Goal: Task Accomplishment & Management: Manage account settings

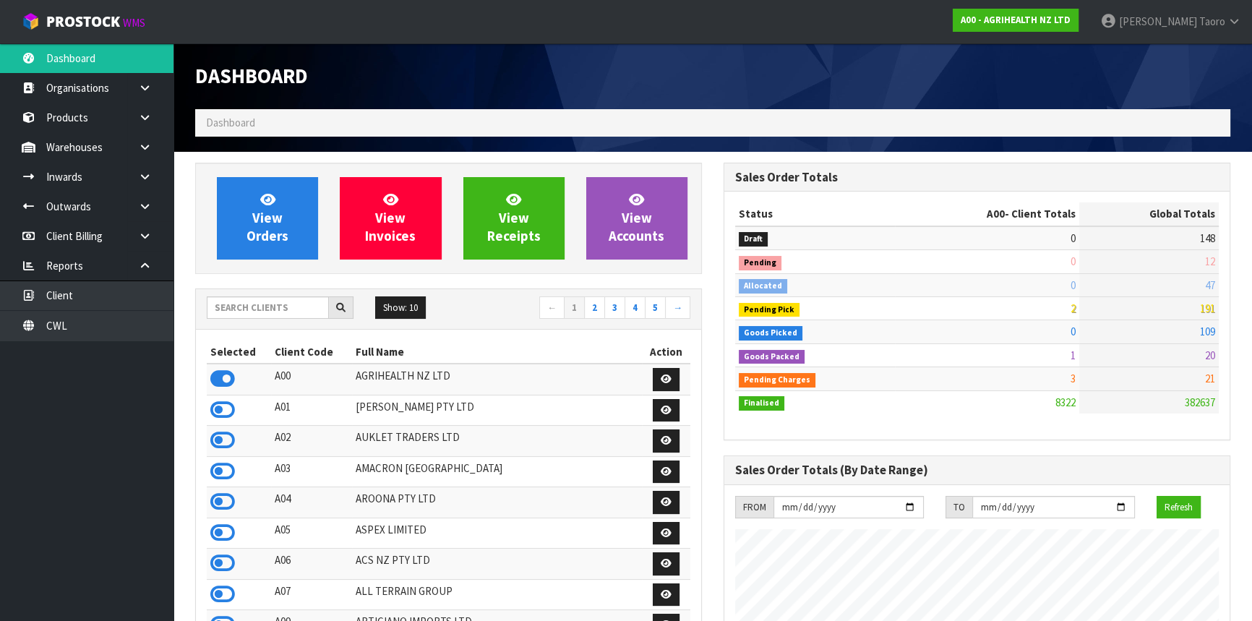
scroll to position [1093, 528]
drag, startPoint x: 905, startPoint y: 260, endPoint x: 703, endPoint y: 294, distance: 205.3
click at [905, 260] on td "0" at bounding box center [987, 261] width 184 height 23
click at [252, 318] on div "Show: 10 5 10 25 50 ← 1 2 3 4 5 →" at bounding box center [448, 308] width 505 height 25
click at [260, 316] on input "text" at bounding box center [268, 307] width 122 height 22
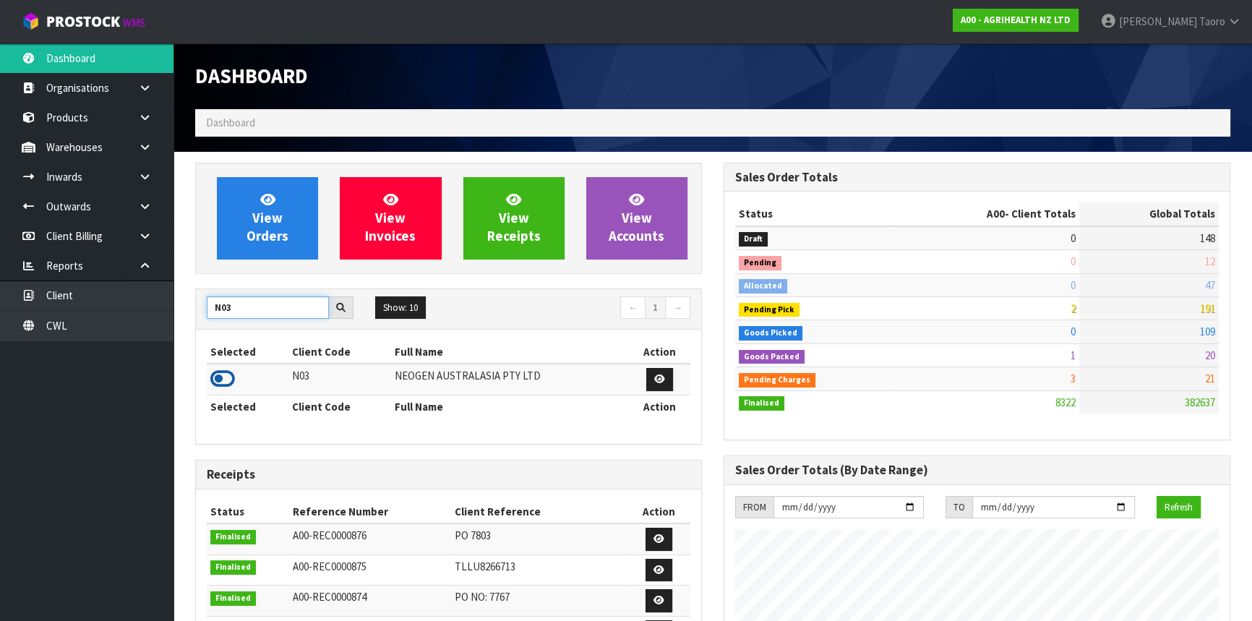
type input "N03"
click at [218, 379] on icon at bounding box center [222, 379] width 25 height 22
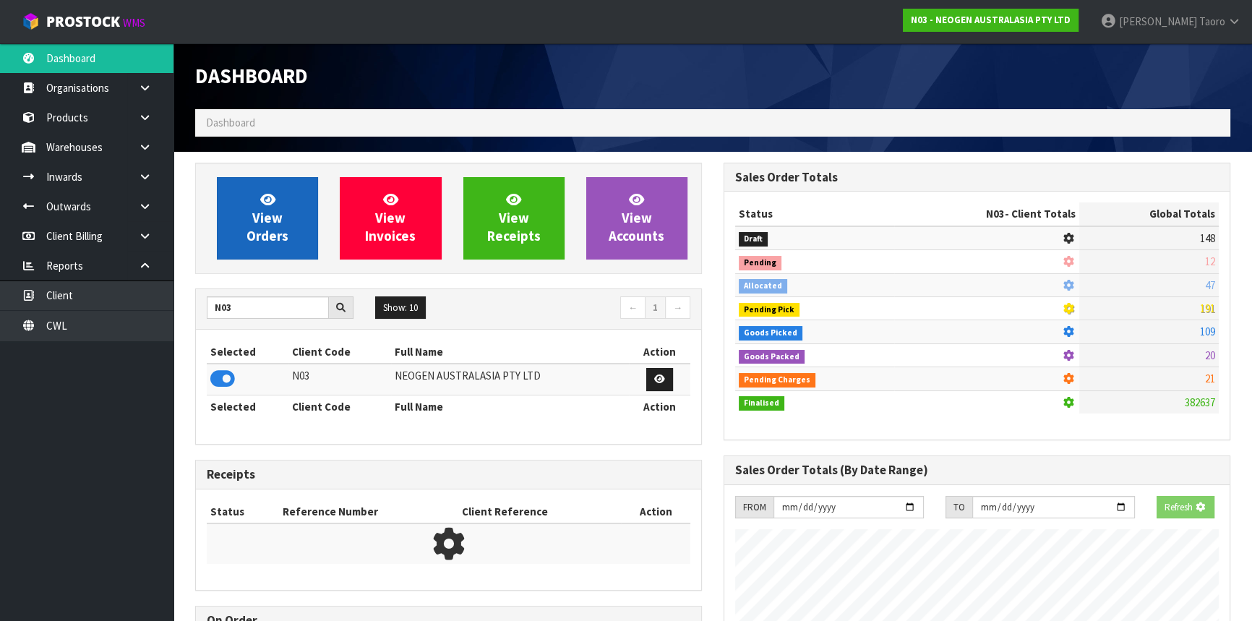
scroll to position [1124, 528]
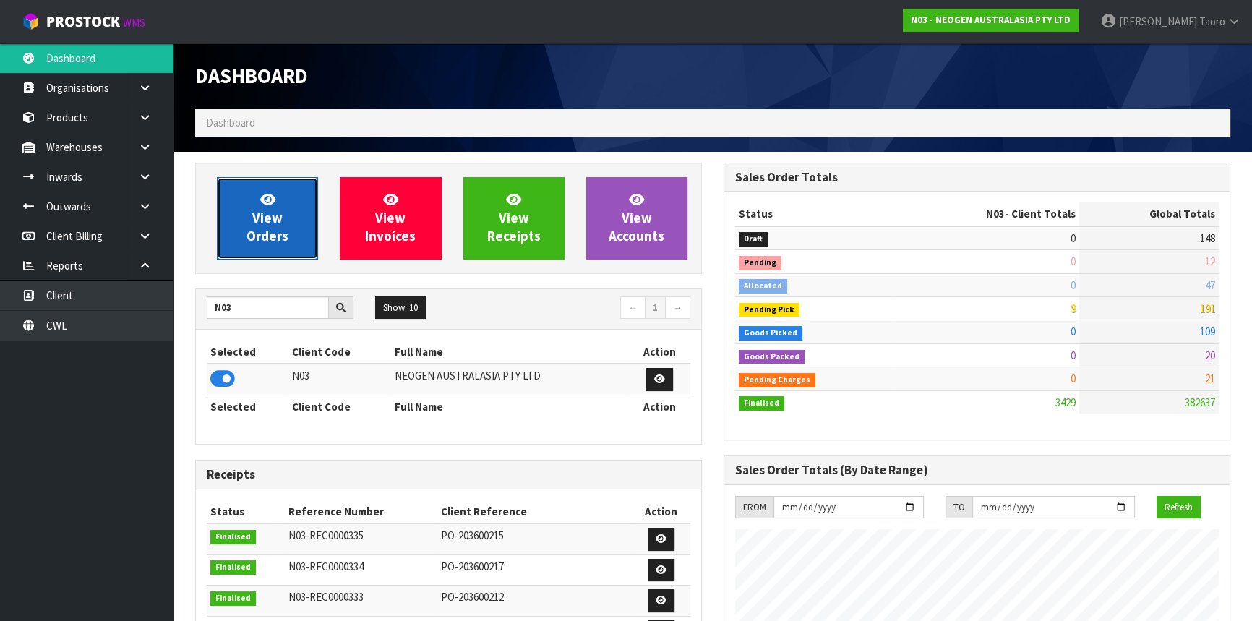
click at [267, 209] on span "View Orders" at bounding box center [268, 218] width 42 height 54
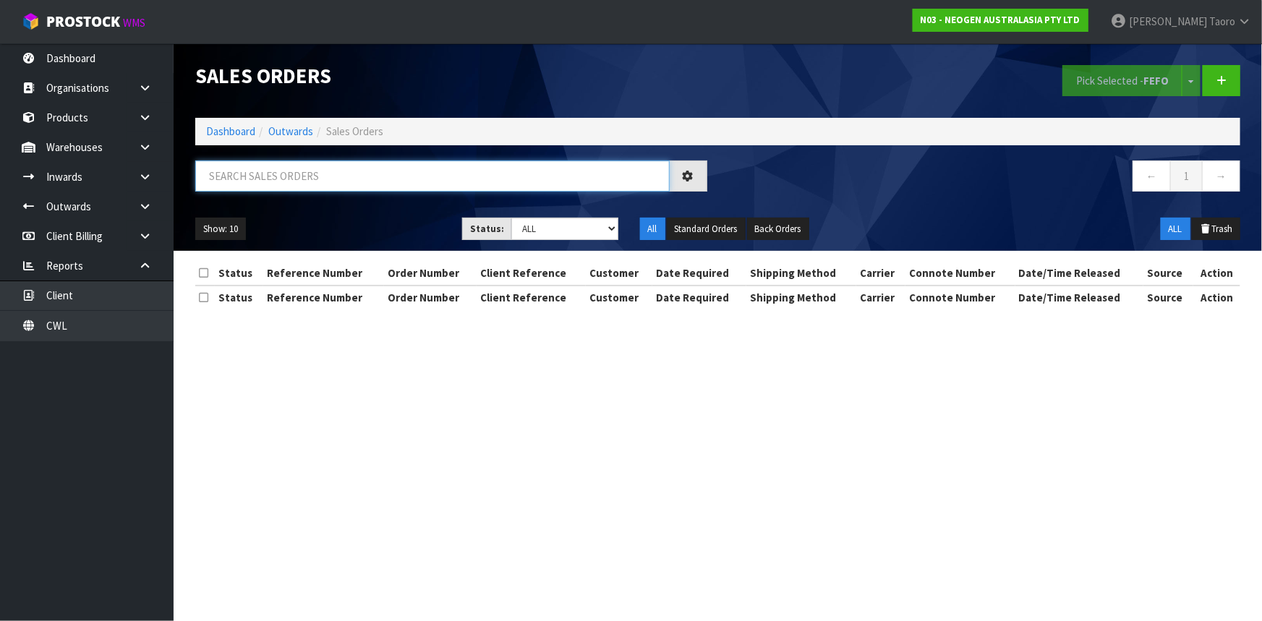
click at [285, 167] on input "text" at bounding box center [432, 175] width 474 height 31
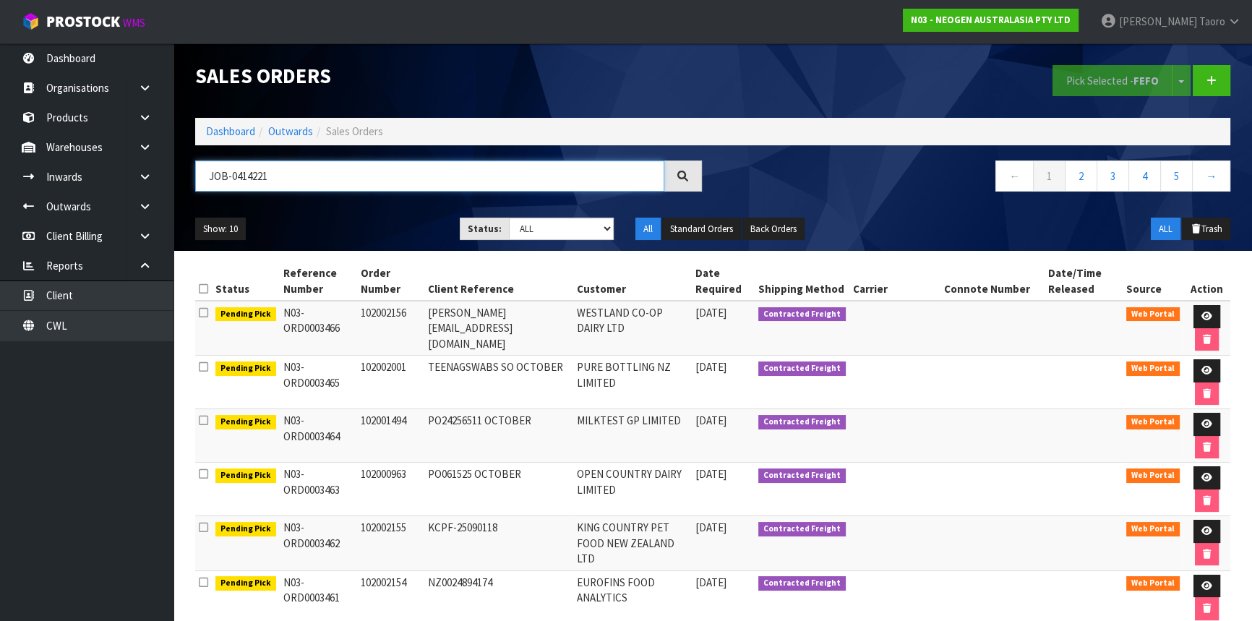
type input "JOB-0414221"
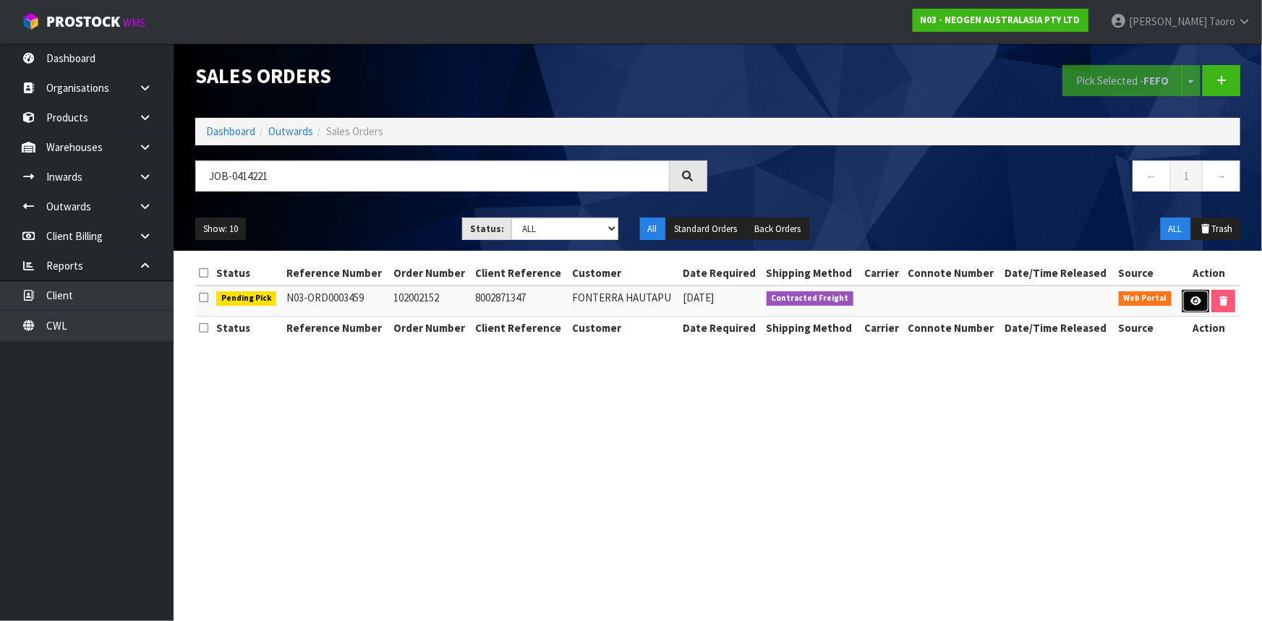
click at [1191, 297] on icon at bounding box center [1195, 300] width 11 height 9
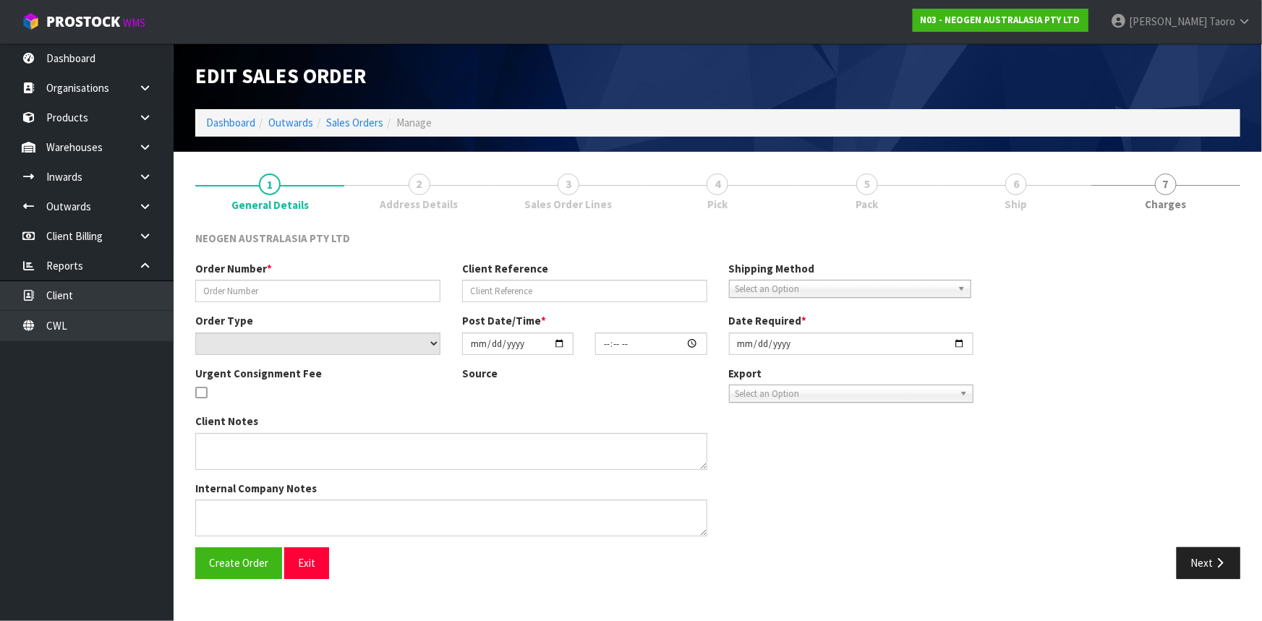
type input "102002152"
type input "8002871347"
select select "number:0"
type input "[DATE]"
type input "09:38:00.000"
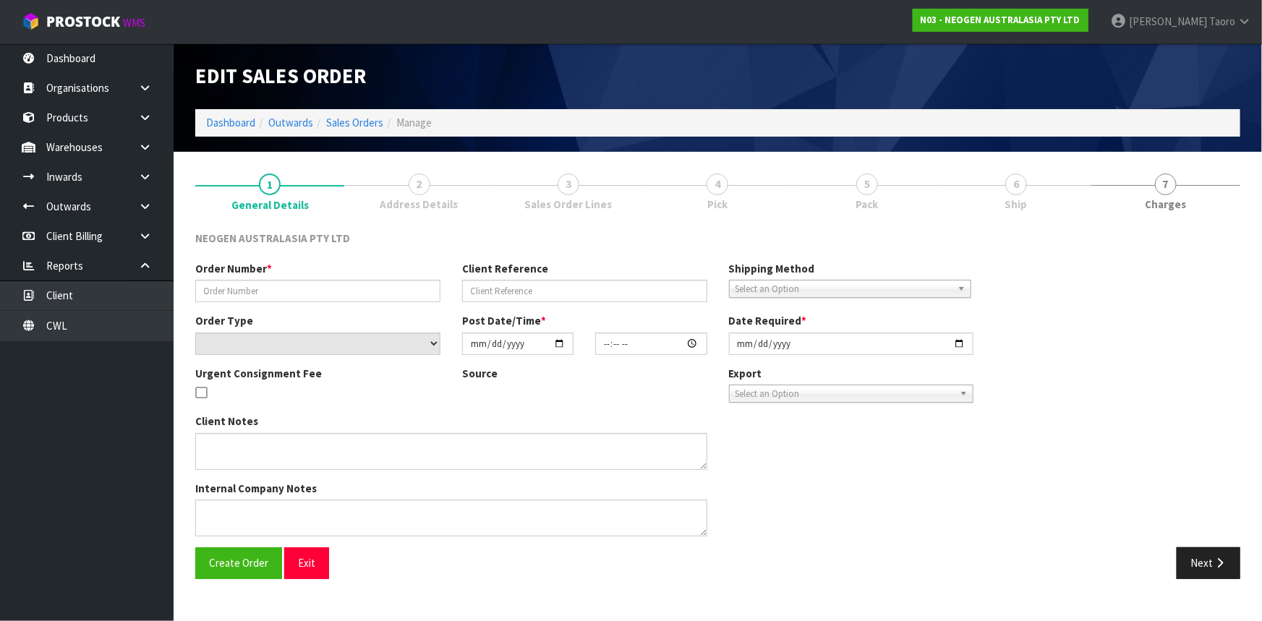
type input "[DATE]"
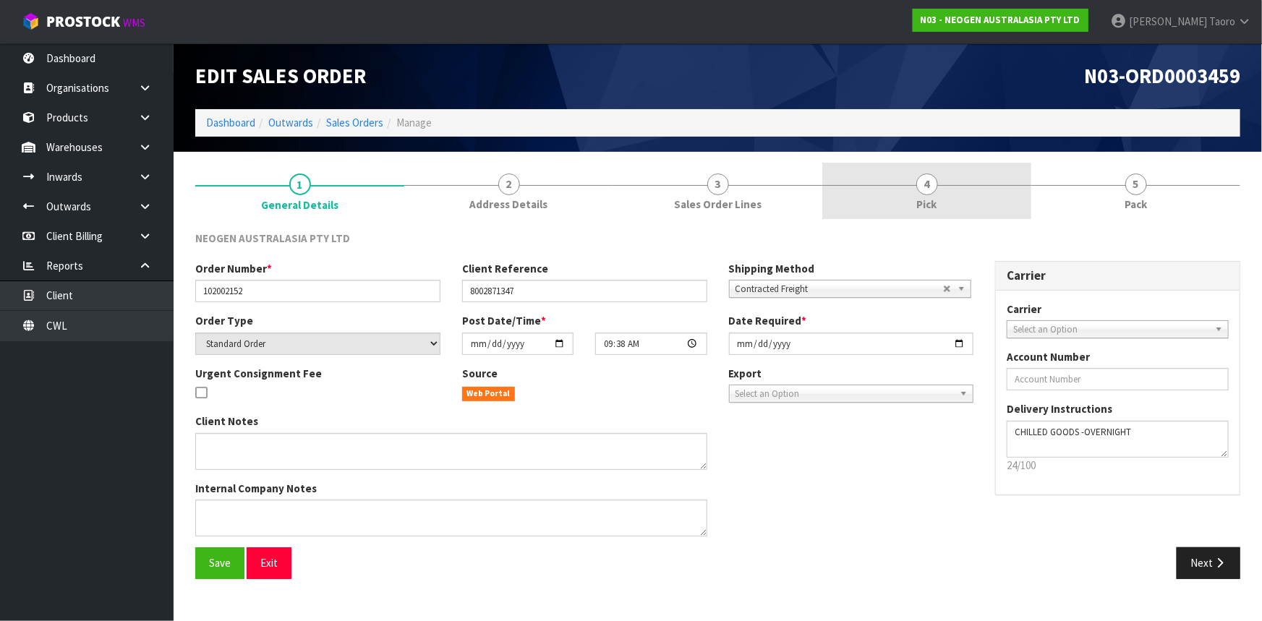
click at [982, 202] on link "4 Pick" at bounding box center [926, 191] width 209 height 57
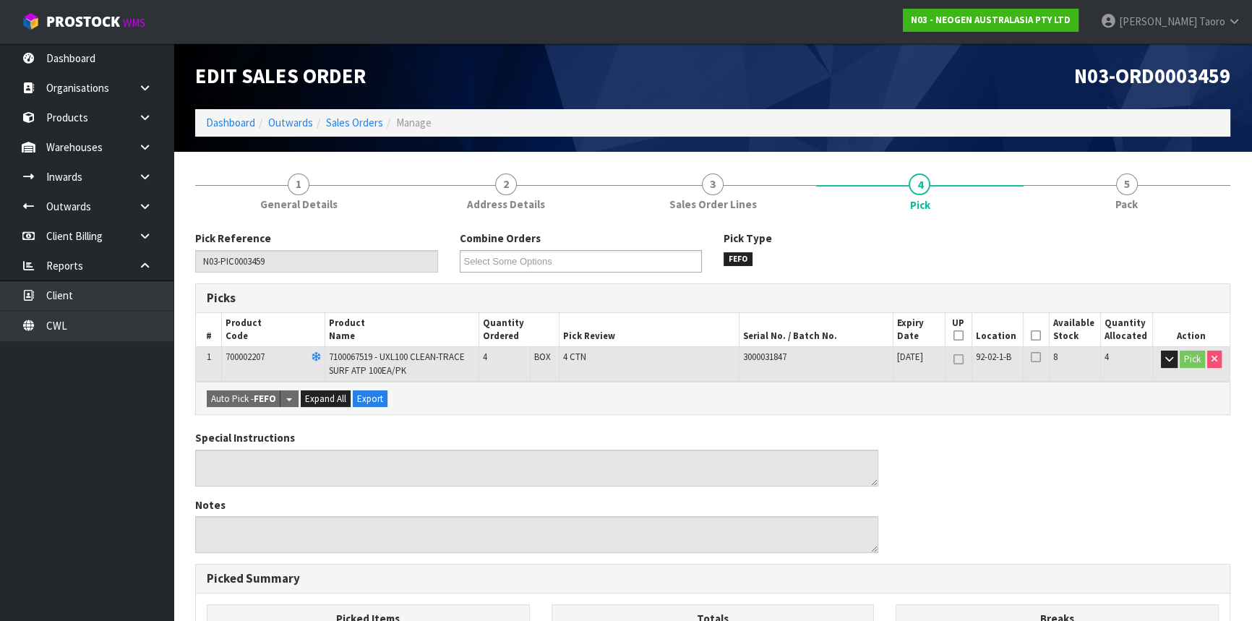
drag, startPoint x: 1034, startPoint y: 330, endPoint x: 943, endPoint y: 372, distance: 100.3
click at [1034, 335] on icon at bounding box center [1036, 335] width 10 height 1
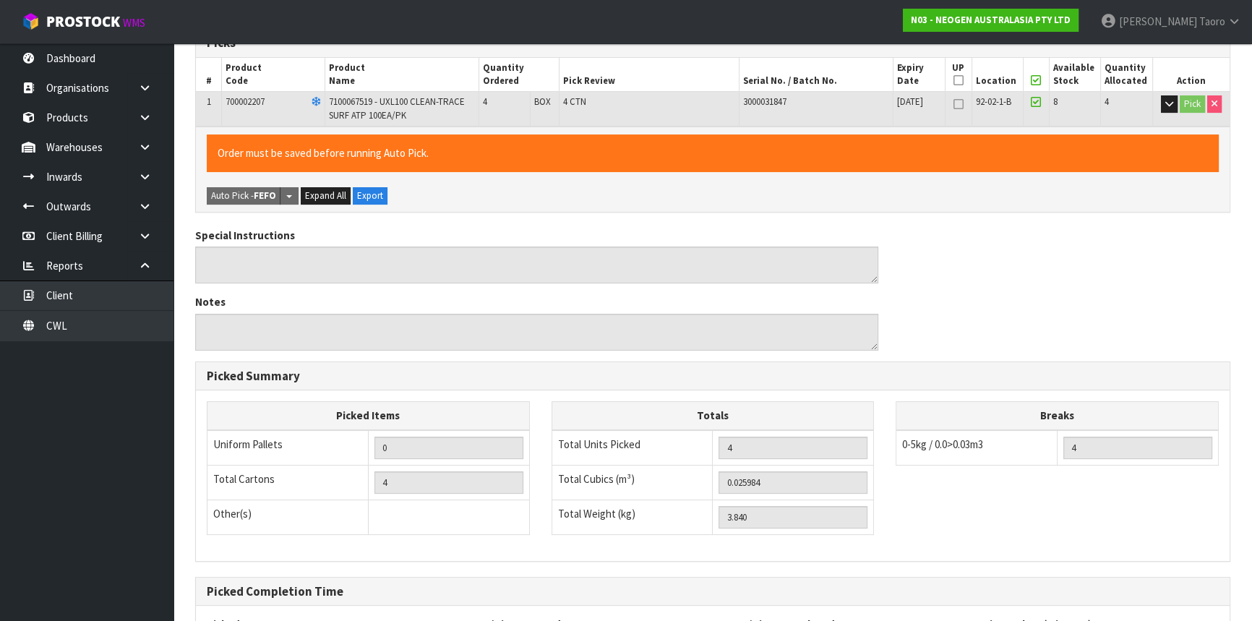
scroll to position [391, 0]
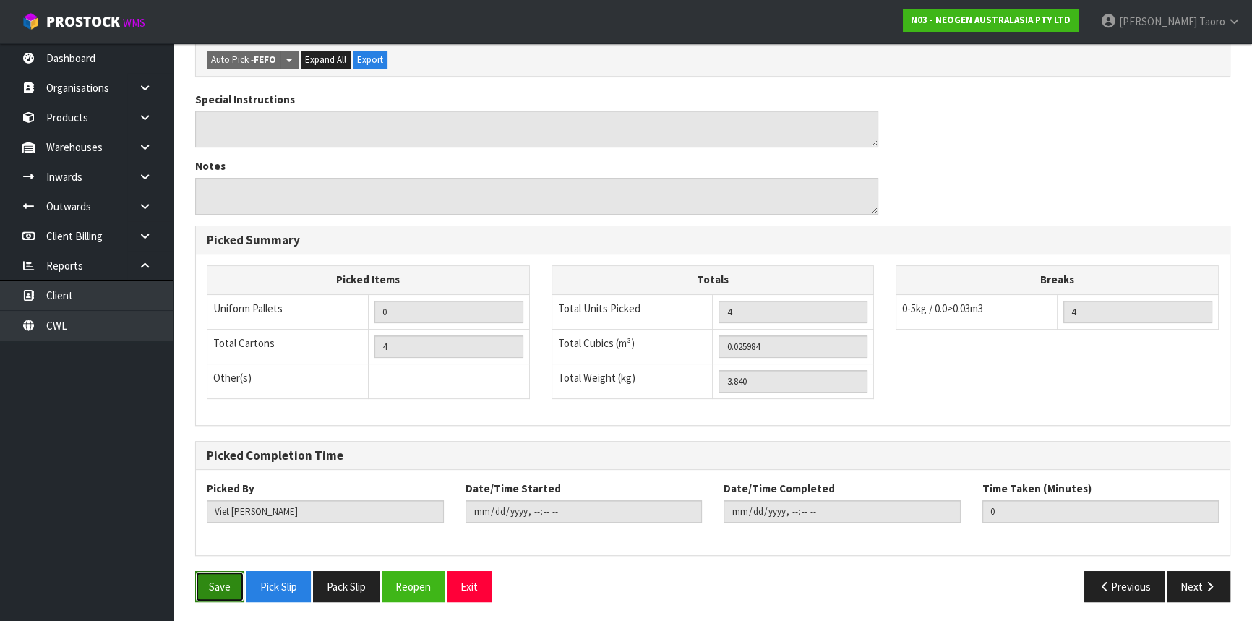
click at [238, 582] on button "Save" at bounding box center [219, 586] width 49 height 31
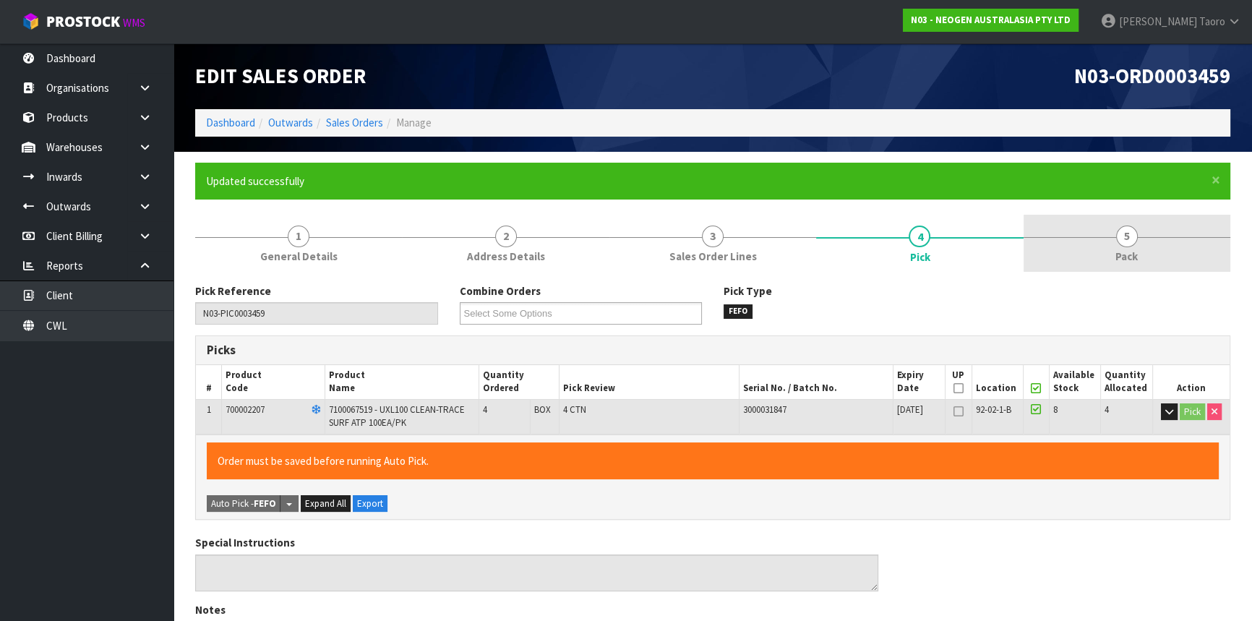
click at [1132, 249] on span "Pack" at bounding box center [1126, 256] width 22 height 15
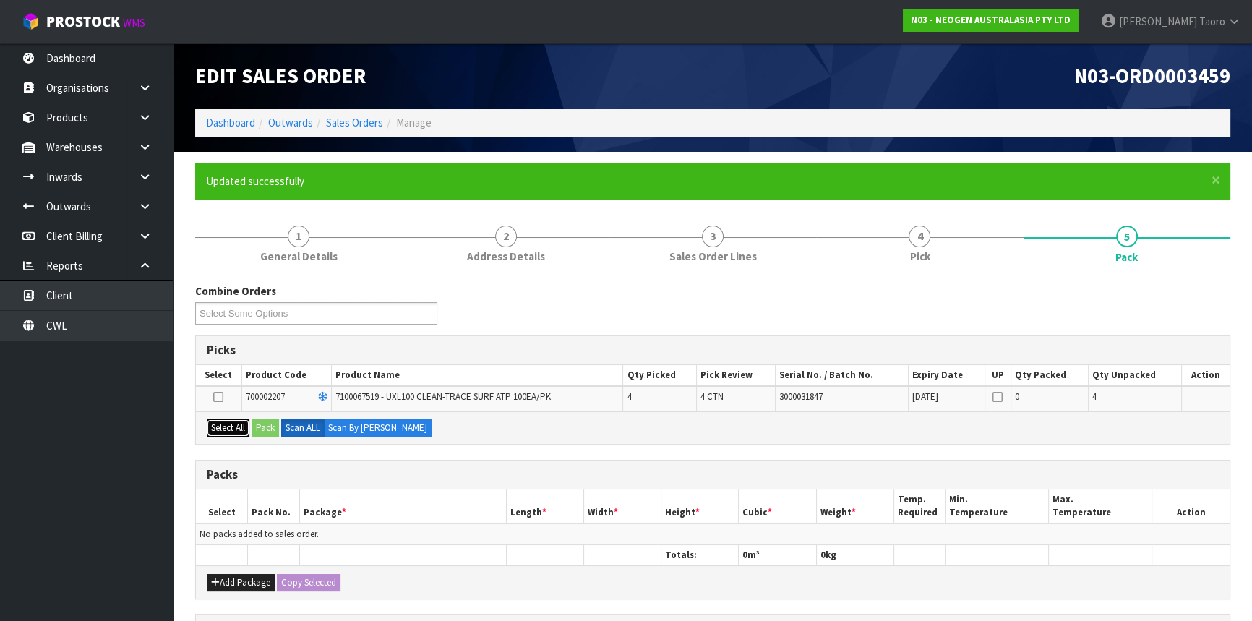
drag, startPoint x: 239, startPoint y: 429, endPoint x: 255, endPoint y: 429, distance: 16.6
click at [240, 429] on button "Select All" at bounding box center [228, 427] width 43 height 17
click at [257, 429] on button "Pack" at bounding box center [265, 427] width 27 height 17
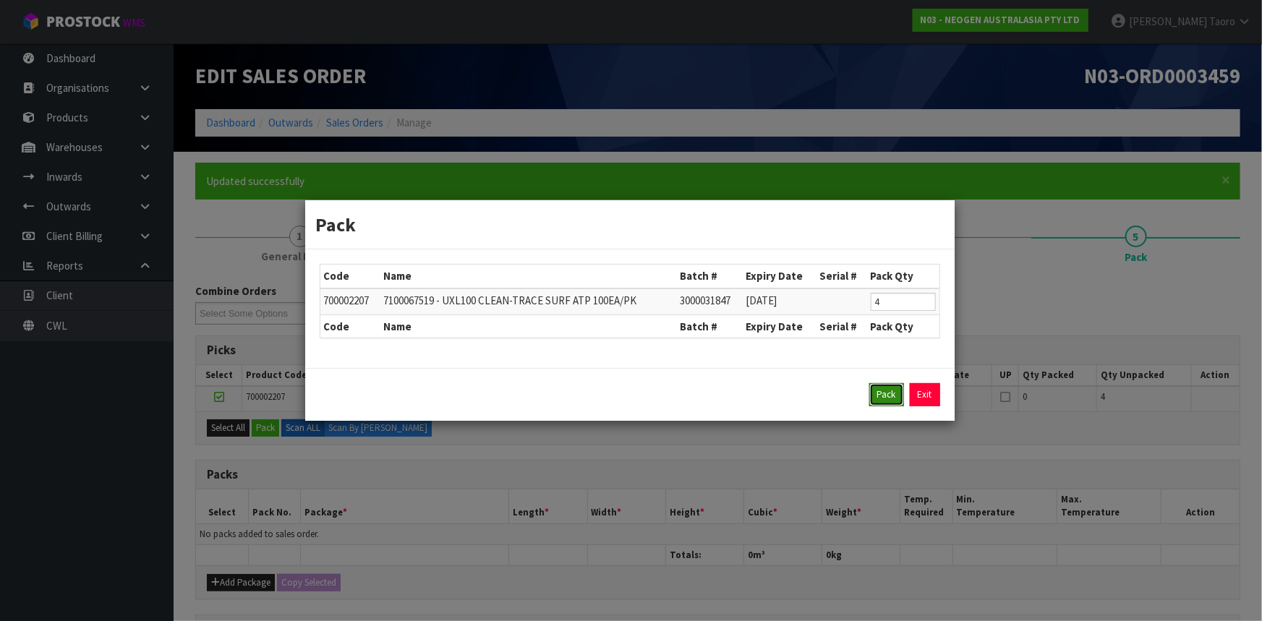
click at [890, 398] on button "Pack" at bounding box center [886, 394] width 35 height 23
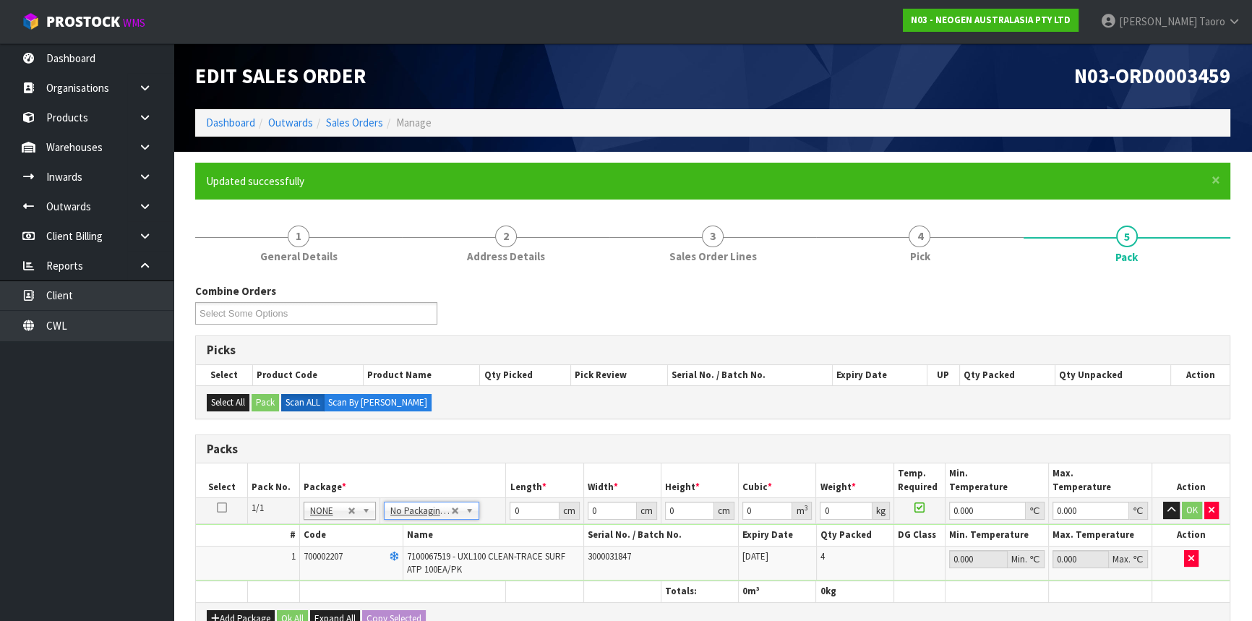
drag, startPoint x: 437, startPoint y: 509, endPoint x: 441, endPoint y: 537, distance: 28.5
click at [442, 534] on input "text" at bounding box center [431, 530] width 88 height 18
type input "CTN7"
type input "45.5"
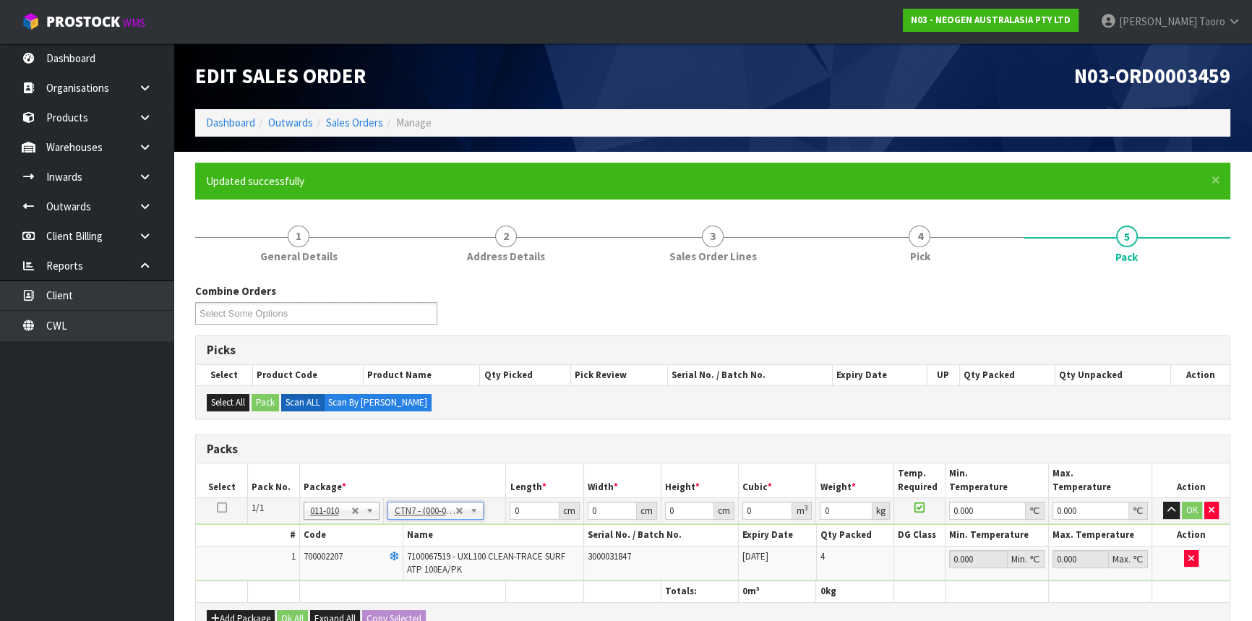
type input "35"
type input "0.072459"
type input "4.04"
click at [523, 510] on input "45.5" at bounding box center [534, 511] width 49 height 18
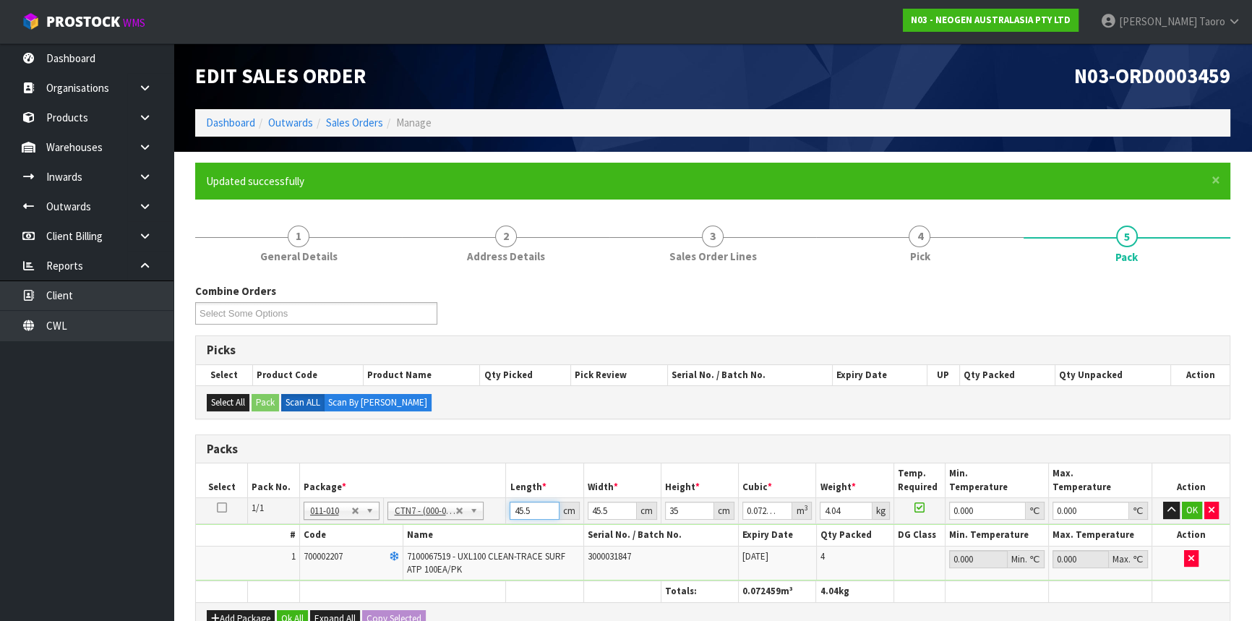
click at [523, 510] on input "45.5" at bounding box center [534, 511] width 49 height 18
type input "4"
type input "0.00637"
type input "48"
type input "0.07644"
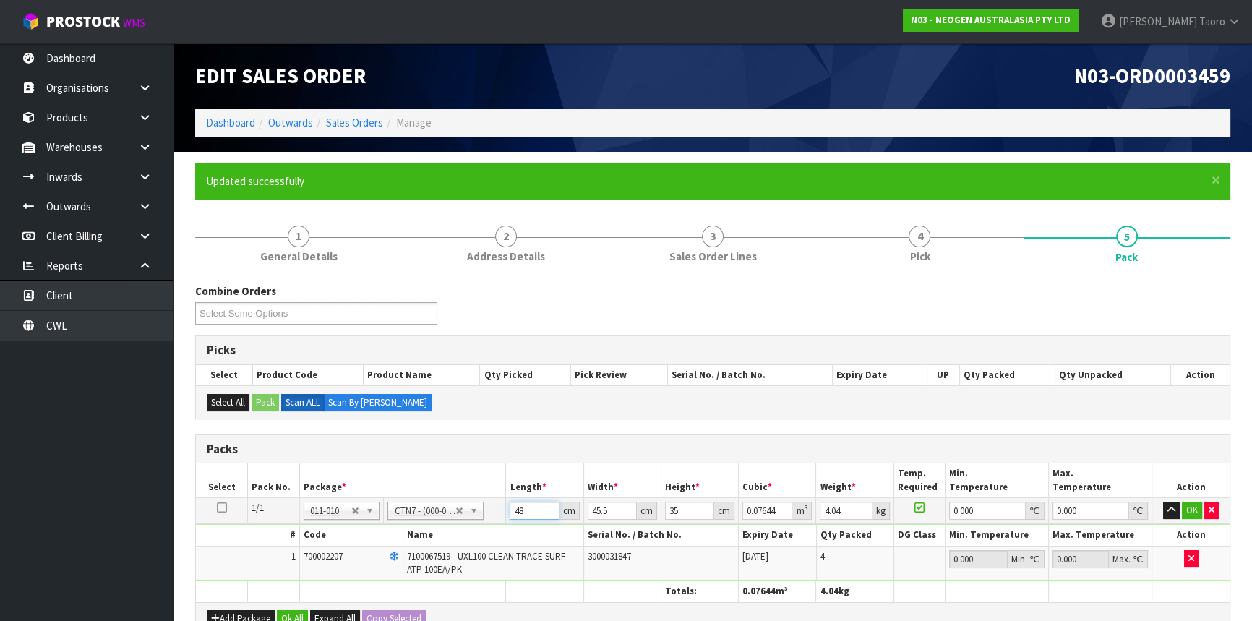
type input "48"
type input "4"
type input "0.00672"
type input "46"
type input "0.07728"
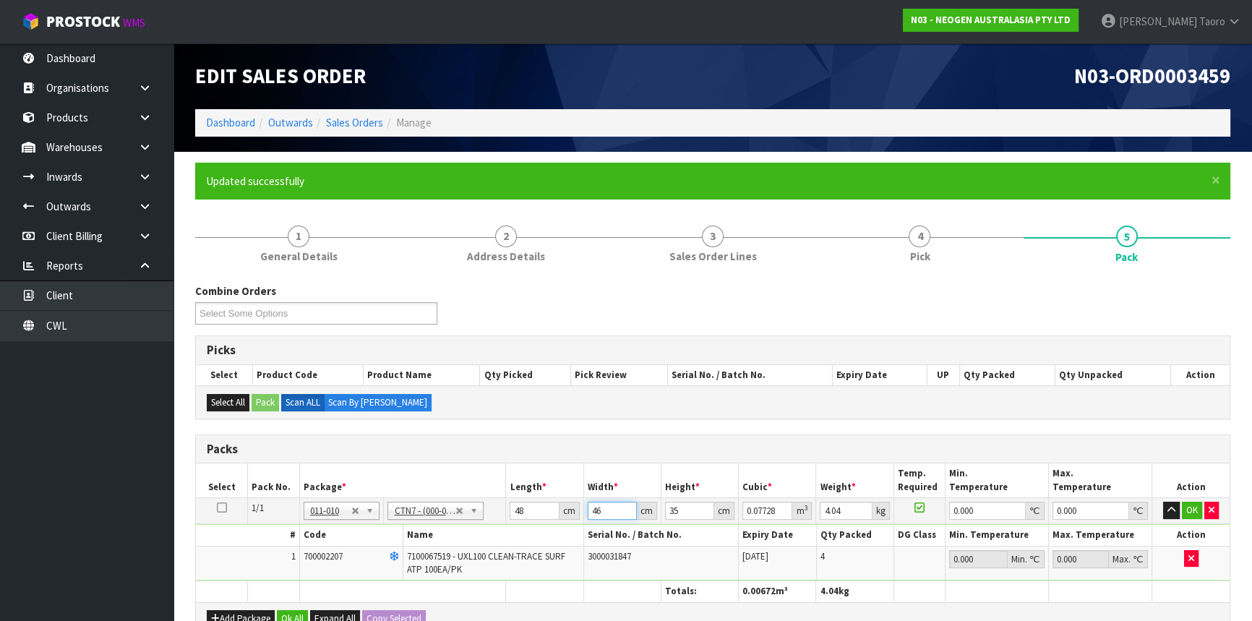
type input "46"
type input "1"
type input "0.002208"
type input "16"
type input "0.035328"
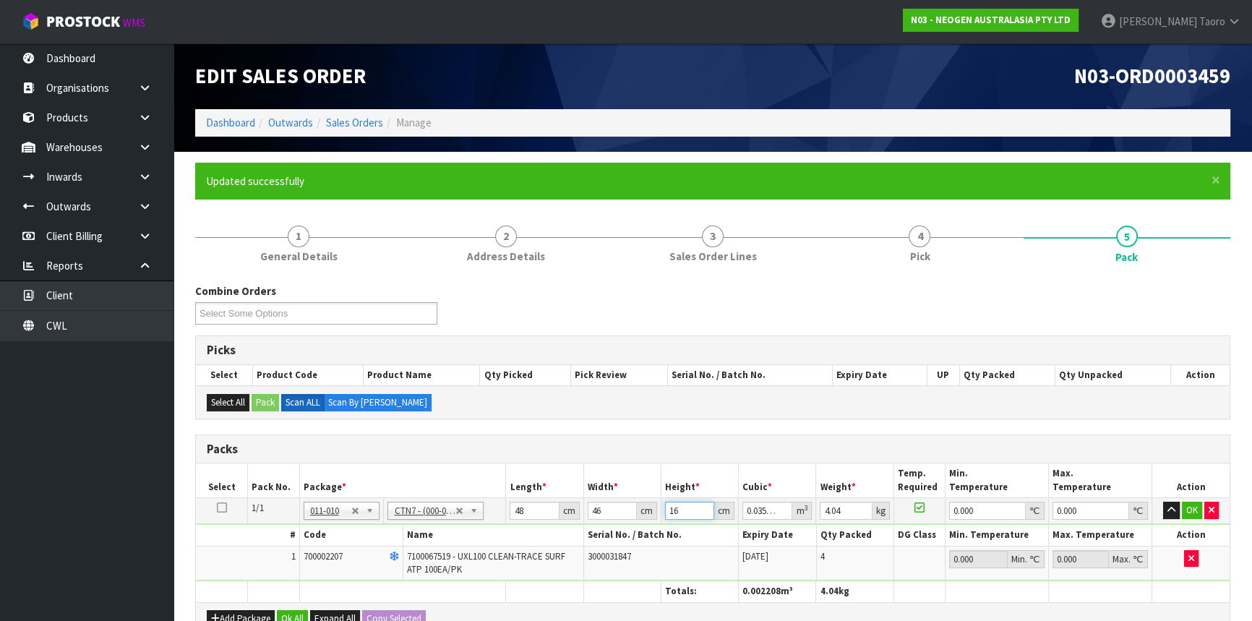
type input "16"
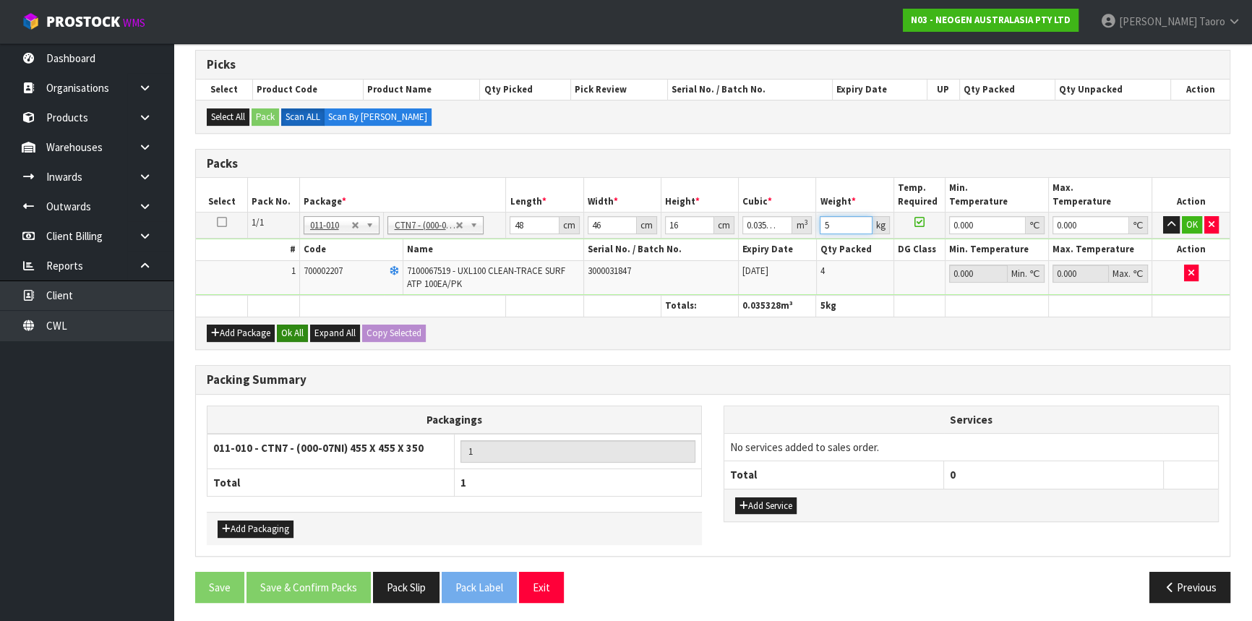
type input "5"
click at [299, 334] on button "Ok All" at bounding box center [292, 333] width 31 height 17
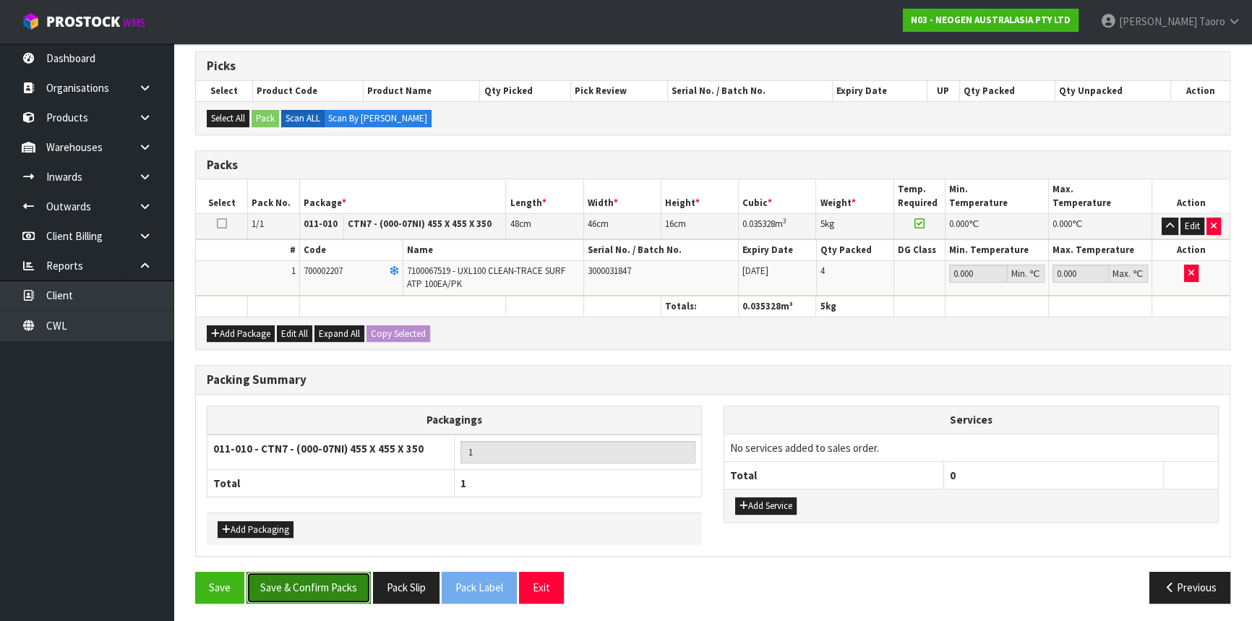
click at [351, 577] on button "Save & Confirm Packs" at bounding box center [309, 587] width 124 height 31
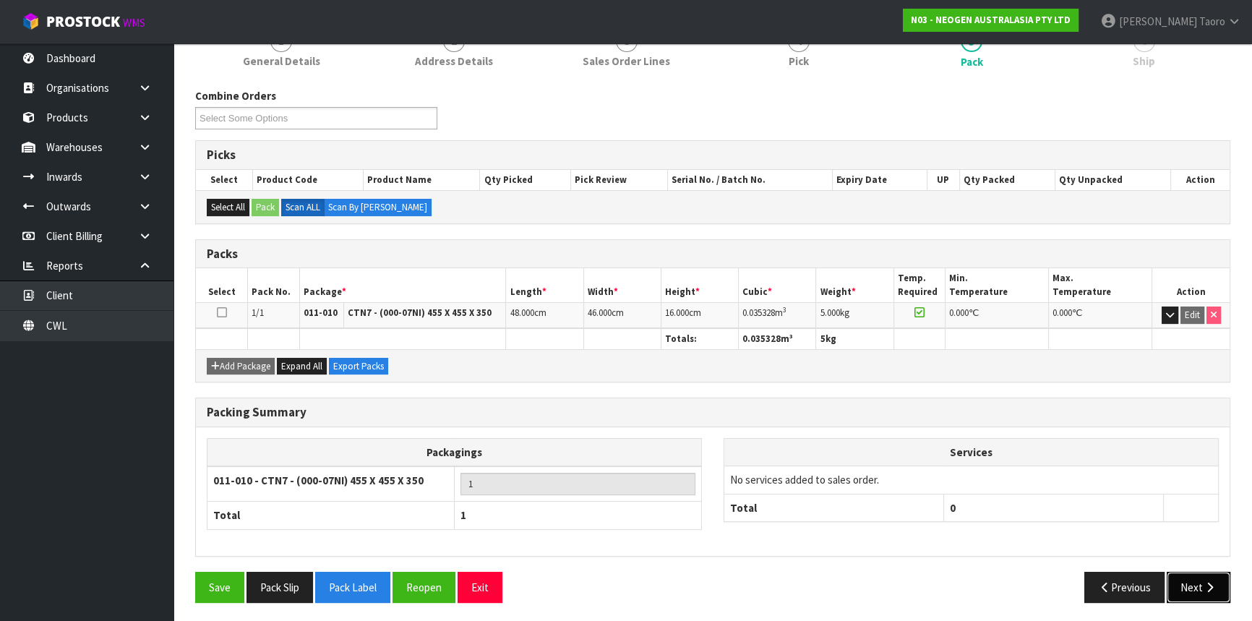
click at [1199, 572] on button "Next" at bounding box center [1199, 587] width 64 height 31
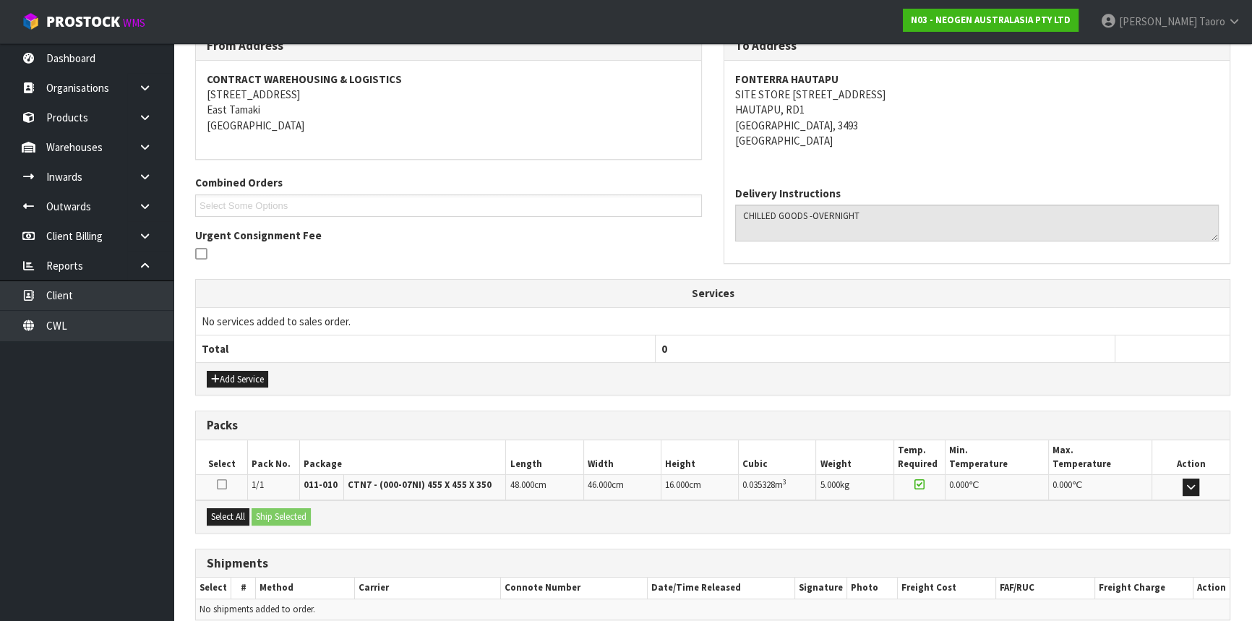
scroll to position [317, 0]
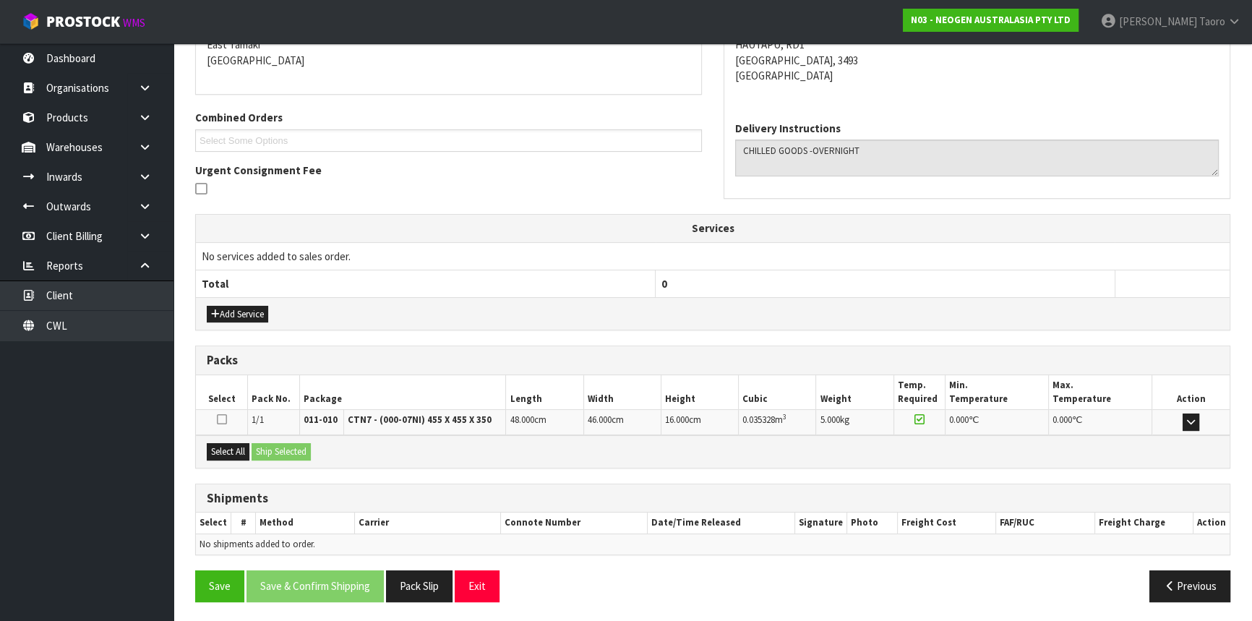
click at [251, 449] on div "Select All Ship Selected" at bounding box center [713, 451] width 1034 height 33
click at [245, 450] on button "Select All" at bounding box center [228, 451] width 43 height 17
drag, startPoint x: 262, startPoint y: 450, endPoint x: 293, endPoint y: 463, distance: 33.0
click at [263, 450] on button "Ship Selected" at bounding box center [281, 451] width 59 height 17
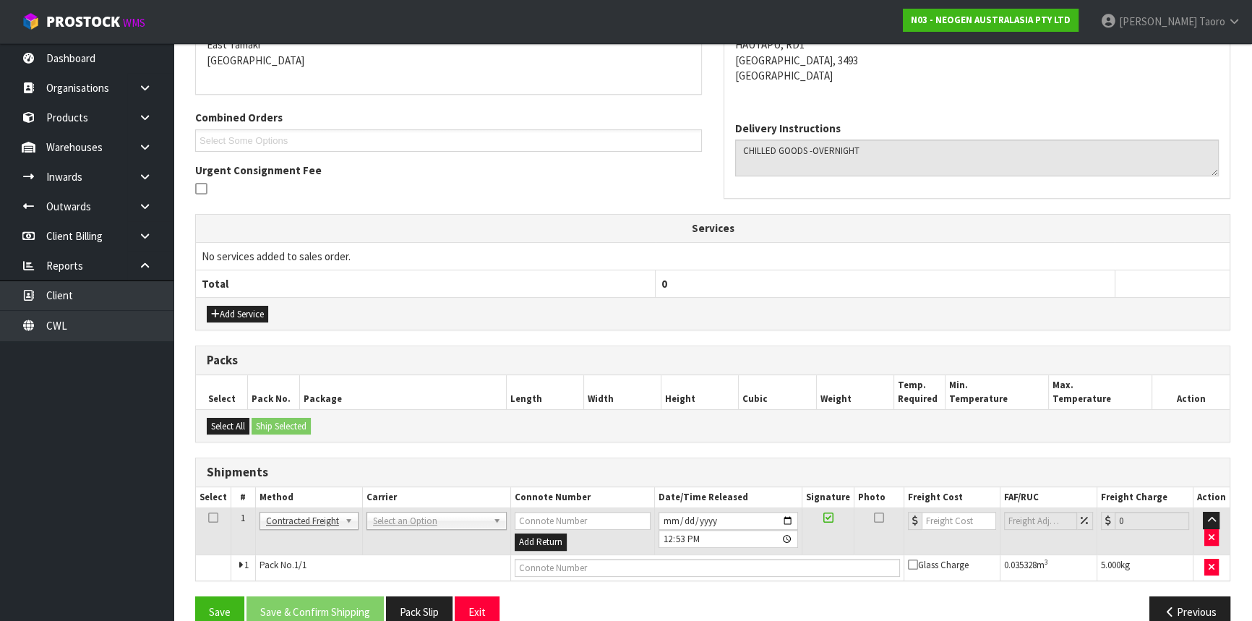
drag, startPoint x: 414, startPoint y: 513, endPoint x: 421, endPoint y: 532, distance: 19.9
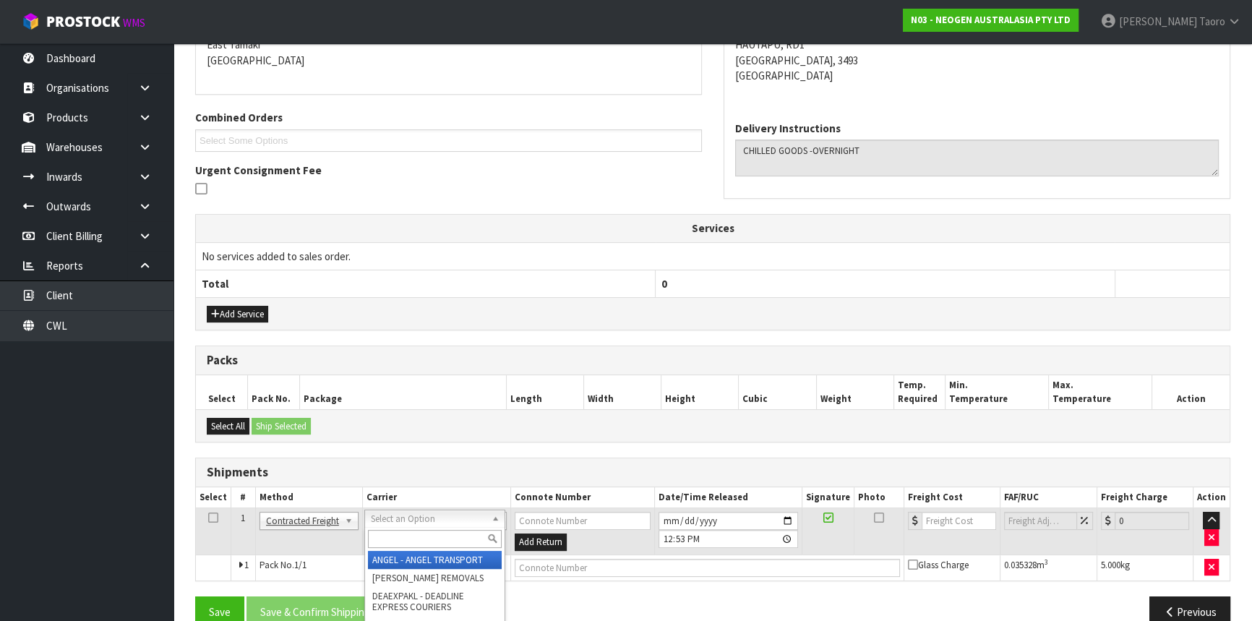
click at [421, 532] on input "text" at bounding box center [435, 539] width 134 height 18
type input "NZP"
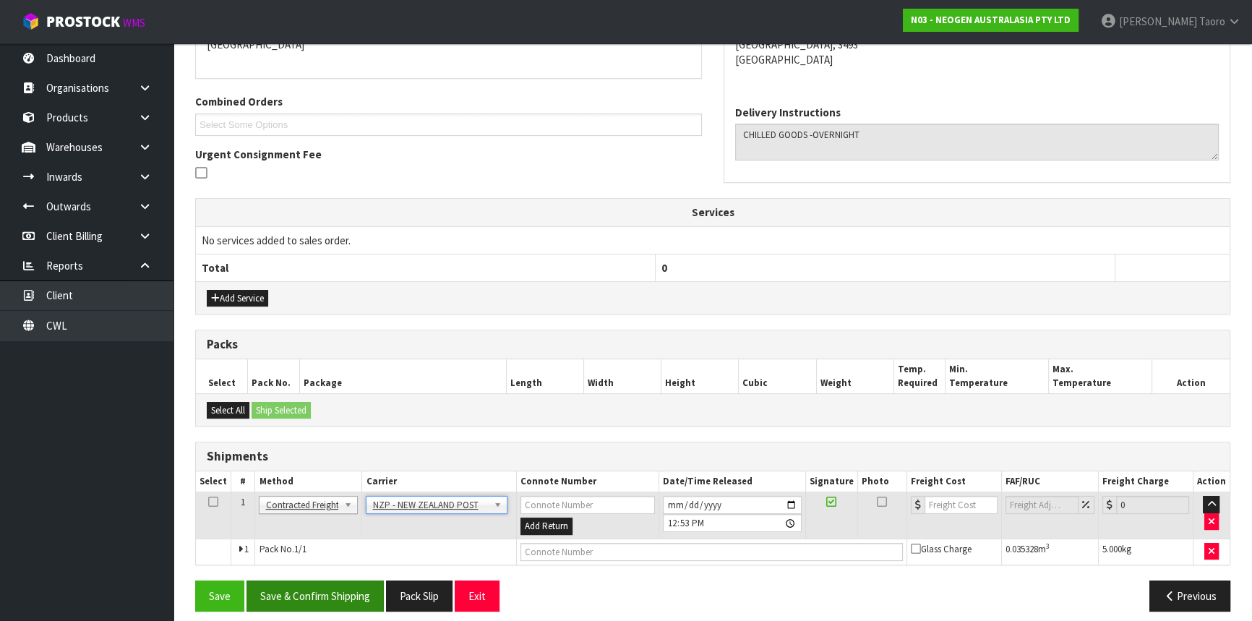
scroll to position [343, 0]
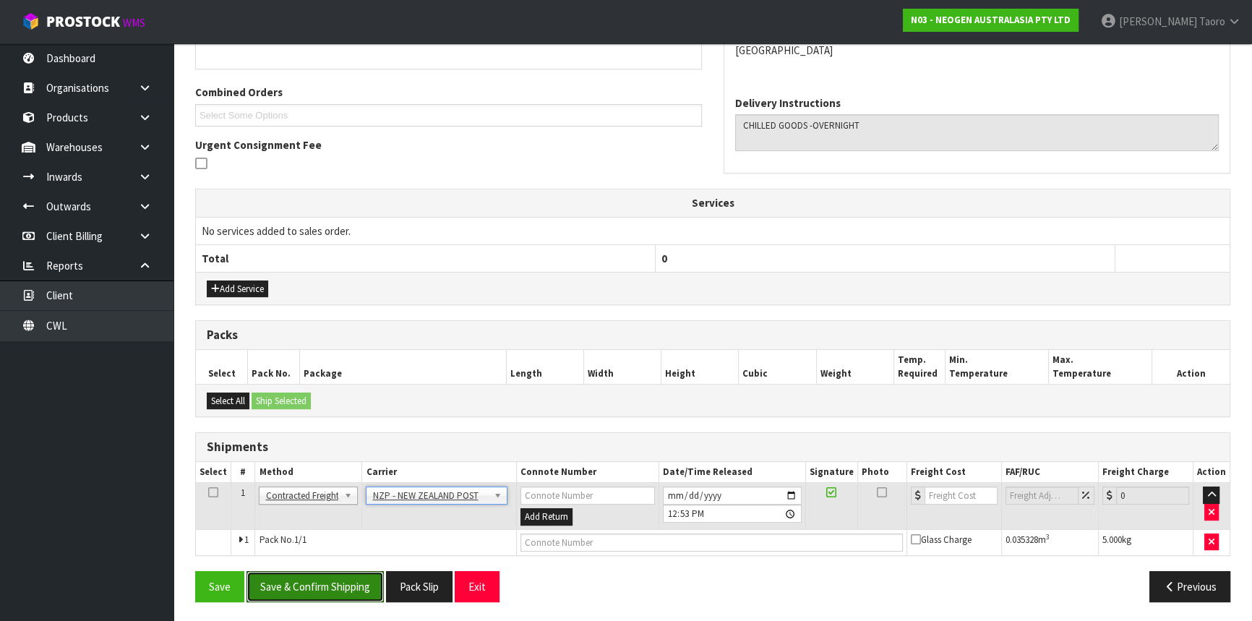
drag, startPoint x: 348, startPoint y: 593, endPoint x: 338, endPoint y: 605, distance: 15.9
click at [349, 593] on button "Save & Confirm Shipping" at bounding box center [315, 586] width 137 height 31
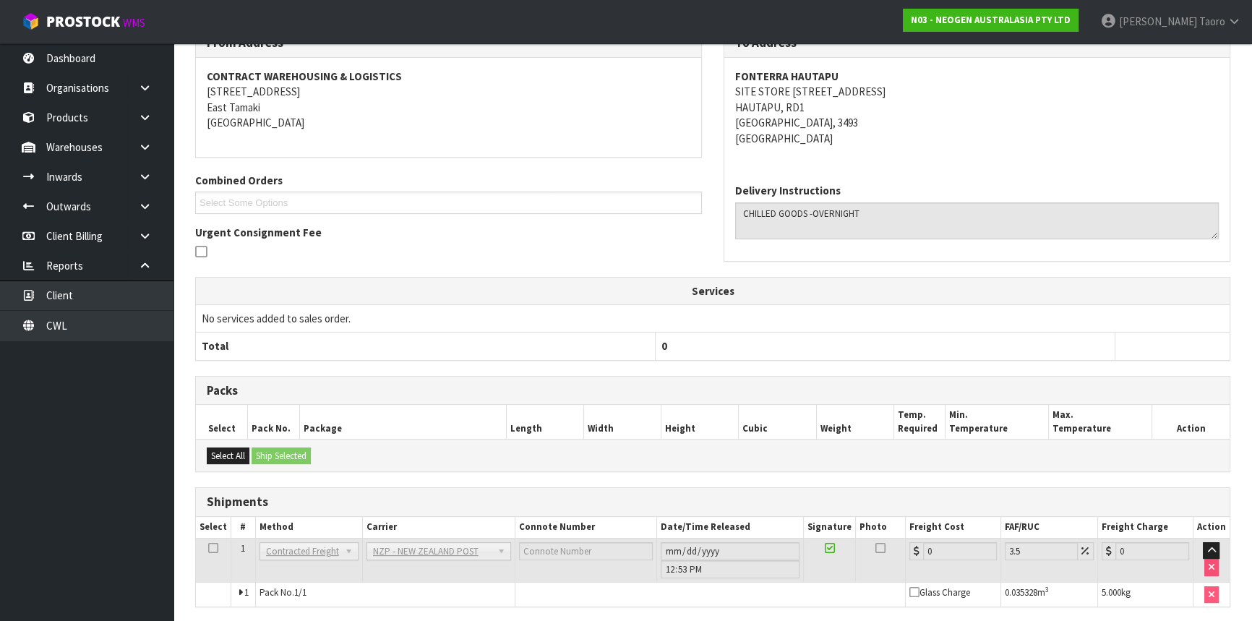
scroll to position [322, 0]
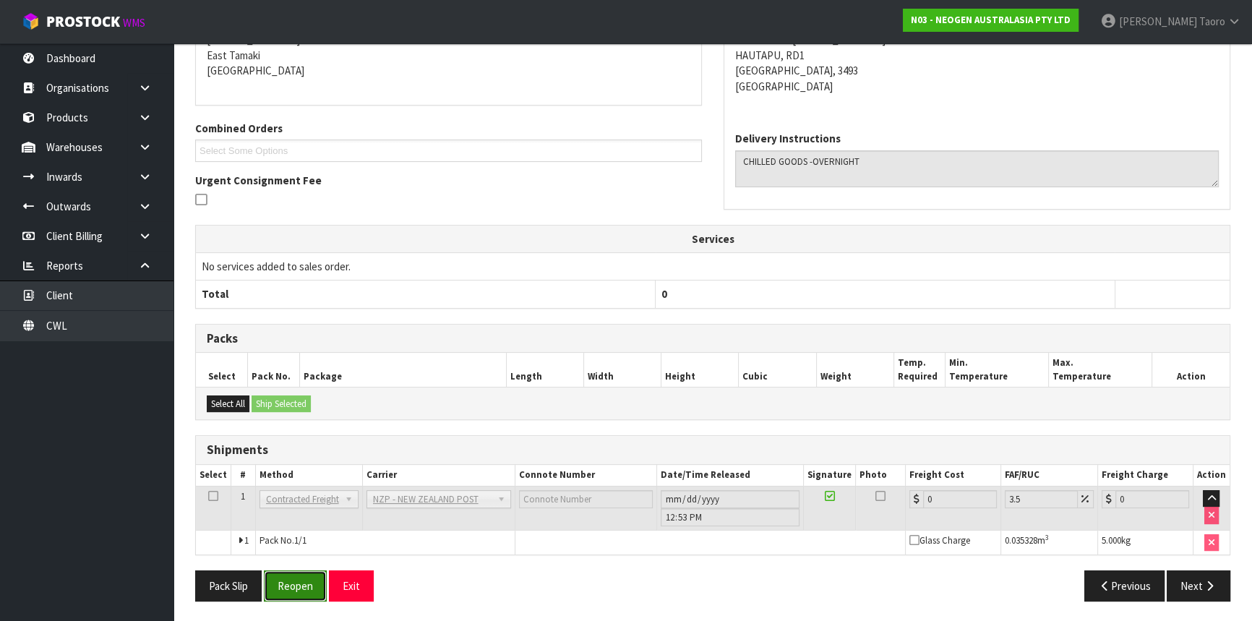
click at [307, 585] on button "Reopen" at bounding box center [295, 585] width 63 height 31
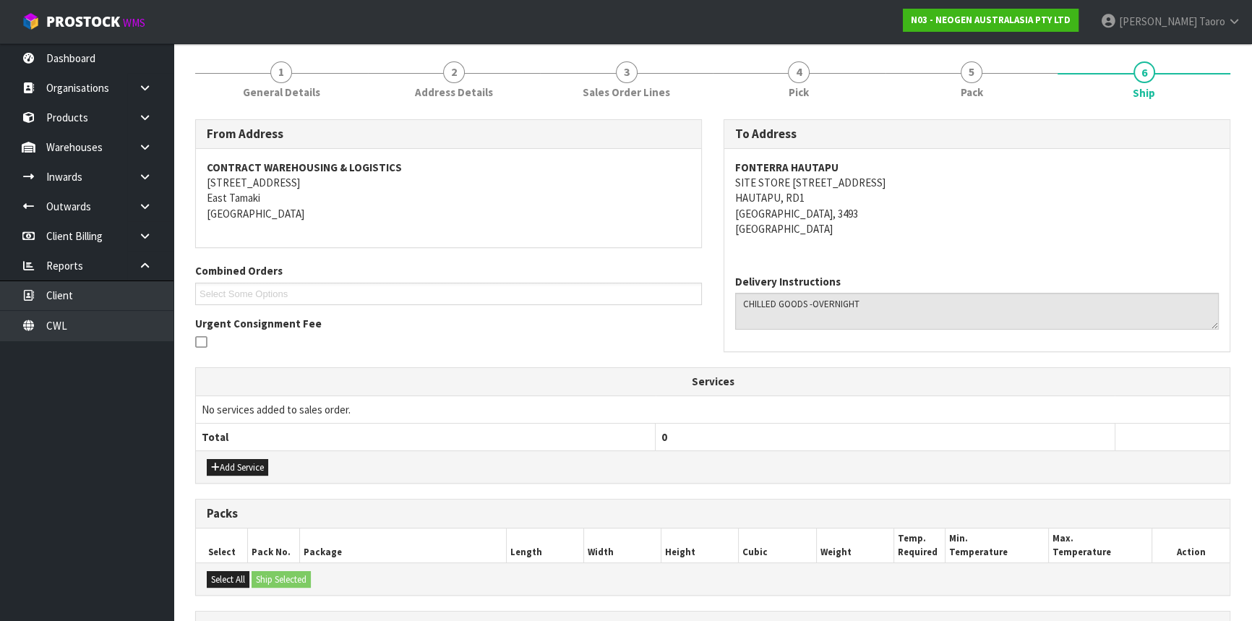
scroll to position [356, 0]
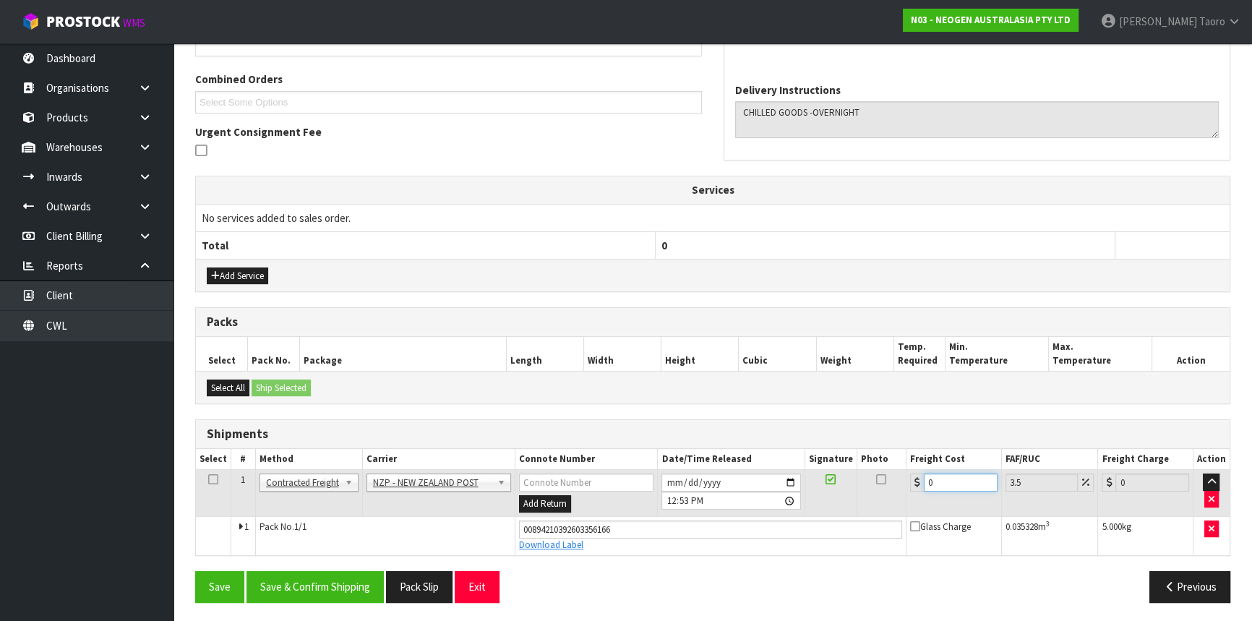
click at [950, 477] on input "0" at bounding box center [961, 483] width 74 height 18
type input "1"
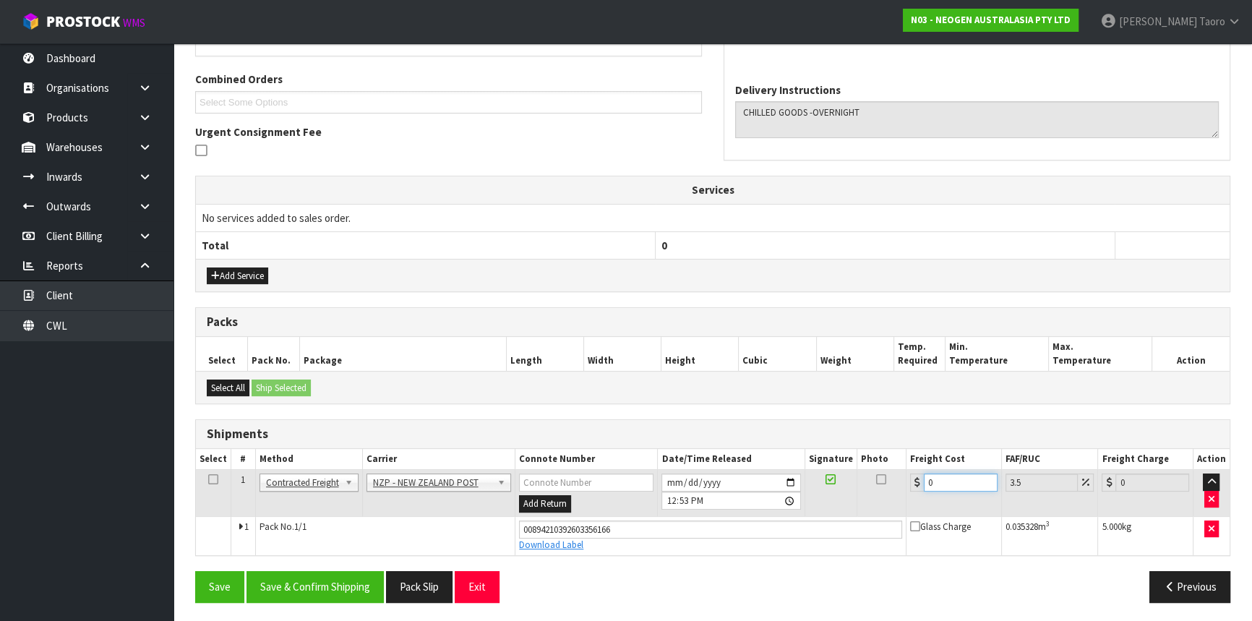
type input "1.03"
type input "11"
type input "11.38"
type input "11.9"
type input "12.32"
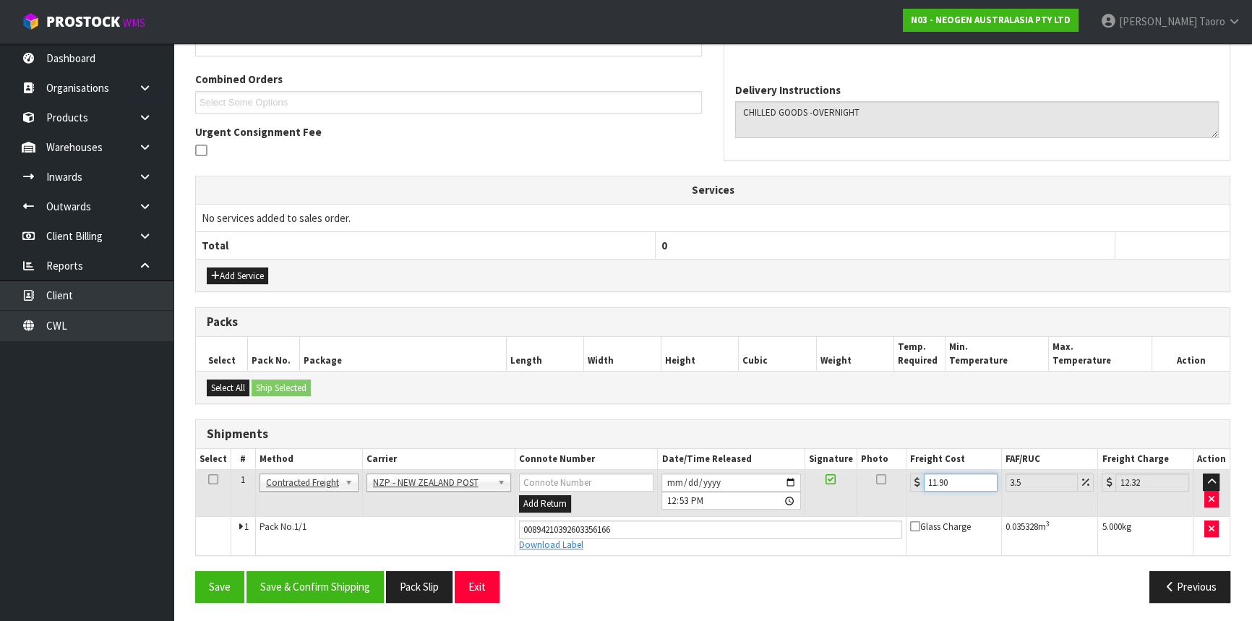
type input "11.90"
click at [311, 564] on div "From Address CONTRACT WAREHOUSING & LOGISTICS [STREET_ADDRESS] Combined Orders …" at bounding box center [712, 271] width 1035 height 686
click at [317, 578] on button "Save & Confirm Shipping" at bounding box center [315, 586] width 137 height 31
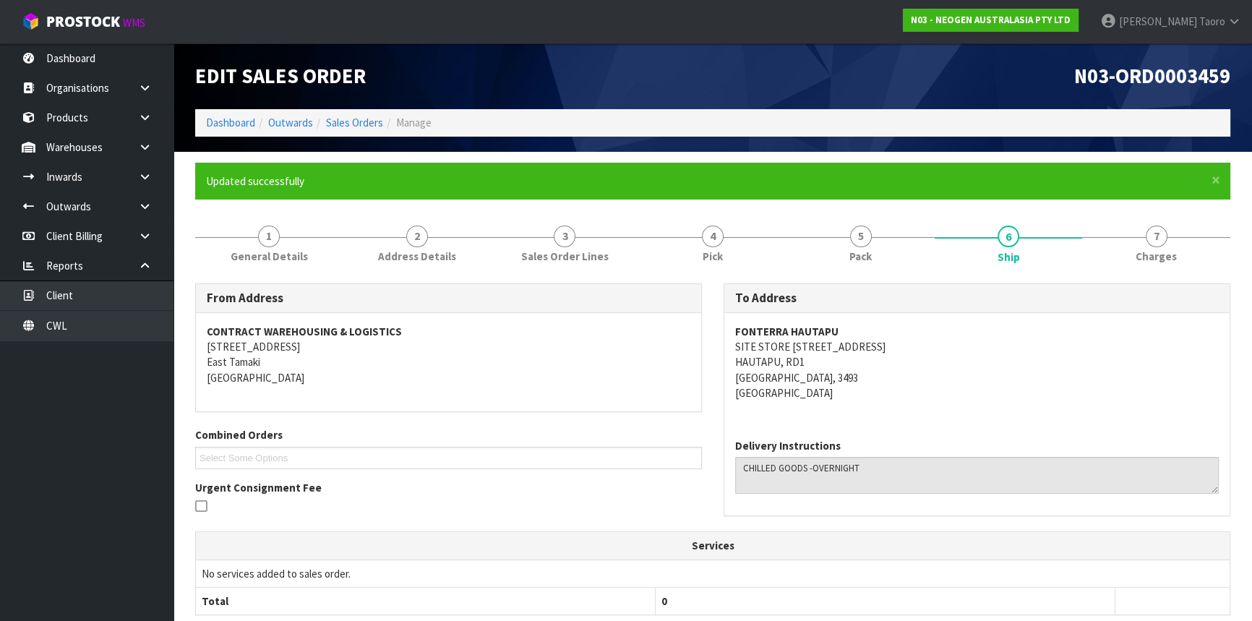
scroll to position [317, 0]
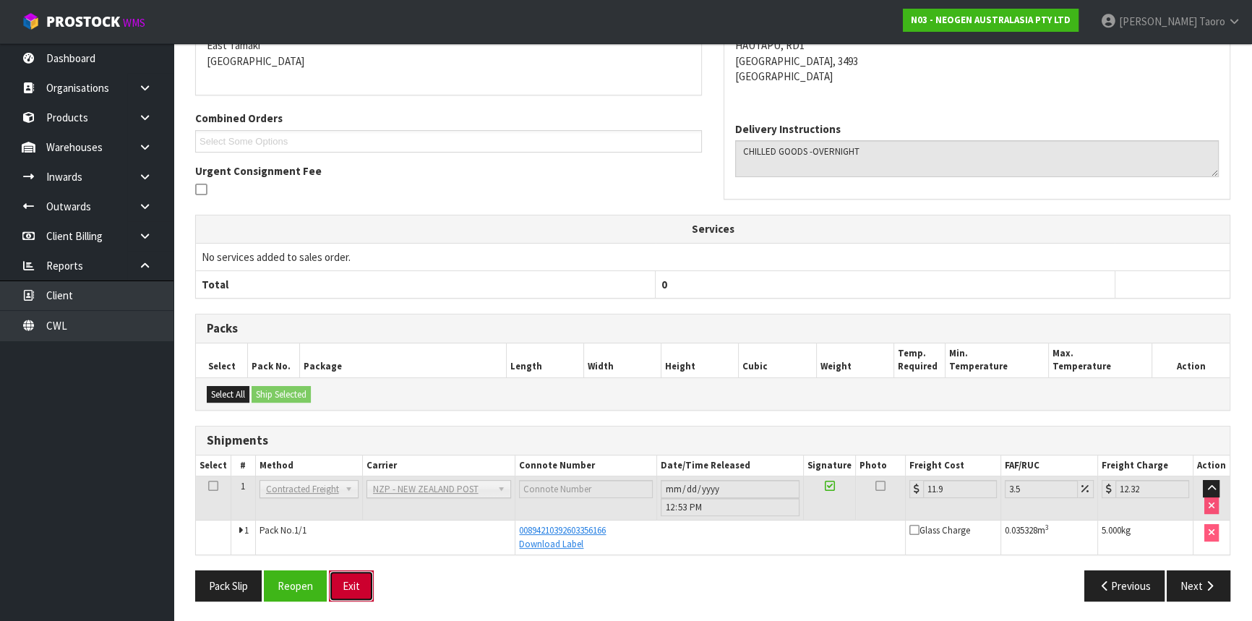
click at [353, 581] on button "Exit" at bounding box center [351, 585] width 45 height 31
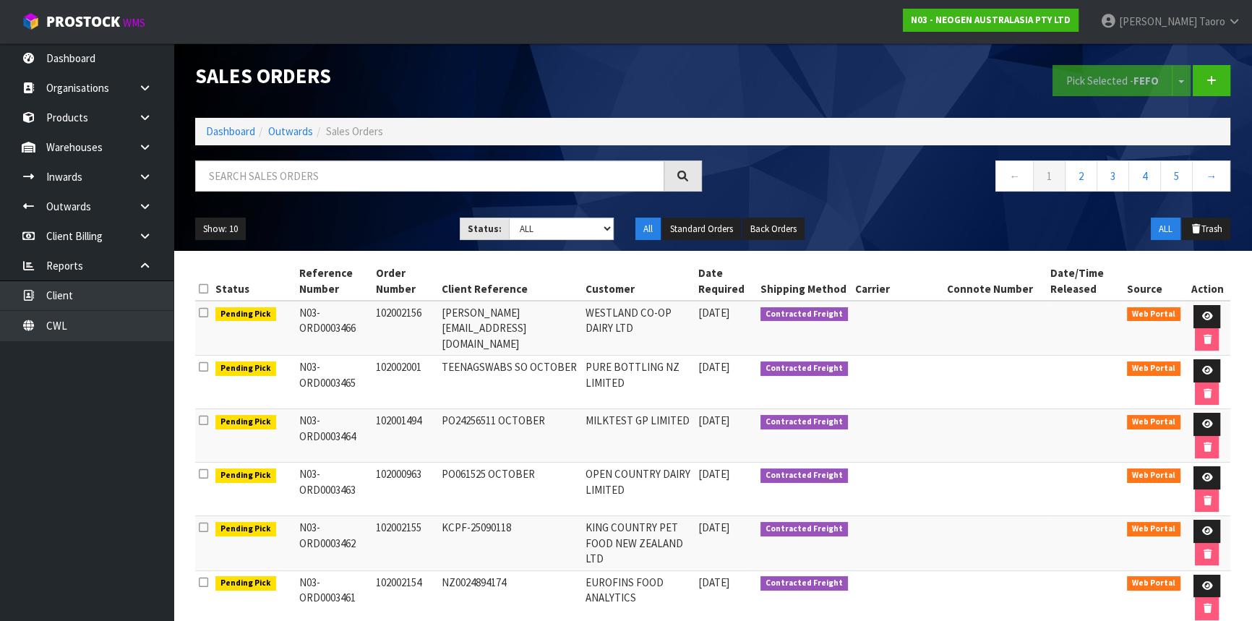
click at [852, 38] on nav "Toggle navigation ProStock WMS N03 - NEOGEN AUSTRALASIA PTY LTD [PERSON_NAME] L…" at bounding box center [626, 22] width 1252 height 44
click at [935, 210] on div "Show: 10 5 10 25 50 Status: Draft Pending Allocated Pending Pick Goods Picked G…" at bounding box center [712, 229] width 1057 height 45
click at [899, 140] on ol "Dashboard Outwards Sales Orders" at bounding box center [712, 131] width 1035 height 27
click at [903, 82] on div "Pick Selected - FEFO Split button! FIFO - First In First Out FEFO - First Expir…" at bounding box center [977, 80] width 528 height 74
click at [449, 80] on h1 "Sales Orders" at bounding box center [448, 76] width 507 height 22
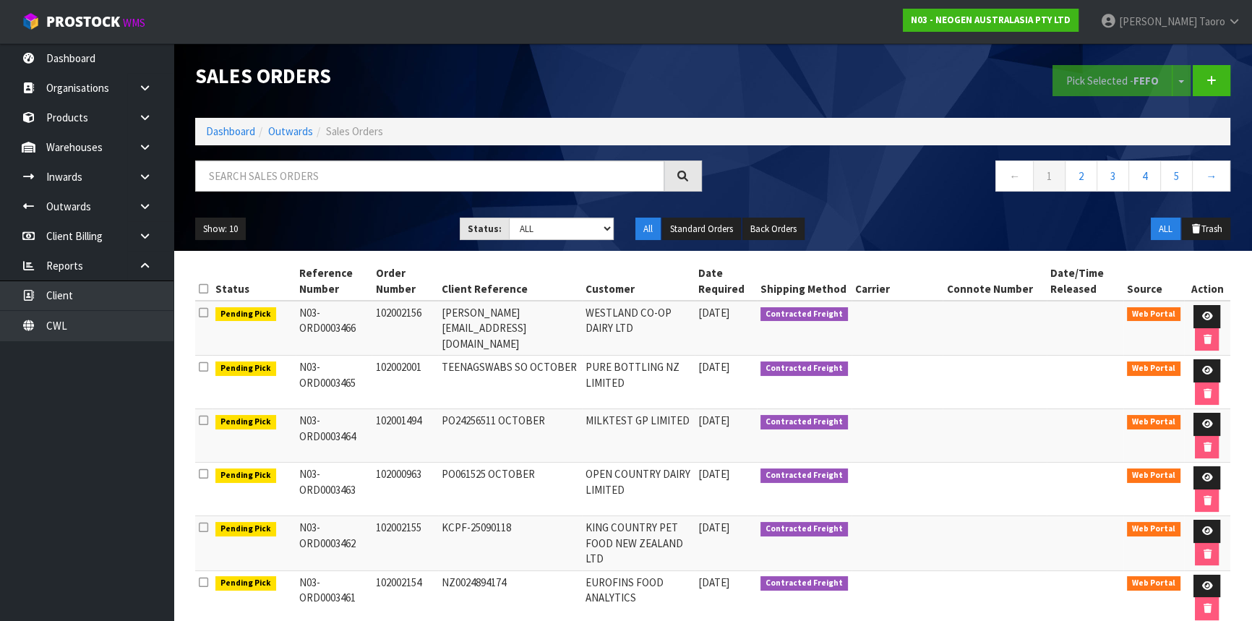
click at [494, 75] on h1 "Sales Orders" at bounding box center [448, 76] width 507 height 22
click at [446, 194] on div at bounding box center [448, 181] width 528 height 42
click at [450, 184] on input "text" at bounding box center [429, 175] width 469 height 31
type input "JOB-0414240"
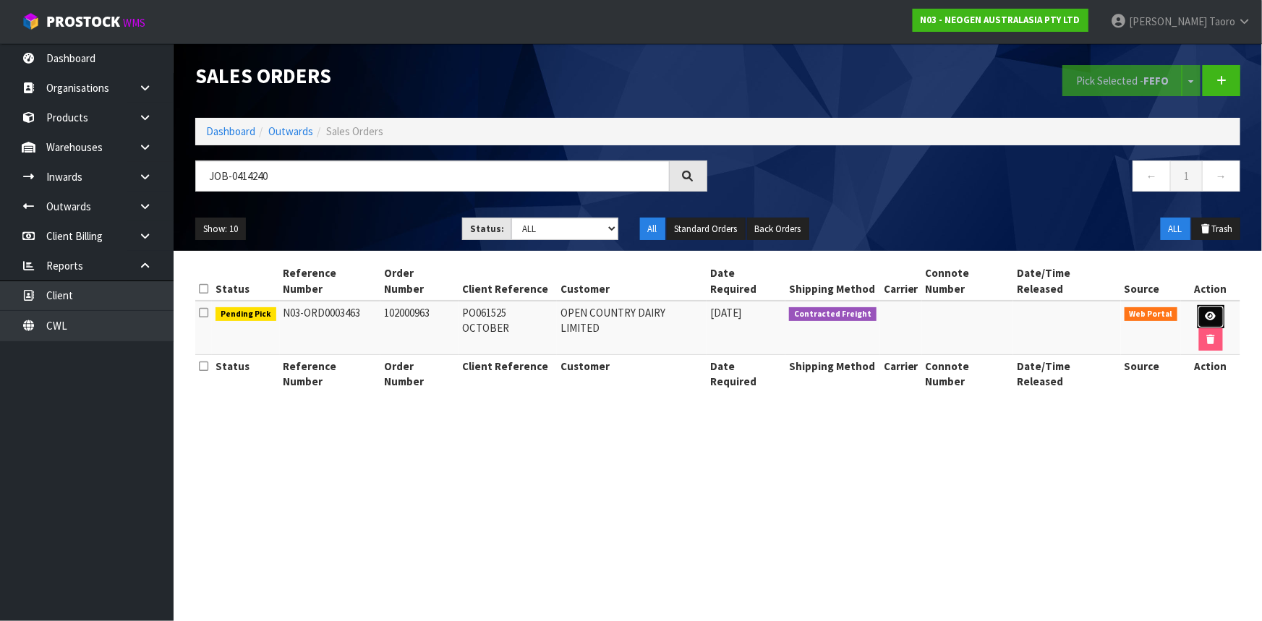
drag, startPoint x: 1196, startPoint y: 301, endPoint x: 1187, endPoint y: 300, distance: 8.7
click at [1205, 312] on icon at bounding box center [1210, 316] width 11 height 9
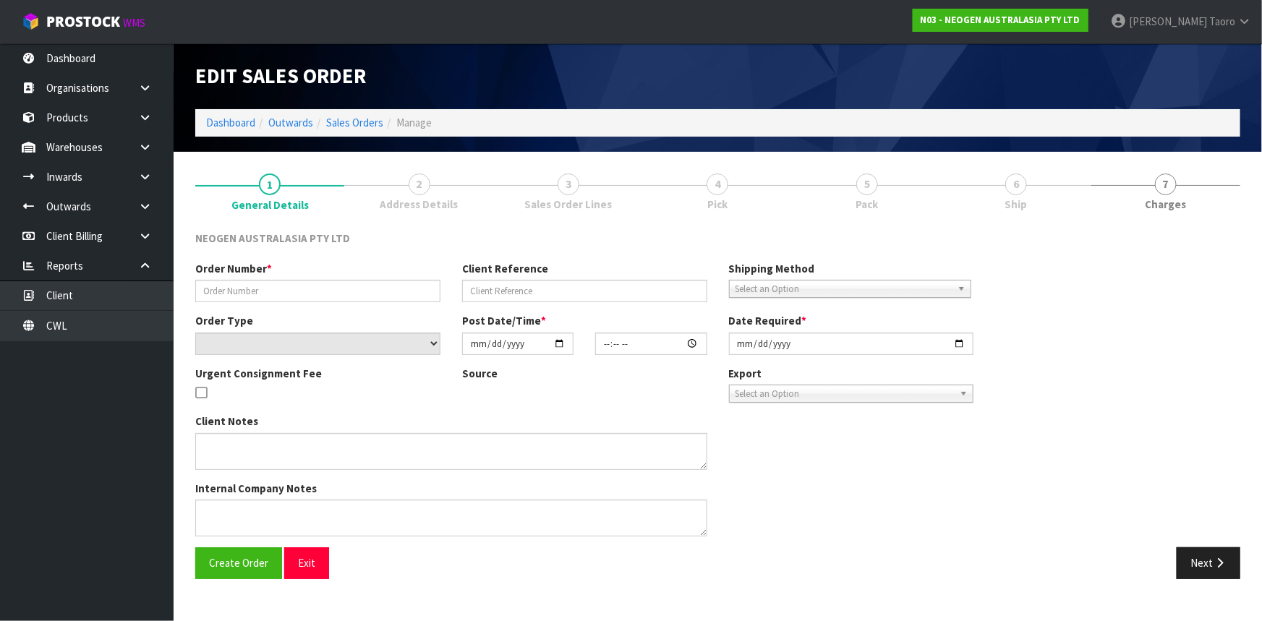
type input "102000963"
type input "PO061525 OCTOBER"
select select "number:0"
type input "[DATE]"
type input "09:59:00.000"
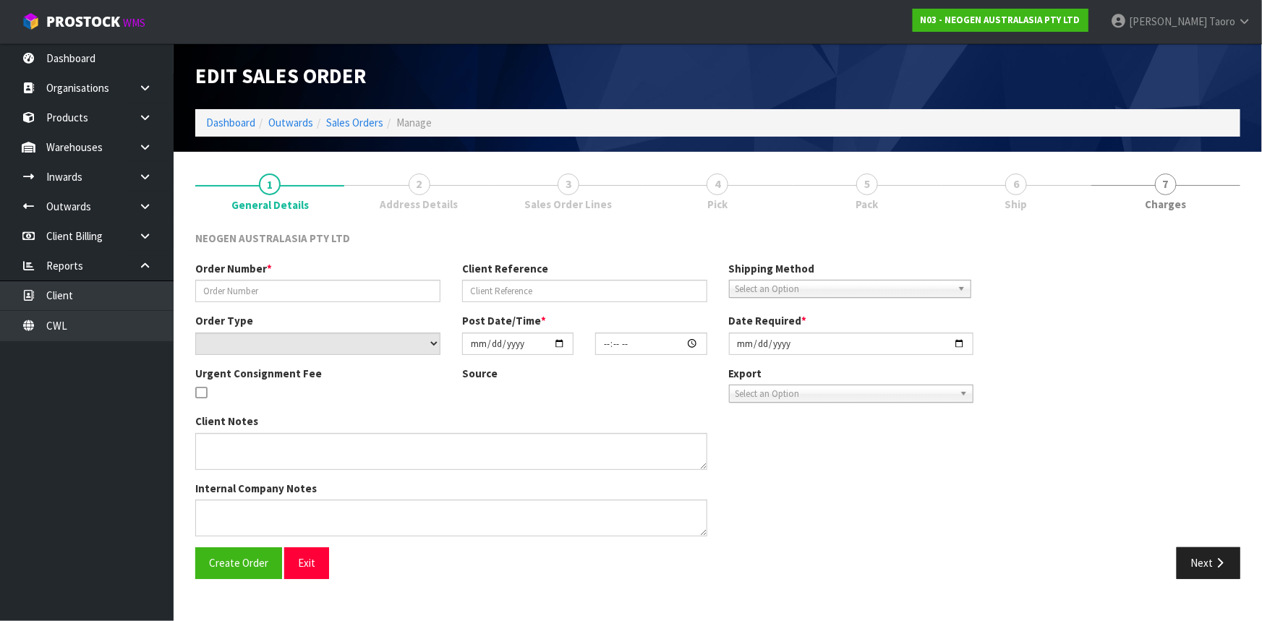
type input "[DATE]"
type textarea "ATTN: [PERSON_NAME]"
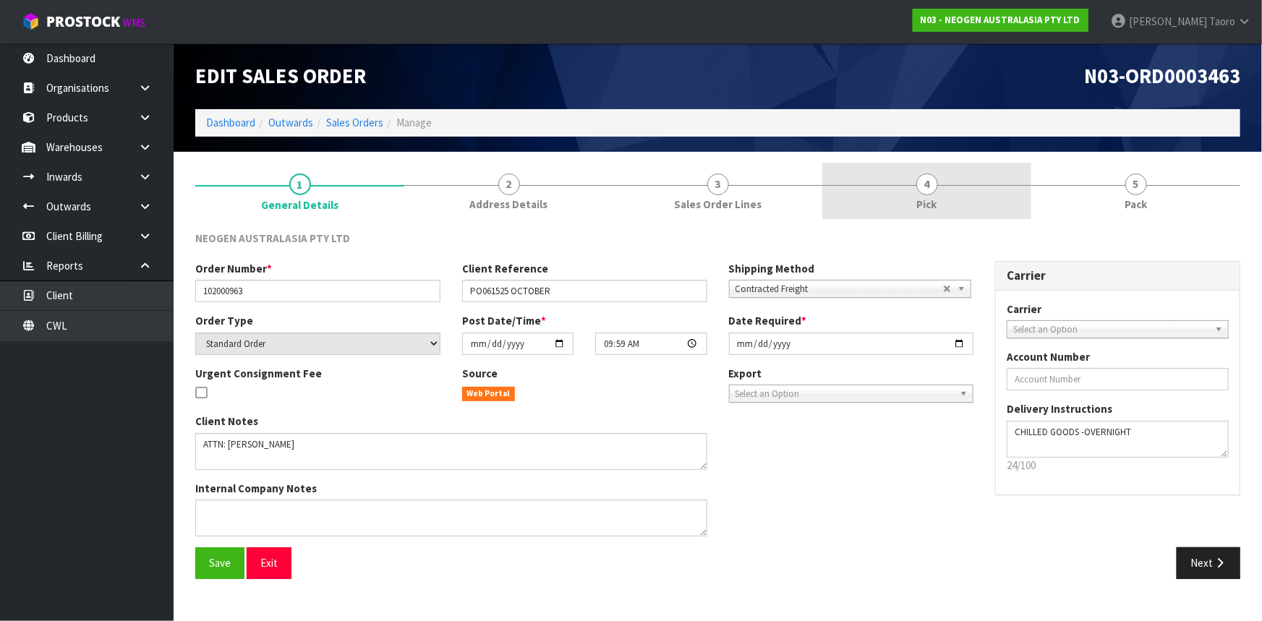
click at [967, 197] on link "4 Pick" at bounding box center [926, 191] width 209 height 57
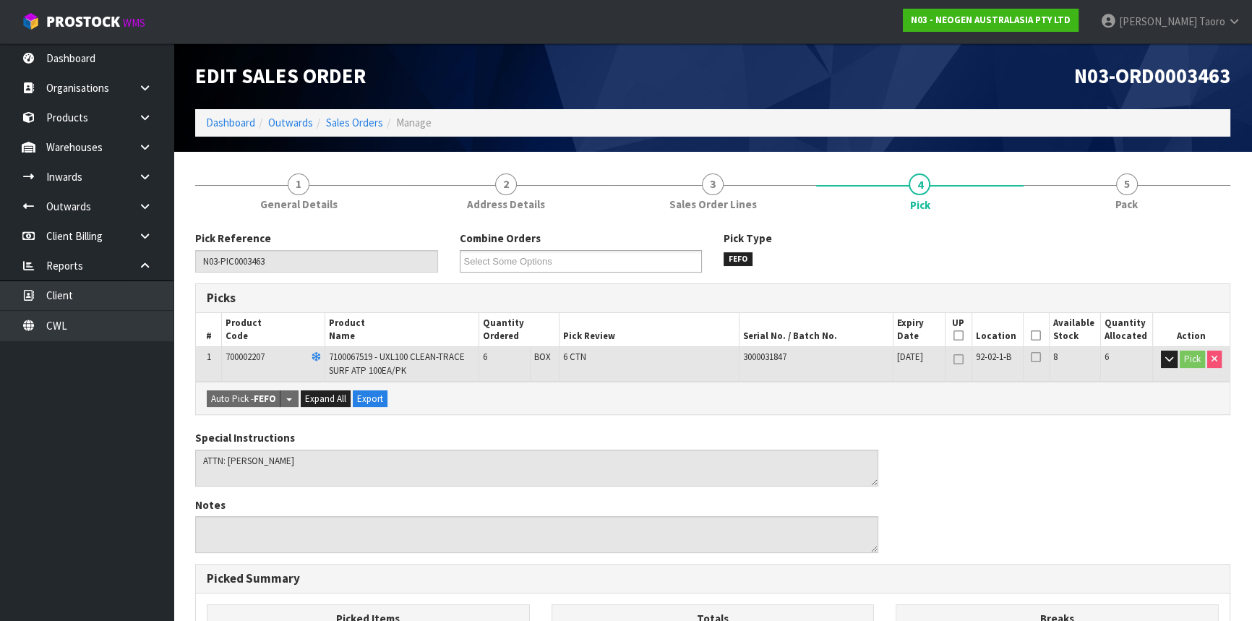
click at [1033, 335] on icon at bounding box center [1036, 335] width 10 height 1
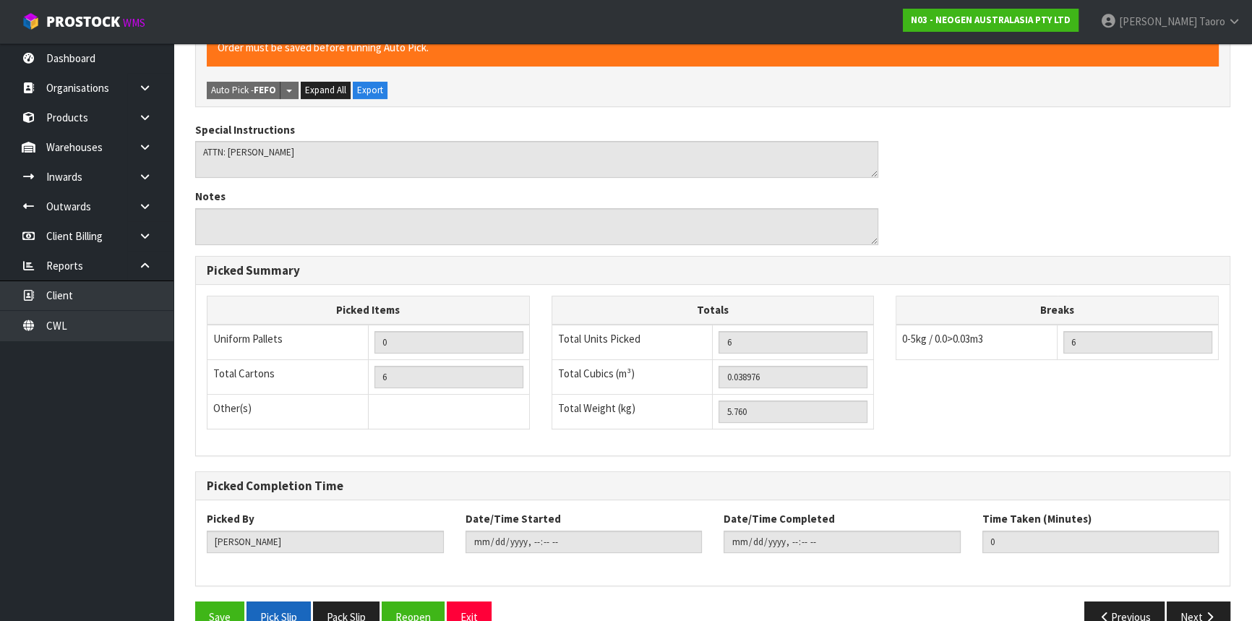
scroll to position [391, 0]
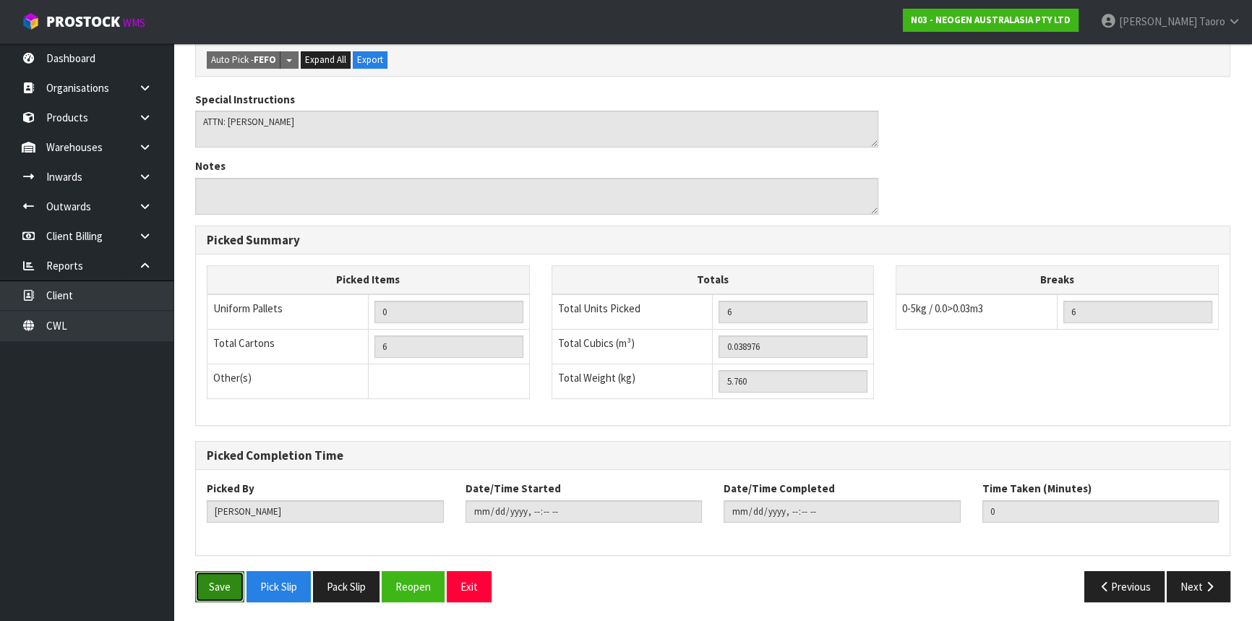
click at [217, 578] on button "Save" at bounding box center [219, 586] width 49 height 31
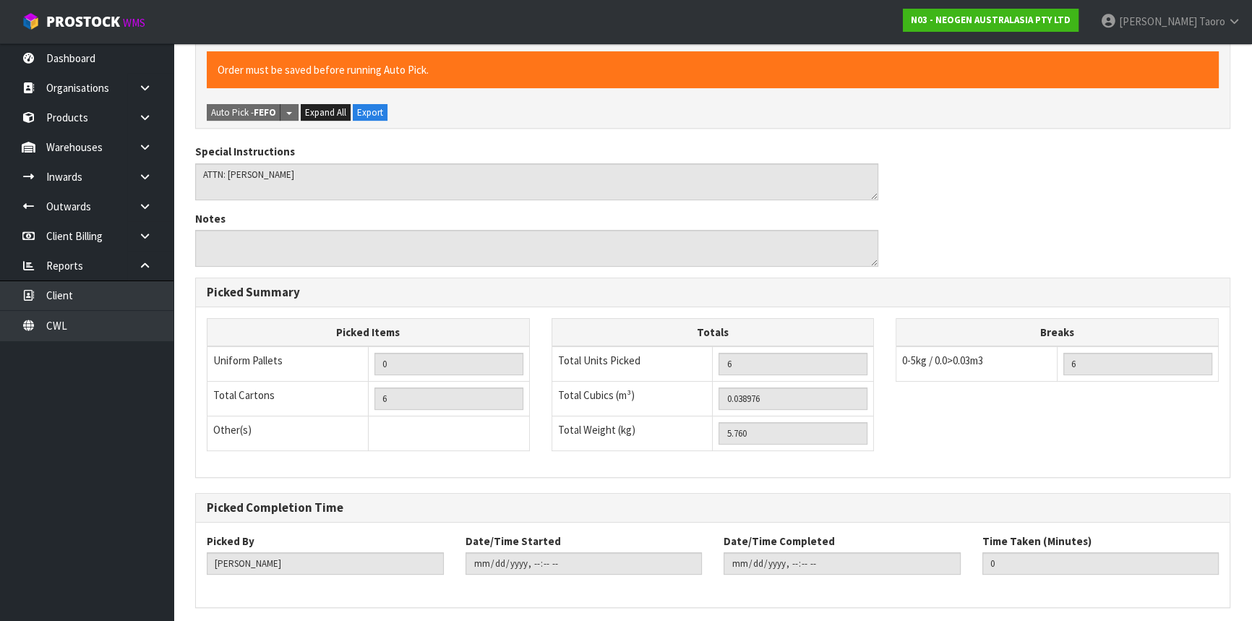
scroll to position [0, 0]
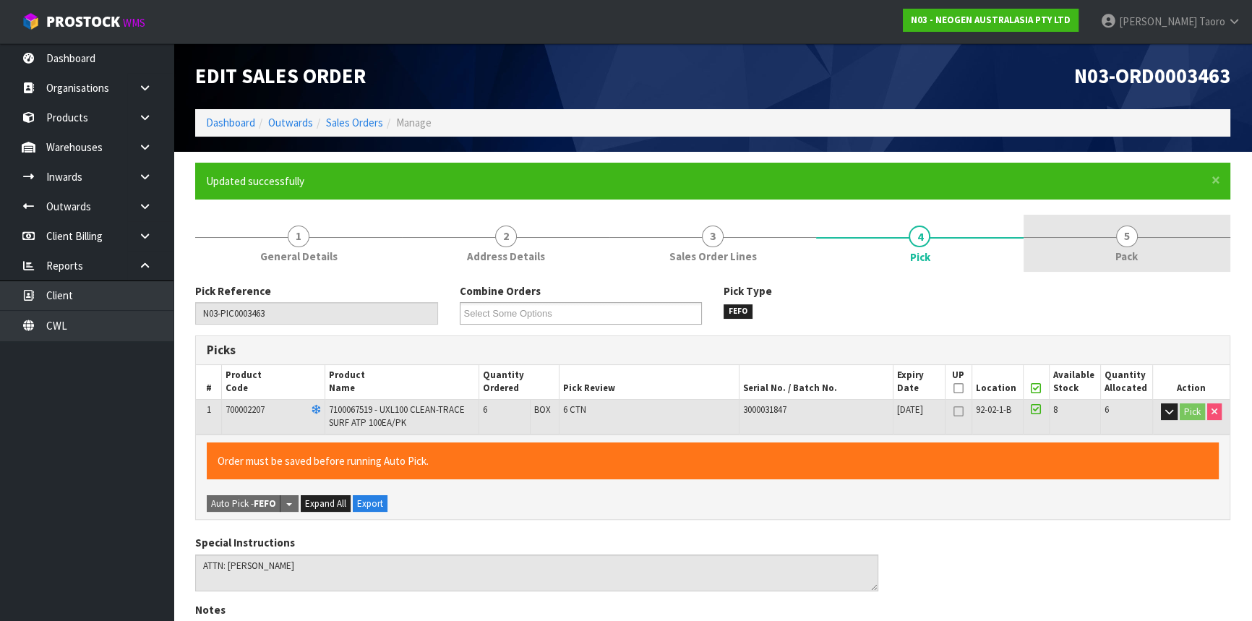
click at [1116, 222] on link "5 Pack" at bounding box center [1127, 243] width 207 height 57
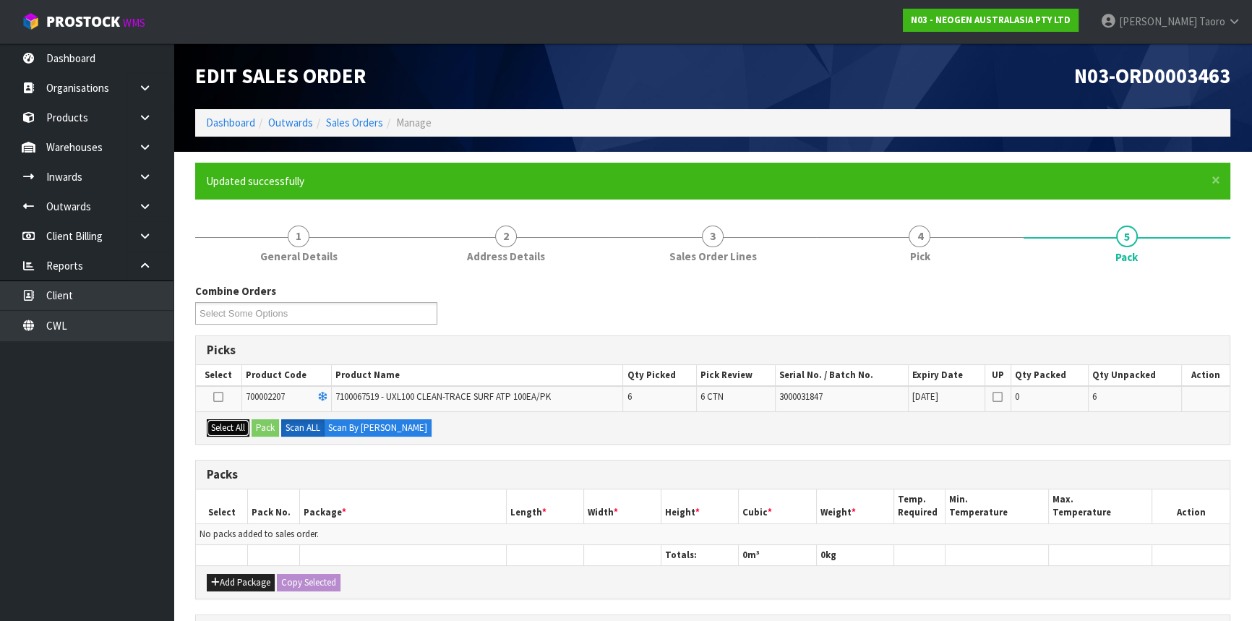
click at [240, 433] on button "Select All" at bounding box center [228, 427] width 43 height 17
click at [261, 429] on button "Pack" at bounding box center [265, 427] width 27 height 17
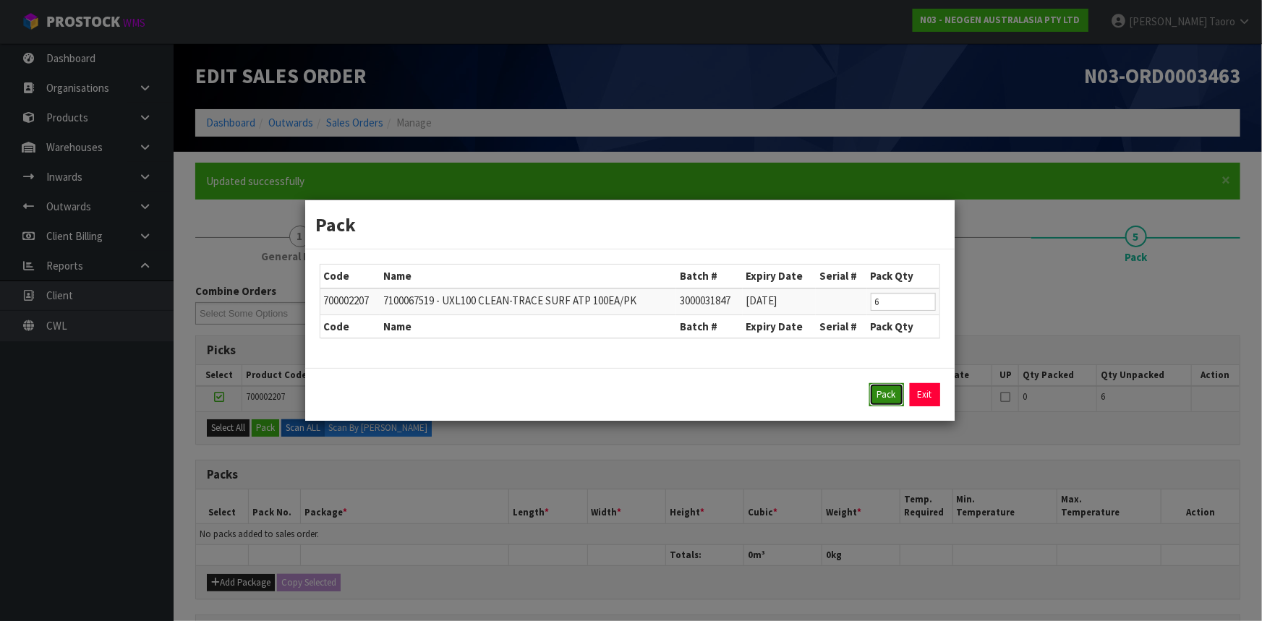
click at [883, 390] on button "Pack" at bounding box center [886, 394] width 35 height 23
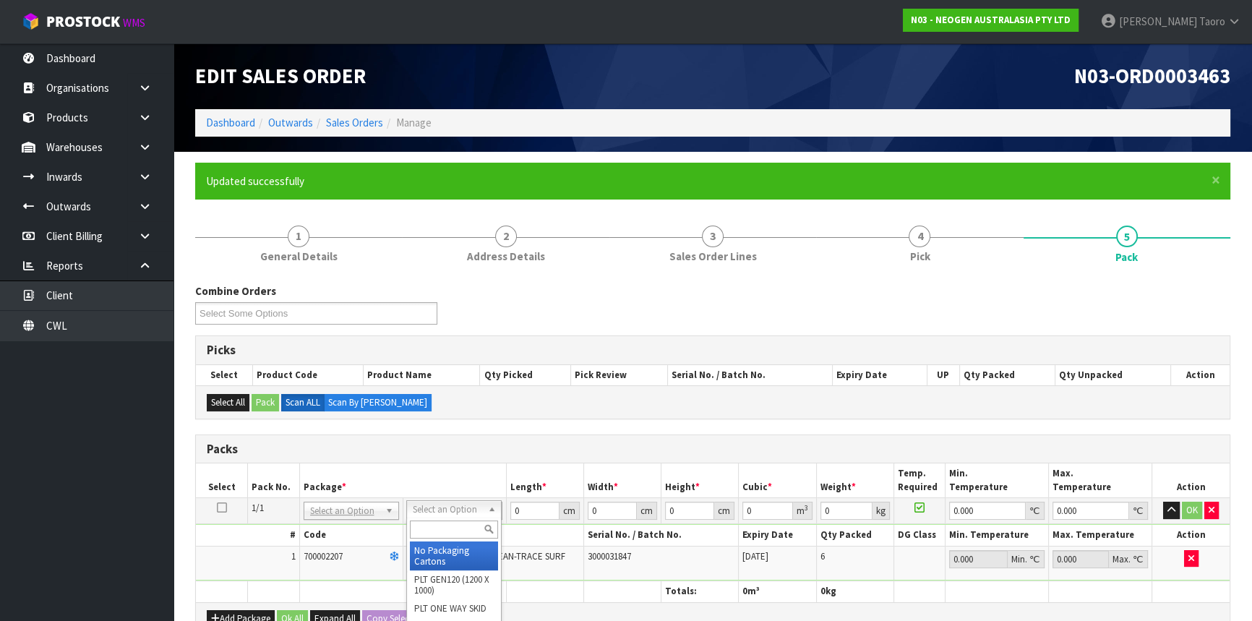
click at [458, 528] on input "text" at bounding box center [454, 530] width 88 height 18
type input "CTN7"
type input "45.5"
type input "35"
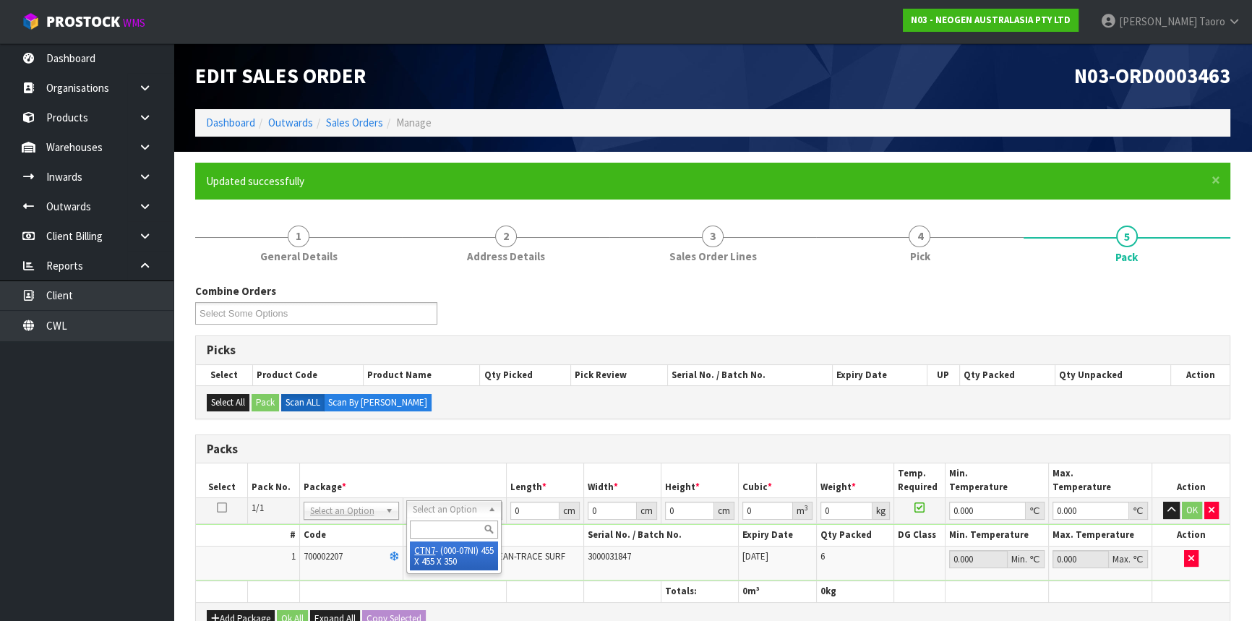
type input "0.072459"
type input "5.96"
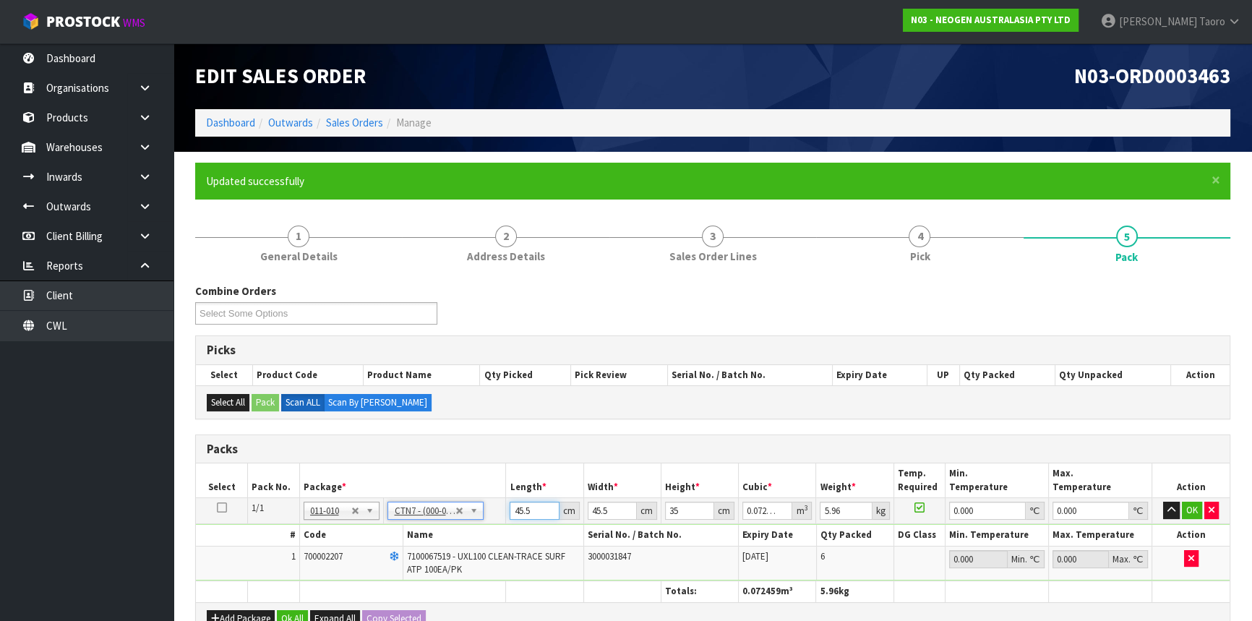
click at [525, 513] on input "45.5" at bounding box center [534, 511] width 49 height 18
type input "4"
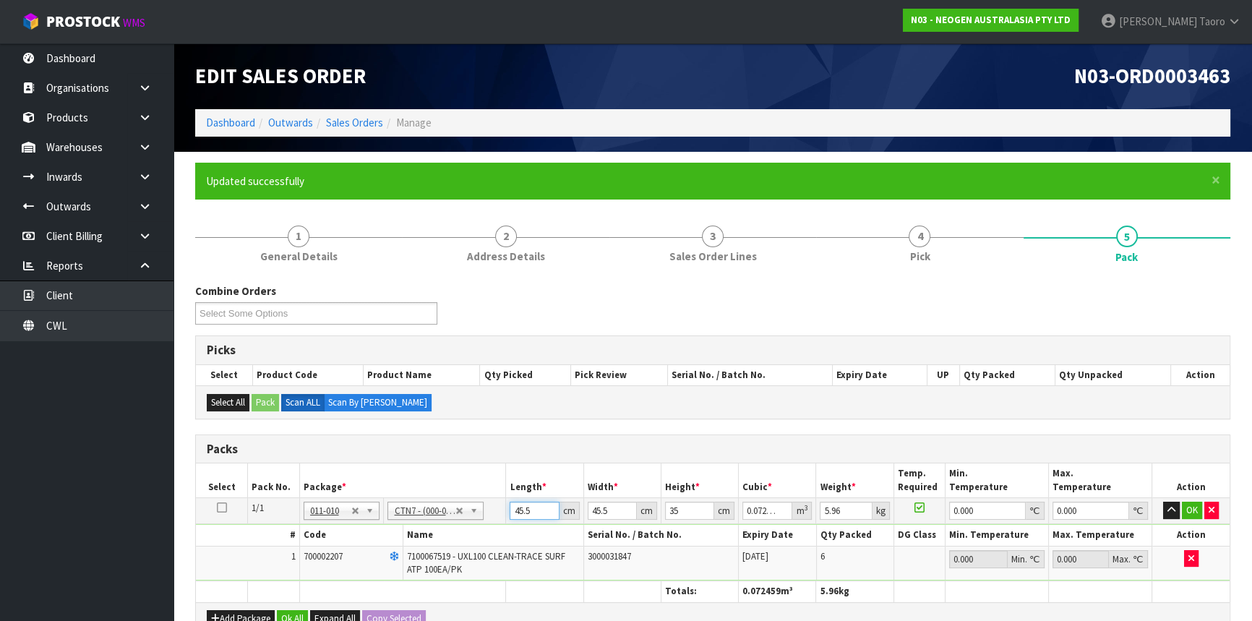
type input "0.00637"
type input "48"
type input "0.07644"
click at [525, 513] on input "48" at bounding box center [534, 511] width 49 height 18
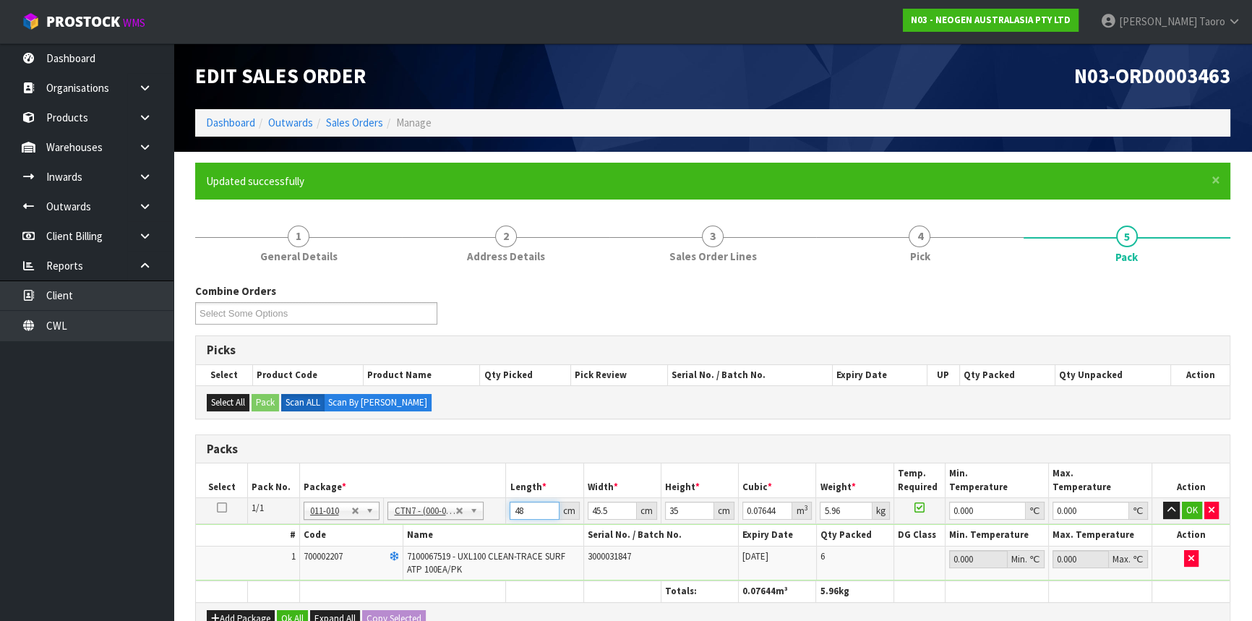
click at [525, 513] on input "48" at bounding box center [534, 511] width 49 height 18
type input "4"
type input "0.00637"
type input "47"
type input "0.074847"
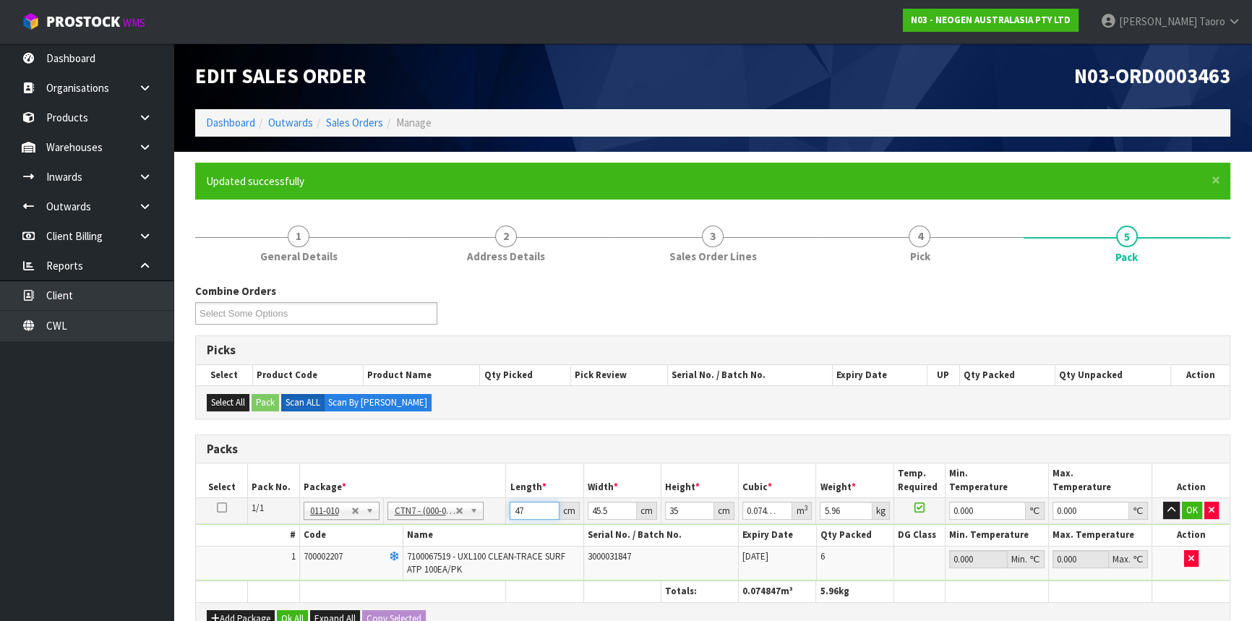
type input "47"
type input "4"
type input "0.00658"
type input "47"
type input "0.077315"
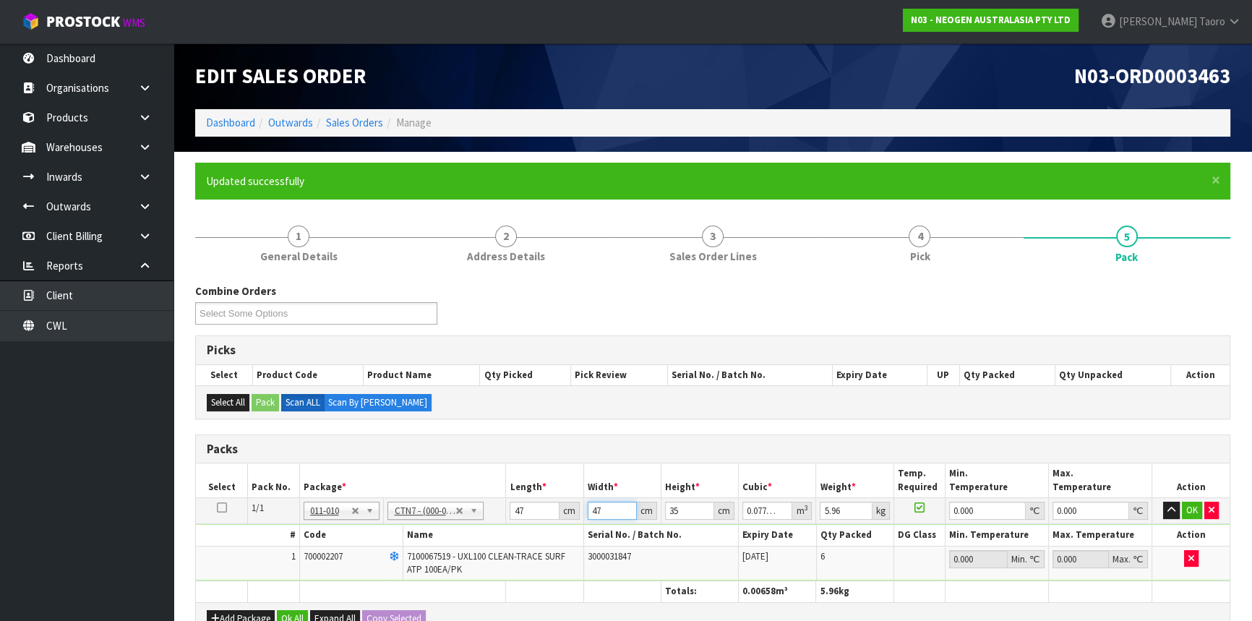
type input "47"
type input "2"
type input "0.004418"
type input "28"
type input "0.061852"
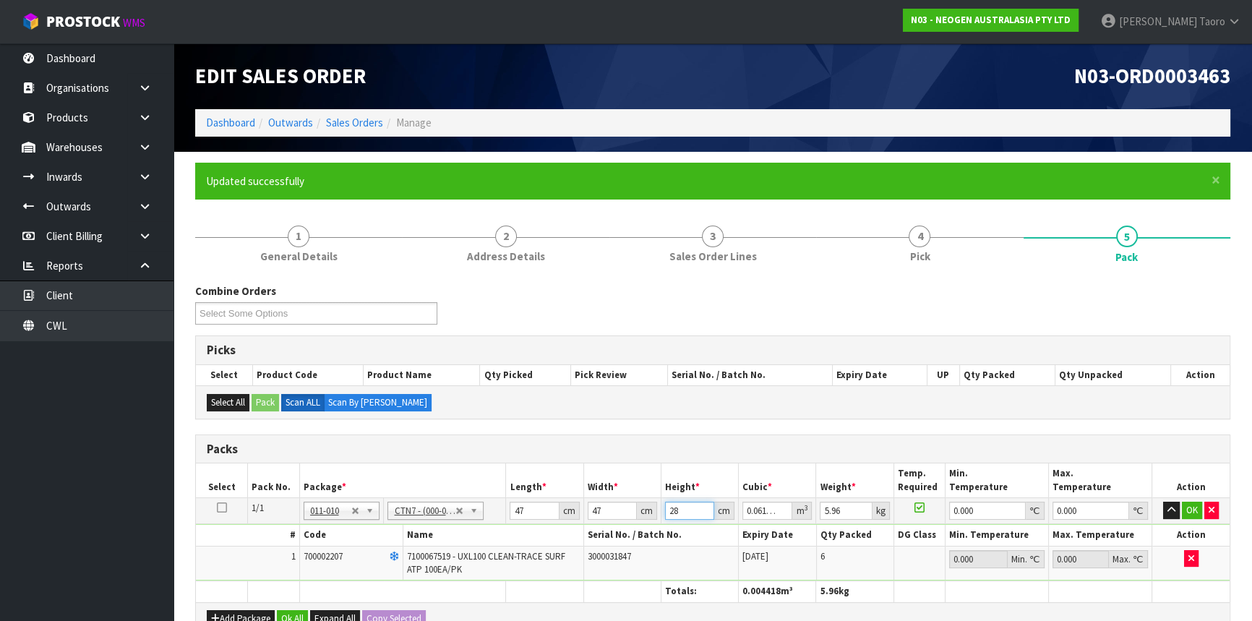
type input "28"
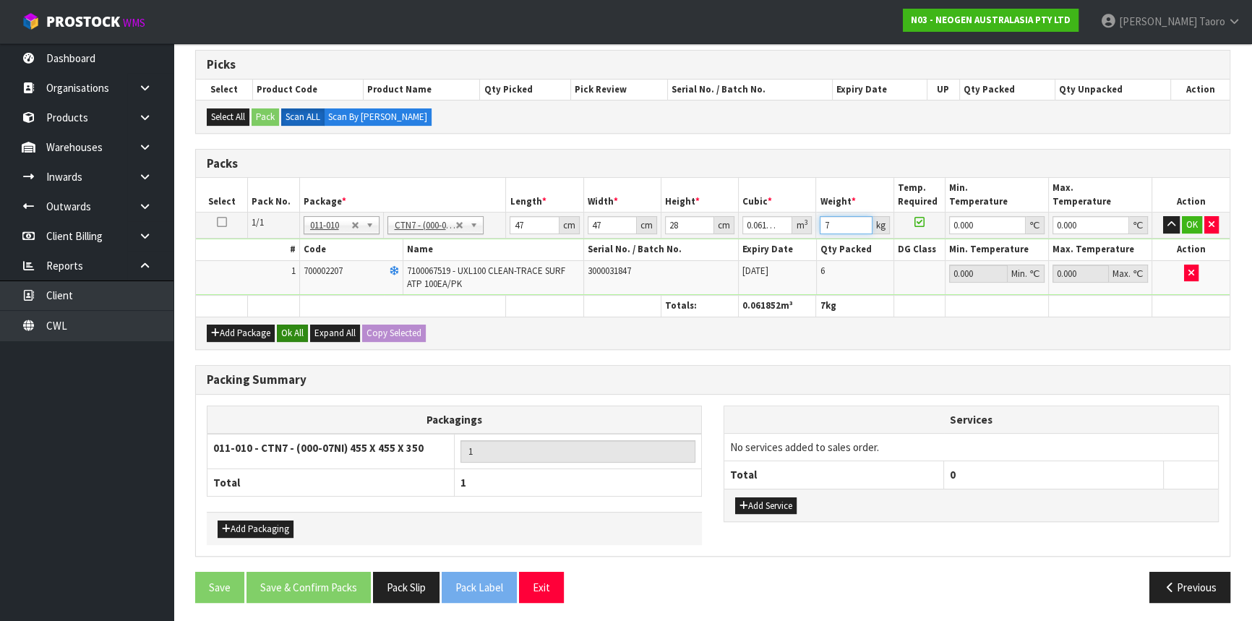
type input "7"
click at [288, 331] on button "Ok All" at bounding box center [292, 333] width 31 height 17
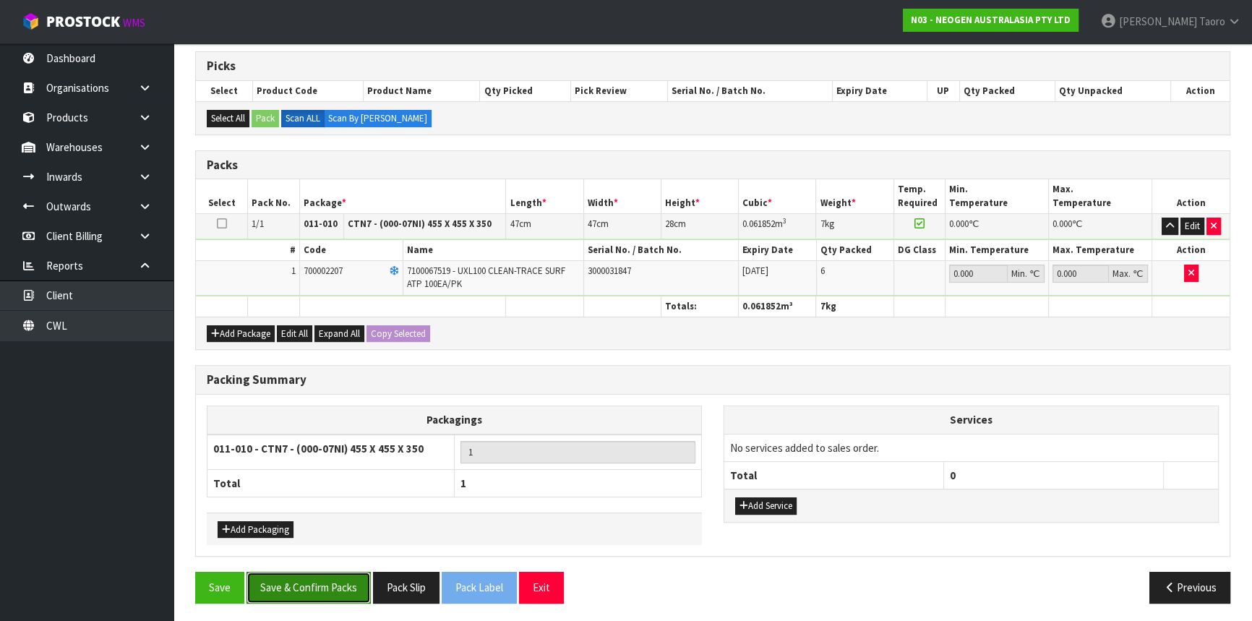
click at [339, 580] on button "Save & Confirm Packs" at bounding box center [309, 587] width 124 height 31
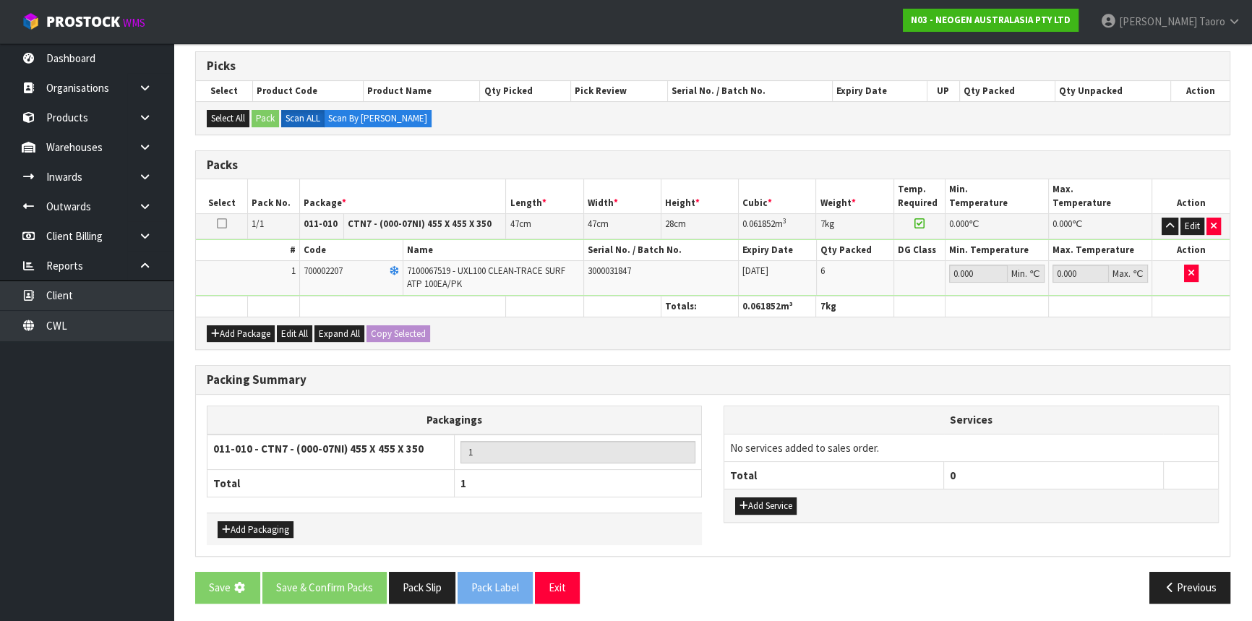
scroll to position [0, 0]
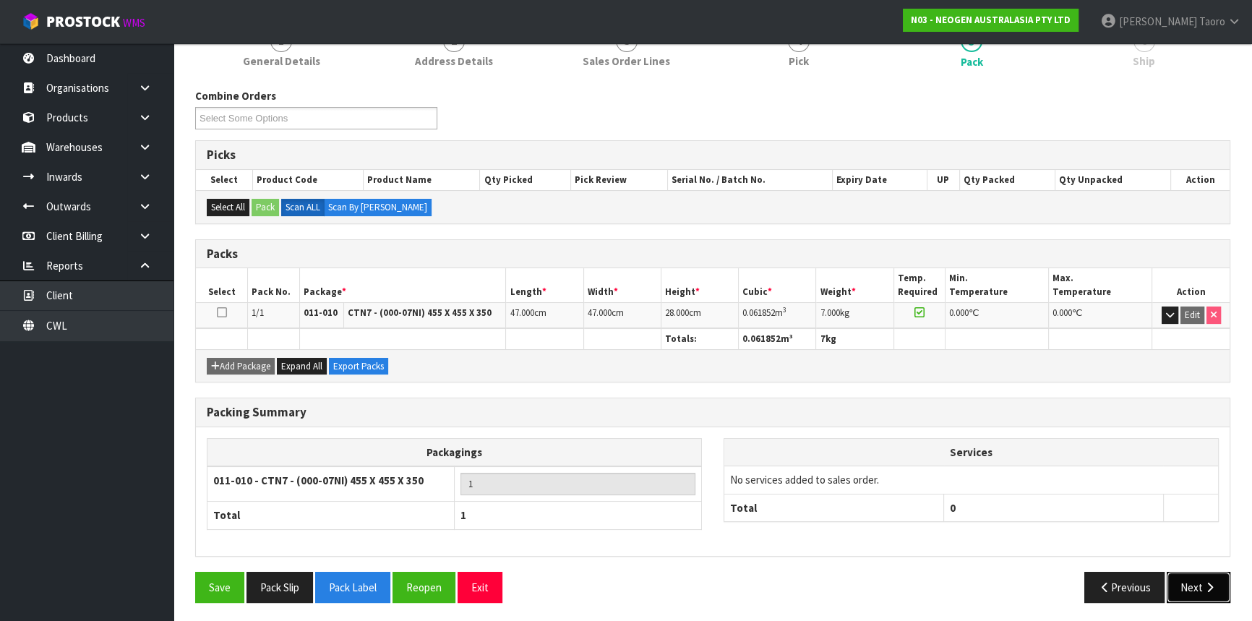
click at [1184, 581] on button "Next" at bounding box center [1199, 587] width 64 height 31
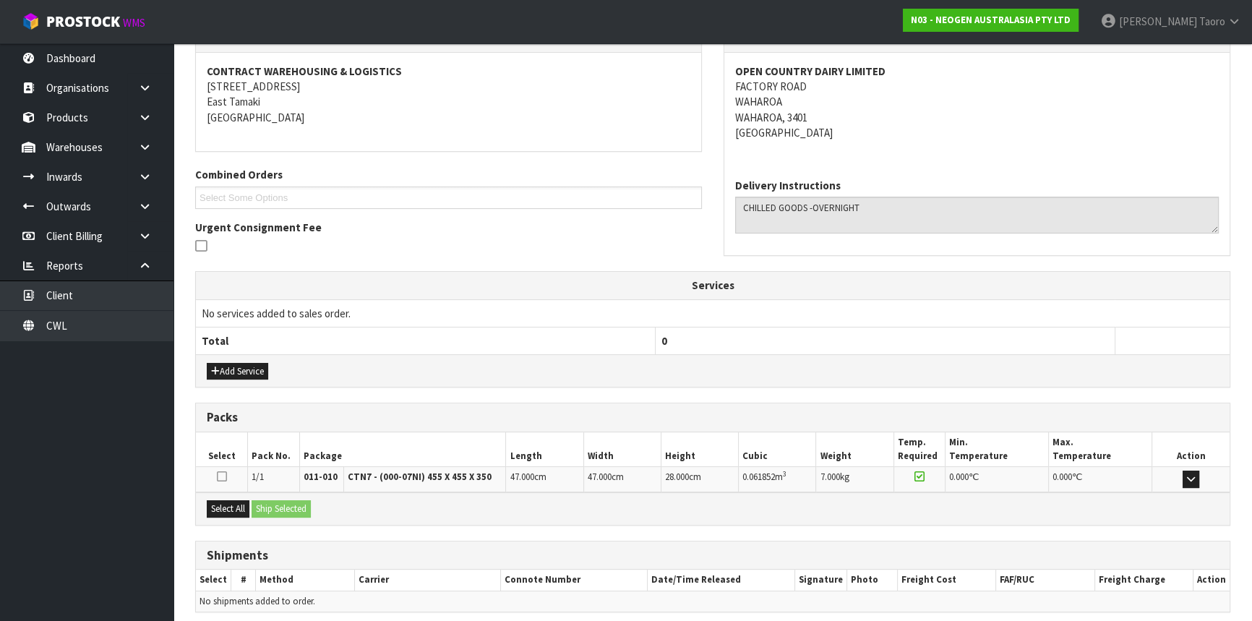
scroll to position [317, 0]
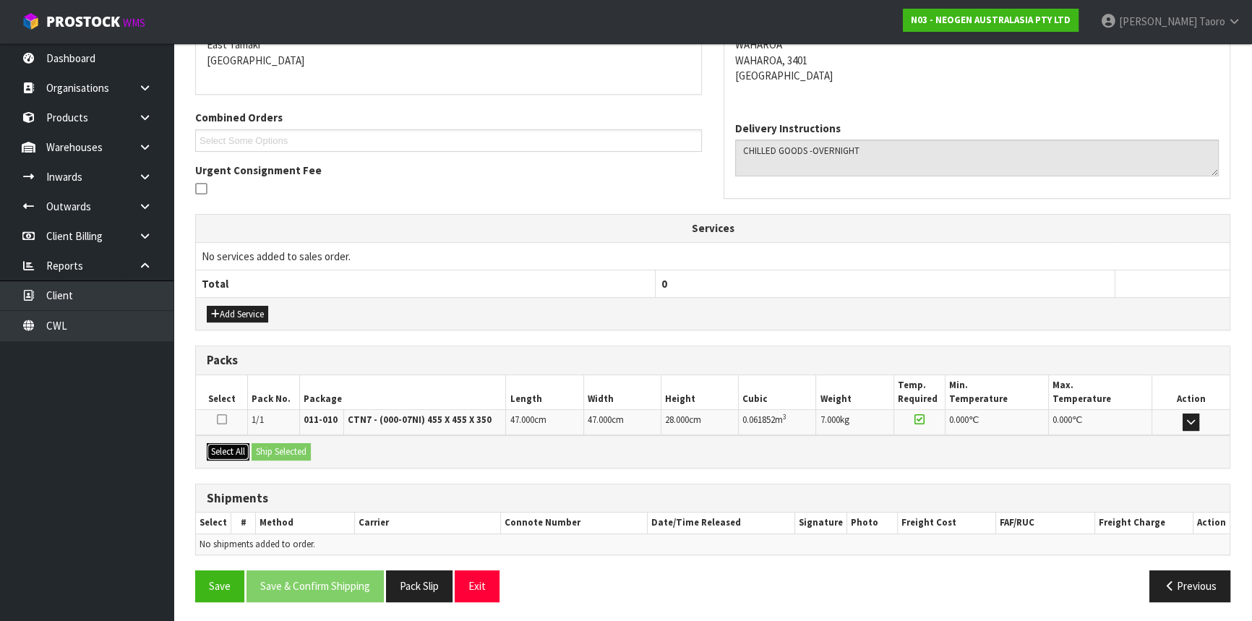
click at [239, 446] on button "Select All" at bounding box center [228, 451] width 43 height 17
click at [270, 445] on button "Ship Selected" at bounding box center [281, 451] width 59 height 17
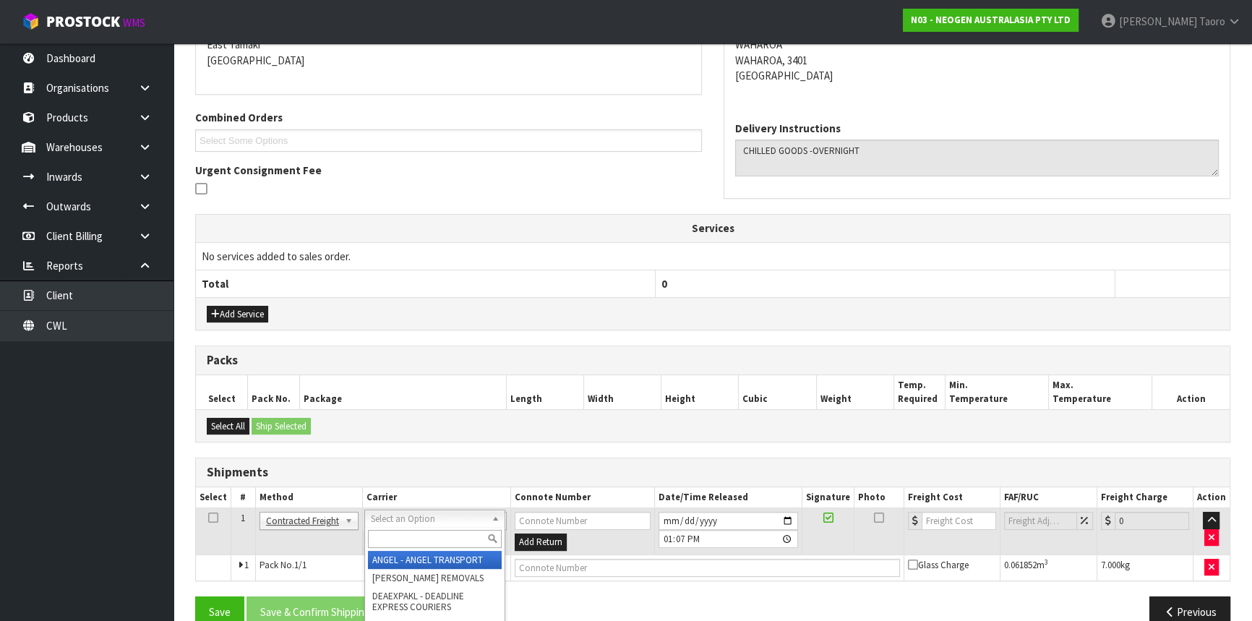
click at [428, 530] on input "text" at bounding box center [435, 539] width 134 height 18
type input "NZP"
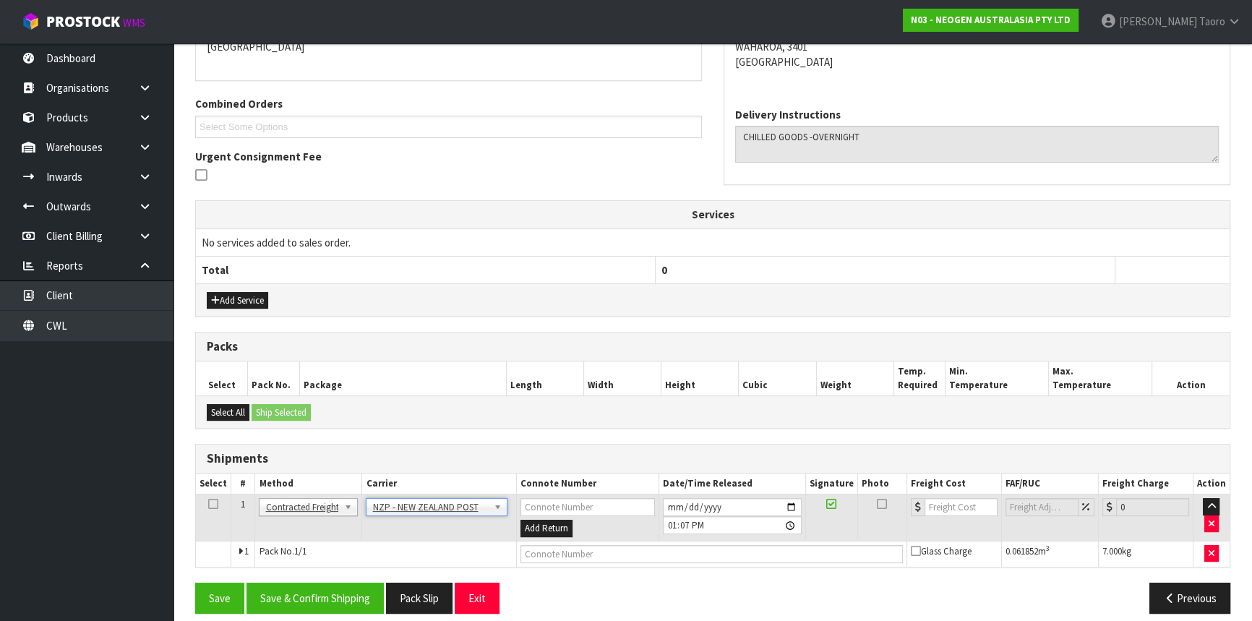
scroll to position [343, 0]
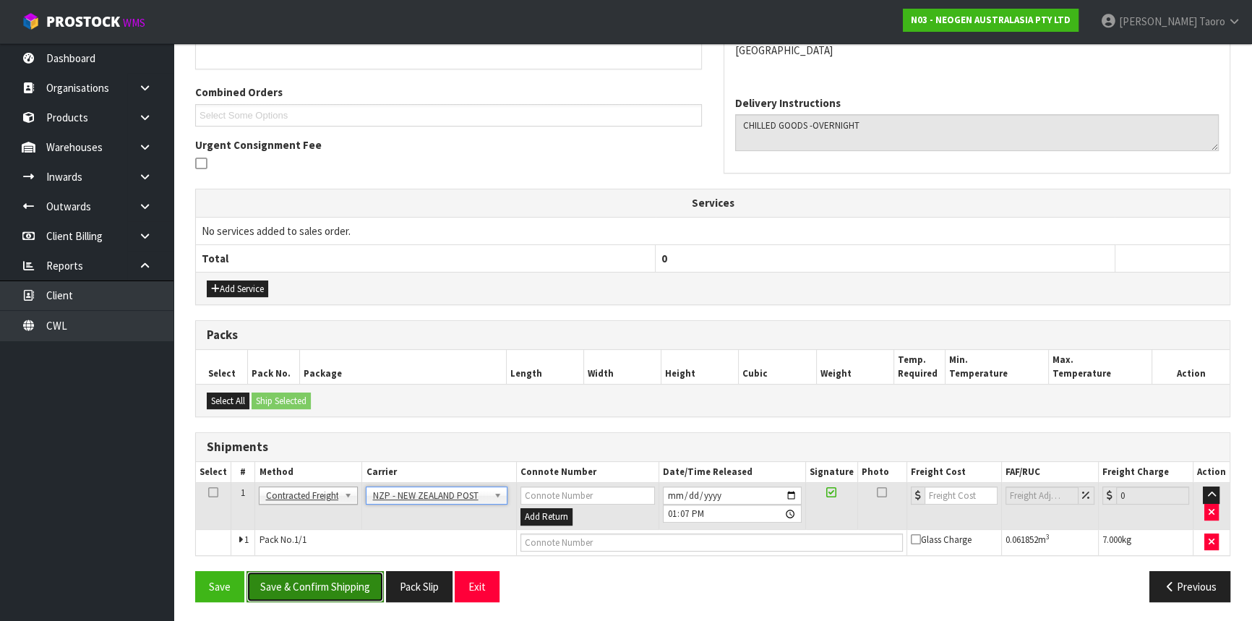
click at [377, 571] on button "Save & Confirm Shipping" at bounding box center [315, 586] width 137 height 31
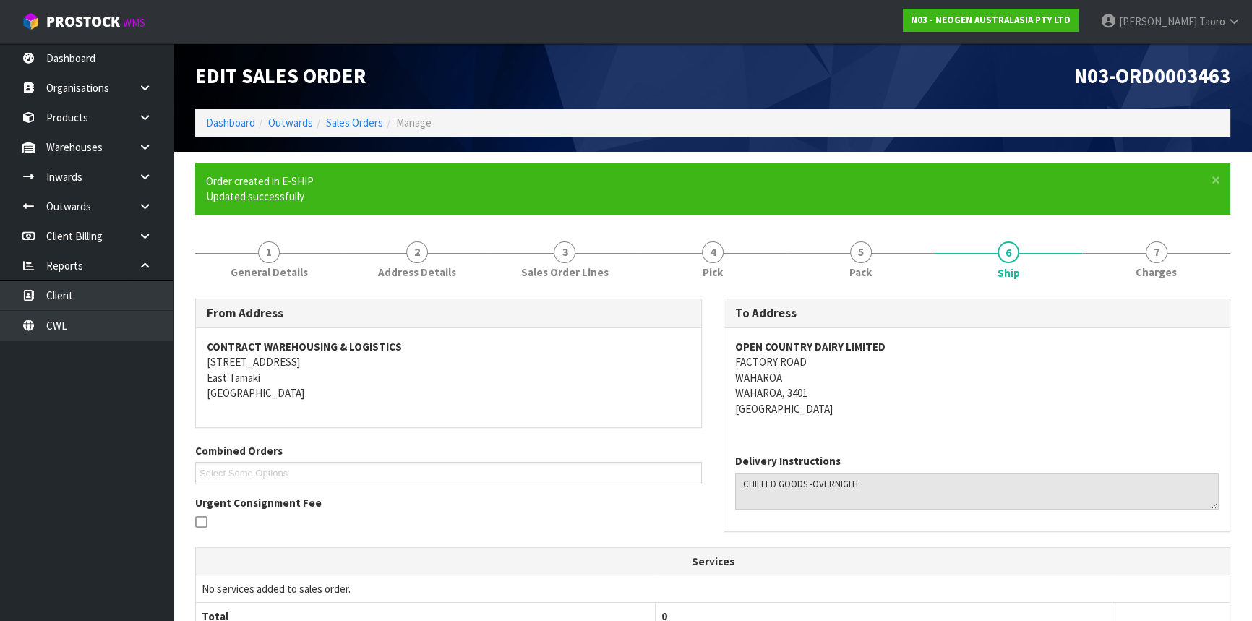
click at [537, 80] on h1 "Edit Sales Order" at bounding box center [448, 76] width 507 height 22
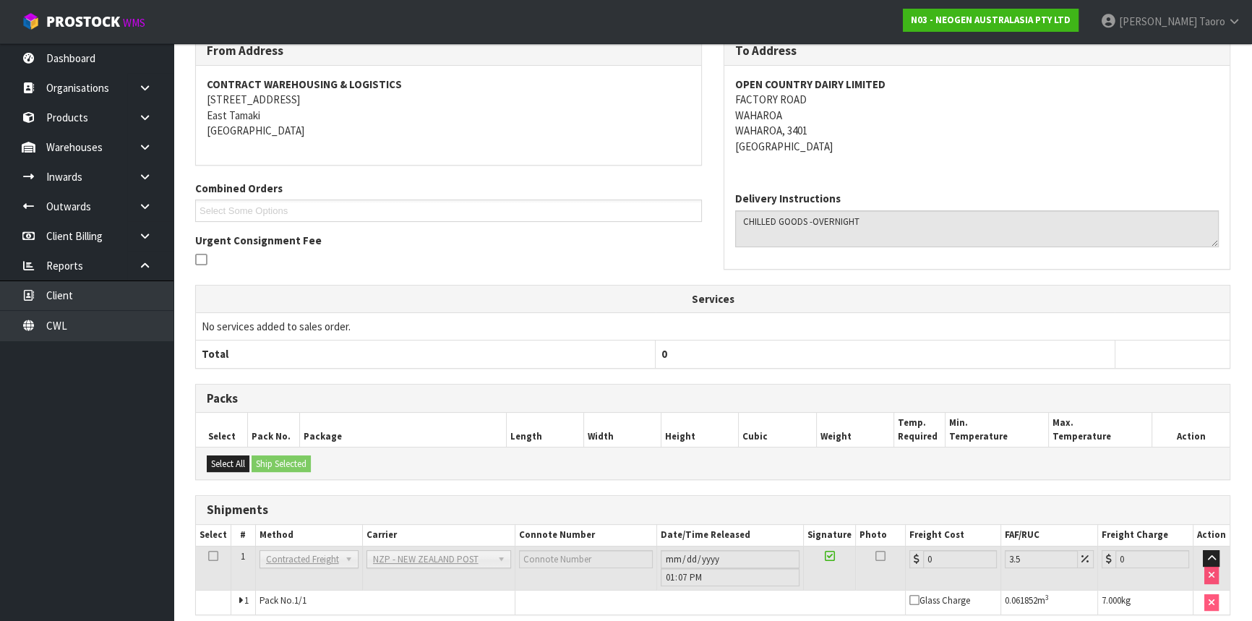
scroll to position [322, 0]
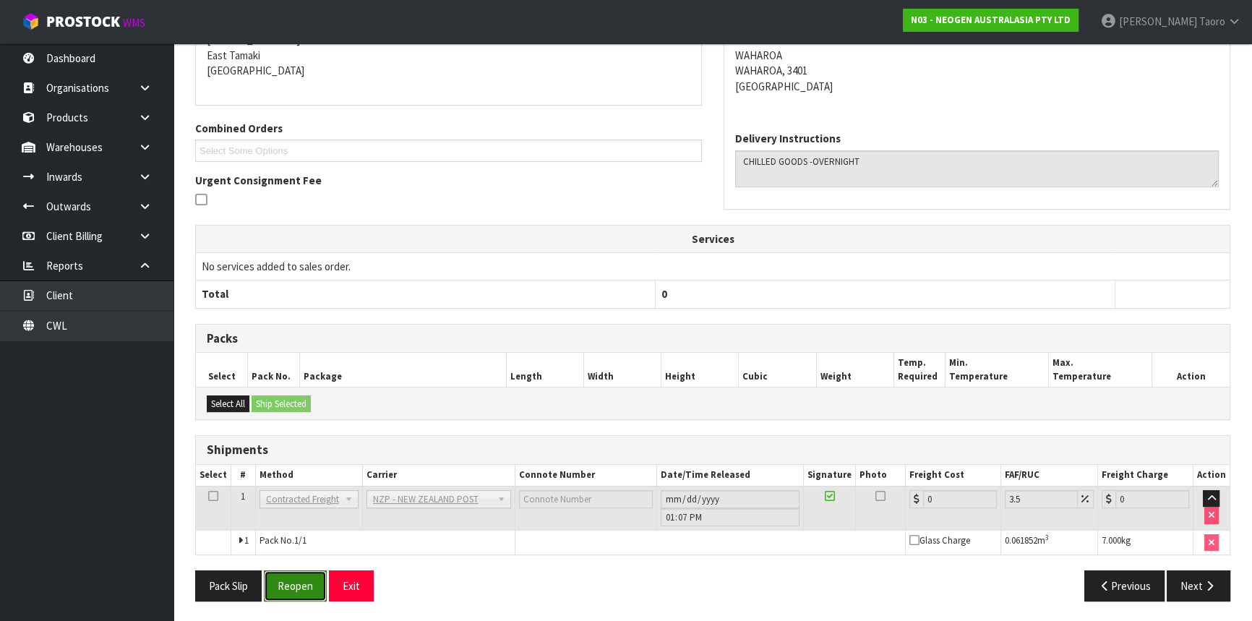
click at [302, 588] on button "Reopen" at bounding box center [295, 585] width 63 height 31
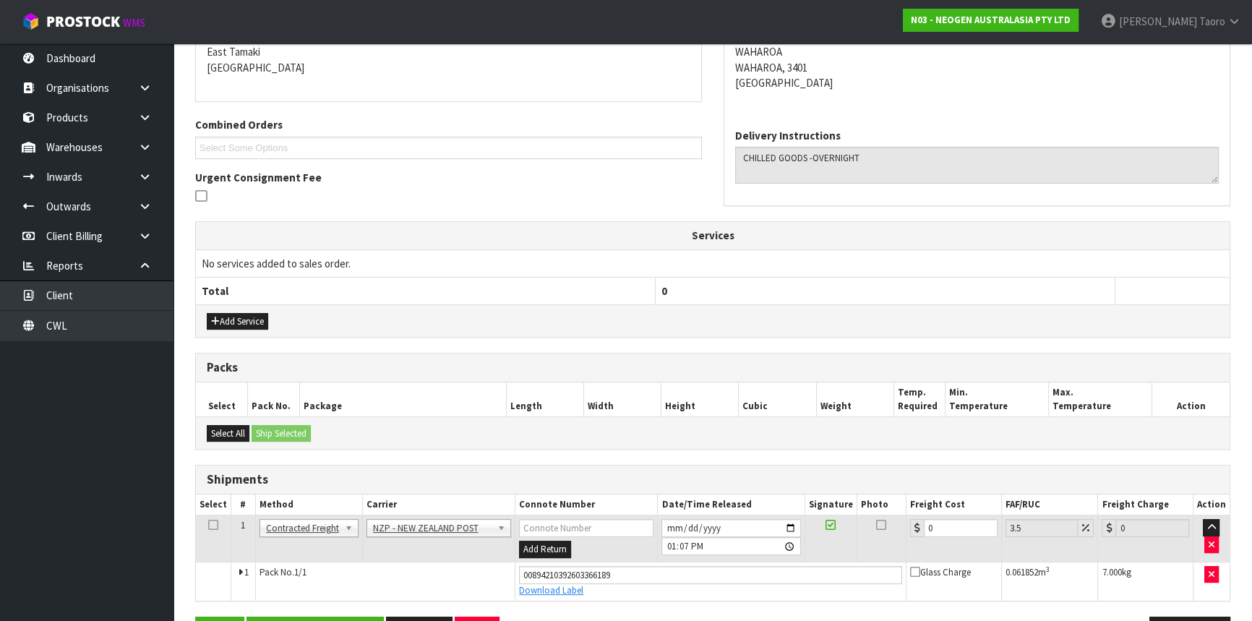
scroll to position [356, 0]
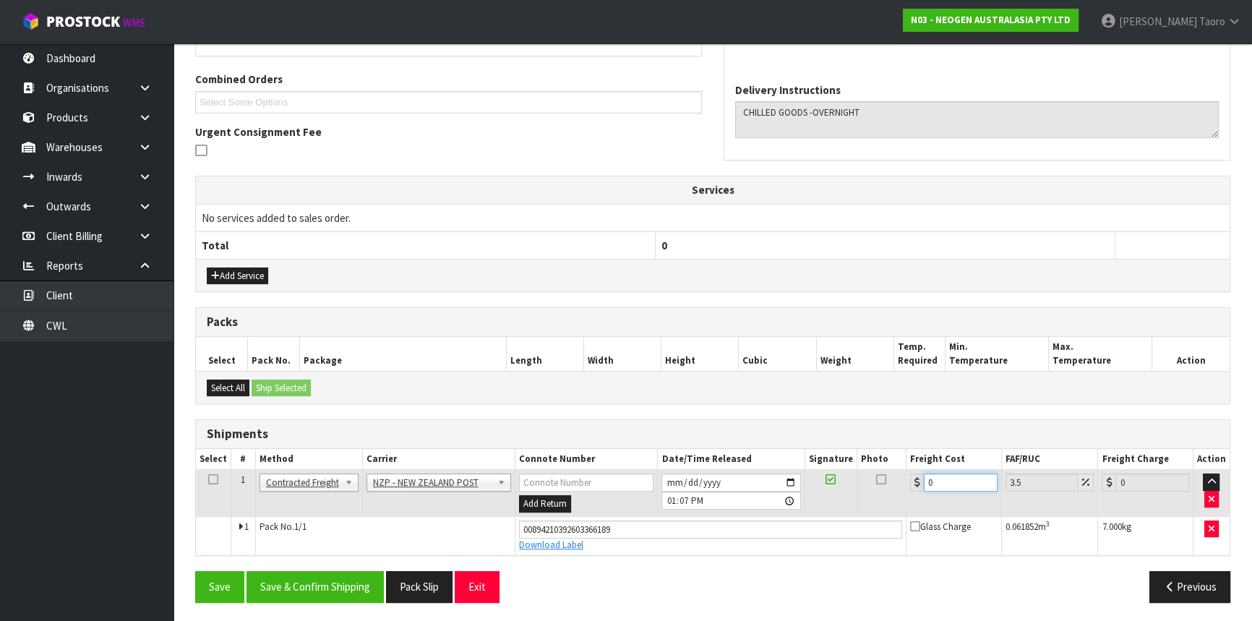
click at [944, 476] on input "0" at bounding box center [961, 483] width 74 height 18
type input "7"
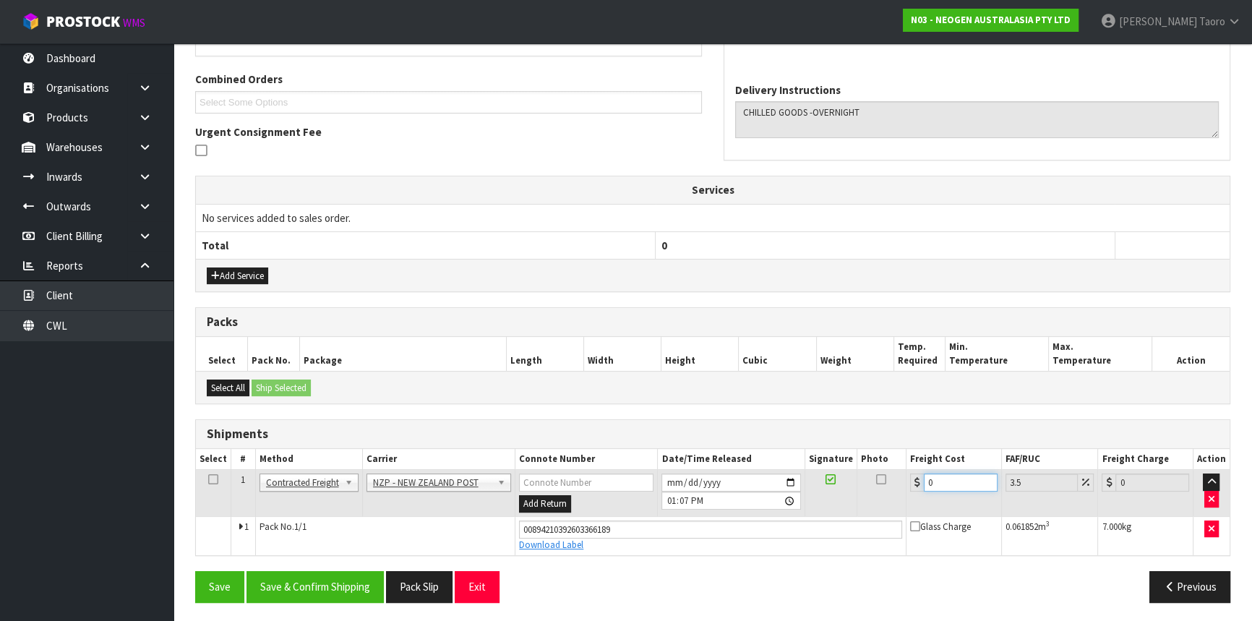
type input "7.24"
type input "7.3"
type input "7.56"
type input "7.31"
type input "7.57"
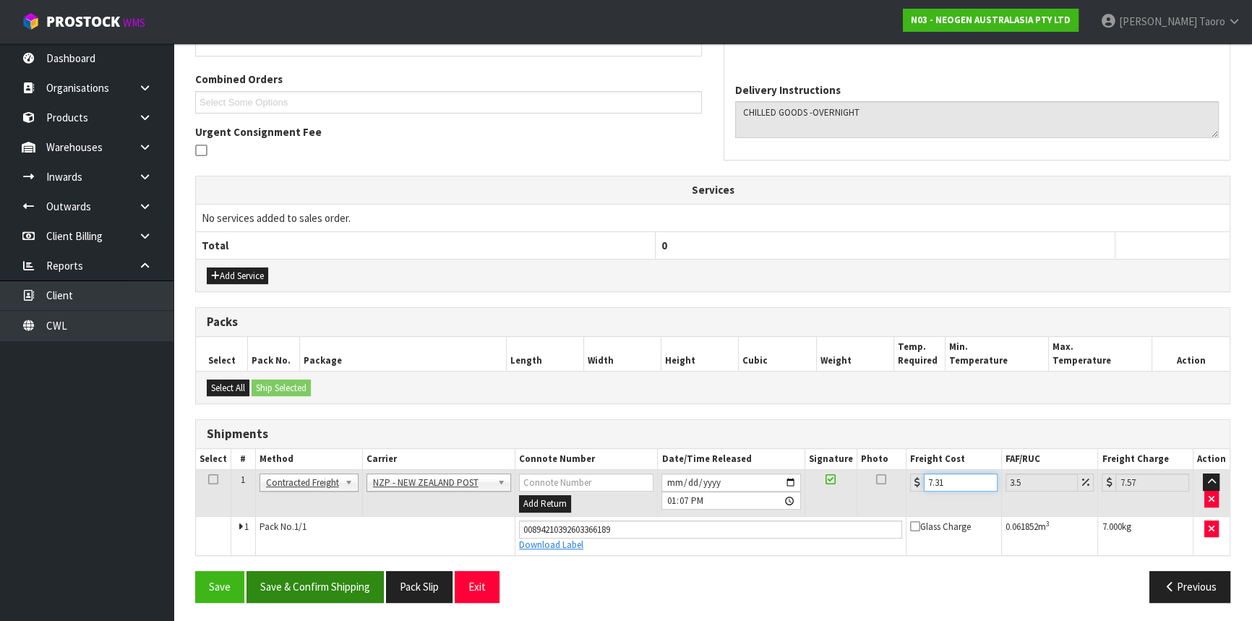
type input "7.31"
click at [314, 576] on button "Save & Confirm Shipping" at bounding box center [315, 586] width 137 height 31
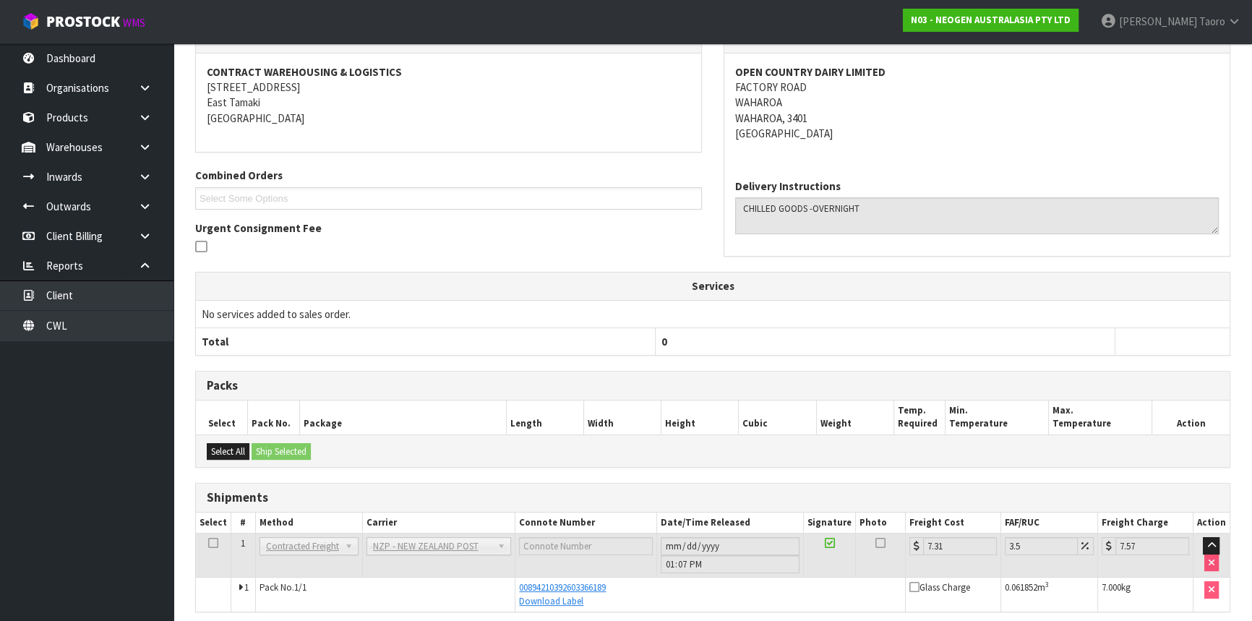
scroll to position [317, 0]
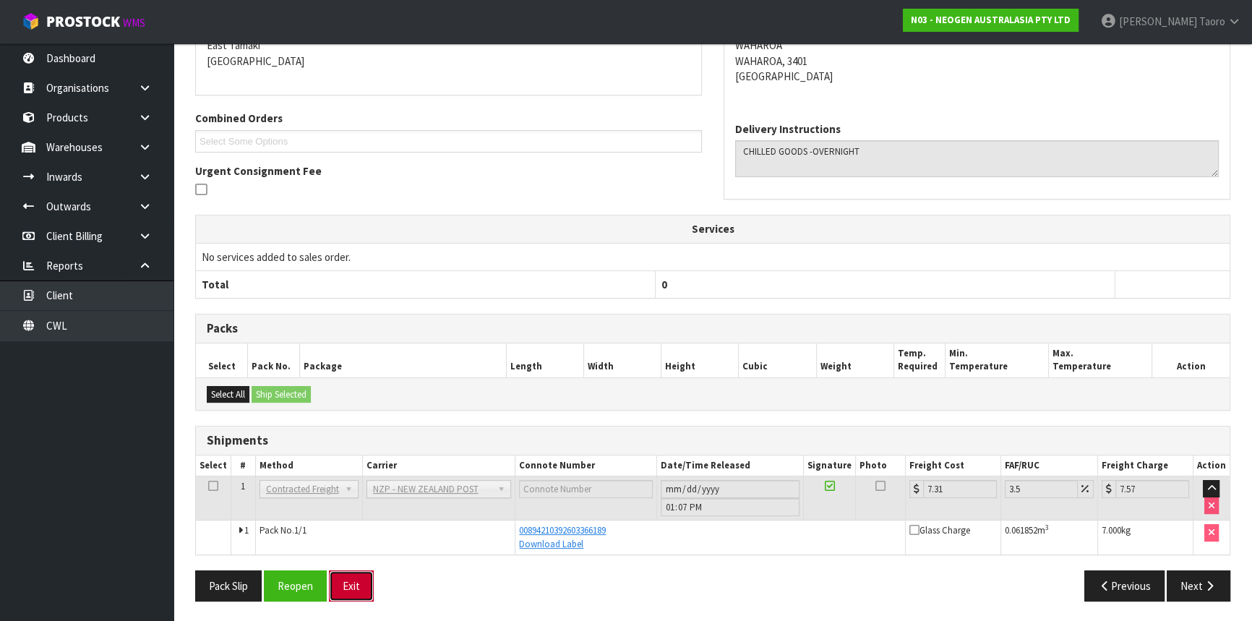
click at [346, 577] on button "Exit" at bounding box center [351, 585] width 45 height 31
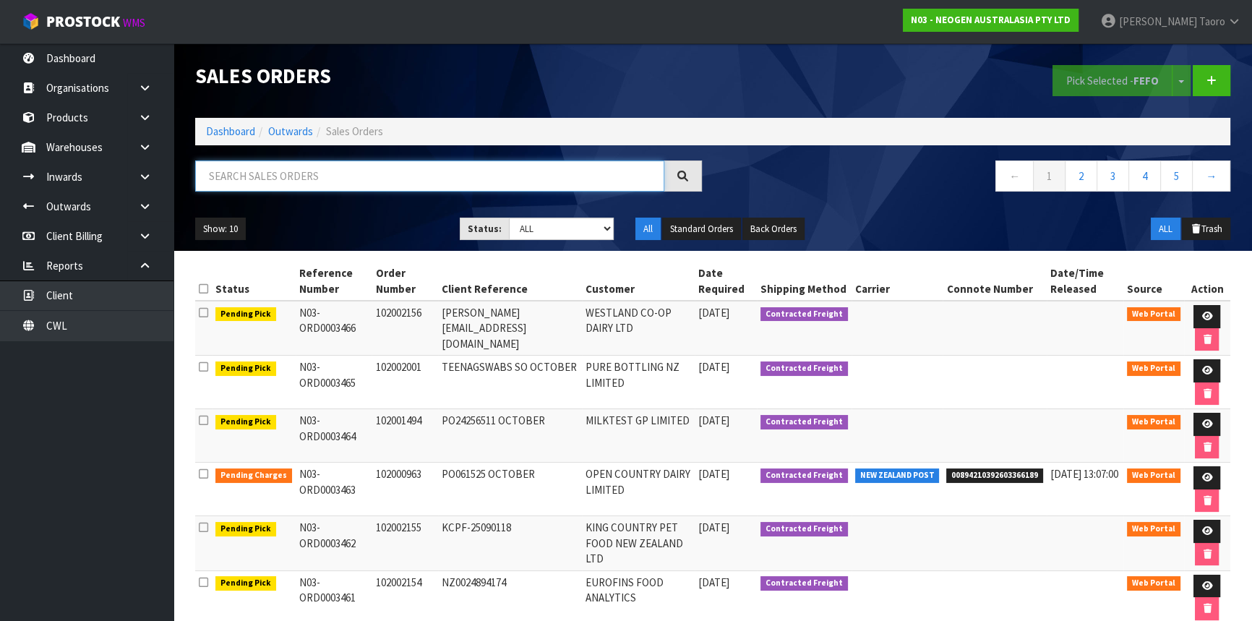
click at [226, 180] on input "text" at bounding box center [429, 175] width 469 height 31
type input "JOB-0414251"
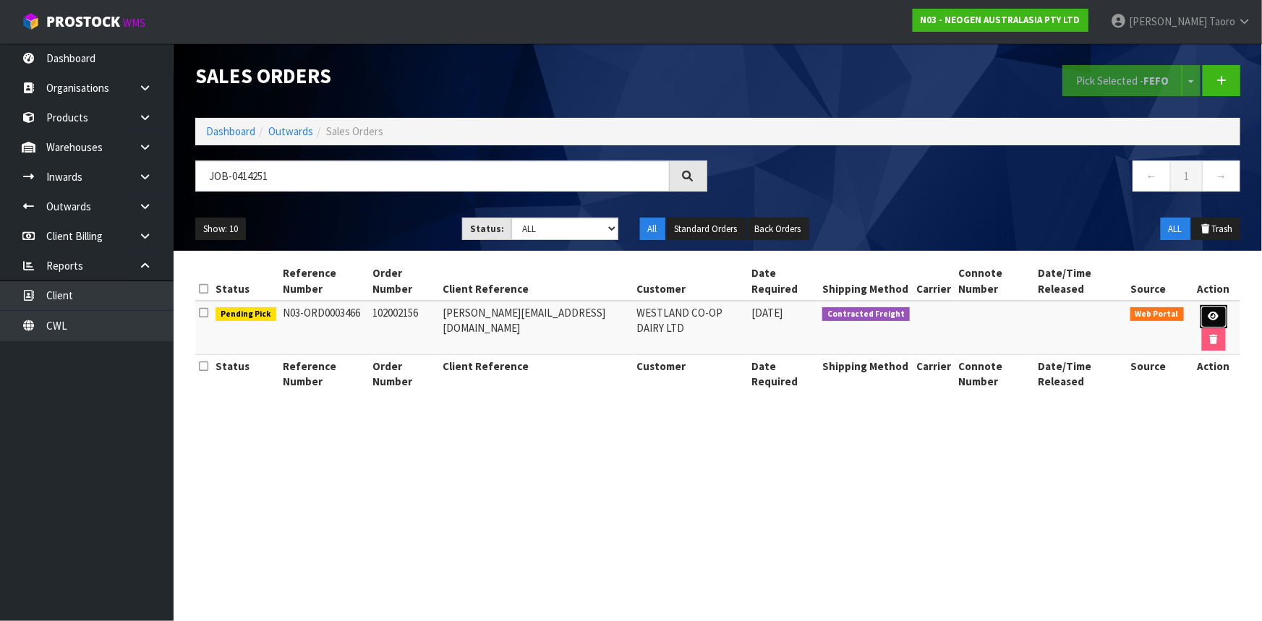
click at [1208, 312] on icon at bounding box center [1213, 316] width 11 height 9
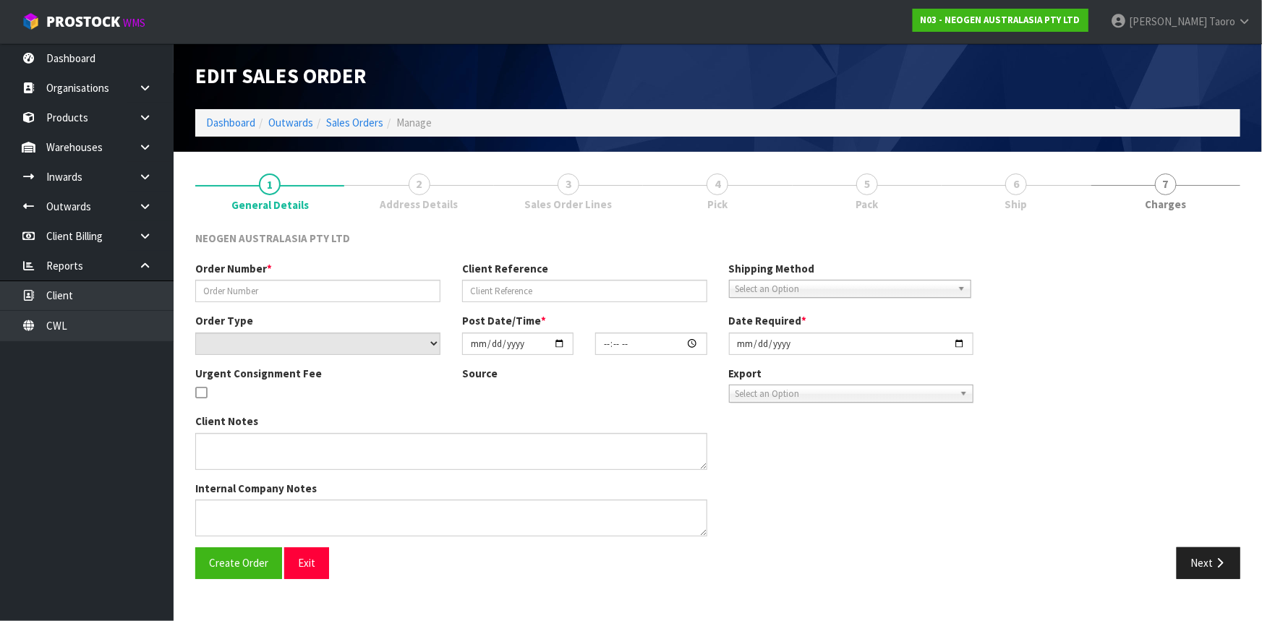
type input "102002156"
type input "[PERSON_NAME][EMAIL_ADDRESS][DOMAIN_NAME]"
select select "number:0"
type input "[DATE]"
type input "10:14:00.000"
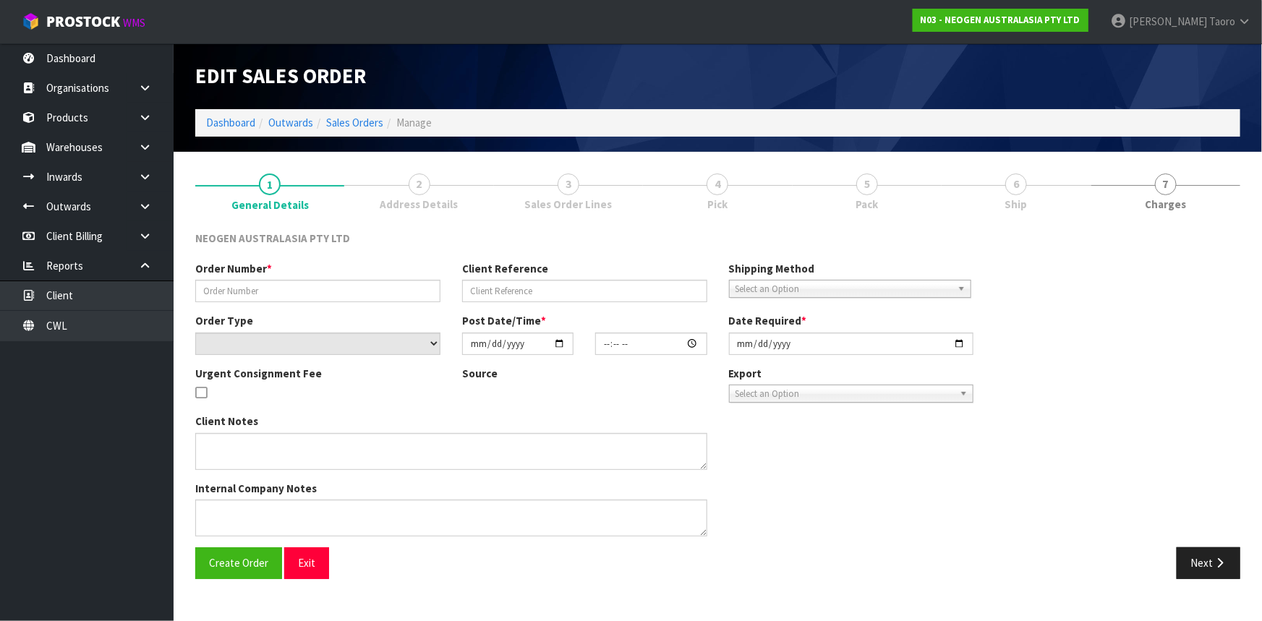
type input "[DATE]"
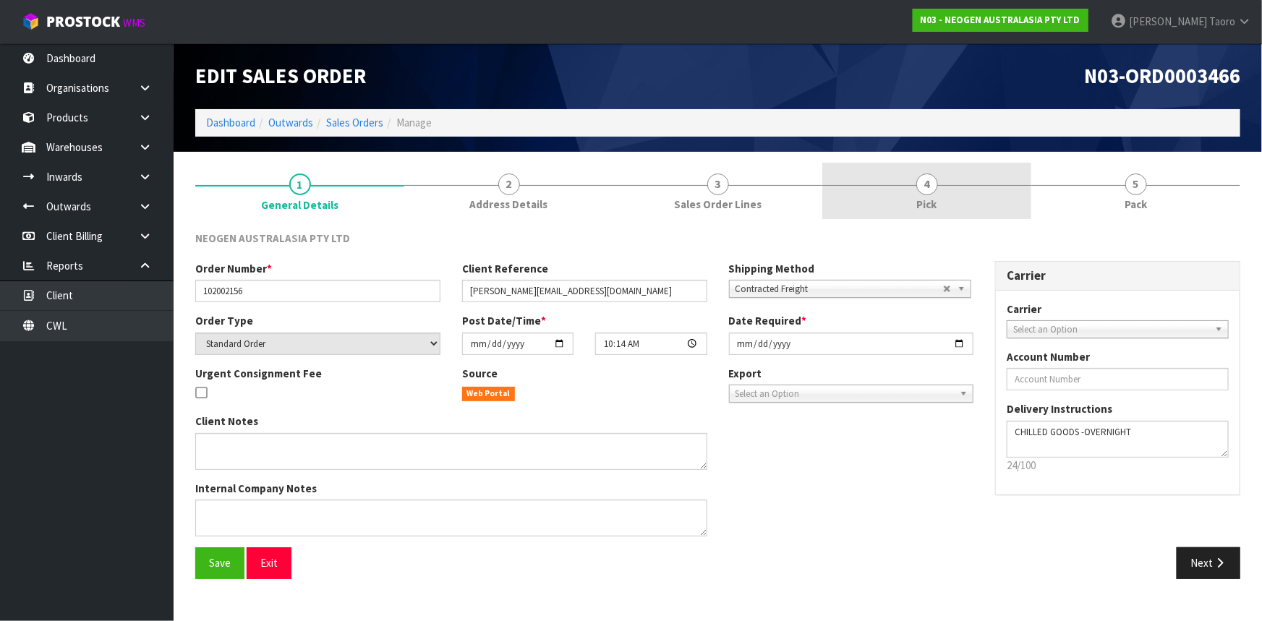
click at [936, 188] on span "4" at bounding box center [927, 185] width 22 height 22
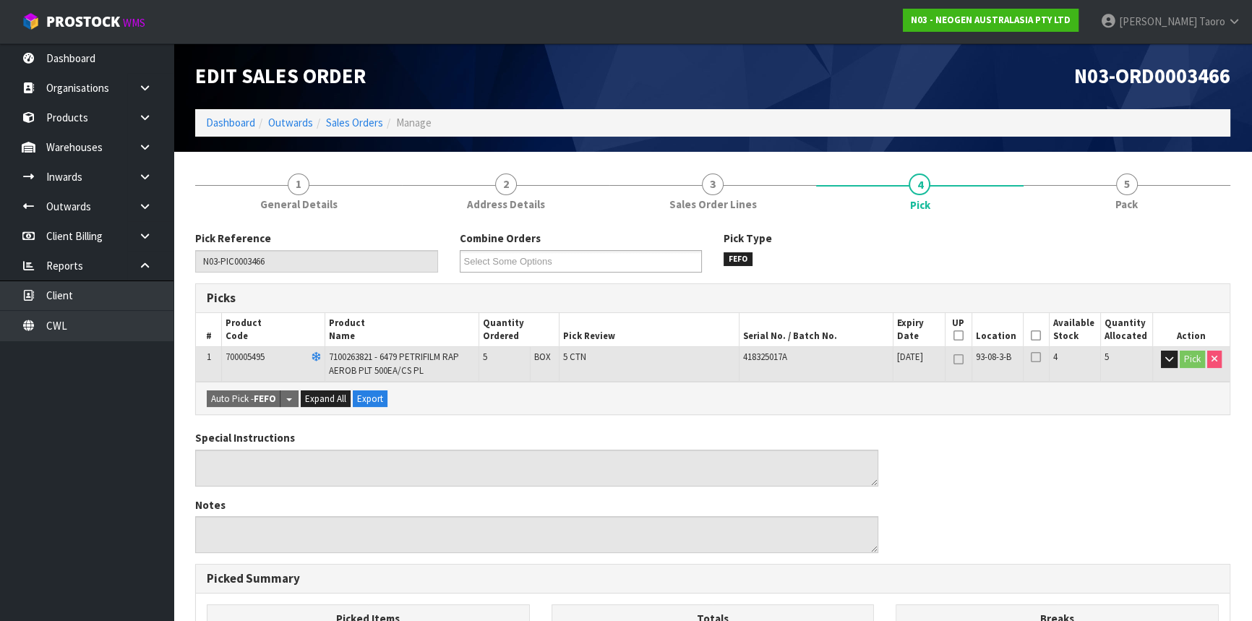
click at [1036, 335] on icon at bounding box center [1036, 335] width 10 height 1
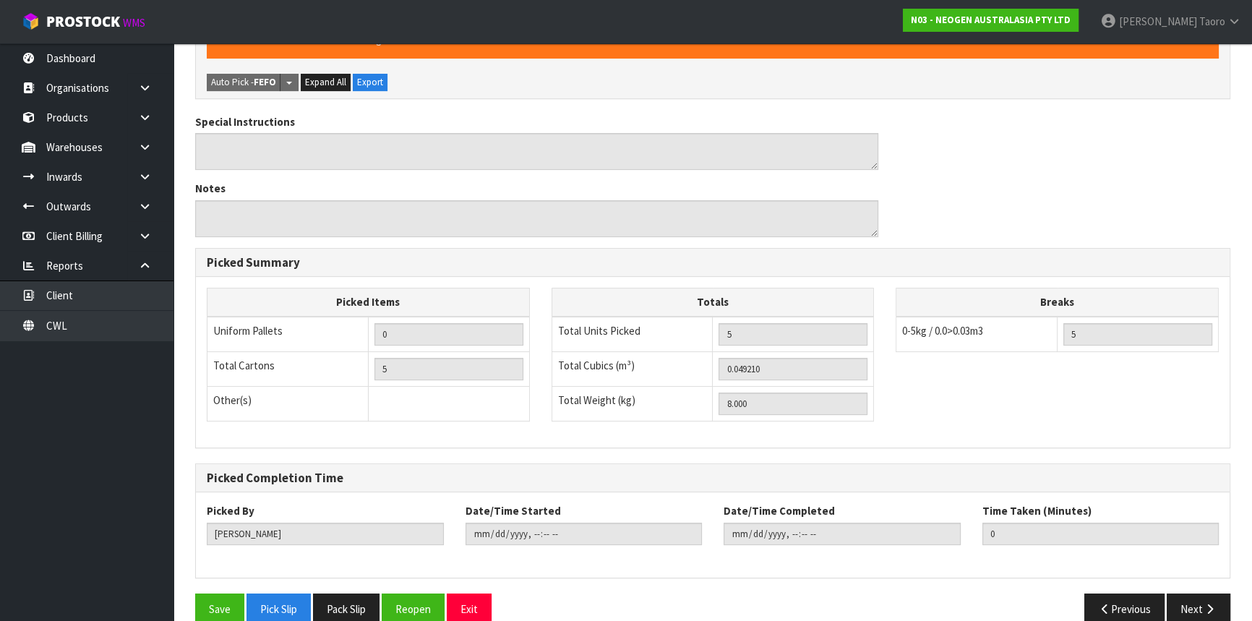
scroll to position [391, 0]
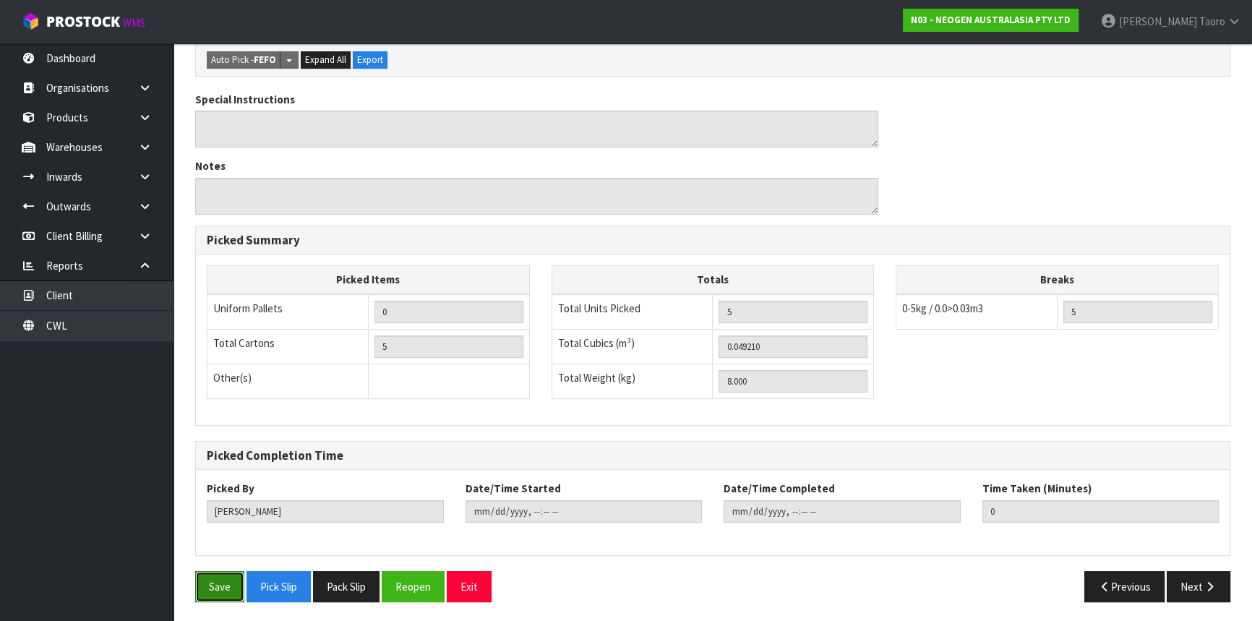
click at [231, 585] on button "Save" at bounding box center [219, 586] width 49 height 31
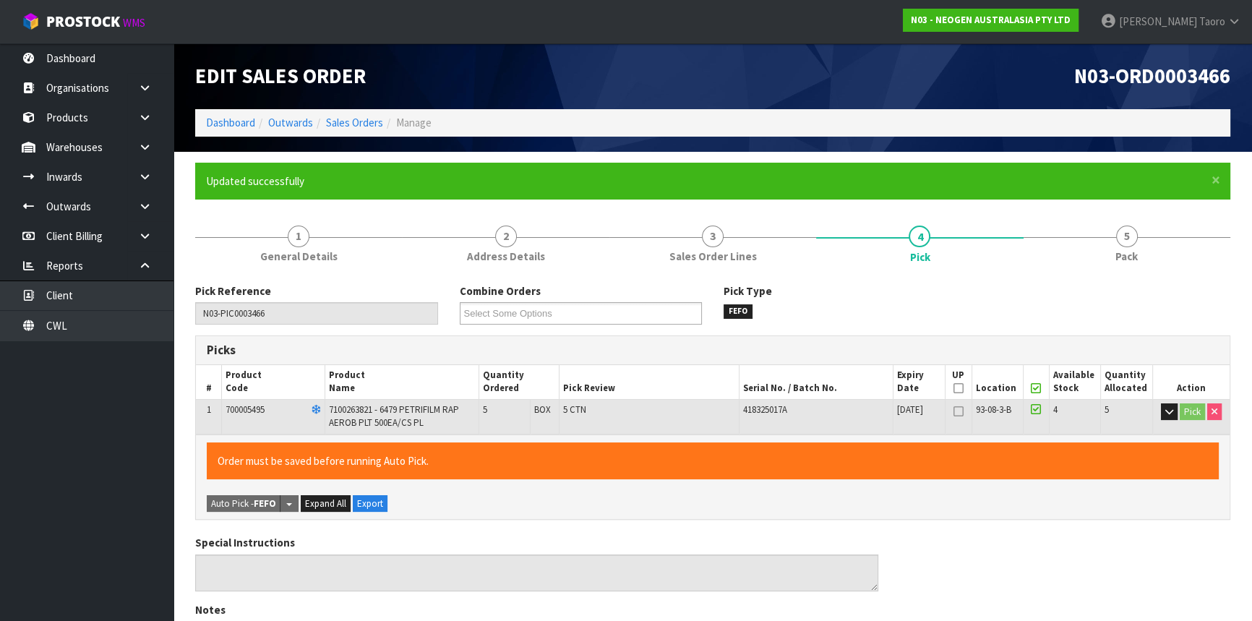
type input "[PERSON_NAME]"
type input "[DATE]T13:14:30"
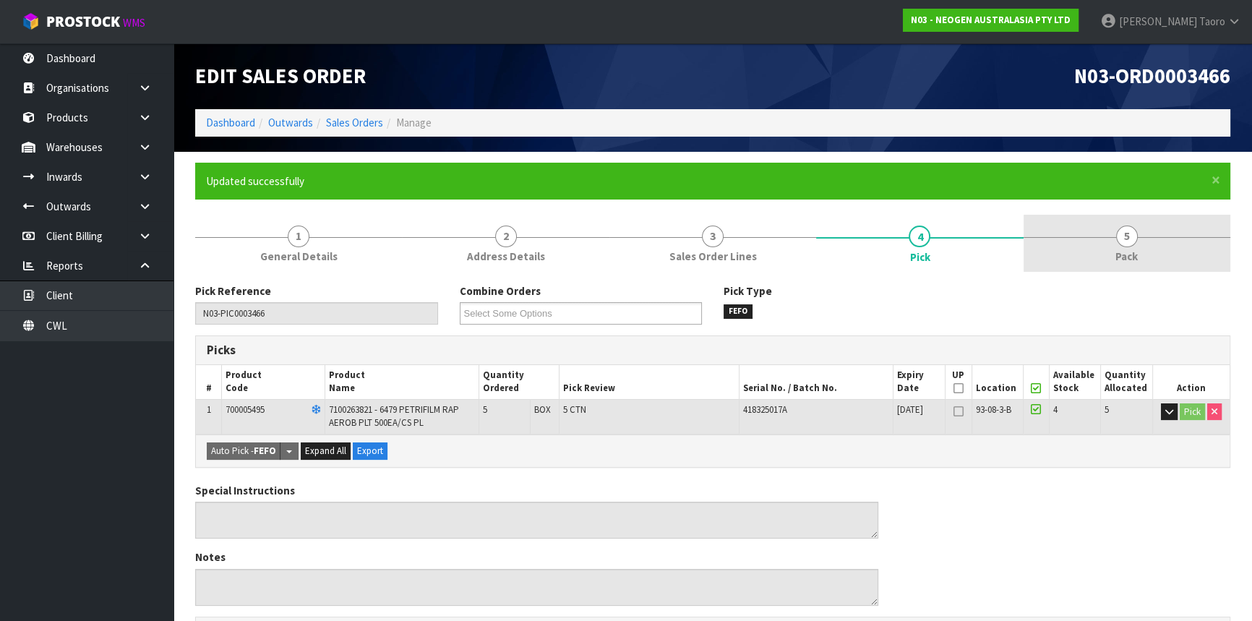
click at [1121, 234] on span "5" at bounding box center [1127, 237] width 22 height 22
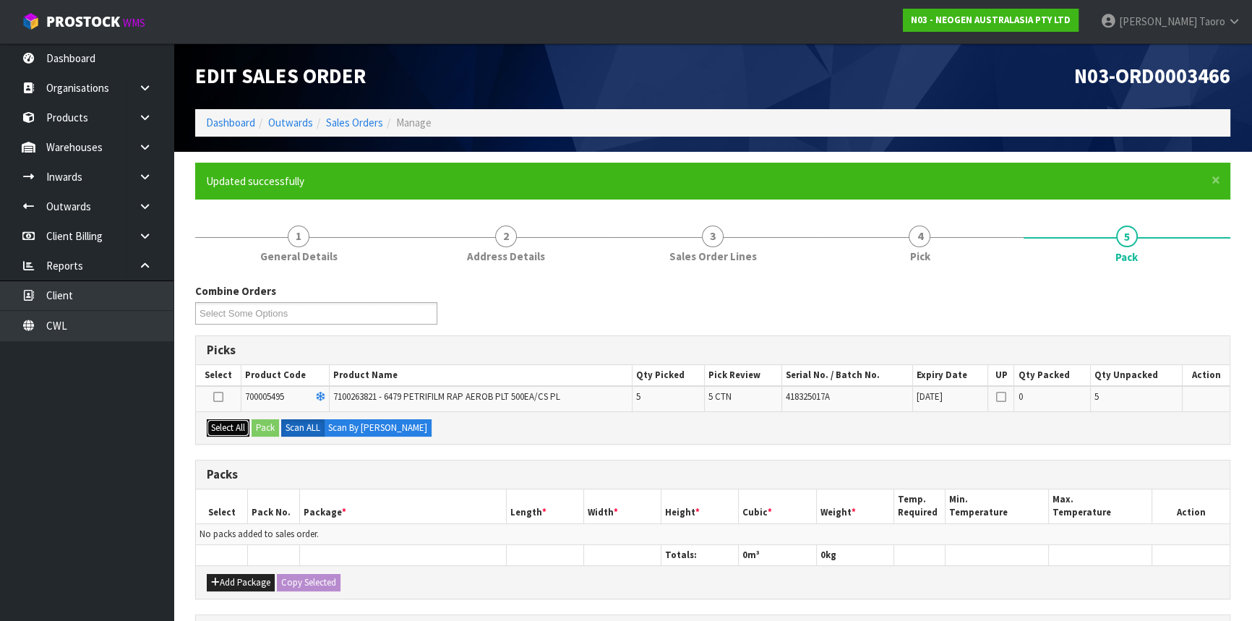
click at [233, 431] on button "Select All" at bounding box center [228, 427] width 43 height 17
click at [263, 427] on button "Pack" at bounding box center [265, 427] width 27 height 17
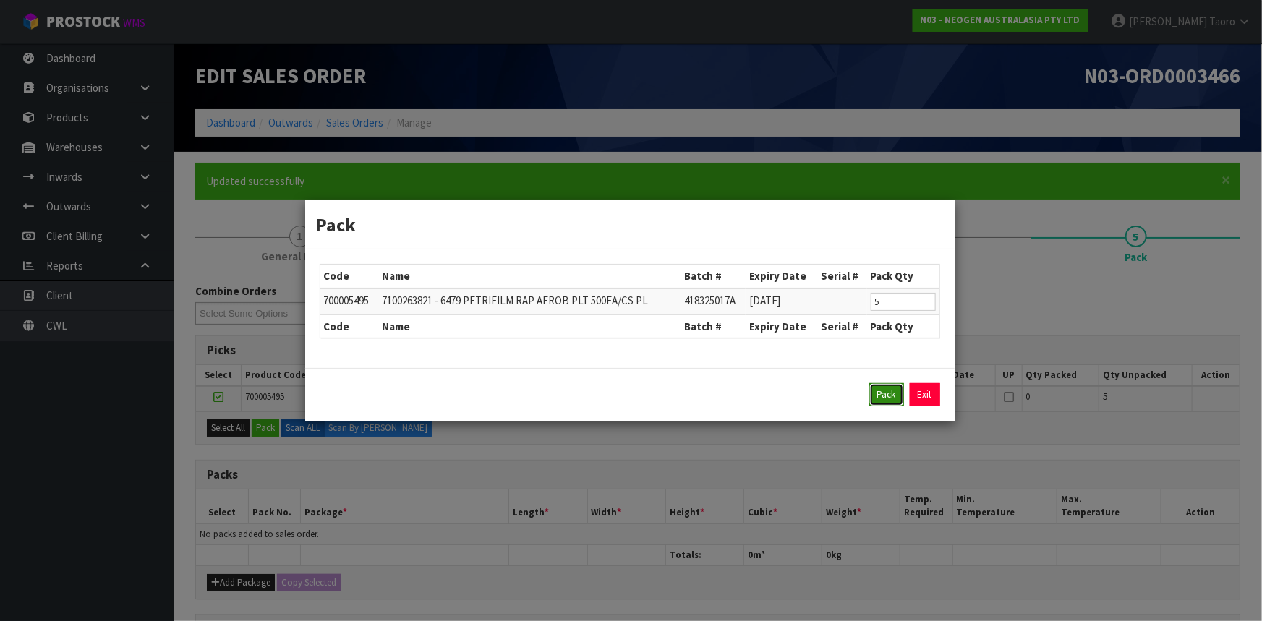
click at [883, 390] on button "Pack" at bounding box center [886, 394] width 35 height 23
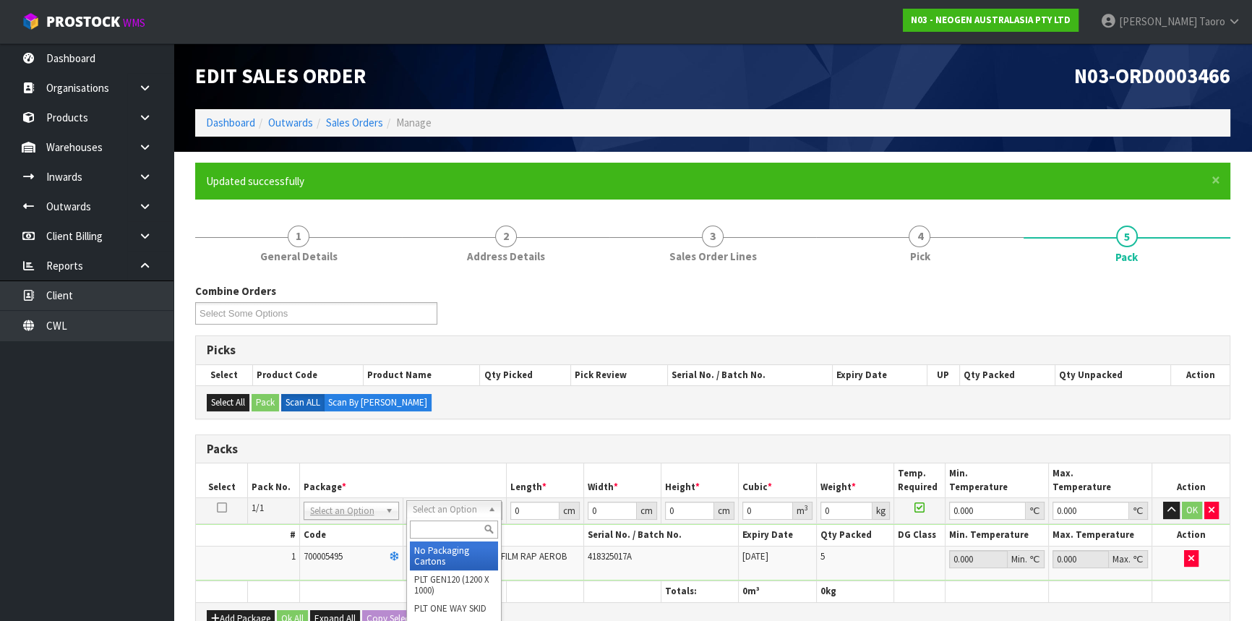
click at [442, 534] on input "text" at bounding box center [454, 530] width 88 height 18
type input "CTN7"
type input "45.5"
type input "35"
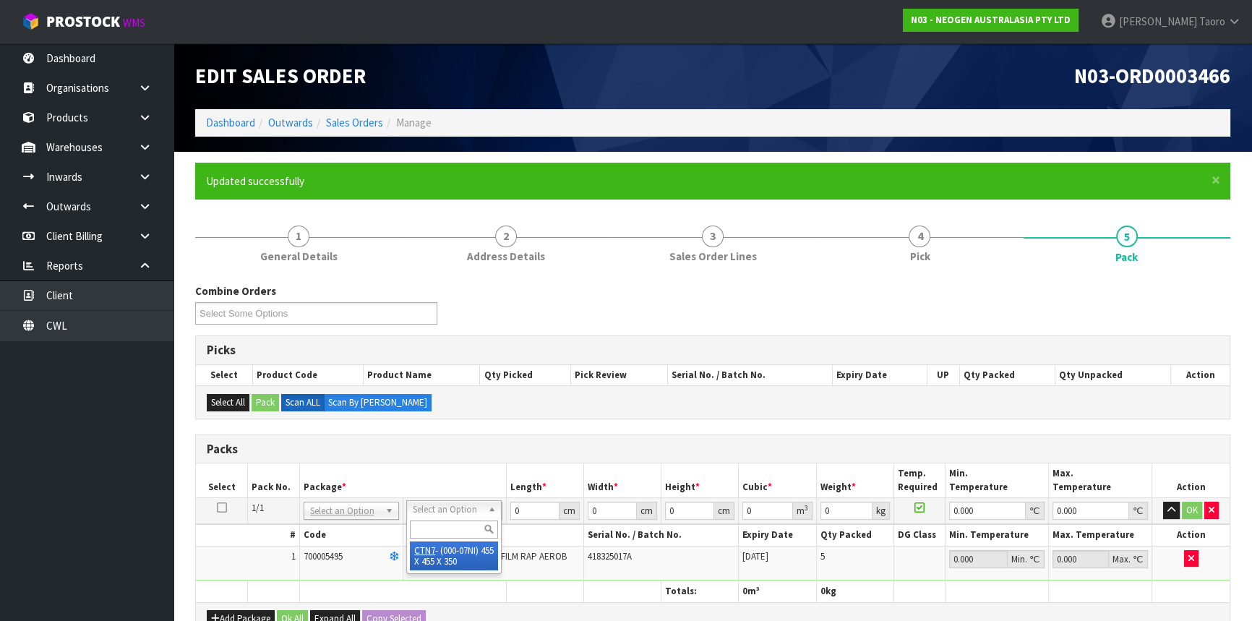
type input "0.072459"
type input "8.2"
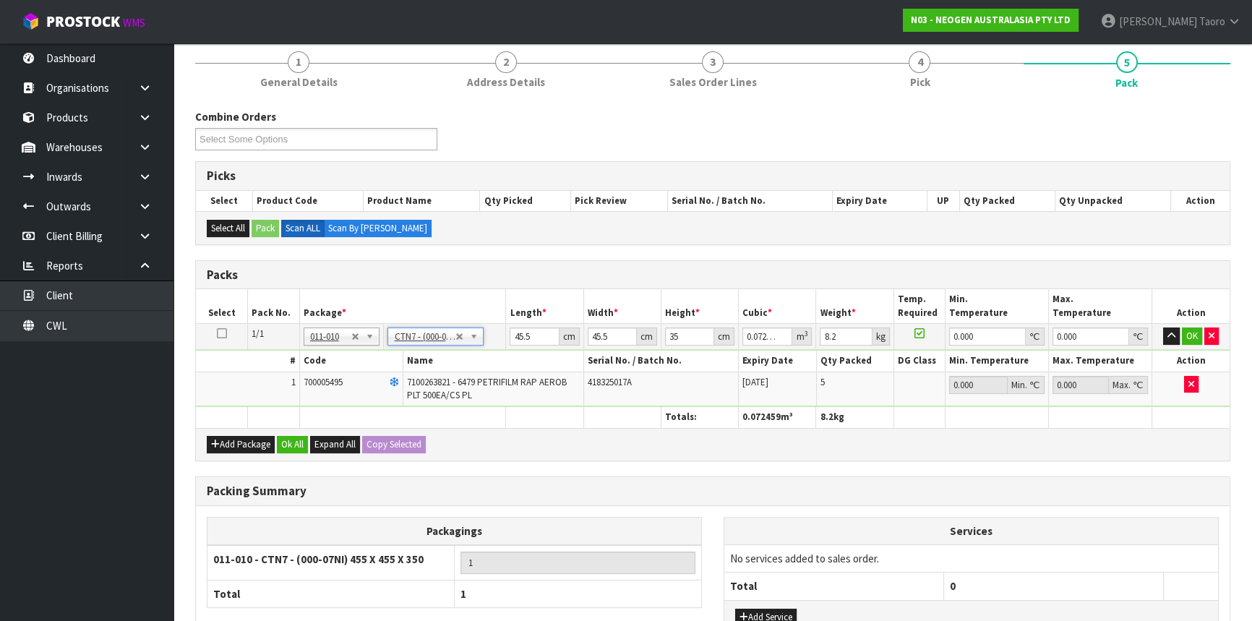
scroll to position [286, 0]
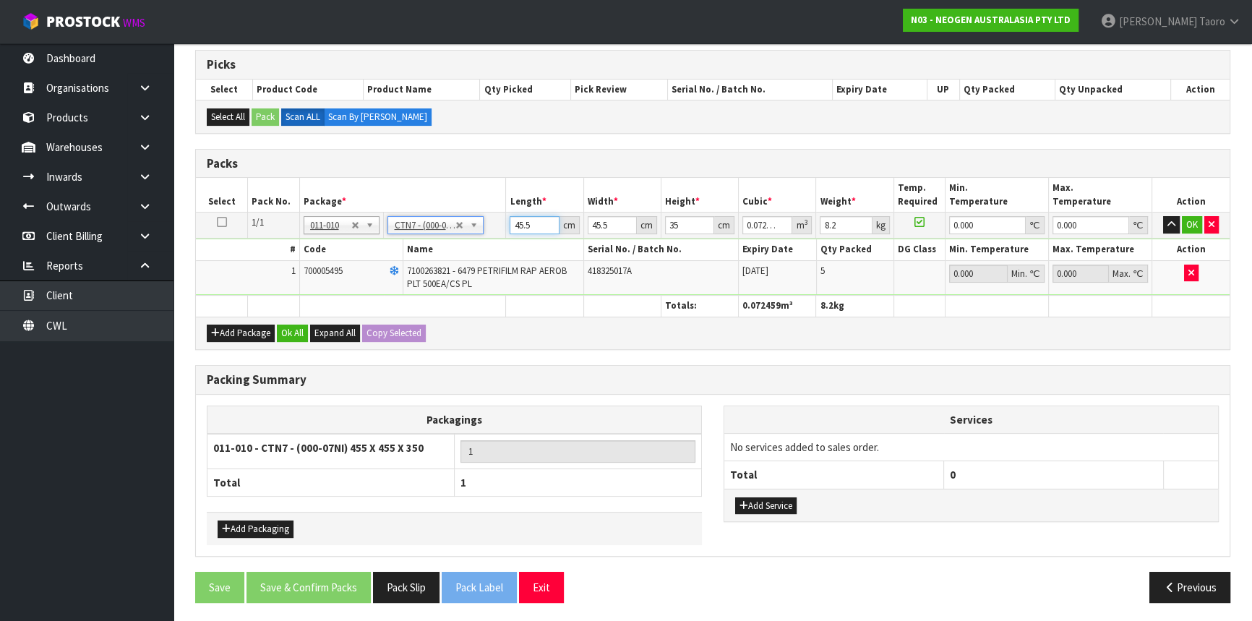
click at [526, 218] on input "45.5" at bounding box center [534, 225] width 49 height 18
click at [526, 217] on input "45.5" at bounding box center [534, 225] width 49 height 18
type input "4"
type input "0.00637"
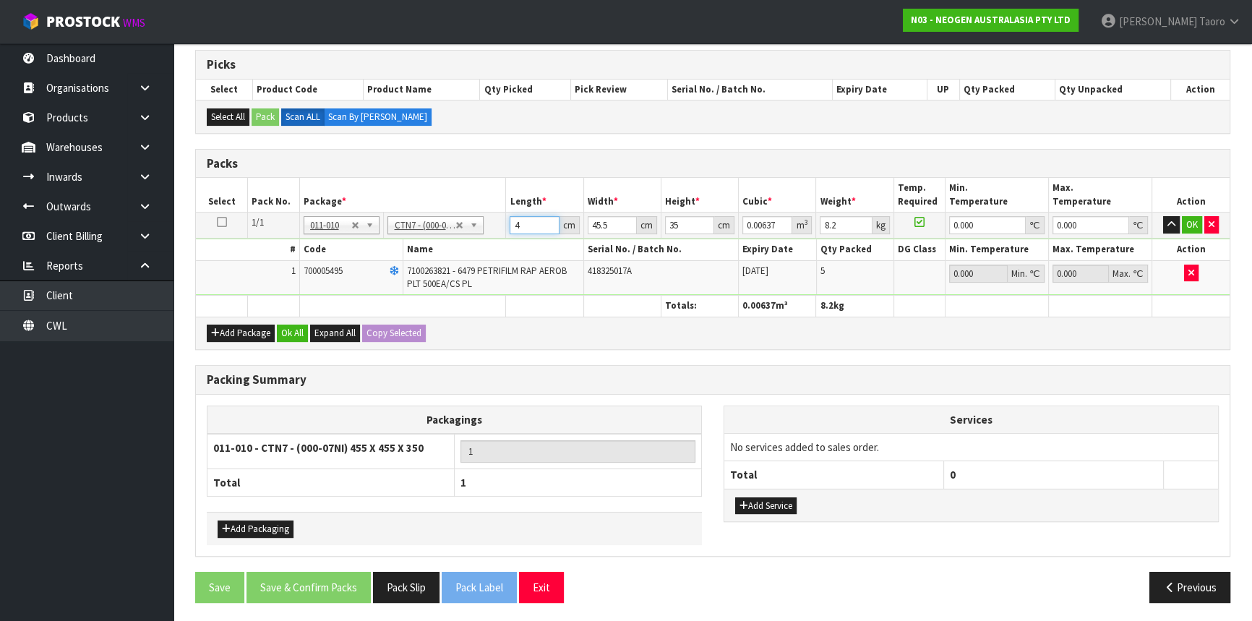
type input "47"
type input "0.074847"
type input "47"
type input "4"
type input "0.00658"
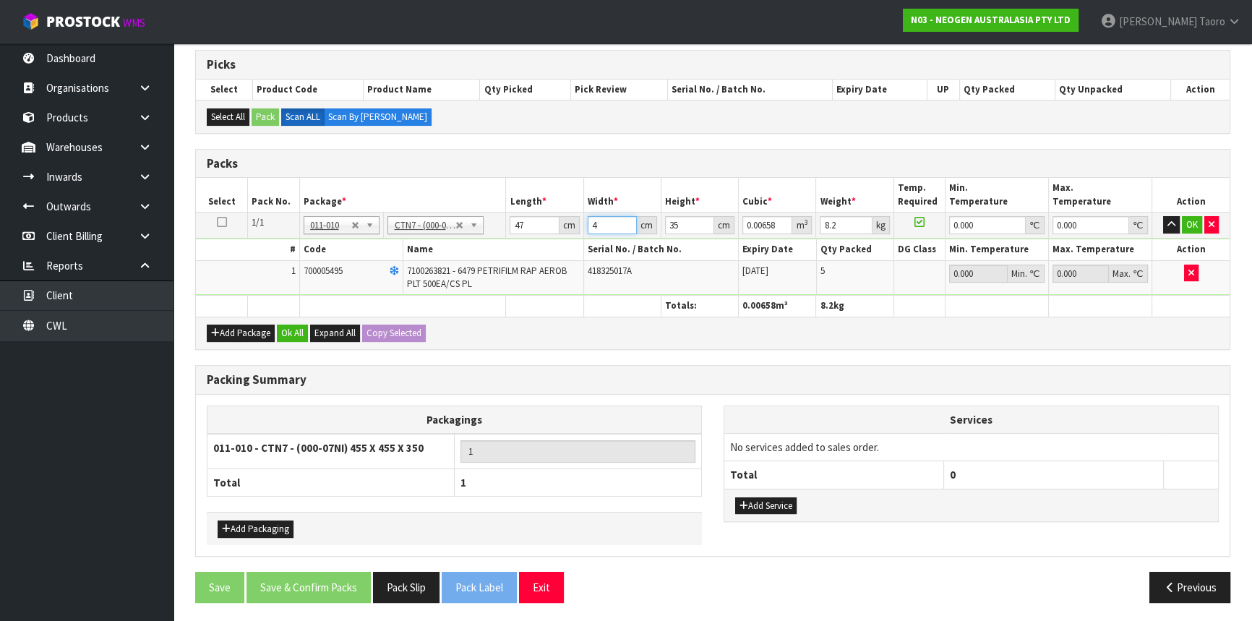
type input "47"
type input "0.077315"
type input "47"
type input "3"
type input "0.006627"
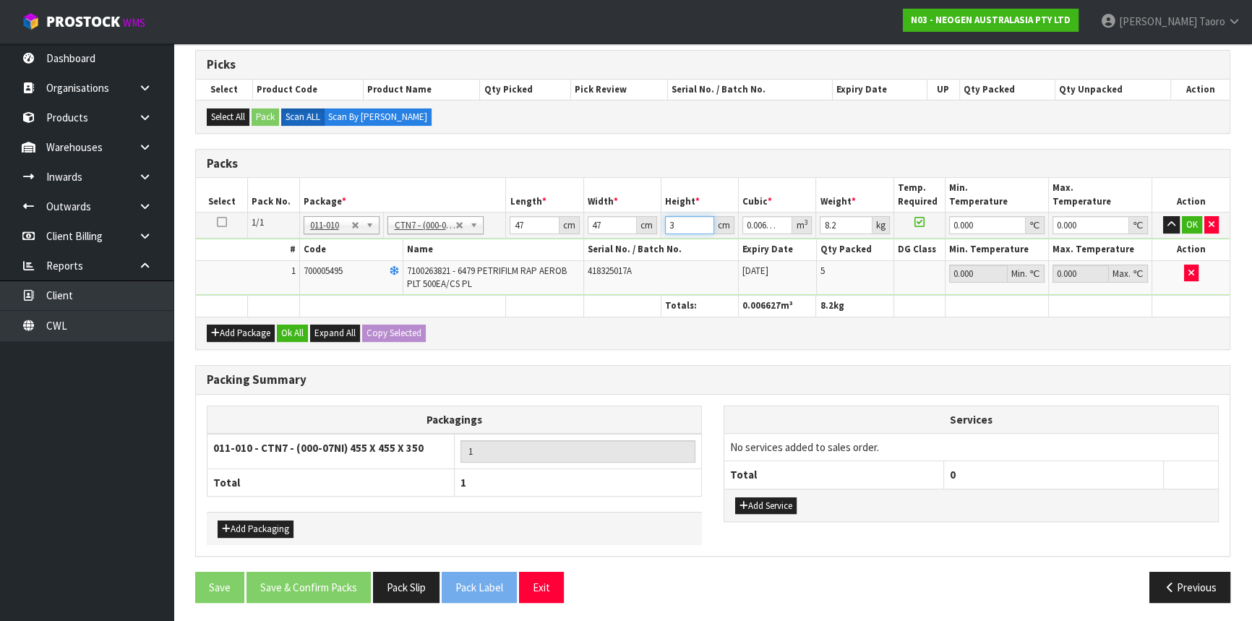
type input "36"
type input "0.079524"
type input "36"
type input "10"
click at [294, 334] on button "Ok All" at bounding box center [292, 333] width 31 height 17
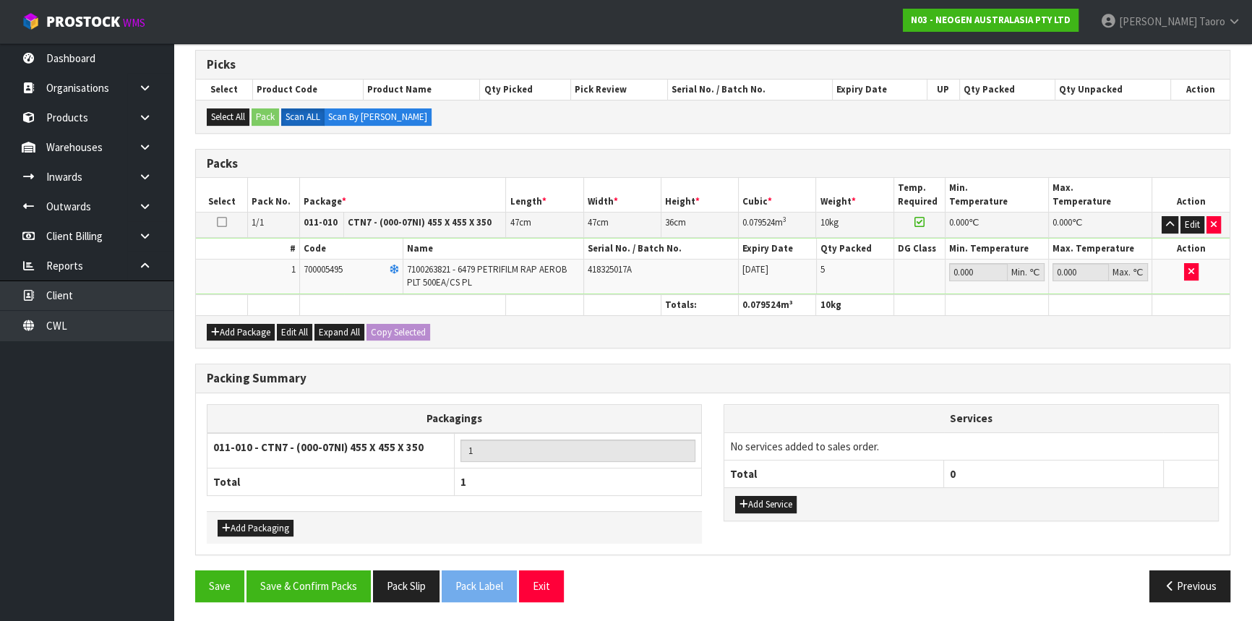
scroll to position [284, 0]
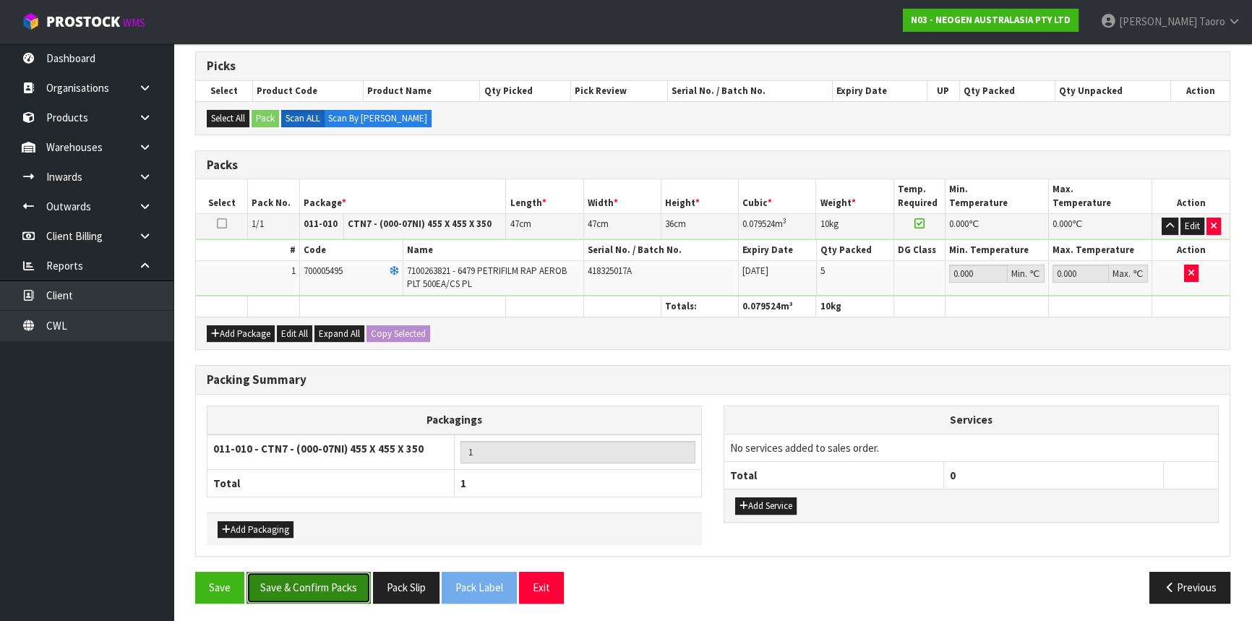
click at [334, 590] on button "Save & Confirm Packs" at bounding box center [309, 587] width 124 height 31
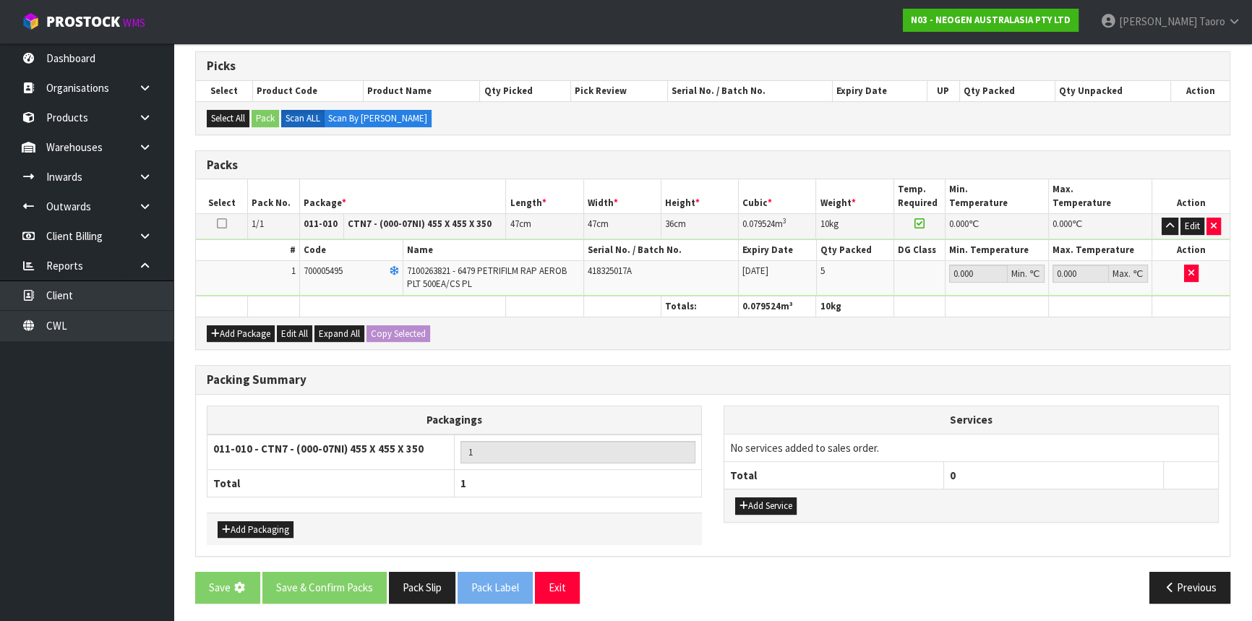
scroll to position [0, 0]
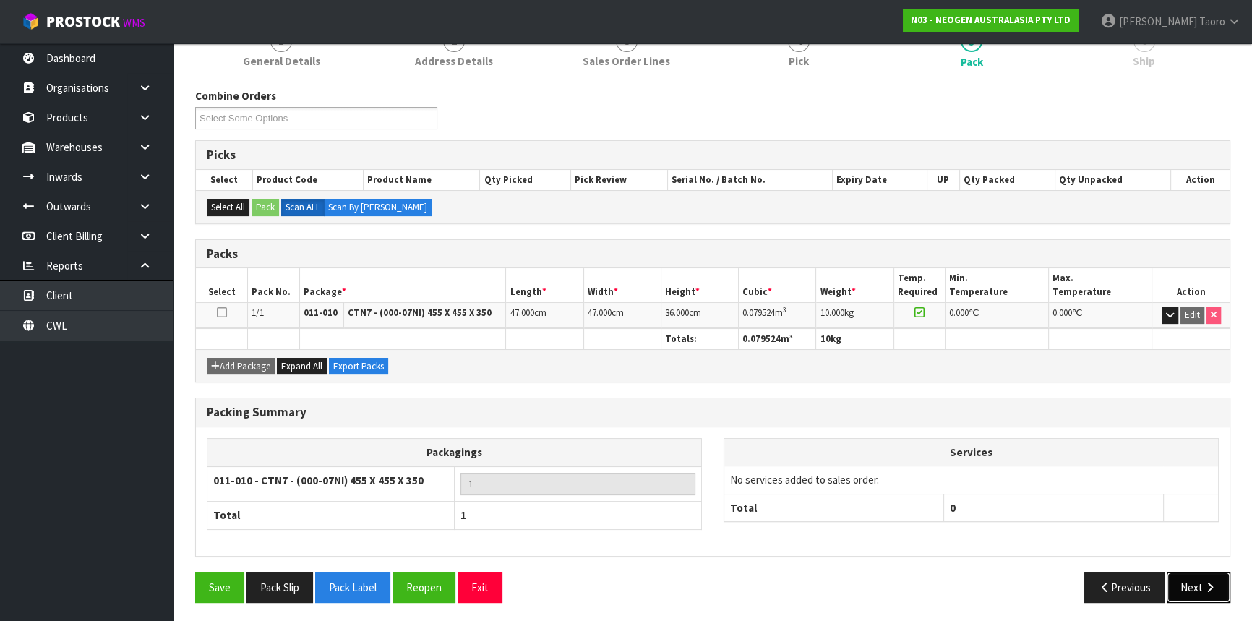
click at [1211, 582] on icon "button" at bounding box center [1210, 587] width 14 height 11
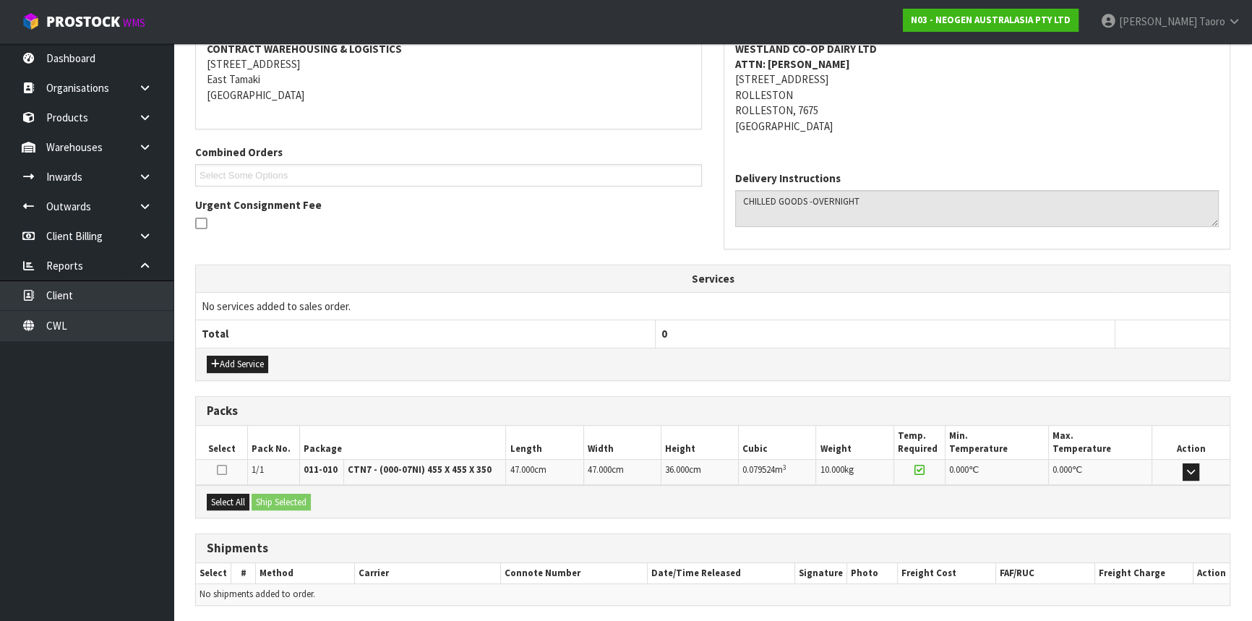
scroll to position [333, 0]
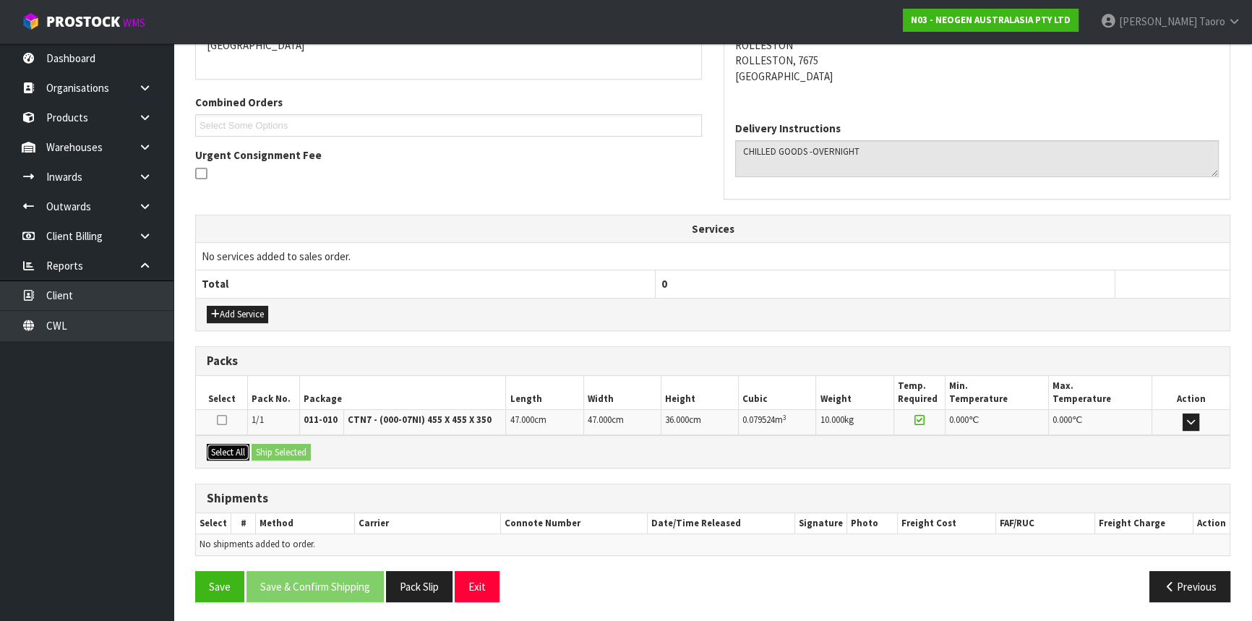
drag, startPoint x: 226, startPoint y: 456, endPoint x: 237, endPoint y: 453, distance: 11.2
click at [231, 455] on button "Select All" at bounding box center [228, 452] width 43 height 17
drag, startPoint x: 264, startPoint y: 448, endPoint x: 346, endPoint y: 485, distance: 90.3
click at [265, 448] on button "Ship Selected" at bounding box center [281, 452] width 59 height 17
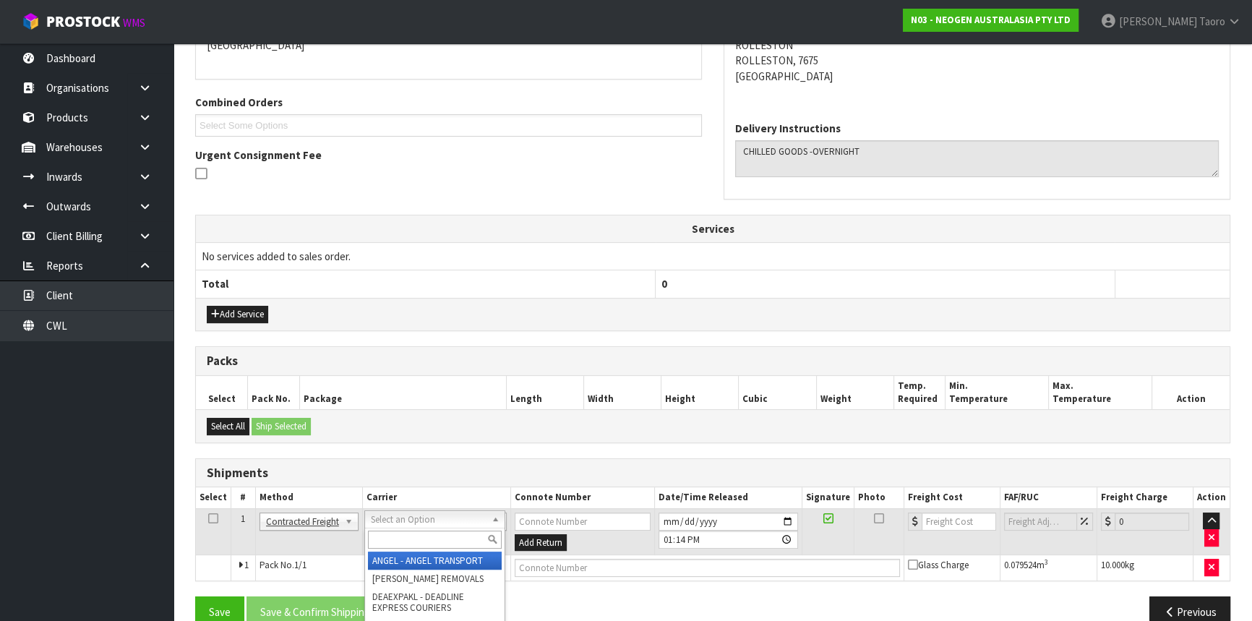
click at [404, 531] on input "text" at bounding box center [435, 540] width 134 height 18
type input "NZP"
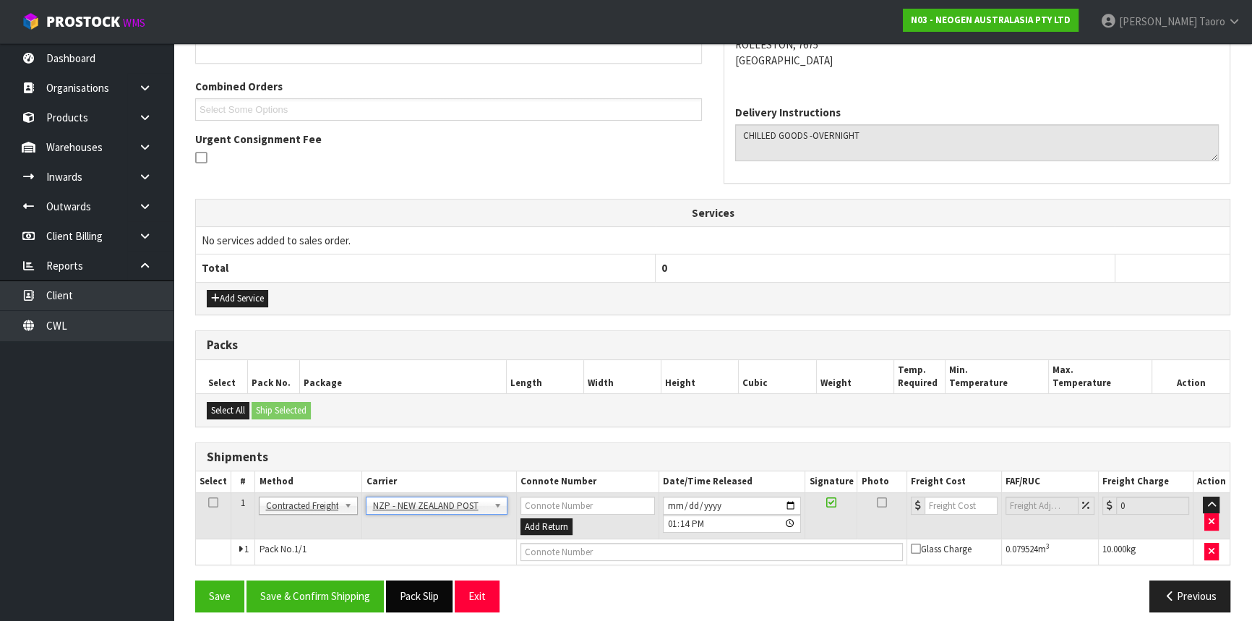
scroll to position [358, 0]
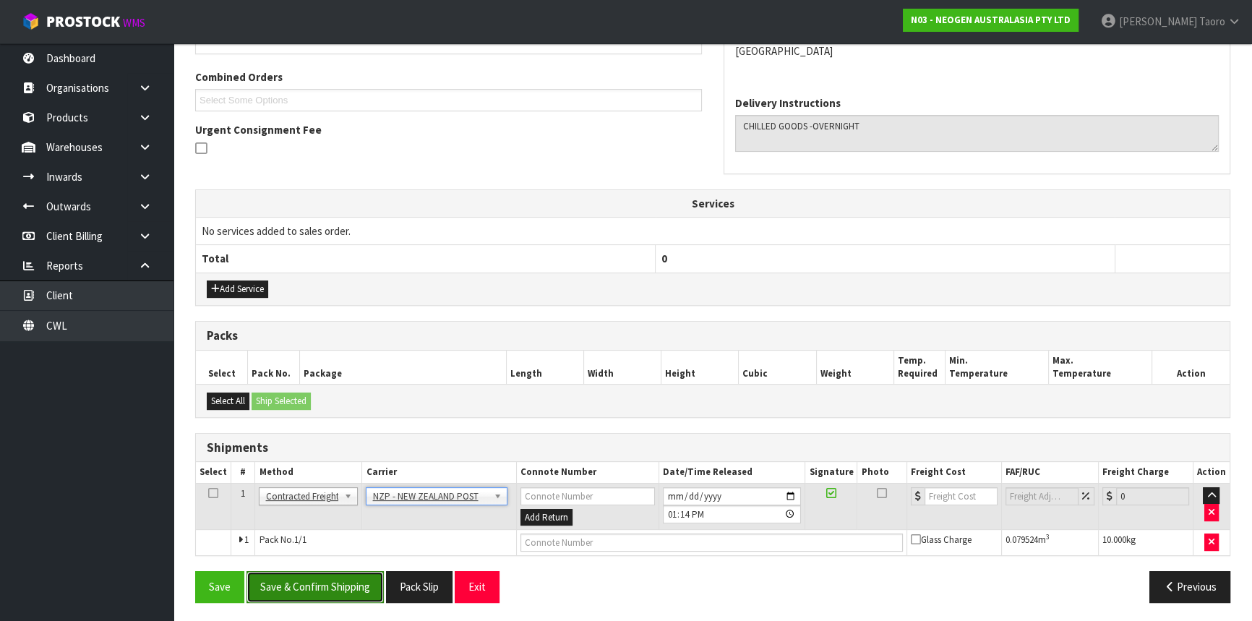
click at [371, 585] on button "Save & Confirm Shipping" at bounding box center [315, 586] width 137 height 31
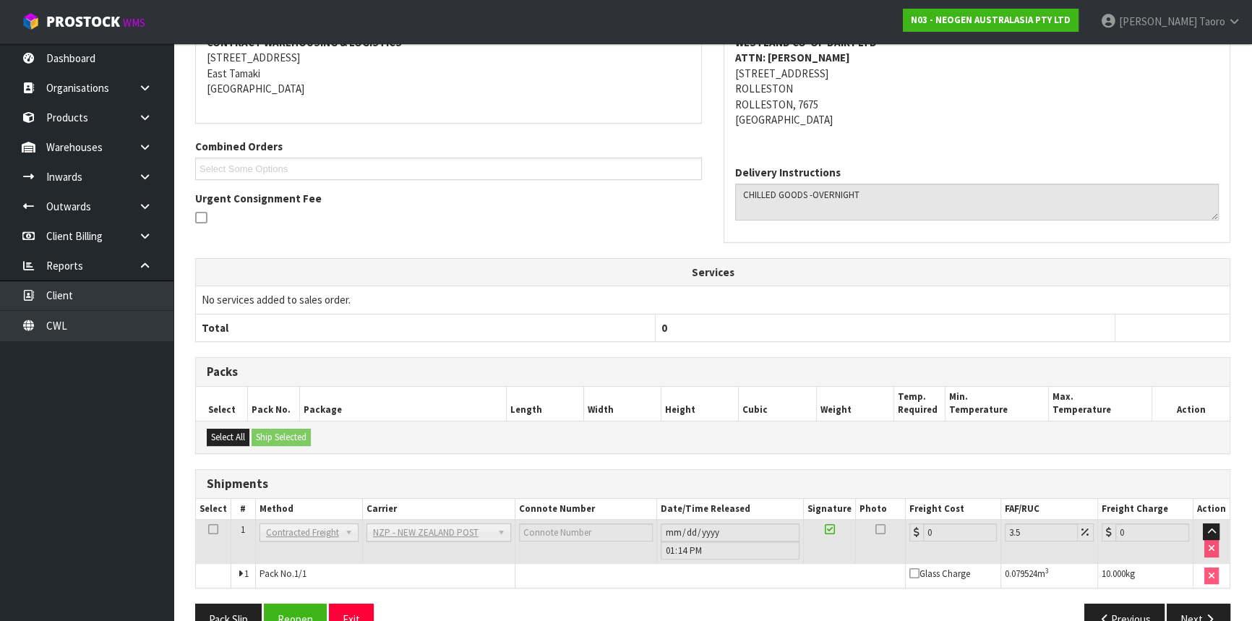
scroll to position [338, 0]
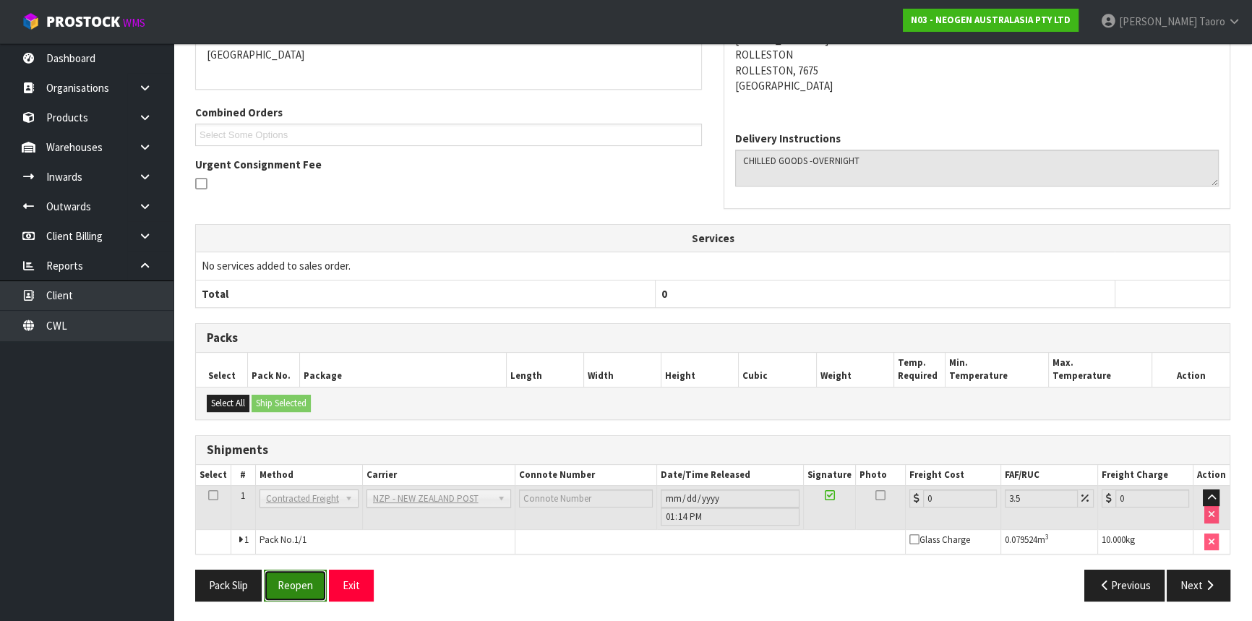
drag, startPoint x: 300, startPoint y: 584, endPoint x: 292, endPoint y: 578, distance: 9.8
click at [300, 584] on button "Reopen" at bounding box center [295, 585] width 63 height 31
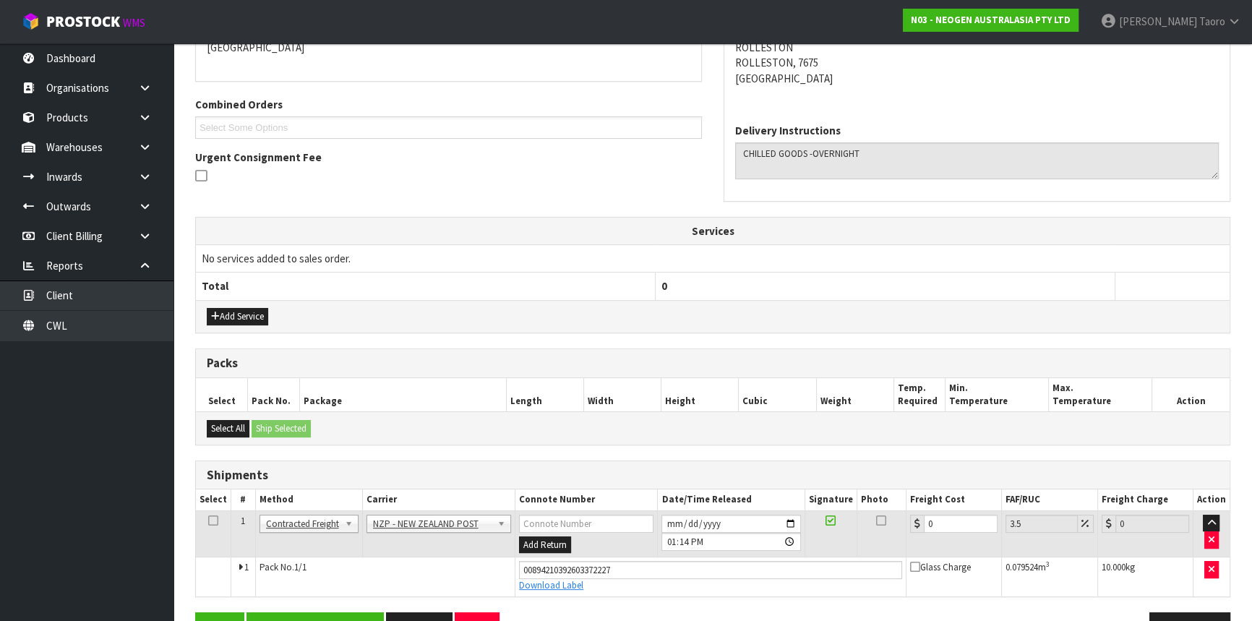
scroll to position [372, 0]
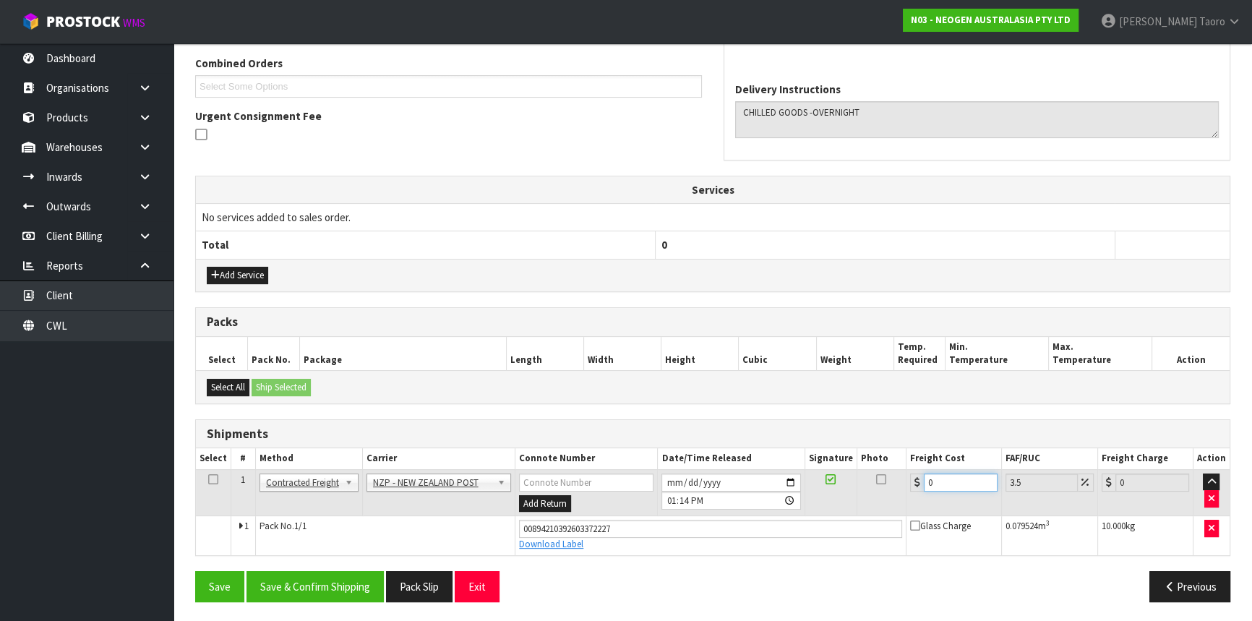
click at [933, 474] on input "0" at bounding box center [961, 483] width 74 height 18
type input "5"
type input "5.17"
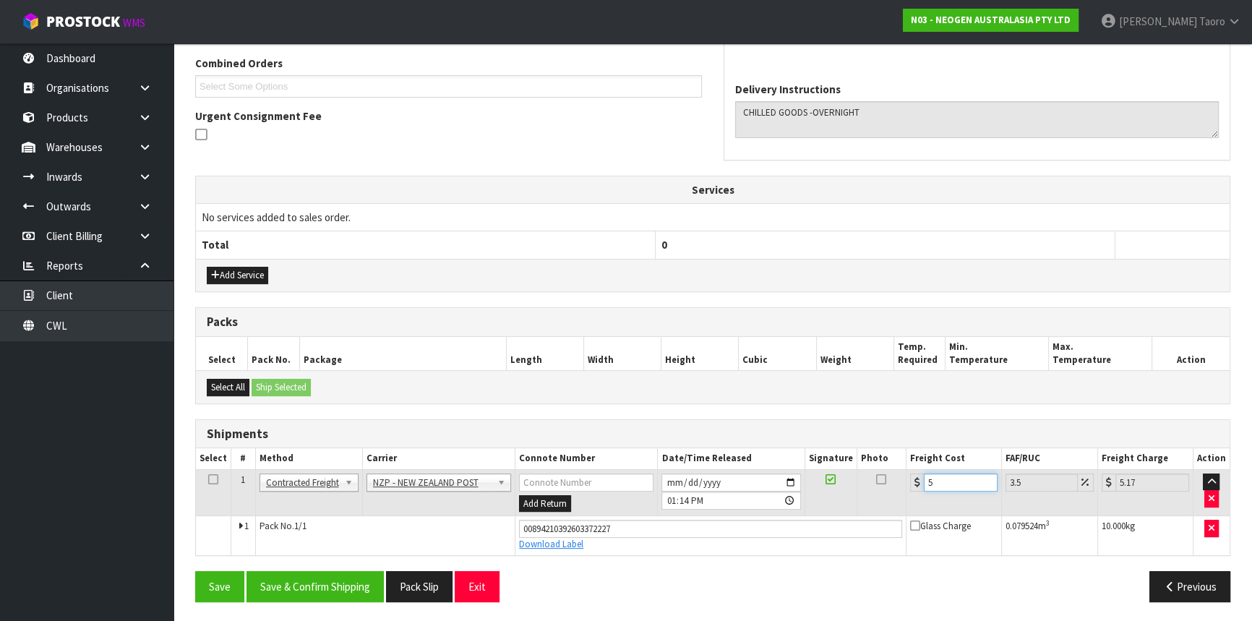
type input "56"
type input "57.96"
type input "56.5"
type input "58.48"
type input "56.56"
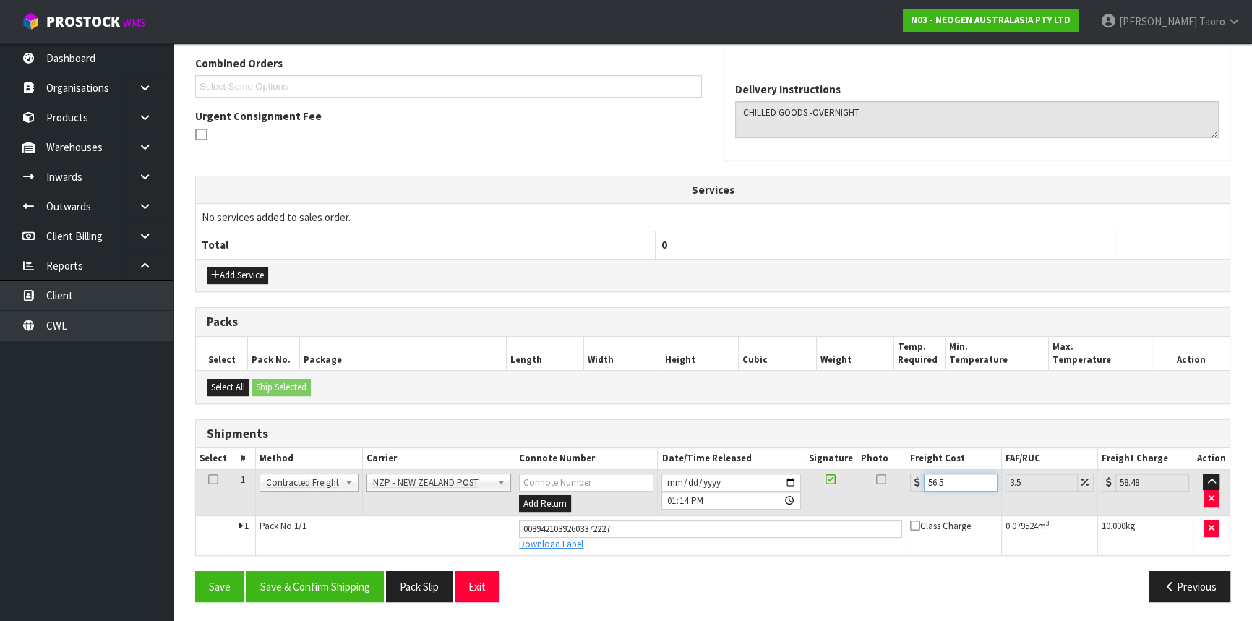
type input "58.54"
type input "56.56"
click at [360, 586] on button "Save & Confirm Shipping" at bounding box center [315, 586] width 137 height 31
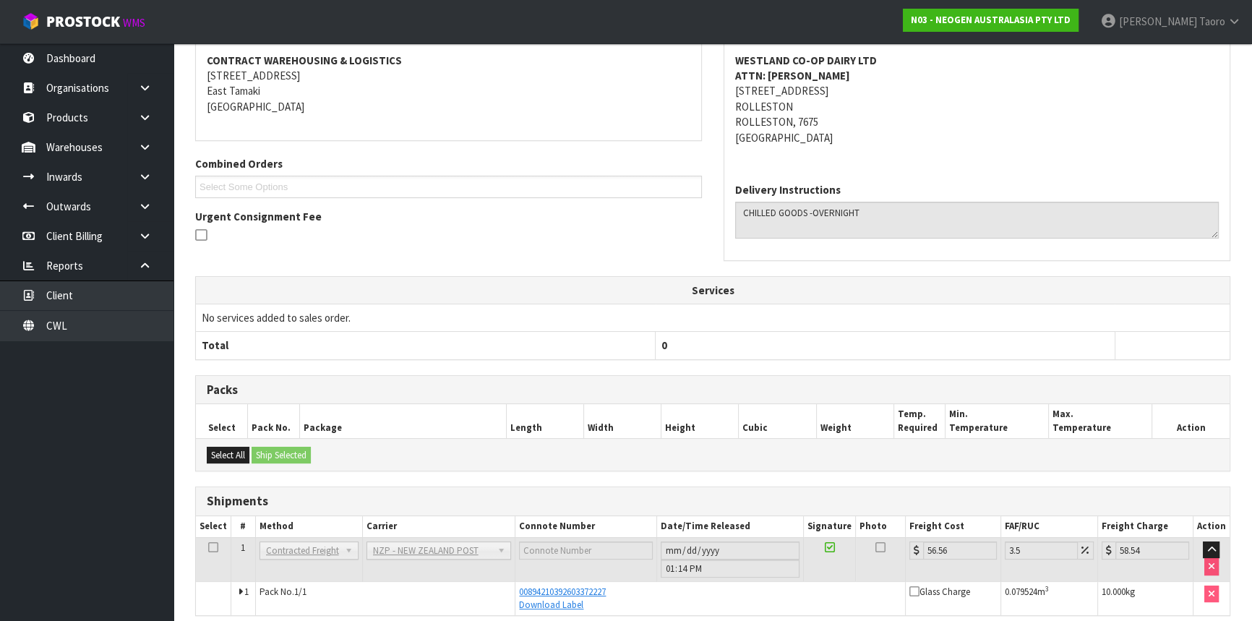
scroll to position [333, 0]
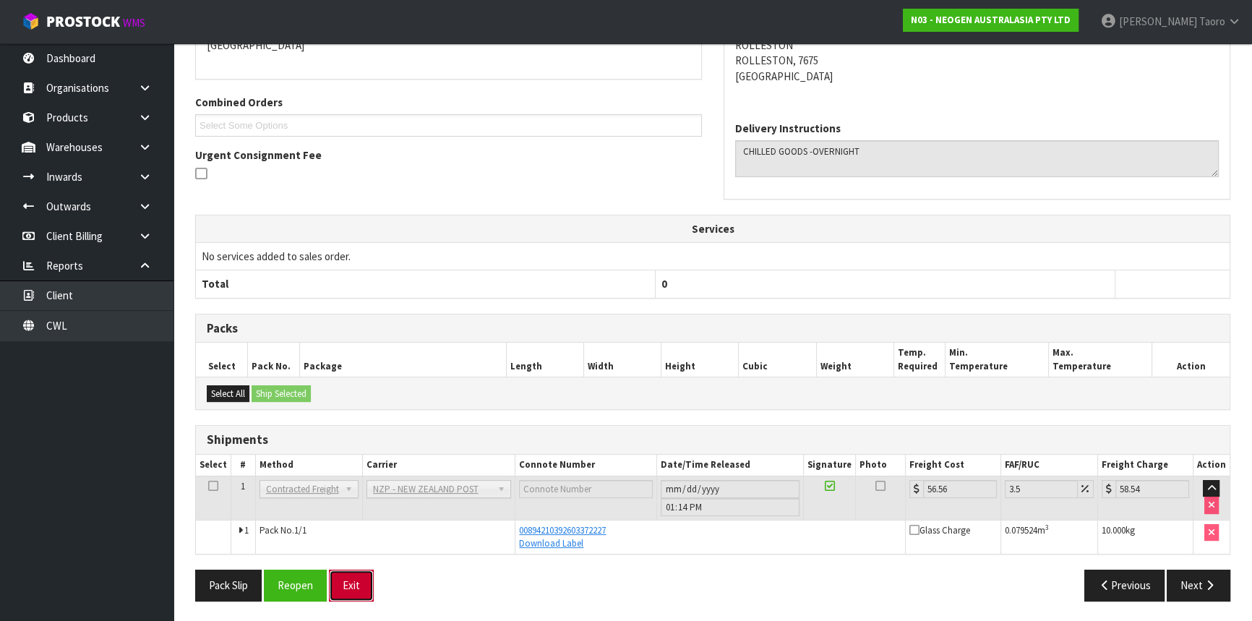
click at [361, 582] on button "Exit" at bounding box center [351, 585] width 45 height 31
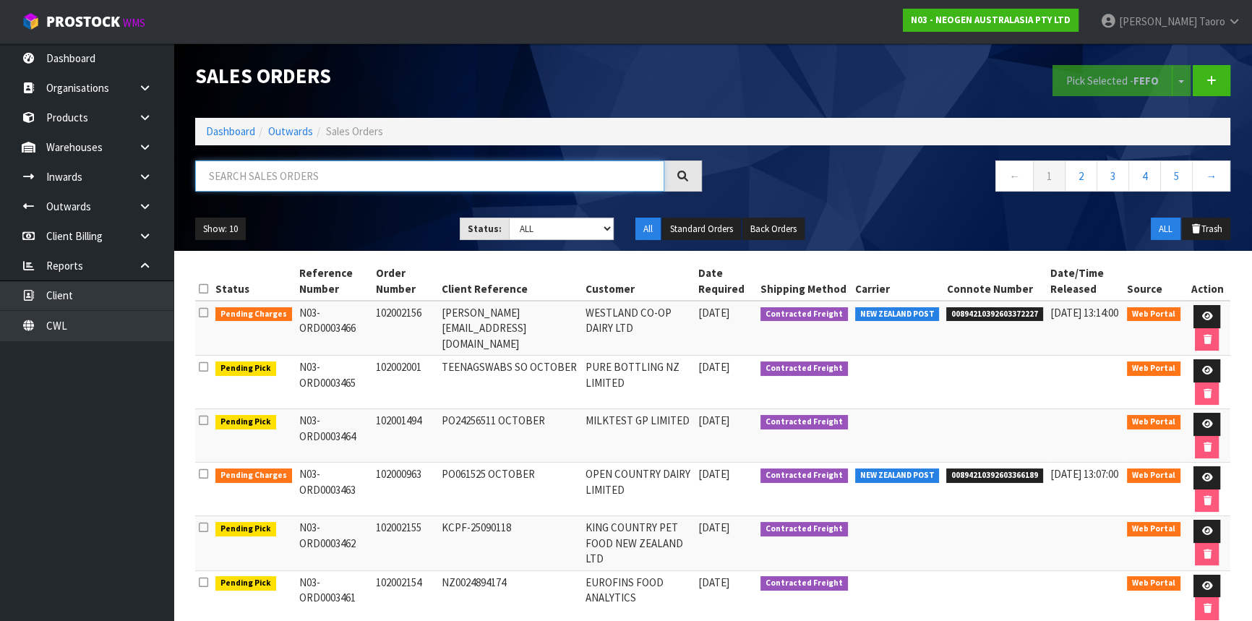
drag, startPoint x: 227, startPoint y: 177, endPoint x: 231, endPoint y: 170, distance: 8.4
click at [228, 178] on input "text" at bounding box center [429, 175] width 469 height 31
type input "JOB-0414246"
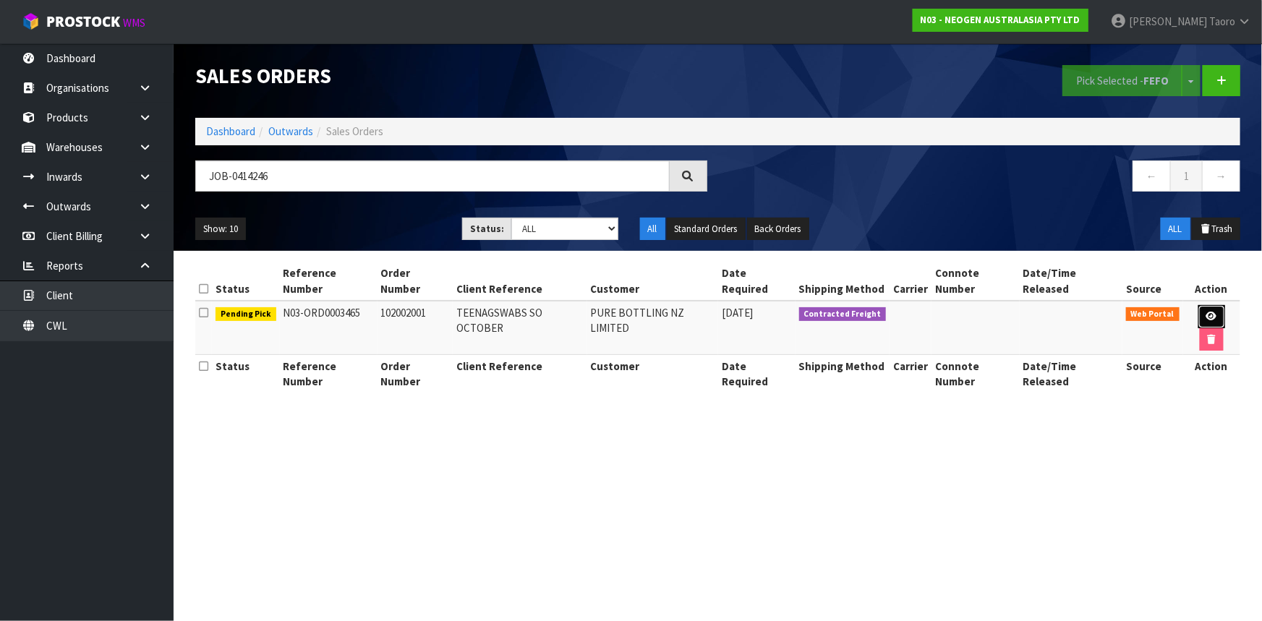
click at [1203, 305] on link at bounding box center [1211, 316] width 27 height 23
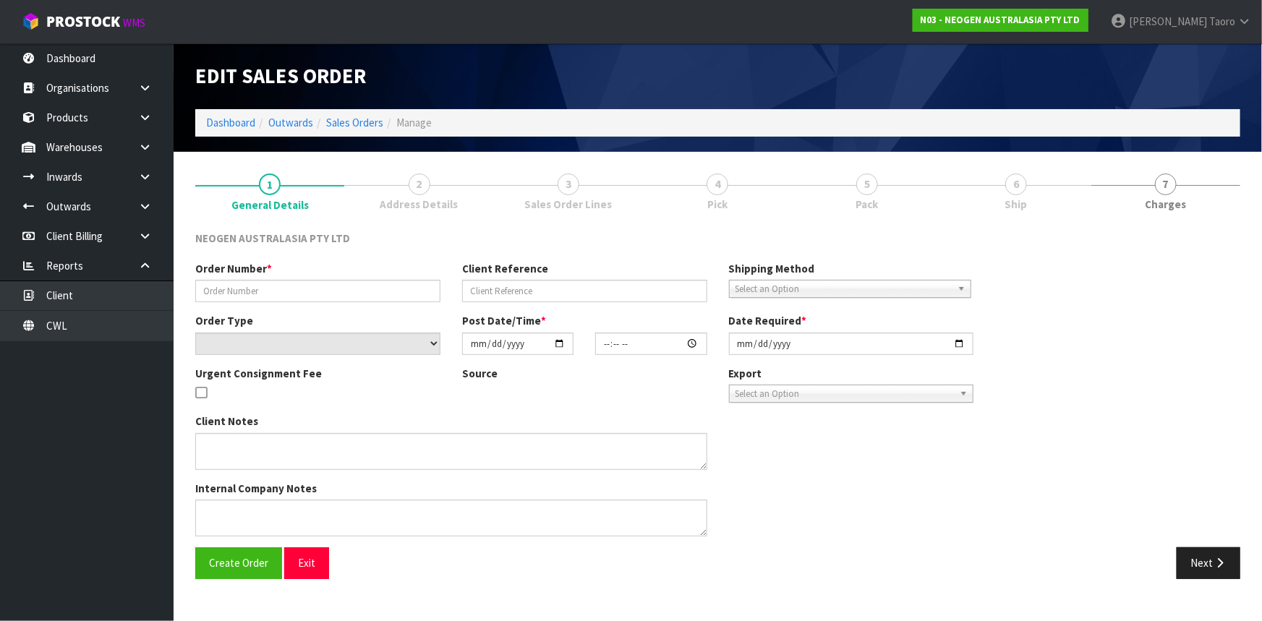
type input "102002001"
type input "TEENAGSWABS SO OCTOBER"
select select "number:0"
type input "[DATE]"
type input "10:11:00.000"
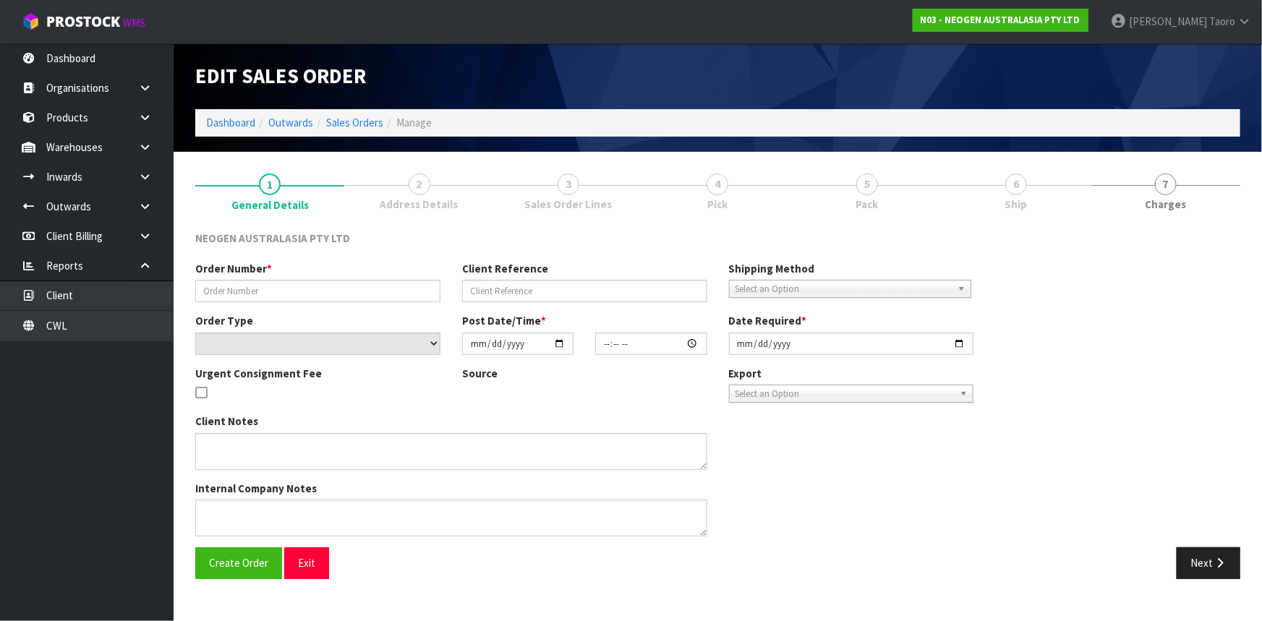
type input "[DATE]"
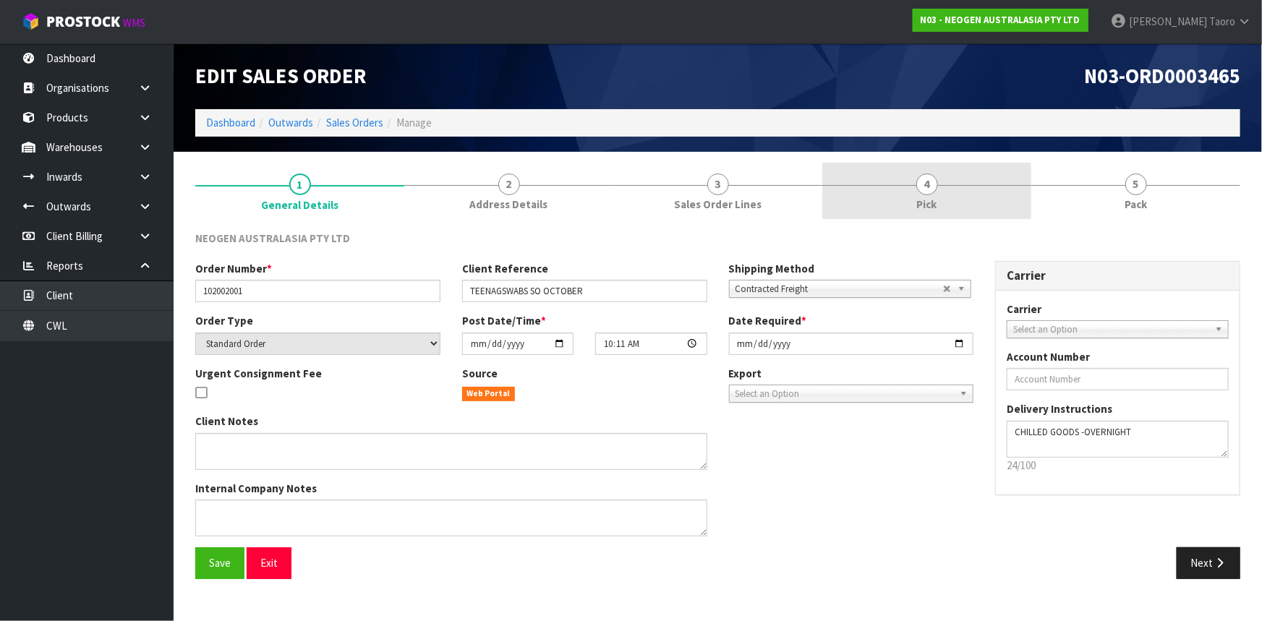
click at [990, 203] on link "4 Pick" at bounding box center [926, 191] width 209 height 57
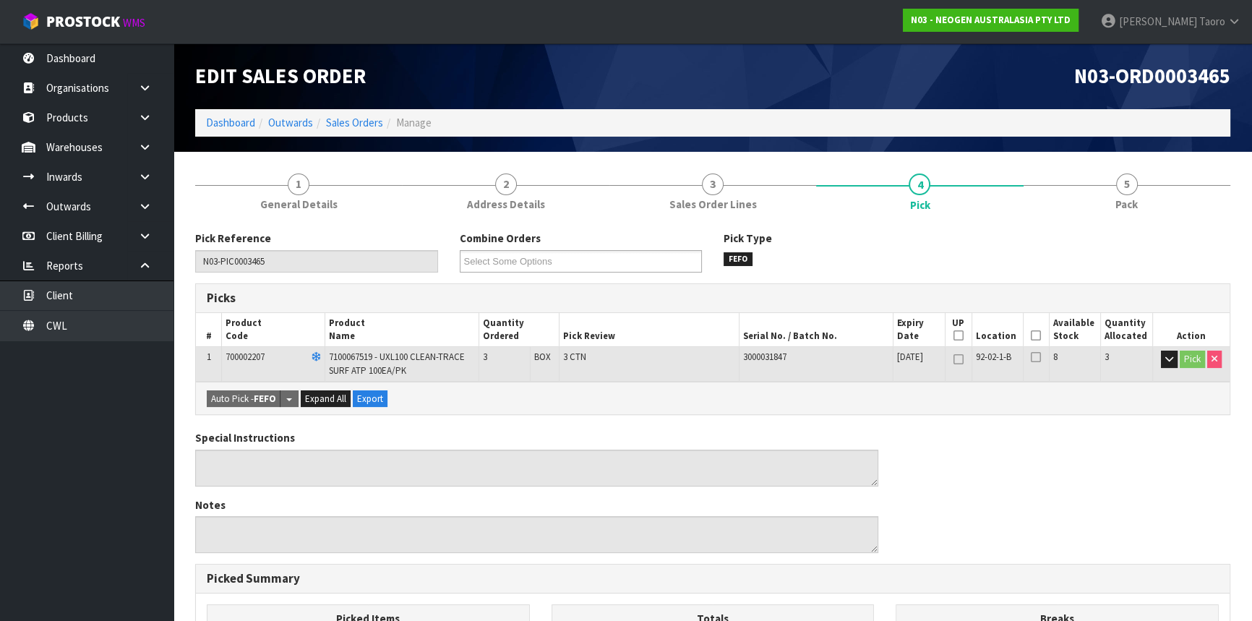
click at [1035, 335] on icon at bounding box center [1036, 335] width 10 height 1
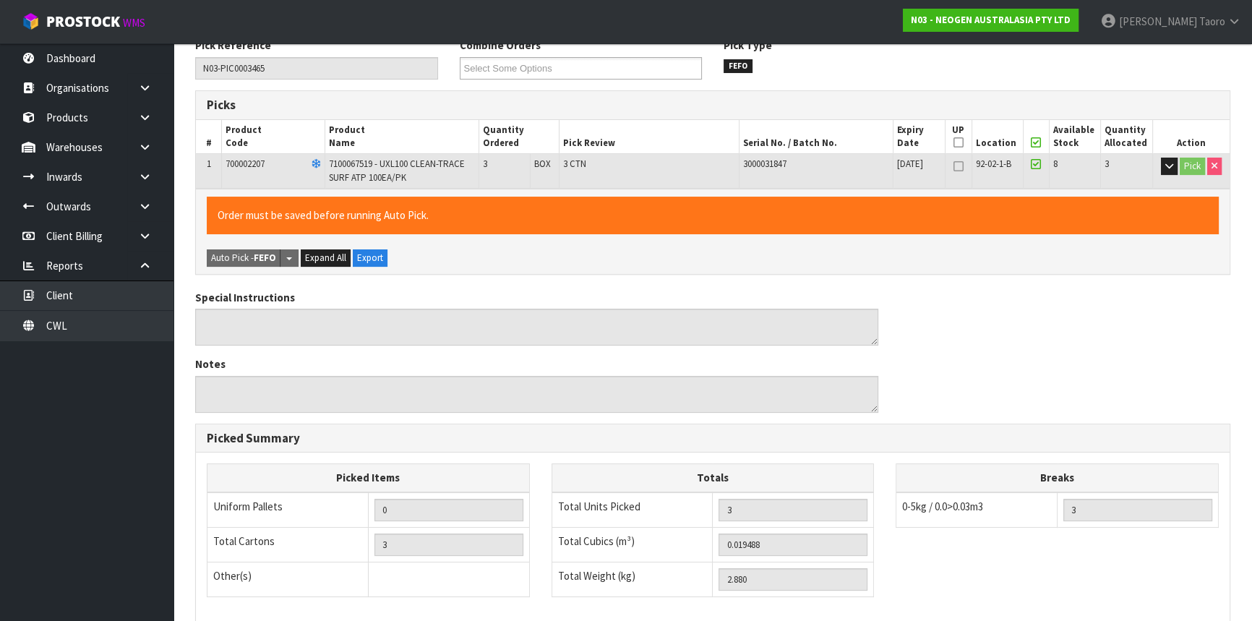
scroll to position [391, 0]
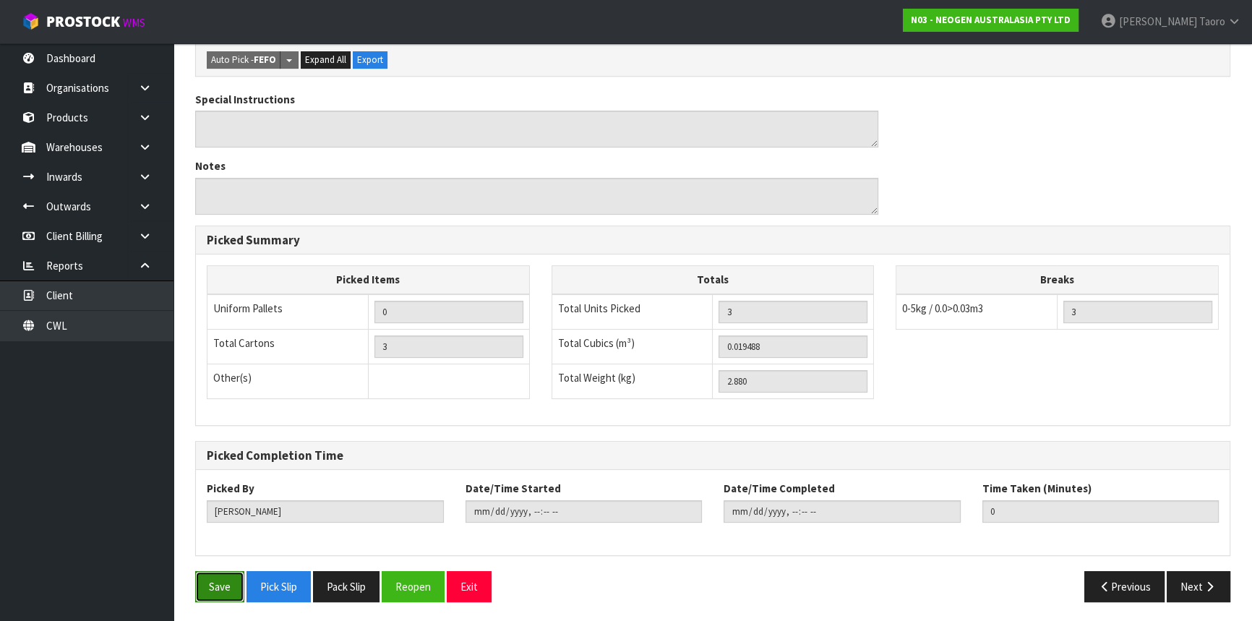
click at [222, 578] on button "Save" at bounding box center [219, 586] width 49 height 31
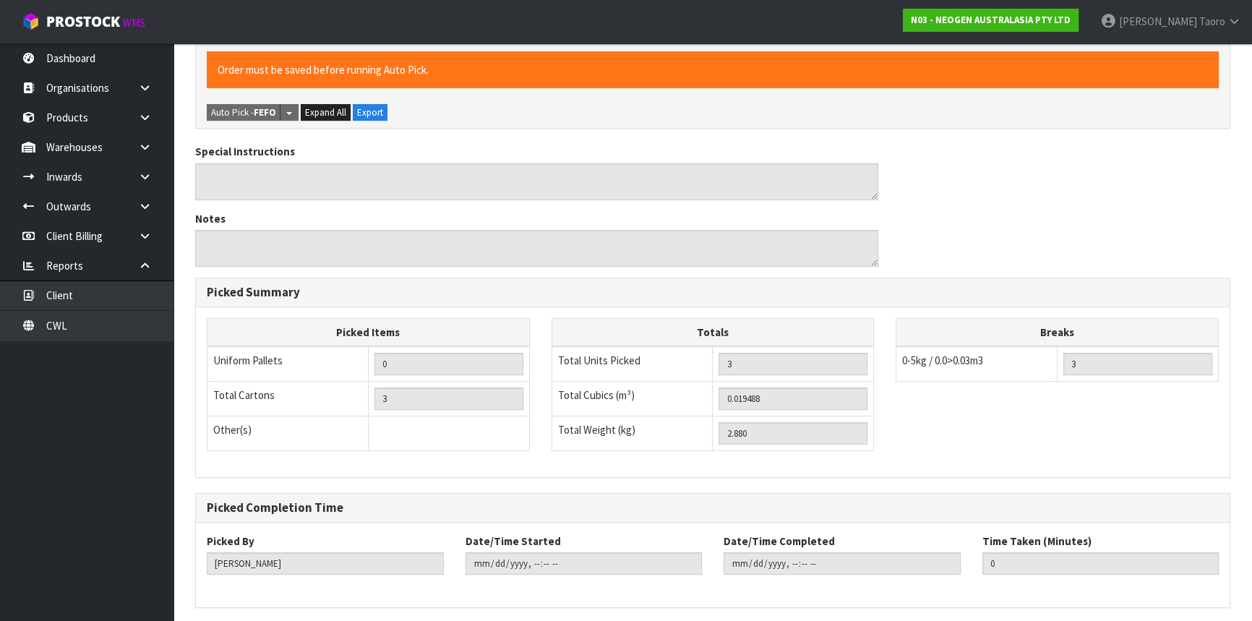
scroll to position [0, 0]
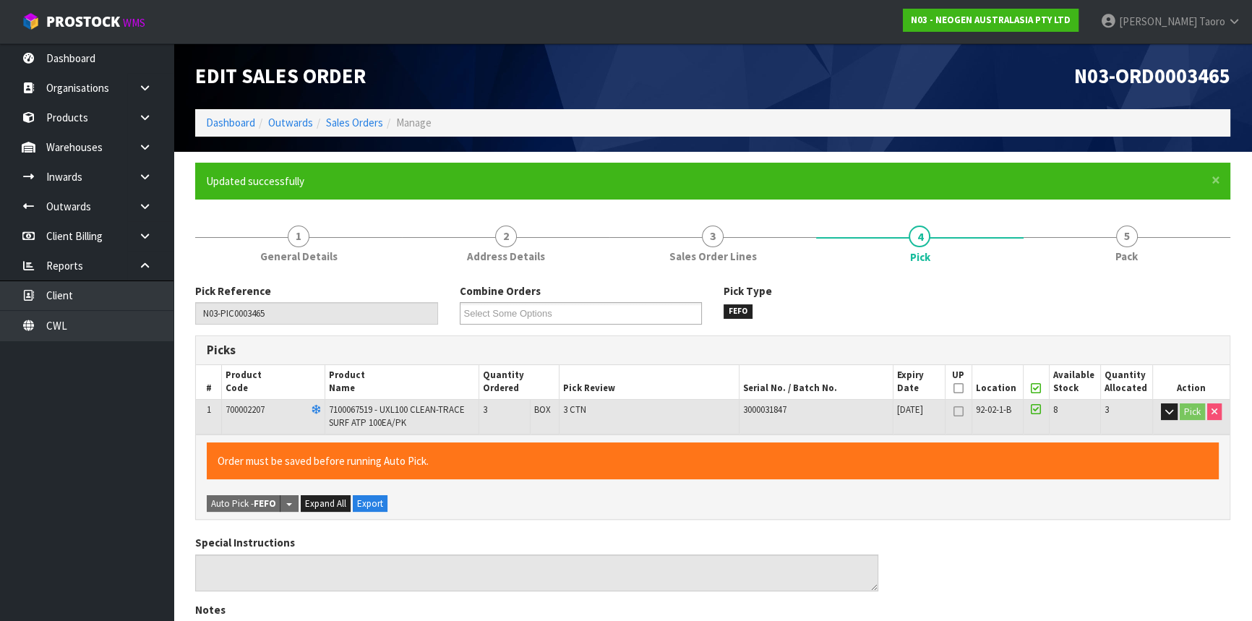
click at [1134, 211] on form "× Close Updated successfully 1 General Details 2 Address Details 3 Sales Order …" at bounding box center [712, 610] width 1035 height 894
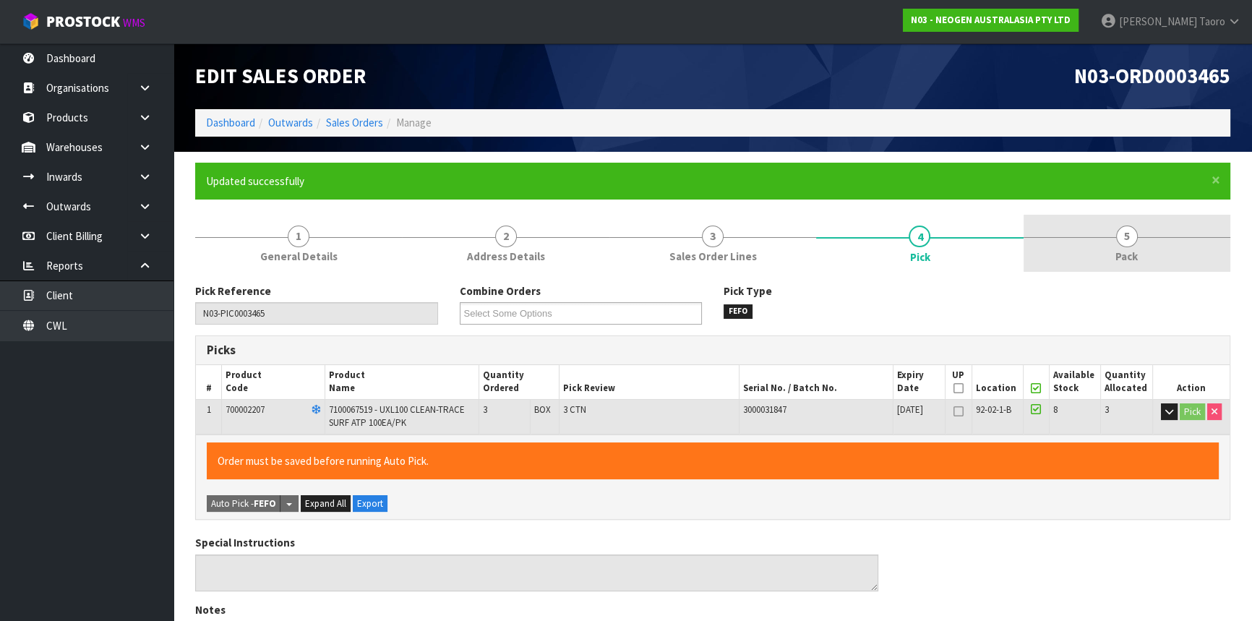
type input "[PERSON_NAME]"
type input "[DATE]T13:19:37"
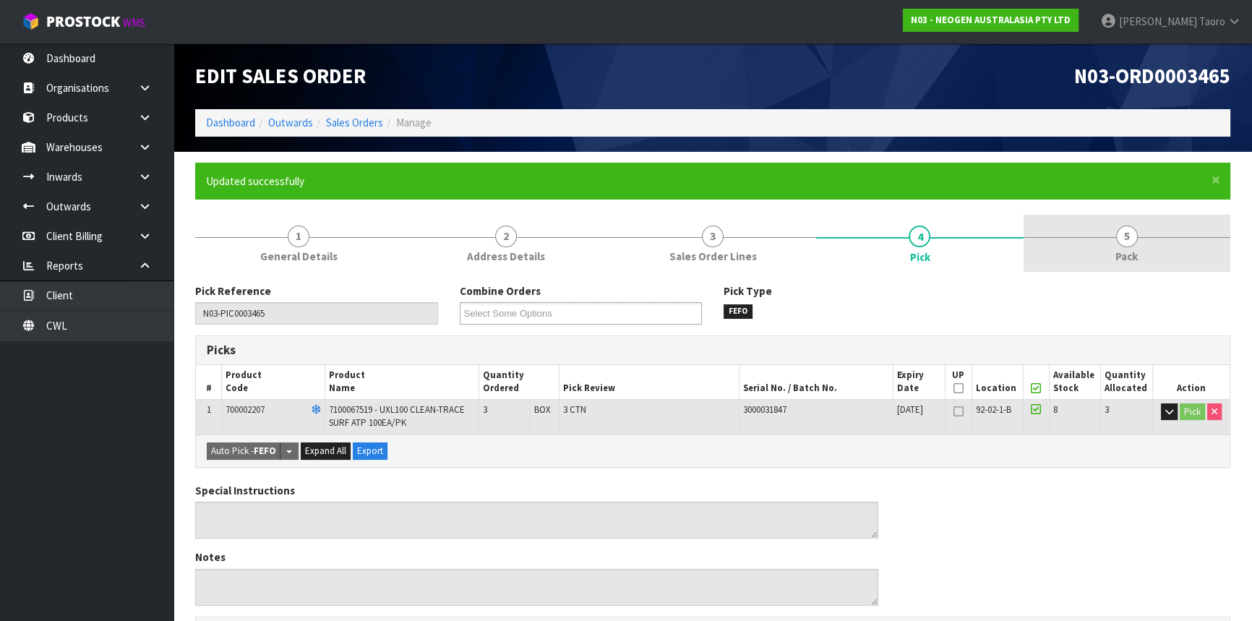
click at [1139, 235] on link "5 Pack" at bounding box center [1127, 243] width 207 height 57
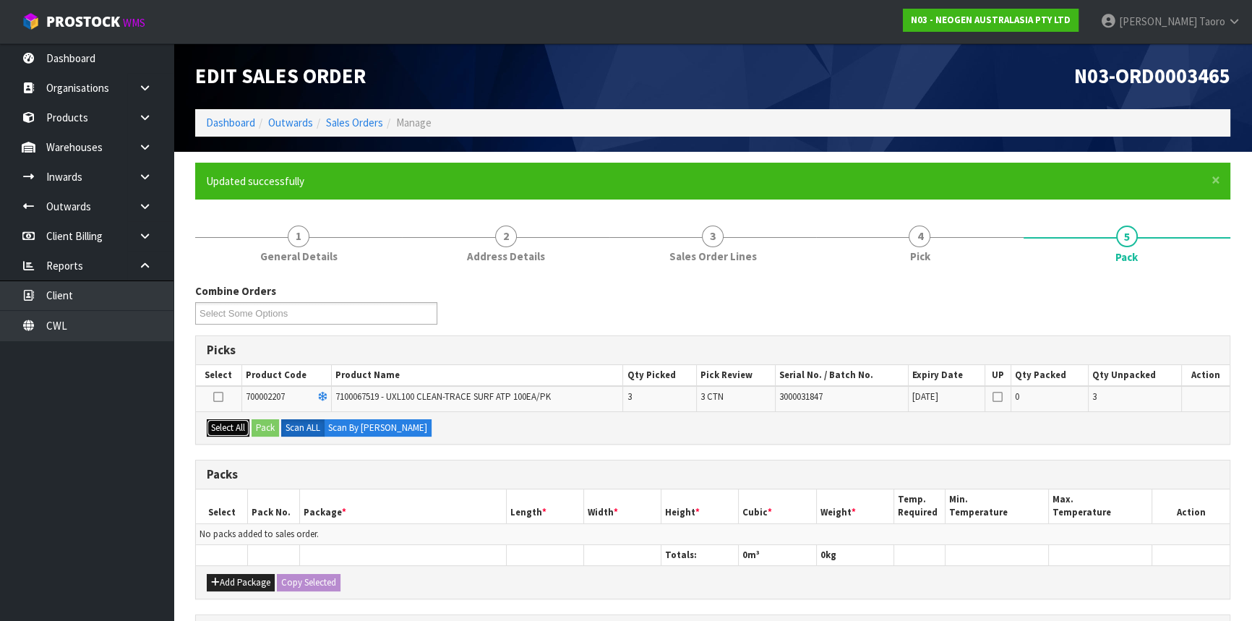
drag, startPoint x: 247, startPoint y: 429, endPoint x: 268, endPoint y: 430, distance: 21.0
click at [247, 430] on button "Select All" at bounding box center [228, 427] width 43 height 17
click at [268, 430] on button "Pack" at bounding box center [265, 427] width 27 height 17
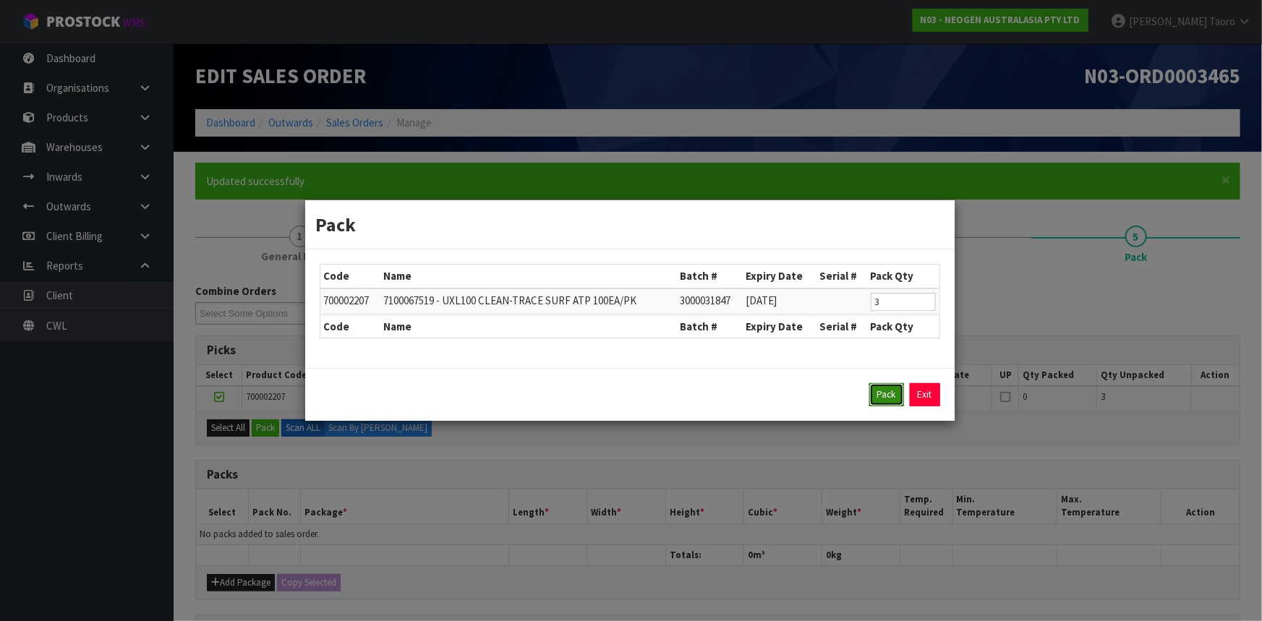
click at [885, 395] on button "Pack" at bounding box center [886, 394] width 35 height 23
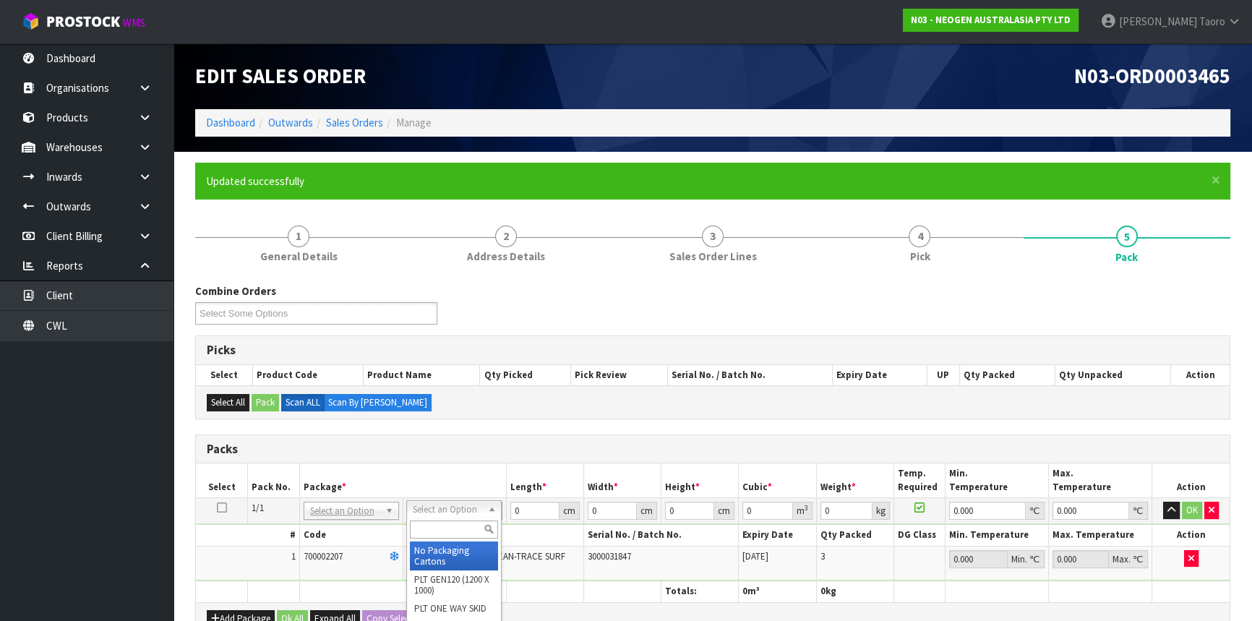
click at [455, 531] on input "text" at bounding box center [454, 530] width 88 height 18
type input "CTN5"
type input "43"
type input "33"
type input "25.5"
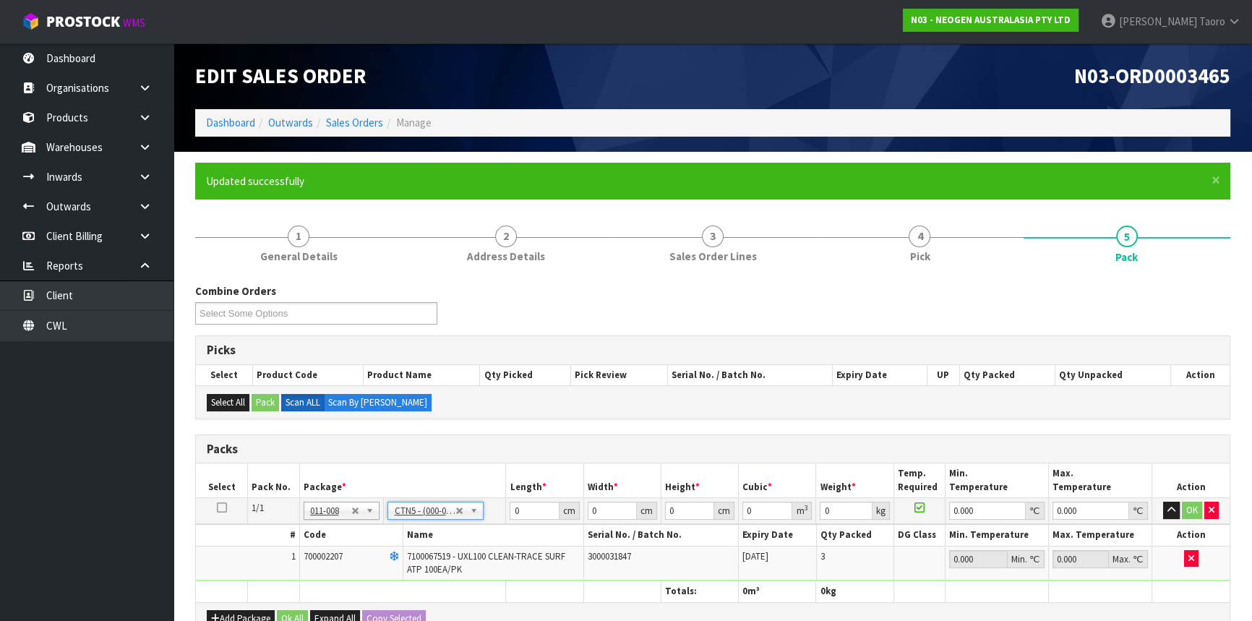
type input "0.036185"
type input "3.08"
click at [531, 508] on input "43" at bounding box center [534, 511] width 49 height 18
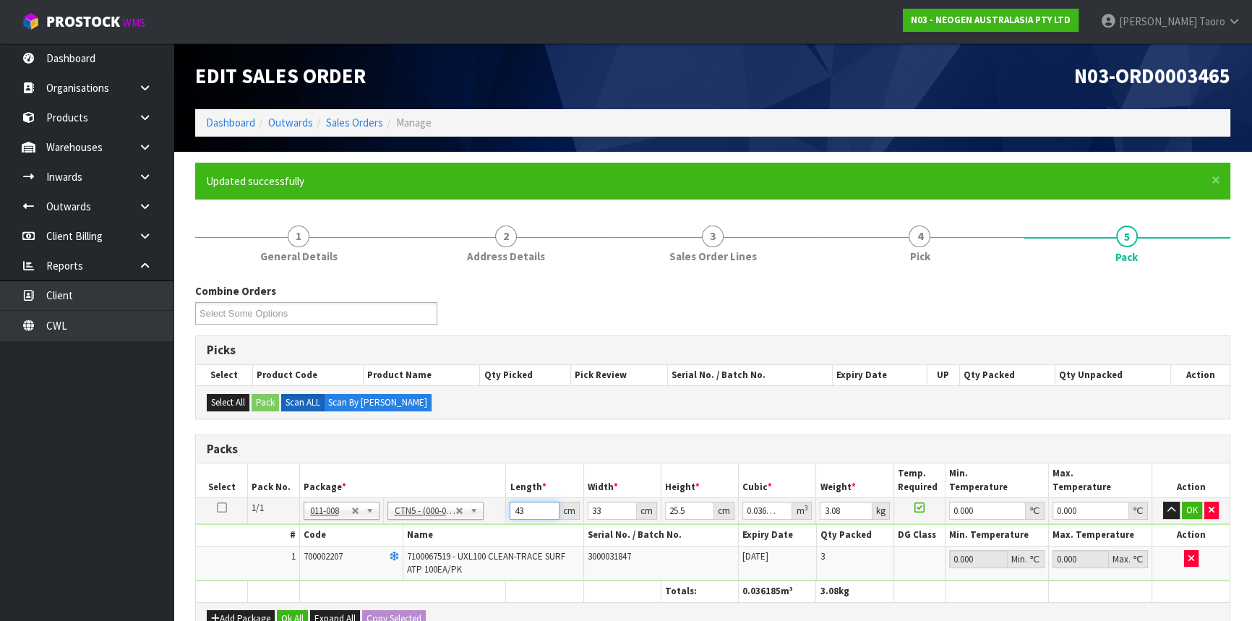
click at [531, 508] on input "43" at bounding box center [534, 511] width 49 height 18
type input "4"
type input "0.003366"
type input "44"
type input "0.037026"
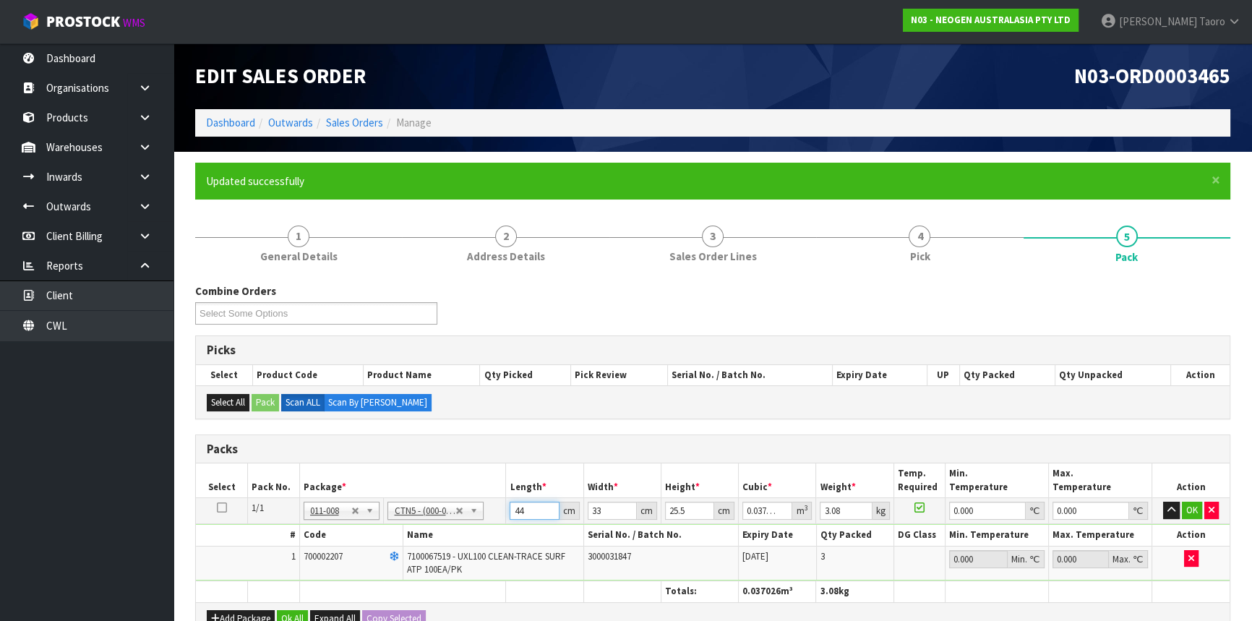
type input "44"
type input "3"
type input "0.003366"
type input "34"
type input "0.038148"
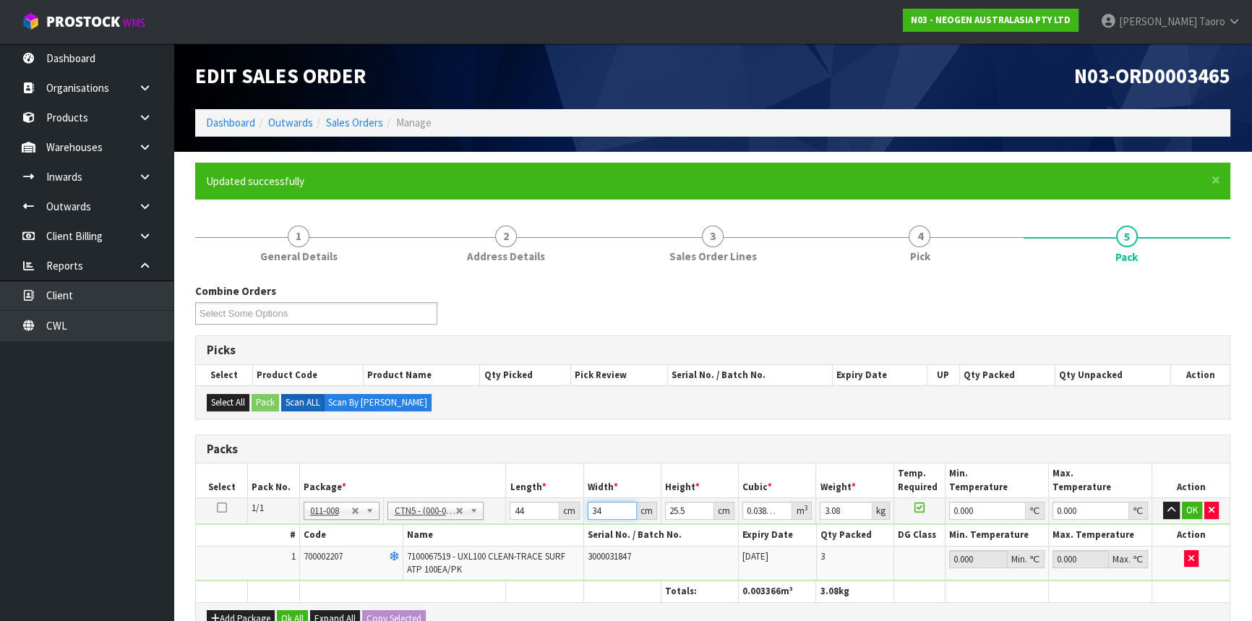
type input "34"
type input "1"
type input "0.001496"
type input "18"
type input "0.026928"
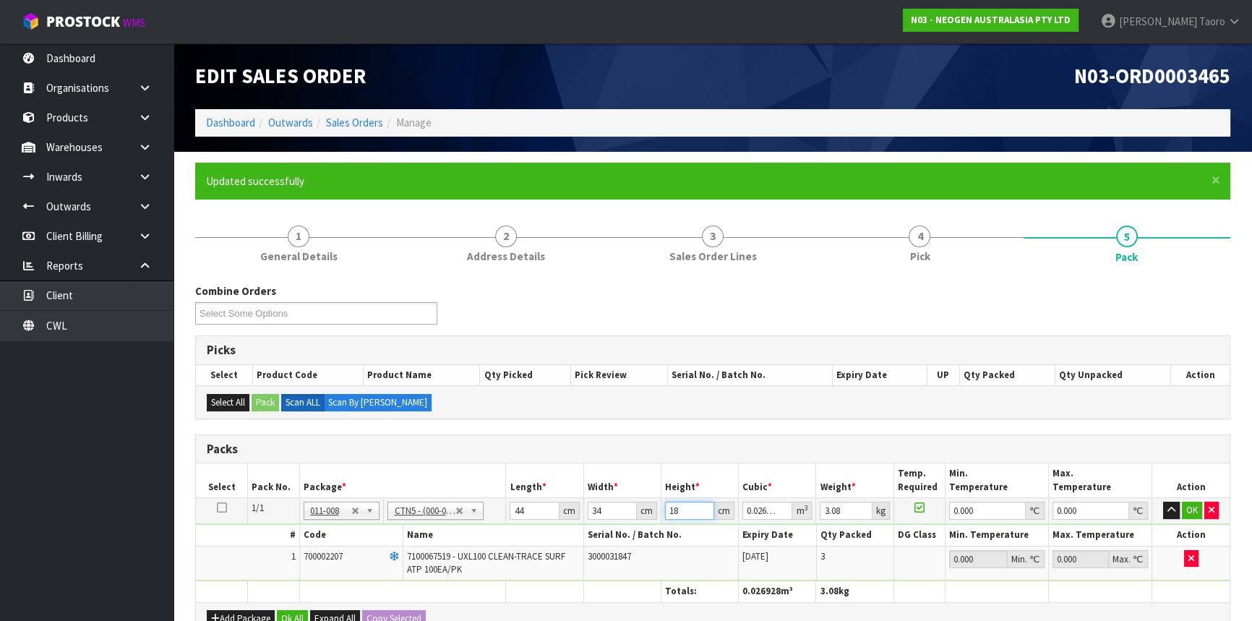
type input "18"
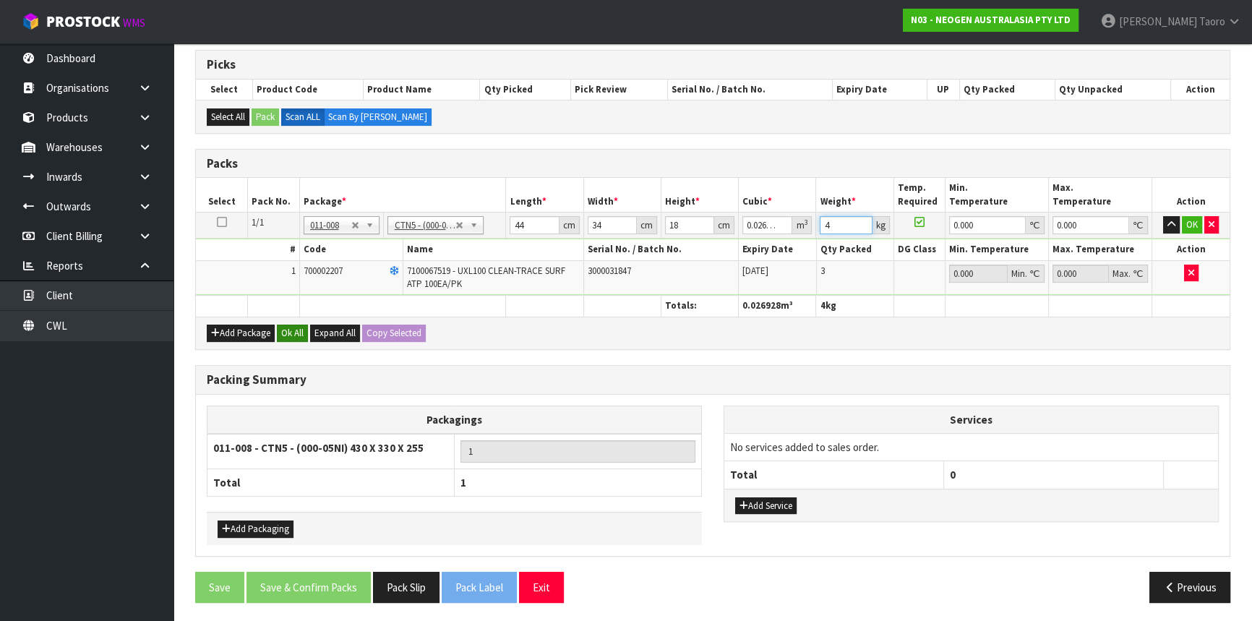
type input "4"
click at [288, 333] on button "Ok All" at bounding box center [292, 333] width 31 height 17
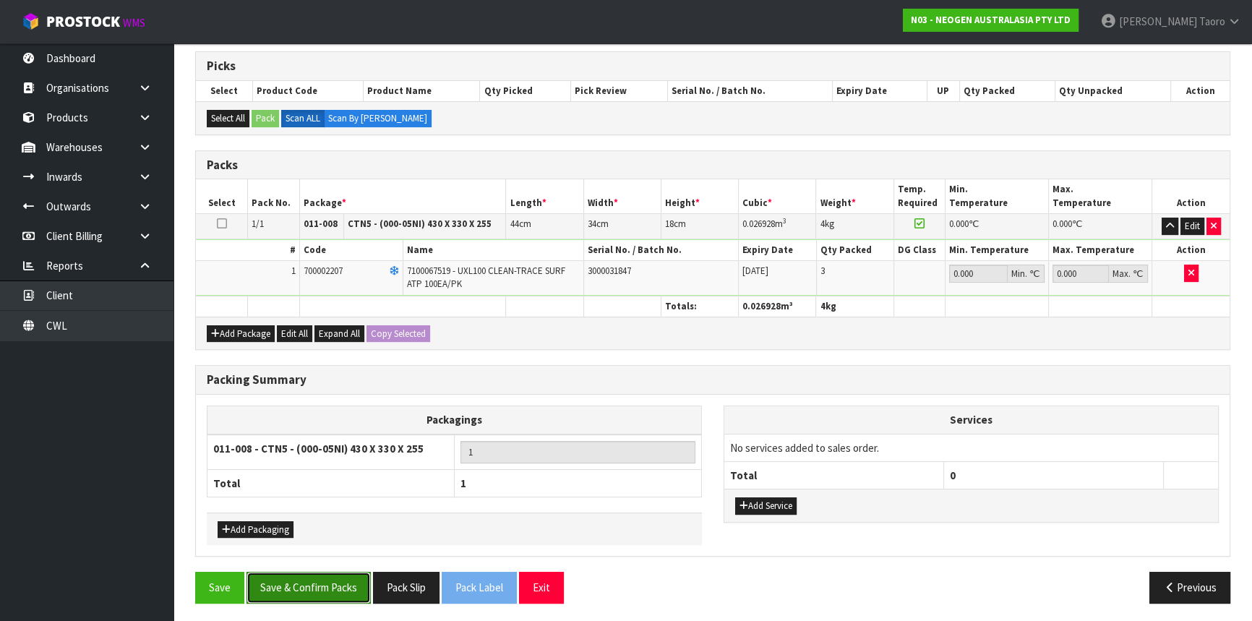
click at [341, 589] on button "Save & Confirm Packs" at bounding box center [309, 587] width 124 height 31
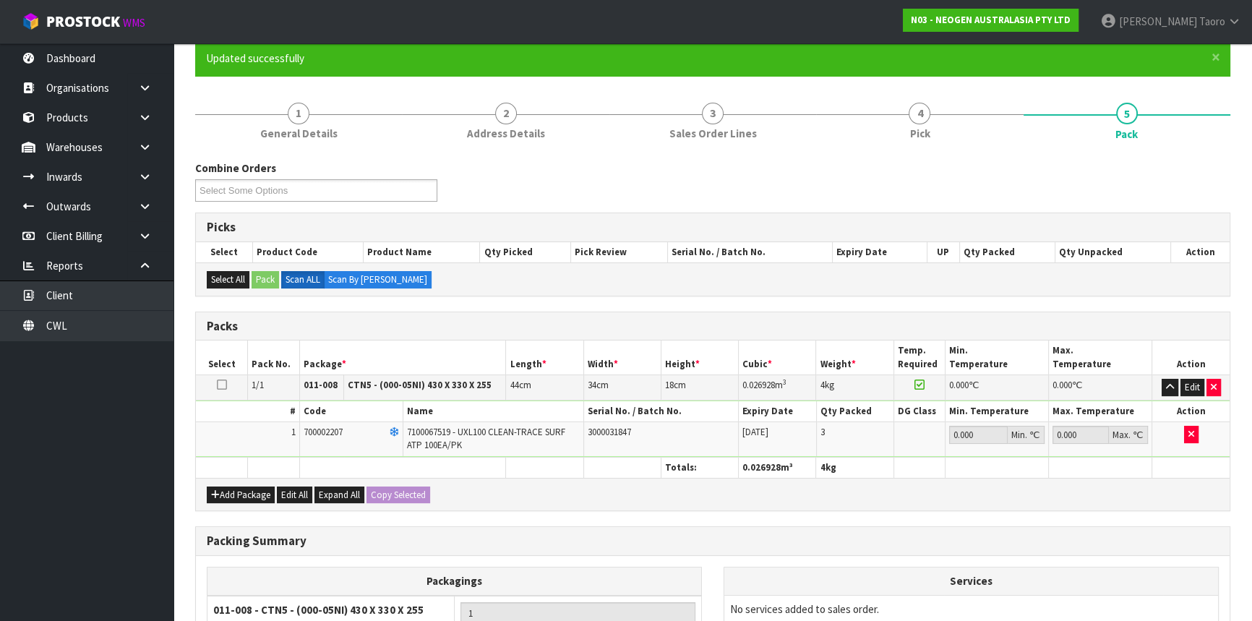
scroll to position [195, 0]
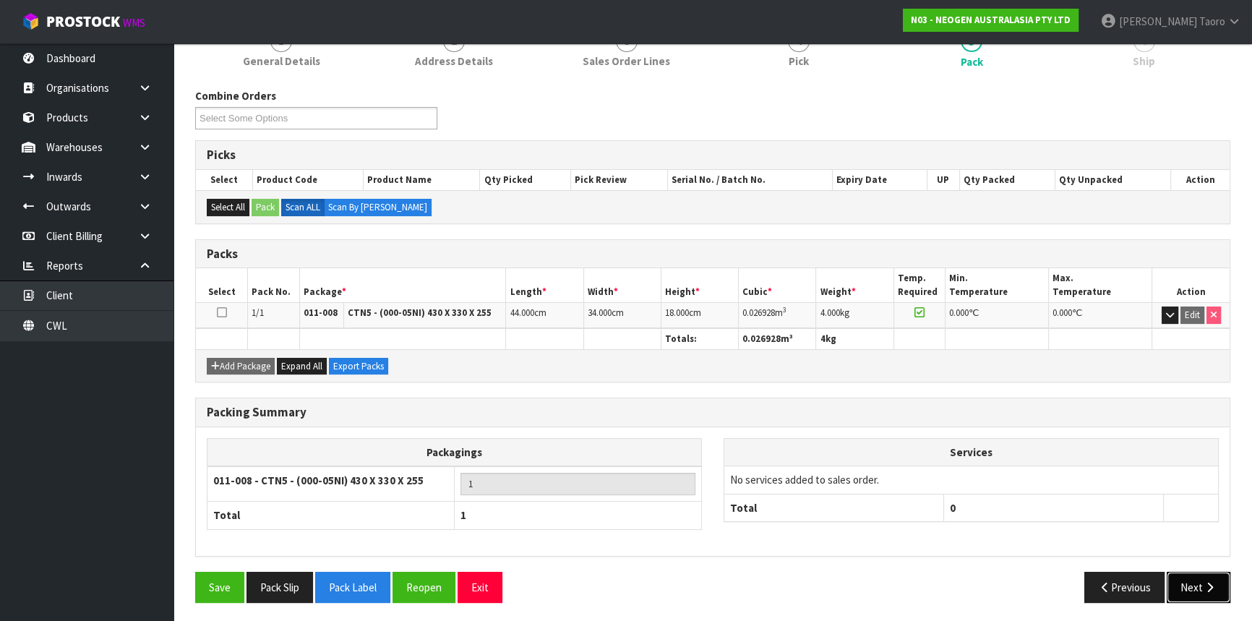
click at [1199, 585] on button "Next" at bounding box center [1199, 587] width 64 height 31
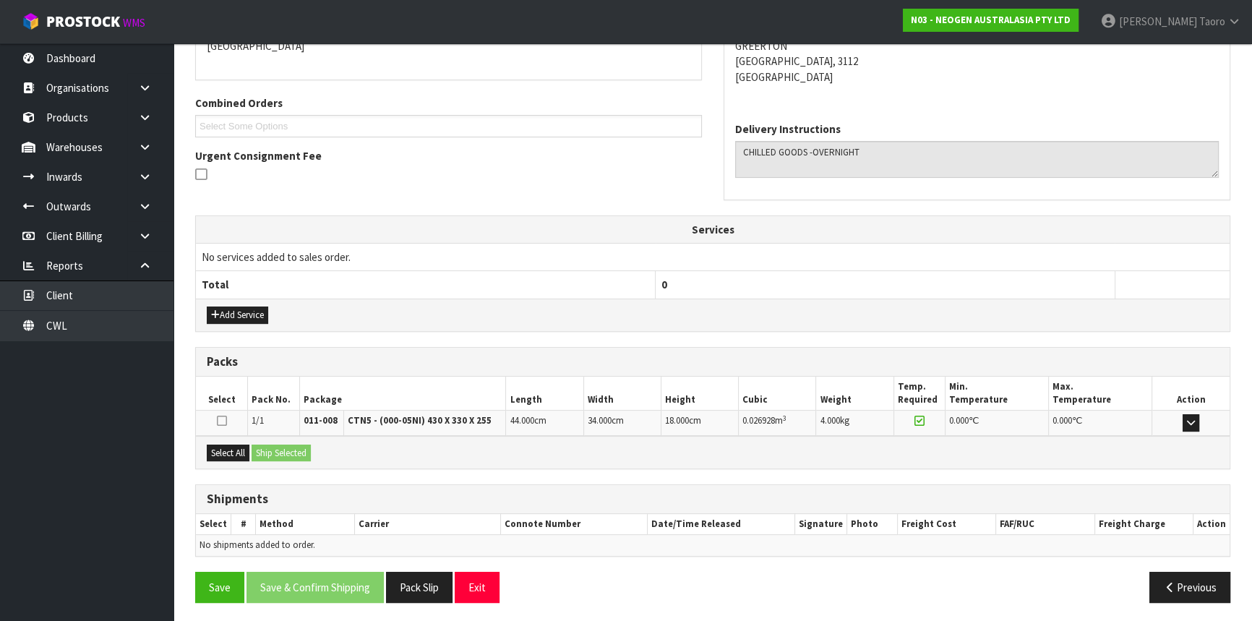
scroll to position [333, 0]
click at [240, 454] on button "Select All" at bounding box center [228, 452] width 43 height 17
click at [268, 451] on button "Ship Selected" at bounding box center [281, 452] width 59 height 17
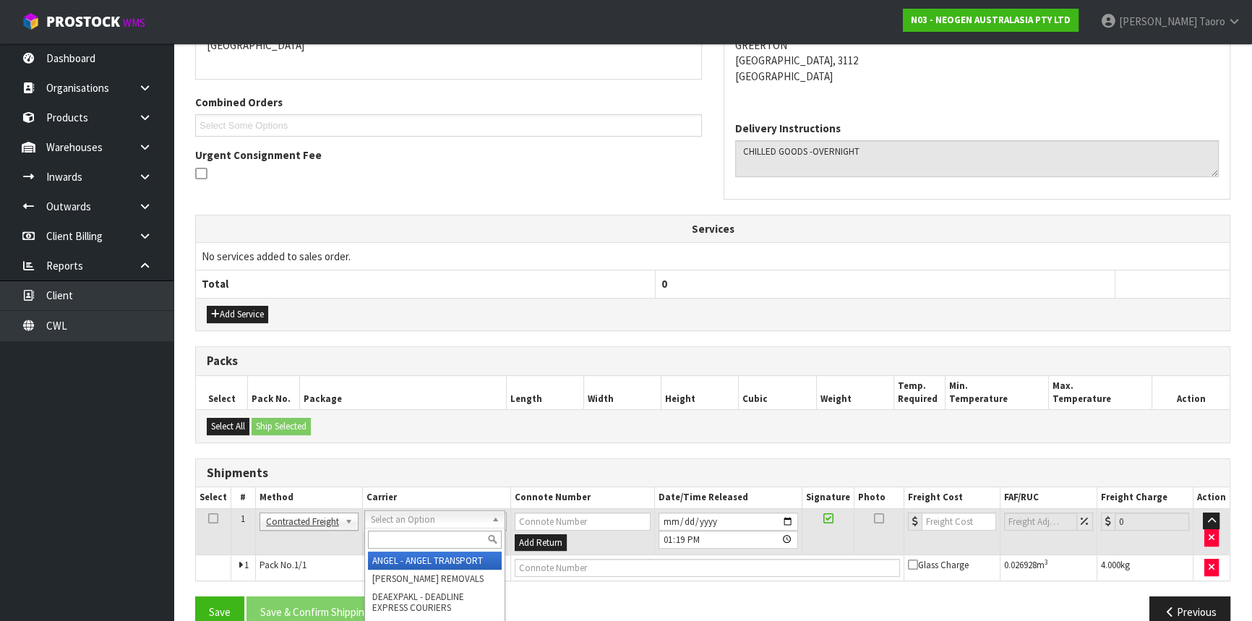
click at [429, 536] on input "text" at bounding box center [435, 540] width 134 height 18
type input "NZP"
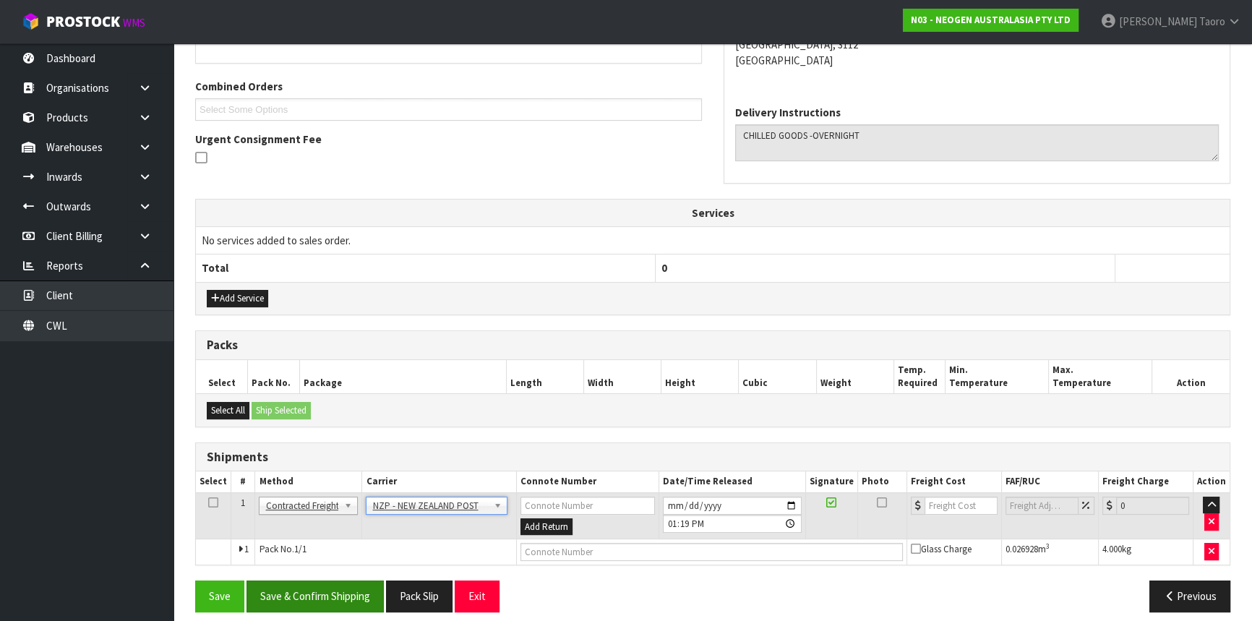
scroll to position [358, 0]
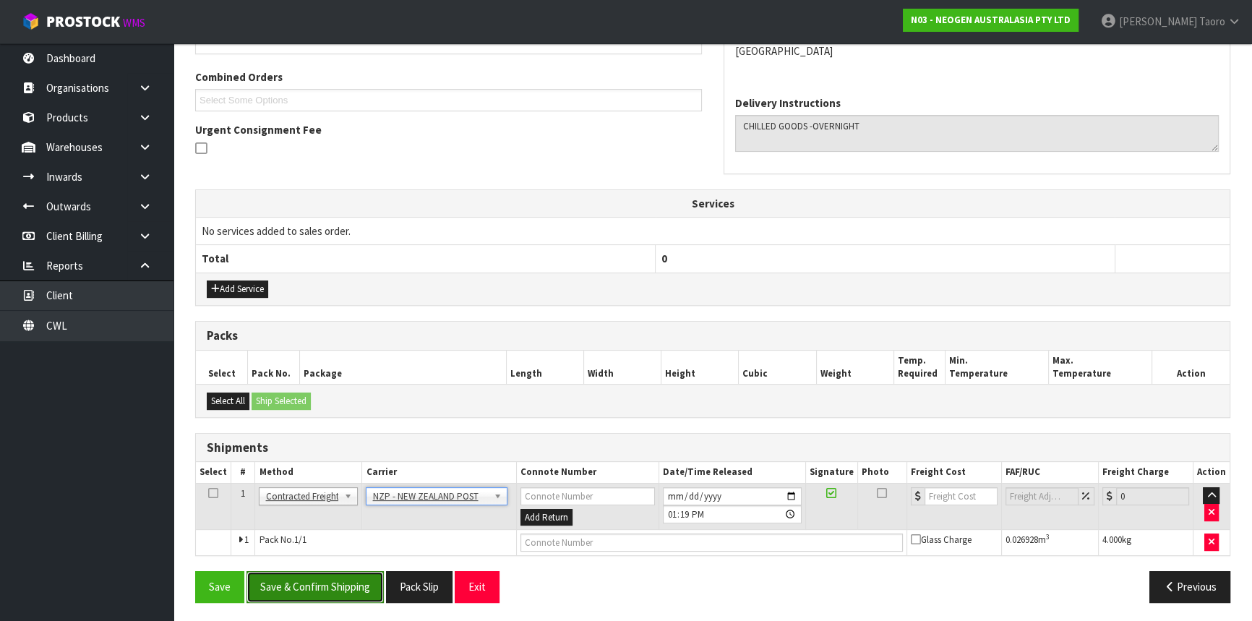
click at [339, 596] on button "Save & Confirm Shipping" at bounding box center [315, 586] width 137 height 31
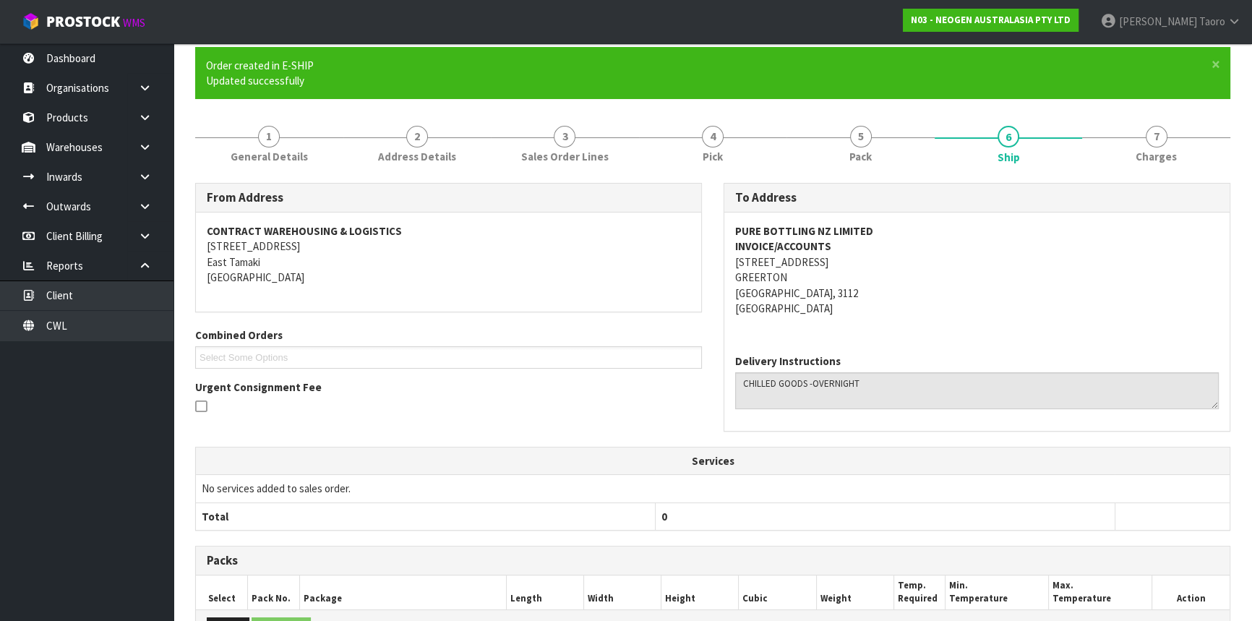
scroll to position [338, 0]
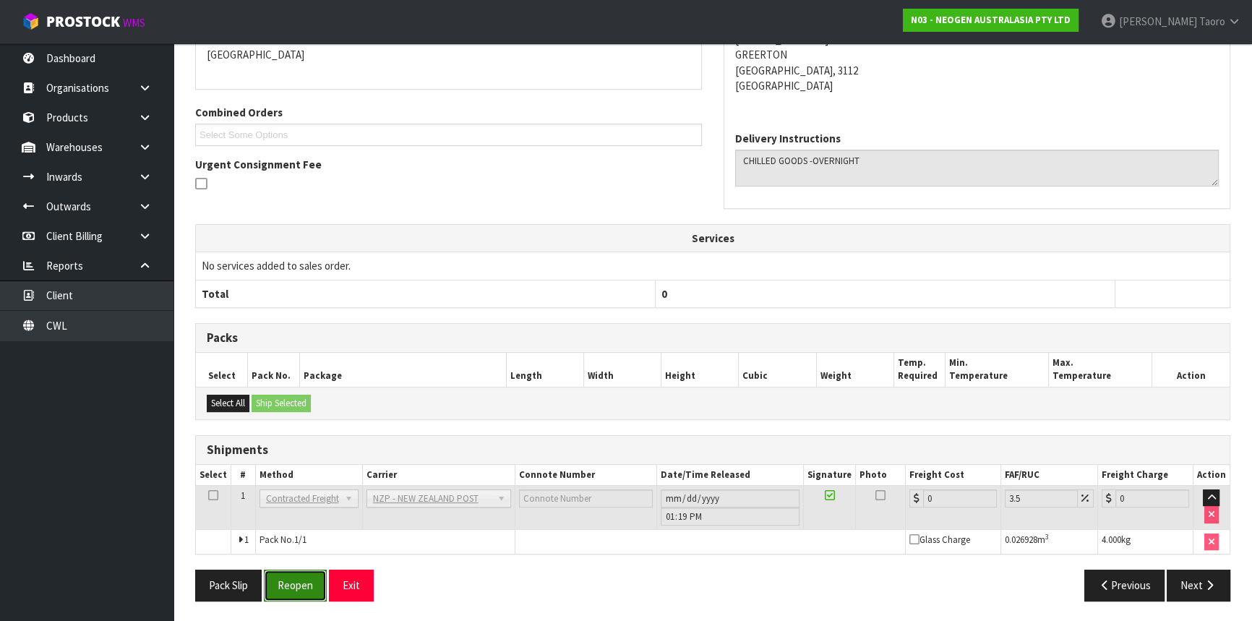
click at [307, 581] on button "Reopen" at bounding box center [295, 585] width 63 height 31
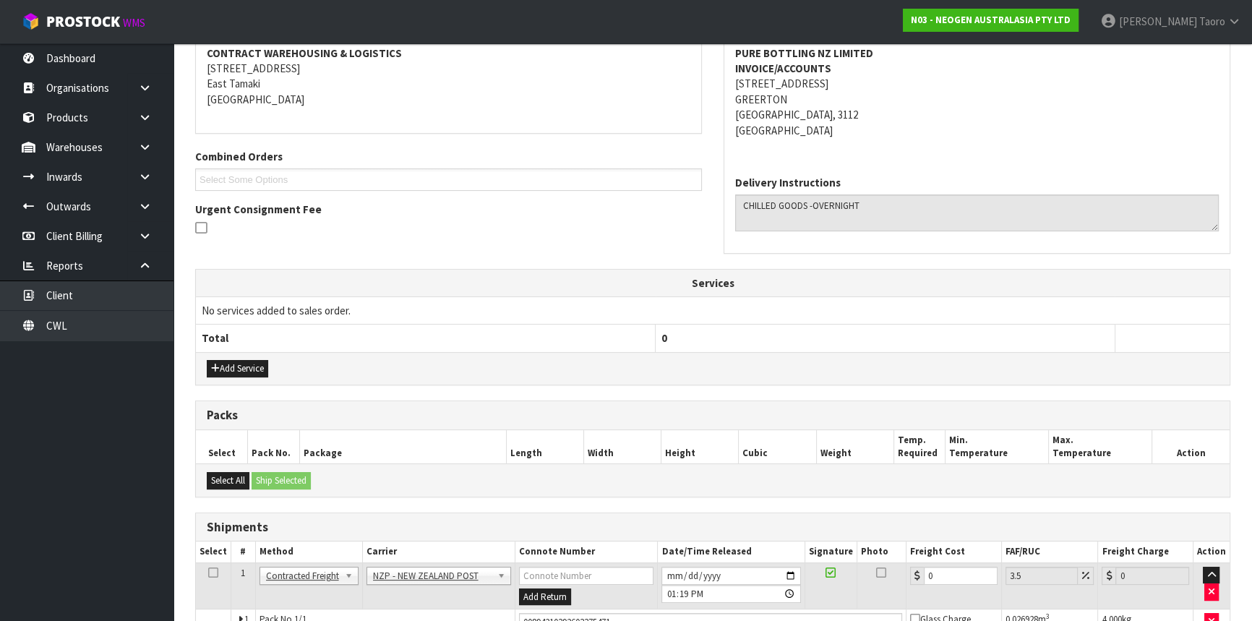
scroll to position [322, 0]
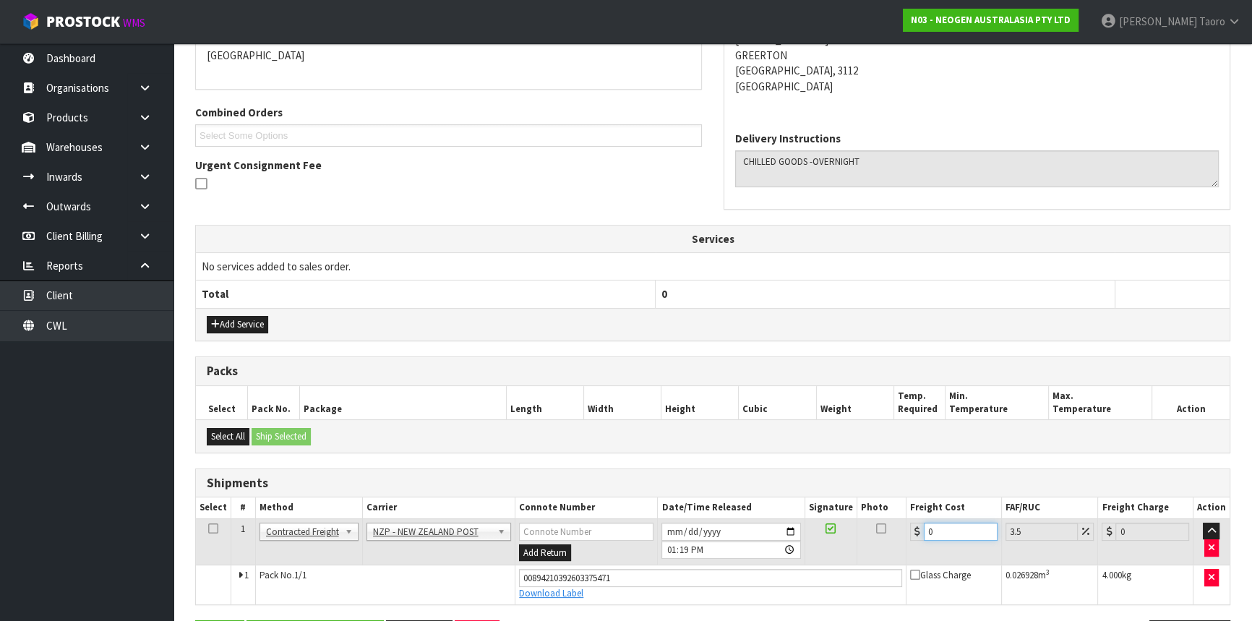
click at [929, 531] on input "0" at bounding box center [961, 532] width 74 height 18
type input "8"
type input "8.28"
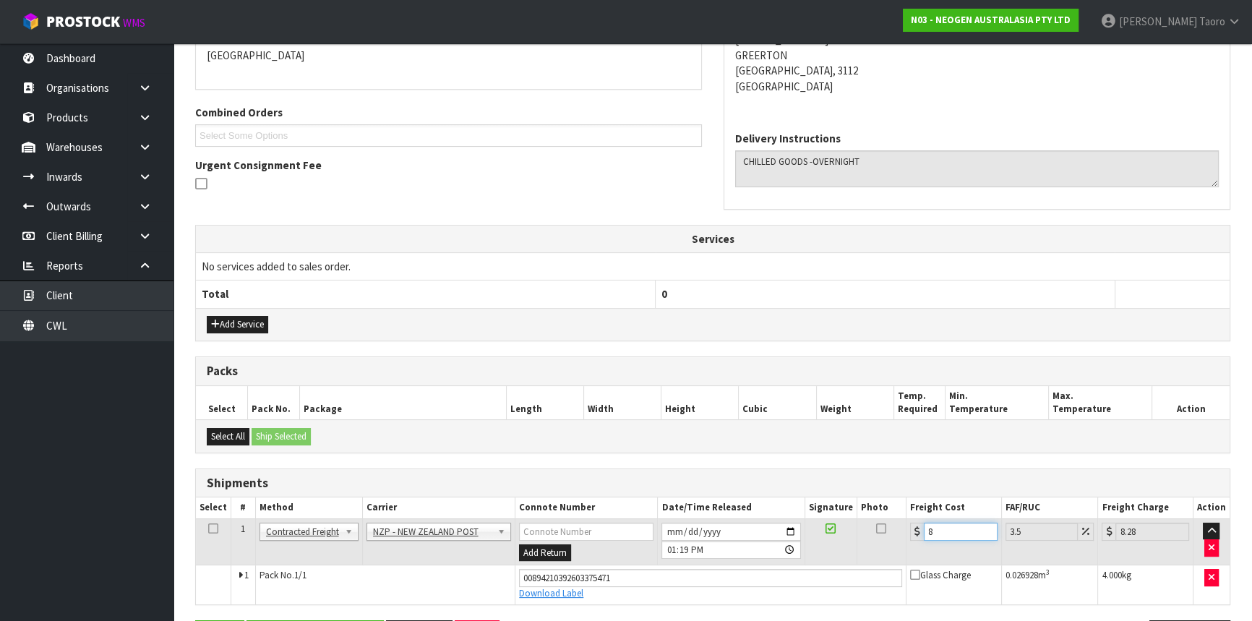
type input "8.4"
type input "8.69"
type input "8.45"
type input "8.75"
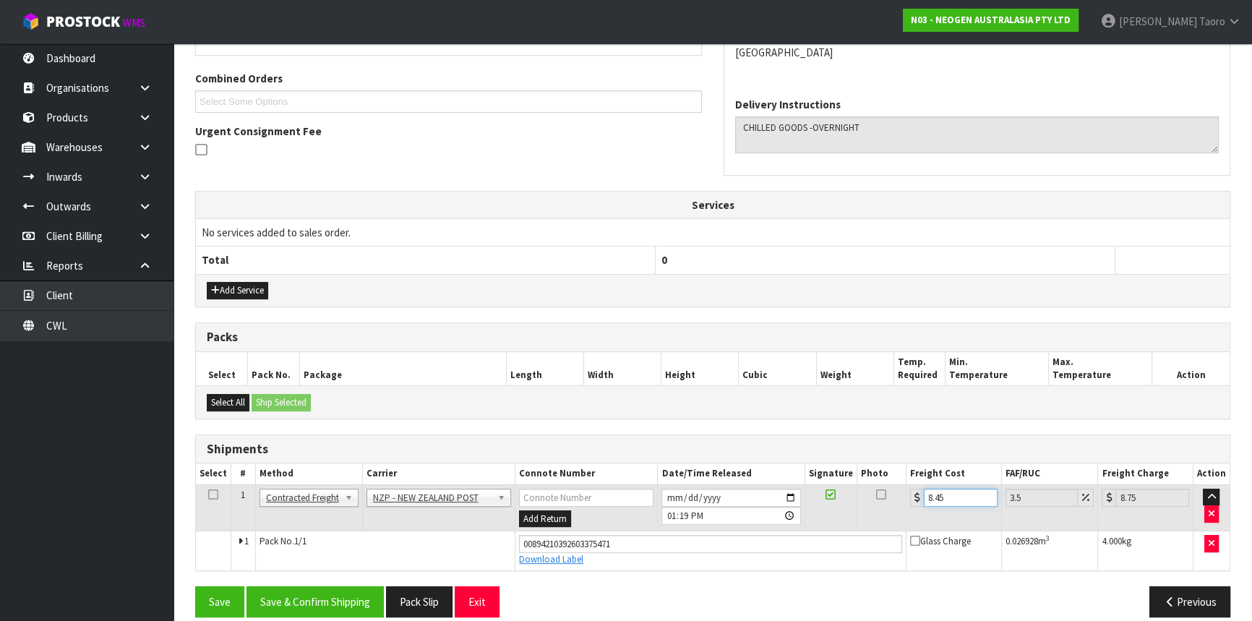
scroll to position [372, 0]
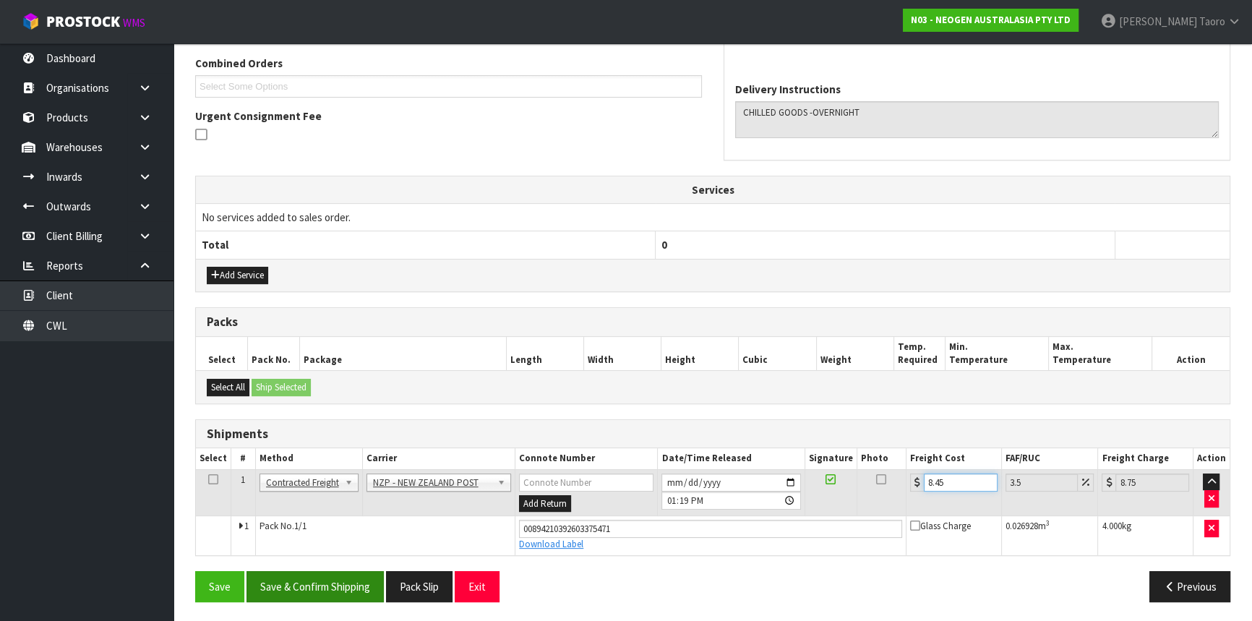
type input "8.45"
click at [368, 590] on button "Save & Confirm Shipping" at bounding box center [315, 586] width 137 height 31
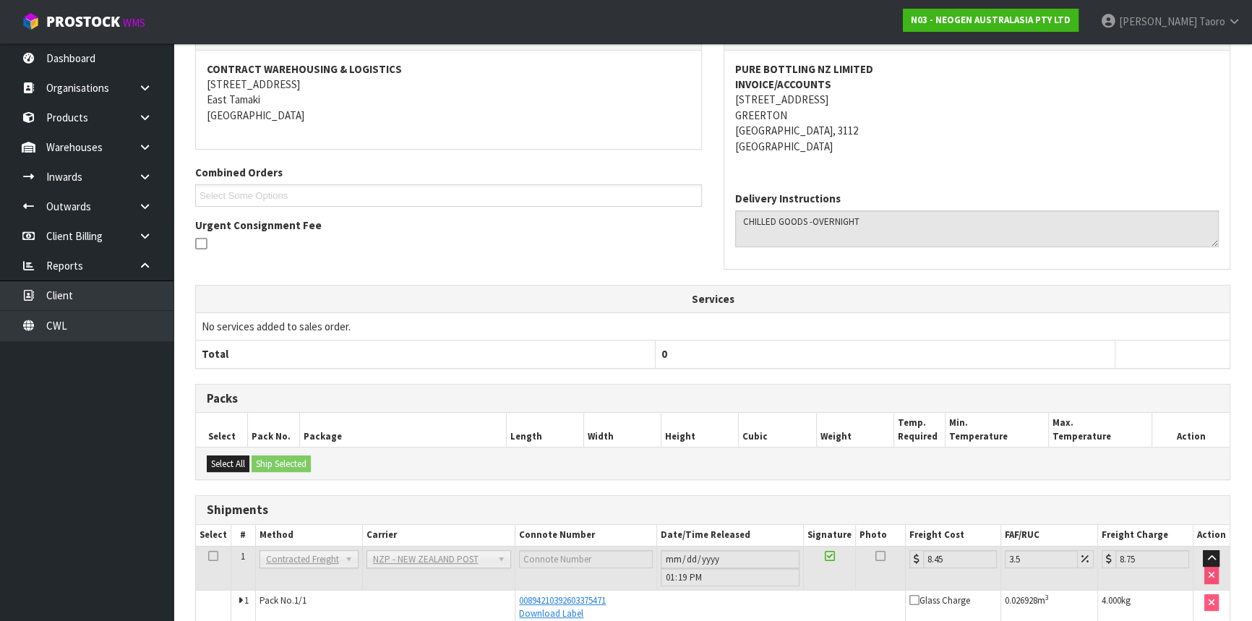
scroll to position [333, 0]
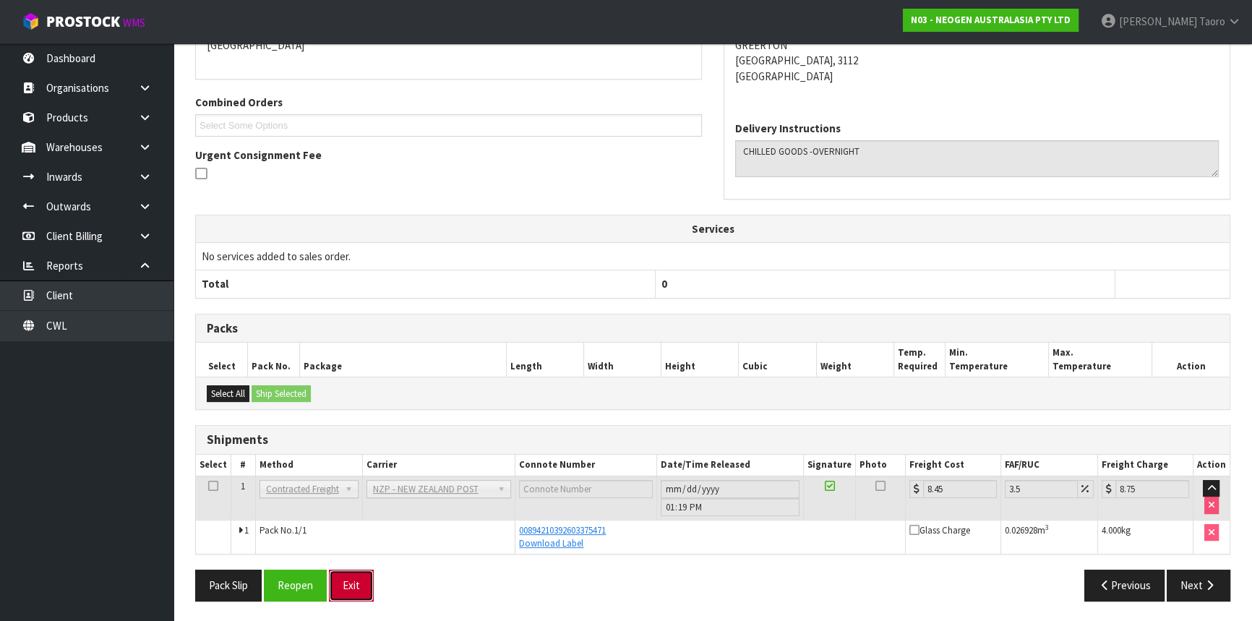
click at [361, 592] on button "Exit" at bounding box center [351, 585] width 45 height 31
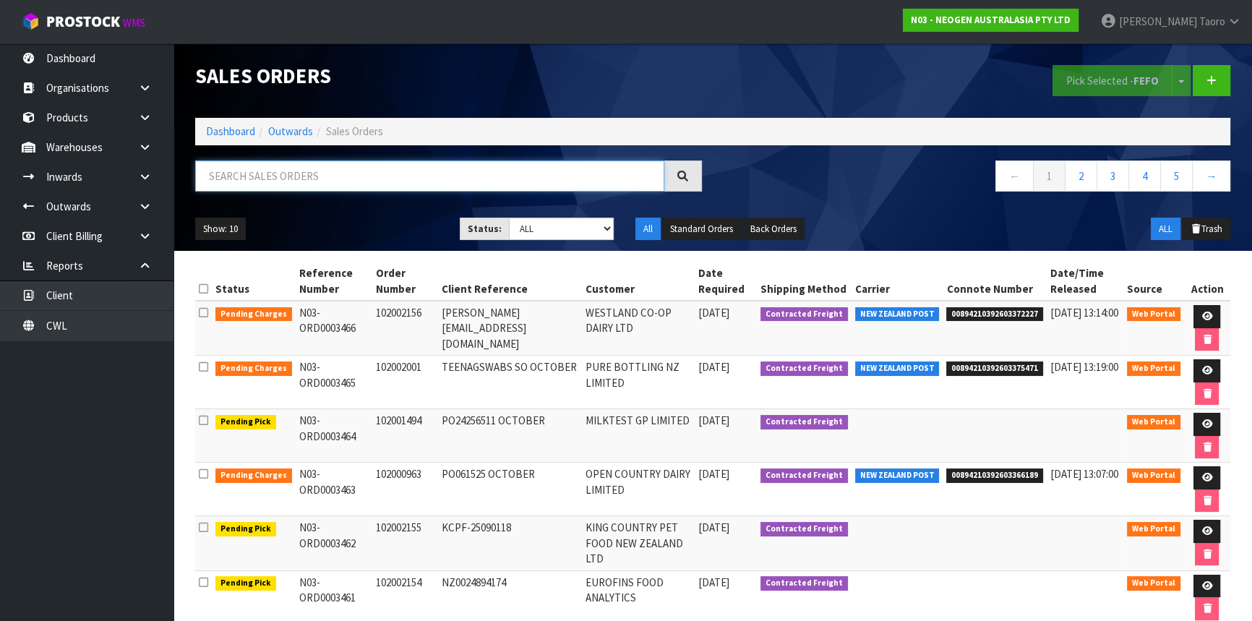
click at [449, 171] on input "text" at bounding box center [429, 175] width 469 height 31
type input "JOB-0414243"
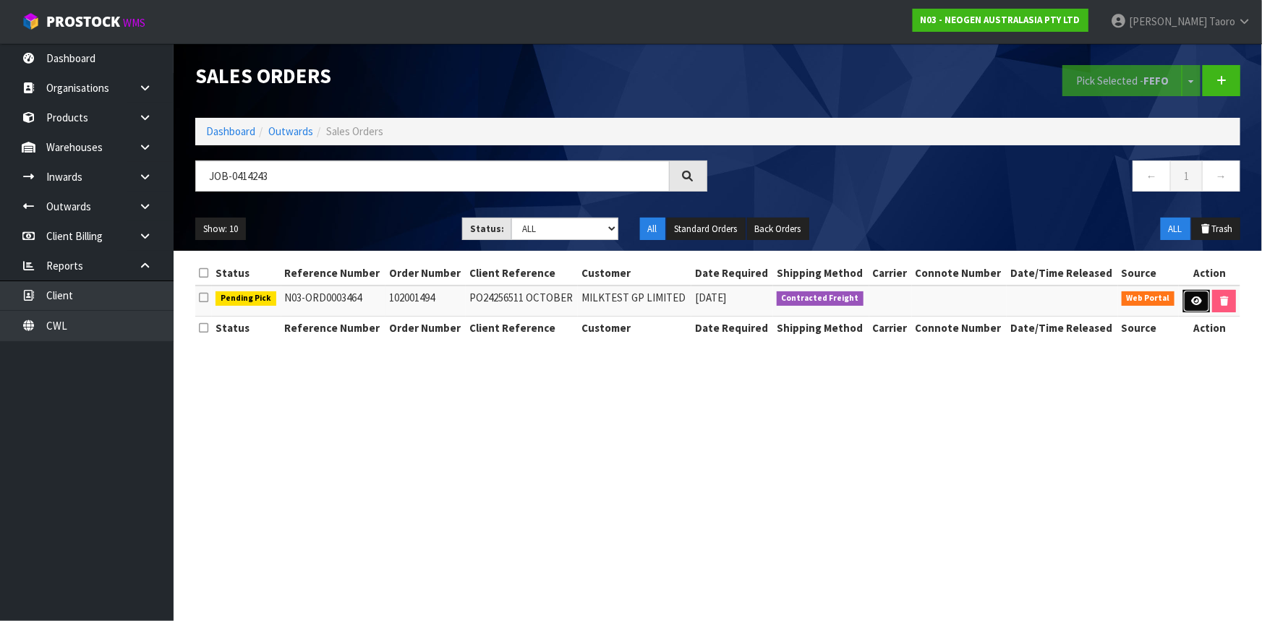
click at [1186, 294] on link at bounding box center [1196, 301] width 27 height 23
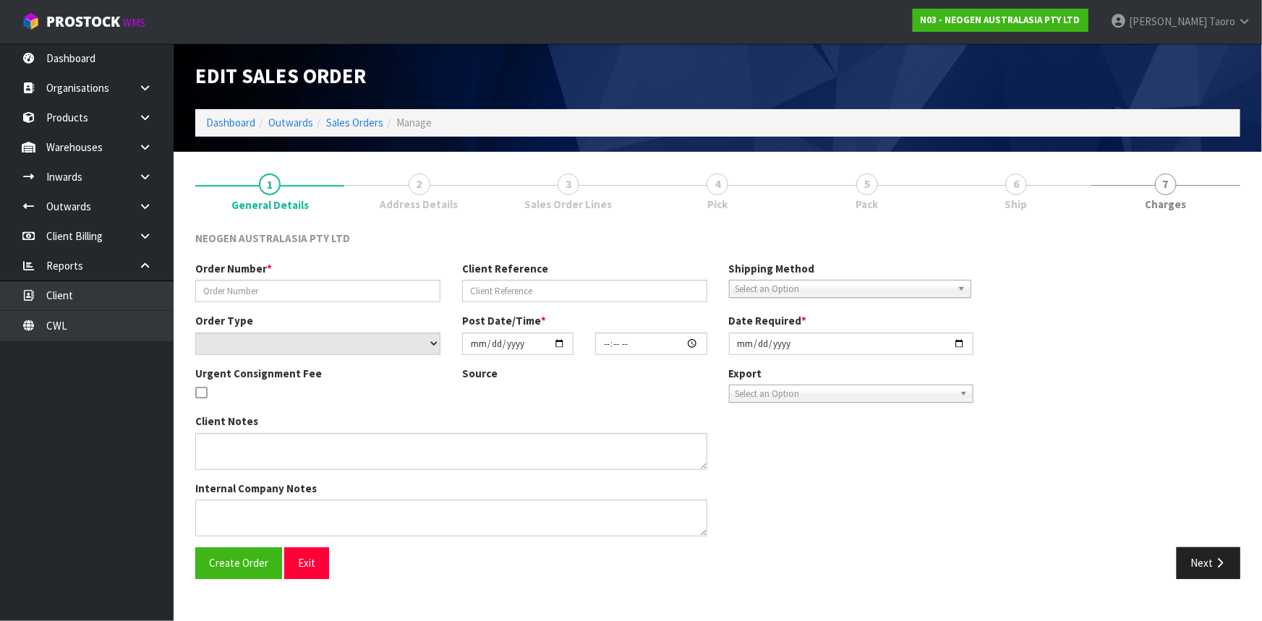
type input "102001494"
type input "PO24256511 OCTOBER"
select select "number:0"
type input "[DATE]"
type input "10:06:00.000"
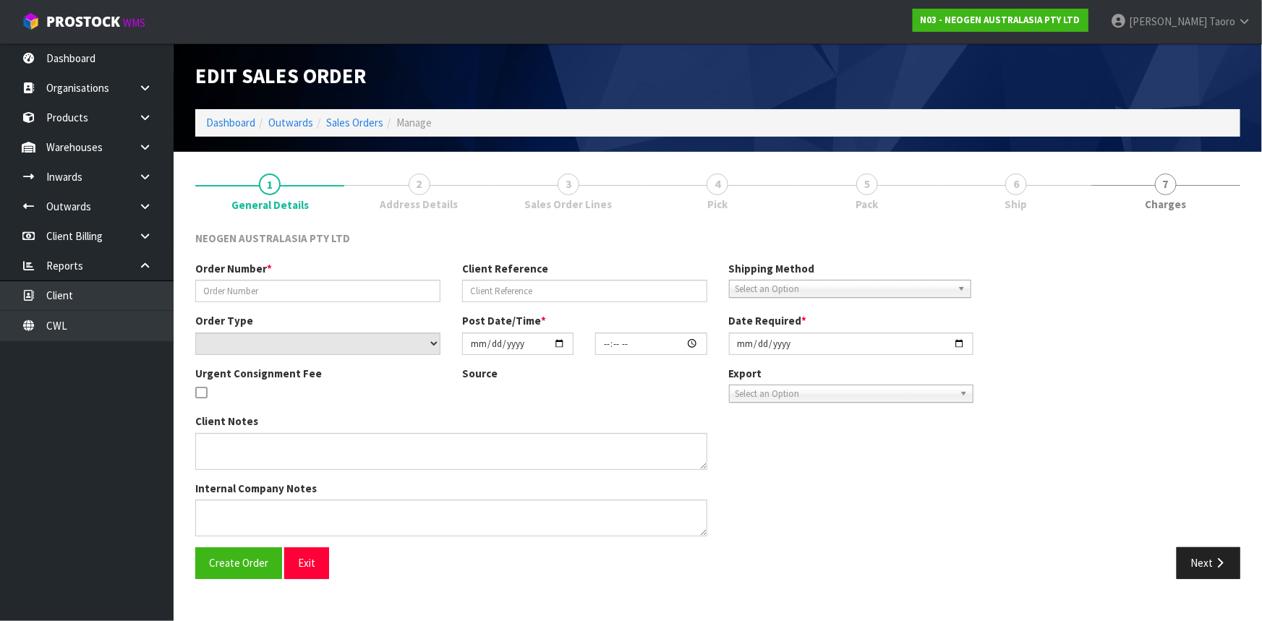
type input "[DATE]"
type textarea "ATTN: [PERSON_NAME]"
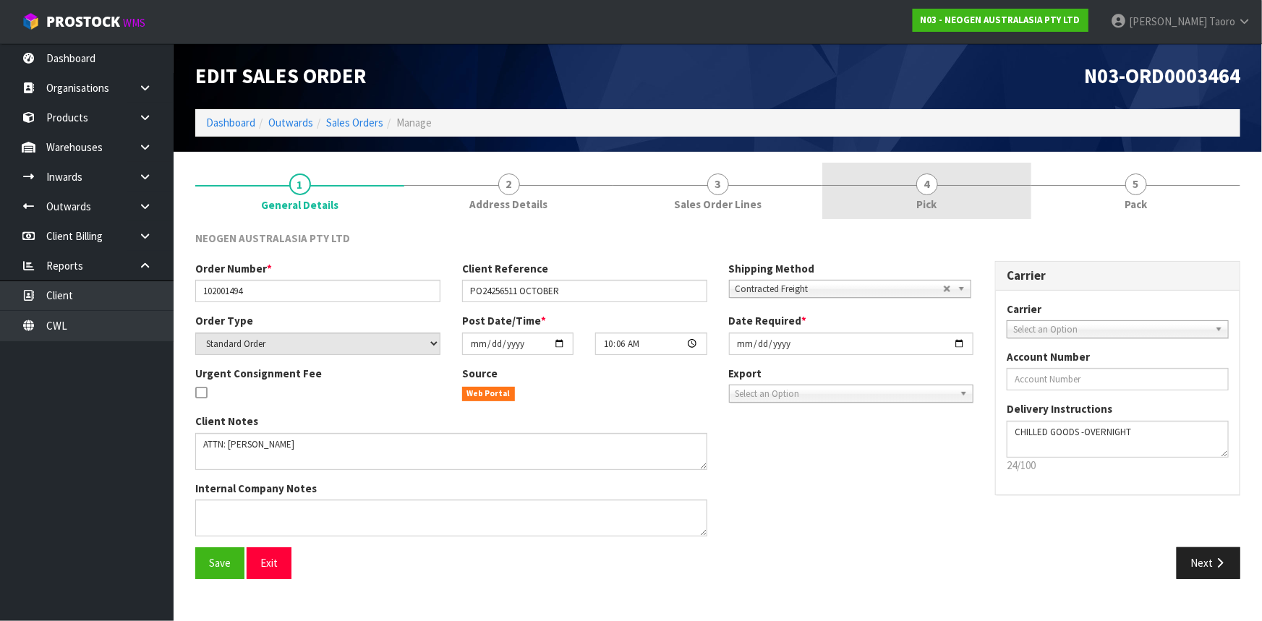
click at [977, 201] on link "4 Pick" at bounding box center [926, 191] width 209 height 57
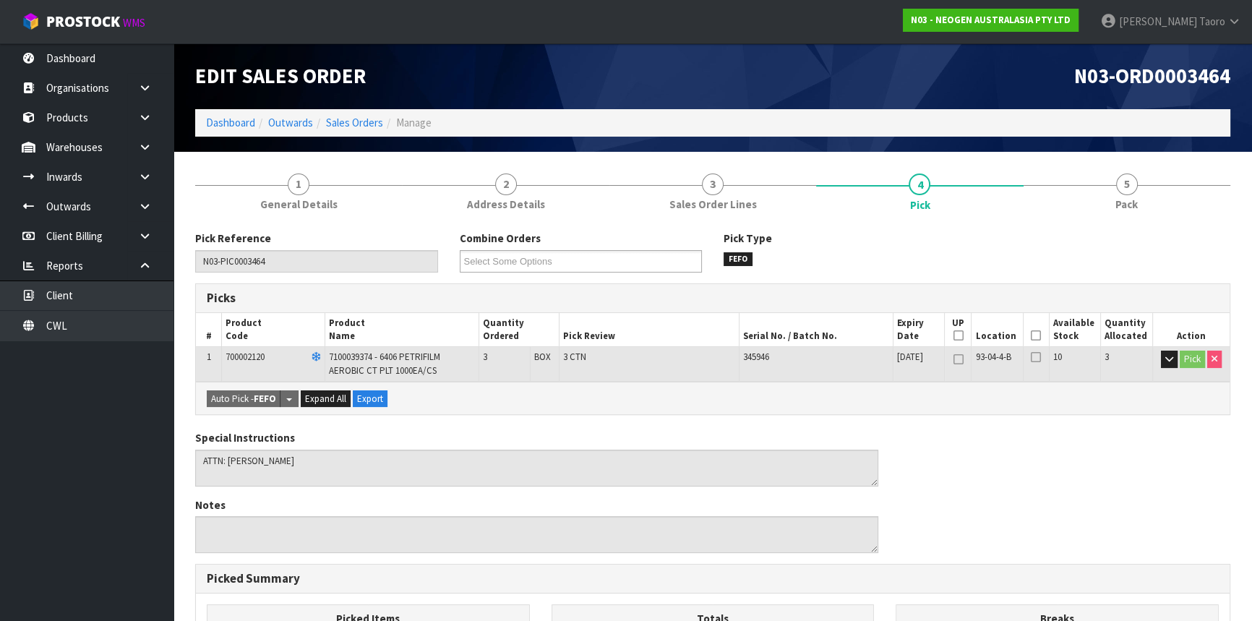
drag, startPoint x: 1036, startPoint y: 333, endPoint x: 902, endPoint y: 367, distance: 137.8
click at [1035, 335] on icon at bounding box center [1036, 335] width 10 height 1
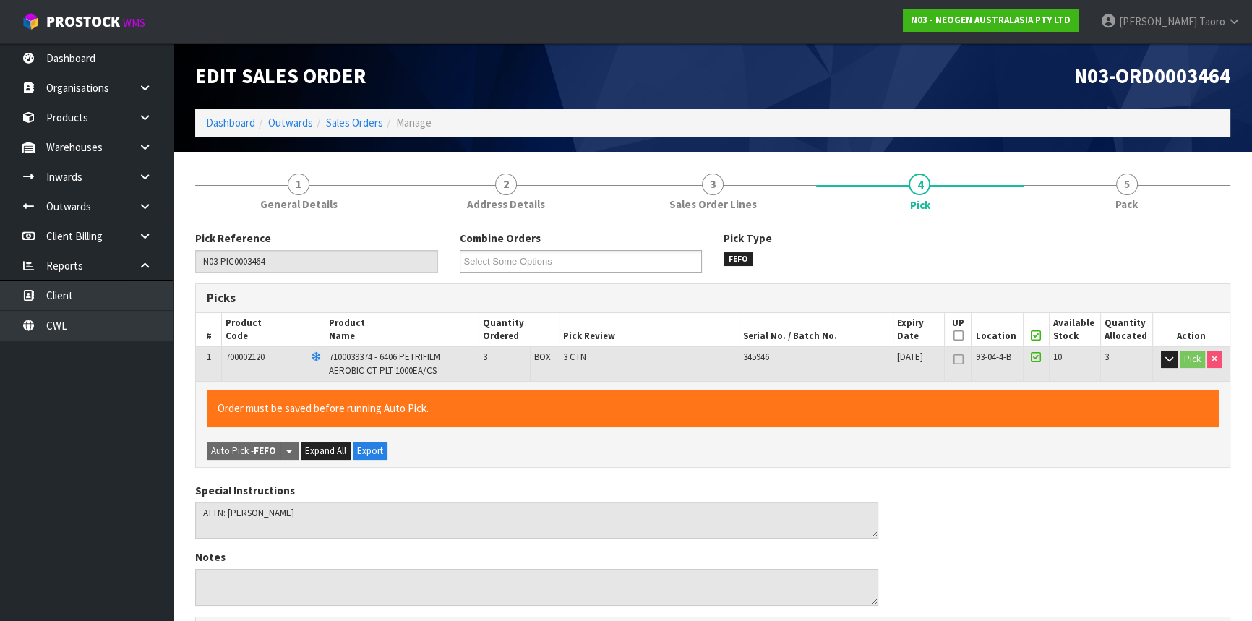
scroll to position [391, 0]
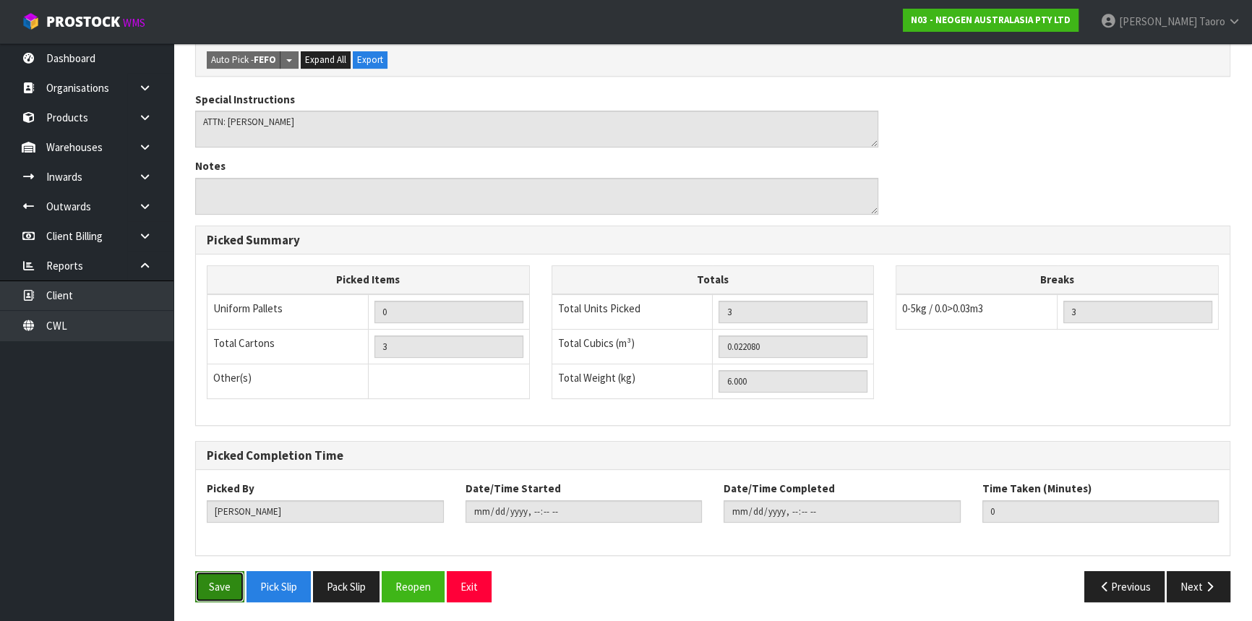
click at [223, 586] on button "Save" at bounding box center [219, 586] width 49 height 31
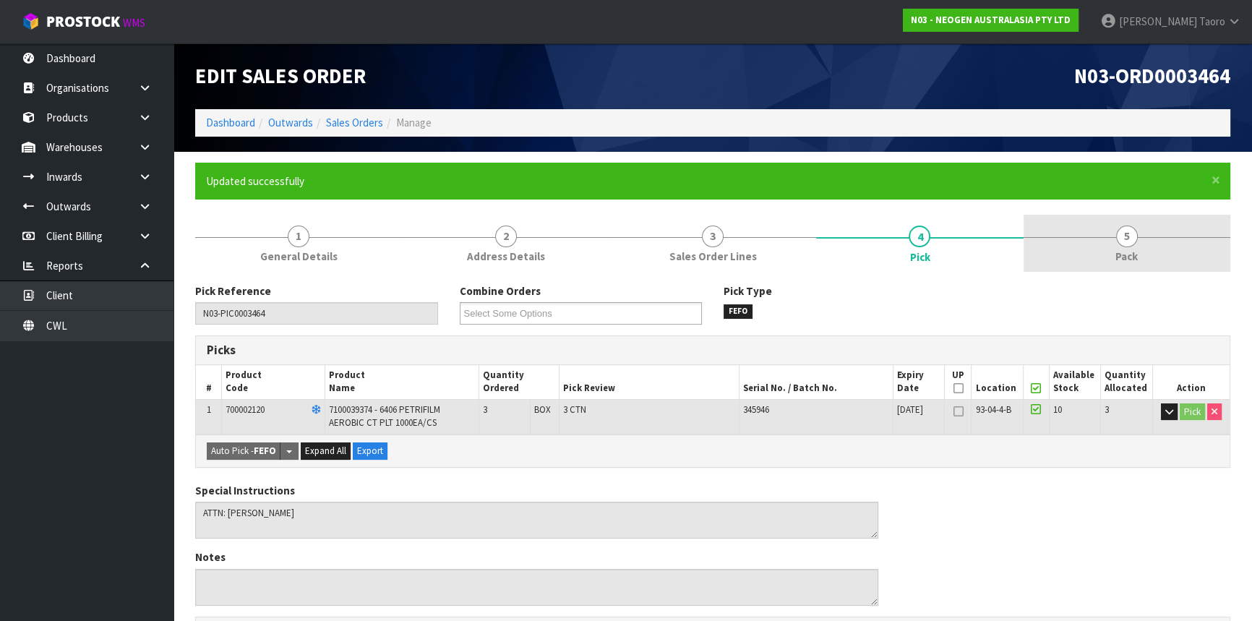
click at [1079, 253] on link "5 Pack" at bounding box center [1127, 243] width 207 height 57
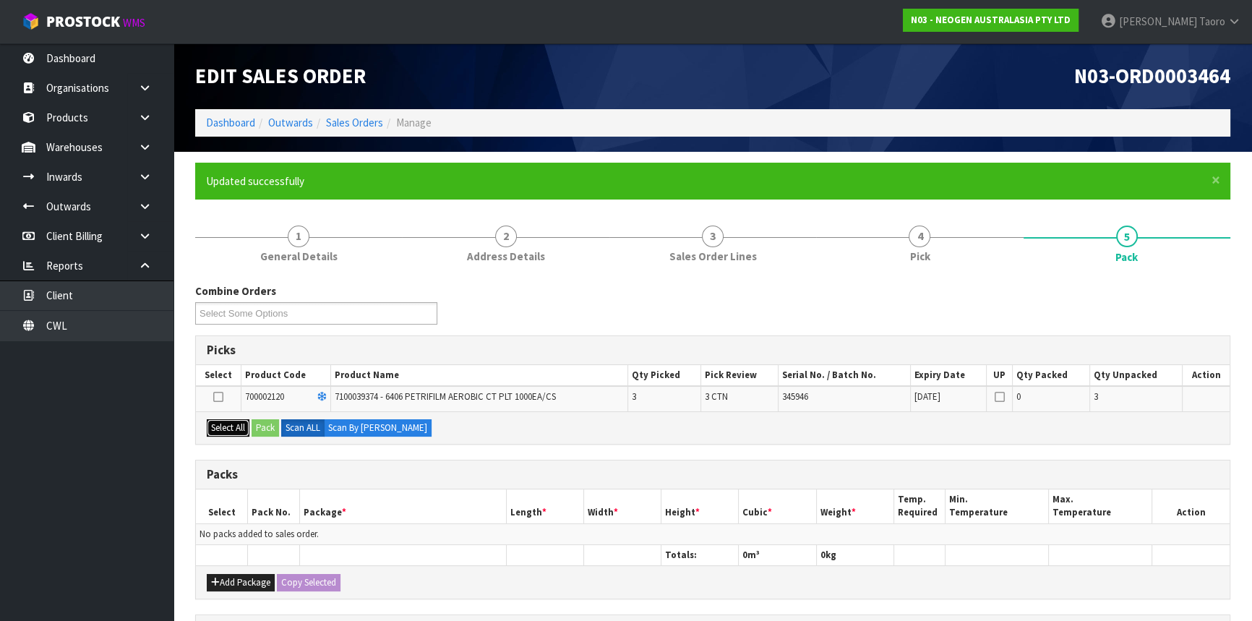
drag, startPoint x: 228, startPoint y: 422, endPoint x: 236, endPoint y: 427, distance: 9.1
click at [231, 427] on button "Select All" at bounding box center [228, 427] width 43 height 17
click at [260, 428] on button "Pack" at bounding box center [265, 427] width 27 height 17
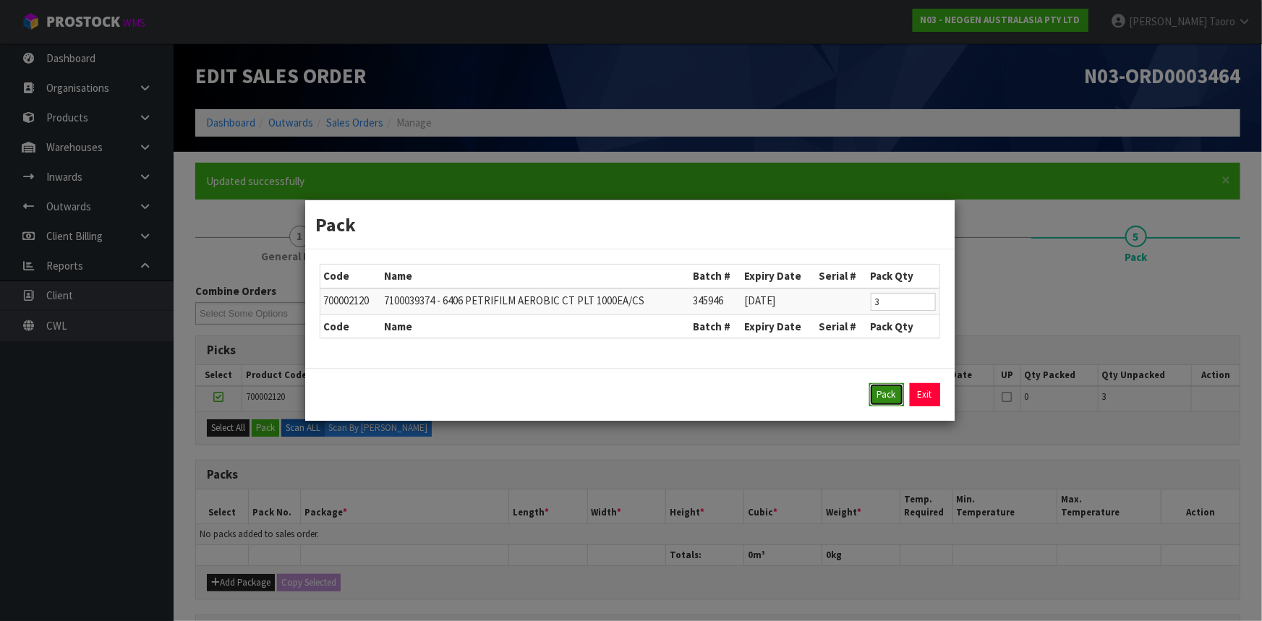
click at [881, 402] on button "Pack" at bounding box center [886, 394] width 35 height 23
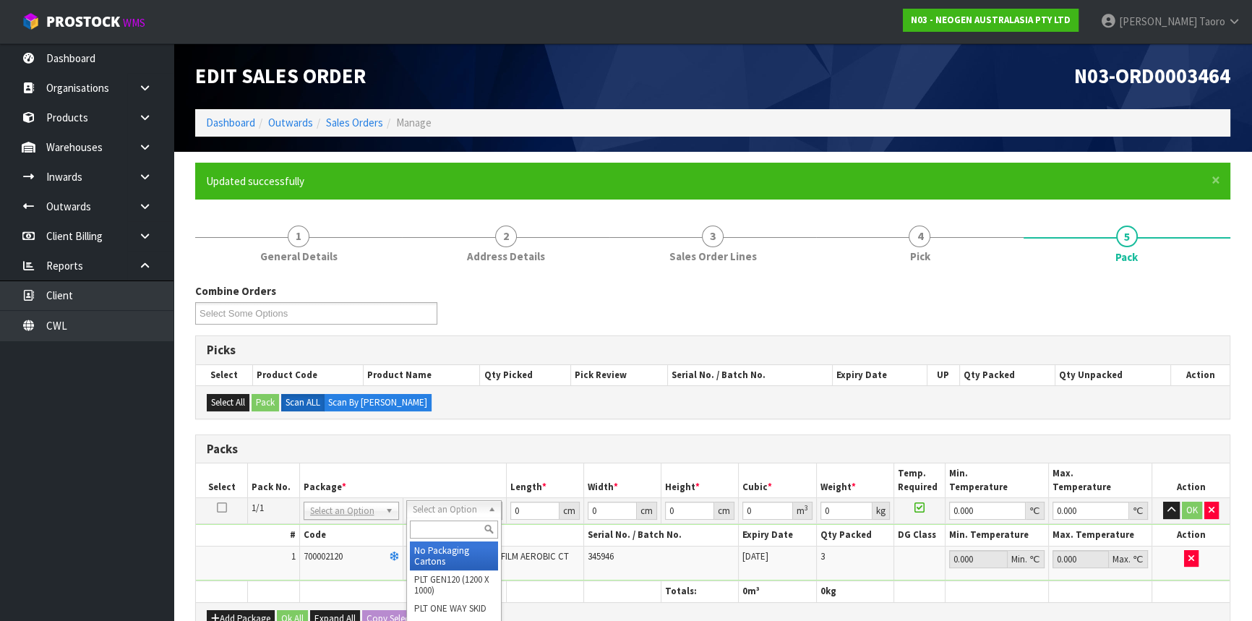
click at [460, 525] on input "text" at bounding box center [454, 530] width 88 height 18
type input "CTN5"
type input "43"
type input "33"
type input "25.5"
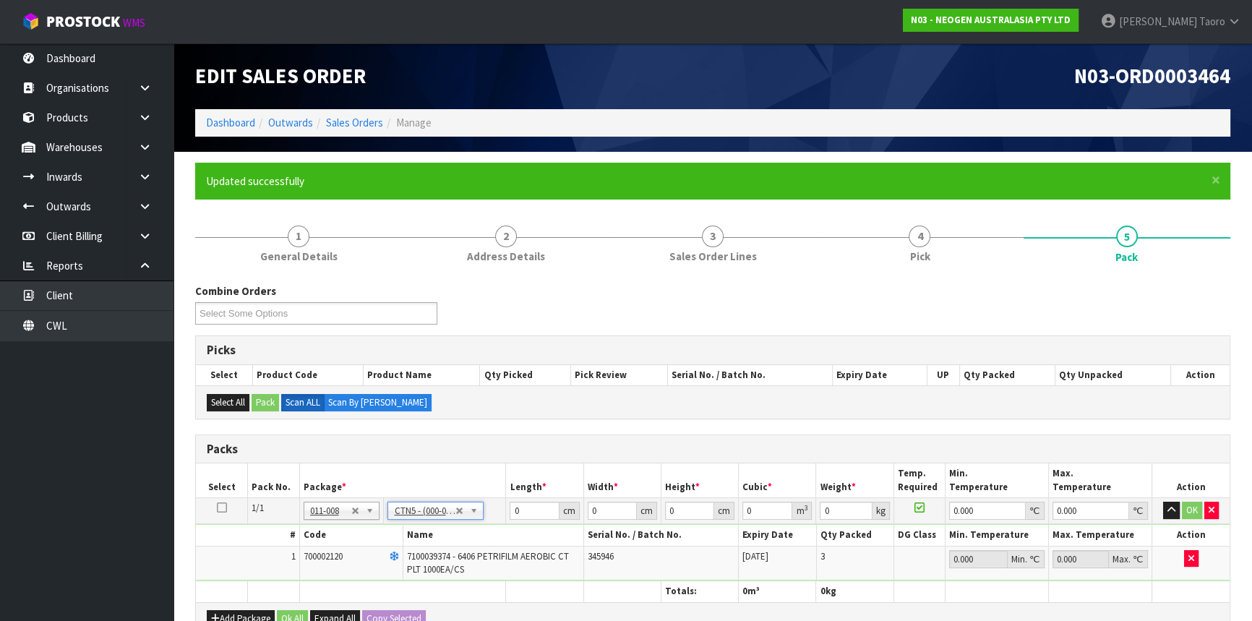
type input "0.036185"
type input "6.2"
click at [518, 513] on input "43" at bounding box center [534, 511] width 49 height 18
click at [518, 514] on input "43" at bounding box center [534, 511] width 49 height 18
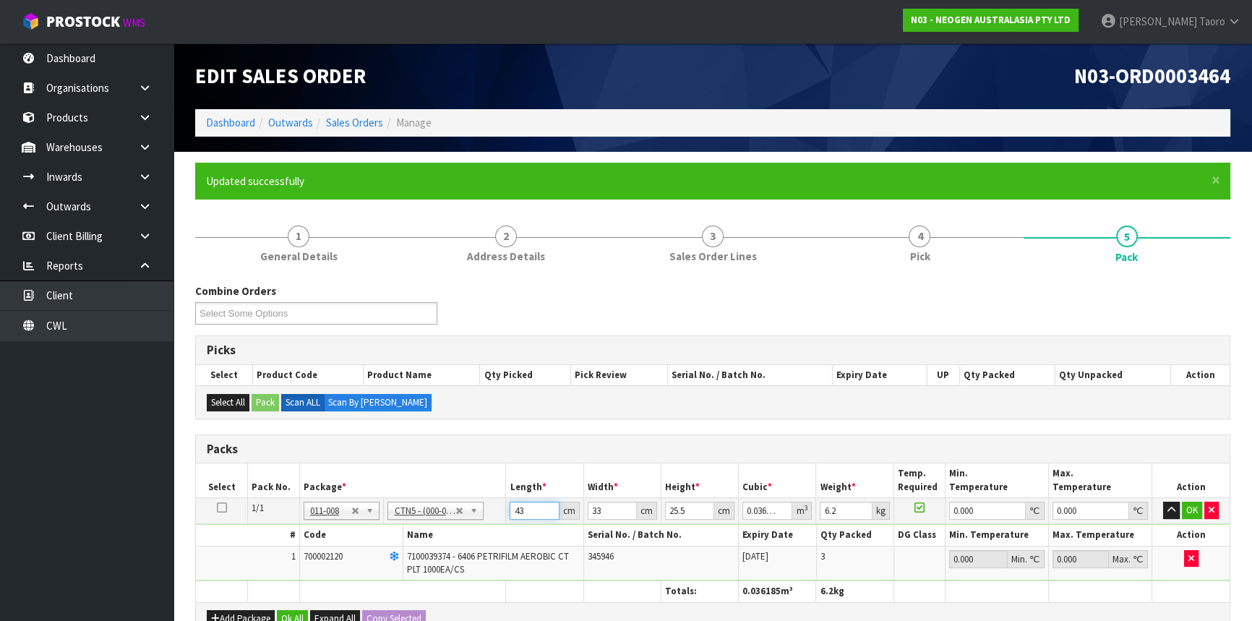
click at [518, 514] on input "43" at bounding box center [534, 511] width 49 height 18
type input "4"
type input "0.003366"
type input "44"
type input "0.037026"
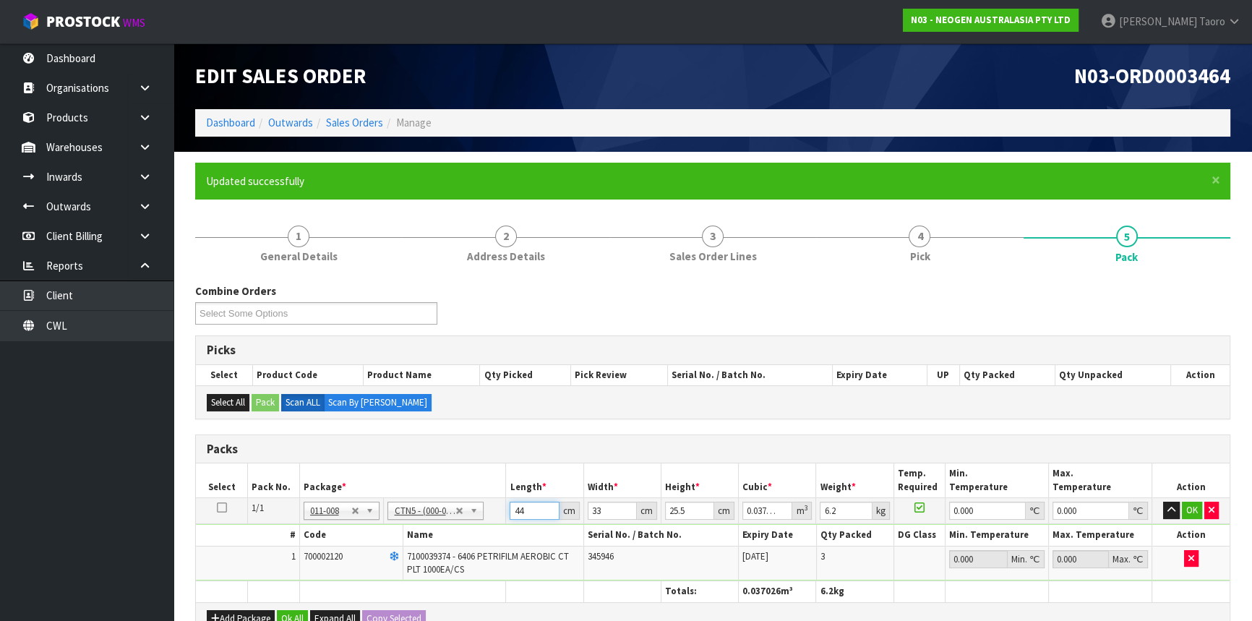
type input "44"
type input "3"
type input "0.003366"
type input "35"
type input "0.03927"
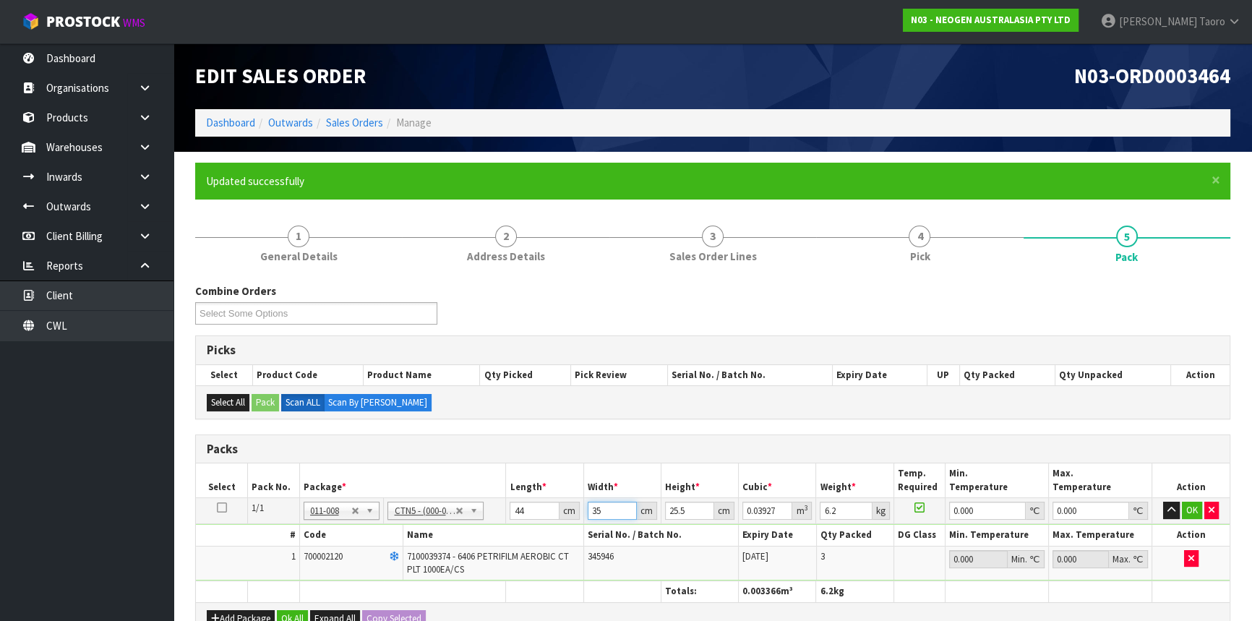
type input "35"
type input "2"
type input "0.00308"
type input "25"
type input "0.0385"
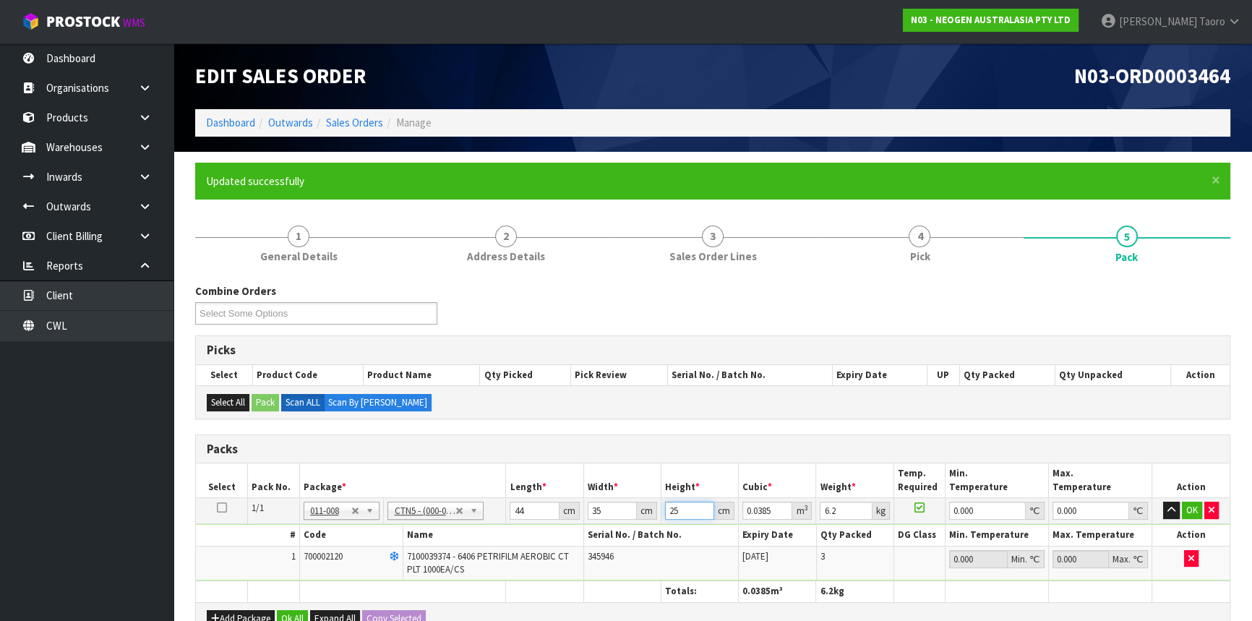
type input "25"
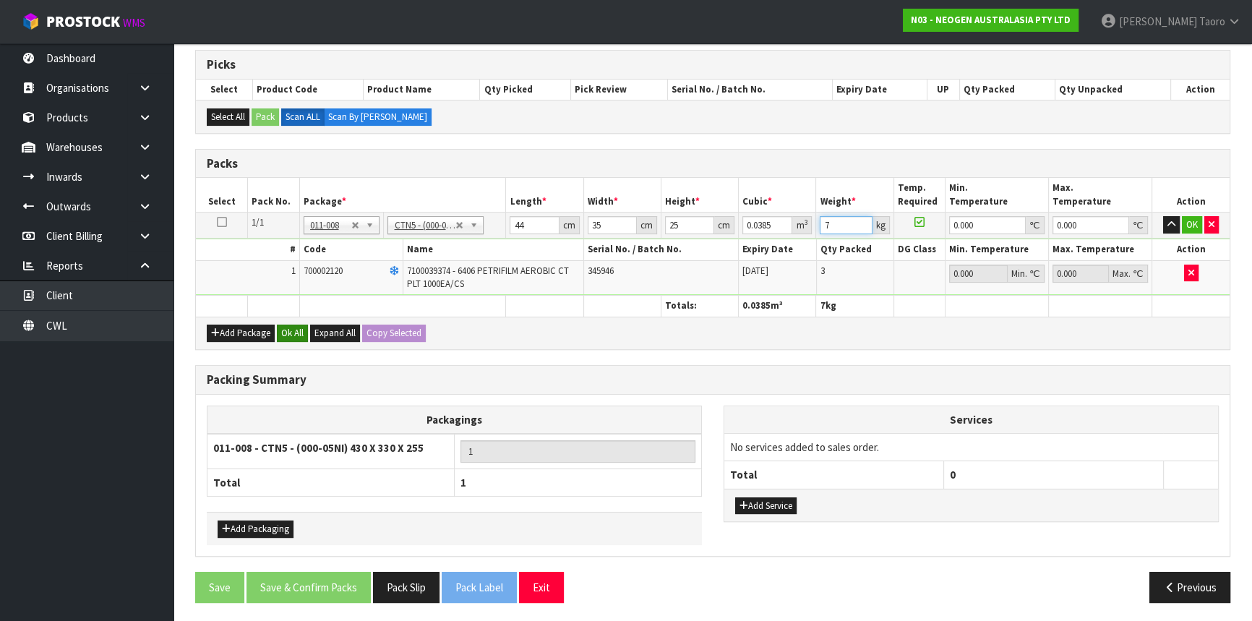
type input "7"
click at [291, 333] on button "Ok All" at bounding box center [292, 333] width 31 height 17
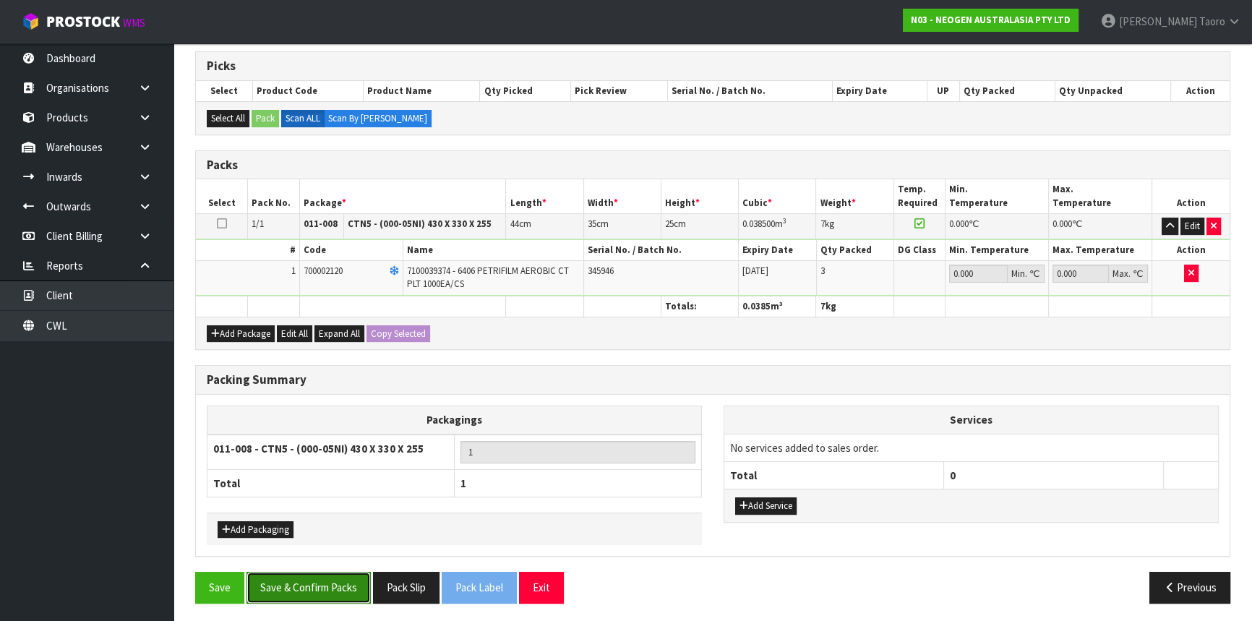
click at [341, 581] on button "Save & Confirm Packs" at bounding box center [309, 587] width 124 height 31
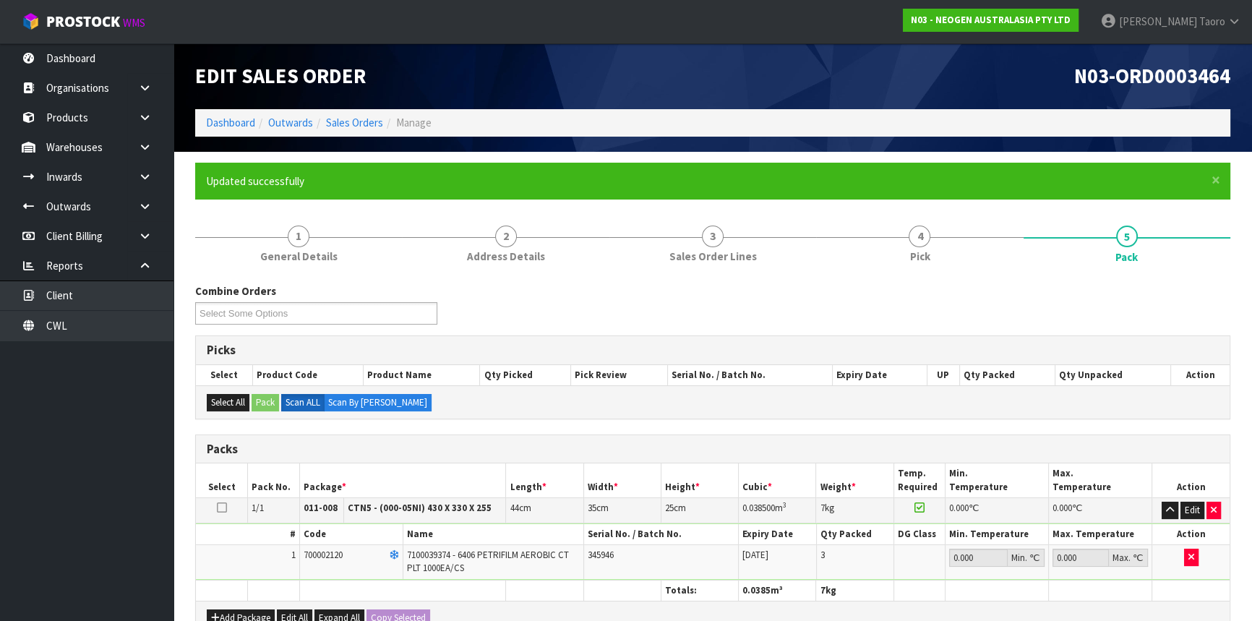
scroll to position [195, 0]
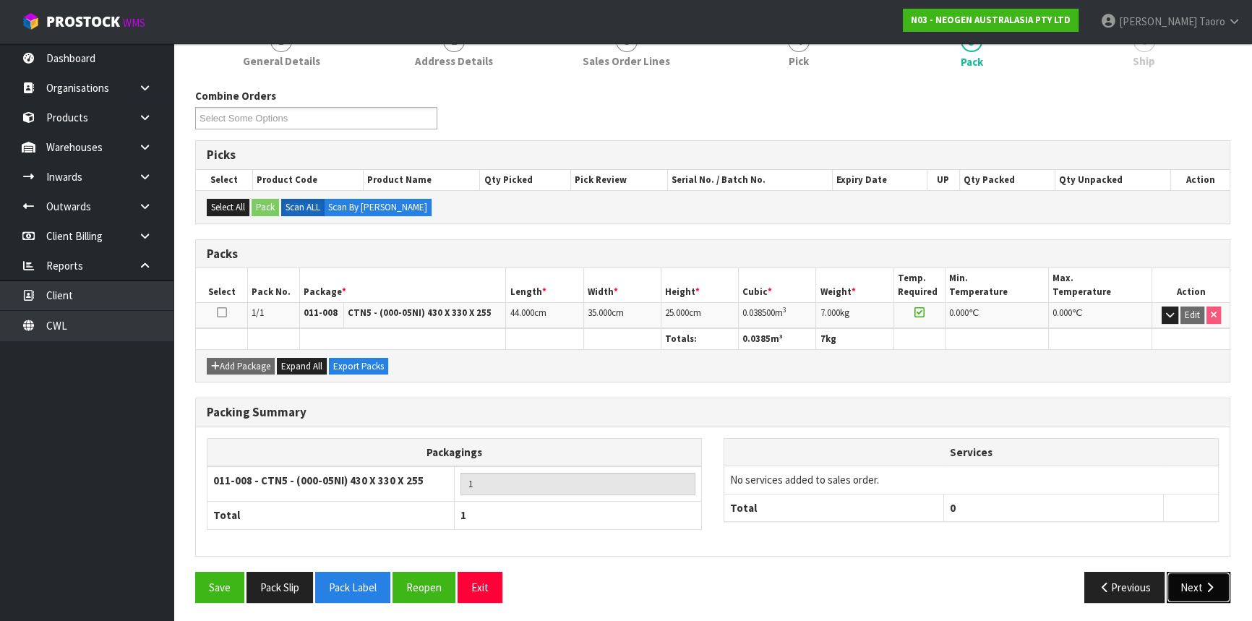
click at [1203, 583] on icon "button" at bounding box center [1210, 587] width 14 height 11
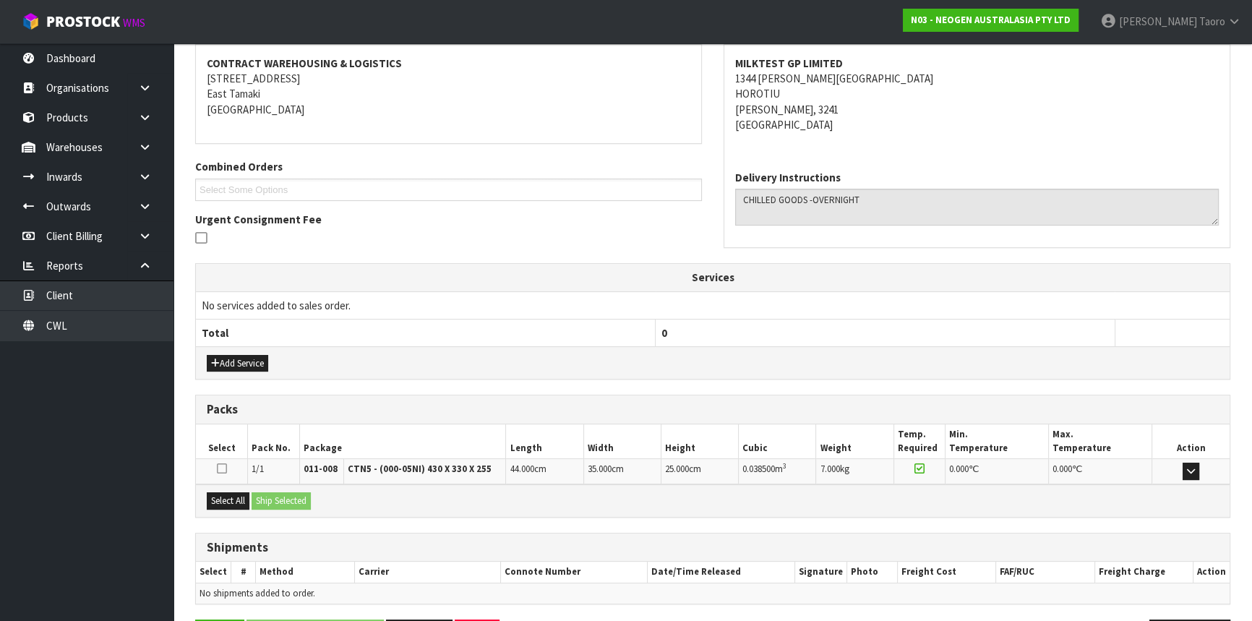
scroll to position [317, 0]
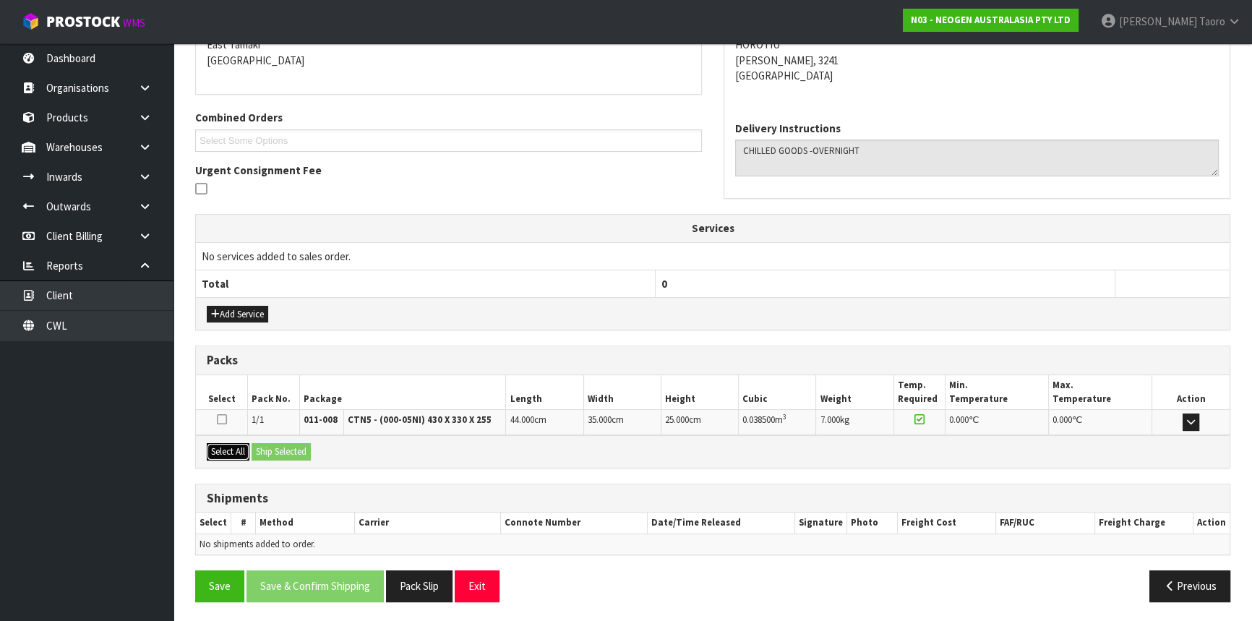
click at [241, 448] on button "Select All" at bounding box center [228, 451] width 43 height 17
click at [272, 455] on button "Ship Selected" at bounding box center [281, 451] width 59 height 17
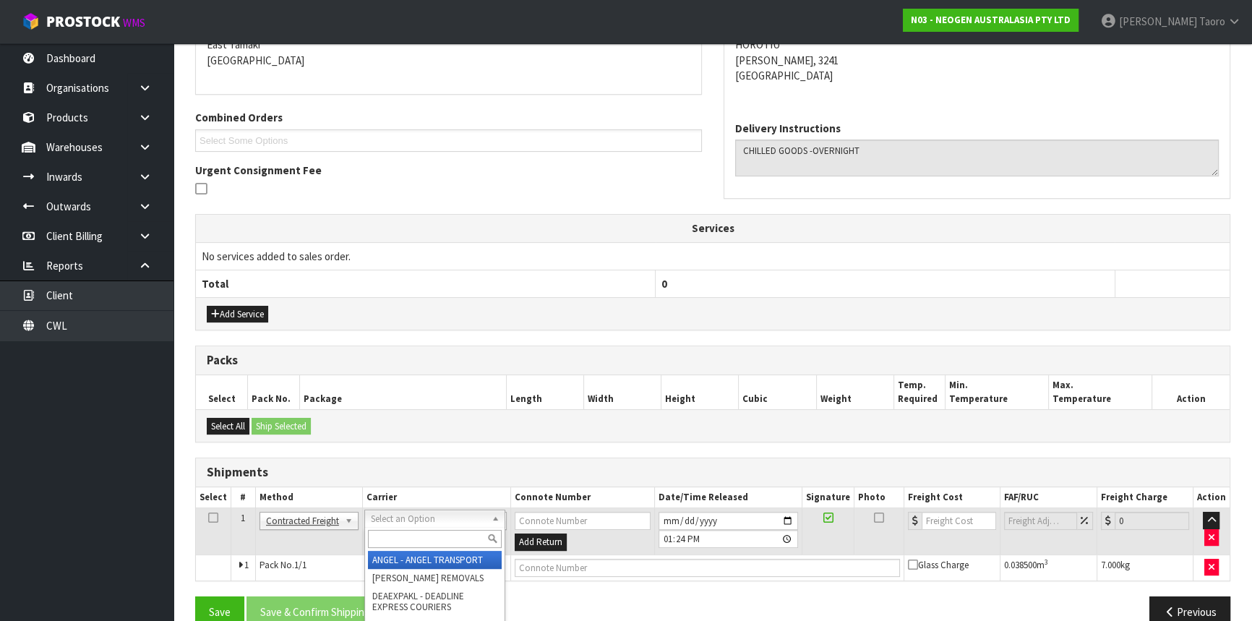
click at [384, 536] on input "text" at bounding box center [435, 539] width 134 height 18
type input "NZP"
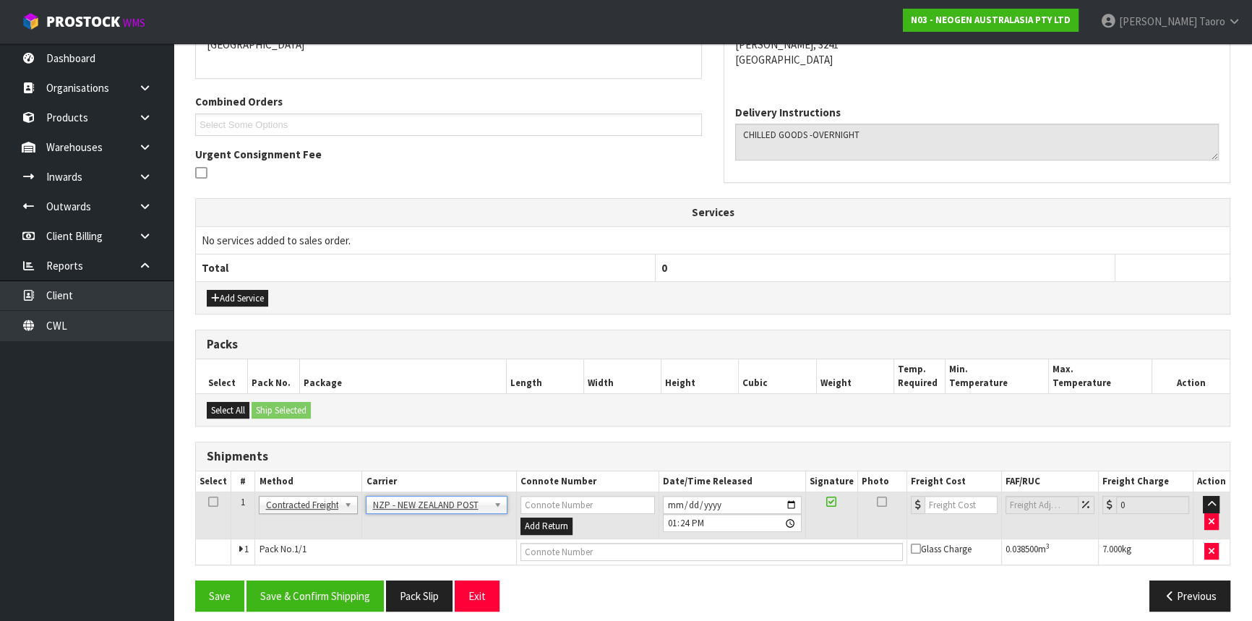
scroll to position [343, 0]
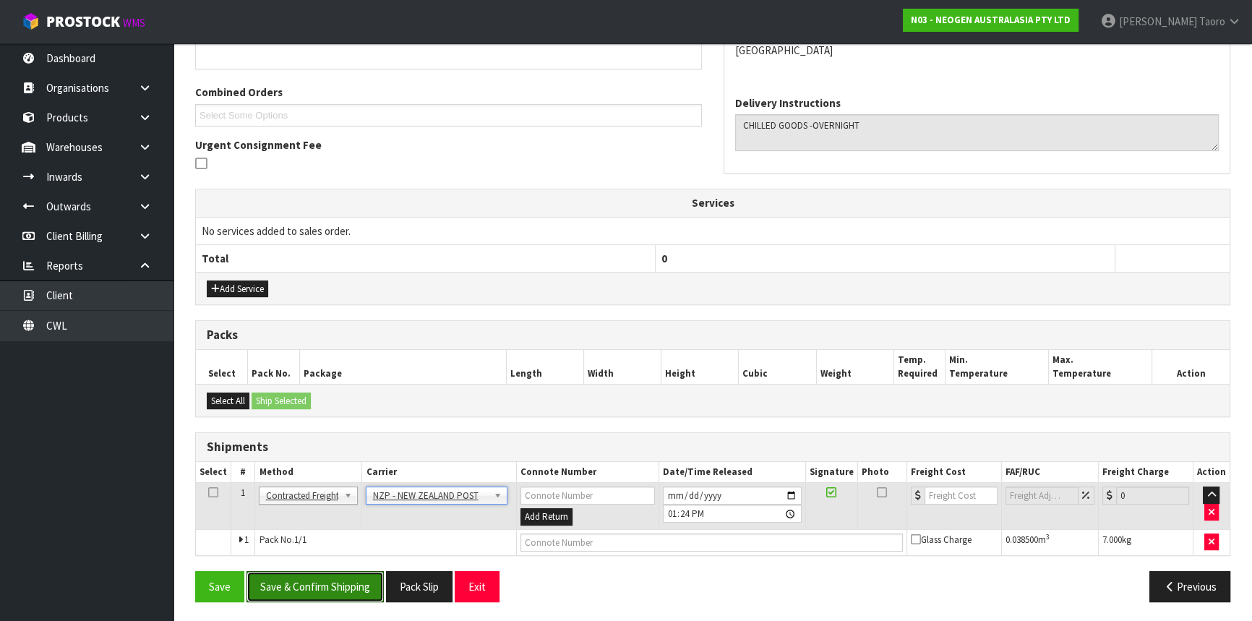
click at [376, 591] on button "Save & Confirm Shipping" at bounding box center [315, 586] width 137 height 31
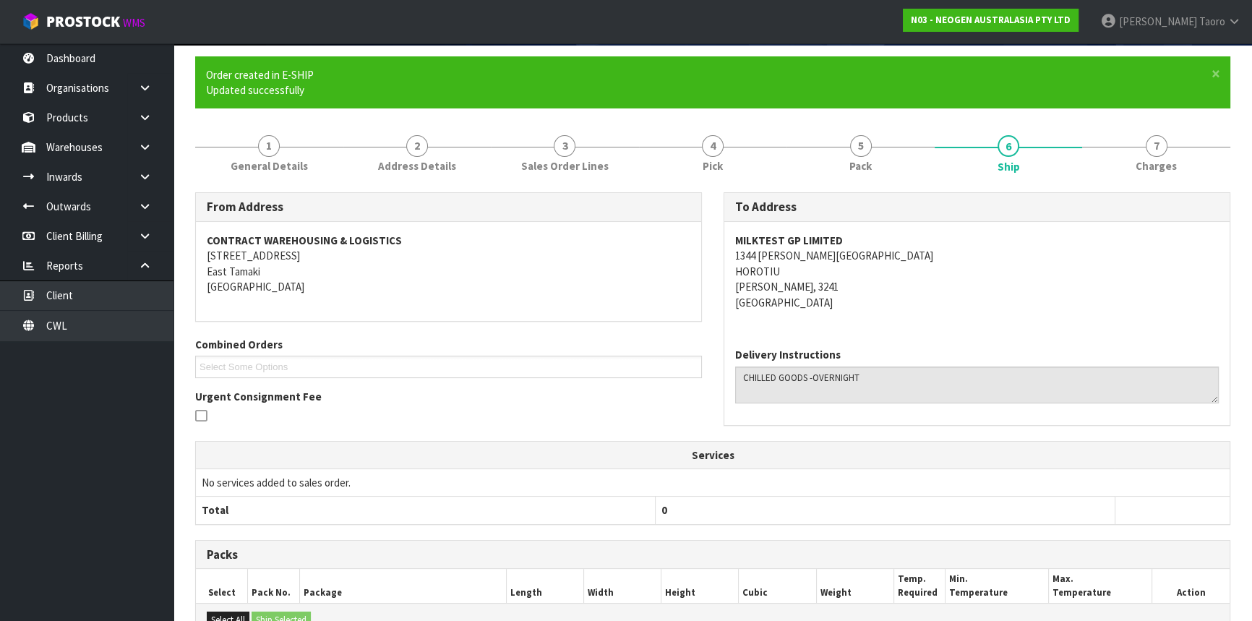
scroll to position [322, 0]
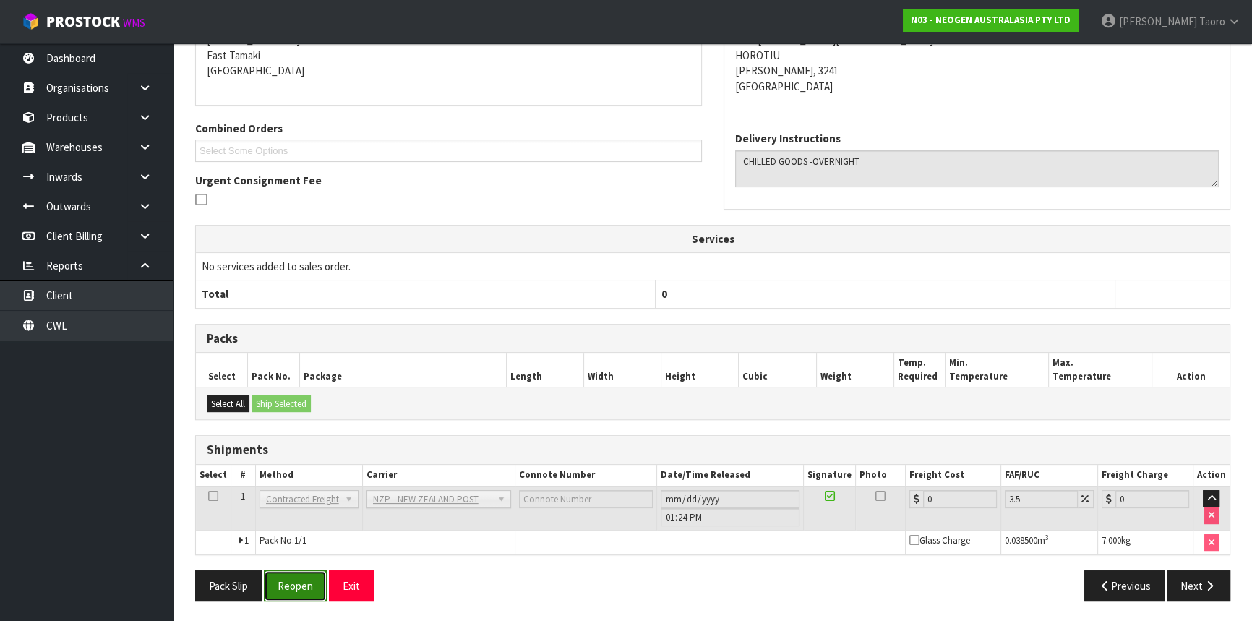
drag, startPoint x: 322, startPoint y: 595, endPoint x: 312, endPoint y: 593, distance: 9.6
click at [322, 595] on button "Reopen" at bounding box center [295, 585] width 63 height 31
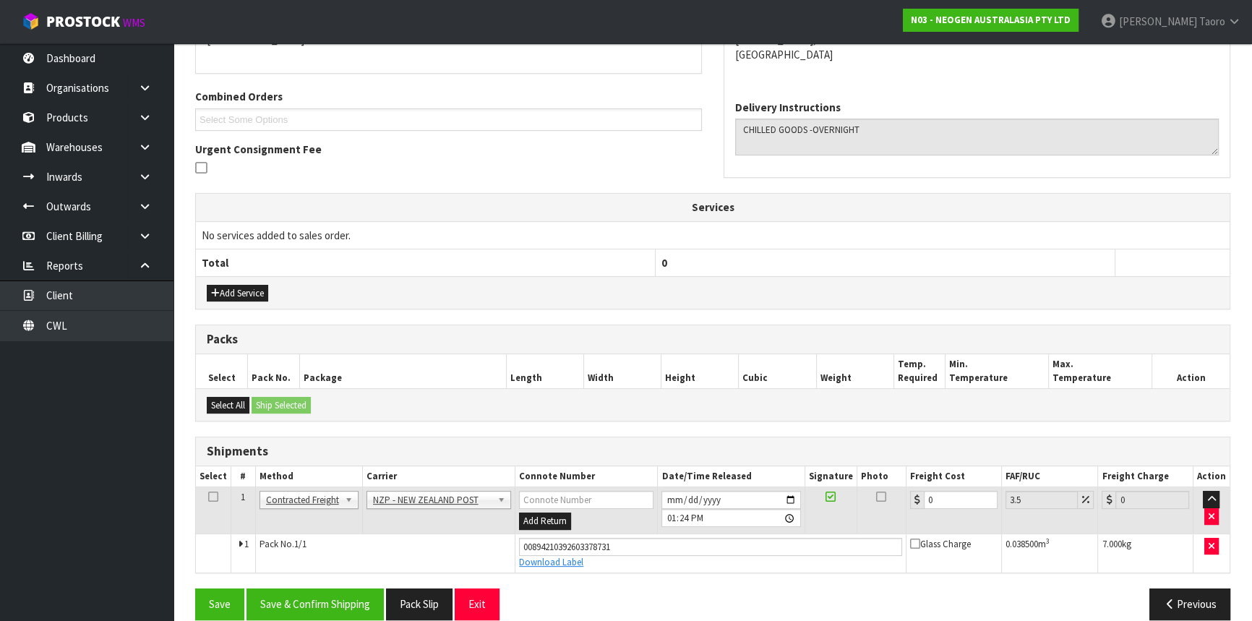
scroll to position [356, 0]
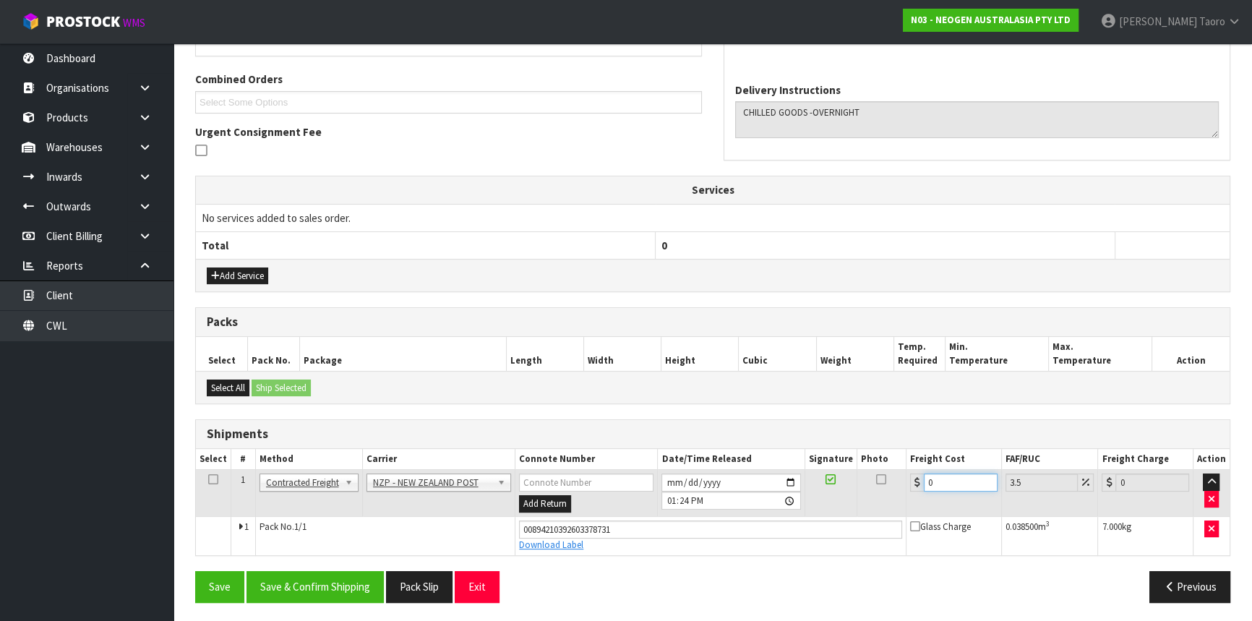
click at [955, 482] on input "0" at bounding box center [961, 483] width 74 height 18
type input "7"
type input "7.24"
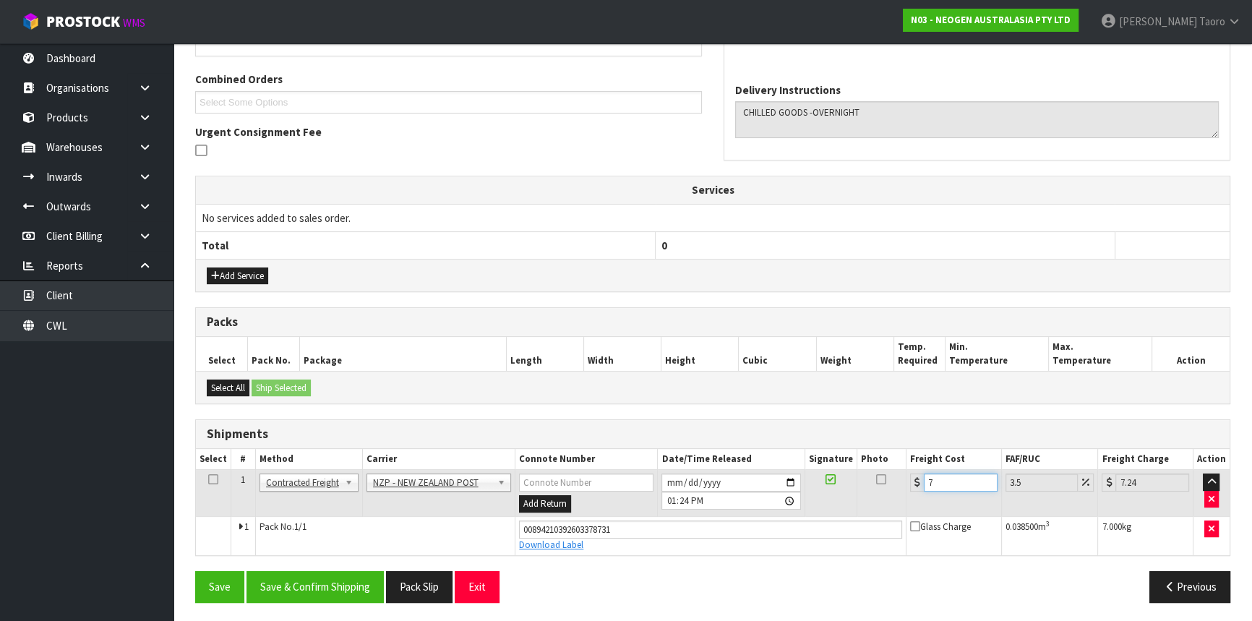
type input "7.3"
type input "7.56"
type input "7.31"
type input "7.57"
type input "7.31"
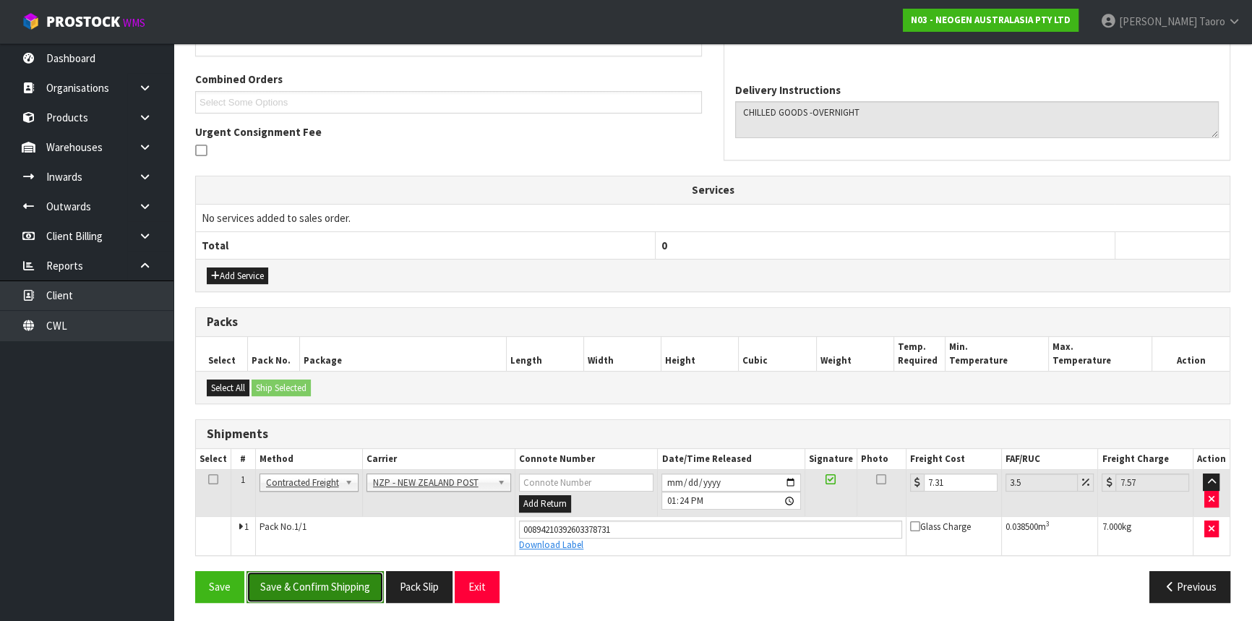
click at [369, 590] on button "Save & Confirm Shipping" at bounding box center [315, 586] width 137 height 31
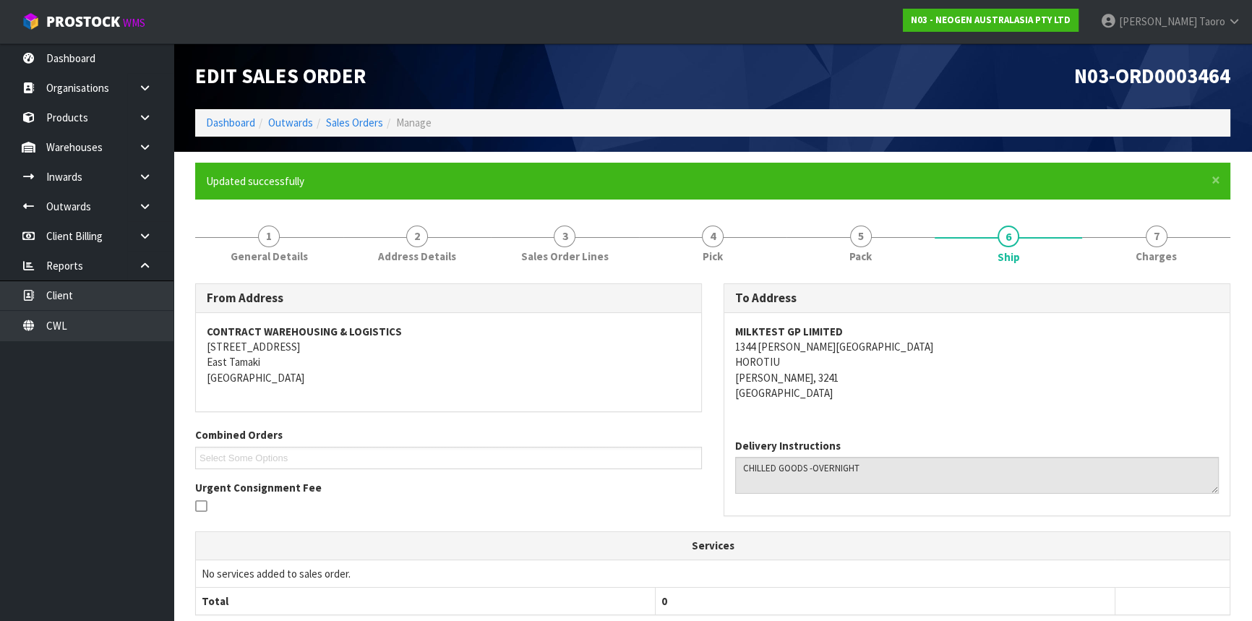
scroll to position [317, 0]
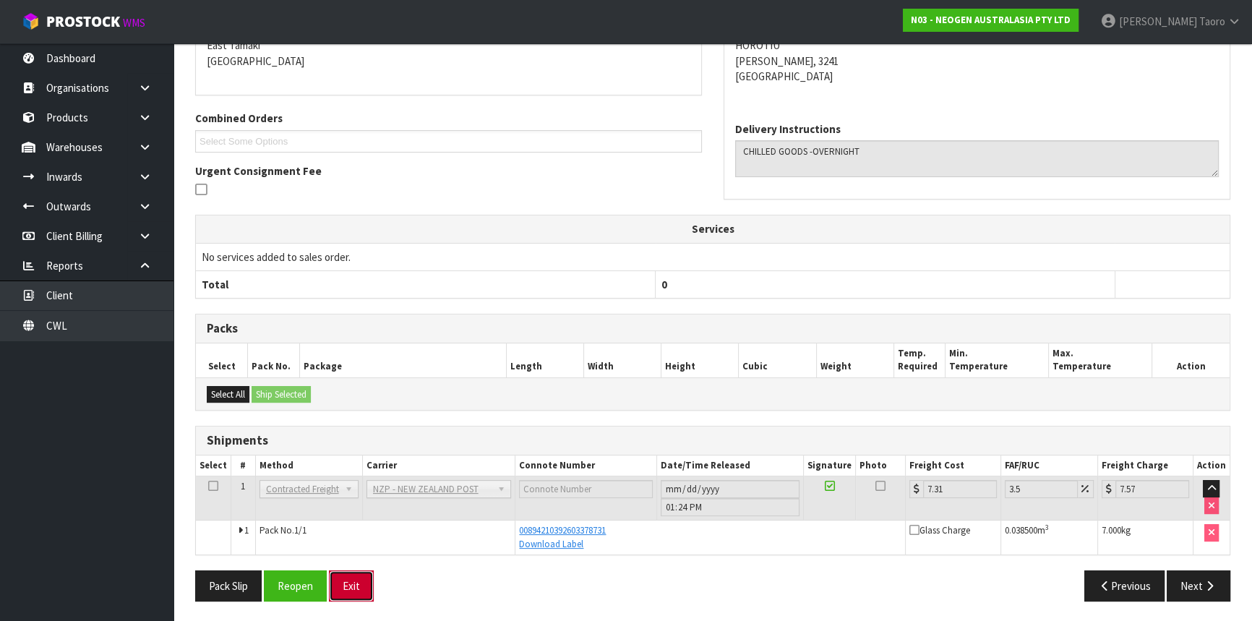
click at [360, 592] on button "Exit" at bounding box center [351, 585] width 45 height 31
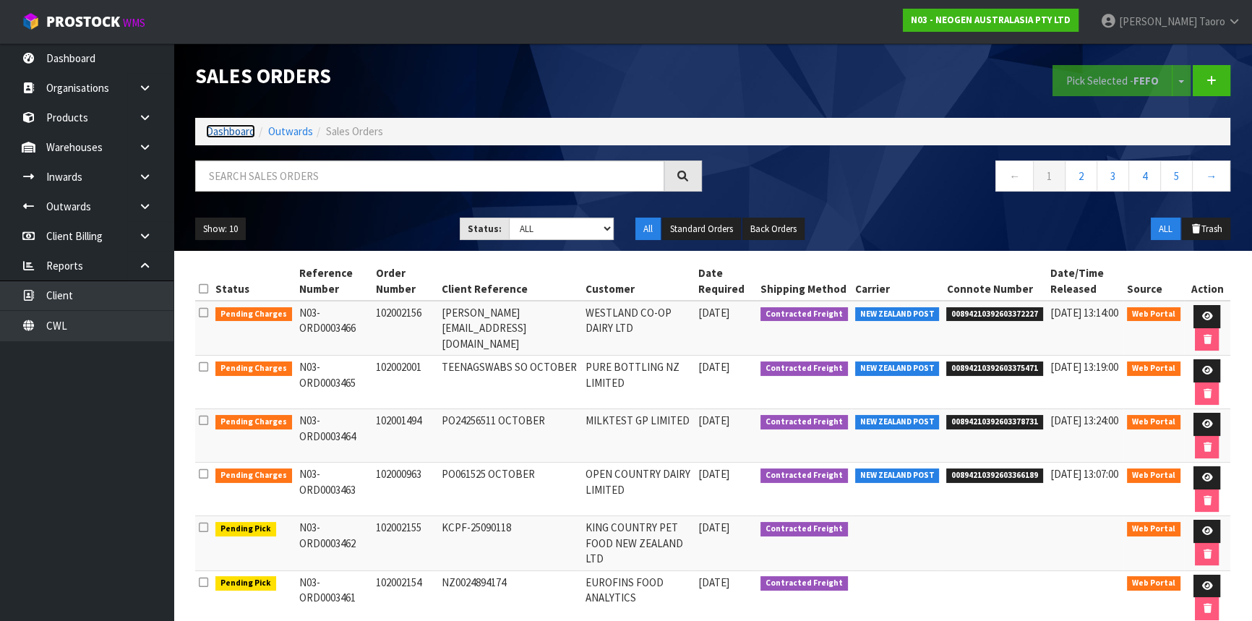
click at [220, 128] on link "Dashboard" at bounding box center [230, 131] width 49 height 14
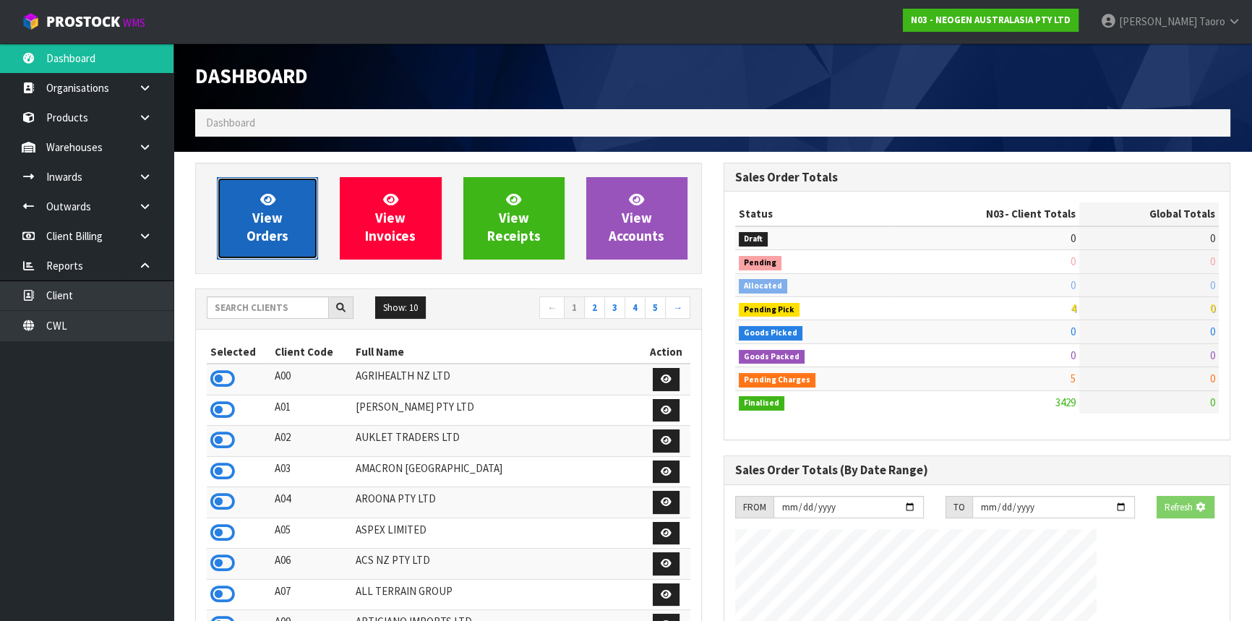
click at [254, 215] on span "View Orders" at bounding box center [268, 218] width 42 height 54
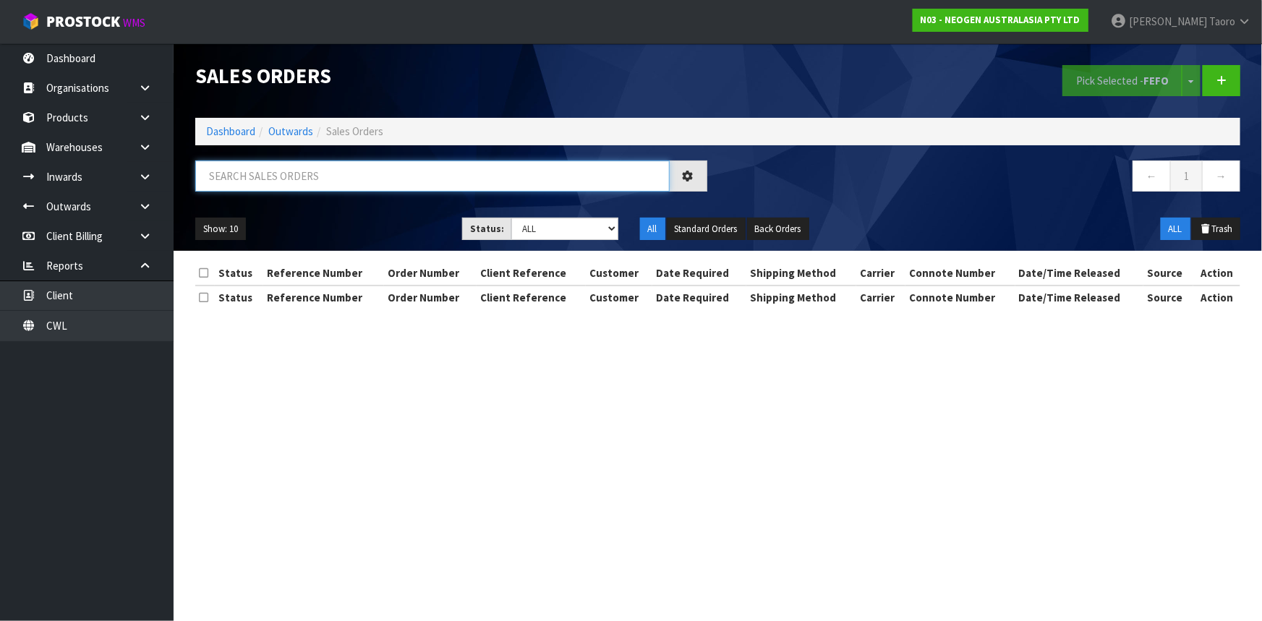
click at [253, 178] on input "text" at bounding box center [432, 175] width 474 height 31
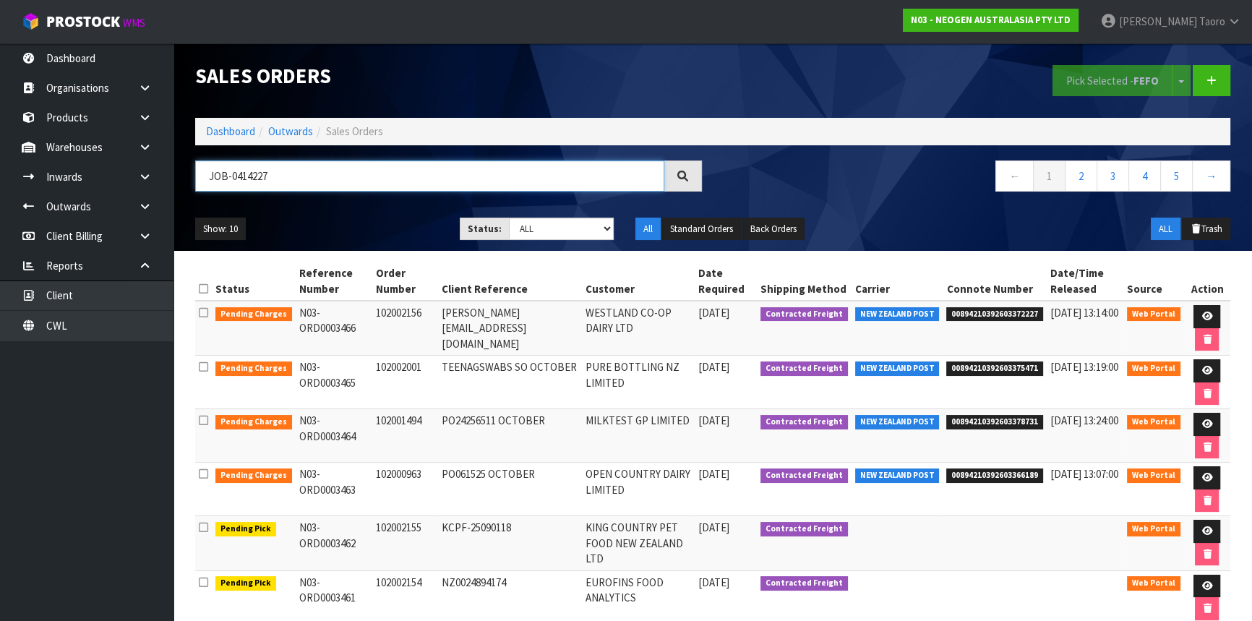
type input "JOB-0414227"
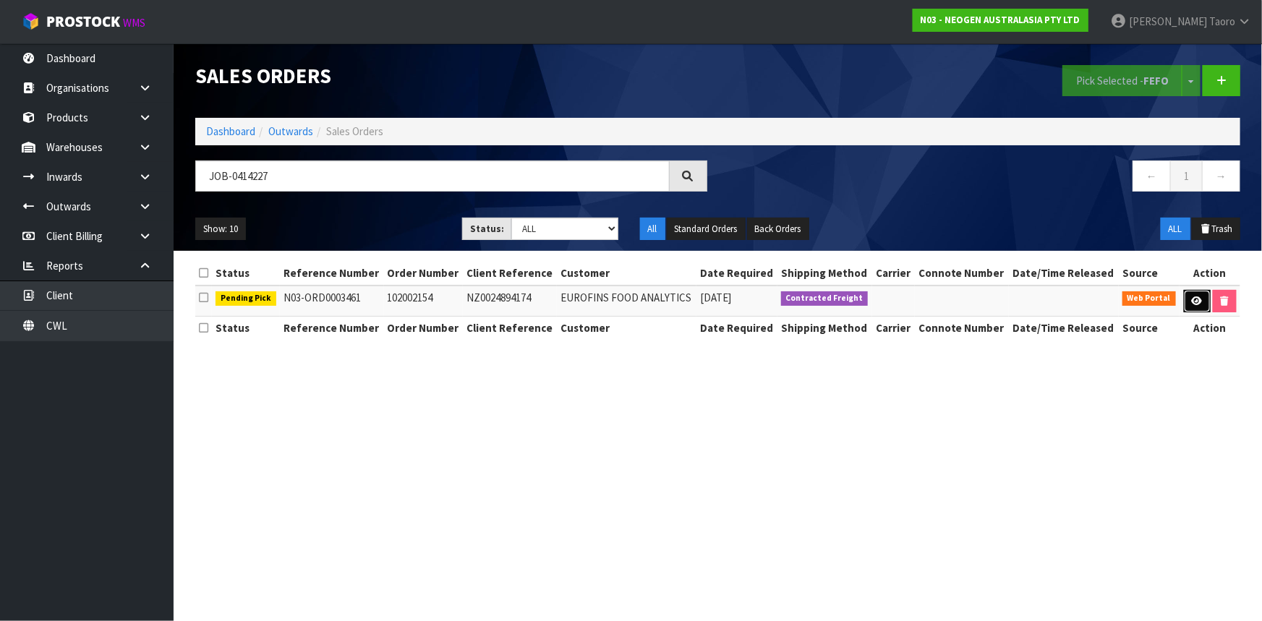
click at [1192, 300] on icon at bounding box center [1196, 300] width 11 height 9
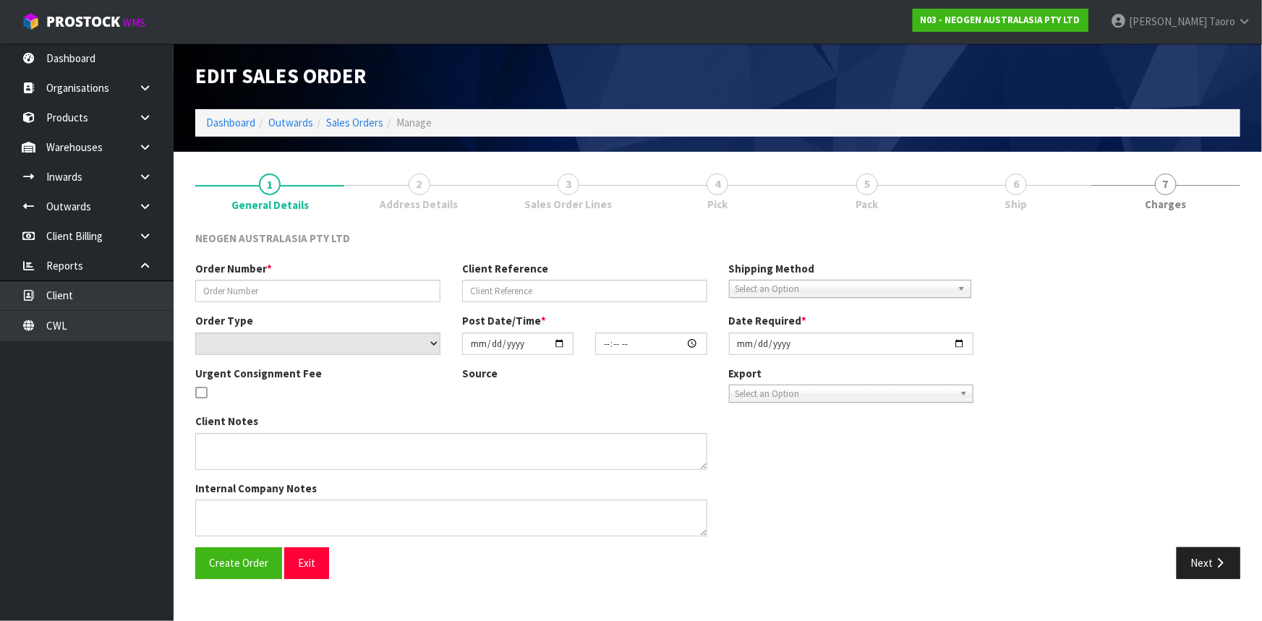
type input "102002154"
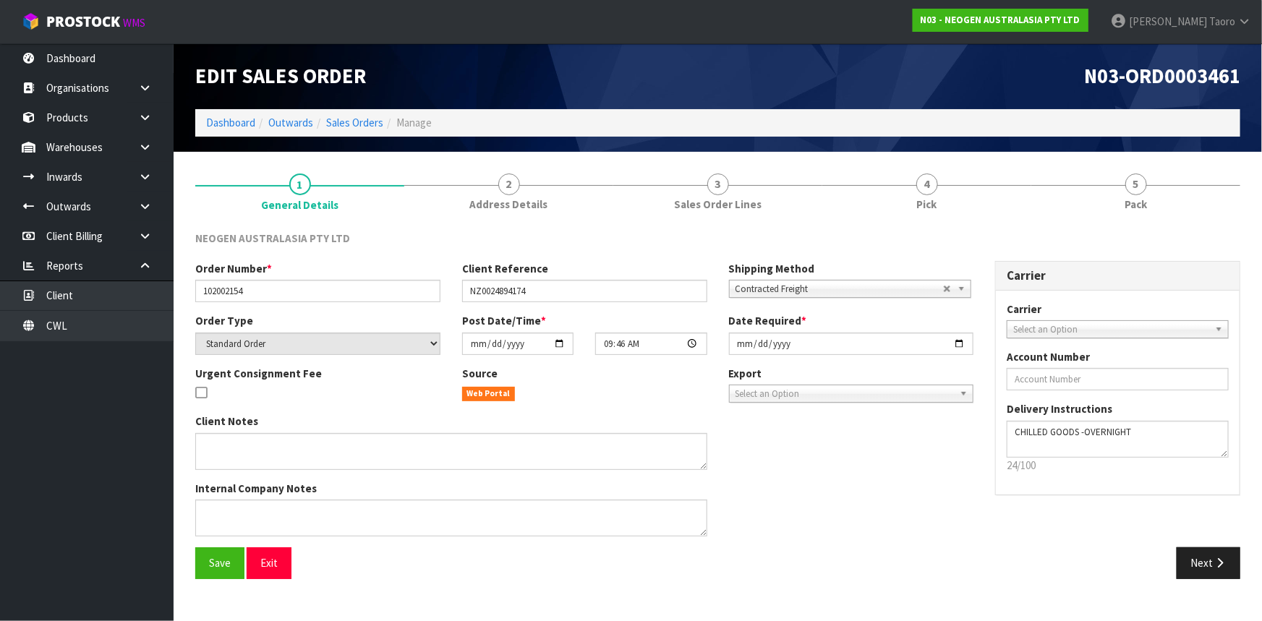
click at [533, 77] on h1 "Edit Sales Order" at bounding box center [451, 76] width 512 height 22
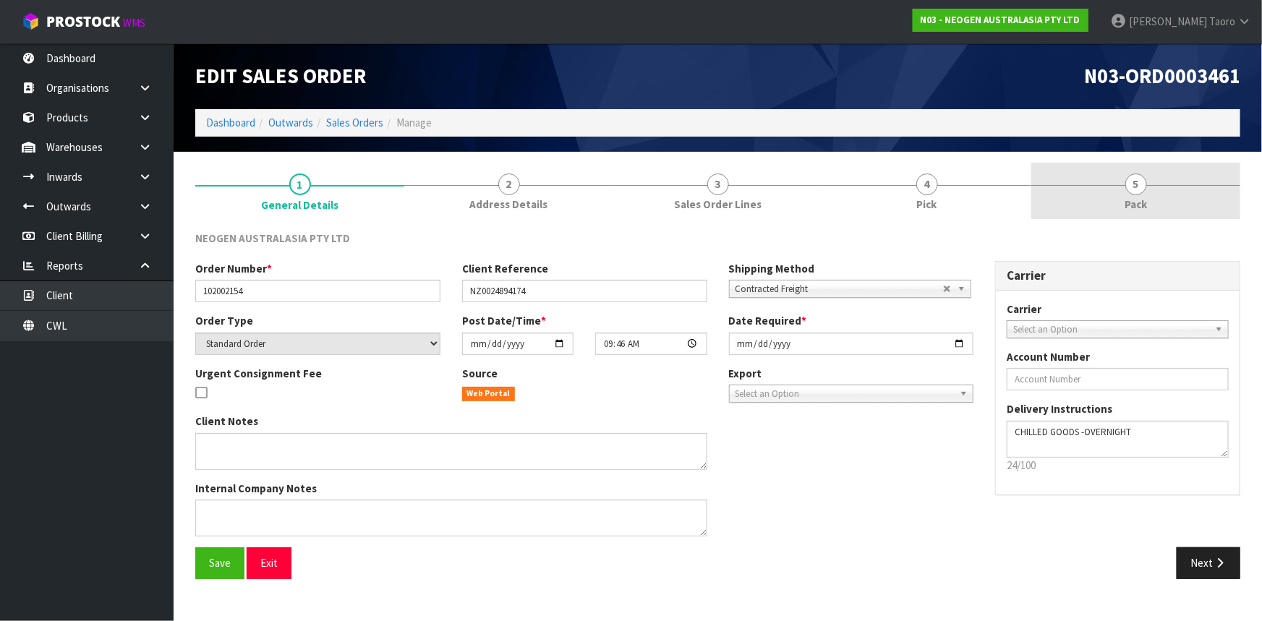
click at [1084, 191] on link "5 Pack" at bounding box center [1135, 191] width 209 height 57
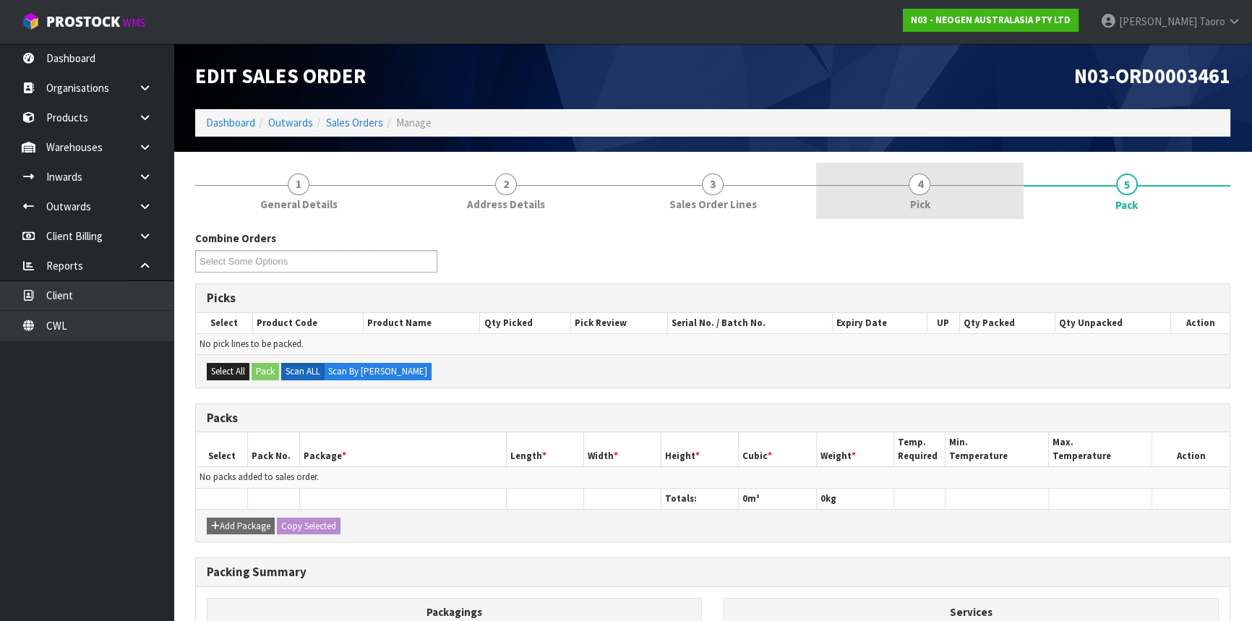
click at [944, 200] on link "4 Pick" at bounding box center [919, 191] width 207 height 57
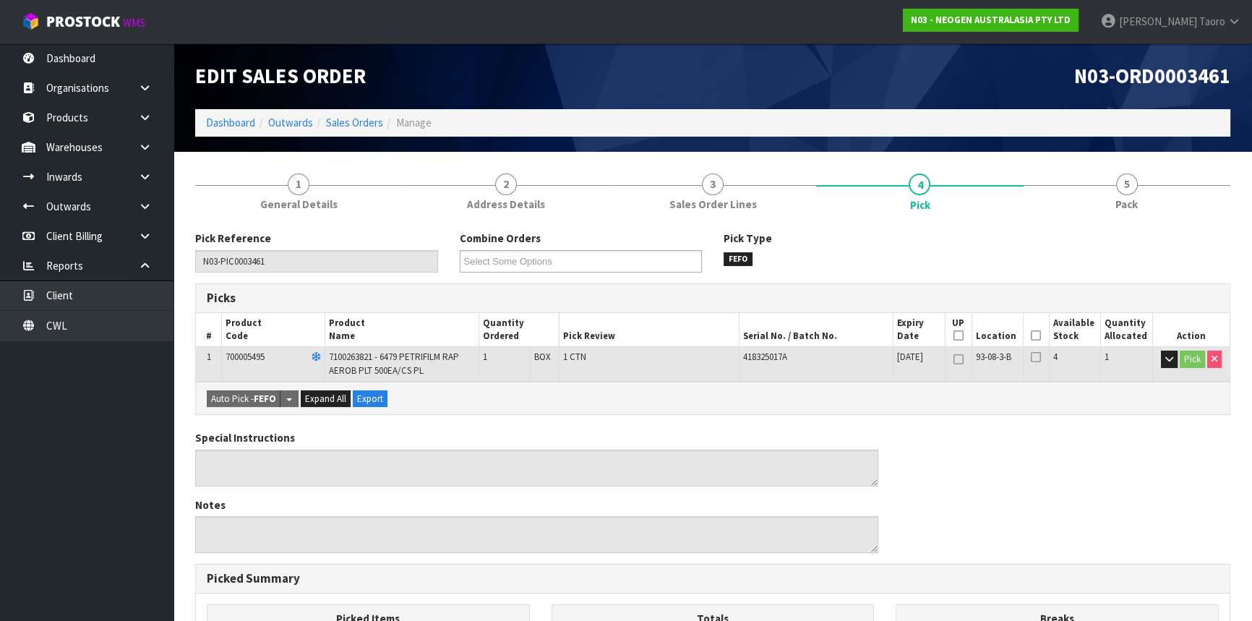
click at [1036, 336] on icon at bounding box center [1036, 335] width 10 height 1
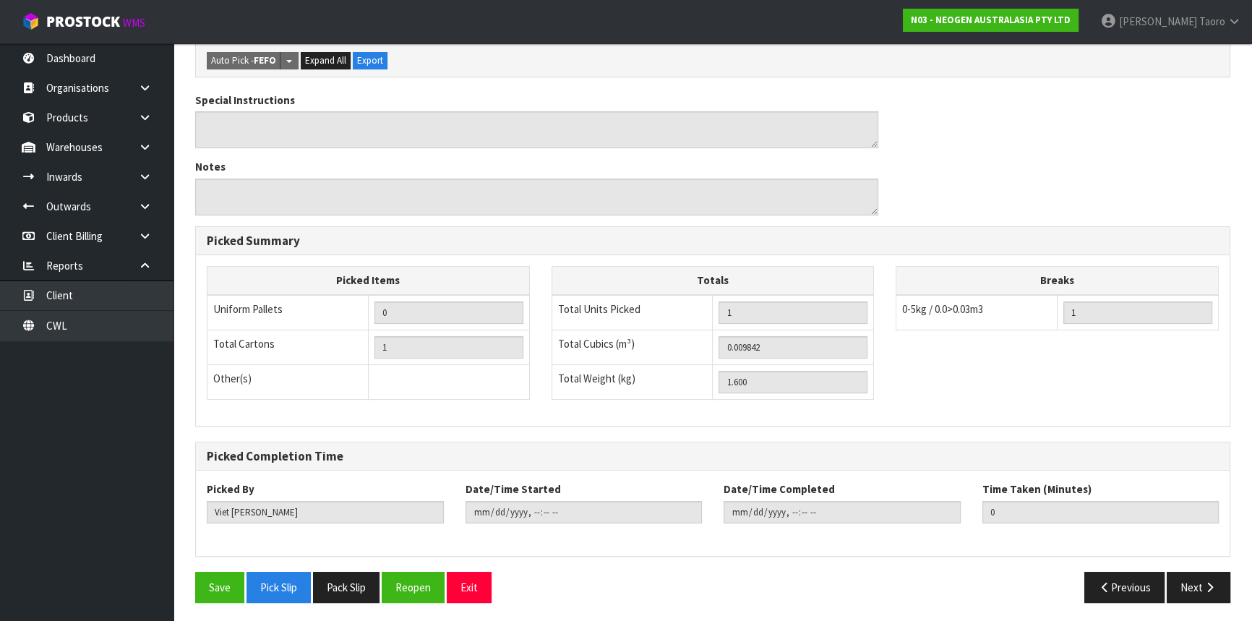
scroll to position [391, 0]
click at [210, 581] on button "Save" at bounding box center [219, 586] width 49 height 31
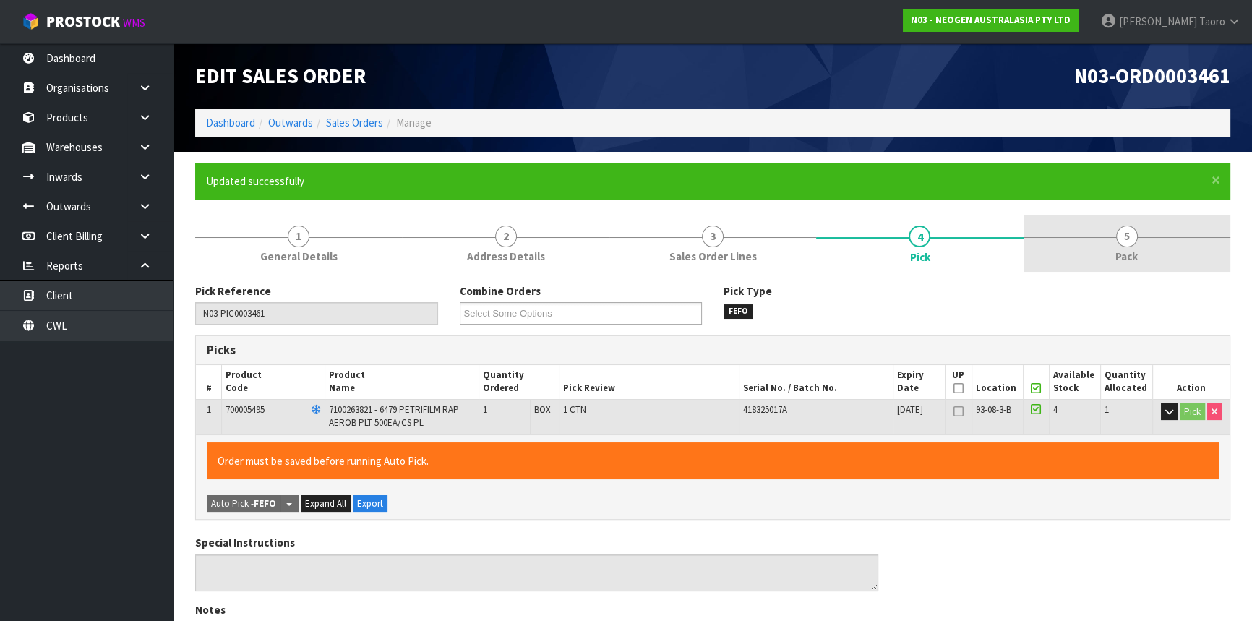
click at [1113, 253] on link "5 Pack" at bounding box center [1127, 243] width 207 height 57
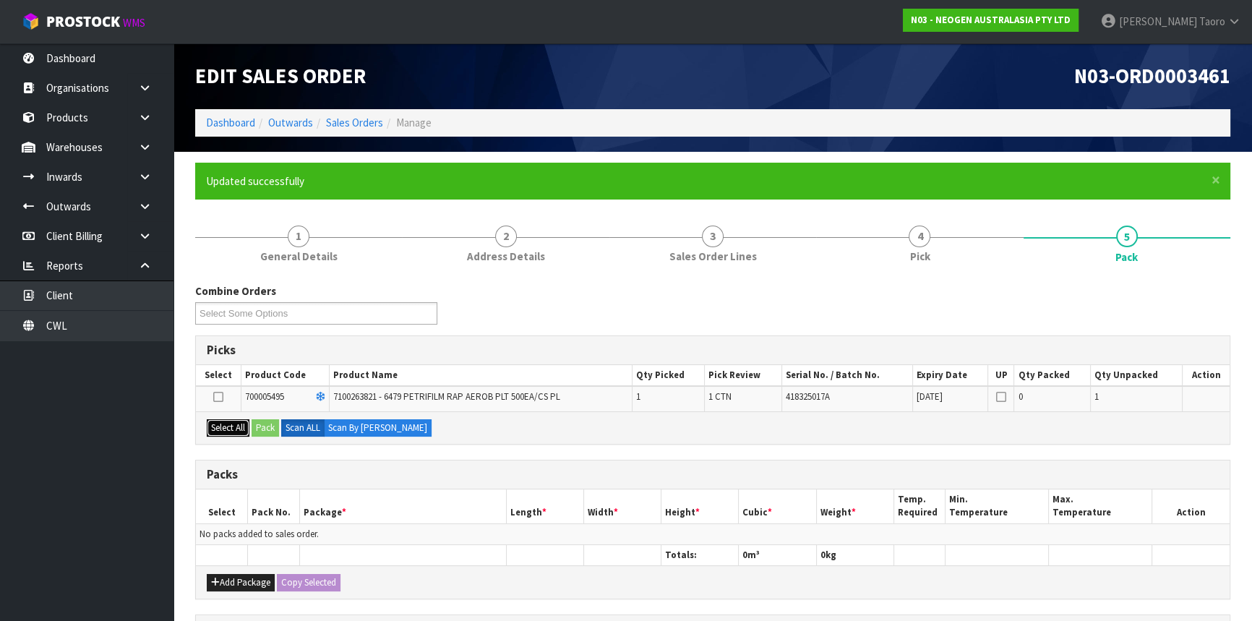
click at [223, 430] on button "Select All" at bounding box center [228, 427] width 43 height 17
click at [265, 428] on button "Pack" at bounding box center [265, 427] width 27 height 17
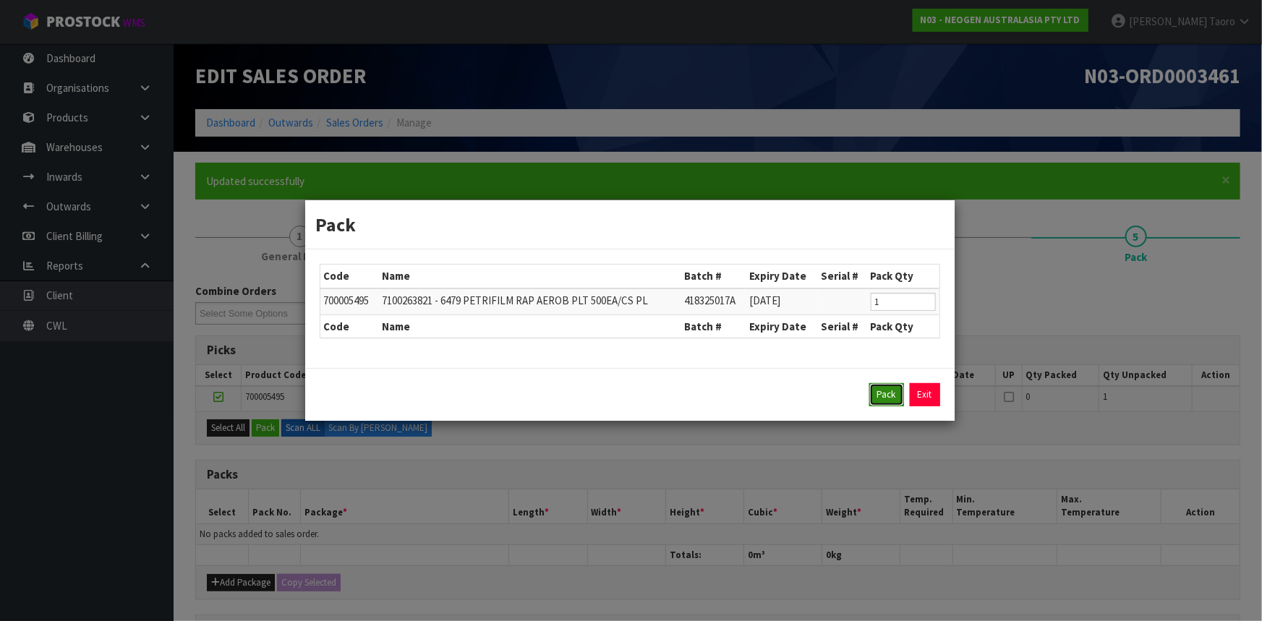
click at [899, 391] on button "Pack" at bounding box center [886, 394] width 35 height 23
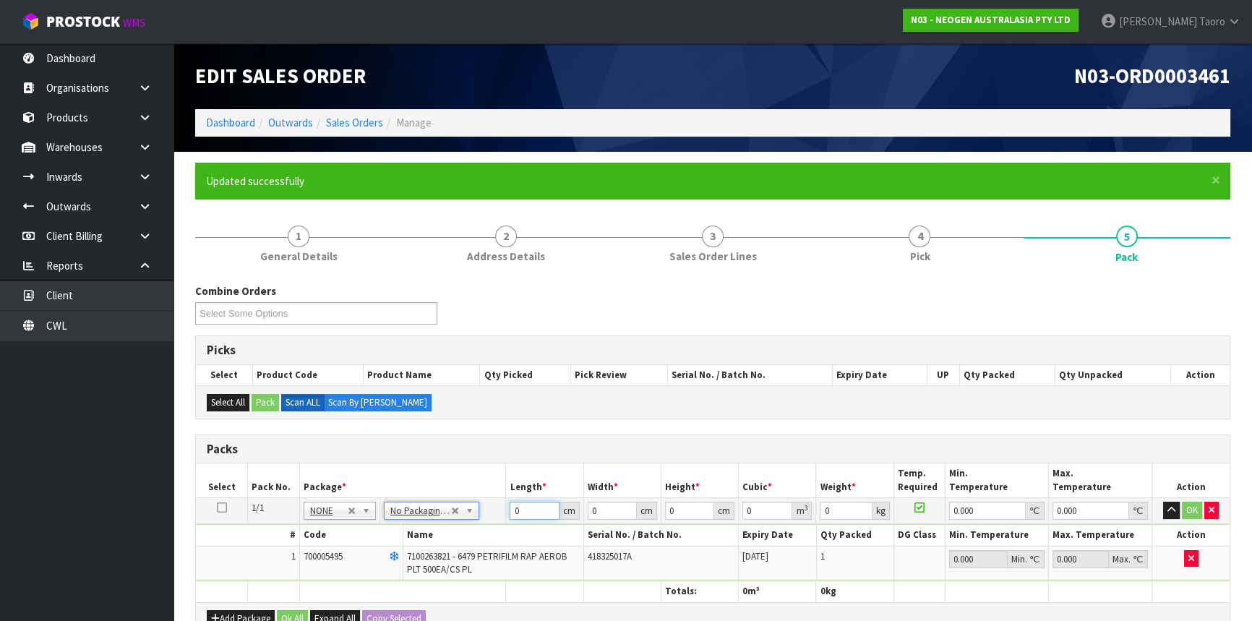
click at [528, 508] on input "0" at bounding box center [534, 511] width 49 height 18
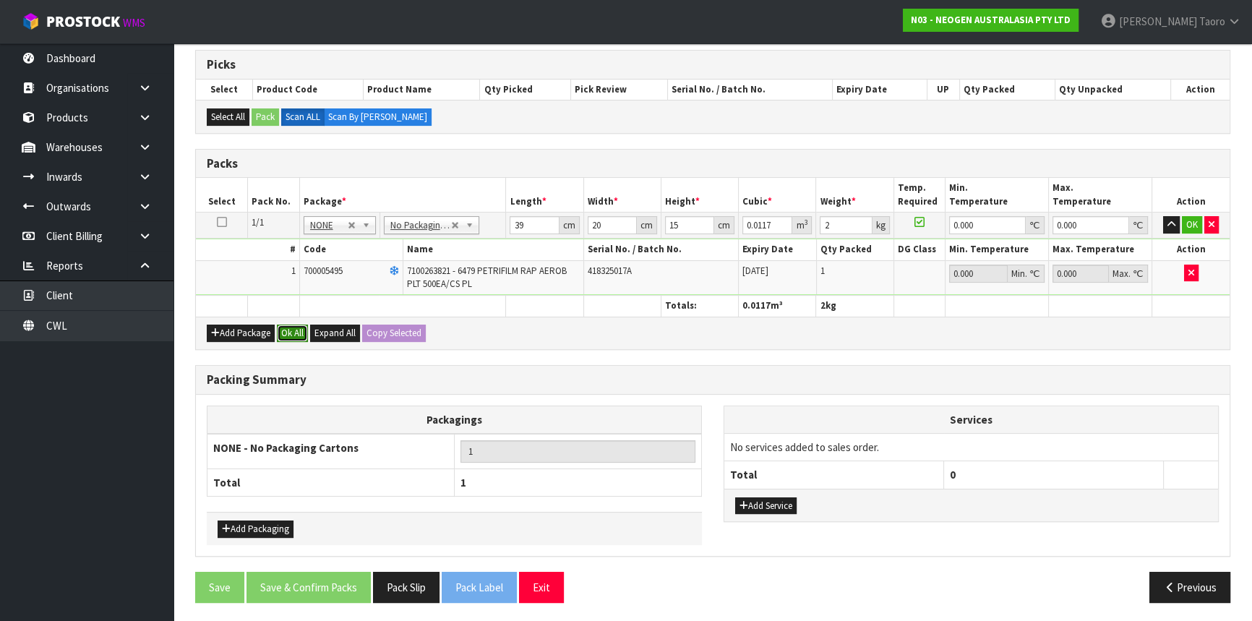
click at [288, 335] on button "Ok All" at bounding box center [292, 333] width 31 height 17
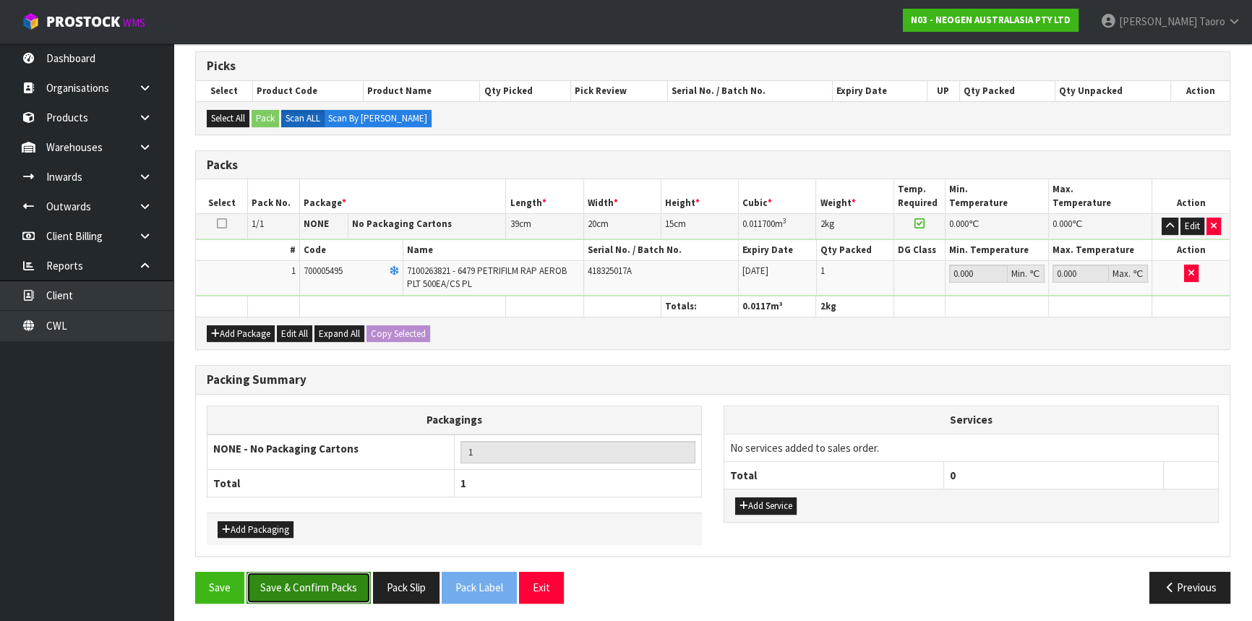
click at [323, 596] on button "Save & Confirm Packs" at bounding box center [309, 587] width 124 height 31
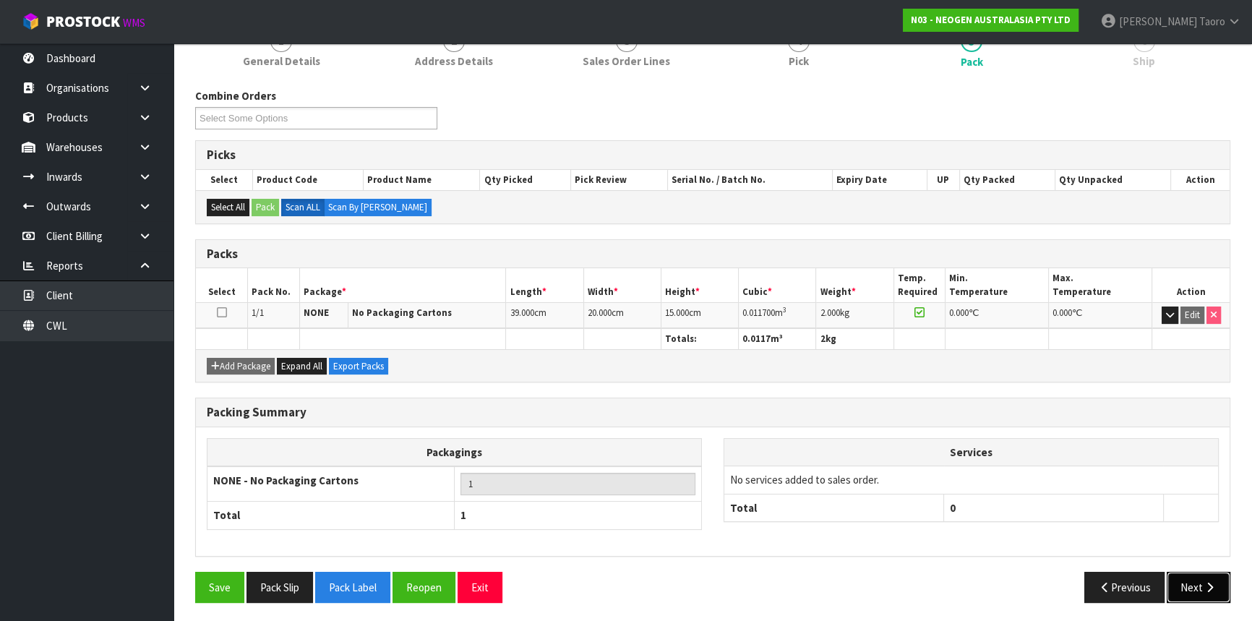
click at [1198, 583] on button "Next" at bounding box center [1199, 587] width 64 height 31
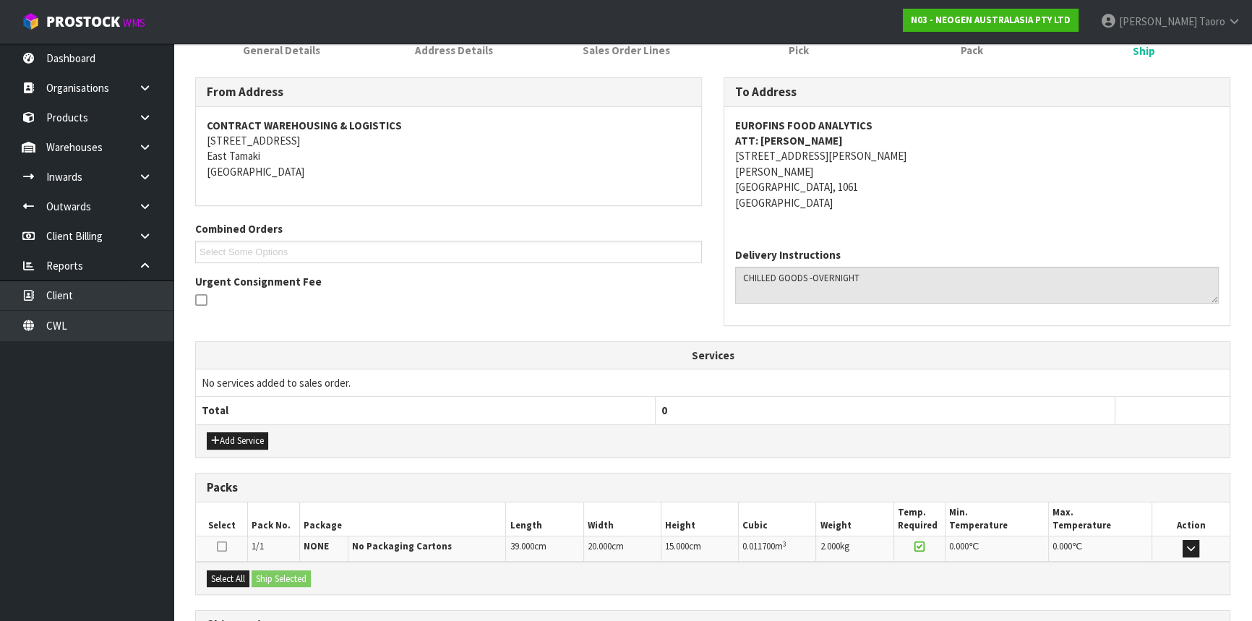
scroll to position [333, 0]
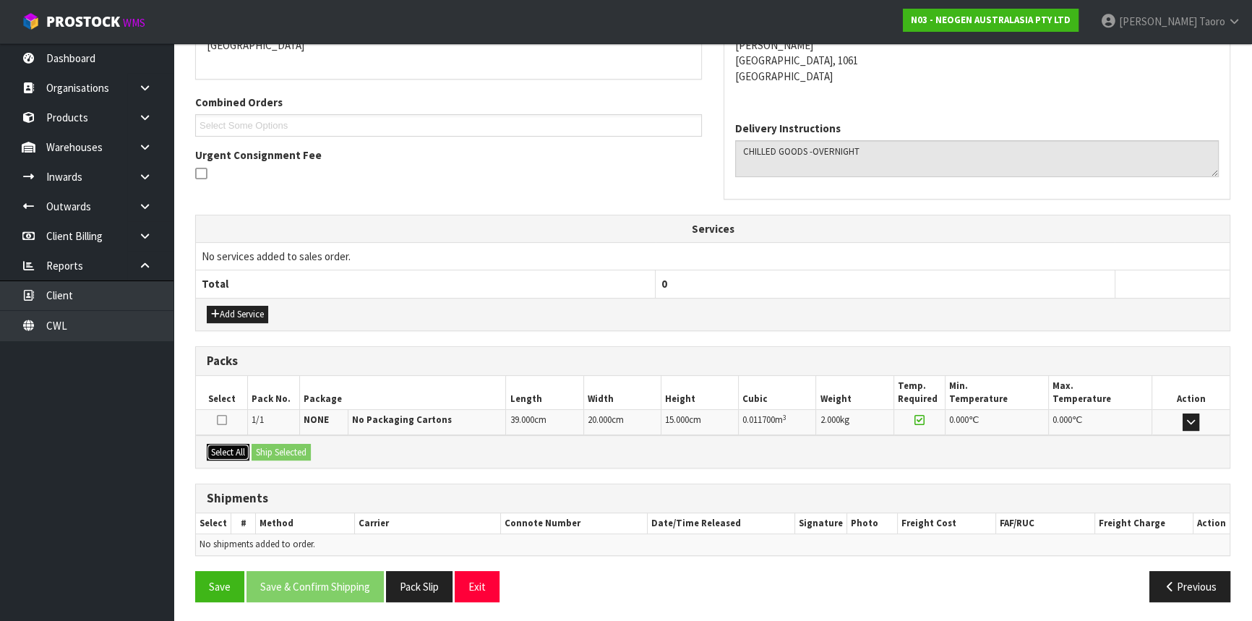
click at [239, 455] on button "Select All" at bounding box center [228, 452] width 43 height 17
click at [266, 448] on button "Ship Selected" at bounding box center [281, 452] width 59 height 17
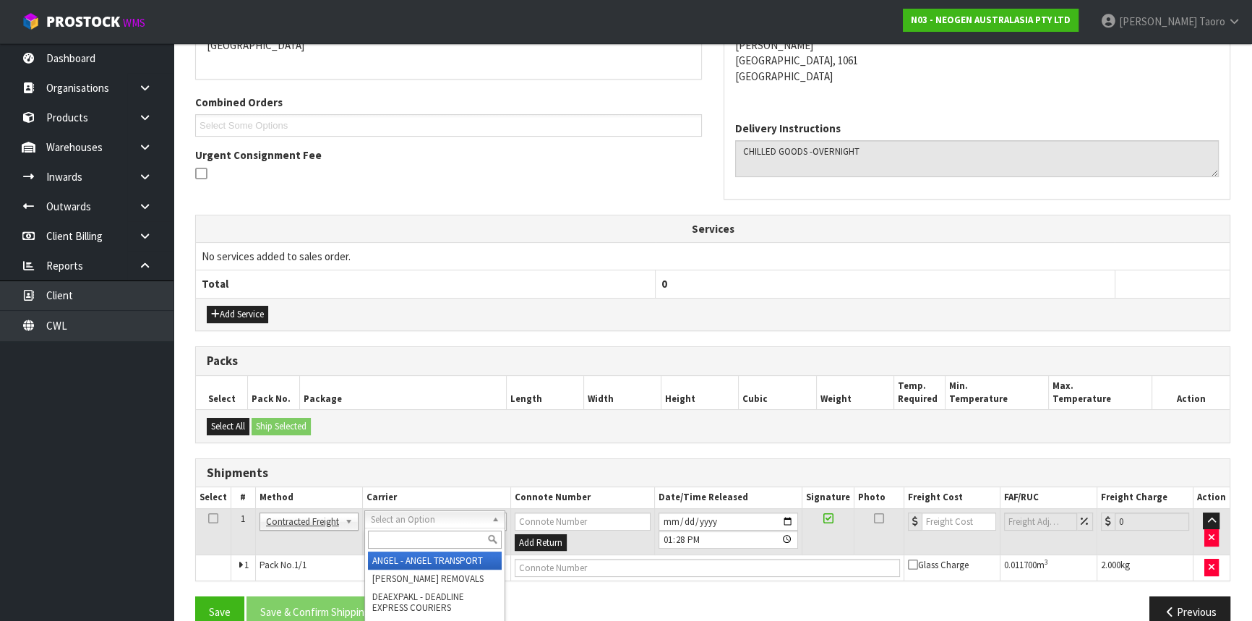
click at [394, 547] on input "text" at bounding box center [435, 540] width 134 height 18
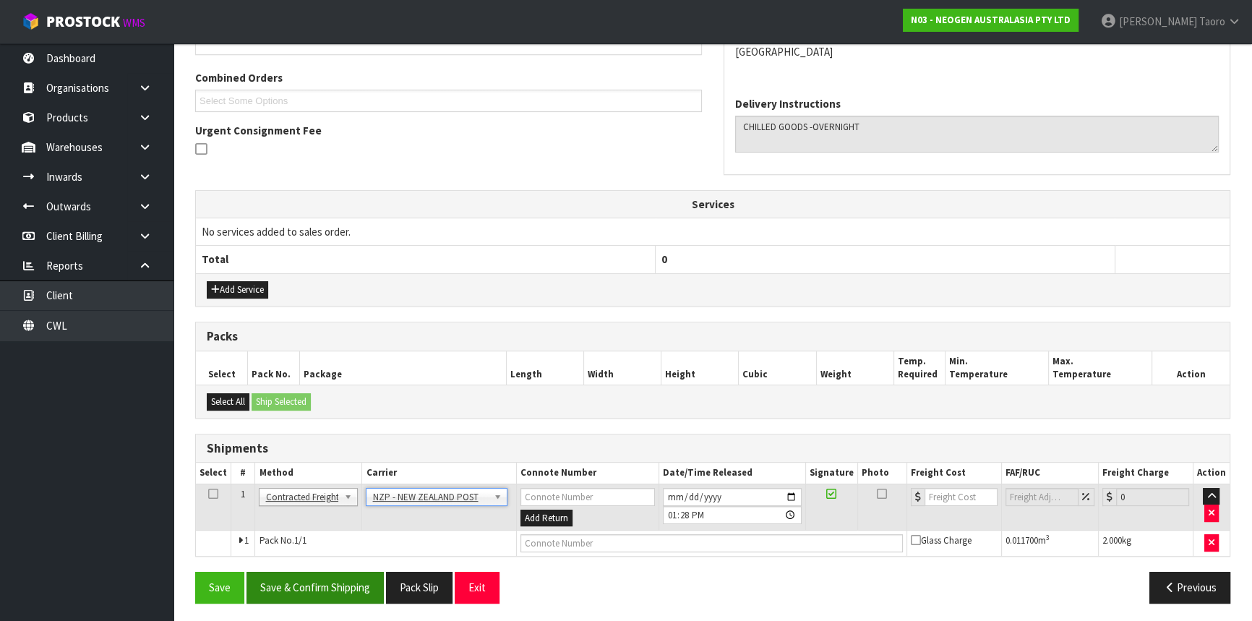
scroll to position [358, 0]
click at [341, 586] on button "Save & Confirm Shipping" at bounding box center [315, 586] width 137 height 31
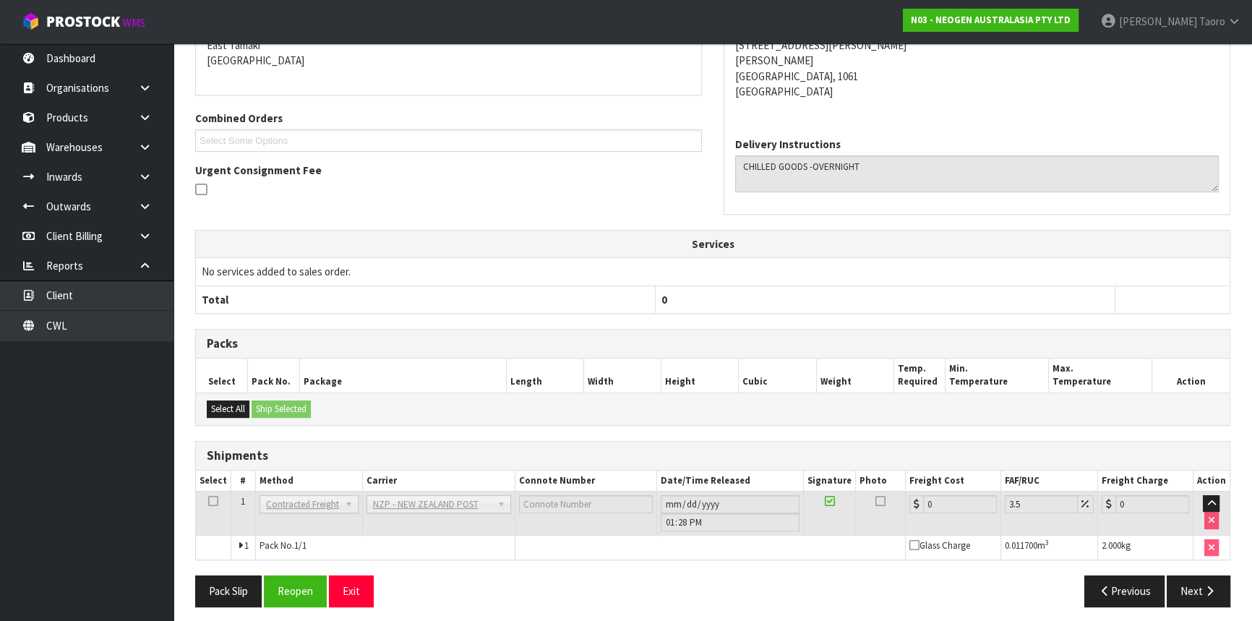
scroll to position [338, 0]
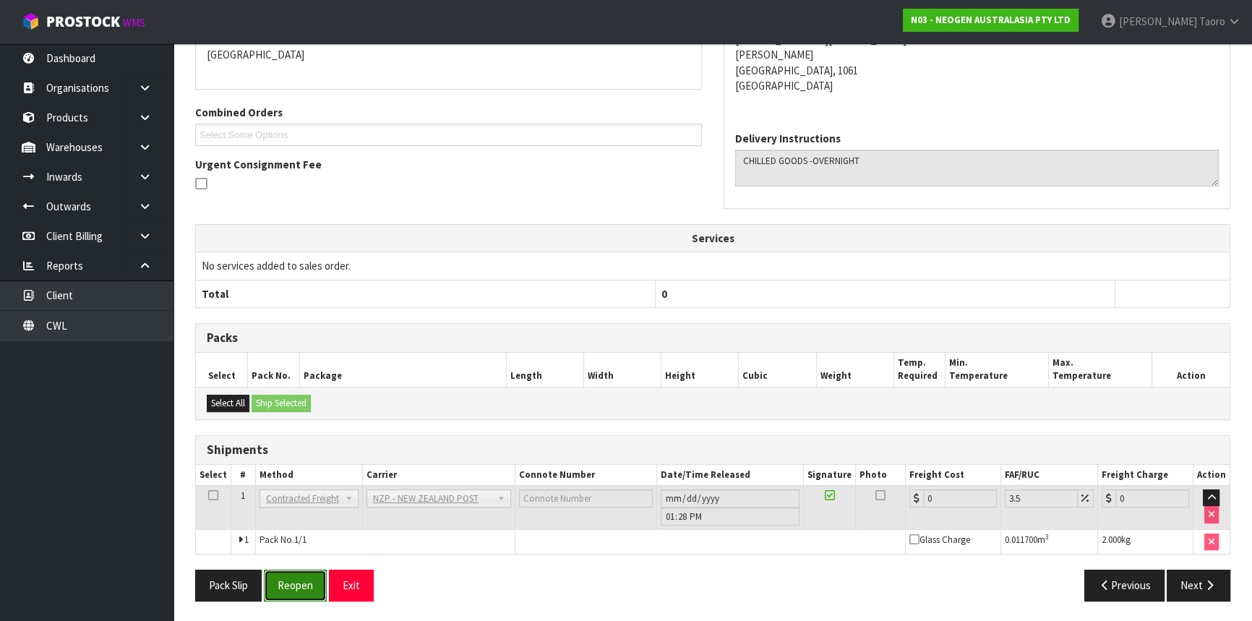
drag, startPoint x: 284, startPoint y: 585, endPoint x: 273, endPoint y: 568, distance: 20.5
click at [284, 585] on button "Reopen" at bounding box center [295, 585] width 63 height 31
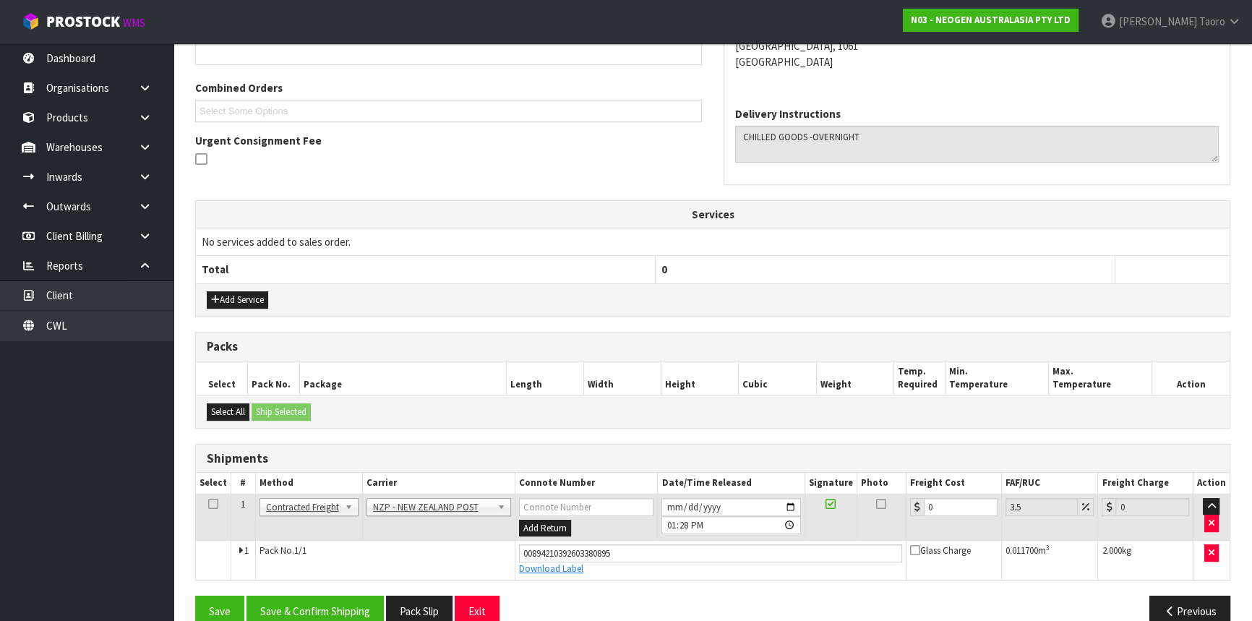
scroll to position [372, 0]
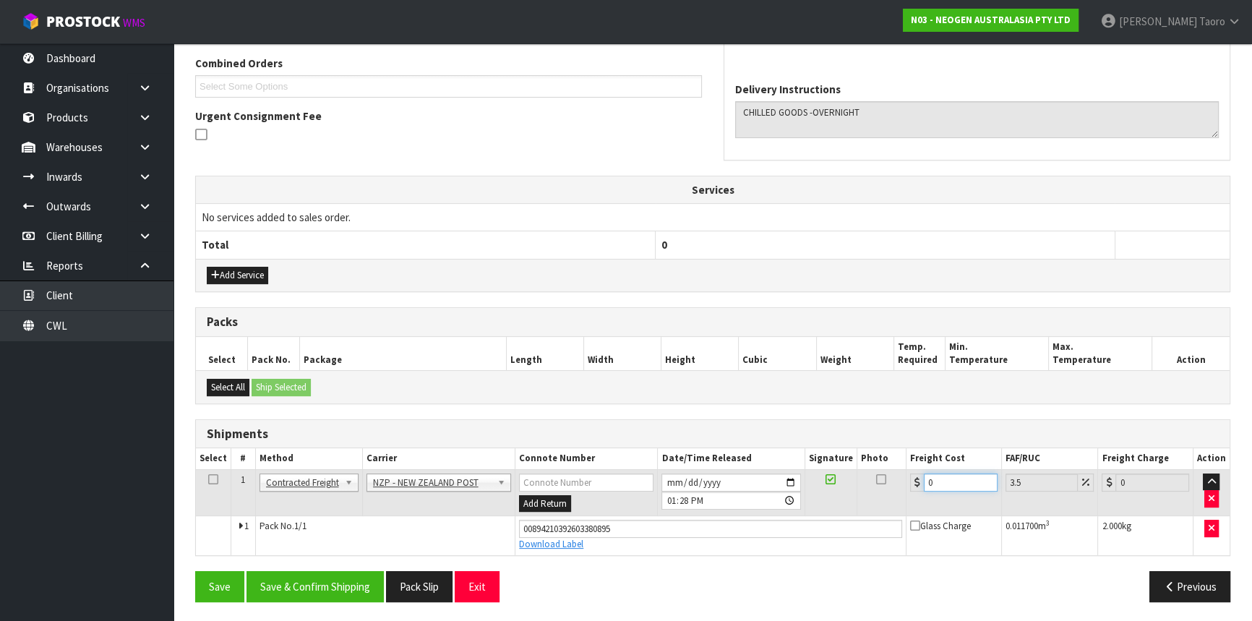
click at [956, 478] on input "0" at bounding box center [961, 483] width 74 height 18
click at [335, 578] on button "Save & Confirm Shipping" at bounding box center [315, 586] width 137 height 31
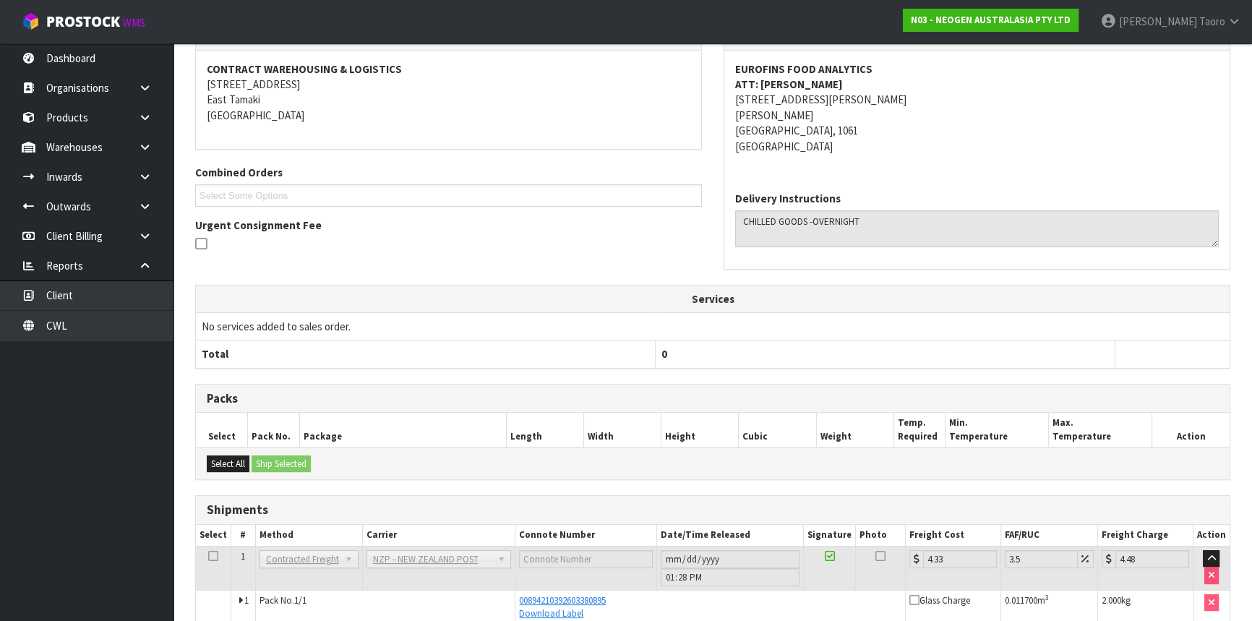
scroll to position [333, 0]
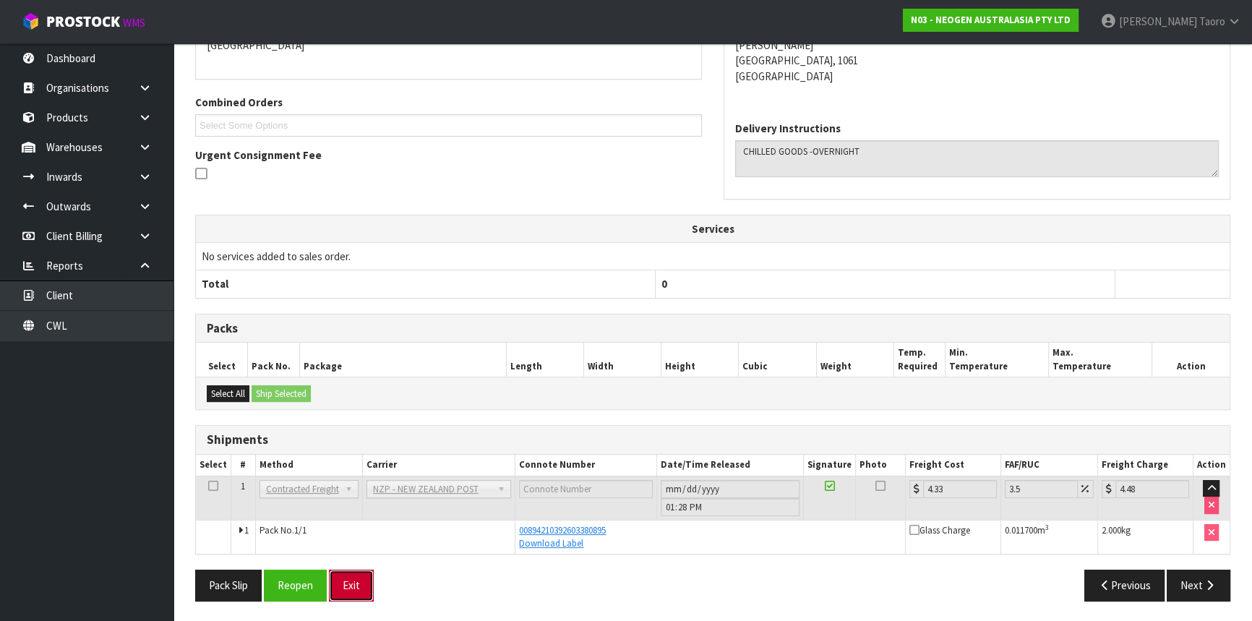
click at [358, 575] on button "Exit" at bounding box center [351, 585] width 45 height 31
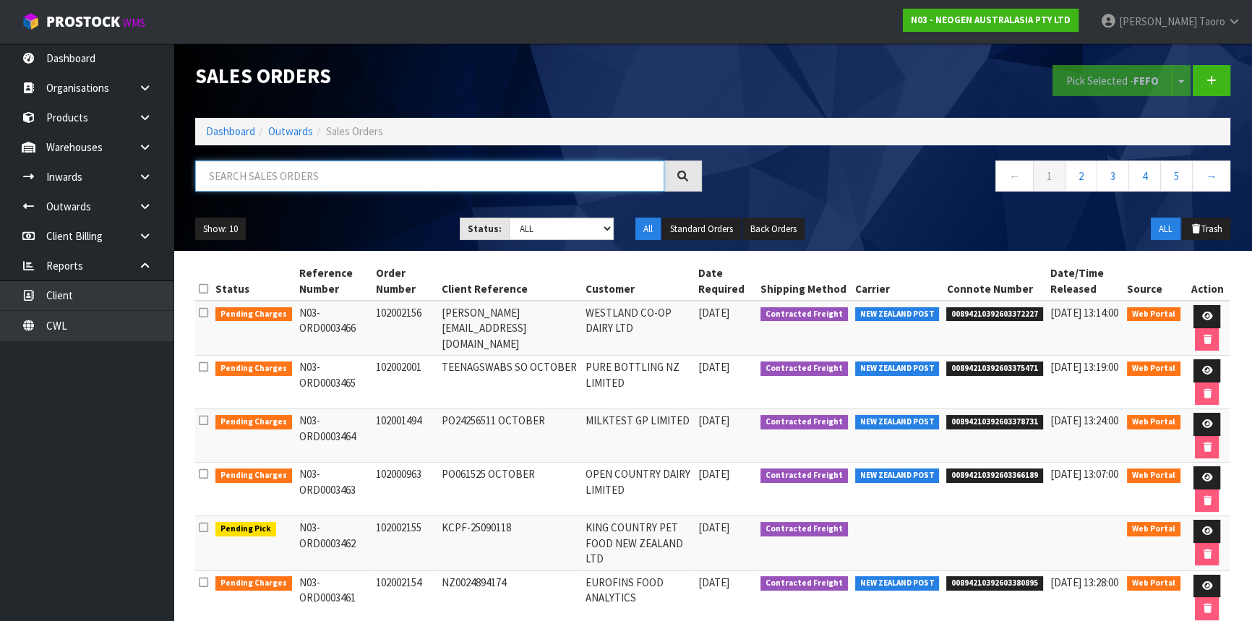
click at [542, 174] on input "text" at bounding box center [429, 175] width 469 height 31
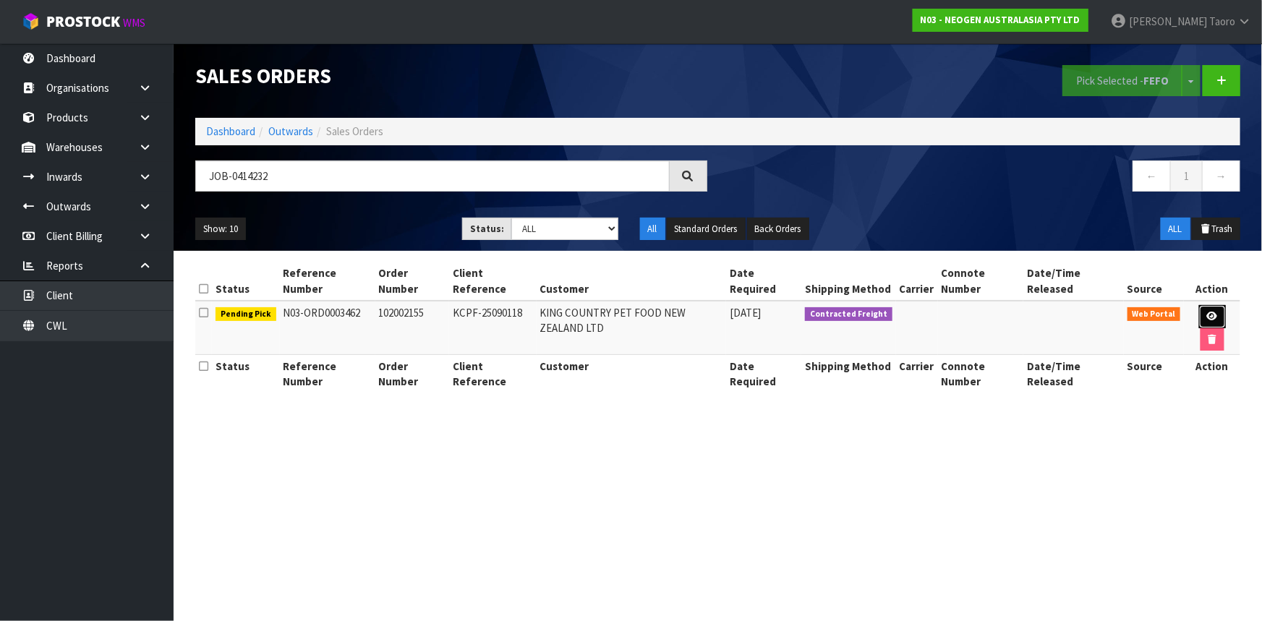
click at [1207, 312] on icon at bounding box center [1212, 316] width 11 height 9
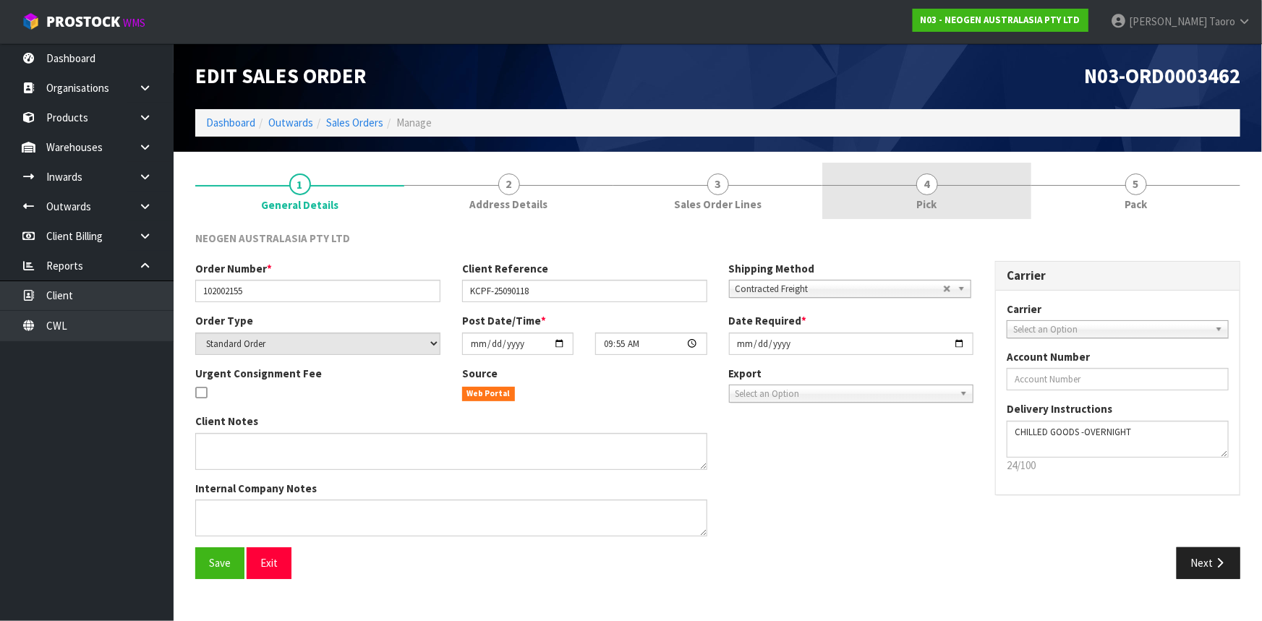
click at [988, 188] on link "4 Pick" at bounding box center [926, 191] width 209 height 57
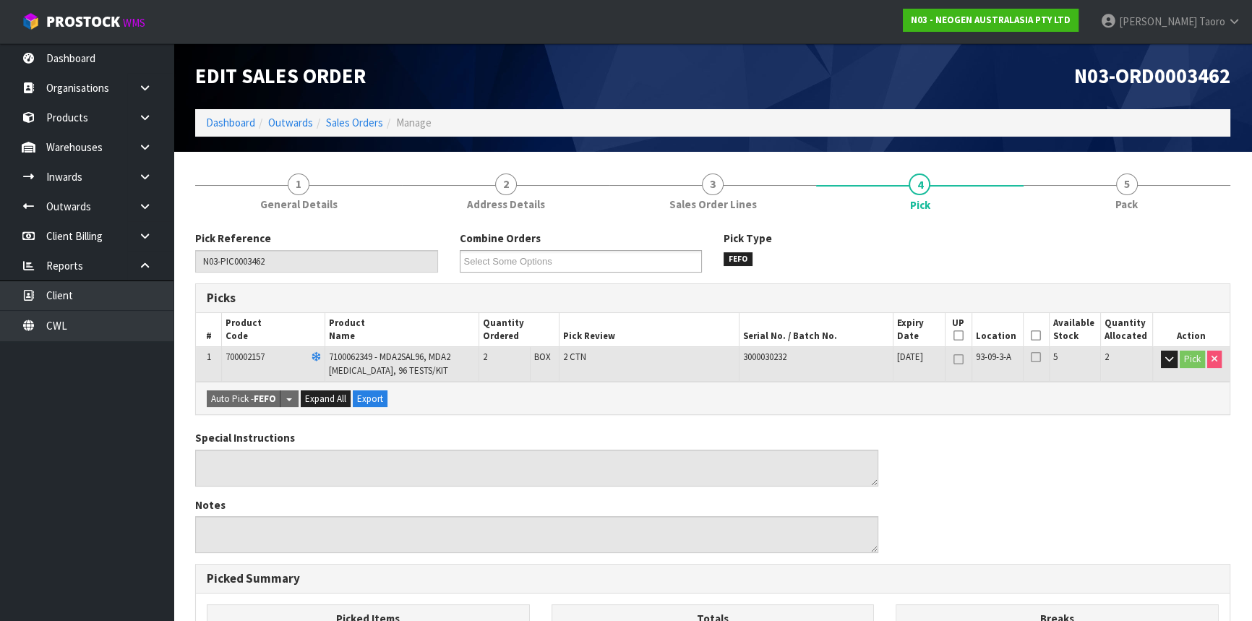
drag, startPoint x: 1034, startPoint y: 333, endPoint x: 411, endPoint y: 541, distance: 656.6
click at [1033, 335] on icon at bounding box center [1036, 335] width 10 height 1
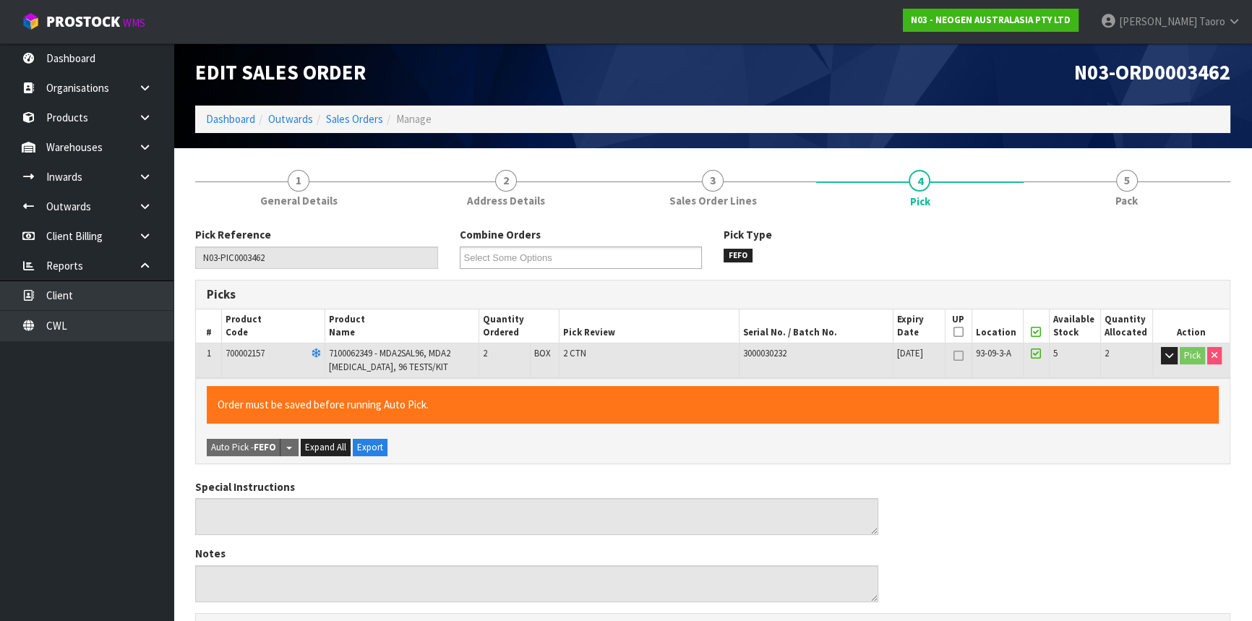
scroll to position [391, 0]
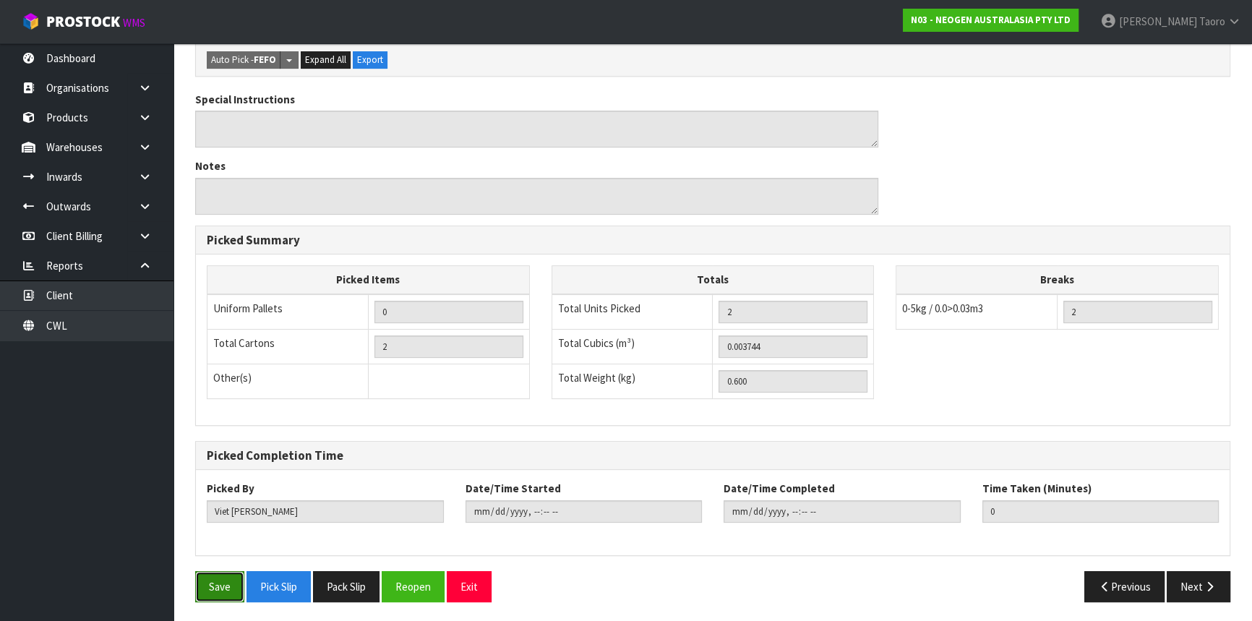
click at [236, 578] on button "Save" at bounding box center [219, 586] width 49 height 31
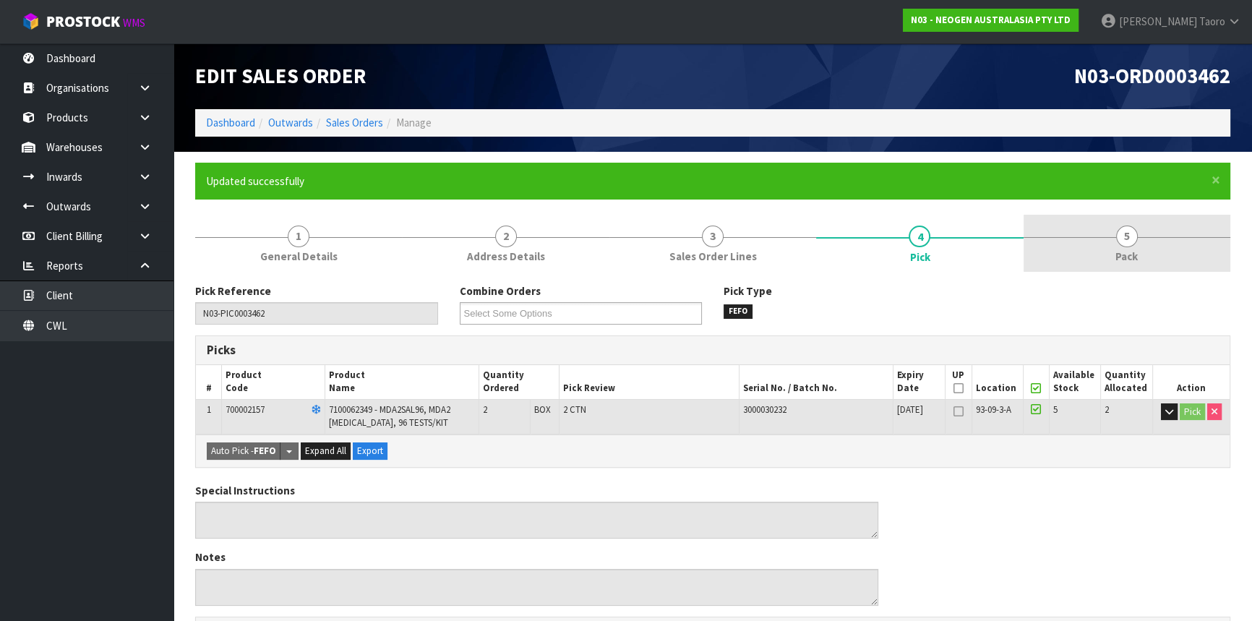
click at [1085, 254] on link "5 Pack" at bounding box center [1127, 243] width 207 height 57
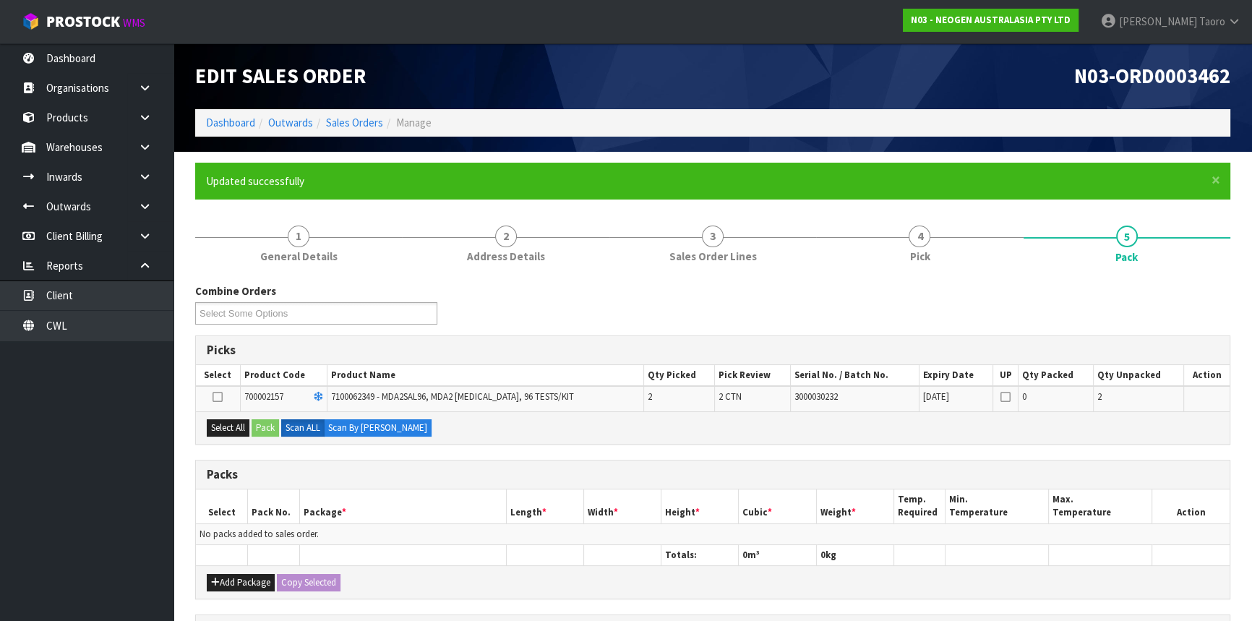
drag, startPoint x: 224, startPoint y: 435, endPoint x: 272, endPoint y: 434, distance: 47.7
click at [224, 434] on div "Select All Pack Scan ALL Scan By [PERSON_NAME]" at bounding box center [713, 427] width 1034 height 33
click at [241, 425] on button "Select All" at bounding box center [228, 427] width 43 height 17
click at [265, 429] on button "Pack" at bounding box center [265, 427] width 27 height 17
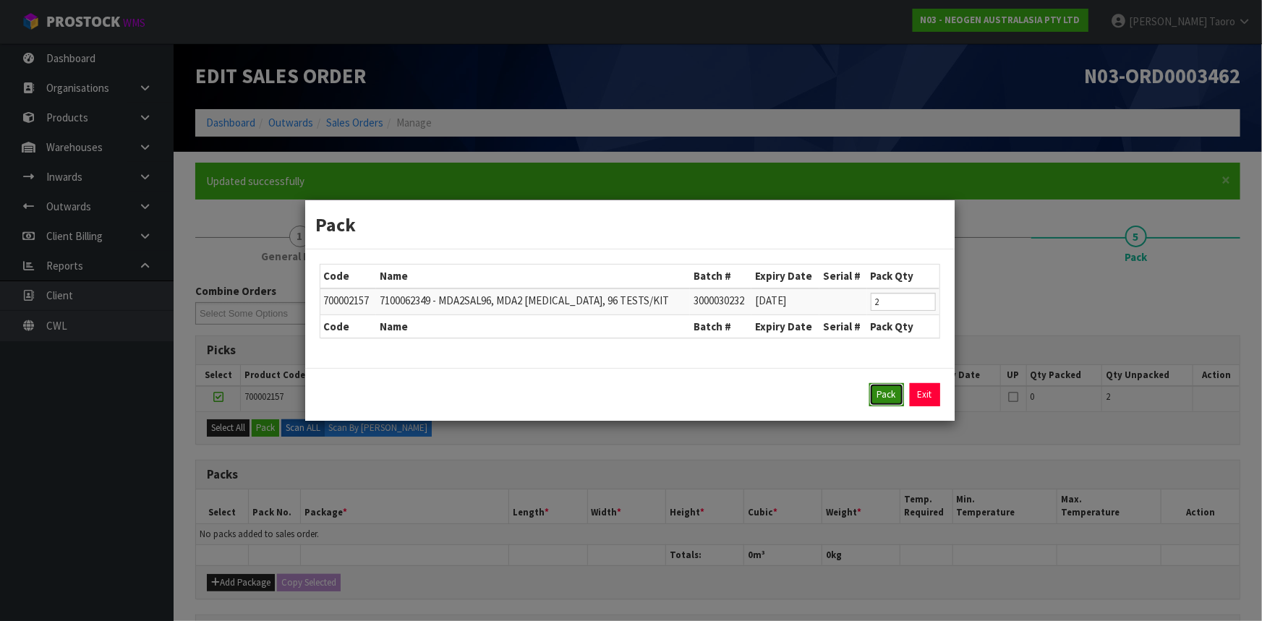
click at [898, 403] on button "Pack" at bounding box center [886, 394] width 35 height 23
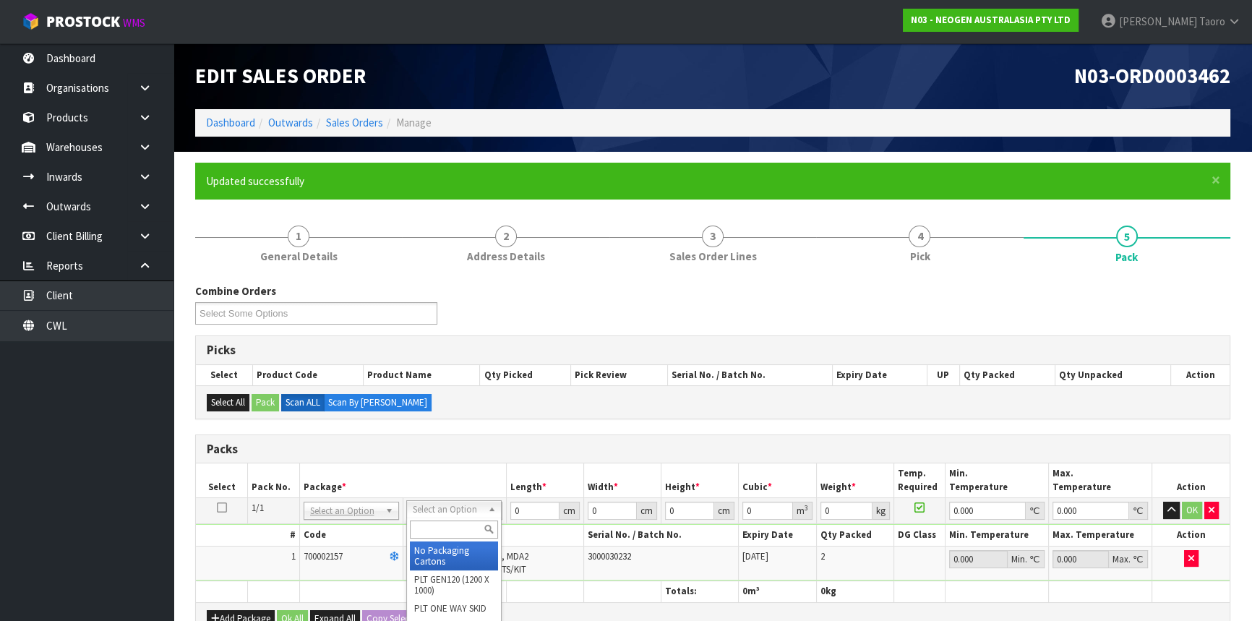
click at [464, 534] on input "text" at bounding box center [454, 530] width 88 height 18
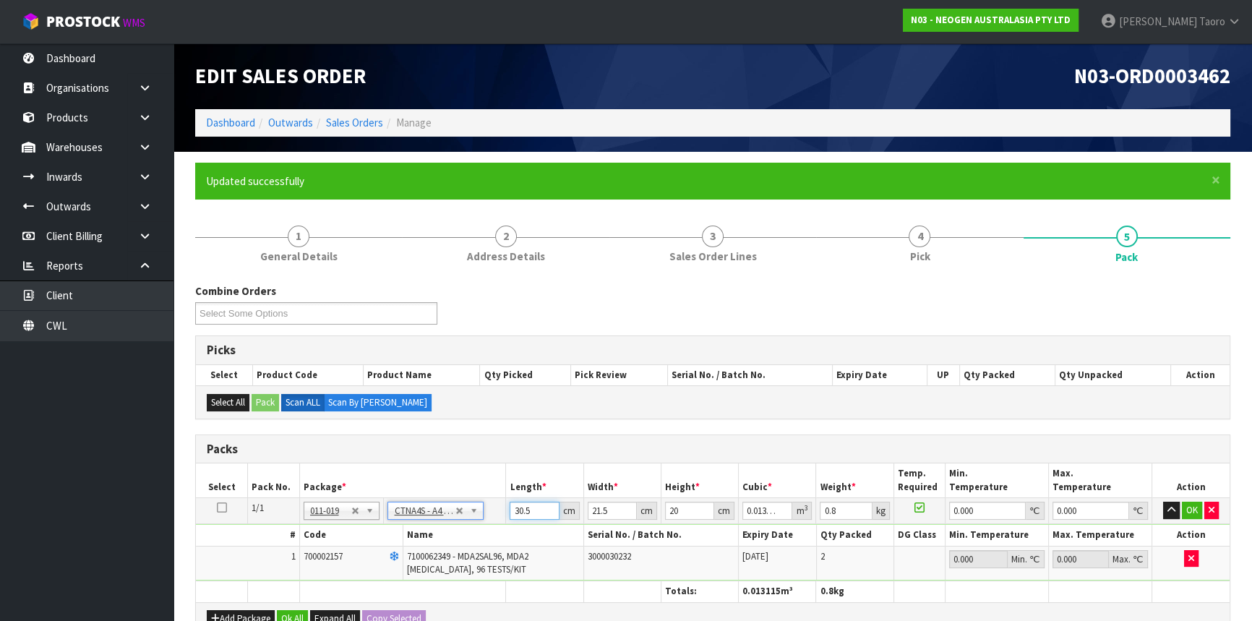
click at [520, 511] on input "30.5" at bounding box center [534, 511] width 49 height 18
click at [437, 533] on input "text" at bounding box center [437, 530] width 88 height 18
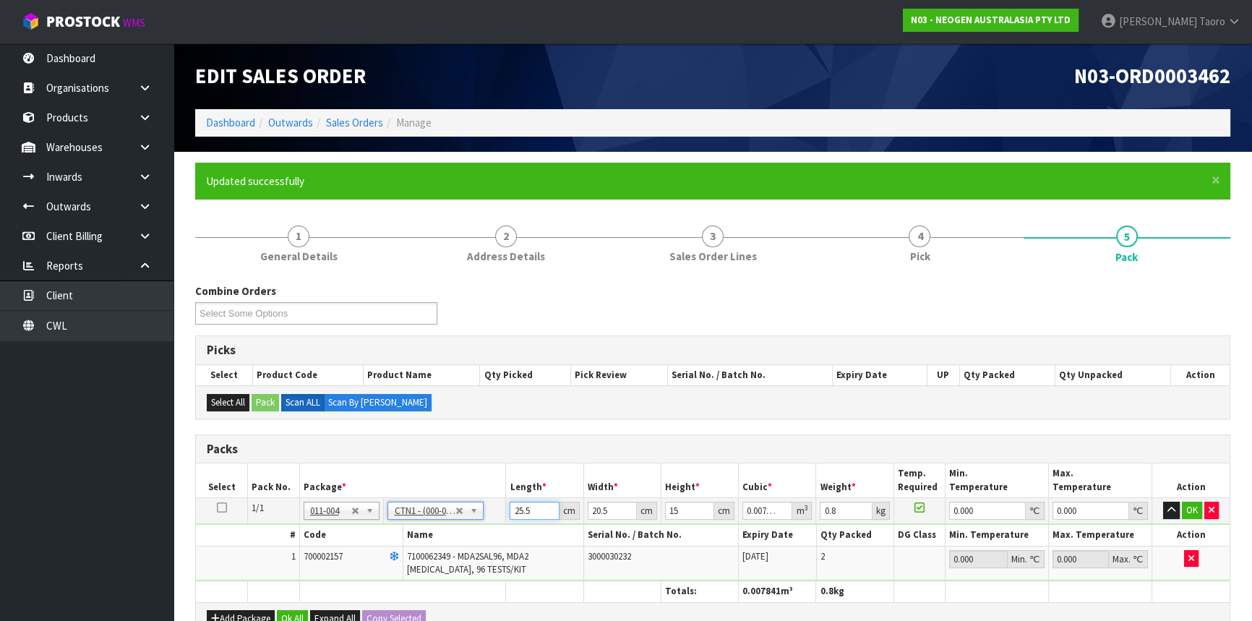
click at [528, 502] on input "25.5" at bounding box center [534, 511] width 49 height 18
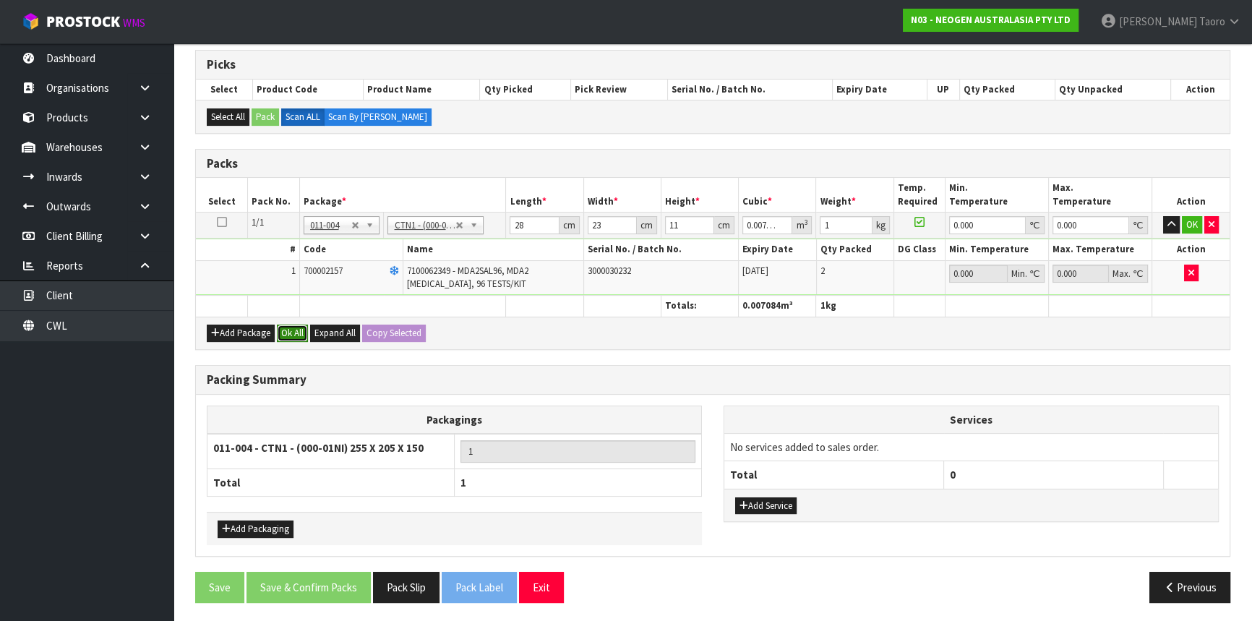
click at [291, 331] on button "Ok All" at bounding box center [292, 333] width 31 height 17
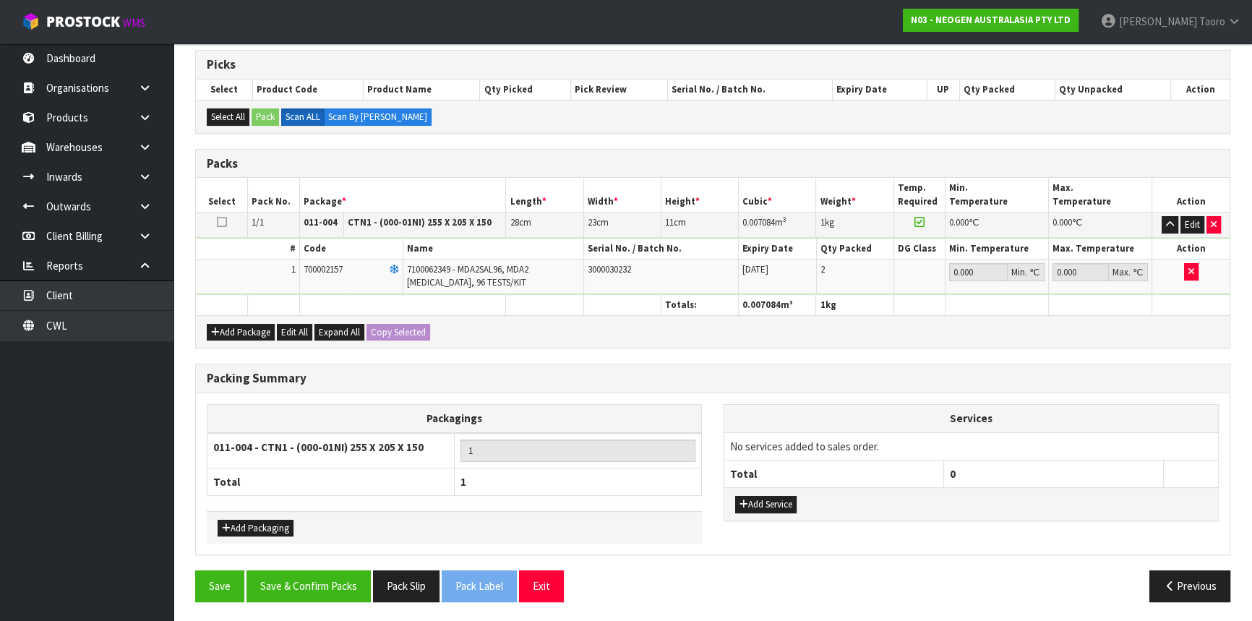
scroll to position [284, 0]
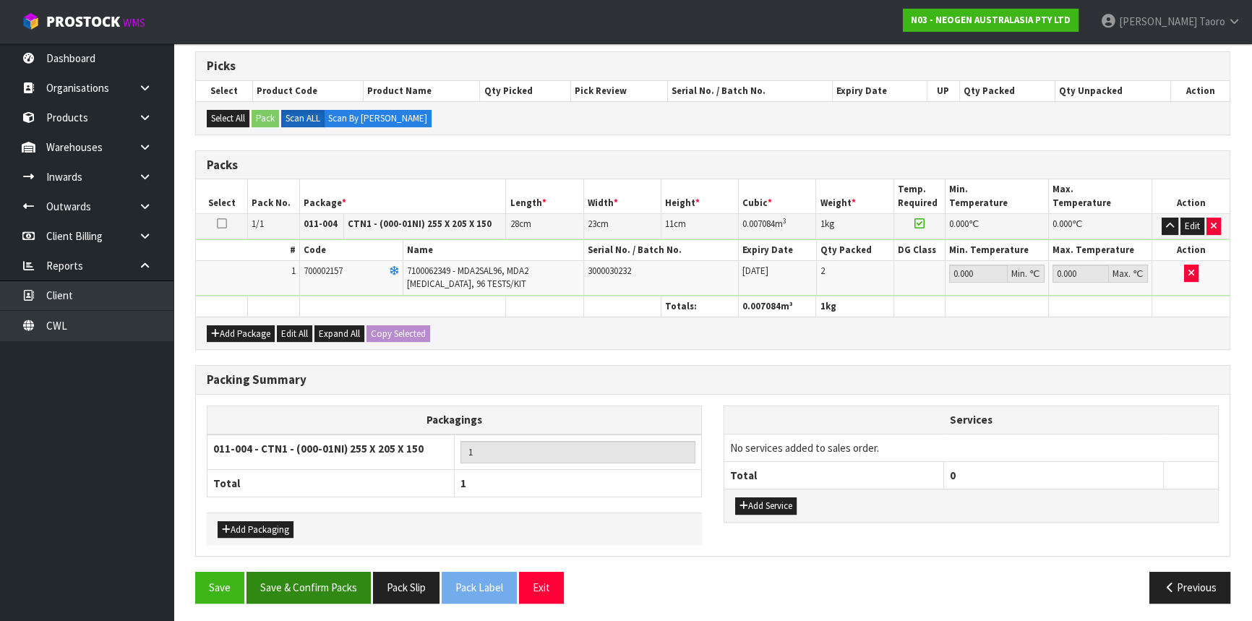
click at [333, 576] on div "Combine Orders N03-ORD0003458 N03-ORD0003460 N03-ORD0003462 Select Some Options…" at bounding box center [712, 306] width 1035 height 615
click at [334, 577] on button "Save & Confirm Packs" at bounding box center [309, 587] width 124 height 31
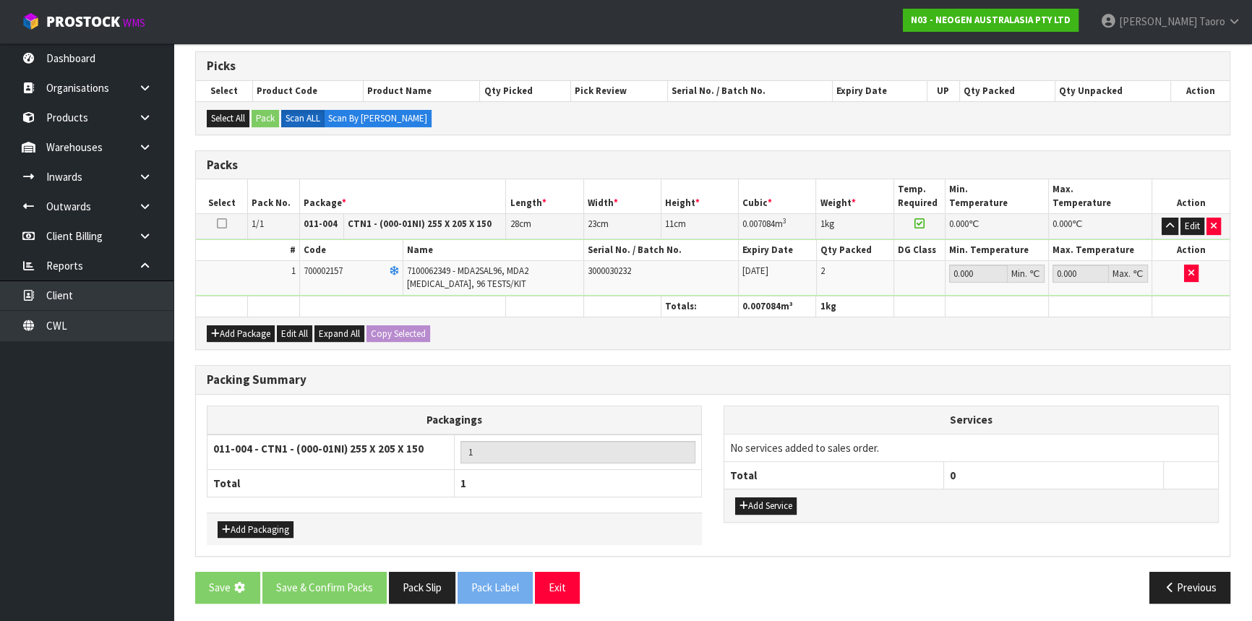
scroll to position [0, 0]
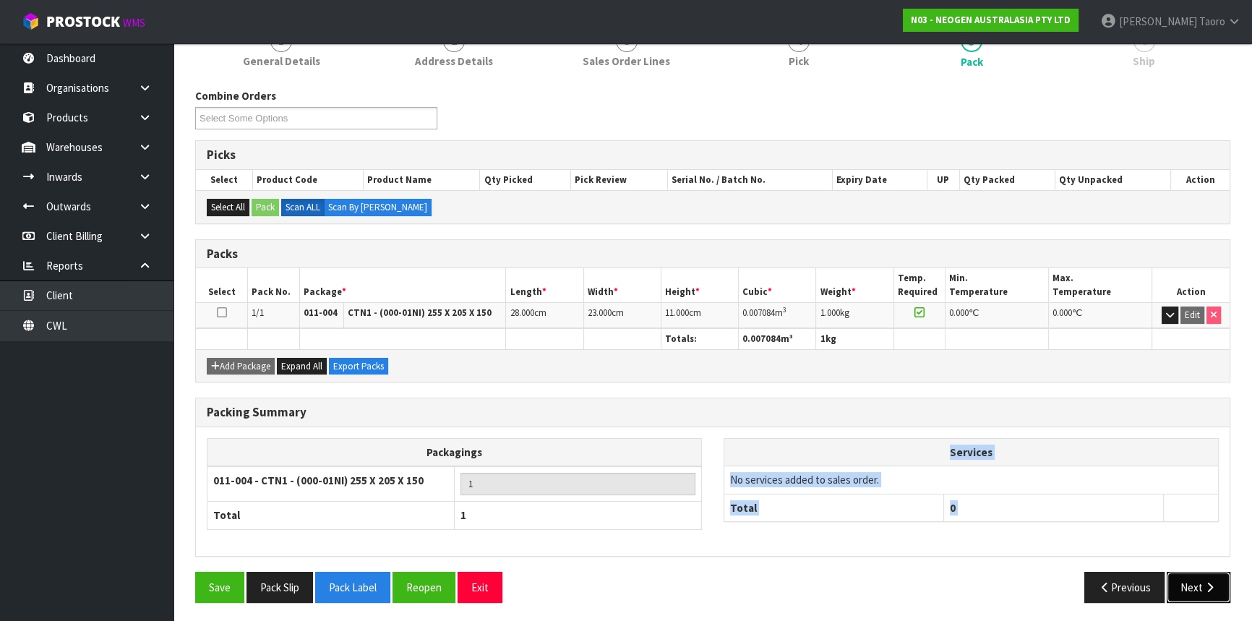
click at [1212, 577] on button "Next" at bounding box center [1199, 587] width 64 height 31
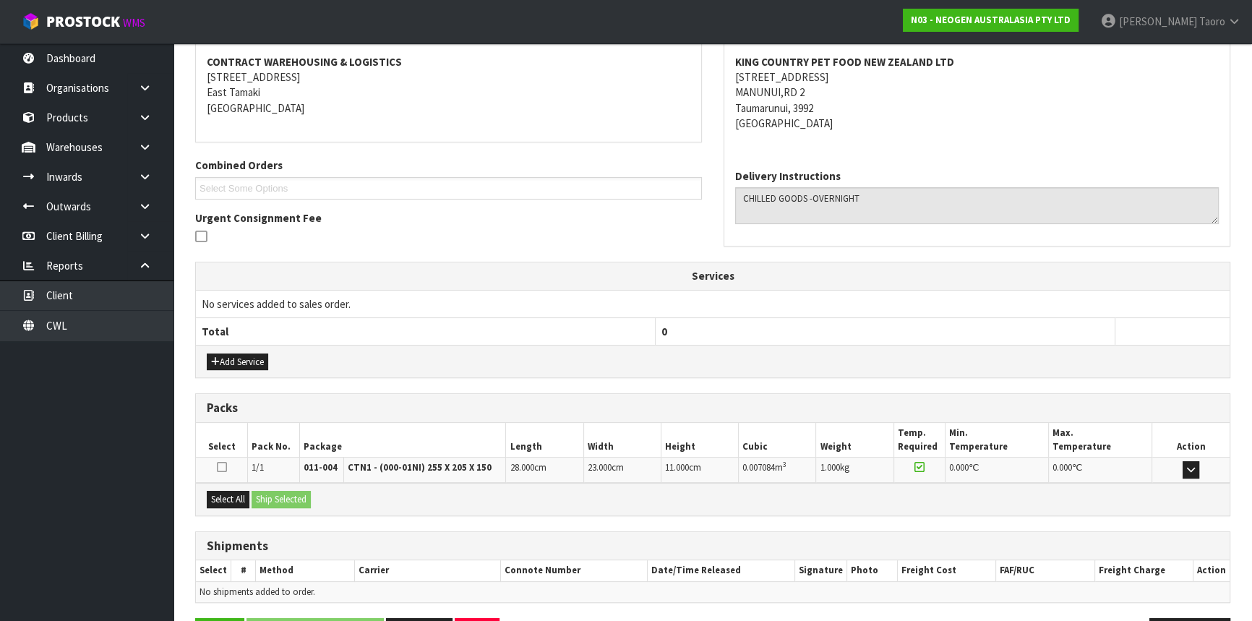
scroll to position [317, 0]
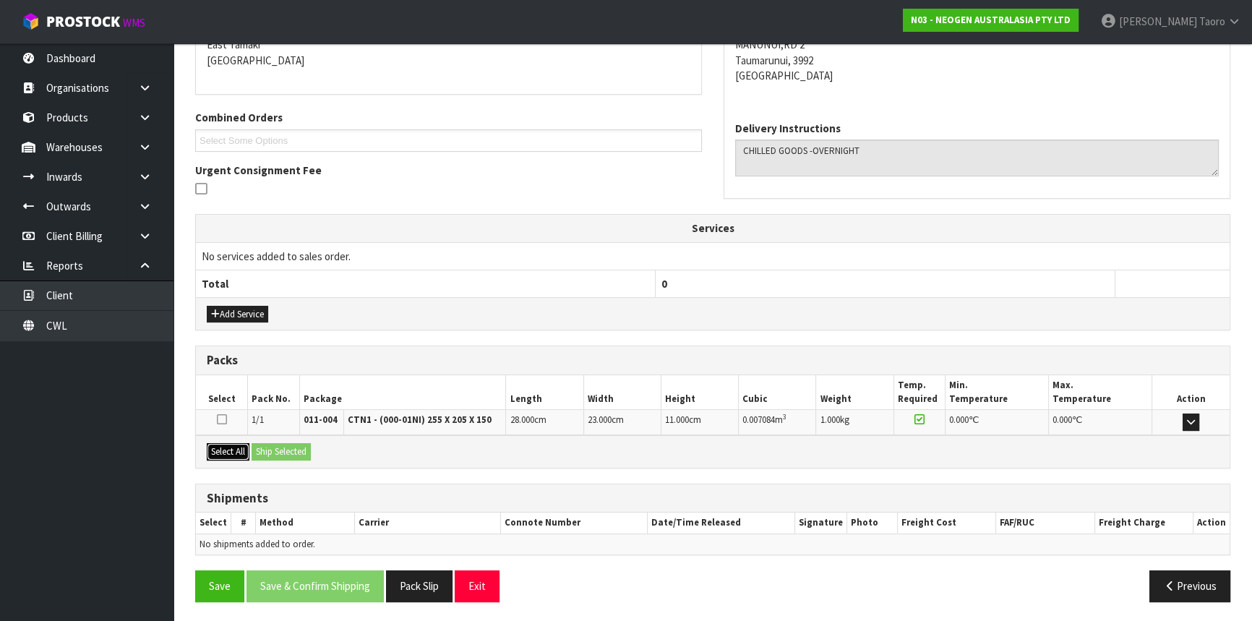
drag, startPoint x: 243, startPoint y: 446, endPoint x: 262, endPoint y: 450, distance: 20.0
click at [242, 446] on button "Select All" at bounding box center [228, 451] width 43 height 17
click at [265, 450] on button "Ship Selected" at bounding box center [281, 451] width 59 height 17
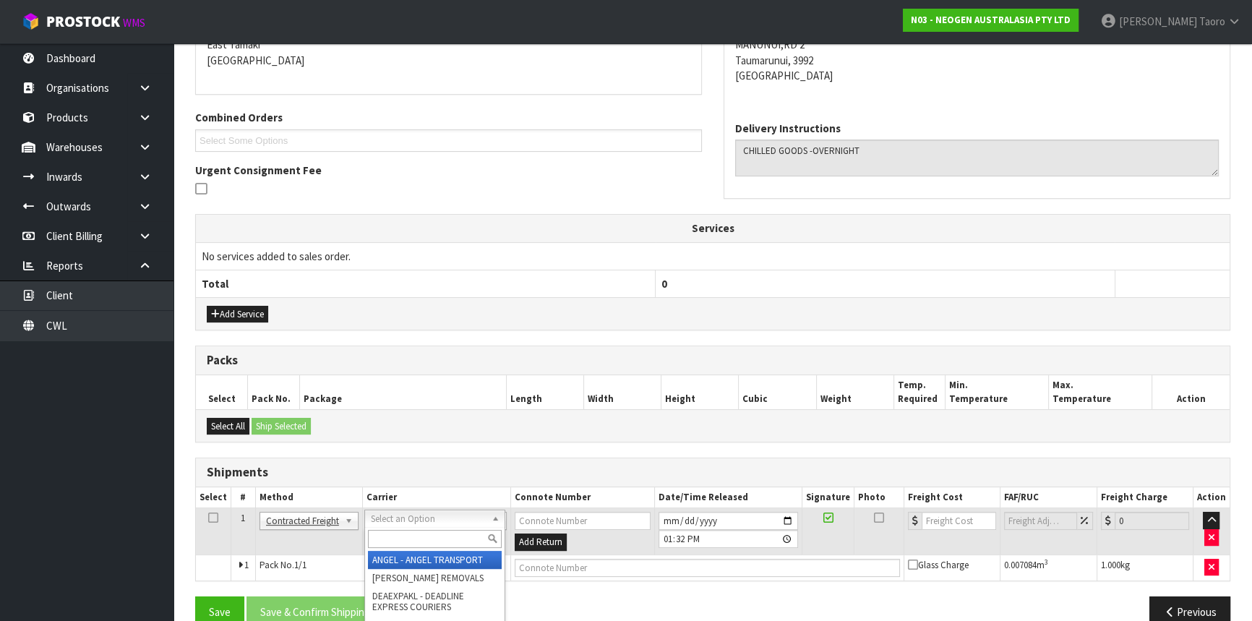
click at [401, 531] on input "text" at bounding box center [435, 539] width 134 height 18
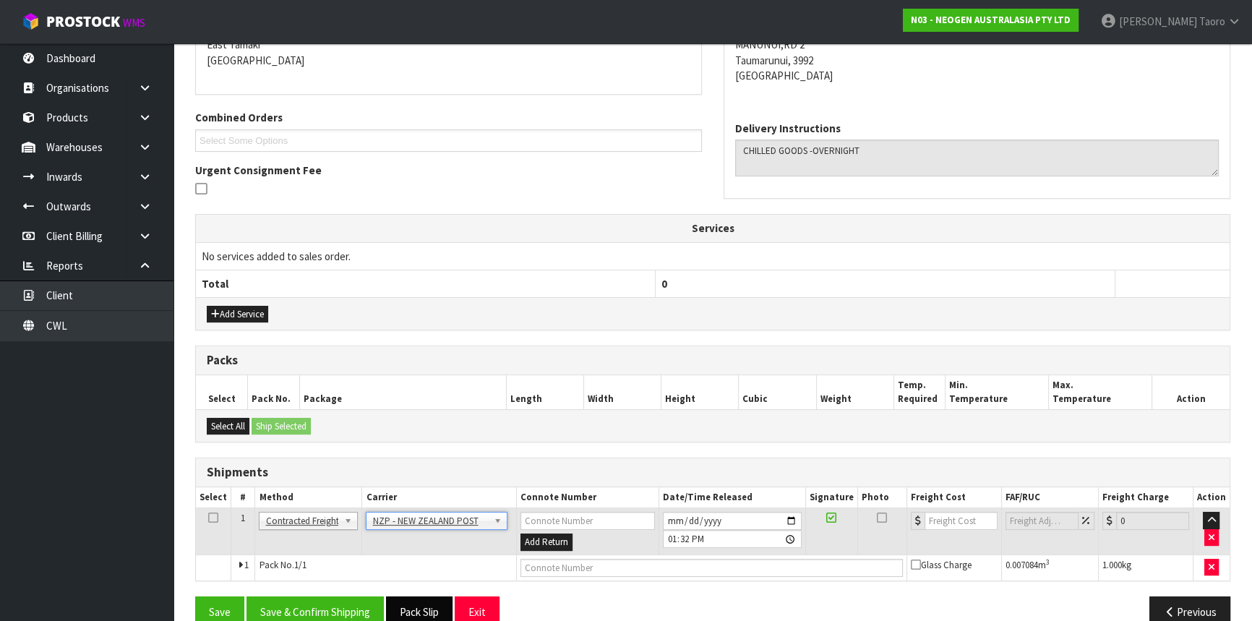
scroll to position [343, 0]
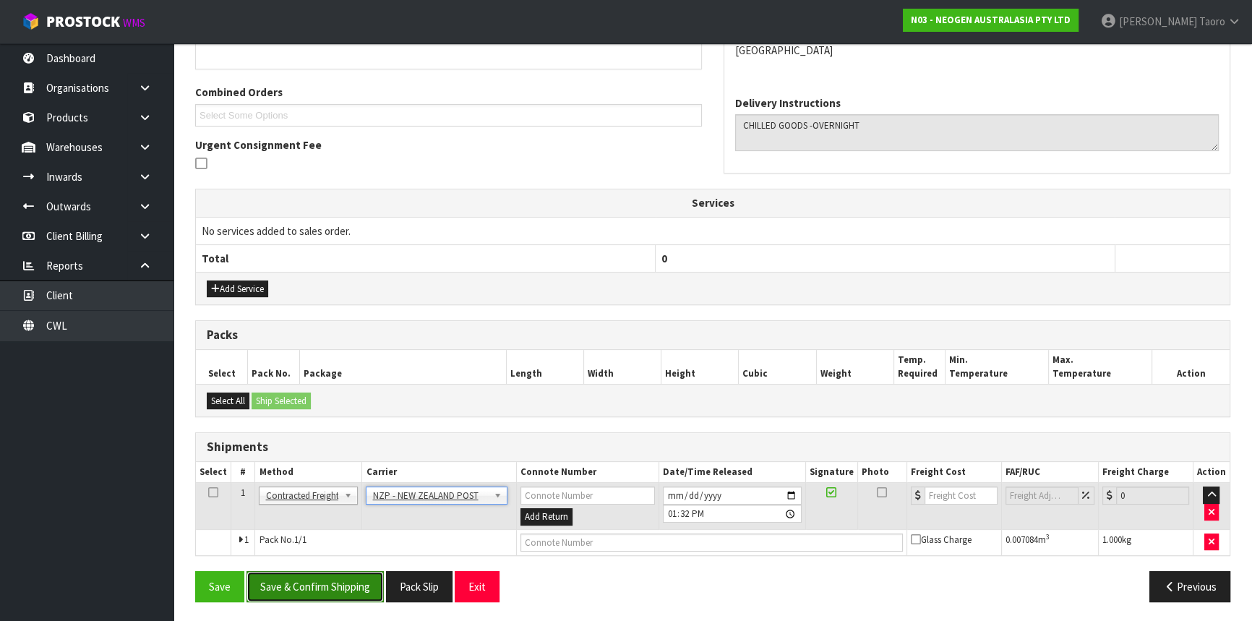
click at [345, 586] on button "Save & Confirm Shipping" at bounding box center [315, 586] width 137 height 31
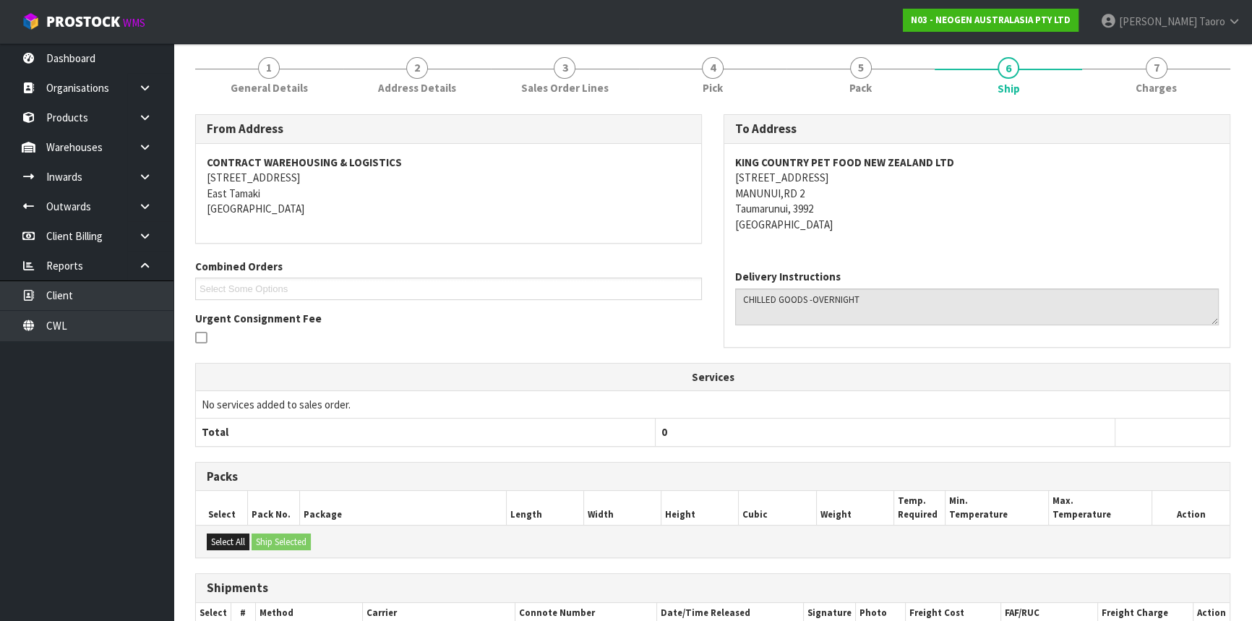
scroll to position [322, 0]
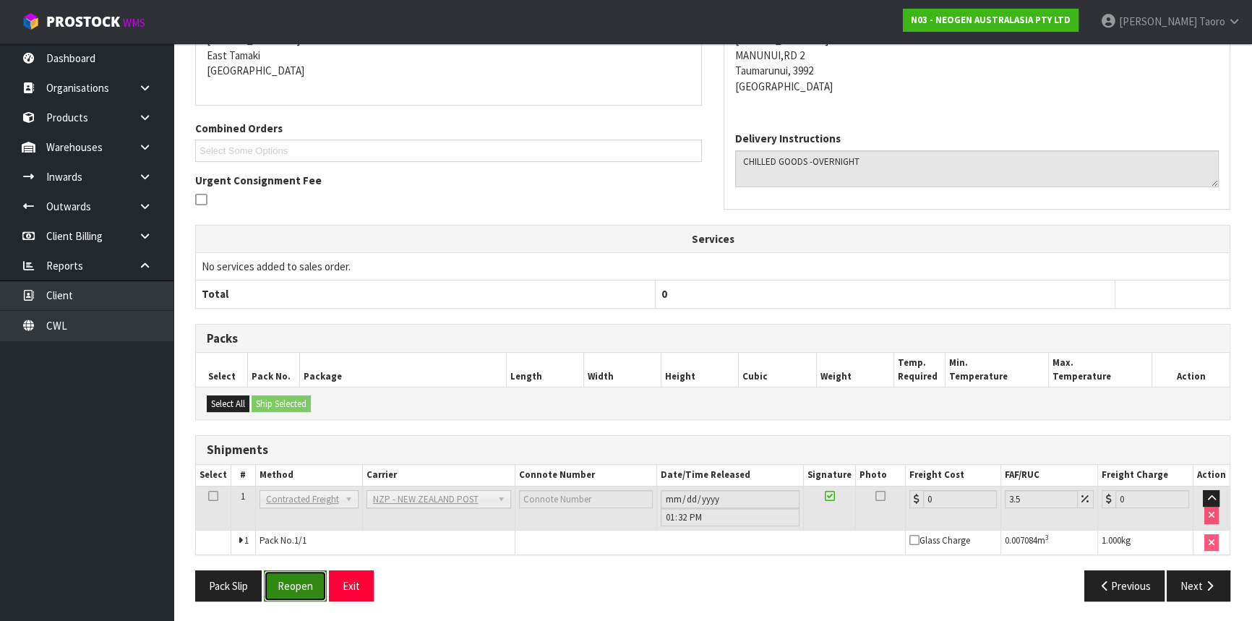
drag, startPoint x: 302, startPoint y: 585, endPoint x: 296, endPoint y: 580, distance: 7.7
click at [302, 585] on button "Reopen" at bounding box center [295, 585] width 63 height 31
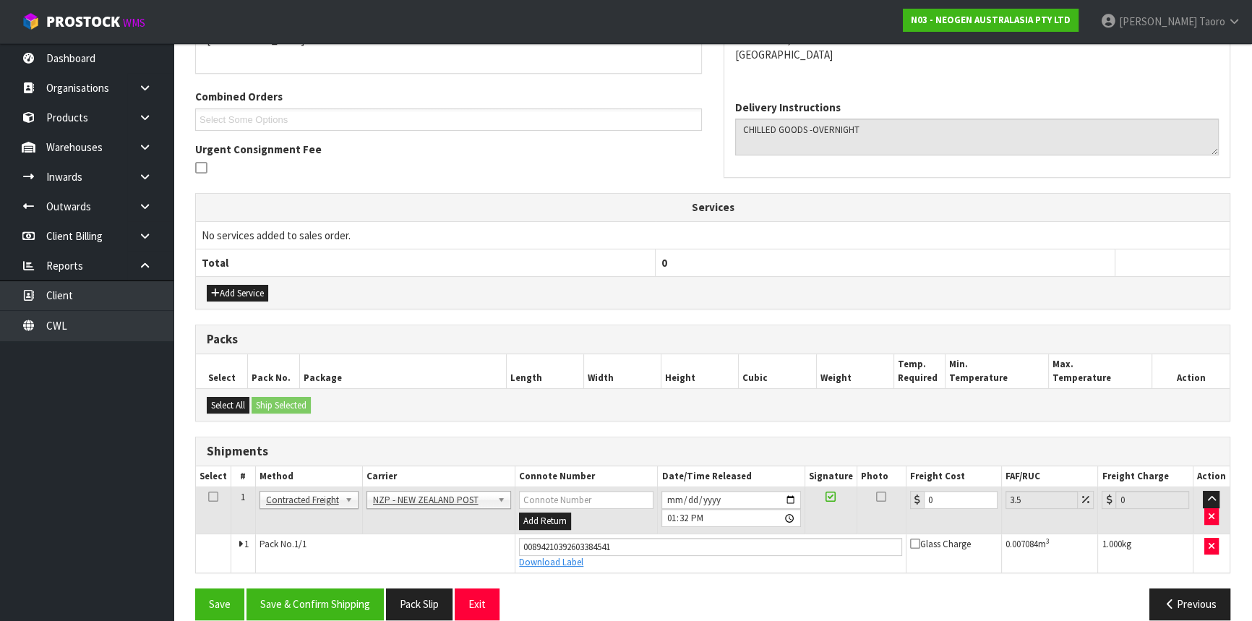
scroll to position [356, 0]
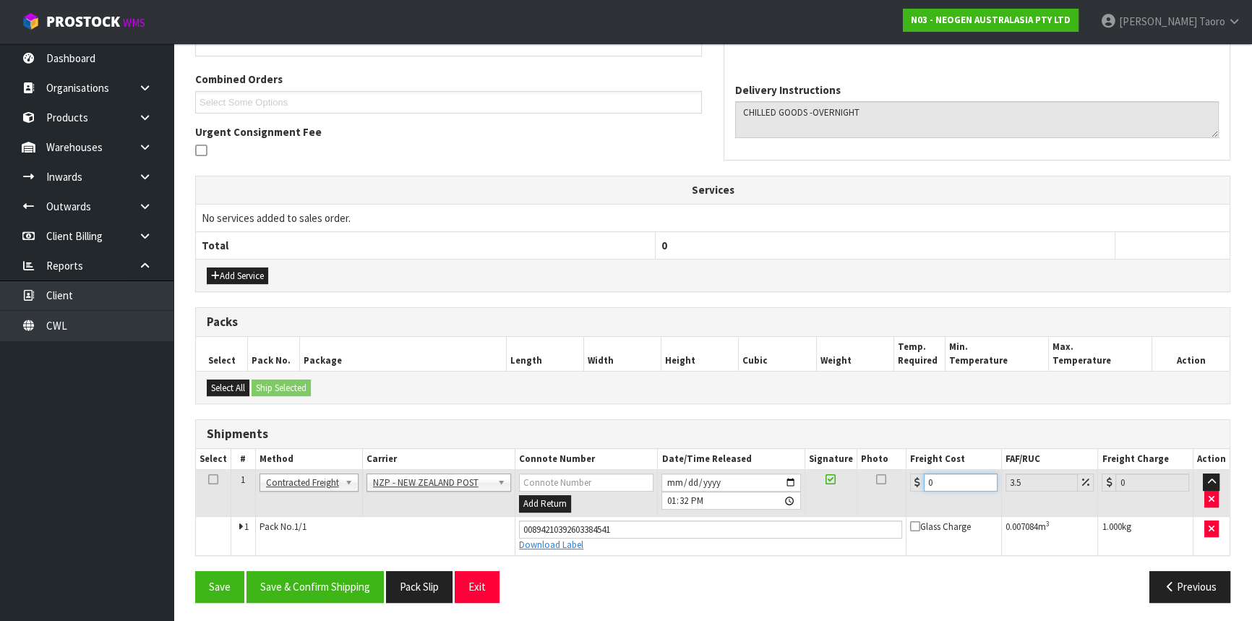
click at [973, 480] on input "0" at bounding box center [961, 483] width 74 height 18
click at [326, 591] on button "Save & Confirm Shipping" at bounding box center [315, 586] width 137 height 31
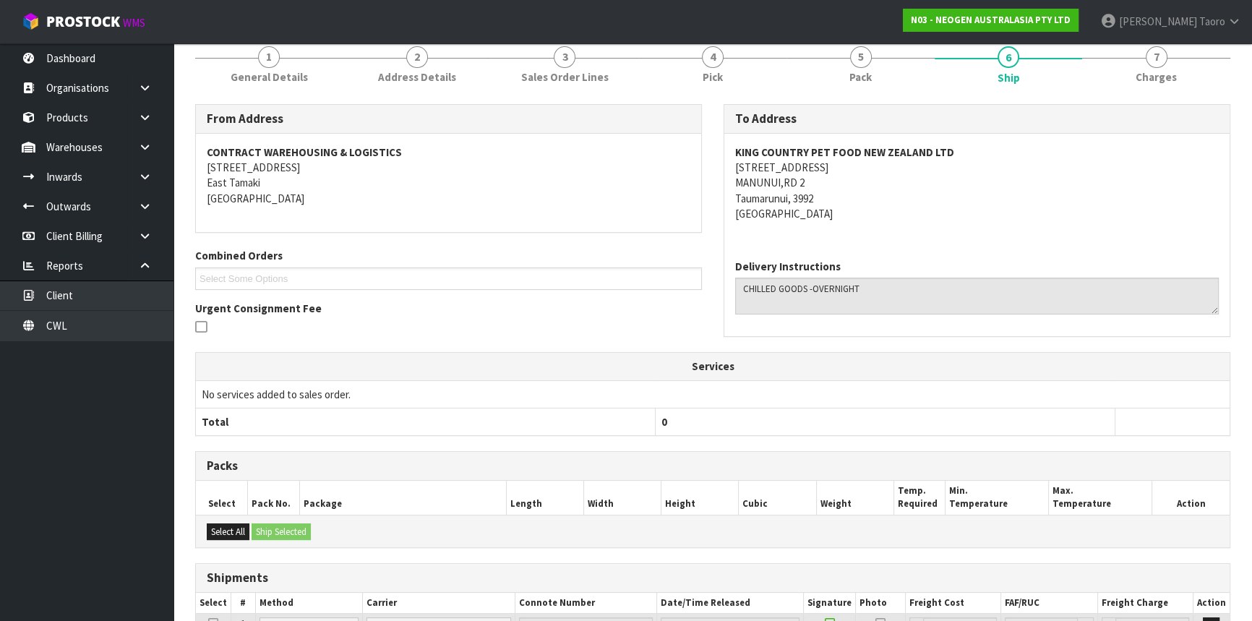
scroll to position [317, 0]
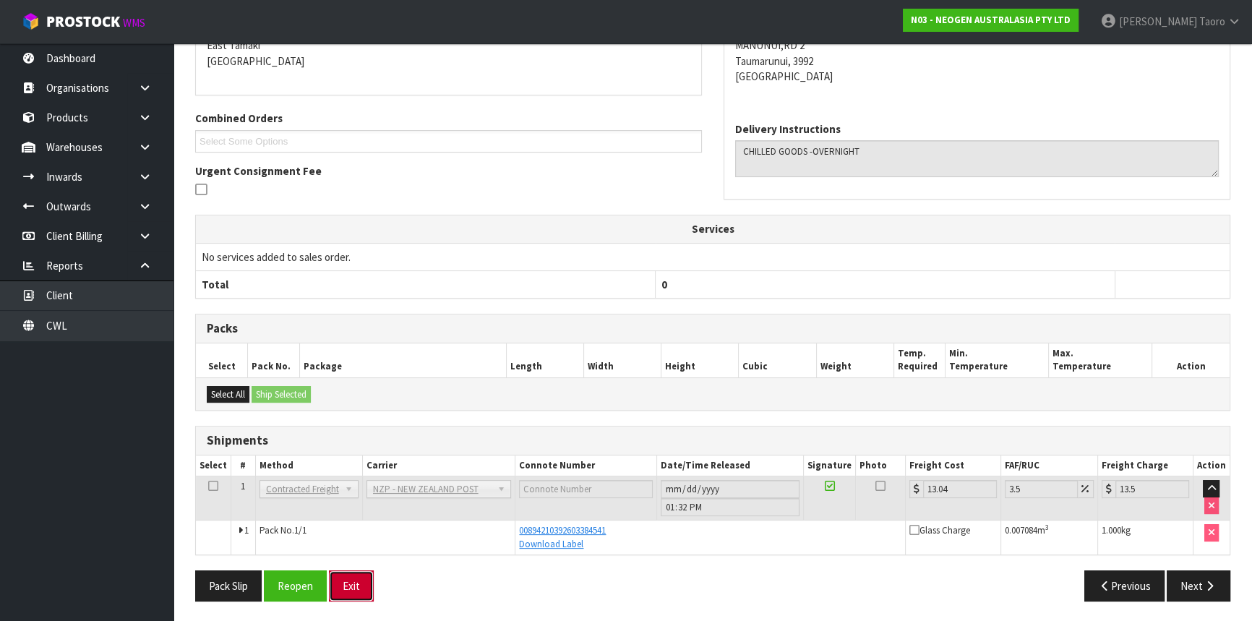
click at [354, 583] on button "Exit" at bounding box center [351, 585] width 45 height 31
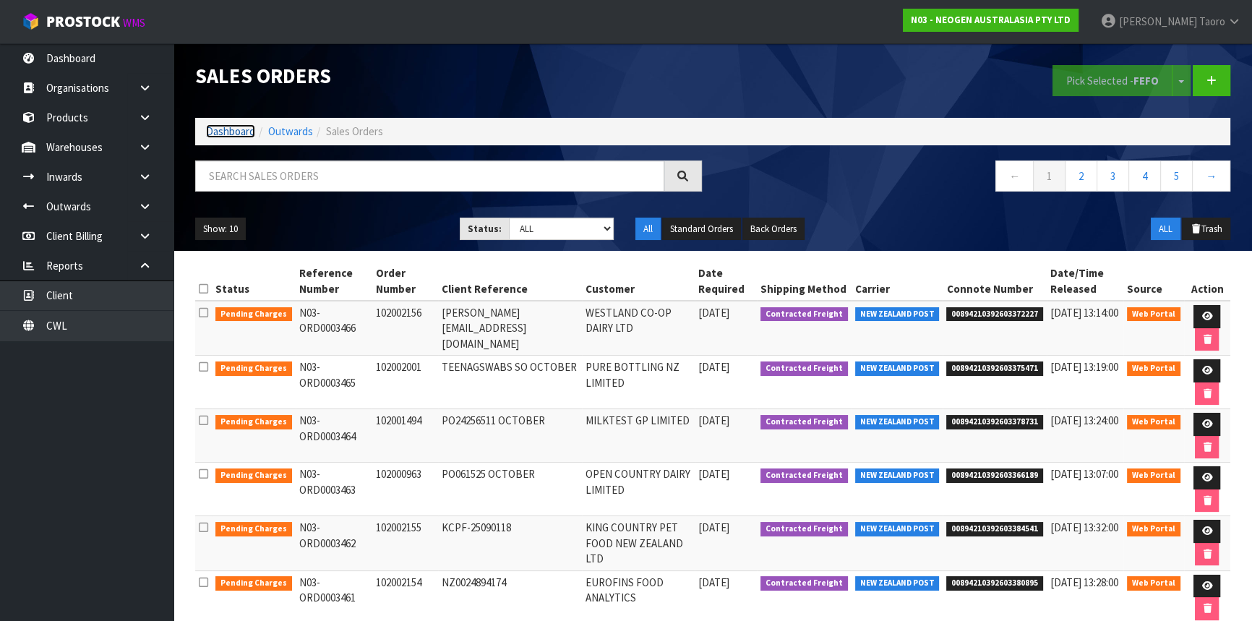
click at [244, 135] on link "Dashboard" at bounding box center [230, 131] width 49 height 14
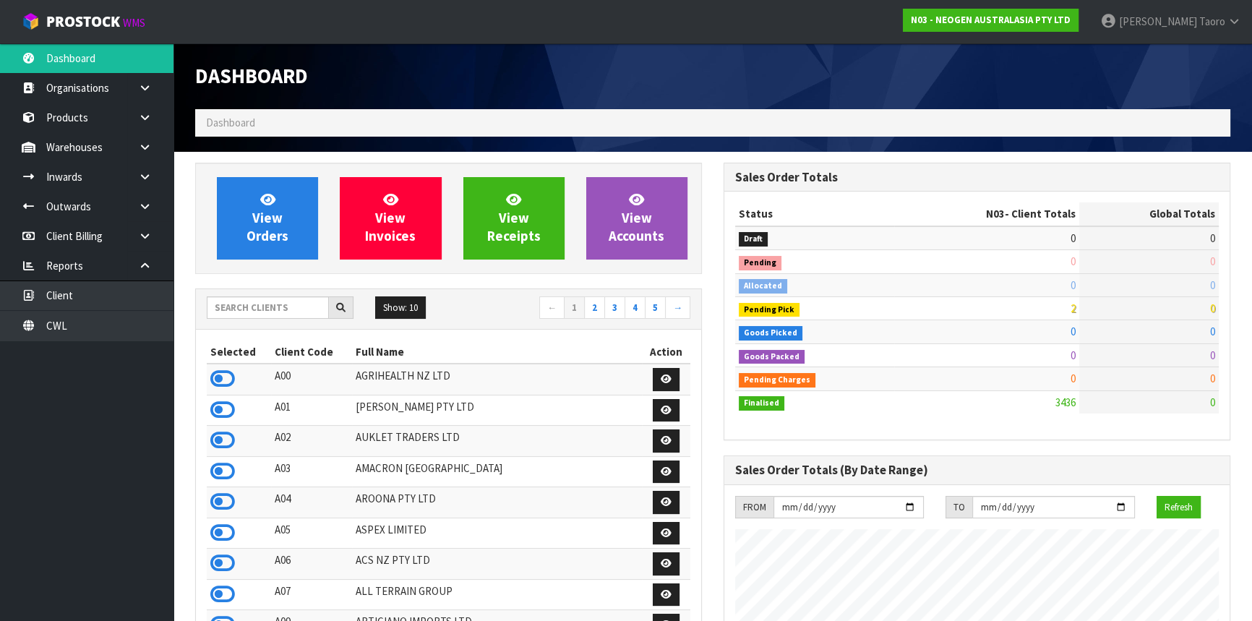
scroll to position [1124, 528]
click at [229, 561] on icon at bounding box center [222, 563] width 25 height 22
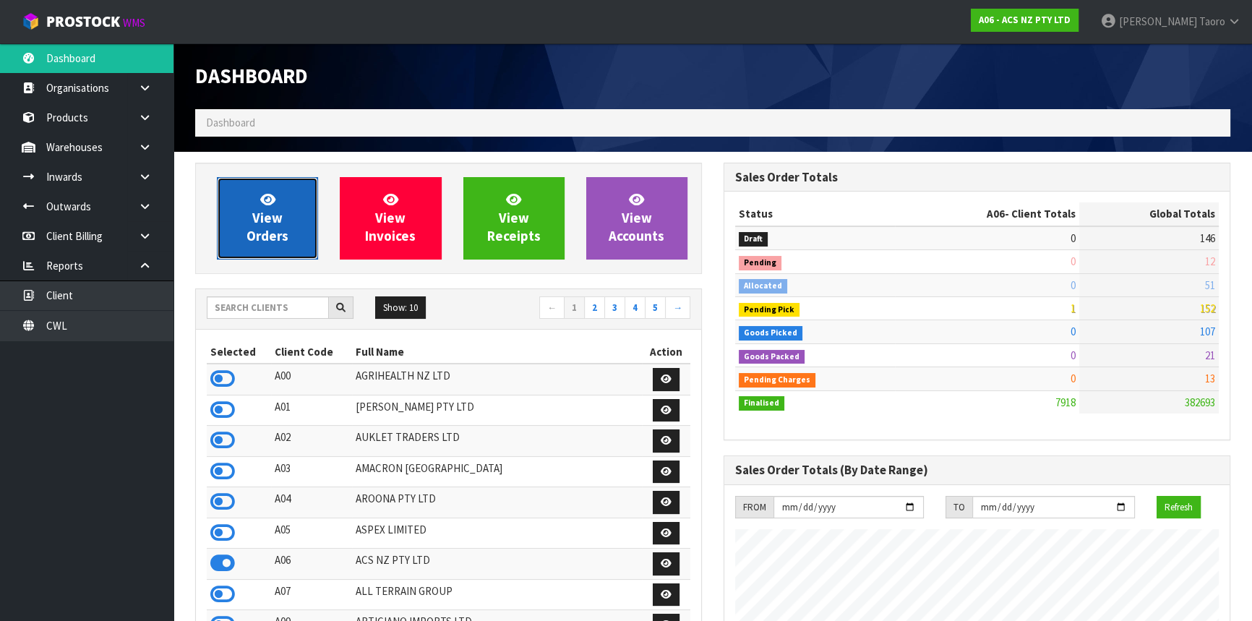
click at [275, 202] on link "View Orders" at bounding box center [267, 218] width 101 height 82
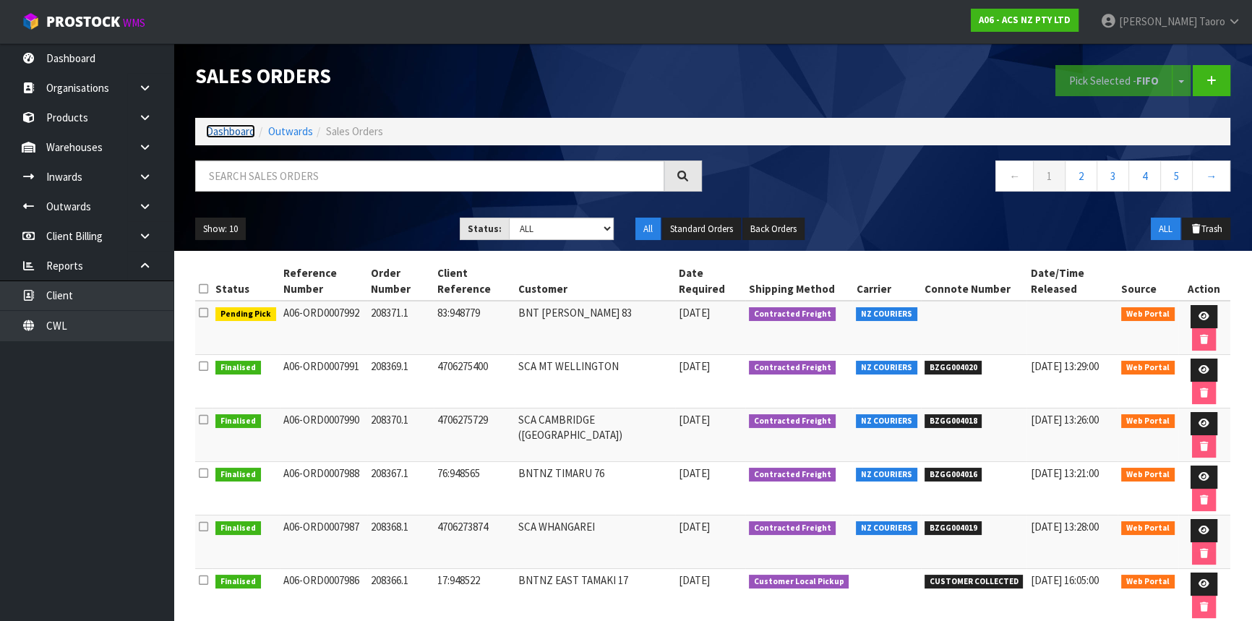
click at [224, 129] on link "Dashboard" at bounding box center [230, 131] width 49 height 14
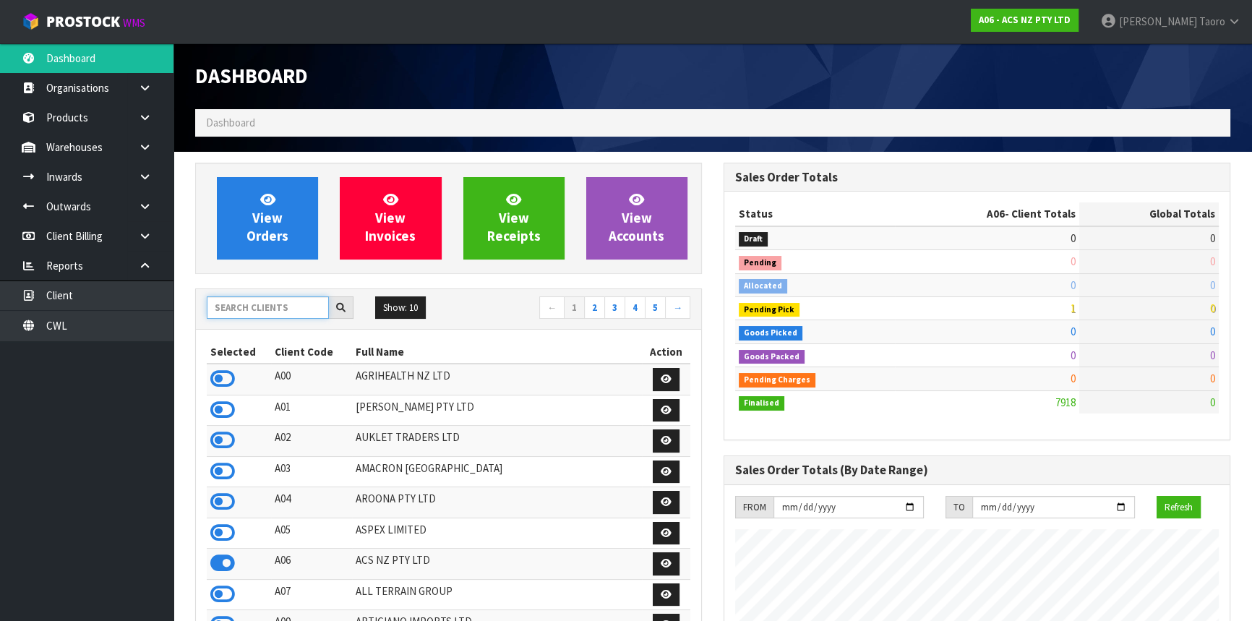
click at [260, 310] on input "text" at bounding box center [268, 307] width 122 height 22
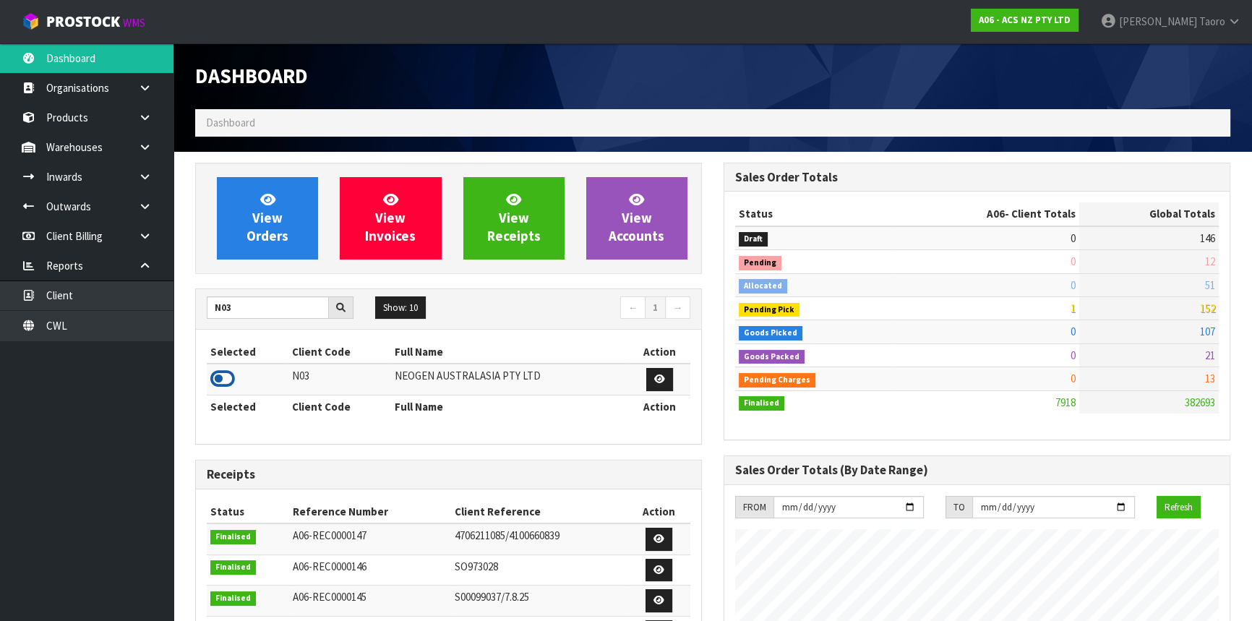
click at [224, 380] on icon at bounding box center [222, 379] width 25 height 22
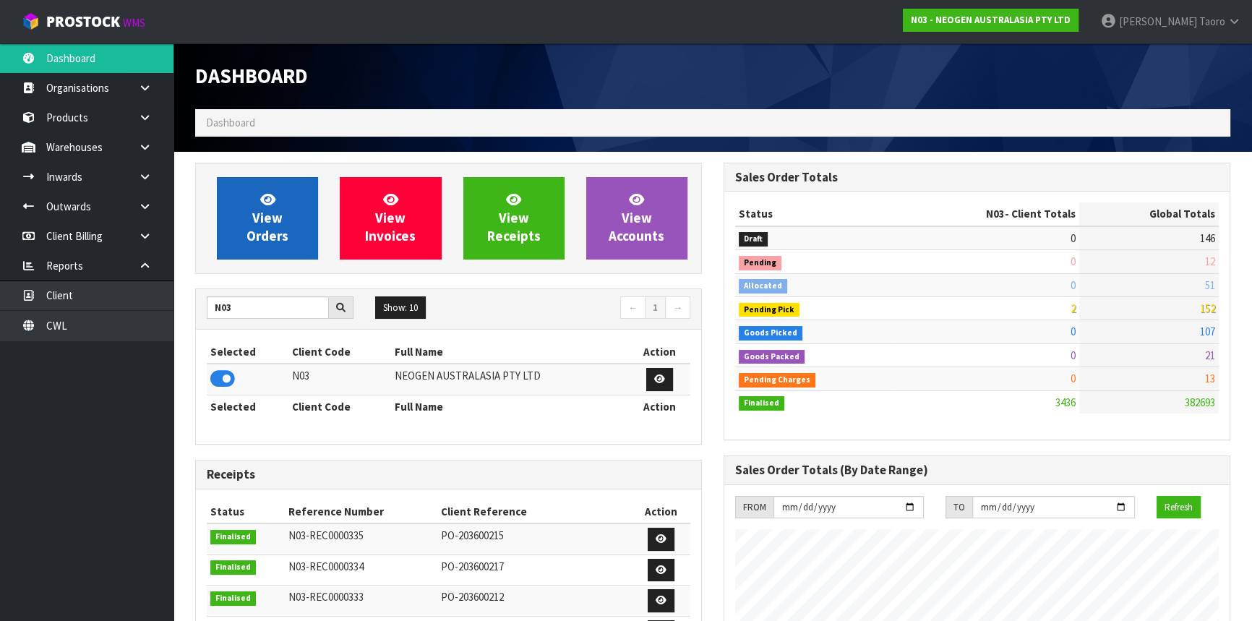
scroll to position [1124, 528]
click at [260, 210] on span "View Orders" at bounding box center [268, 218] width 42 height 54
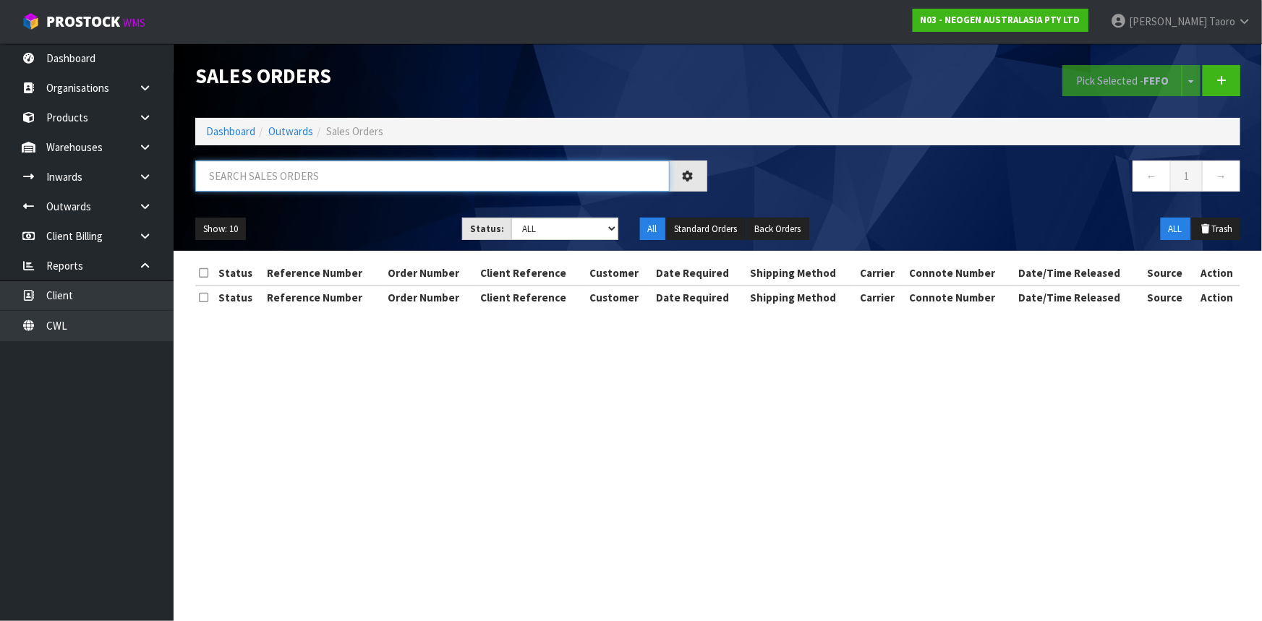
click at [270, 171] on input "text" at bounding box center [432, 175] width 474 height 31
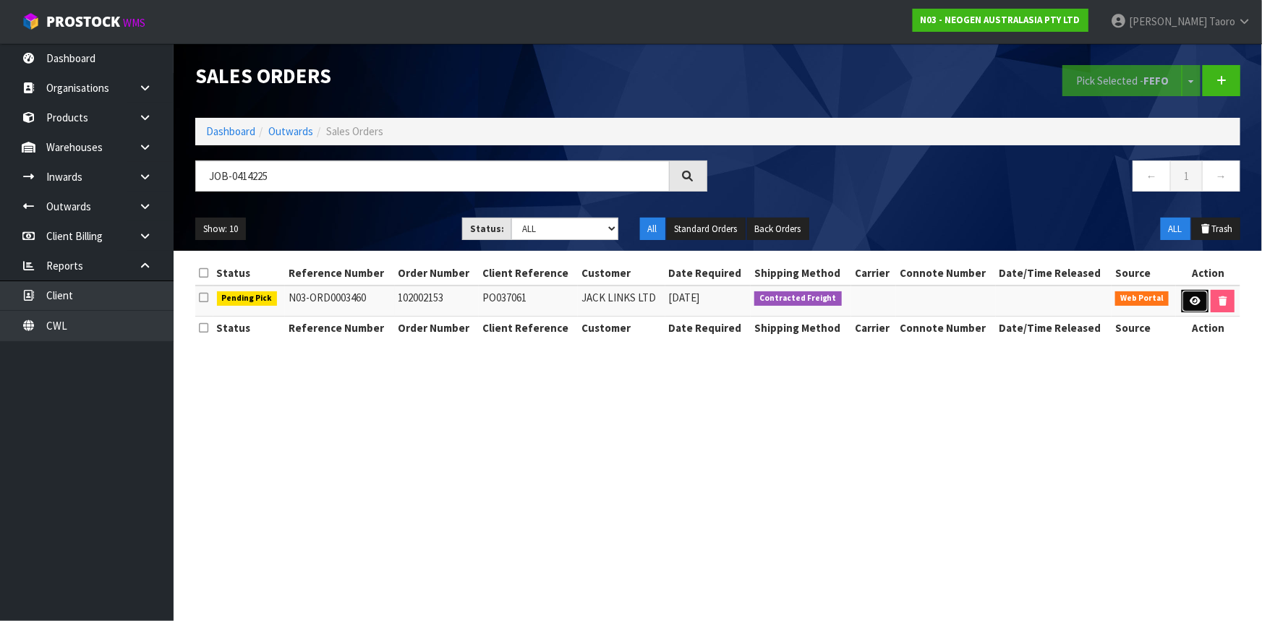
click at [1185, 296] on link at bounding box center [1194, 301] width 27 height 23
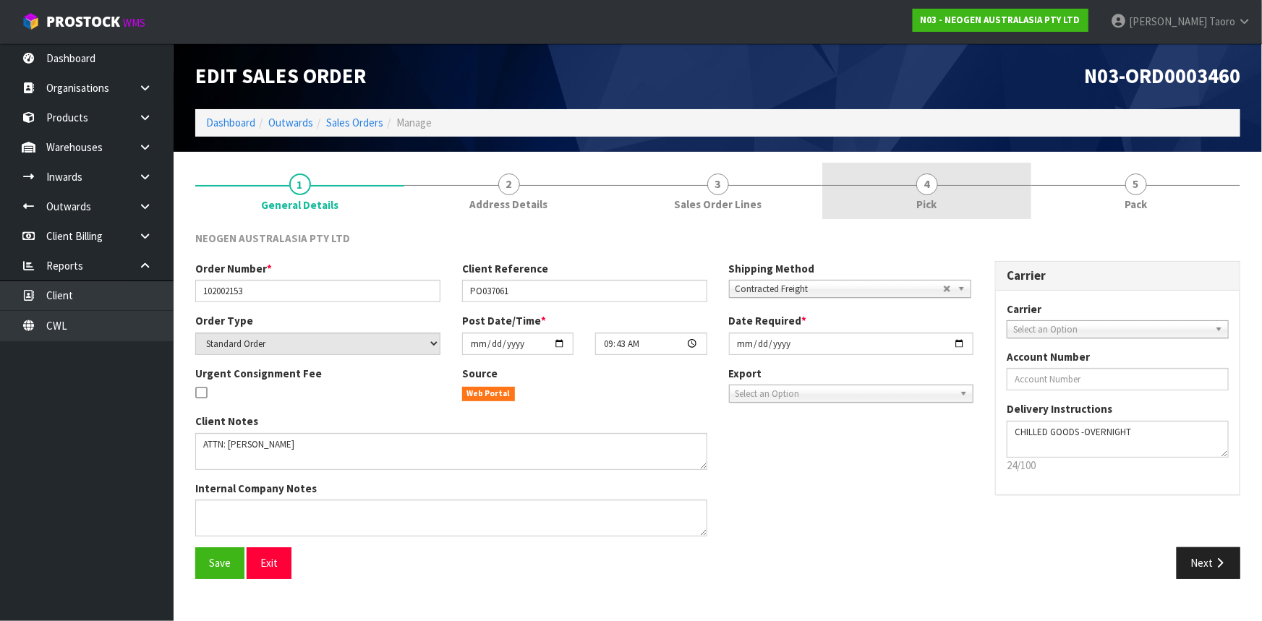
click at [960, 191] on link "4 Pick" at bounding box center [926, 191] width 209 height 57
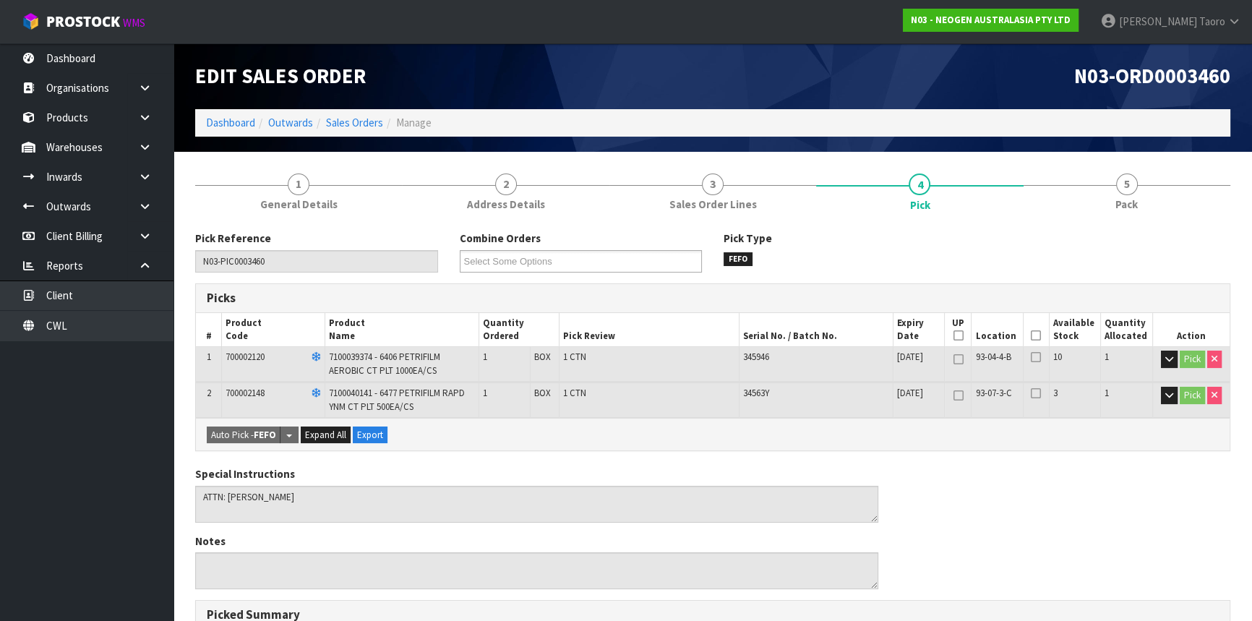
click at [1037, 336] on icon at bounding box center [1036, 335] width 10 height 1
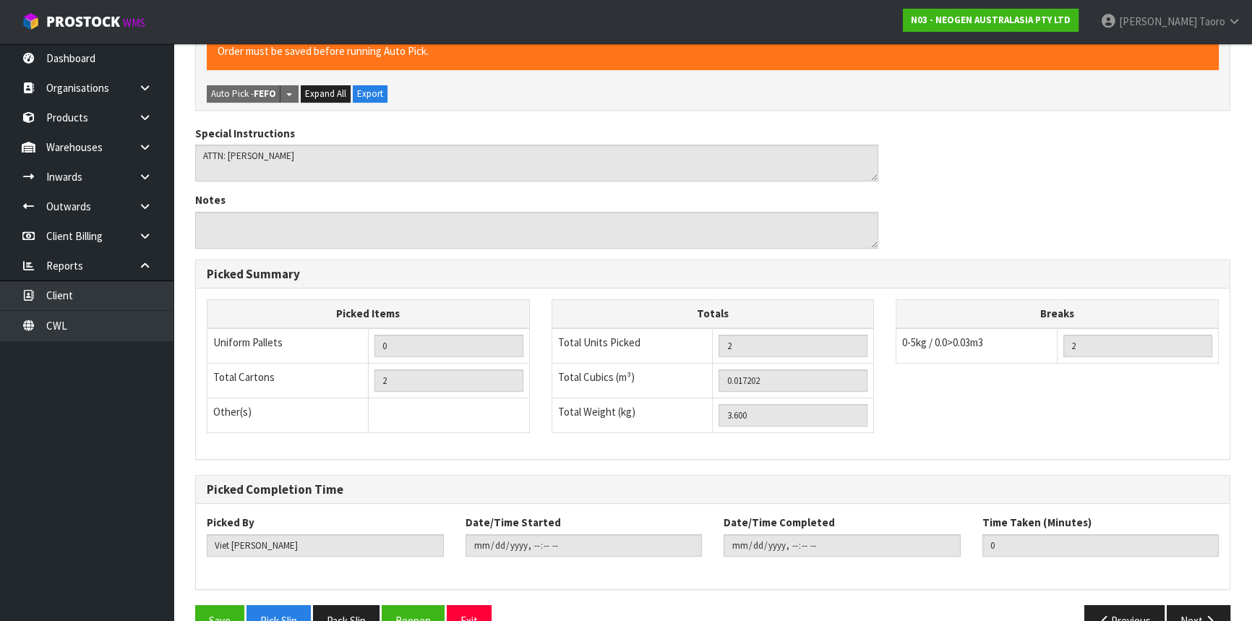
scroll to position [394, 0]
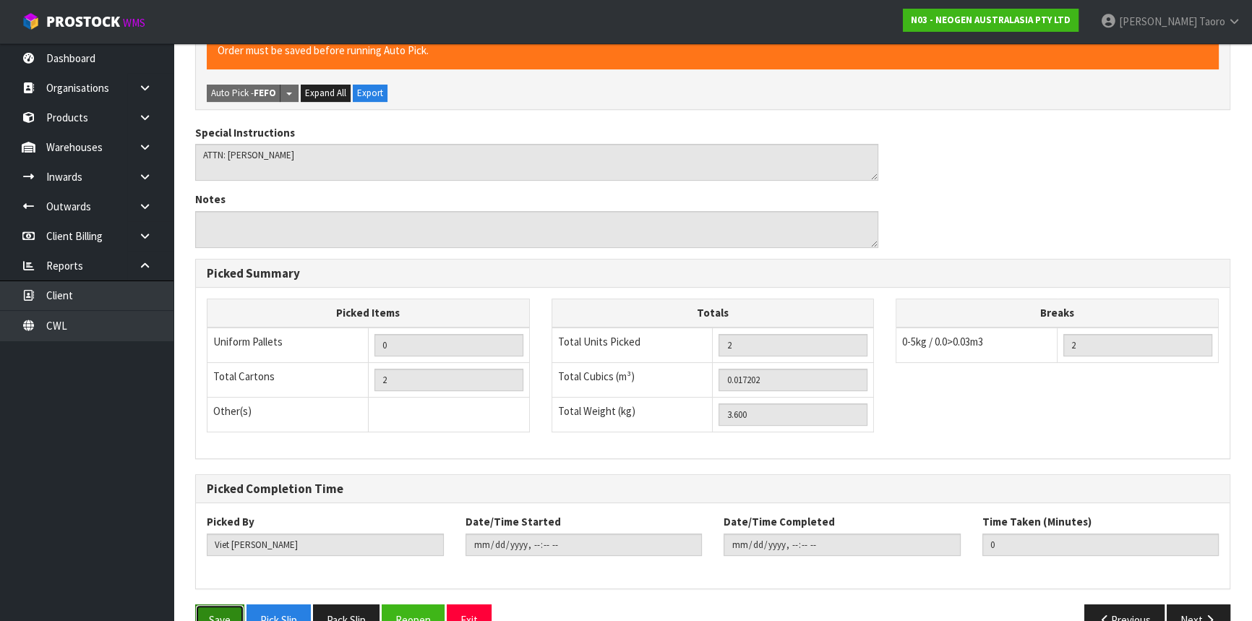
click at [221, 608] on button "Save" at bounding box center [219, 619] width 49 height 31
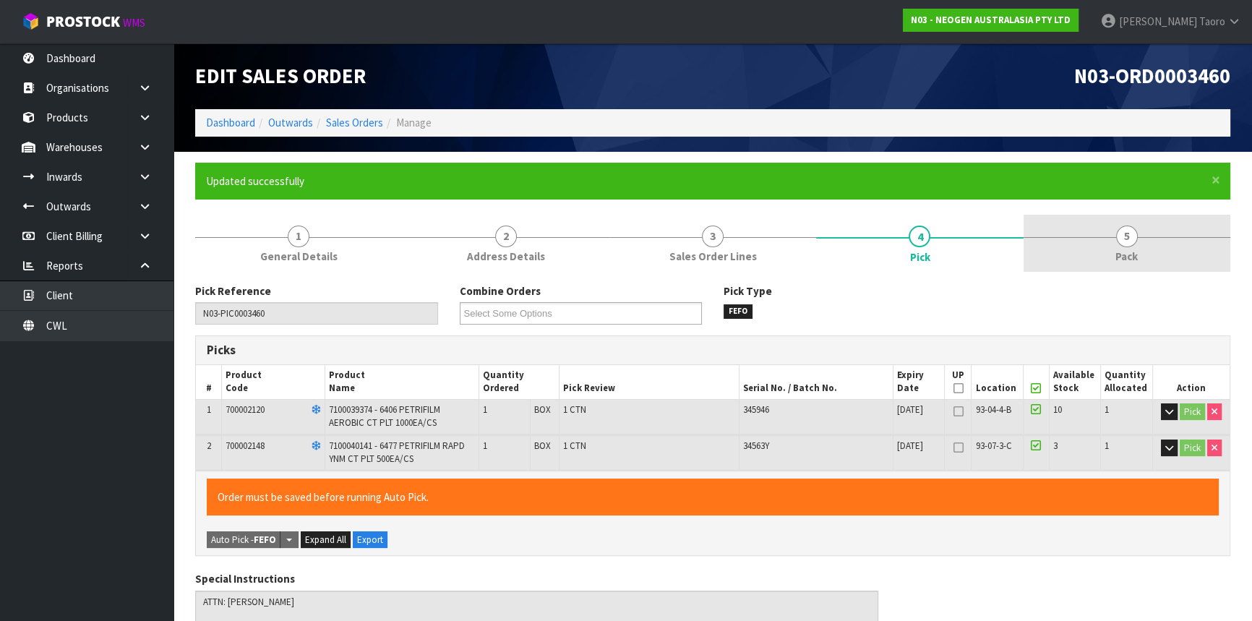
click at [1163, 231] on link "5 Pack" at bounding box center [1127, 243] width 207 height 57
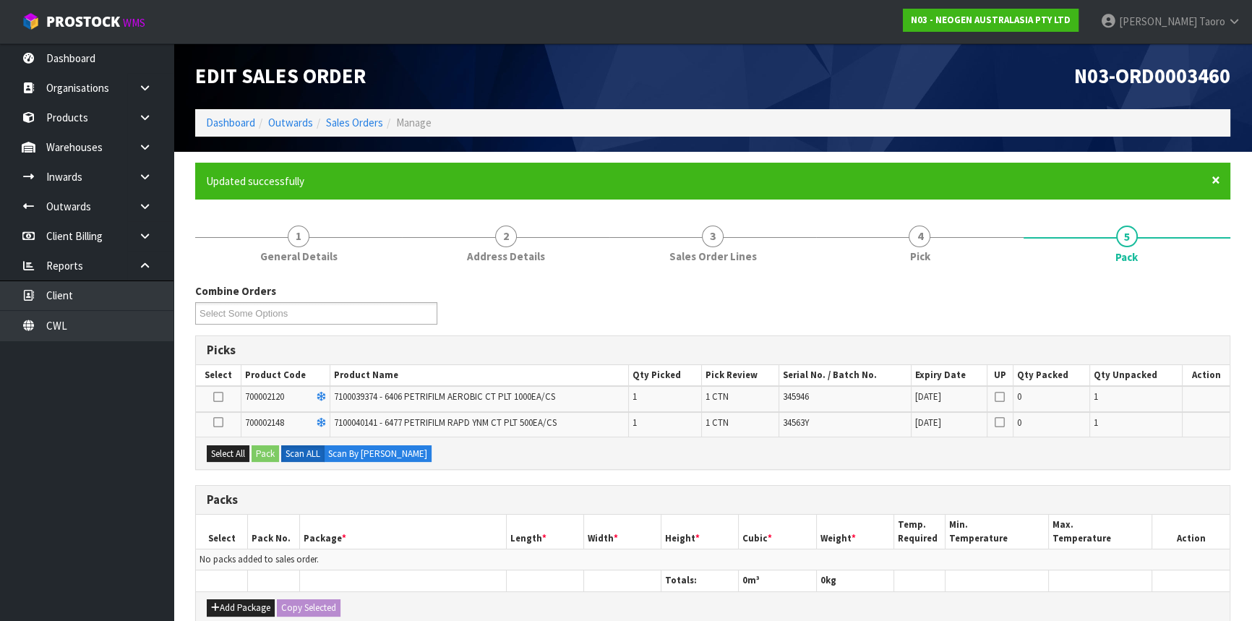
click at [1216, 177] on span "×" at bounding box center [1216, 180] width 9 height 20
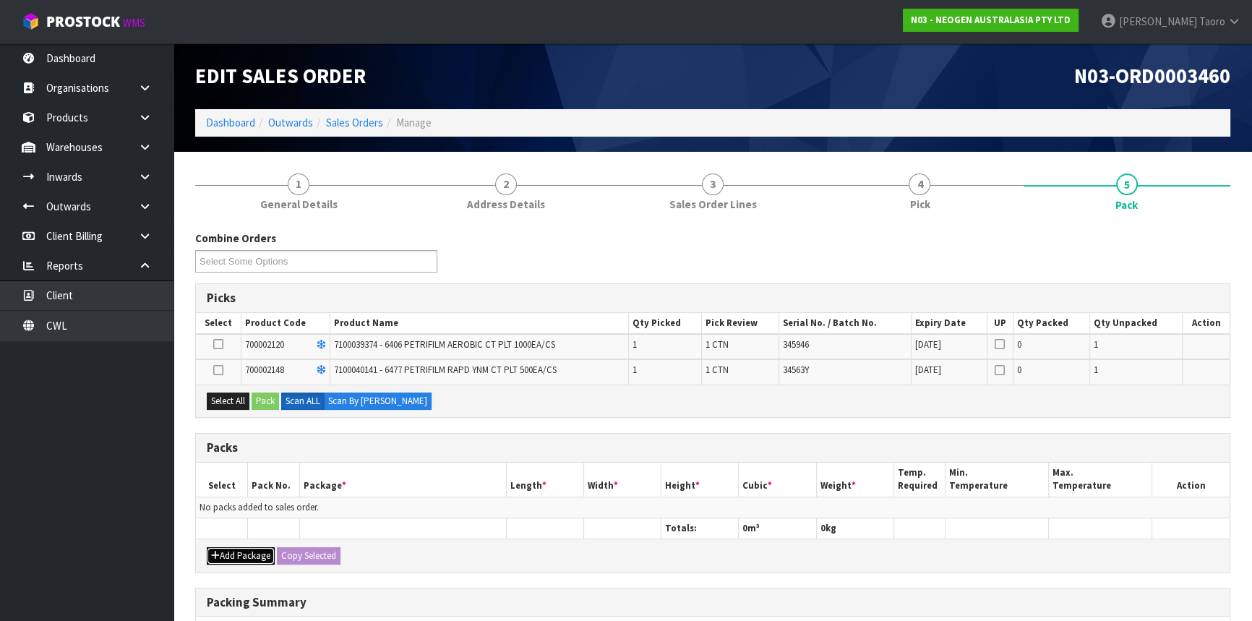
click at [233, 562] on button "Add Package" at bounding box center [241, 555] width 68 height 17
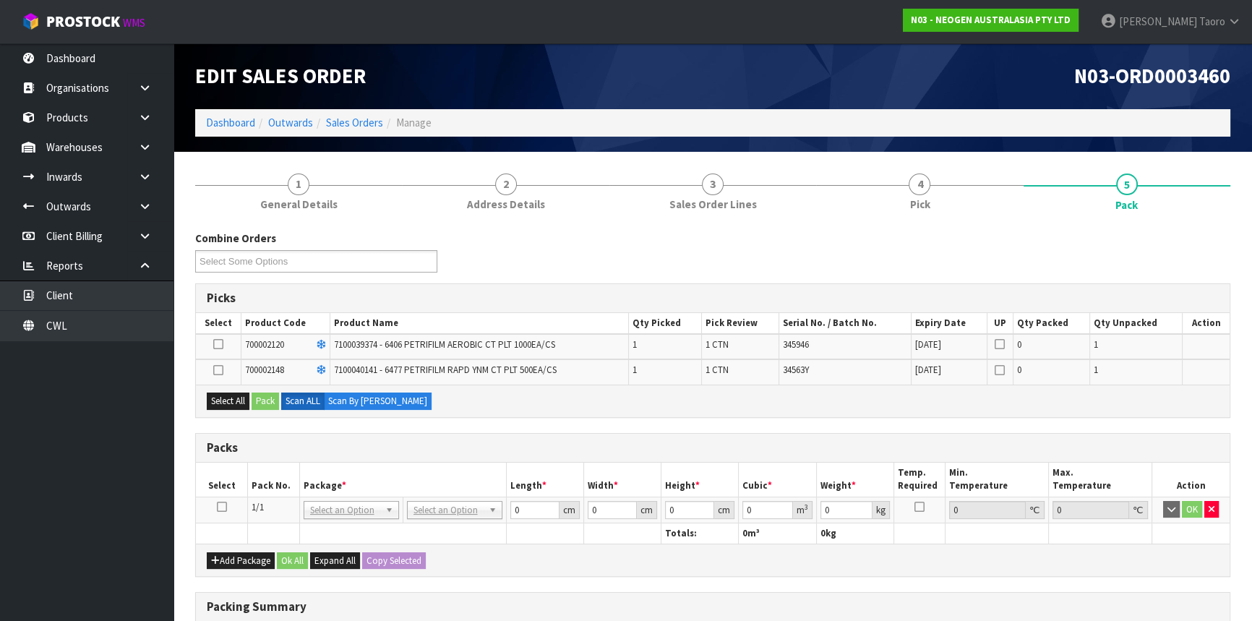
drag, startPoint x: 224, startPoint y: 508, endPoint x: 259, endPoint y: 407, distance: 107.0
click at [227, 506] on td at bounding box center [222, 510] width 52 height 26
click at [217, 508] on icon at bounding box center [222, 507] width 10 height 1
click at [236, 410] on div "Select All Pack Scan ALL Scan By [PERSON_NAME]" at bounding box center [713, 401] width 1034 height 33
drag, startPoint x: 241, startPoint y: 398, endPoint x: 259, endPoint y: 399, distance: 17.4
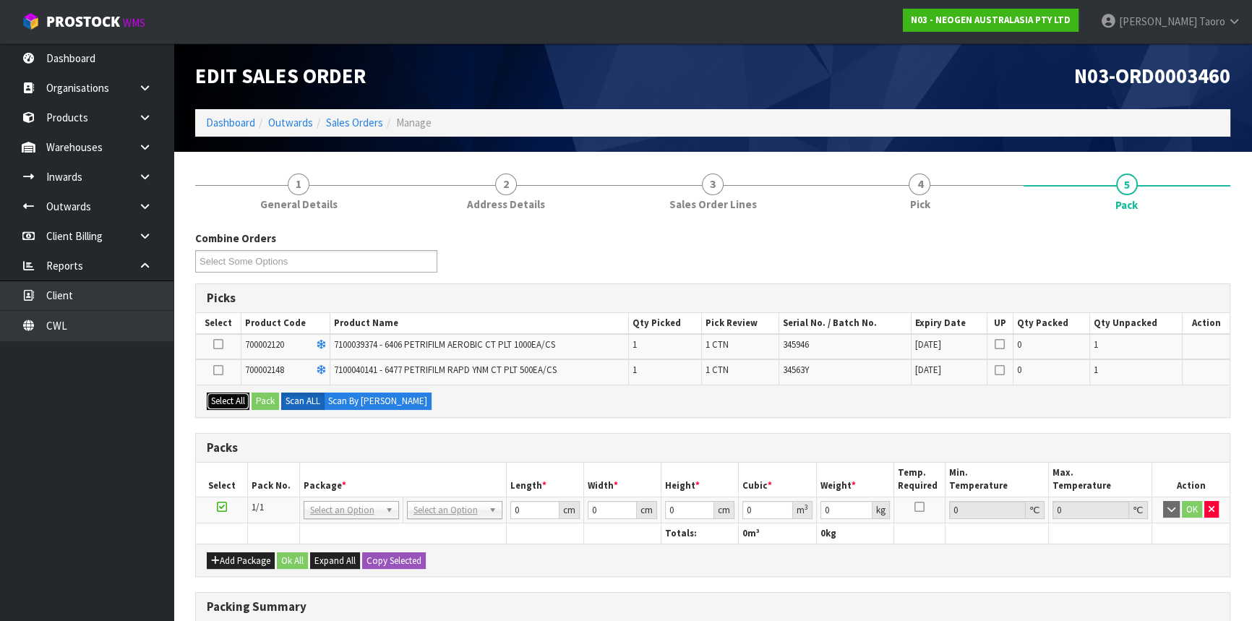
click at [241, 398] on button "Select All" at bounding box center [228, 401] width 43 height 17
click at [266, 398] on button "Pack" at bounding box center [265, 401] width 27 height 17
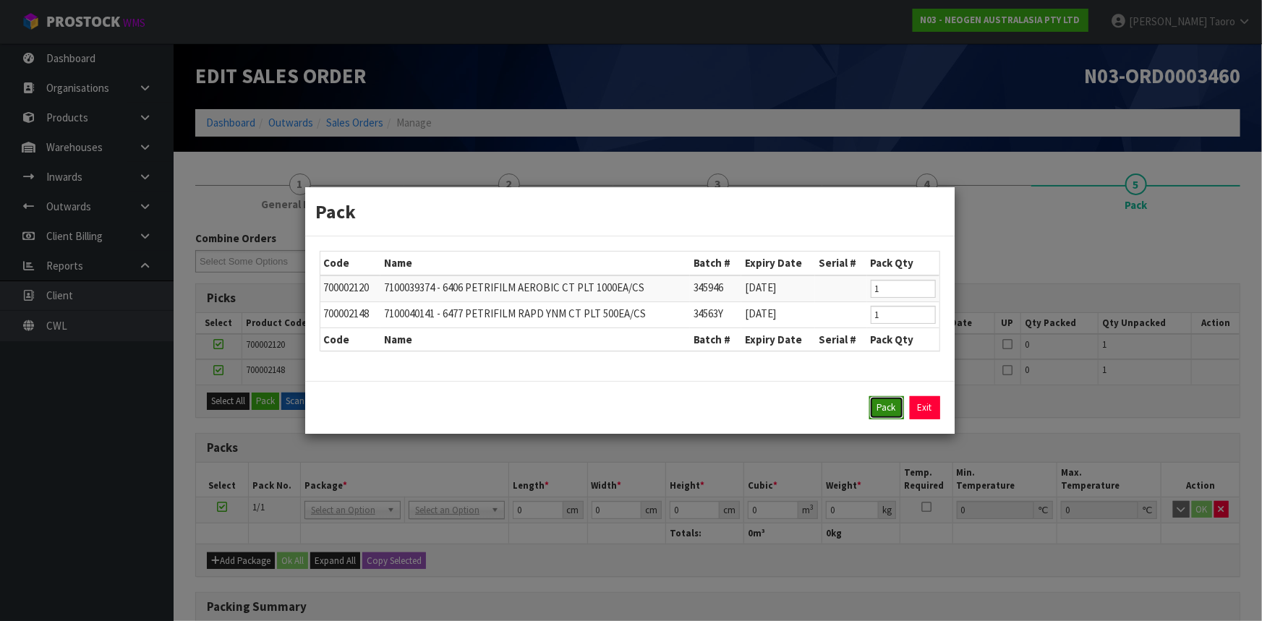
click at [882, 411] on button "Pack" at bounding box center [886, 407] width 35 height 23
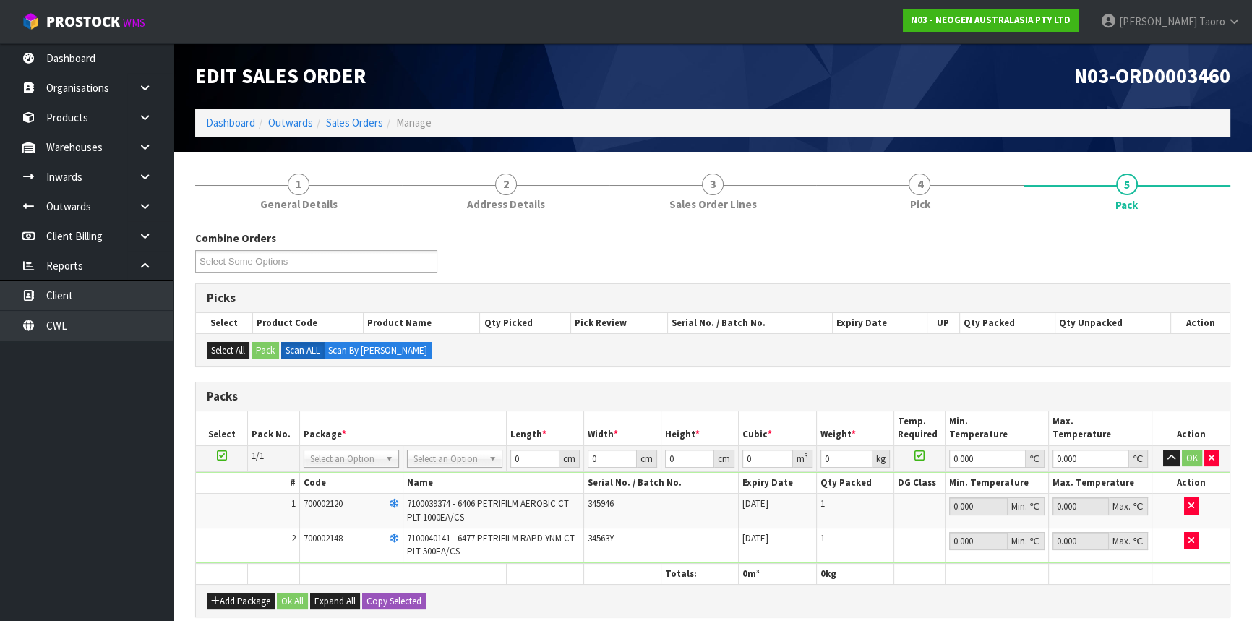
click at [834, 413] on th "Weight *" at bounding box center [854, 428] width 77 height 34
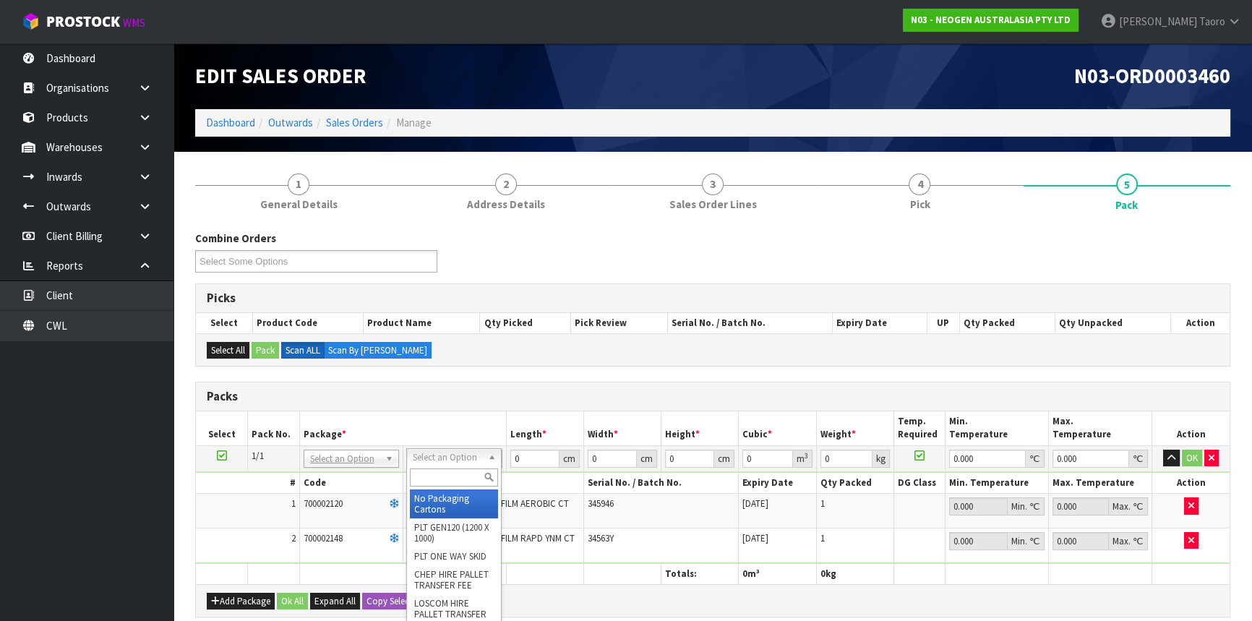
click at [455, 471] on input "text" at bounding box center [454, 477] width 88 height 18
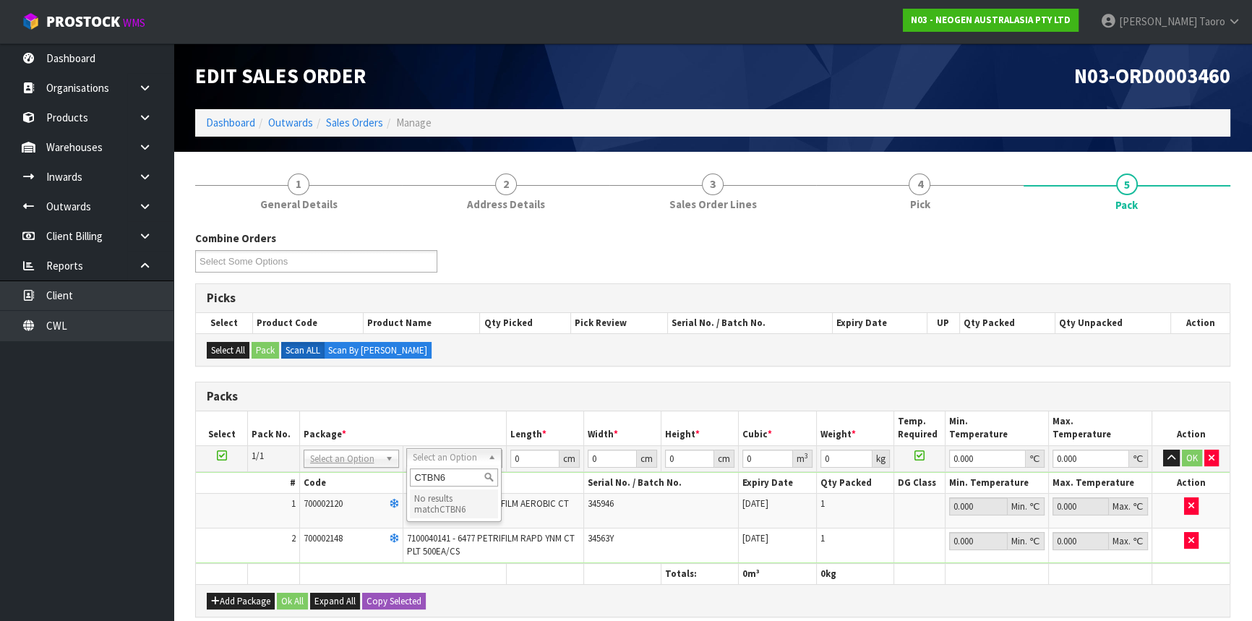
click at [471, 470] on input "CTBN6" at bounding box center [454, 477] width 88 height 18
click at [534, 461] on input "43" at bounding box center [534, 459] width 49 height 18
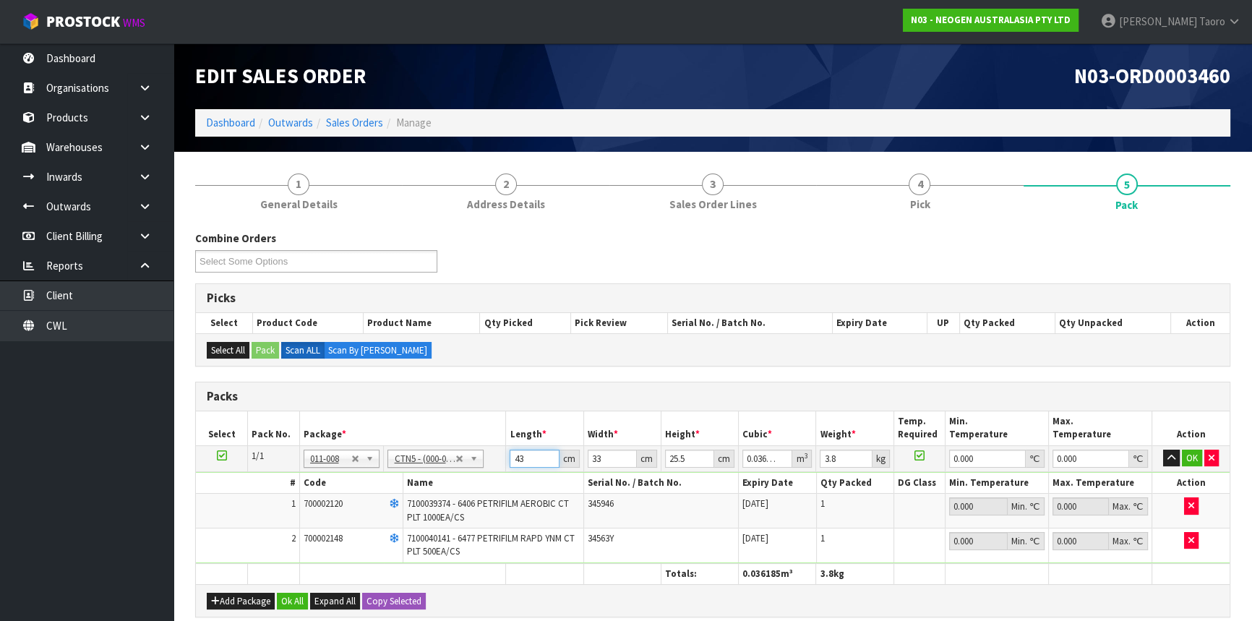
click at [534, 461] on input "43" at bounding box center [534, 459] width 49 height 18
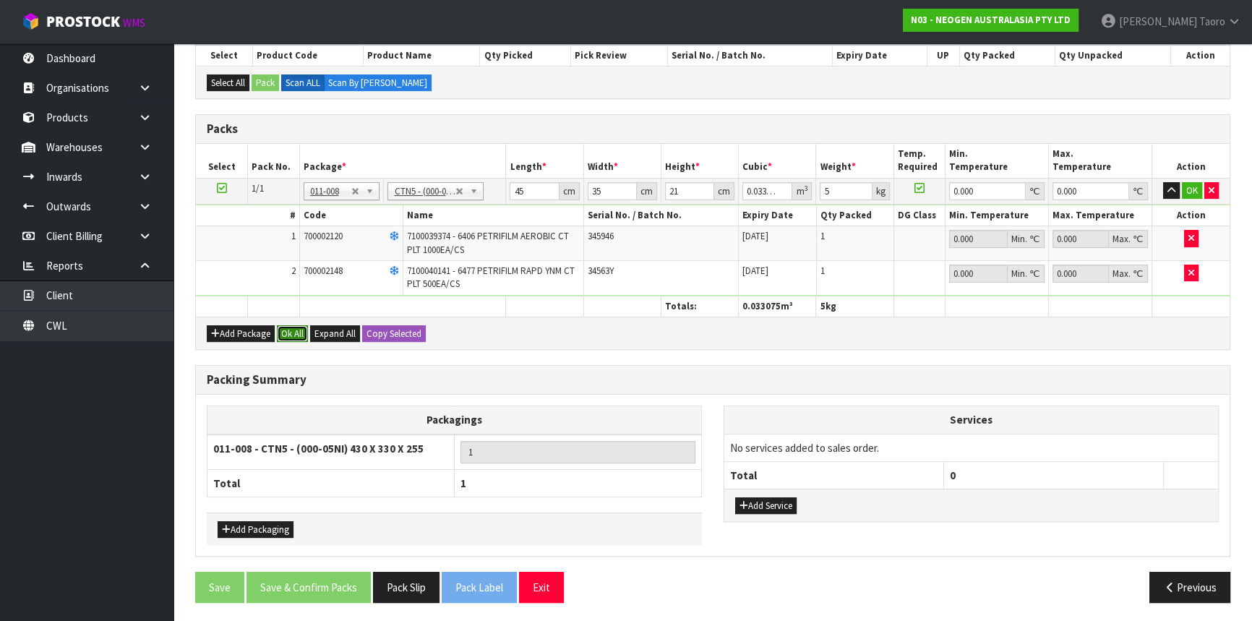
drag, startPoint x: 288, startPoint y: 324, endPoint x: 296, endPoint y: 340, distance: 18.1
click at [288, 325] on button "Ok All" at bounding box center [292, 333] width 31 height 17
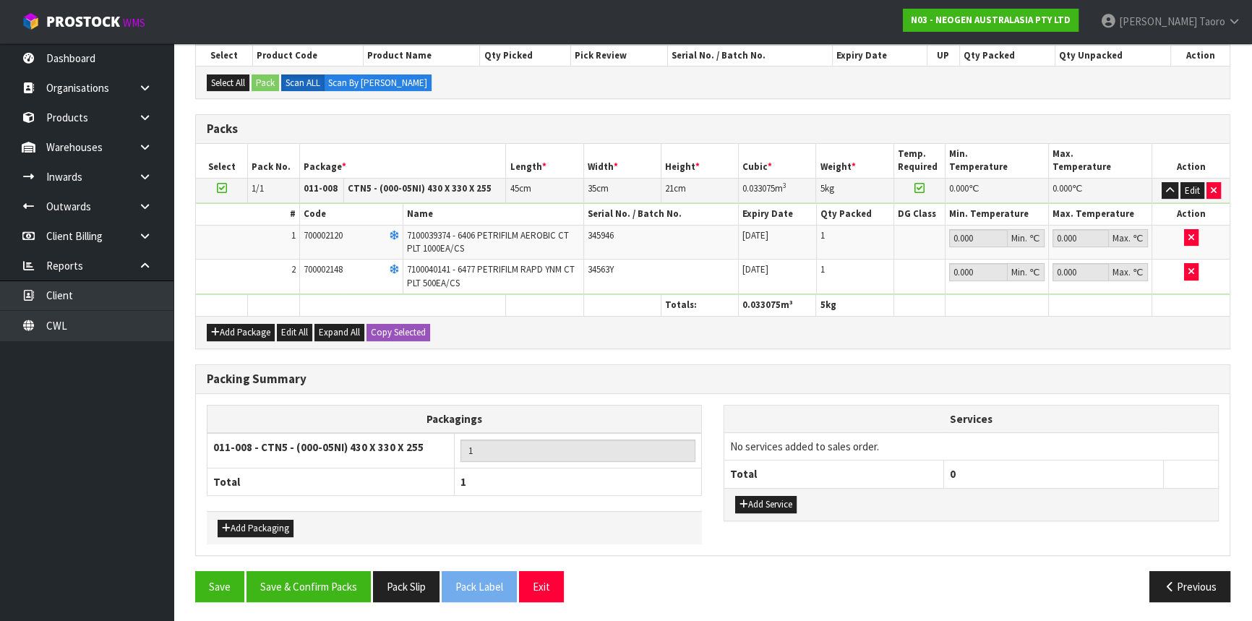
scroll to position [267, 0]
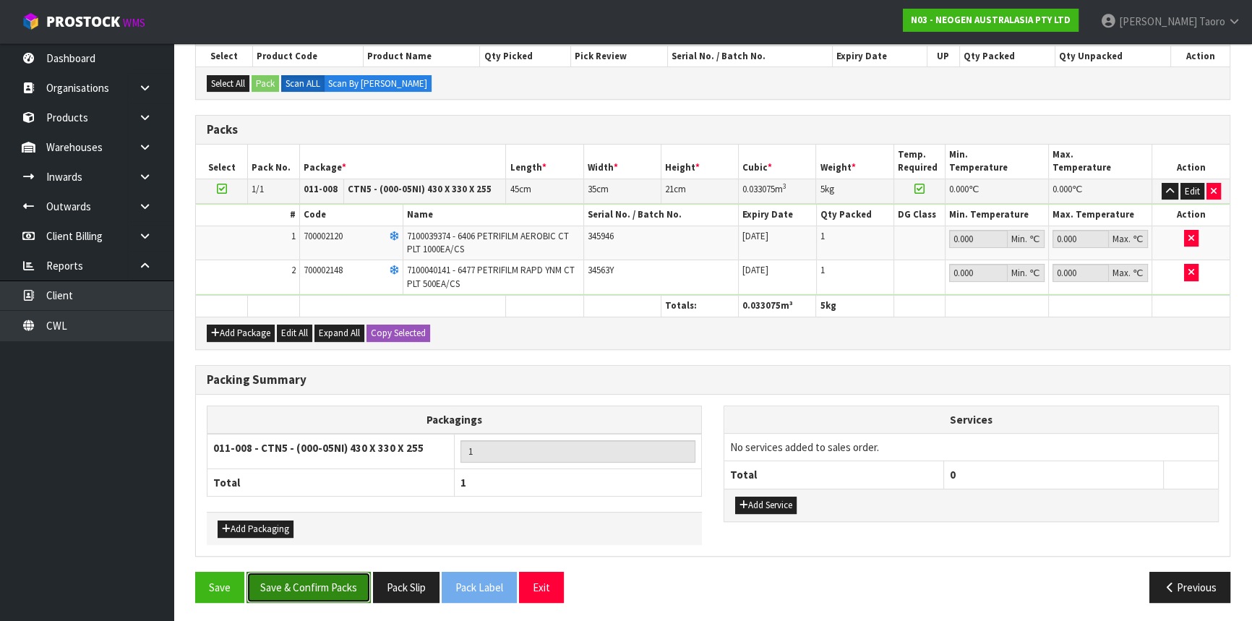
click at [314, 576] on button "Save & Confirm Packs" at bounding box center [309, 587] width 124 height 31
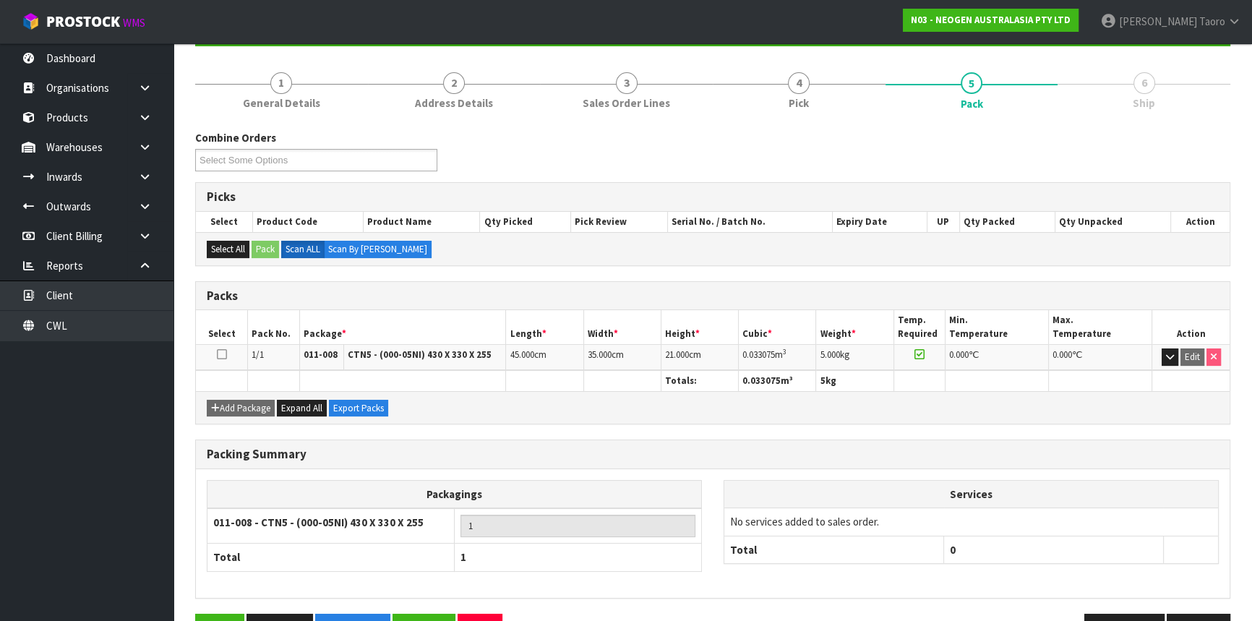
scroll to position [195, 0]
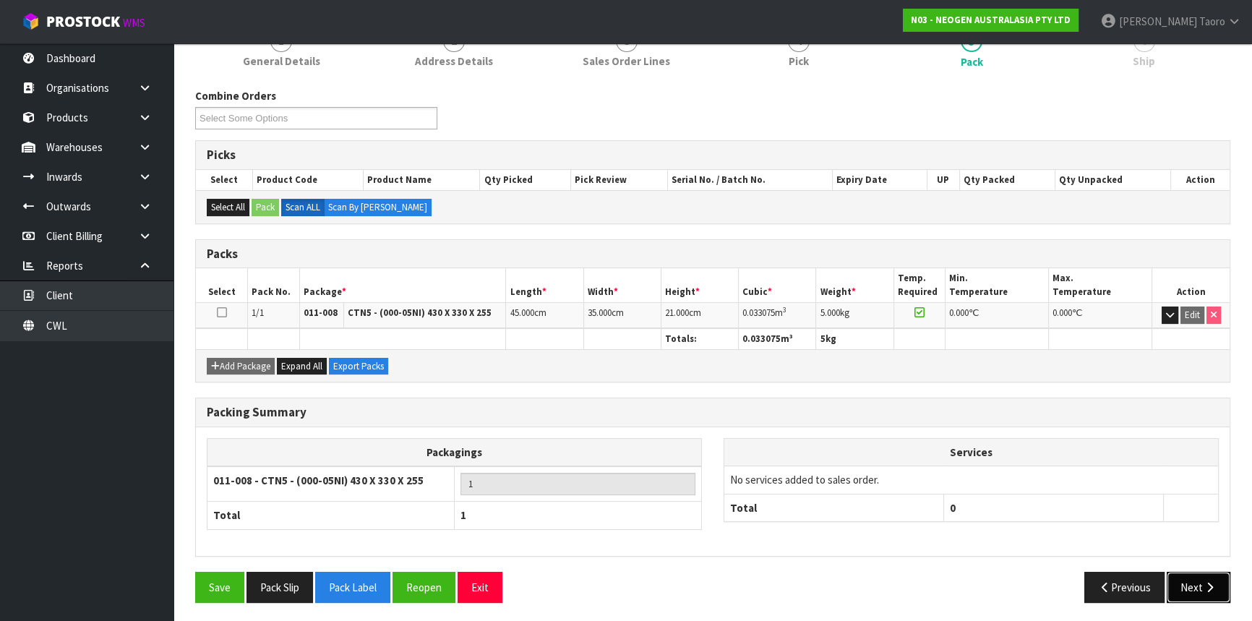
click at [1196, 587] on button "Next" at bounding box center [1199, 587] width 64 height 31
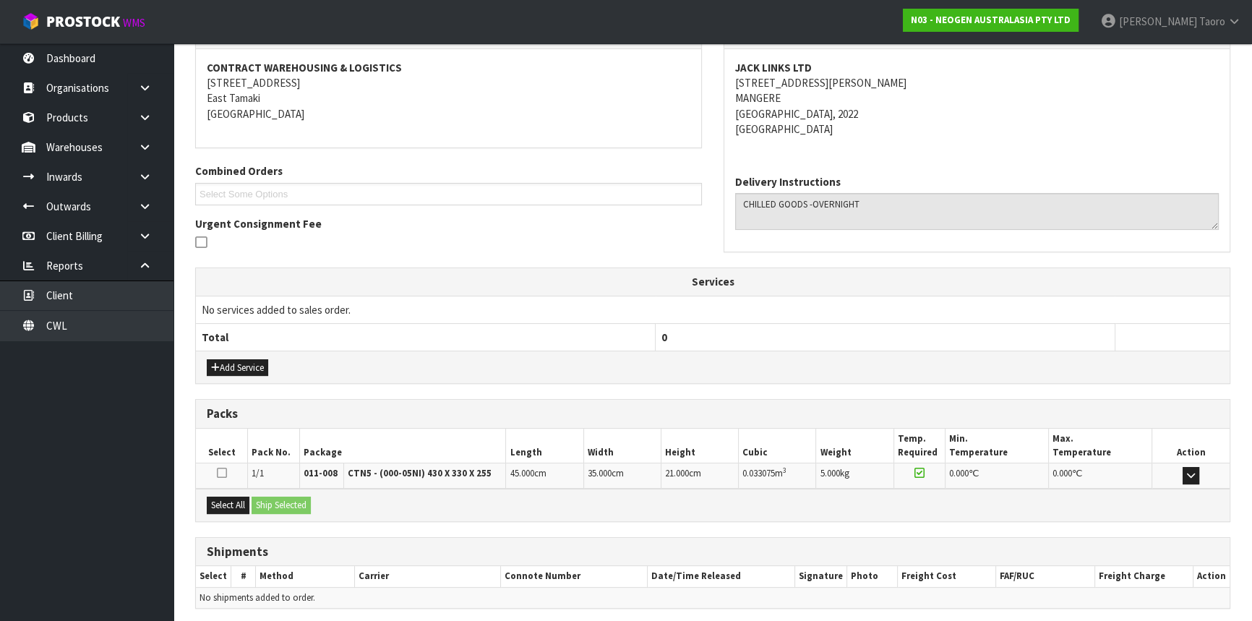
scroll to position [317, 0]
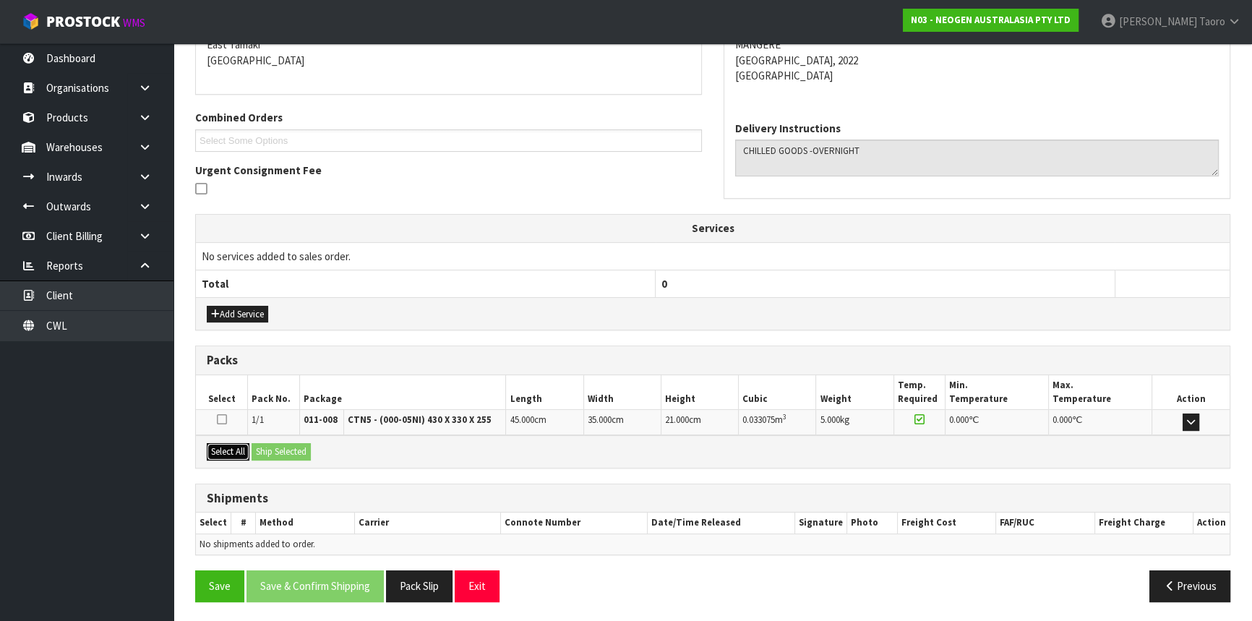
drag, startPoint x: 226, startPoint y: 450, endPoint x: 247, endPoint y: 448, distance: 21.8
click at [228, 450] on button "Select All" at bounding box center [228, 451] width 43 height 17
drag, startPoint x: 260, startPoint y: 448, endPoint x: 321, endPoint y: 461, distance: 62.1
click at [262, 448] on button "Ship Selected" at bounding box center [281, 451] width 59 height 17
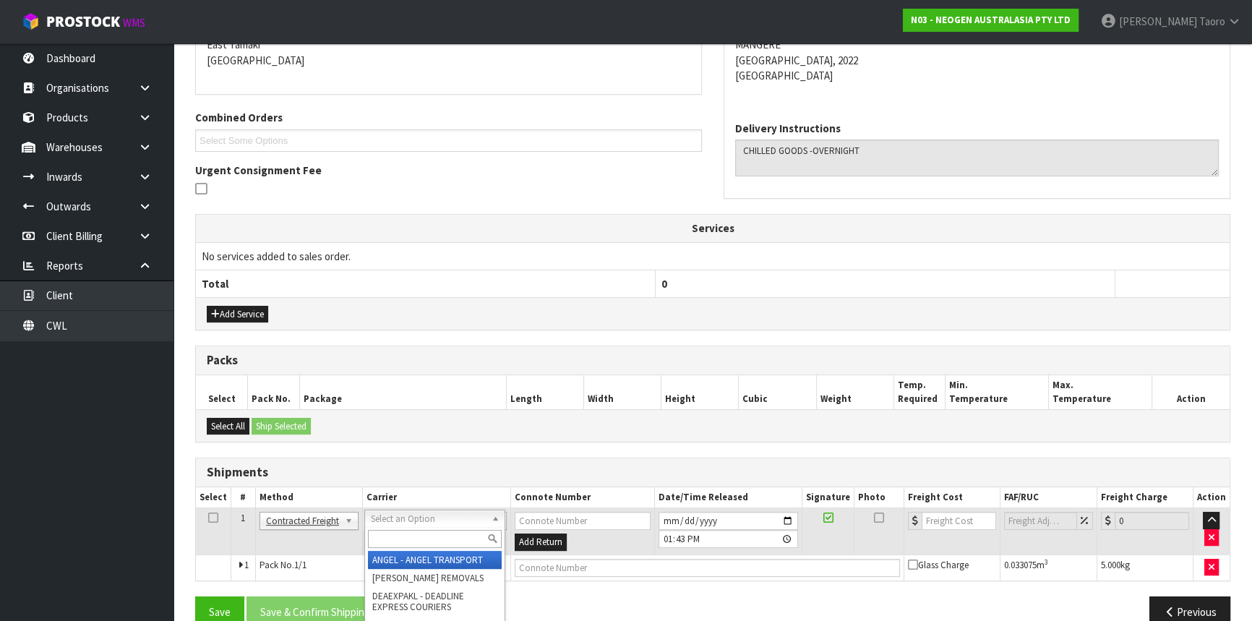
click at [406, 534] on input "text" at bounding box center [435, 539] width 134 height 18
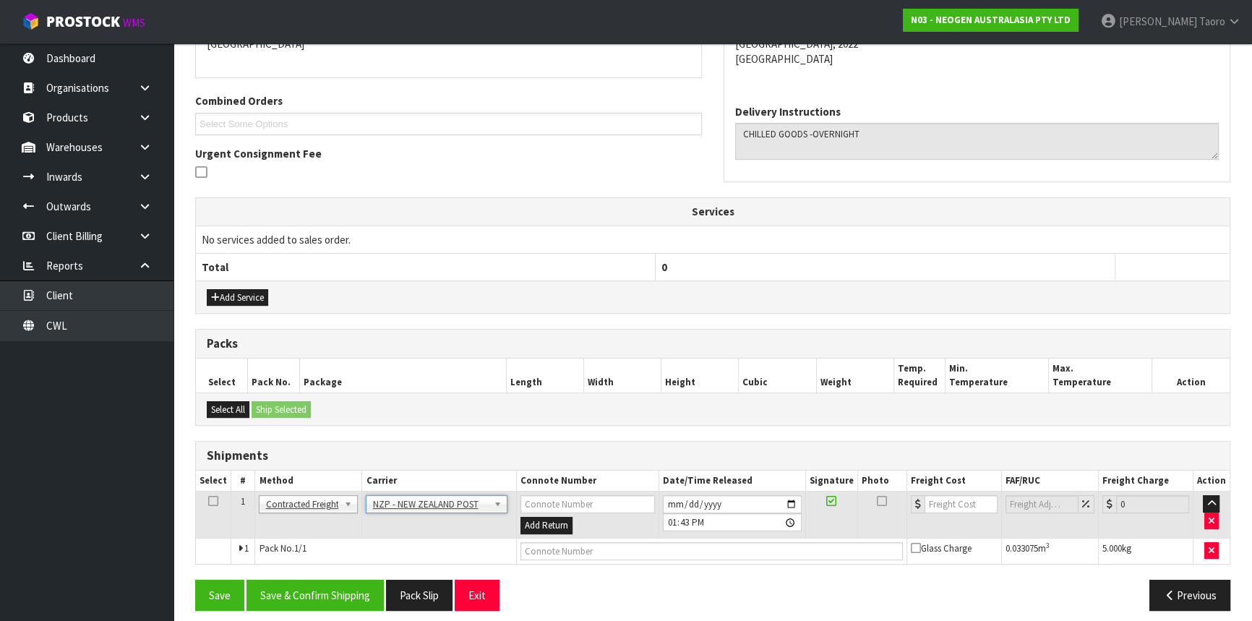
scroll to position [343, 0]
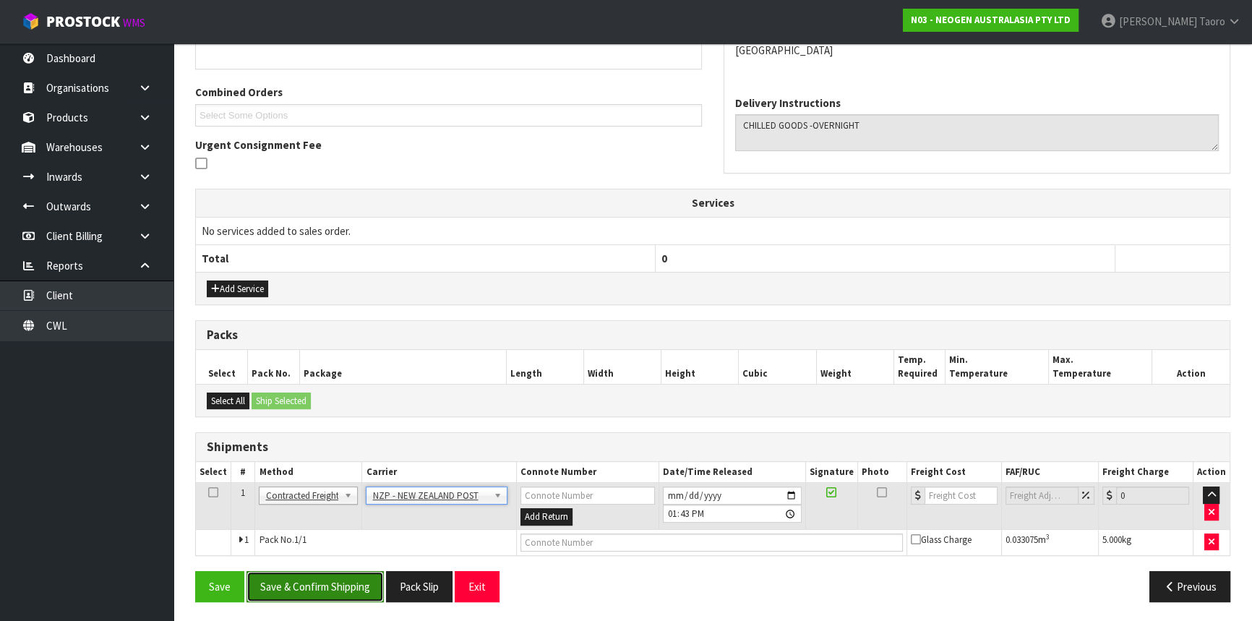
click at [369, 578] on button "Save & Confirm Shipping" at bounding box center [315, 586] width 137 height 31
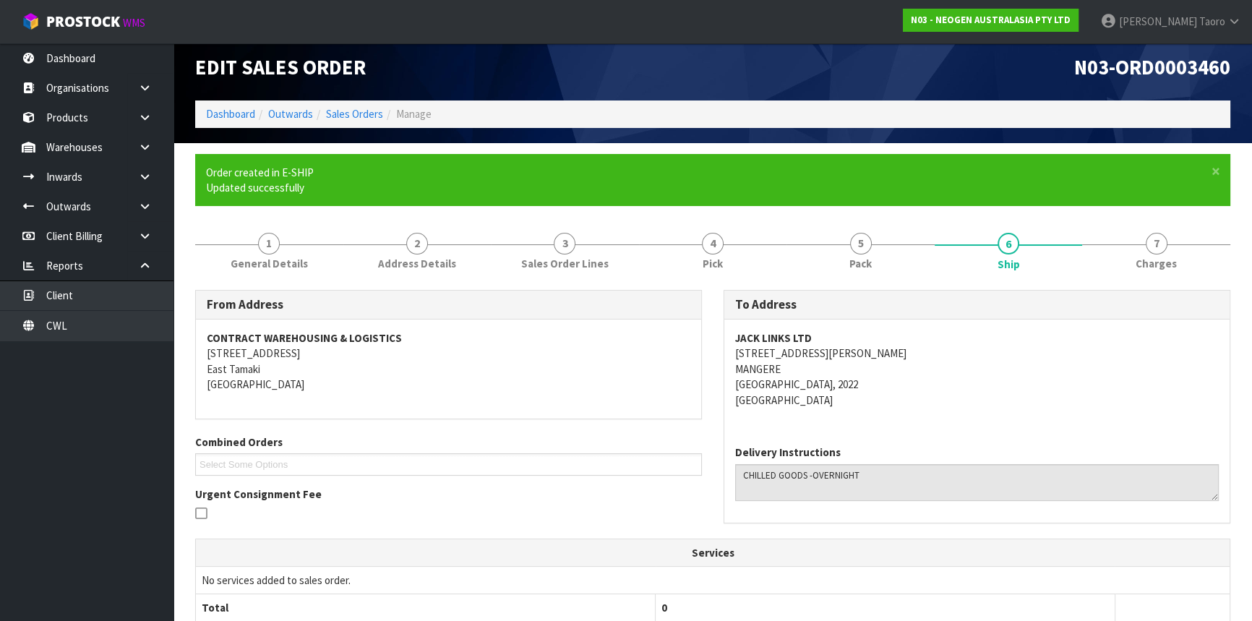
scroll to position [322, 0]
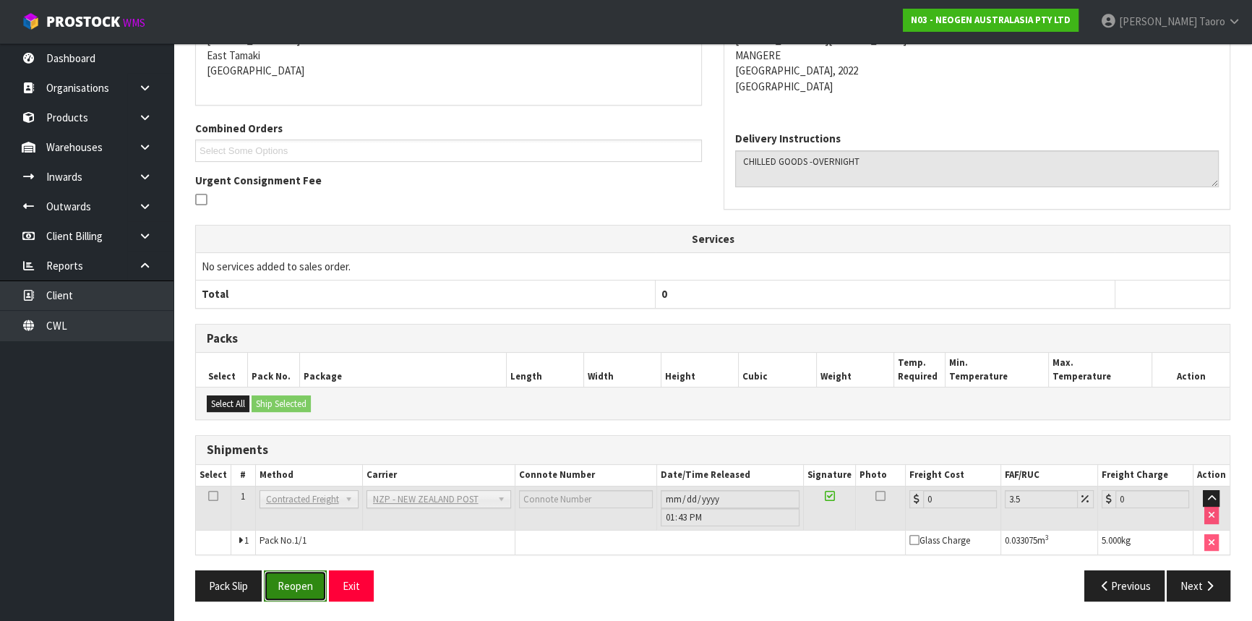
click at [308, 582] on button "Reopen" at bounding box center [295, 585] width 63 height 31
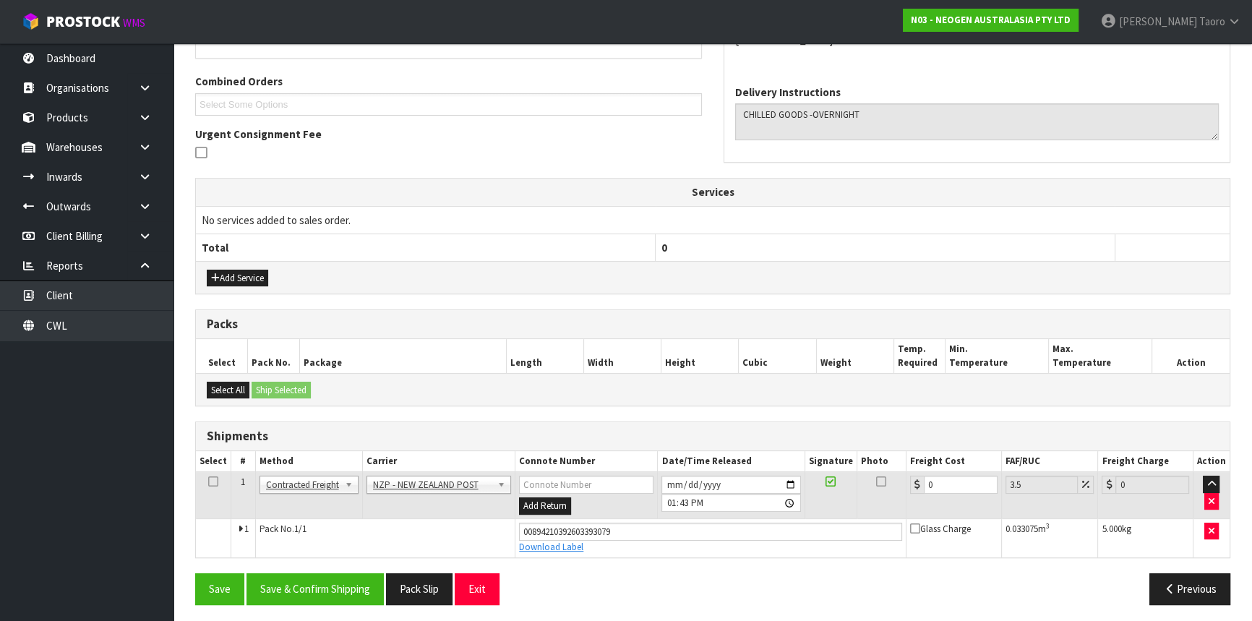
scroll to position [356, 0]
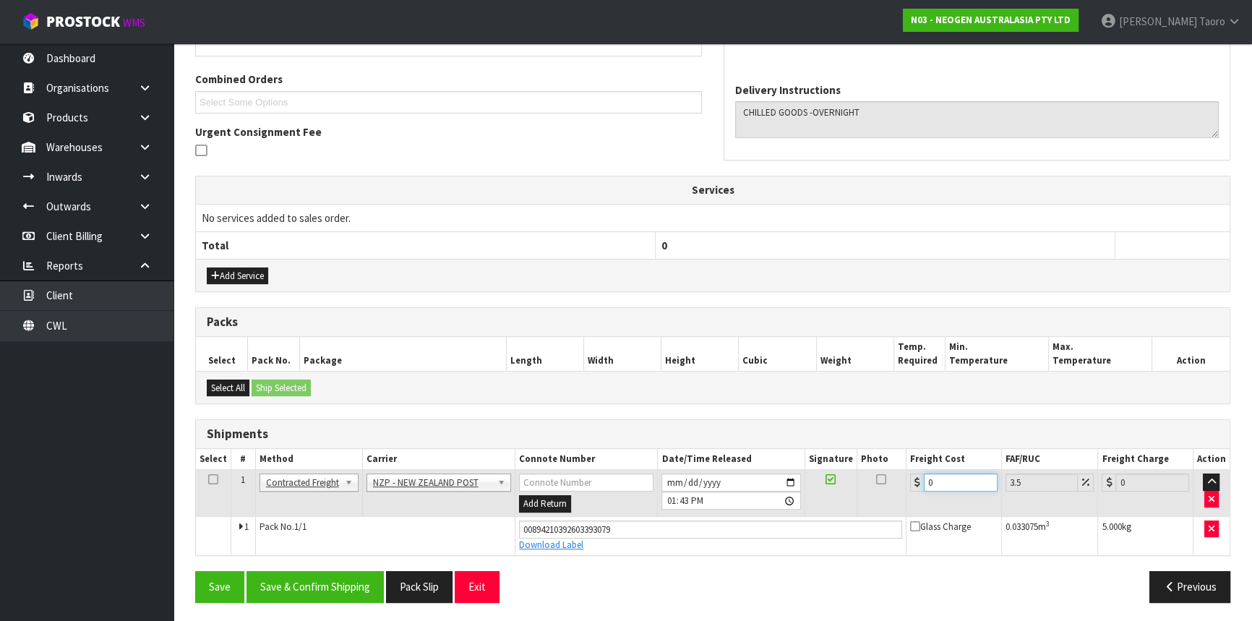
click at [970, 484] on input "0" at bounding box center [961, 483] width 74 height 18
click at [348, 578] on button "Save & Confirm Shipping" at bounding box center [315, 586] width 137 height 31
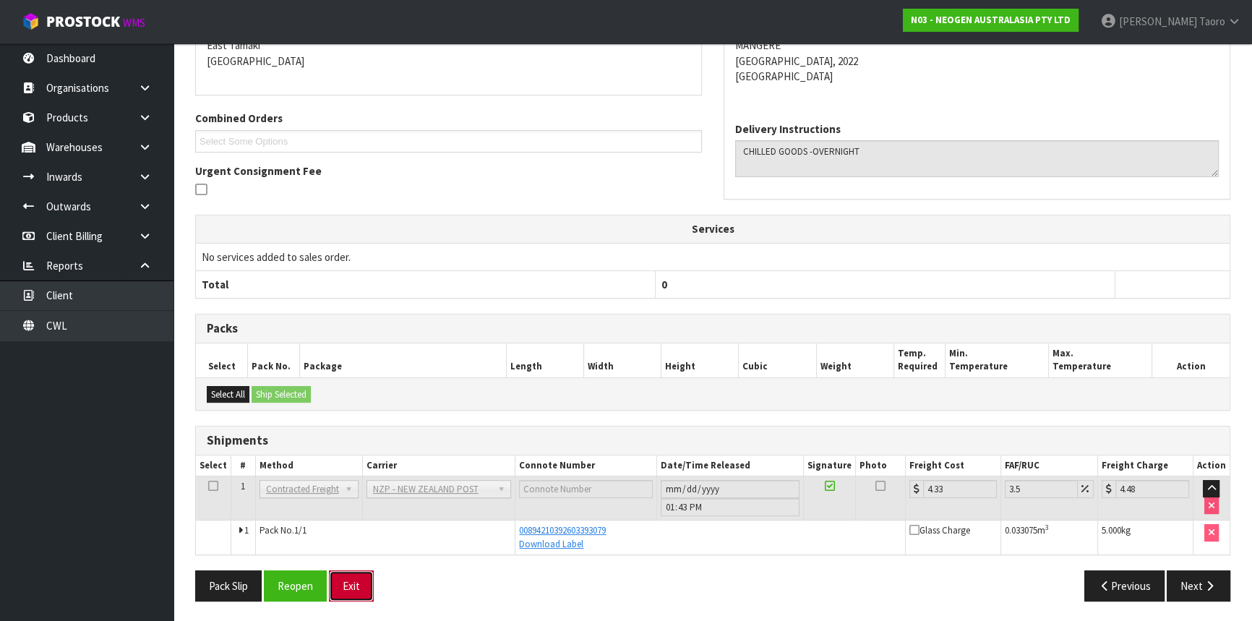
click at [366, 579] on button "Exit" at bounding box center [351, 585] width 45 height 31
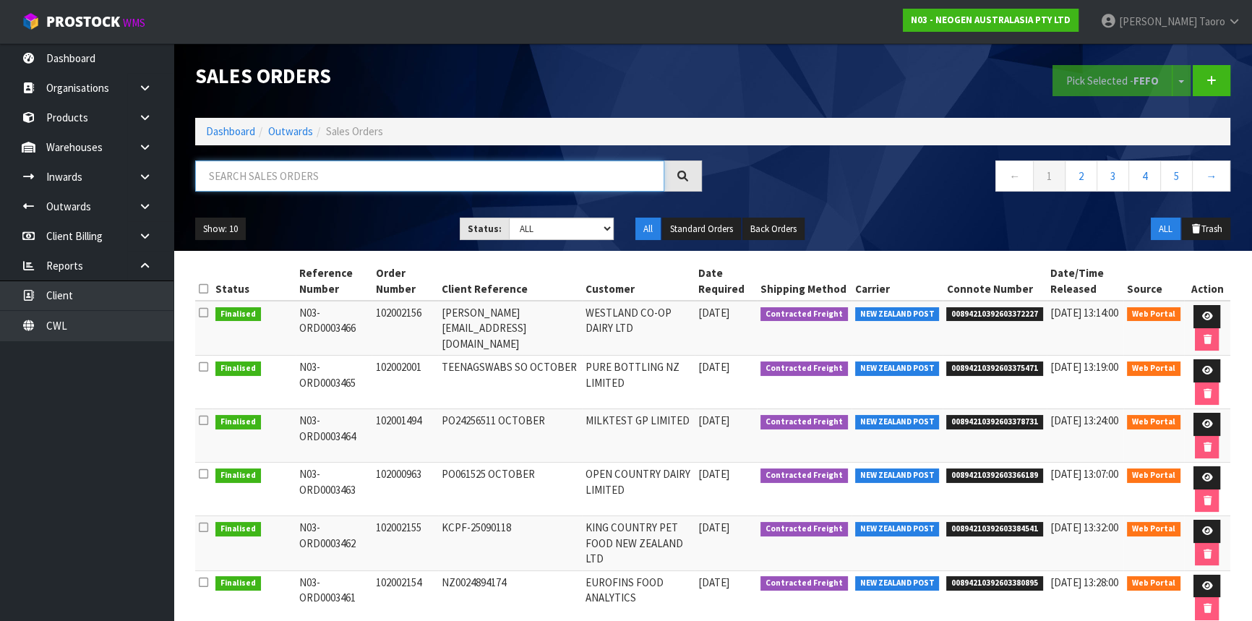
click at [579, 176] on input "text" at bounding box center [429, 175] width 469 height 31
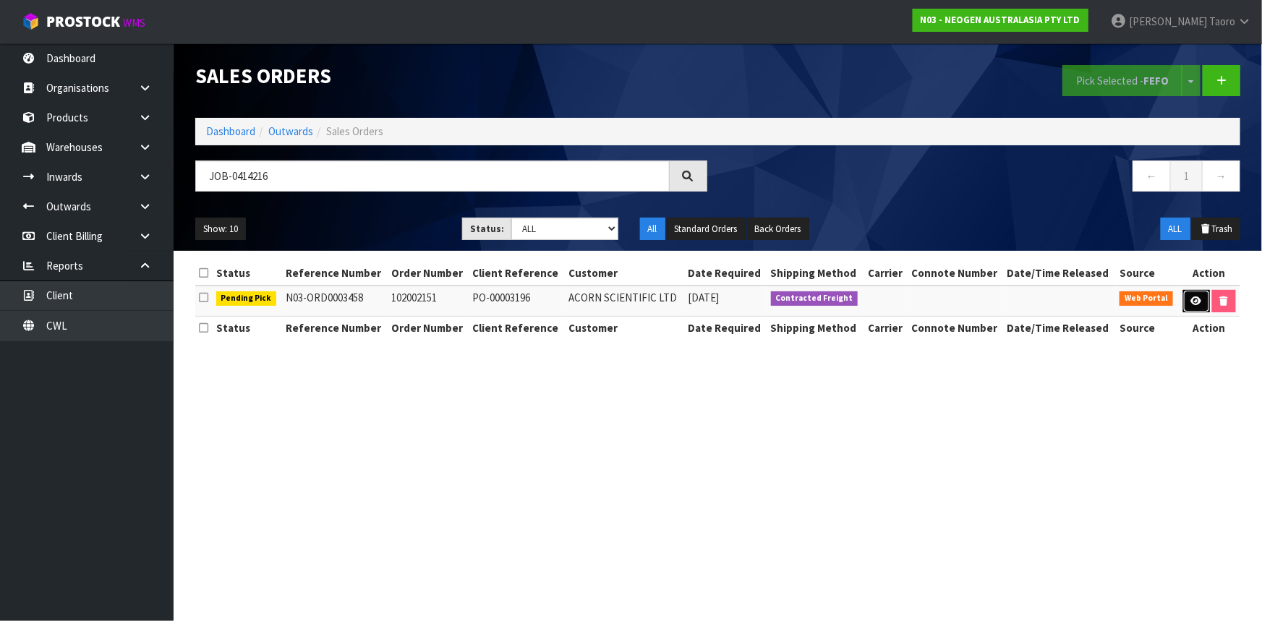
click at [1191, 300] on icon at bounding box center [1196, 300] width 11 height 9
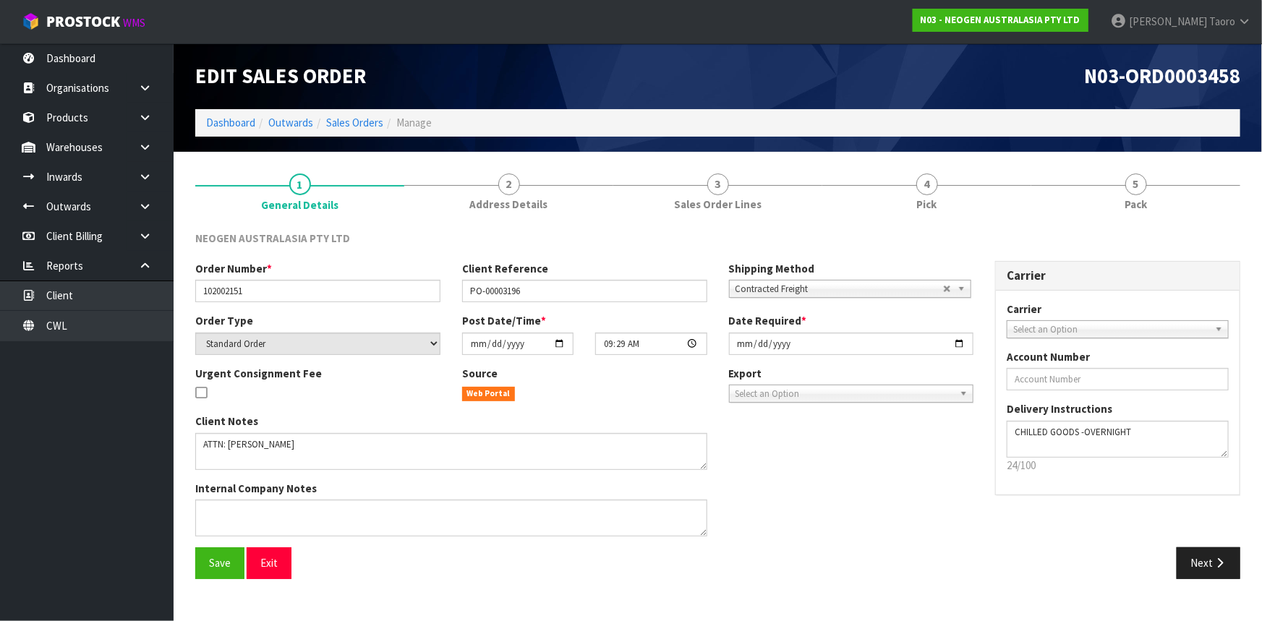
click at [980, 193] on link "4 Pick" at bounding box center [926, 191] width 209 height 57
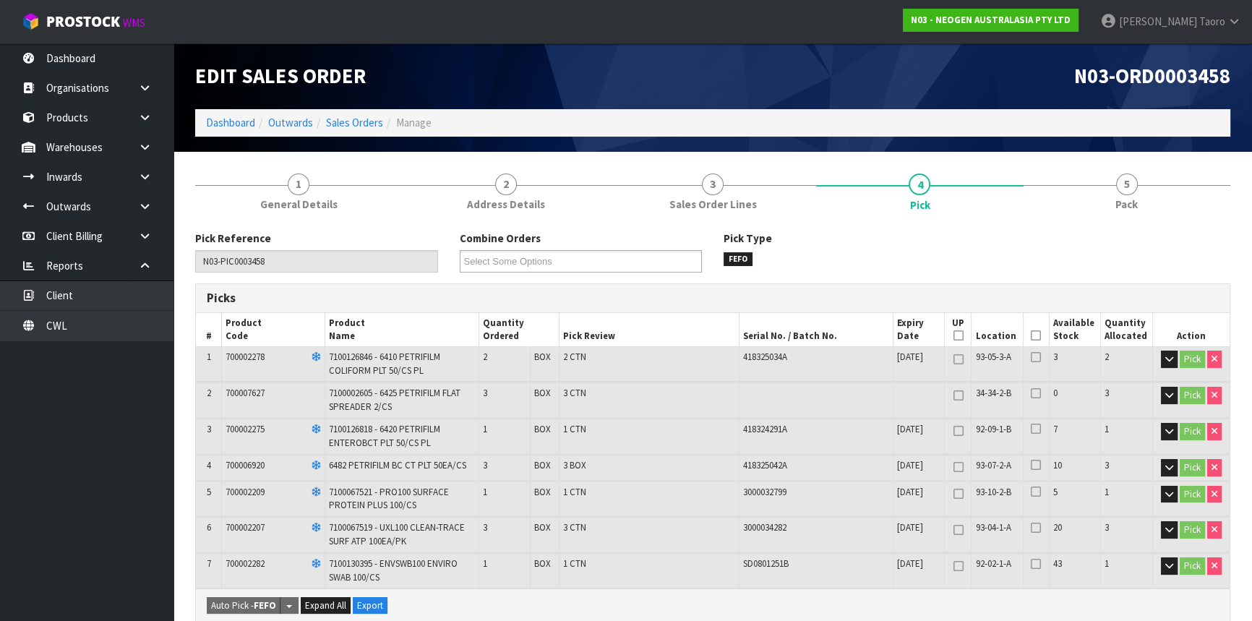
click at [1037, 335] on icon at bounding box center [1036, 335] width 10 height 1
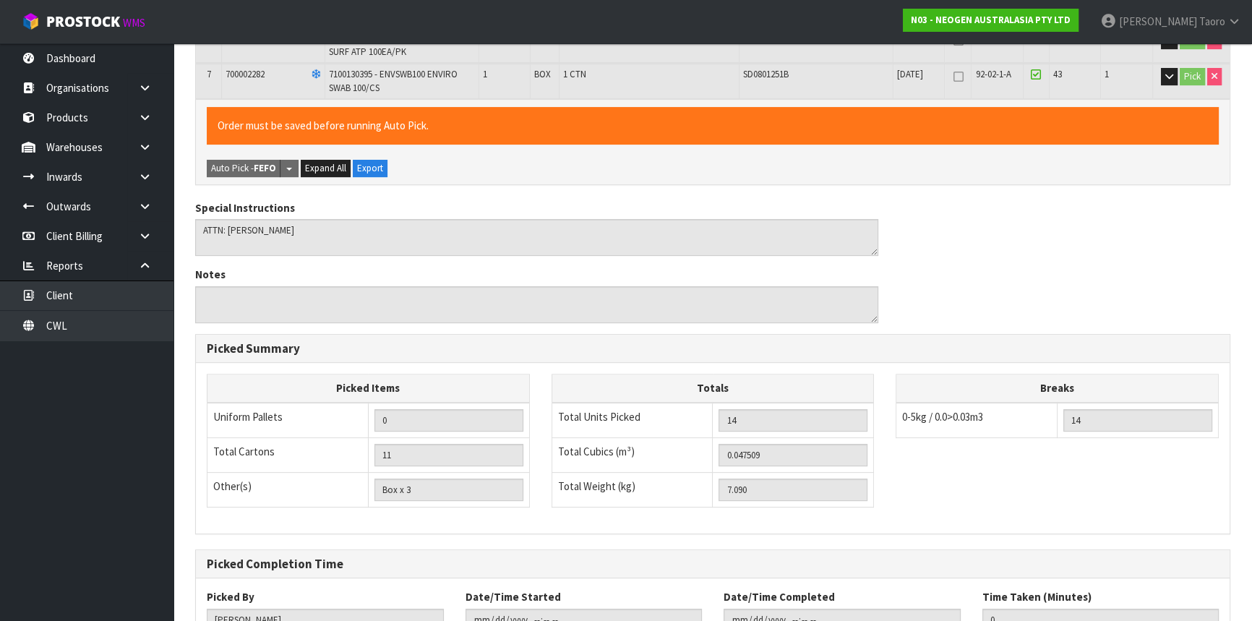
scroll to position [597, 0]
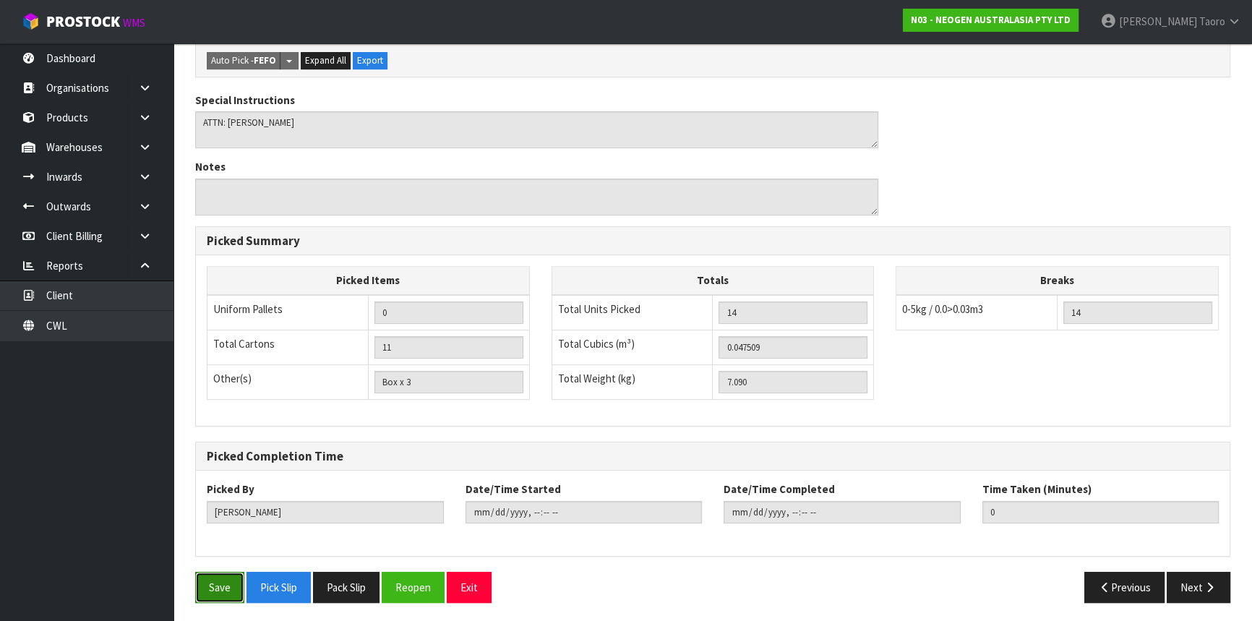
click at [222, 578] on button "Save" at bounding box center [219, 587] width 49 height 31
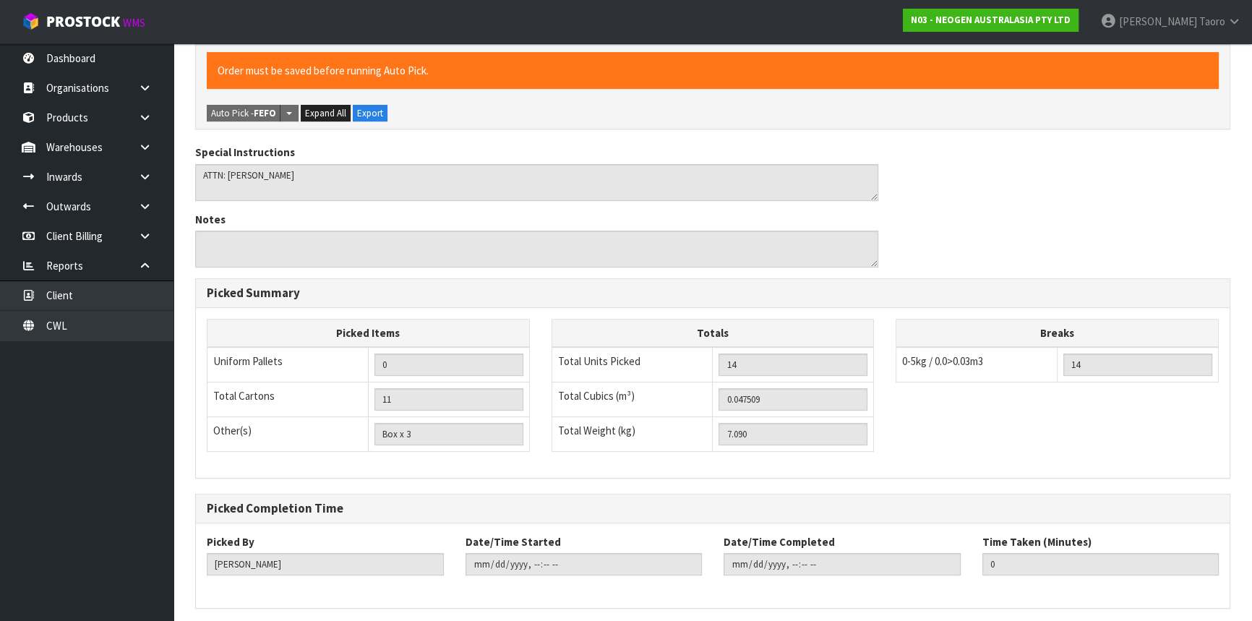
scroll to position [0, 0]
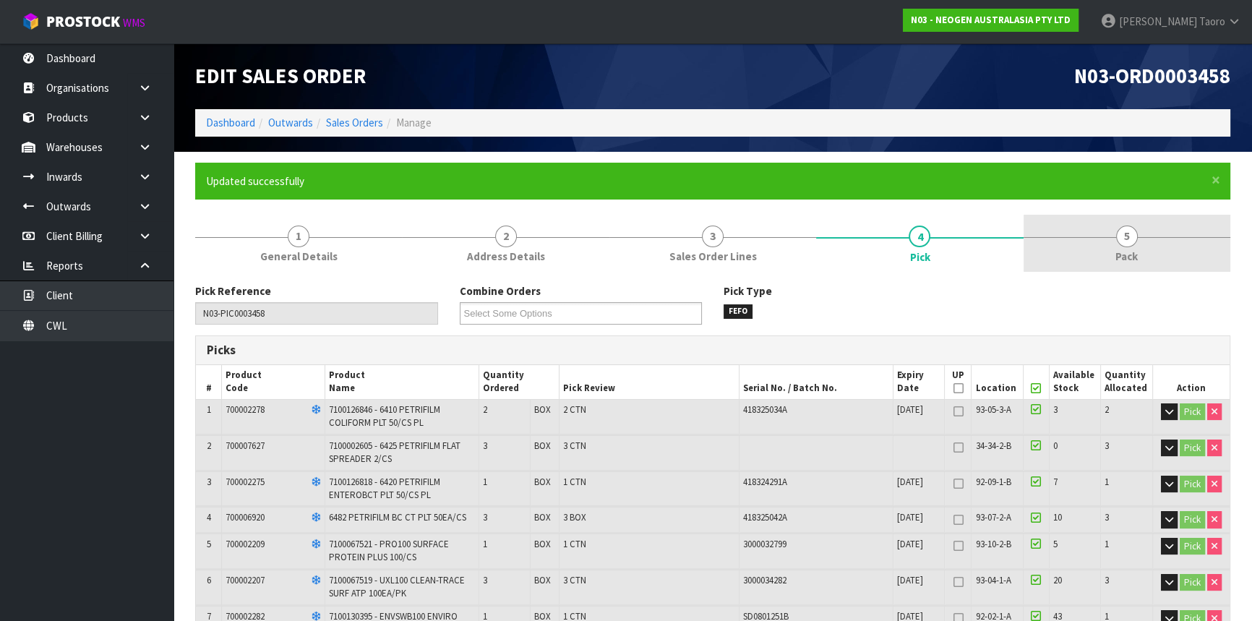
click at [1130, 228] on span "5" at bounding box center [1127, 237] width 22 height 22
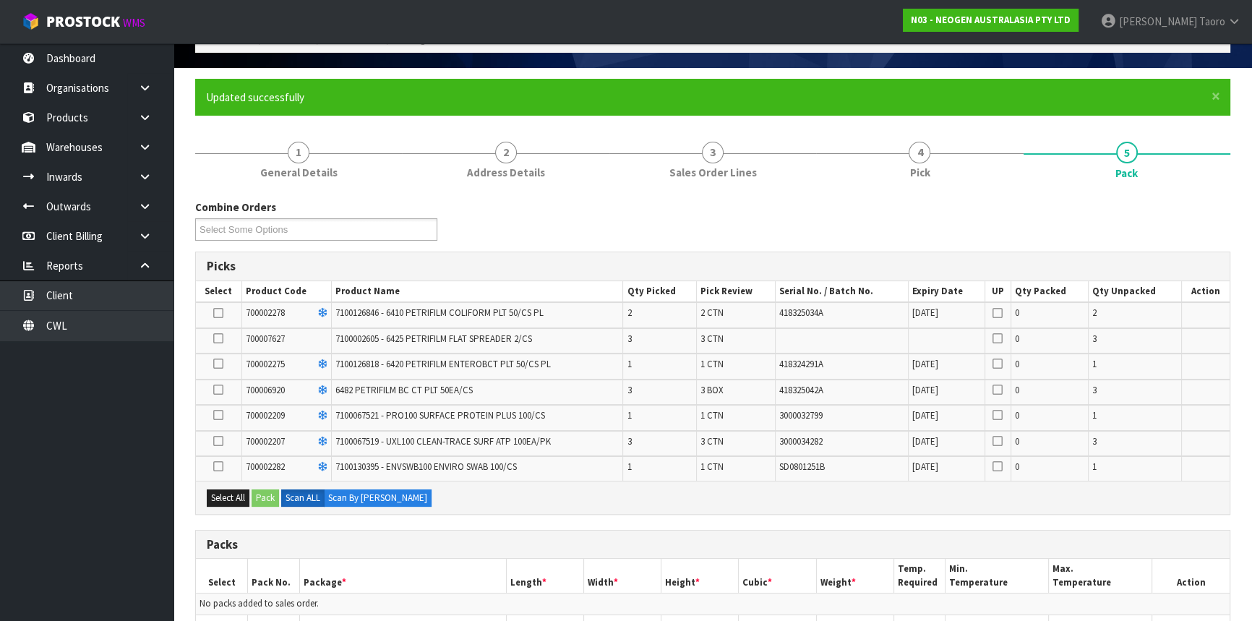
scroll to position [328, 0]
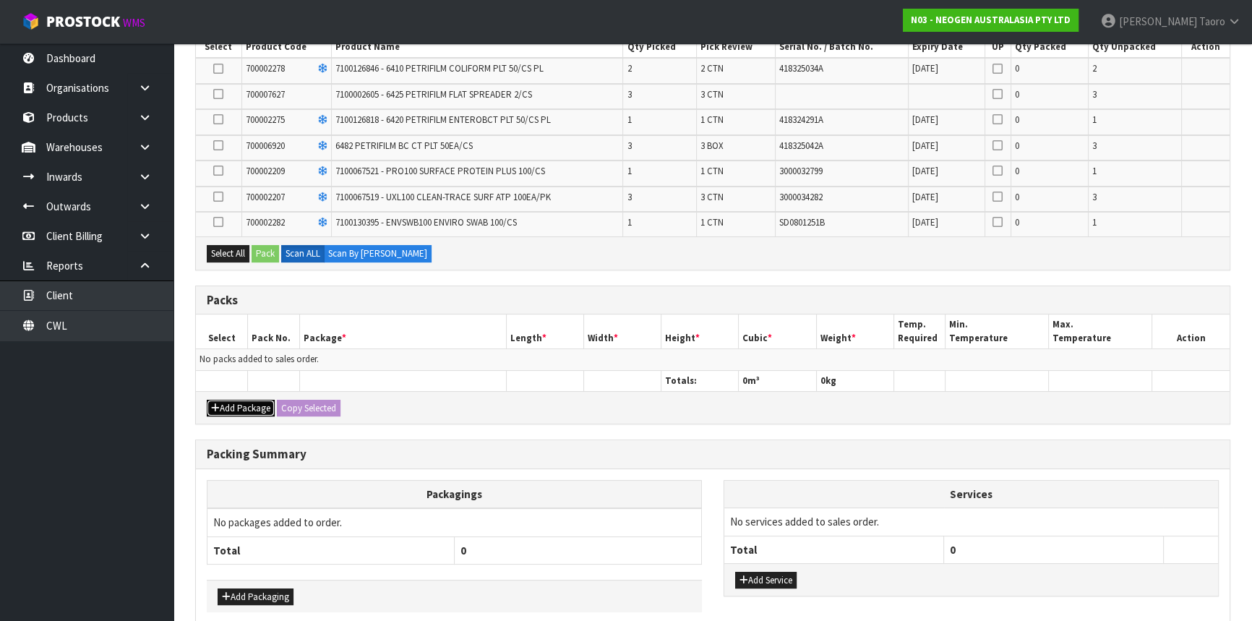
click at [226, 405] on button "Add Package" at bounding box center [241, 408] width 68 height 17
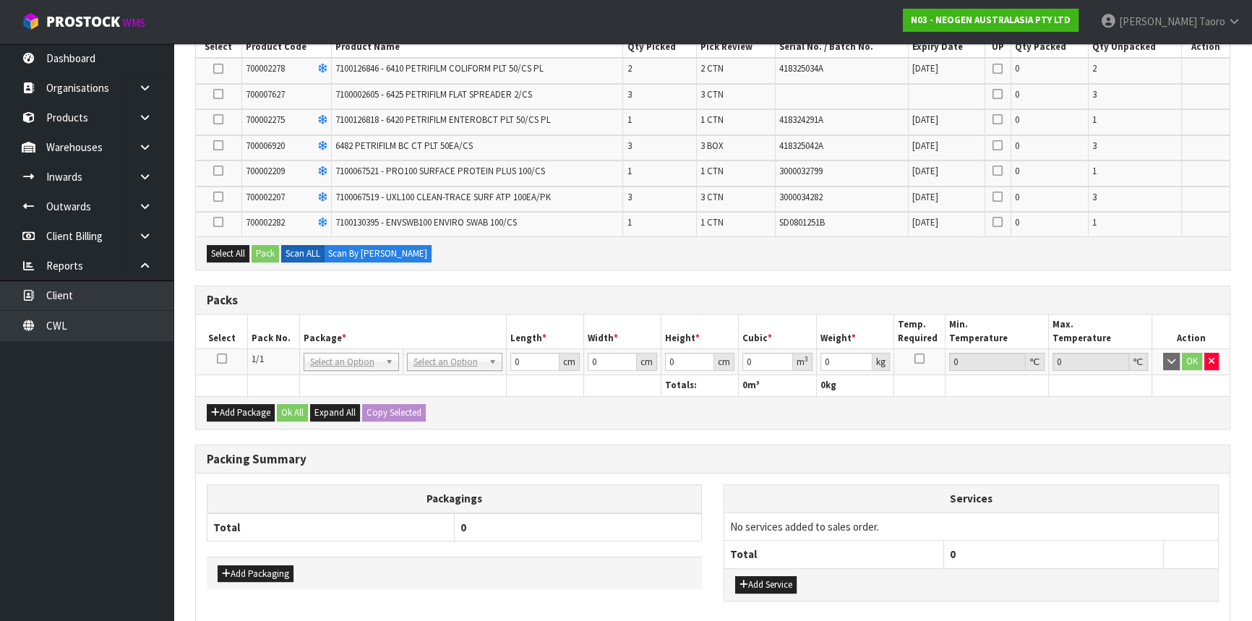
click at [224, 359] on icon at bounding box center [222, 359] width 10 height 1
click at [232, 254] on button "Select All" at bounding box center [228, 253] width 43 height 17
click at [267, 251] on button "Pack" at bounding box center [265, 253] width 27 height 17
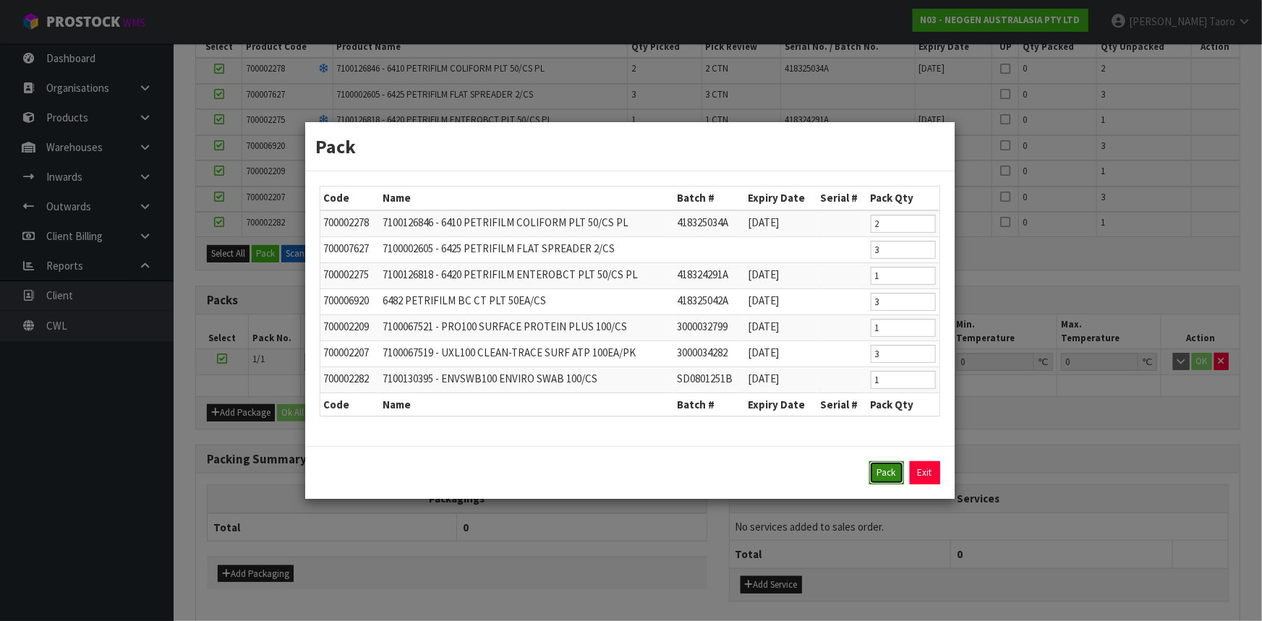
click at [882, 463] on button "Pack" at bounding box center [886, 472] width 35 height 23
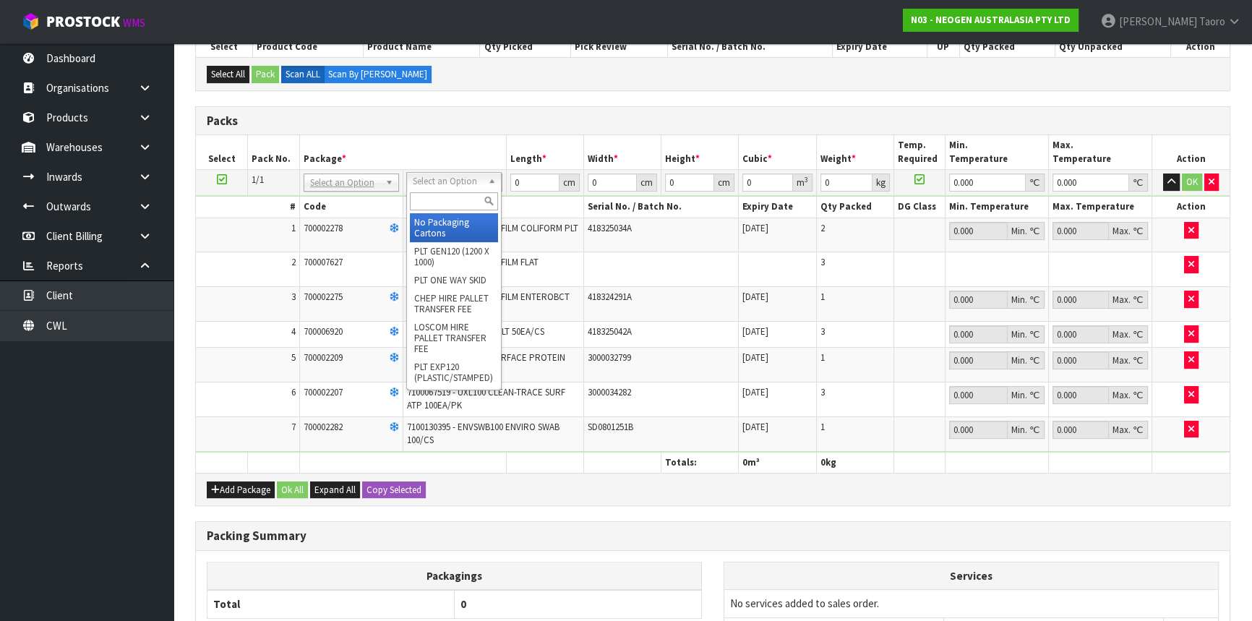
click at [454, 196] on input "text" at bounding box center [454, 201] width 88 height 18
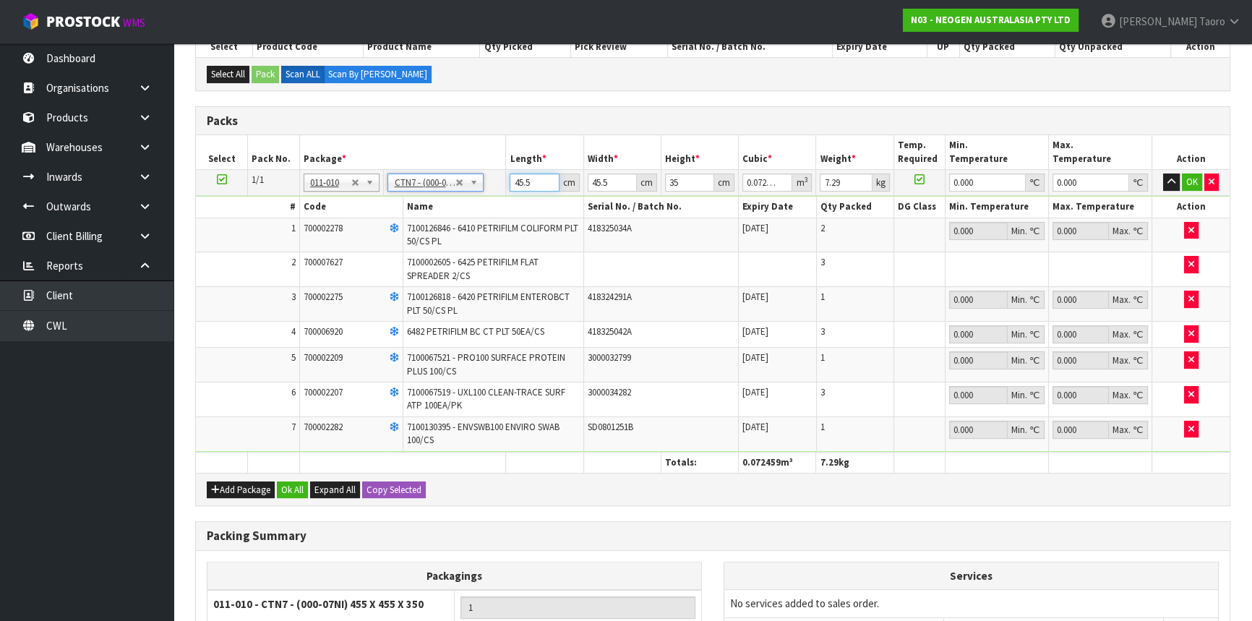
click at [520, 179] on input "45.5" at bounding box center [534, 183] width 49 height 18
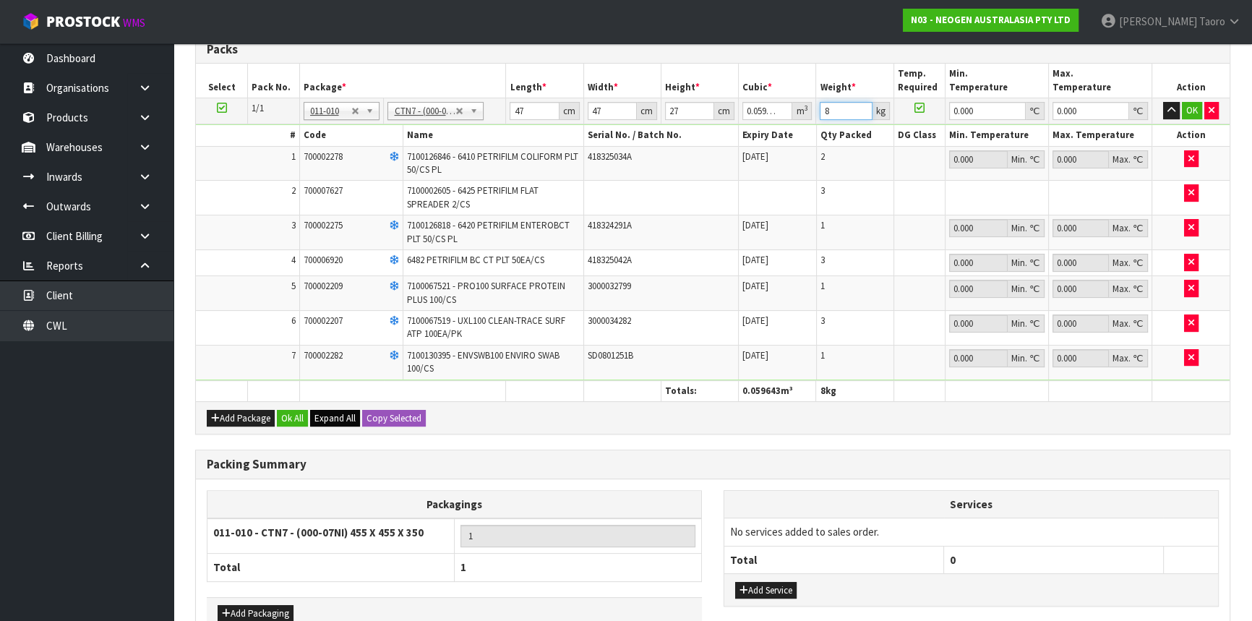
scroll to position [484, 0]
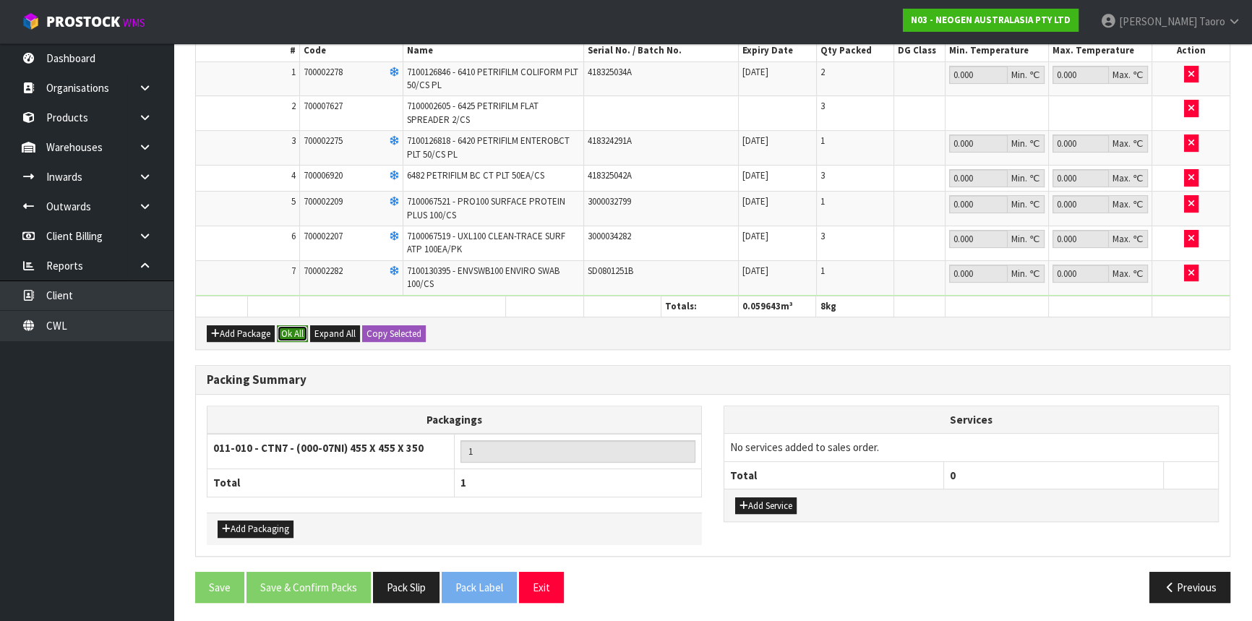
click at [301, 331] on button "Ok All" at bounding box center [292, 333] width 31 height 17
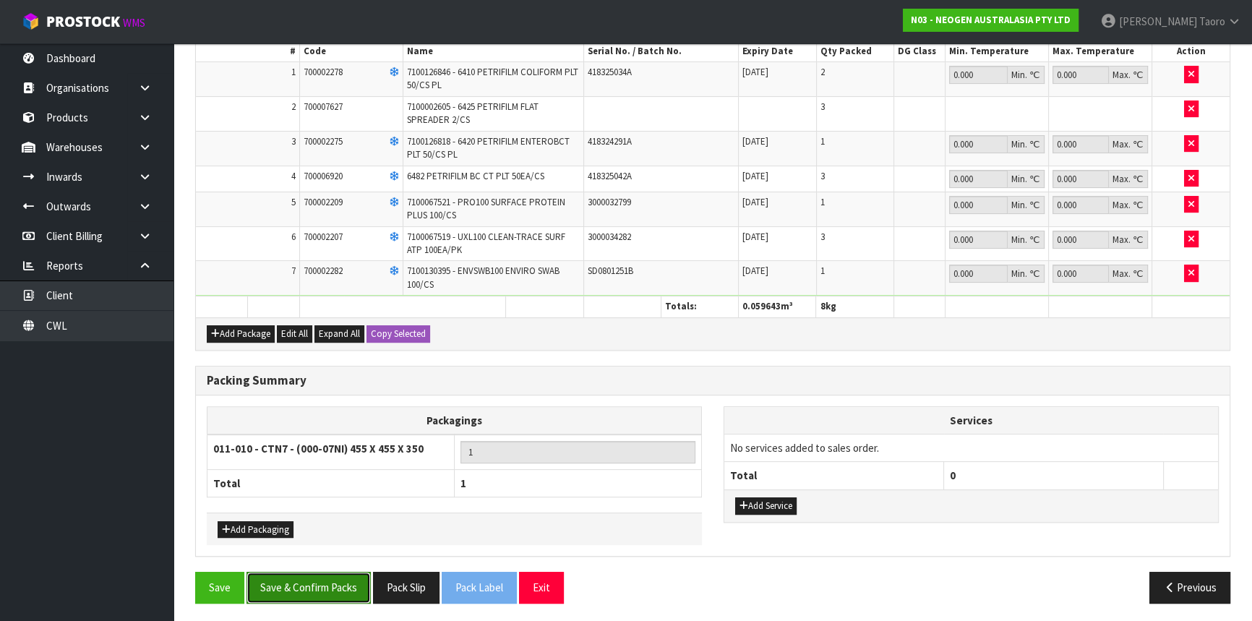
click at [326, 585] on button "Save & Confirm Packs" at bounding box center [309, 587] width 124 height 31
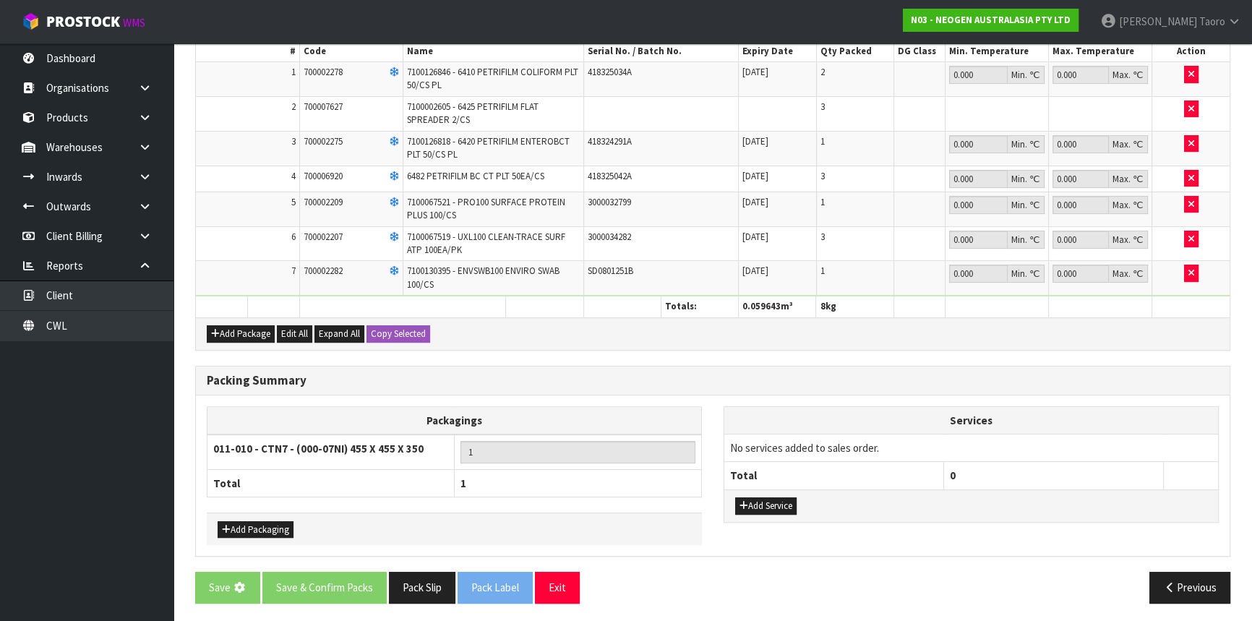
scroll to position [0, 0]
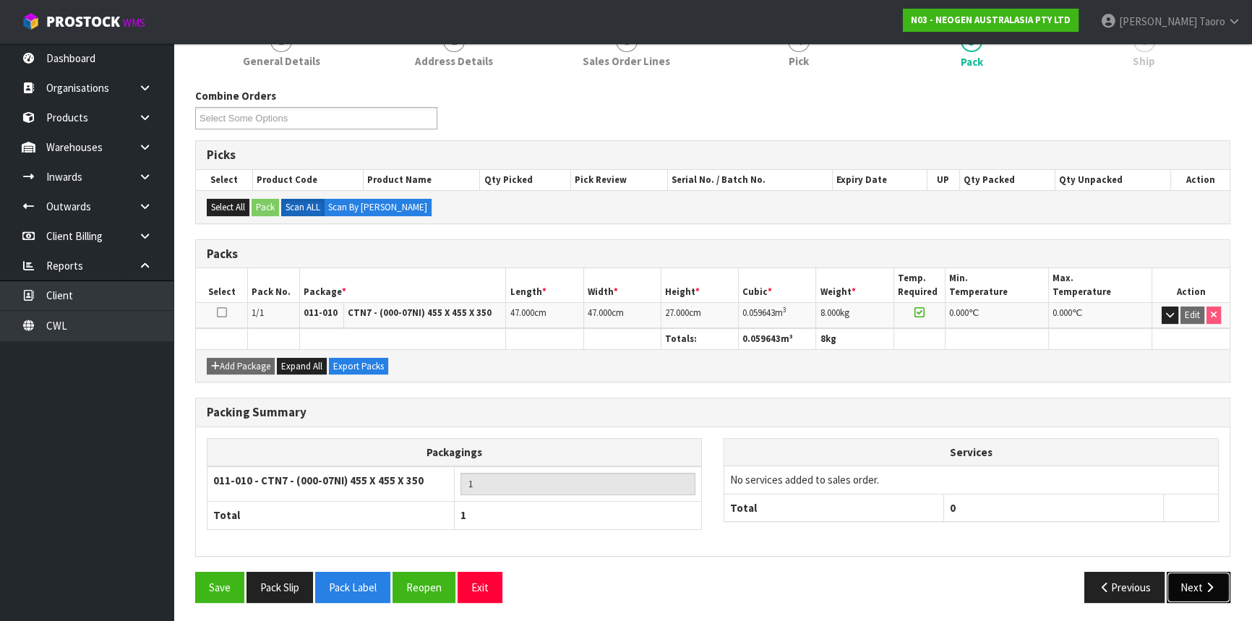
click at [1188, 572] on button "Next" at bounding box center [1199, 587] width 64 height 31
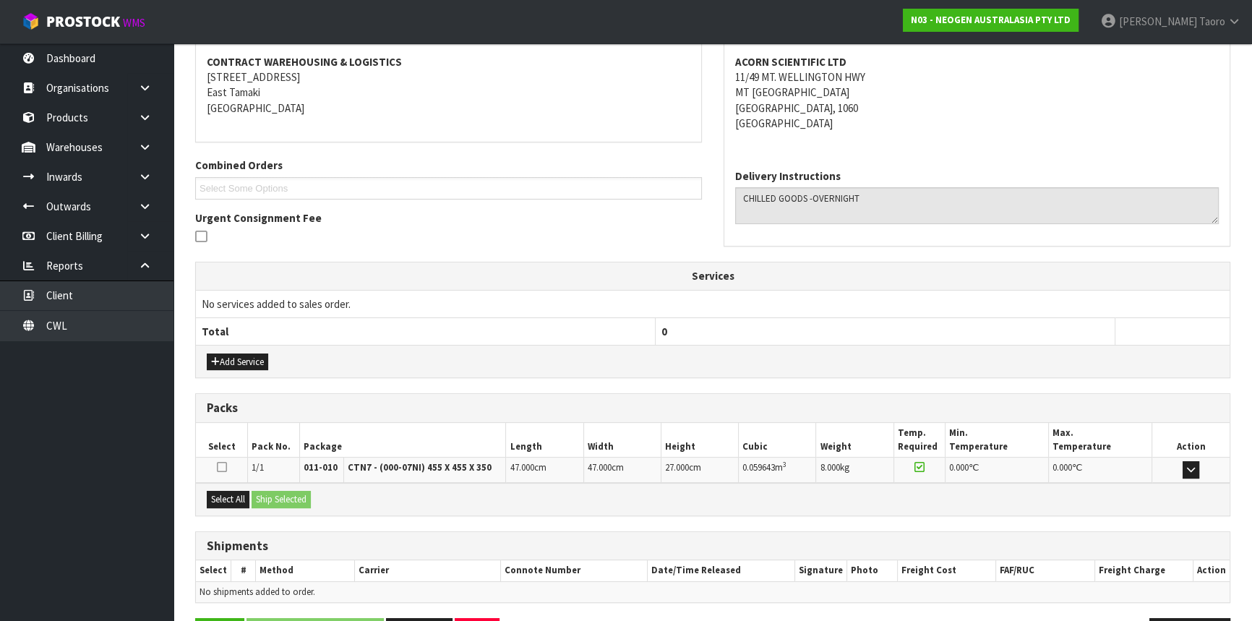
scroll to position [317, 0]
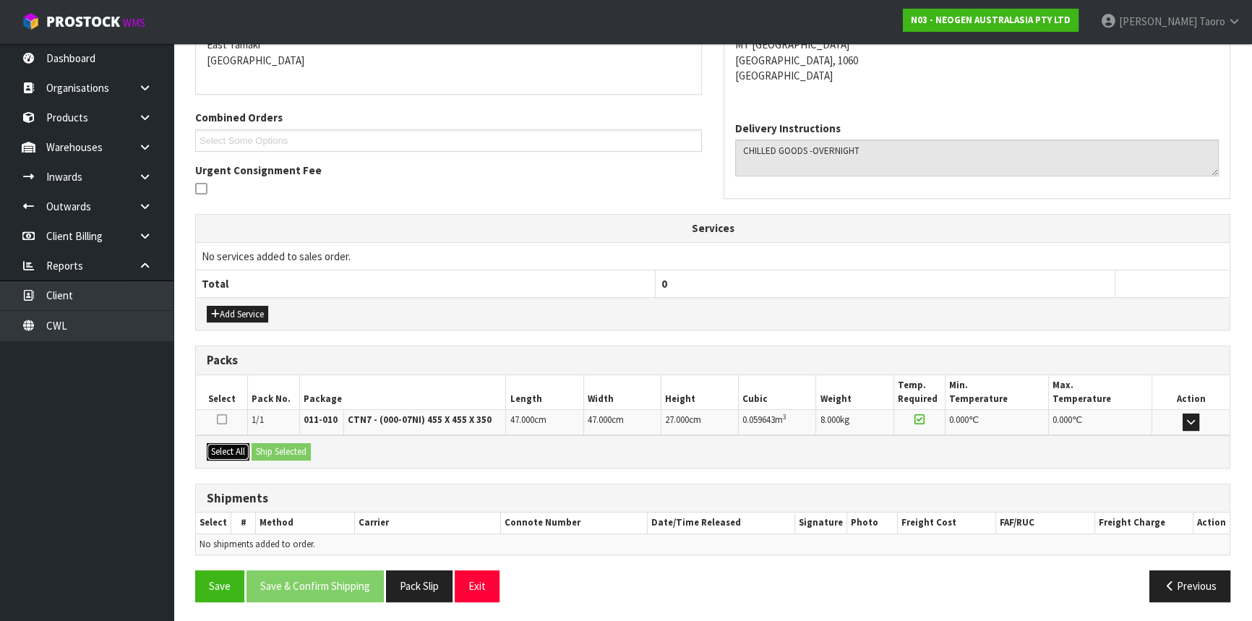
drag, startPoint x: 236, startPoint y: 446, endPoint x: 292, endPoint y: 455, distance: 56.5
click at [239, 448] on button "Select All" at bounding box center [228, 451] width 43 height 17
drag, startPoint x: 292, startPoint y: 455, endPoint x: 377, endPoint y: 488, distance: 91.3
click at [294, 455] on button "Ship Selected" at bounding box center [281, 451] width 59 height 17
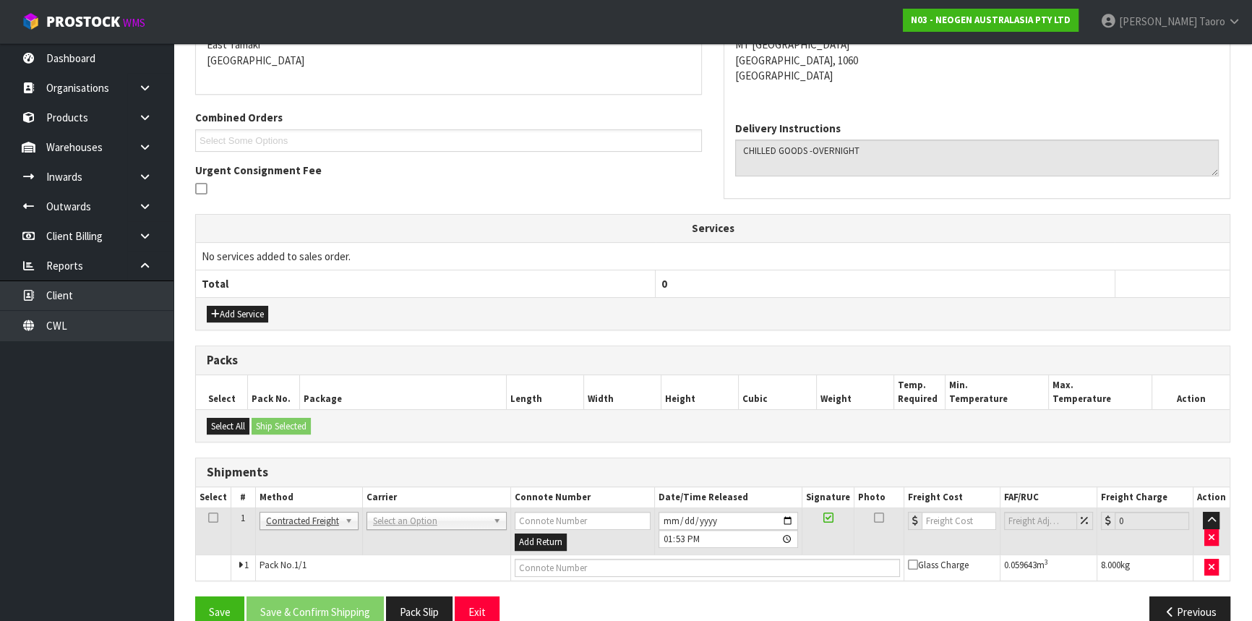
drag, startPoint x: 389, startPoint y: 513, endPoint x: 398, endPoint y: 535, distance: 24.0
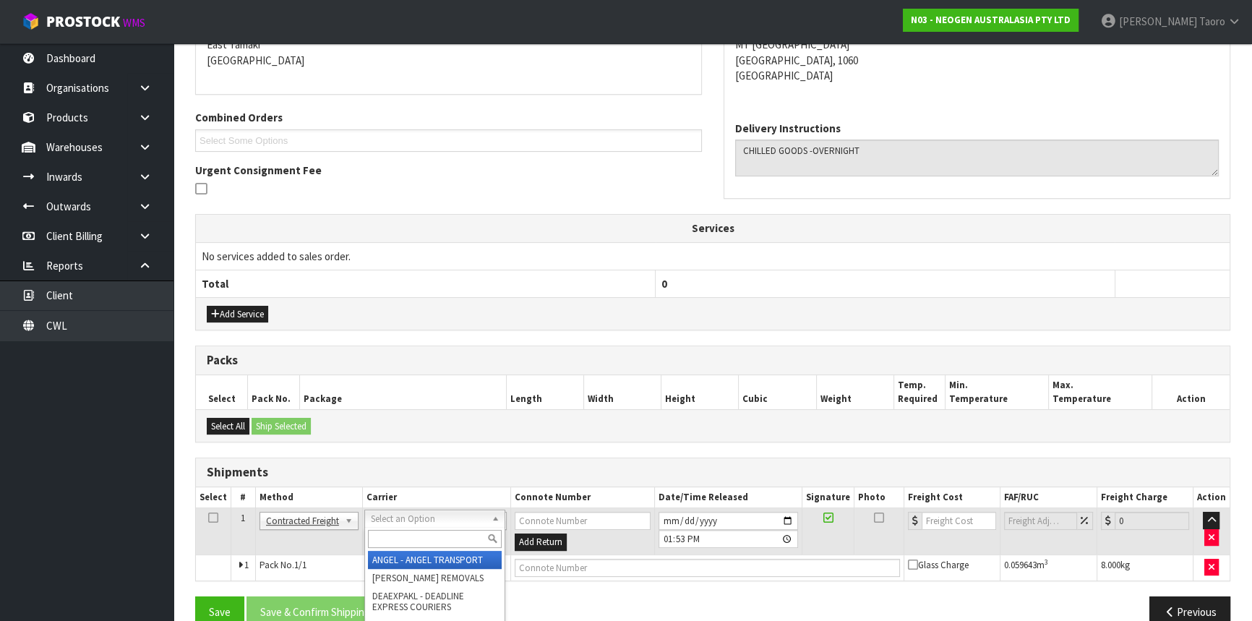
click at [401, 541] on input "text" at bounding box center [435, 539] width 134 height 18
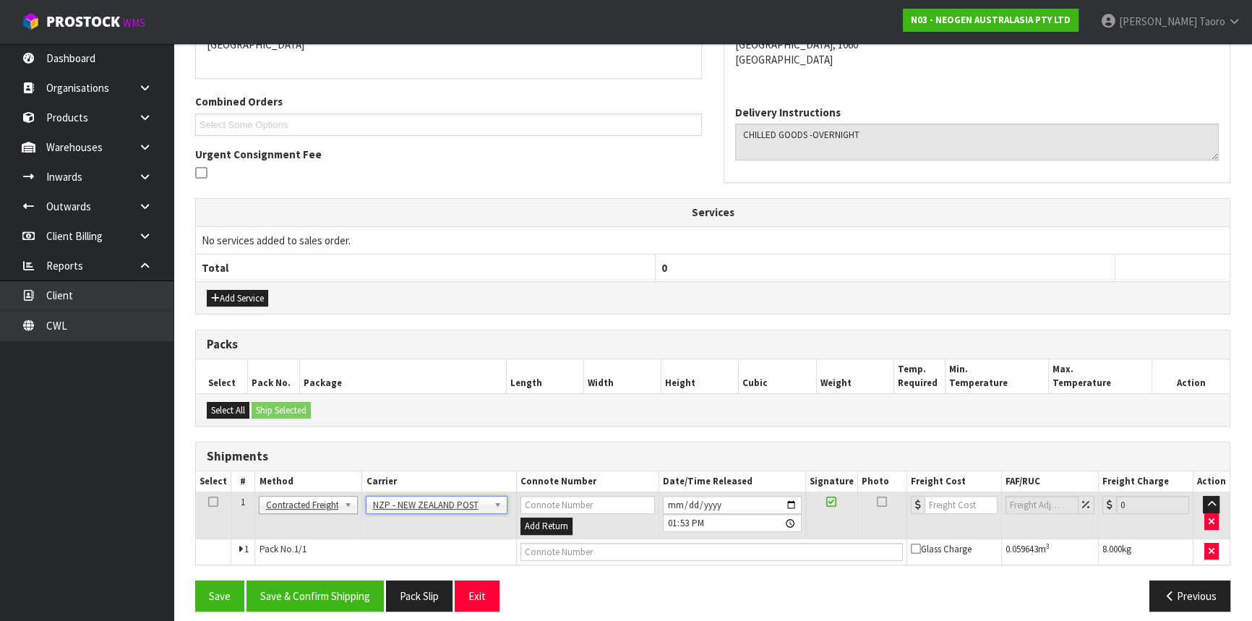
scroll to position [343, 0]
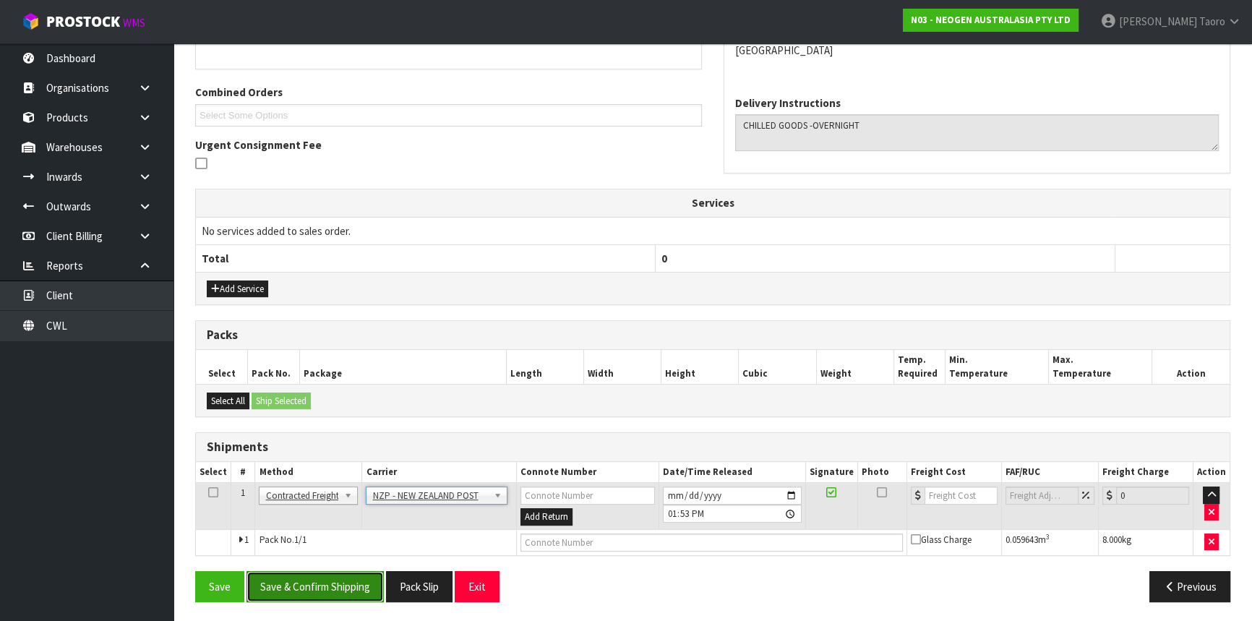
click at [351, 596] on button "Save & Confirm Shipping" at bounding box center [315, 586] width 137 height 31
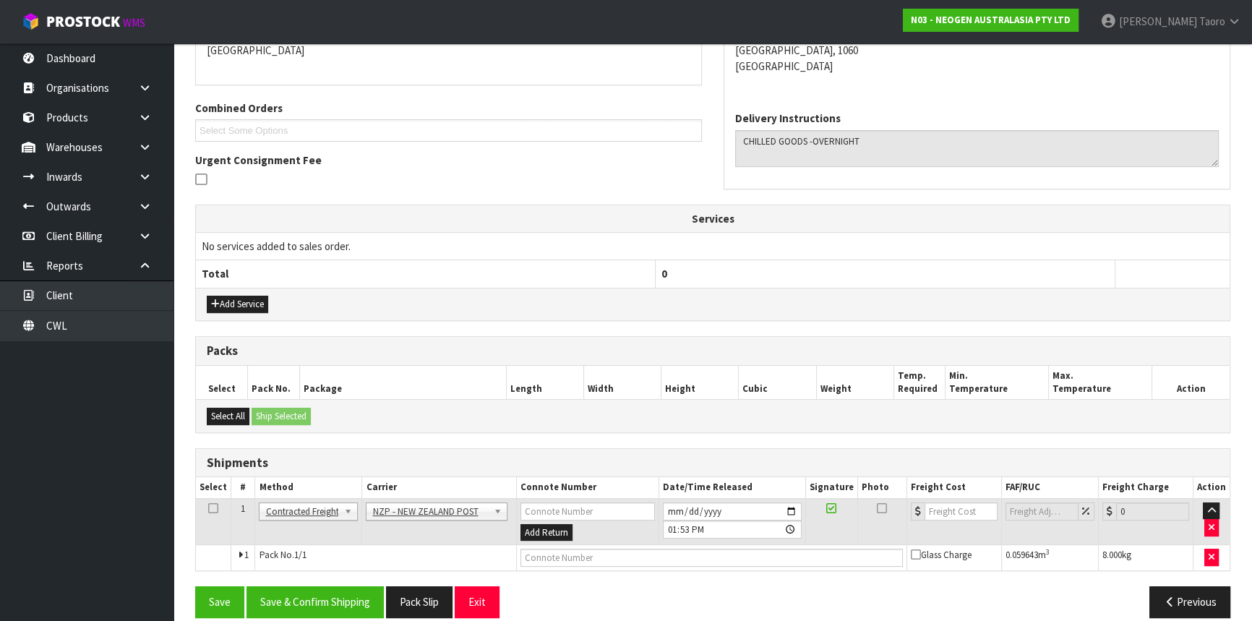
scroll to position [0, 0]
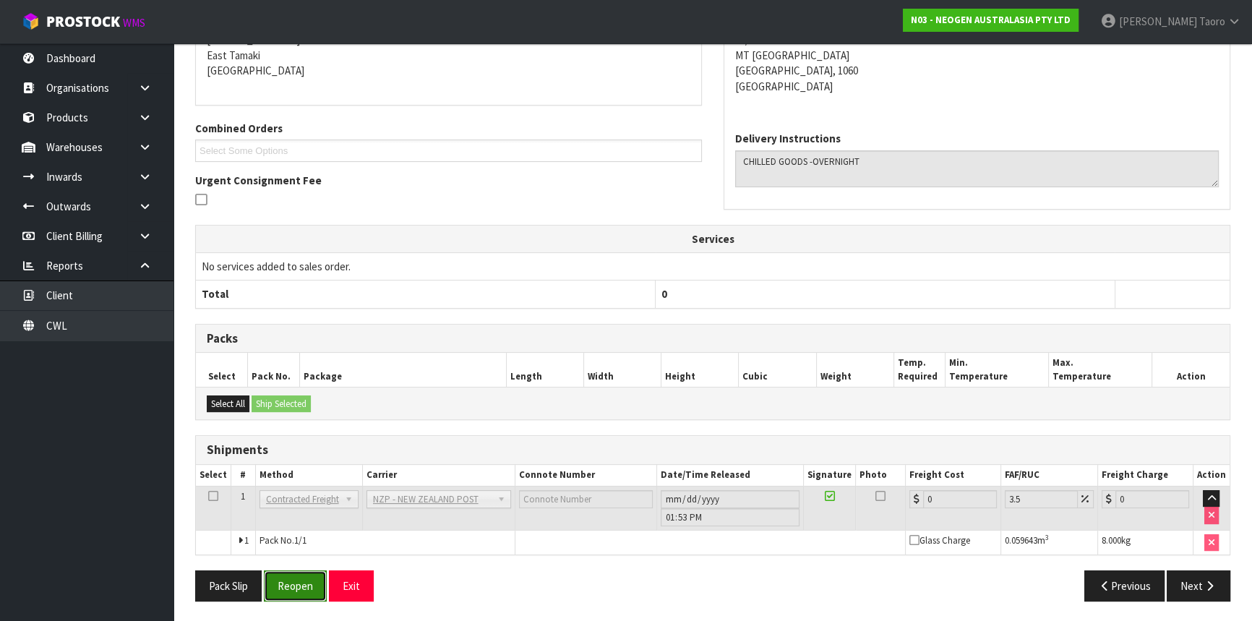
click at [304, 588] on button "Reopen" at bounding box center [295, 585] width 63 height 31
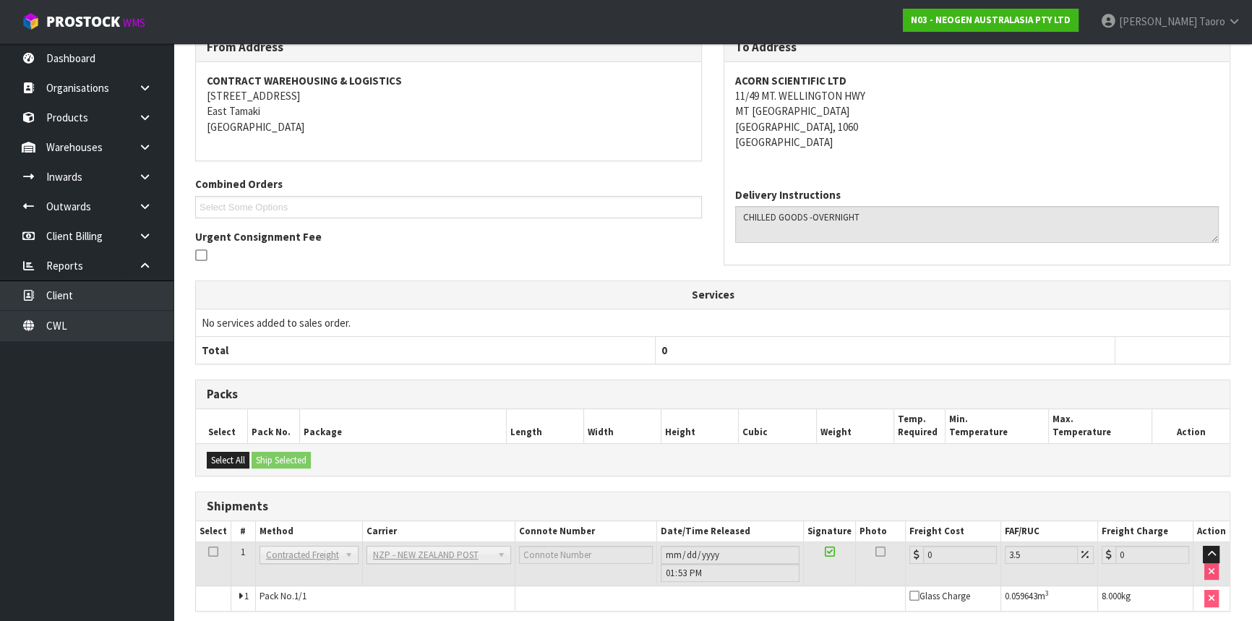
scroll to position [307, 0]
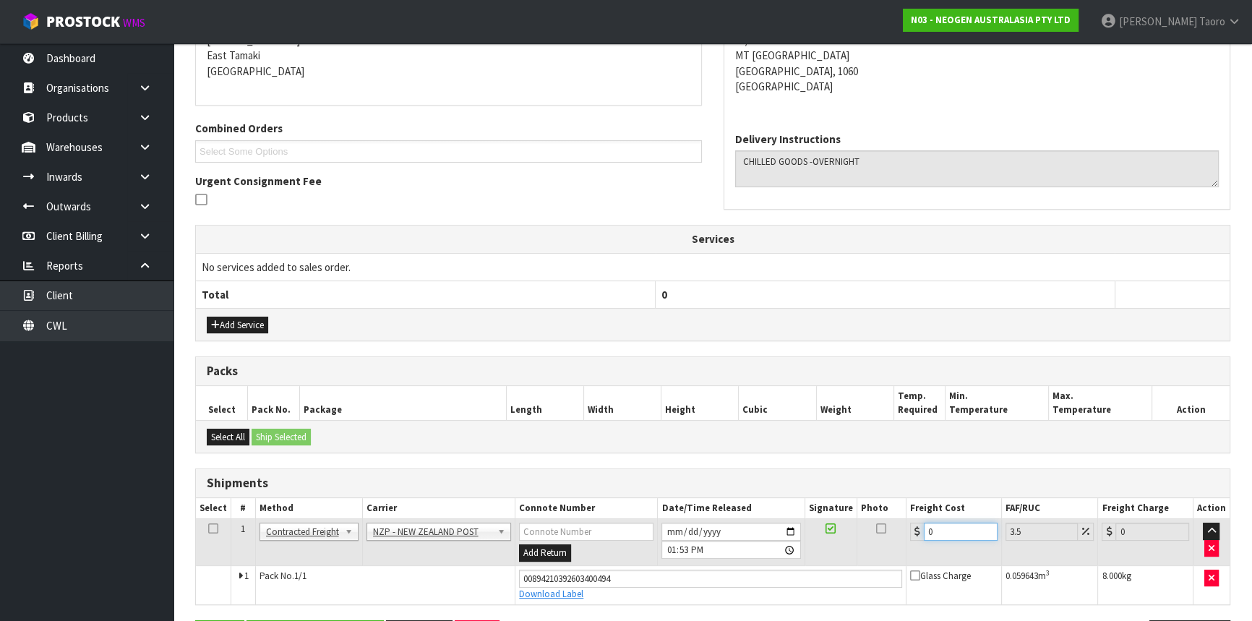
click at [956, 528] on input "0" at bounding box center [961, 532] width 74 height 18
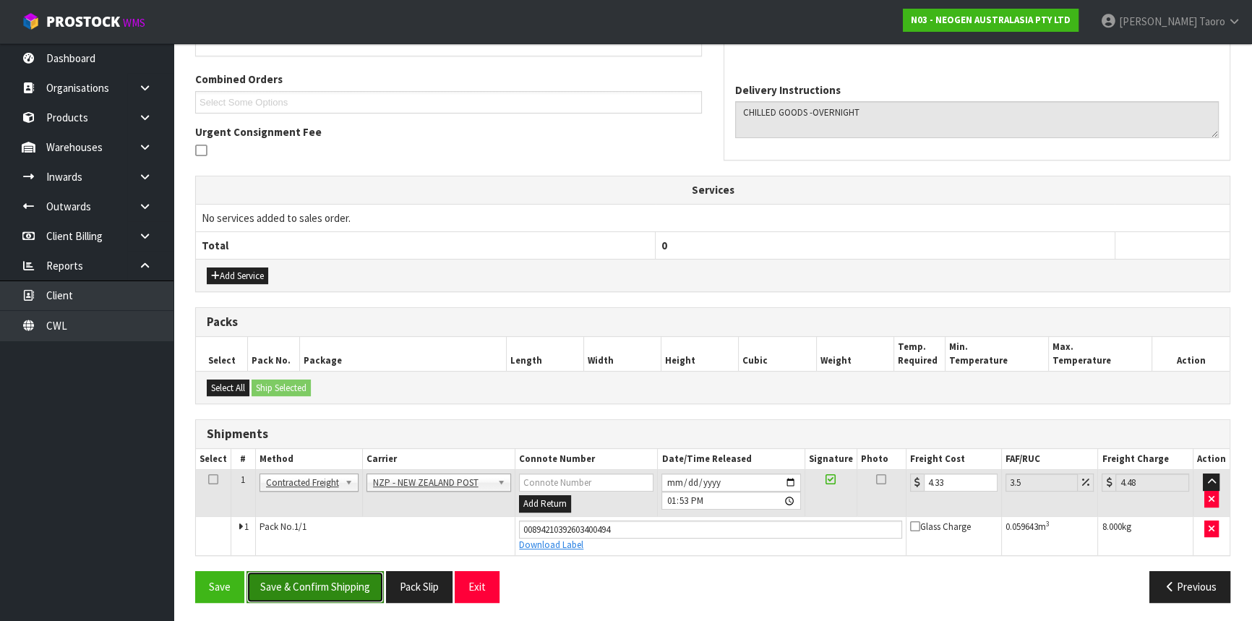
click at [299, 593] on button "Save & Confirm Shipping" at bounding box center [315, 586] width 137 height 31
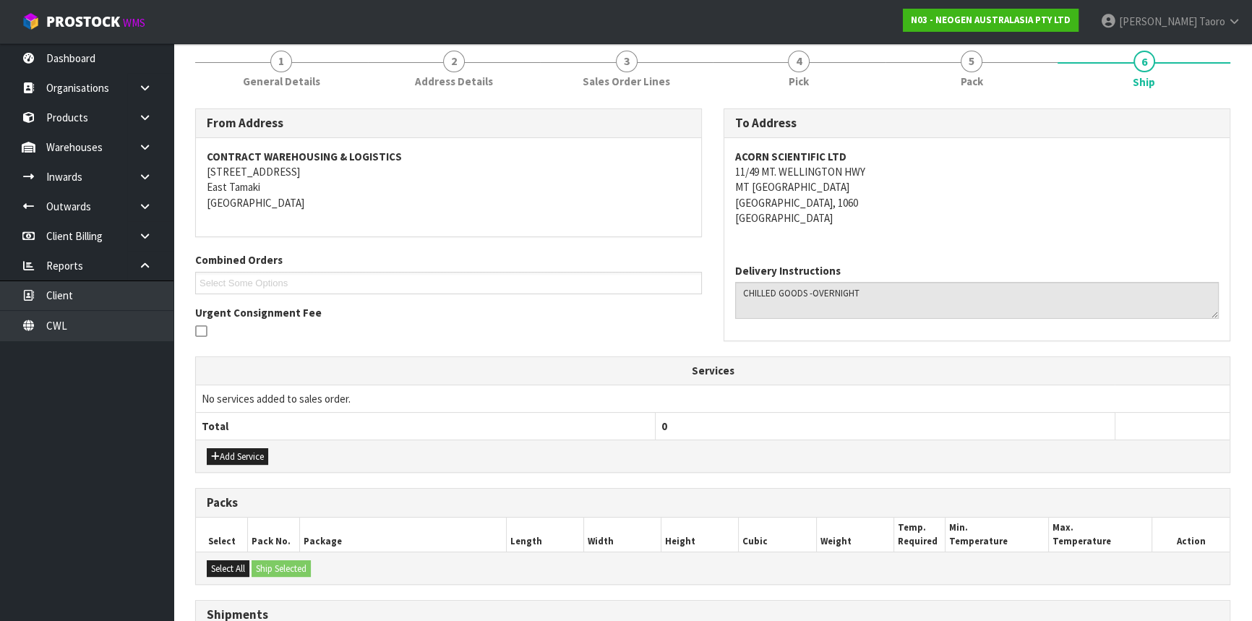
scroll to position [317, 0]
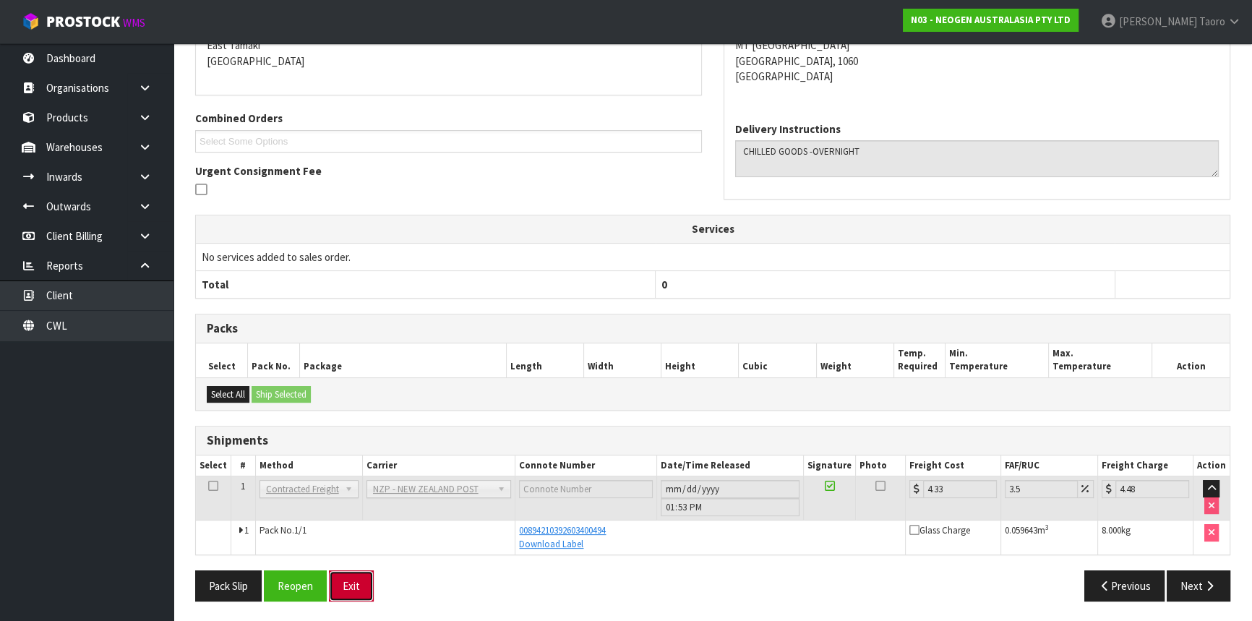
click at [356, 588] on button "Exit" at bounding box center [351, 585] width 45 height 31
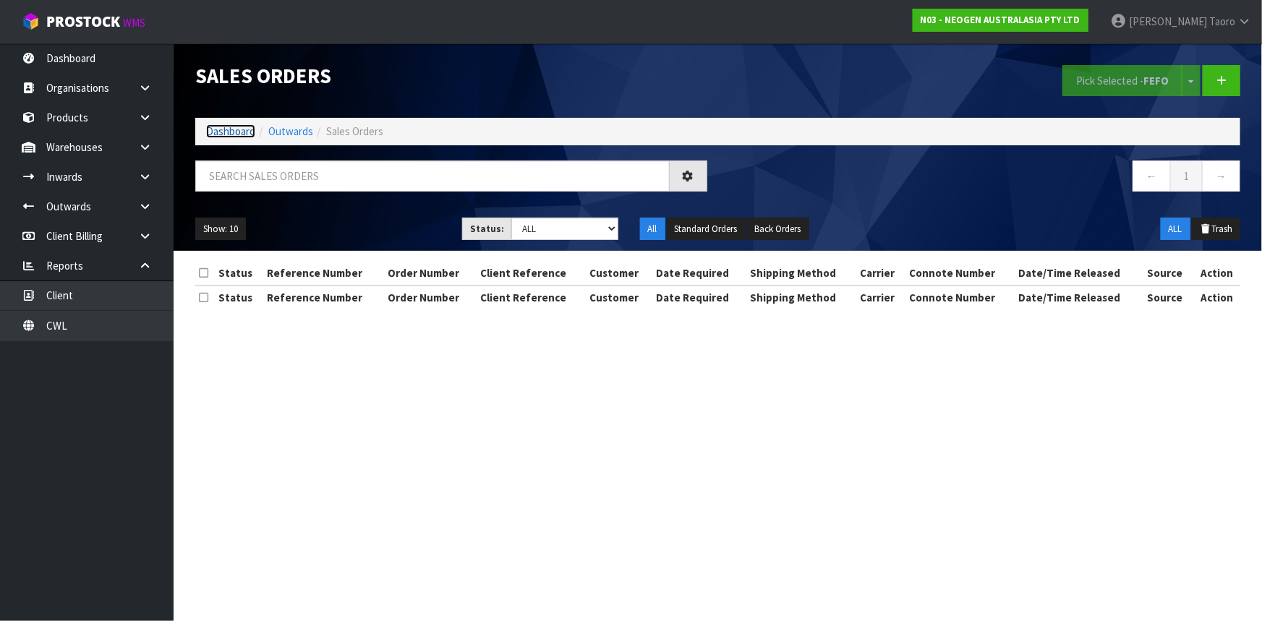
click at [226, 129] on link "Dashboard" at bounding box center [230, 131] width 49 height 14
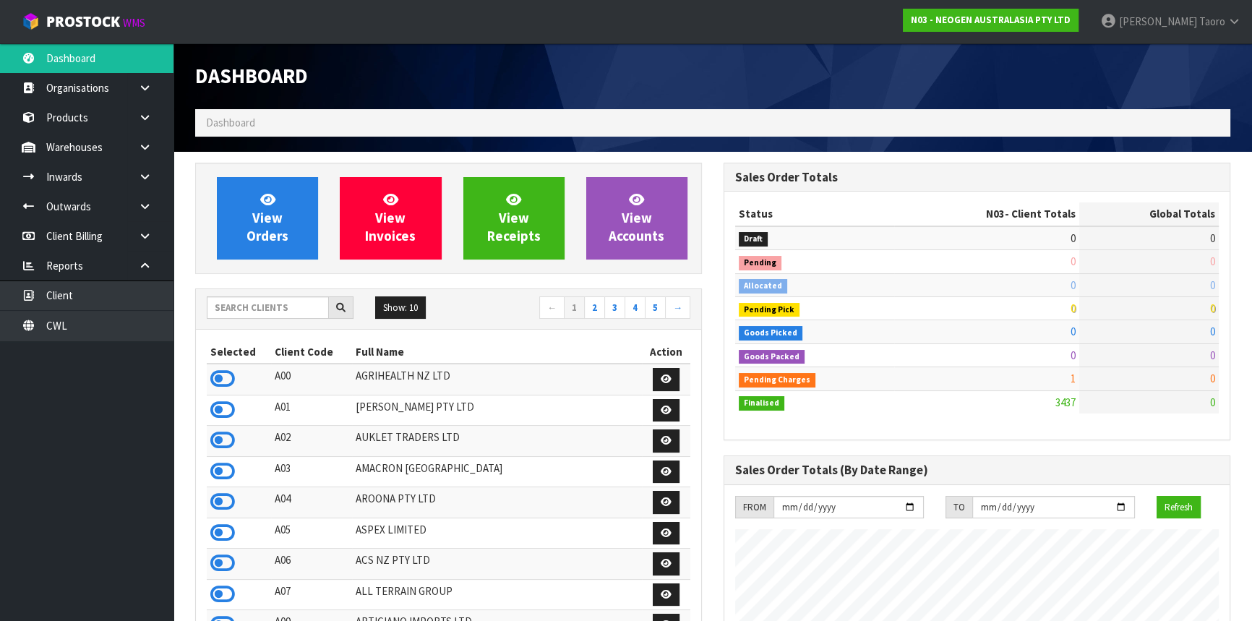
scroll to position [1124, 528]
click at [223, 573] on icon at bounding box center [222, 563] width 25 height 22
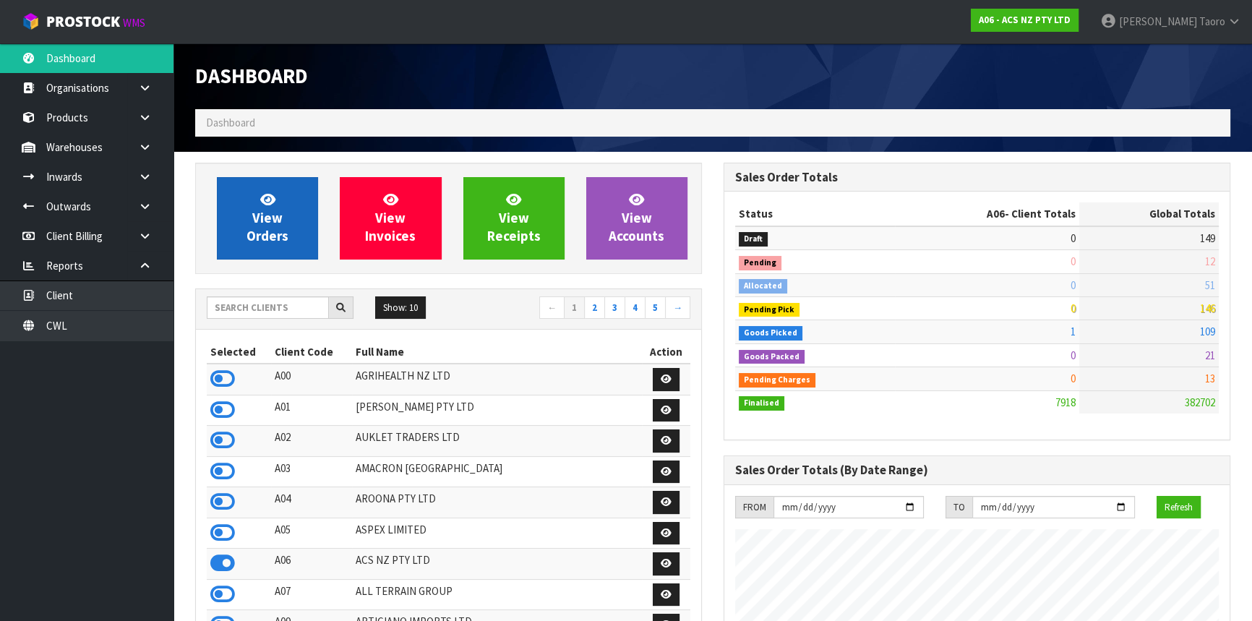
scroll to position [1093, 528]
click at [291, 218] on link "View Orders" at bounding box center [267, 218] width 101 height 82
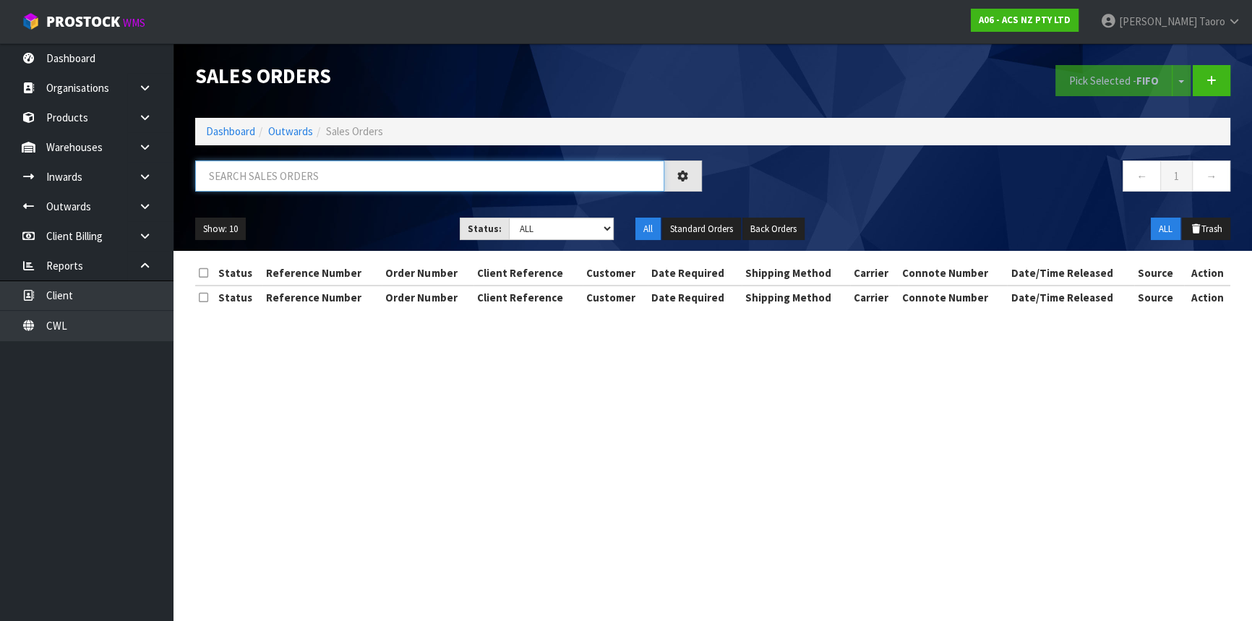
click at [297, 181] on input "text" at bounding box center [429, 175] width 469 height 31
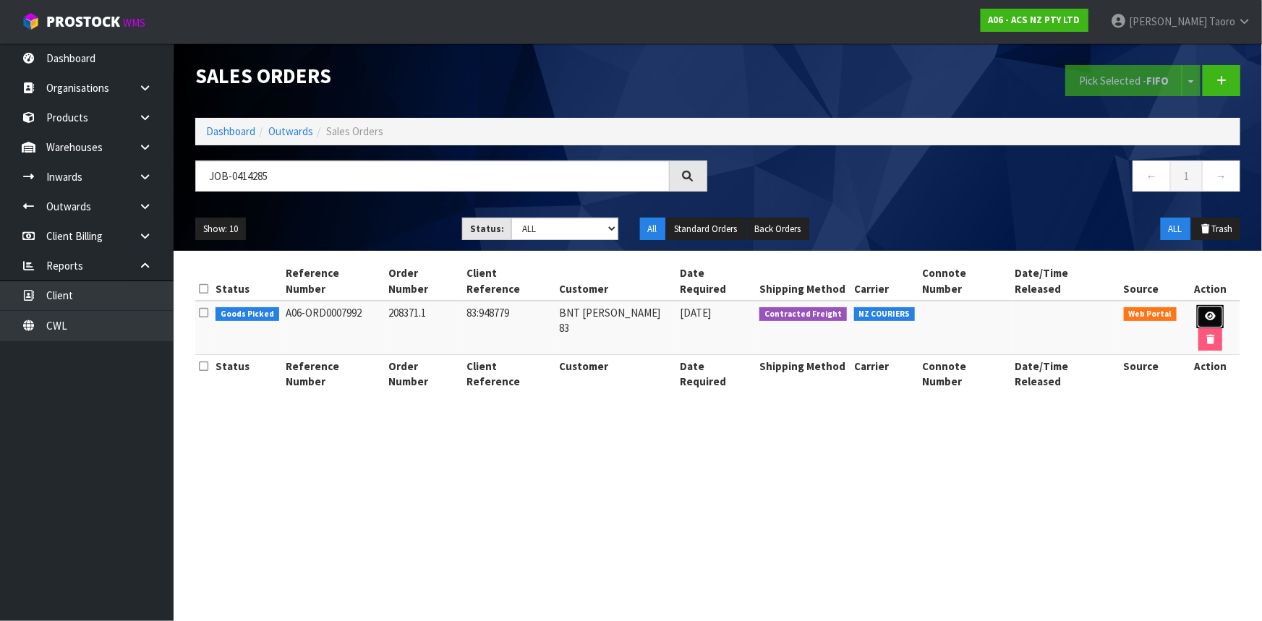
click at [1200, 307] on link at bounding box center [1209, 316] width 27 height 23
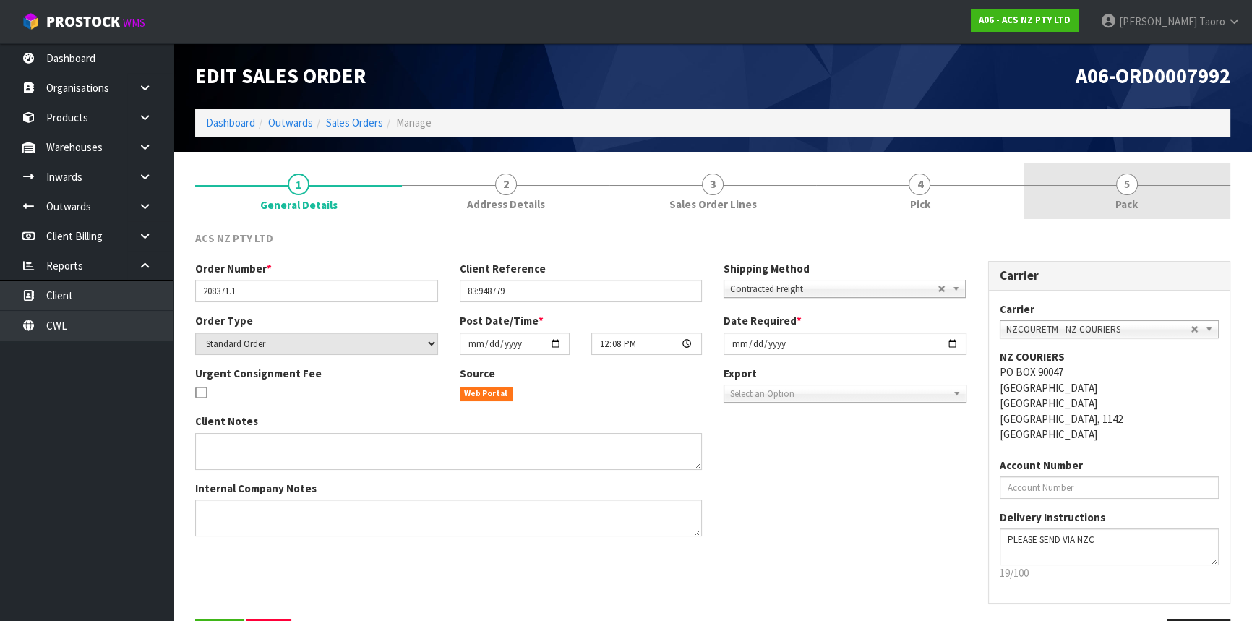
click at [1110, 194] on link "5 Pack" at bounding box center [1127, 191] width 207 height 57
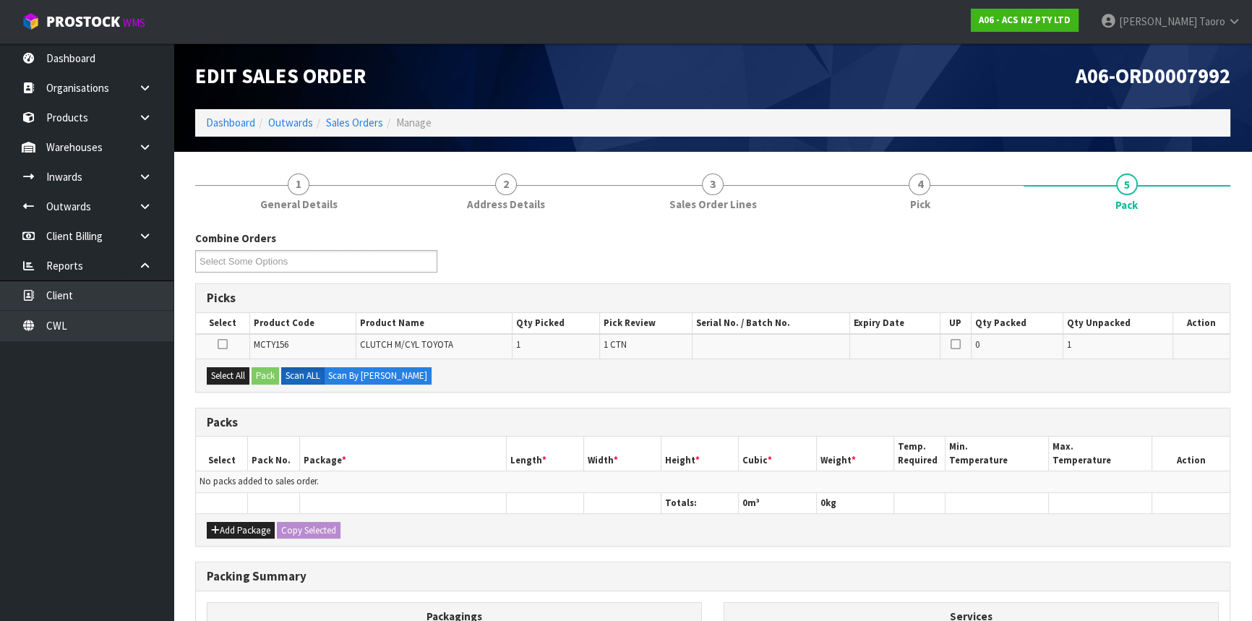
click at [1048, 109] on ol "Dashboard Outwards Sales Orders Manage" at bounding box center [712, 122] width 1035 height 27
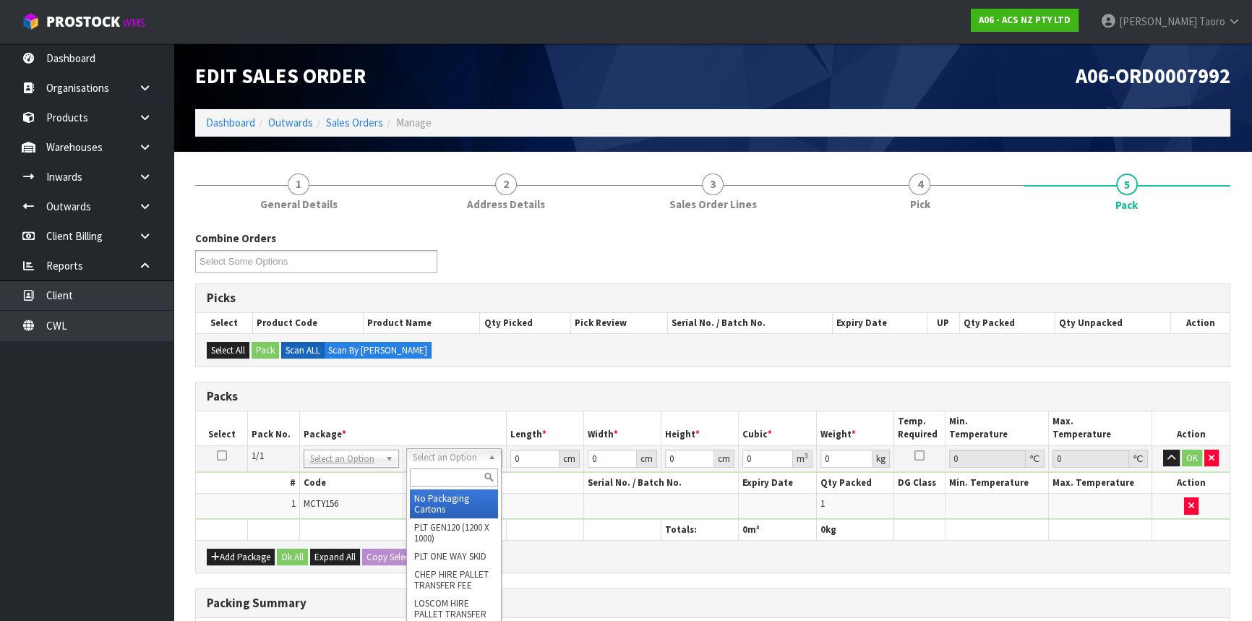
click at [464, 474] on input "text" at bounding box center [454, 477] width 88 height 18
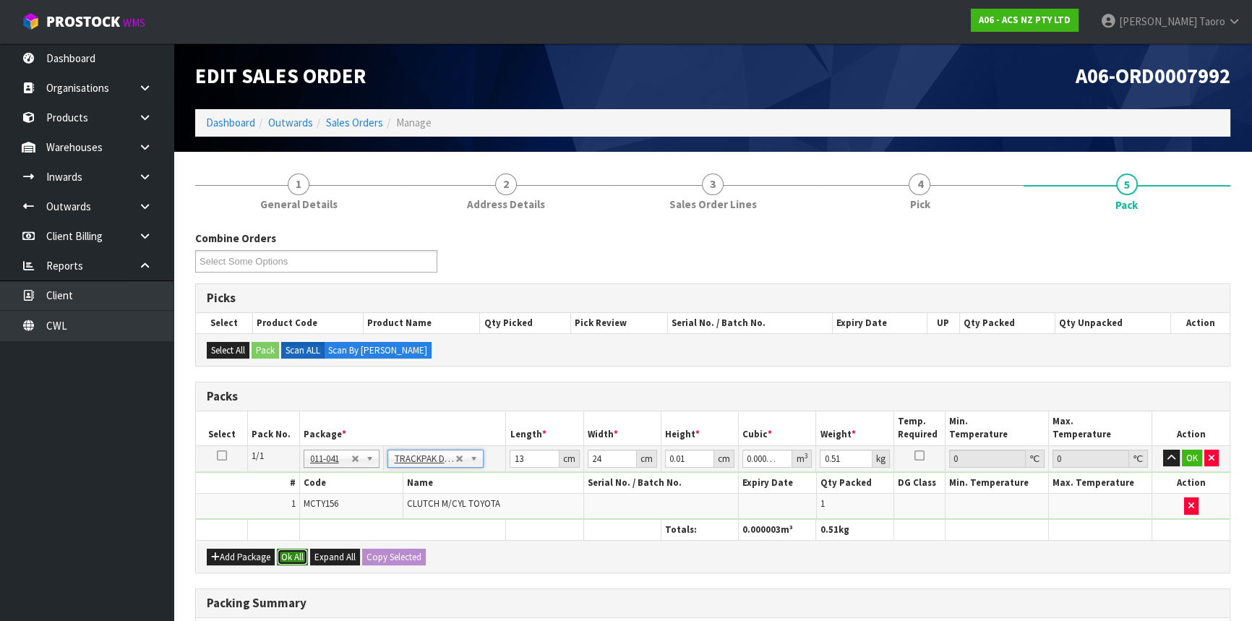
click at [290, 557] on button "Ok All" at bounding box center [292, 557] width 31 height 17
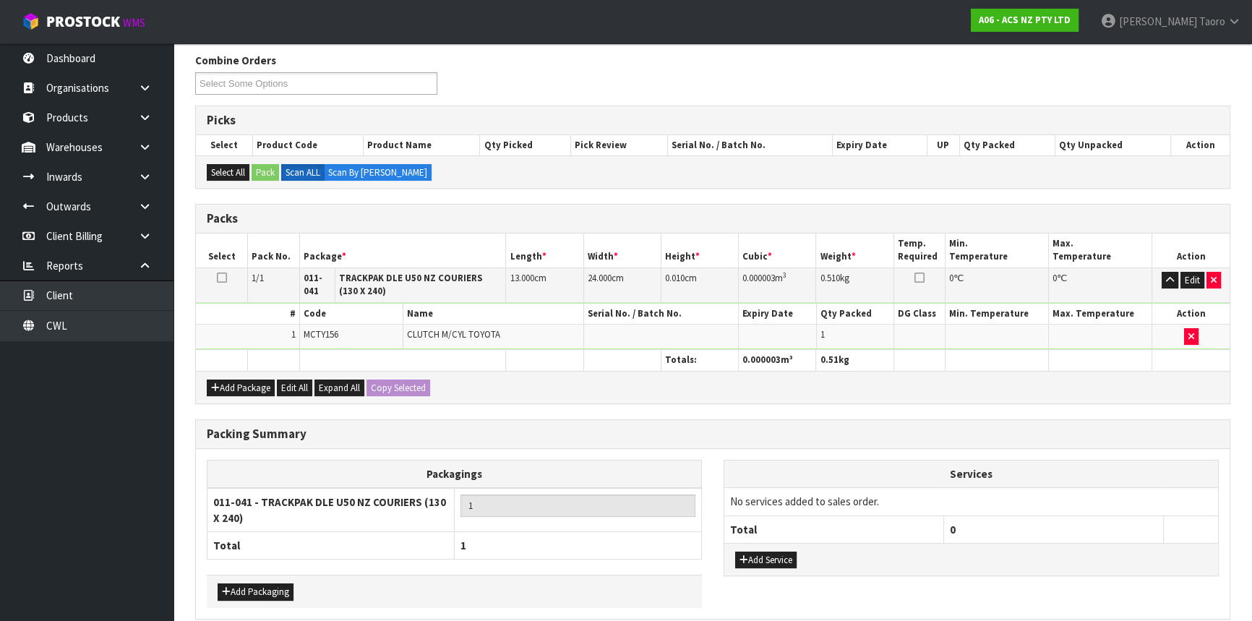
scroll to position [197, 0]
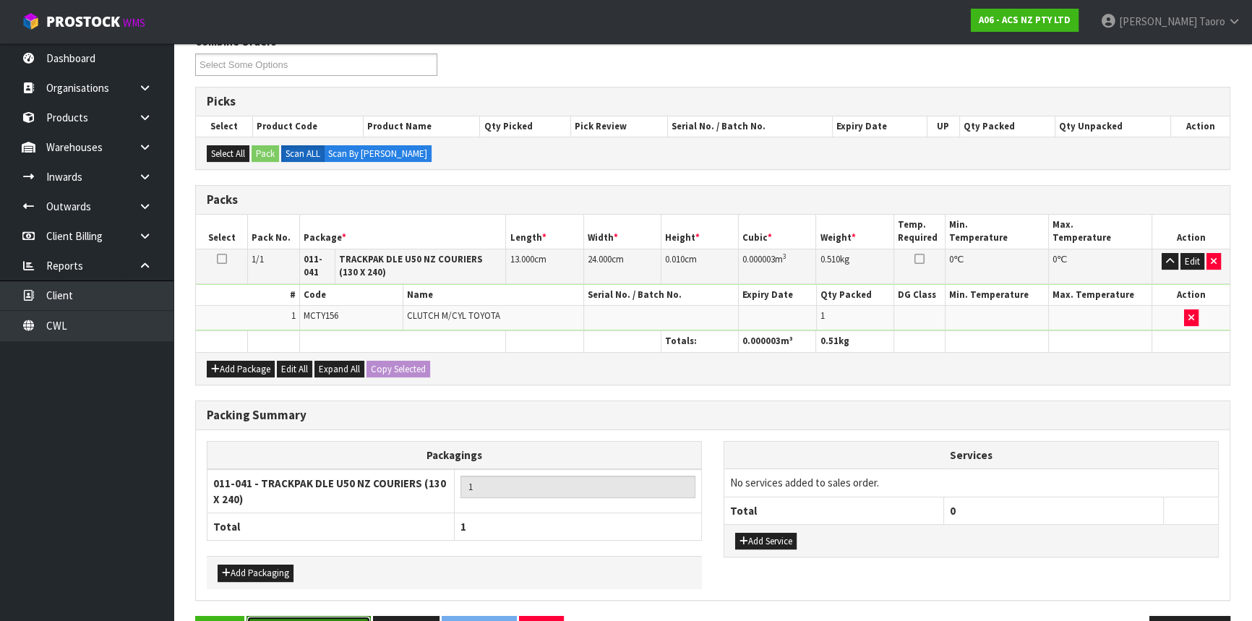
click at [308, 616] on button "Save & Confirm Packs" at bounding box center [309, 631] width 124 height 31
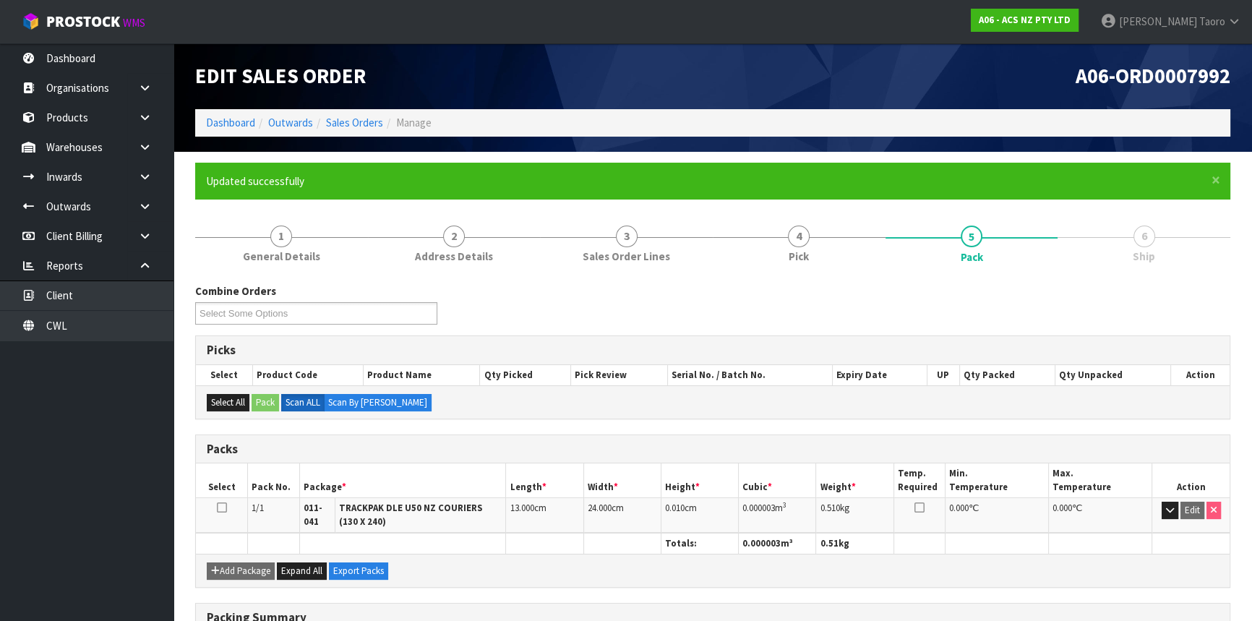
scroll to position [214, 0]
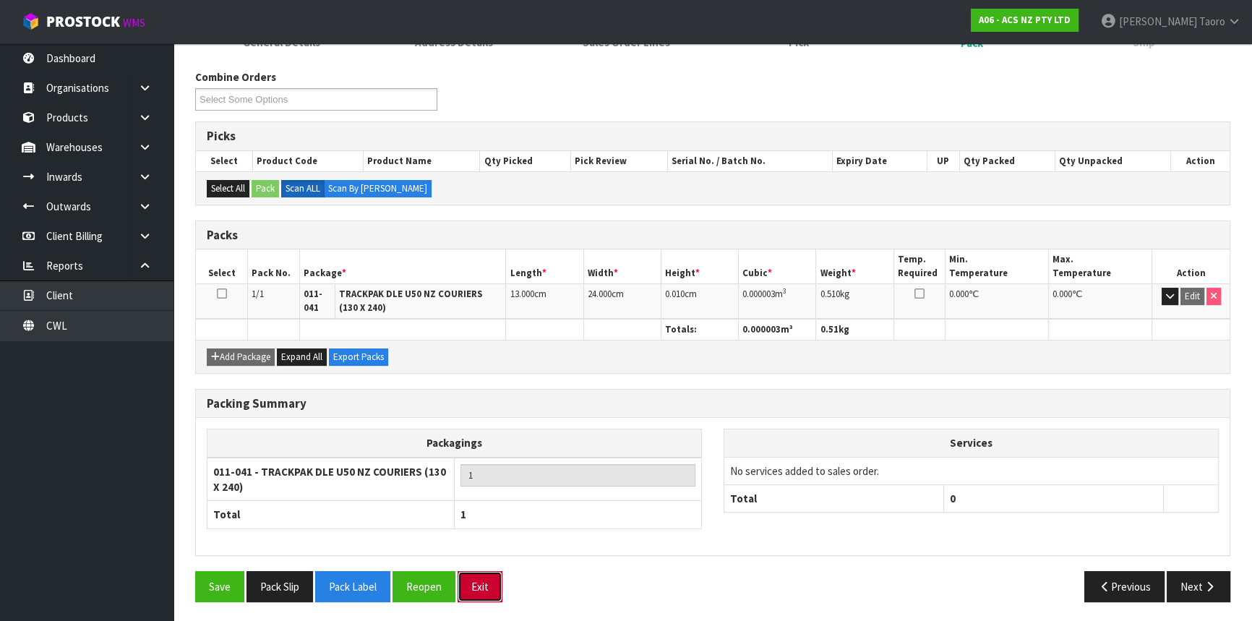
click at [486, 586] on button "Exit" at bounding box center [480, 586] width 45 height 31
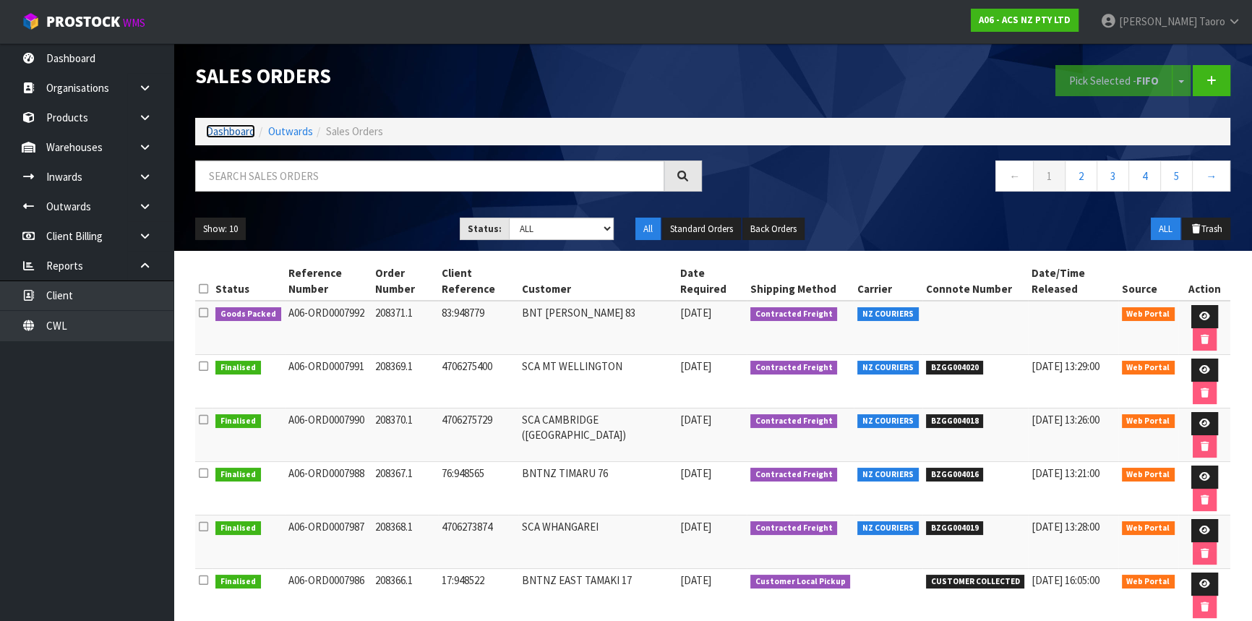
click at [246, 132] on link "Dashboard" at bounding box center [230, 131] width 49 height 14
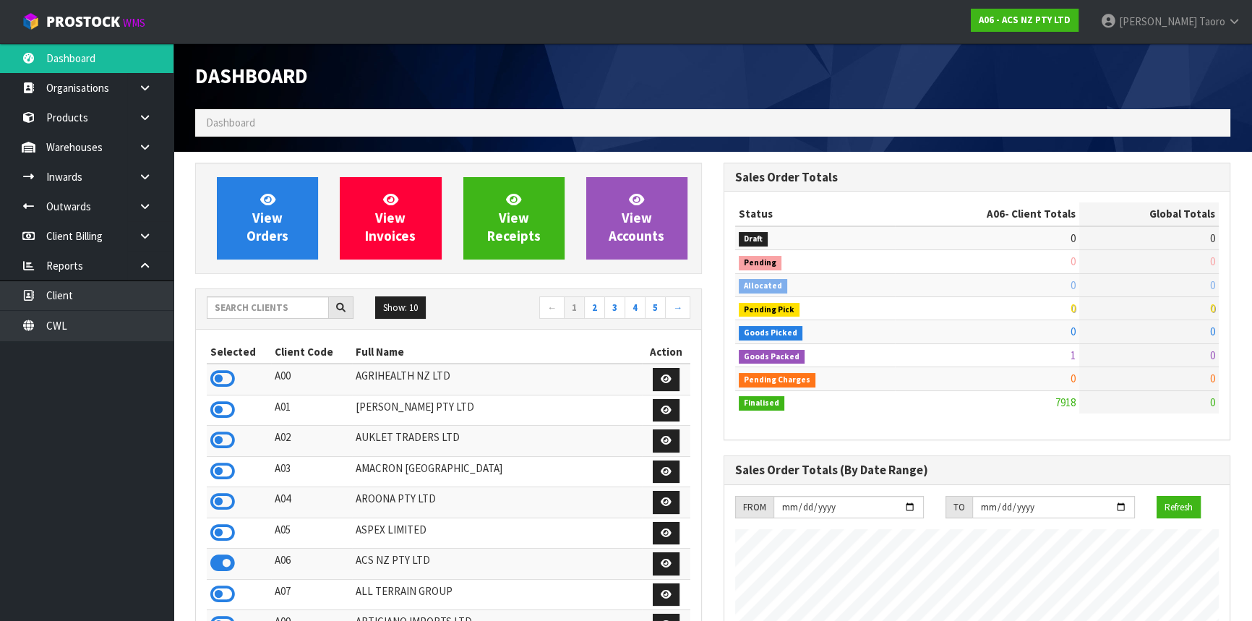
scroll to position [1093, 528]
click at [281, 303] on input "text" at bounding box center [268, 307] width 122 height 22
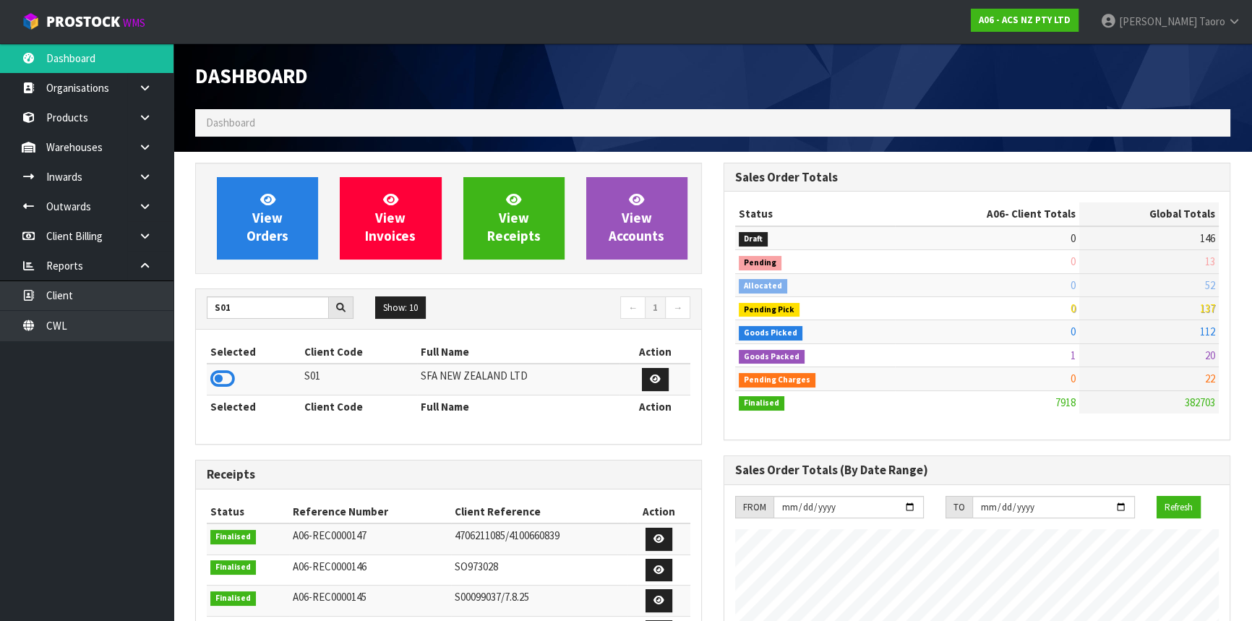
drag, startPoint x: 227, startPoint y: 382, endPoint x: 231, endPoint y: 342, distance: 40.0
click at [227, 380] on icon at bounding box center [222, 379] width 25 height 22
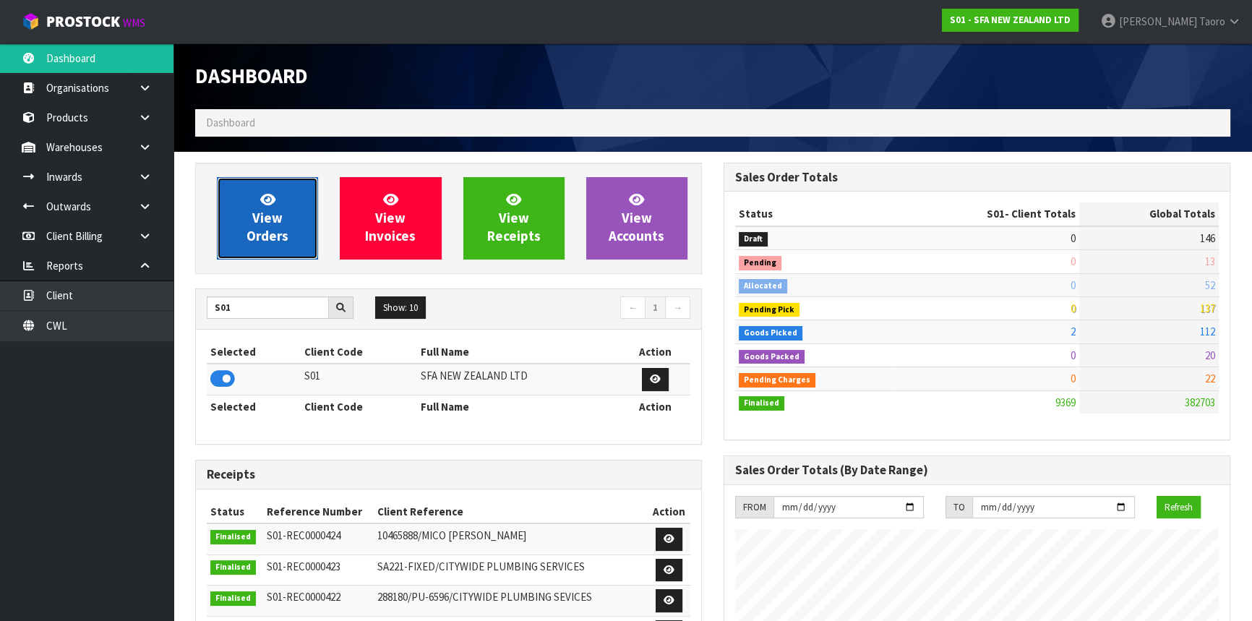
click at [267, 245] on link "View Orders" at bounding box center [267, 218] width 101 height 82
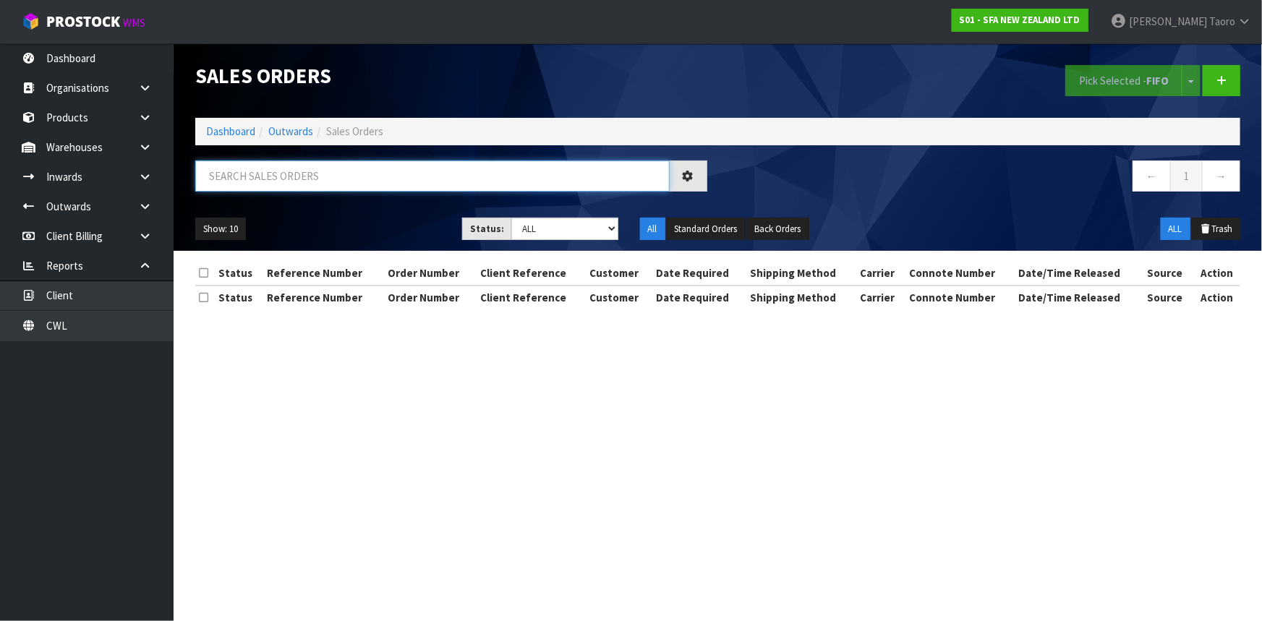
click at [291, 173] on input "text" at bounding box center [432, 175] width 474 height 31
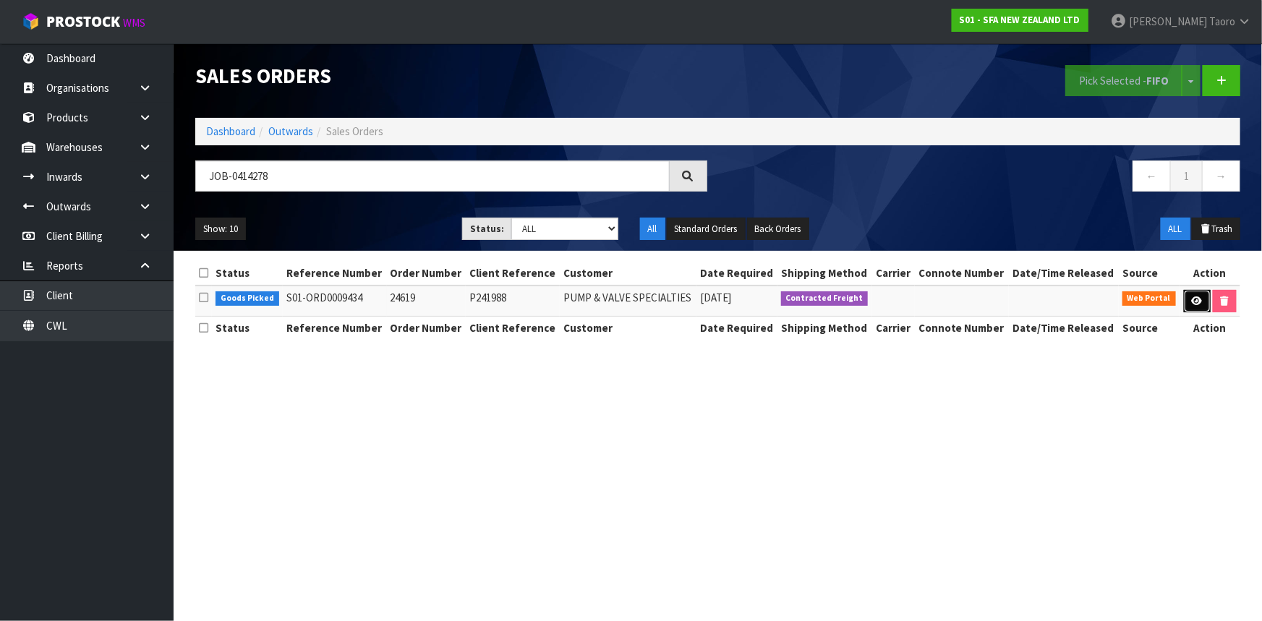
drag, startPoint x: 1193, startPoint y: 300, endPoint x: 1196, endPoint y: 292, distance: 8.5
click at [1194, 299] on icon at bounding box center [1196, 300] width 11 height 9
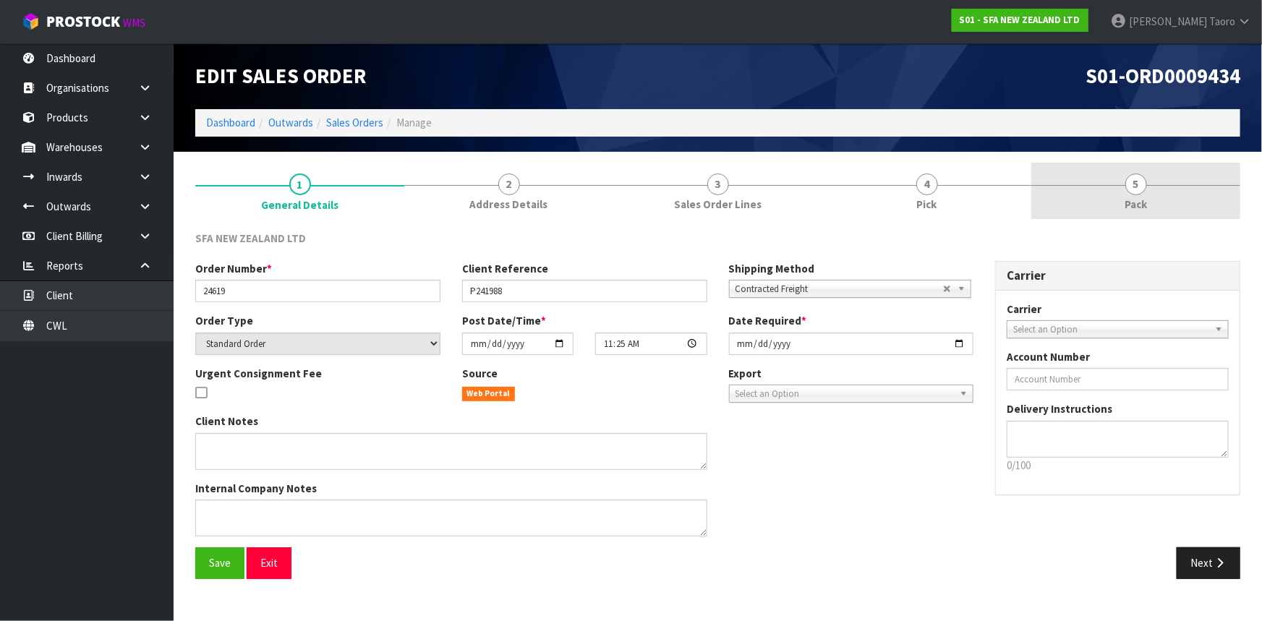
click at [1104, 191] on link "5 Pack" at bounding box center [1135, 191] width 209 height 57
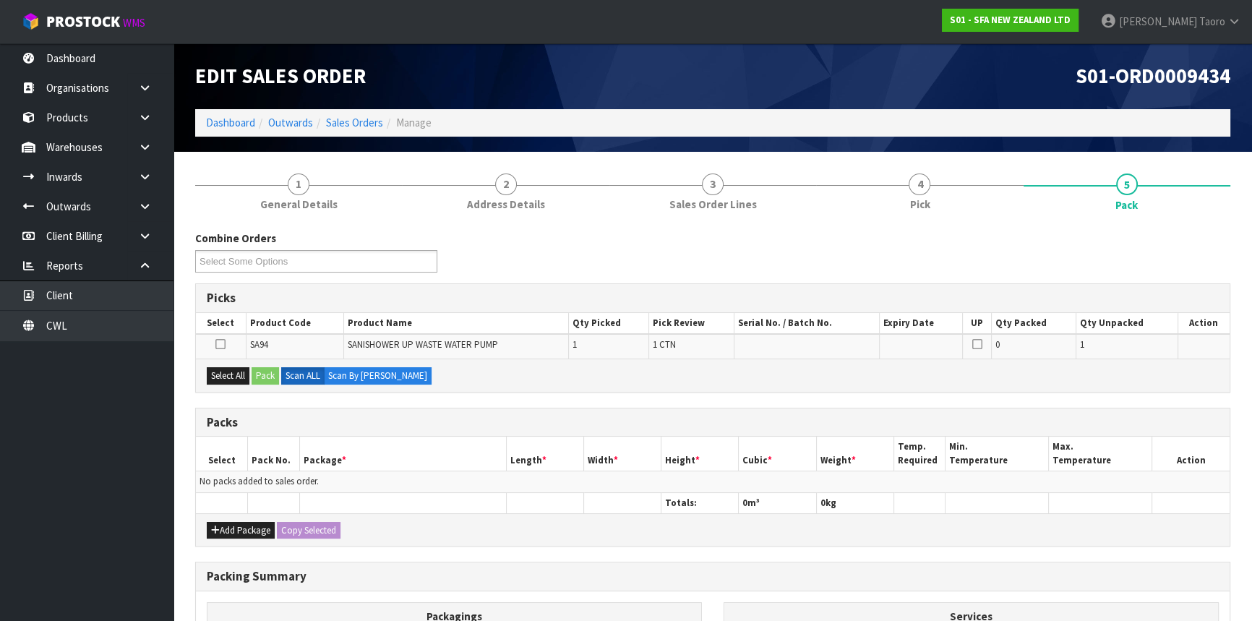
click at [1065, 117] on ol "Dashboard Outwards Sales Orders Manage" at bounding box center [712, 122] width 1035 height 27
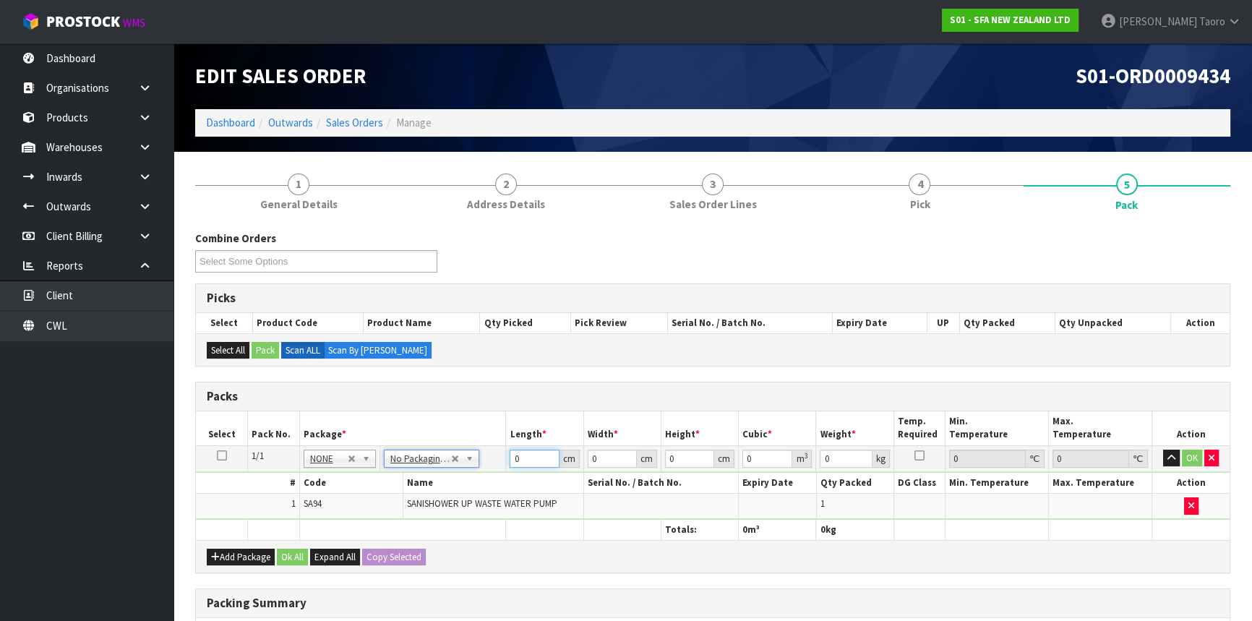
click at [523, 463] on input "0" at bounding box center [534, 459] width 49 height 18
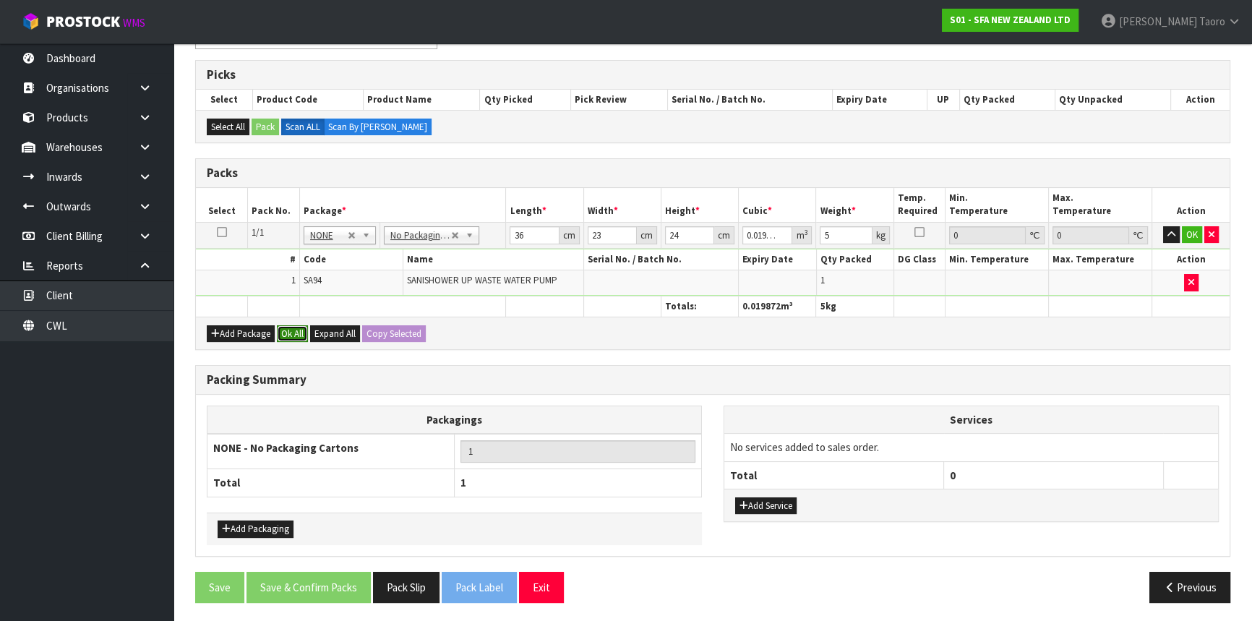
click at [293, 325] on button "Ok All" at bounding box center [292, 333] width 31 height 17
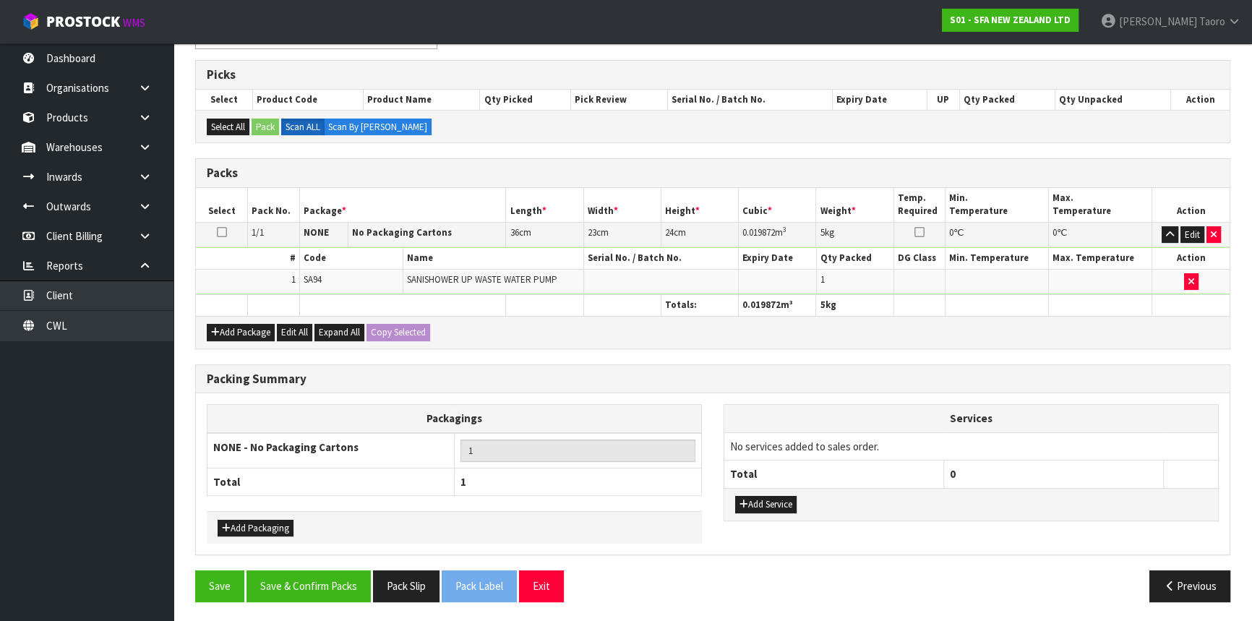
scroll to position [222, 0]
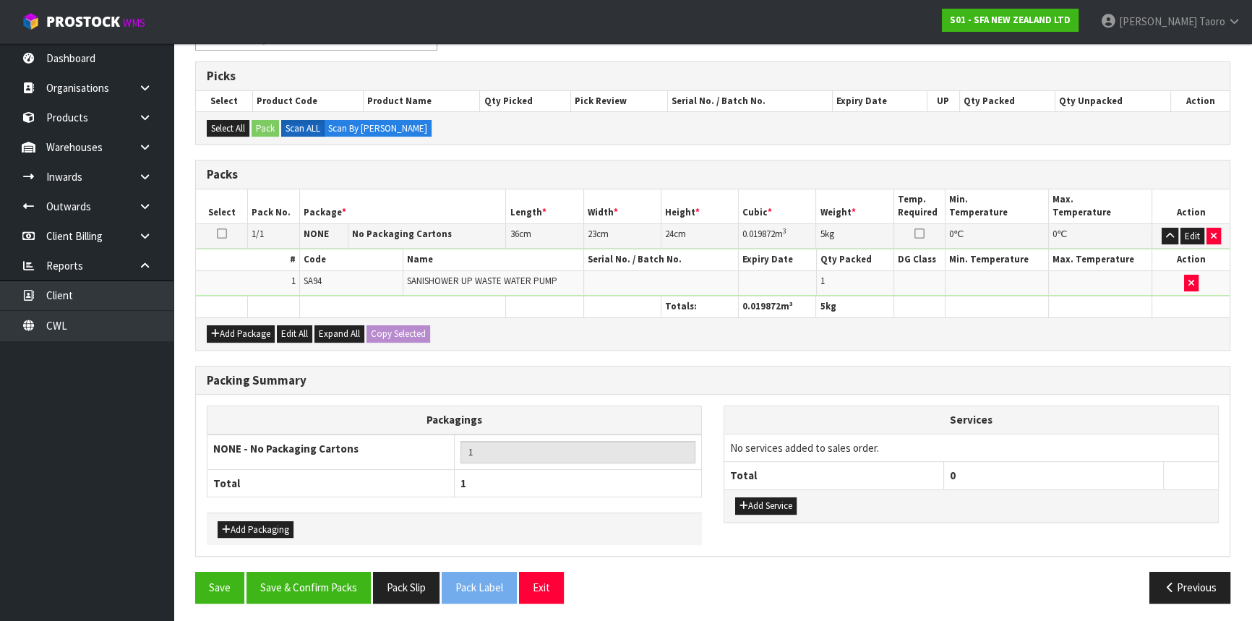
click at [352, 562] on div "Packing Summary Packagings NONE - No Packaging Cartons 1 Total 1 Add Packaging …" at bounding box center [712, 469] width 1057 height 207
click at [354, 578] on button "Save & Confirm Packs" at bounding box center [309, 587] width 124 height 31
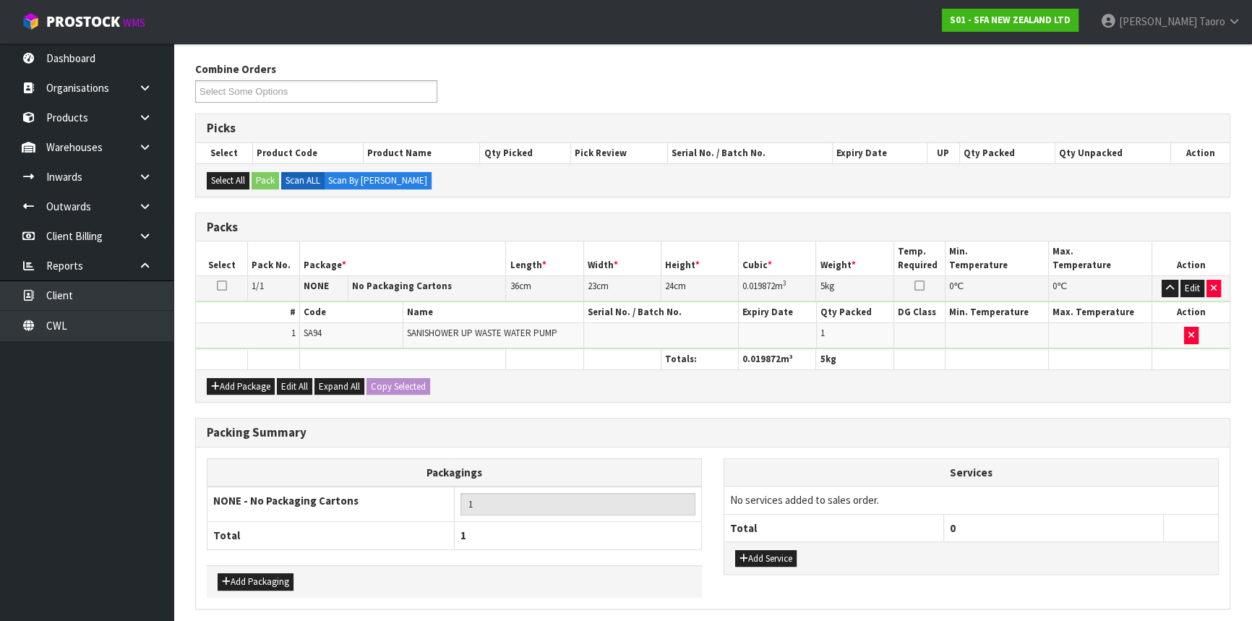
scroll to position [0, 0]
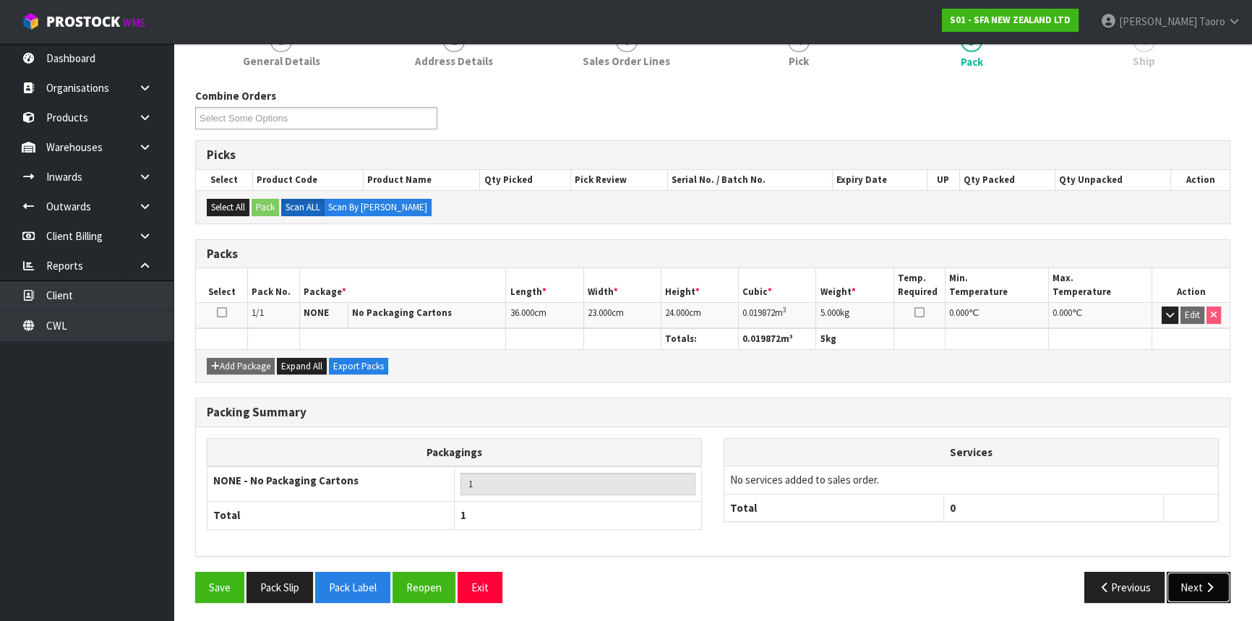
click at [1215, 583] on icon "button" at bounding box center [1210, 587] width 14 height 11
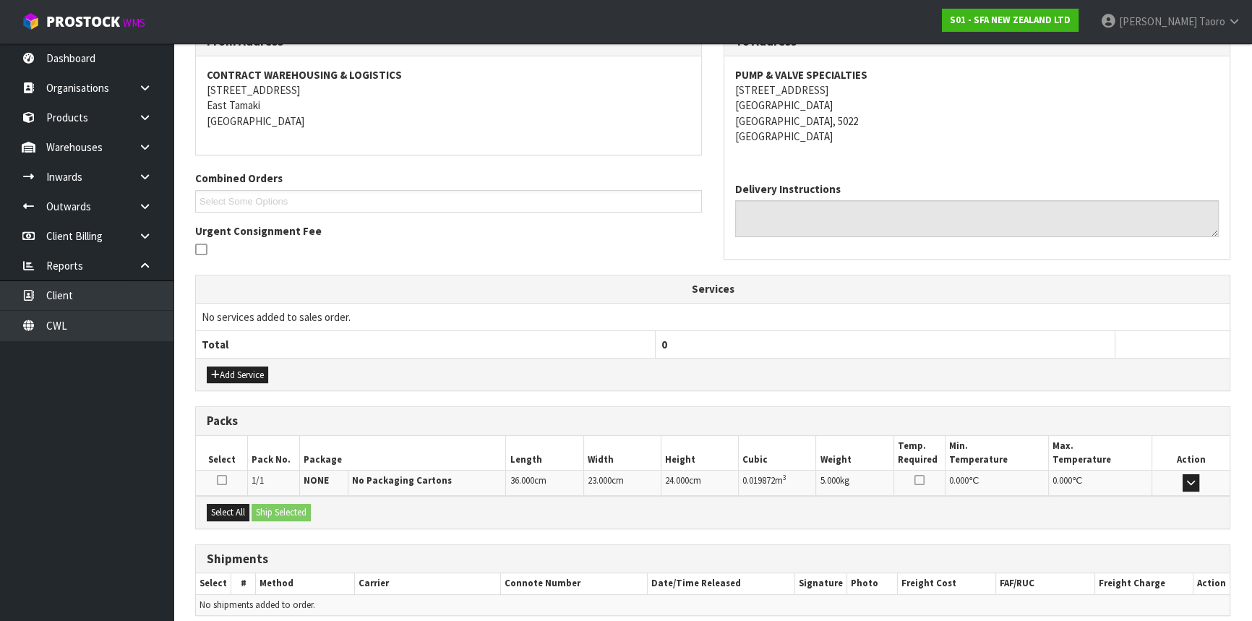
scroll to position [317, 0]
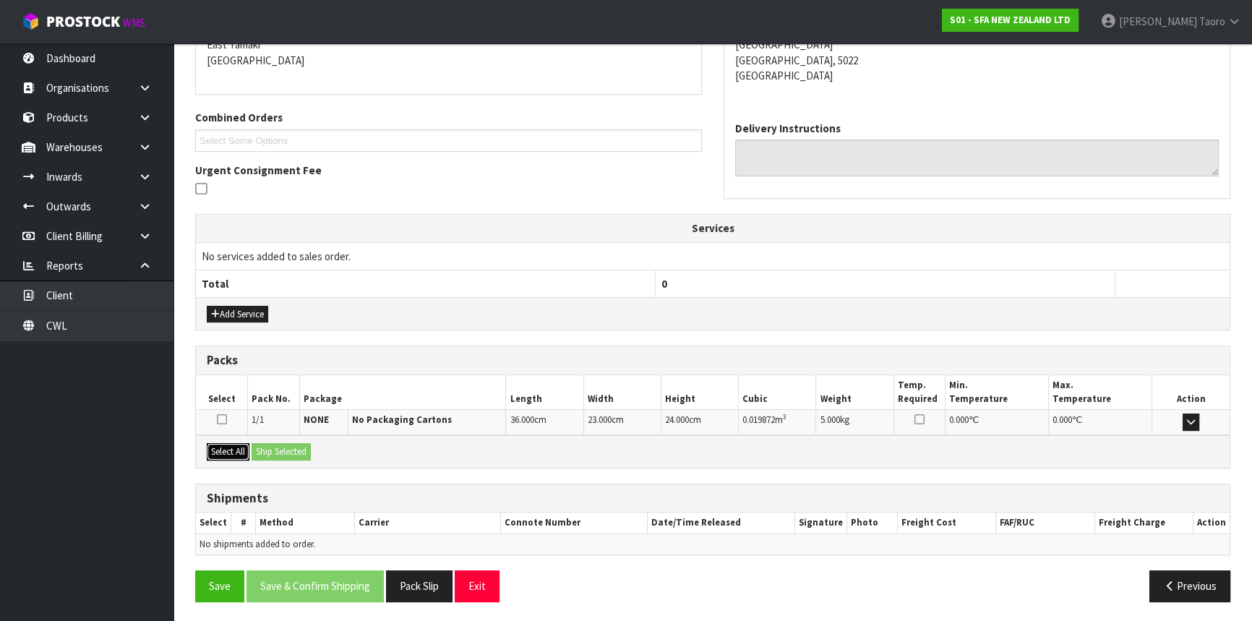
drag, startPoint x: 220, startPoint y: 448, endPoint x: 254, endPoint y: 448, distance: 34.0
click at [225, 448] on button "Select All" at bounding box center [228, 451] width 43 height 17
click at [262, 448] on button "Ship Selected" at bounding box center [281, 451] width 59 height 17
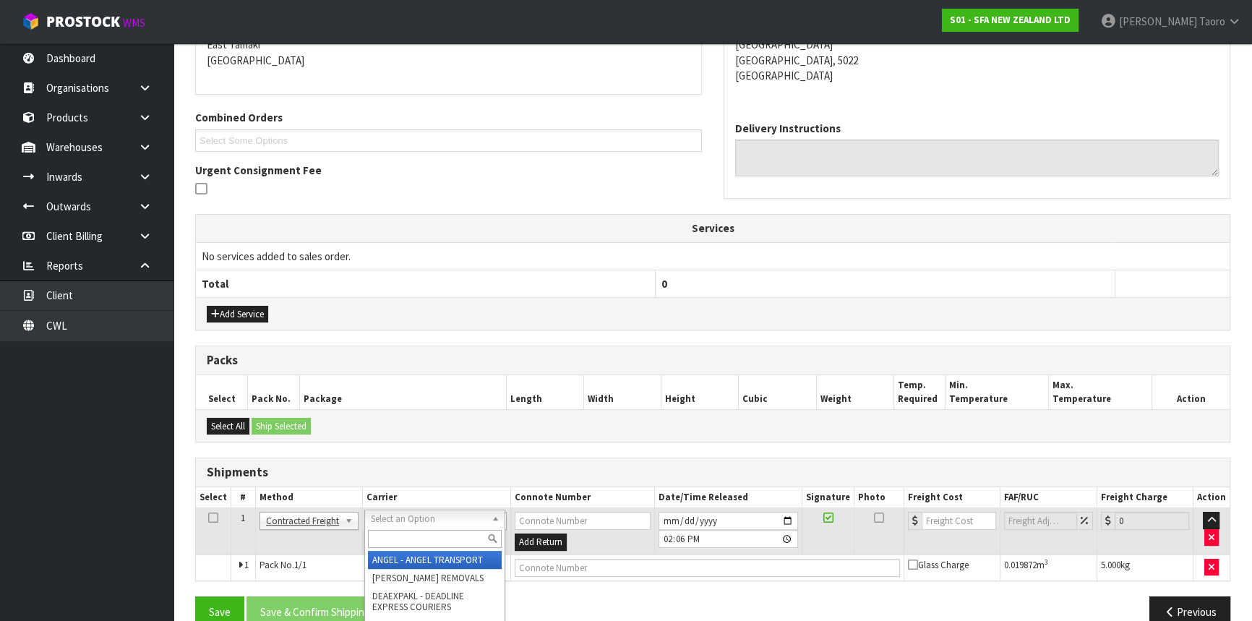
click at [405, 539] on input "text" at bounding box center [435, 539] width 134 height 18
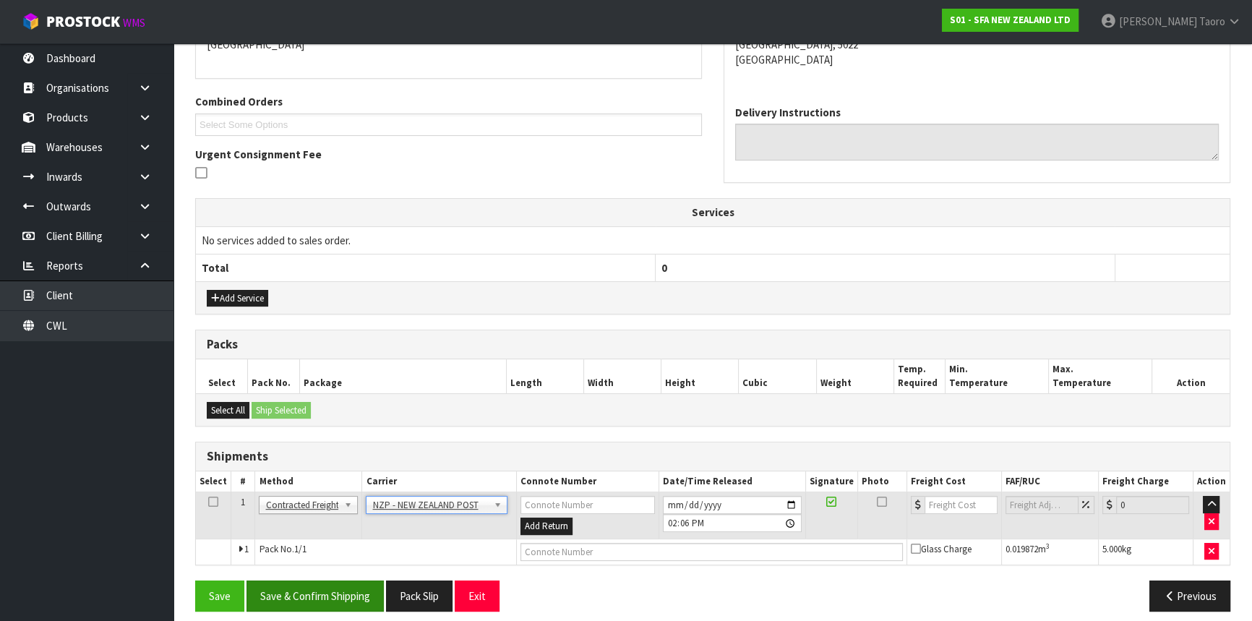
scroll to position [343, 0]
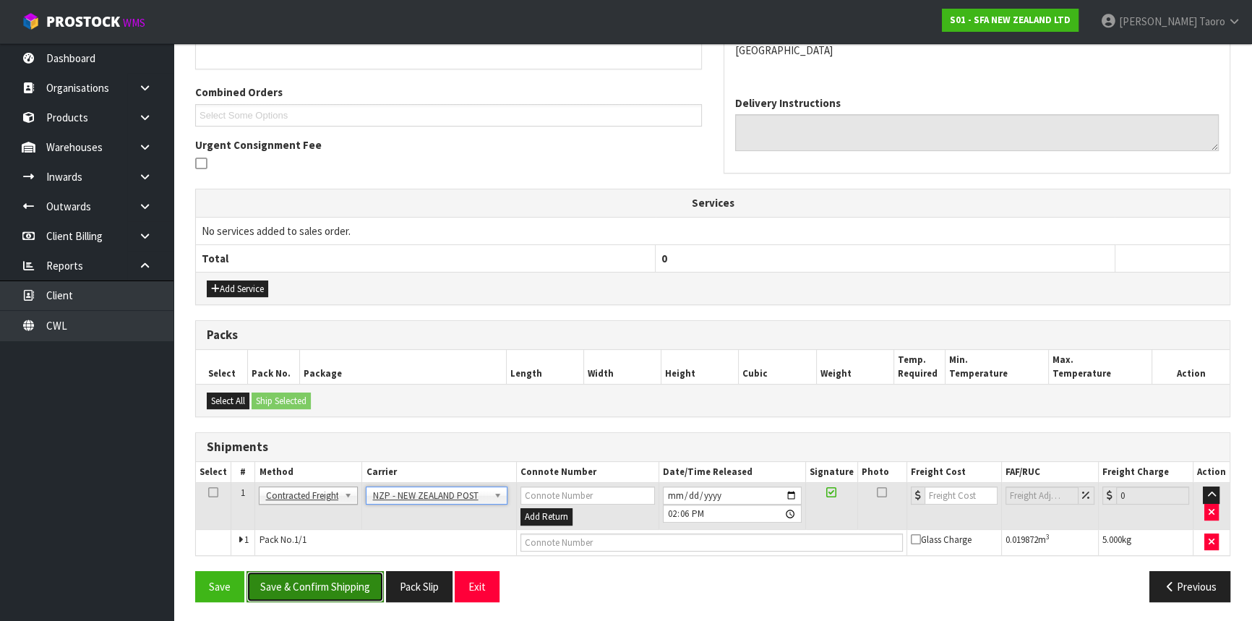
click at [370, 578] on button "Save & Confirm Shipping" at bounding box center [315, 586] width 137 height 31
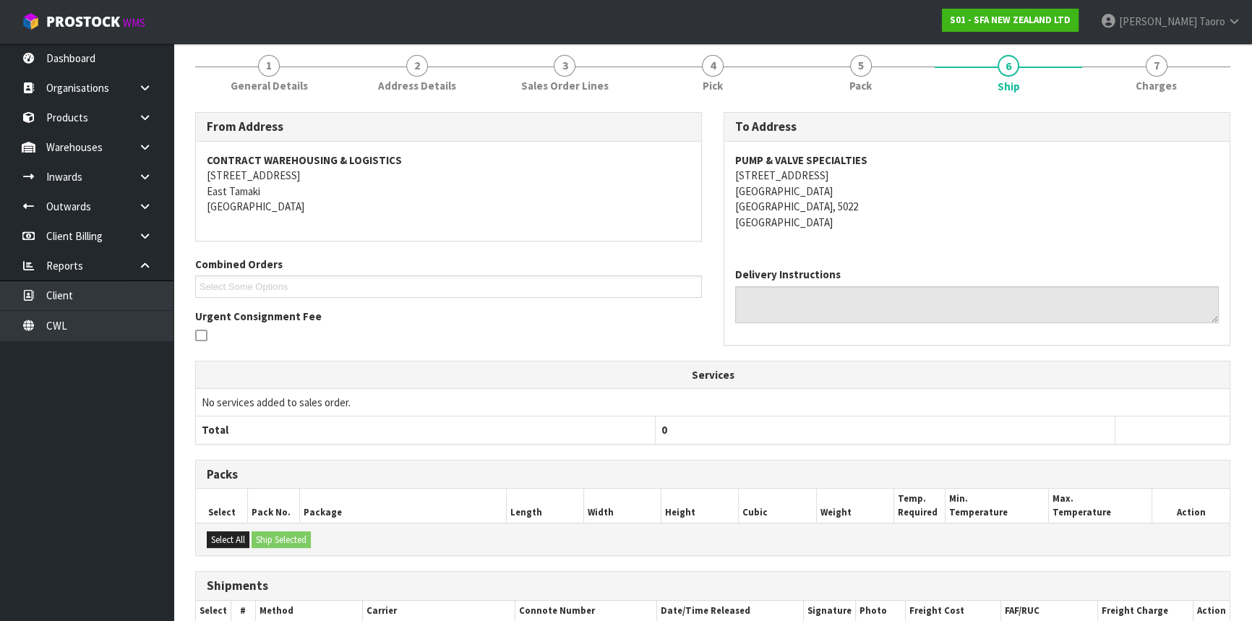
scroll to position [322, 0]
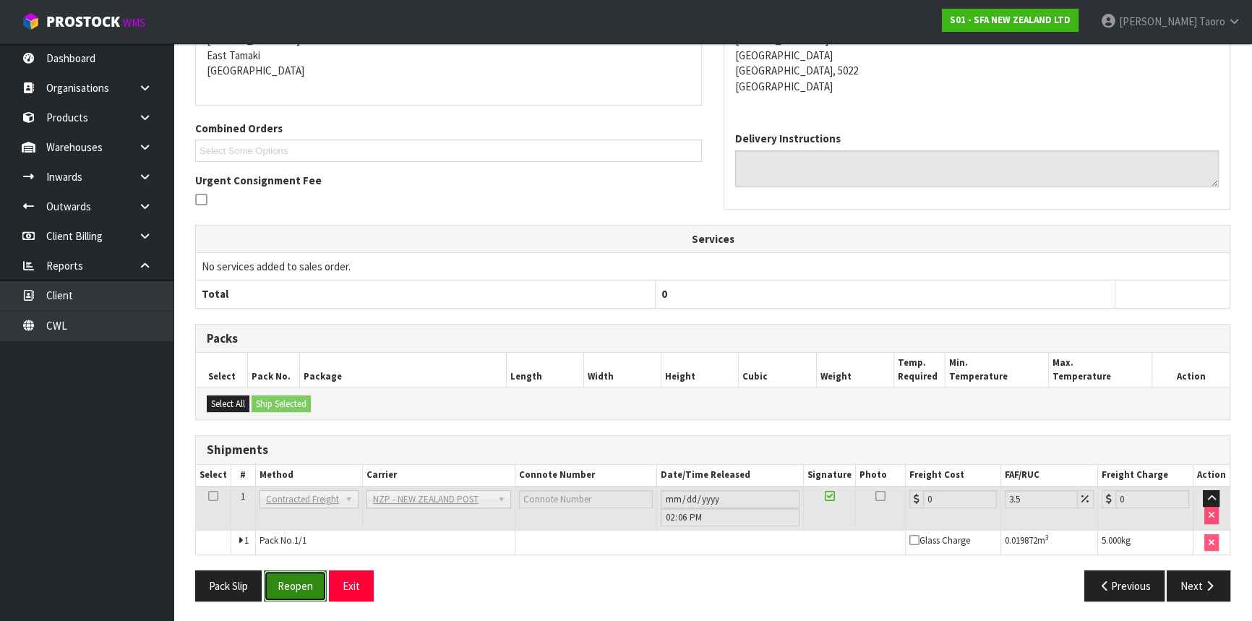
click at [321, 588] on button "Reopen" at bounding box center [295, 585] width 63 height 31
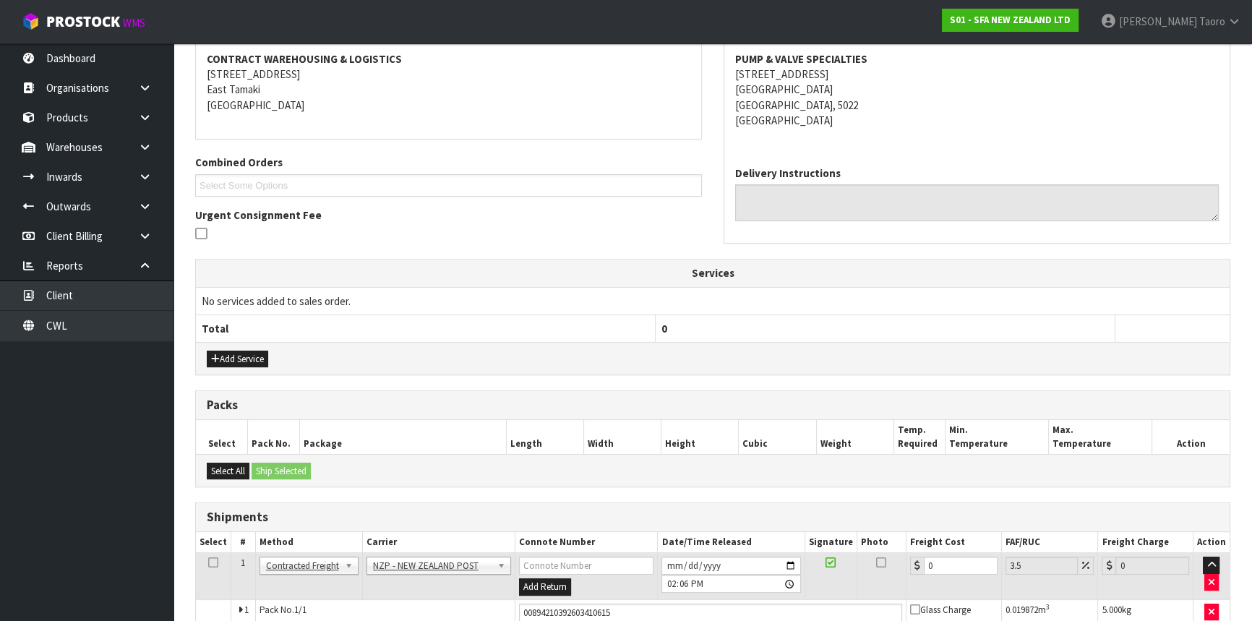
scroll to position [307, 0]
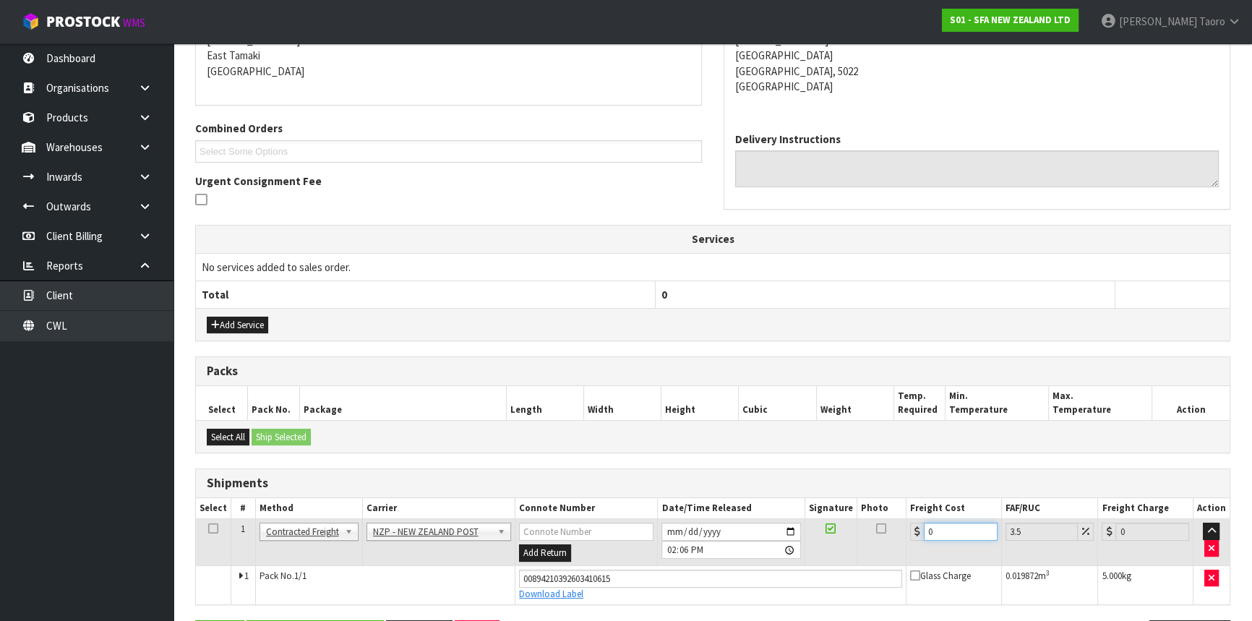
click at [953, 528] on input "0" at bounding box center [961, 532] width 74 height 18
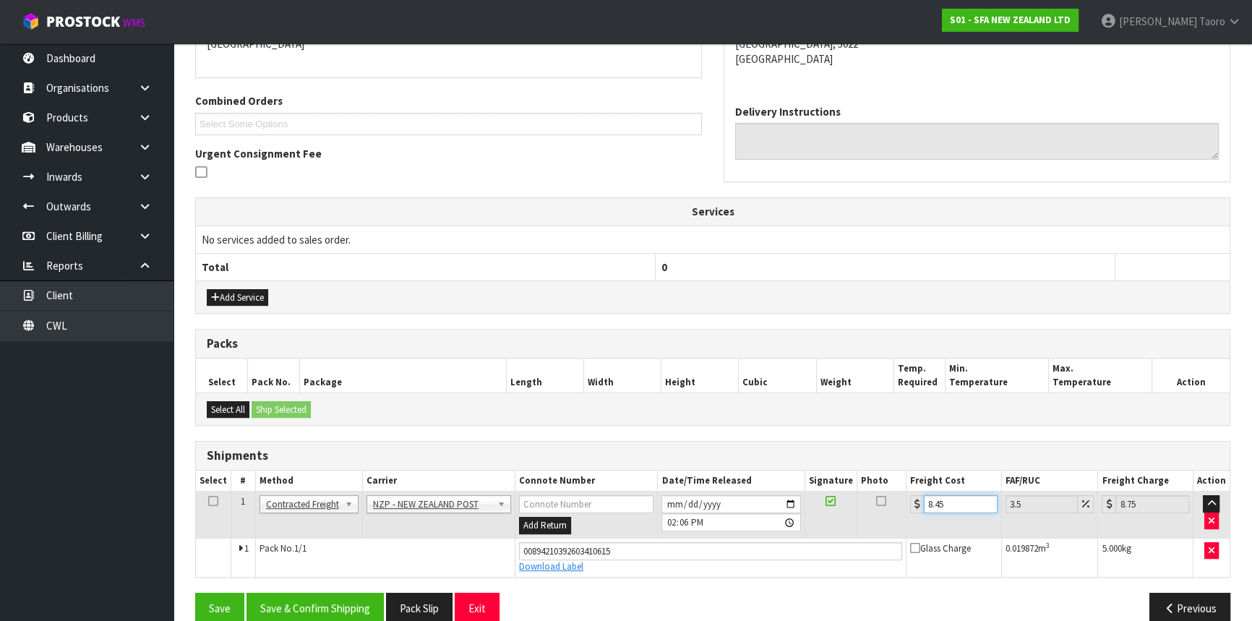
scroll to position [356, 0]
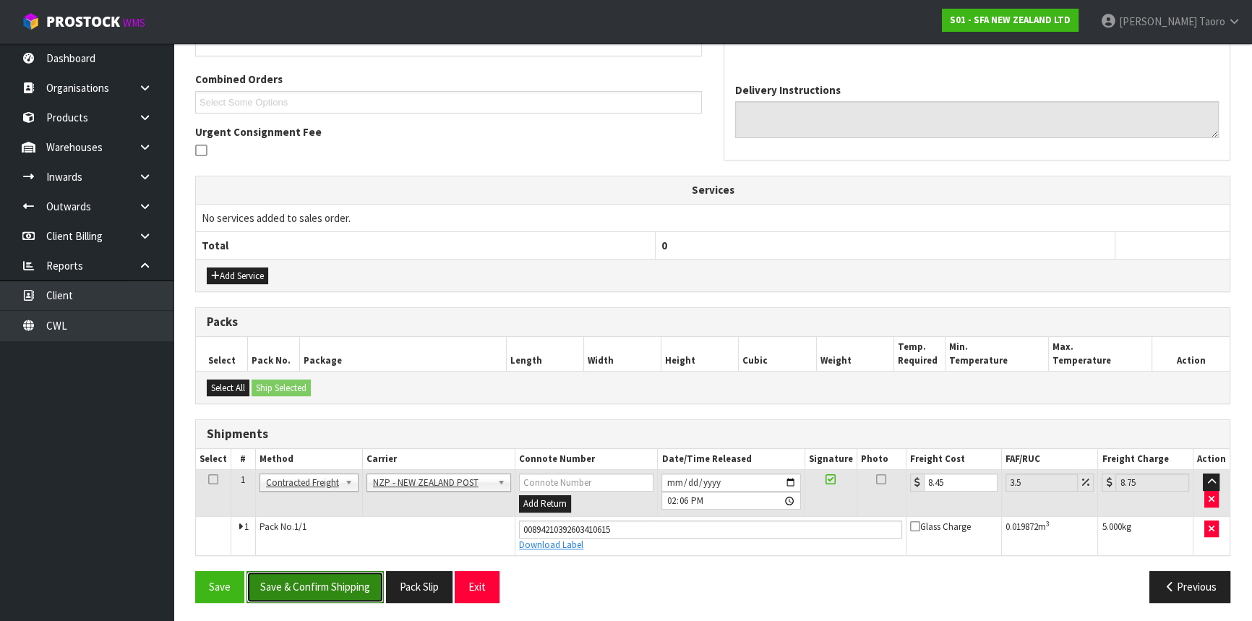
click at [368, 585] on button "Save & Confirm Shipping" at bounding box center [315, 586] width 137 height 31
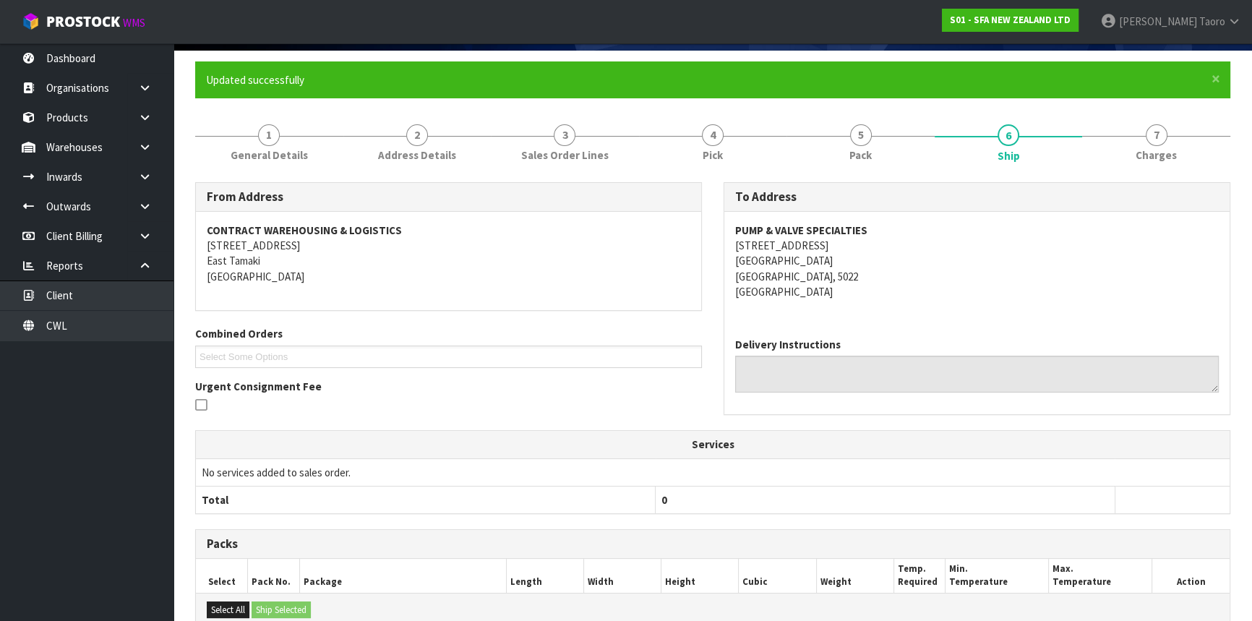
scroll to position [317, 0]
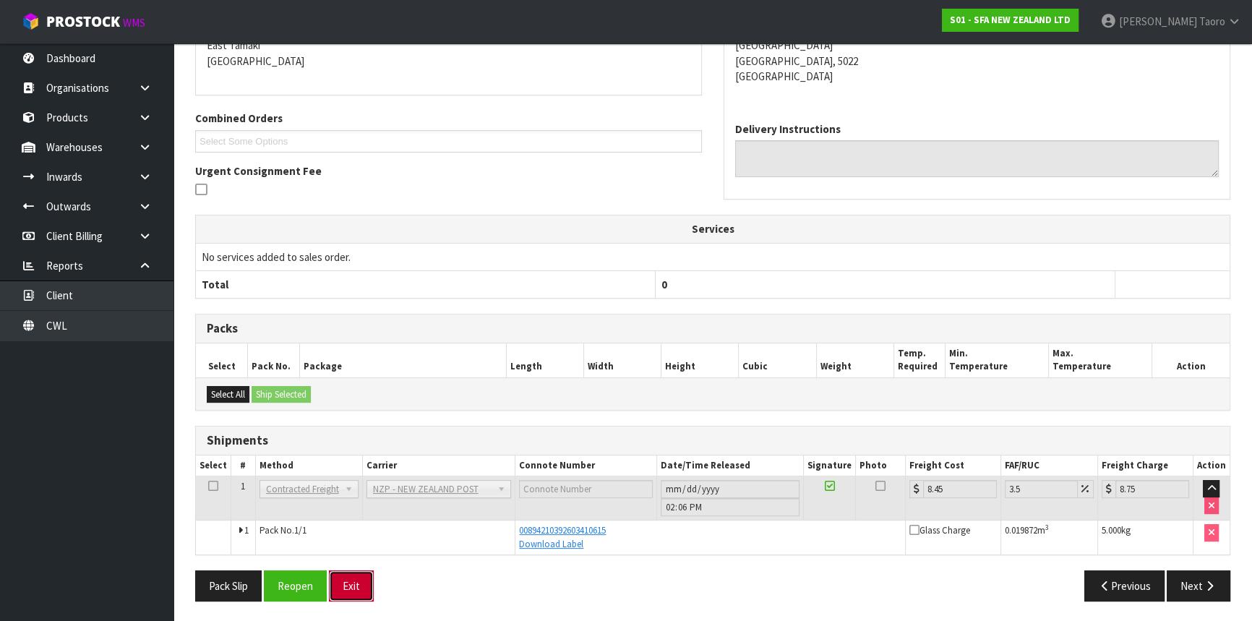
click at [363, 581] on button "Exit" at bounding box center [351, 585] width 45 height 31
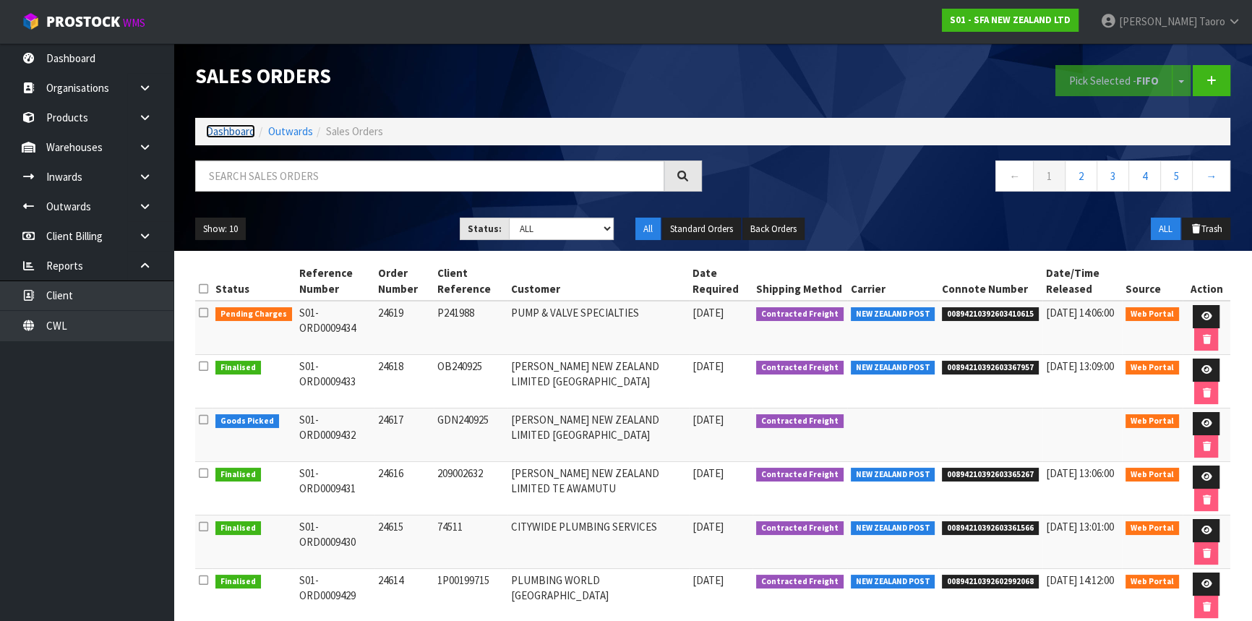
click at [228, 135] on link "Dashboard" at bounding box center [230, 131] width 49 height 14
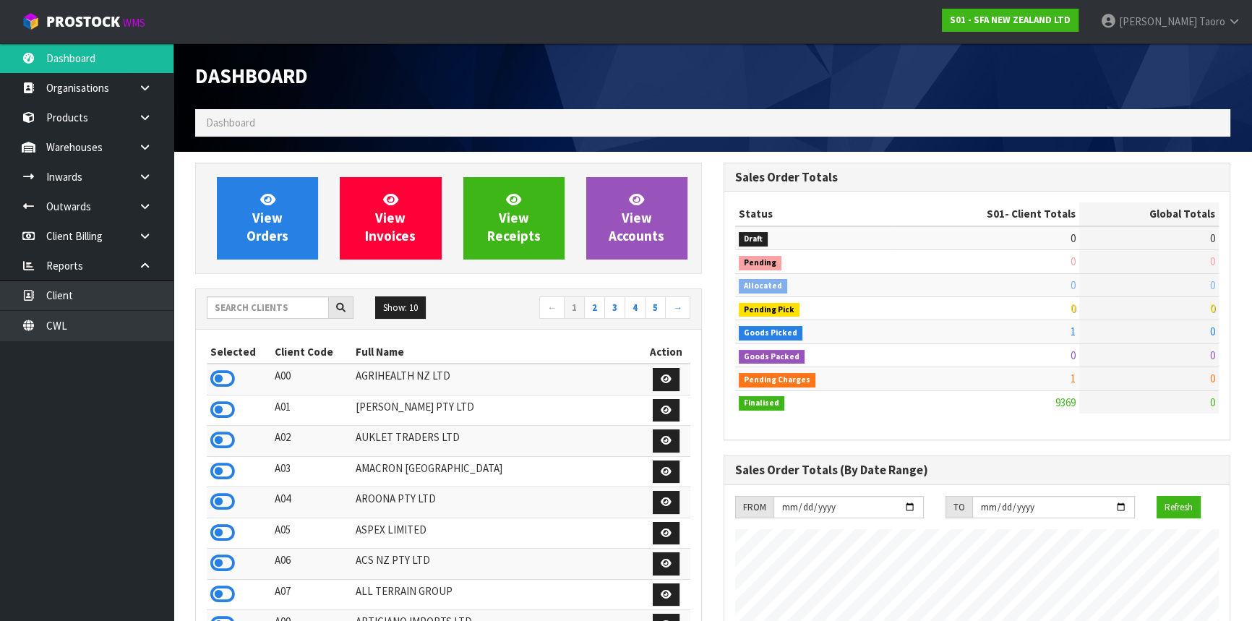
scroll to position [1093, 528]
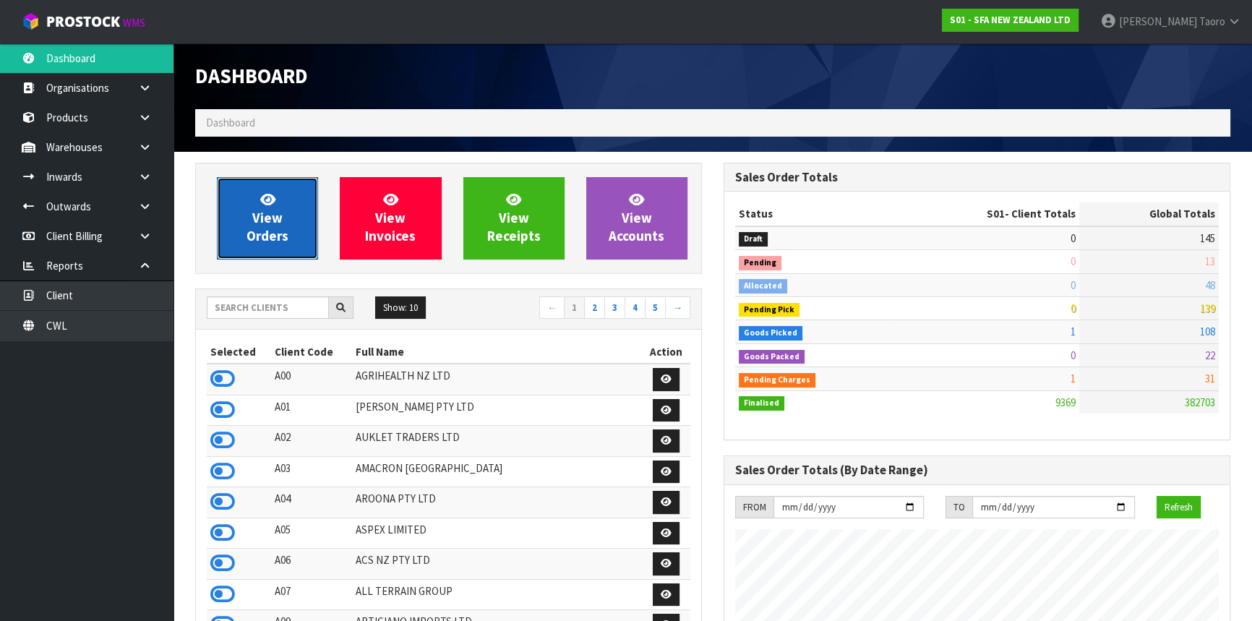
click at [261, 231] on span "View Orders" at bounding box center [268, 218] width 42 height 54
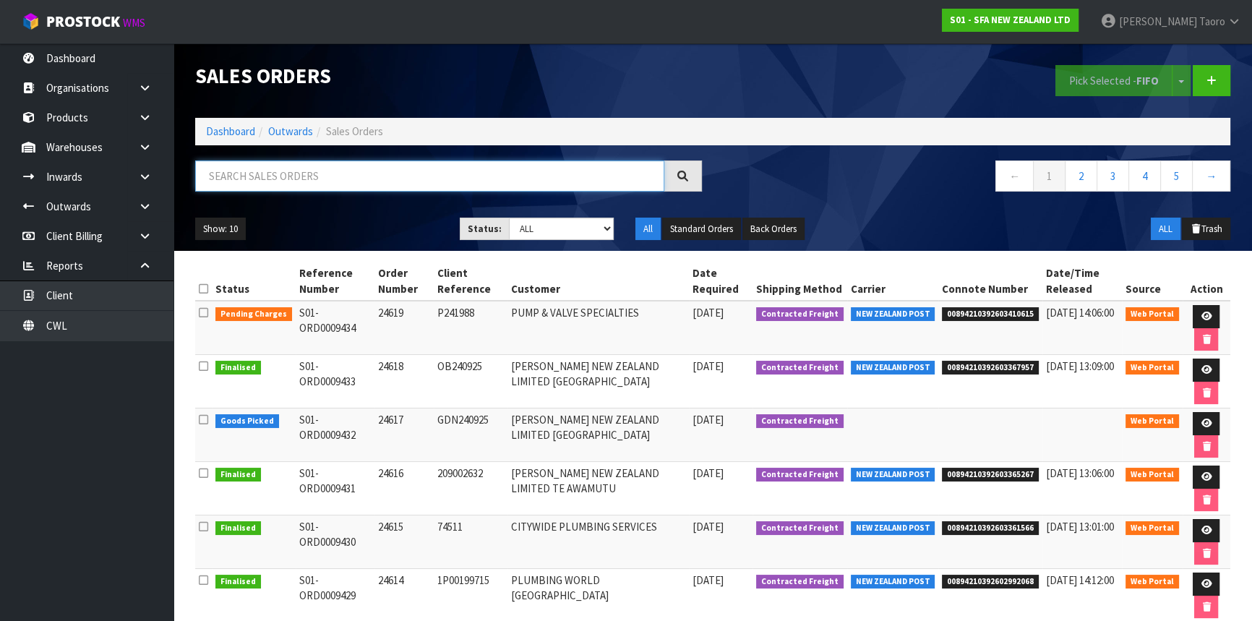
click at [281, 171] on input "text" at bounding box center [429, 175] width 469 height 31
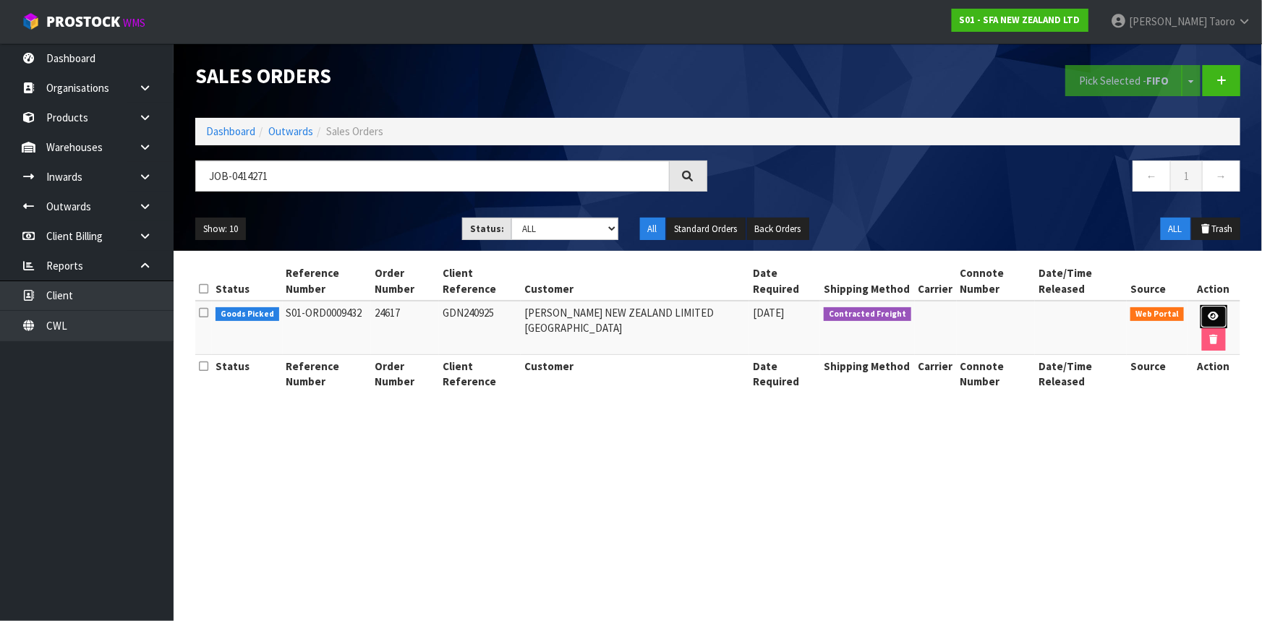
click at [1212, 310] on link at bounding box center [1213, 316] width 27 height 23
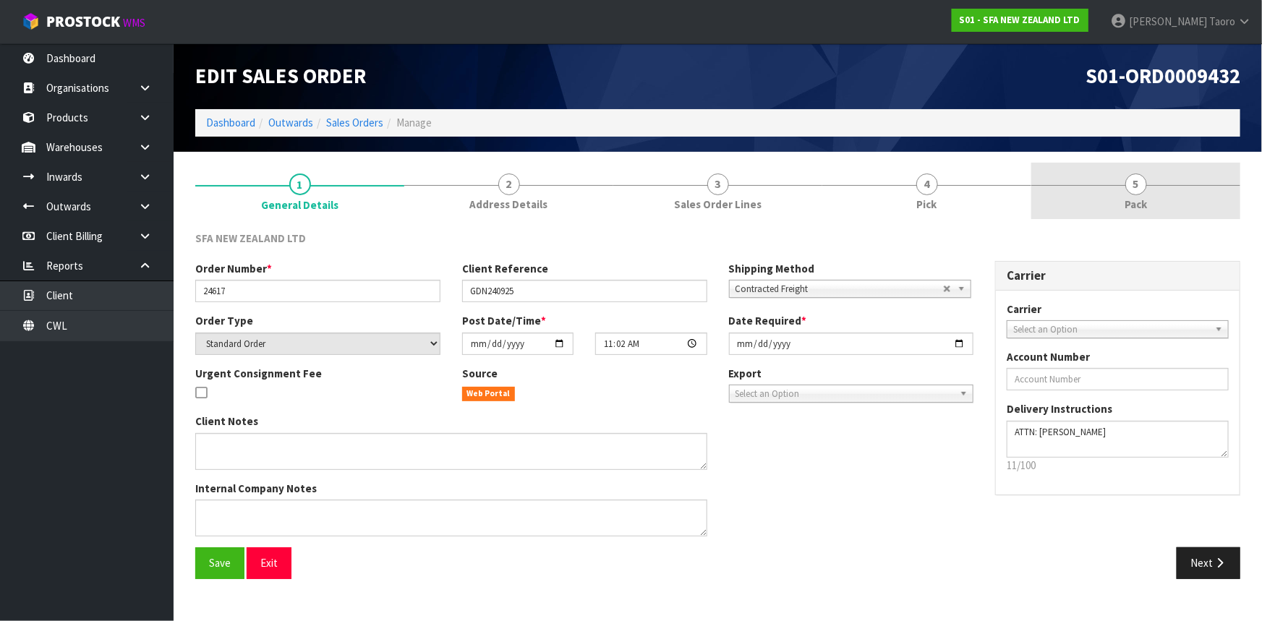
click at [1140, 207] on span "Pack" at bounding box center [1135, 204] width 22 height 15
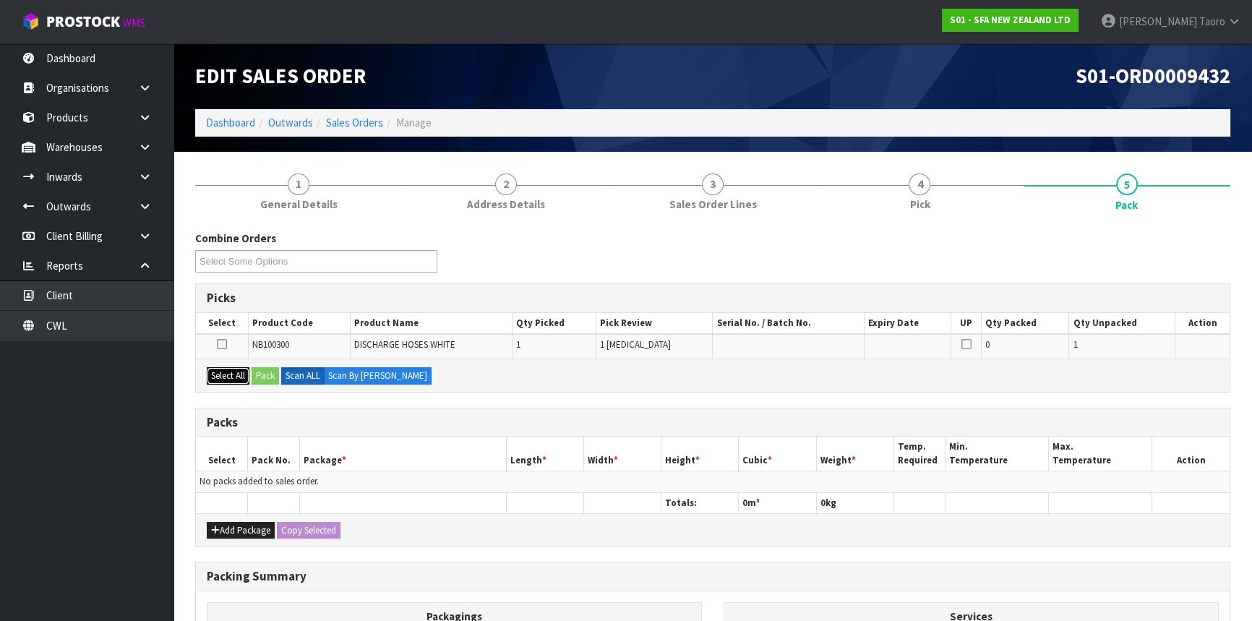
click at [239, 374] on button "Select All" at bounding box center [228, 375] width 43 height 17
click at [263, 374] on button "Pack" at bounding box center [265, 375] width 27 height 17
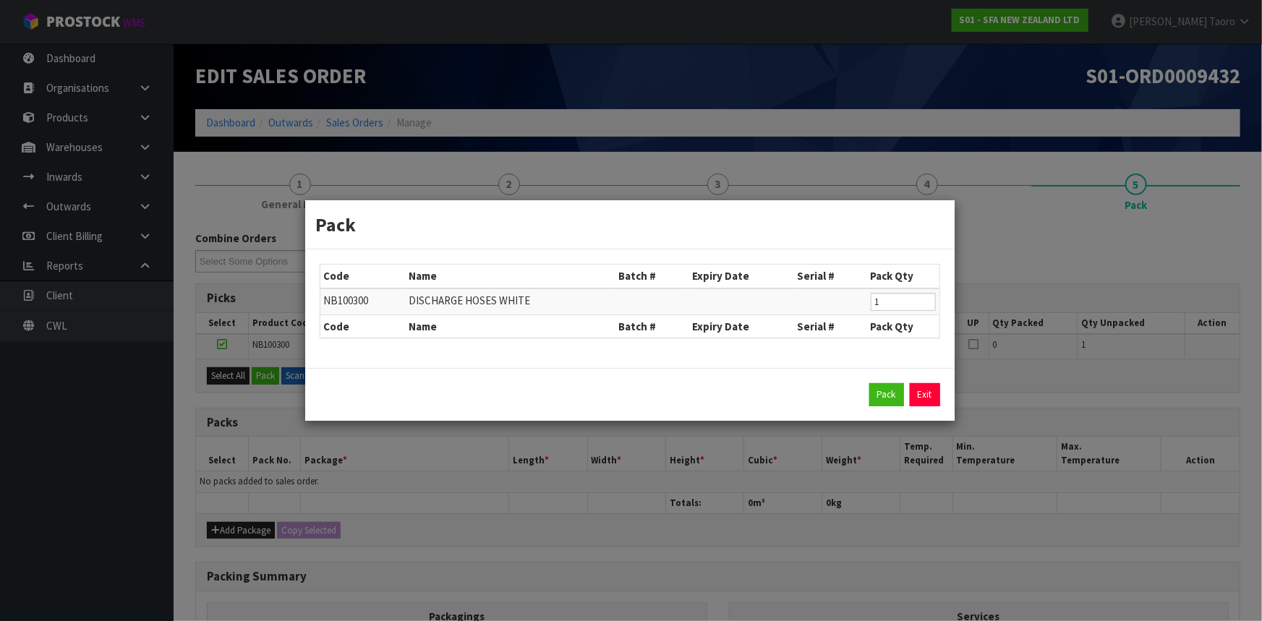
click at [906, 393] on div "Pack Exit" at bounding box center [630, 394] width 620 height 23
click at [883, 393] on button "Pack" at bounding box center [886, 394] width 35 height 23
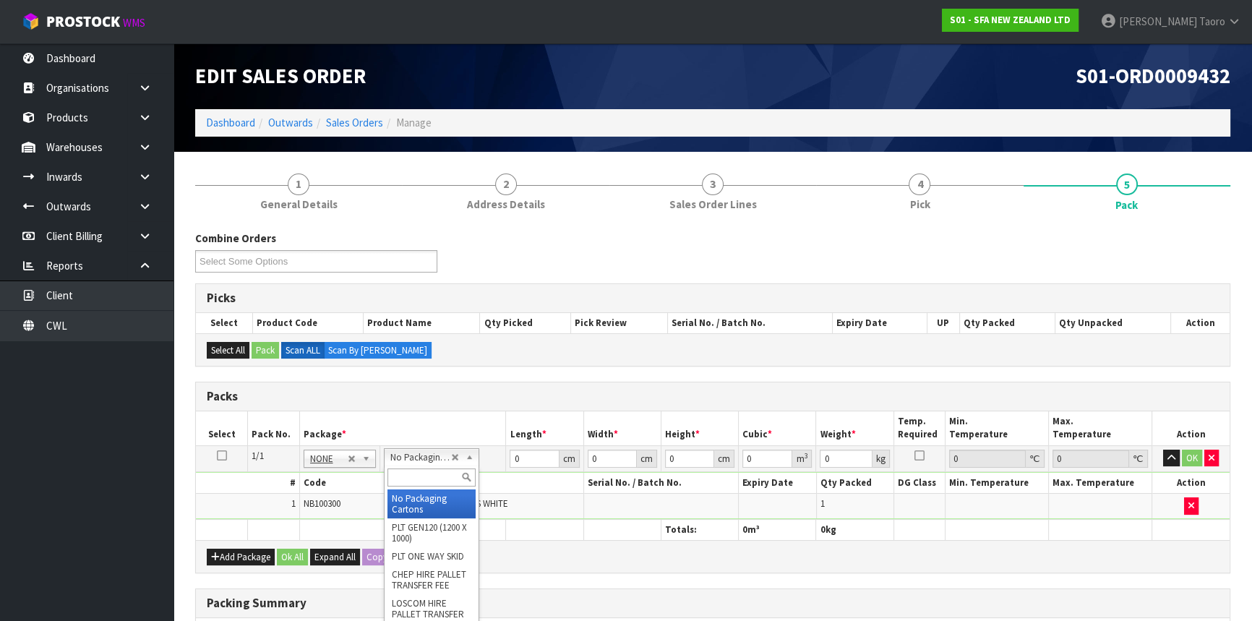
click at [430, 476] on input "text" at bounding box center [431, 477] width 88 height 18
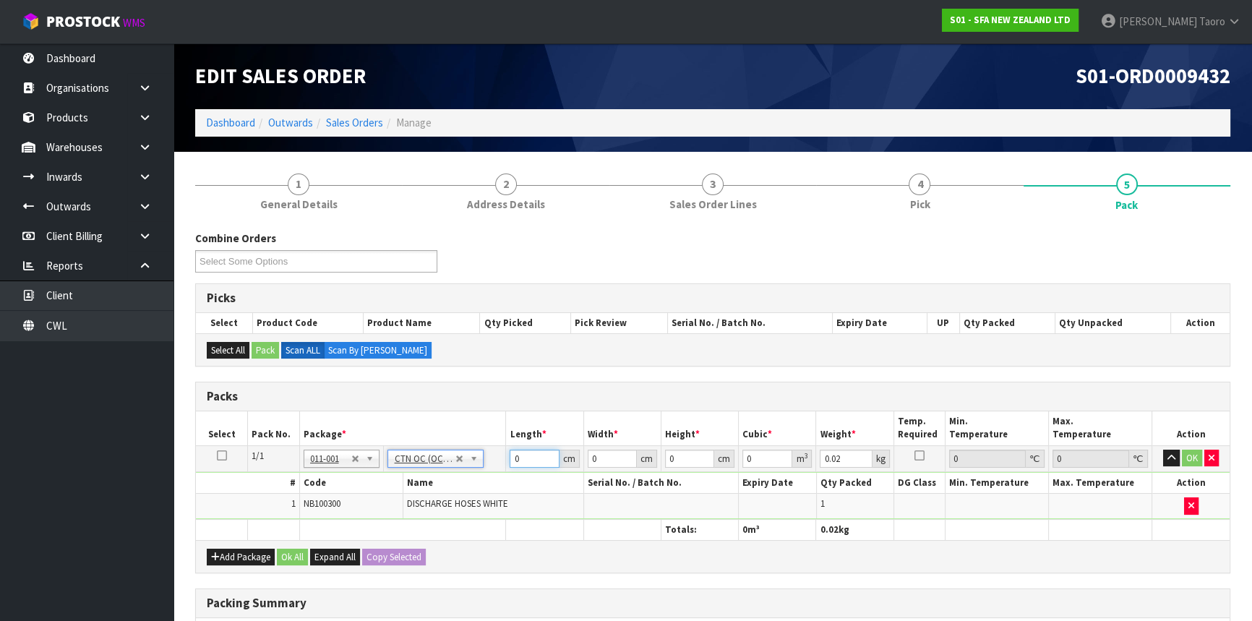
click at [539, 455] on input "0" at bounding box center [534, 459] width 49 height 18
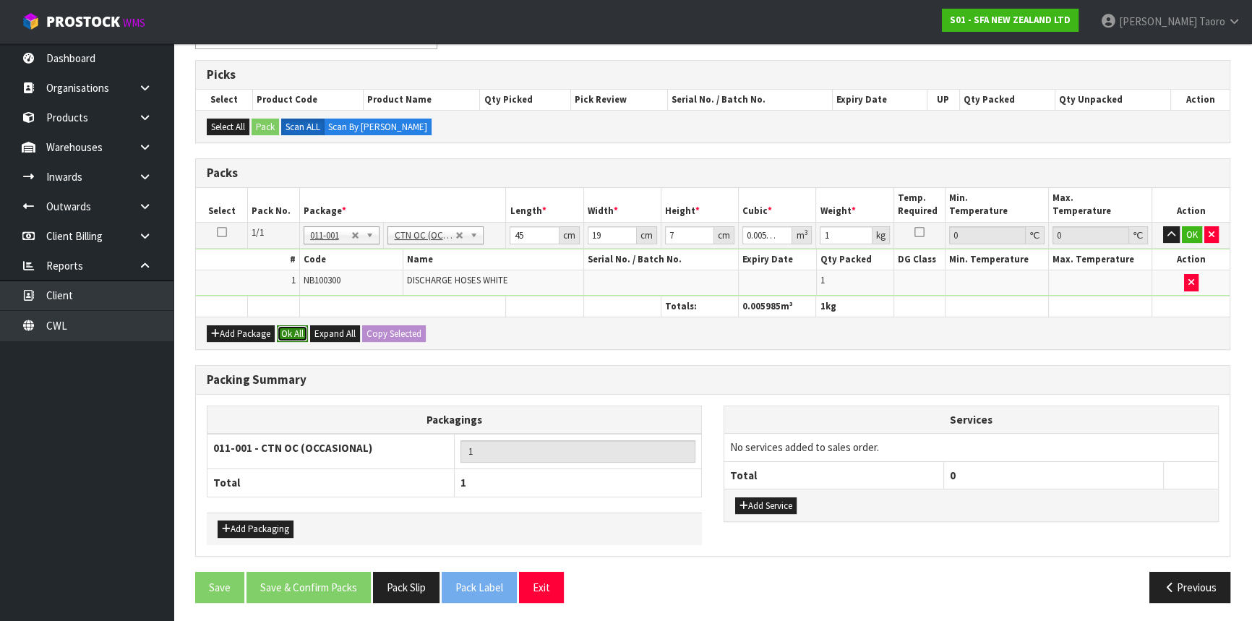
click at [293, 332] on button "Ok All" at bounding box center [292, 333] width 31 height 17
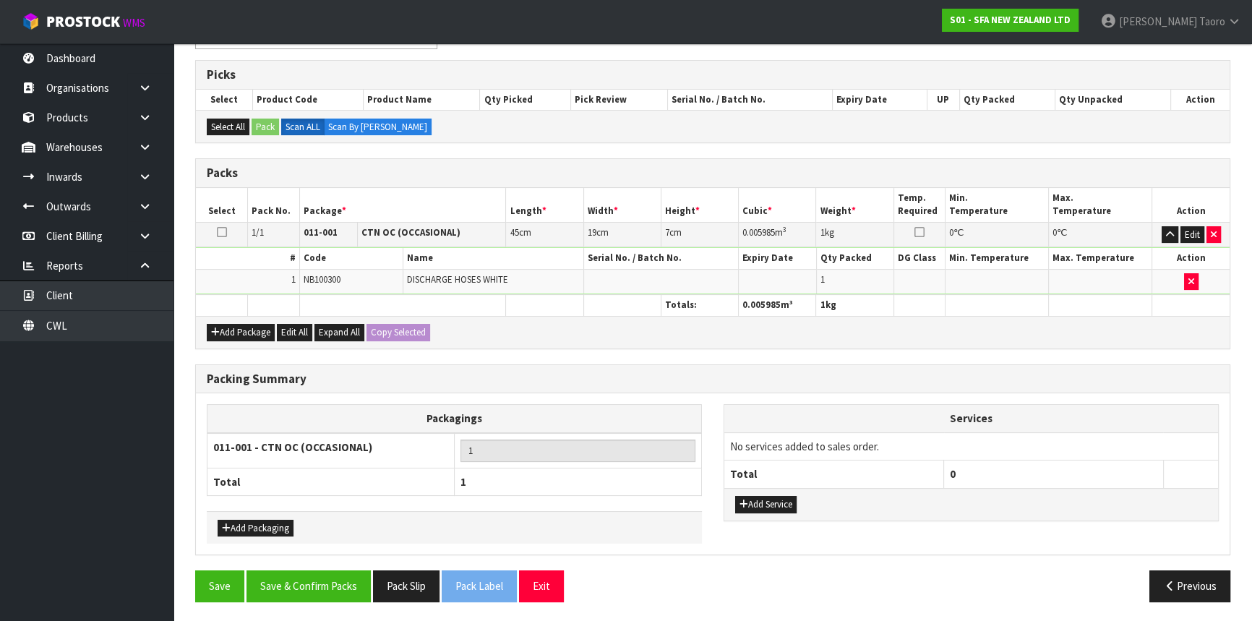
scroll to position [222, 0]
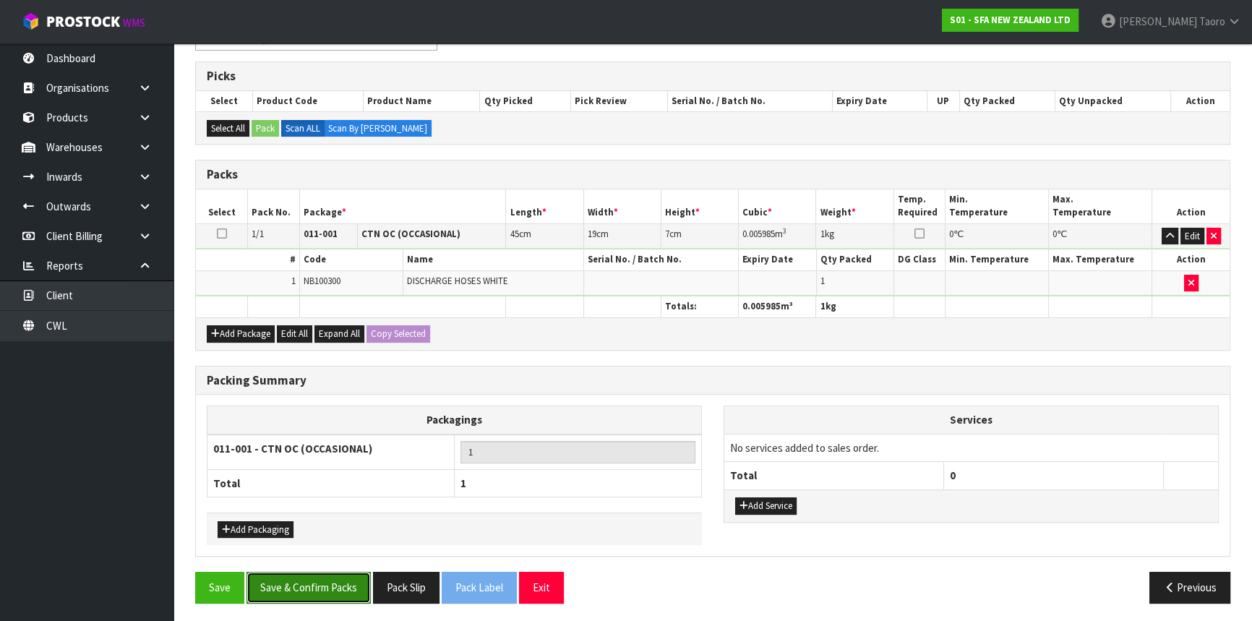
click at [327, 588] on button "Save & Confirm Packs" at bounding box center [309, 587] width 124 height 31
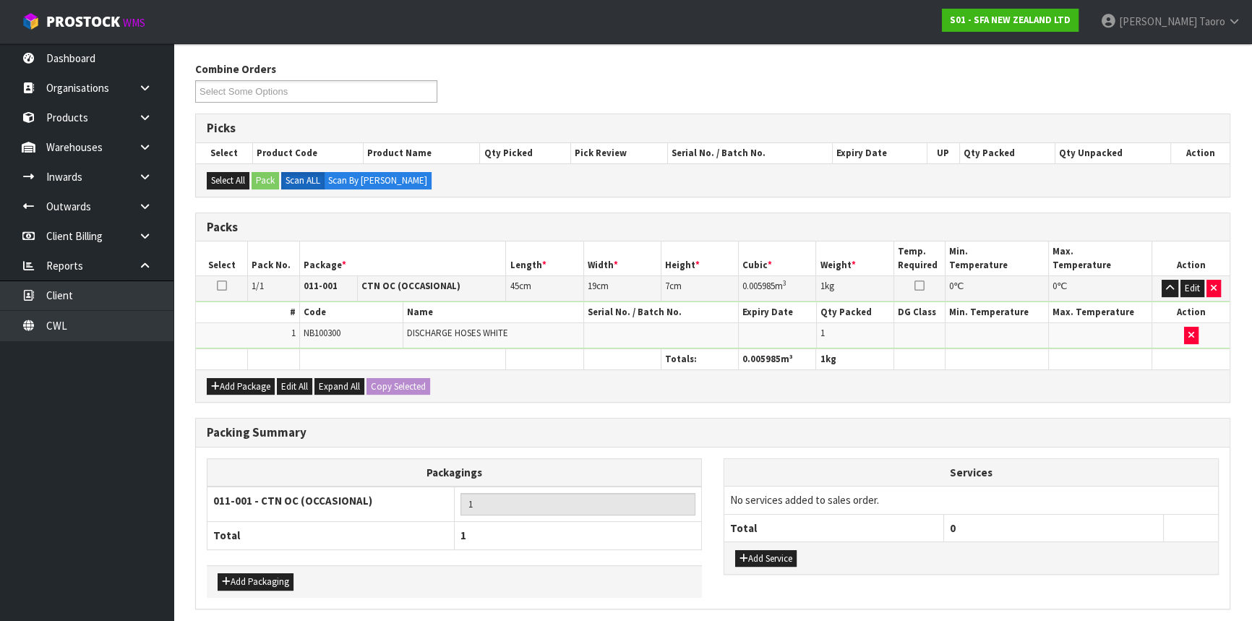
scroll to position [0, 0]
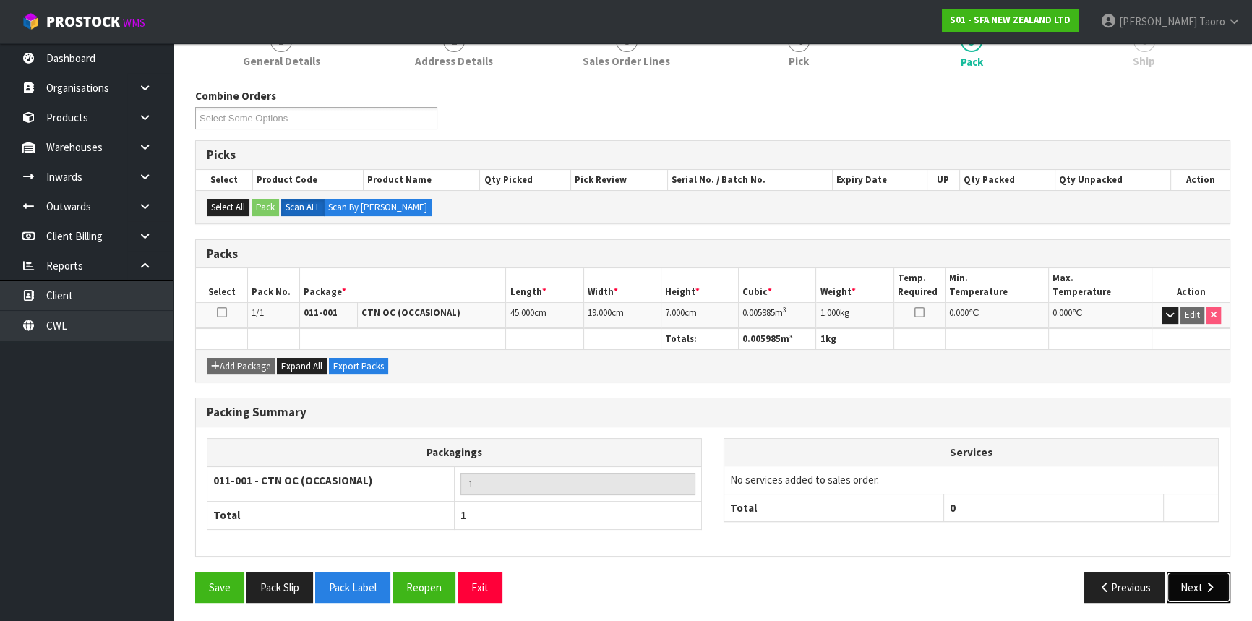
click at [1195, 586] on button "Next" at bounding box center [1199, 587] width 64 height 31
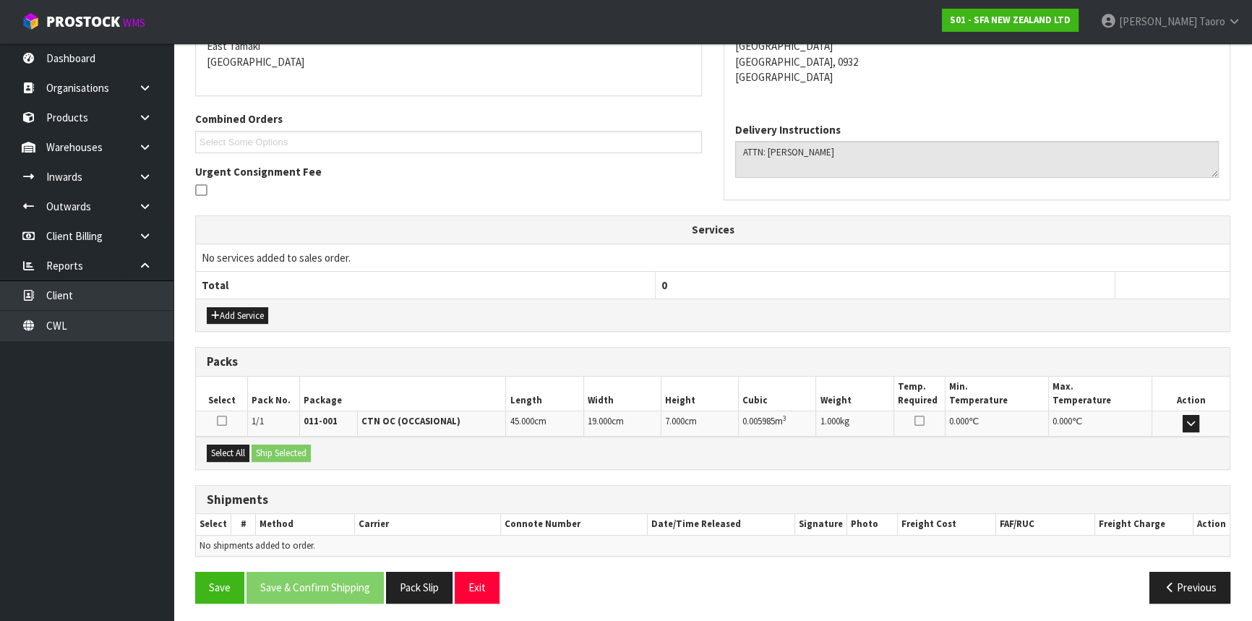
scroll to position [317, 0]
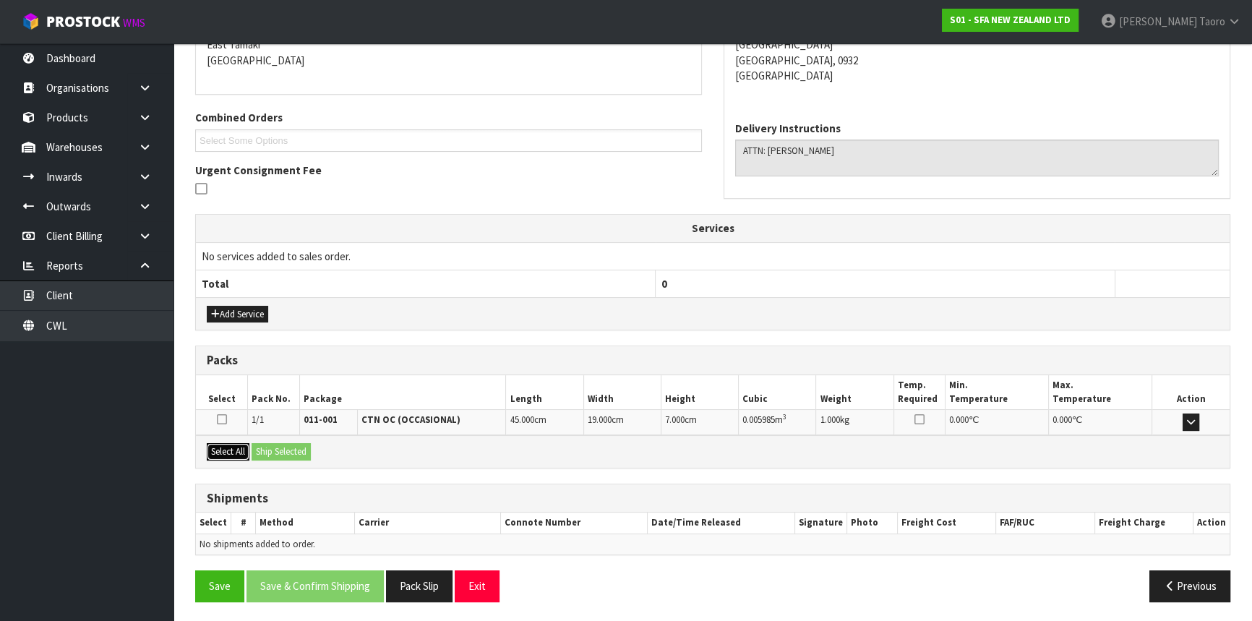
click at [241, 449] on button "Select All" at bounding box center [228, 451] width 43 height 17
drag, startPoint x: 265, startPoint y: 453, endPoint x: 390, endPoint y: 500, distance: 134.3
click at [270, 455] on button "Ship Selected" at bounding box center [281, 451] width 59 height 17
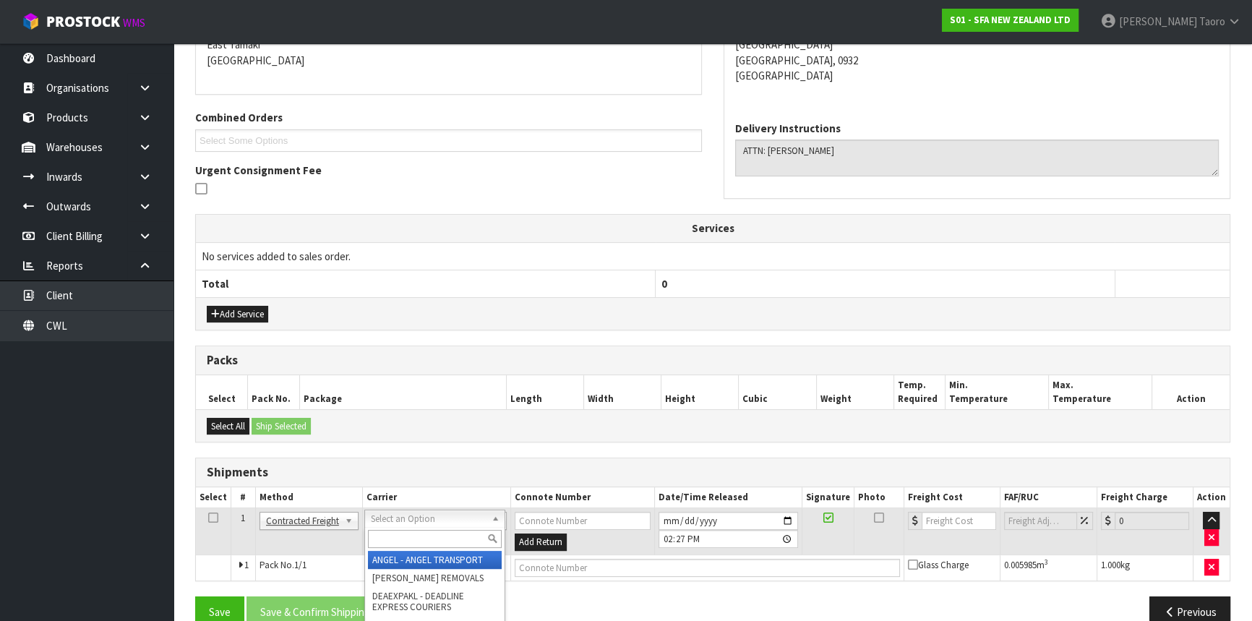
click at [440, 539] on input "text" at bounding box center [435, 539] width 134 height 18
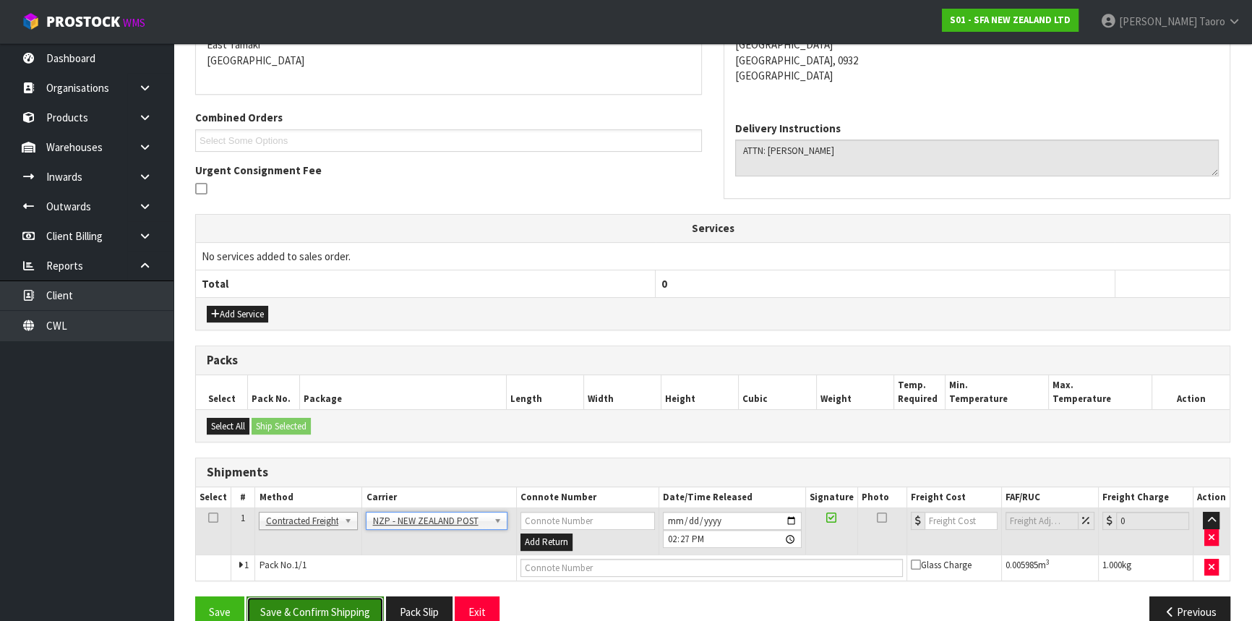
click at [350, 605] on button "Save & Confirm Shipping" at bounding box center [315, 611] width 137 height 31
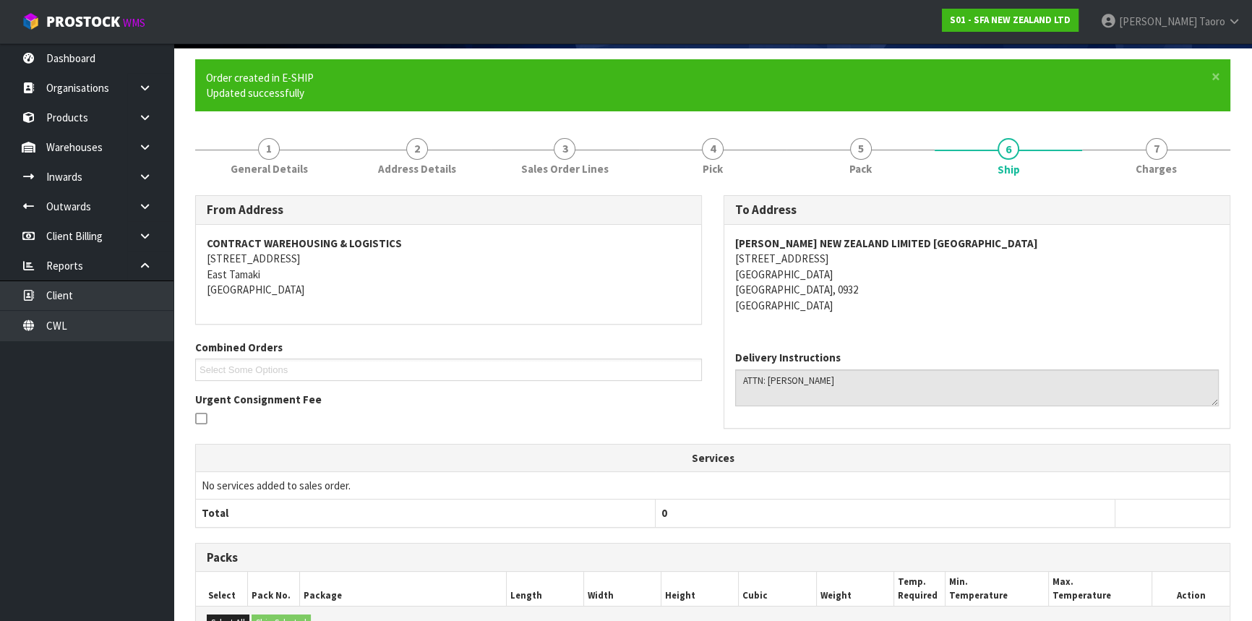
scroll to position [322, 0]
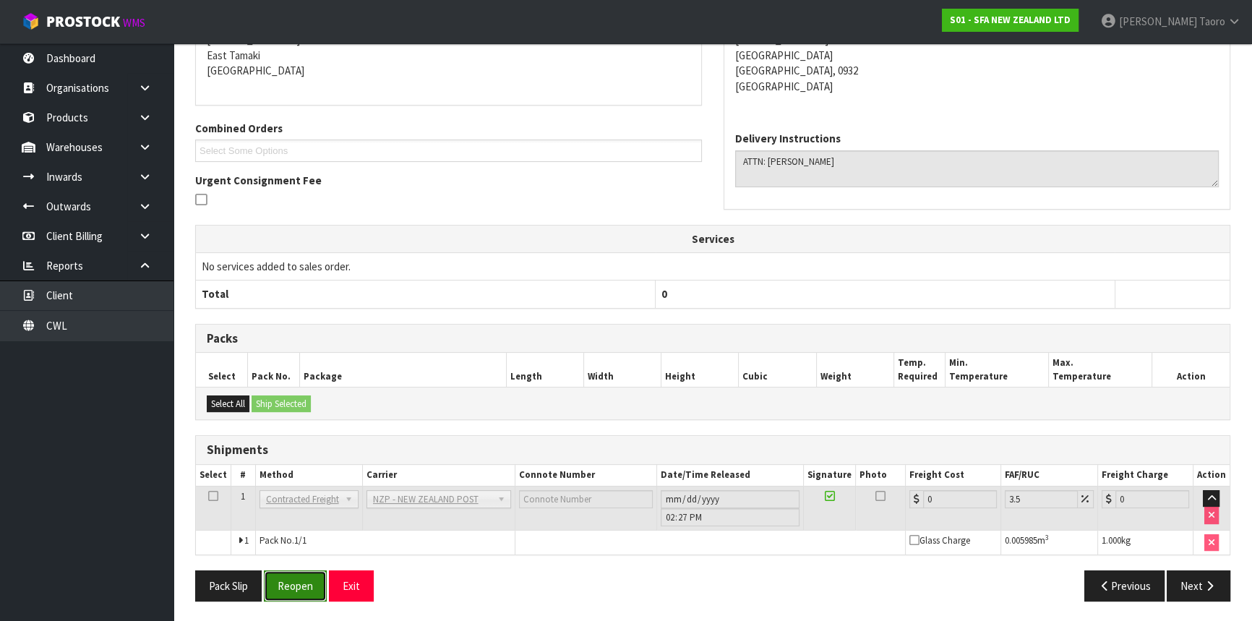
click at [302, 575] on button "Reopen" at bounding box center [295, 585] width 63 height 31
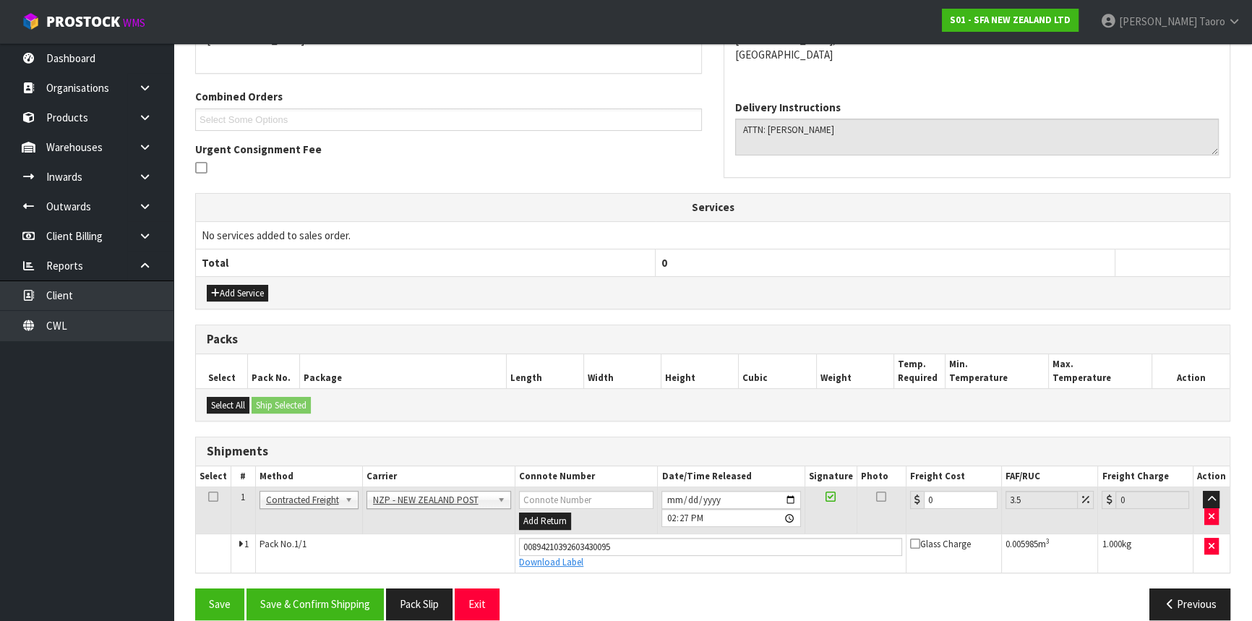
scroll to position [356, 0]
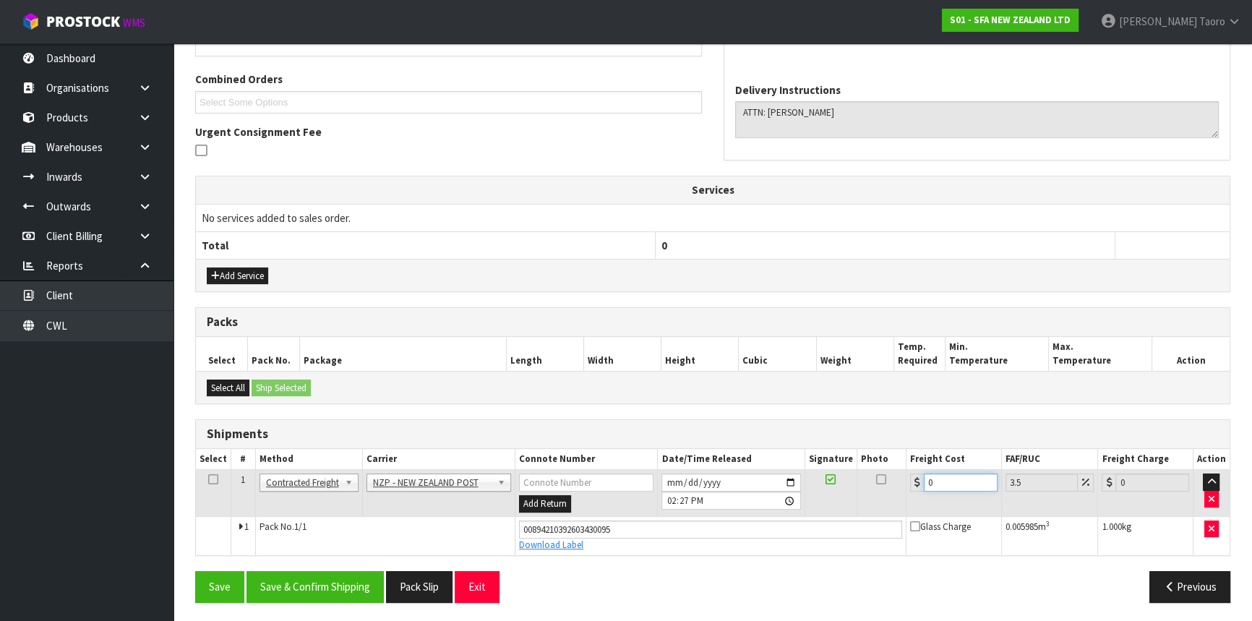
click at [969, 478] on input "0" at bounding box center [961, 483] width 74 height 18
click at [317, 582] on button "Save & Confirm Shipping" at bounding box center [315, 586] width 137 height 31
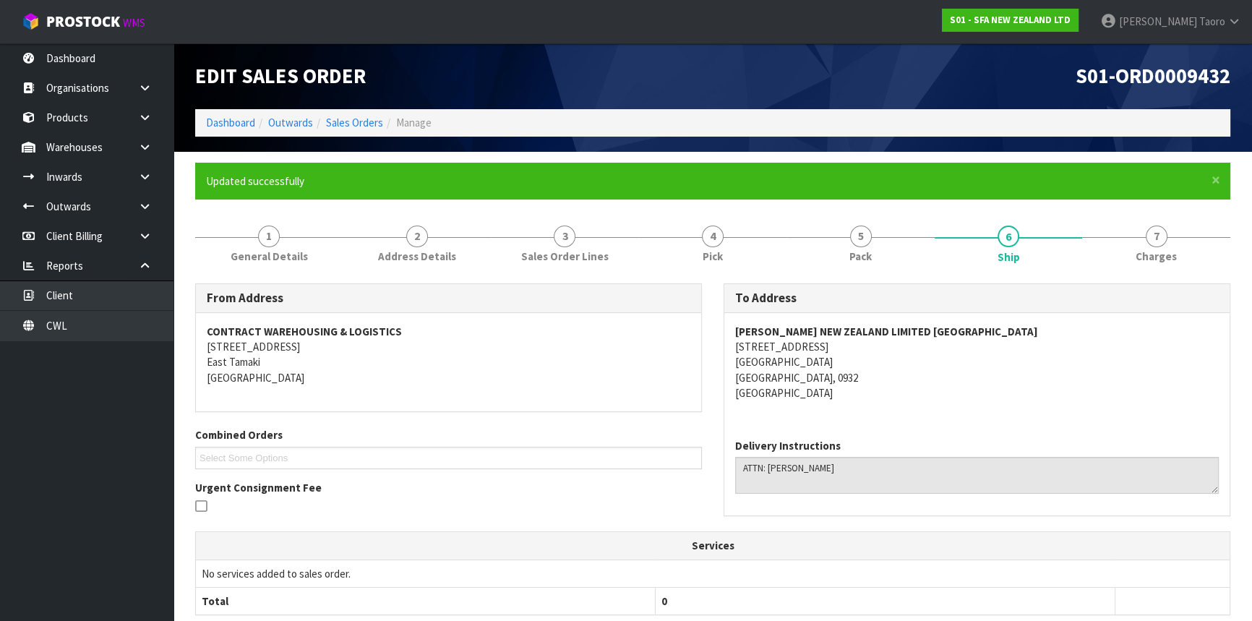
scroll to position [317, 0]
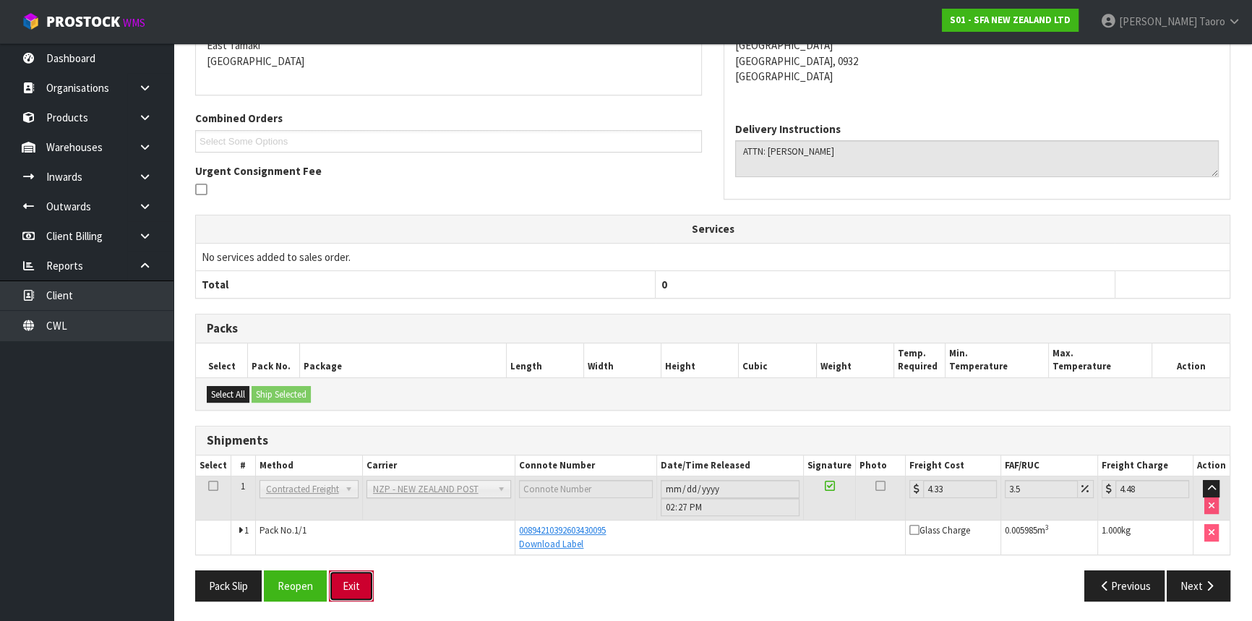
click at [361, 571] on button "Exit" at bounding box center [351, 585] width 45 height 31
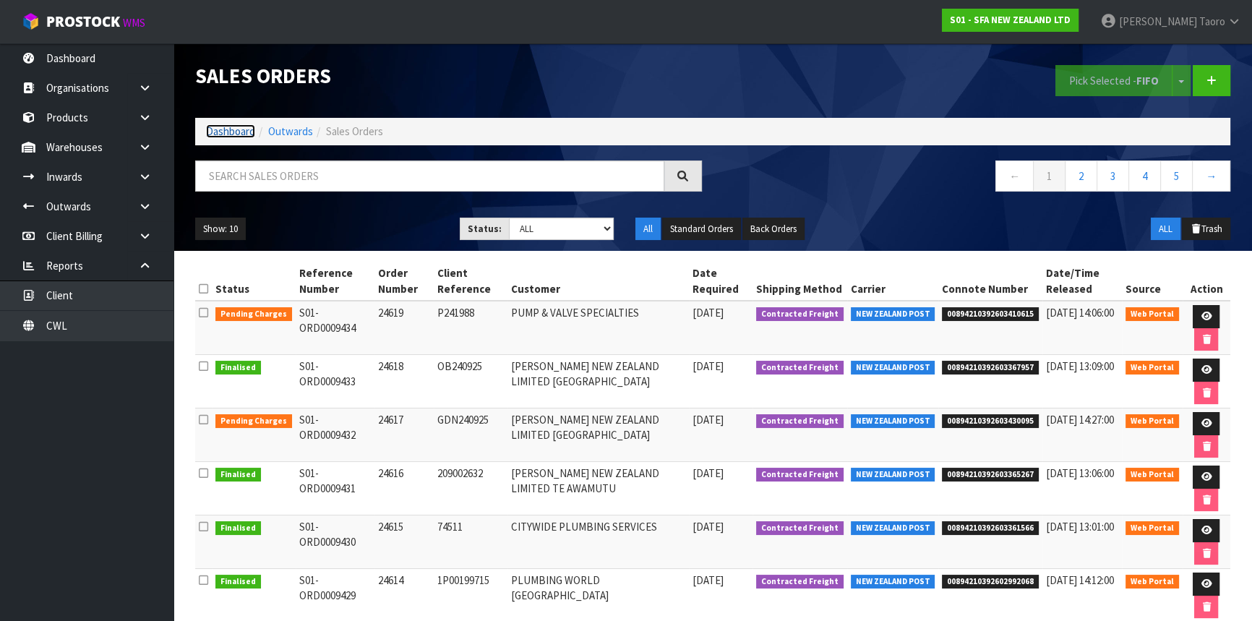
click at [223, 127] on link "Dashboard" at bounding box center [230, 131] width 49 height 14
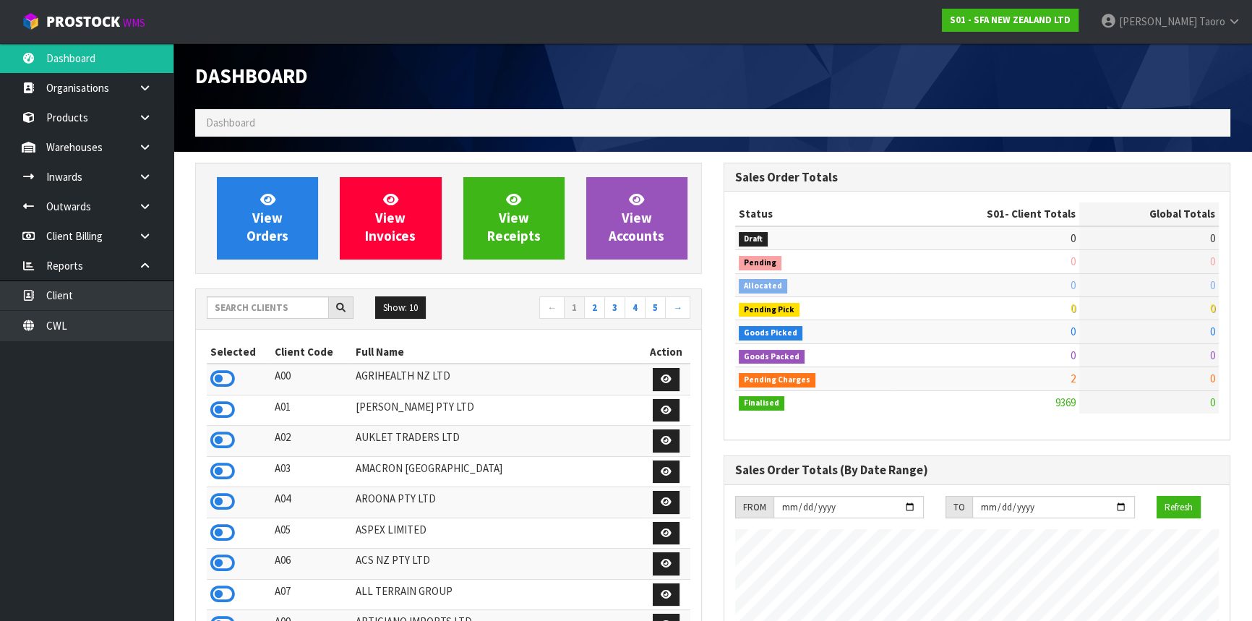
scroll to position [1093, 528]
click at [288, 310] on input "text" at bounding box center [268, 307] width 122 height 22
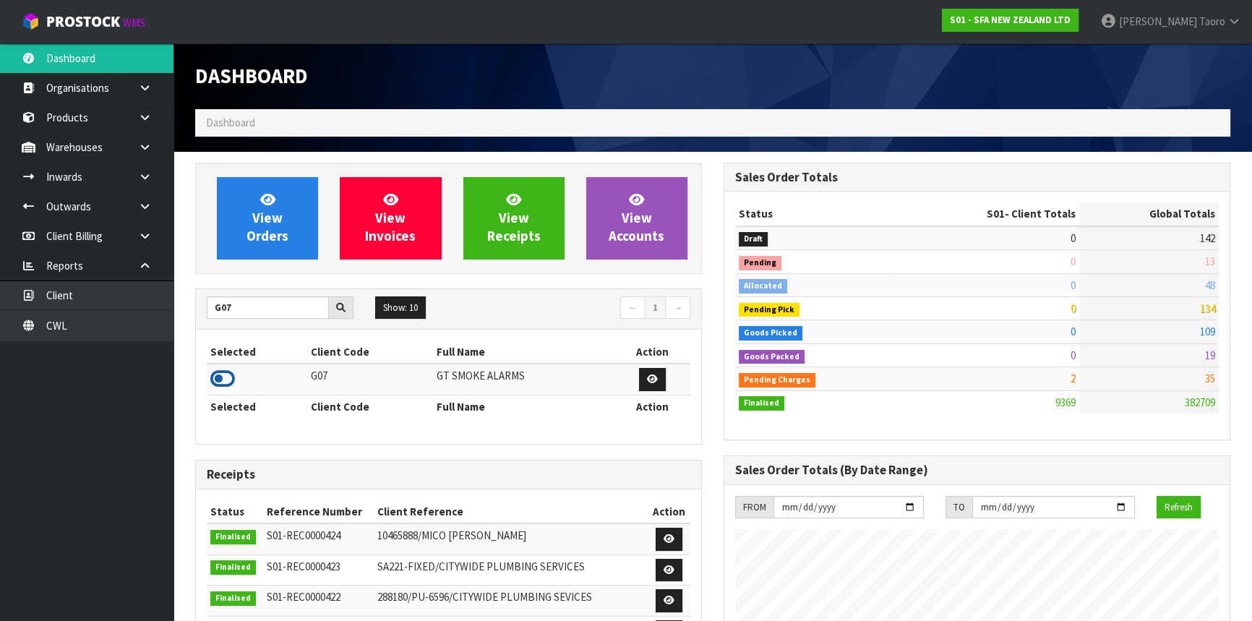
click at [228, 379] on icon at bounding box center [222, 379] width 25 height 22
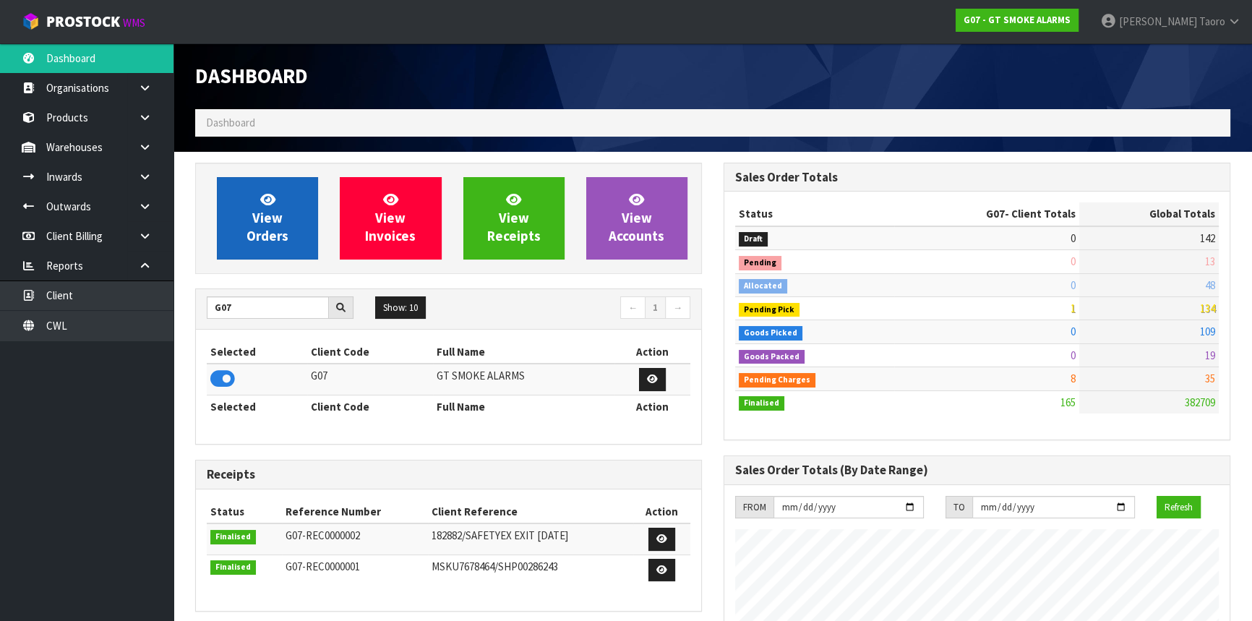
scroll to position [906, 528]
click at [252, 230] on span "View Orders" at bounding box center [268, 218] width 42 height 54
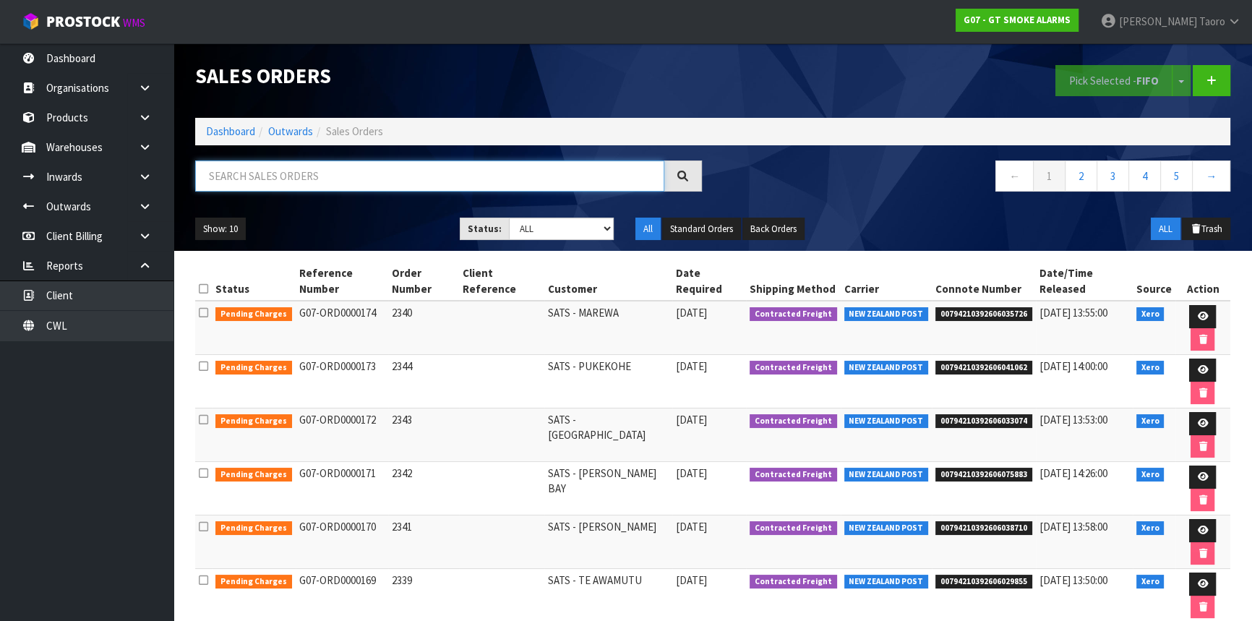
click at [266, 180] on input "text" at bounding box center [429, 175] width 469 height 31
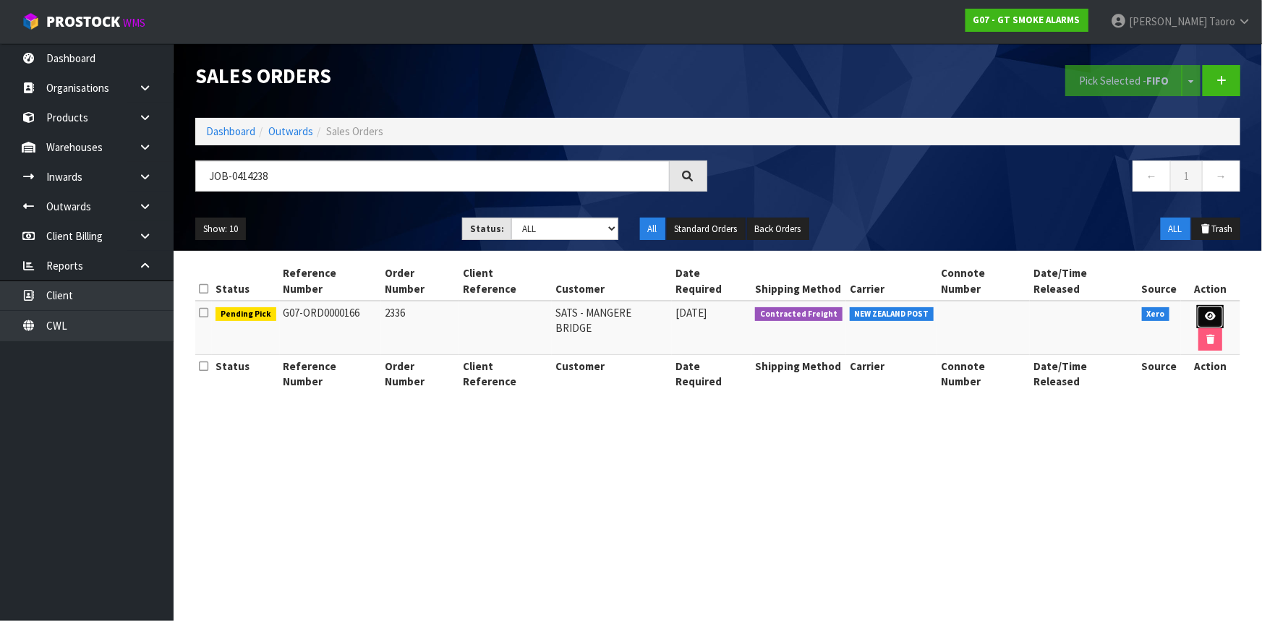
click at [1201, 305] on link at bounding box center [1209, 316] width 27 height 23
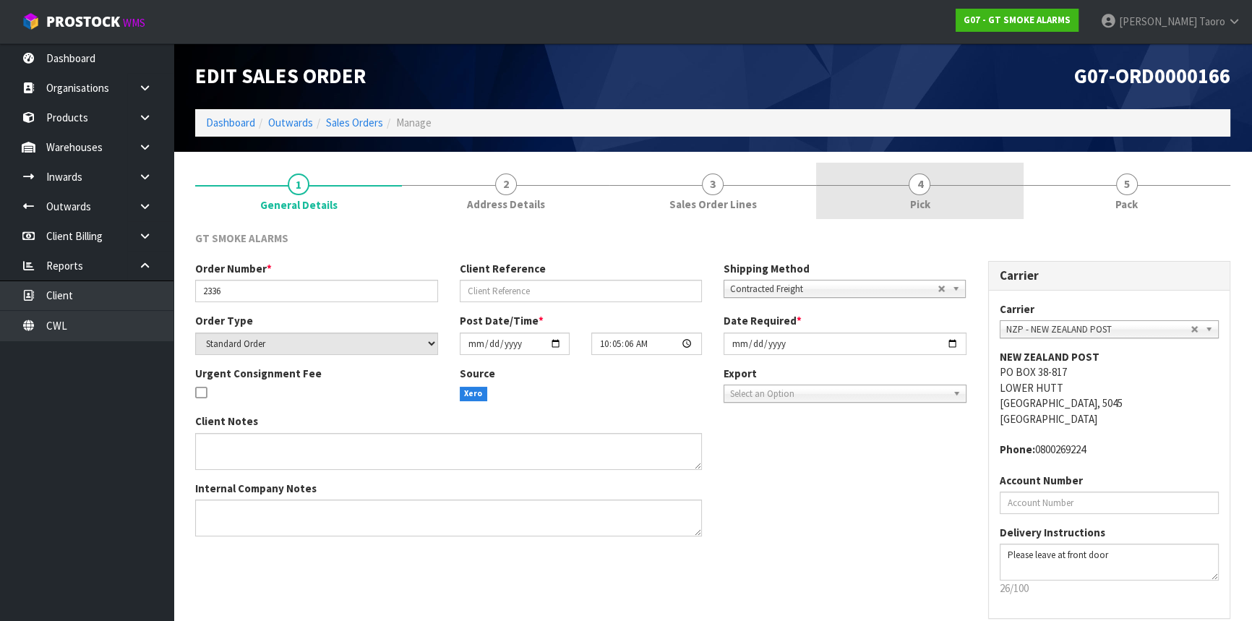
click at [977, 202] on link "4 Pick" at bounding box center [919, 191] width 207 height 57
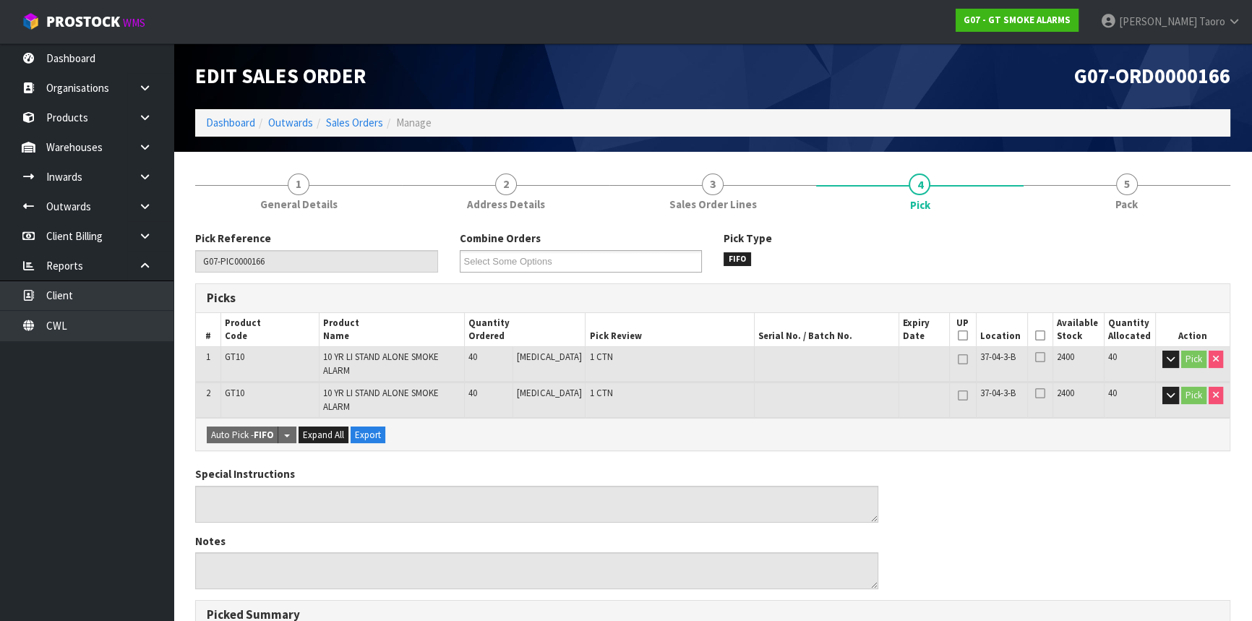
click at [1031, 325] on th "Picked" at bounding box center [1039, 330] width 25 height 34
click at [1035, 335] on icon at bounding box center [1040, 335] width 10 height 1
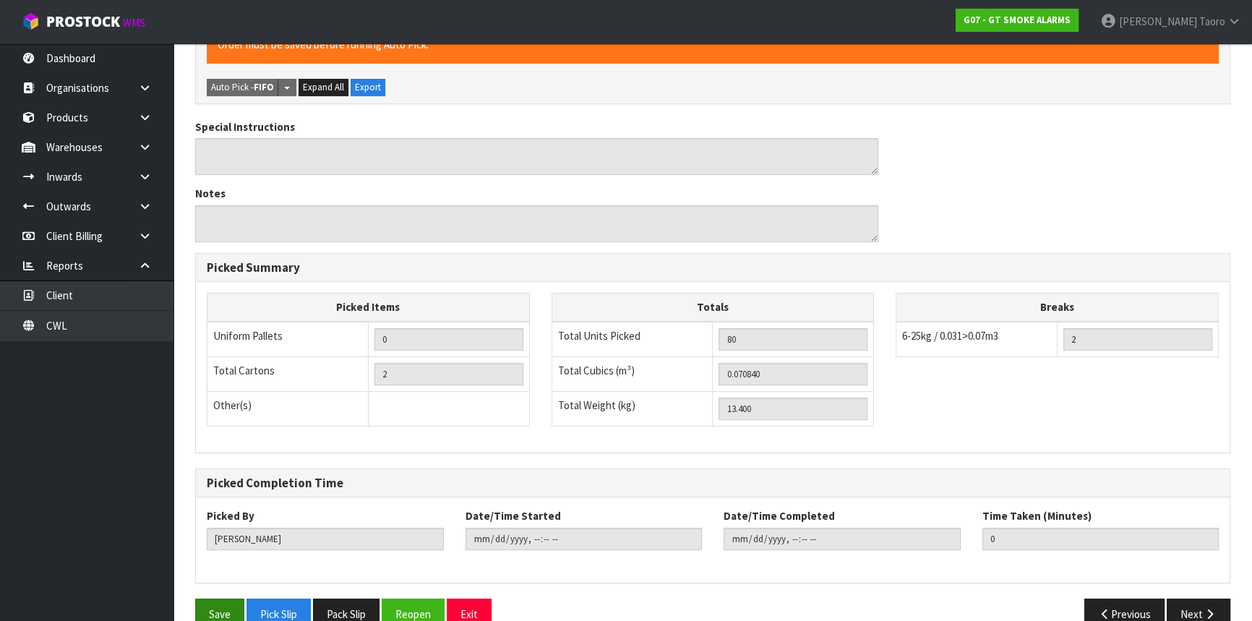
scroll to position [408, 0]
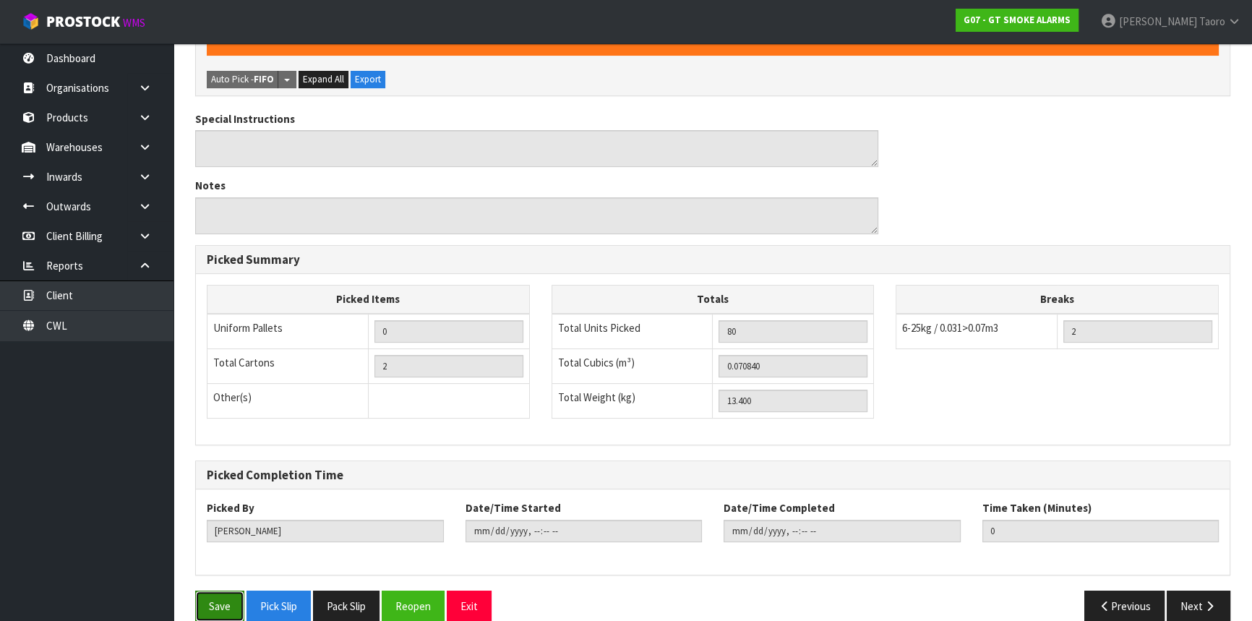
click at [209, 592] on button "Save" at bounding box center [219, 606] width 49 height 31
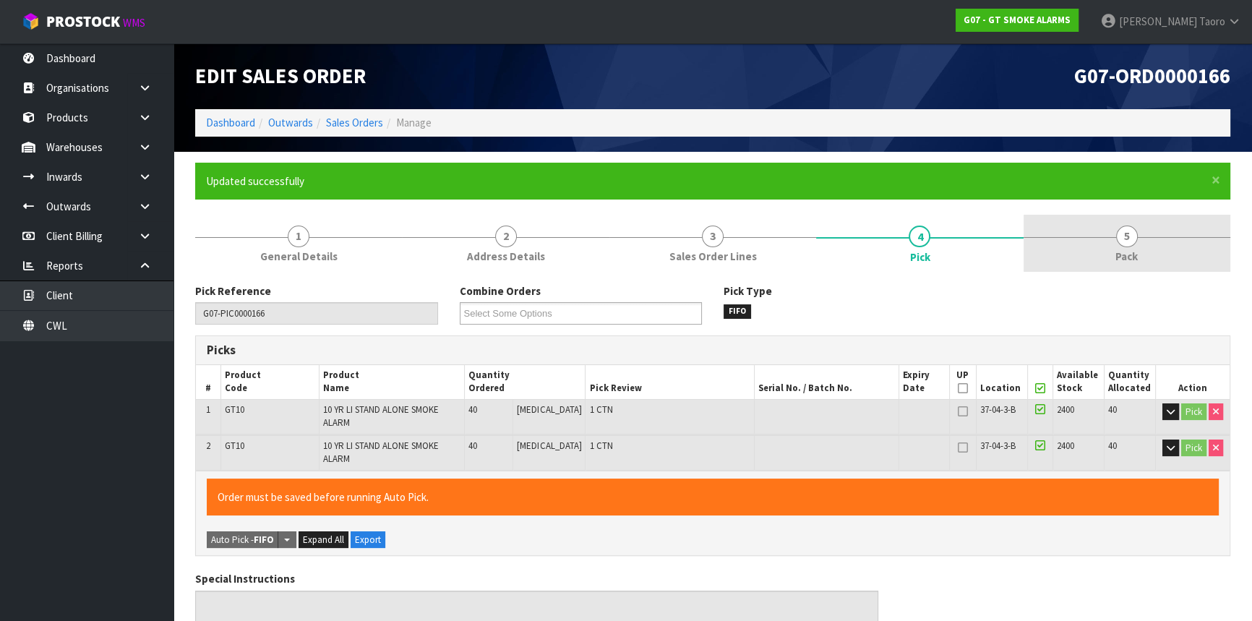
click at [1115, 263] on span "Pack" at bounding box center [1126, 256] width 22 height 15
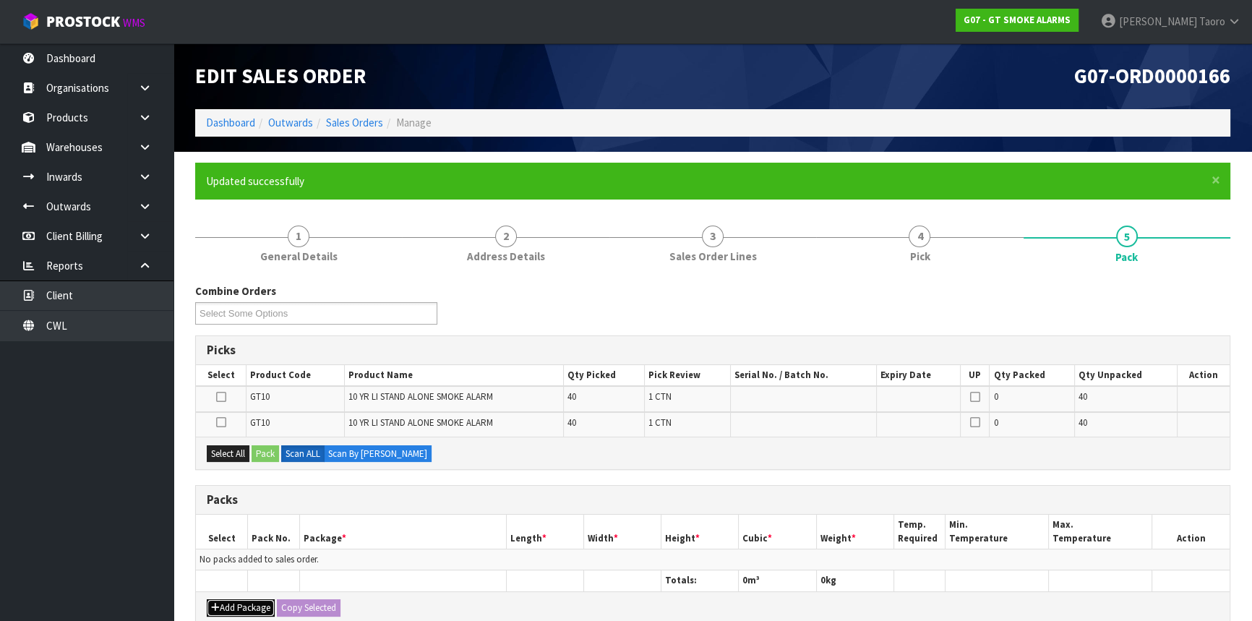
click at [248, 603] on button "Add Package" at bounding box center [241, 607] width 68 height 17
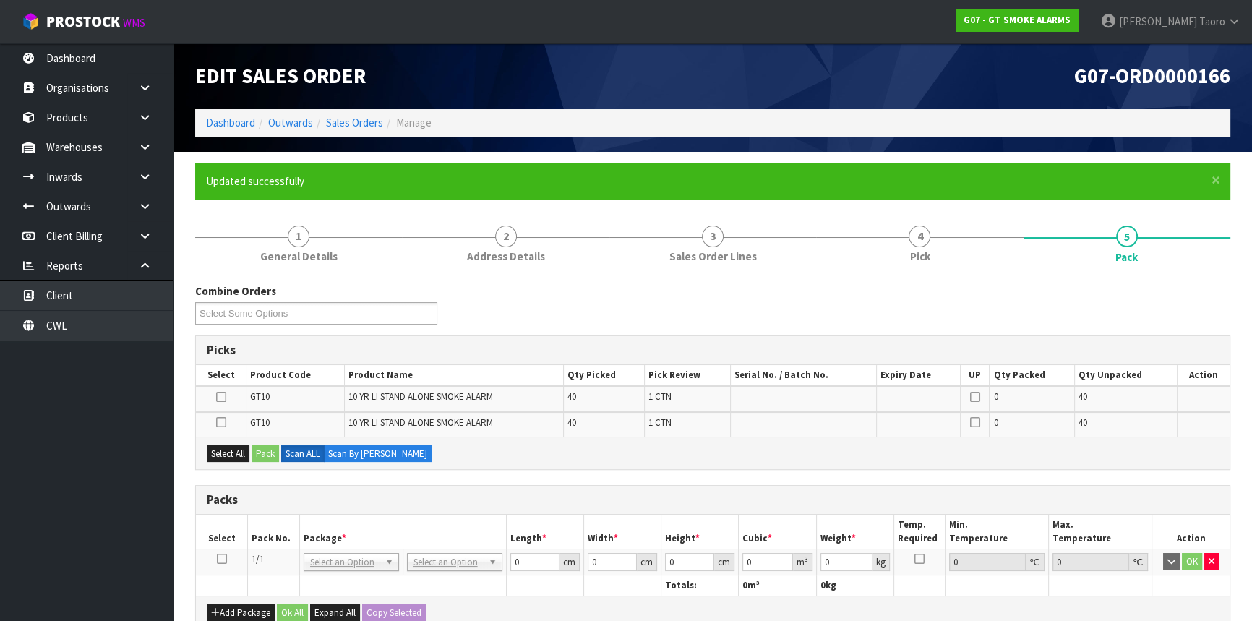
click at [220, 560] on icon at bounding box center [222, 559] width 10 height 1
click at [258, 526] on th "Pack No." at bounding box center [274, 532] width 52 height 34
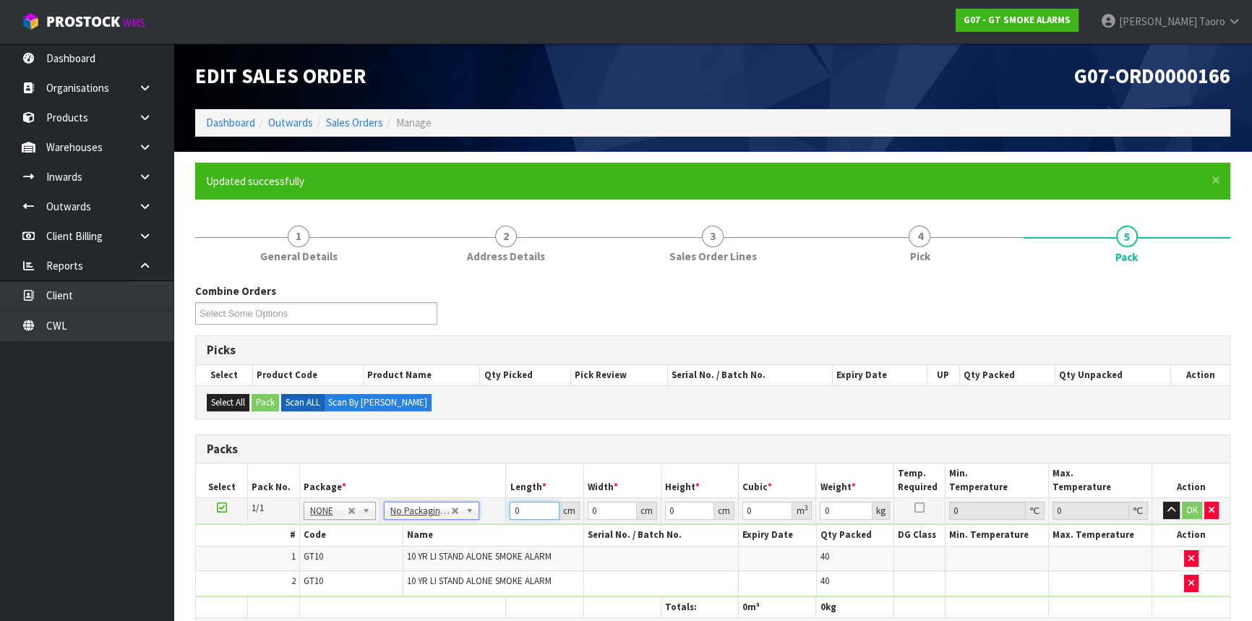
click at [521, 508] on input "0" at bounding box center [534, 511] width 49 height 18
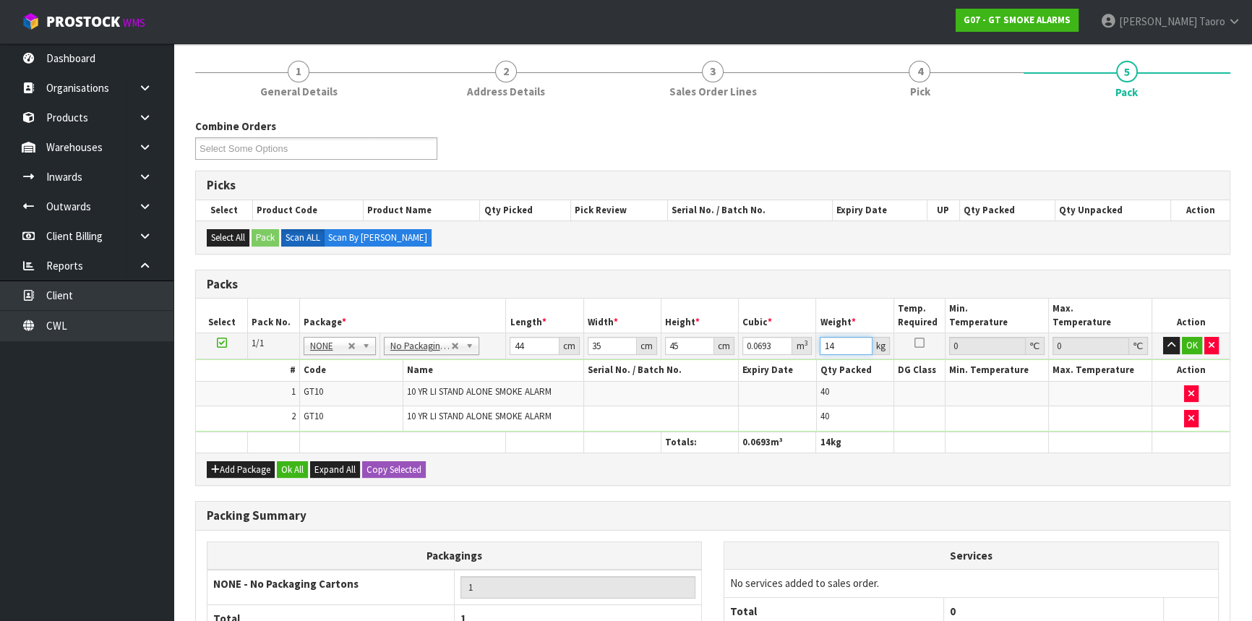
scroll to position [300, 0]
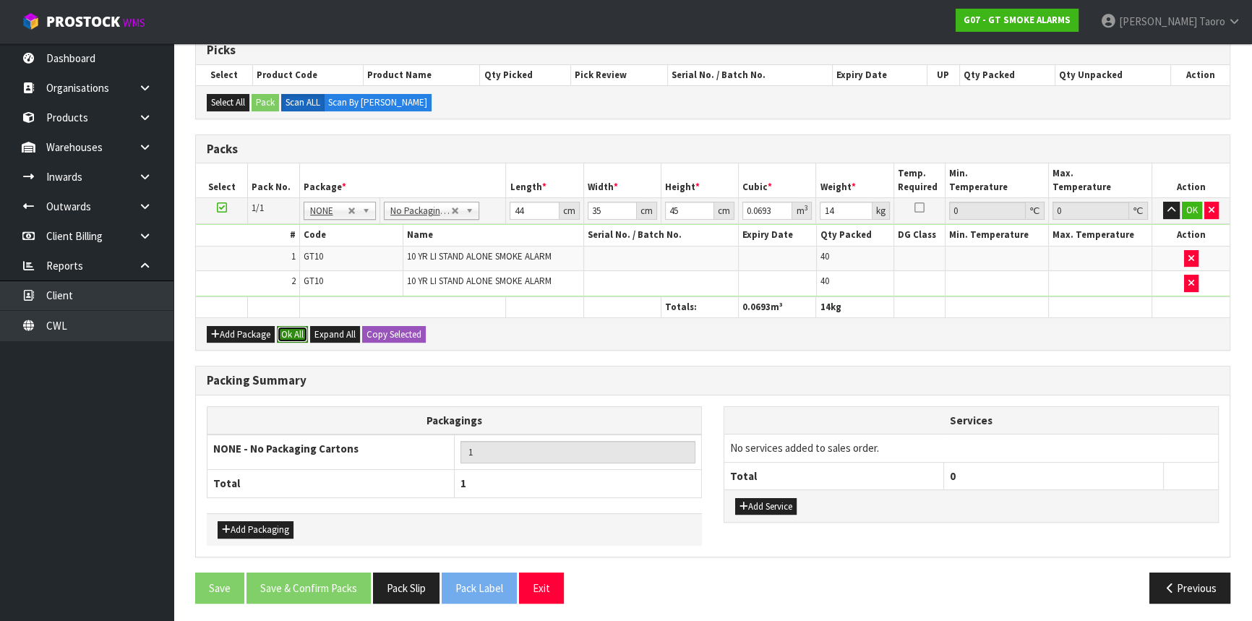
click at [301, 333] on button "Ok All" at bounding box center [292, 334] width 31 height 17
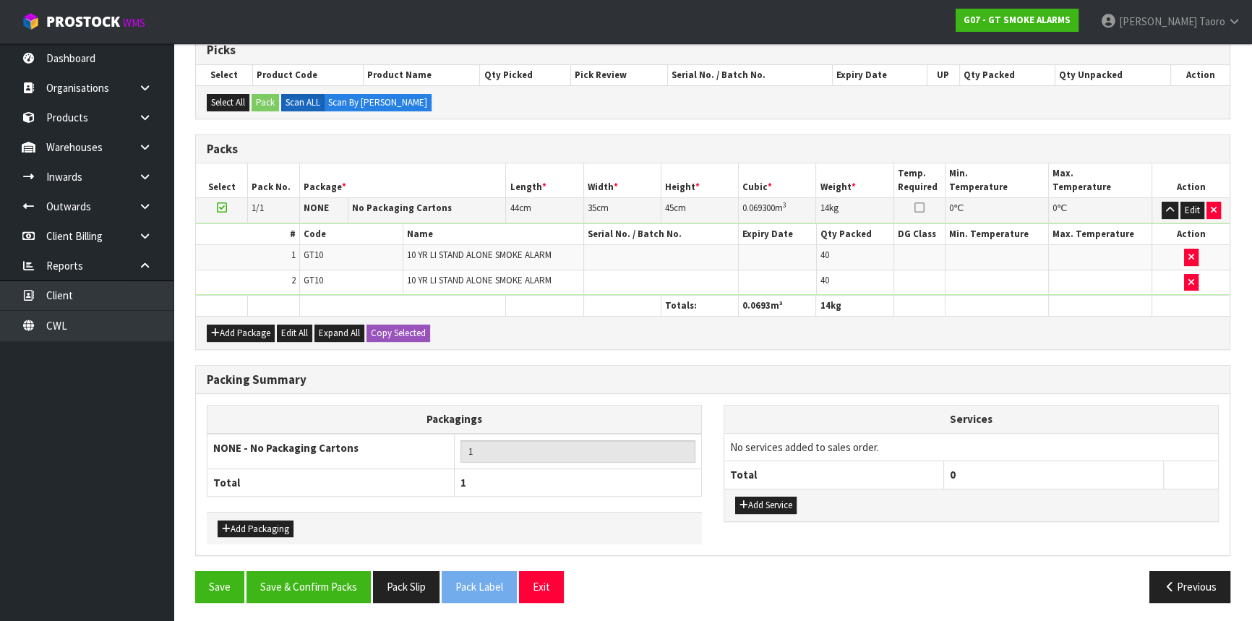
scroll to position [299, 0]
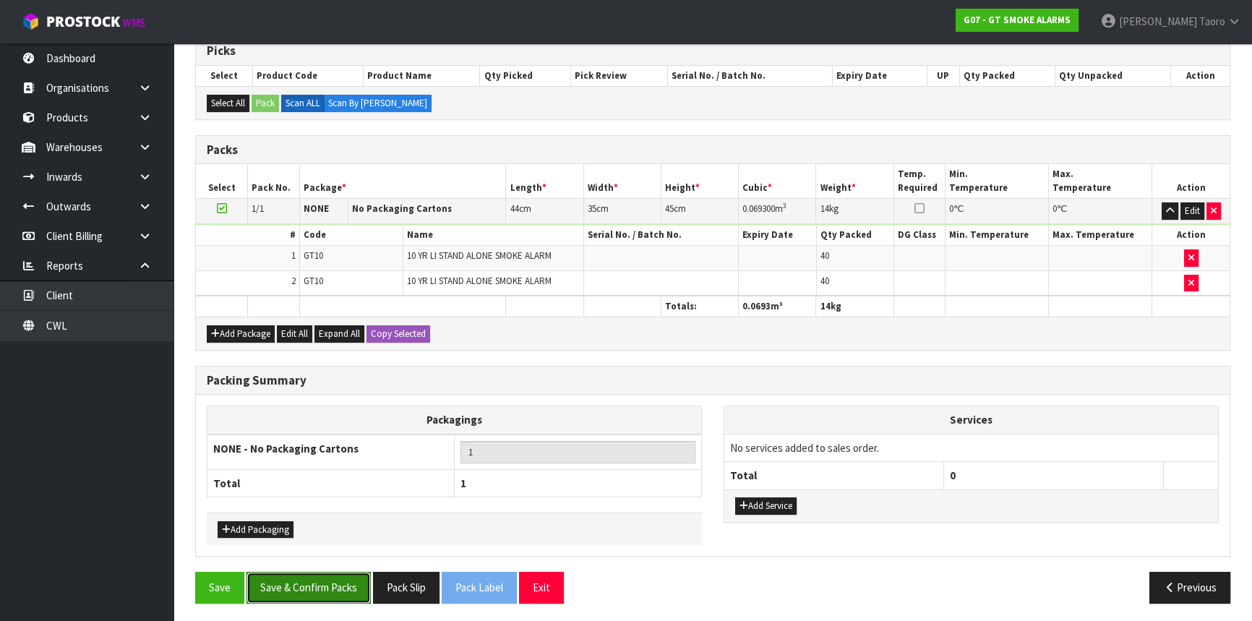
click at [338, 594] on button "Save & Confirm Packs" at bounding box center [309, 587] width 124 height 31
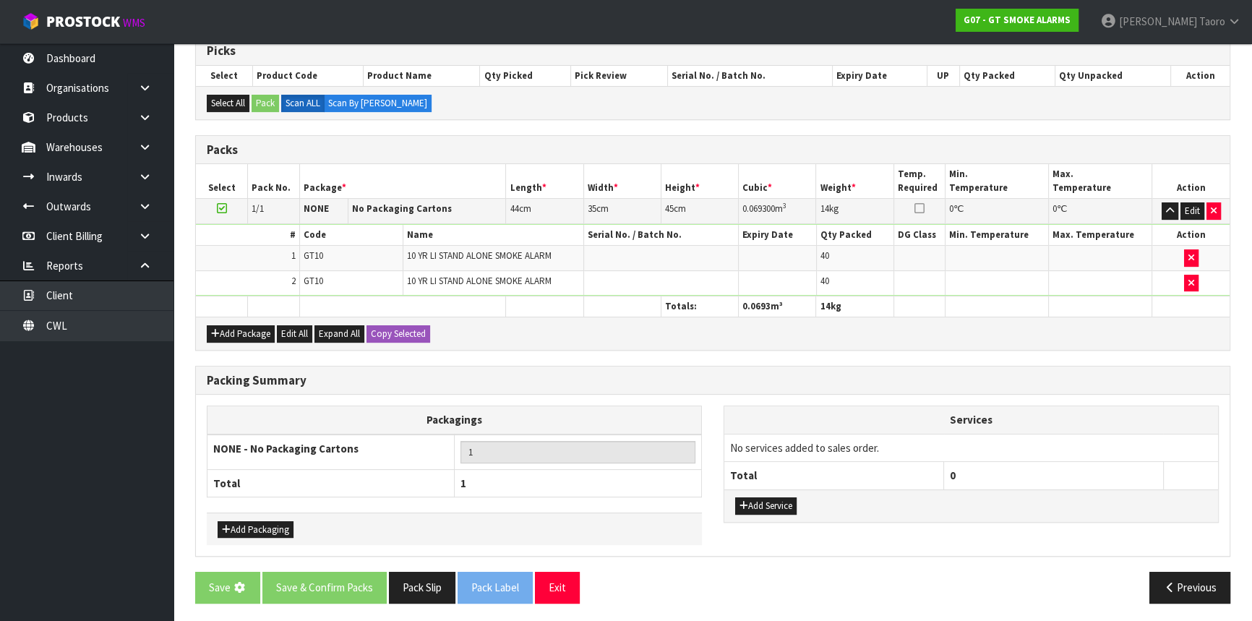
scroll to position [0, 0]
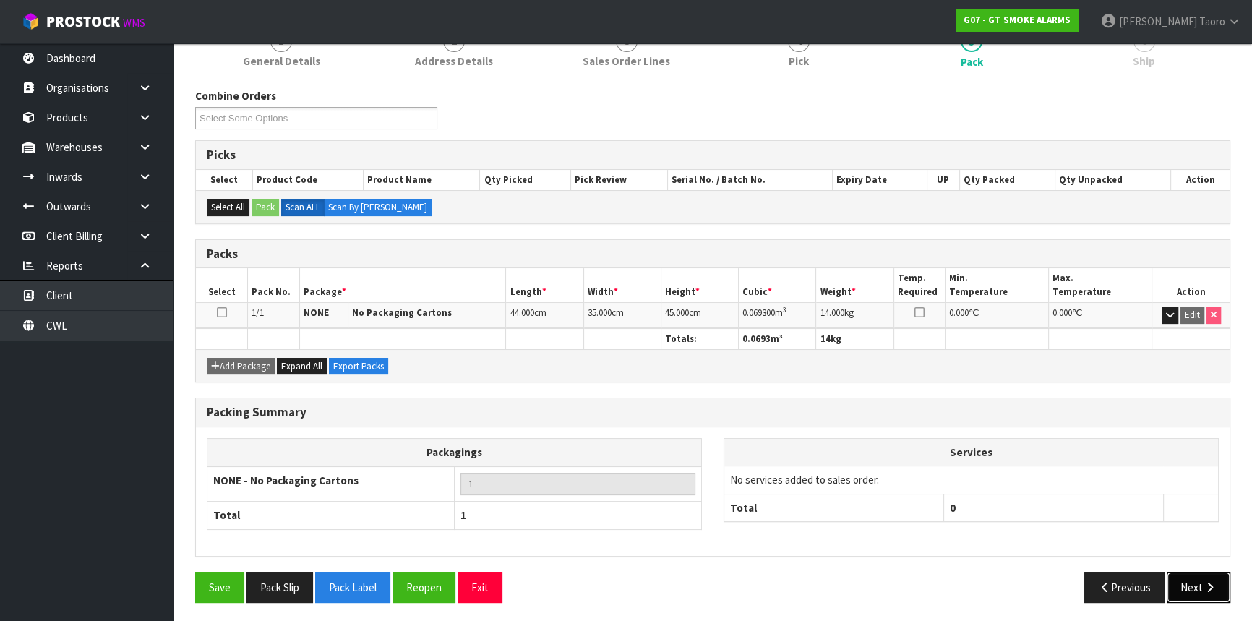
click at [1212, 586] on icon "button" at bounding box center [1210, 587] width 14 height 11
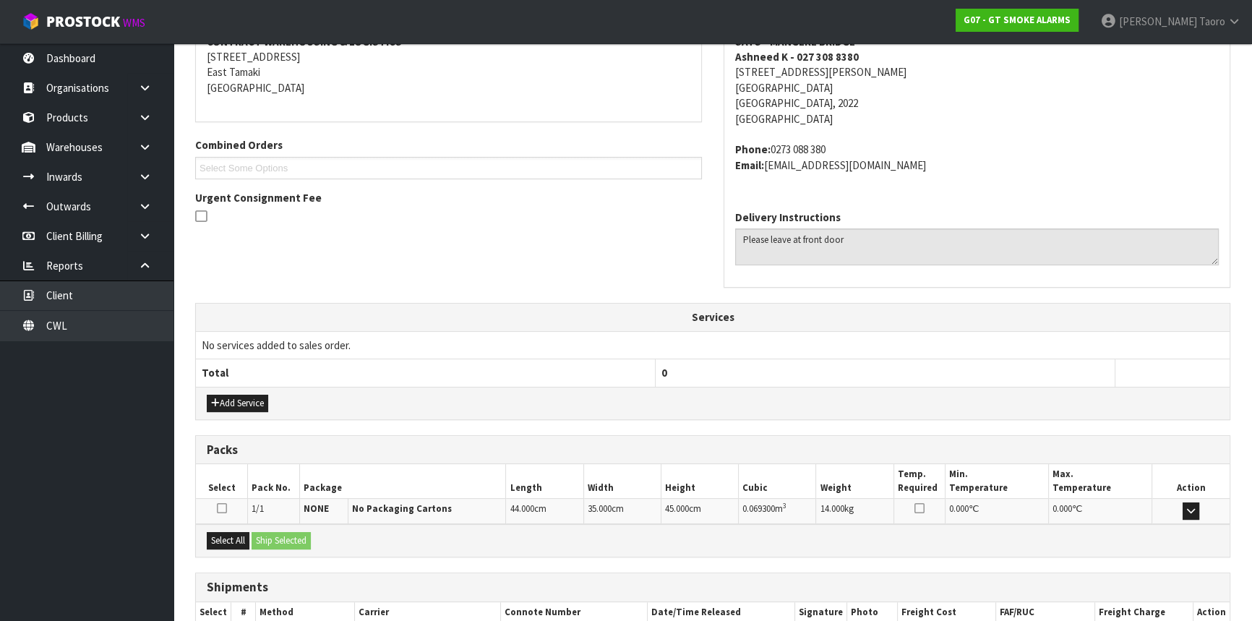
scroll to position [378, 0]
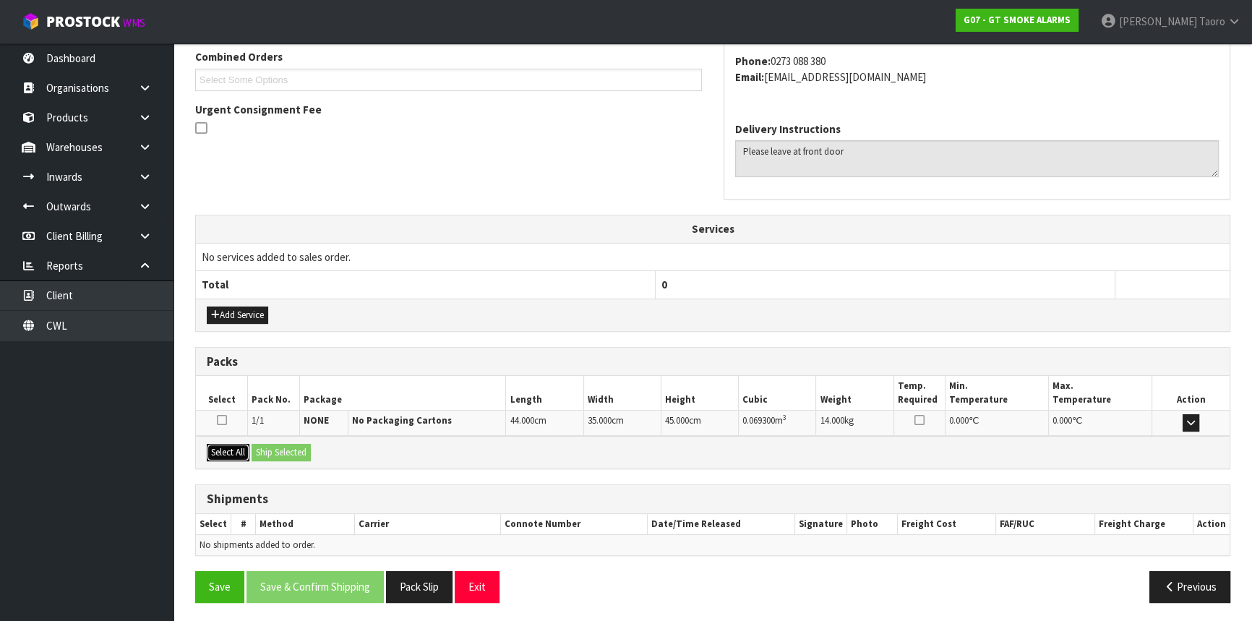
drag, startPoint x: 231, startPoint y: 454, endPoint x: 265, endPoint y: 454, distance: 34.0
click at [239, 454] on button "Select All" at bounding box center [228, 452] width 43 height 17
click at [275, 455] on button "Ship Selected" at bounding box center [281, 452] width 59 height 17
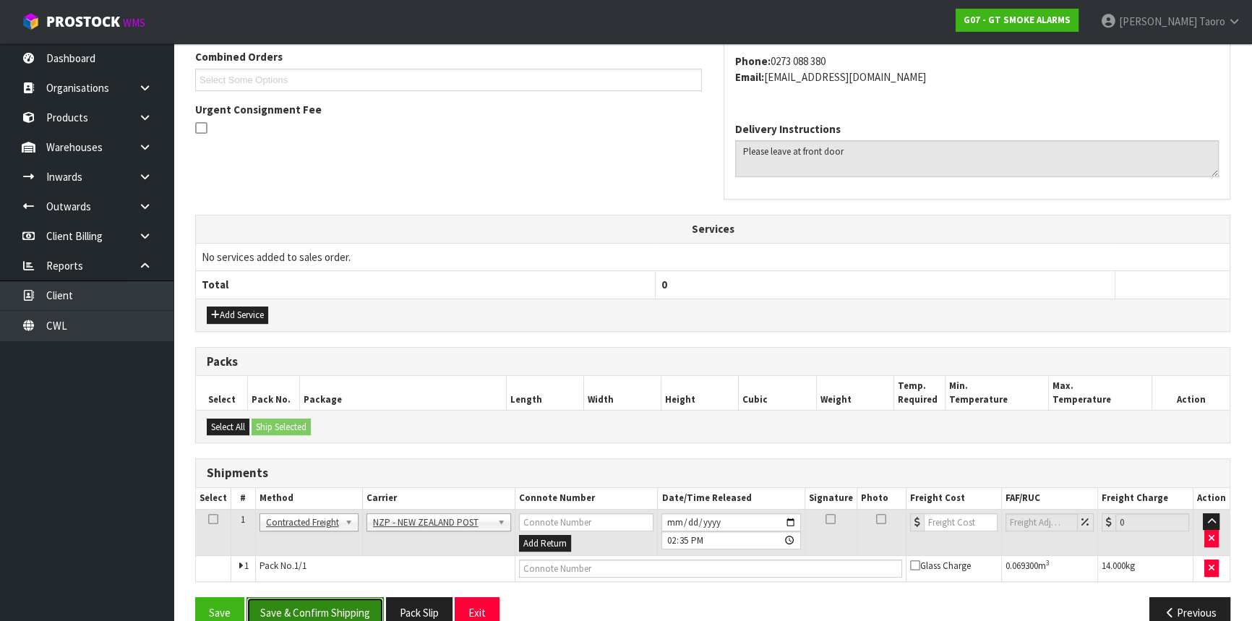
click at [367, 602] on button "Save & Confirm Shipping" at bounding box center [315, 612] width 137 height 31
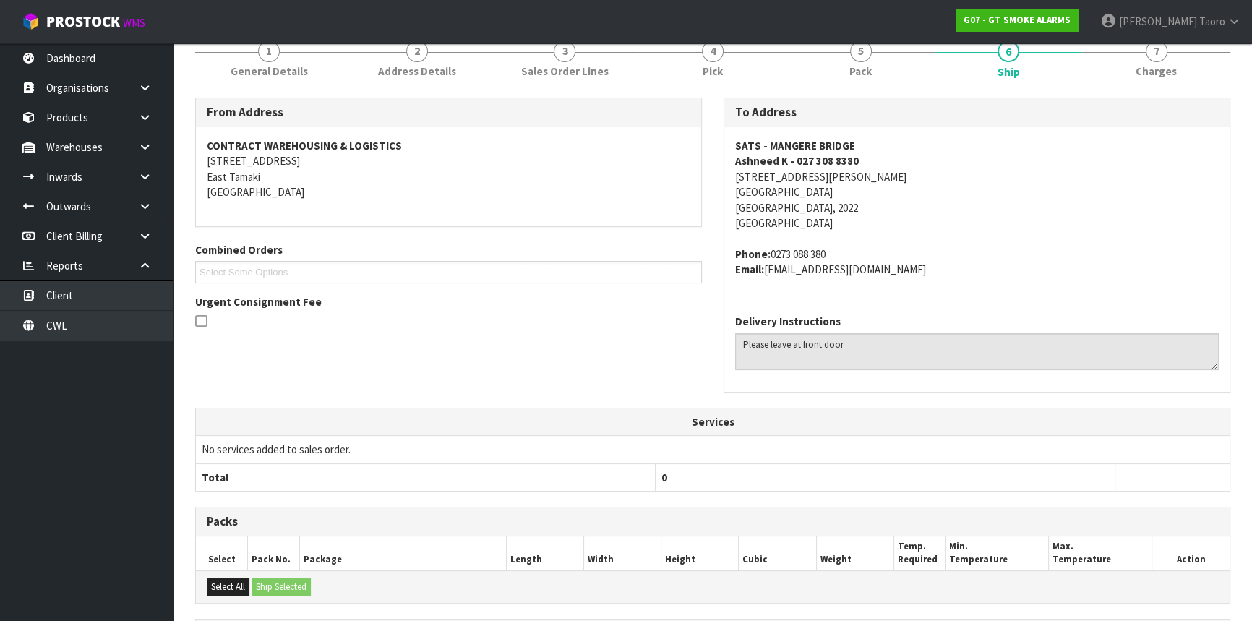
scroll to position [384, 0]
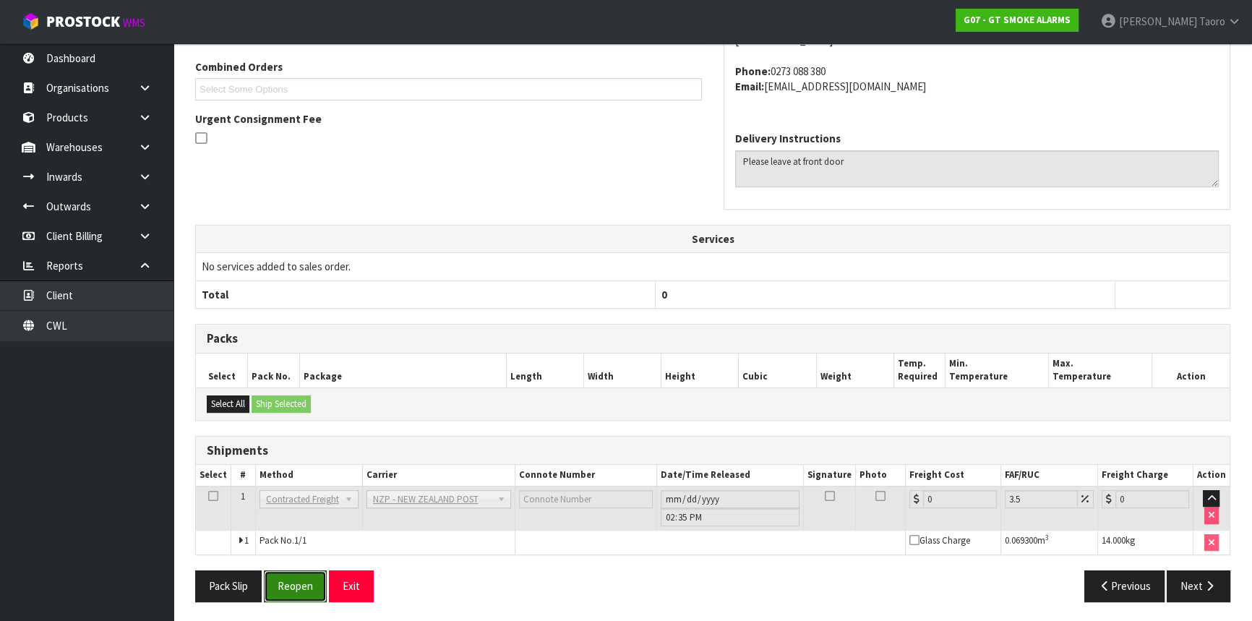
drag, startPoint x: 304, startPoint y: 583, endPoint x: 470, endPoint y: 570, distance: 166.8
click at [304, 583] on button "Reopen" at bounding box center [295, 585] width 63 height 31
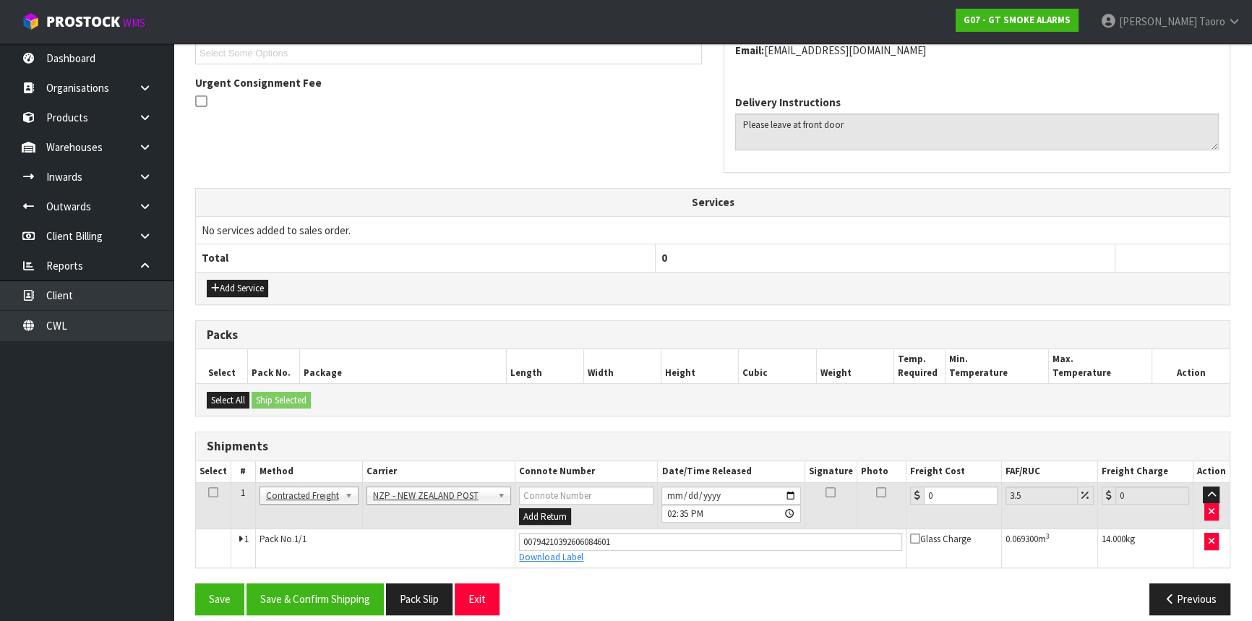
scroll to position [418, 0]
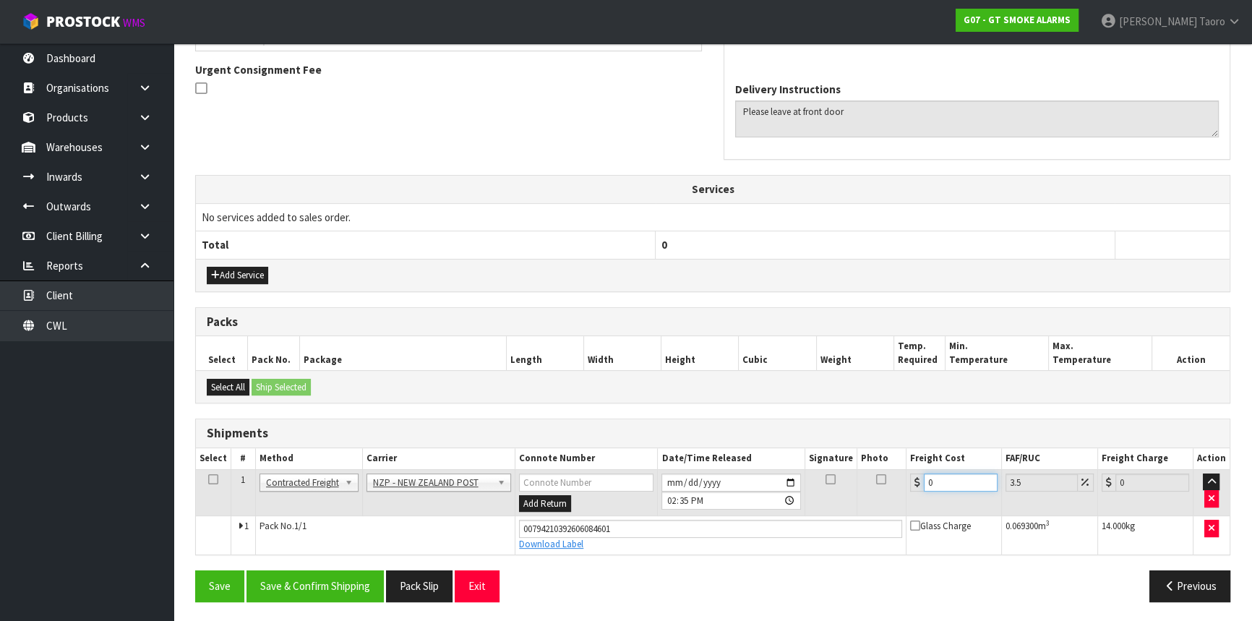
click at [946, 486] on input "0" at bounding box center [961, 483] width 74 height 18
click at [346, 581] on button "Save & Confirm Shipping" at bounding box center [315, 585] width 137 height 31
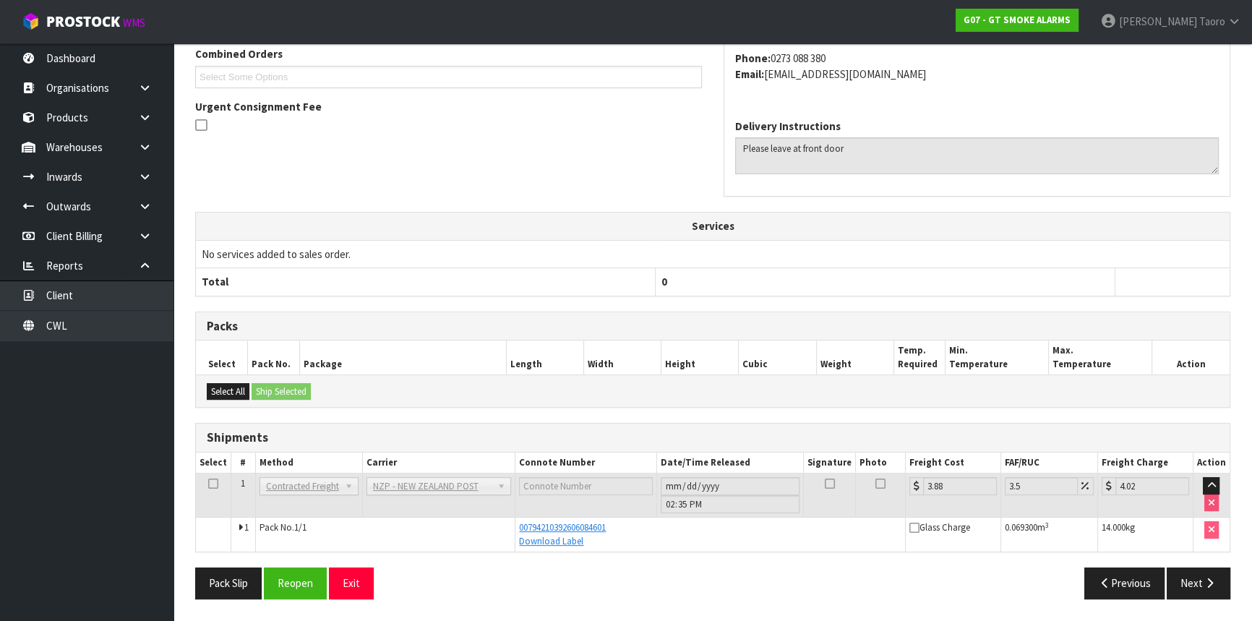
scroll to position [378, 0]
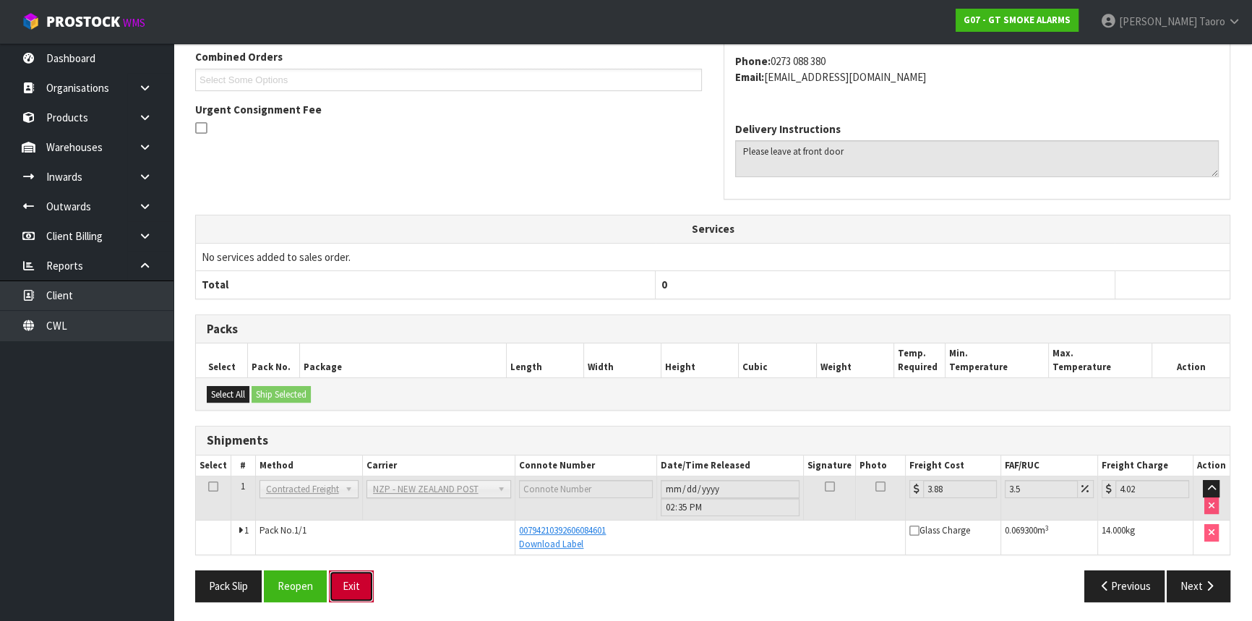
click at [358, 579] on button "Exit" at bounding box center [351, 585] width 45 height 31
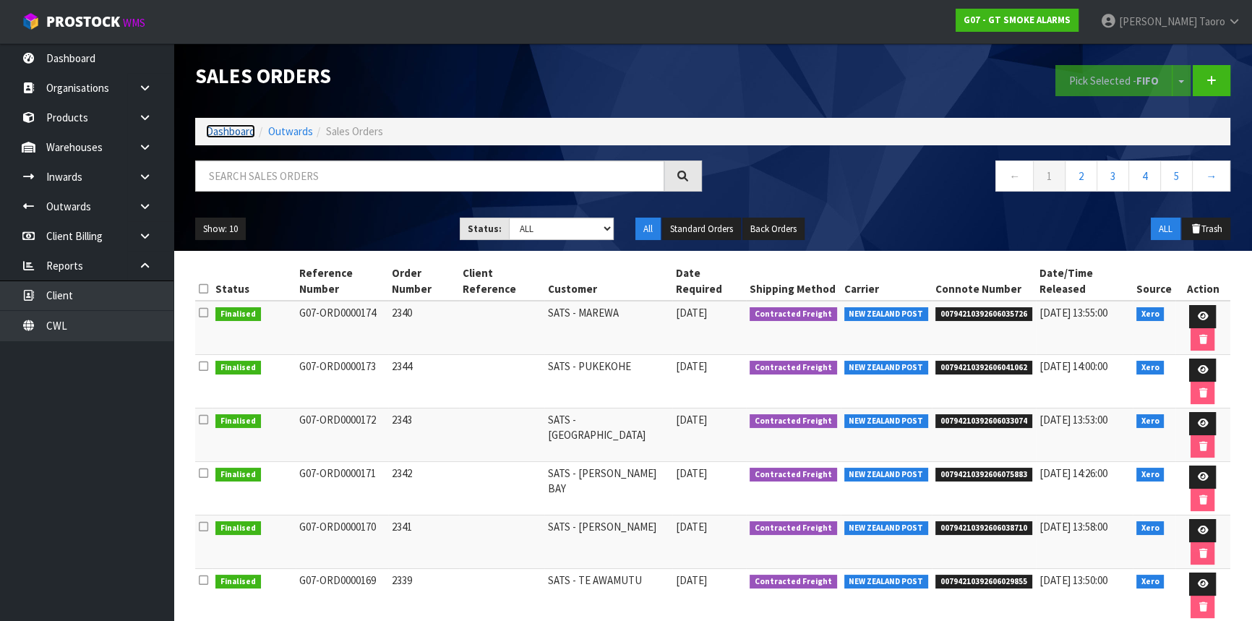
click at [237, 124] on link "Dashboard" at bounding box center [230, 131] width 49 height 14
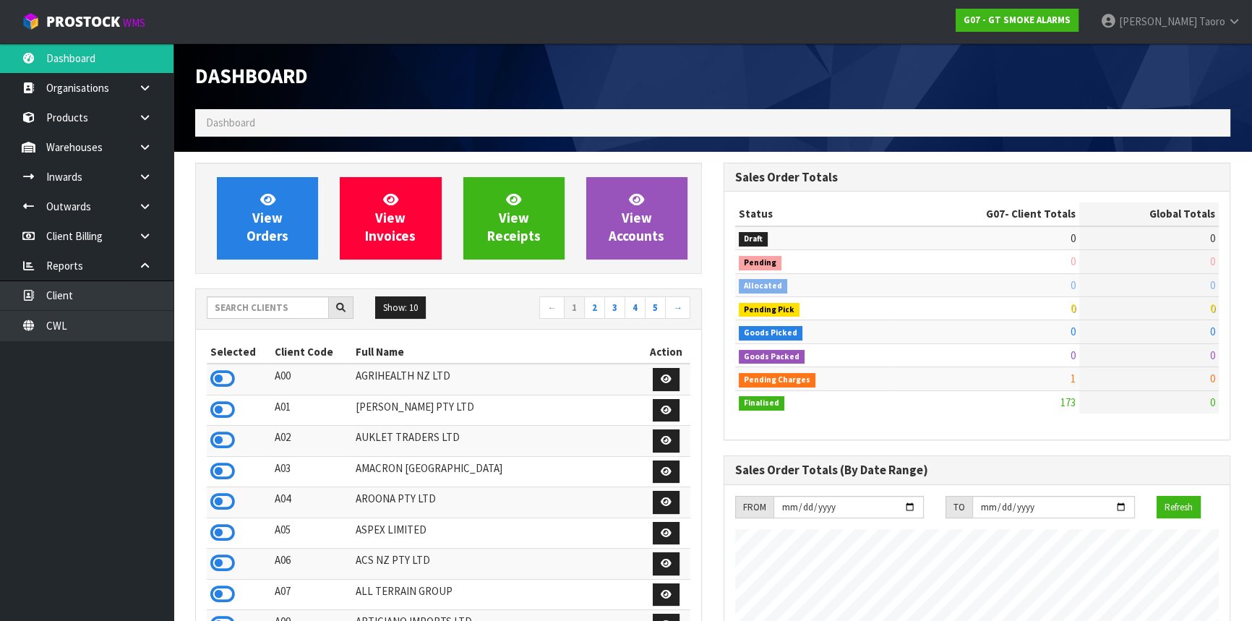
scroll to position [722035, 722413]
click at [231, 373] on icon at bounding box center [222, 379] width 25 height 22
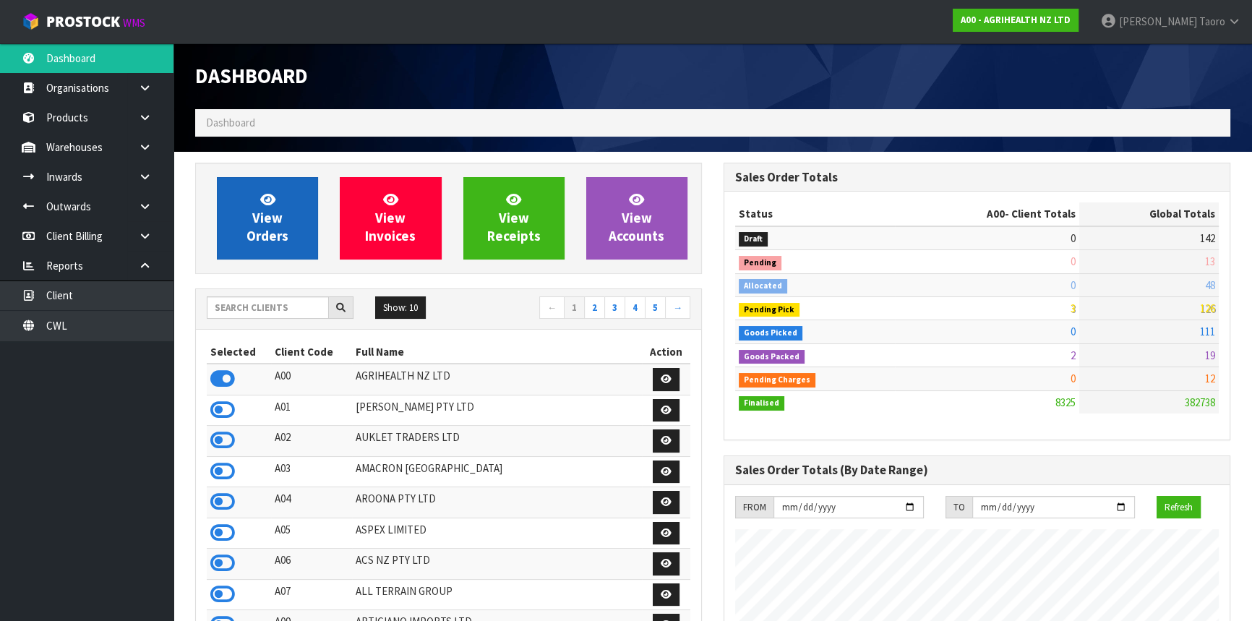
scroll to position [1093, 528]
click at [265, 228] on span "View Orders" at bounding box center [268, 218] width 42 height 54
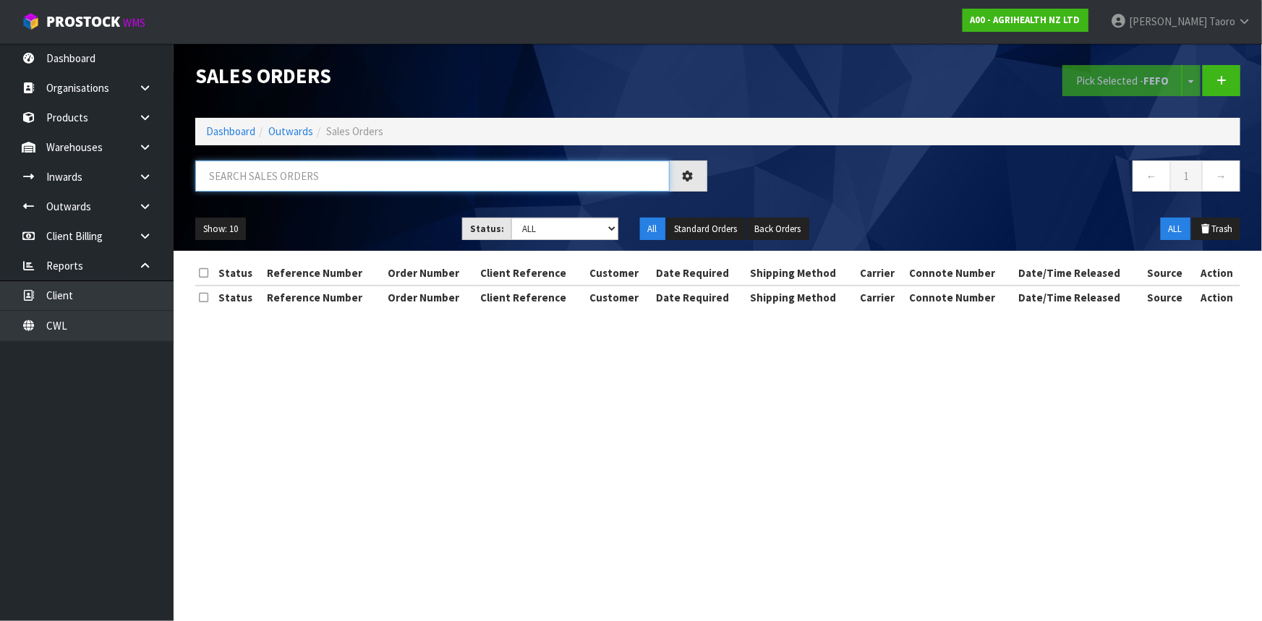
click at [273, 176] on input "text" at bounding box center [432, 175] width 474 height 31
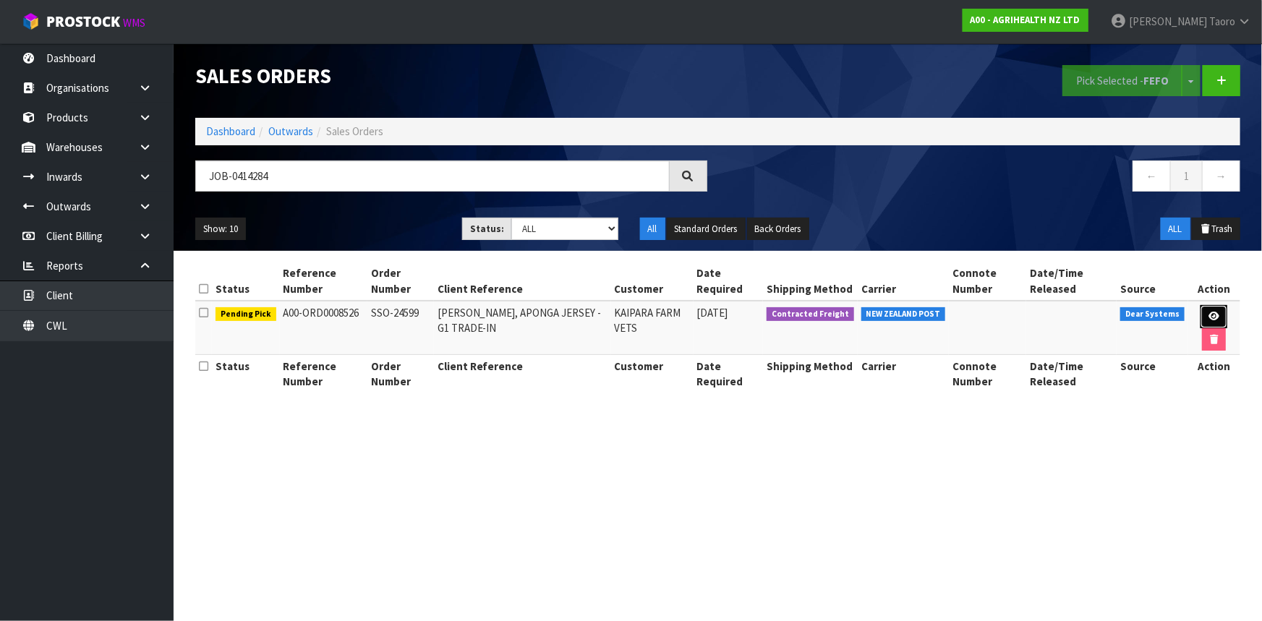
click at [1209, 313] on icon at bounding box center [1213, 316] width 11 height 9
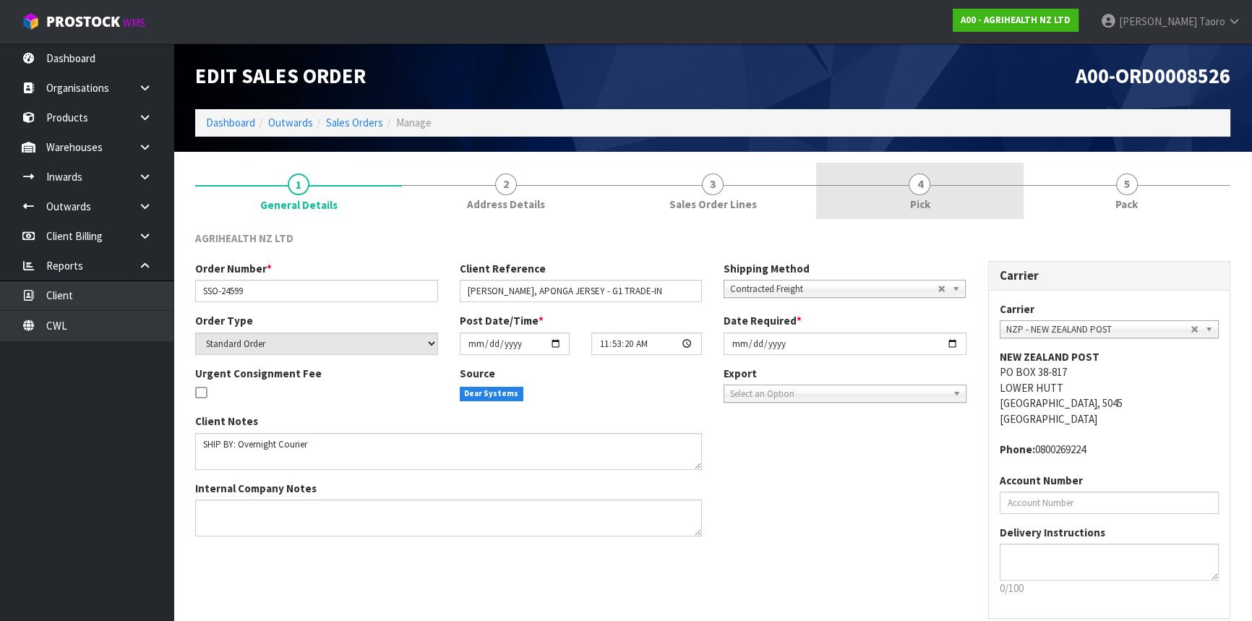
click at [975, 202] on link "4 Pick" at bounding box center [919, 191] width 207 height 57
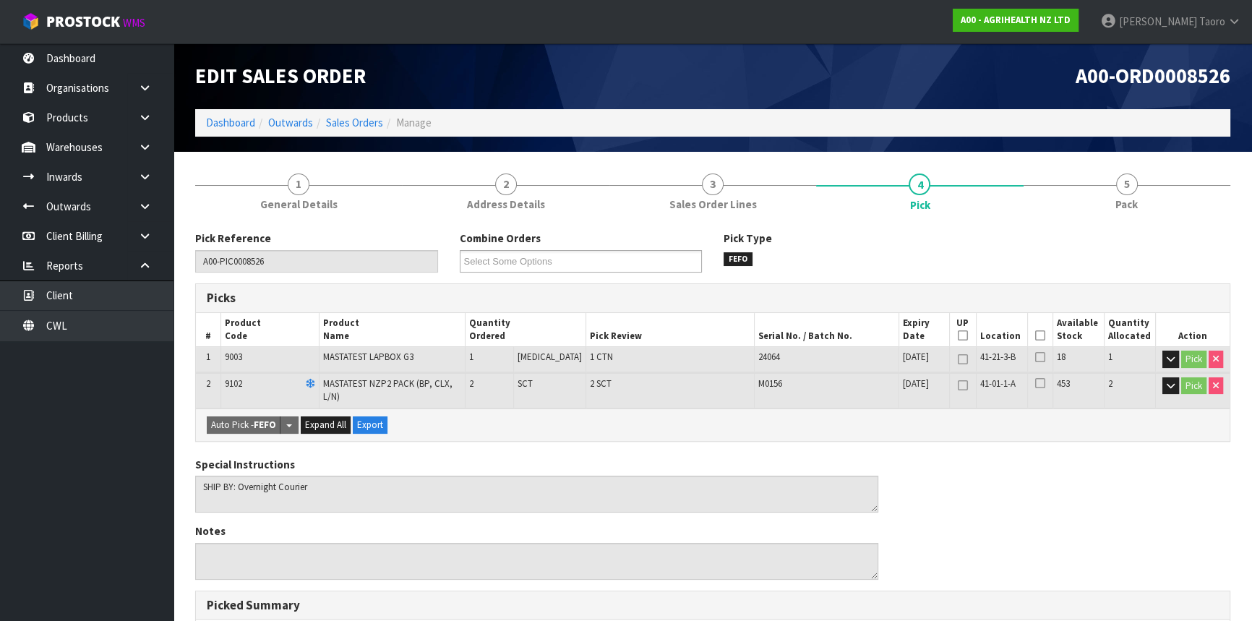
click at [1035, 335] on icon at bounding box center [1040, 335] width 10 height 1
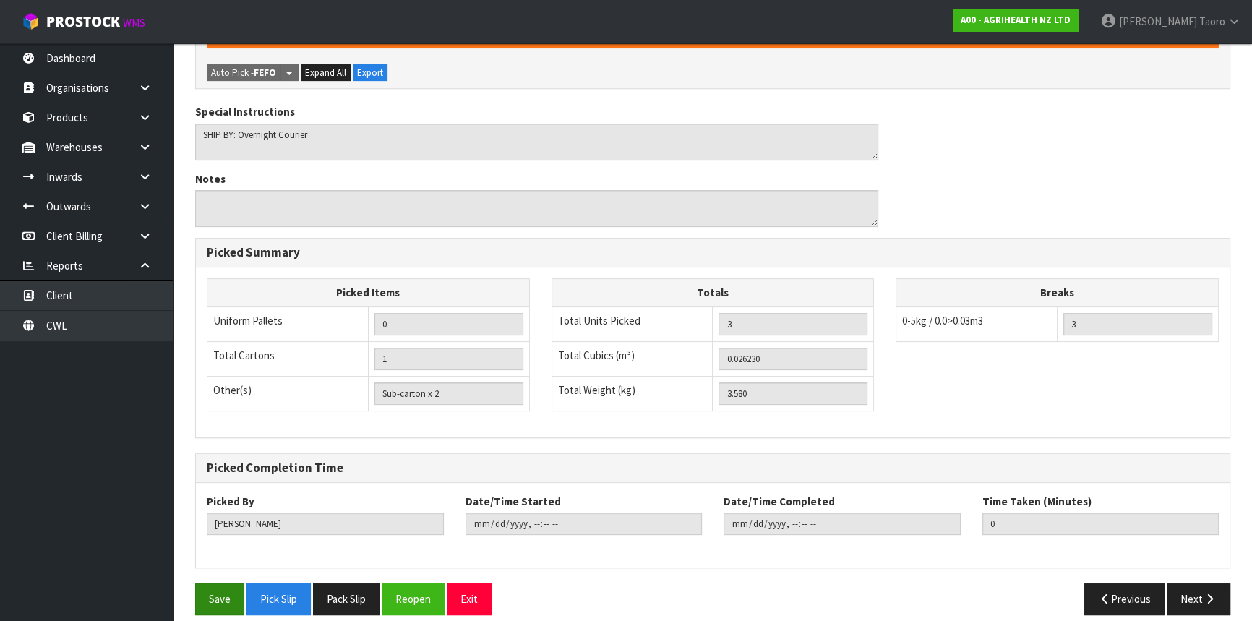
scroll to position [408, 0]
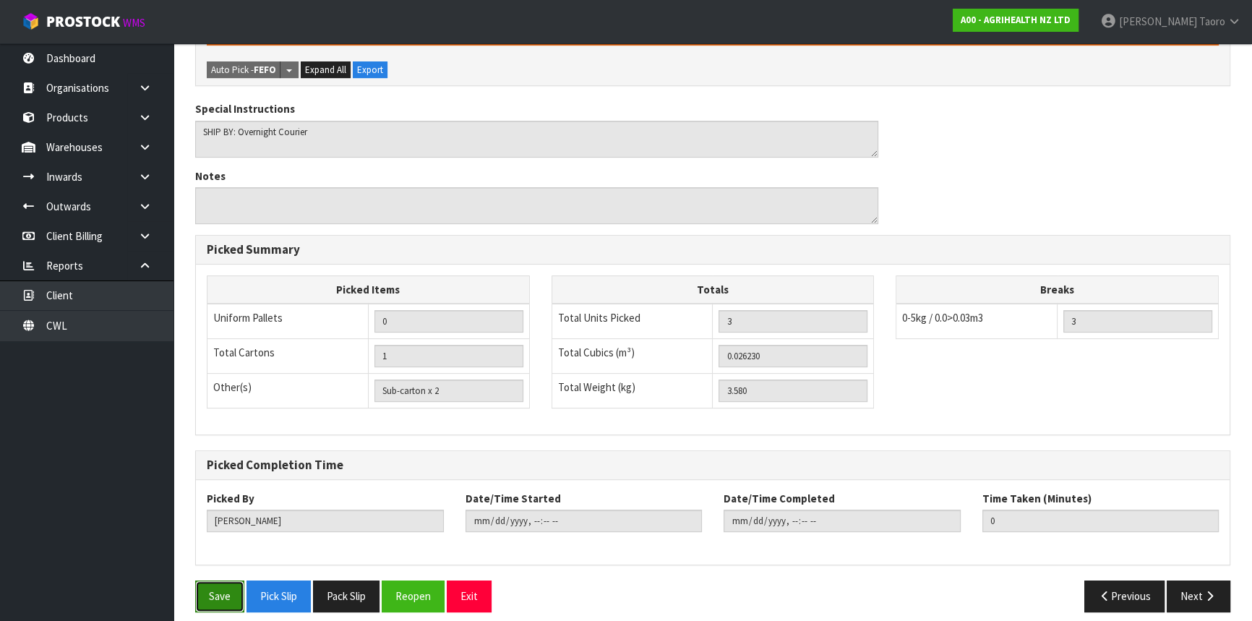
click at [228, 588] on button "Save" at bounding box center [219, 596] width 49 height 31
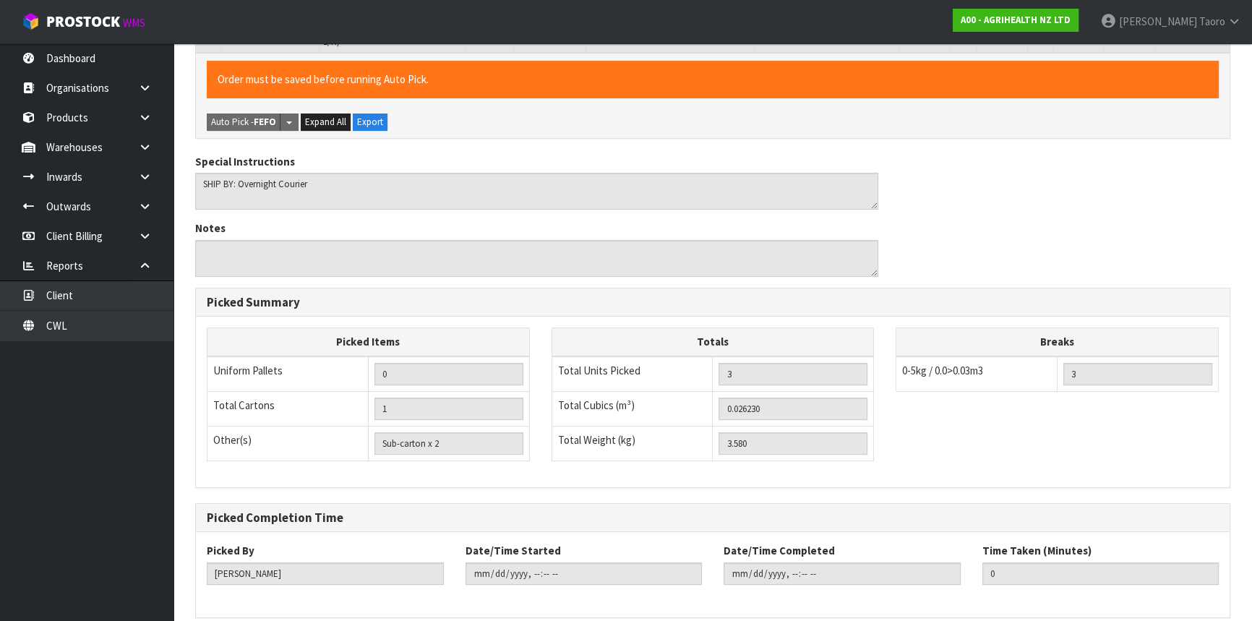
scroll to position [0, 0]
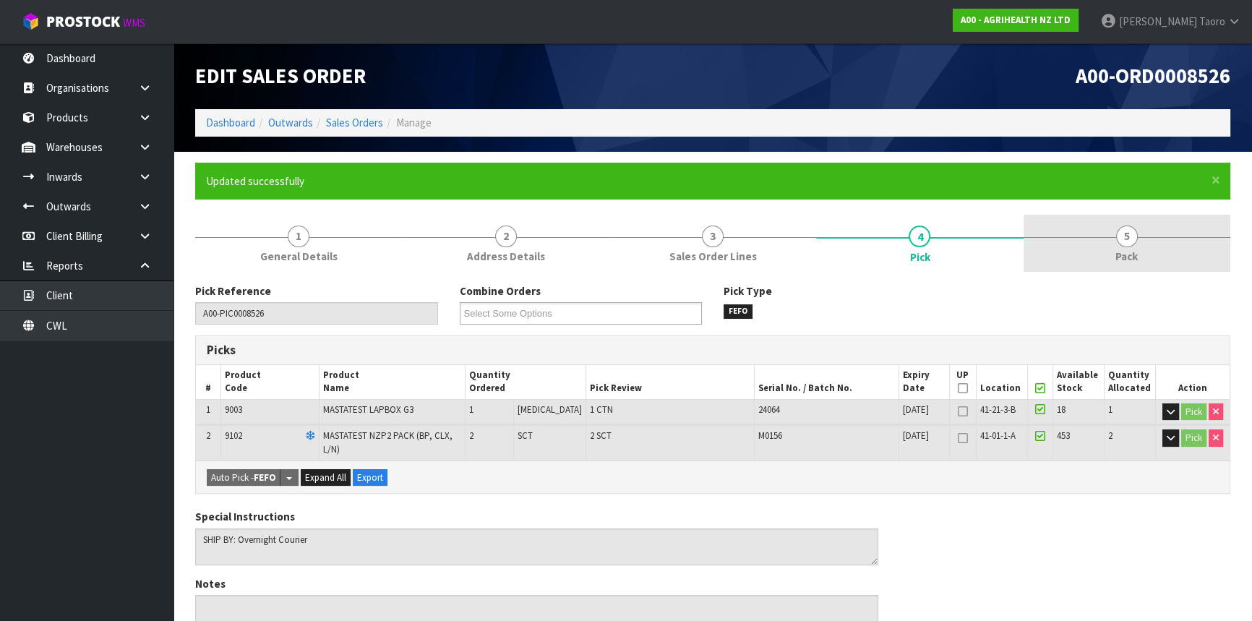
click at [1140, 259] on link "5 Pack" at bounding box center [1127, 243] width 207 height 57
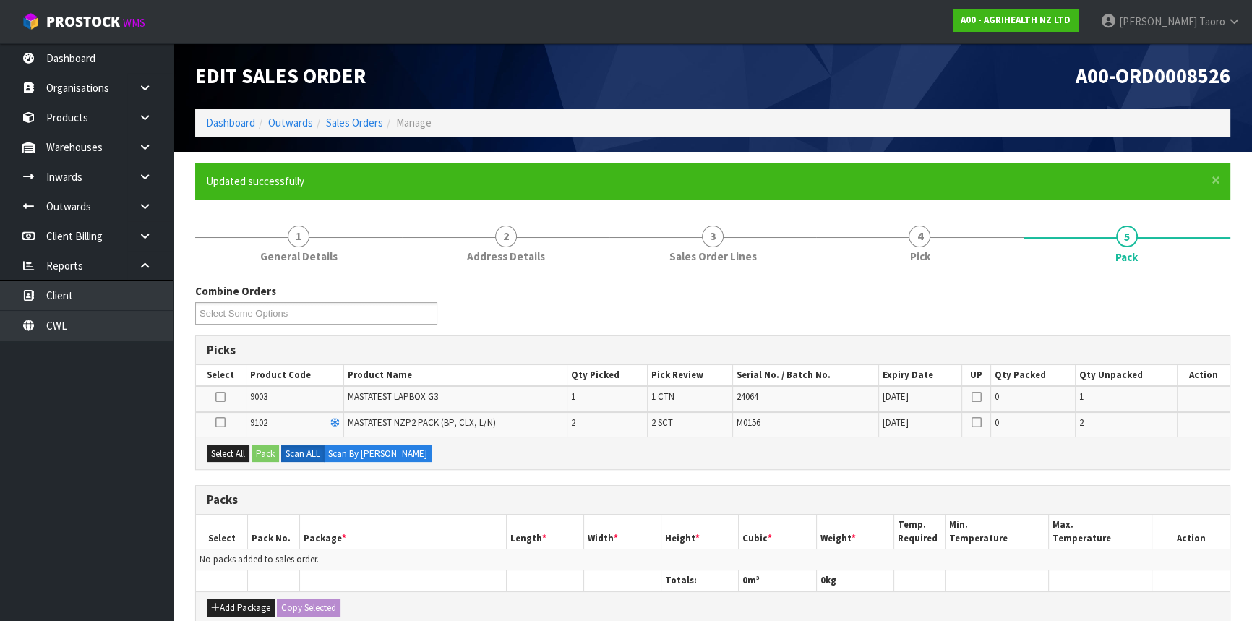
click at [220, 422] on icon at bounding box center [220, 422] width 10 height 1
click at [0, 0] on input "checkbox" at bounding box center [0, 0] width 0 height 0
click at [272, 453] on button "Pack" at bounding box center [265, 453] width 27 height 17
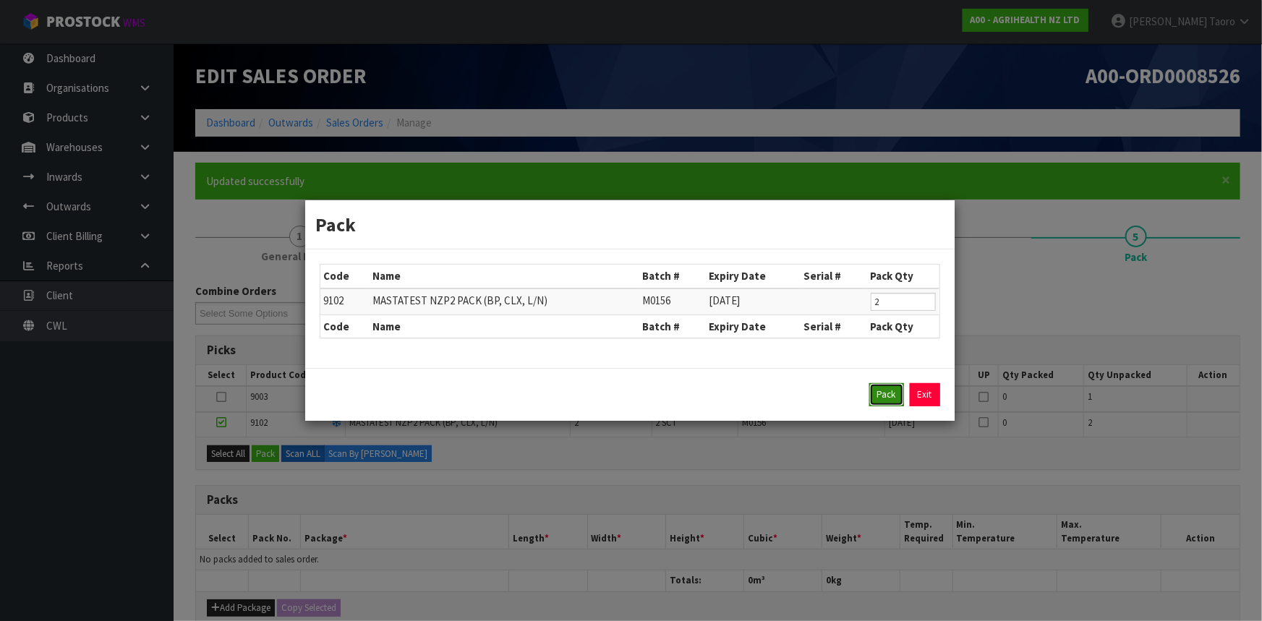
click at [886, 398] on button "Pack" at bounding box center [886, 394] width 35 height 23
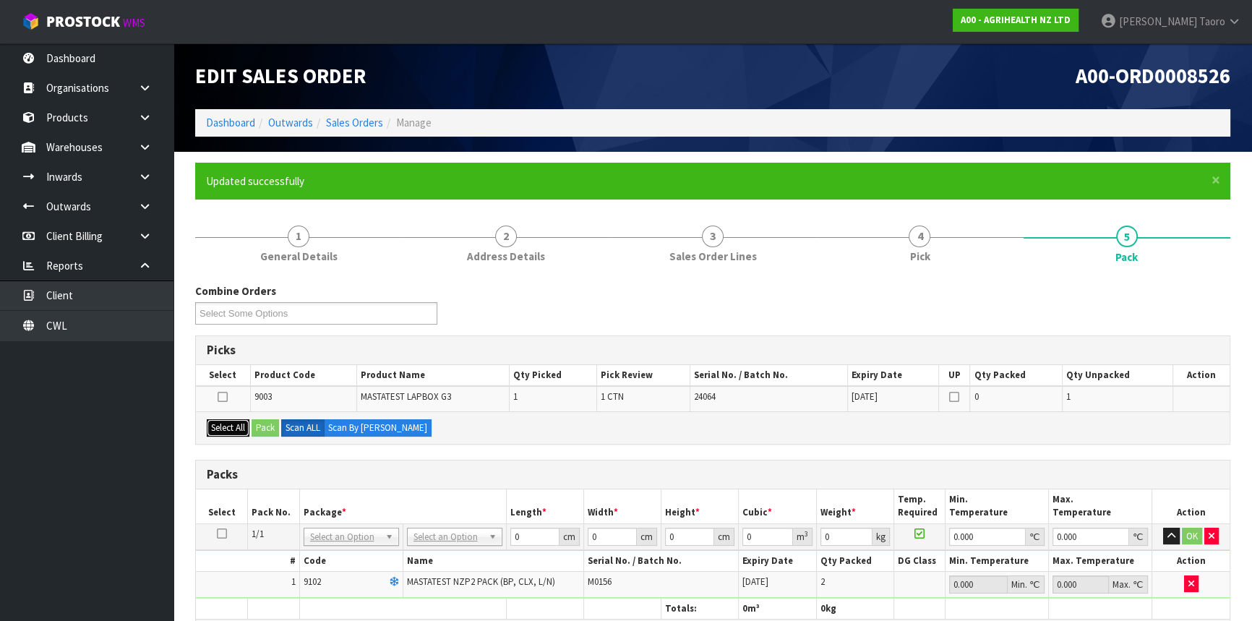
click at [234, 432] on button "Select All" at bounding box center [228, 427] width 43 height 17
click at [270, 432] on button "Pack" at bounding box center [265, 427] width 27 height 17
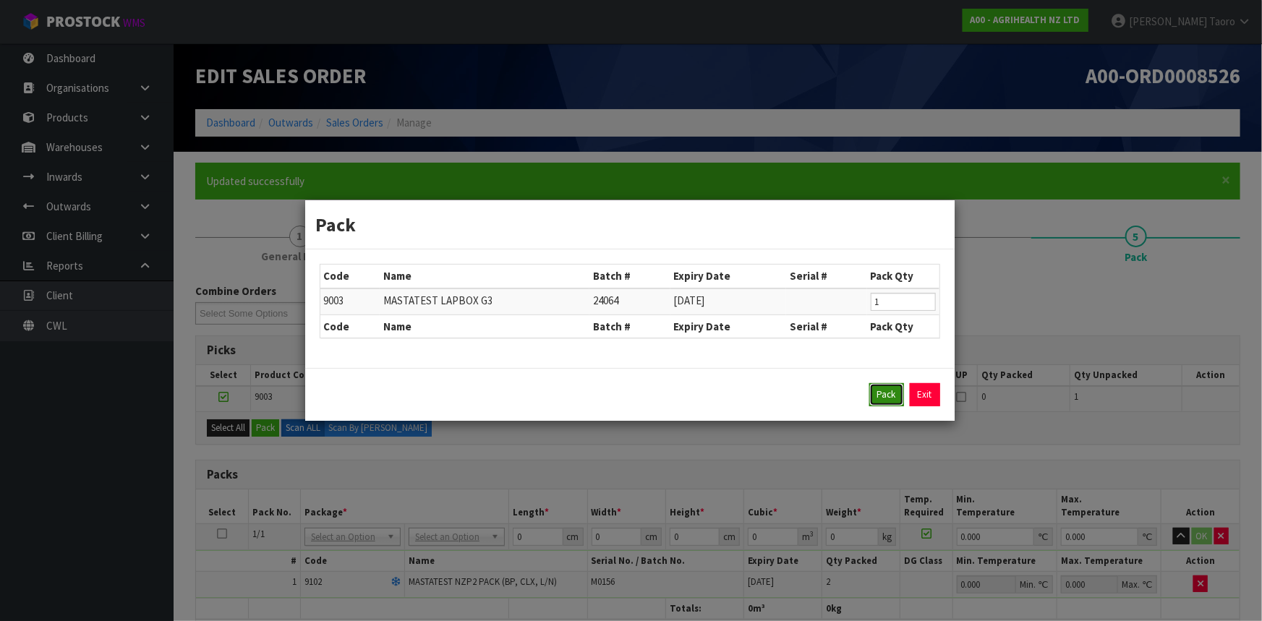
click at [875, 393] on button "Pack" at bounding box center [886, 394] width 35 height 23
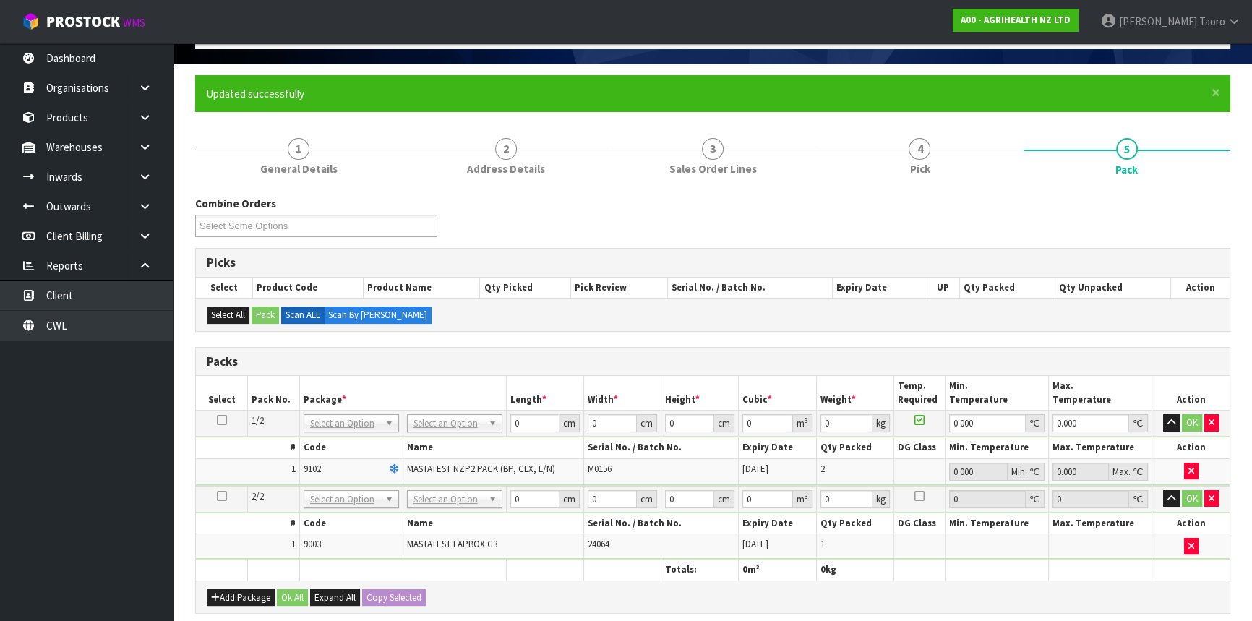
scroll to position [197, 0]
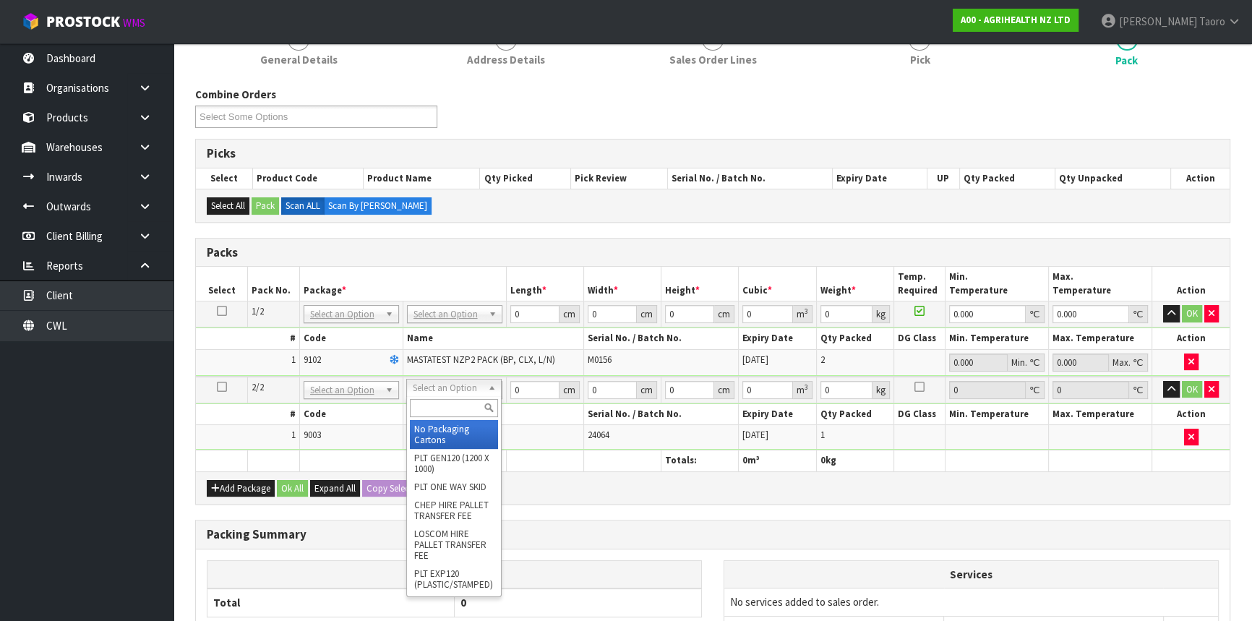
drag, startPoint x: 461, startPoint y: 444, endPoint x: 466, endPoint y: 366, distance: 78.2
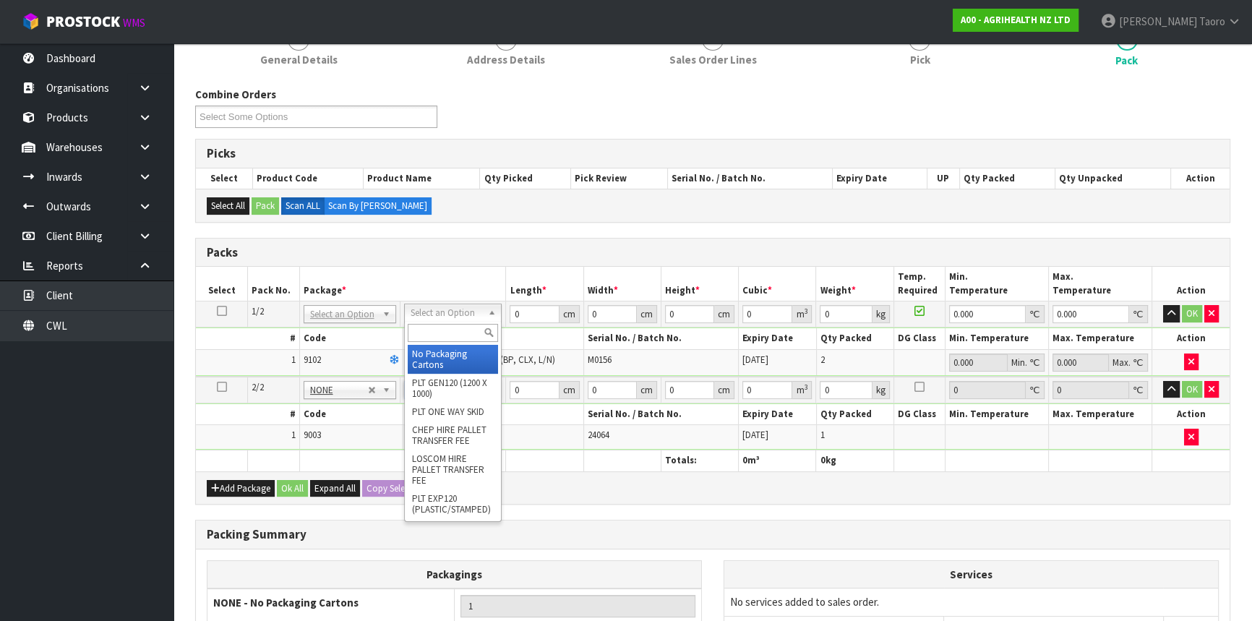
click at [463, 329] on input "text" at bounding box center [453, 333] width 90 height 18
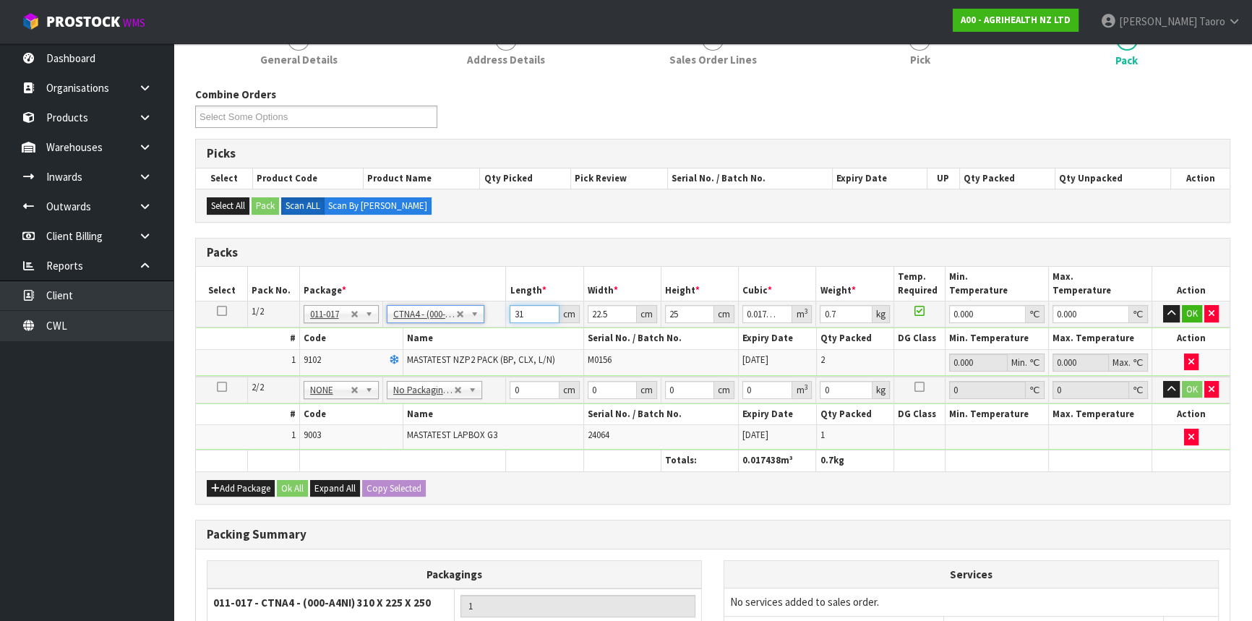
click at [521, 312] on input "31" at bounding box center [534, 314] width 49 height 18
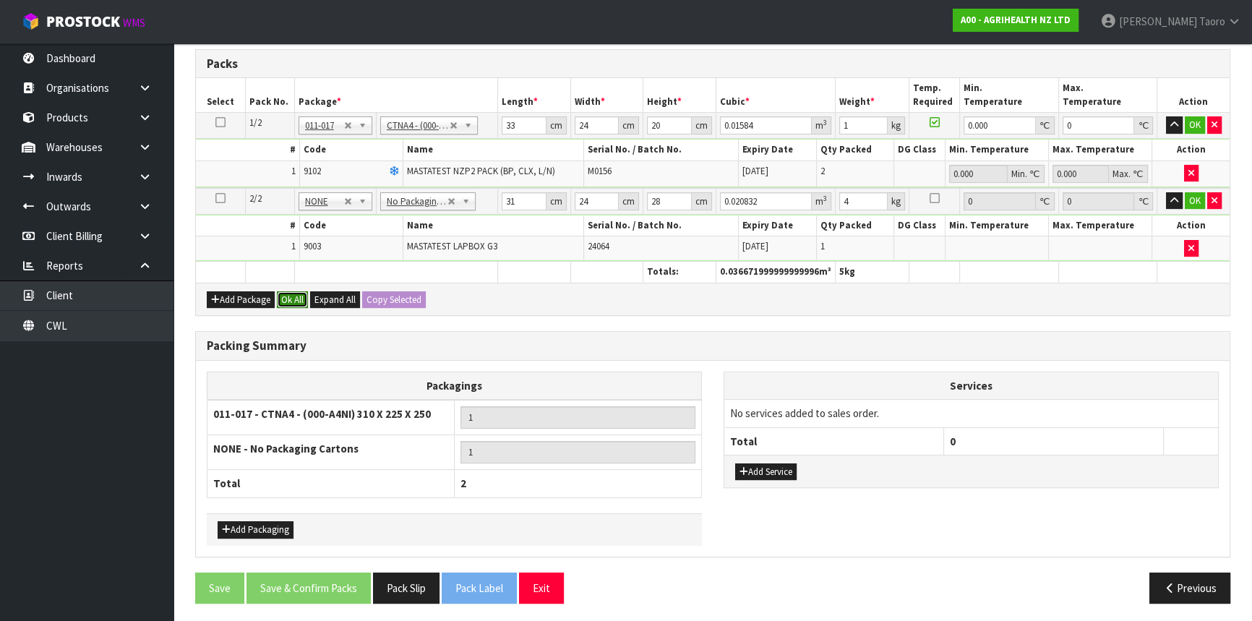
click at [301, 296] on button "Ok All" at bounding box center [292, 299] width 31 height 17
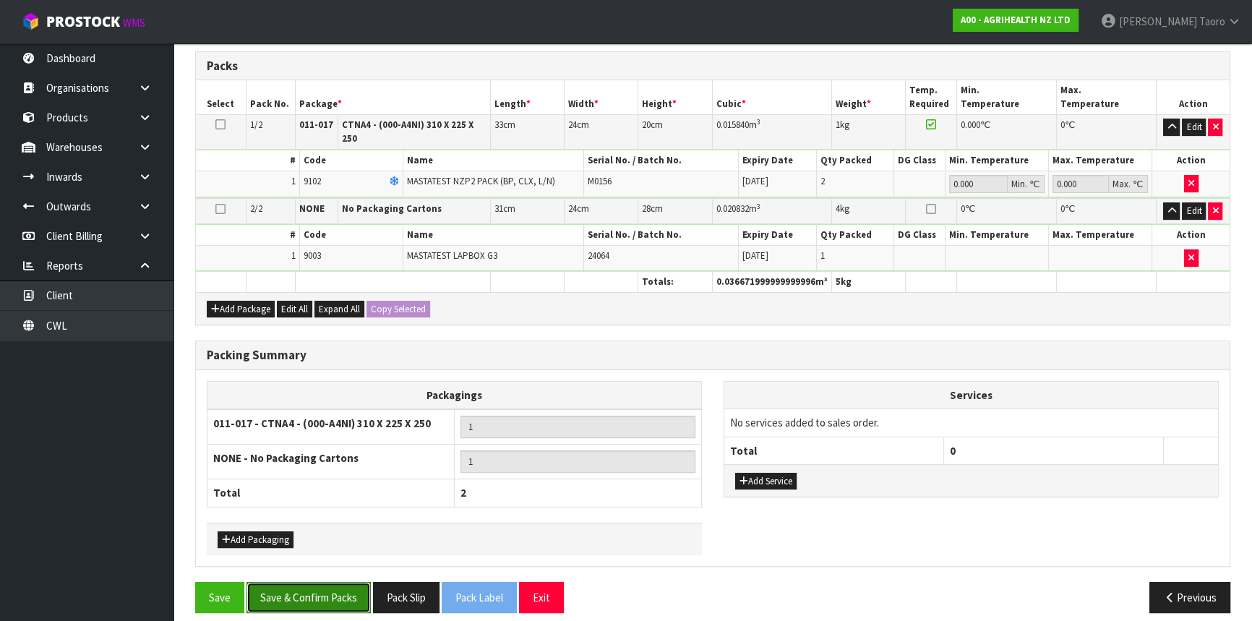
click at [341, 586] on button "Save & Confirm Packs" at bounding box center [309, 597] width 124 height 31
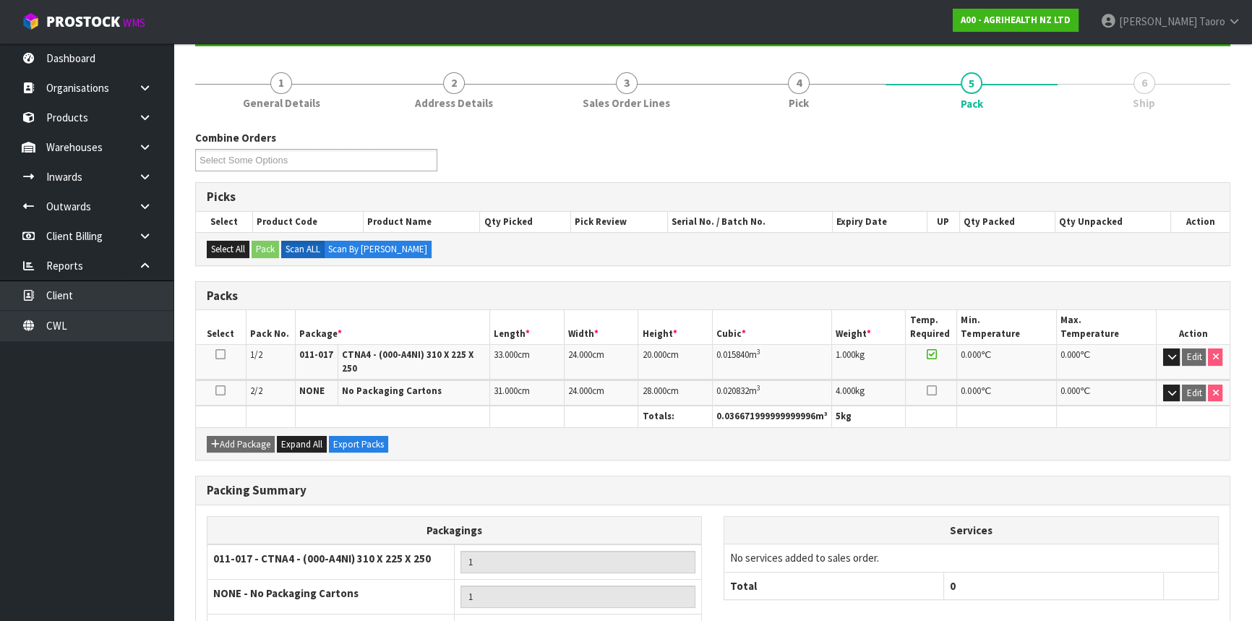
scroll to position [257, 0]
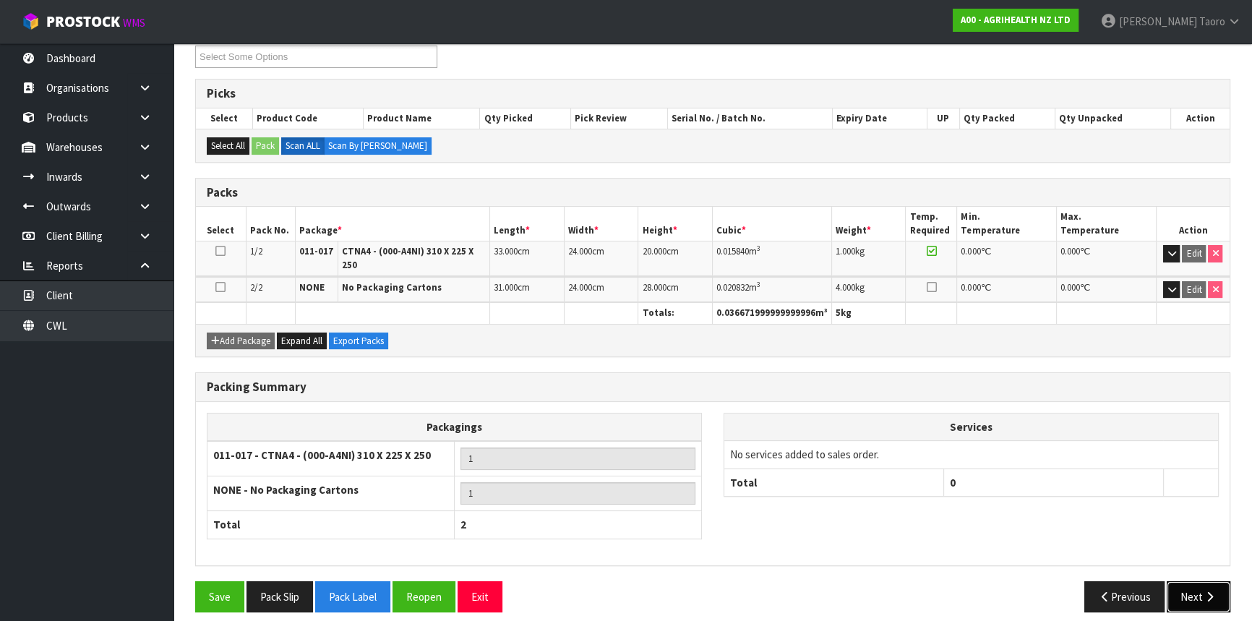
click at [1210, 591] on icon "button" at bounding box center [1210, 596] width 14 height 11
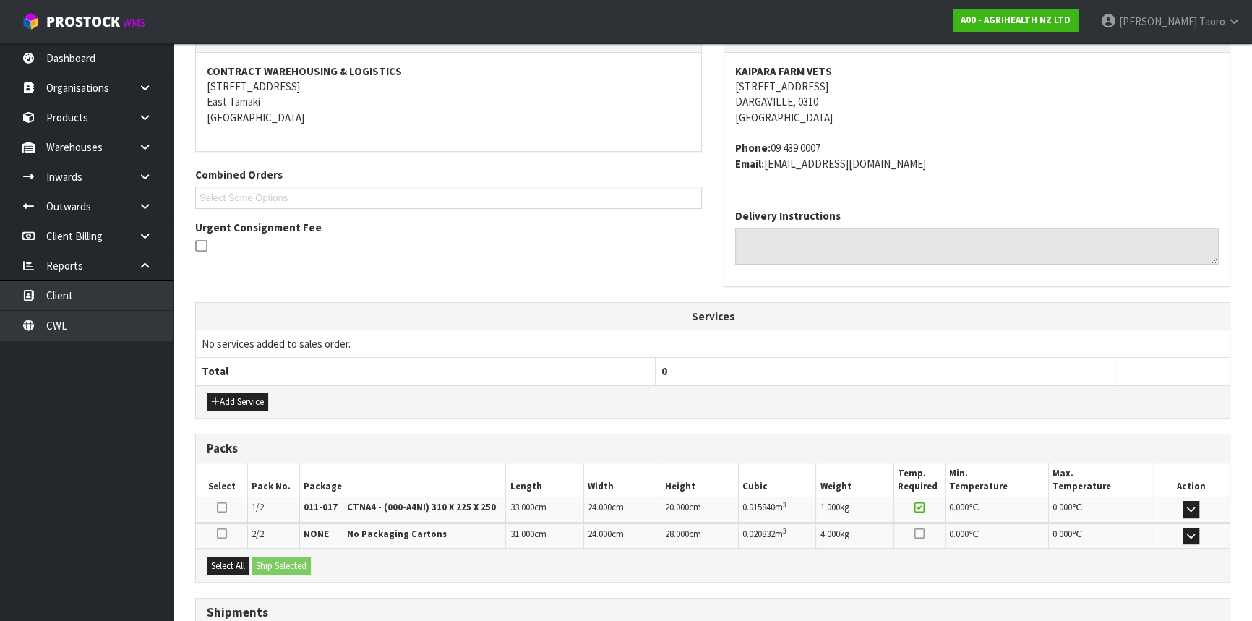
scroll to position [374, 0]
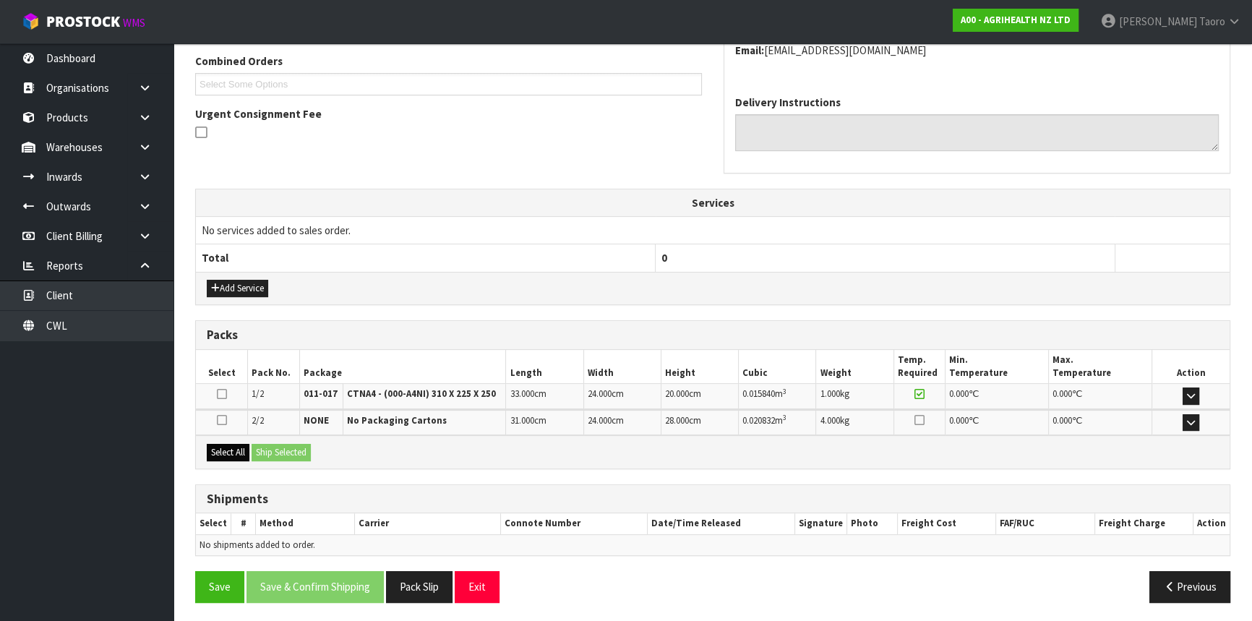
drag, startPoint x: 196, startPoint y: 450, endPoint x: 215, endPoint y: 450, distance: 19.5
click at [202, 450] on div "Select All Ship Selected" at bounding box center [713, 451] width 1034 height 33
drag, startPoint x: 231, startPoint y: 451, endPoint x: 267, endPoint y: 455, distance: 35.7
click at [236, 451] on button "Select All" at bounding box center [228, 452] width 43 height 17
click at [275, 450] on button "Ship Selected" at bounding box center [281, 452] width 59 height 17
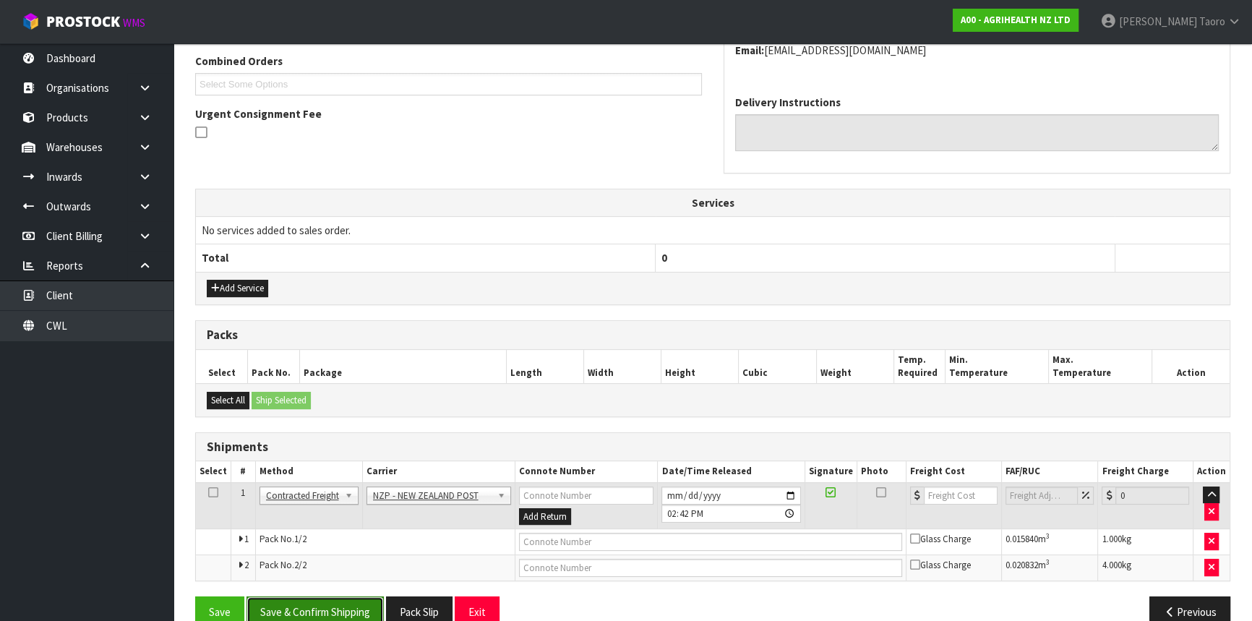
click at [369, 606] on button "Save & Confirm Shipping" at bounding box center [315, 611] width 137 height 31
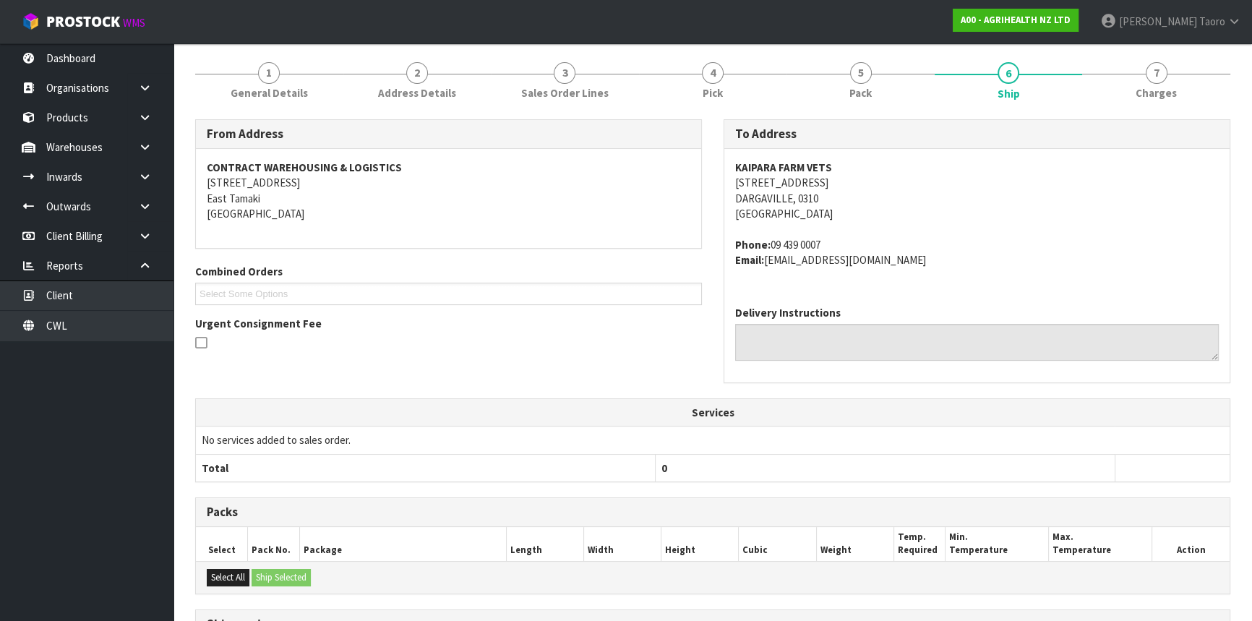
scroll to position [377, 0]
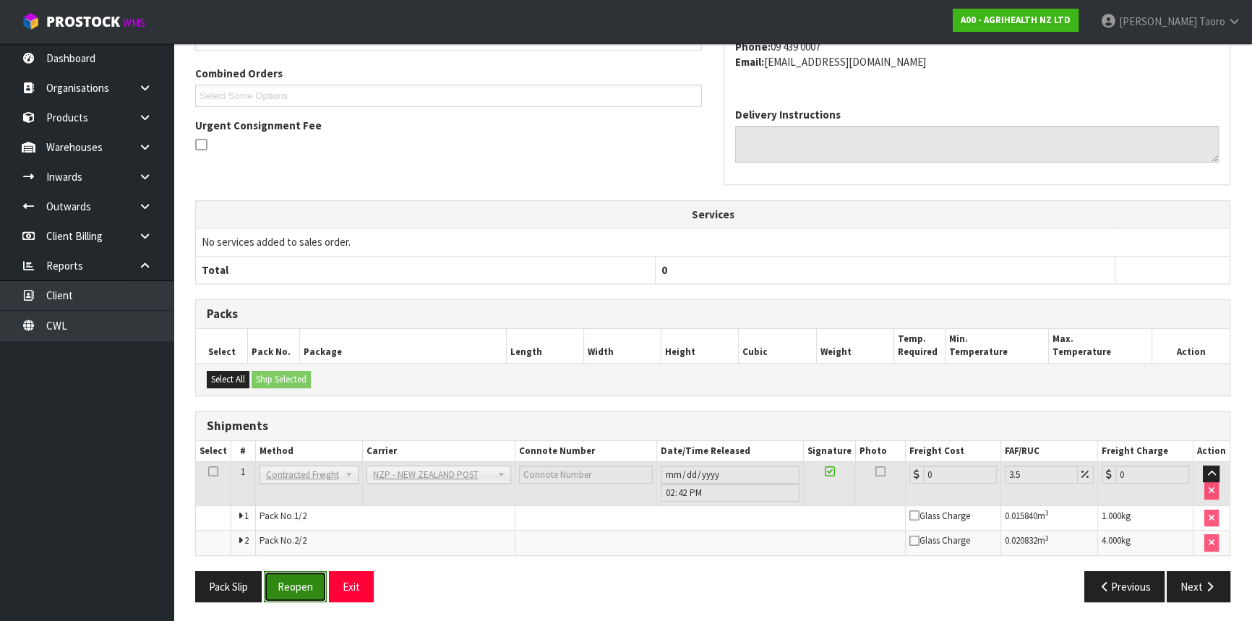
click at [304, 581] on button "Reopen" at bounding box center [295, 586] width 63 height 31
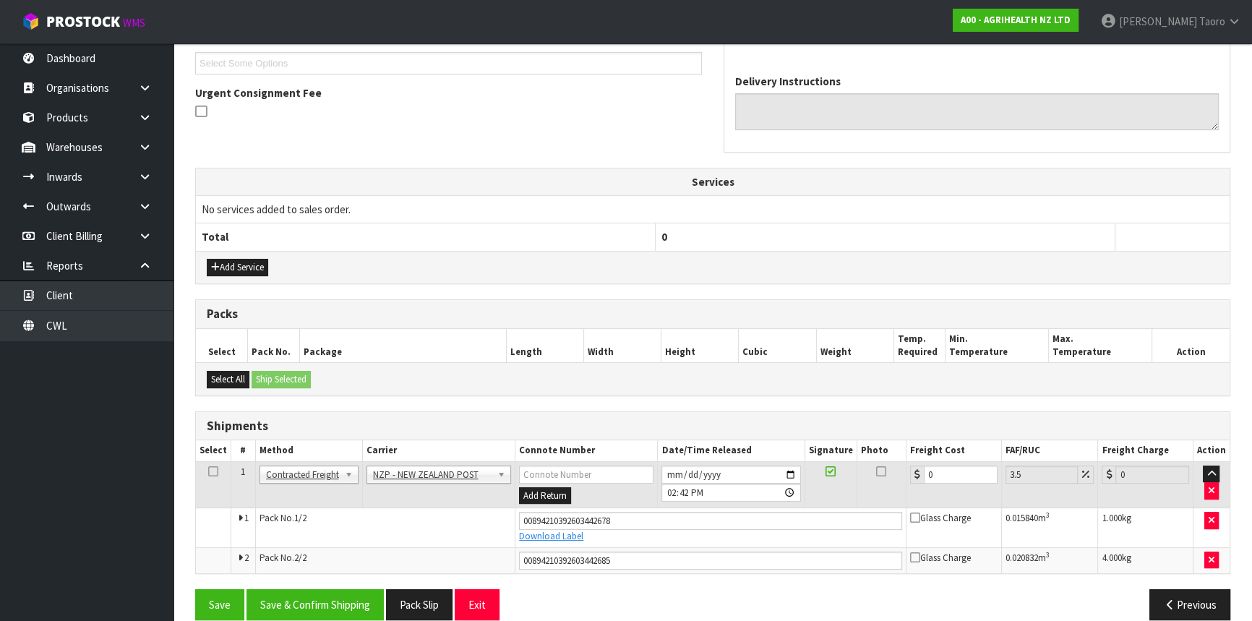
scroll to position [412, 0]
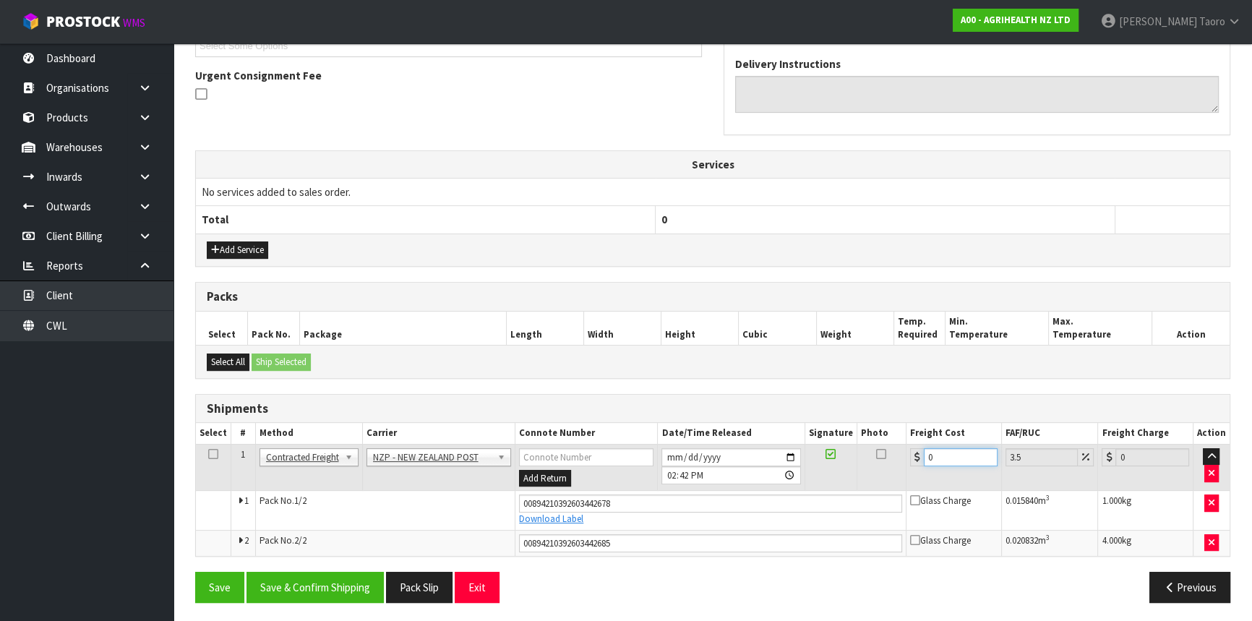
click at [930, 458] on input "0" at bounding box center [961, 457] width 74 height 18
click at [344, 581] on button "Save & Confirm Shipping" at bounding box center [315, 587] width 137 height 31
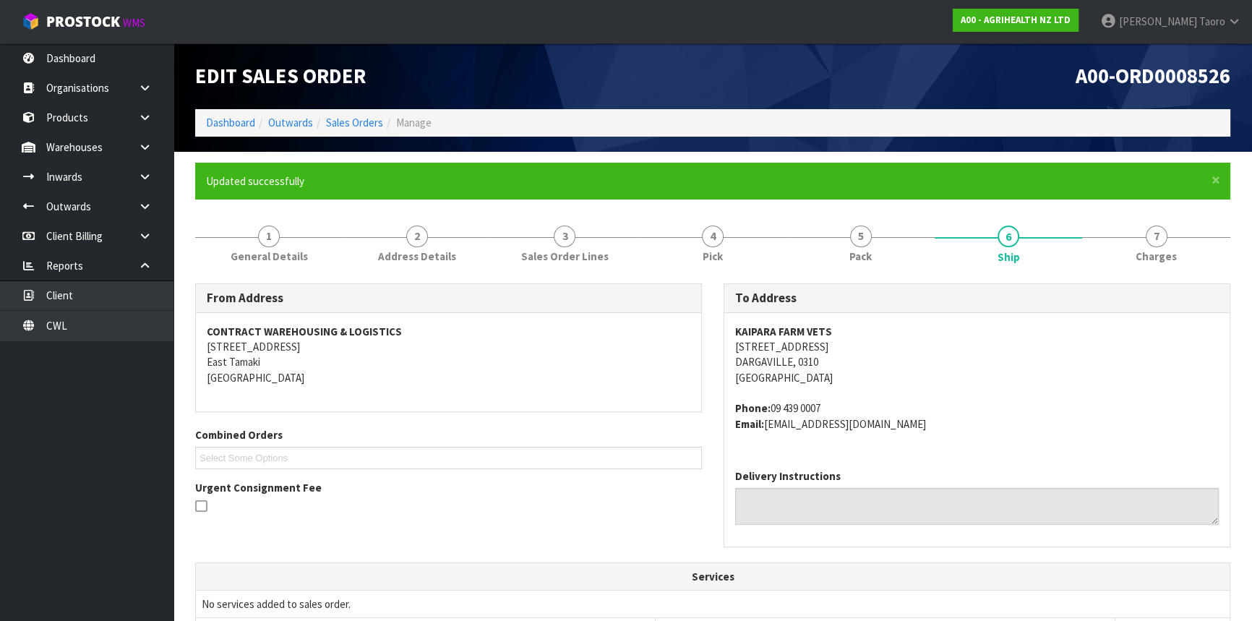
scroll to position [372, 0]
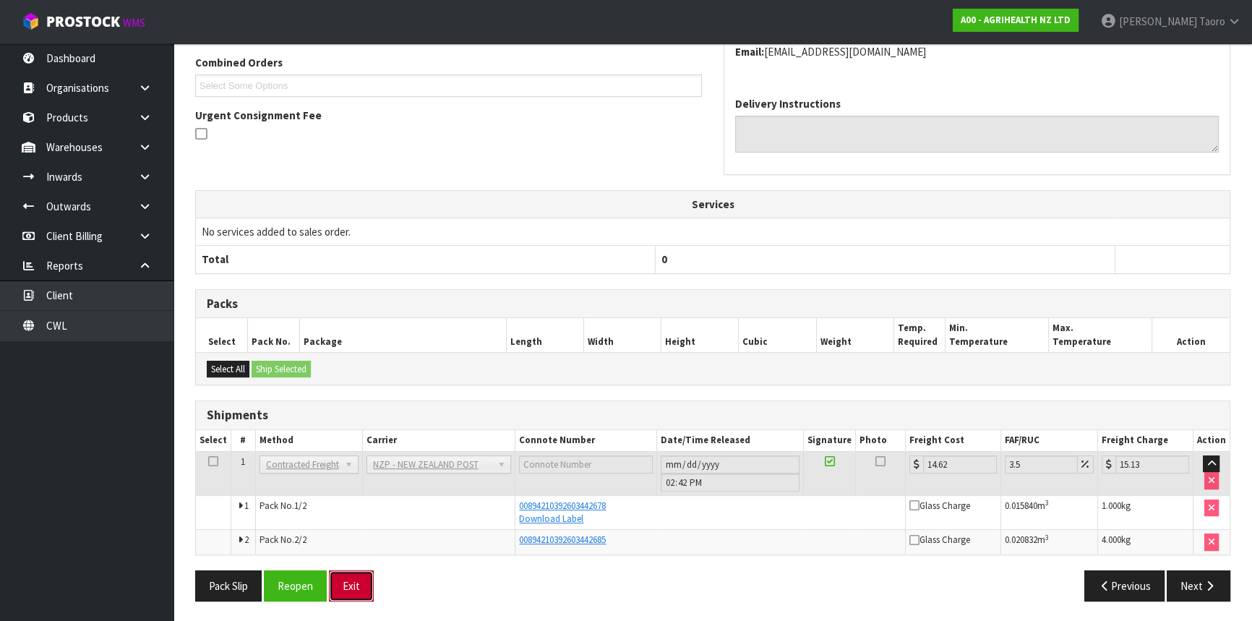
click at [345, 578] on button "Exit" at bounding box center [351, 585] width 45 height 31
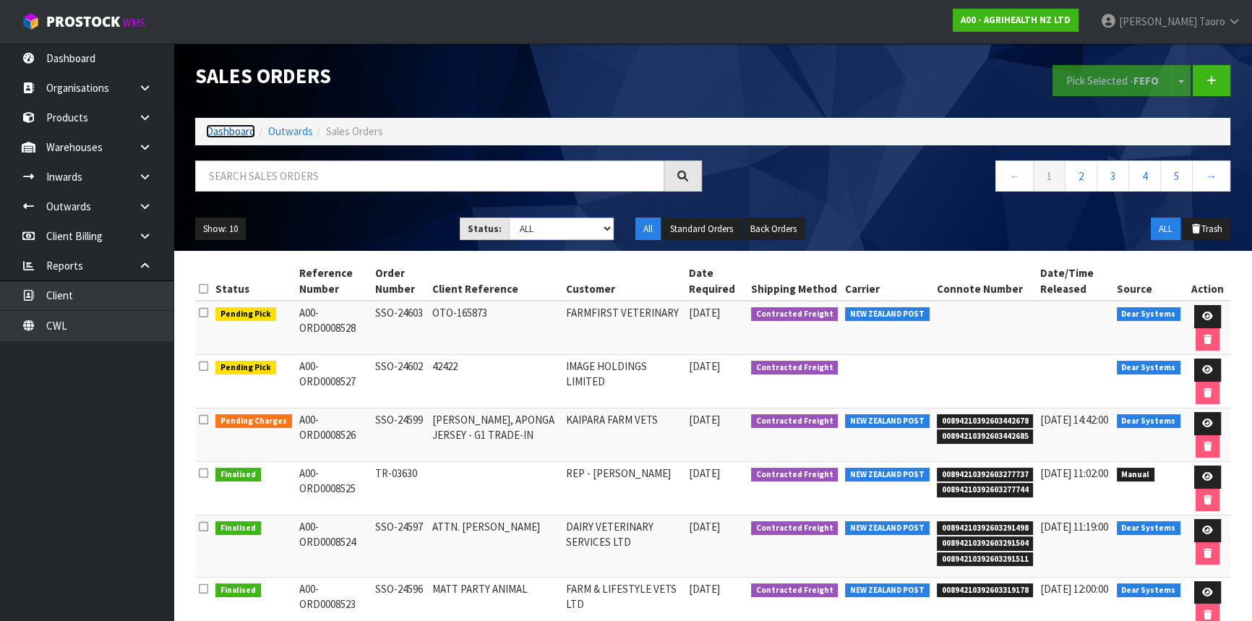
click at [239, 136] on link "Dashboard" at bounding box center [230, 131] width 49 height 14
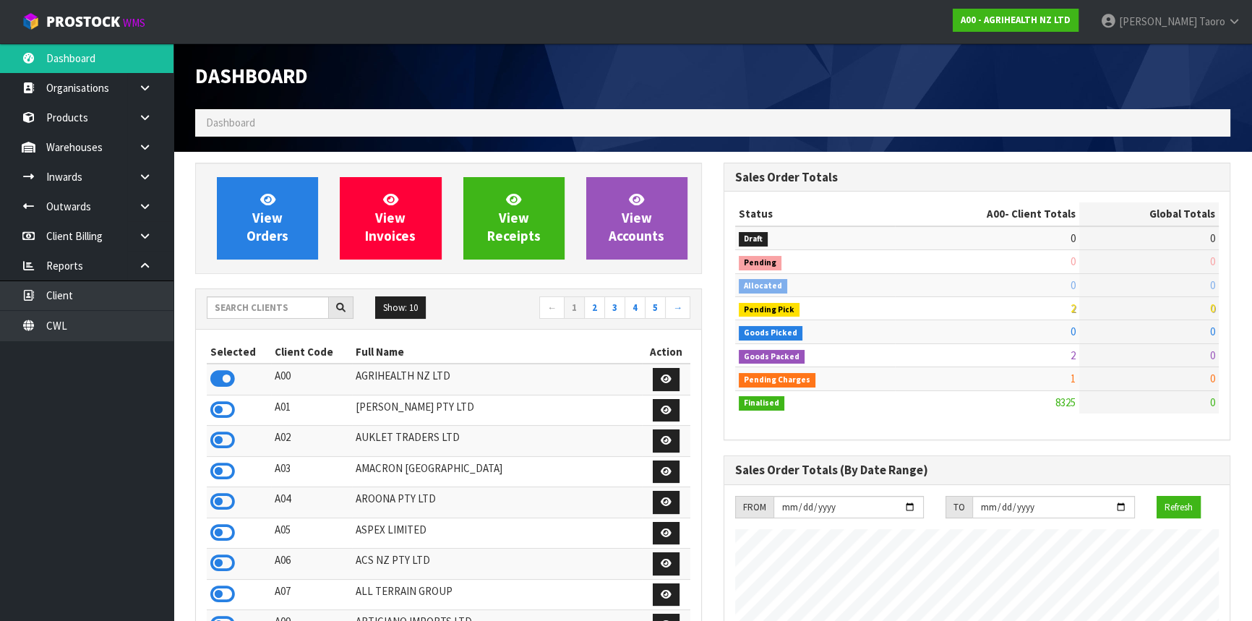
scroll to position [1093, 528]
click at [252, 310] on input "text" at bounding box center [268, 307] width 122 height 22
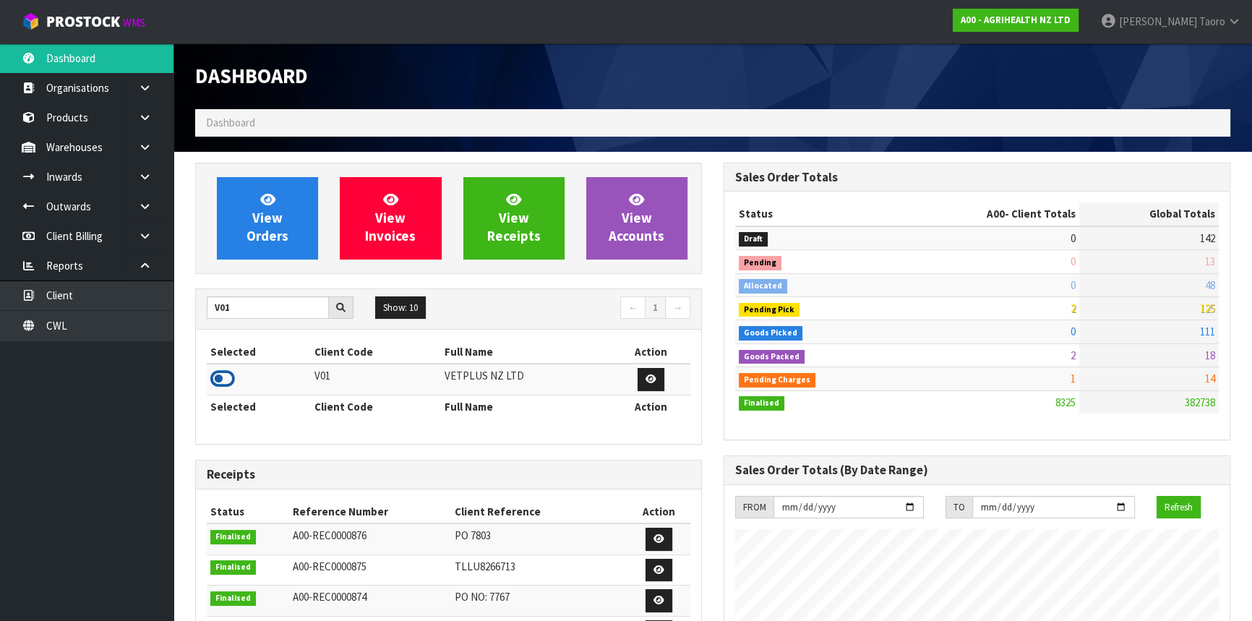
click at [227, 381] on icon at bounding box center [222, 379] width 25 height 22
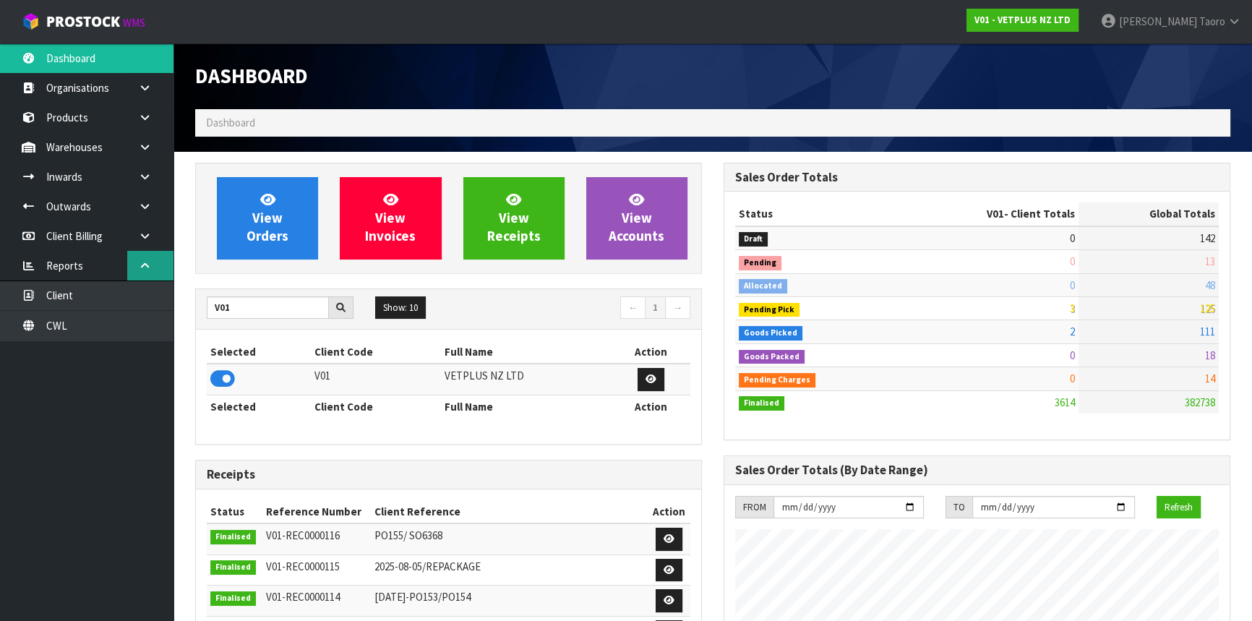
scroll to position [1046, 528]
click at [145, 266] on icon at bounding box center [145, 265] width 14 height 11
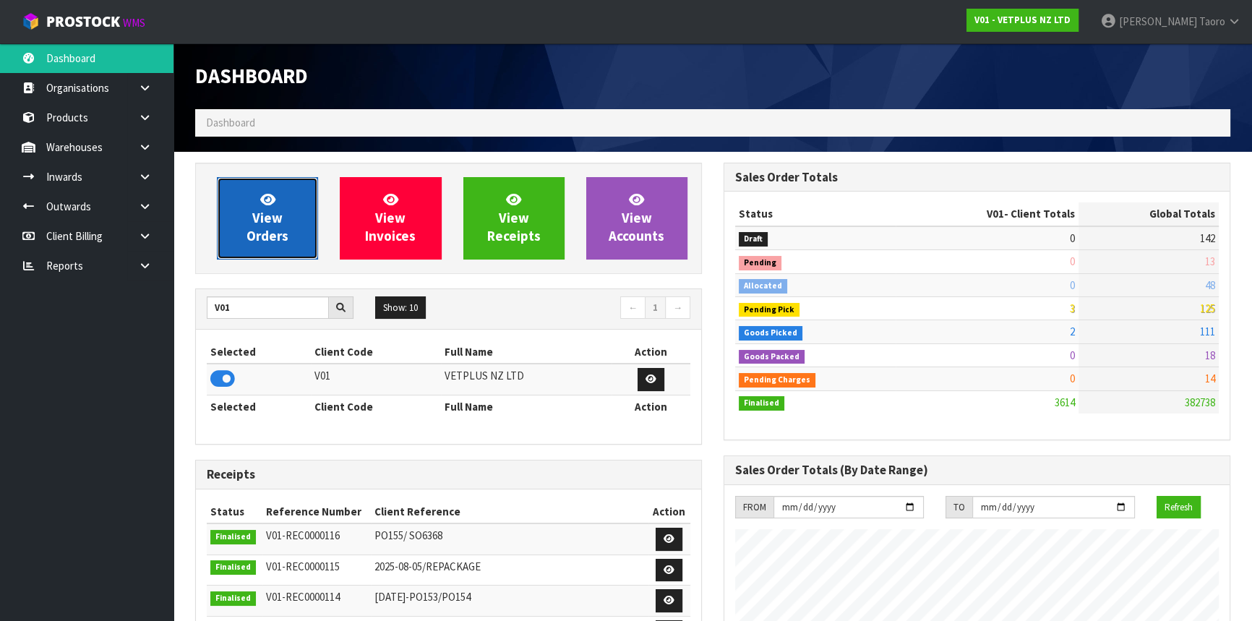
click at [290, 202] on link "View Orders" at bounding box center [267, 218] width 101 height 82
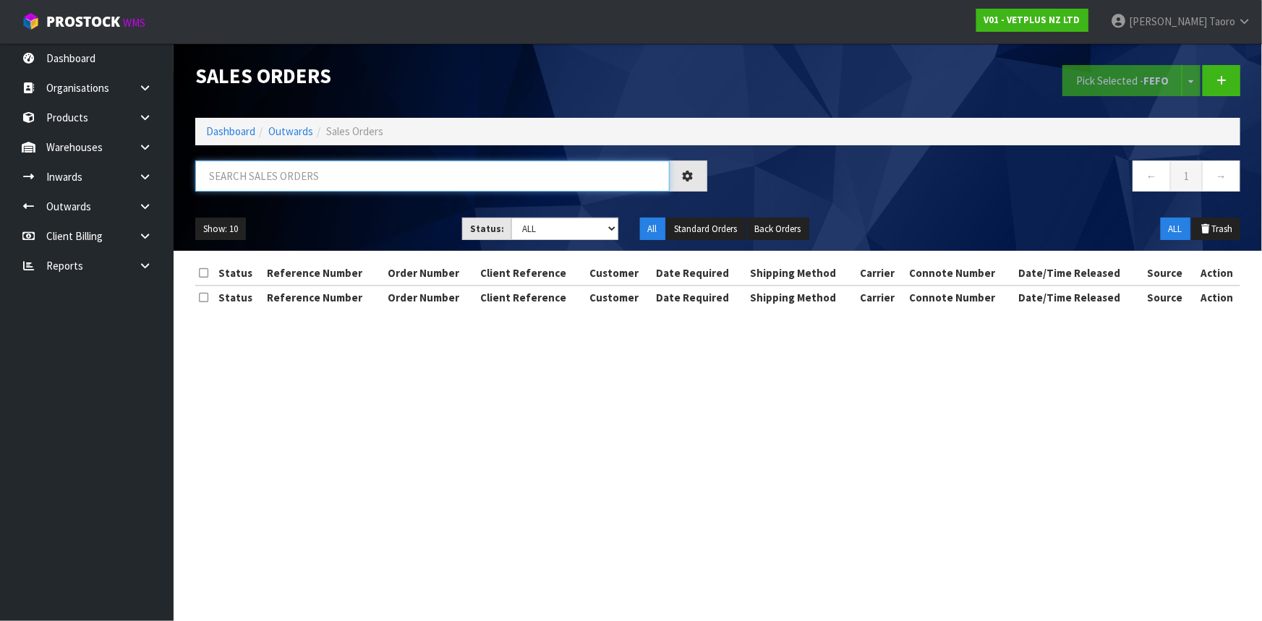
click at [289, 185] on input "text" at bounding box center [432, 175] width 474 height 31
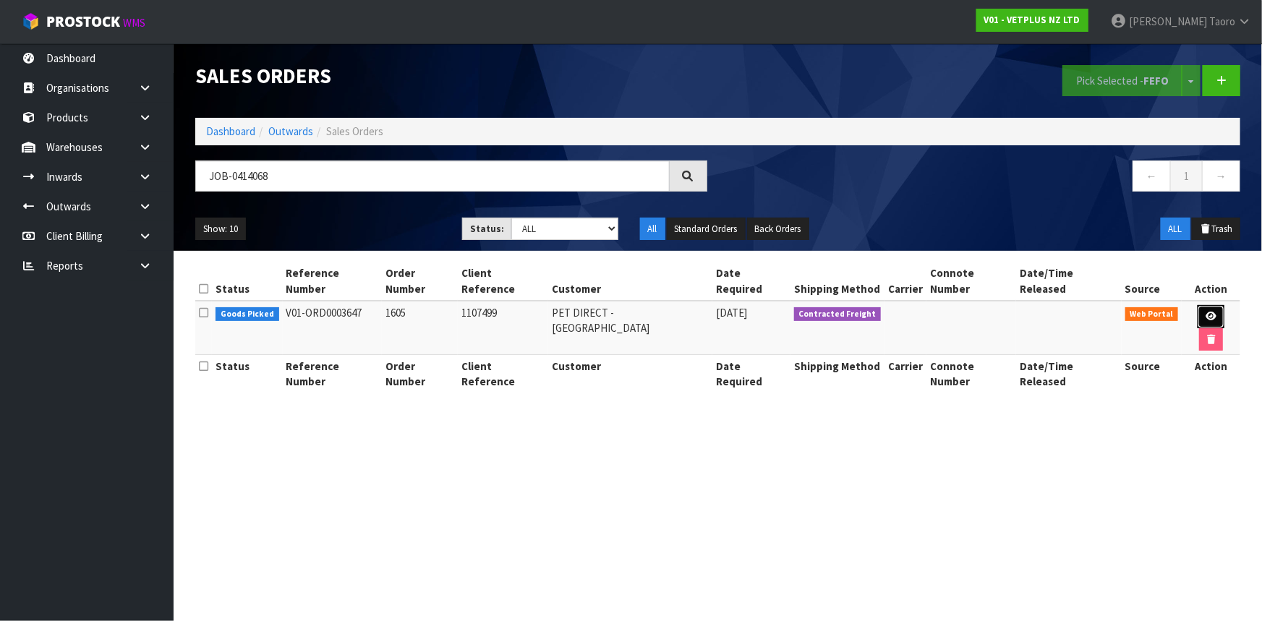
click at [1205, 312] on icon at bounding box center [1210, 316] width 11 height 9
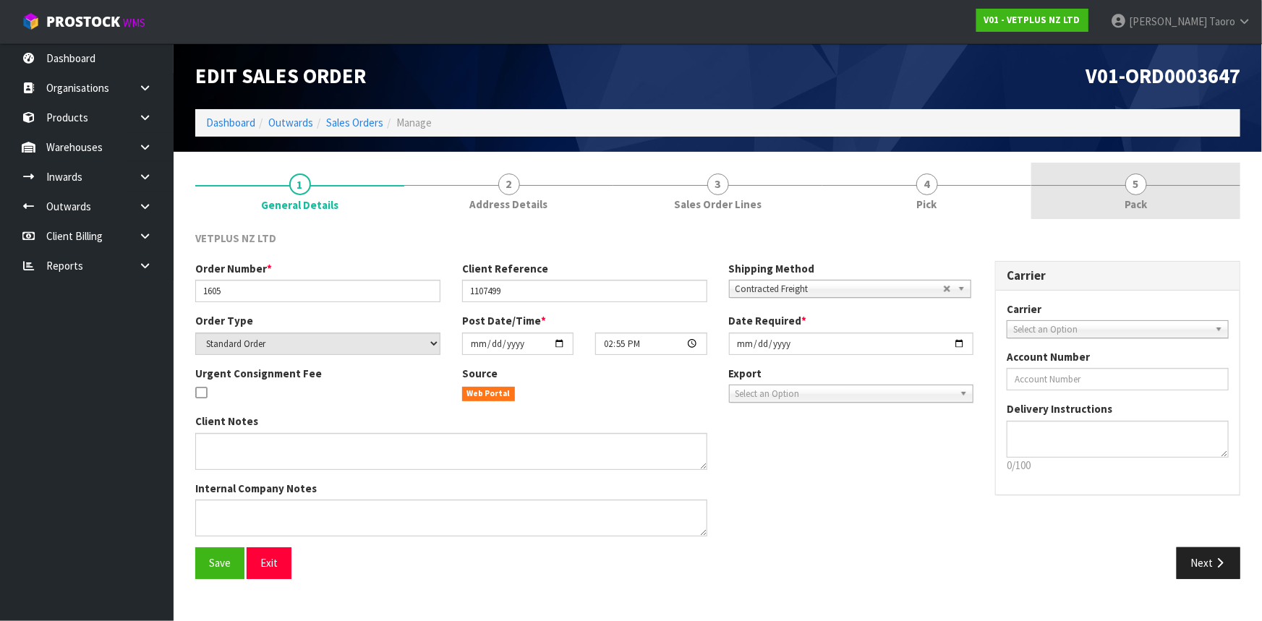
click at [1129, 195] on link "5 Pack" at bounding box center [1135, 191] width 209 height 57
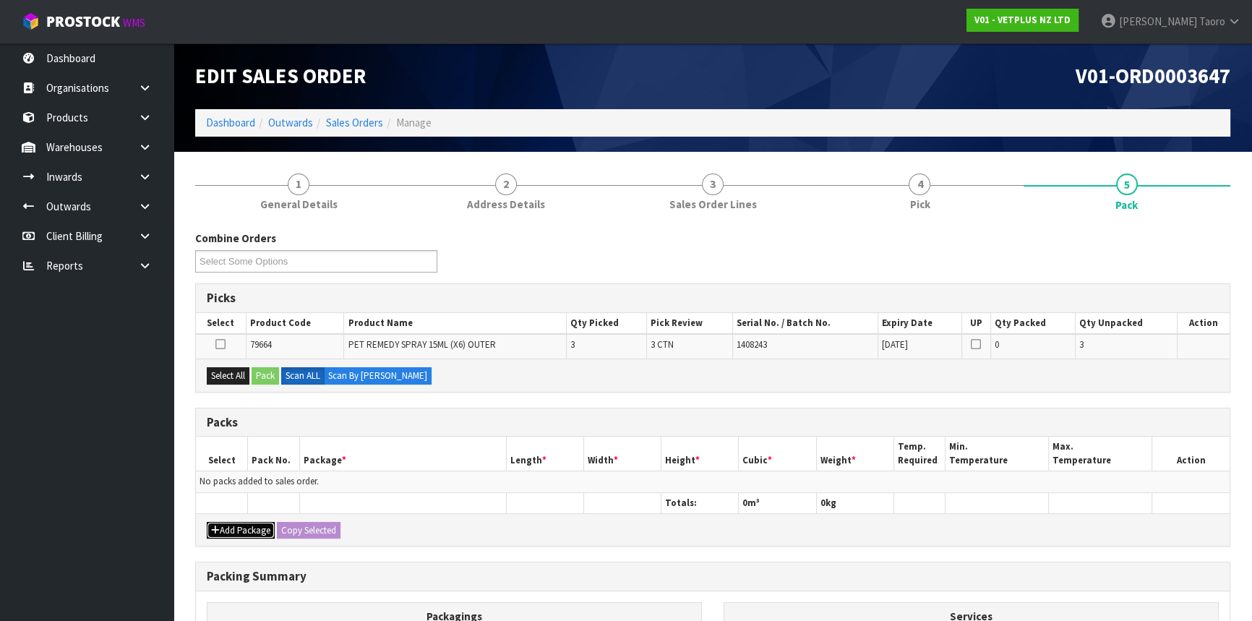
drag, startPoint x: 224, startPoint y: 524, endPoint x: 225, endPoint y: 499, distance: 25.3
click at [224, 522] on button "Add Package" at bounding box center [241, 530] width 68 height 17
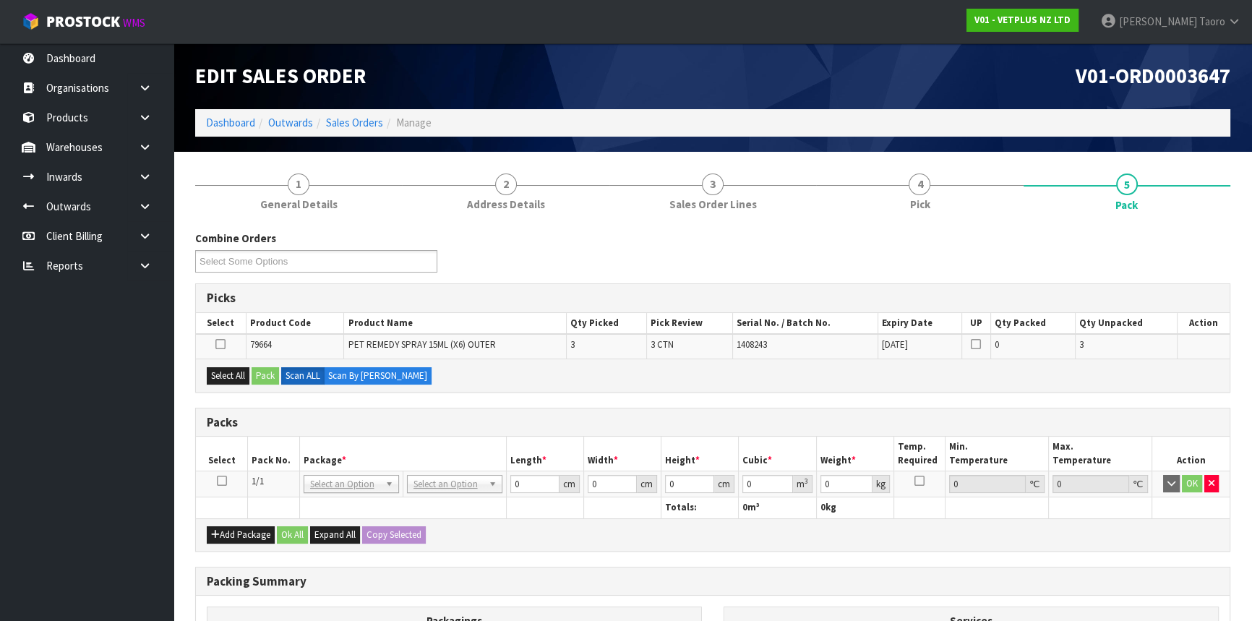
click at [227, 477] on td at bounding box center [222, 484] width 52 height 26
click at [226, 481] on icon at bounding box center [222, 481] width 10 height 1
click at [270, 461] on th "Pack No." at bounding box center [274, 454] width 52 height 34
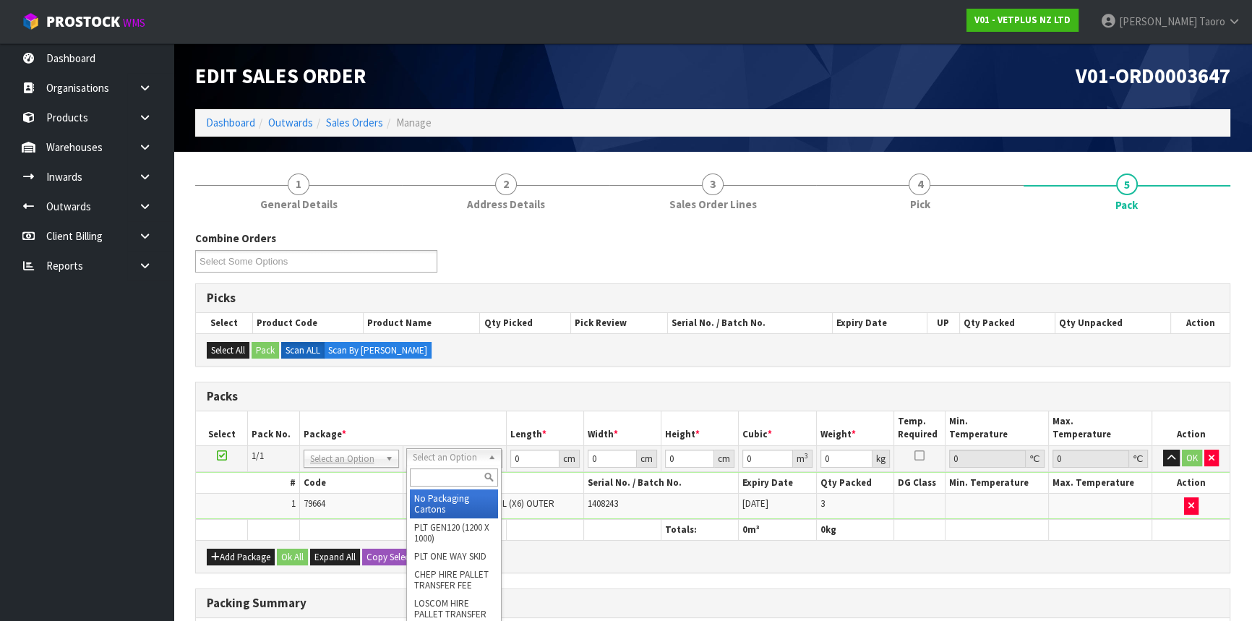
drag, startPoint x: 494, startPoint y: 458, endPoint x: 467, endPoint y: 477, distance: 33.3
click at [466, 477] on input "text" at bounding box center [454, 477] width 88 height 18
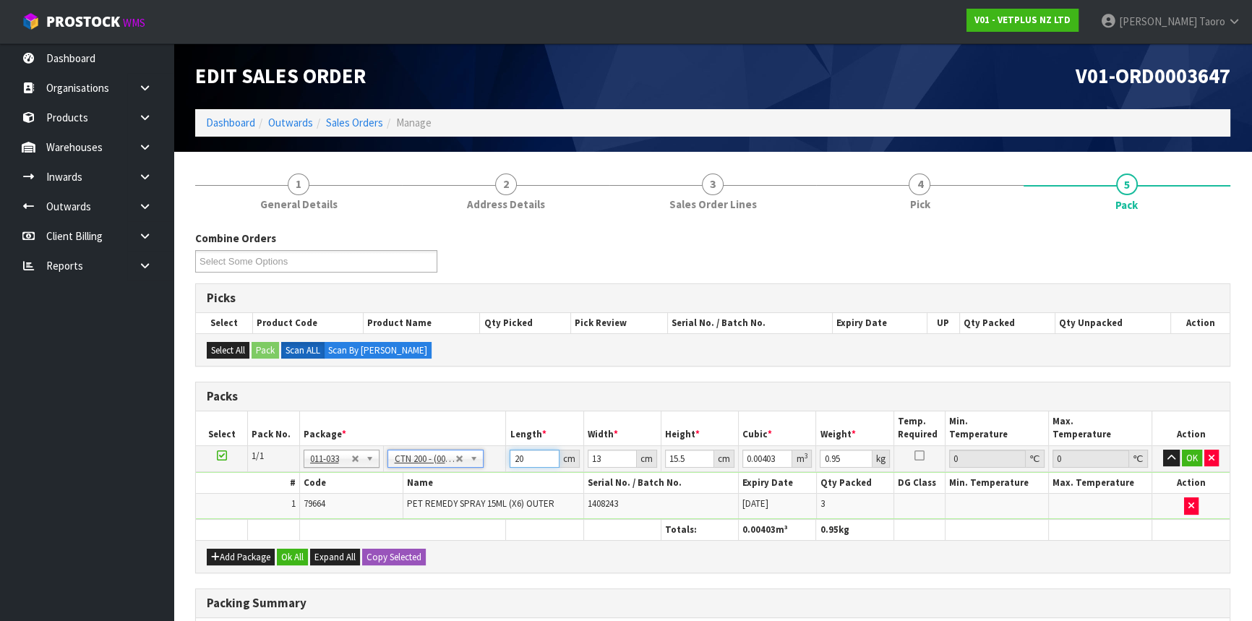
click at [528, 459] on input "20" at bounding box center [534, 459] width 49 height 18
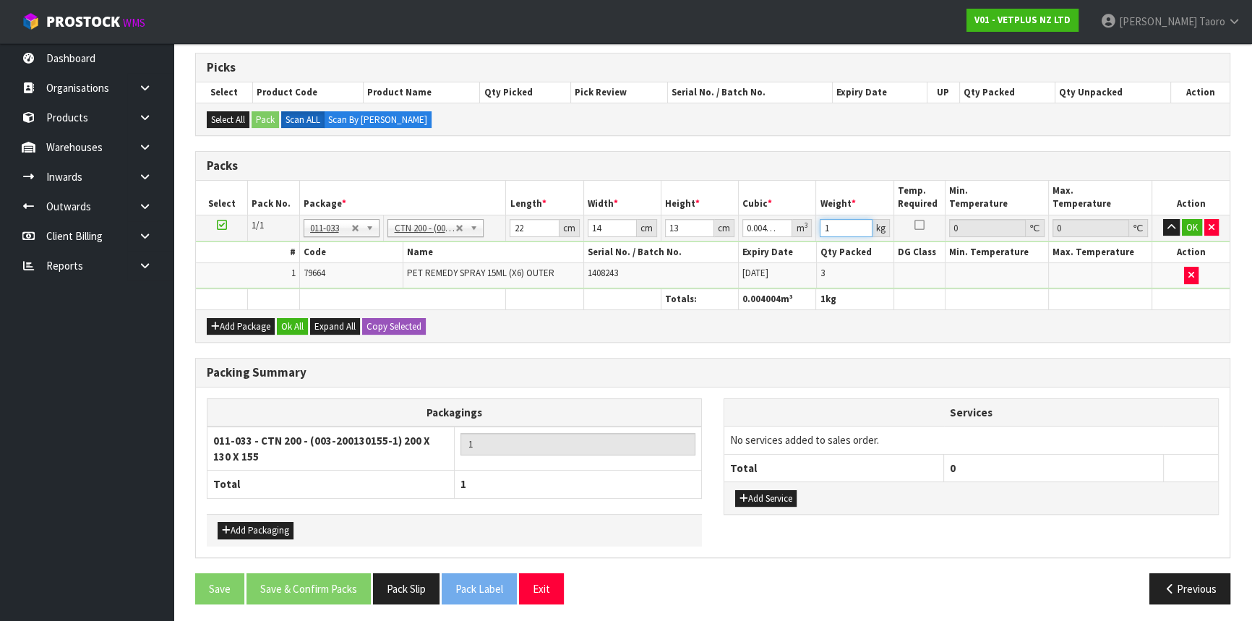
scroll to position [231, 0]
click at [291, 325] on button "Ok All" at bounding box center [292, 325] width 31 height 17
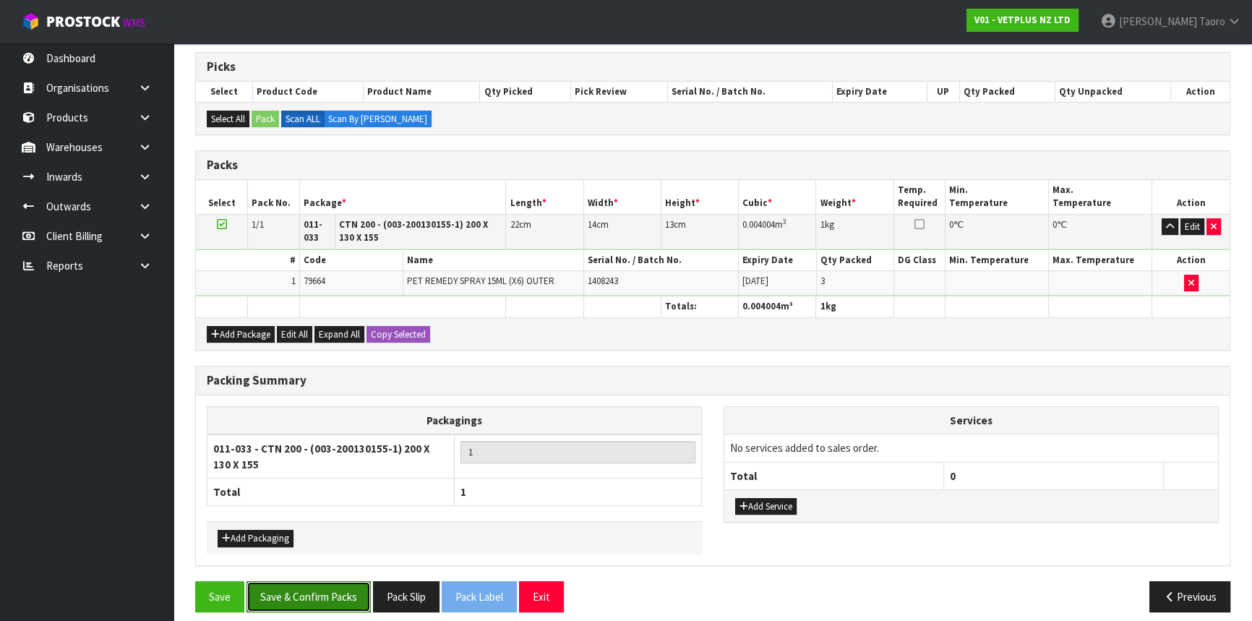
drag, startPoint x: 361, startPoint y: 599, endPoint x: 369, endPoint y: 607, distance: 11.3
click at [361, 600] on button "Save & Confirm Packs" at bounding box center [309, 596] width 124 height 31
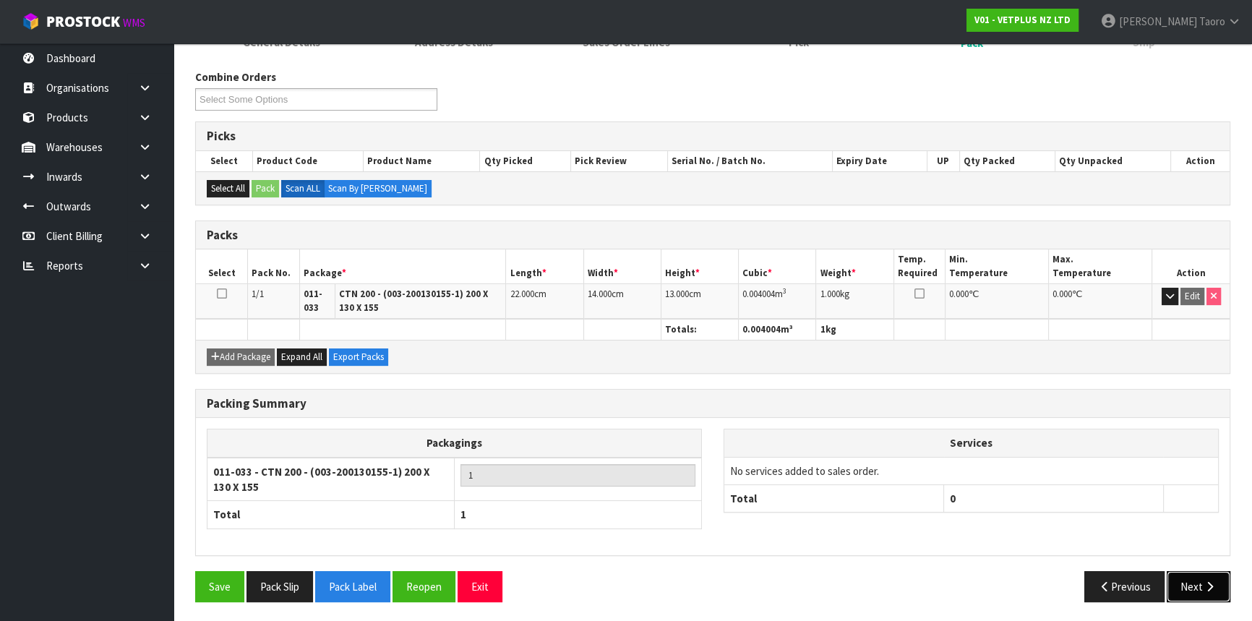
click at [1207, 587] on icon "button" at bounding box center [1210, 586] width 14 height 11
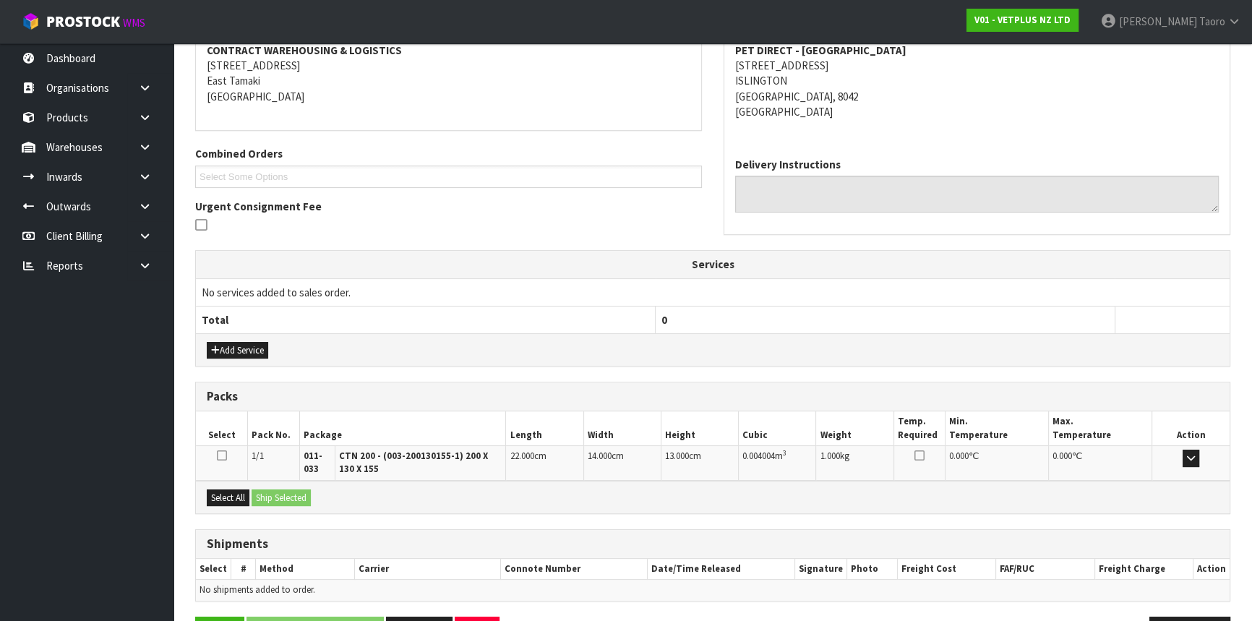
scroll to position [326, 0]
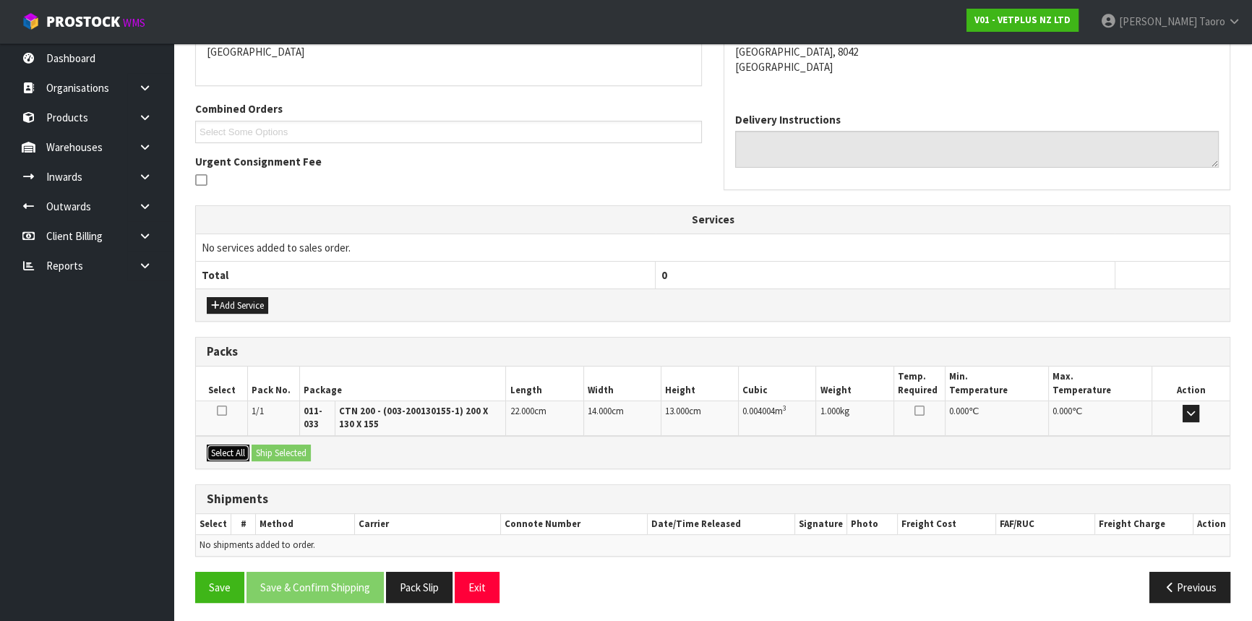
drag, startPoint x: 235, startPoint y: 447, endPoint x: 259, endPoint y: 447, distance: 23.9
click at [236, 447] on button "Select All" at bounding box center [228, 453] width 43 height 17
click at [272, 446] on button "Ship Selected" at bounding box center [281, 453] width 59 height 17
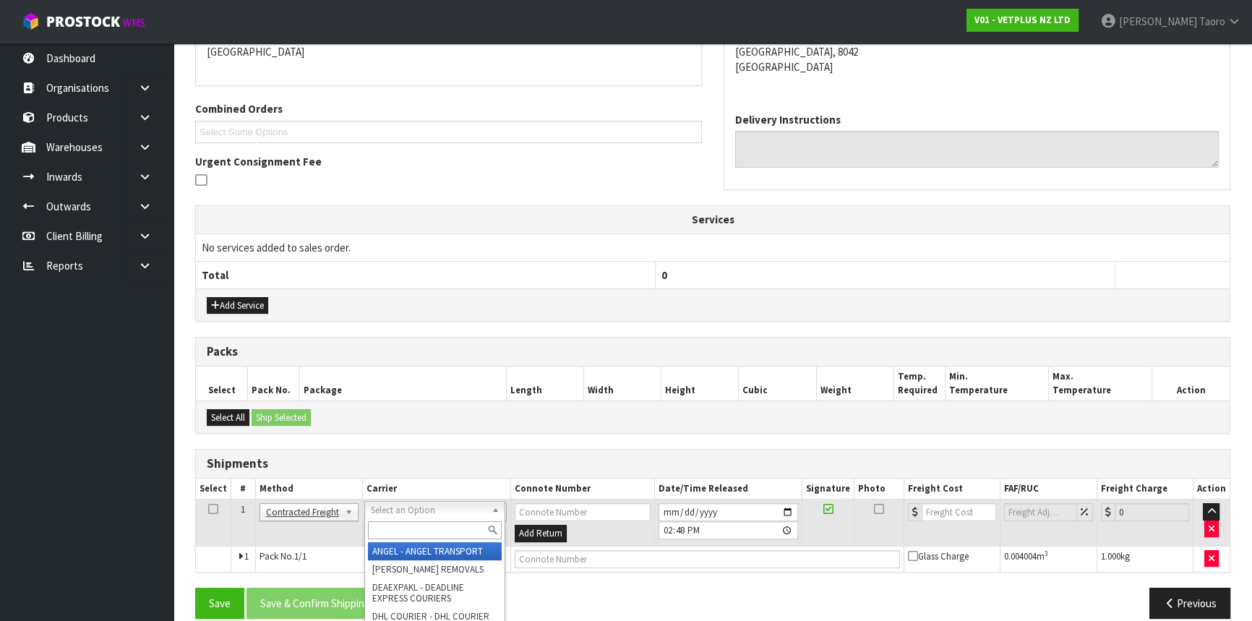
click at [430, 521] on input "text" at bounding box center [435, 530] width 134 height 18
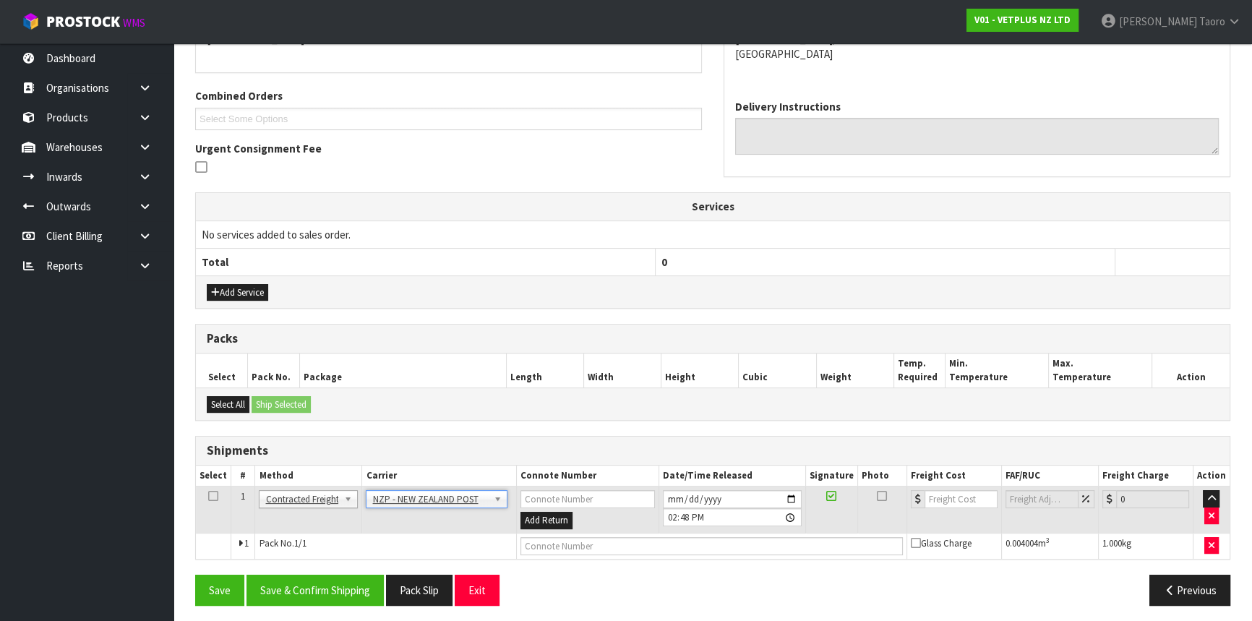
scroll to position [343, 0]
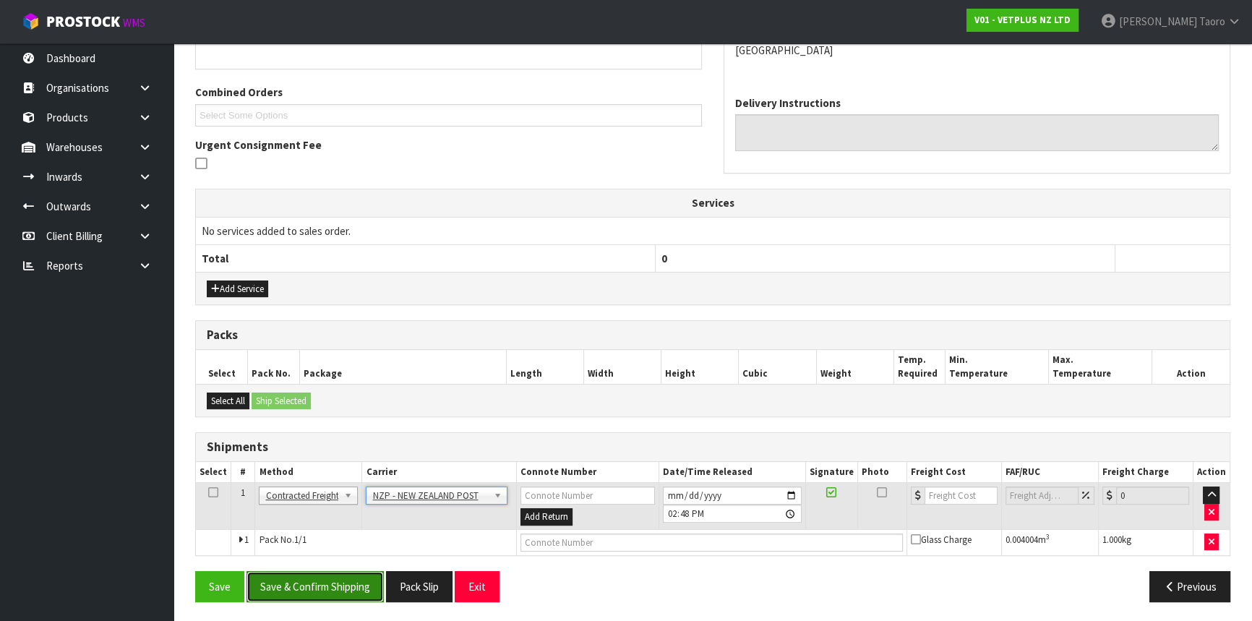
click at [352, 593] on button "Save & Confirm Shipping" at bounding box center [315, 586] width 137 height 31
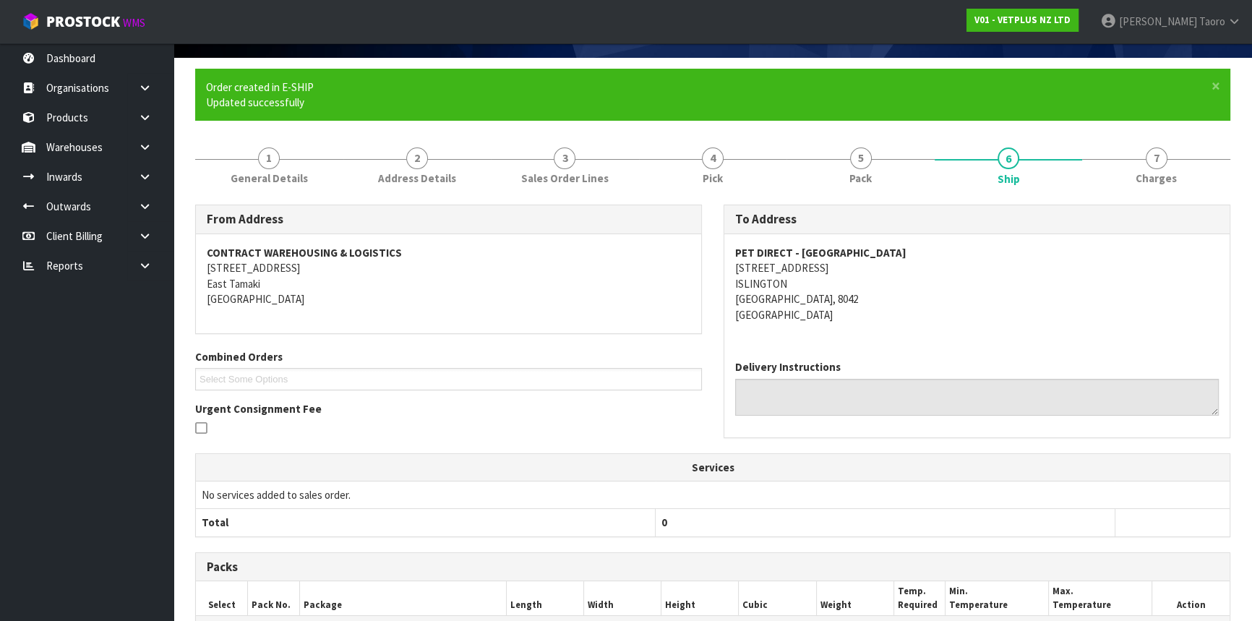
scroll to position [322, 0]
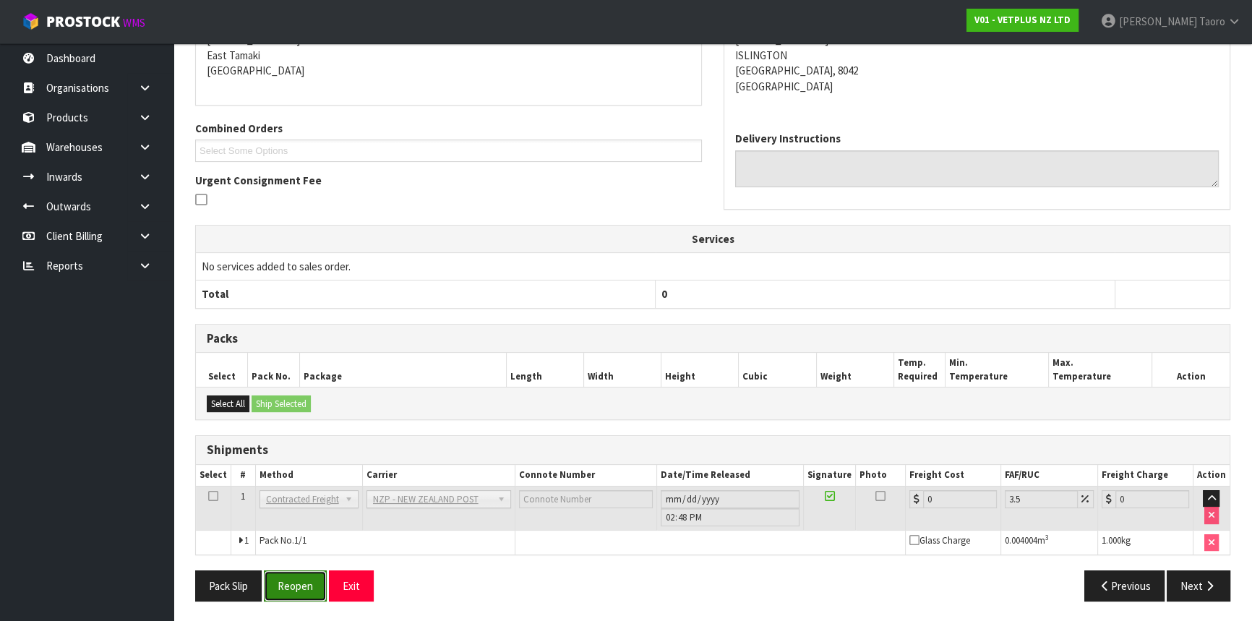
click at [313, 577] on button "Reopen" at bounding box center [295, 585] width 63 height 31
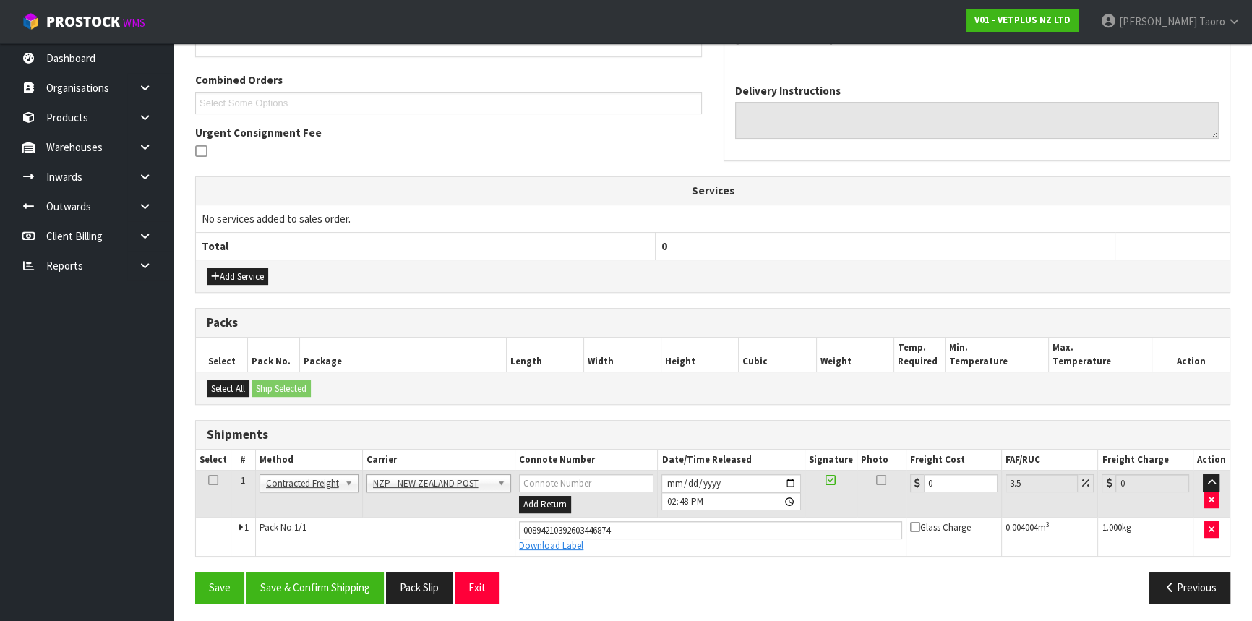
scroll to position [356, 0]
click at [946, 481] on input "0" at bounding box center [961, 483] width 74 height 18
click at [362, 581] on button "Save & Confirm Shipping" at bounding box center [315, 586] width 137 height 31
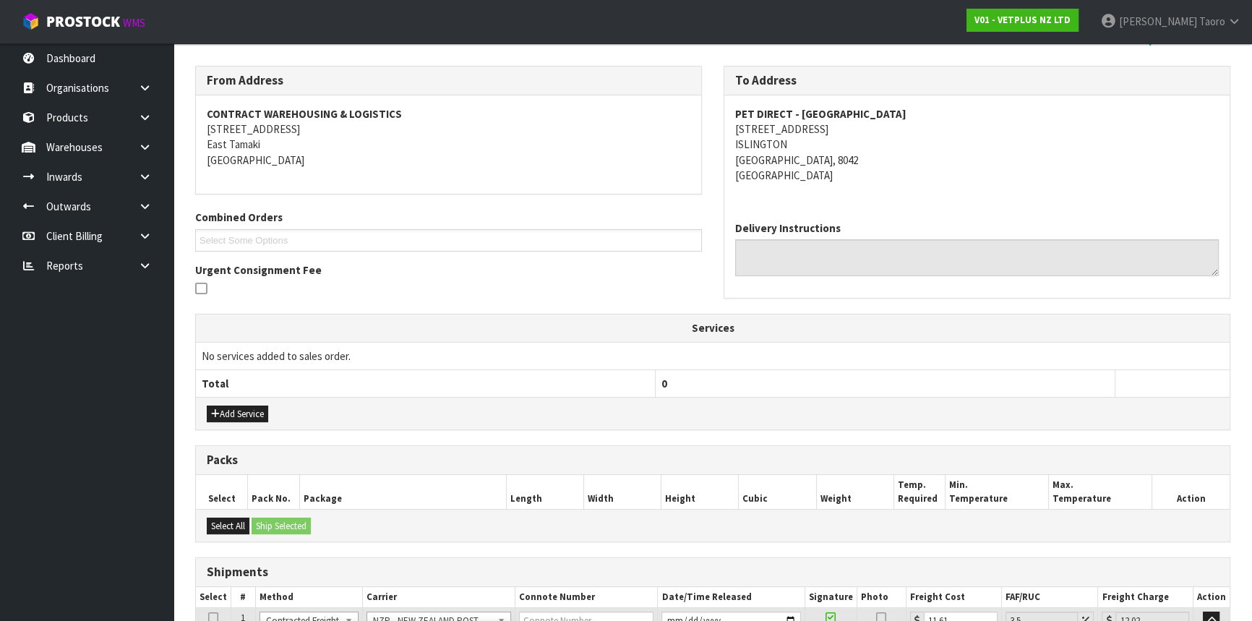
scroll to position [317, 0]
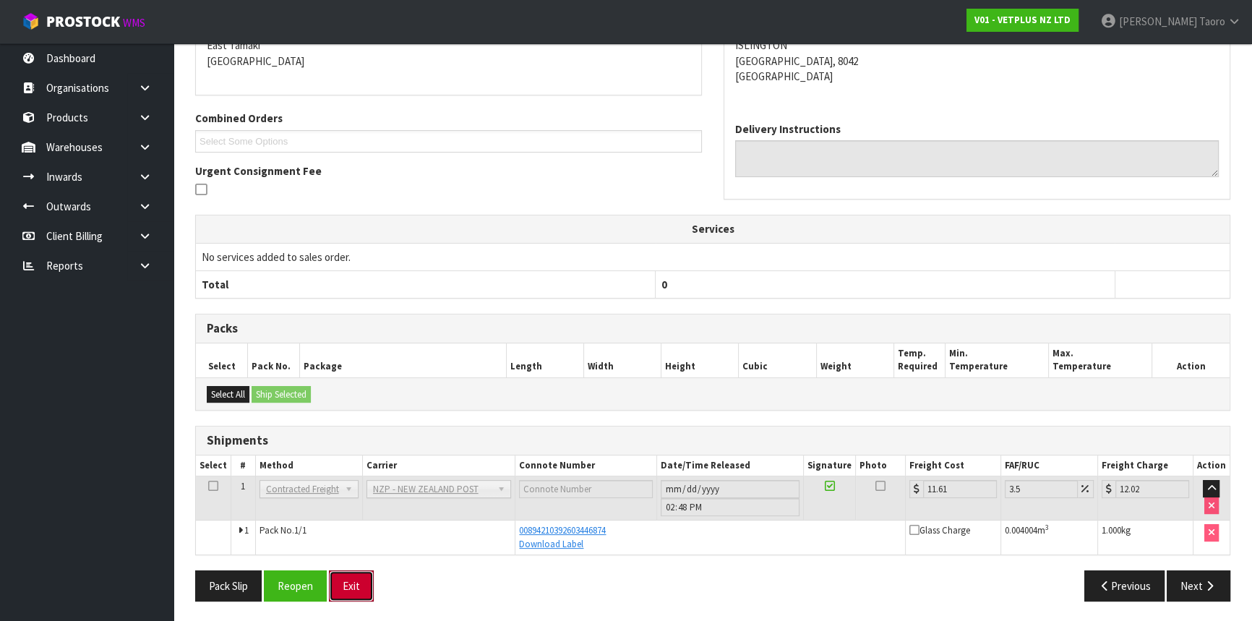
click at [354, 582] on button "Exit" at bounding box center [351, 585] width 45 height 31
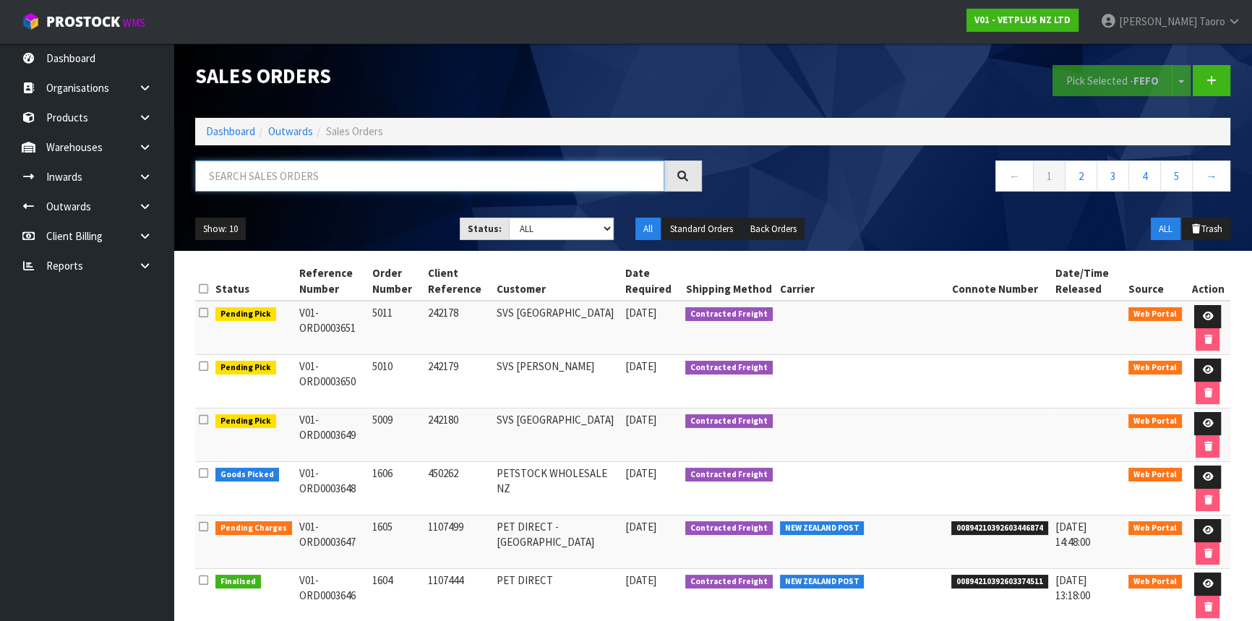
click at [265, 173] on input "text" at bounding box center [429, 175] width 469 height 31
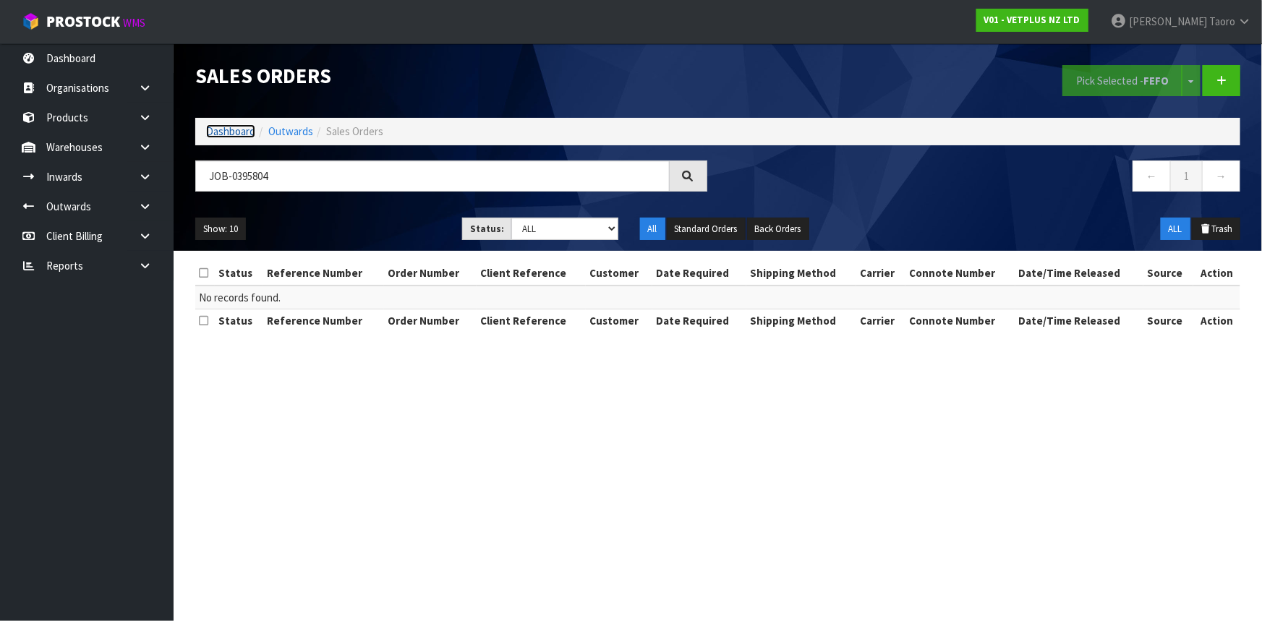
click at [231, 132] on link "Dashboard" at bounding box center [230, 131] width 49 height 14
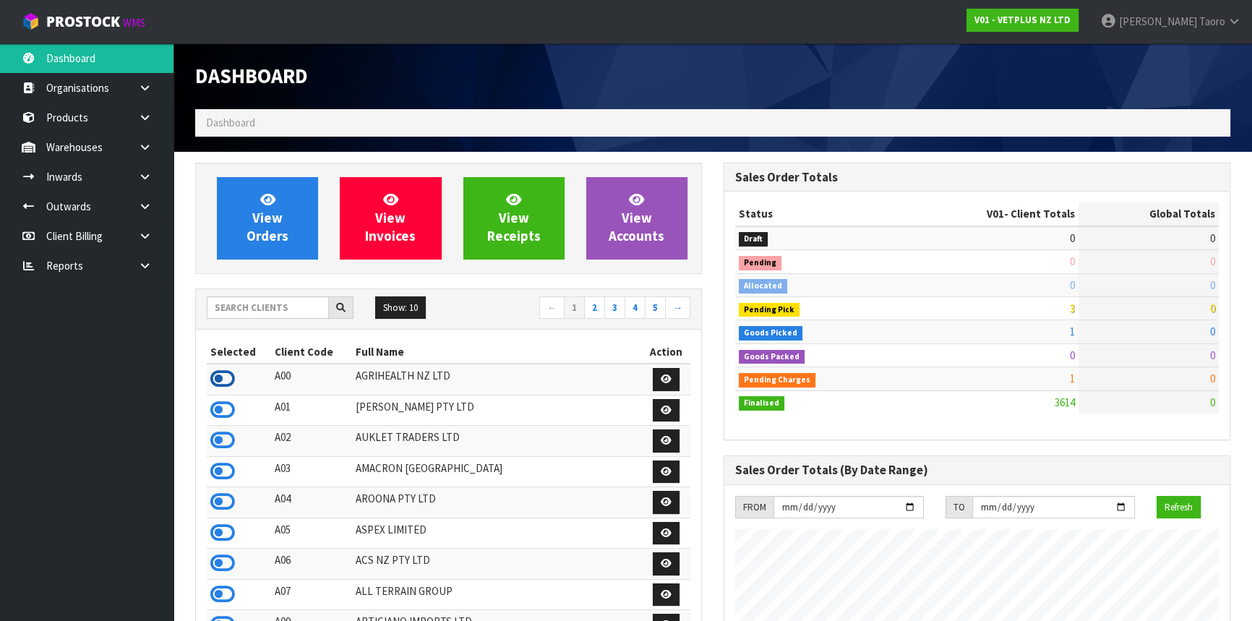
scroll to position [1046, 528]
click at [231, 311] on input "text" at bounding box center [268, 307] width 122 height 22
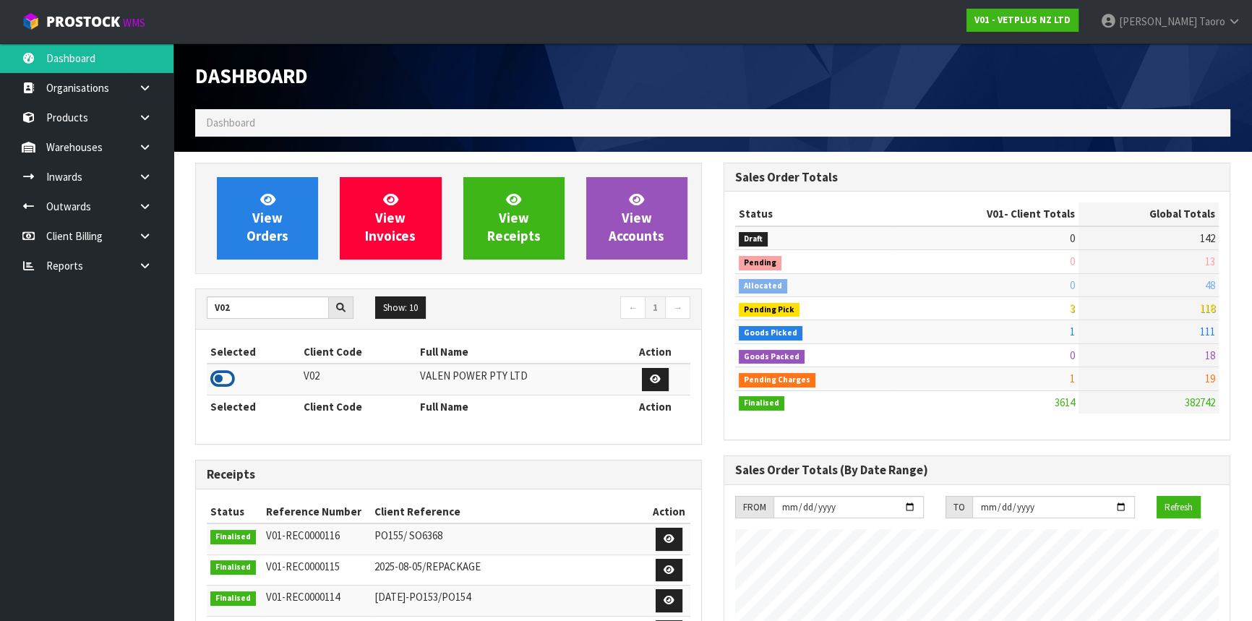
click at [226, 368] on icon at bounding box center [222, 379] width 25 height 22
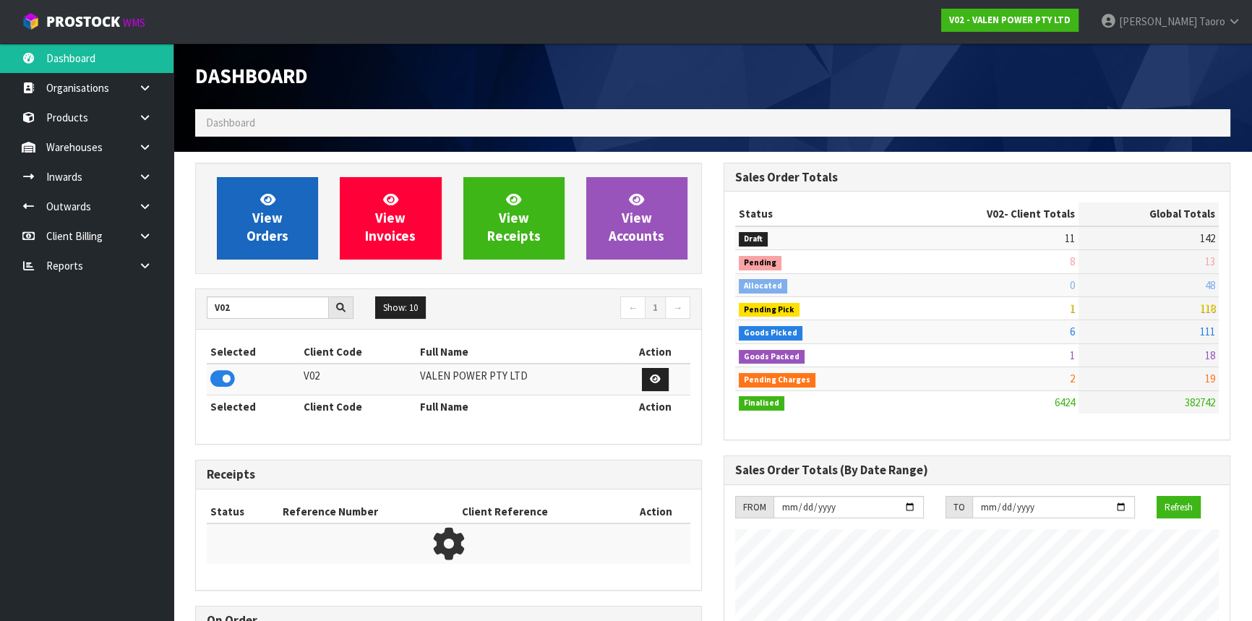
scroll to position [1139, 528]
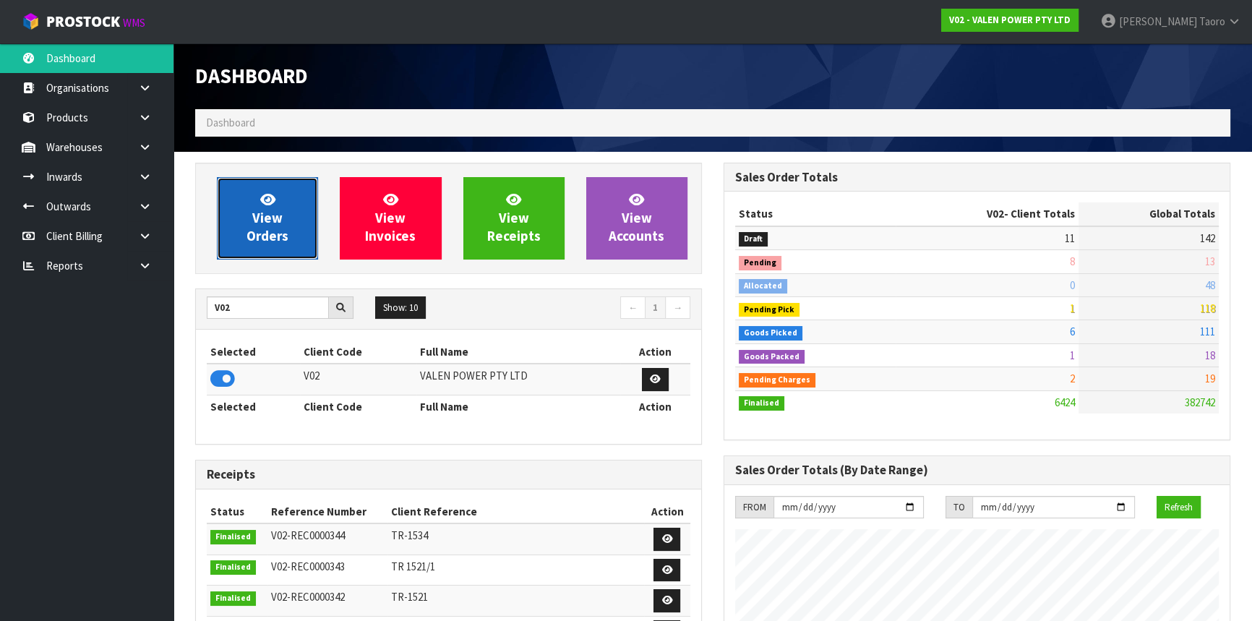
click at [252, 226] on span "View Orders" at bounding box center [268, 218] width 42 height 54
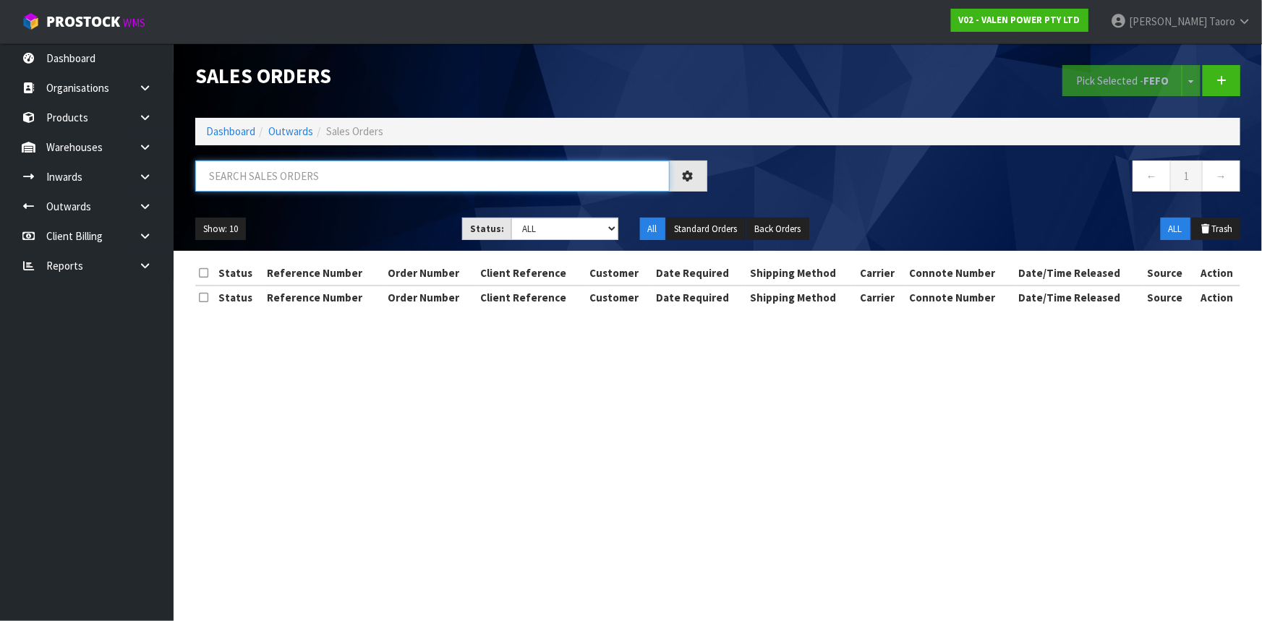
click at [284, 170] on input "text" at bounding box center [432, 175] width 474 height 31
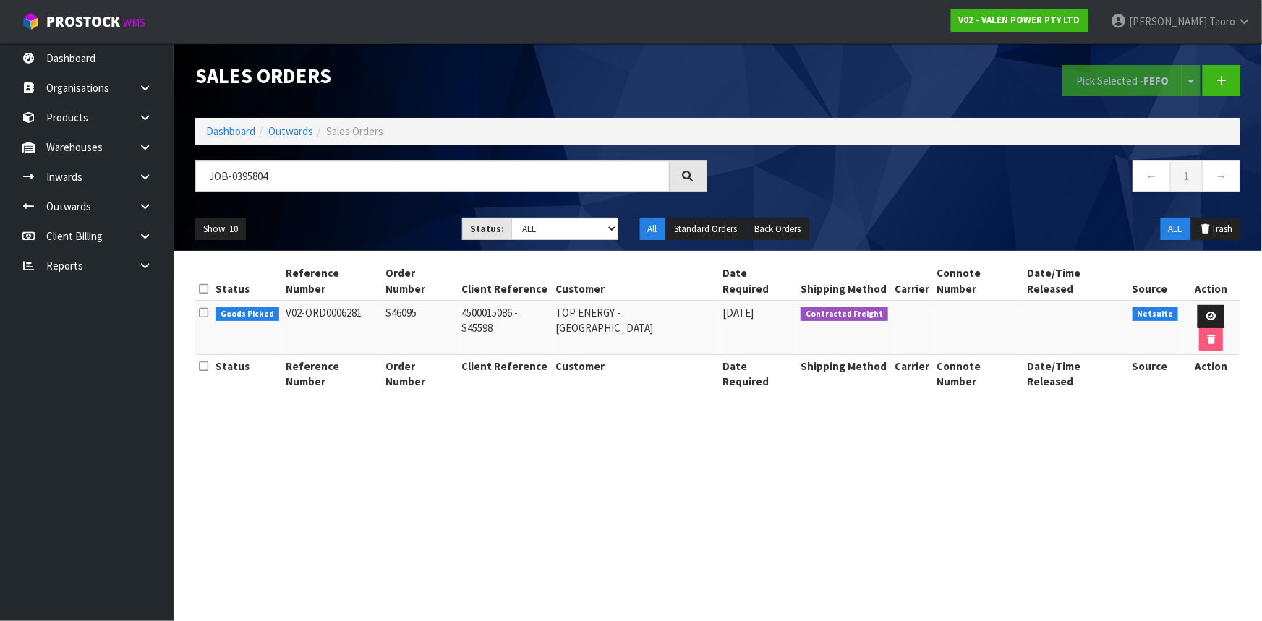
click at [1209, 309] on td at bounding box center [1210, 328] width 59 height 54
click at [1205, 312] on icon at bounding box center [1210, 316] width 11 height 9
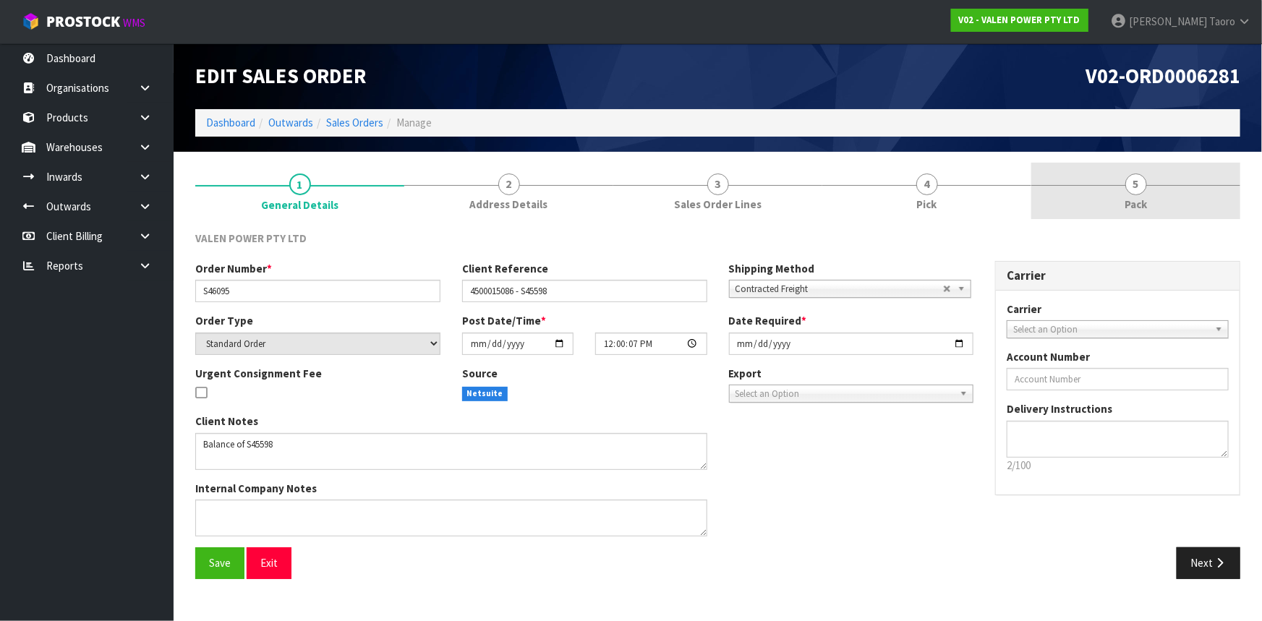
click at [1134, 187] on span "5" at bounding box center [1136, 185] width 22 height 22
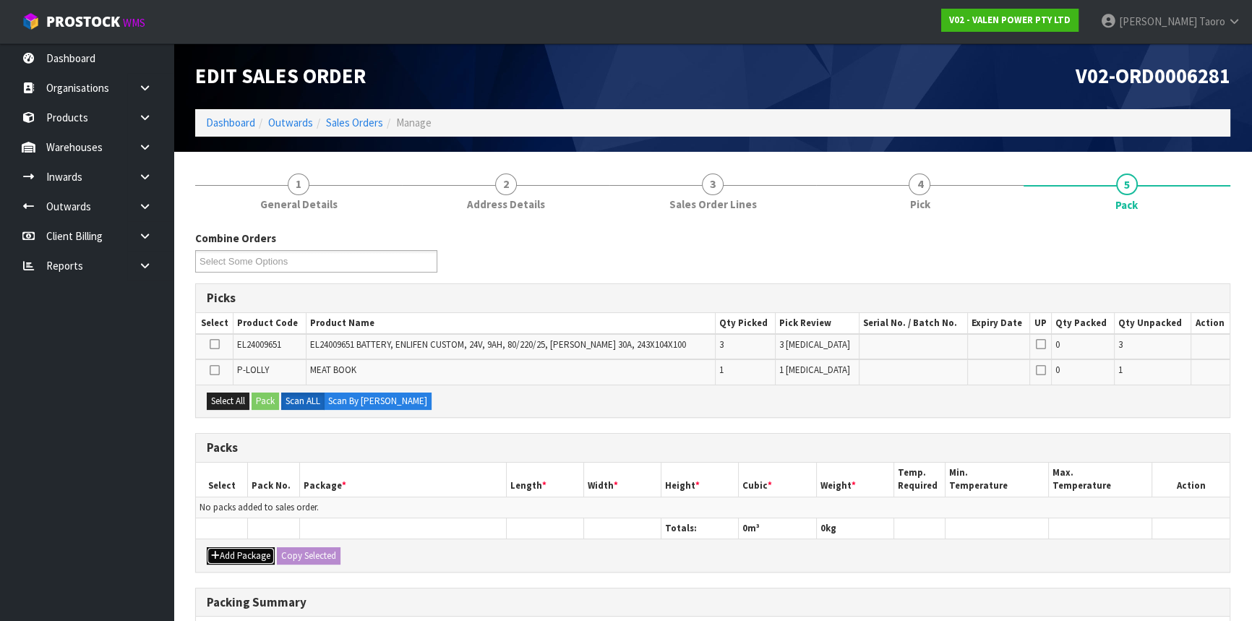
click at [244, 559] on button "Add Package" at bounding box center [241, 555] width 68 height 17
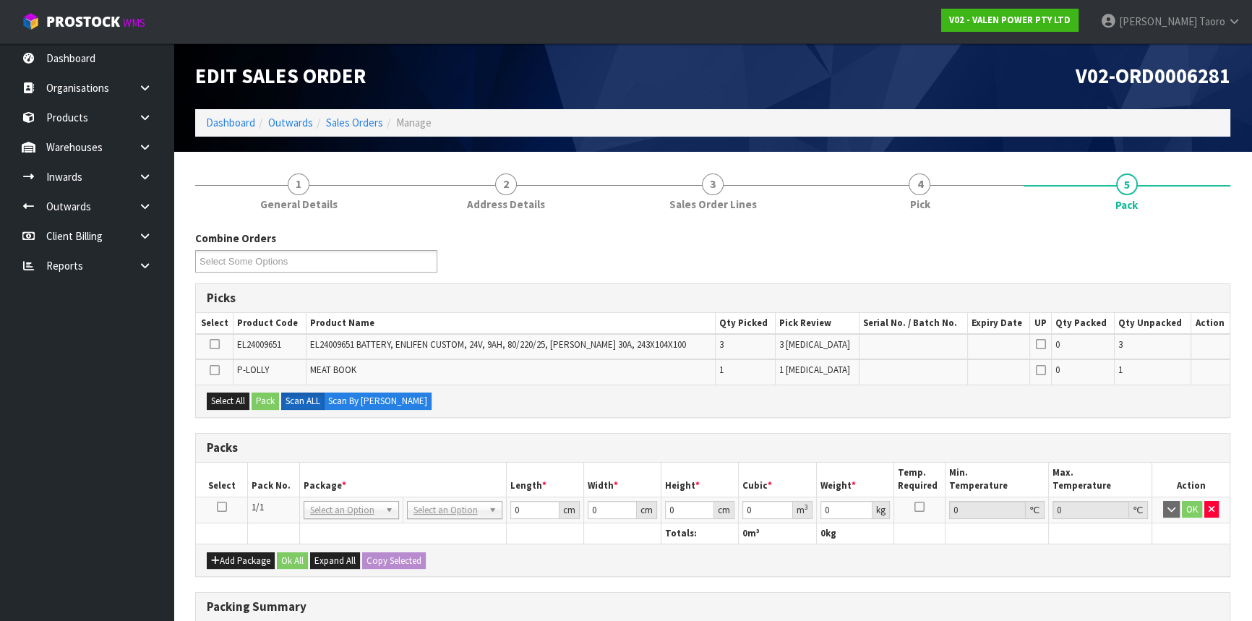
click at [222, 507] on icon at bounding box center [222, 507] width 10 height 1
click at [229, 398] on button "Select All" at bounding box center [228, 401] width 43 height 17
click at [265, 402] on button "Pack" at bounding box center [265, 401] width 27 height 17
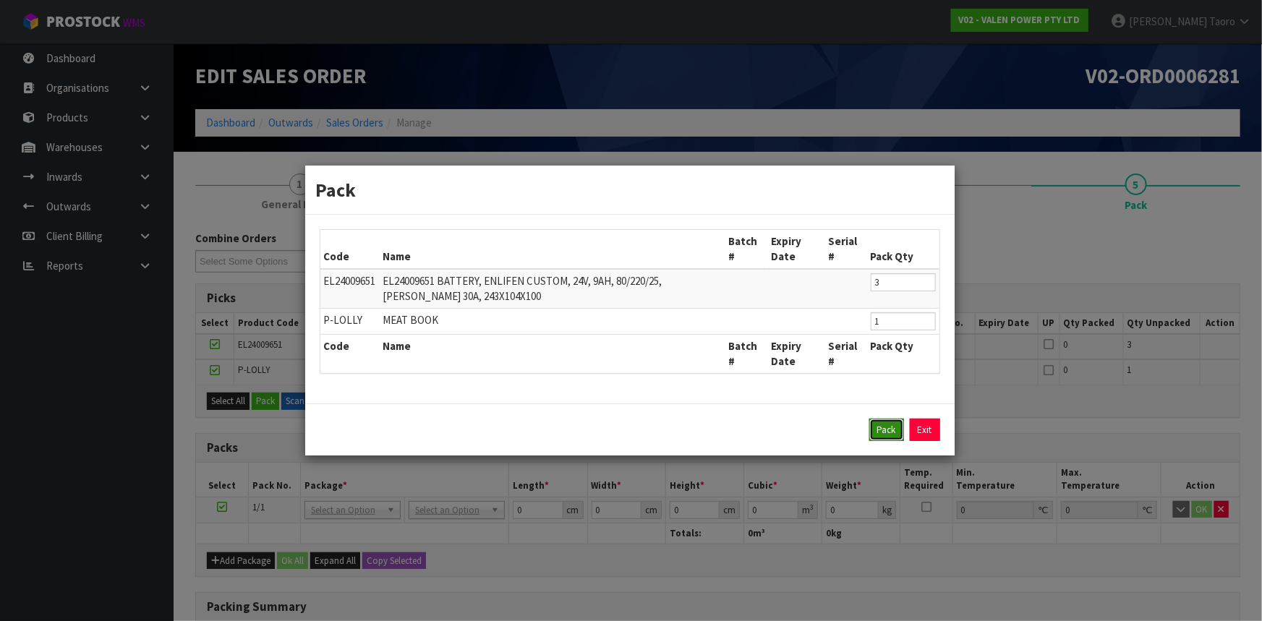
click at [902, 427] on button "Pack" at bounding box center [886, 430] width 35 height 23
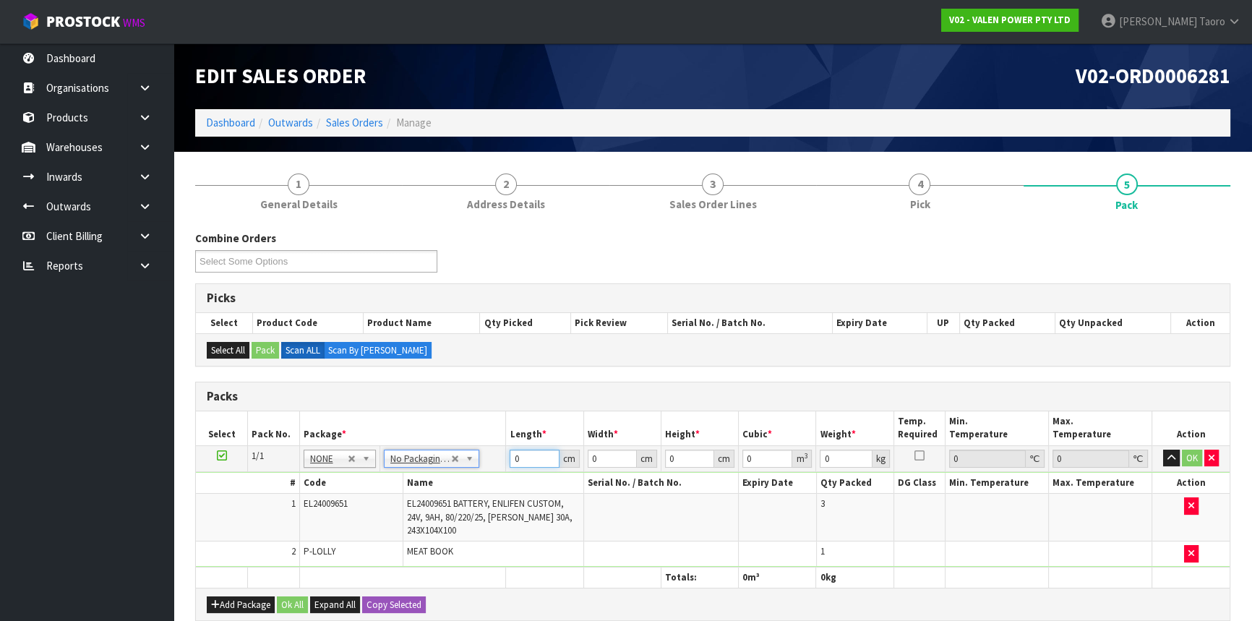
click at [526, 460] on input "0" at bounding box center [534, 459] width 49 height 18
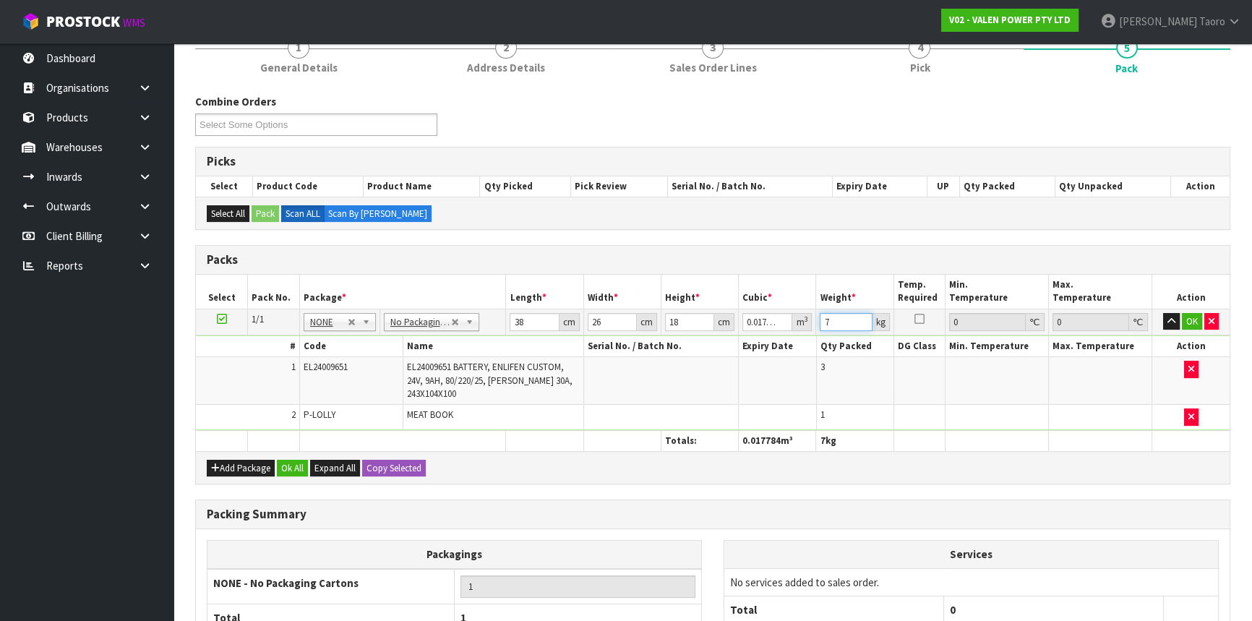
scroll to position [271, 0]
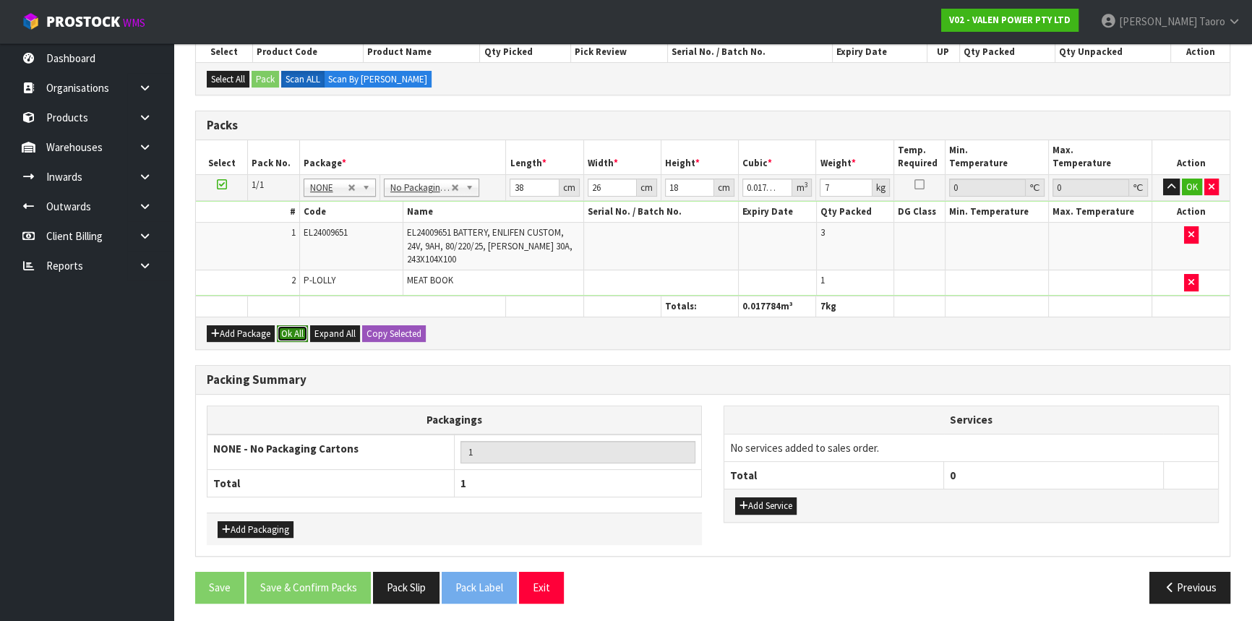
click at [301, 330] on button "Ok All" at bounding box center [292, 333] width 31 height 17
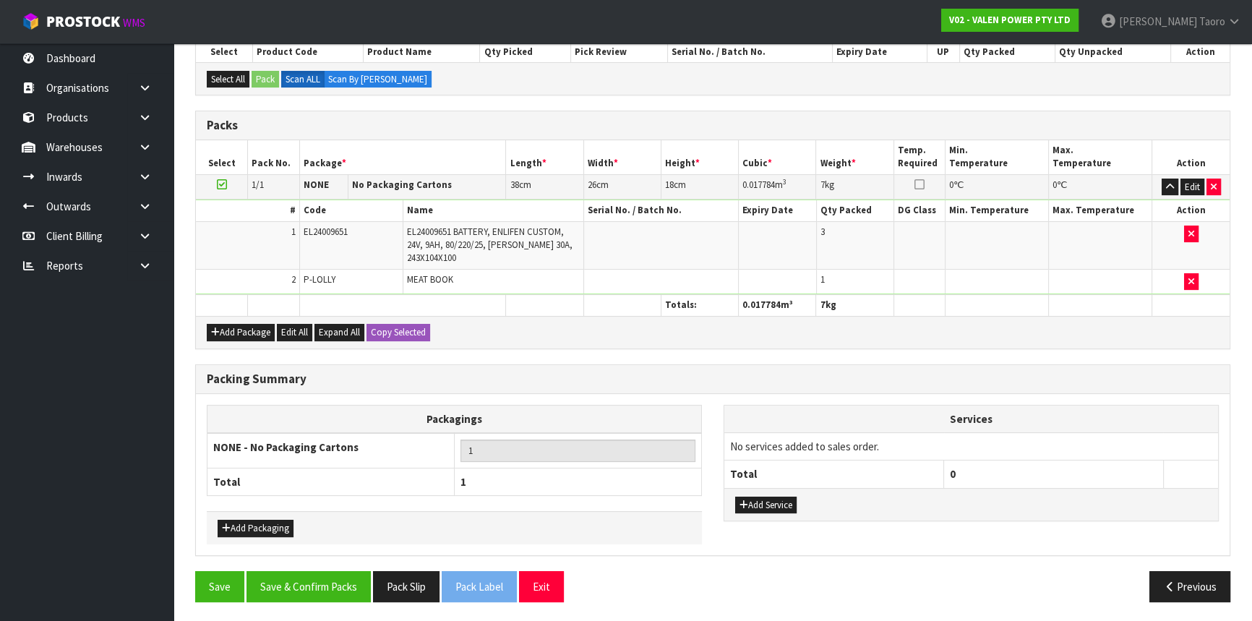
scroll to position [270, 0]
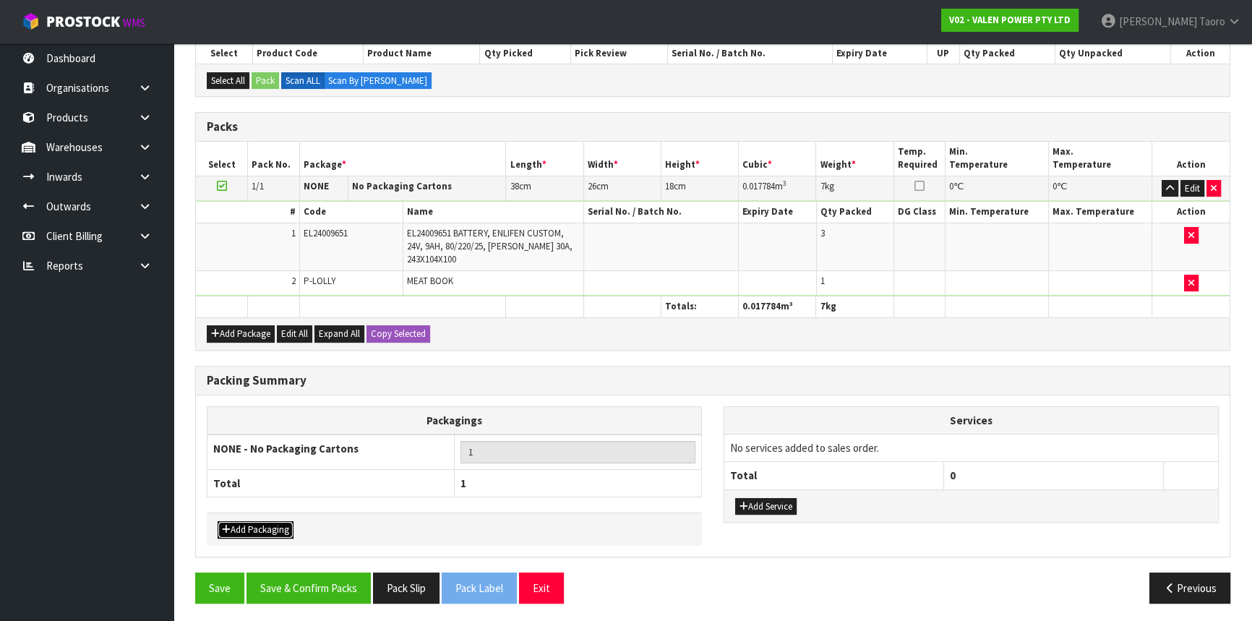
click at [270, 524] on button "Add Packaging" at bounding box center [256, 529] width 76 height 17
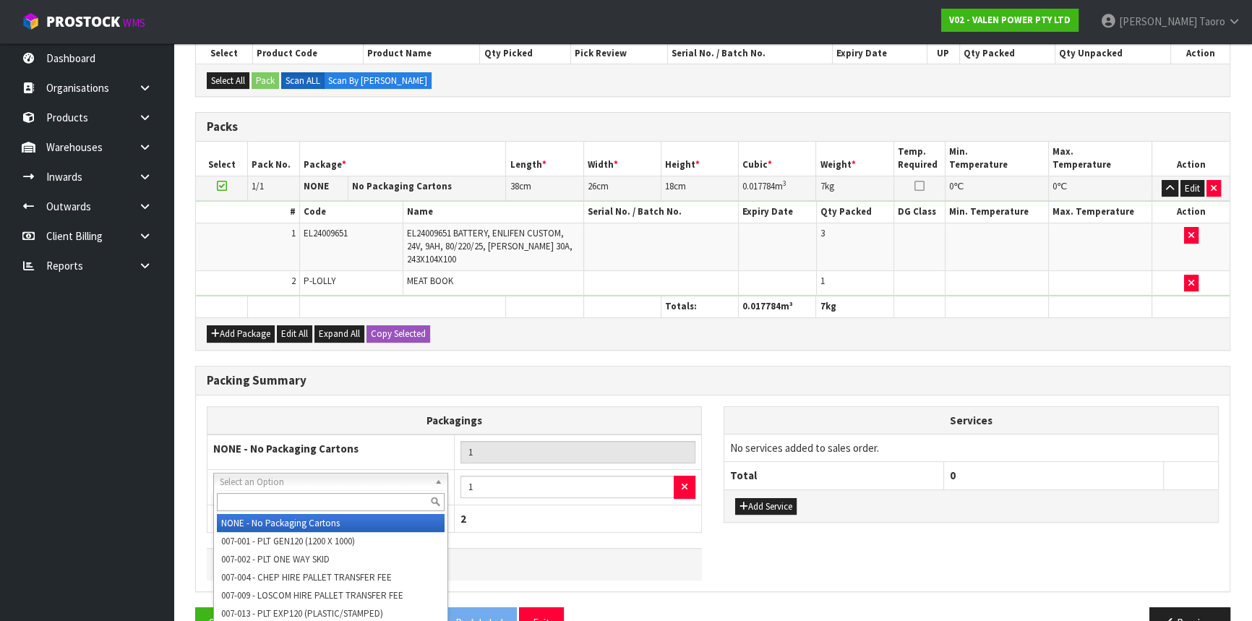
drag, startPoint x: 306, startPoint y: 497, endPoint x: 346, endPoint y: 526, distance: 49.8
click at [325, 502] on input "text" at bounding box center [331, 502] width 228 height 18
click at [346, 499] on input "text" at bounding box center [331, 502] width 228 height 18
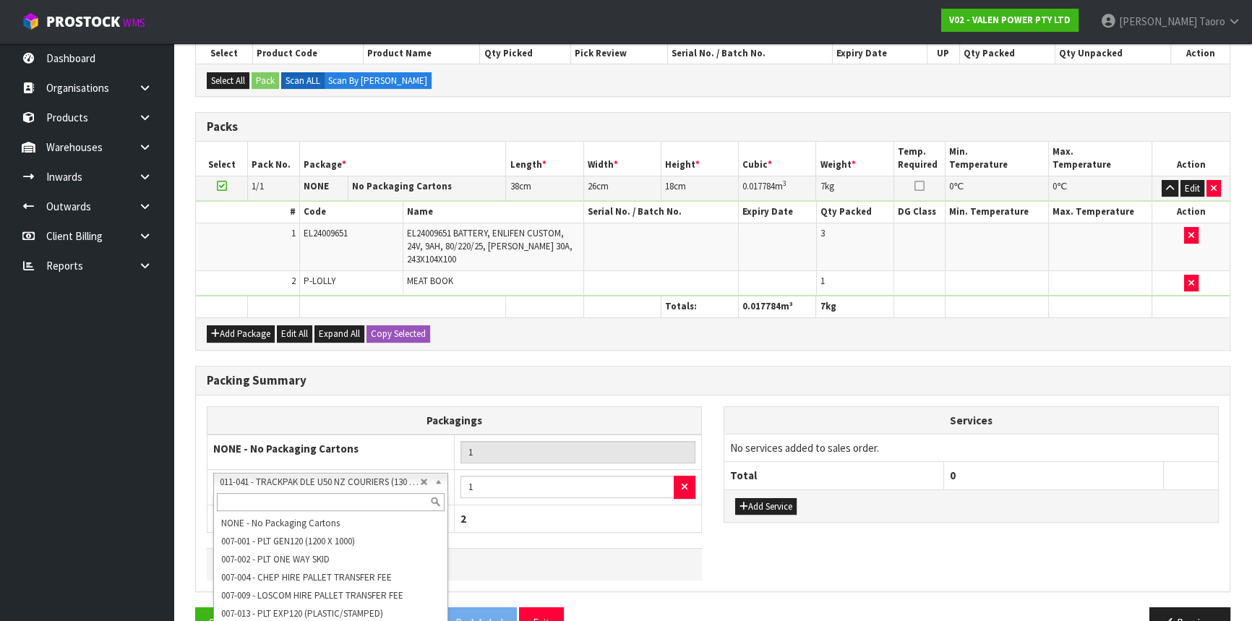
click at [348, 493] on div at bounding box center [331, 502] width 234 height 24
click at [348, 500] on input "text" at bounding box center [331, 502] width 228 height 18
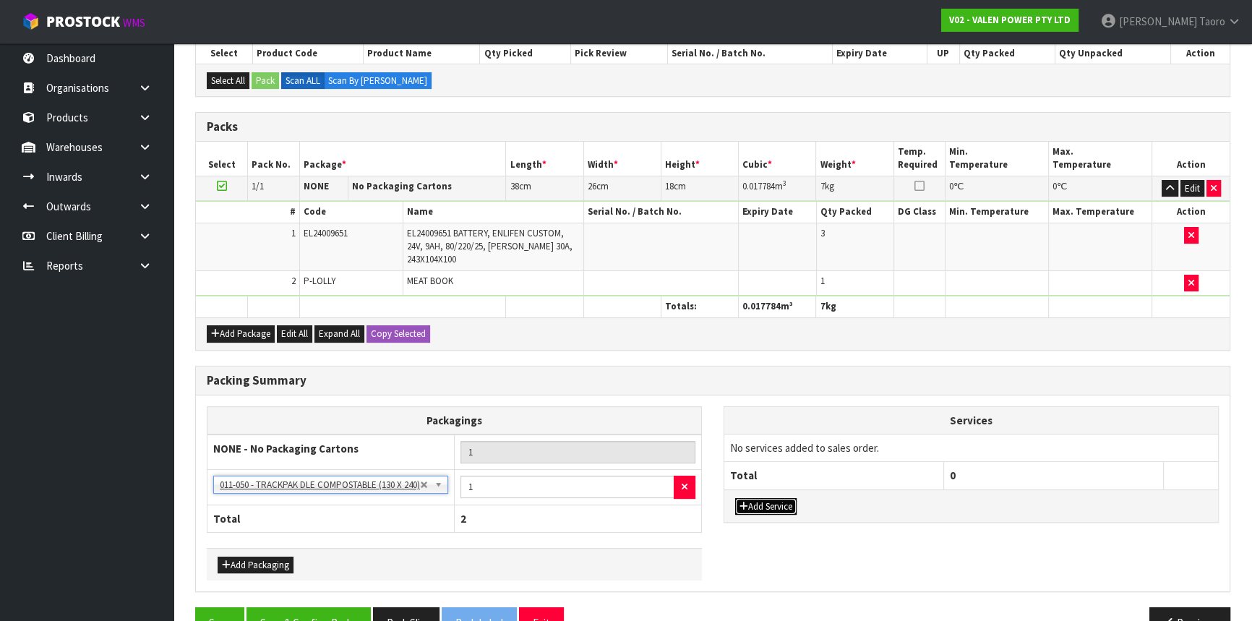
click at [755, 510] on button "Add Service" at bounding box center [765, 506] width 61 height 17
click at [755, 508] on button "Add Service" at bounding box center [765, 513] width 61 height 17
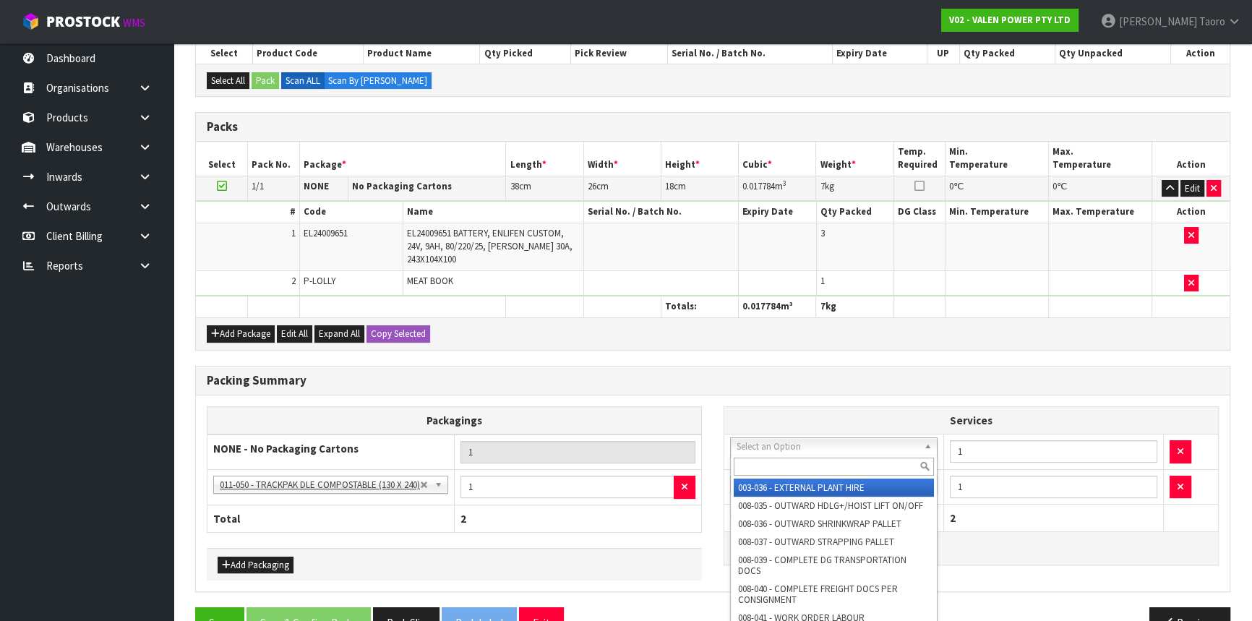
click at [759, 463] on input "text" at bounding box center [834, 467] width 200 height 18
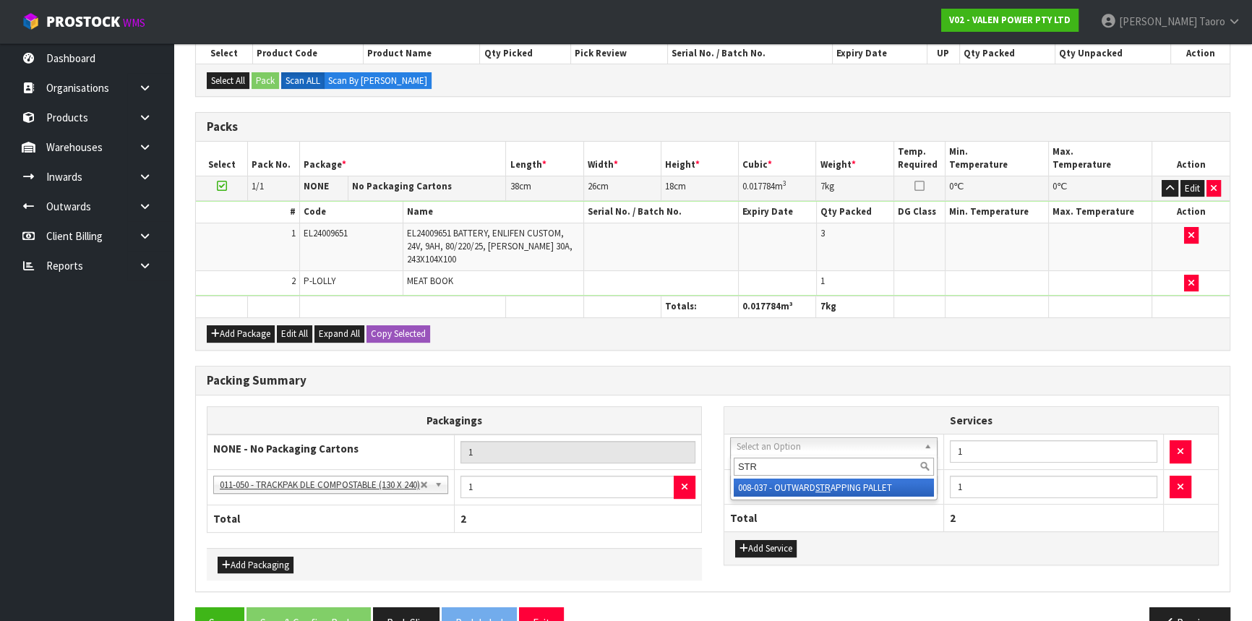
click at [766, 477] on div "STR" at bounding box center [834, 467] width 206 height 24
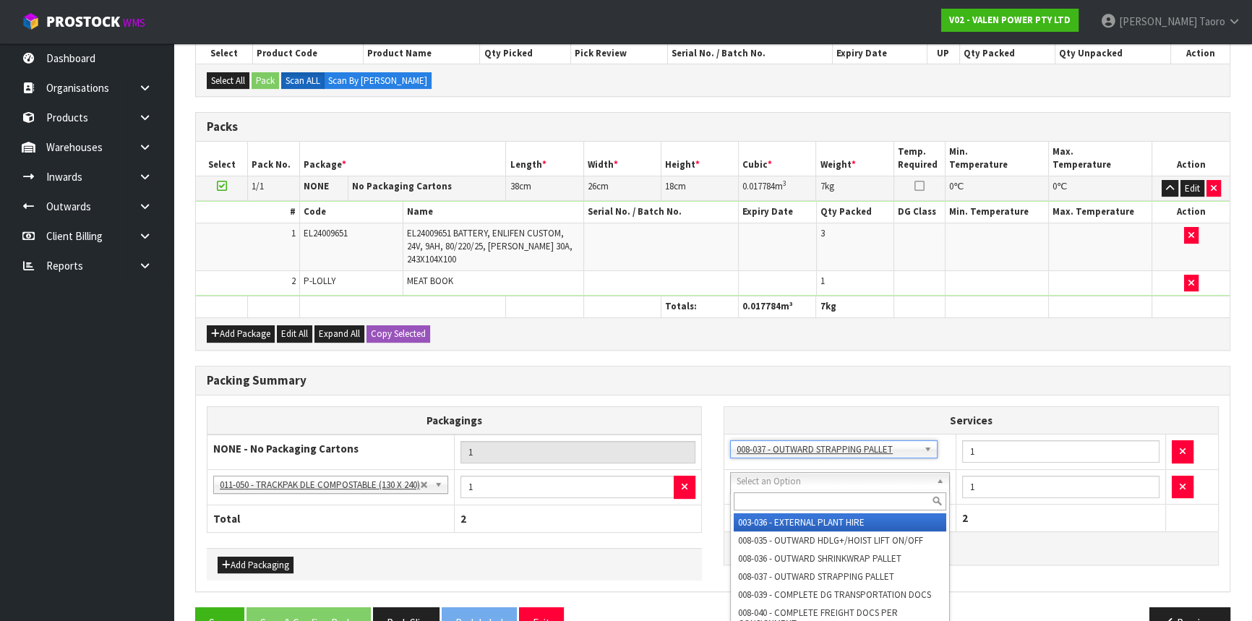
click at [773, 492] on input "text" at bounding box center [840, 501] width 213 height 18
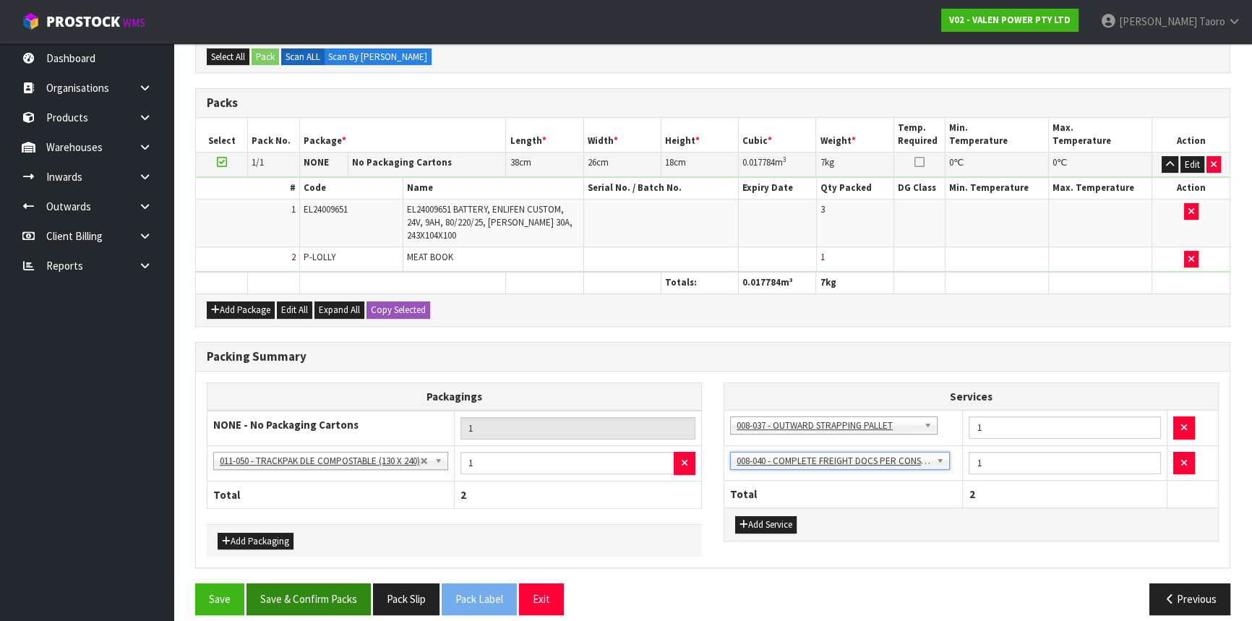
scroll to position [304, 0]
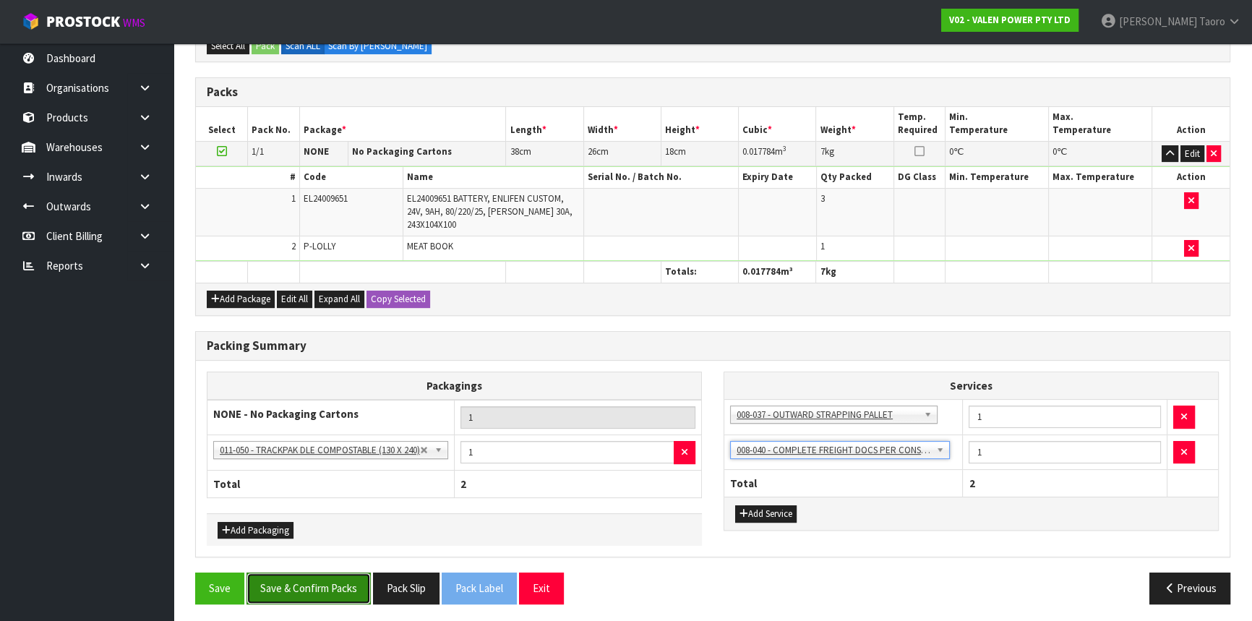
click at [343, 590] on button "Save & Confirm Packs" at bounding box center [309, 588] width 124 height 31
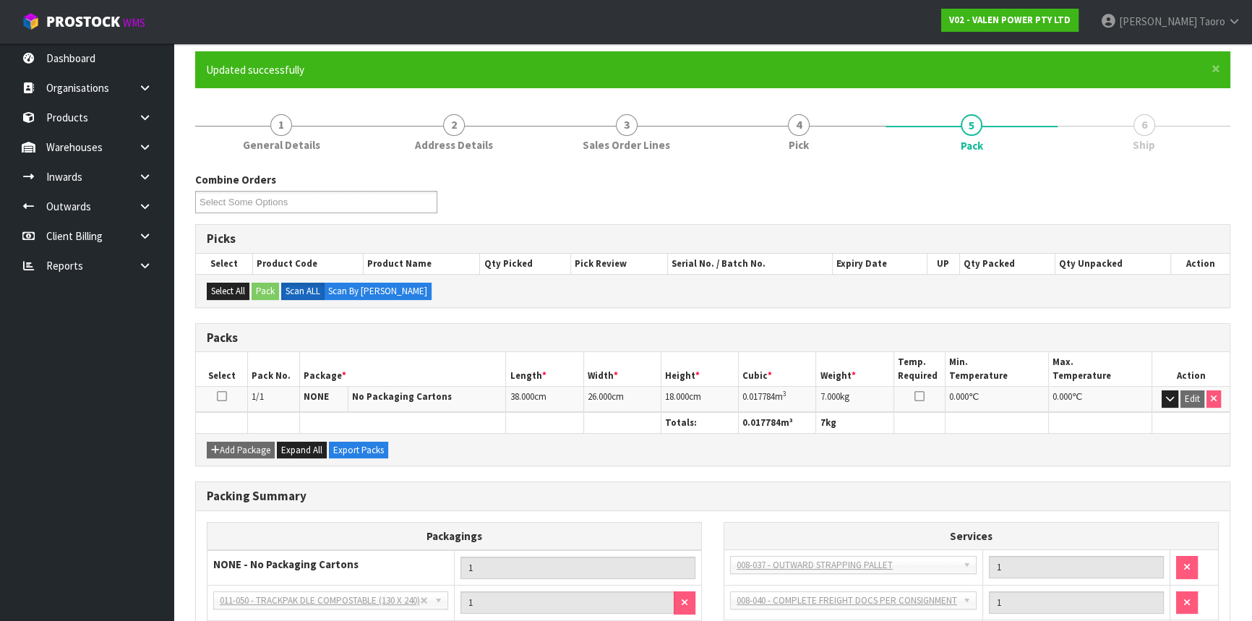
scroll to position [231, 0]
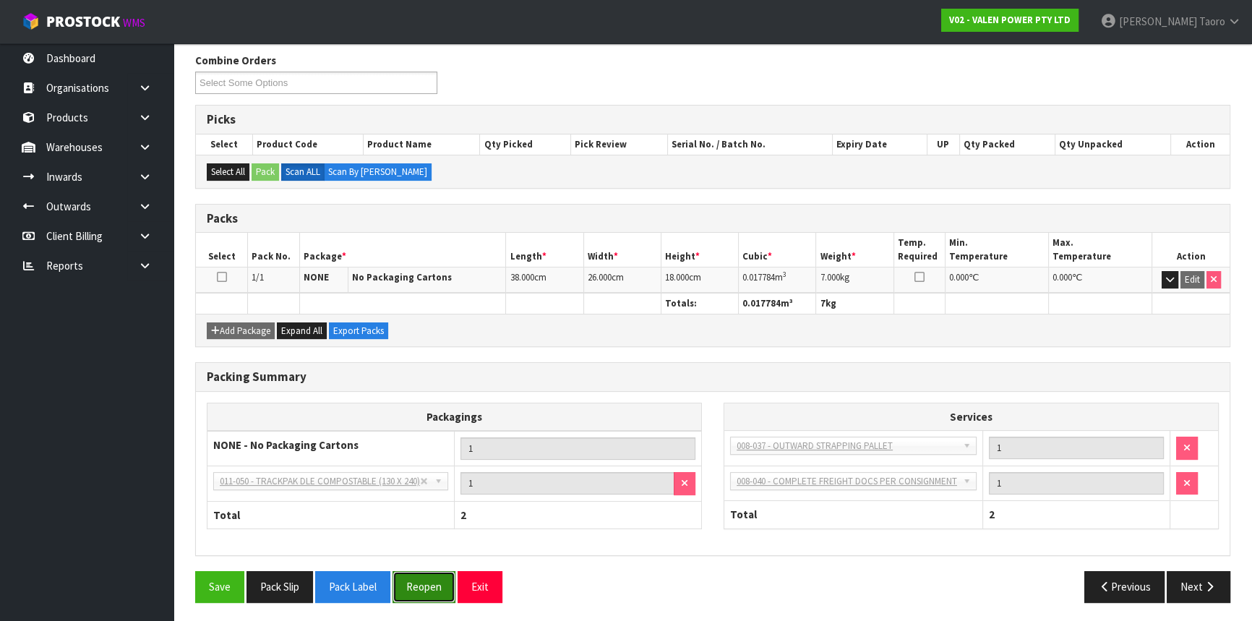
click at [416, 587] on button "Reopen" at bounding box center [424, 586] width 63 height 31
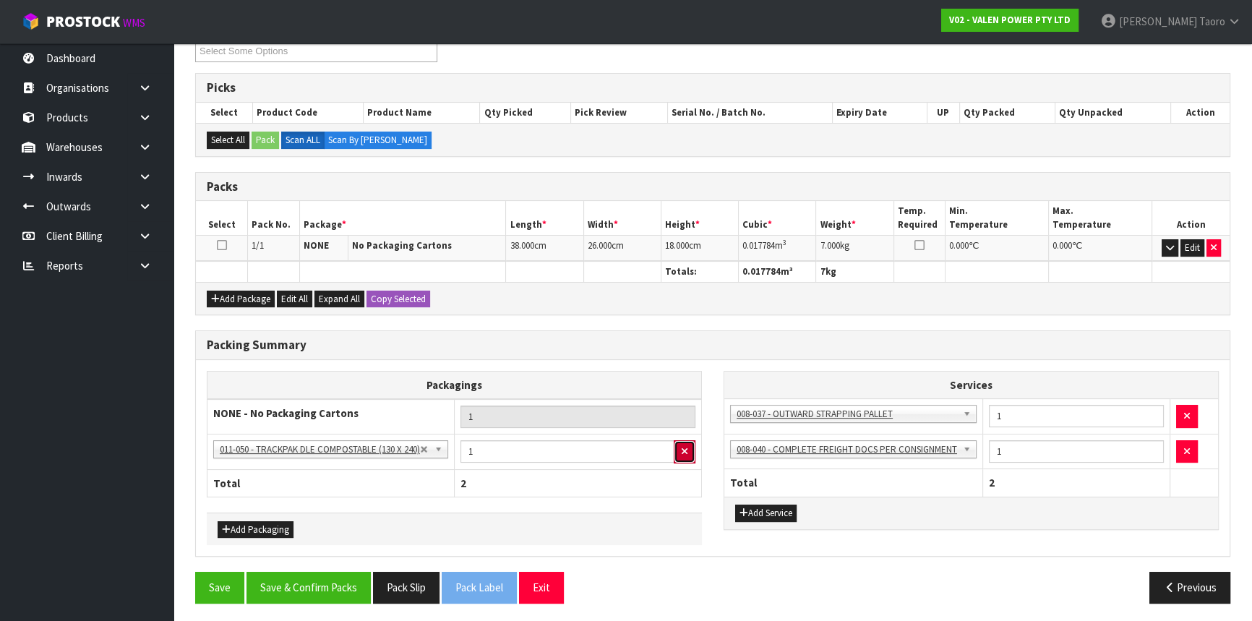
click at [682, 450] on icon "button" at bounding box center [685, 451] width 6 height 9
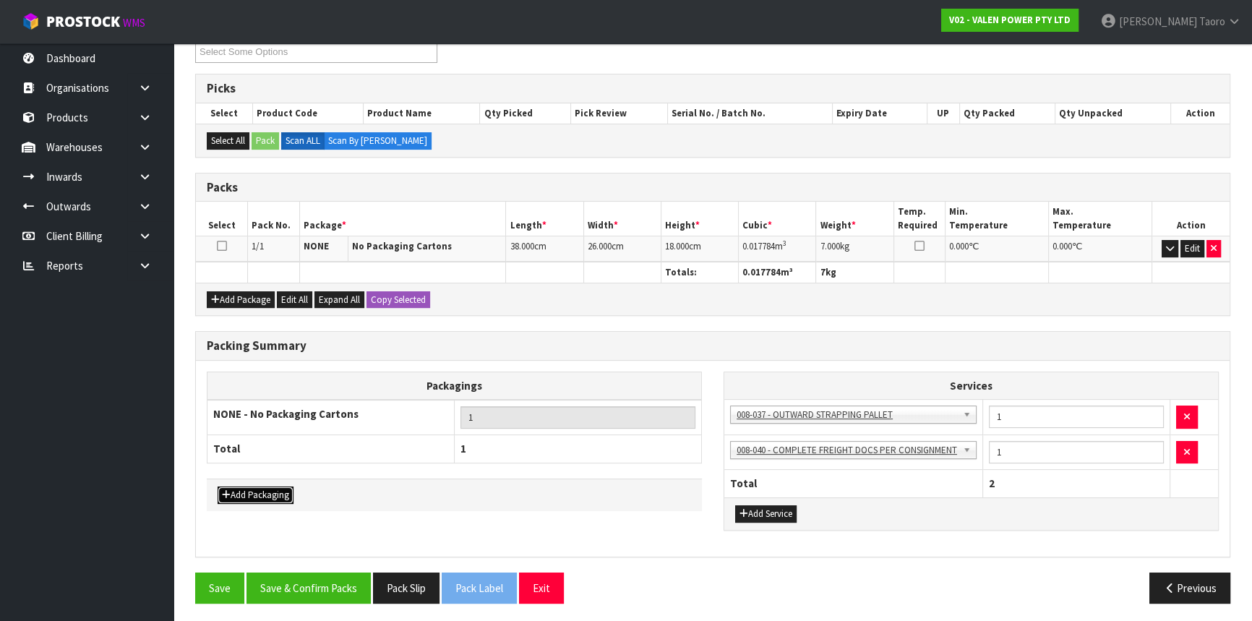
click at [273, 492] on button "Add Packaging" at bounding box center [256, 495] width 76 height 17
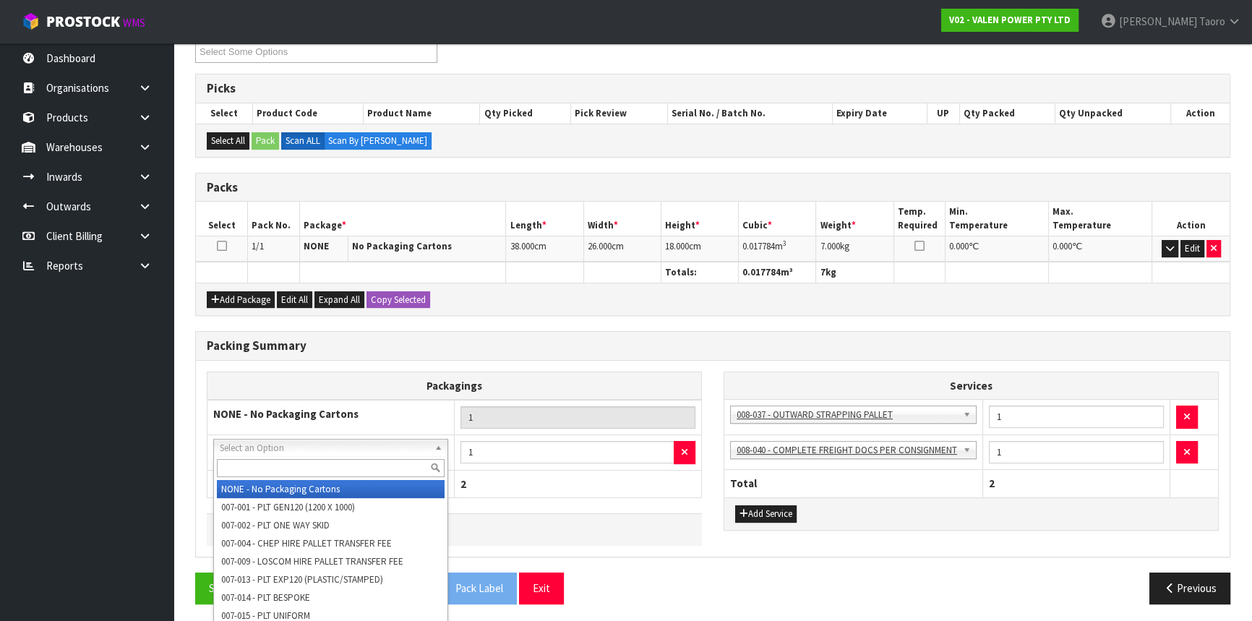
click at [288, 472] on input "text" at bounding box center [331, 468] width 228 height 18
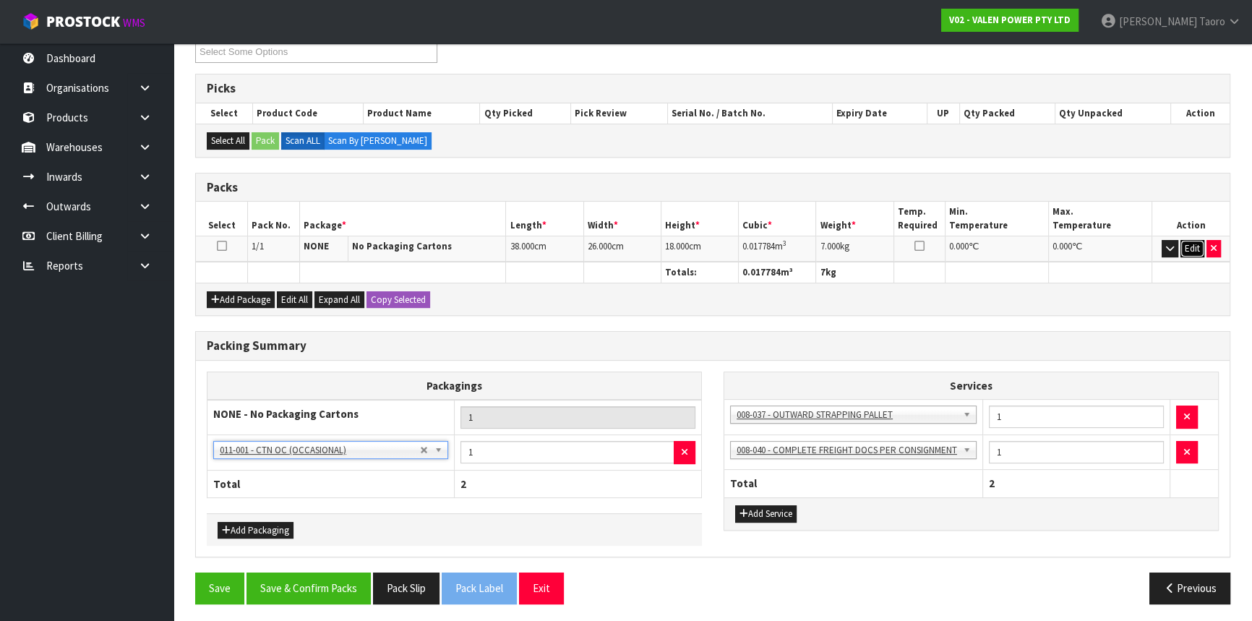
click at [1191, 246] on button "Edit" at bounding box center [1193, 248] width 24 height 17
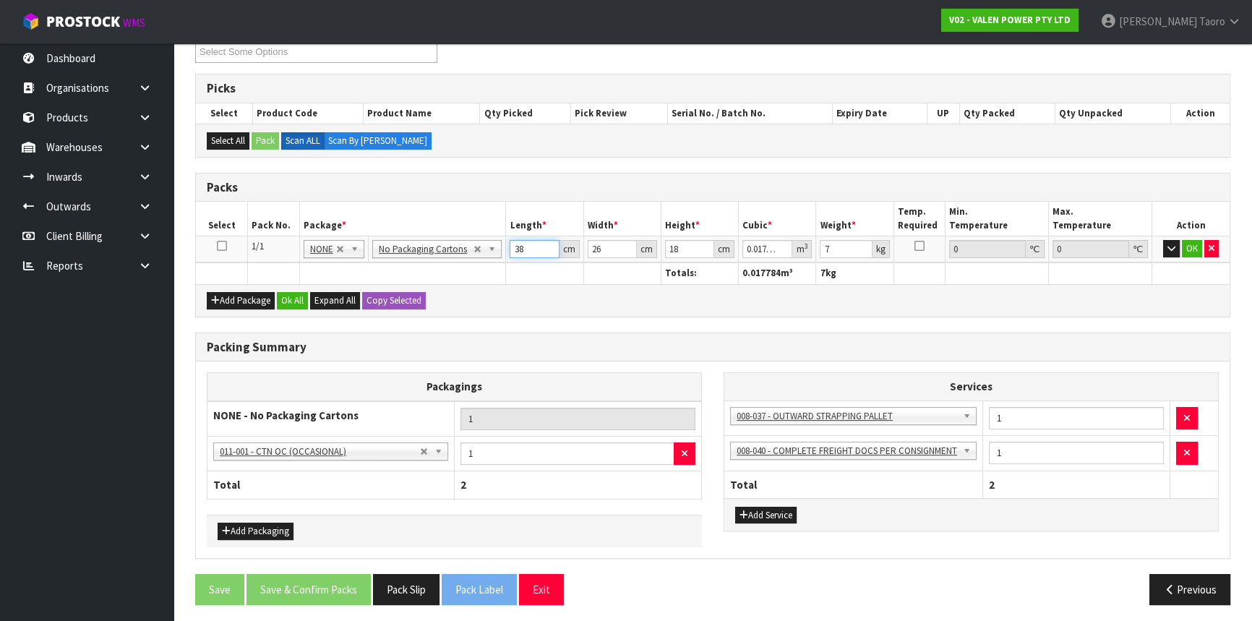
click at [528, 249] on input "38" at bounding box center [534, 249] width 49 height 18
click at [834, 242] on input "7" at bounding box center [846, 249] width 52 height 18
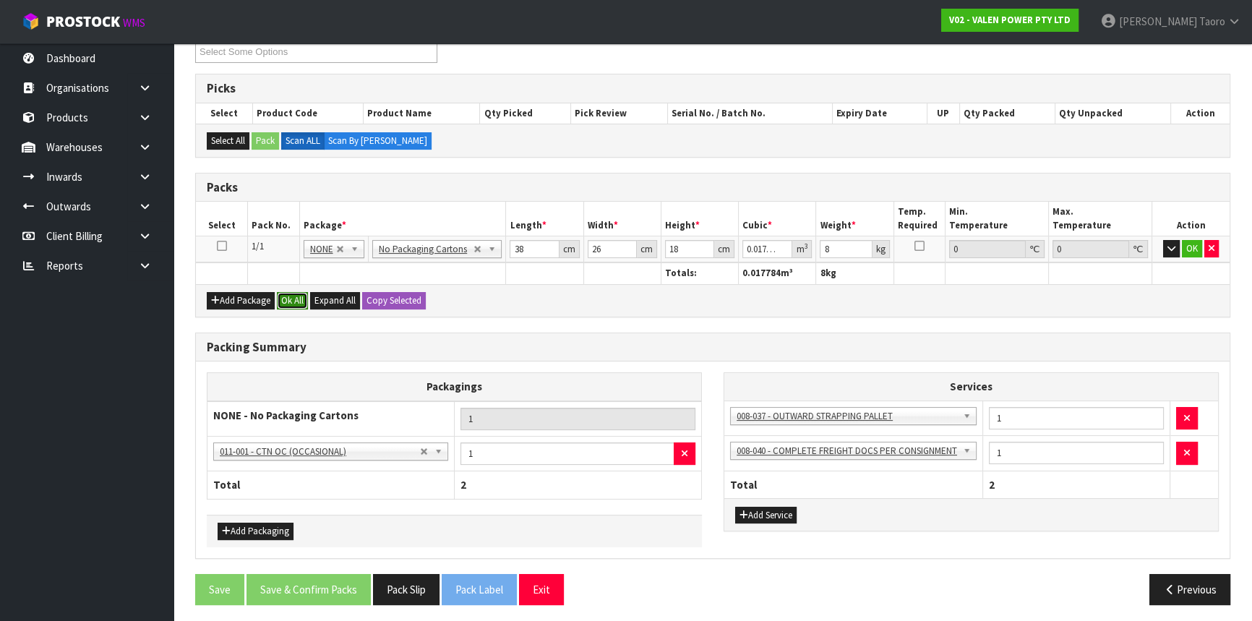
click at [304, 293] on button "Ok All" at bounding box center [292, 300] width 31 height 17
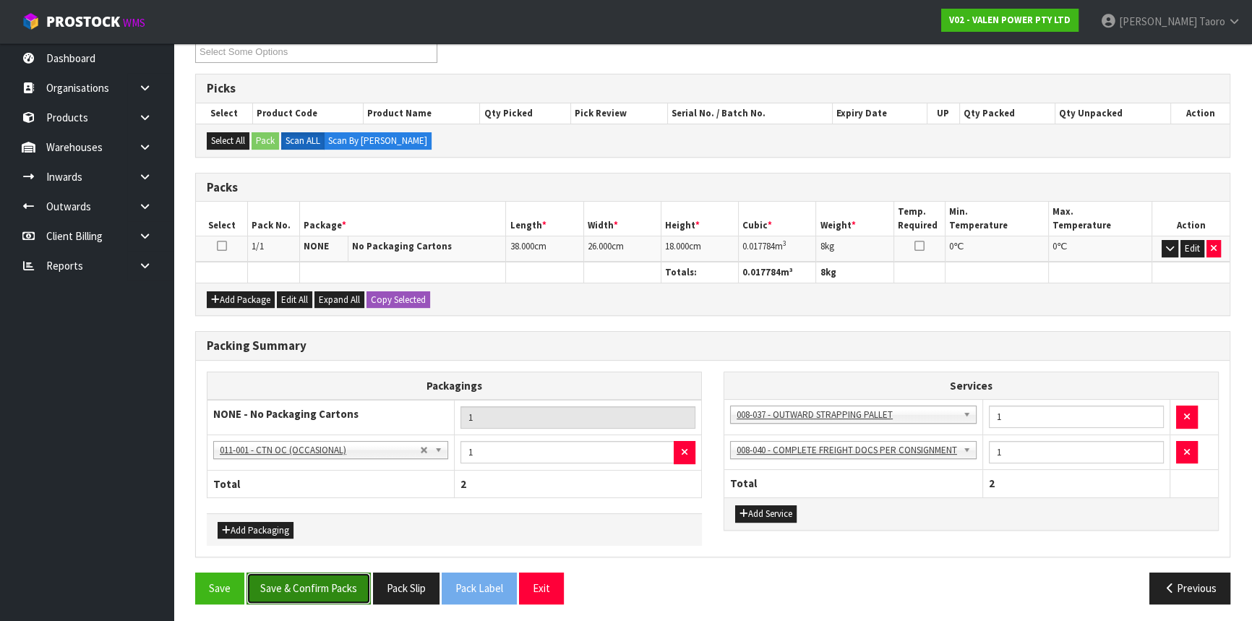
click at [343, 590] on button "Save & Confirm Packs" at bounding box center [309, 588] width 124 height 31
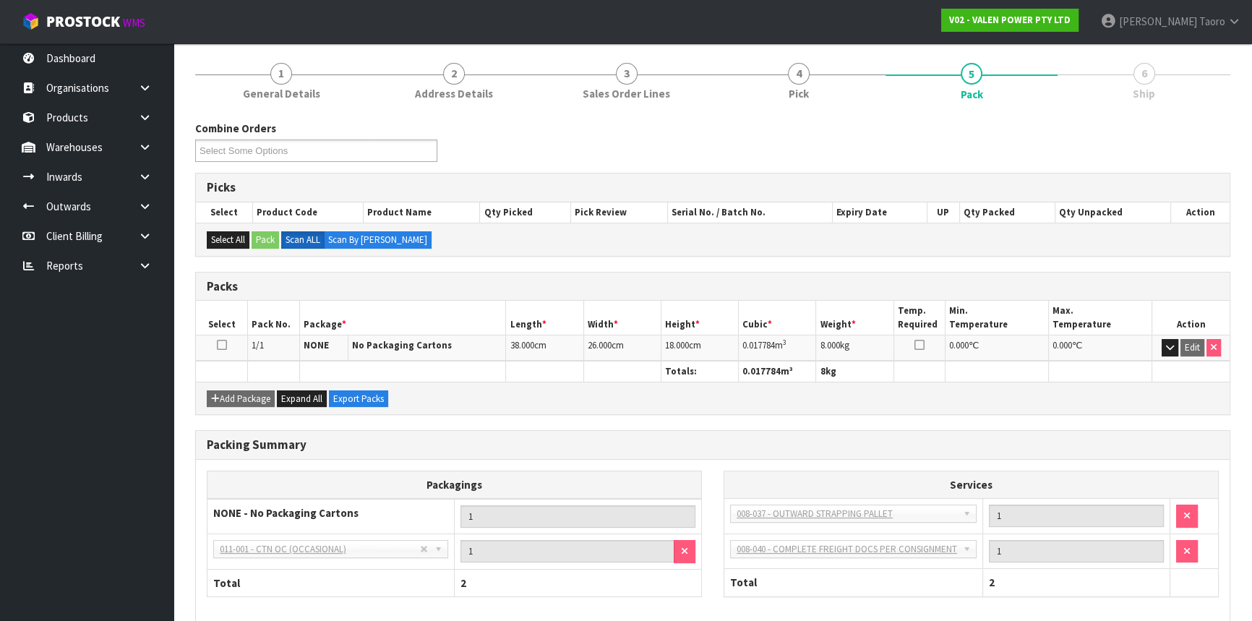
scroll to position [231, 0]
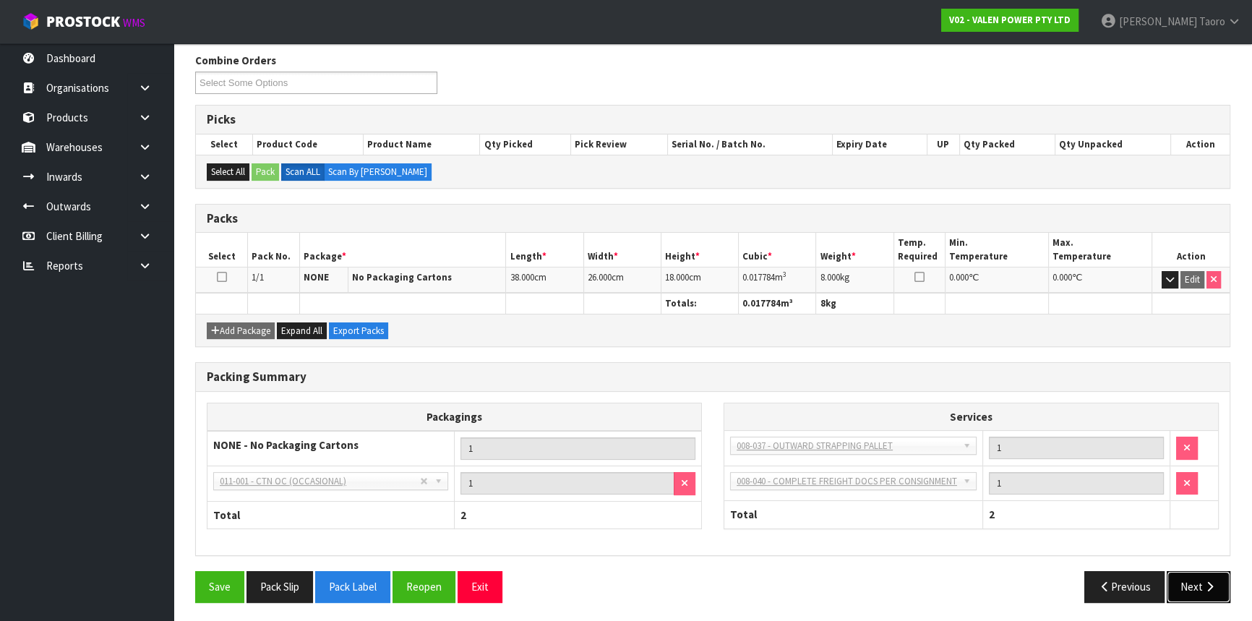
click at [1212, 584] on icon "button" at bounding box center [1210, 586] width 14 height 11
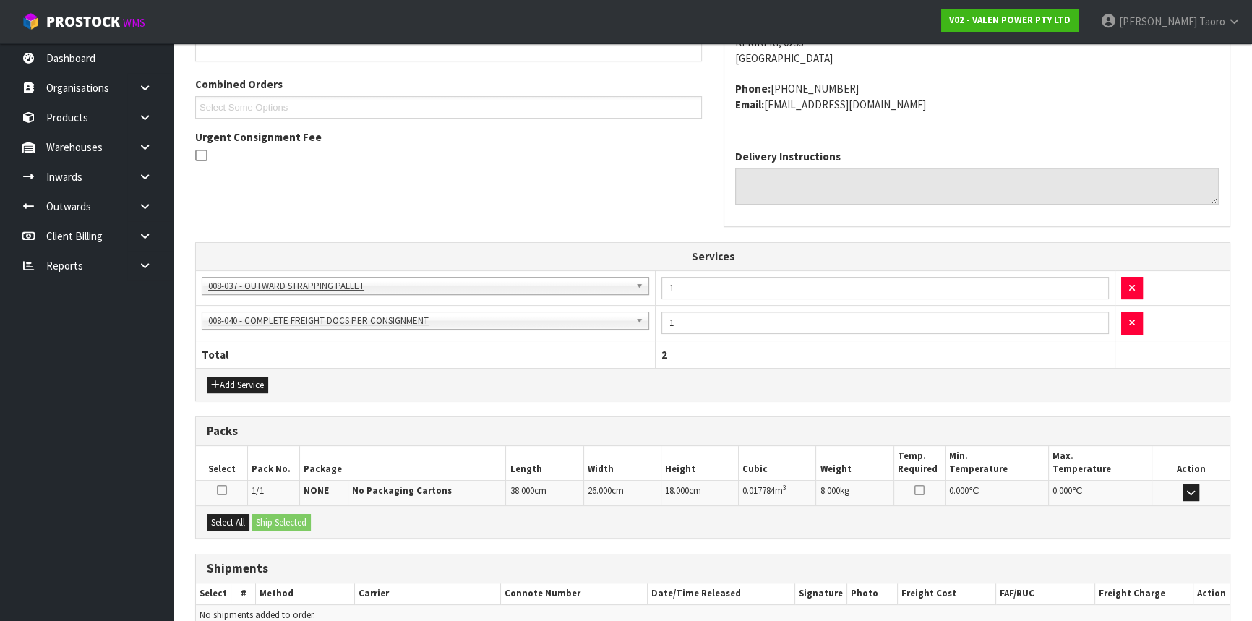
scroll to position [420, 0]
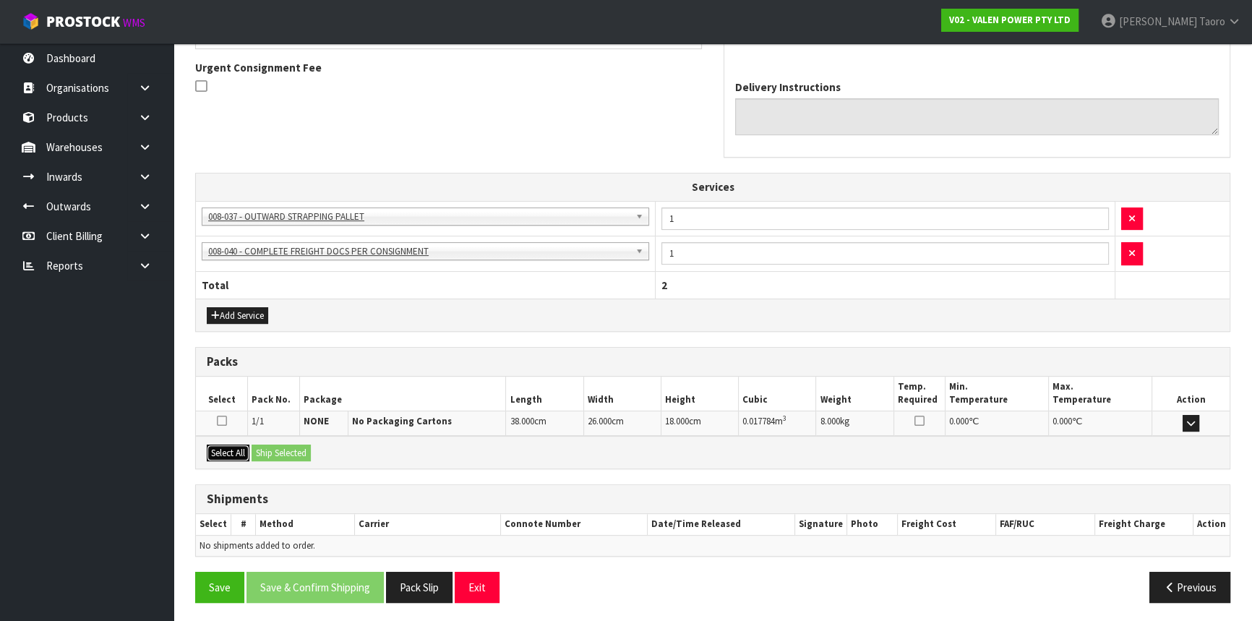
drag, startPoint x: 231, startPoint y: 453, endPoint x: 247, endPoint y: 454, distance: 15.9
click at [234, 454] on button "Select All" at bounding box center [228, 453] width 43 height 17
click at [273, 450] on button "Ship Selected" at bounding box center [281, 453] width 59 height 17
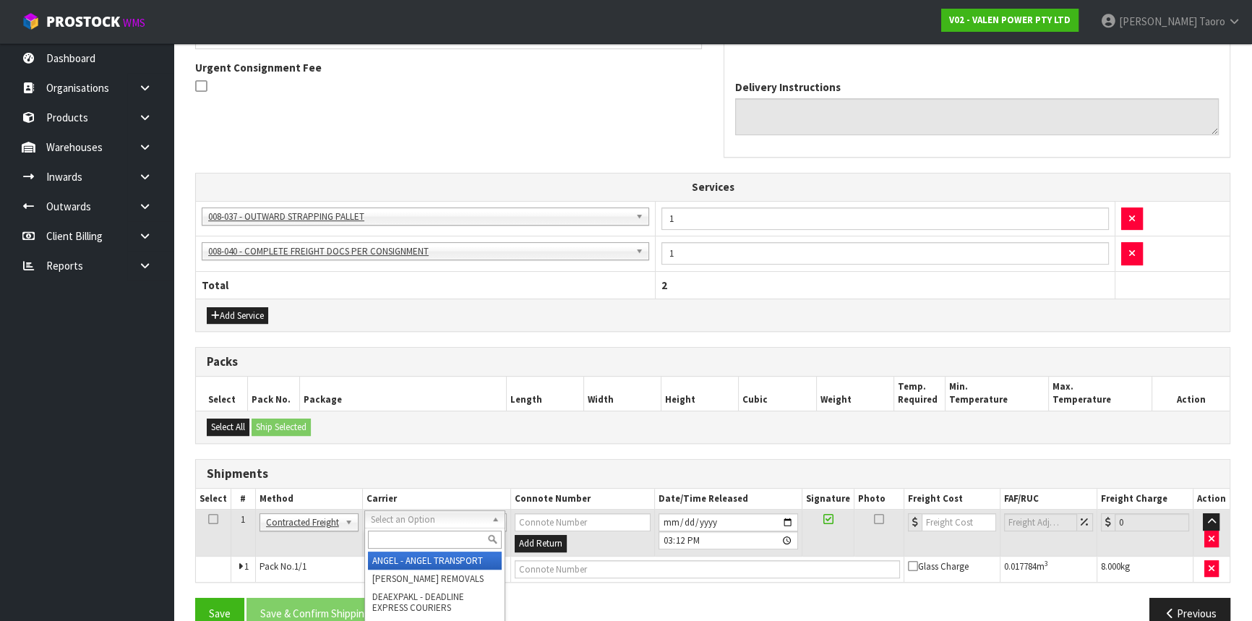
drag, startPoint x: 446, startPoint y: 536, endPoint x: 429, endPoint y: 528, distance: 19.1
click at [447, 536] on input "text" at bounding box center [435, 540] width 134 height 18
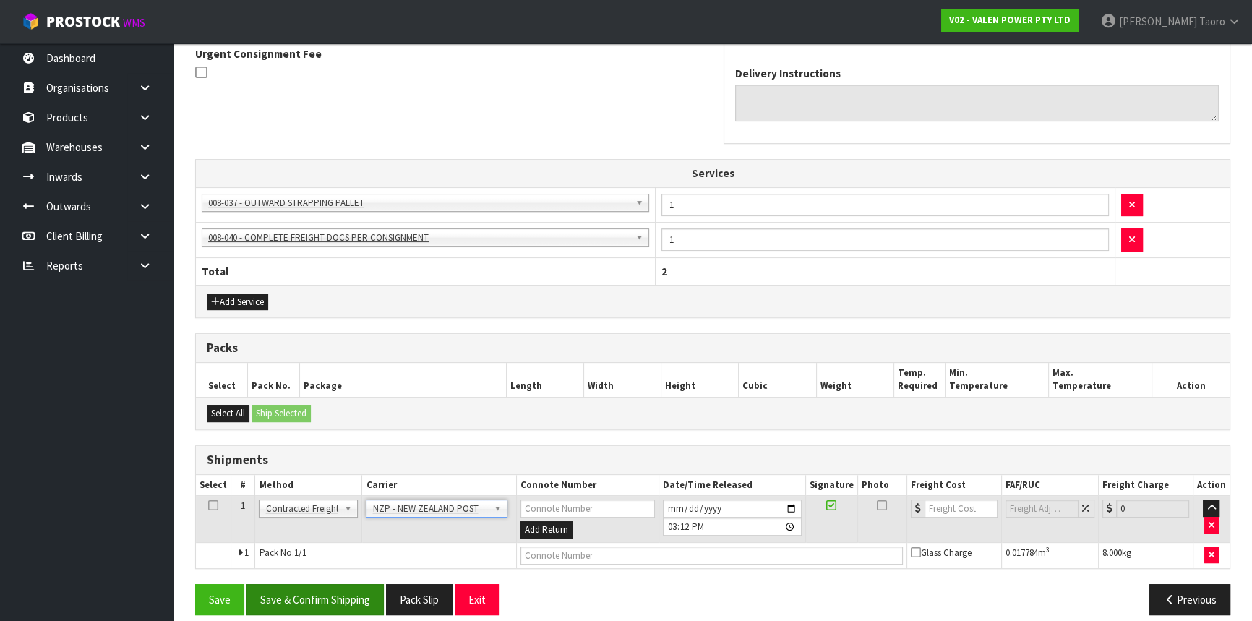
scroll to position [446, 0]
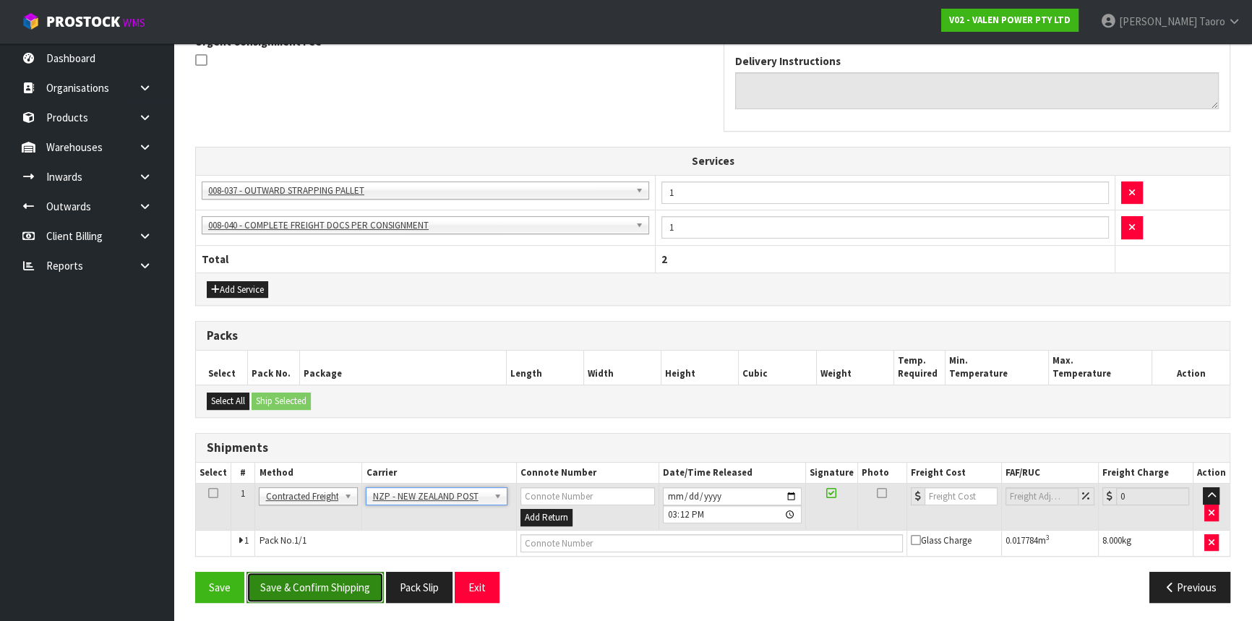
click at [382, 581] on button "Save & Confirm Shipping" at bounding box center [315, 587] width 137 height 31
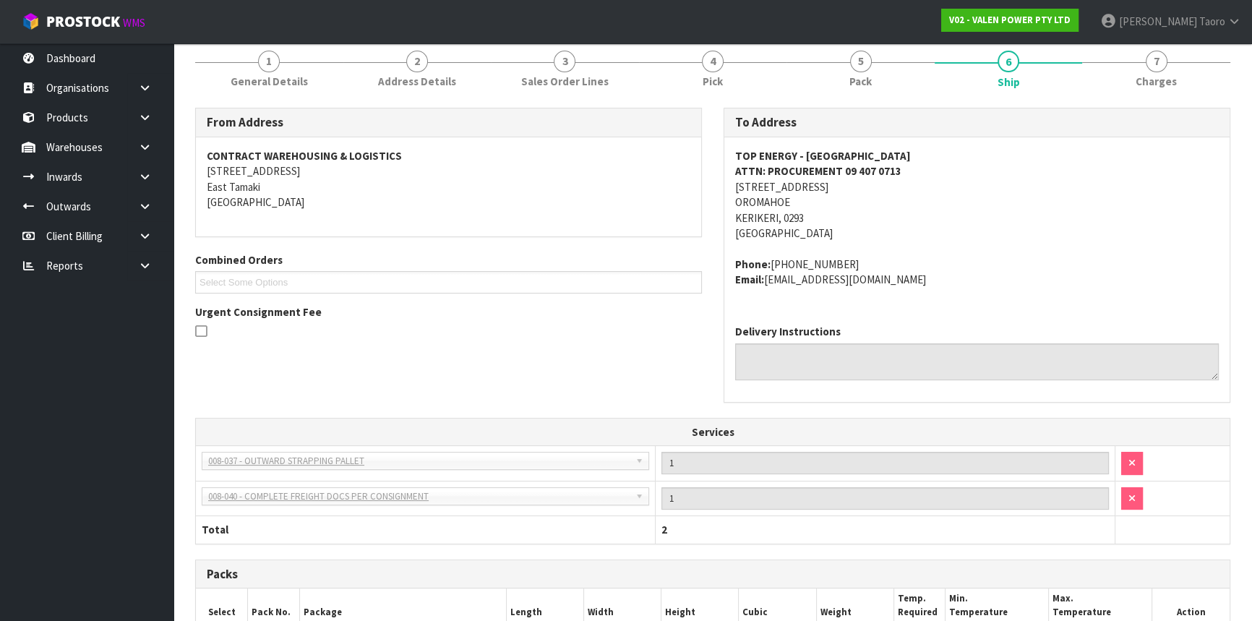
scroll to position [427, 0]
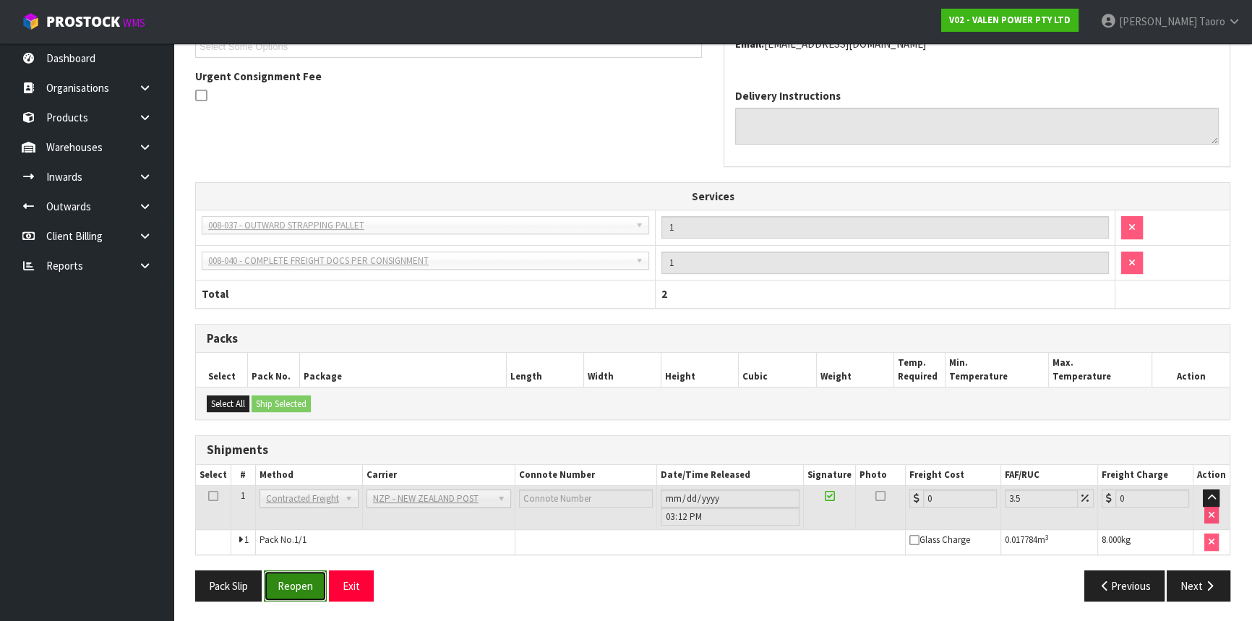
click at [304, 581] on button "Reopen" at bounding box center [295, 585] width 63 height 31
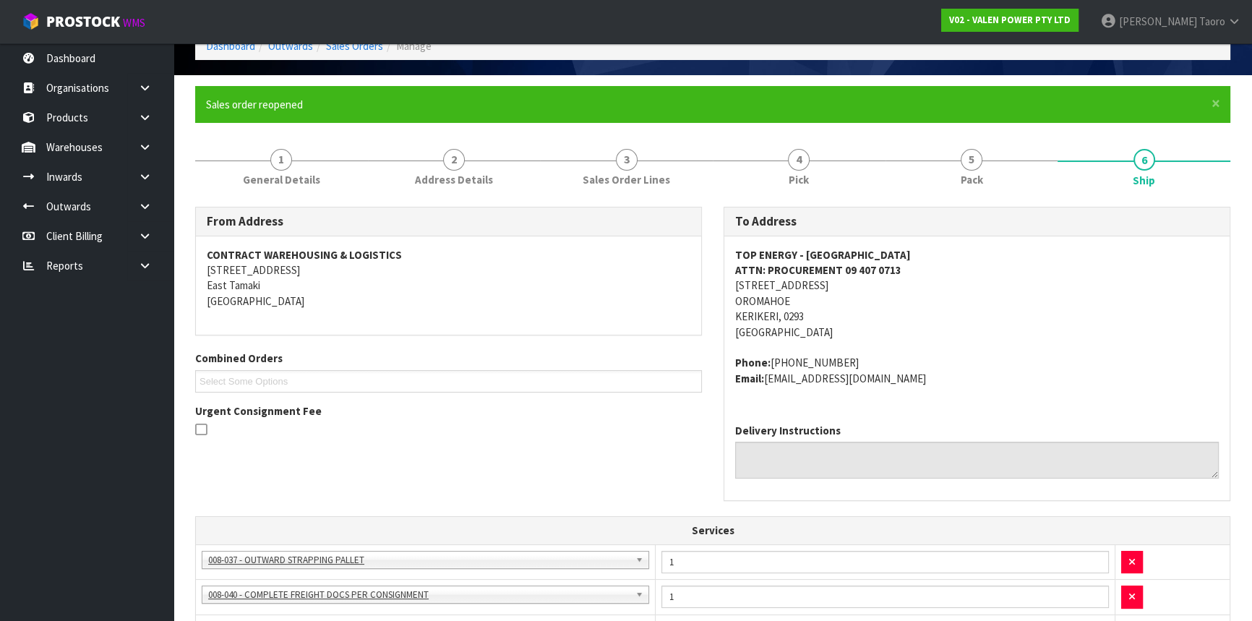
scroll to position [460, 0]
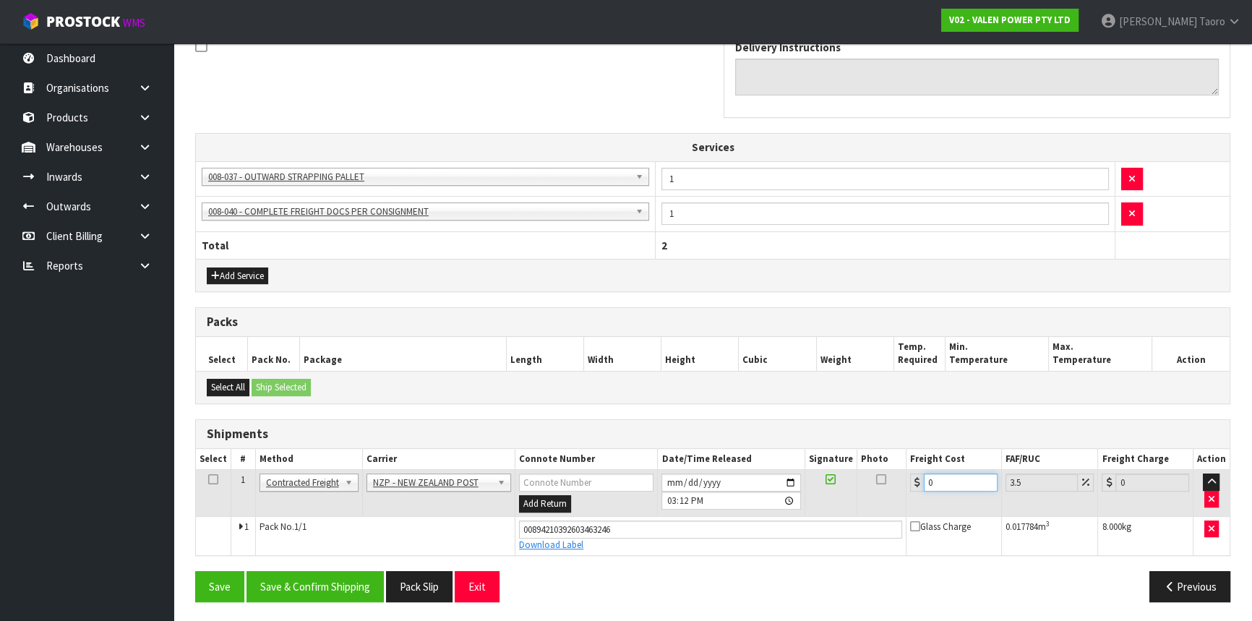
click at [947, 481] on input "0" at bounding box center [961, 483] width 74 height 18
click at [306, 575] on button "Save & Confirm Shipping" at bounding box center [315, 586] width 137 height 31
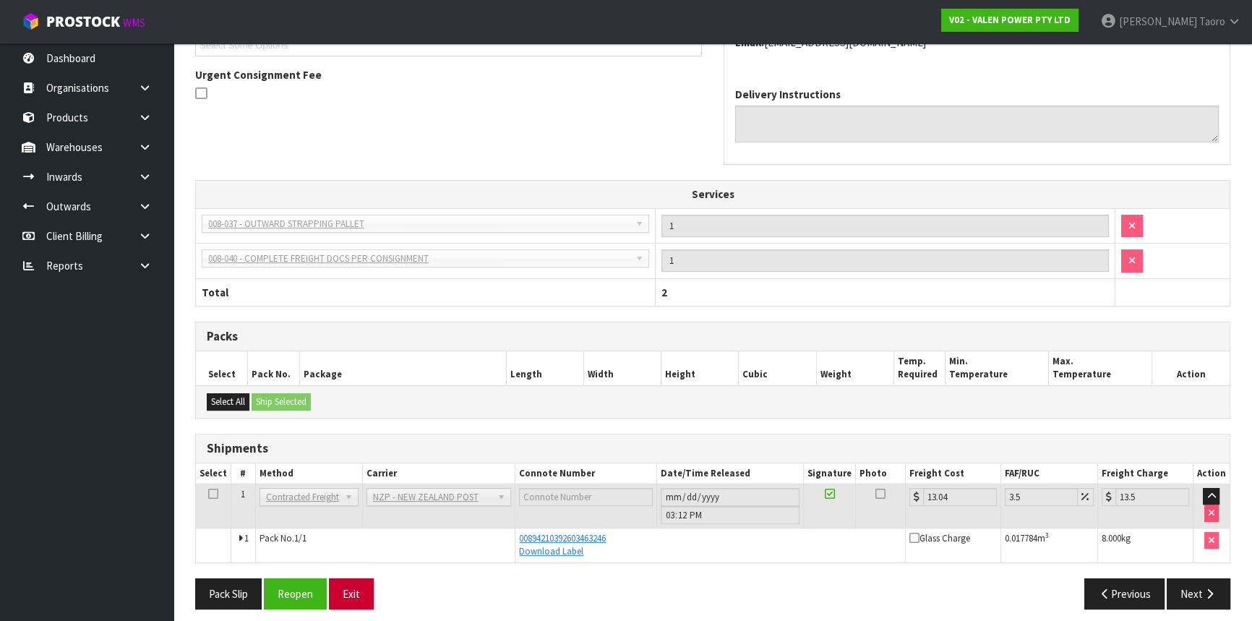
scroll to position [420, 0]
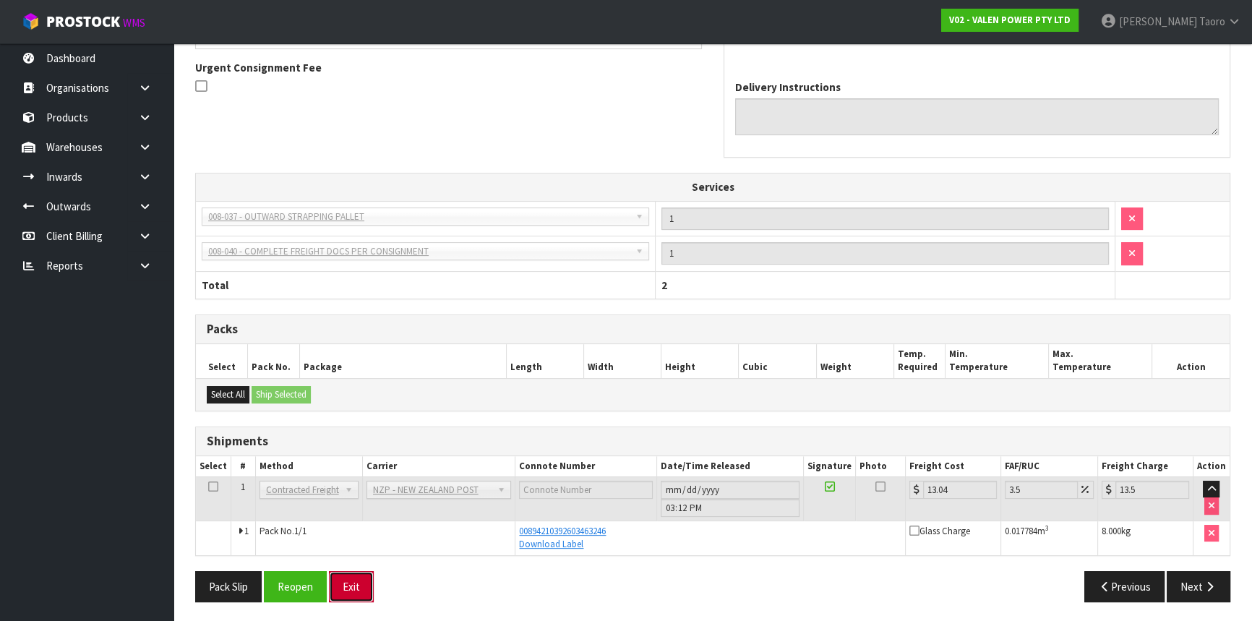
click at [353, 571] on button "Exit" at bounding box center [351, 586] width 45 height 31
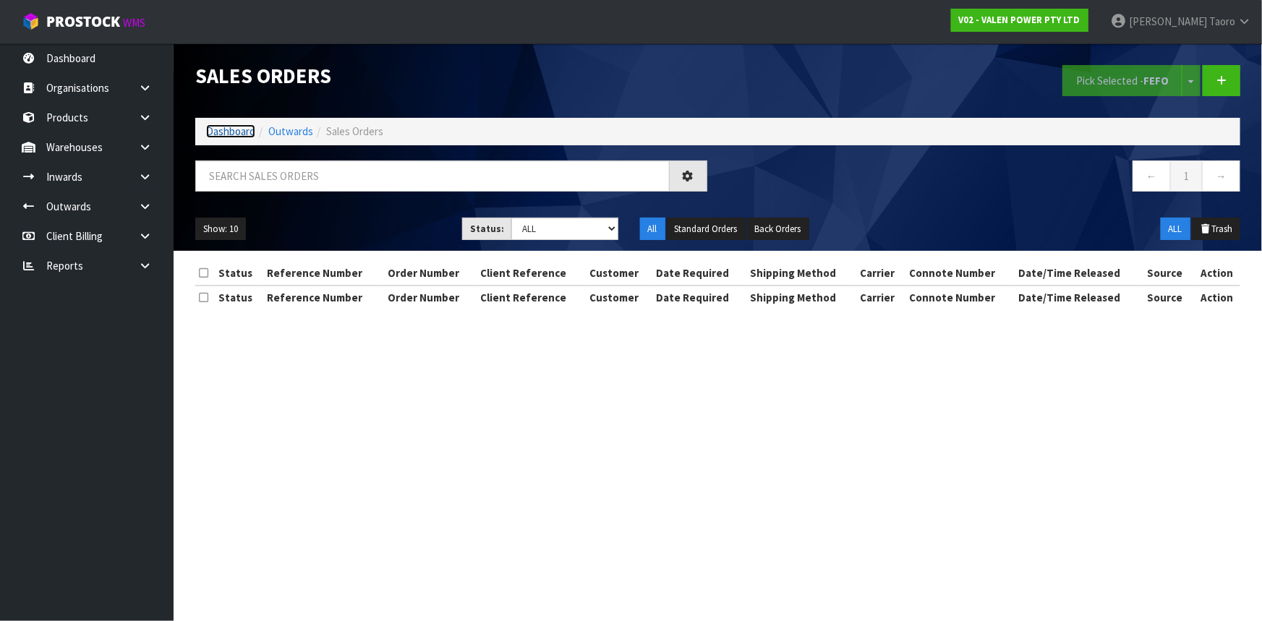
click at [243, 137] on link "Dashboard" at bounding box center [230, 131] width 49 height 14
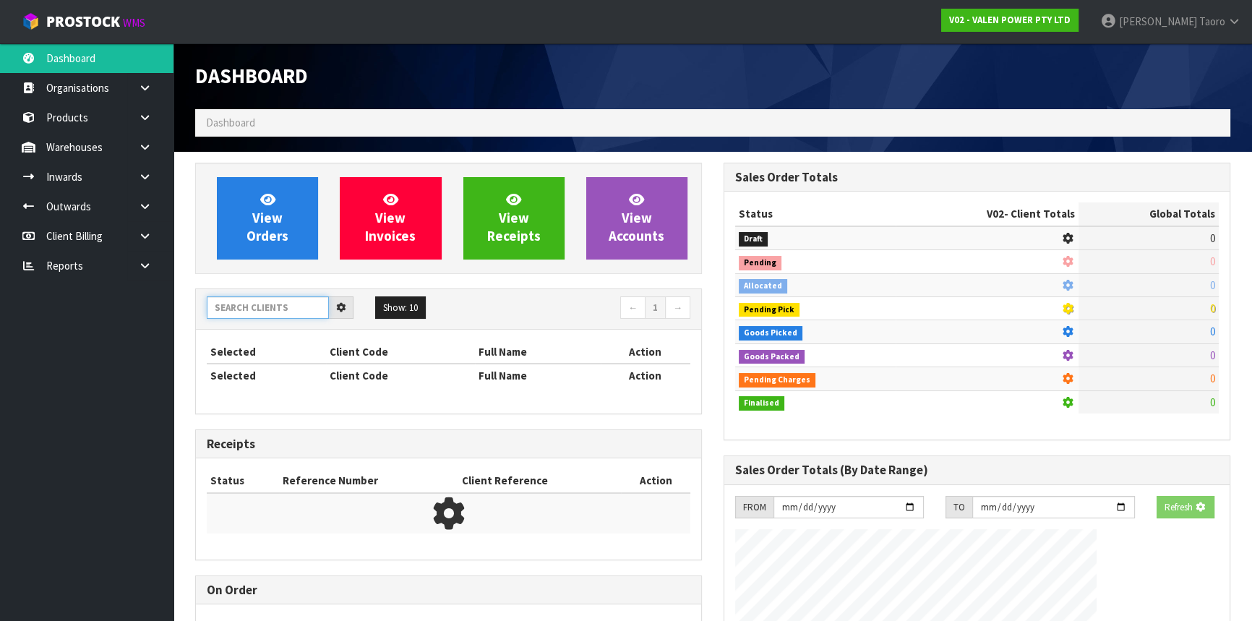
click at [295, 306] on input "text" at bounding box center [268, 307] width 122 height 22
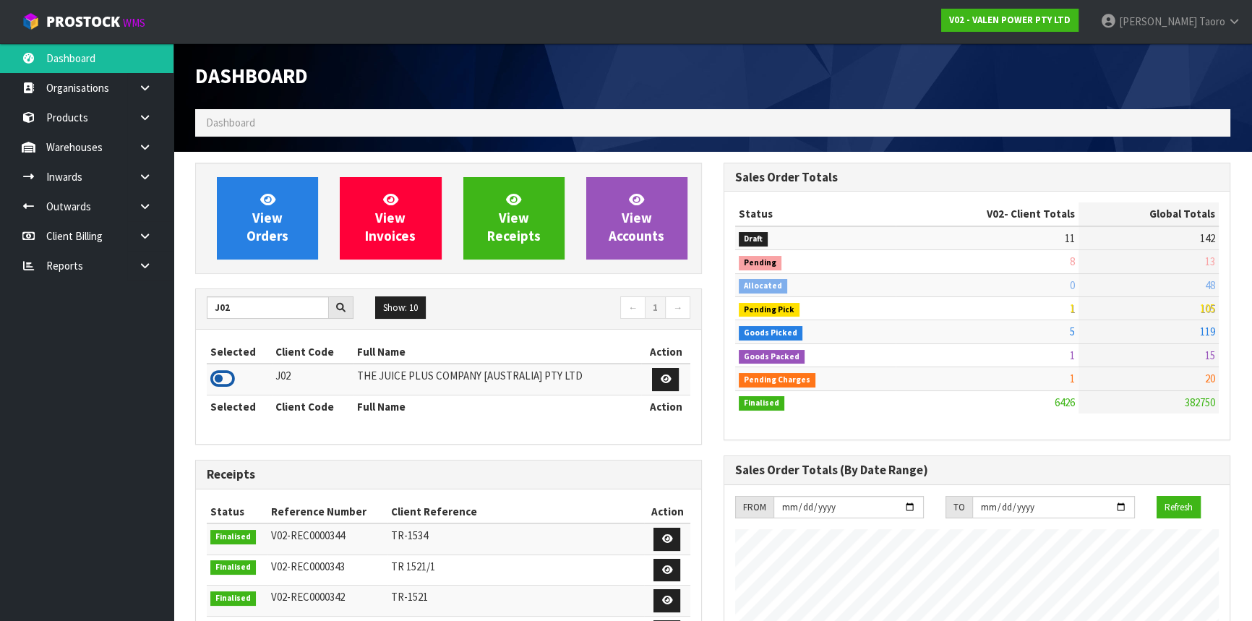
click at [220, 376] on icon at bounding box center [222, 379] width 25 height 22
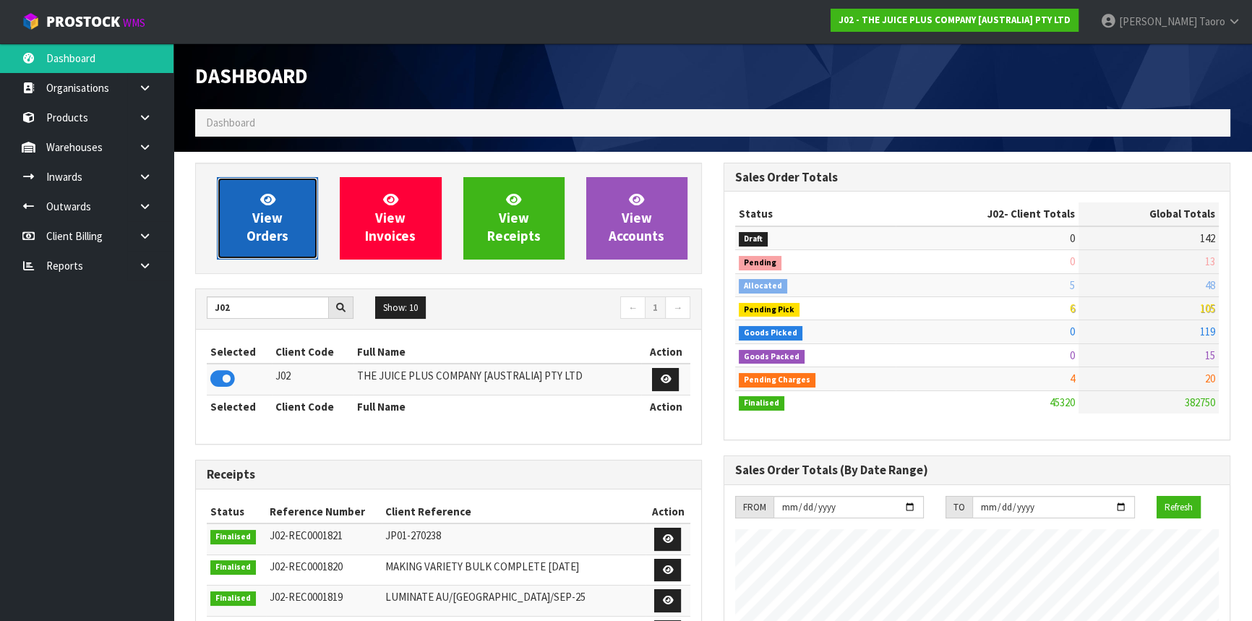
click at [260, 223] on span "View Orders" at bounding box center [268, 218] width 42 height 54
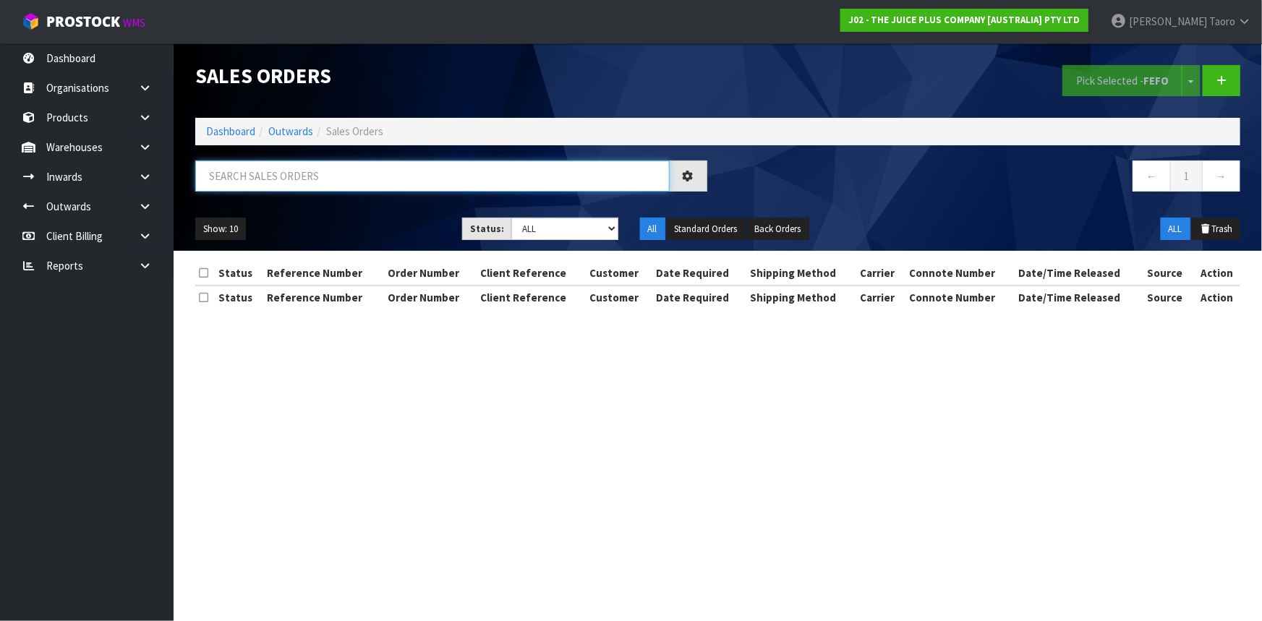
click at [288, 179] on input "text" at bounding box center [432, 175] width 474 height 31
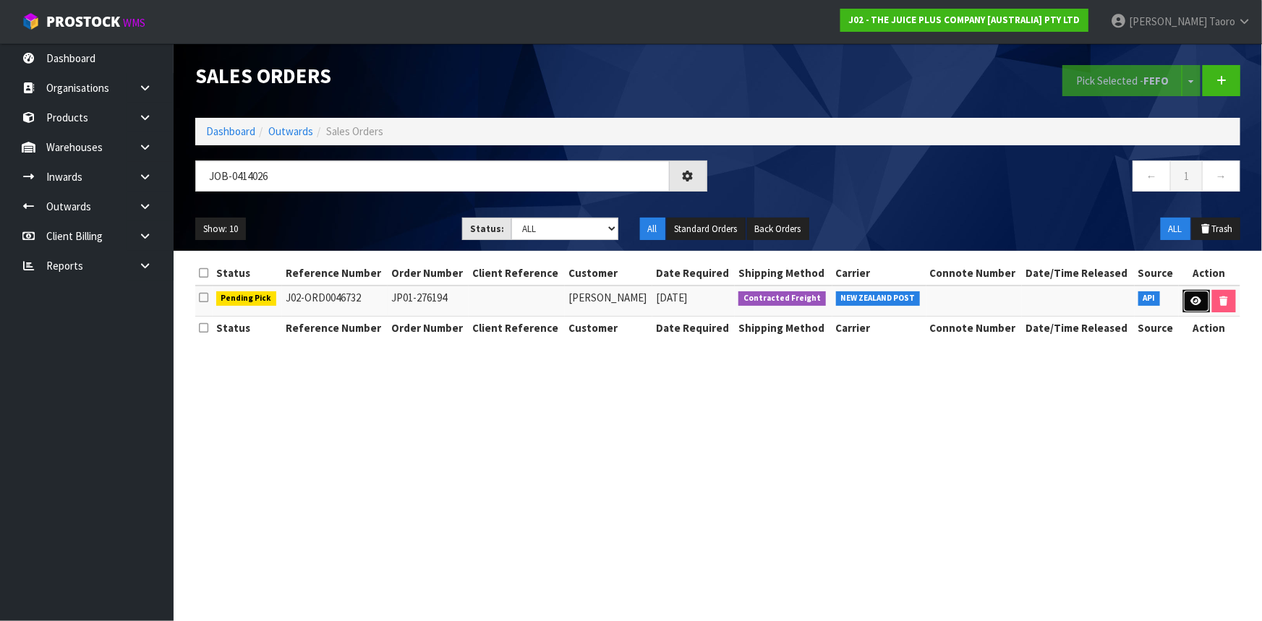
click at [1194, 300] on icon at bounding box center [1196, 300] width 11 height 9
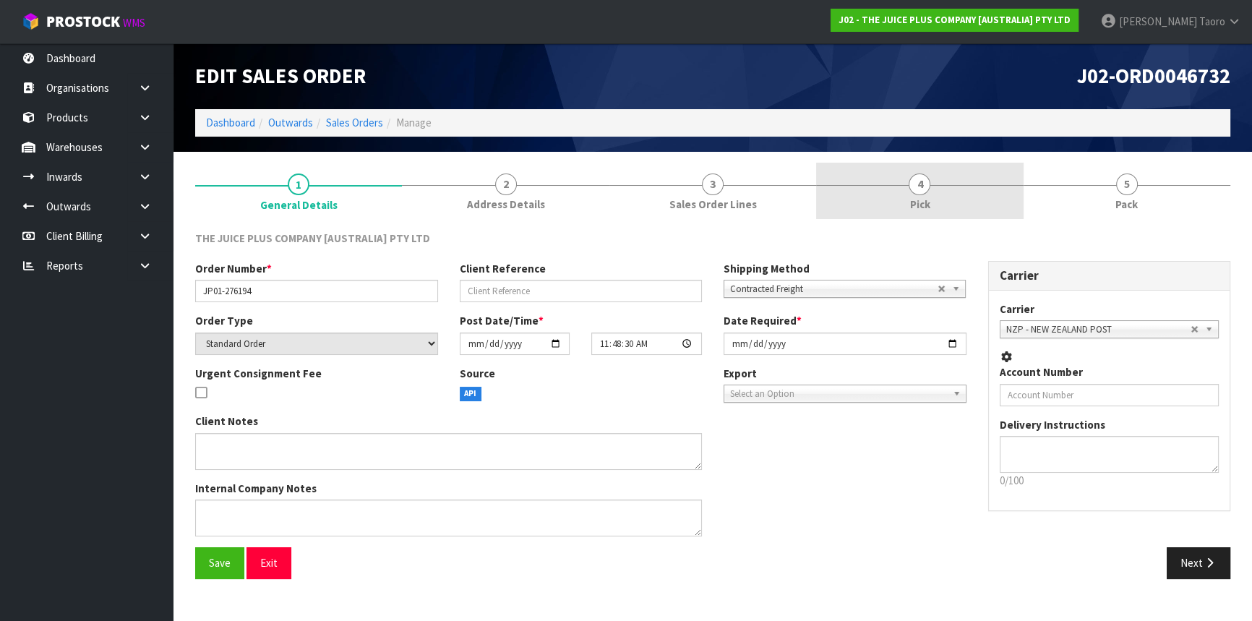
click at [967, 197] on link "4 Pick" at bounding box center [919, 191] width 207 height 57
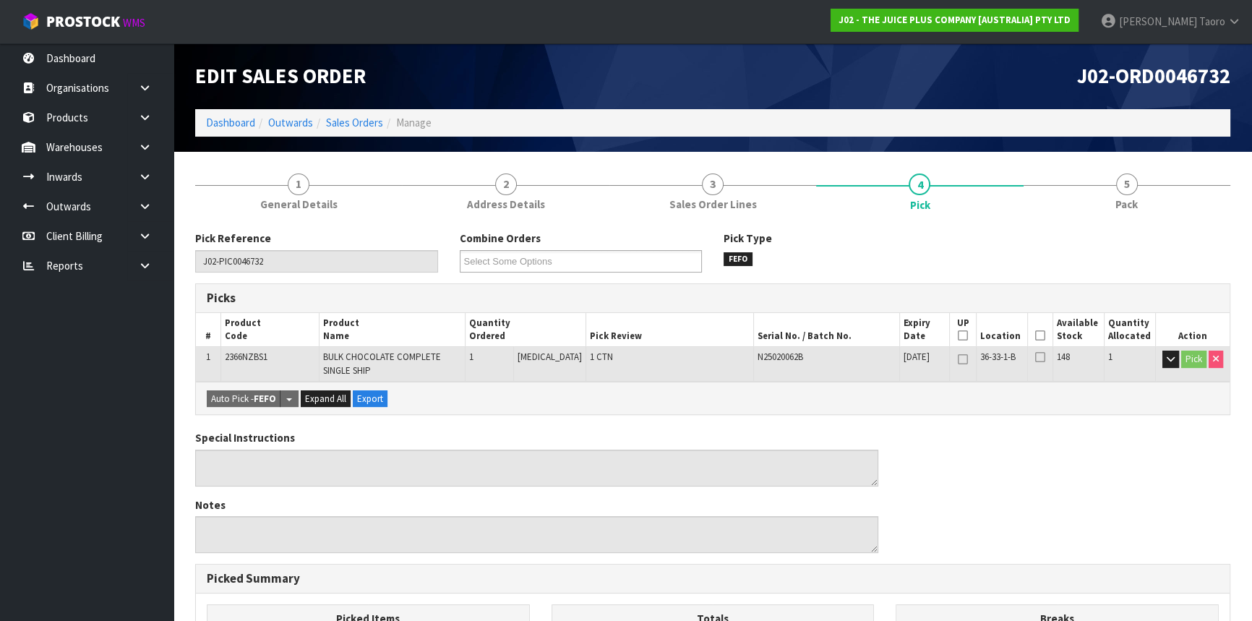
click at [1036, 336] on icon at bounding box center [1040, 335] width 10 height 1
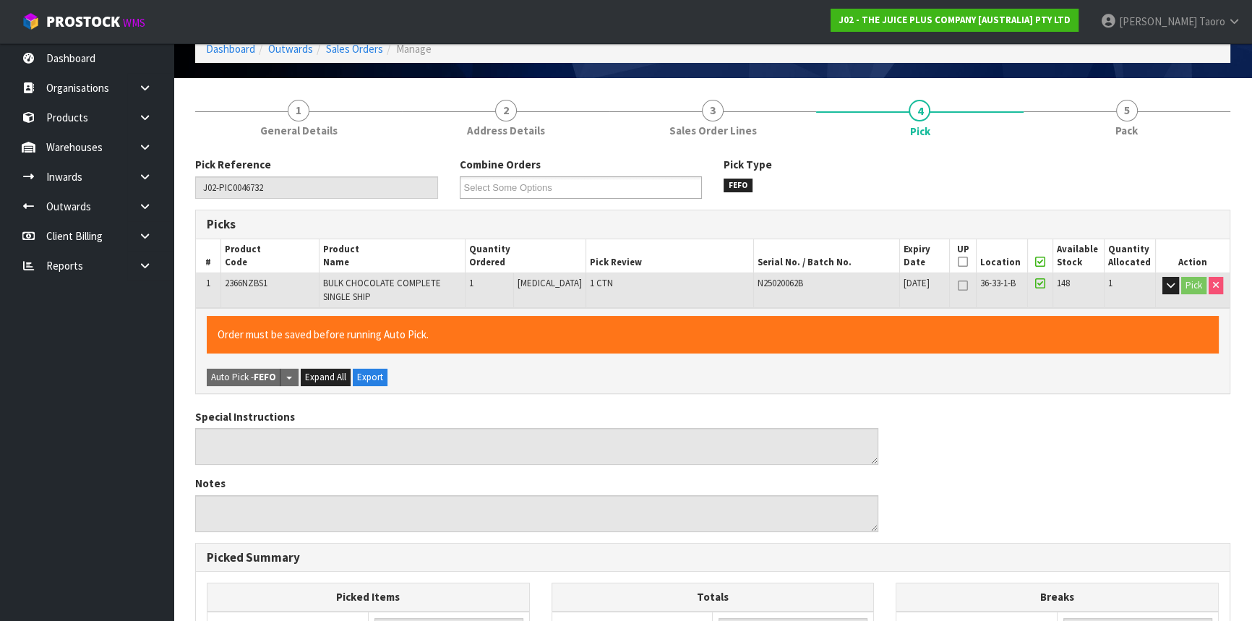
scroll to position [391, 0]
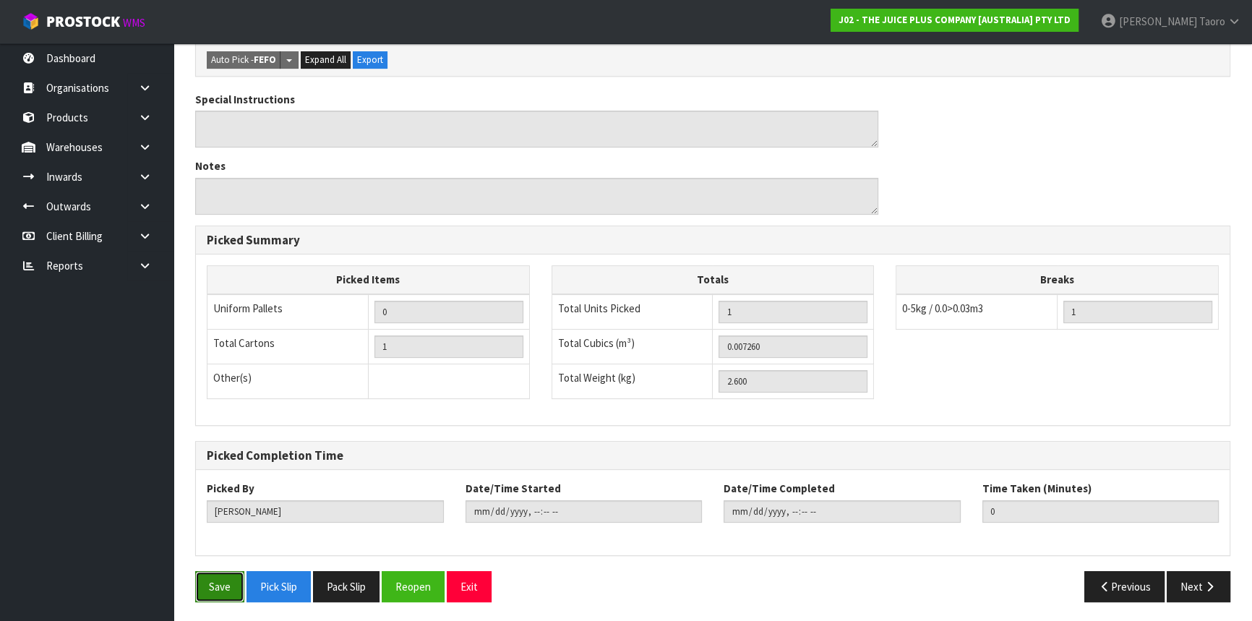
click at [210, 578] on button "Save" at bounding box center [219, 586] width 49 height 31
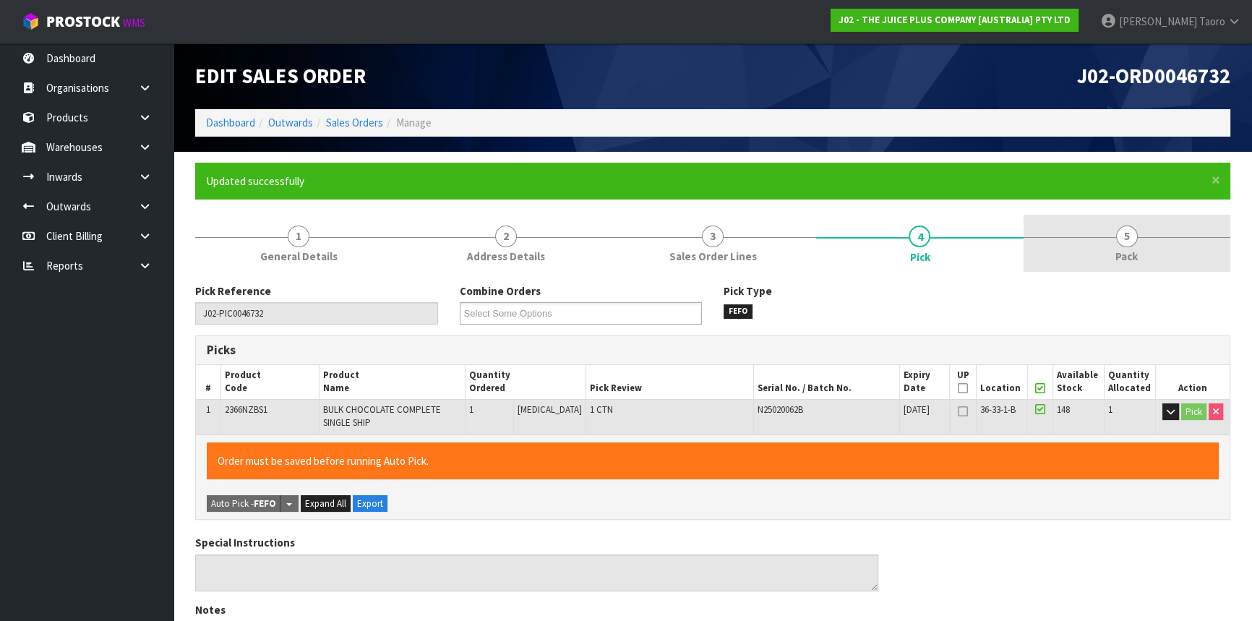
click at [1105, 251] on link "5 Pack" at bounding box center [1127, 243] width 207 height 57
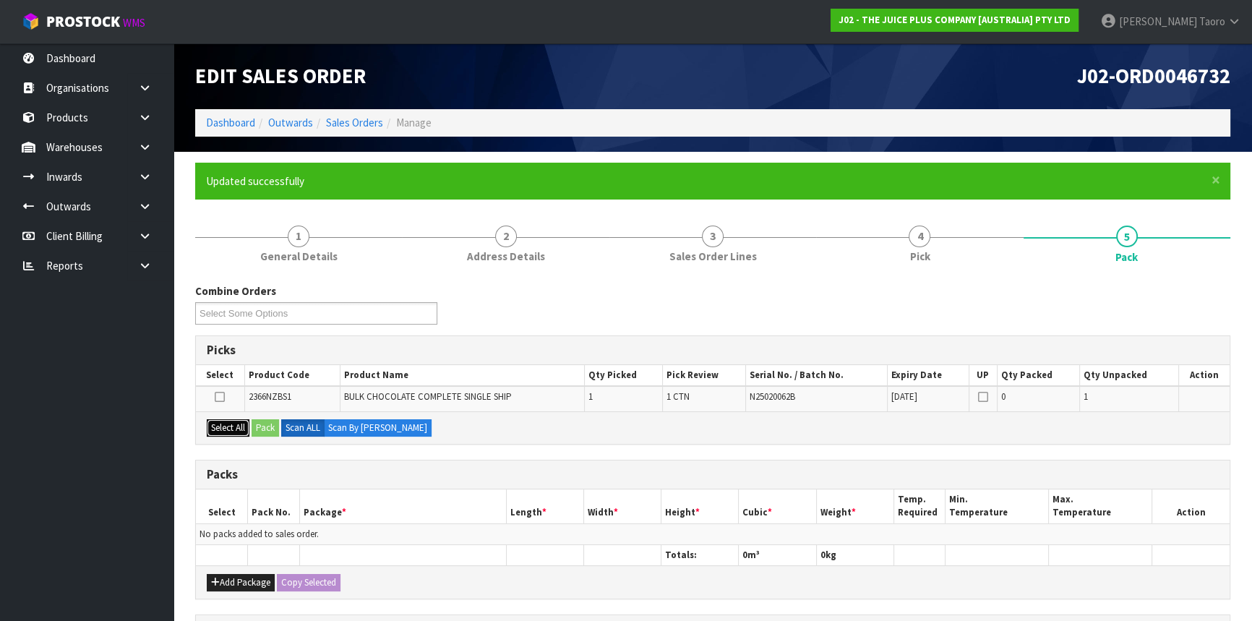
click at [238, 429] on button "Select All" at bounding box center [228, 427] width 43 height 17
click at [262, 426] on button "Pack" at bounding box center [265, 427] width 27 height 17
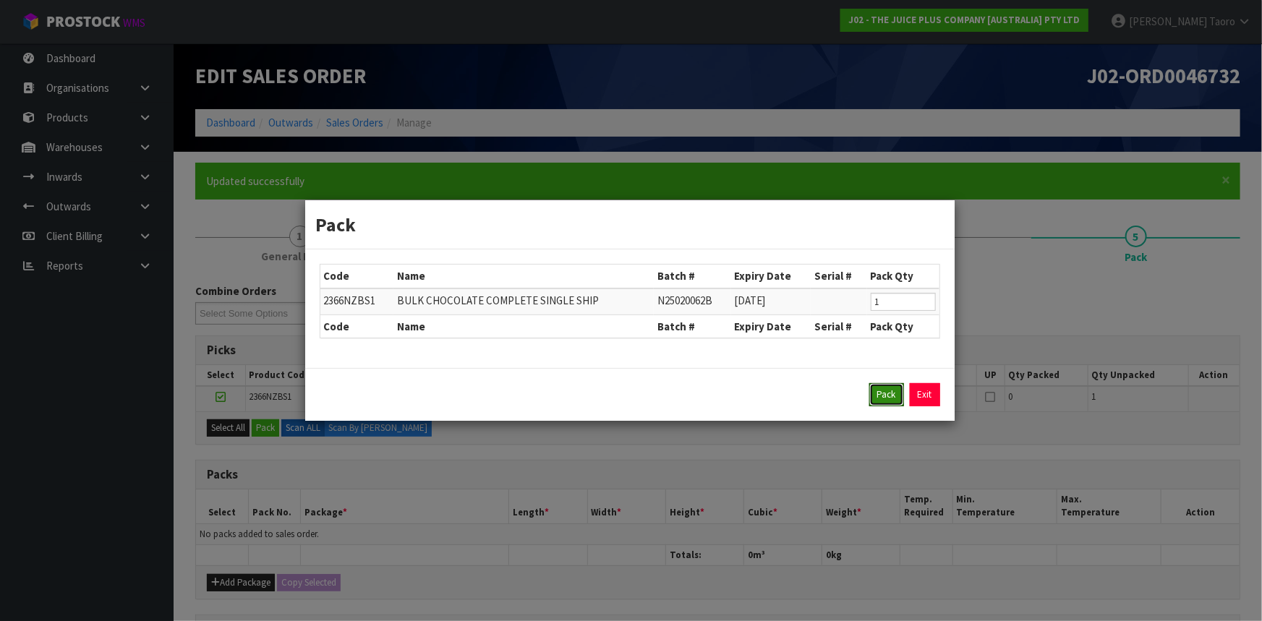
click at [889, 395] on button "Pack" at bounding box center [886, 394] width 35 height 23
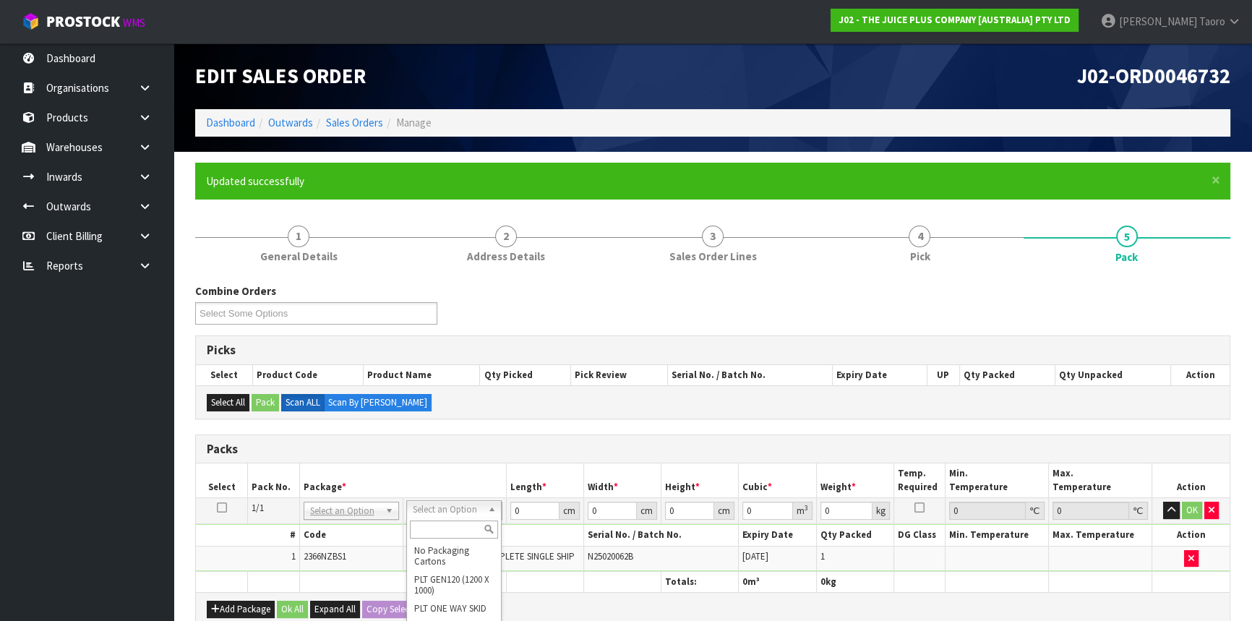
click at [464, 534] on input "text" at bounding box center [454, 530] width 88 height 18
click at [535, 512] on input "30.5" at bounding box center [534, 511] width 49 height 18
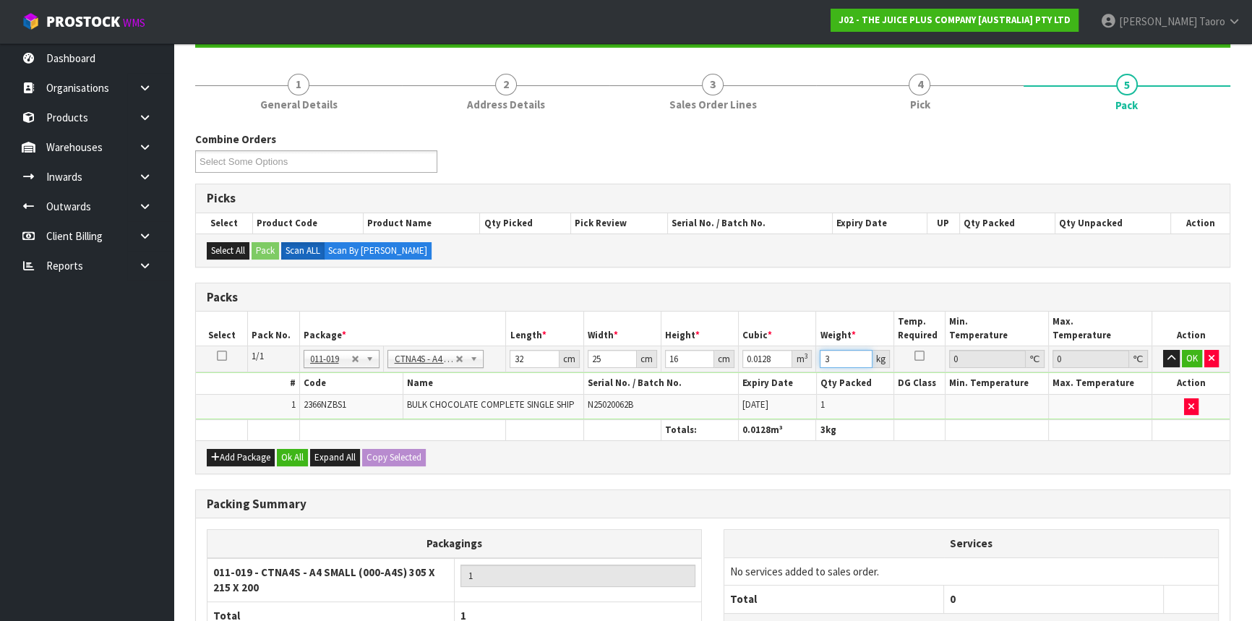
scroll to position [284, 0]
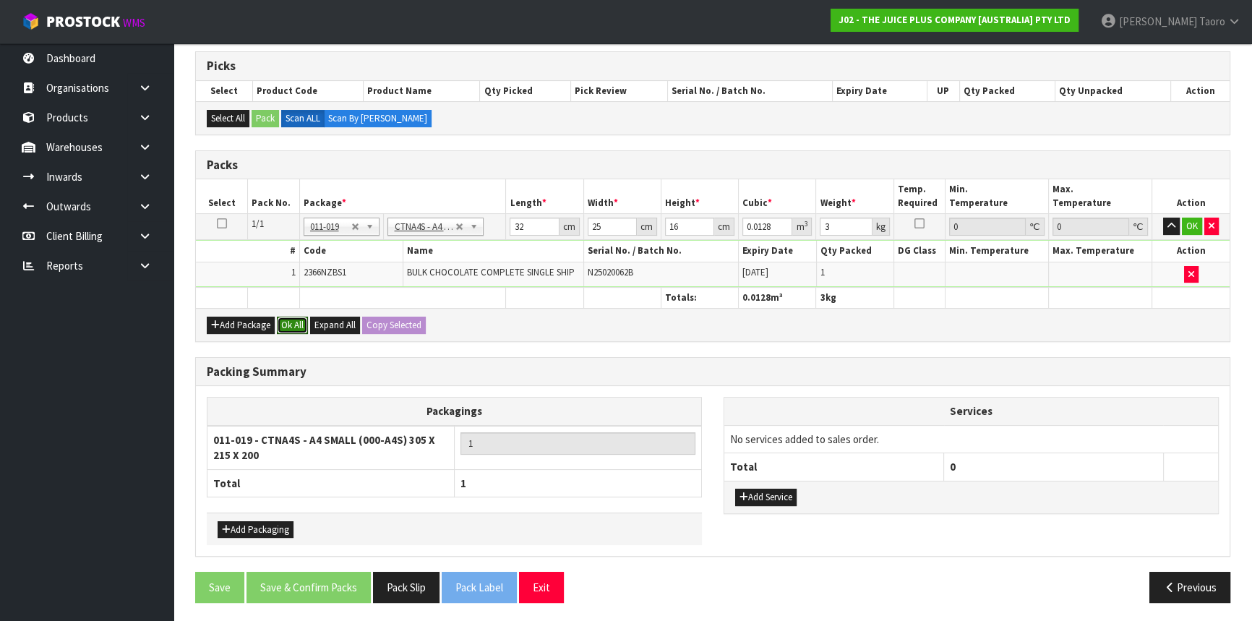
click at [297, 318] on button "Ok All" at bounding box center [292, 325] width 31 height 17
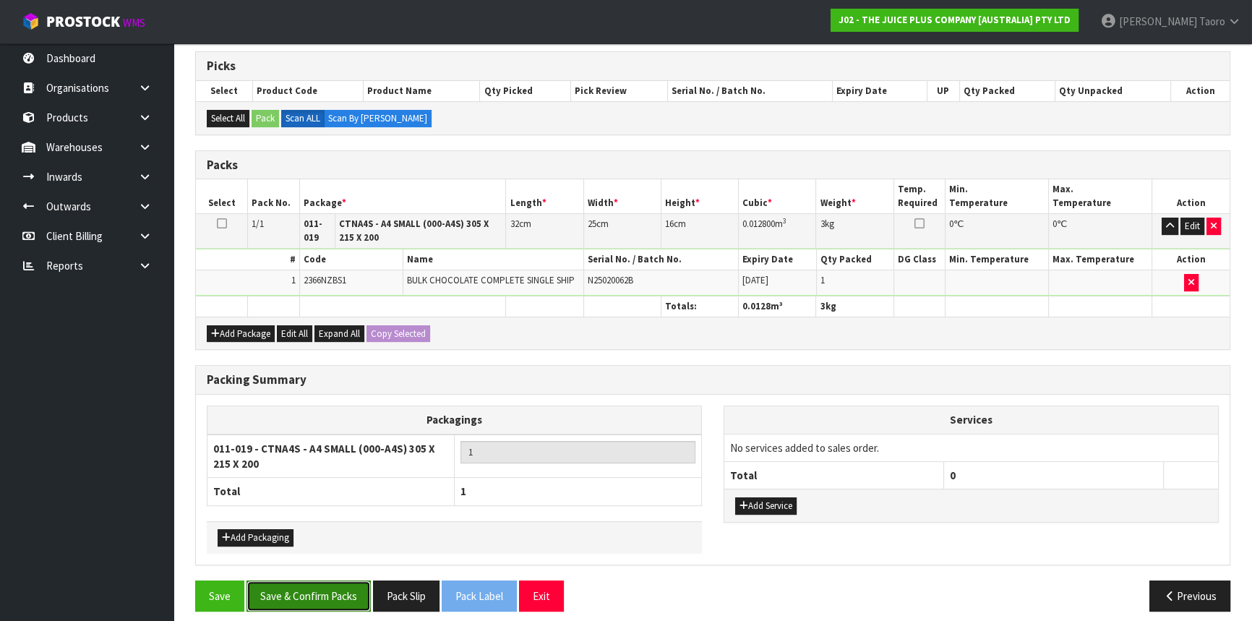
click at [355, 581] on button "Save & Confirm Packs" at bounding box center [309, 596] width 124 height 31
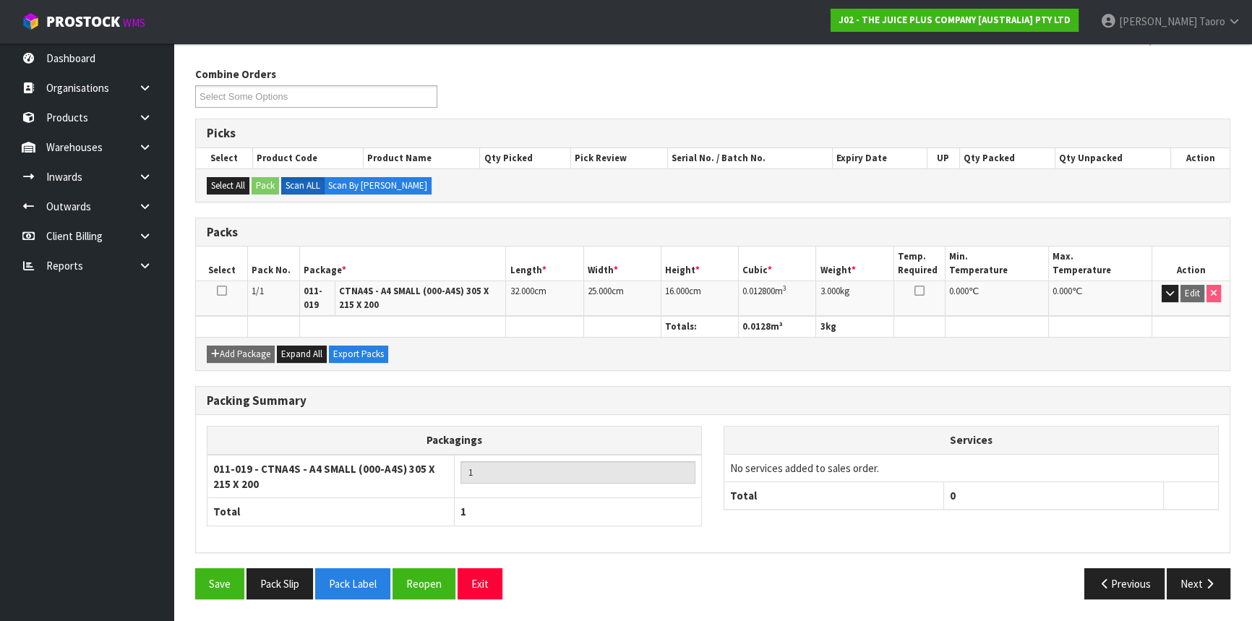
scroll to position [214, 0]
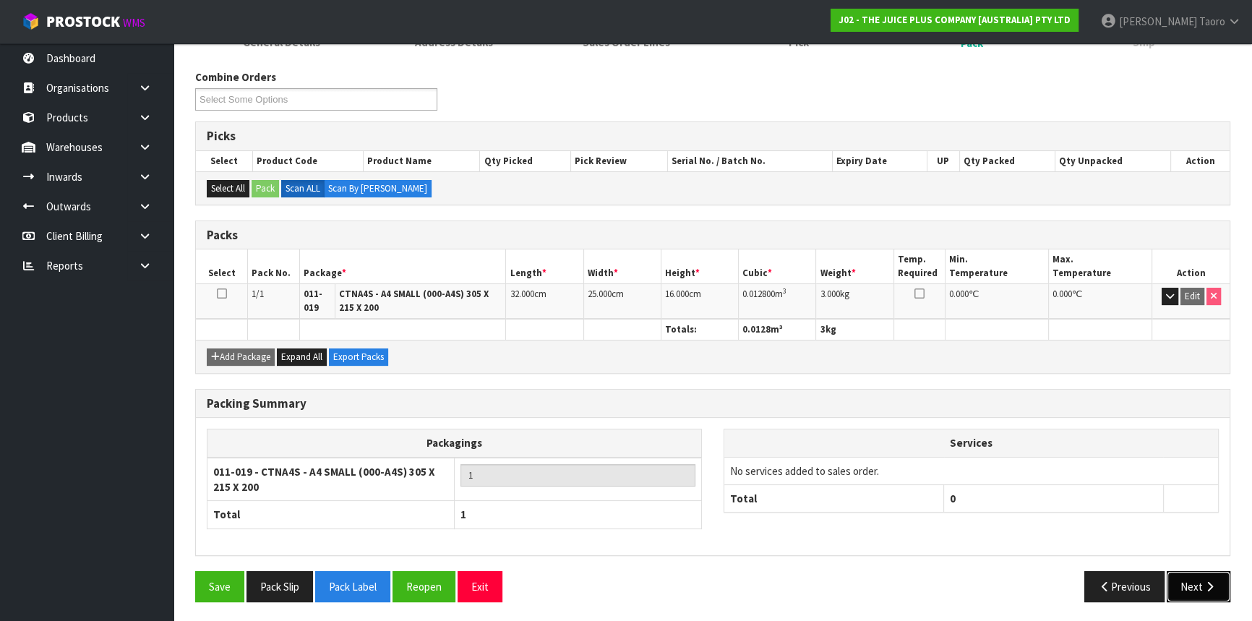
click at [1199, 575] on button "Next" at bounding box center [1199, 586] width 64 height 31
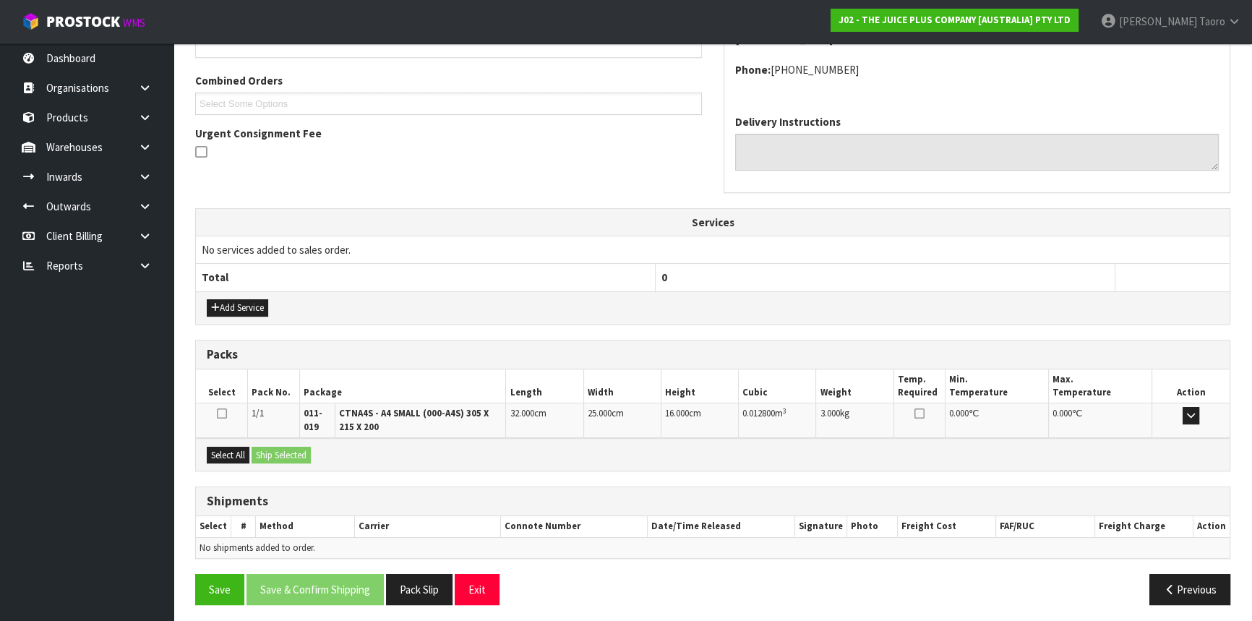
scroll to position [357, 0]
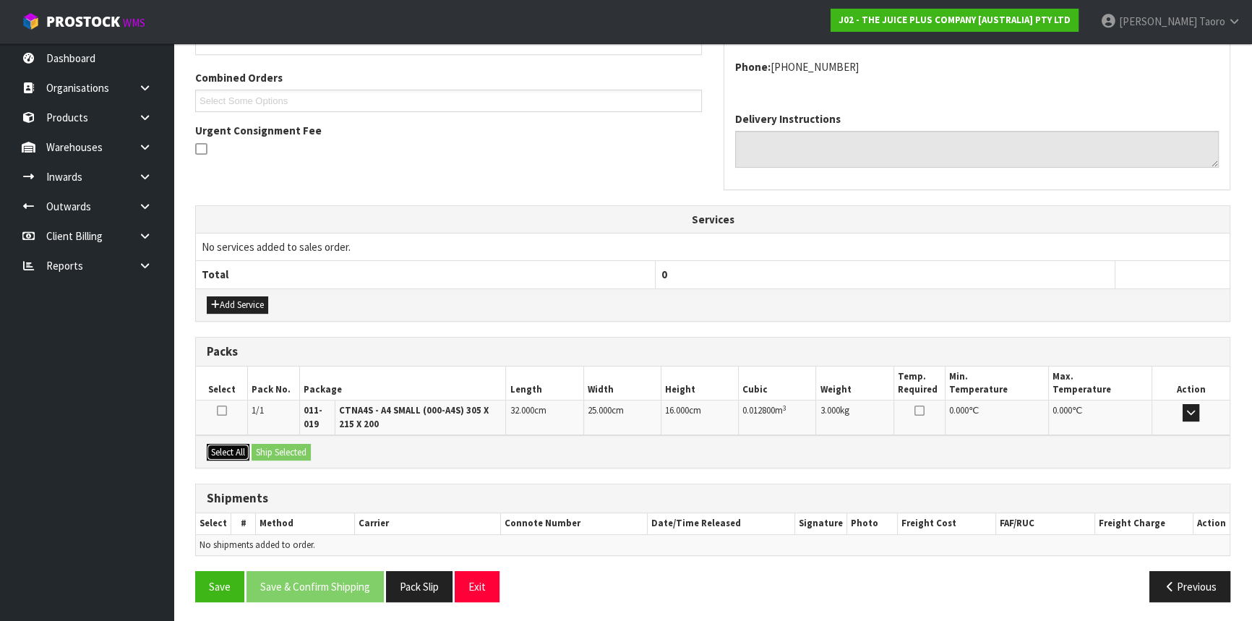
click at [246, 447] on button "Select All" at bounding box center [228, 452] width 43 height 17
click at [277, 447] on button "Ship Selected" at bounding box center [281, 452] width 59 height 17
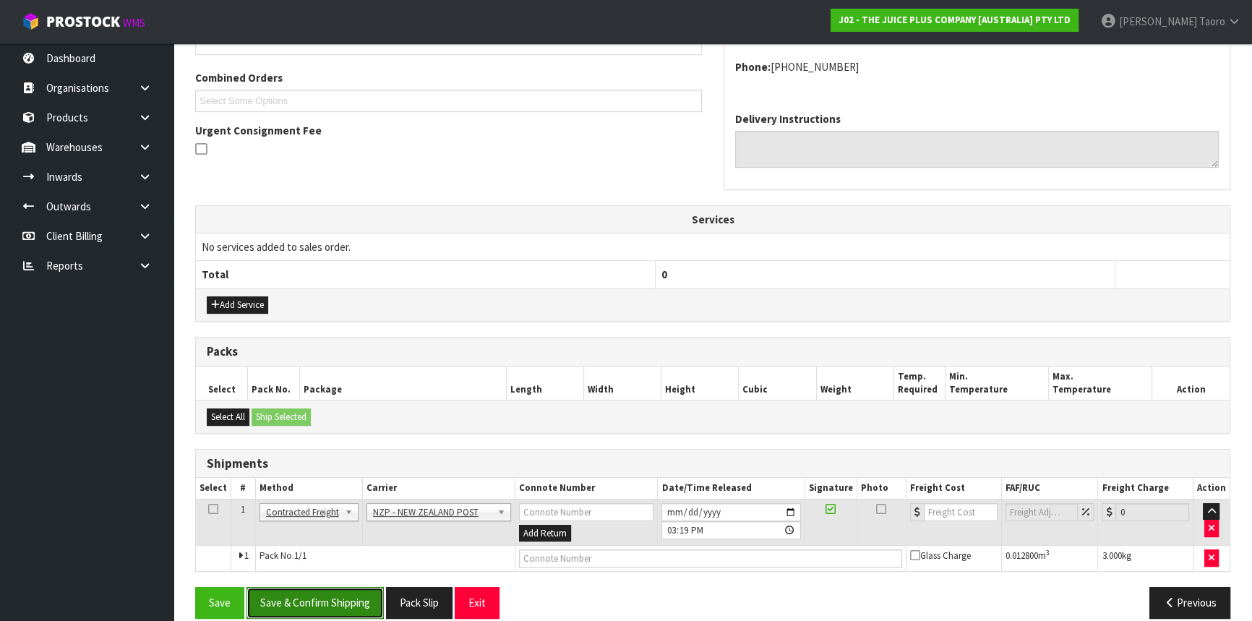
click at [341, 601] on button "Save & Confirm Shipping" at bounding box center [315, 602] width 137 height 31
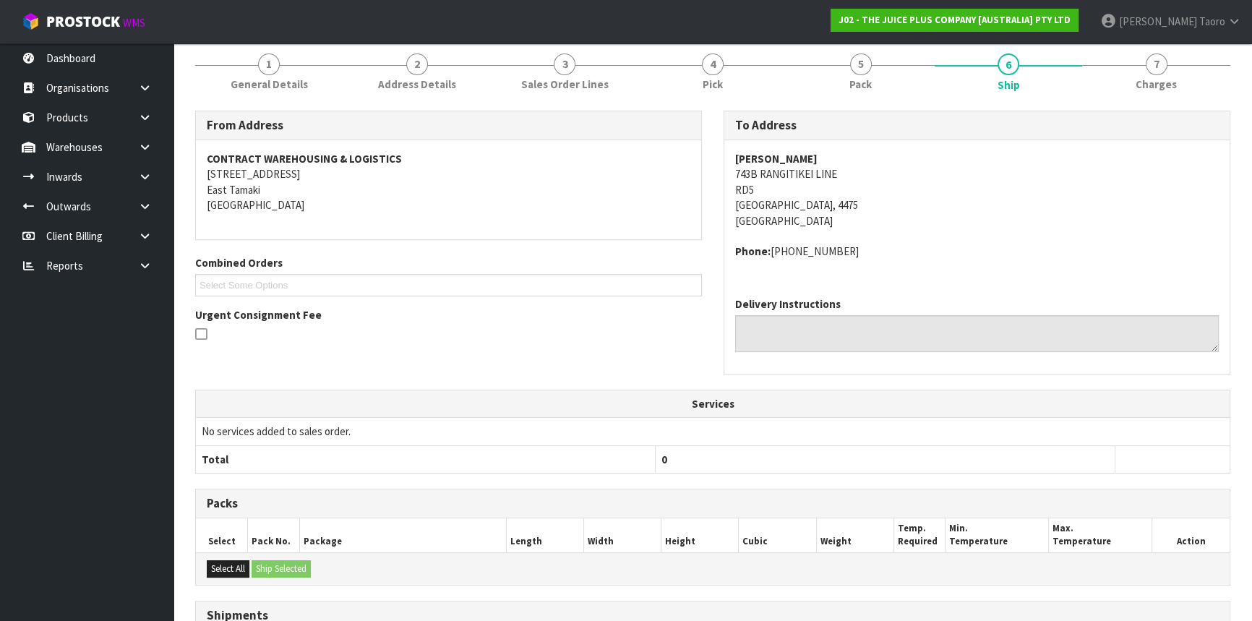
scroll to position [354, 0]
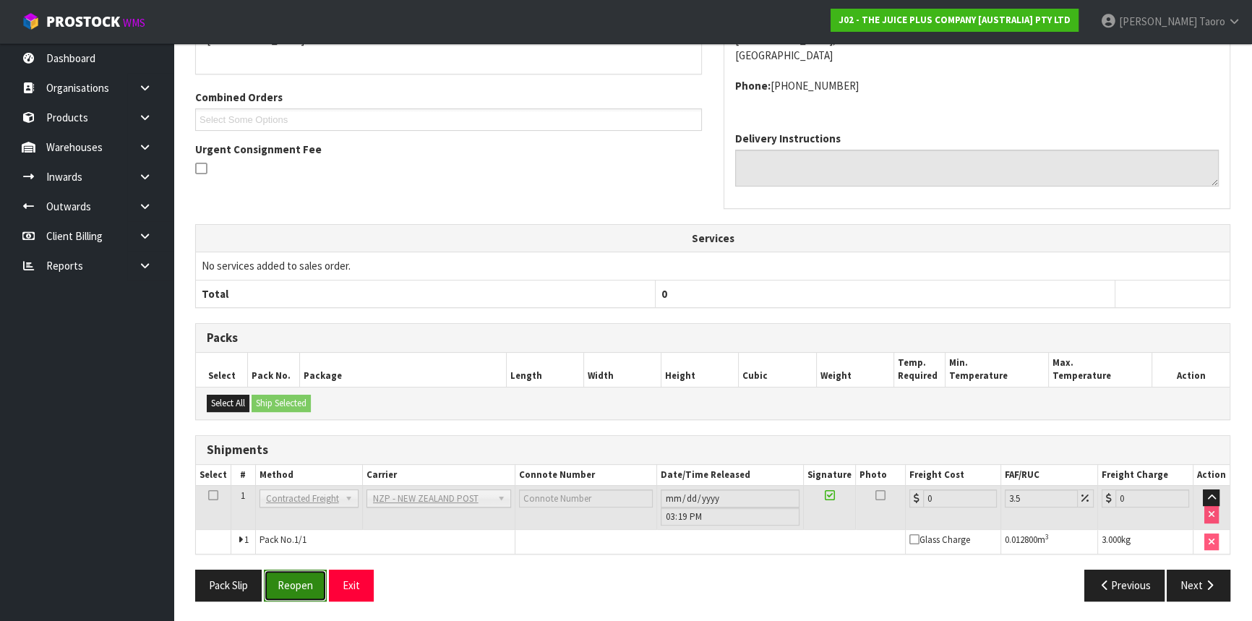
click at [294, 579] on button "Reopen" at bounding box center [295, 585] width 63 height 31
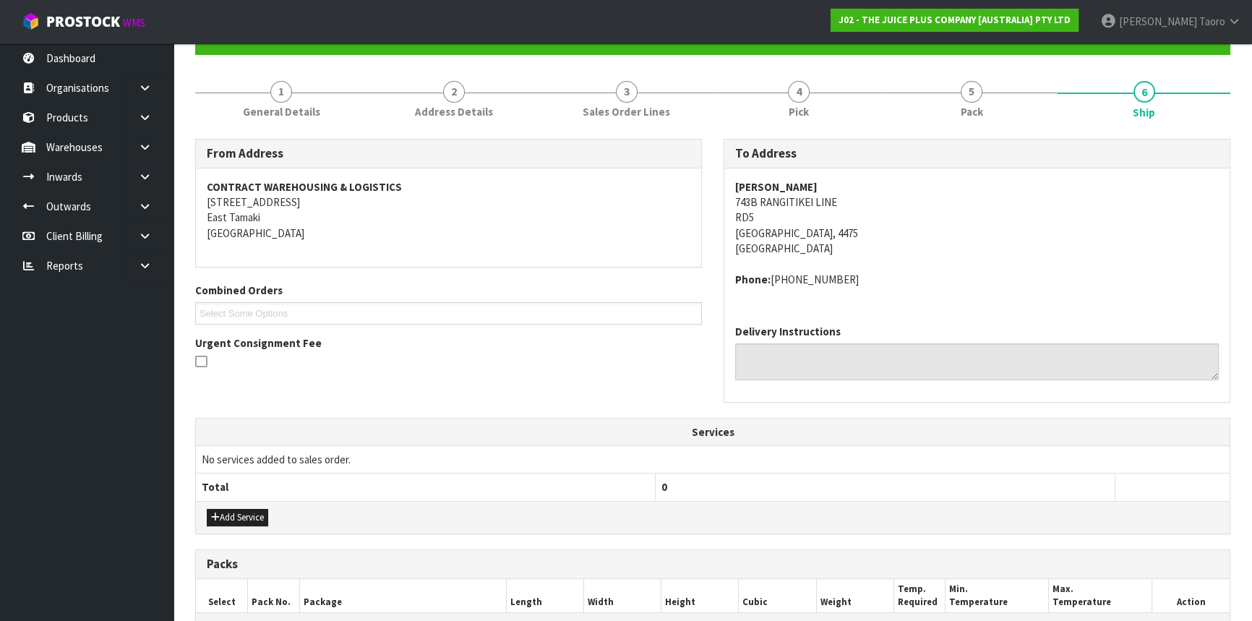
scroll to position [387, 0]
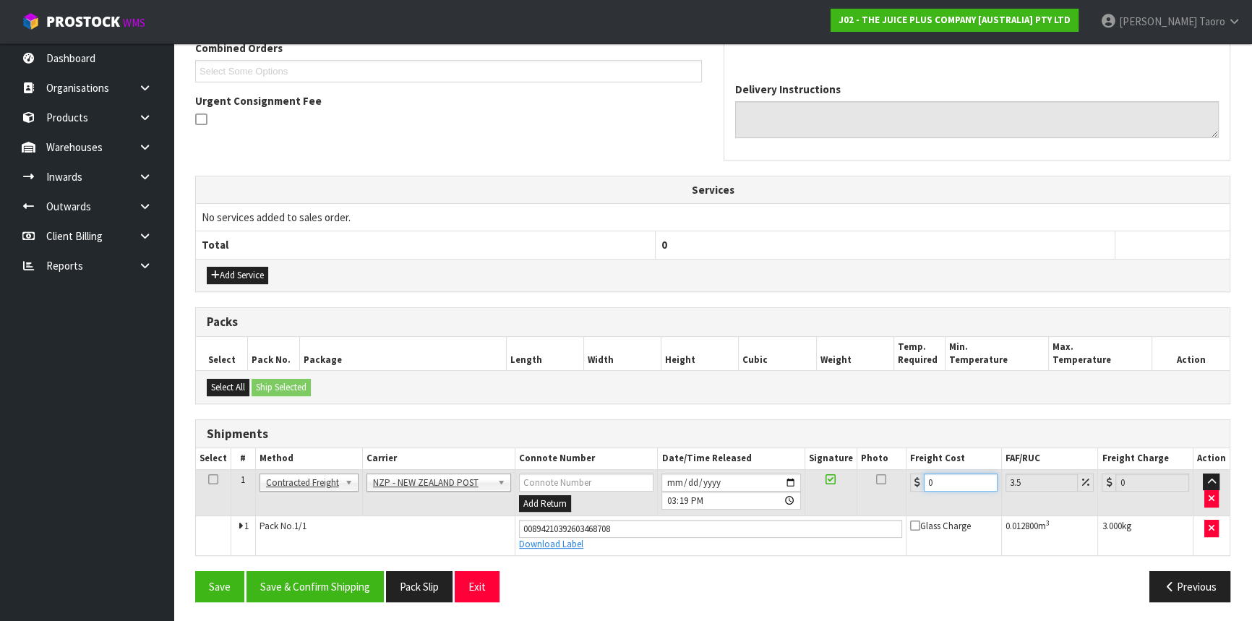
click at [959, 483] on input "0" at bounding box center [961, 483] width 74 height 18
click at [338, 580] on button "Save & Confirm Shipping" at bounding box center [315, 586] width 137 height 31
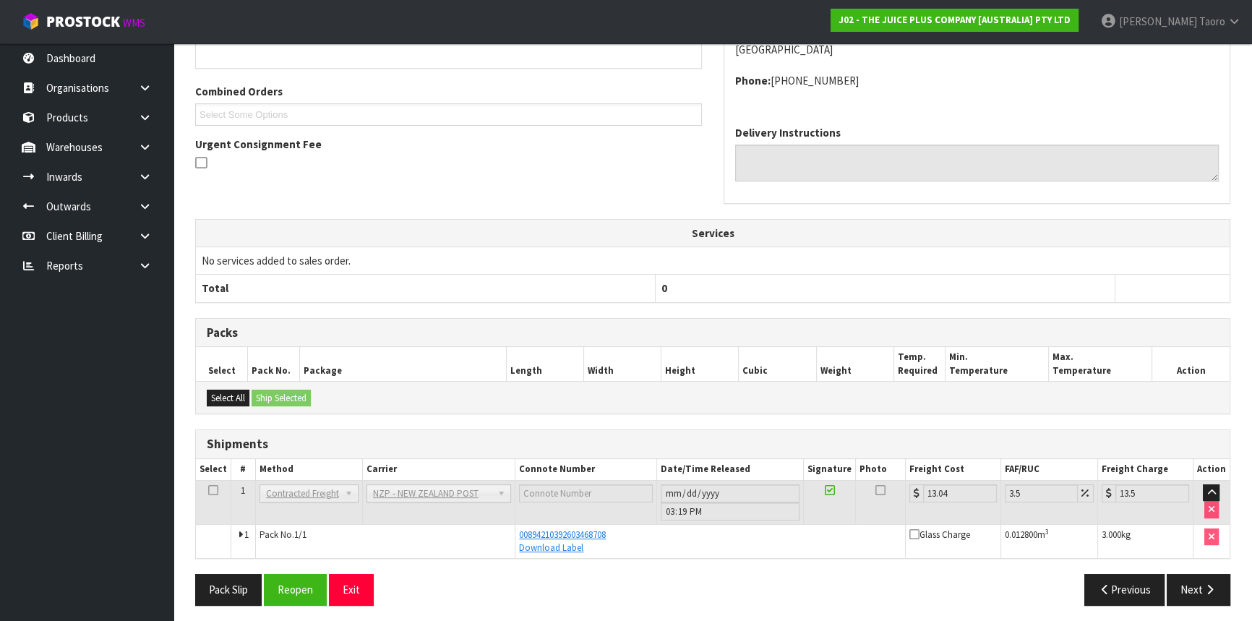
scroll to position [347, 0]
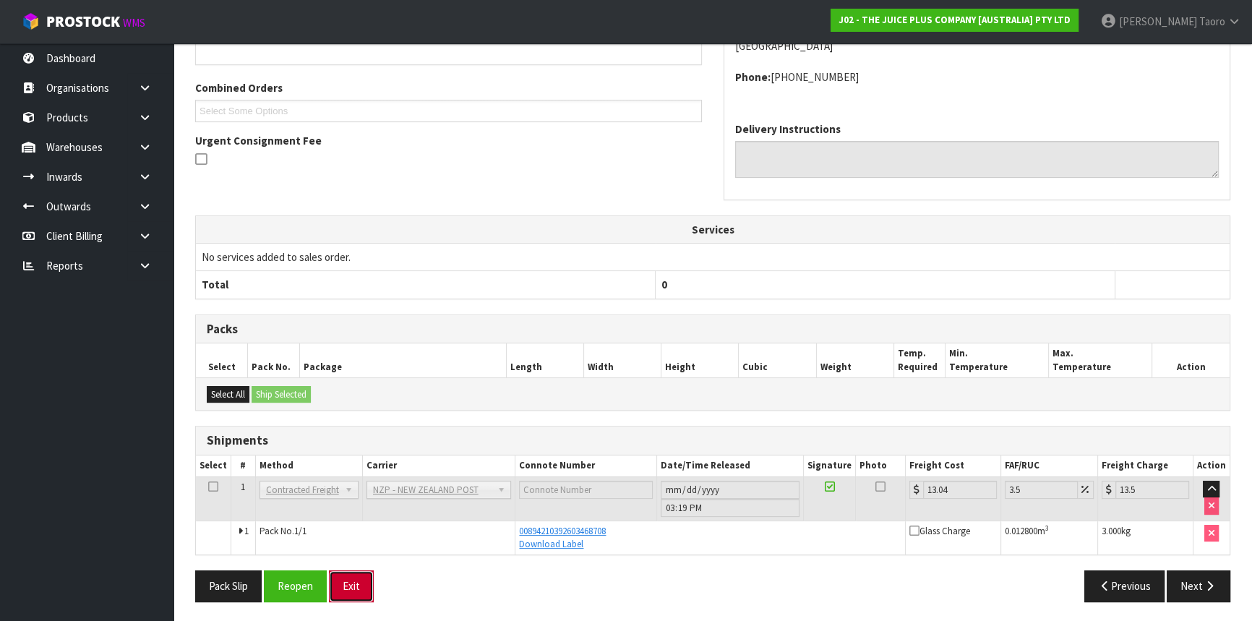
click at [360, 573] on button "Exit" at bounding box center [351, 585] width 45 height 31
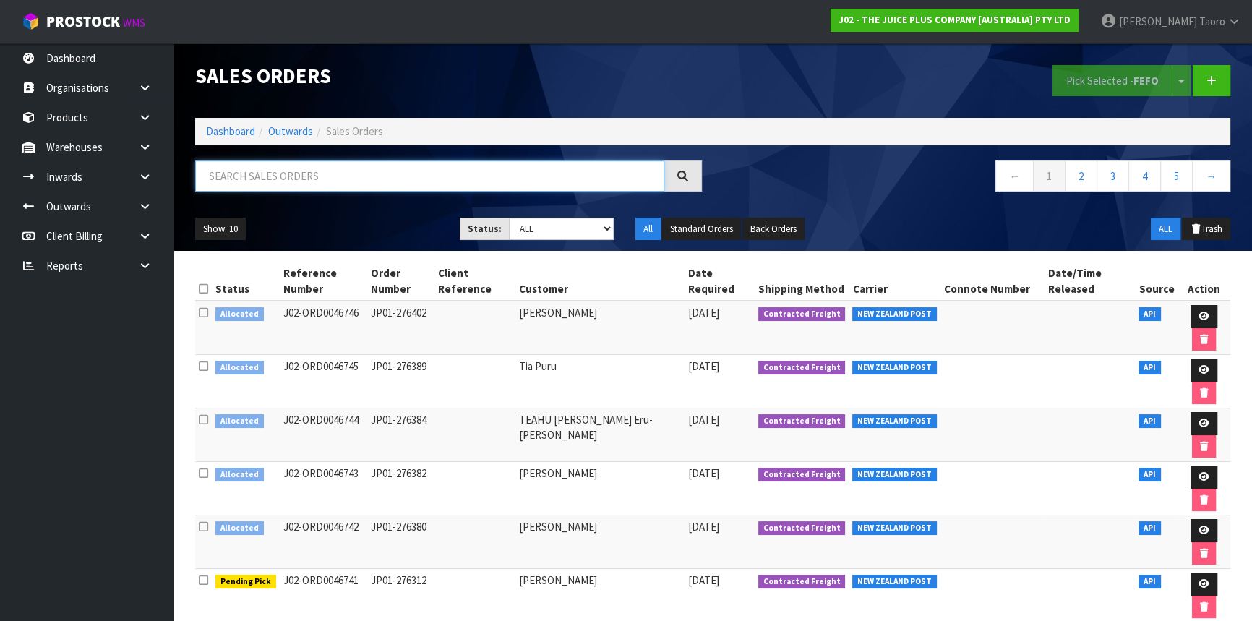
click at [304, 181] on input "text" at bounding box center [429, 175] width 469 height 31
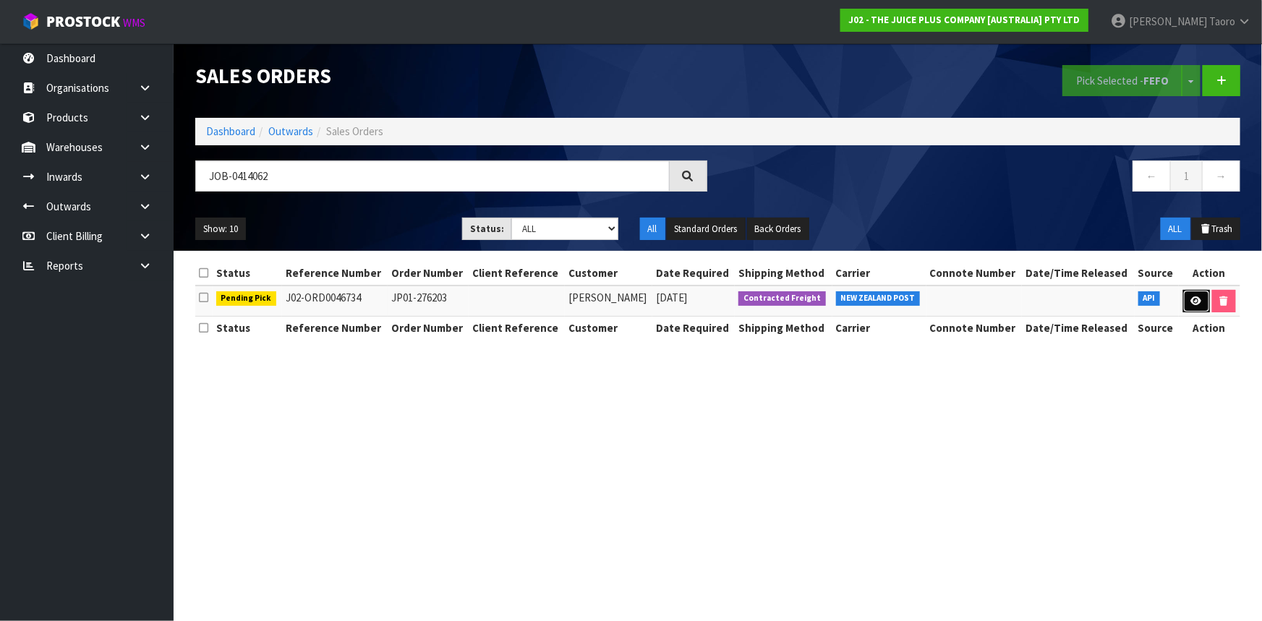
click at [1203, 304] on link at bounding box center [1196, 301] width 27 height 23
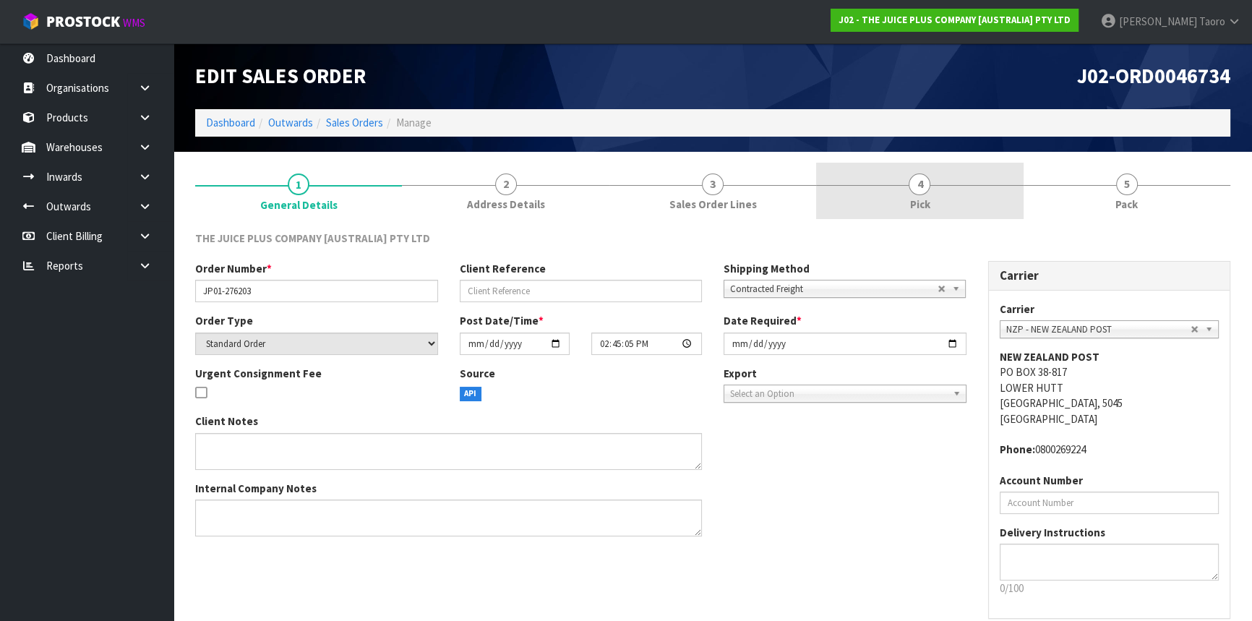
click at [968, 202] on link "4 Pick" at bounding box center [919, 191] width 207 height 57
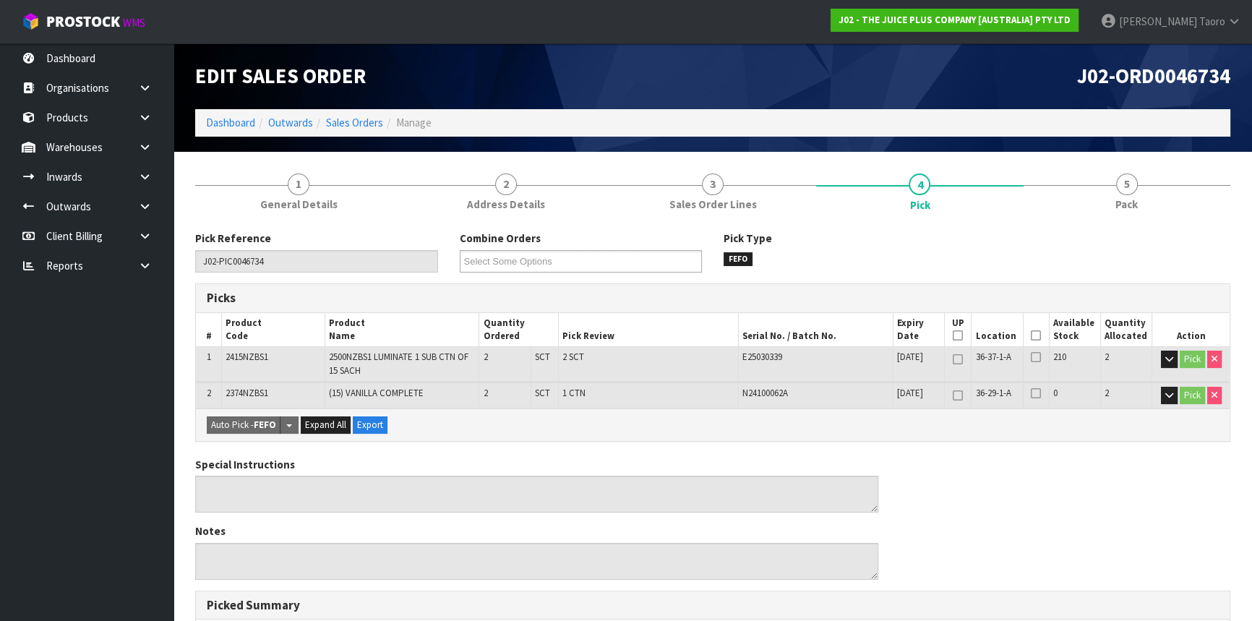
click at [1031, 336] on icon at bounding box center [1036, 335] width 10 height 1
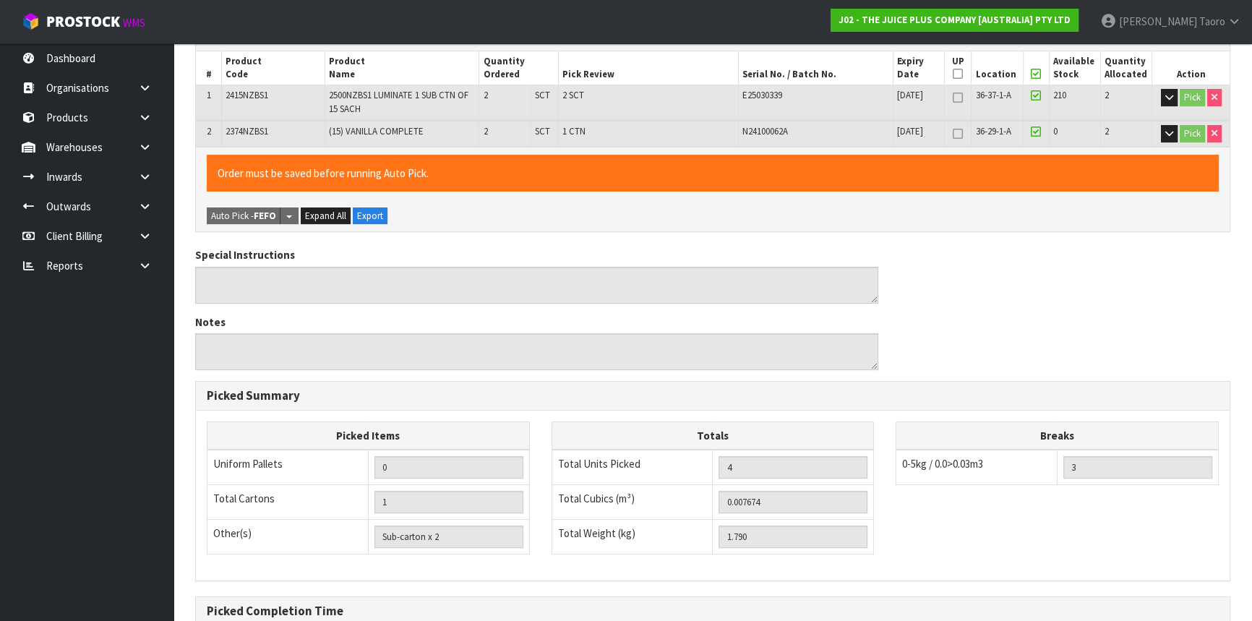
scroll to position [418, 0]
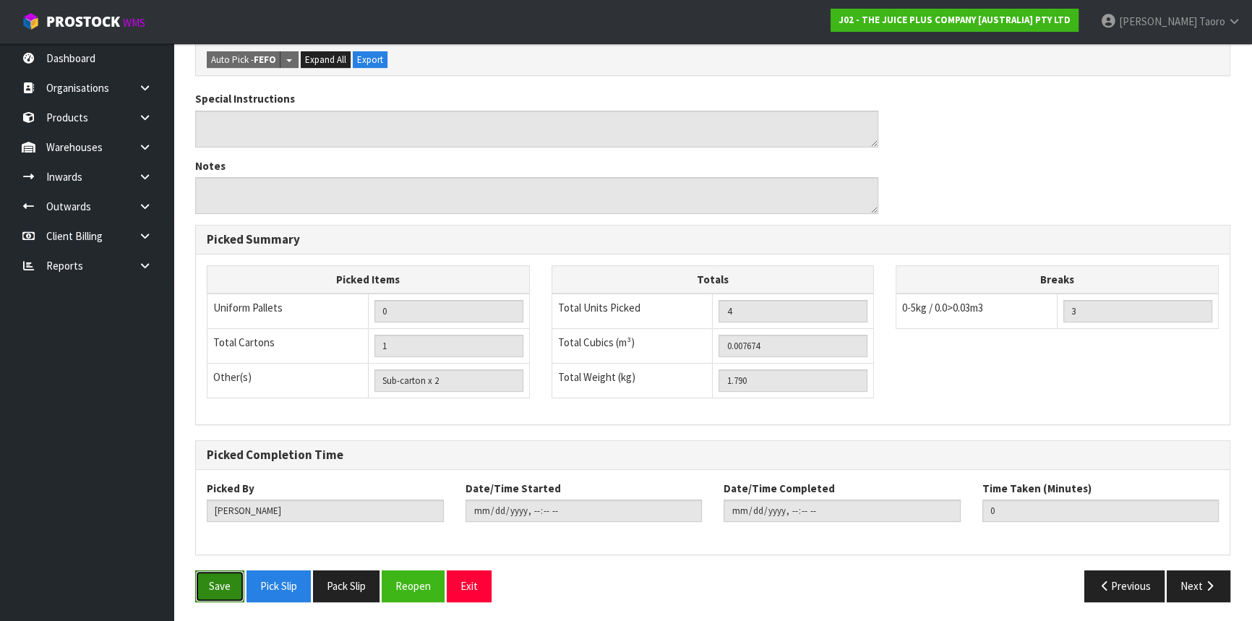
click at [227, 594] on button "Save" at bounding box center [219, 585] width 49 height 31
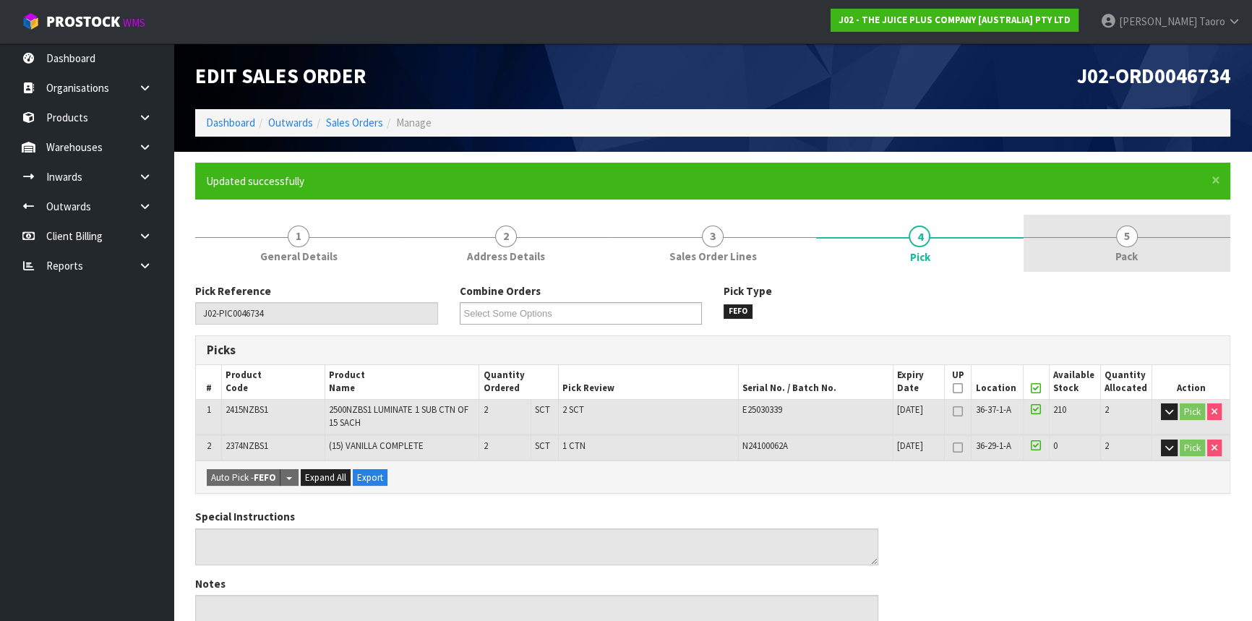
drag, startPoint x: 1149, startPoint y: 248, endPoint x: 1057, endPoint y: 253, distance: 92.0
click at [1148, 247] on link "5 Pack" at bounding box center [1127, 243] width 207 height 57
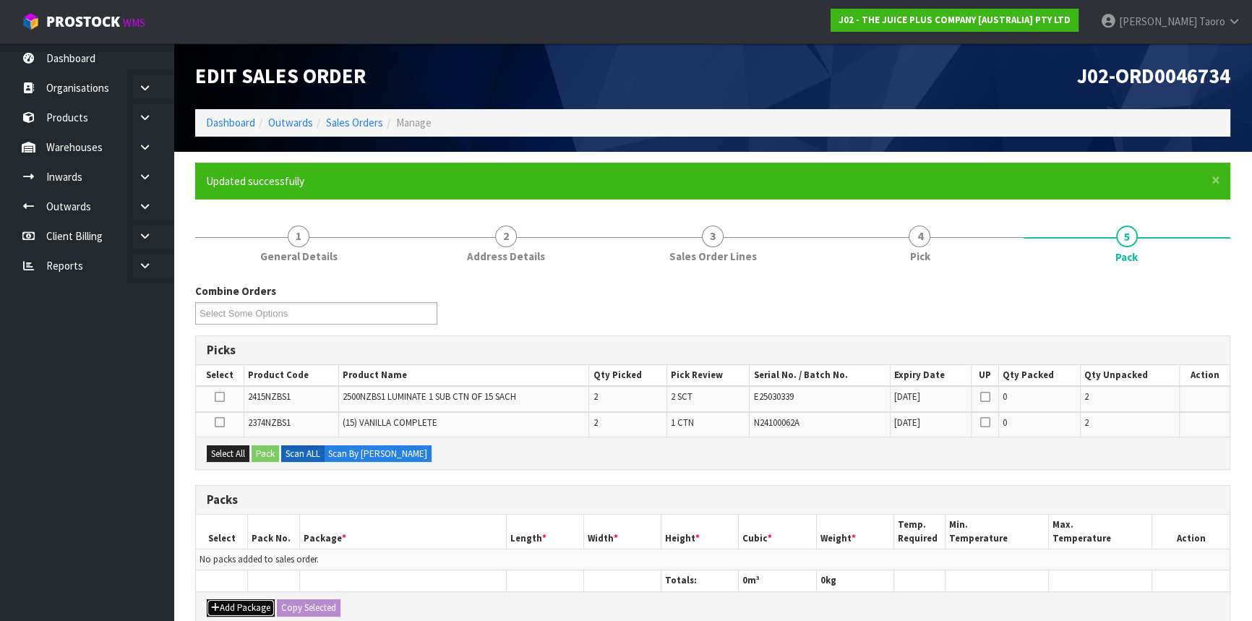
click at [241, 600] on button "Add Package" at bounding box center [241, 607] width 68 height 17
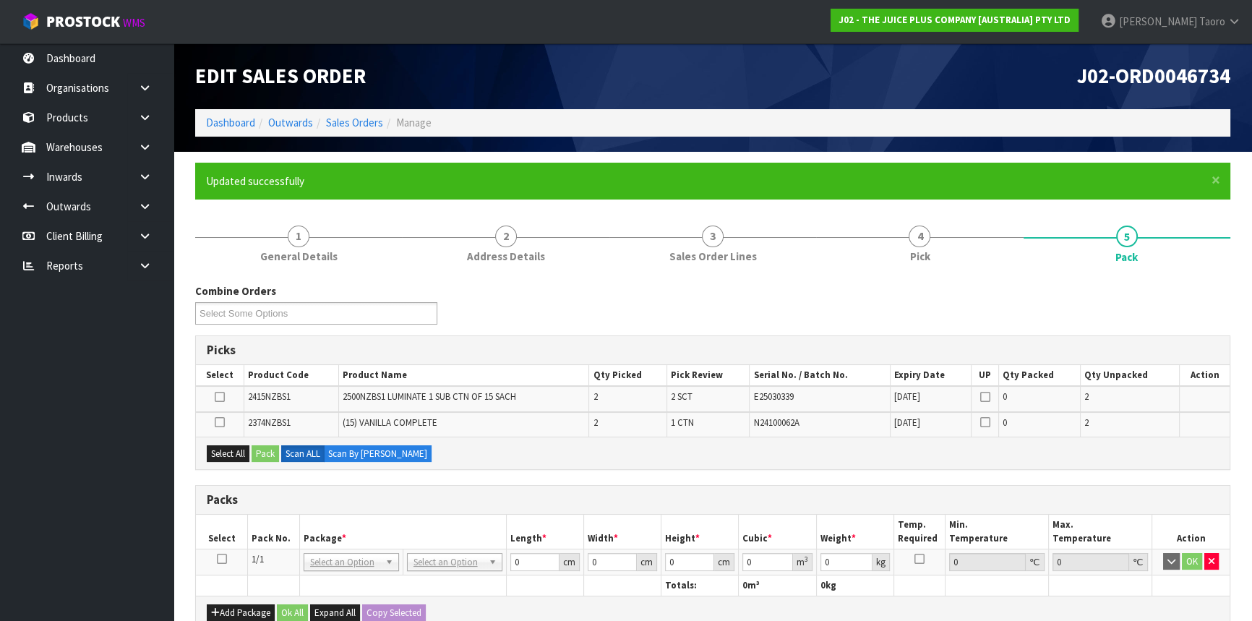
click at [224, 559] on icon at bounding box center [222, 559] width 10 height 1
drag, startPoint x: 234, startPoint y: 440, endPoint x: 253, endPoint y: 442, distance: 19.6
click at [238, 440] on div "Select All Pack Scan ALL Scan By [PERSON_NAME]" at bounding box center [713, 453] width 1034 height 33
drag, startPoint x: 231, startPoint y: 457, endPoint x: 267, endPoint y: 454, distance: 37.0
click at [231, 456] on button "Select All" at bounding box center [228, 453] width 43 height 17
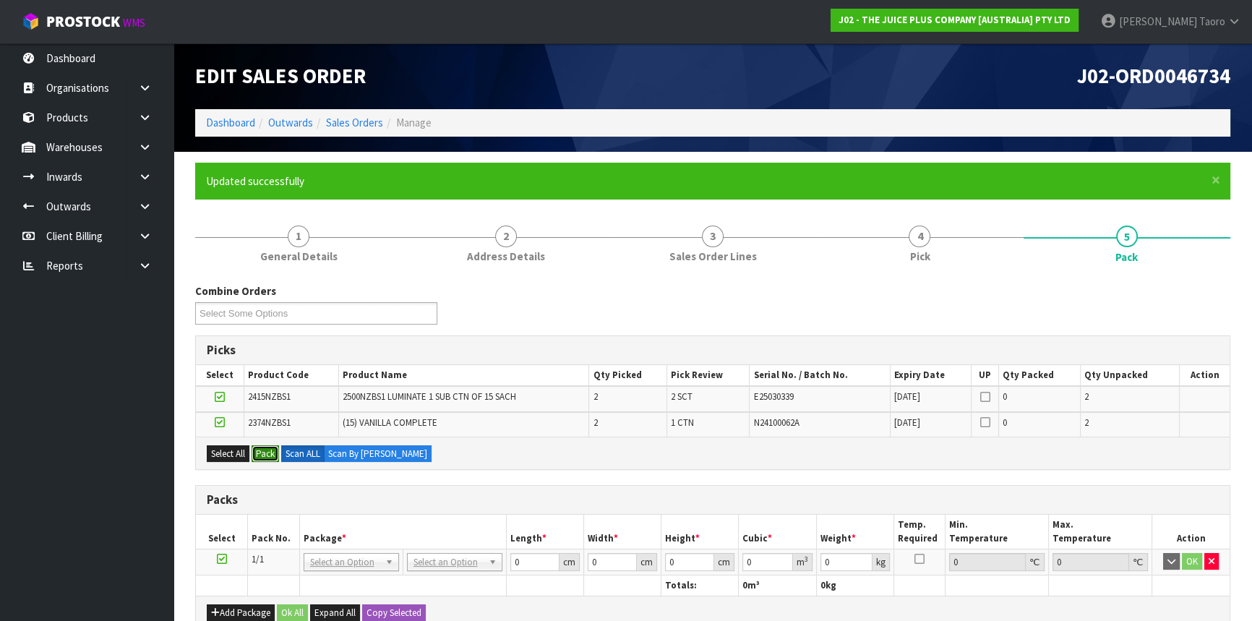
click at [268, 454] on button "Pack" at bounding box center [265, 453] width 27 height 17
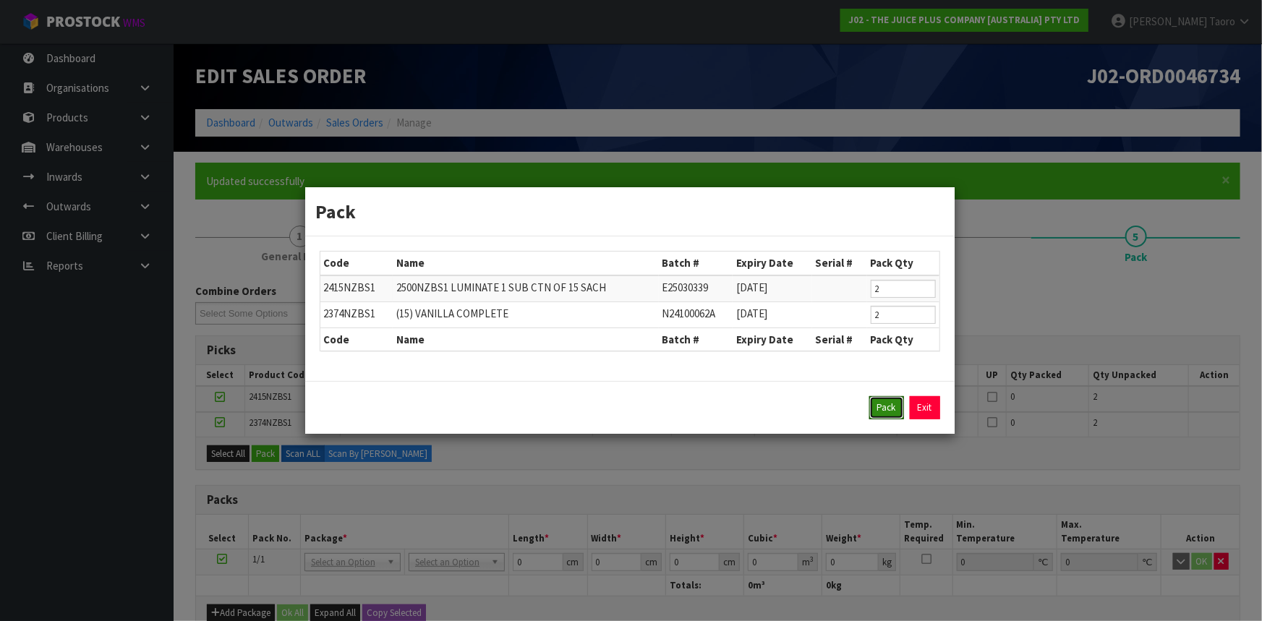
click at [891, 410] on button "Pack" at bounding box center [886, 407] width 35 height 23
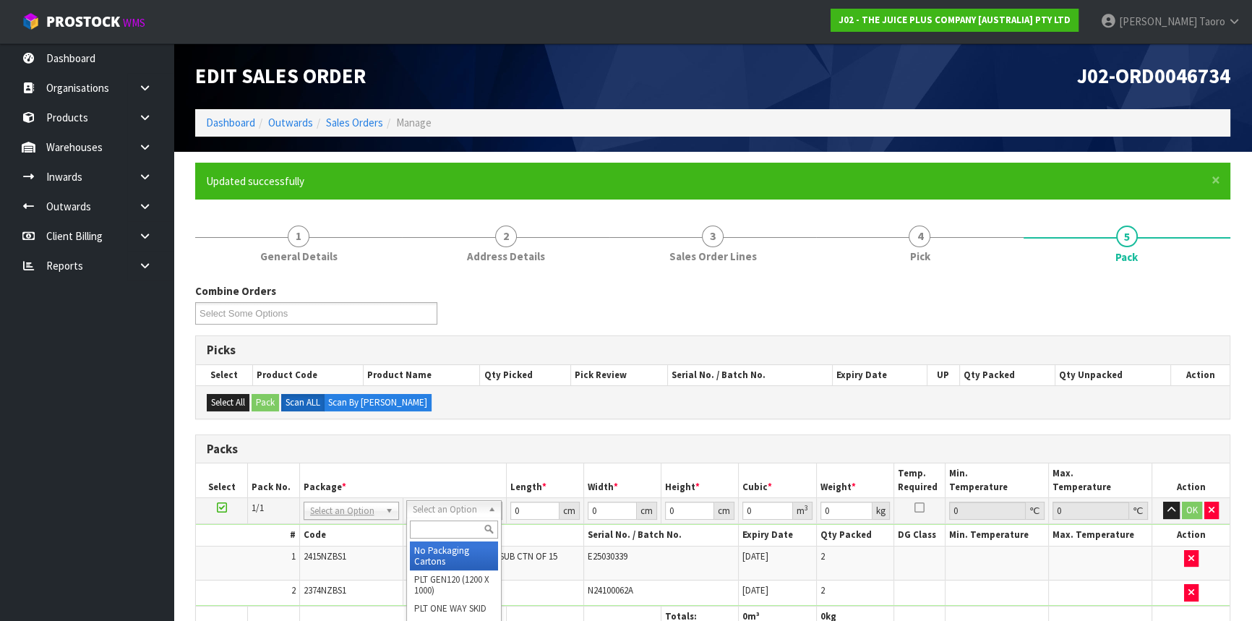
click at [464, 528] on input "text" at bounding box center [454, 530] width 88 height 18
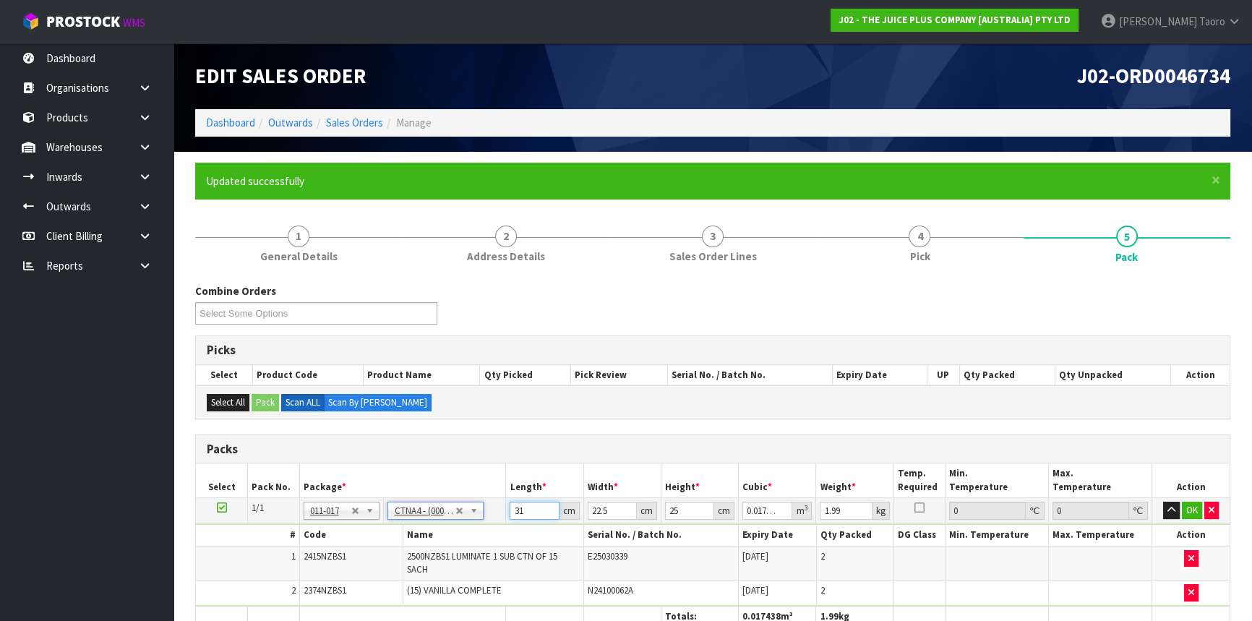
click at [524, 512] on input "31" at bounding box center [534, 511] width 49 height 18
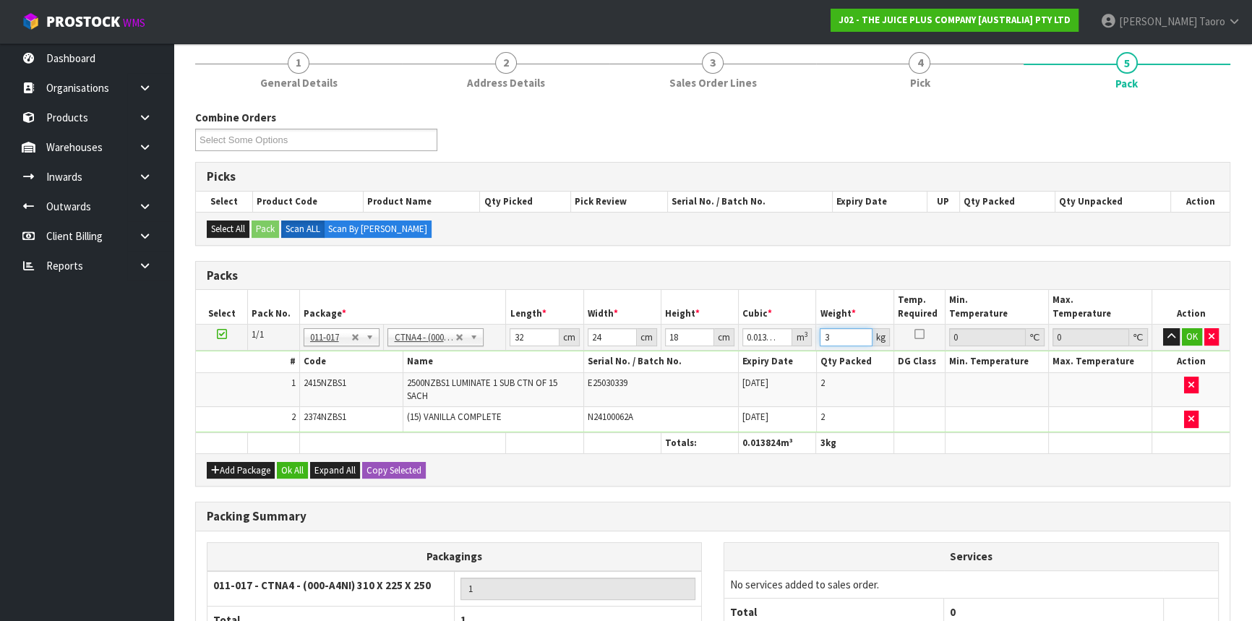
scroll to position [310, 0]
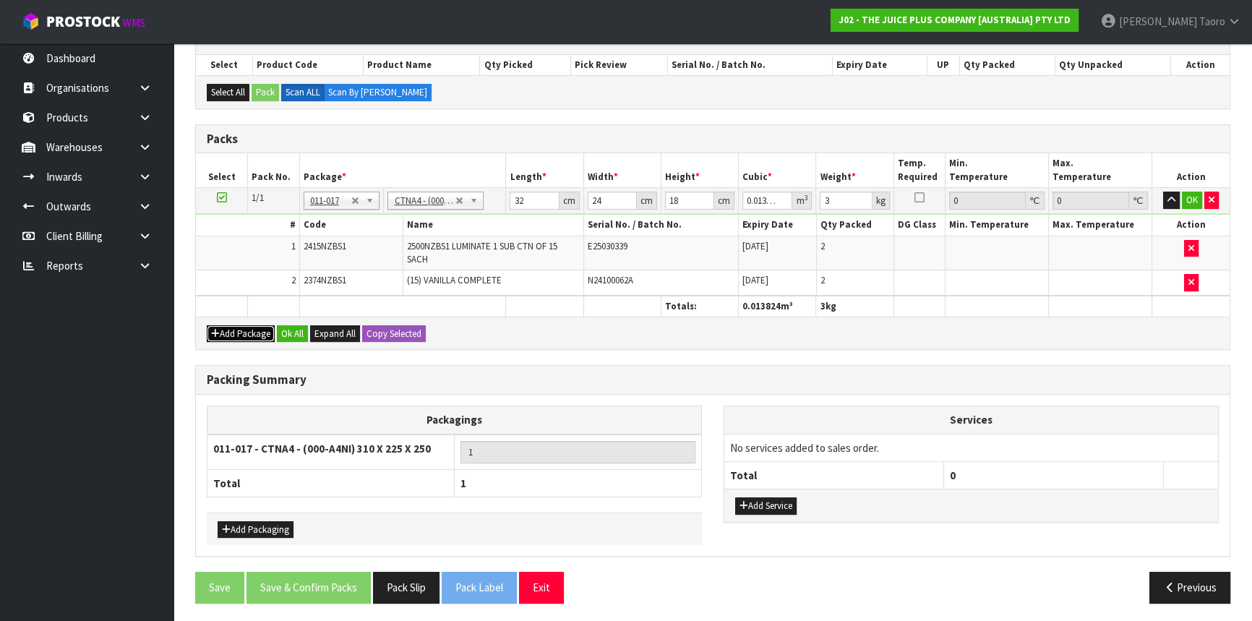
click at [274, 332] on button "Add Package" at bounding box center [241, 333] width 68 height 17
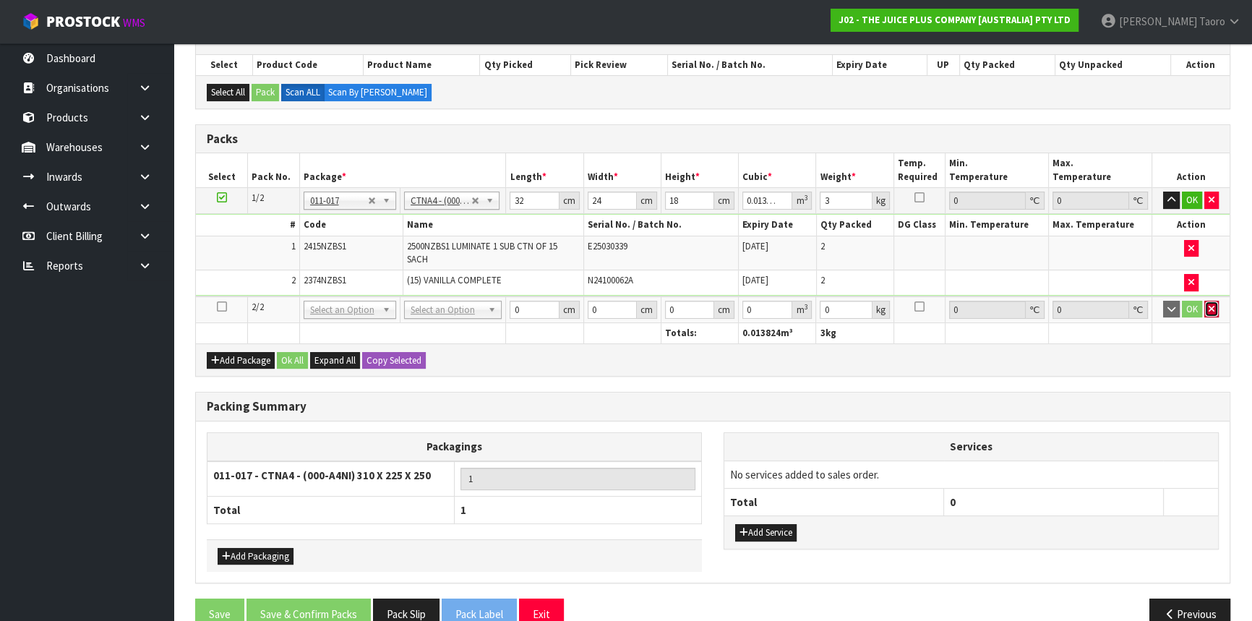
click at [1207, 313] on button "button" at bounding box center [1211, 309] width 14 height 17
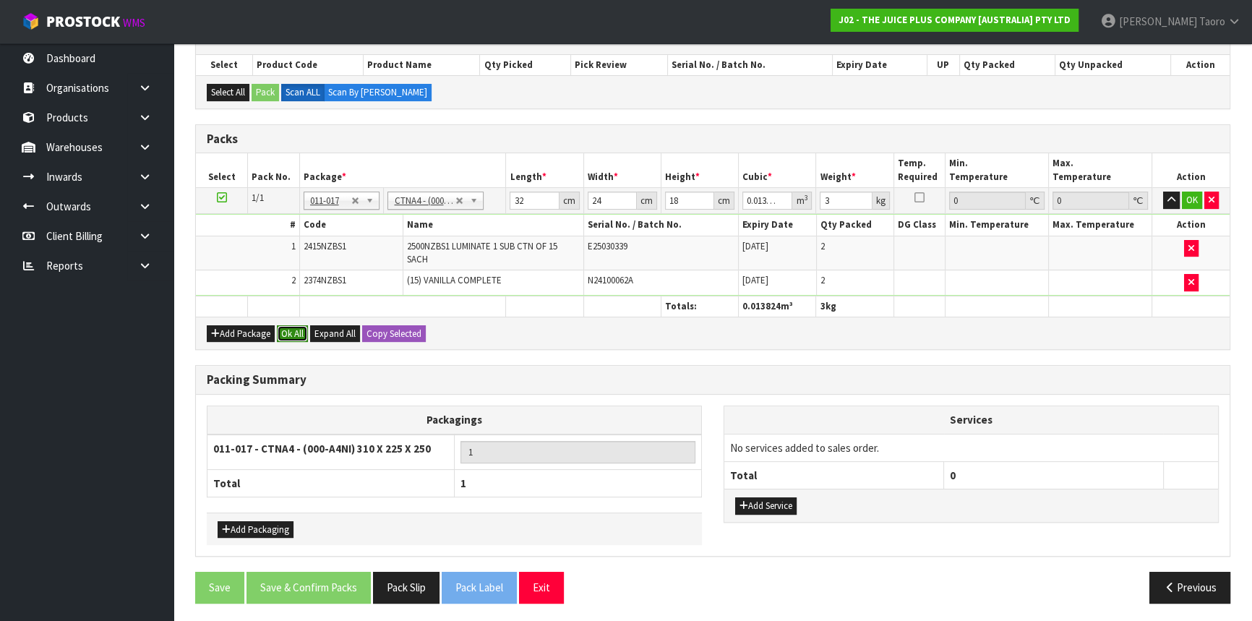
click at [296, 335] on button "Ok All" at bounding box center [292, 333] width 31 height 17
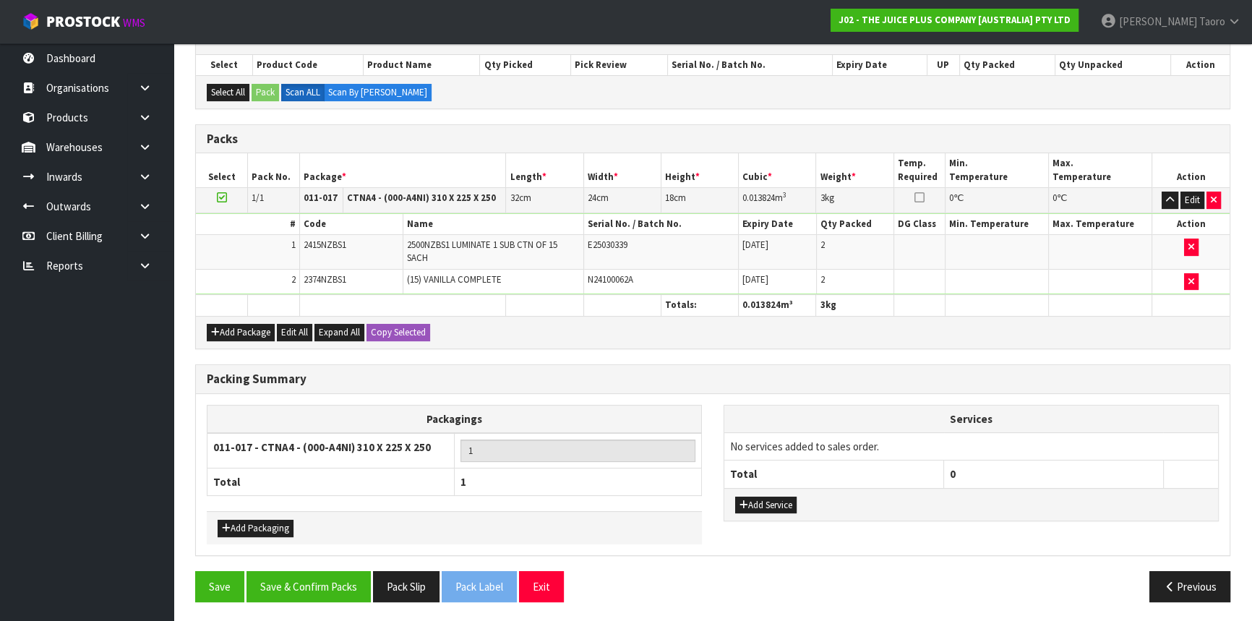
scroll to position [309, 0]
click at [348, 564] on div "Packing Summary Packagings 011-017 - CTNA4 - (000-A4NI) 310 X 225 X 250 1 Total…" at bounding box center [712, 468] width 1057 height 207
click at [364, 585] on button "Save & Confirm Packs" at bounding box center [309, 587] width 124 height 31
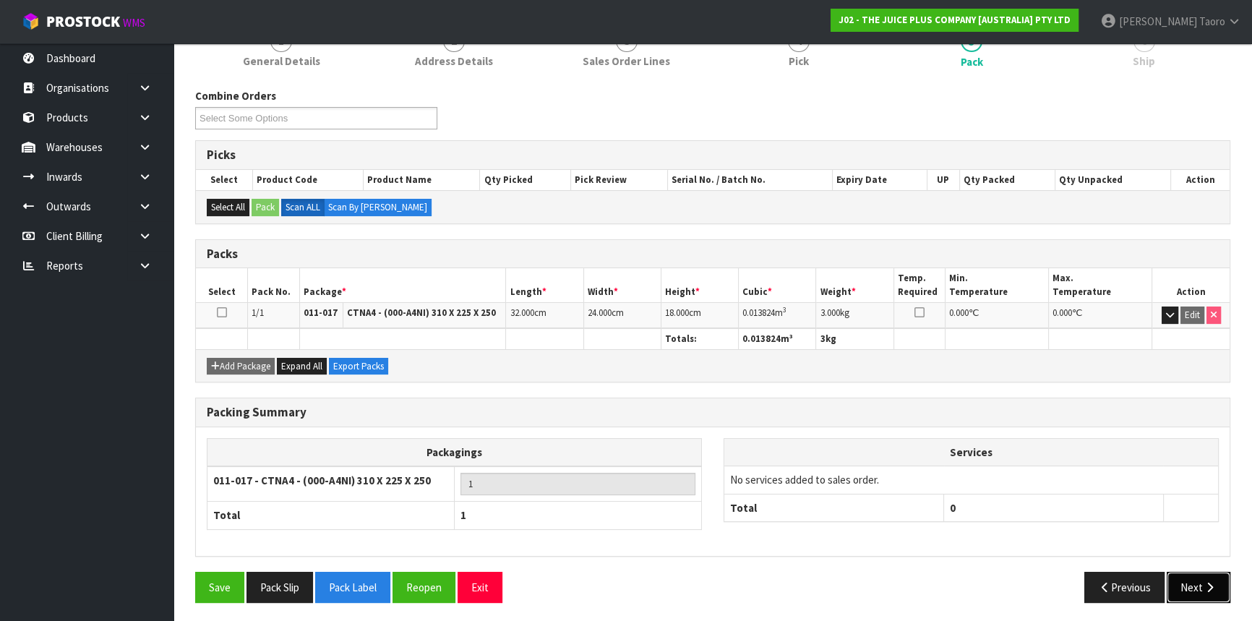
click at [1196, 581] on button "Next" at bounding box center [1199, 587] width 64 height 31
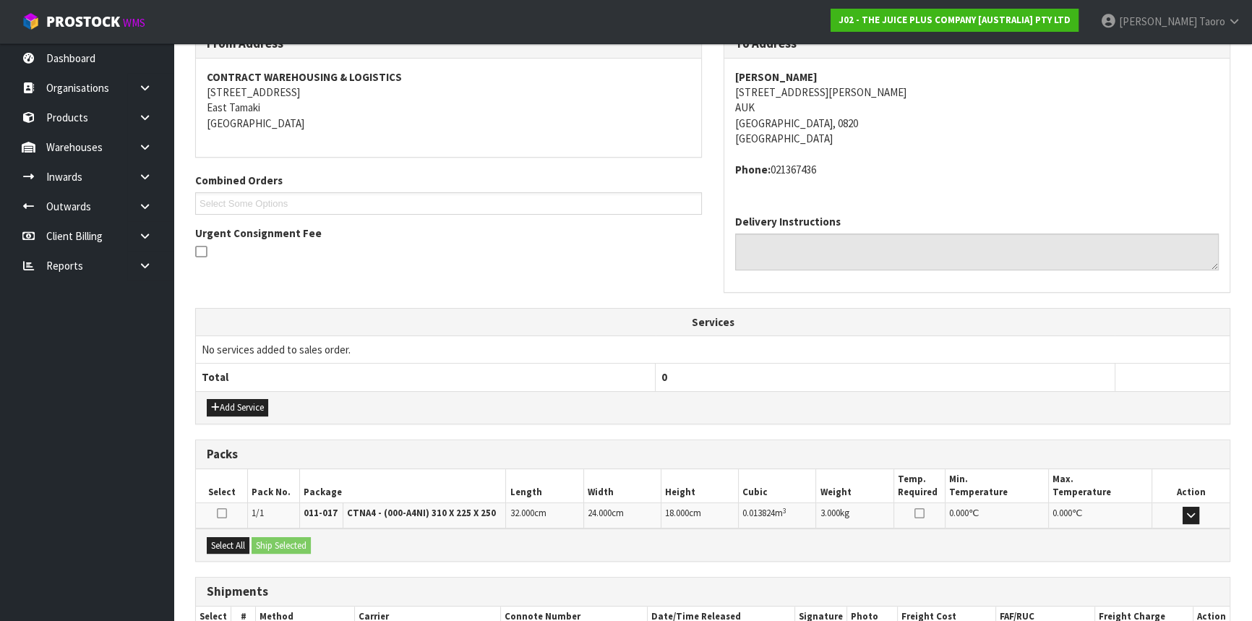
scroll to position [347, 0]
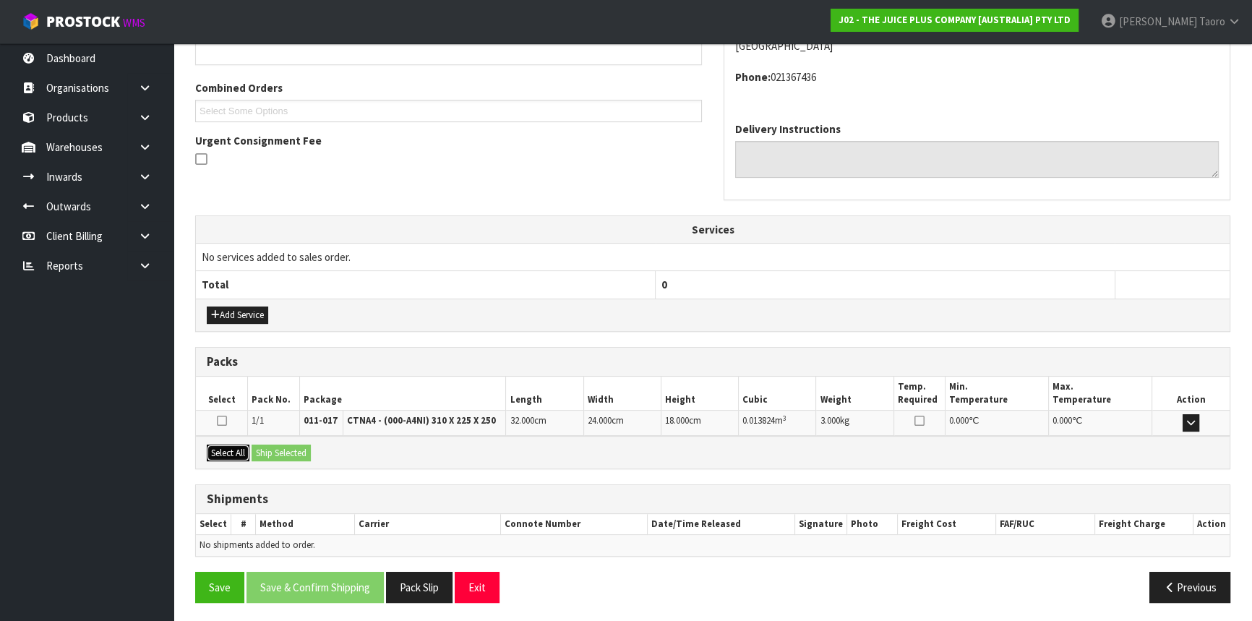
click at [248, 453] on button "Select All" at bounding box center [228, 453] width 43 height 17
drag, startPoint x: 262, startPoint y: 451, endPoint x: 293, endPoint y: 474, distance: 37.7
click at [263, 453] on button "Ship Selected" at bounding box center [281, 453] width 59 height 17
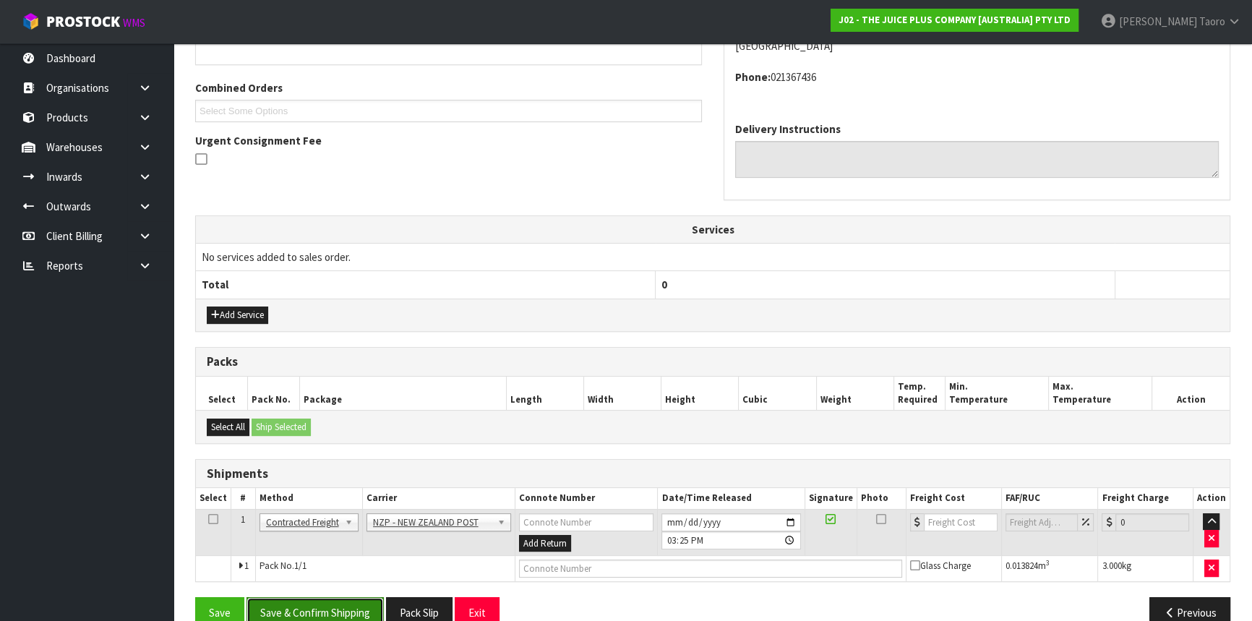
click at [309, 609] on button "Save & Confirm Shipping" at bounding box center [315, 612] width 137 height 31
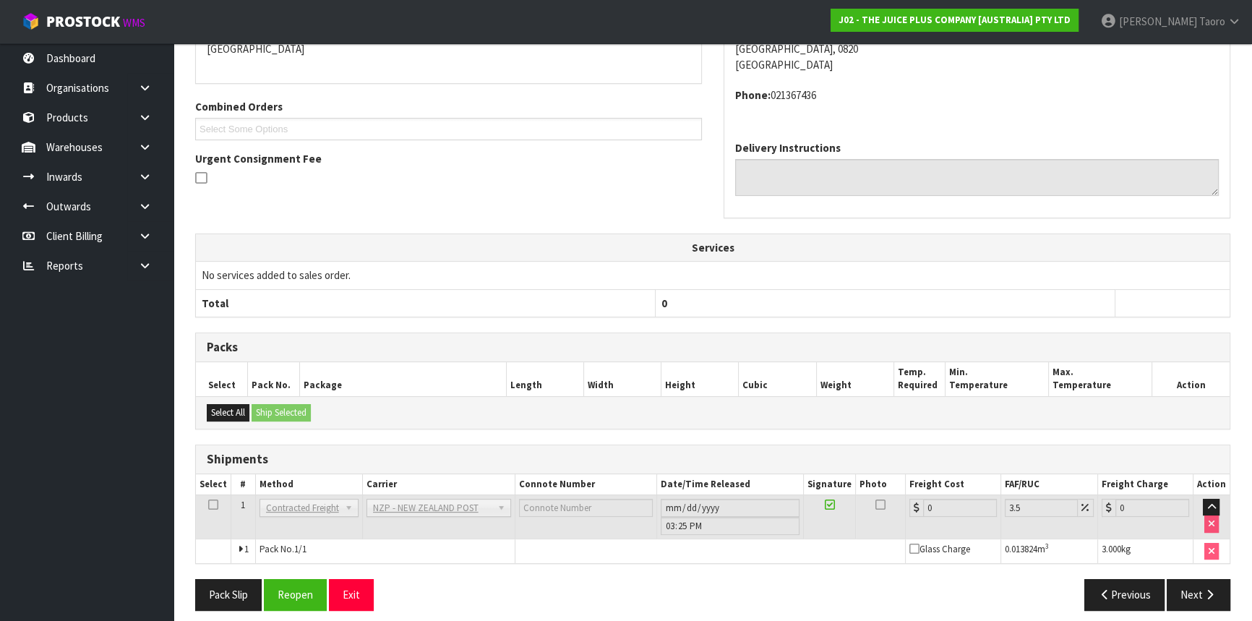
scroll to position [354, 0]
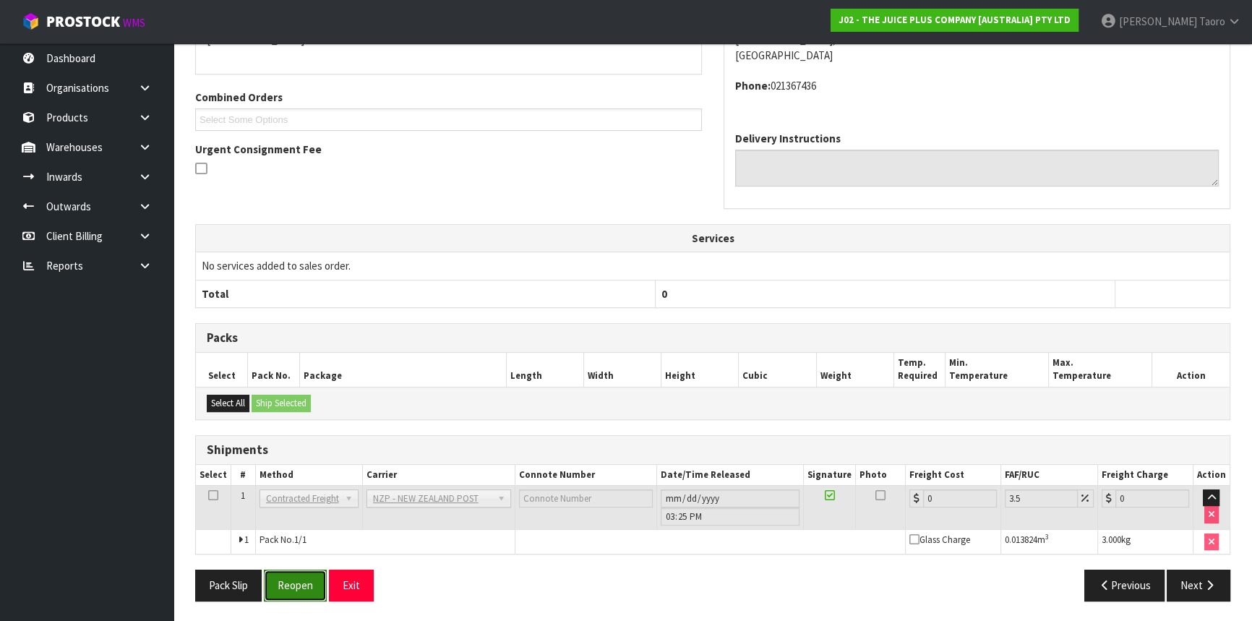
click at [283, 581] on button "Reopen" at bounding box center [295, 585] width 63 height 31
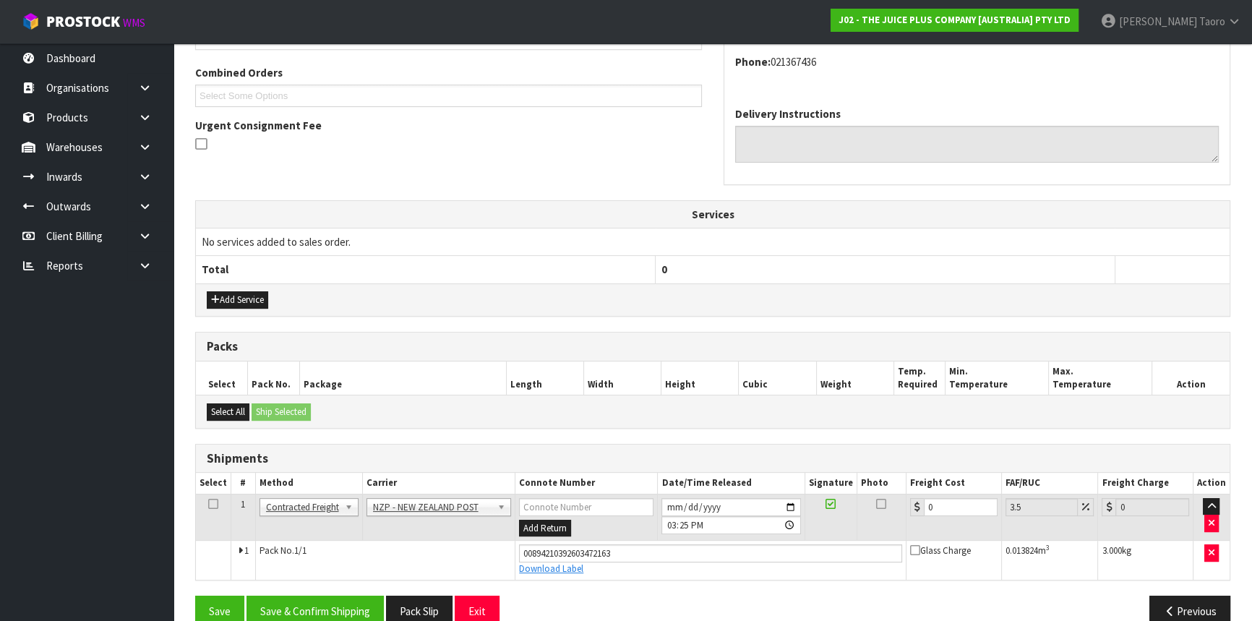
scroll to position [387, 0]
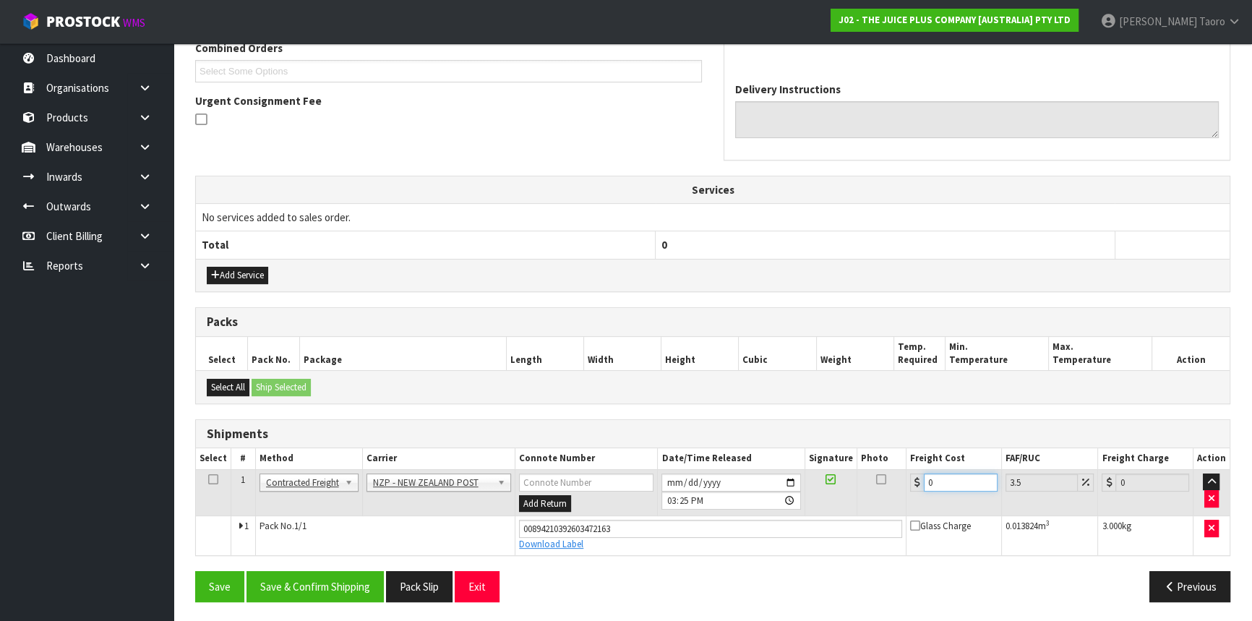
click at [944, 477] on input "0" at bounding box center [961, 483] width 74 height 18
click at [359, 580] on button "Save & Confirm Shipping" at bounding box center [315, 586] width 137 height 31
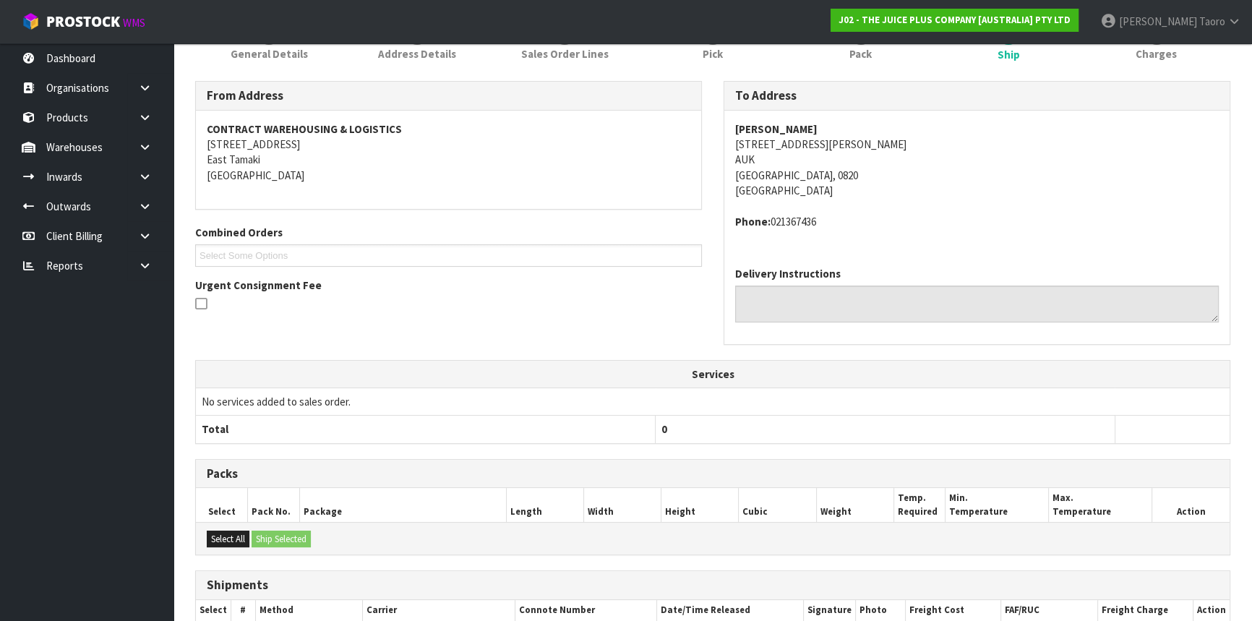
scroll to position [347, 0]
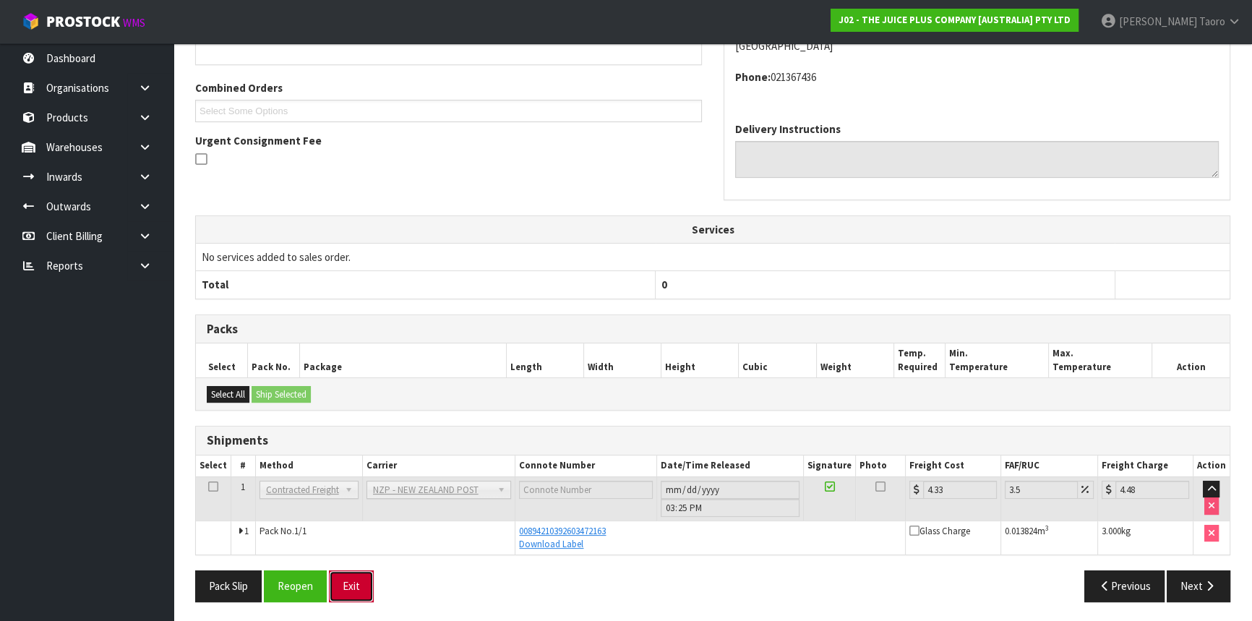
click at [354, 586] on button "Exit" at bounding box center [351, 585] width 45 height 31
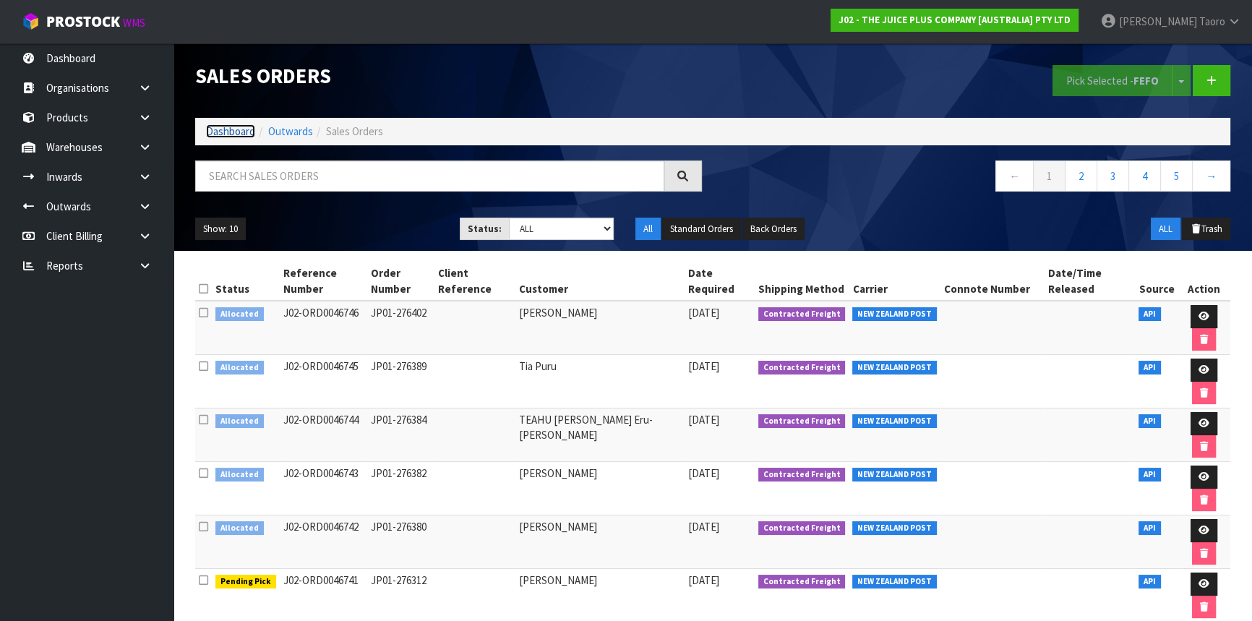
click at [253, 132] on link "Dashboard" at bounding box center [230, 131] width 49 height 14
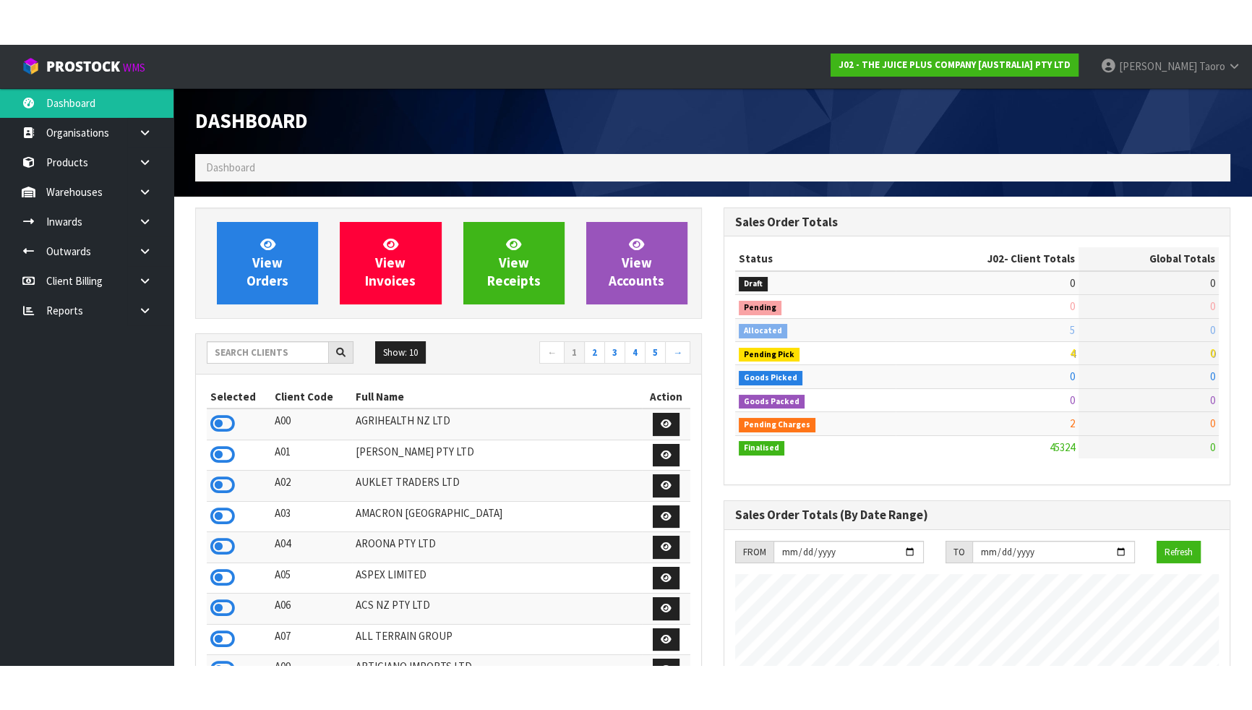
scroll to position [1093, 528]
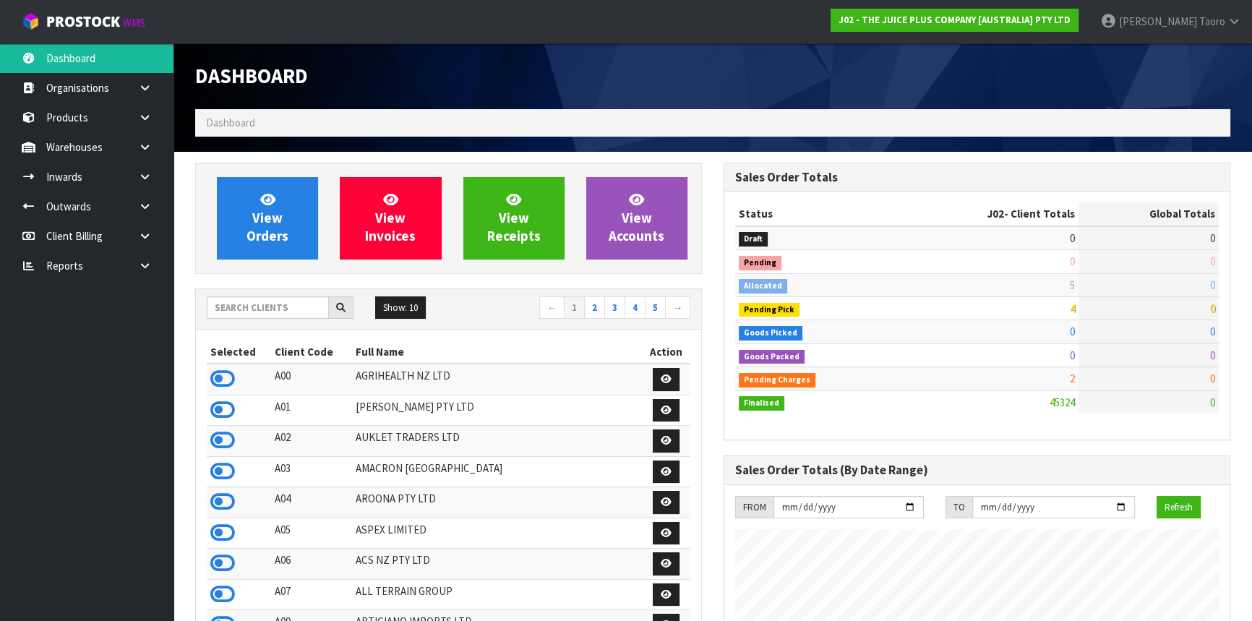
click at [331, 96] on div "Dashboard" at bounding box center [448, 76] width 528 height 66
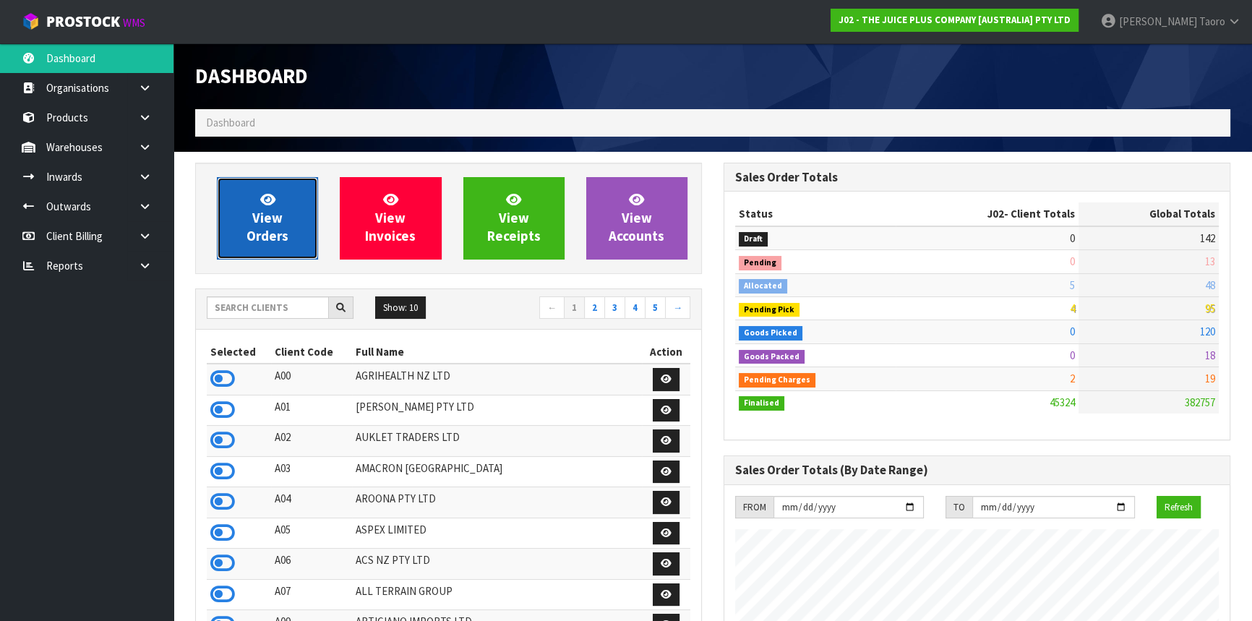
click at [267, 222] on span "View Orders" at bounding box center [268, 218] width 42 height 54
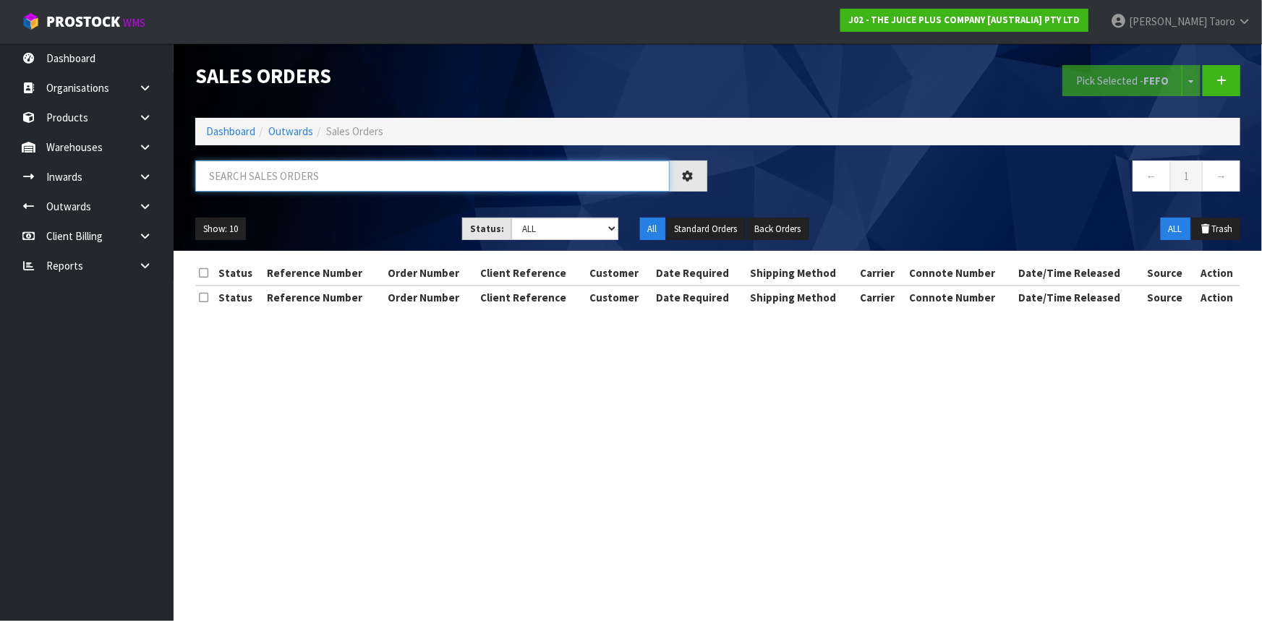
click at [284, 182] on input "text" at bounding box center [432, 175] width 474 height 31
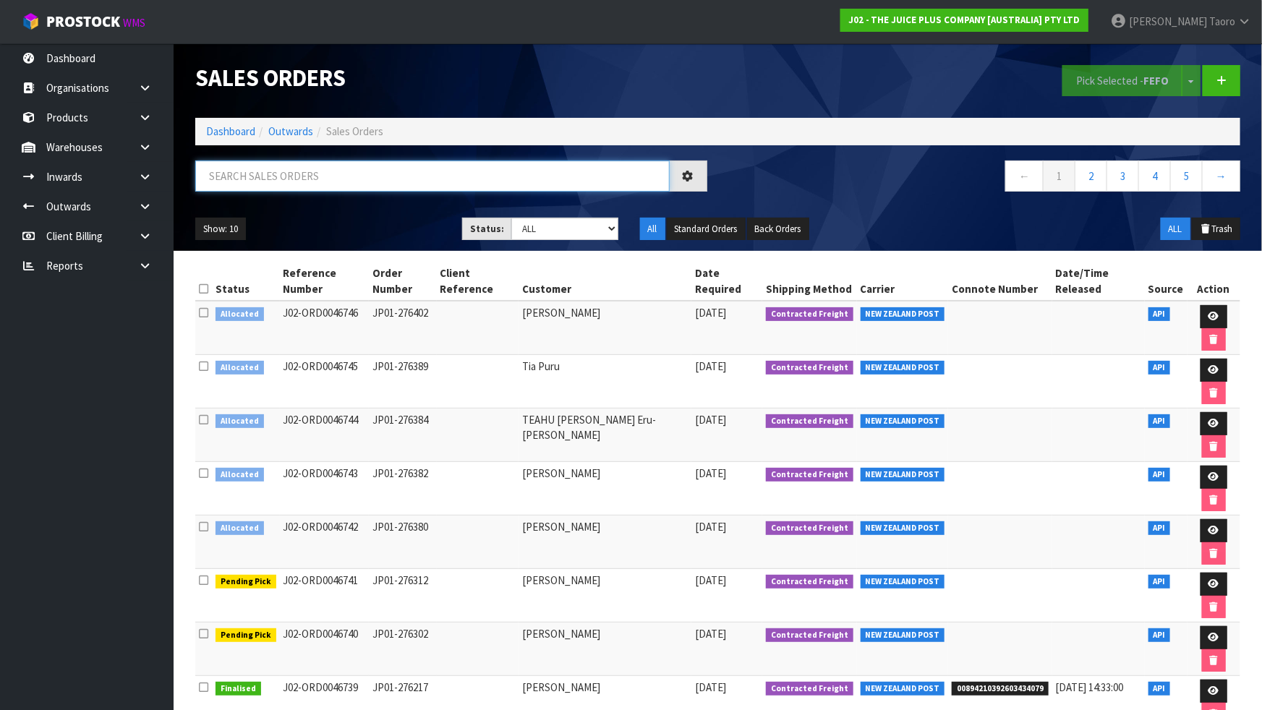
click at [409, 172] on input "text" at bounding box center [432, 175] width 474 height 31
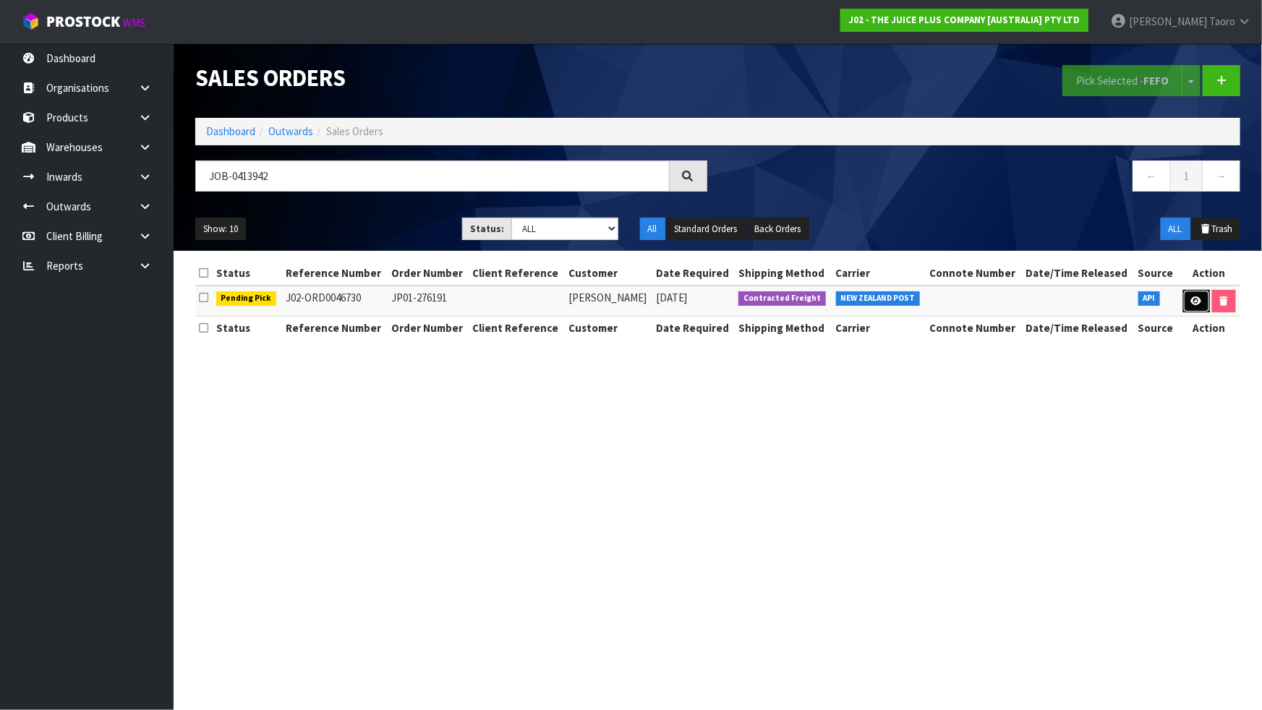
click at [1191, 301] on icon at bounding box center [1196, 300] width 11 height 9
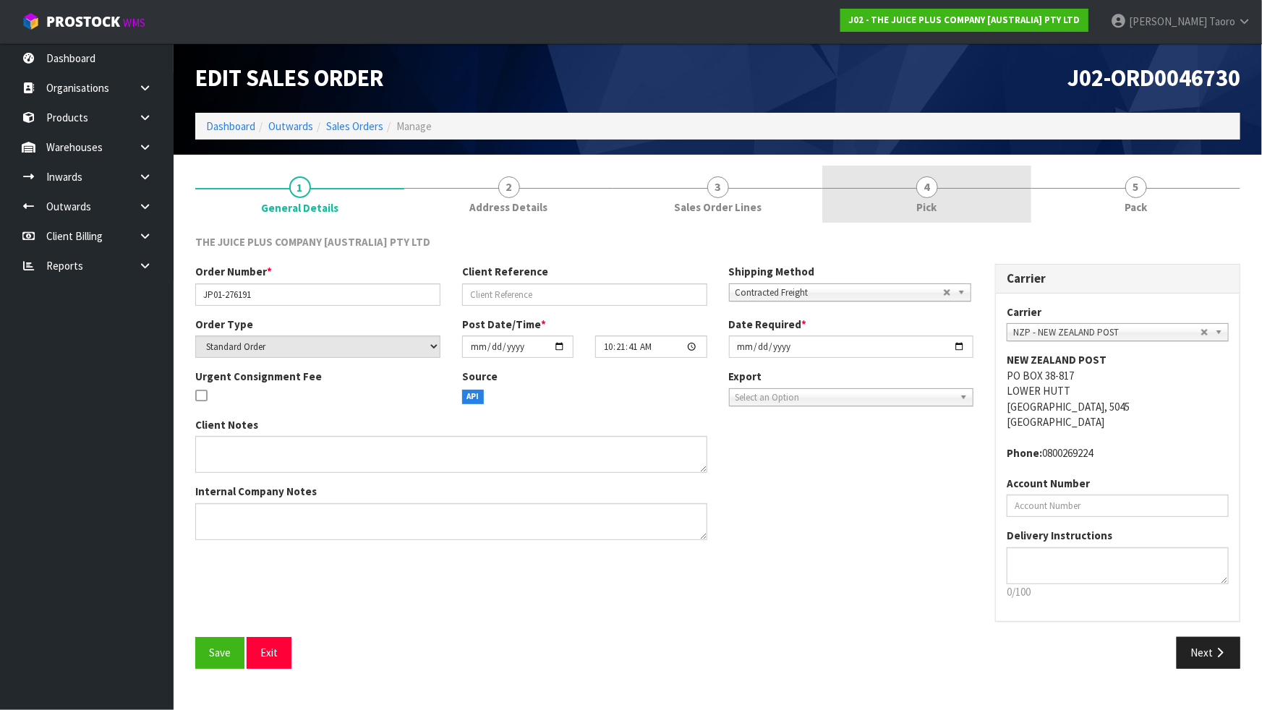
click at [994, 205] on link "4 Pick" at bounding box center [926, 194] width 209 height 57
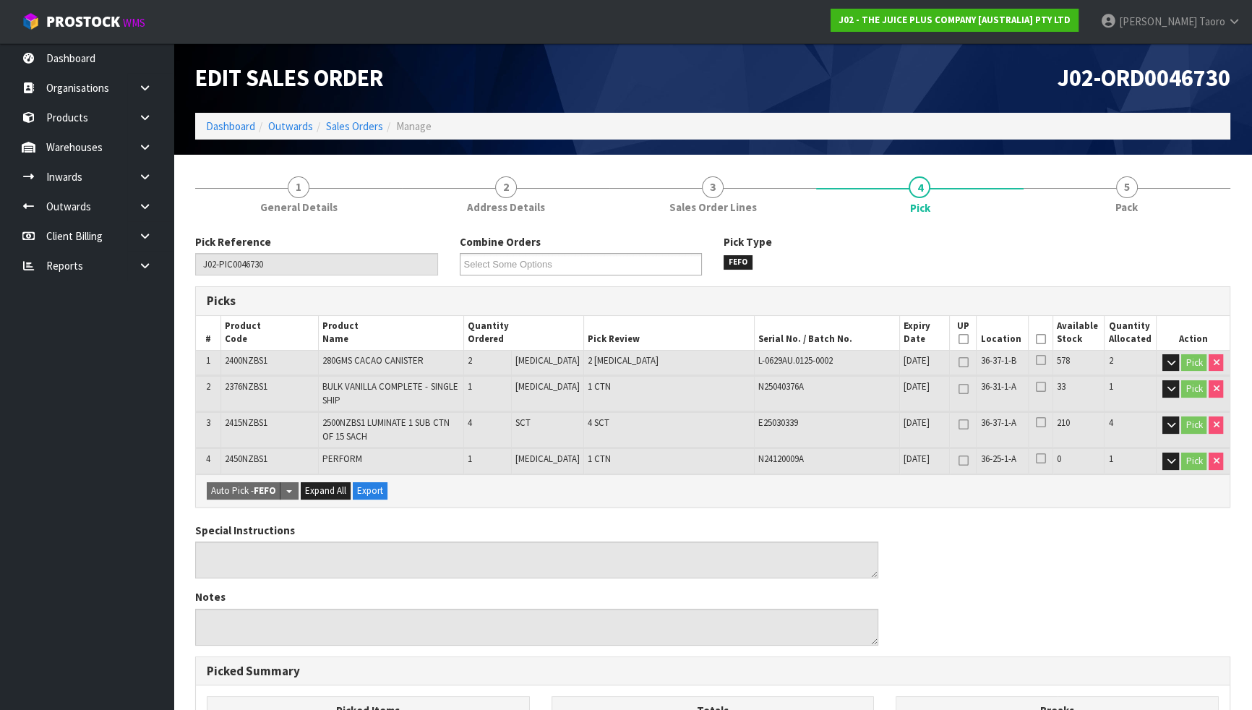
click at [1036, 339] on icon at bounding box center [1040, 339] width 10 height 1
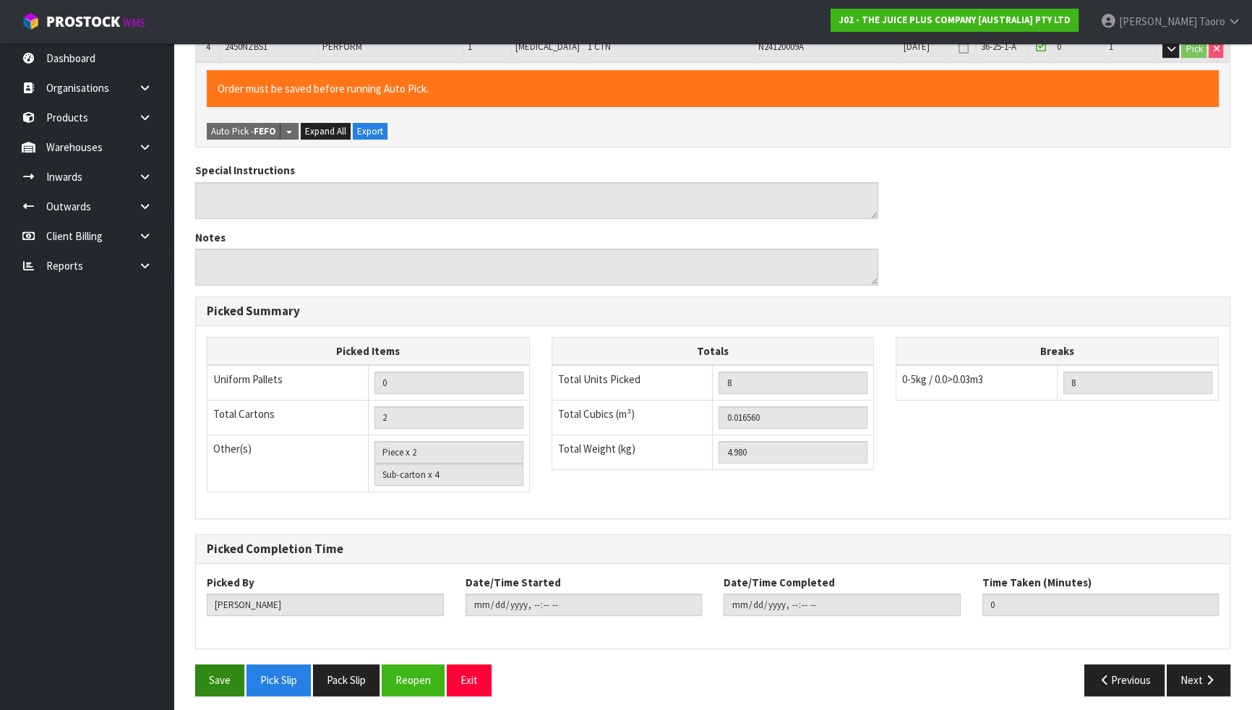
scroll to position [416, 0]
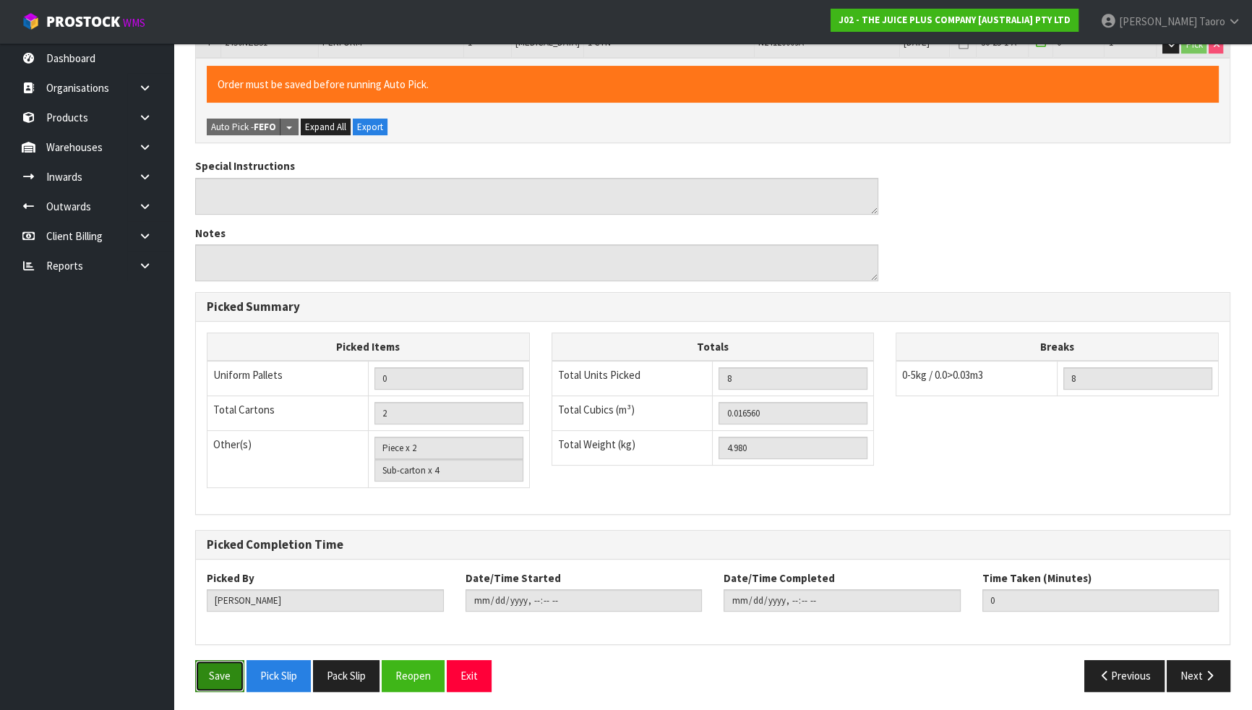
click at [209, 620] on button "Save" at bounding box center [219, 675] width 49 height 31
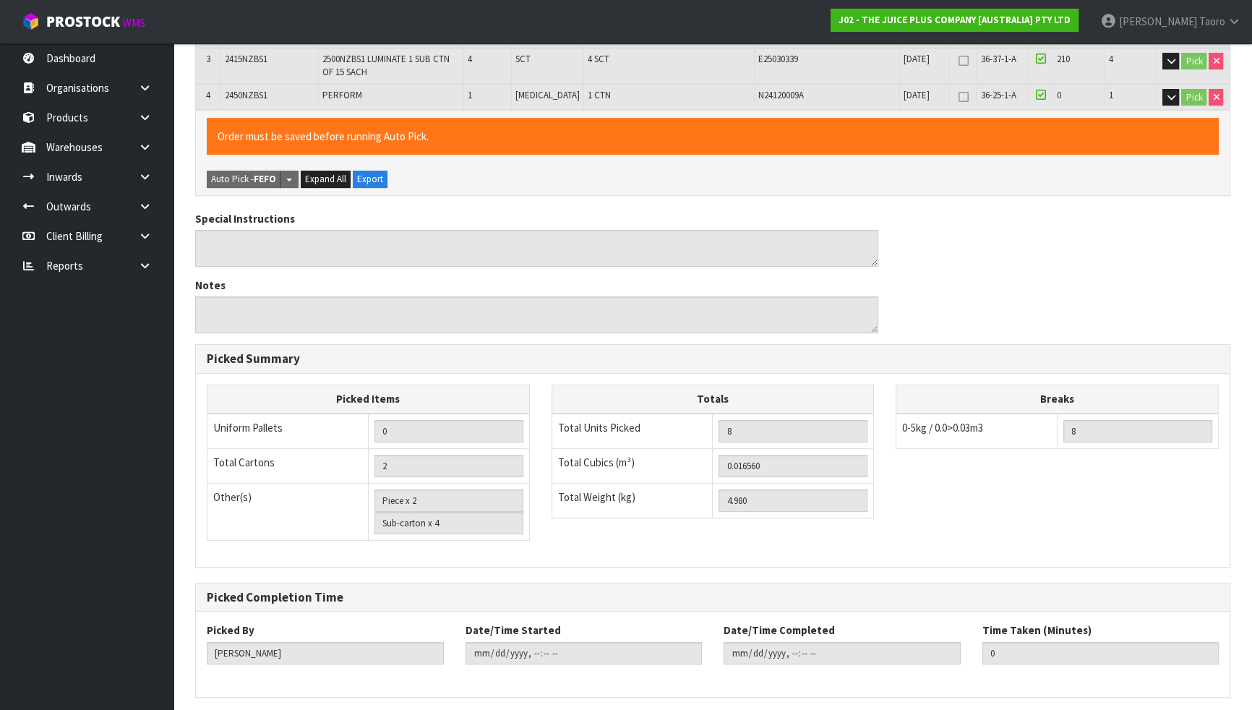
scroll to position [0, 0]
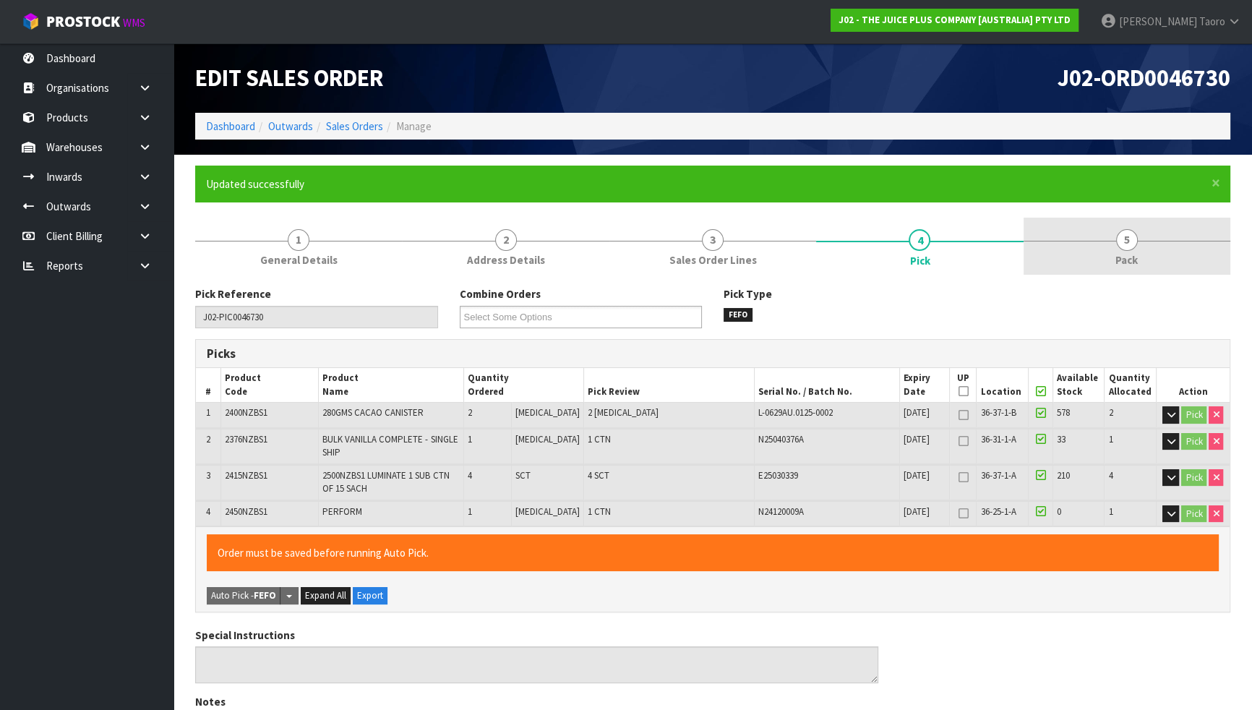
click at [1170, 260] on link "5 Pack" at bounding box center [1127, 246] width 207 height 57
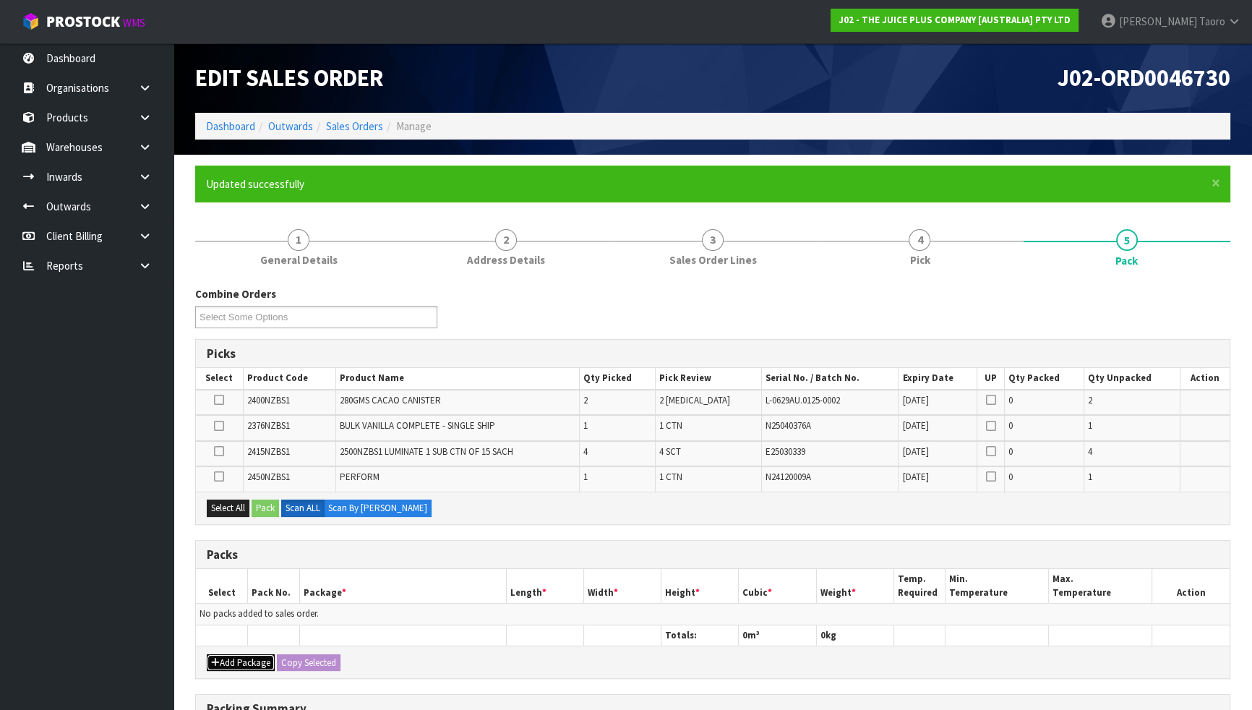
click at [244, 620] on button "Add Package" at bounding box center [241, 662] width 68 height 17
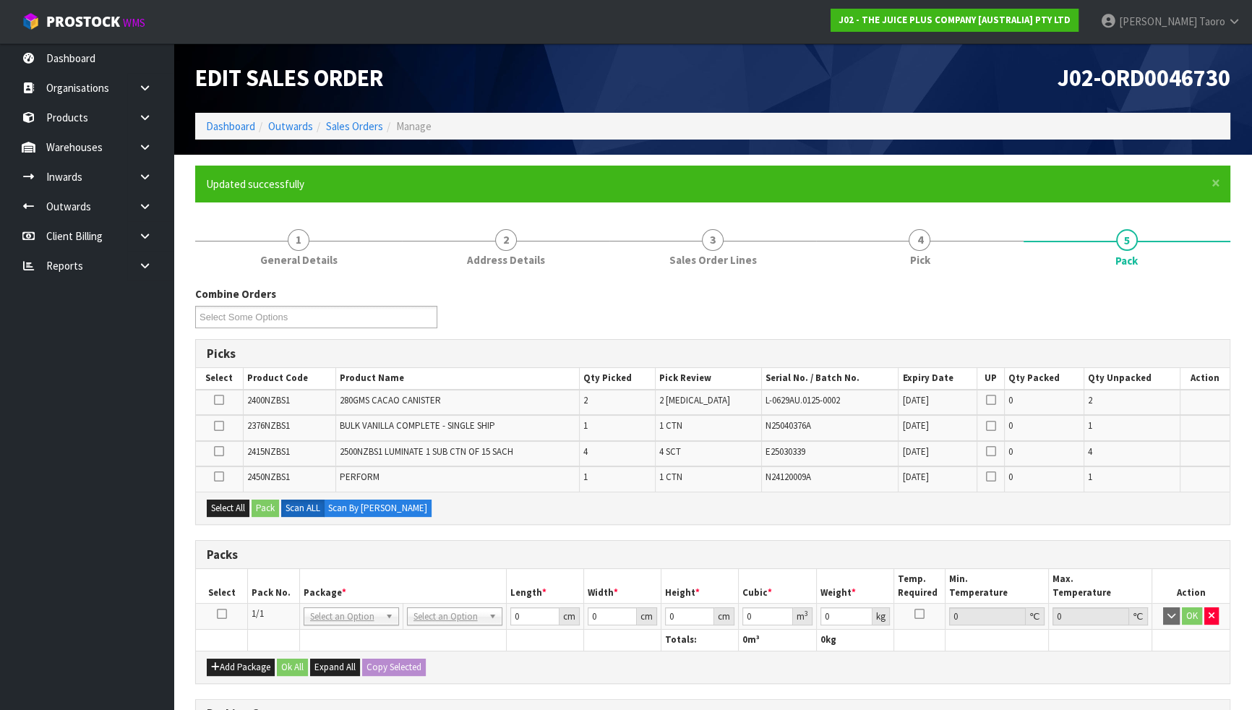
drag, startPoint x: 222, startPoint y: 613, endPoint x: 232, endPoint y: 580, distance: 34.8
click at [223, 614] on icon at bounding box center [222, 614] width 10 height 1
click at [239, 506] on button "Select All" at bounding box center [228, 508] width 43 height 17
click at [260, 508] on button "Pack" at bounding box center [265, 508] width 27 height 17
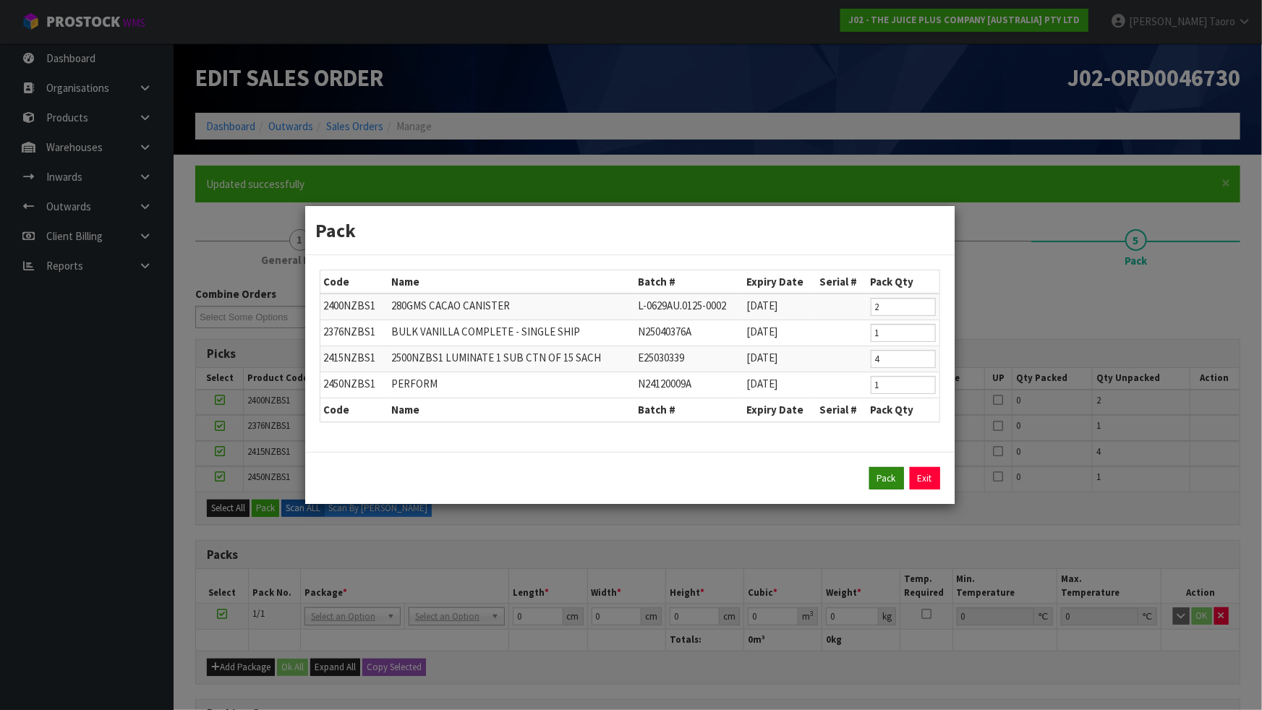
click at [903, 477] on div "Pack Exit" at bounding box center [630, 478] width 620 height 23
click at [888, 478] on button "Pack" at bounding box center [886, 478] width 35 height 23
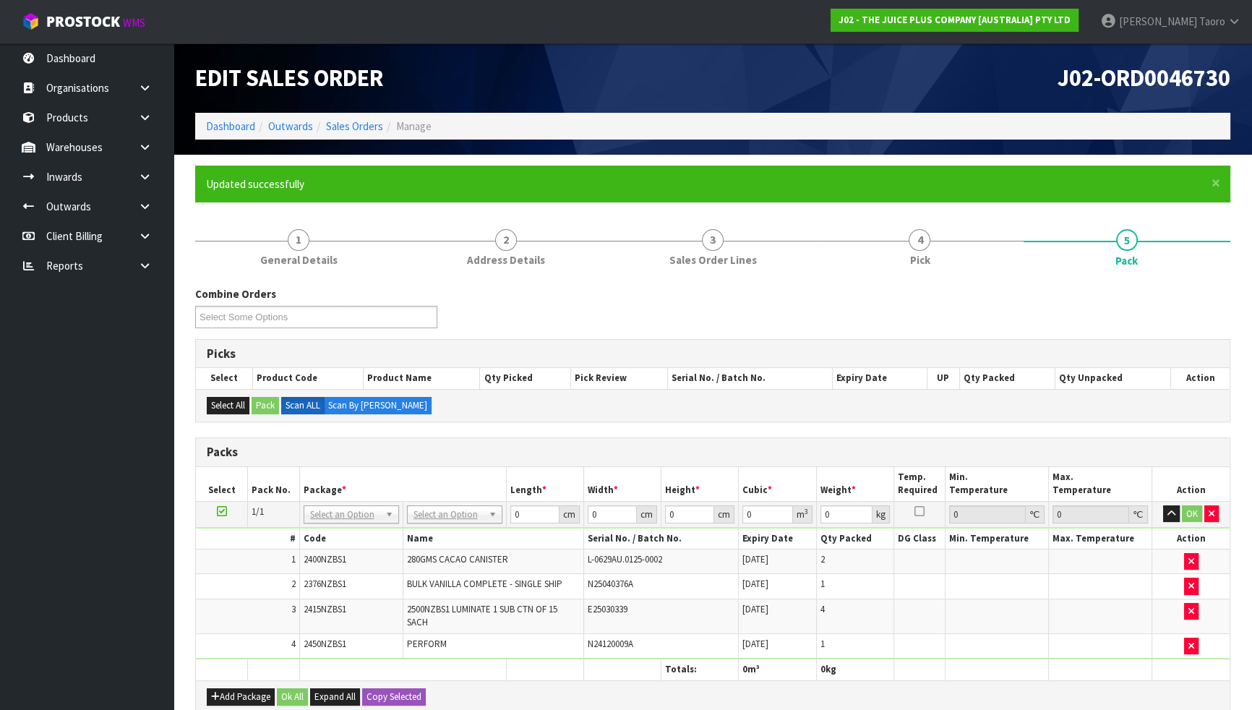
drag, startPoint x: 471, startPoint y: 502, endPoint x: 471, endPoint y: 515, distance: 13.8
click at [471, 508] on td "No Packaging Cartons PLT GEN120 (1200 X 1000) PLT ONE WAY SKID CHEP HIRE PALLET…" at bounding box center [454, 514] width 103 height 26
click at [469, 531] on input "text" at bounding box center [454, 533] width 88 height 18
click at [526, 508] on input "43" at bounding box center [534, 514] width 49 height 18
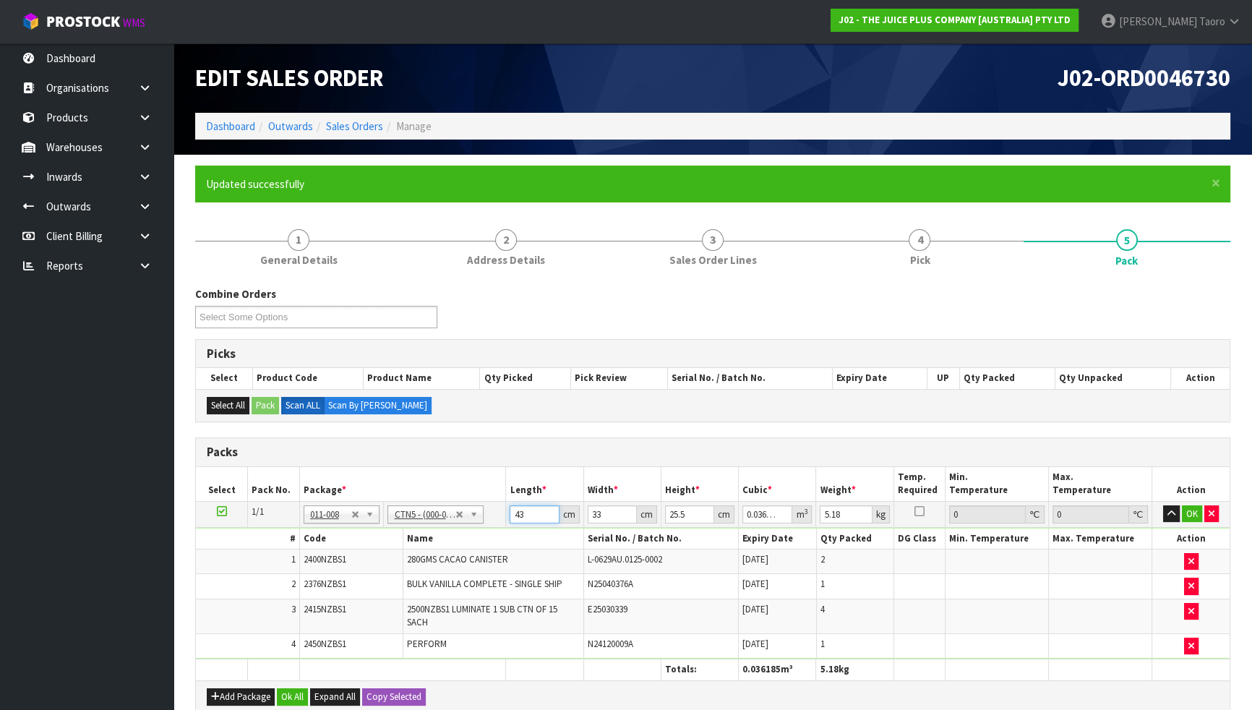
click at [526, 508] on input "43" at bounding box center [534, 514] width 49 height 18
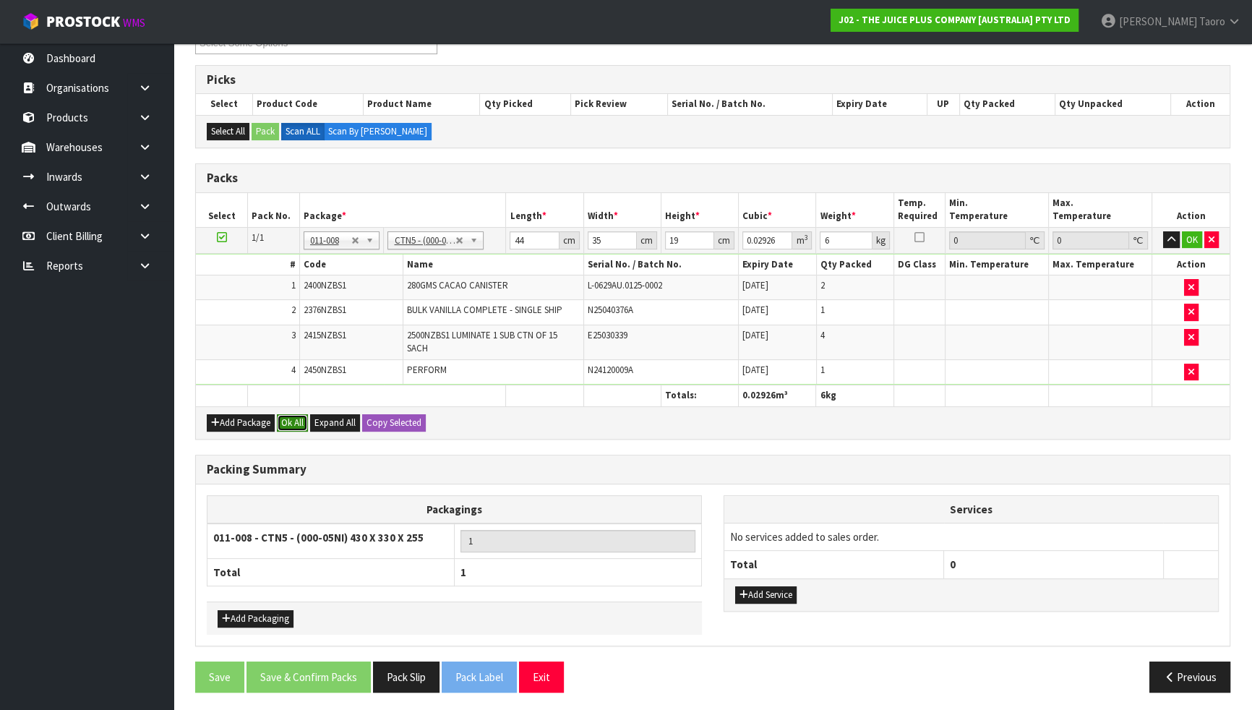
click at [297, 421] on button "Ok All" at bounding box center [292, 422] width 31 height 17
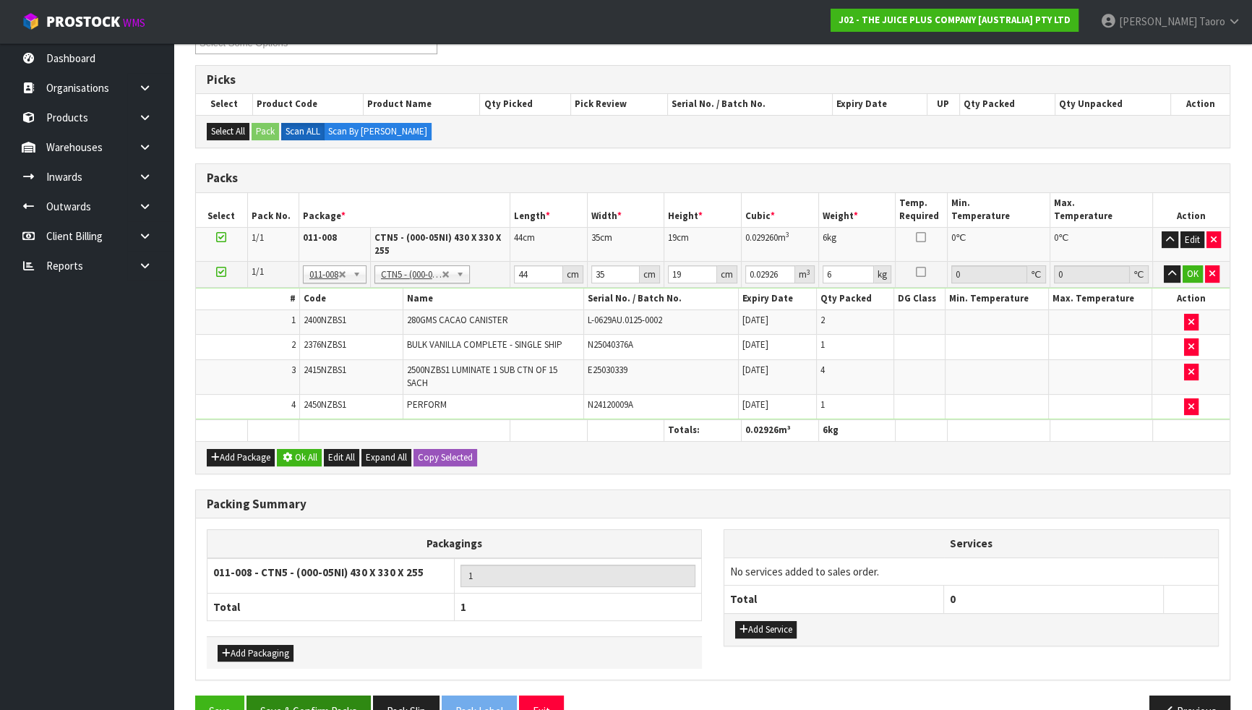
scroll to position [273, 0]
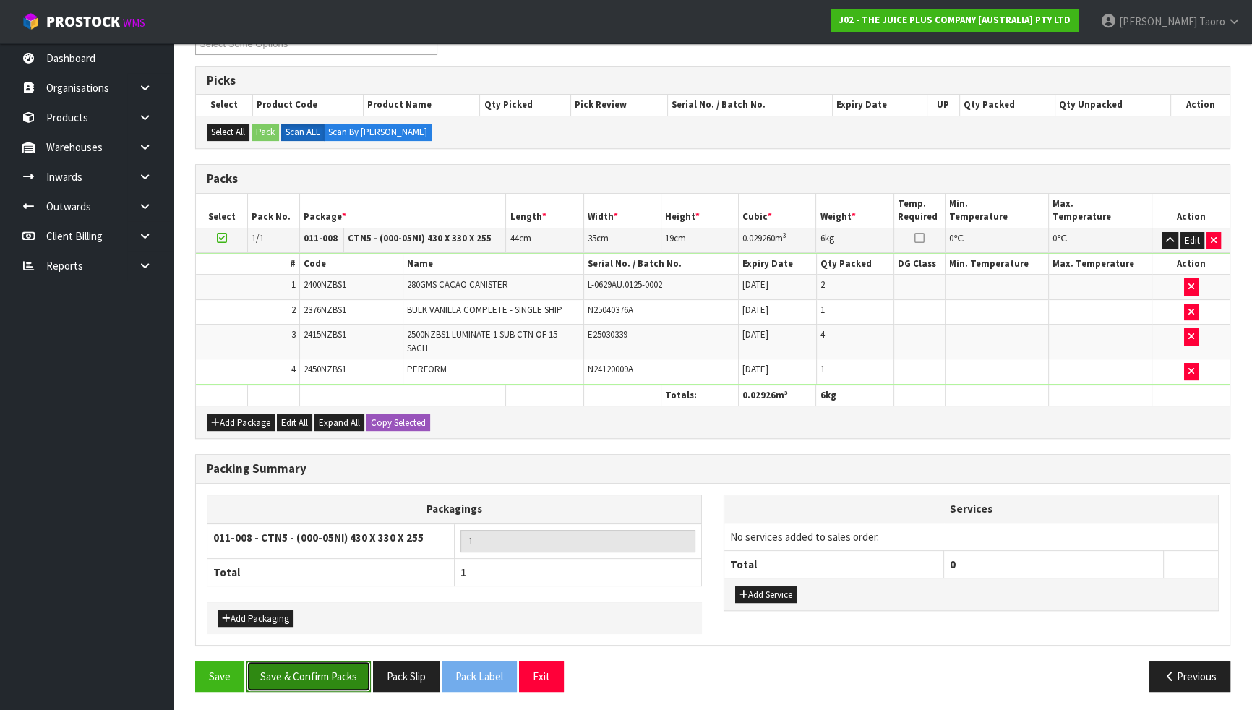
click at [354, 620] on button "Save & Confirm Packs" at bounding box center [309, 676] width 124 height 31
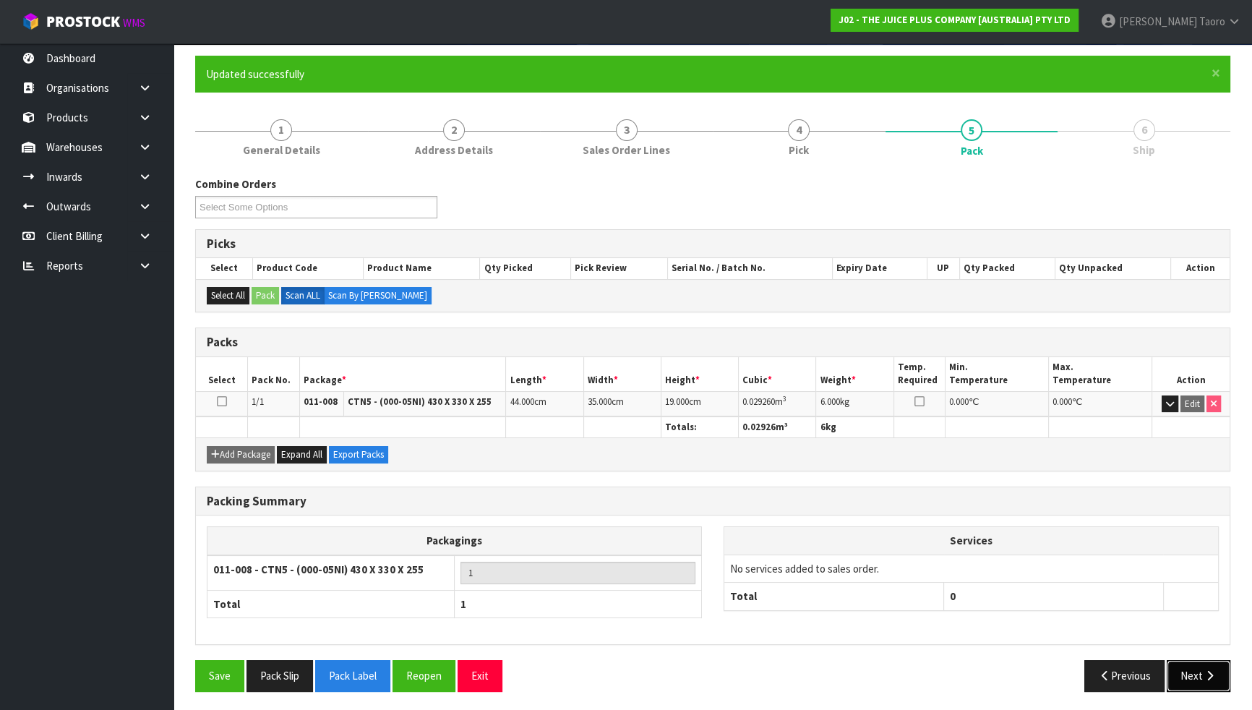
click at [1202, 620] on button "Next" at bounding box center [1199, 675] width 64 height 31
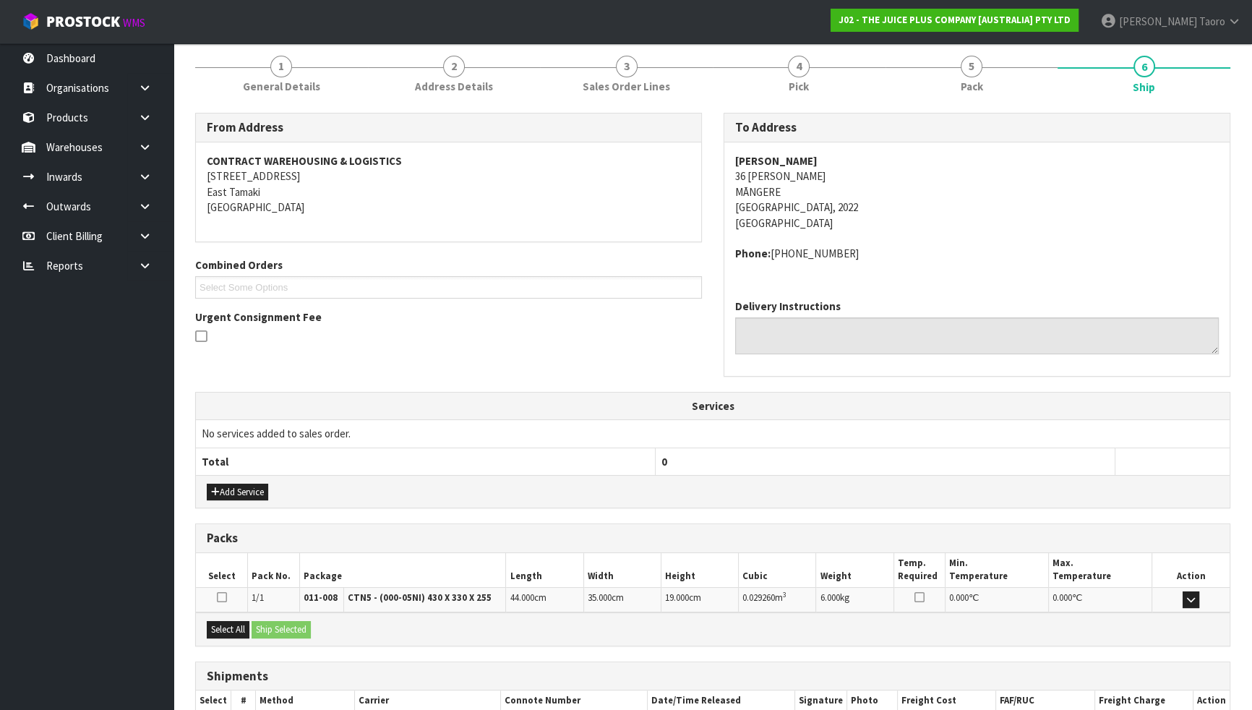
scroll to position [262, 0]
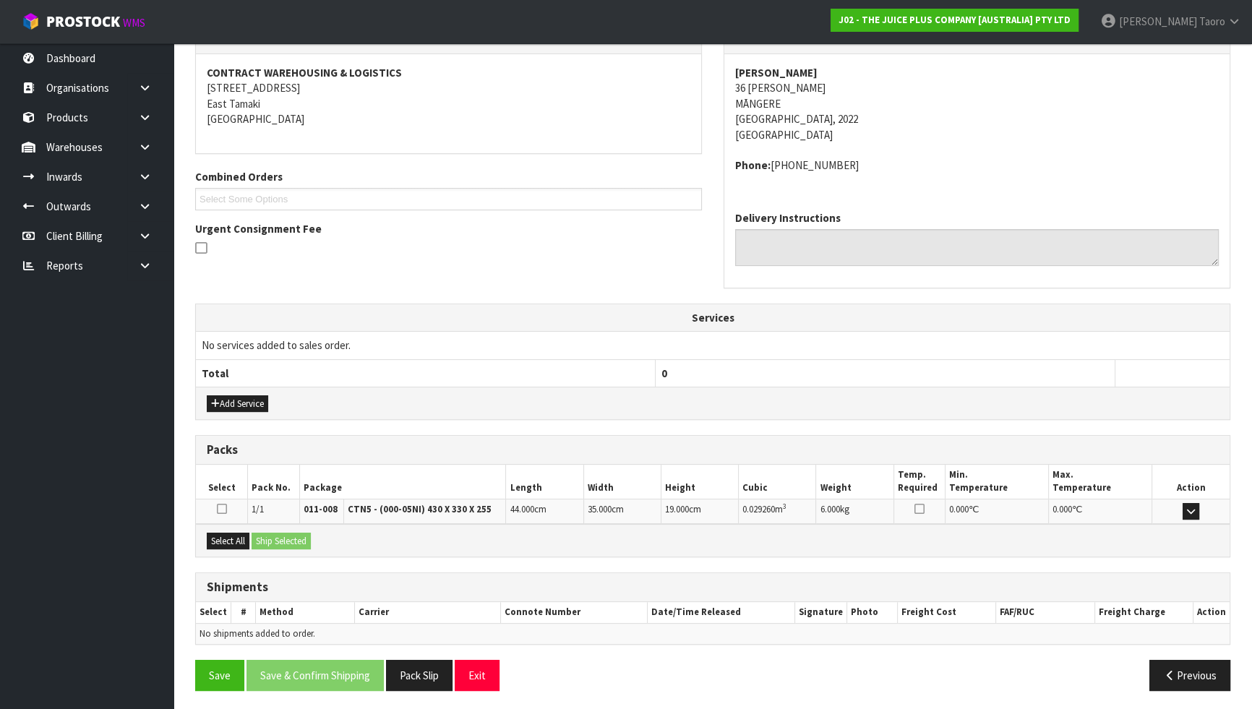
click at [348, 299] on div "From Address CONTRACT WAREHOUSING & LOGISTICS [STREET_ADDRESS] Combined Orders …" at bounding box center [712, 164] width 1057 height 279
click at [230, 539] on button "Select All" at bounding box center [228, 541] width 43 height 17
click at [281, 536] on button "Ship Selected" at bounding box center [281, 541] width 59 height 17
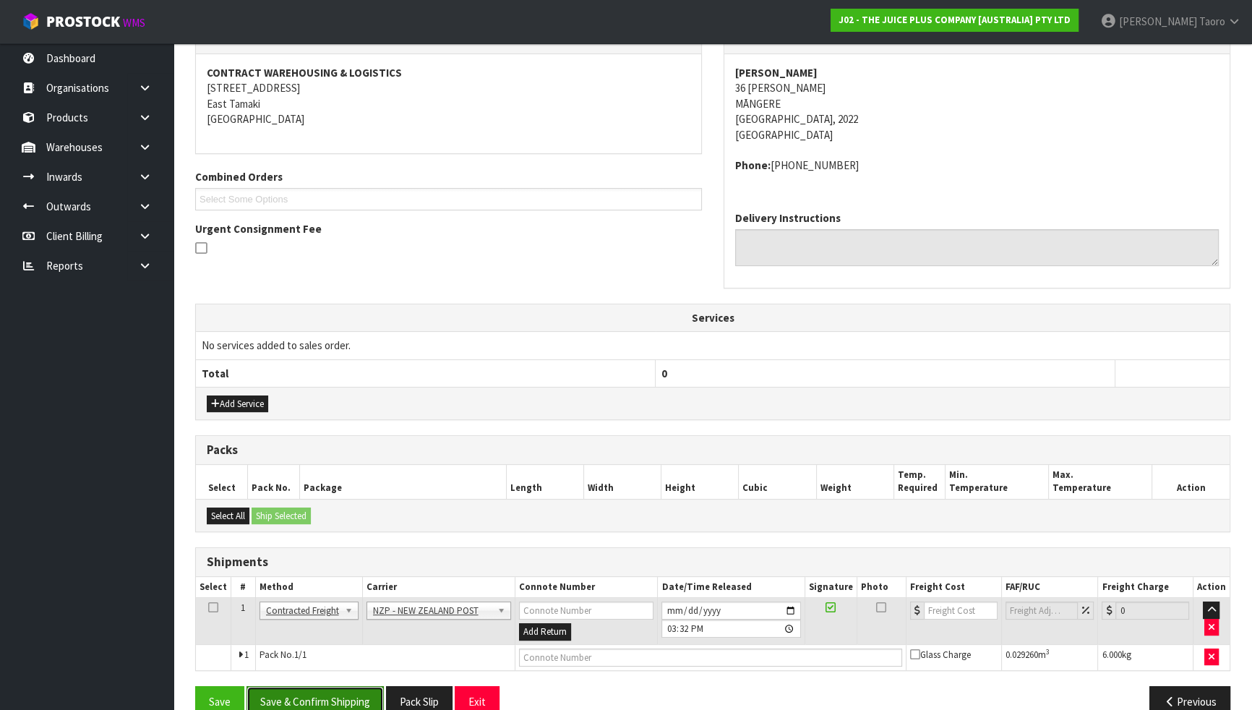
click at [337, 620] on button "Save & Confirm Shipping" at bounding box center [315, 701] width 137 height 31
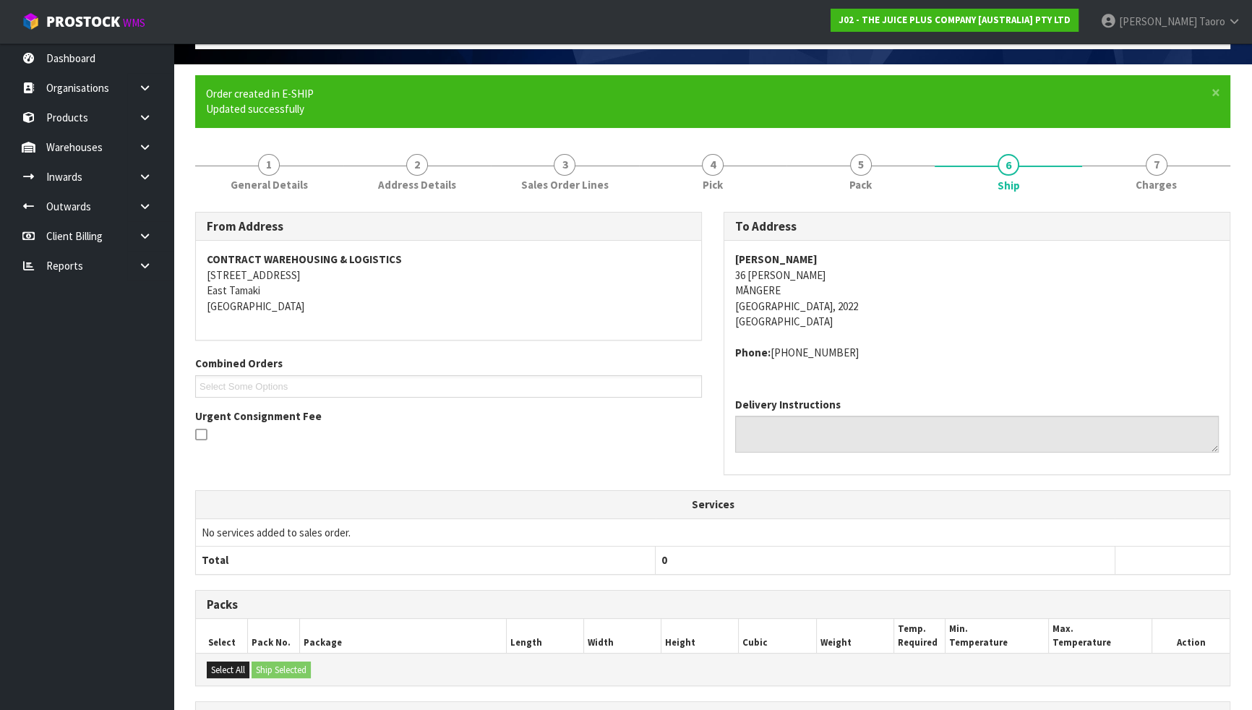
scroll to position [267, 0]
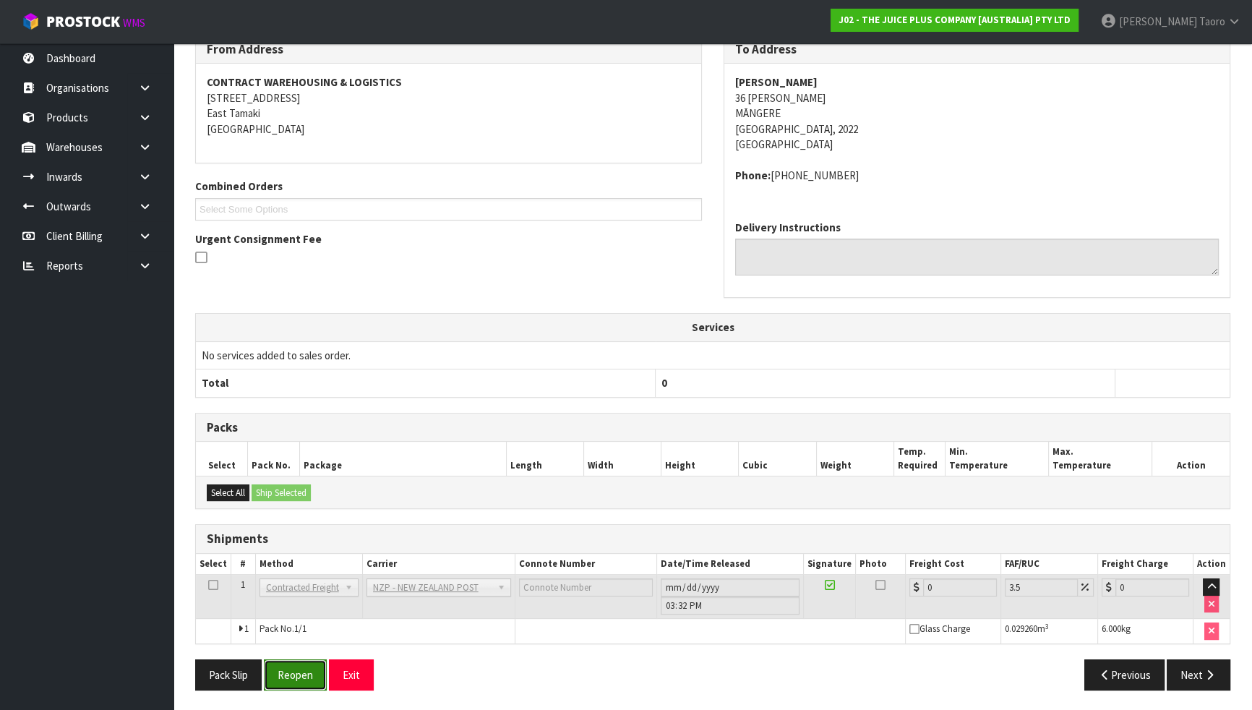
click at [310, 620] on button "Reopen" at bounding box center [295, 674] width 63 height 31
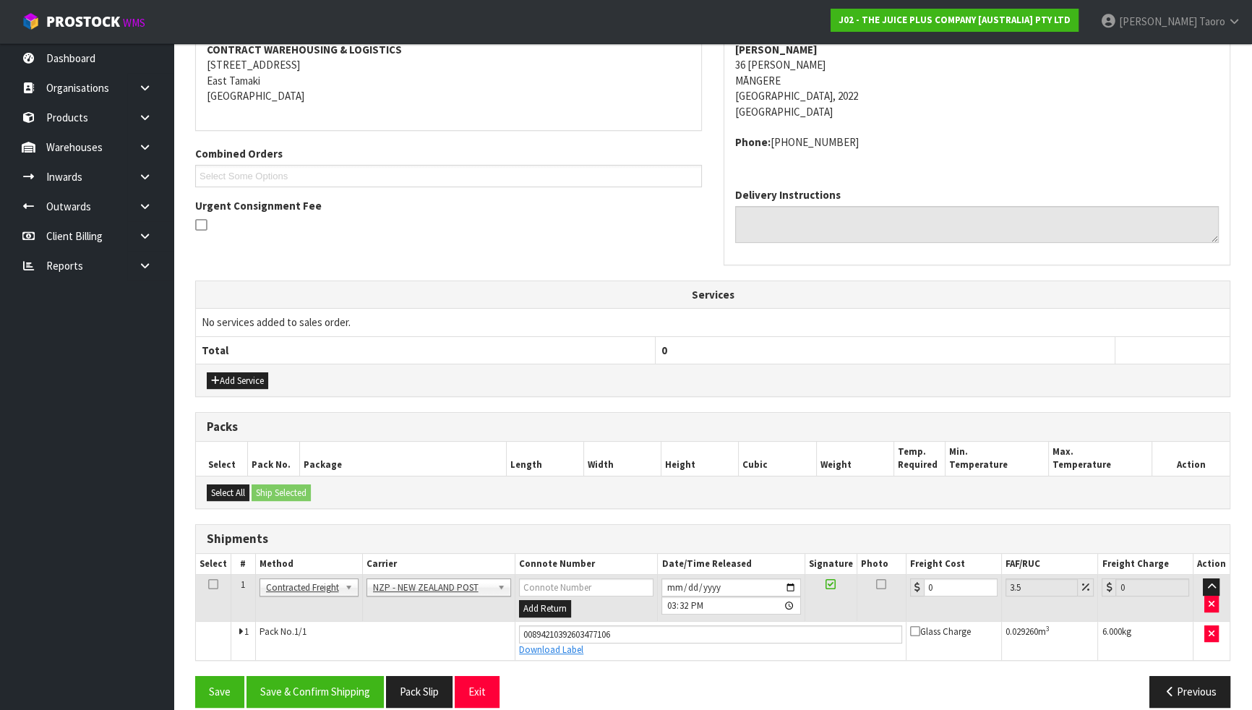
scroll to position [301, 0]
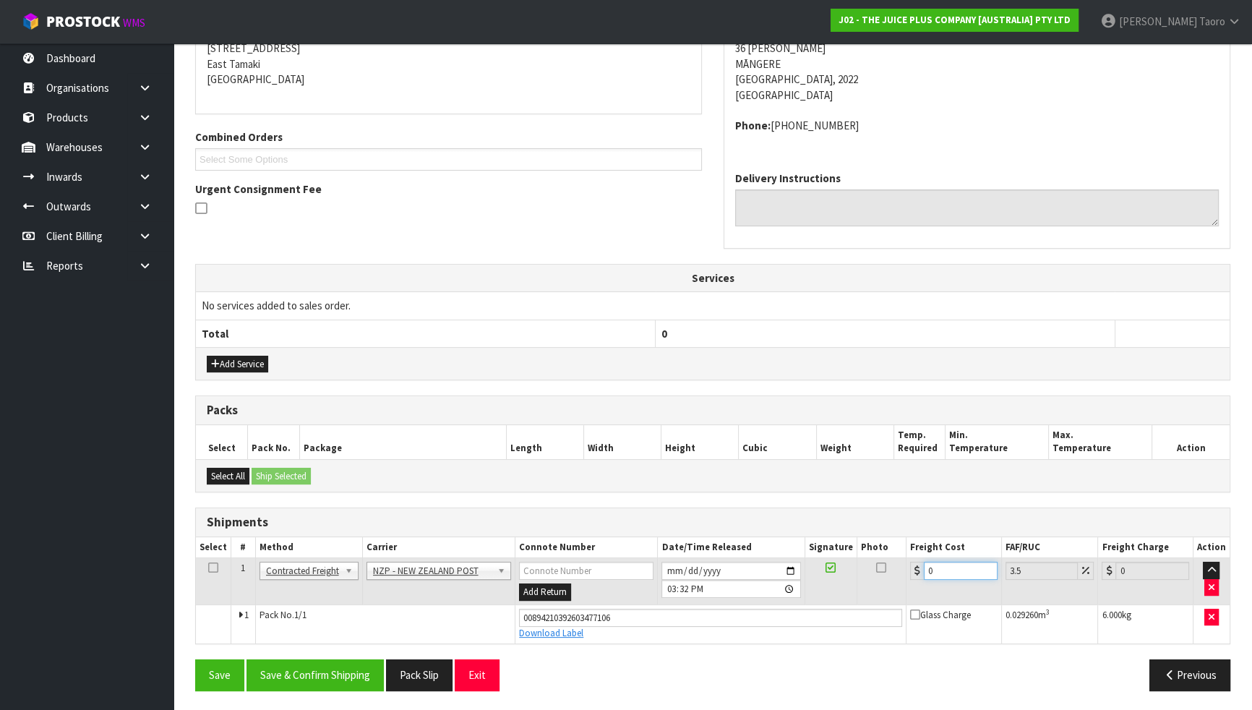
click at [939, 573] on input "0" at bounding box center [961, 571] width 74 height 18
click at [940, 573] on input "0" at bounding box center [961, 571] width 74 height 18
click at [356, 620] on button "Save & Confirm Shipping" at bounding box center [315, 674] width 137 height 31
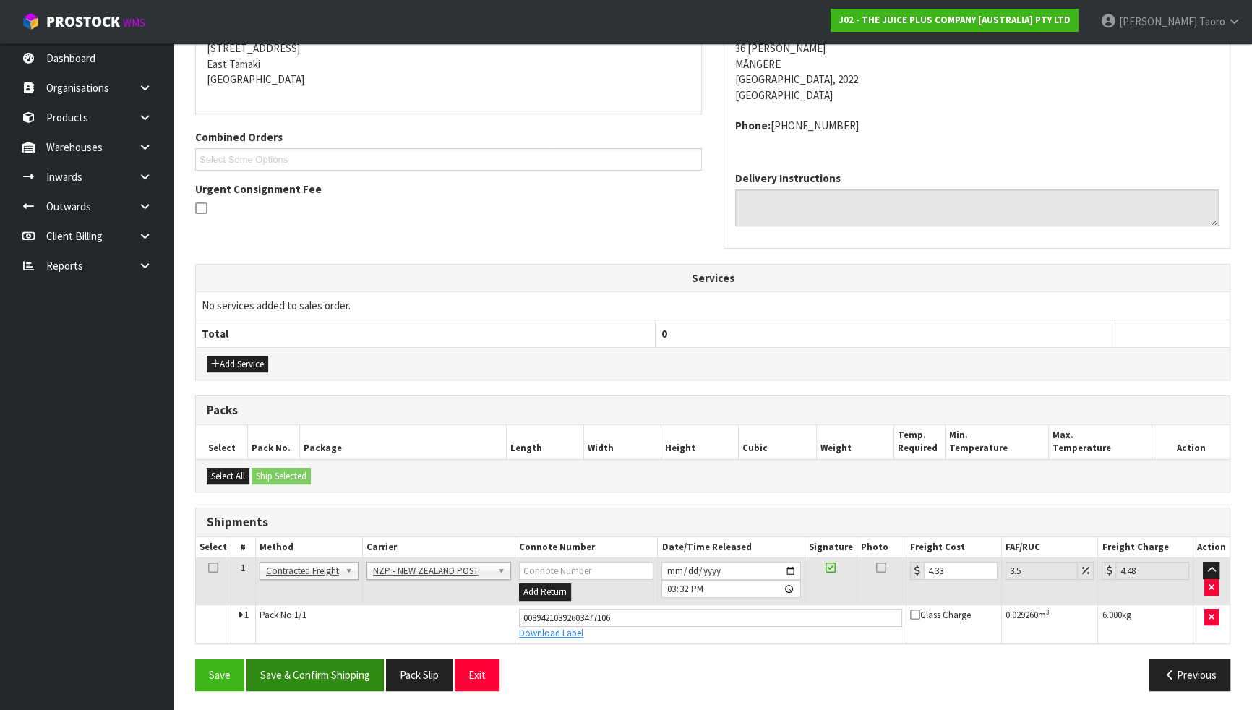
scroll to position [262, 0]
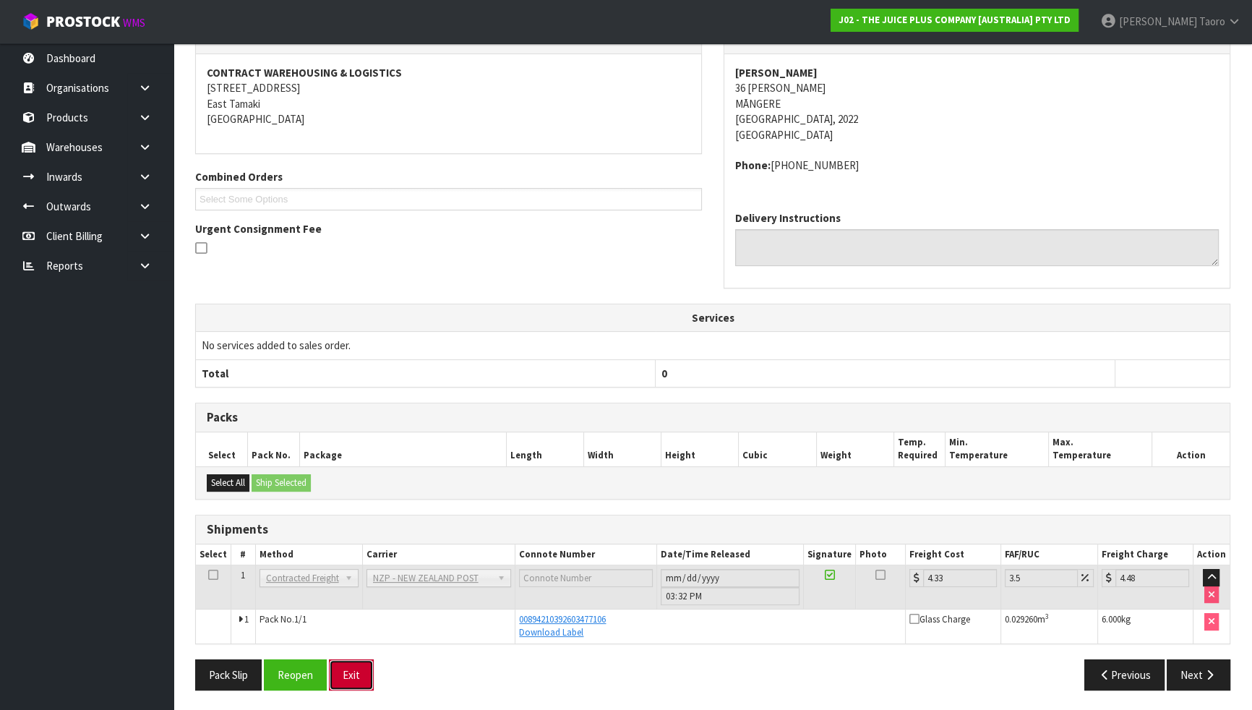
click at [369, 620] on button "Exit" at bounding box center [351, 674] width 45 height 31
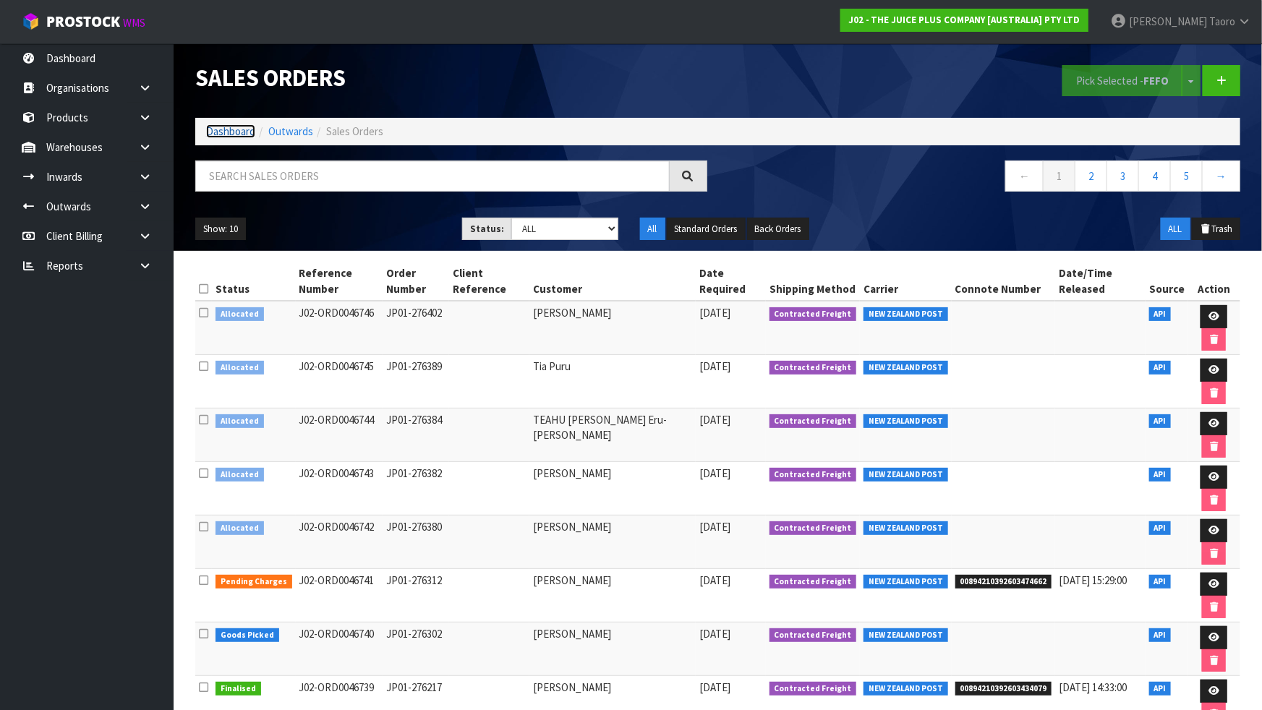
click at [247, 132] on link "Dashboard" at bounding box center [230, 131] width 49 height 14
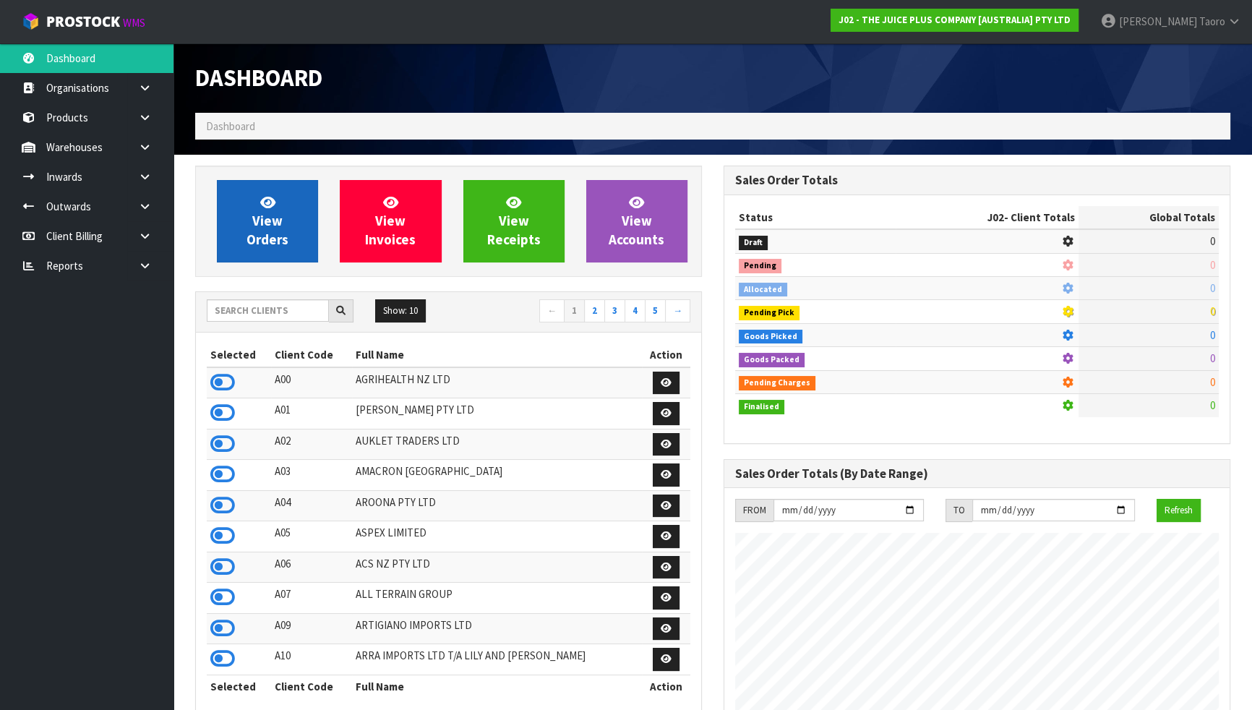
scroll to position [1093, 528]
click at [254, 205] on link "View Orders" at bounding box center [267, 221] width 101 height 82
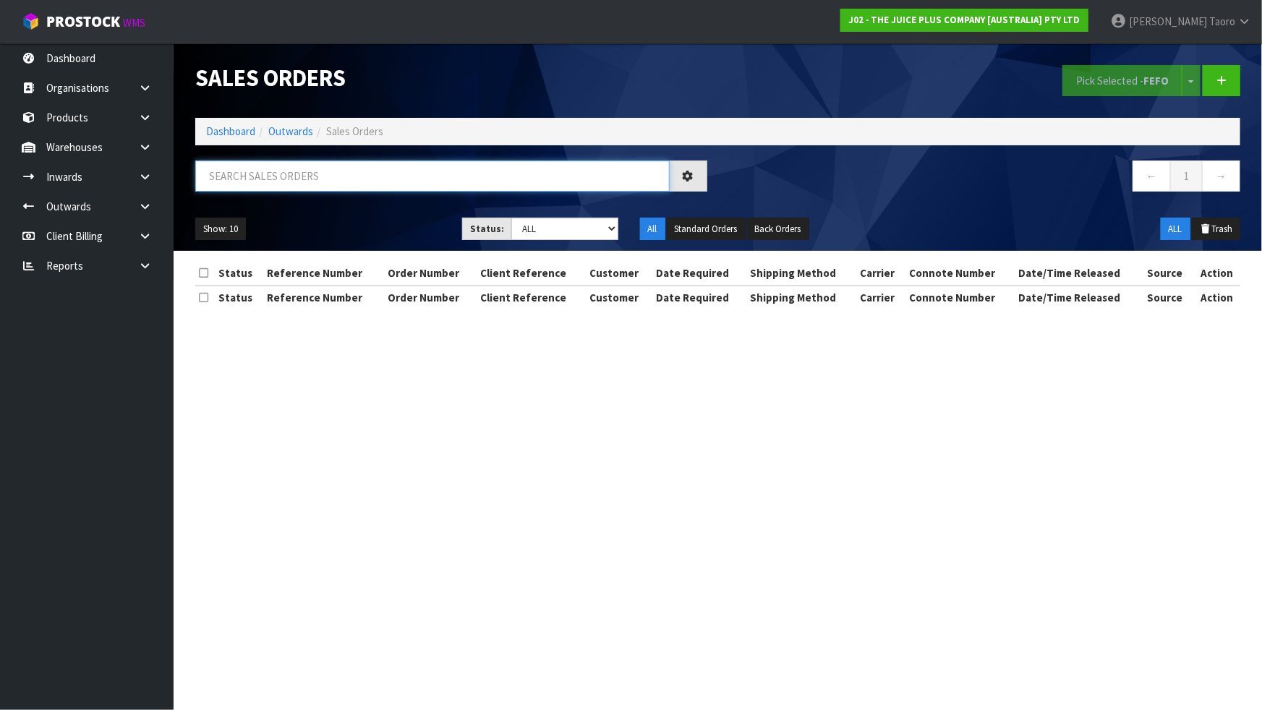
click at [260, 177] on input "text" at bounding box center [432, 175] width 474 height 31
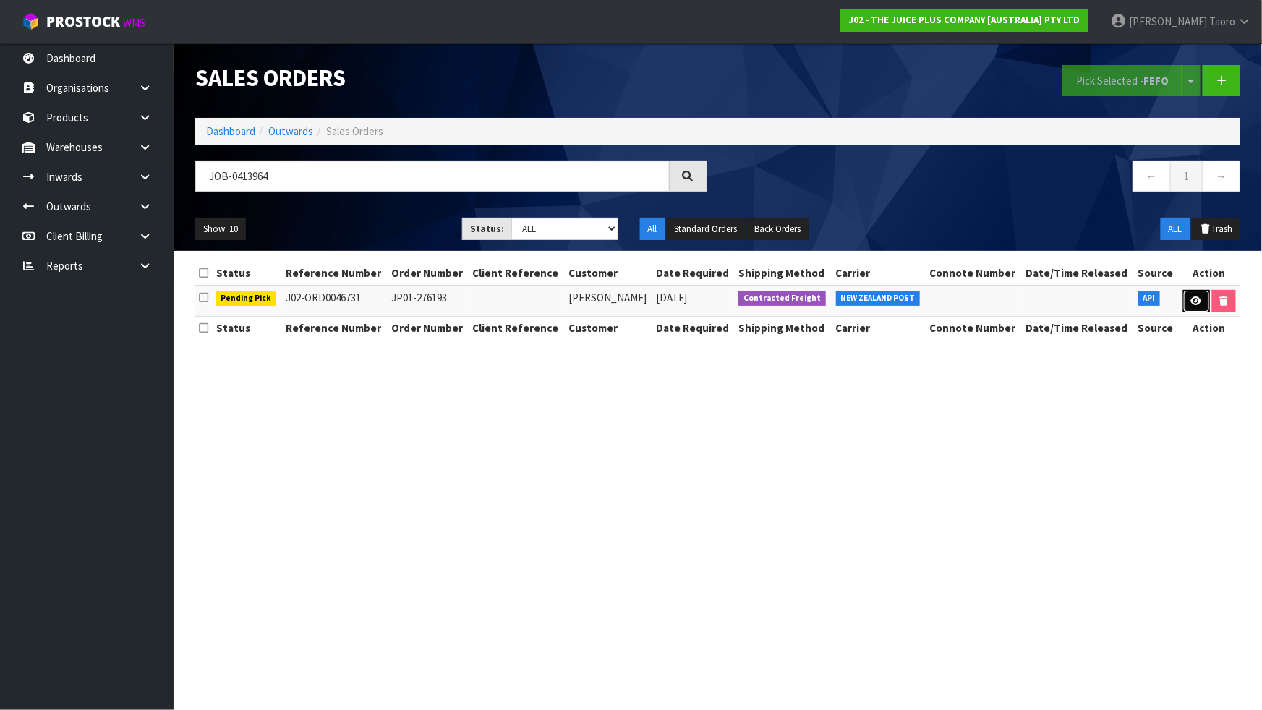
drag, startPoint x: 1193, startPoint y: 295, endPoint x: 1178, endPoint y: 299, distance: 14.9
click at [1193, 296] on icon at bounding box center [1196, 300] width 11 height 9
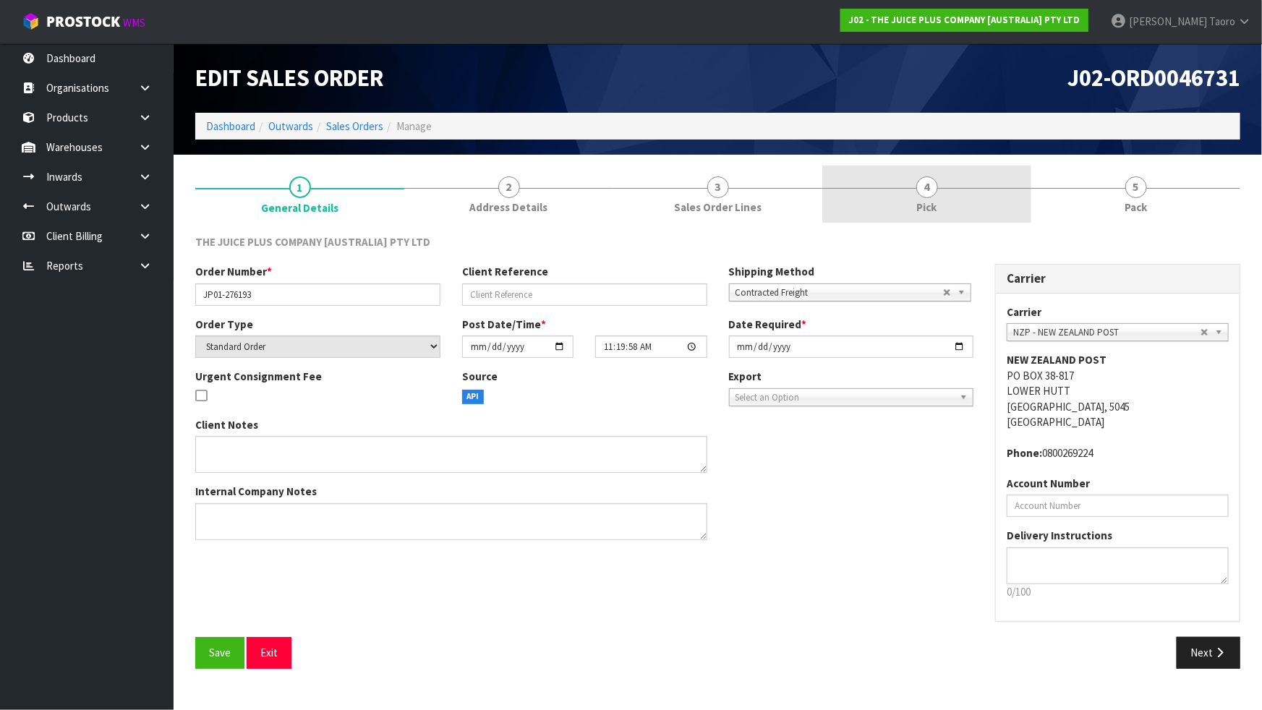
click at [992, 209] on link "4 Pick" at bounding box center [926, 194] width 209 height 57
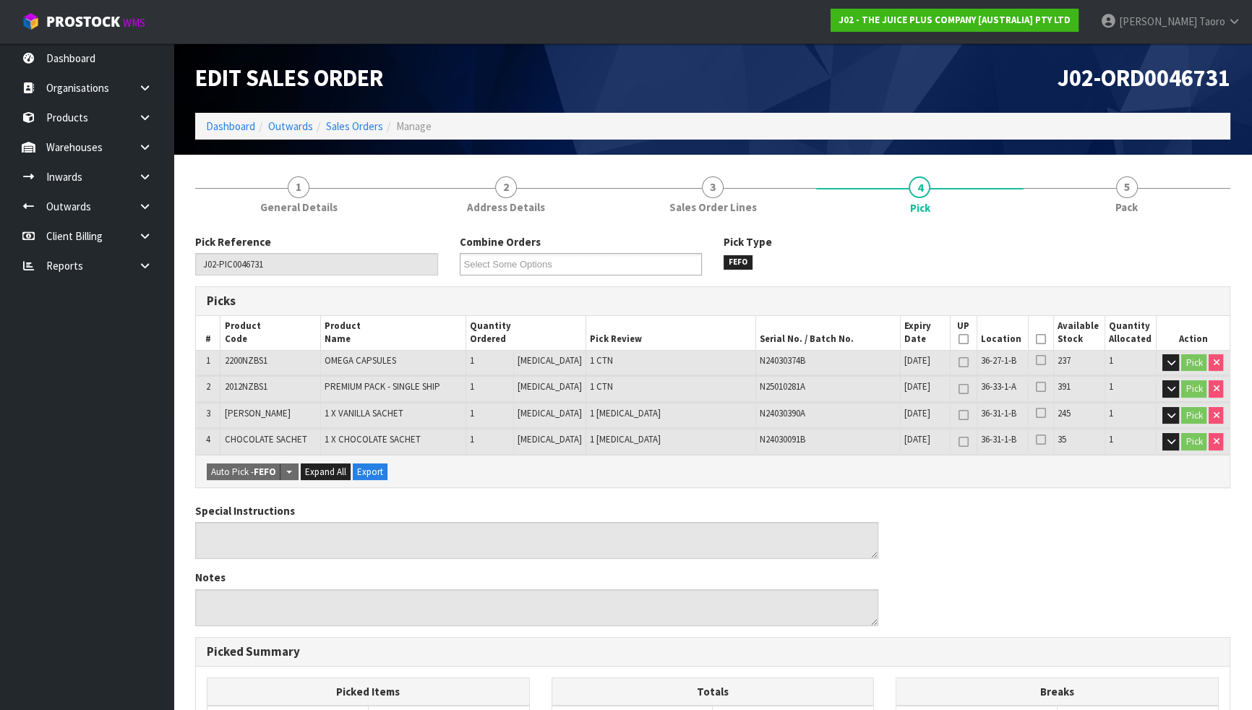
click at [1036, 339] on icon at bounding box center [1041, 339] width 10 height 1
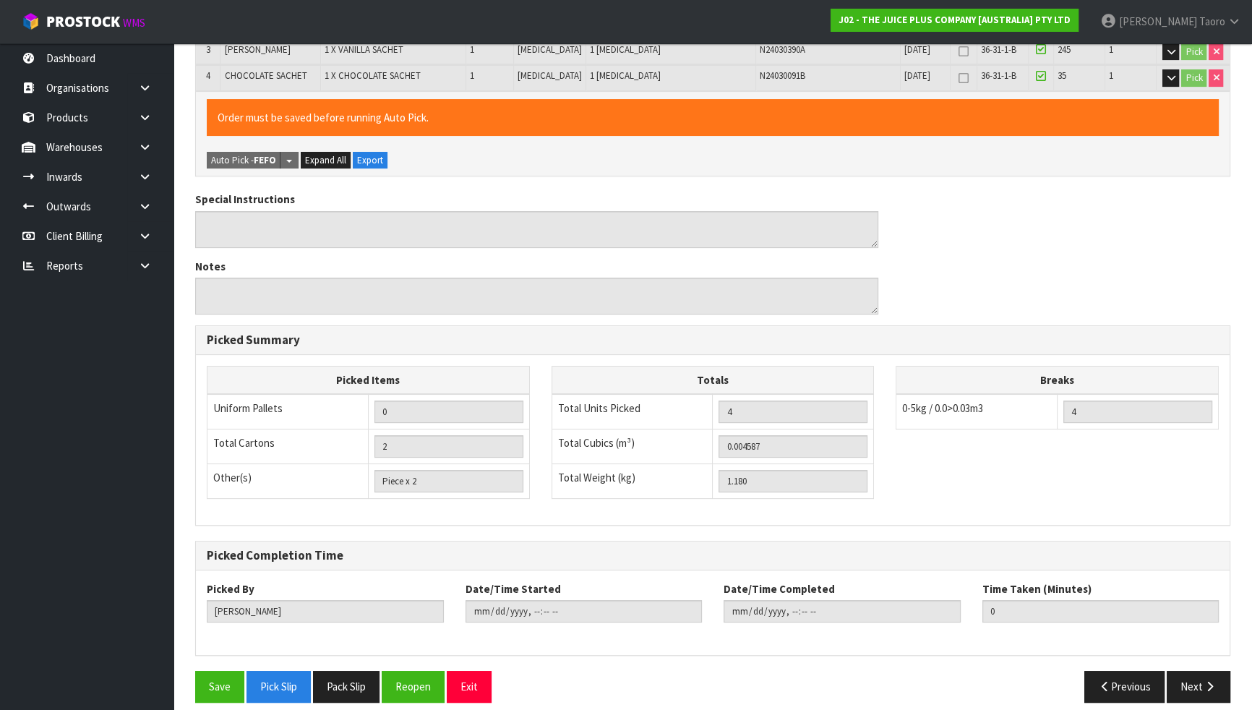
scroll to position [374, 0]
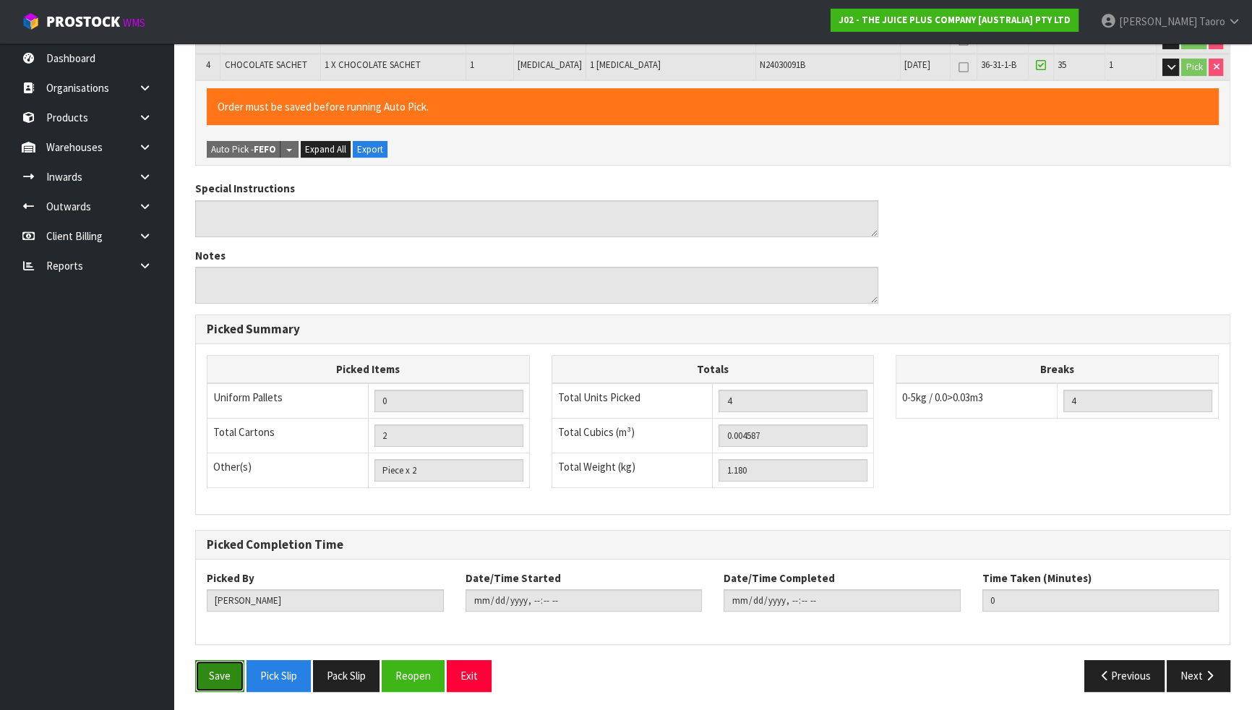
click at [235, 620] on button "Save" at bounding box center [219, 675] width 49 height 31
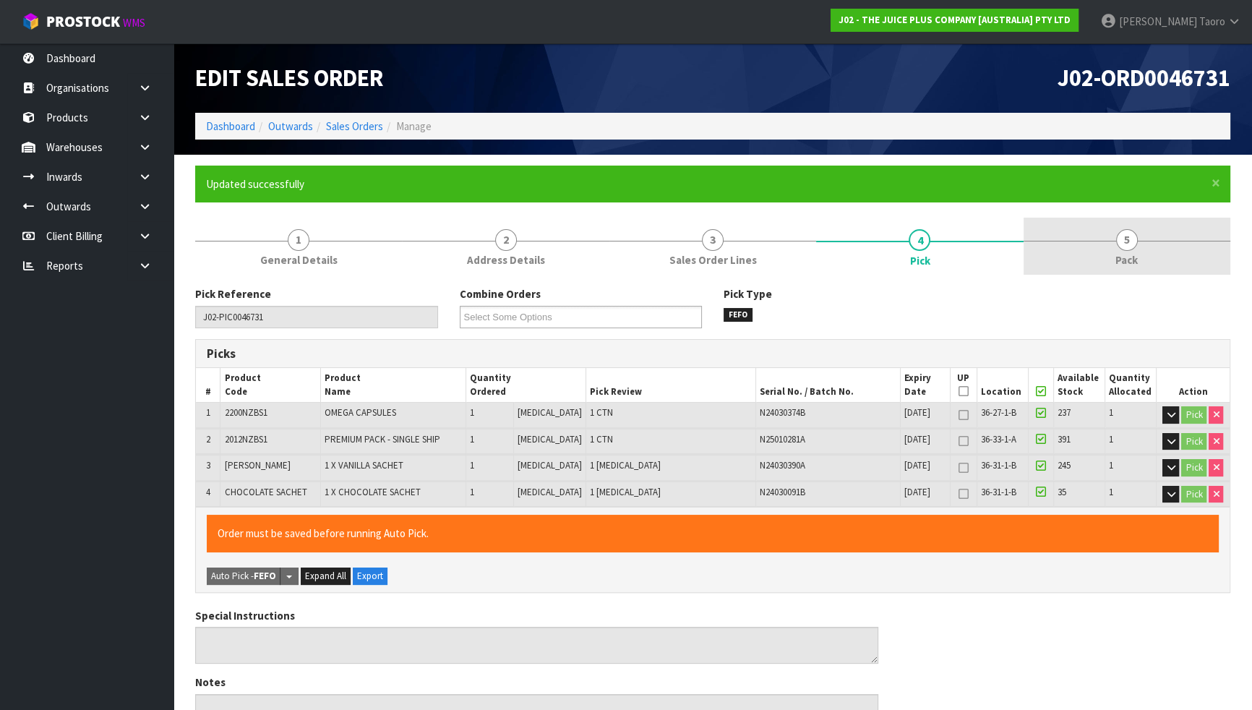
click at [1177, 256] on link "5 Pack" at bounding box center [1127, 246] width 207 height 57
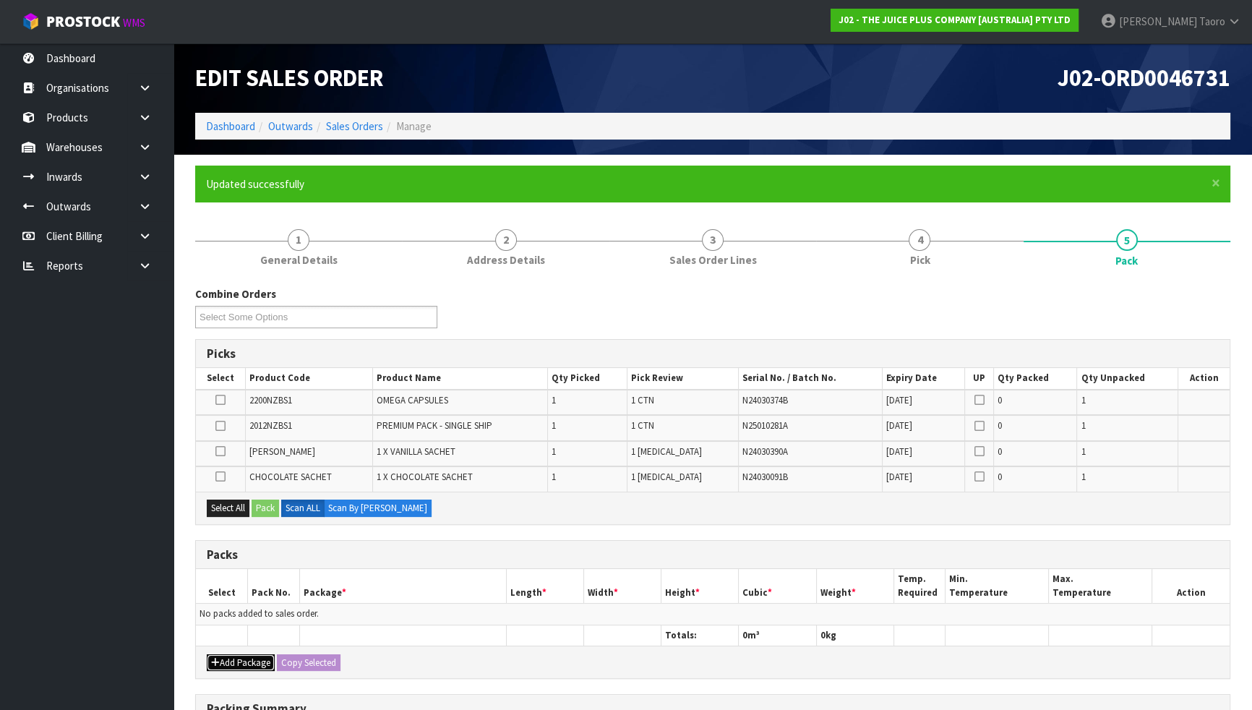
click at [241, 620] on button "Add Package" at bounding box center [241, 662] width 68 height 17
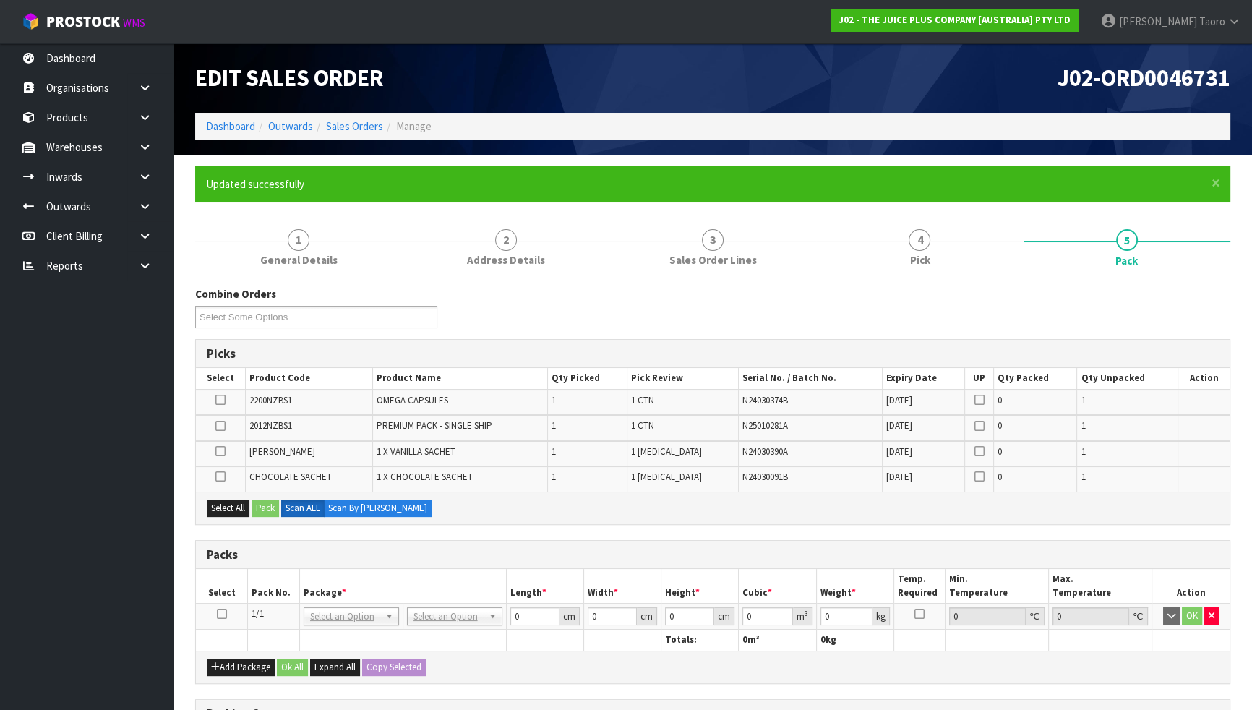
click at [220, 614] on icon at bounding box center [222, 614] width 10 height 1
drag, startPoint x: 227, startPoint y: 509, endPoint x: 249, endPoint y: 506, distance: 21.9
click at [228, 508] on button "Select All" at bounding box center [228, 508] width 43 height 17
click at [267, 506] on button "Pack" at bounding box center [265, 508] width 27 height 17
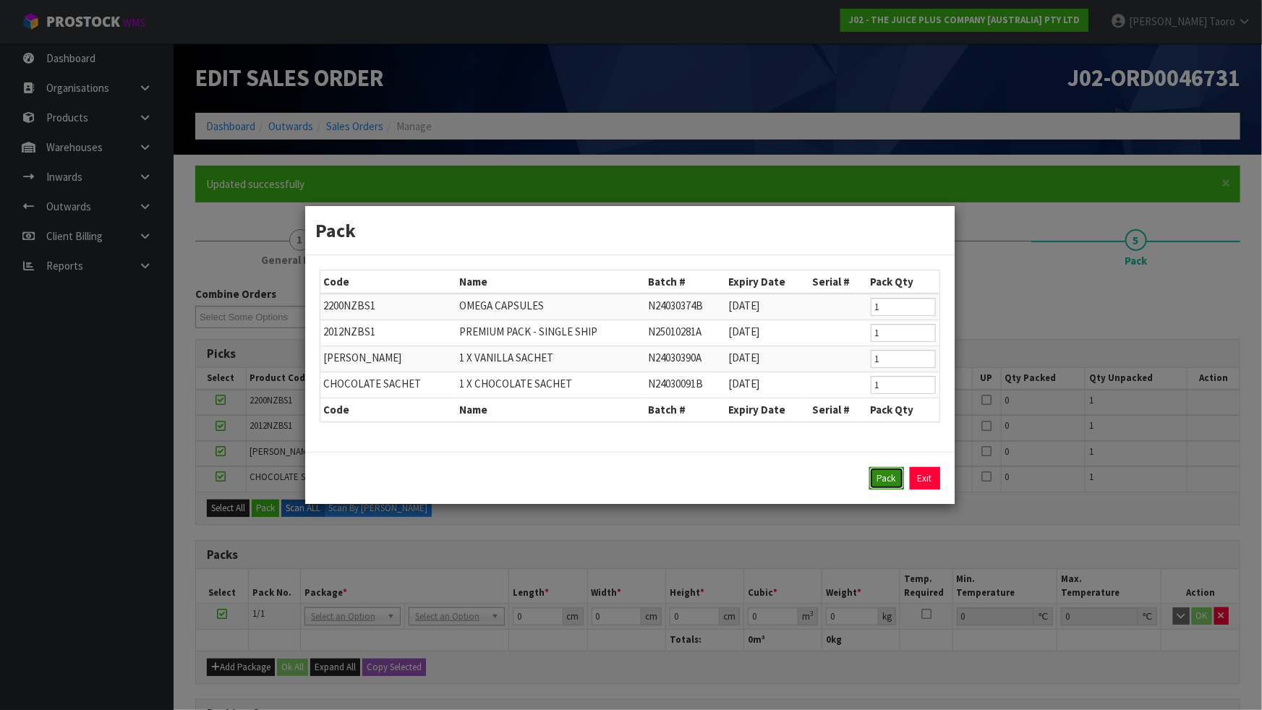
click at [895, 476] on button "Pack" at bounding box center [886, 478] width 35 height 23
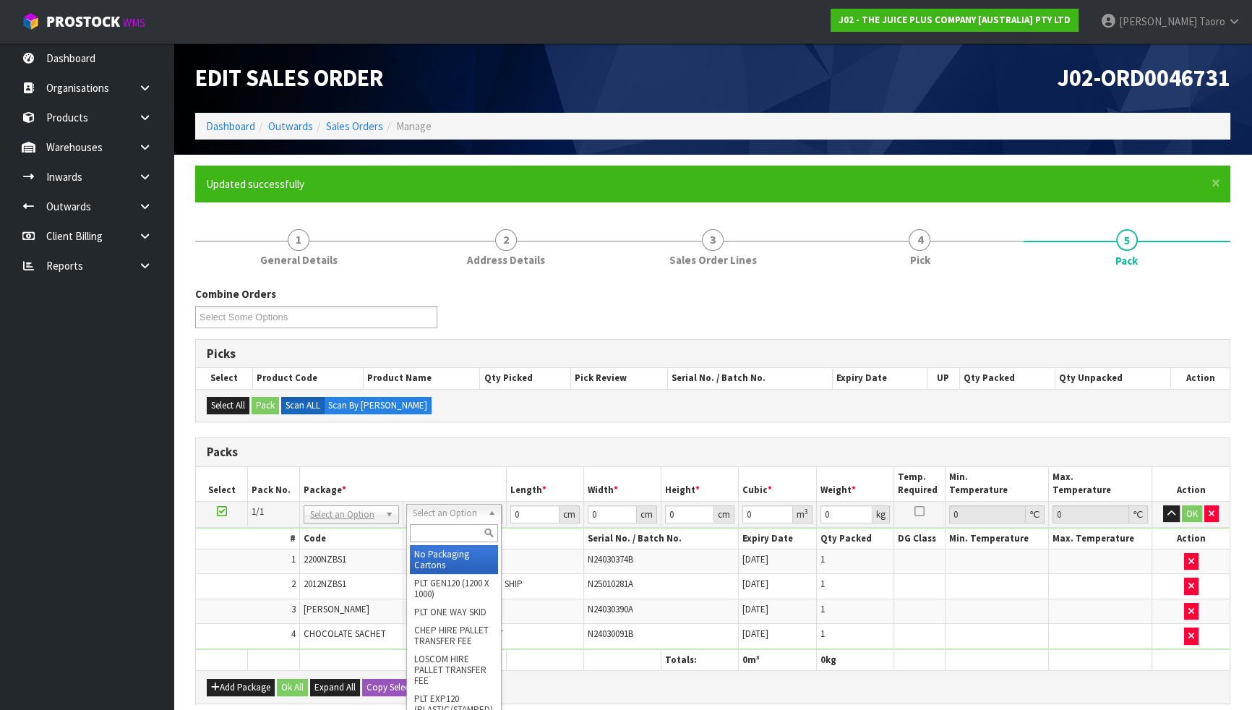
click at [481, 523] on div at bounding box center [454, 533] width 94 height 24
click at [474, 534] on input "text" at bounding box center [454, 533] width 88 height 18
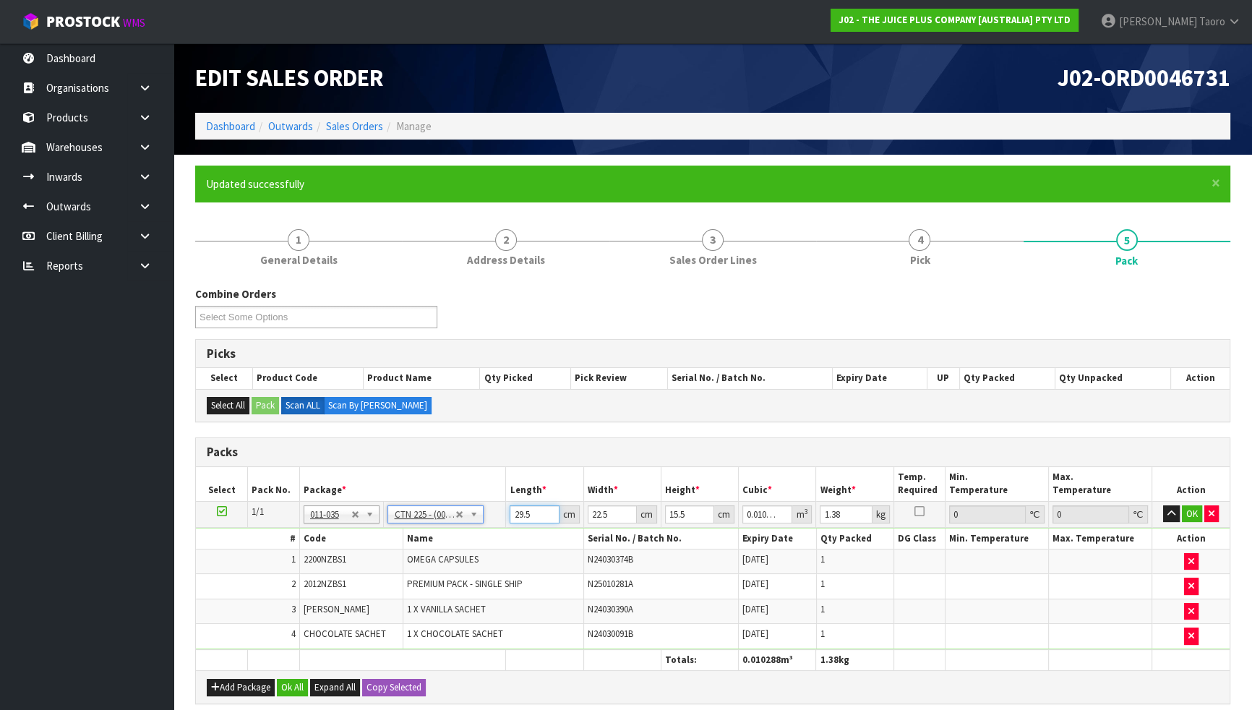
click at [521, 510] on input "29.5" at bounding box center [534, 514] width 49 height 18
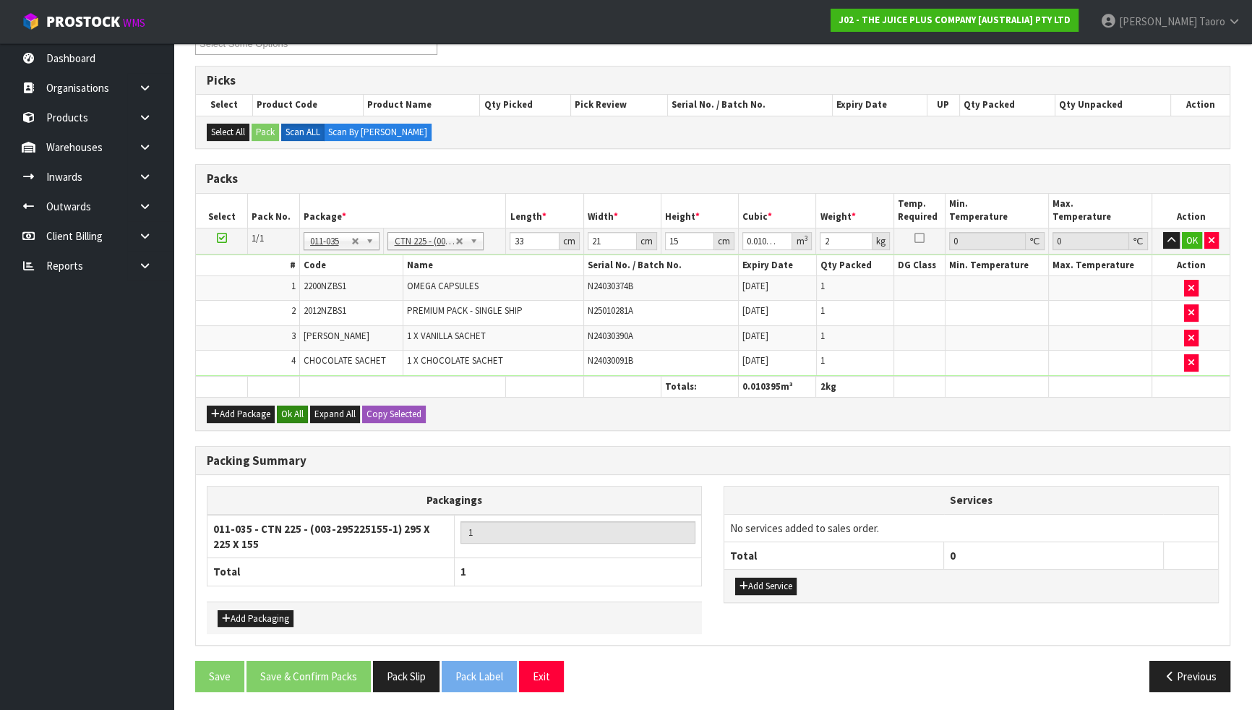
click at [291, 403] on div "Add Package Ok All Expand All Copy Selected" at bounding box center [713, 413] width 1034 height 33
click at [292, 406] on button "Ok All" at bounding box center [292, 414] width 31 height 17
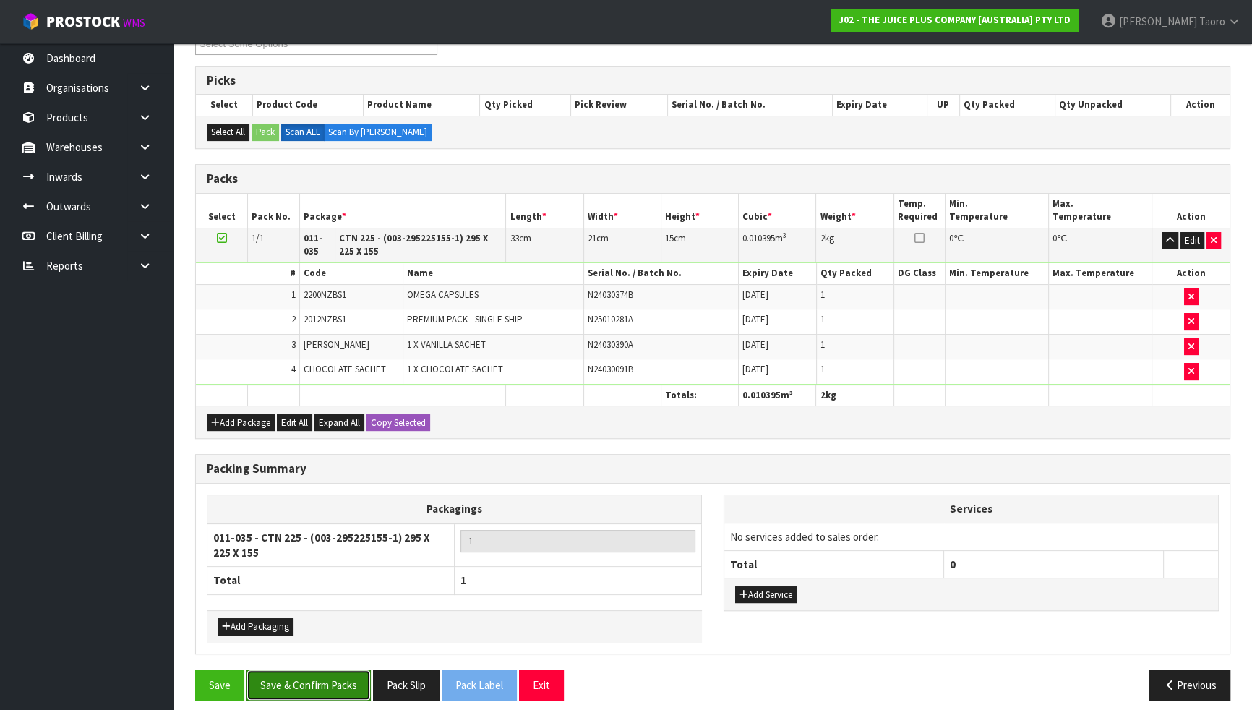
click at [331, 620] on button "Save & Confirm Packs" at bounding box center [309, 684] width 124 height 31
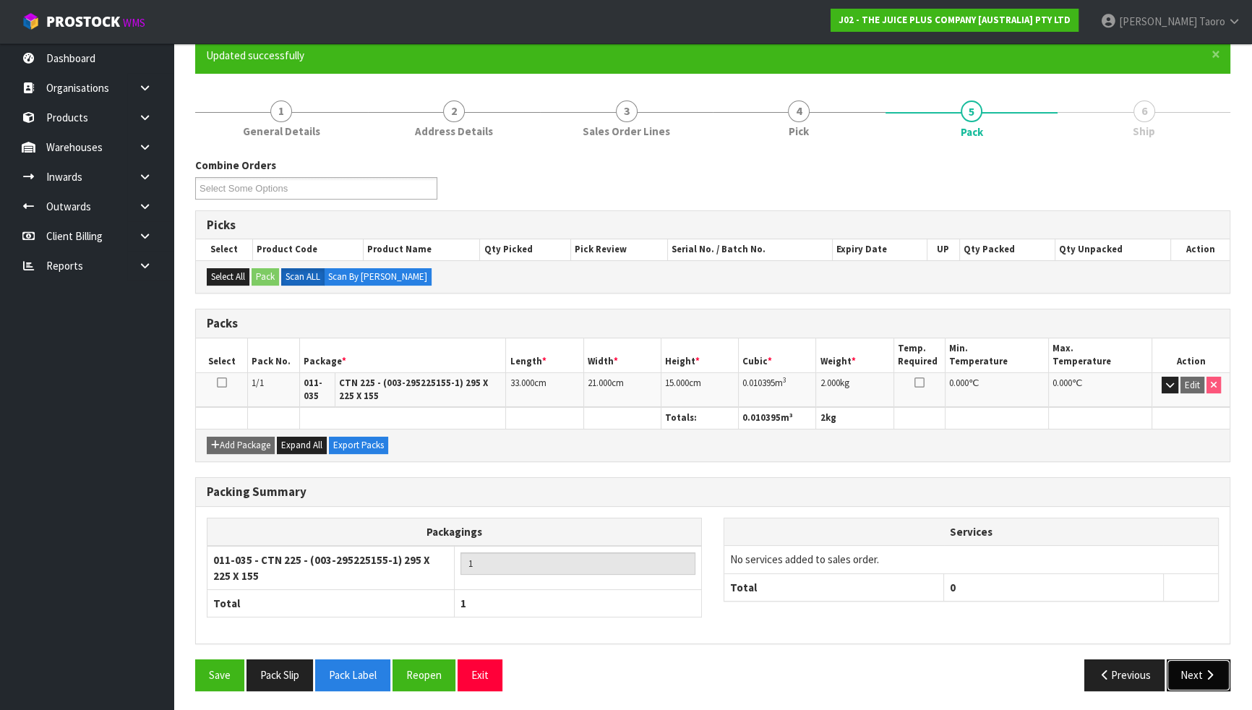
click at [1191, 620] on button "Next" at bounding box center [1199, 674] width 64 height 31
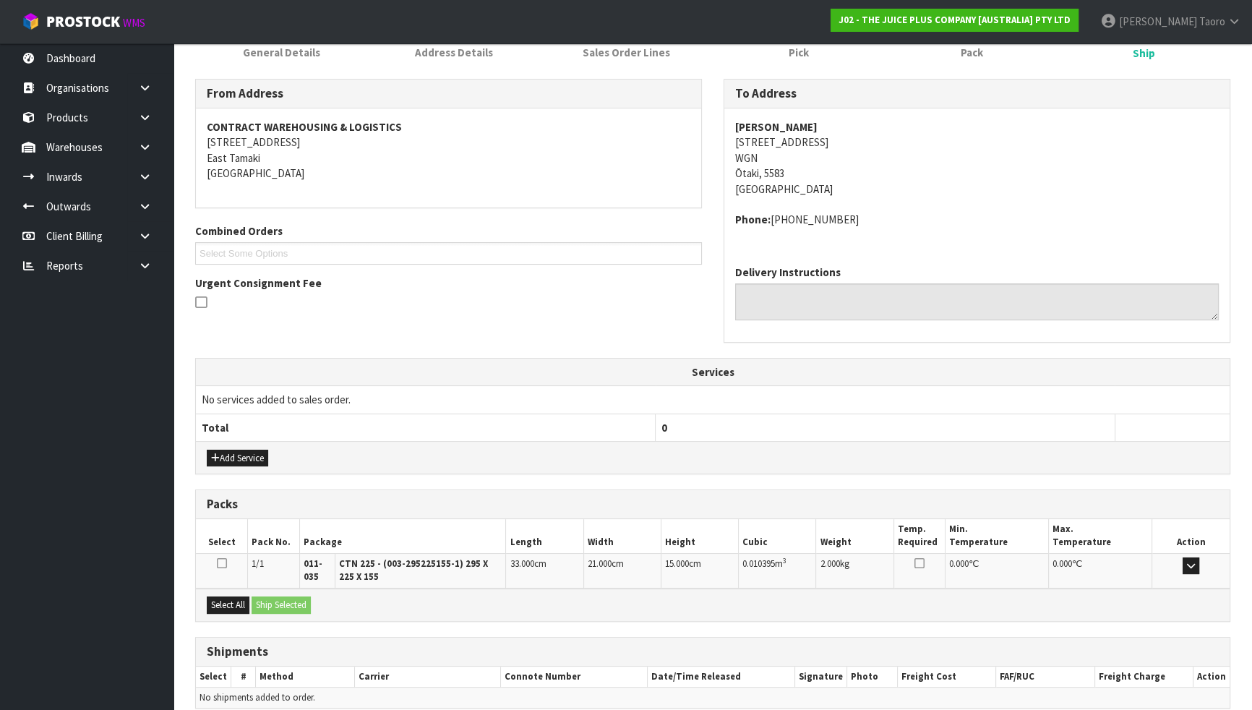
scroll to position [272, 0]
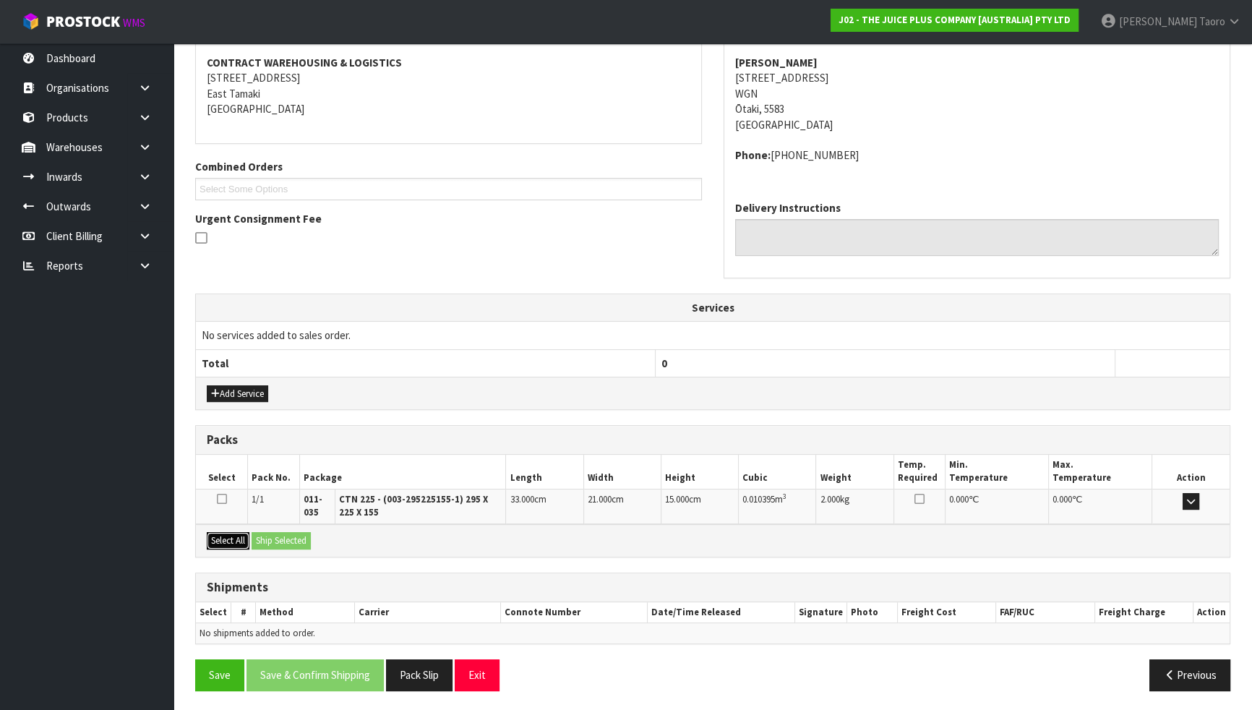
click at [220, 541] on button "Select All" at bounding box center [228, 540] width 43 height 17
click at [262, 536] on button "Ship Selected" at bounding box center [281, 540] width 59 height 17
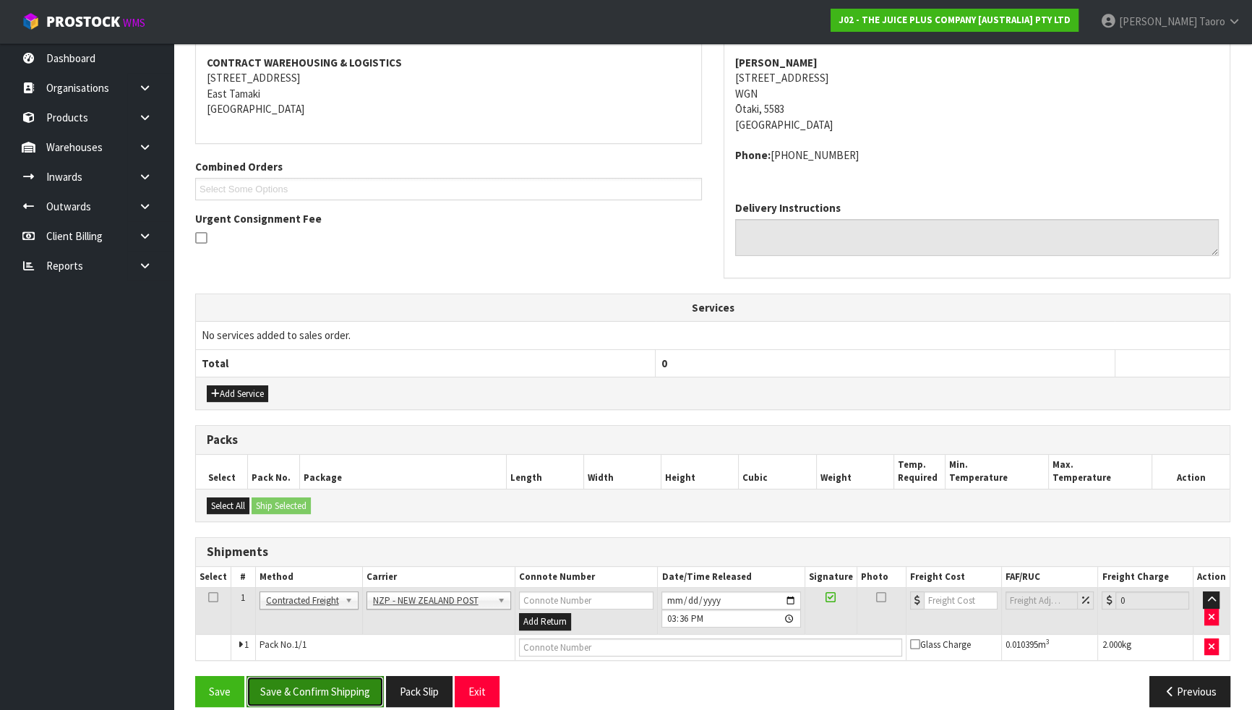
click at [337, 620] on button "Save & Confirm Shipping" at bounding box center [315, 691] width 137 height 31
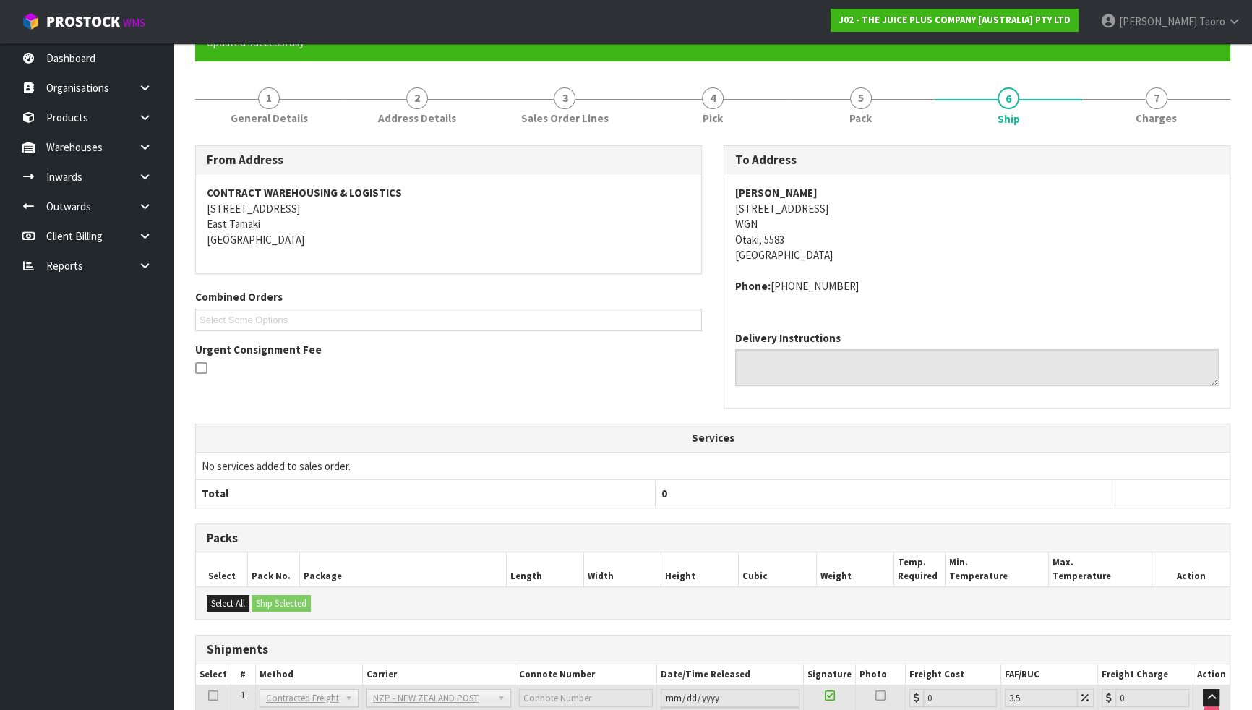
scroll to position [267, 0]
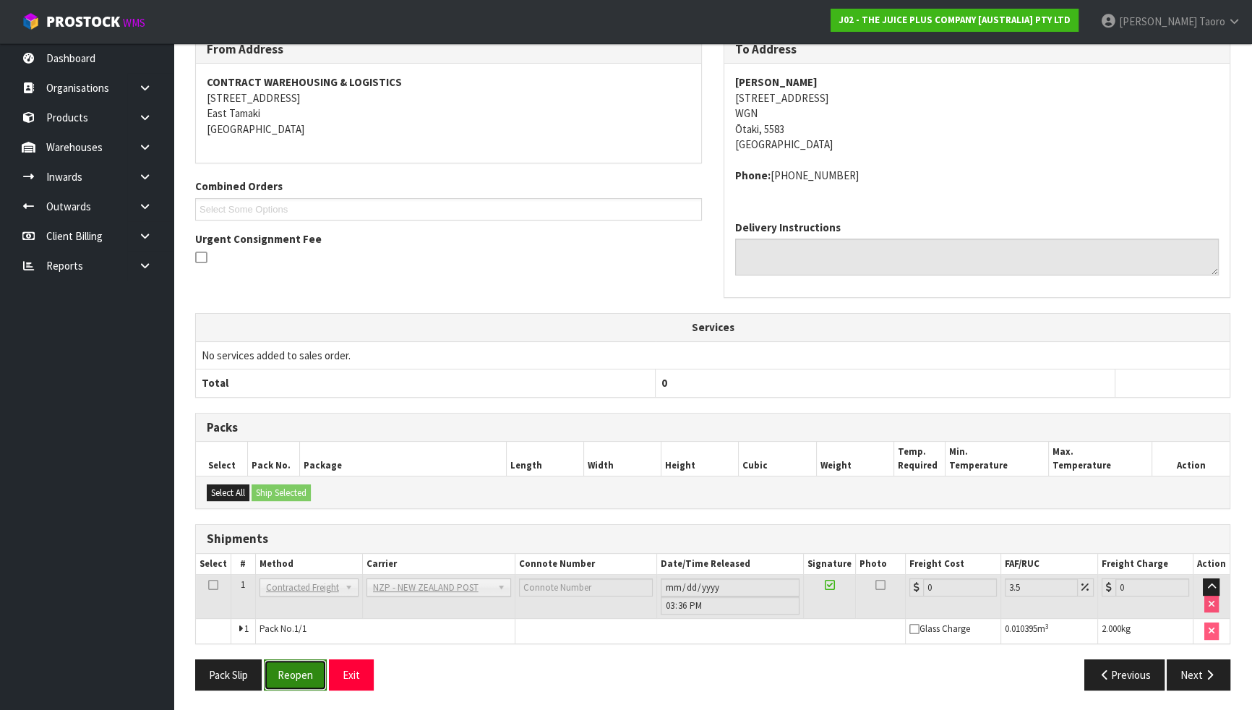
click at [319, 620] on button "Reopen" at bounding box center [295, 674] width 63 height 31
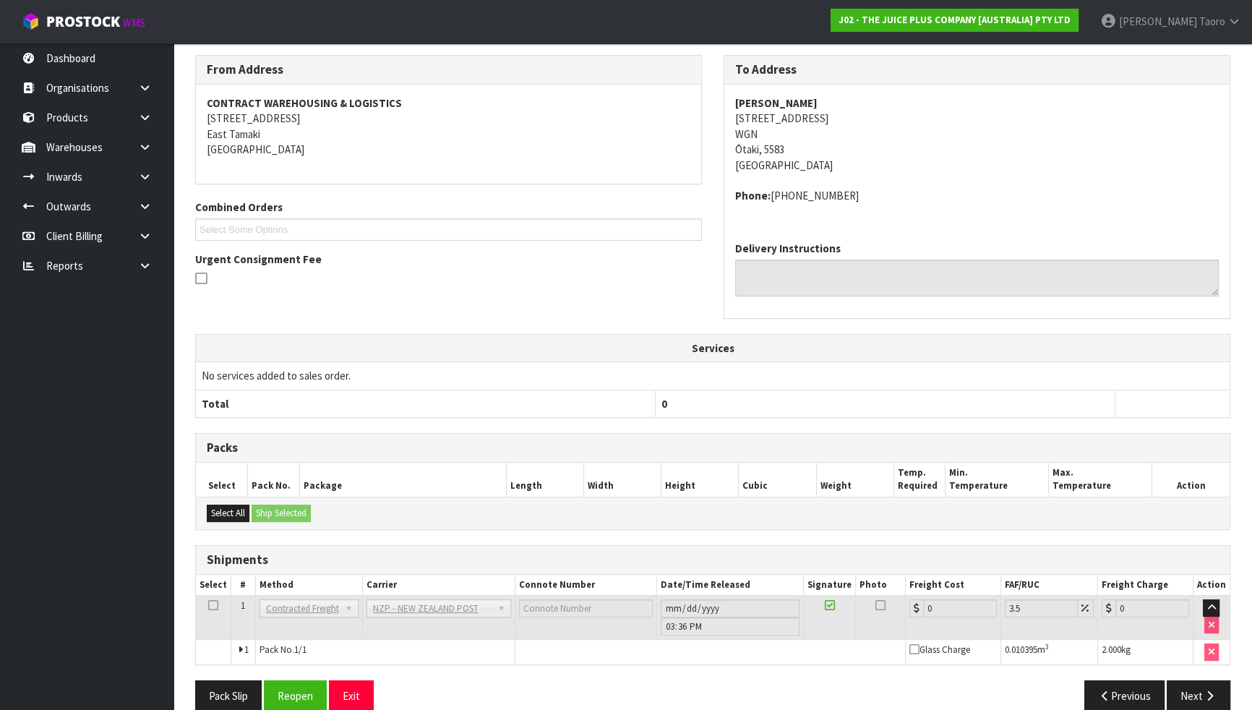
scroll to position [252, 0]
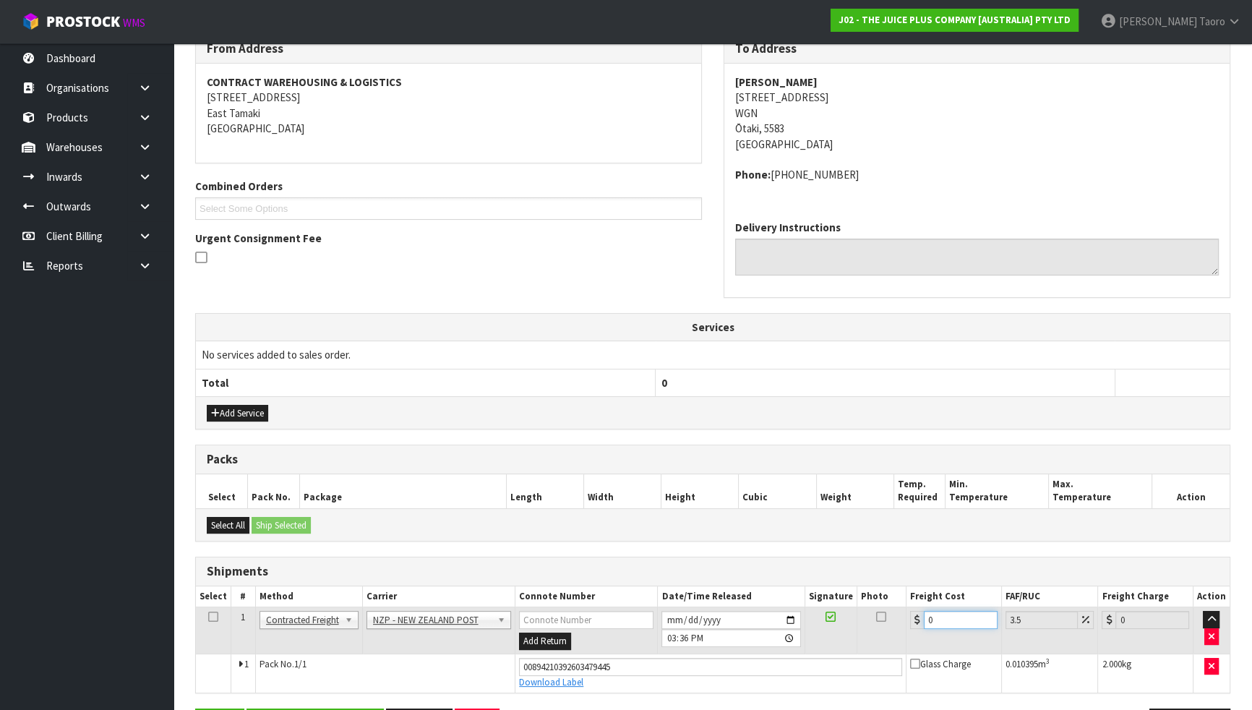
click at [959, 620] on input "0" at bounding box center [961, 620] width 74 height 18
click at [957, 620] on input "0" at bounding box center [961, 620] width 74 height 18
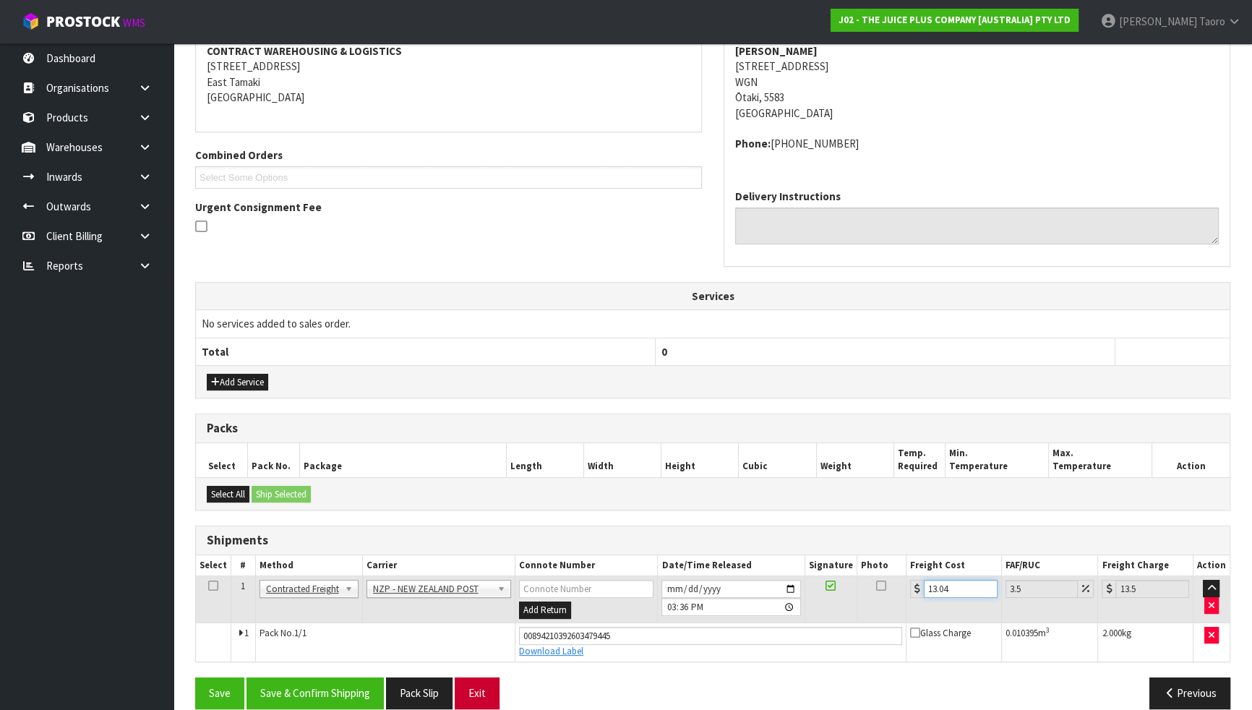
scroll to position [301, 0]
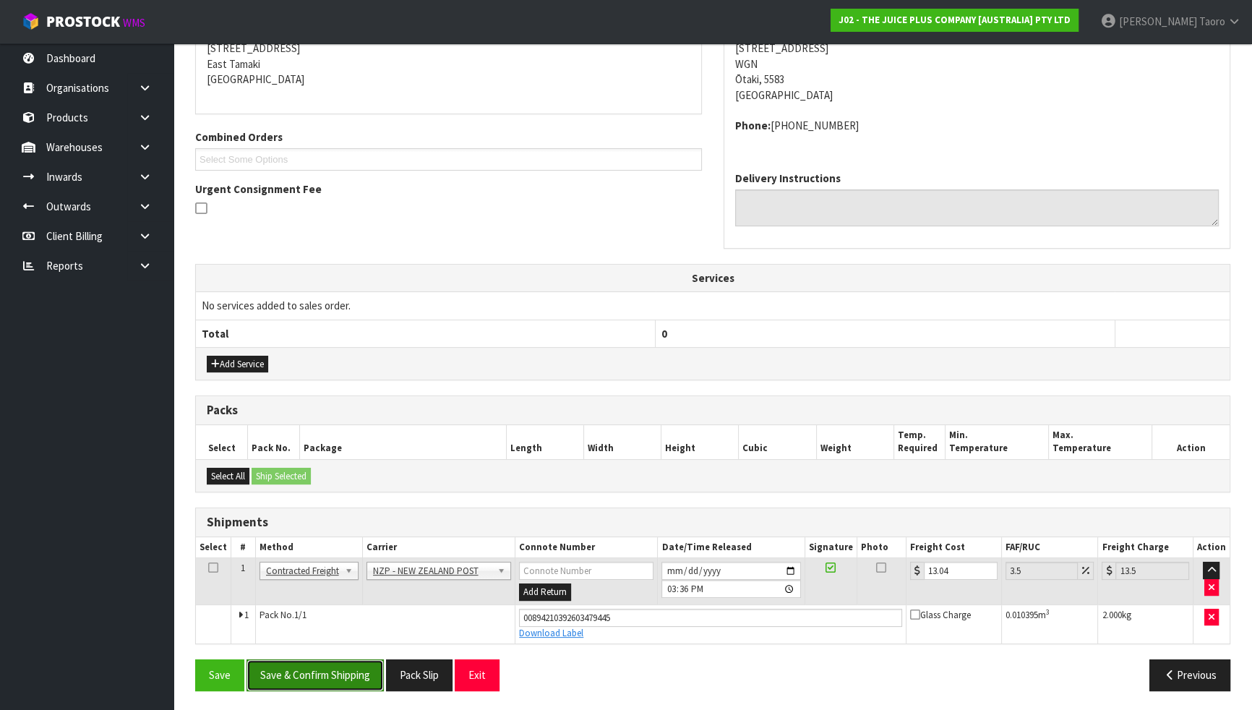
click at [366, 620] on button "Save & Confirm Shipping" at bounding box center [315, 674] width 137 height 31
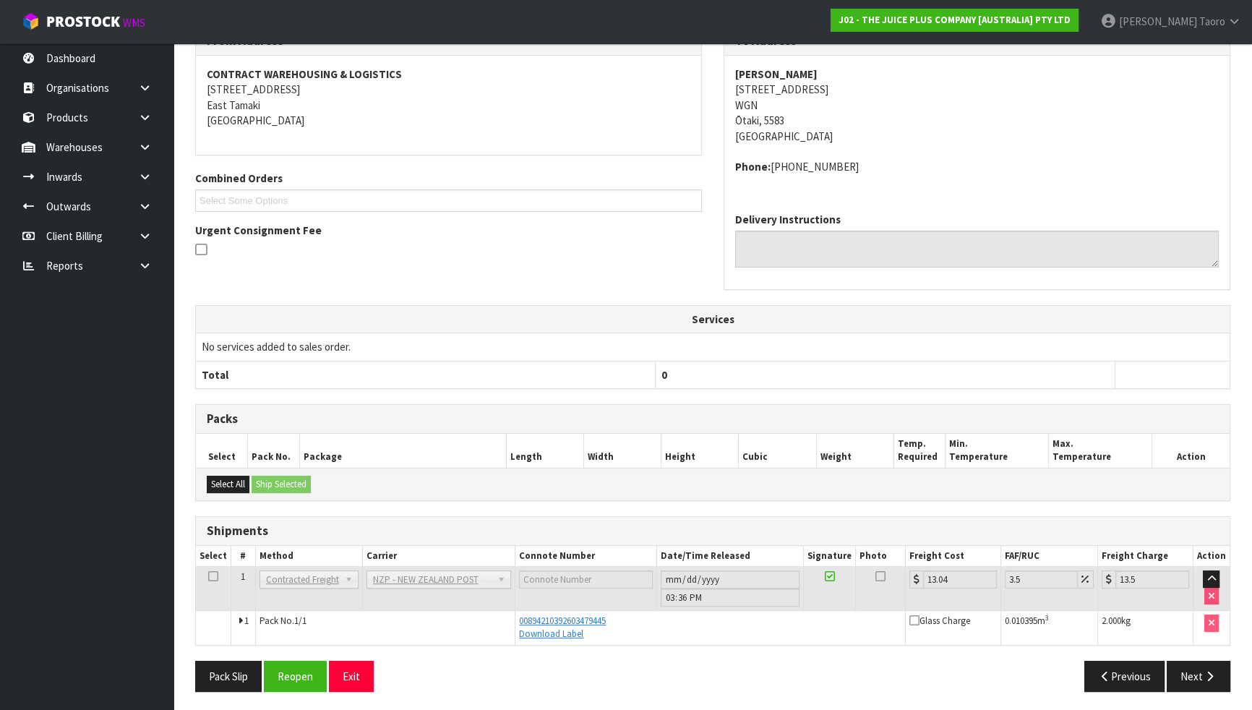
scroll to position [262, 0]
click at [356, 620] on button "Exit" at bounding box center [351, 674] width 45 height 31
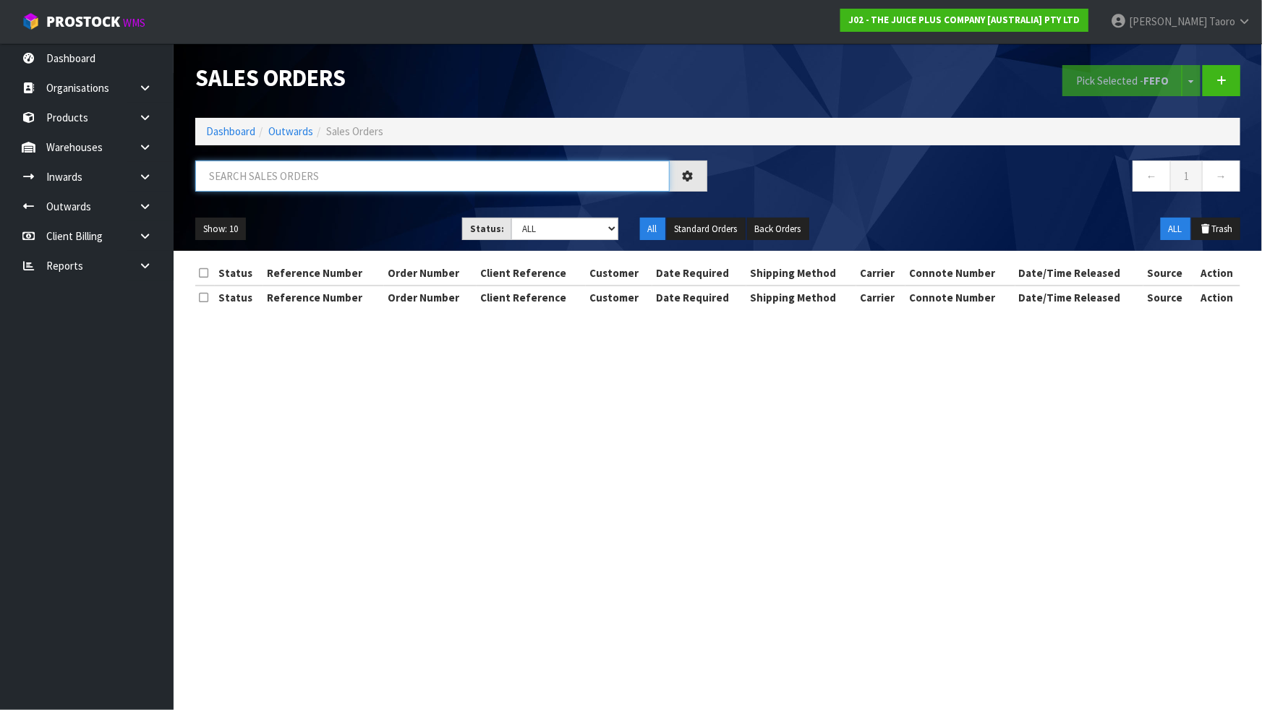
click at [600, 181] on input "text" at bounding box center [432, 175] width 474 height 31
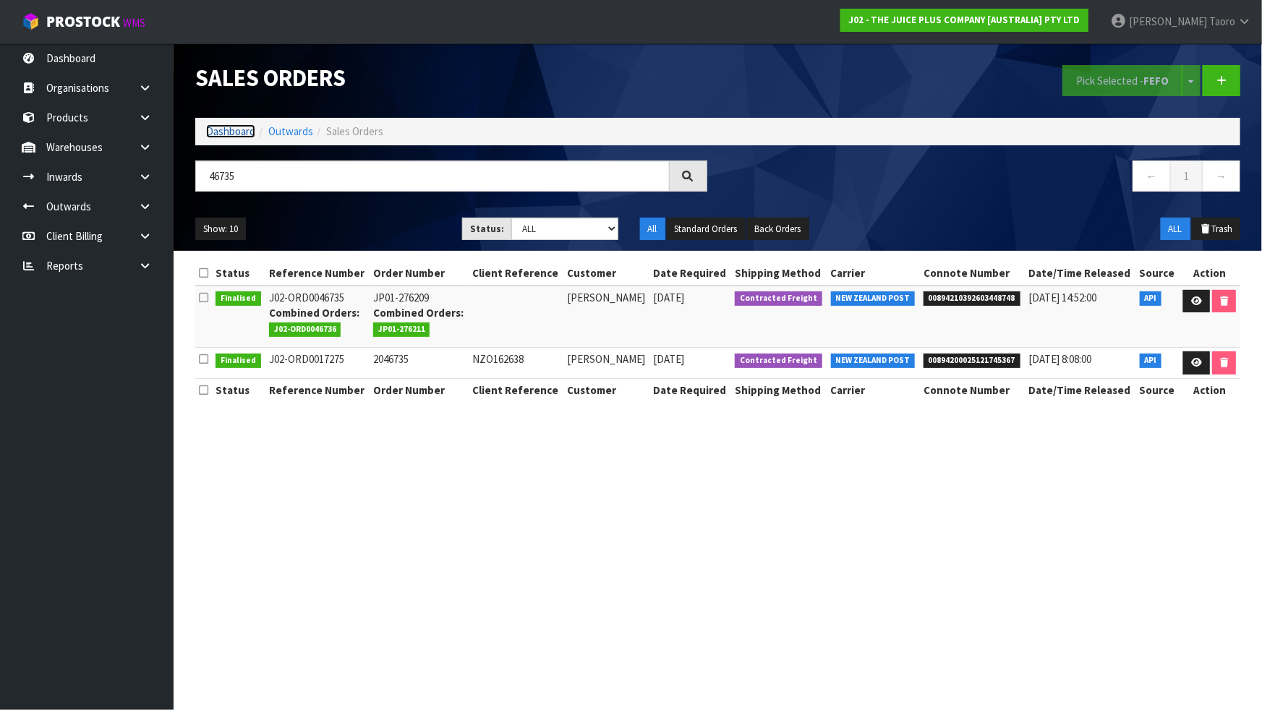
drag, startPoint x: 218, startPoint y: 133, endPoint x: 232, endPoint y: 129, distance: 14.2
click at [218, 133] on link "Dashboard" at bounding box center [230, 131] width 49 height 14
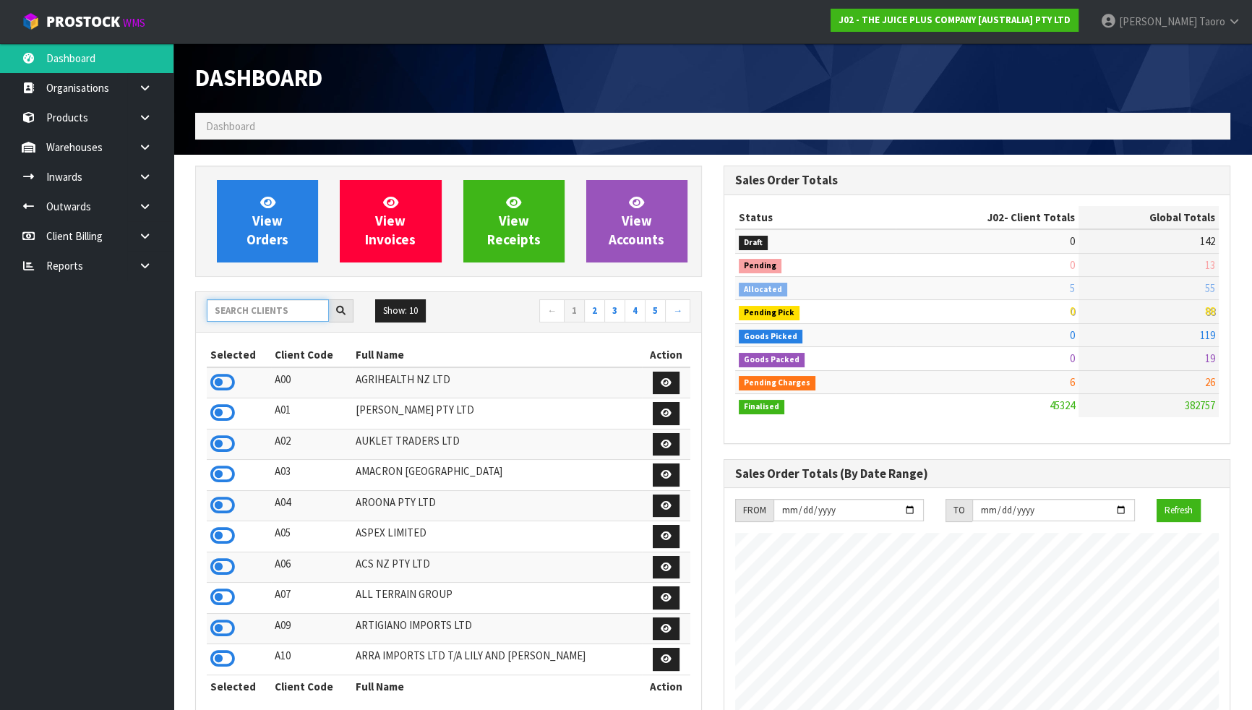
click at [253, 311] on input "text" at bounding box center [268, 310] width 122 height 22
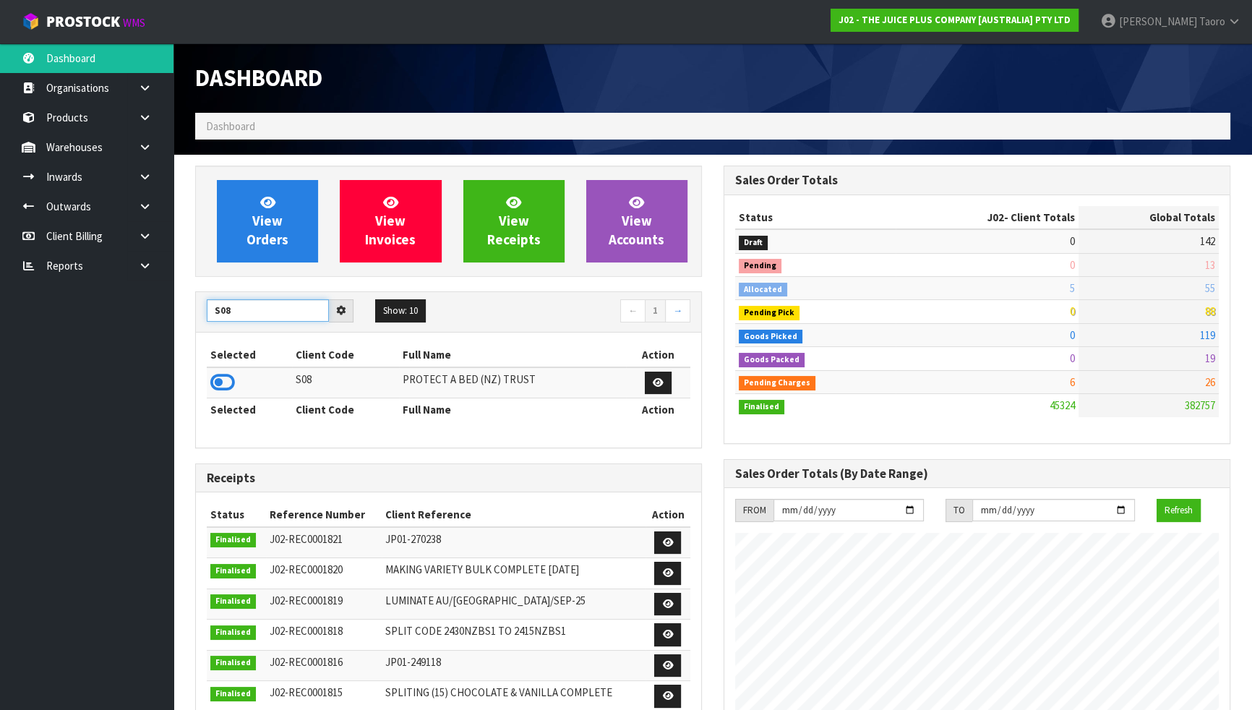
click at [246, 308] on input "S08" at bounding box center [268, 310] width 122 height 22
click at [810, 48] on div at bounding box center [977, 54] width 528 height 22
click at [532, 484] on div "Receipts" at bounding box center [448, 478] width 505 height 29
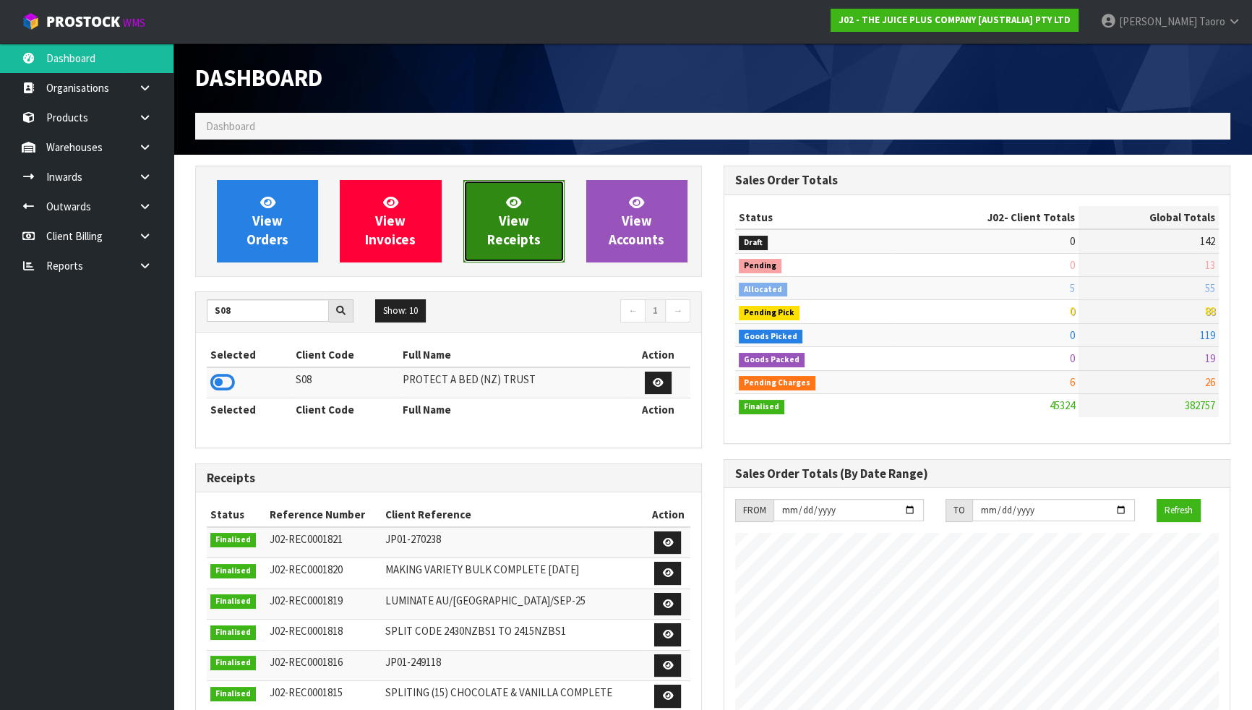
click at [499, 207] on link "View Receipts" at bounding box center [513, 221] width 101 height 82
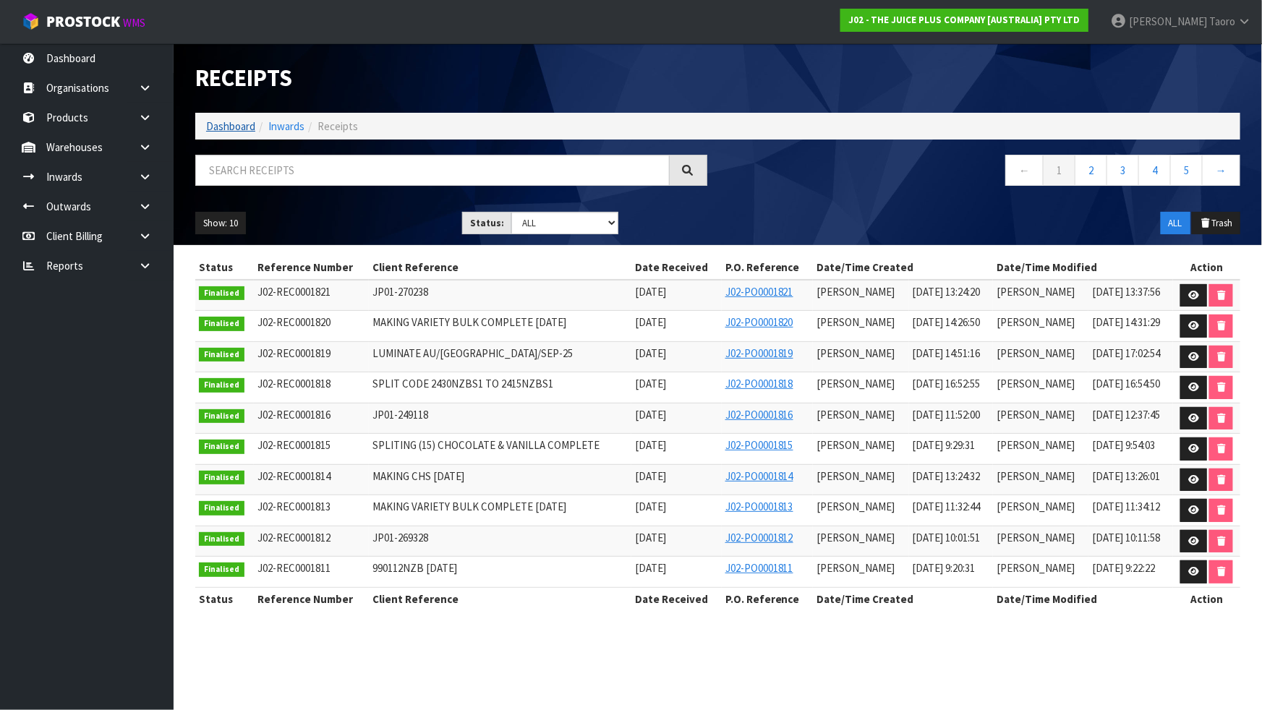
drag, startPoint x: 219, startPoint y: 116, endPoint x: 216, endPoint y: 127, distance: 11.2
click at [220, 118] on ol "Dashboard Inwards Receipts" at bounding box center [717, 126] width 1045 height 27
click at [217, 127] on link "Dashboard" at bounding box center [230, 126] width 49 height 14
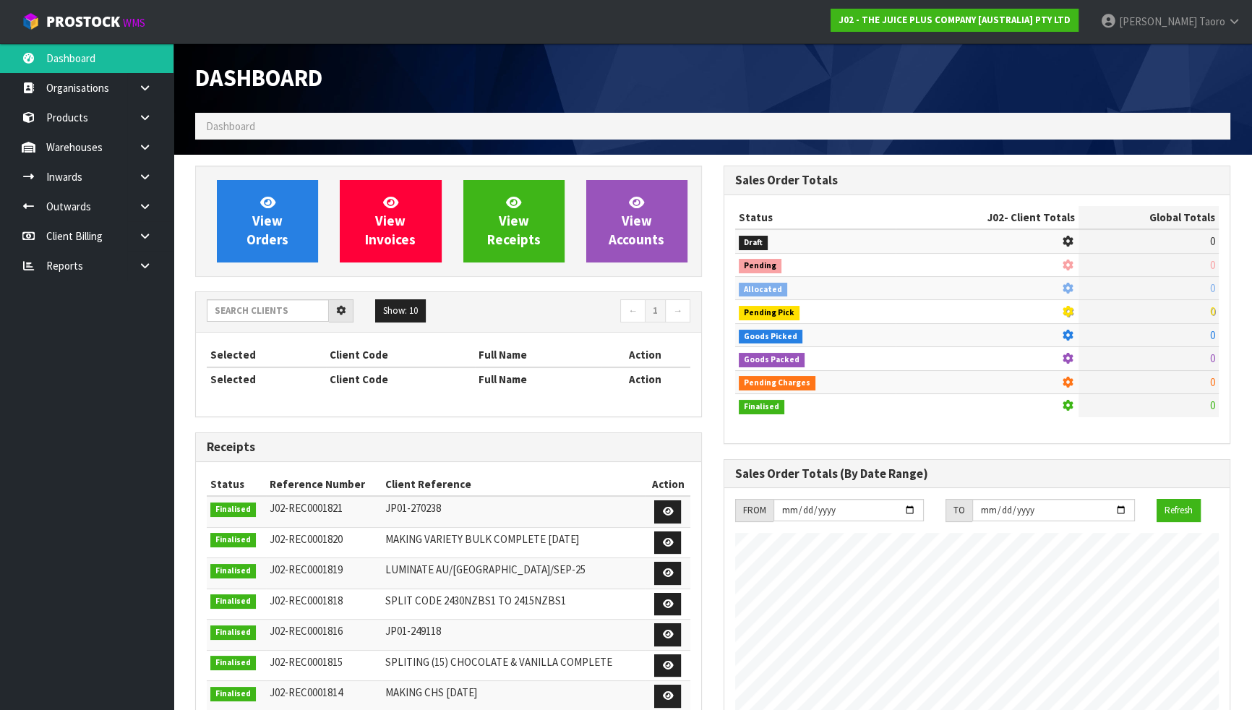
scroll to position [1093, 528]
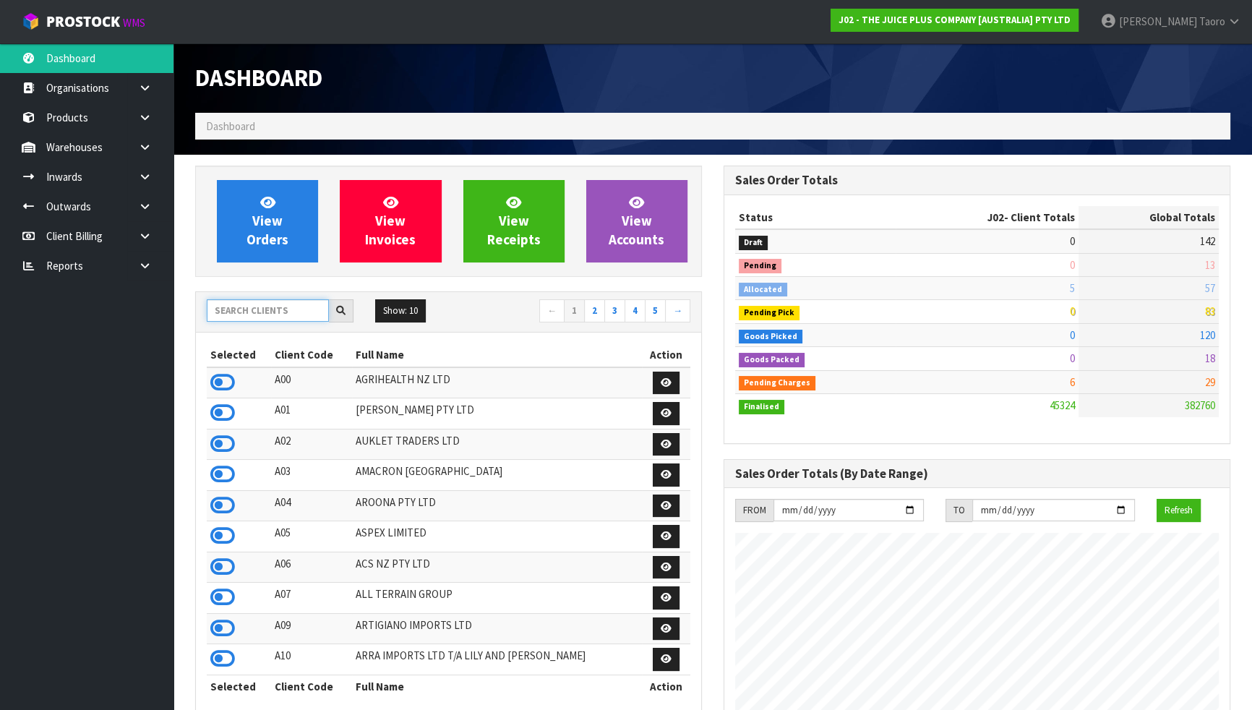
click at [294, 312] on input "text" at bounding box center [268, 310] width 122 height 22
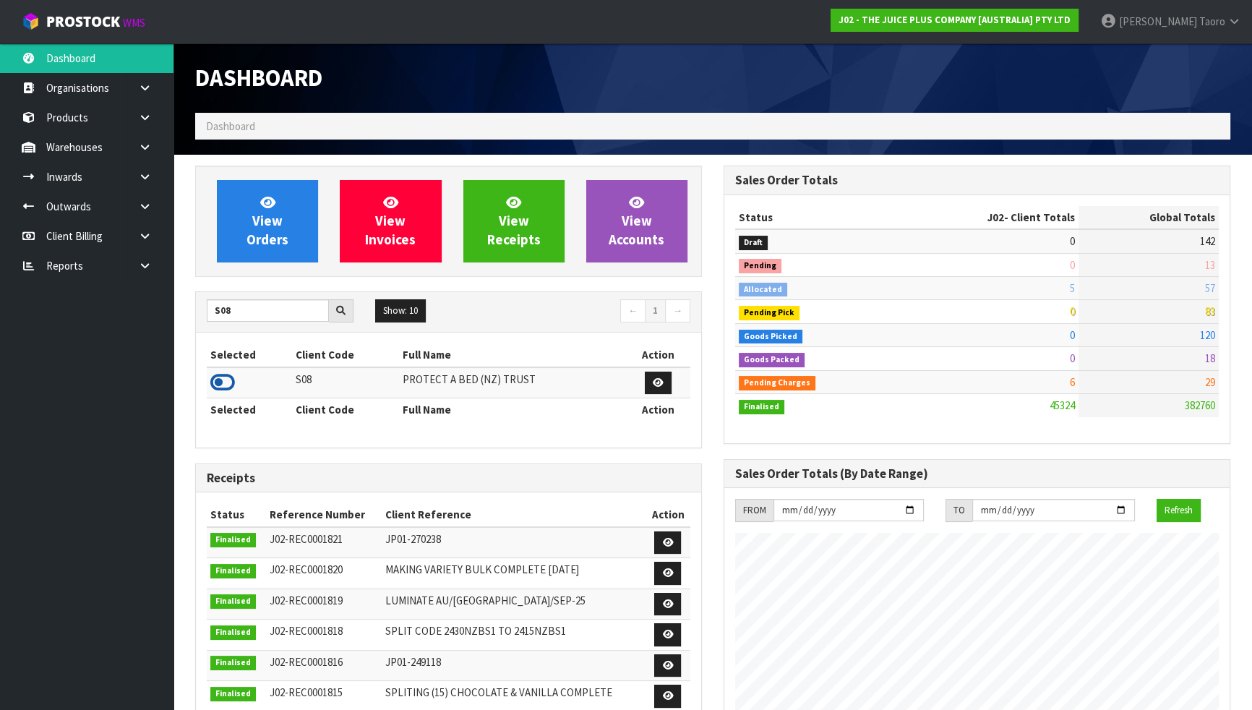
click at [222, 380] on icon at bounding box center [222, 383] width 25 height 22
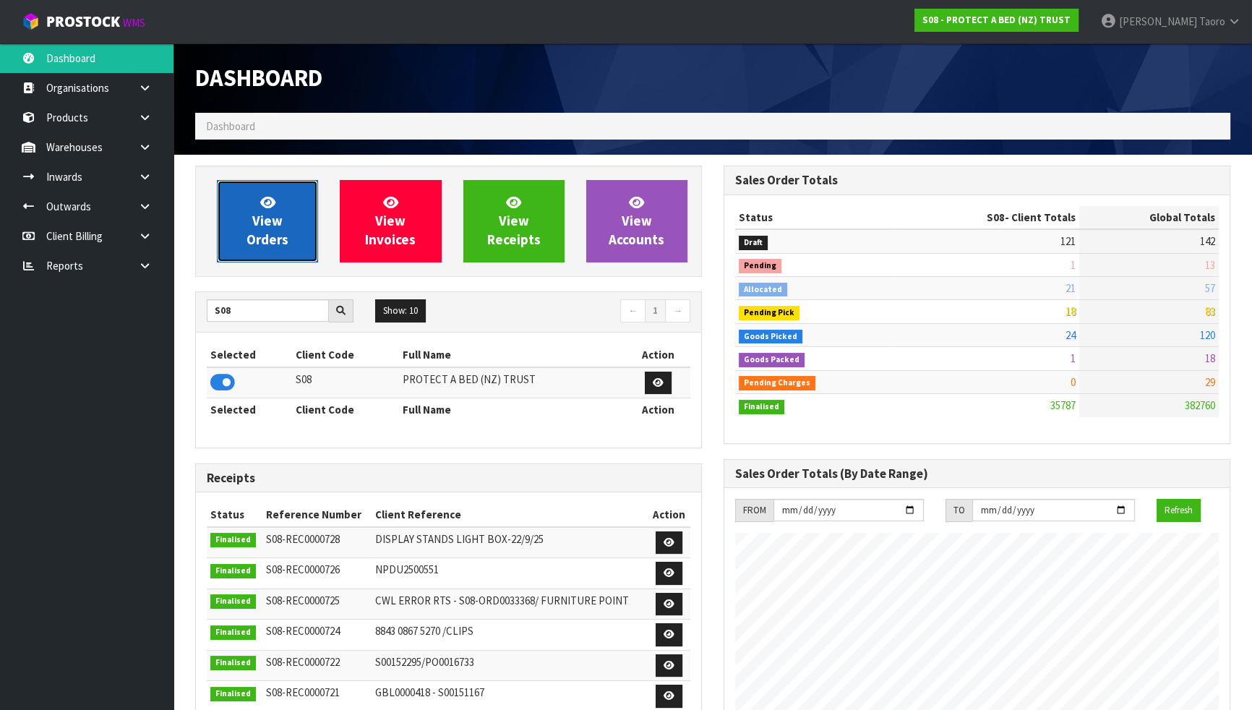
click at [273, 222] on span "View Orders" at bounding box center [268, 221] width 42 height 54
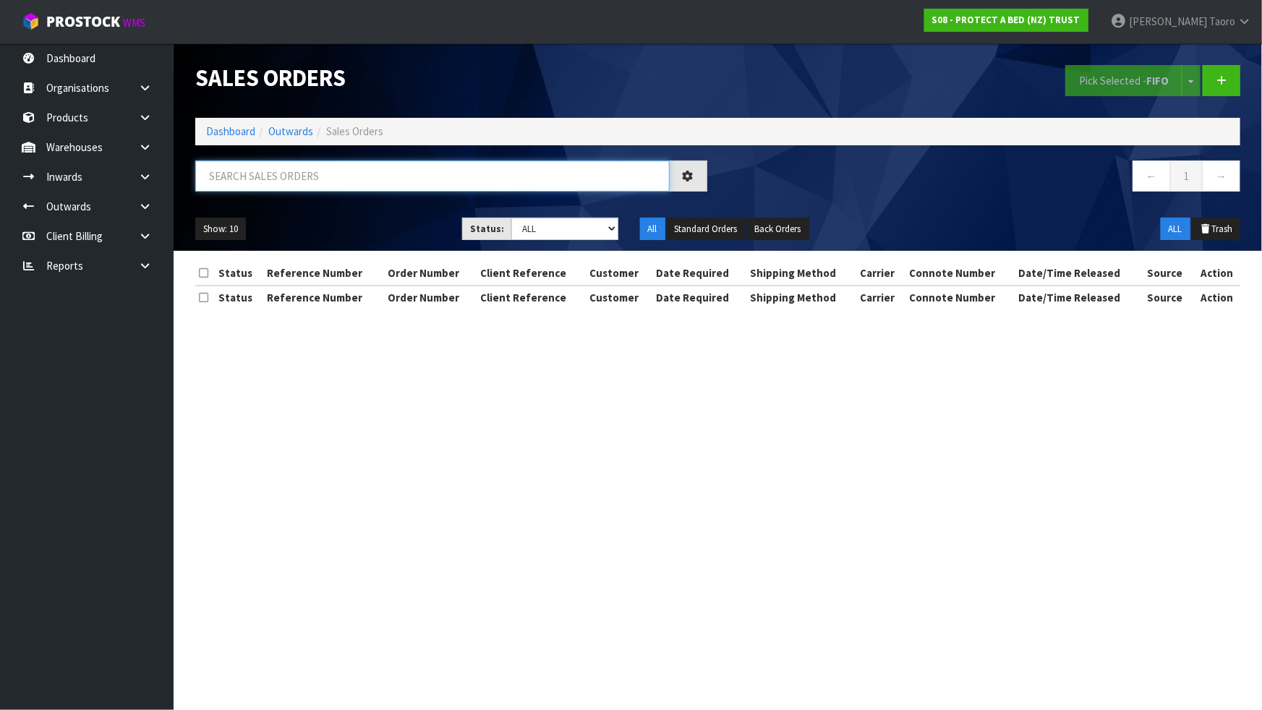
click at [298, 174] on input "text" at bounding box center [432, 175] width 474 height 31
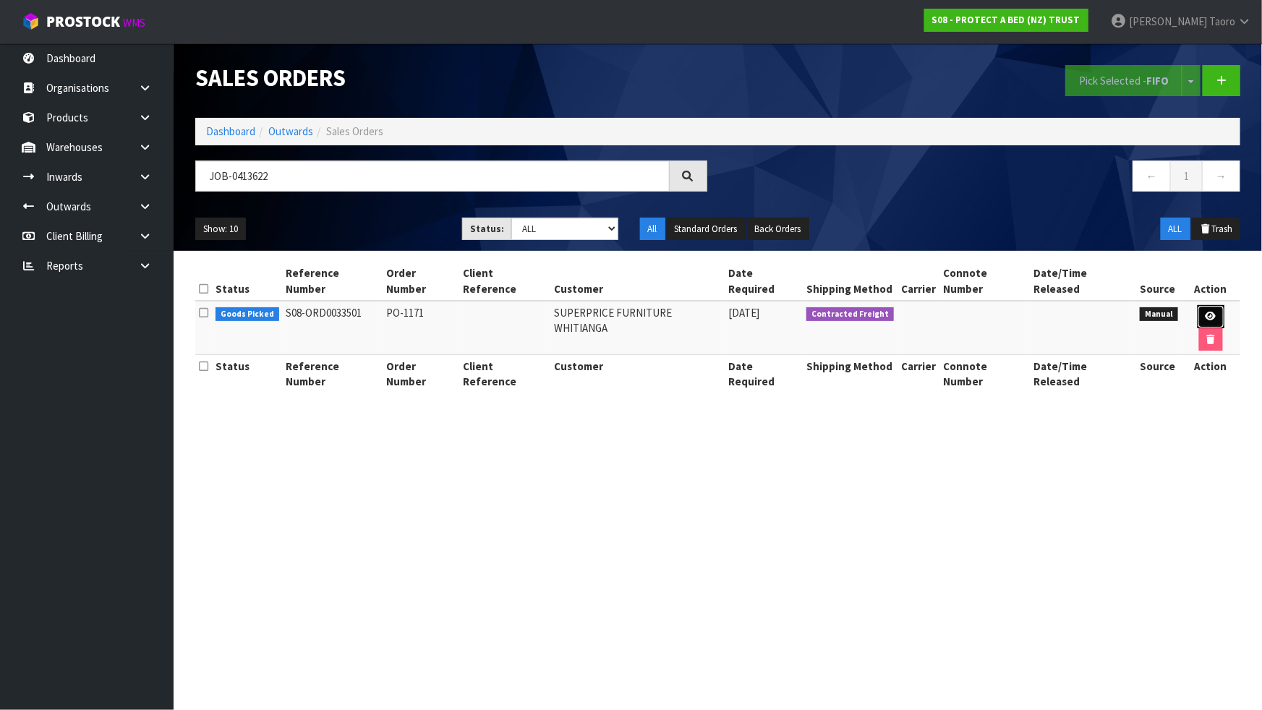
click at [1205, 312] on icon at bounding box center [1210, 316] width 11 height 9
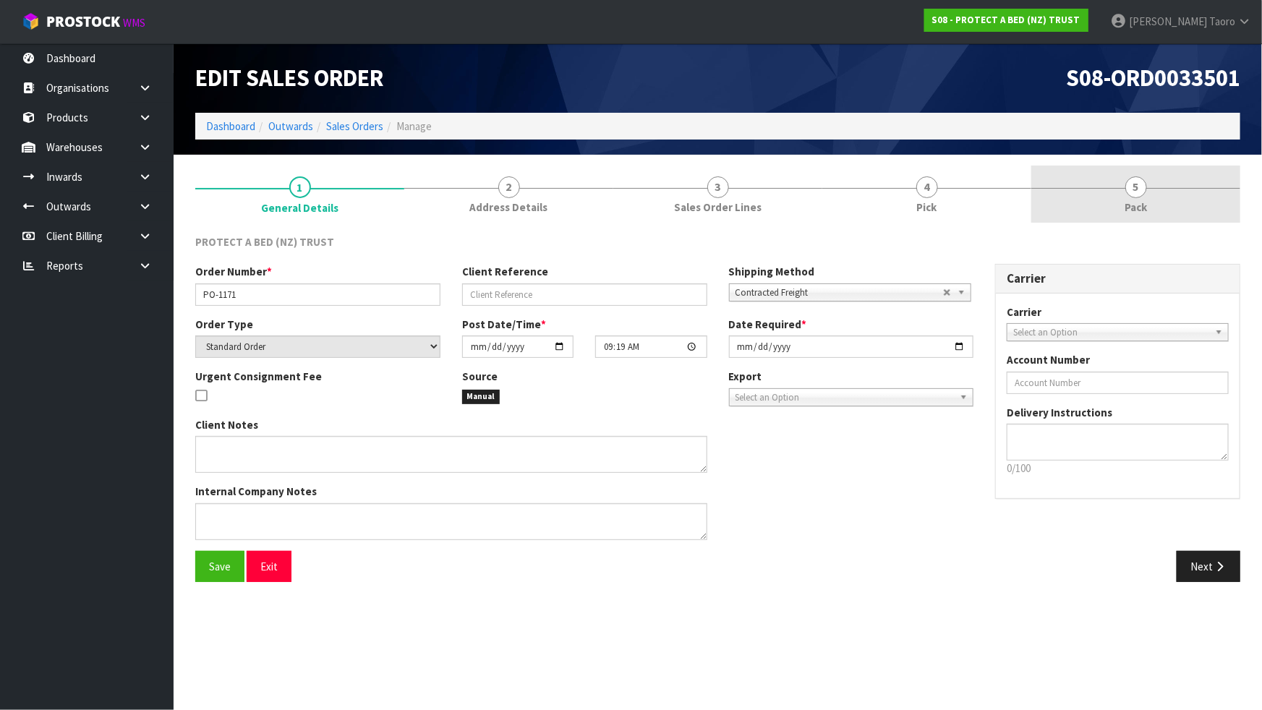
click at [1166, 194] on link "5 Pack" at bounding box center [1135, 194] width 209 height 57
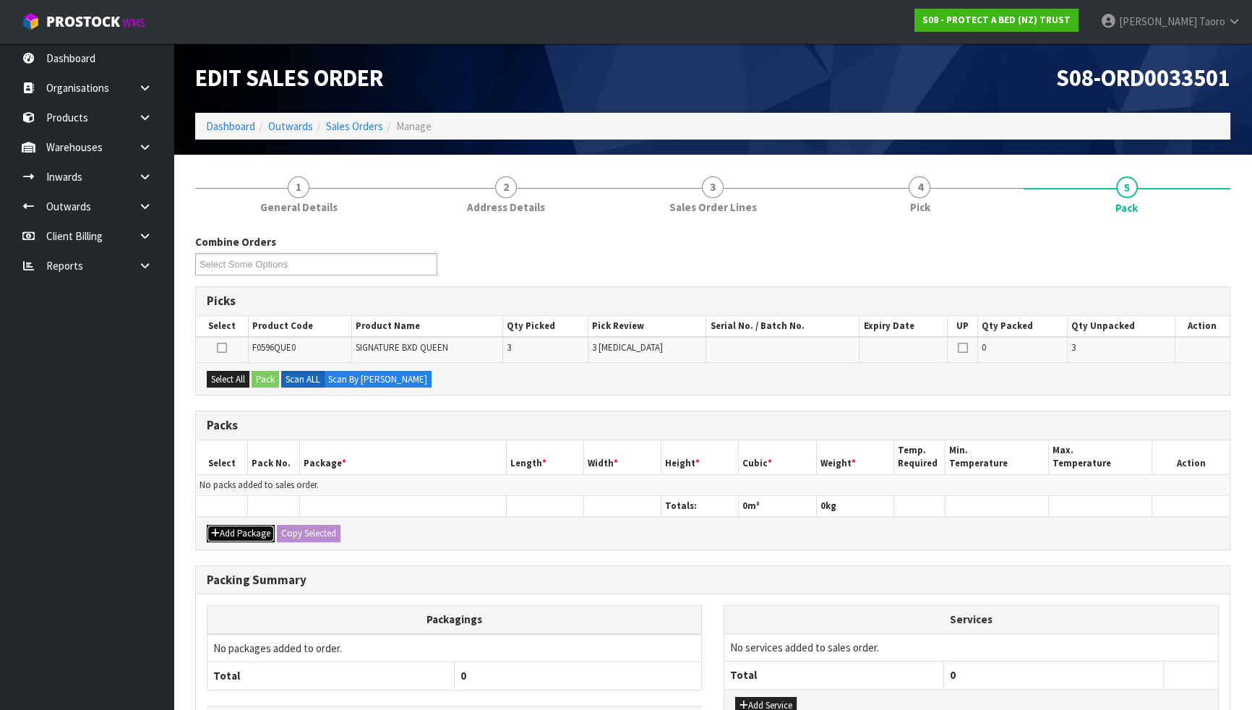
click at [236, 529] on button "Add Package" at bounding box center [241, 533] width 68 height 17
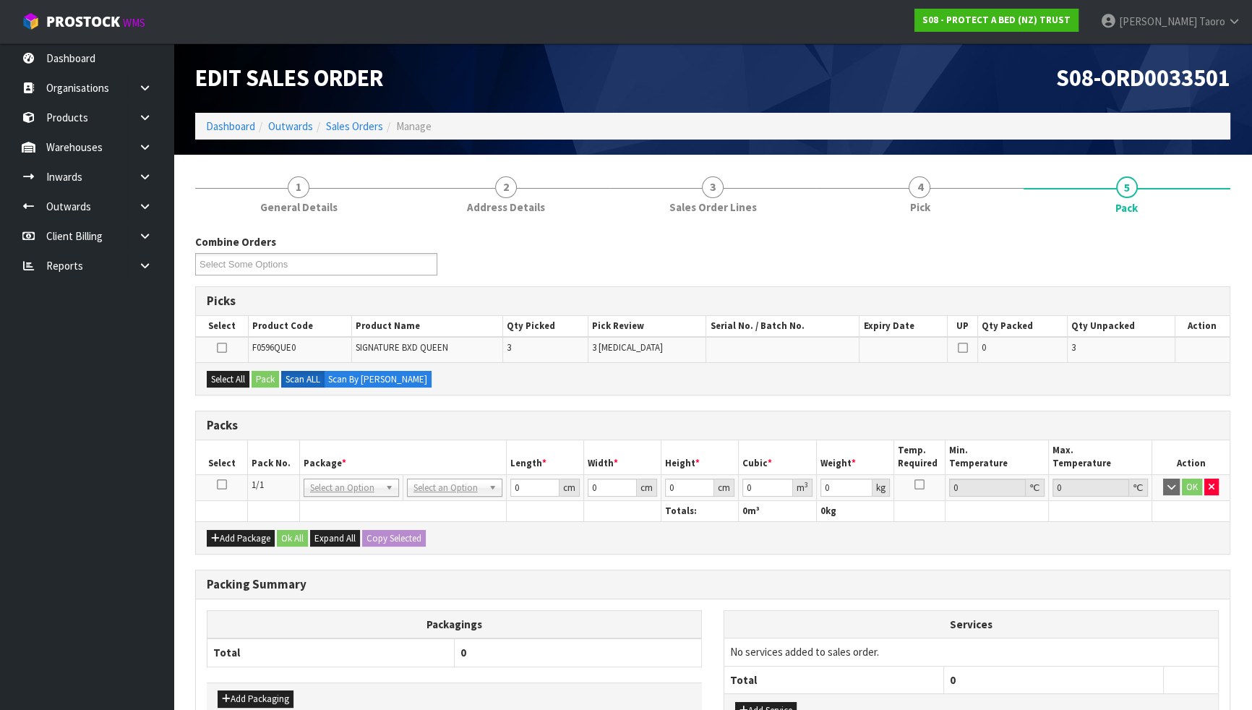
click at [223, 484] on icon at bounding box center [222, 484] width 10 height 1
click at [253, 470] on th "Pack No." at bounding box center [274, 457] width 52 height 34
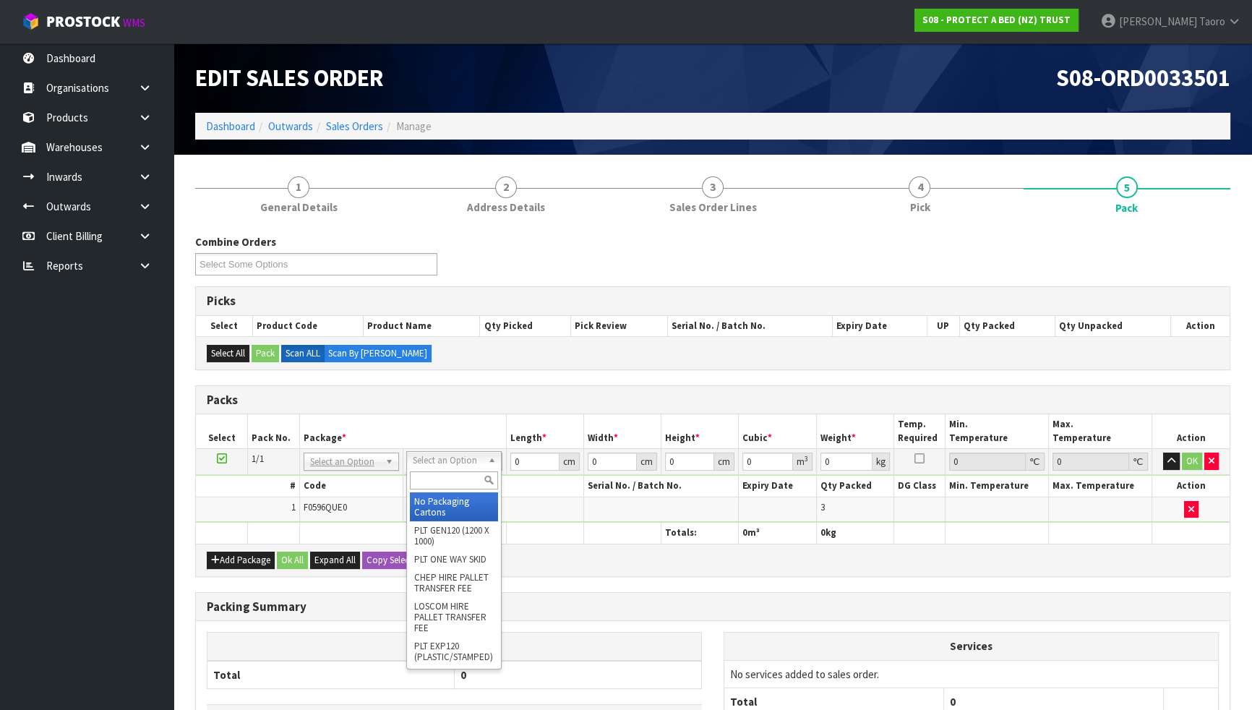
click at [471, 483] on input "text" at bounding box center [454, 480] width 88 height 18
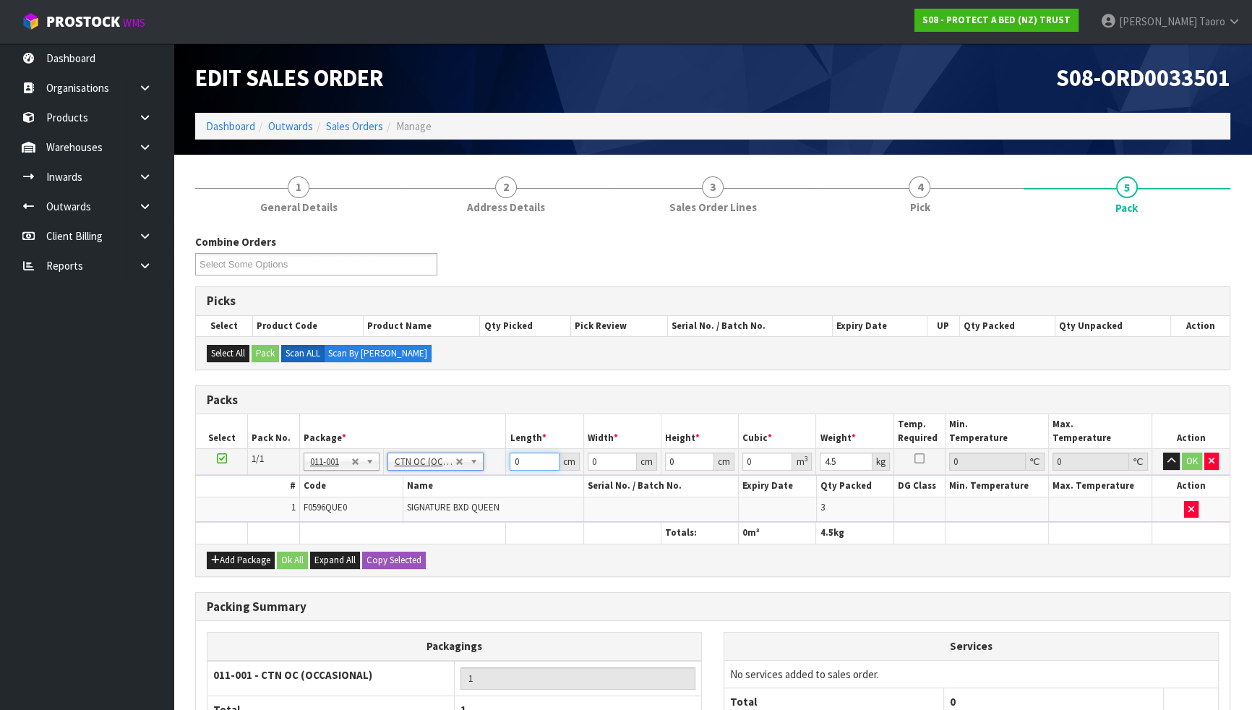
click at [528, 463] on input "0" at bounding box center [534, 462] width 49 height 18
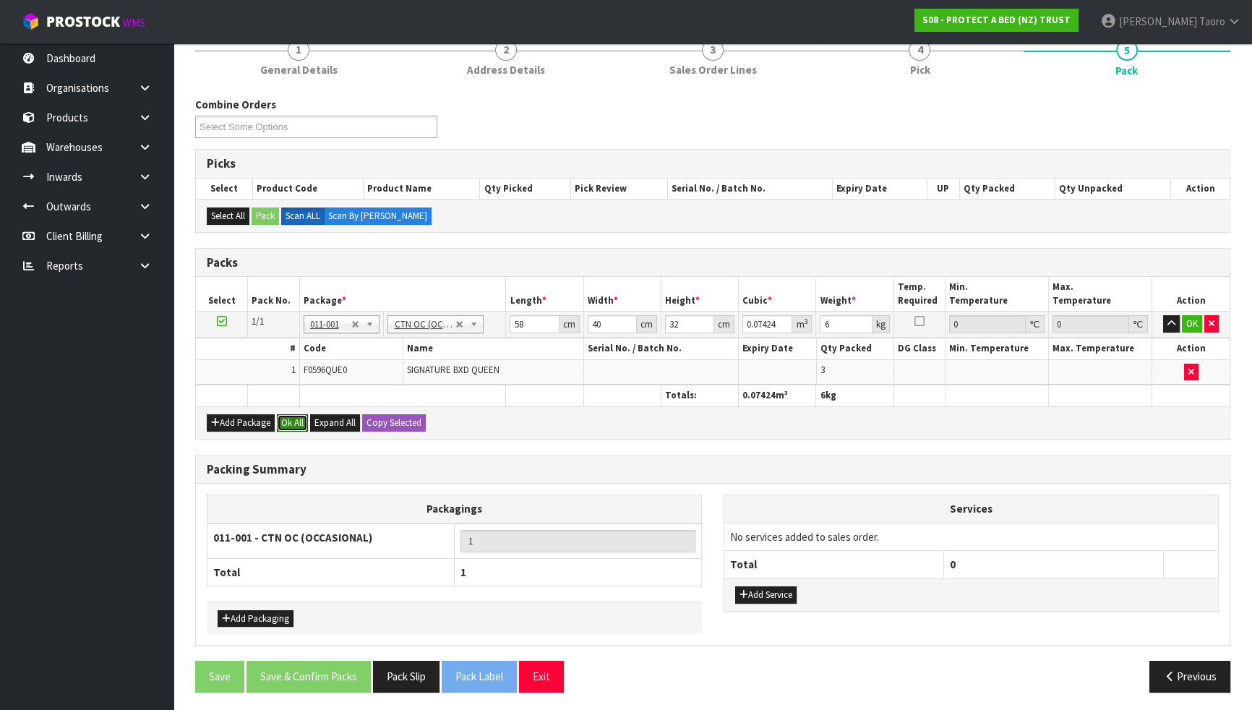
click at [295, 424] on button "Ok All" at bounding box center [292, 422] width 31 height 17
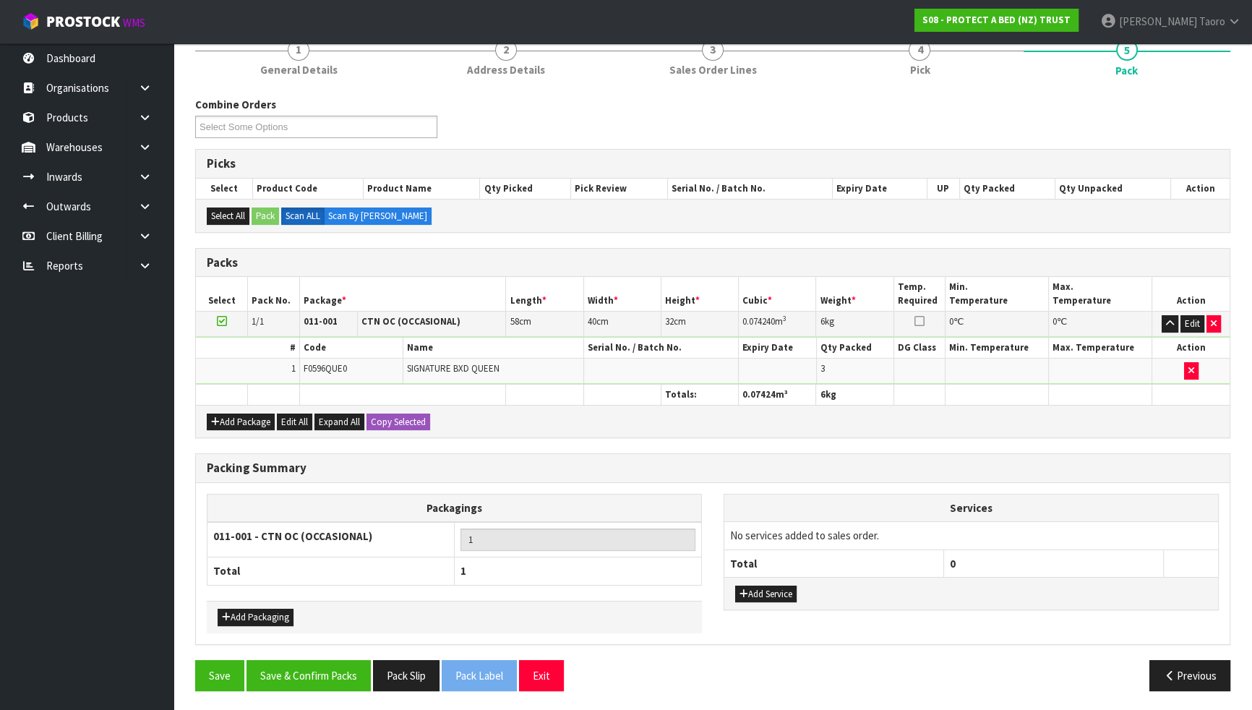
scroll to position [137, 0]
click at [326, 620] on button "Save & Confirm Packs" at bounding box center [309, 676] width 124 height 31
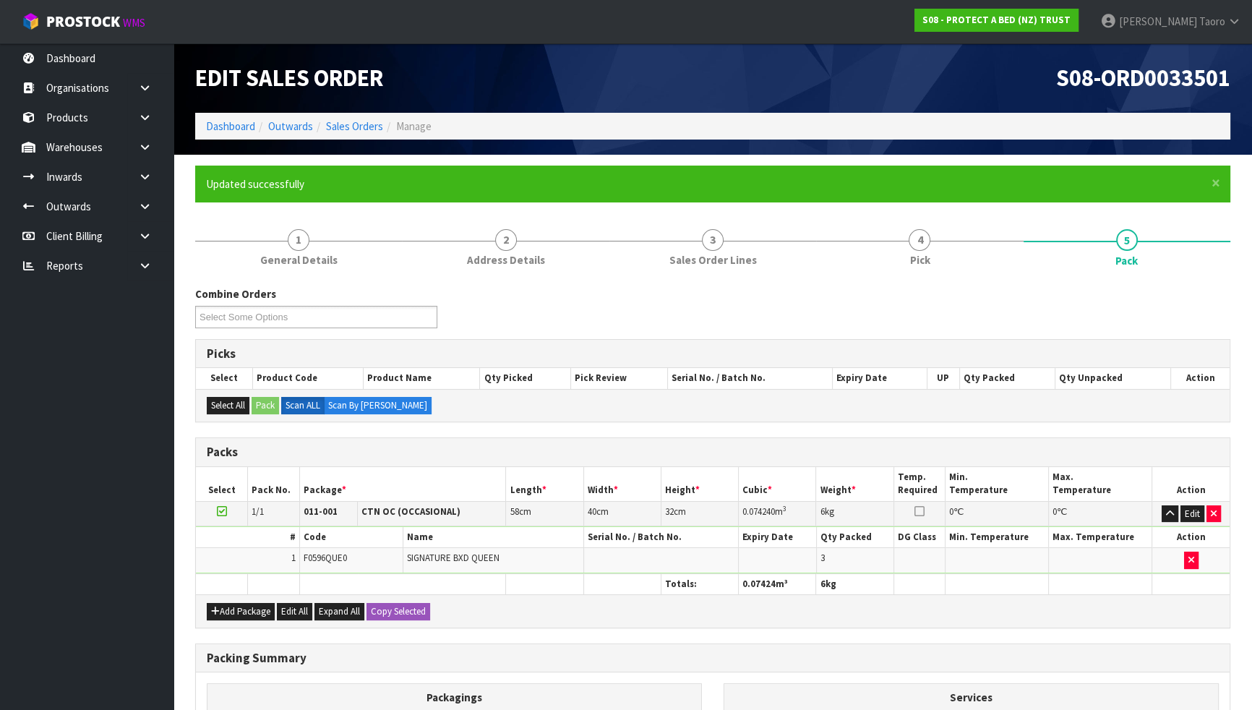
scroll to position [110, 0]
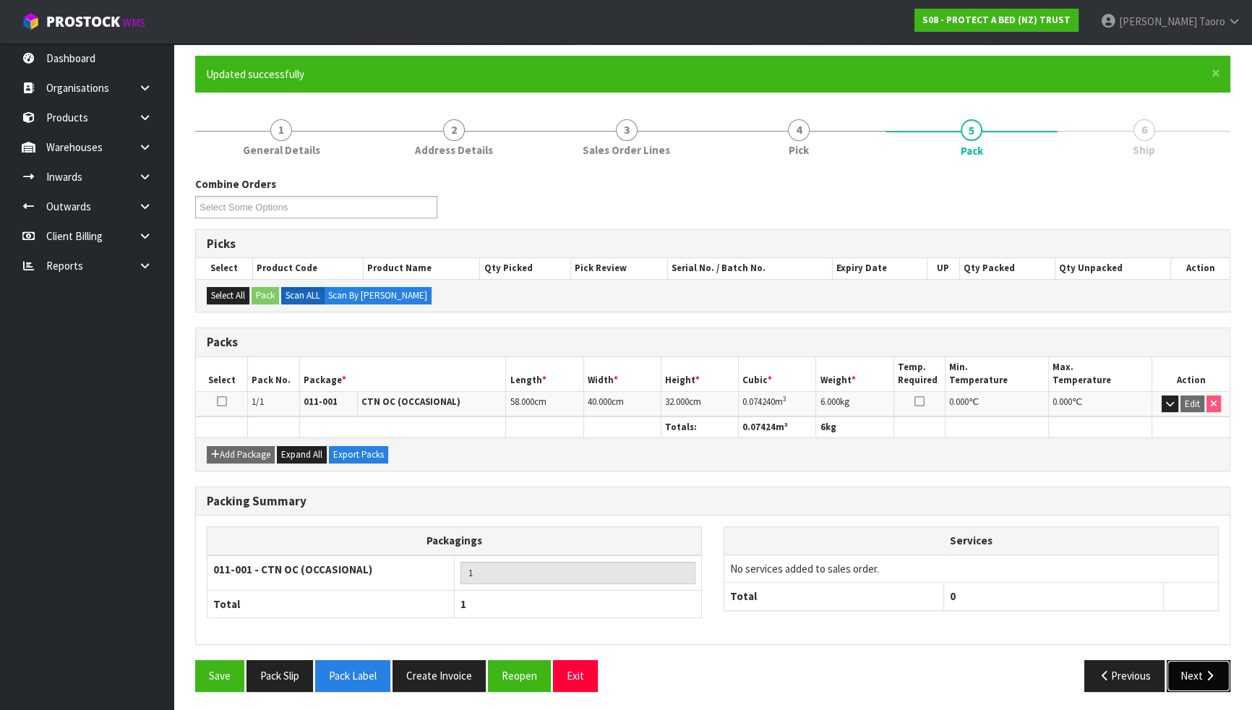
click at [1196, 620] on button "Next" at bounding box center [1199, 675] width 64 height 31
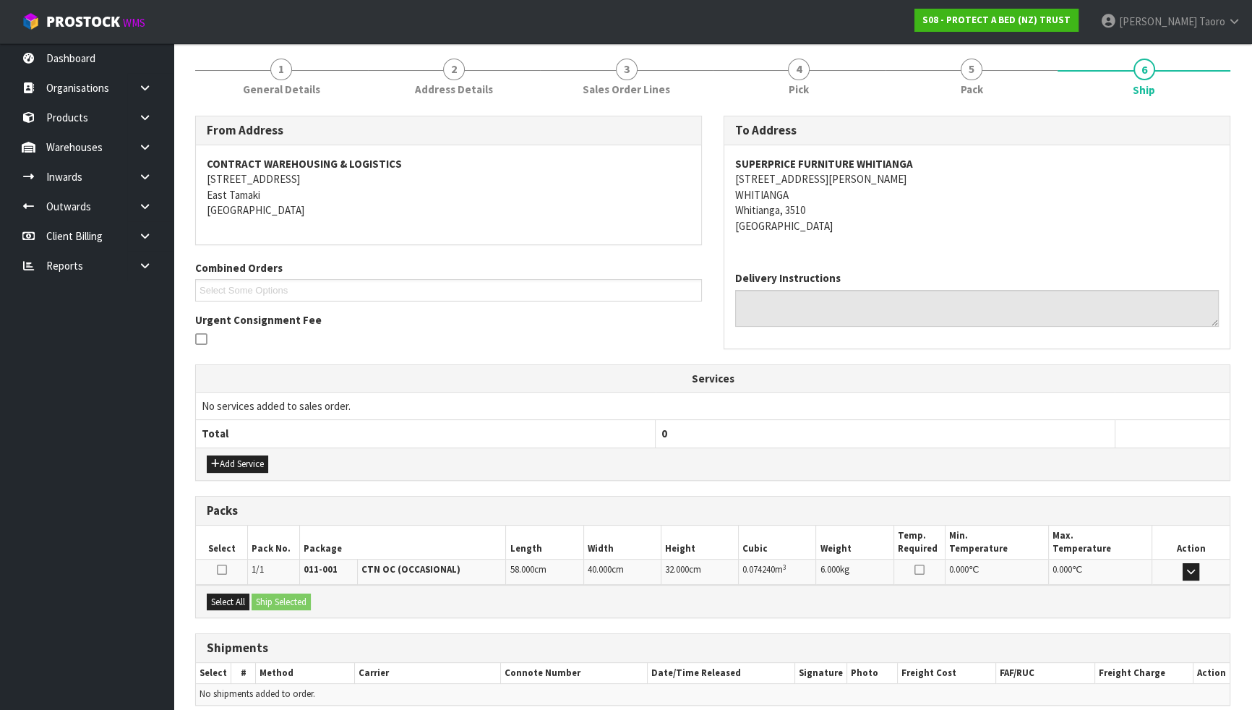
scroll to position [231, 0]
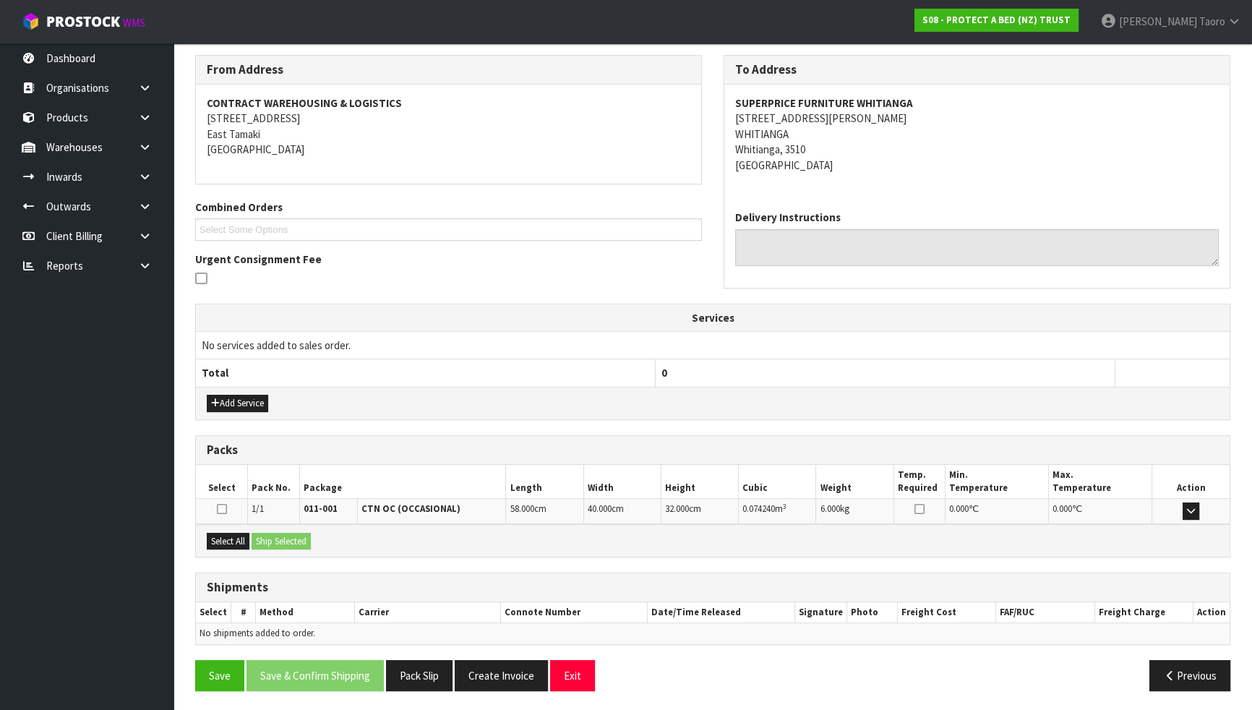
click at [234, 549] on div "Select All Ship Selected" at bounding box center [713, 540] width 1034 height 33
click at [244, 535] on button "Select All" at bounding box center [228, 541] width 43 height 17
click at [266, 535] on button "Ship Selected" at bounding box center [281, 541] width 59 height 17
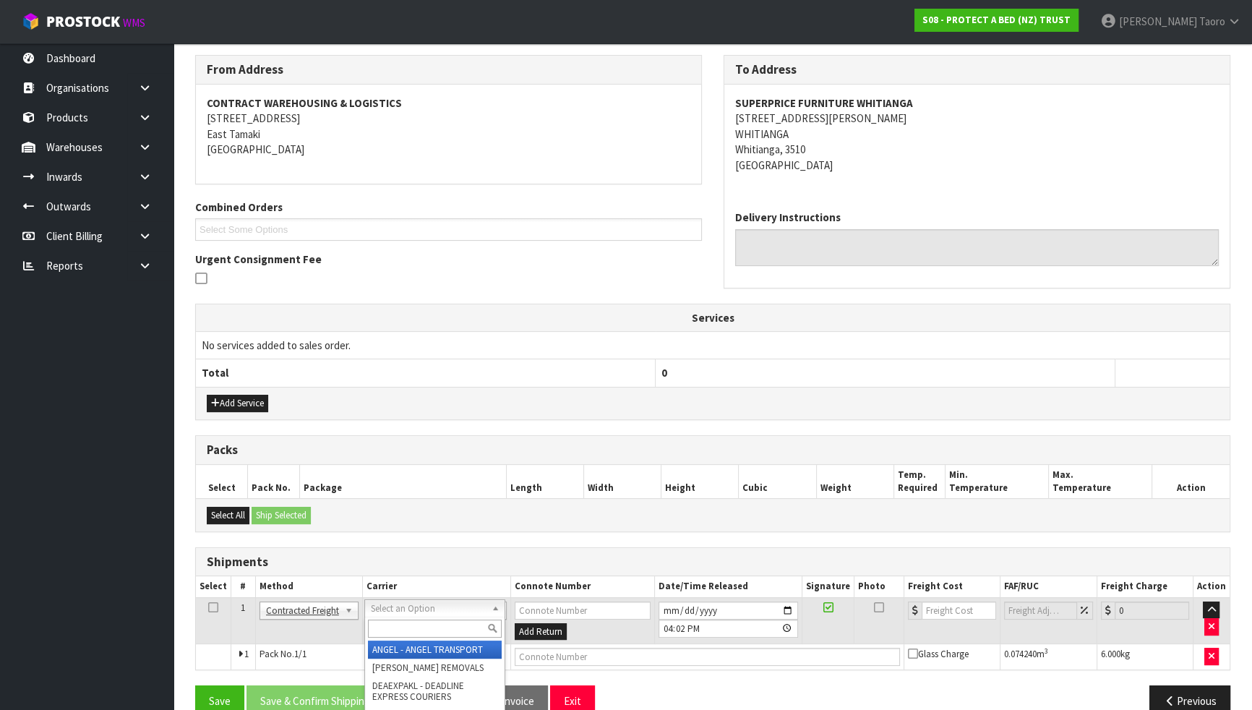
click at [437, 620] on input "text" at bounding box center [435, 629] width 134 height 18
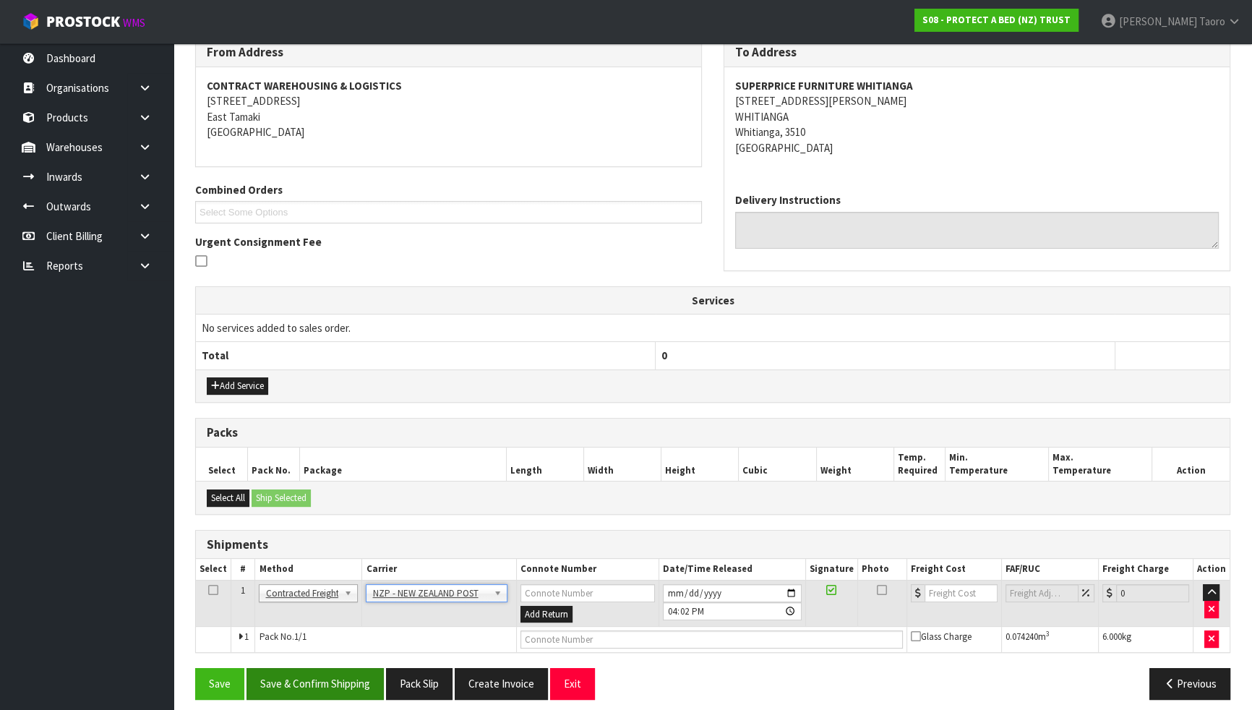
scroll to position [257, 0]
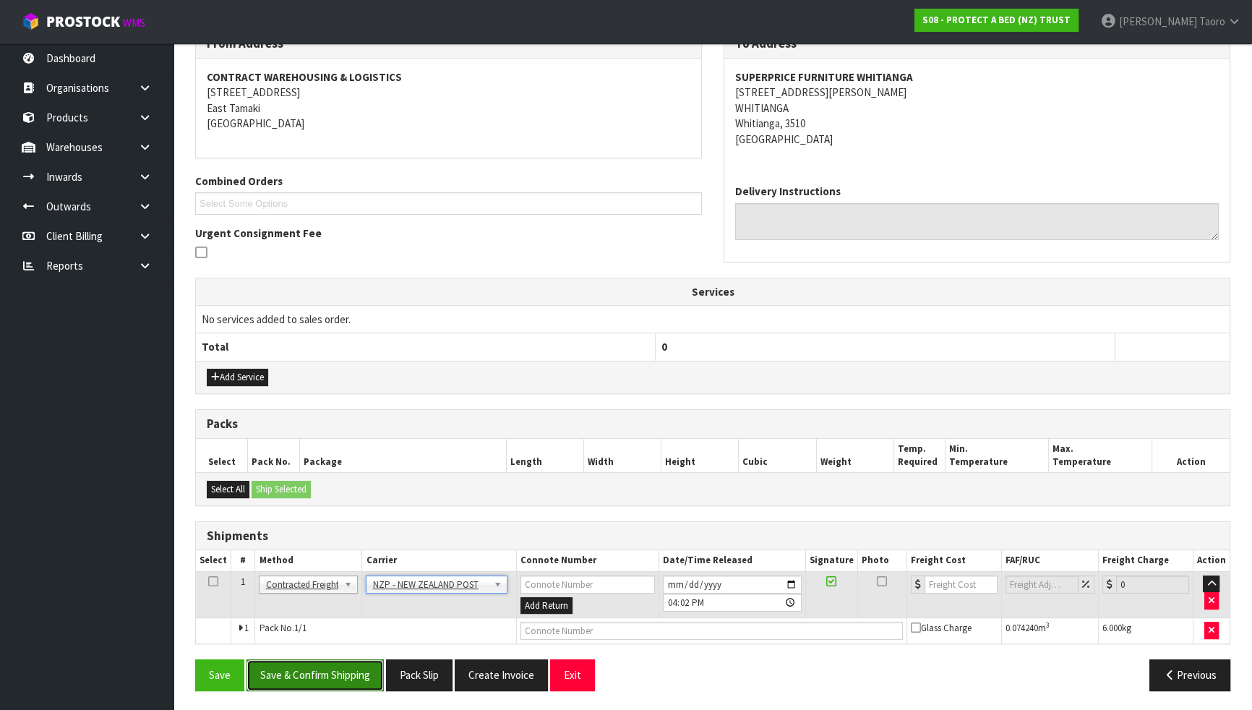
click at [368, 620] on button "Save & Confirm Shipping" at bounding box center [315, 674] width 137 height 31
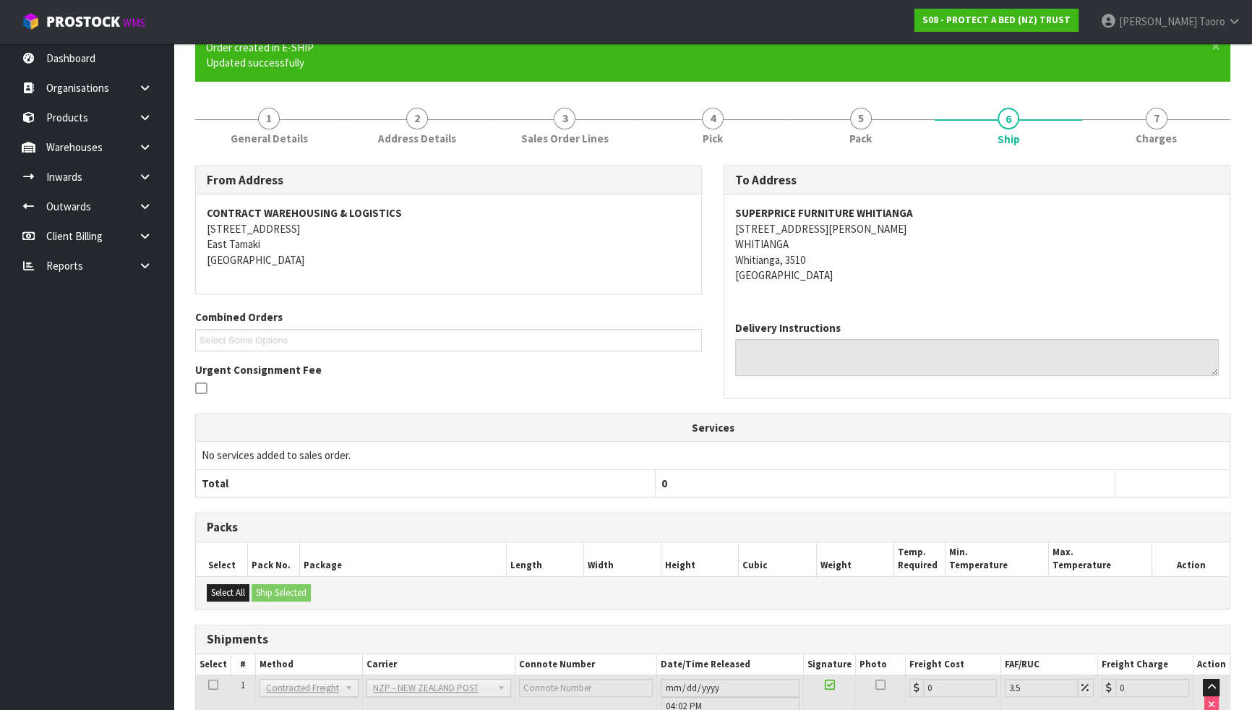
scroll to position [237, 0]
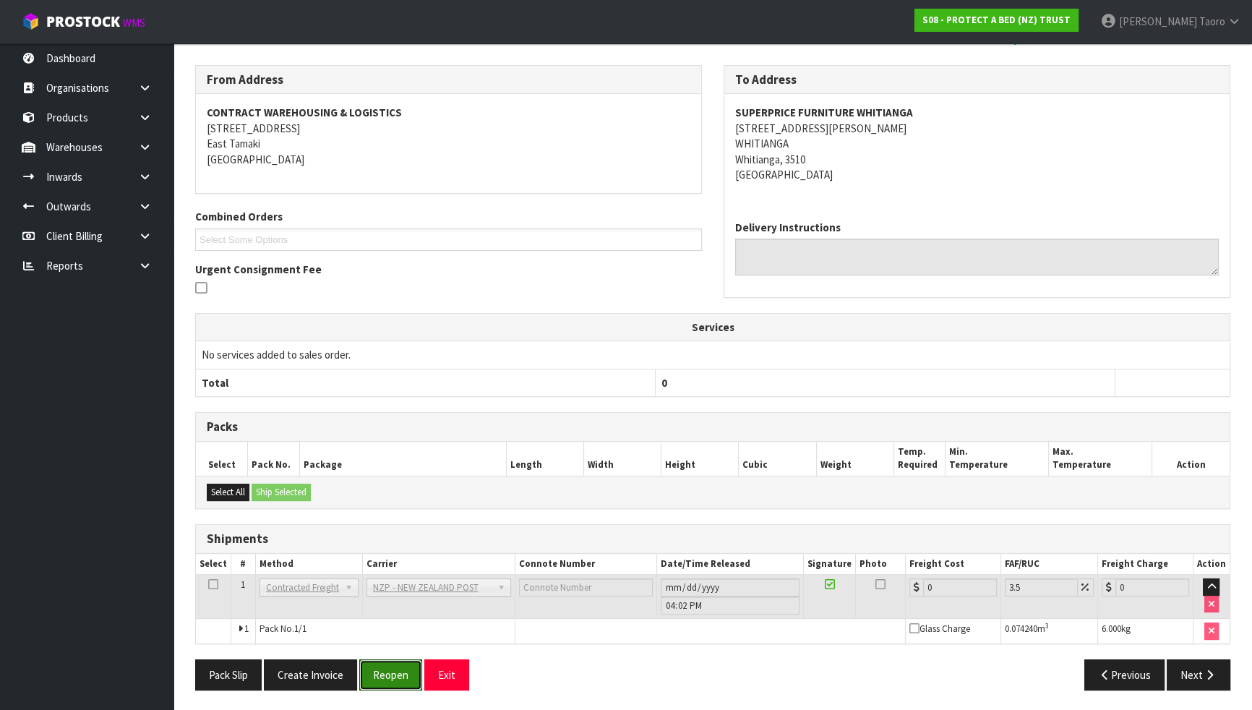
drag, startPoint x: 384, startPoint y: 673, endPoint x: 500, endPoint y: 663, distance: 116.8
click at [384, 620] on button "Reopen" at bounding box center [390, 674] width 63 height 31
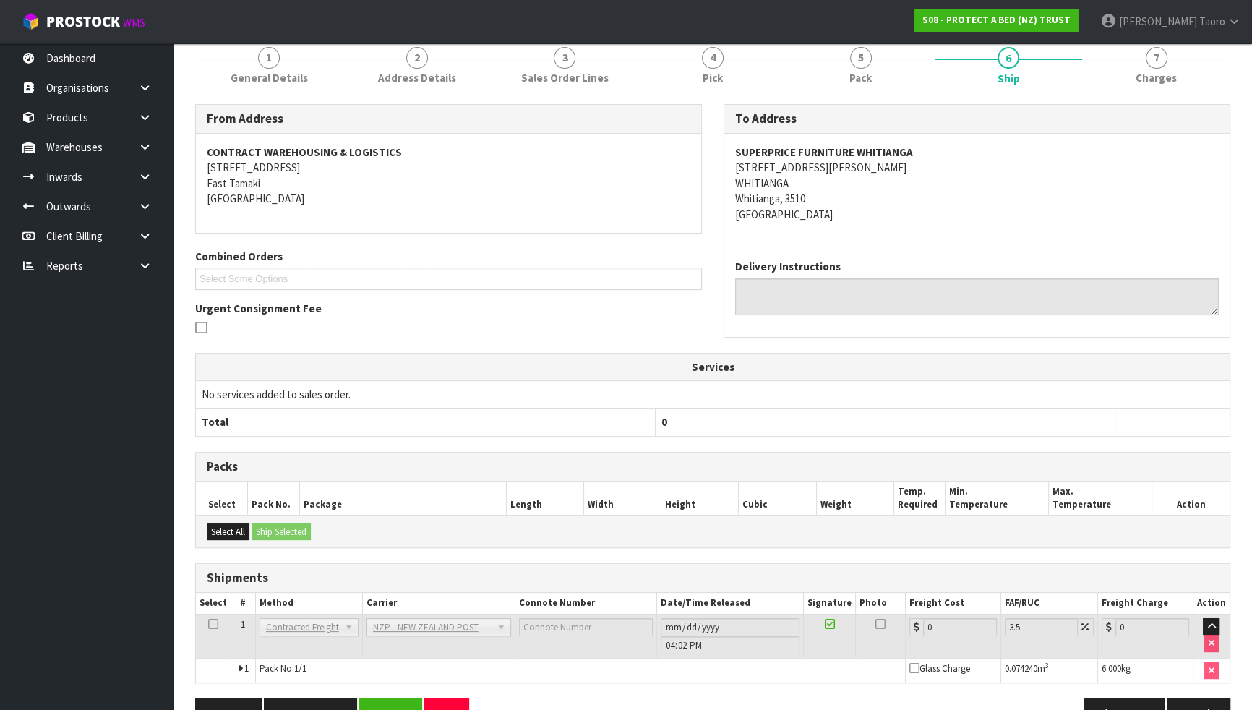
scroll to position [221, 0]
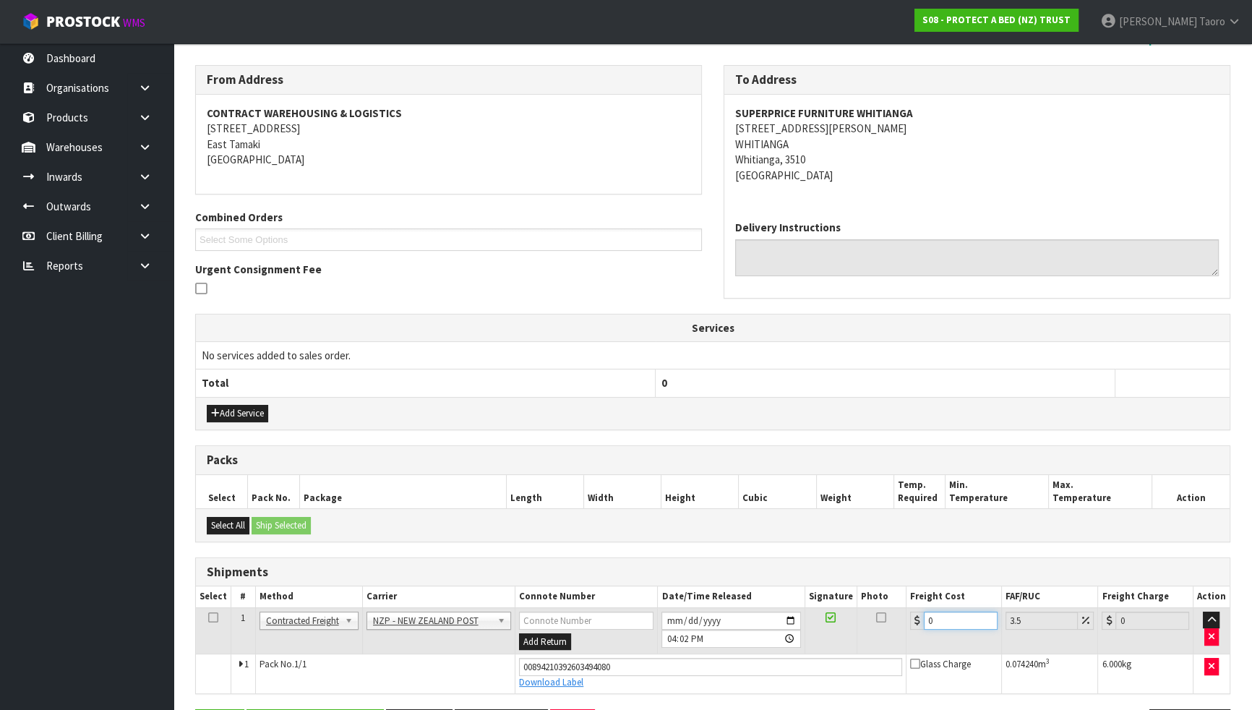
click at [959, 615] on input "0" at bounding box center [961, 621] width 74 height 18
click at [668, 615] on input "[DATE]" at bounding box center [730, 621] width 139 height 18
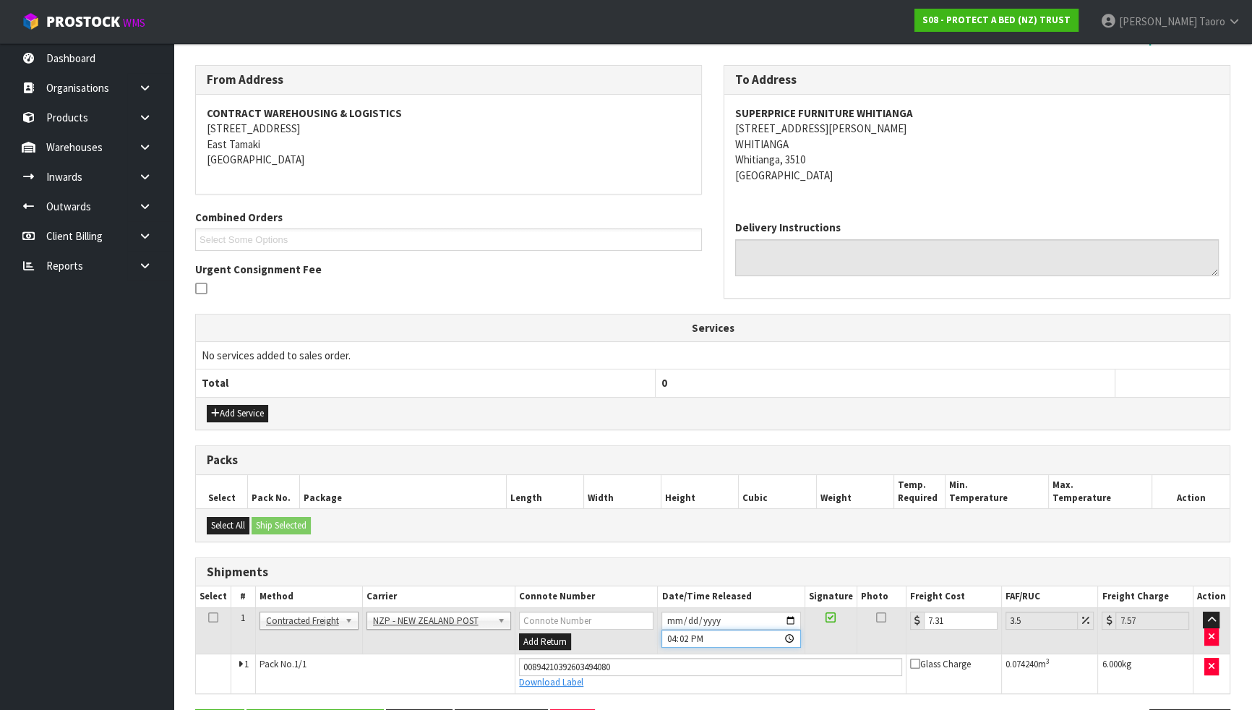
click at [669, 620] on input "16:02:00.000" at bounding box center [730, 639] width 139 height 18
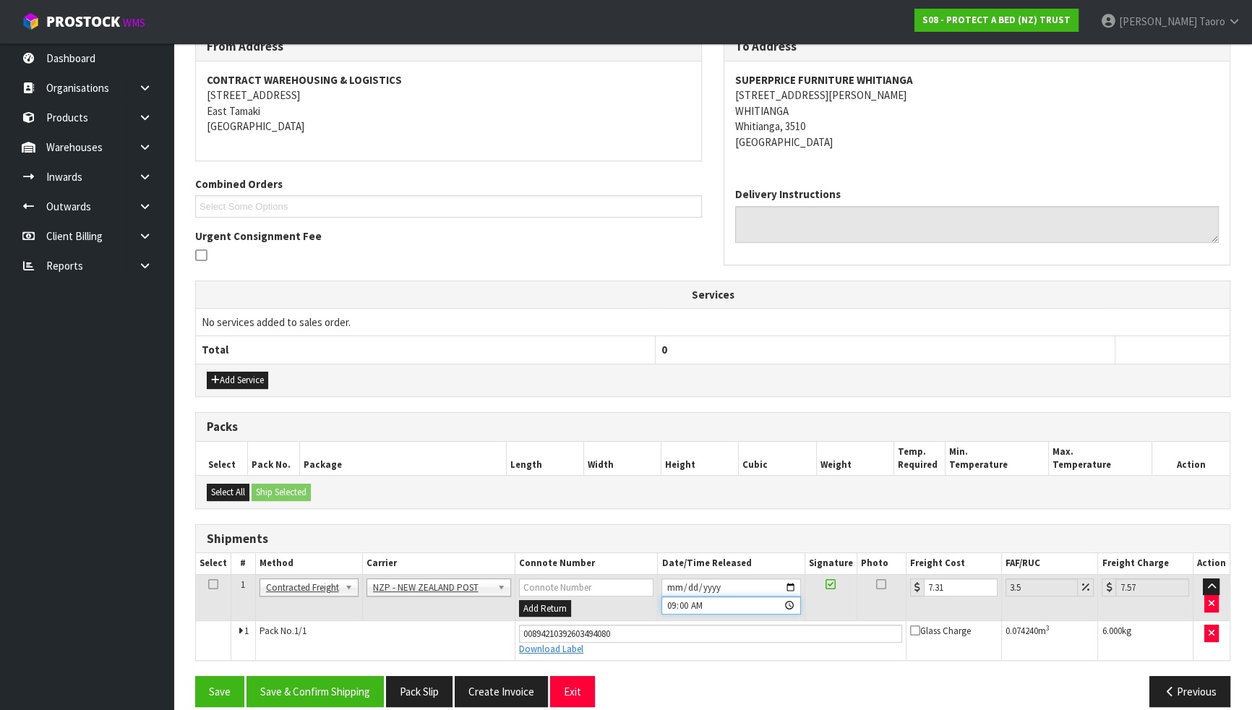
scroll to position [270, 0]
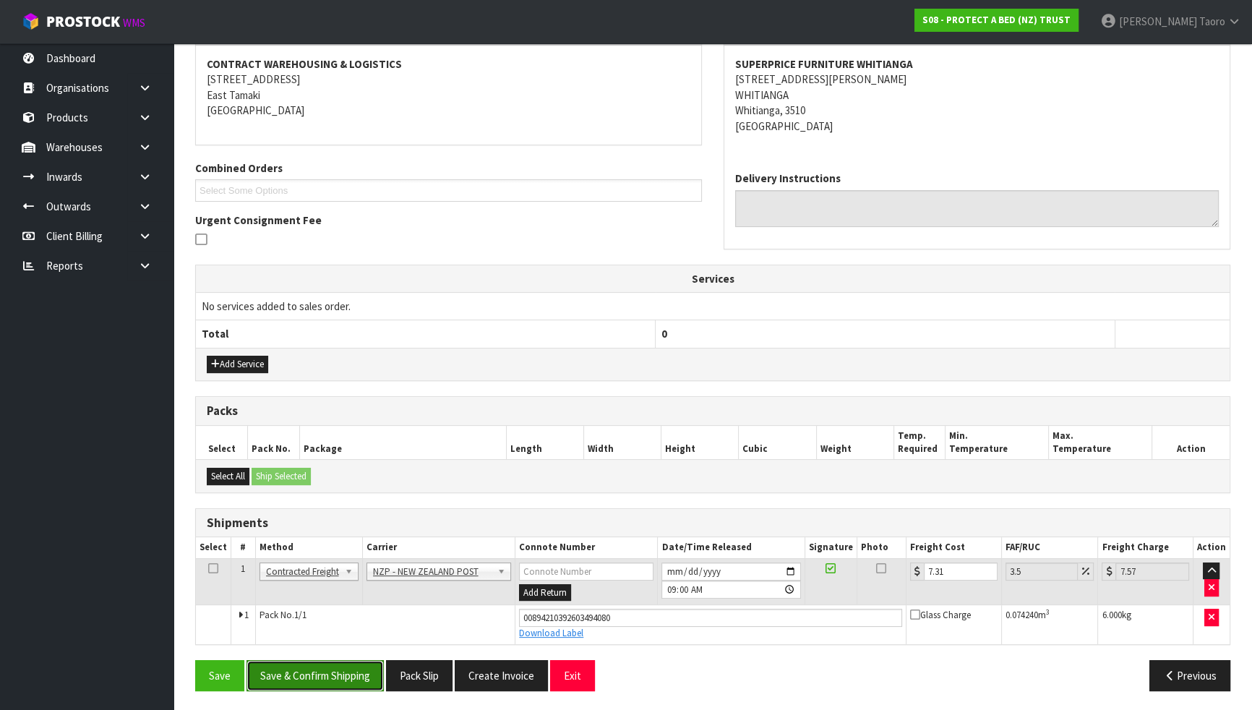
click at [321, 620] on button "Save & Confirm Shipping" at bounding box center [315, 675] width 137 height 31
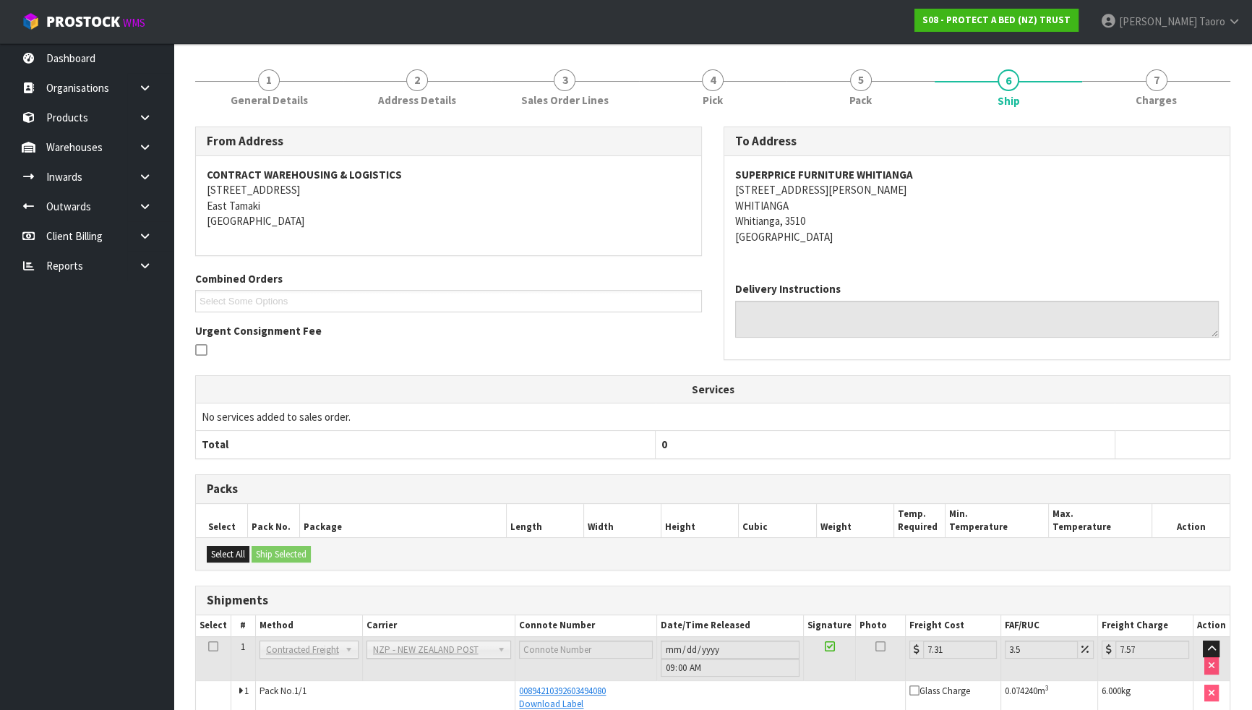
scroll to position [231, 0]
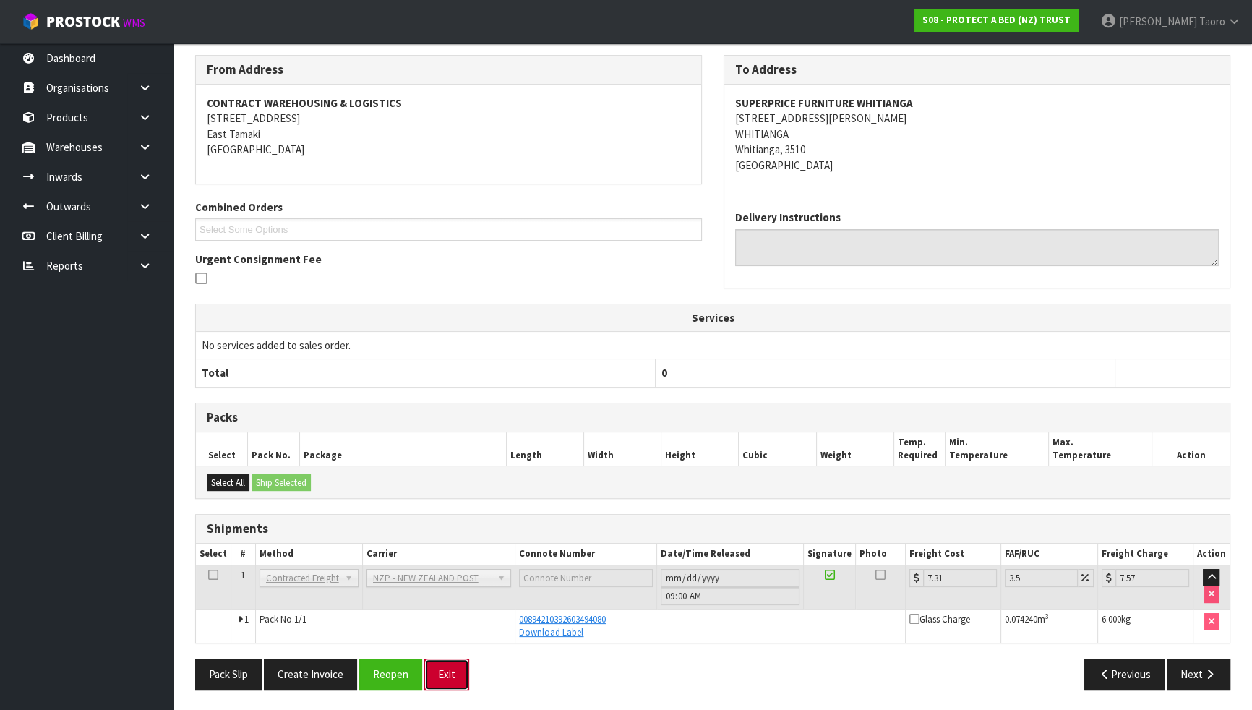
click at [446, 620] on button "Exit" at bounding box center [446, 674] width 45 height 31
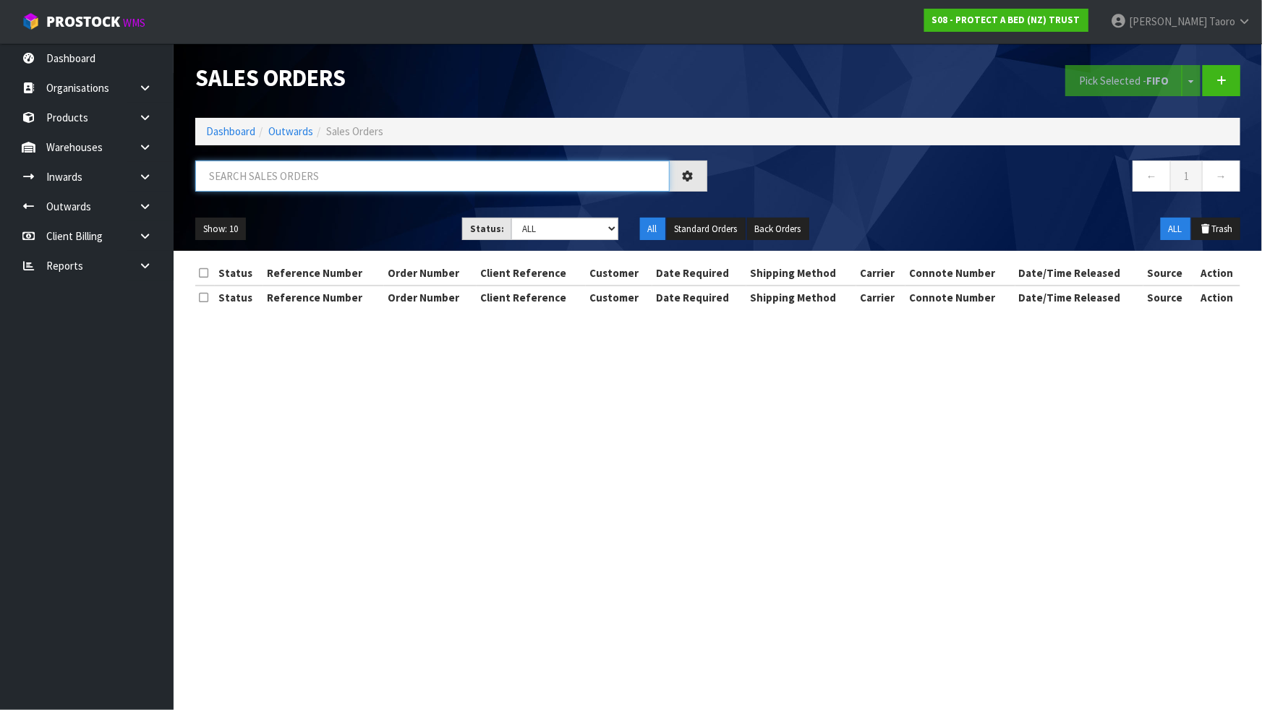
click at [325, 178] on input "text" at bounding box center [432, 175] width 474 height 31
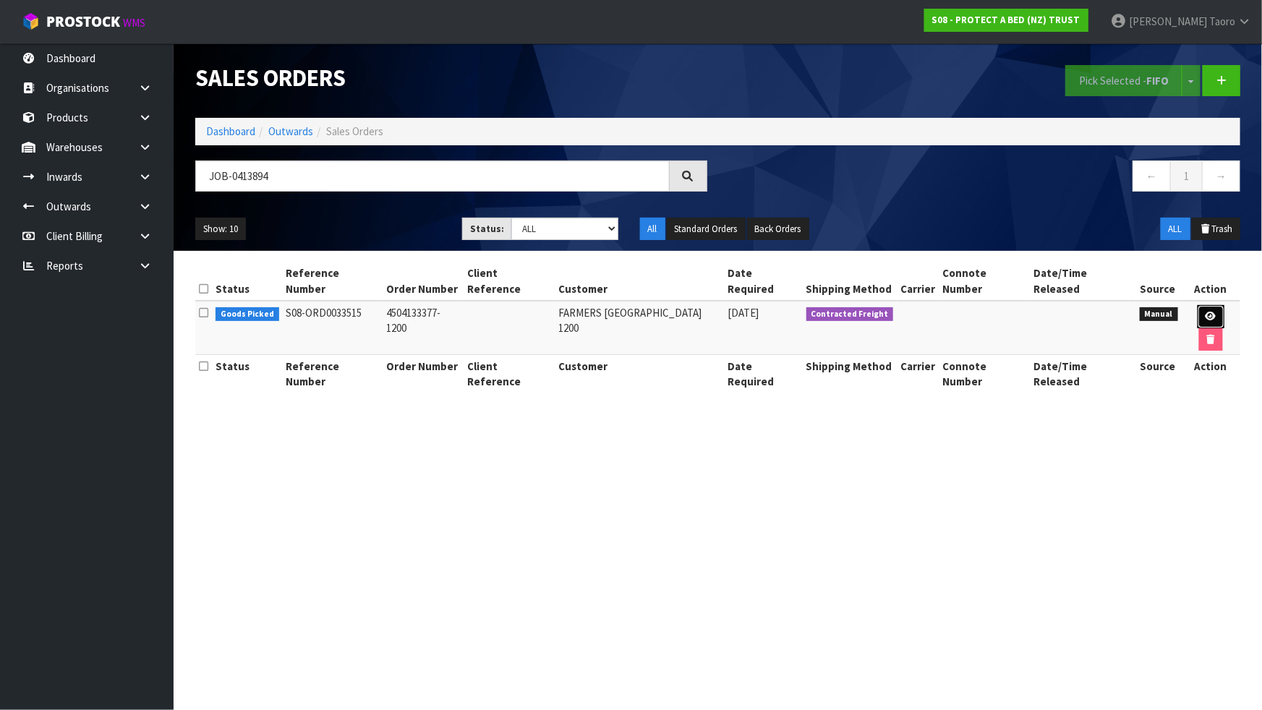
click at [1205, 312] on icon at bounding box center [1210, 316] width 11 height 9
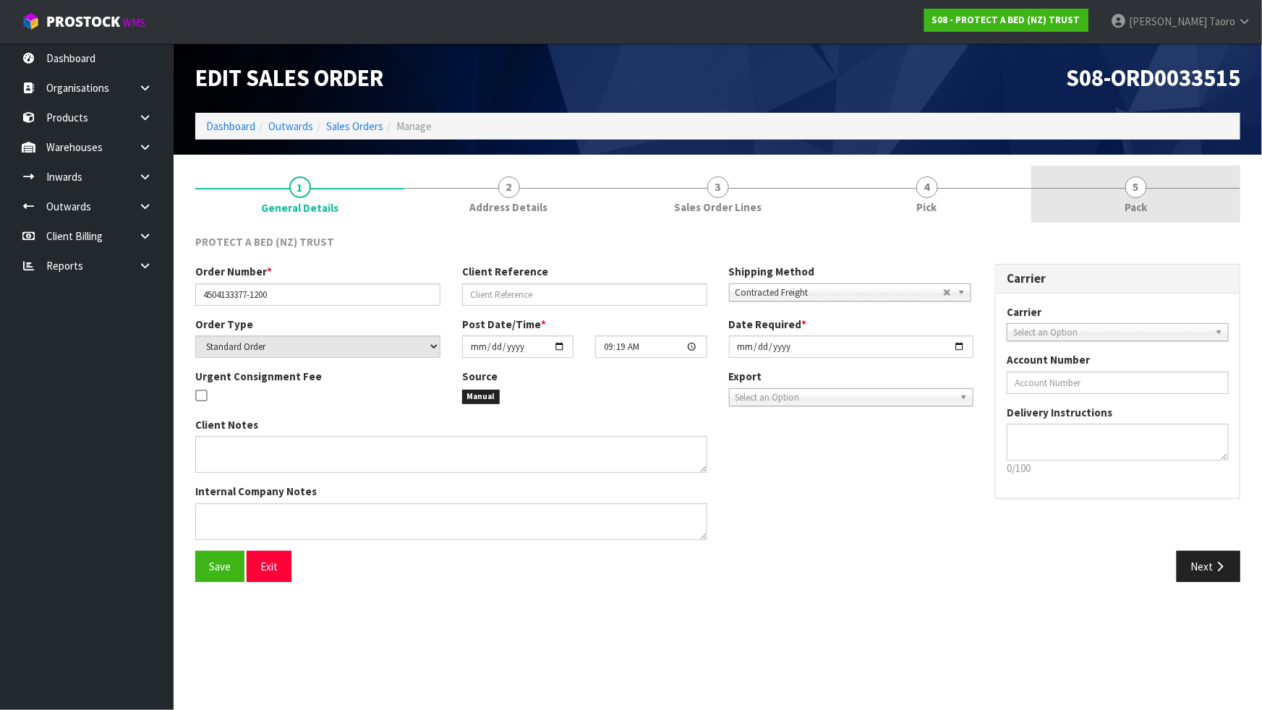
drag, startPoint x: 1123, startPoint y: 189, endPoint x: 1100, endPoint y: 188, distance: 23.2
click at [1123, 189] on link "5 Pack" at bounding box center [1135, 194] width 209 height 57
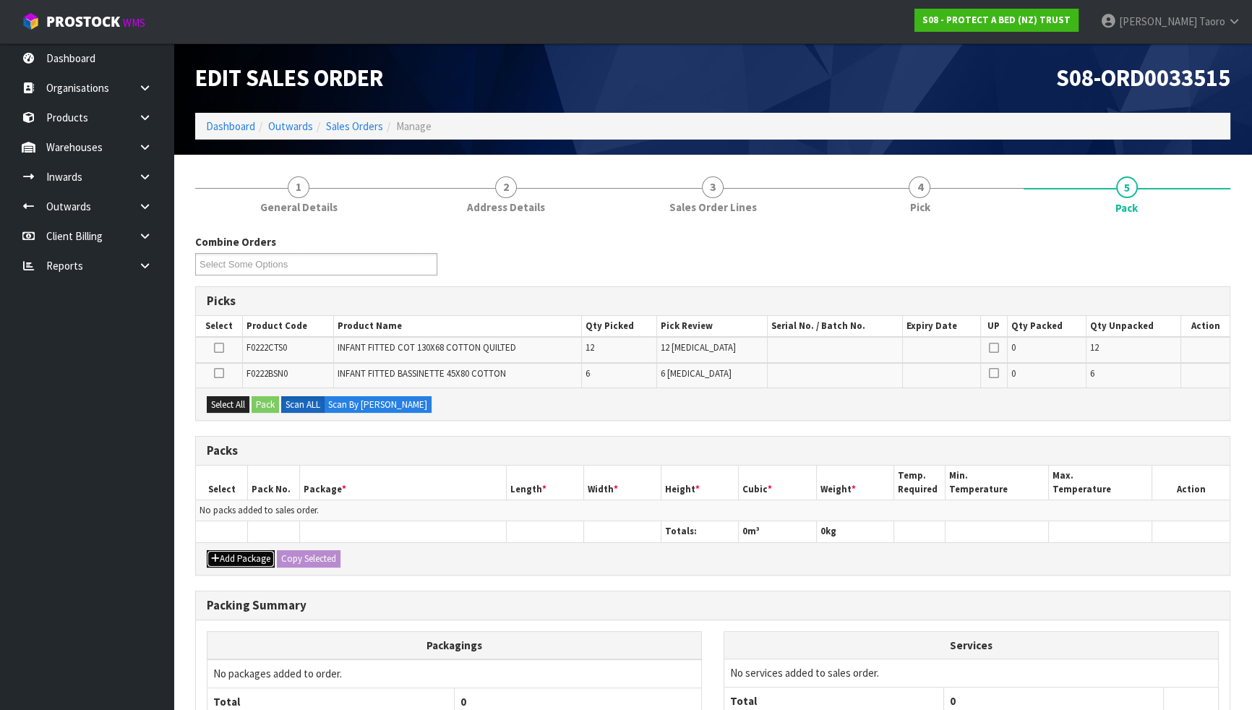
click at [226, 552] on button "Add Package" at bounding box center [241, 558] width 68 height 17
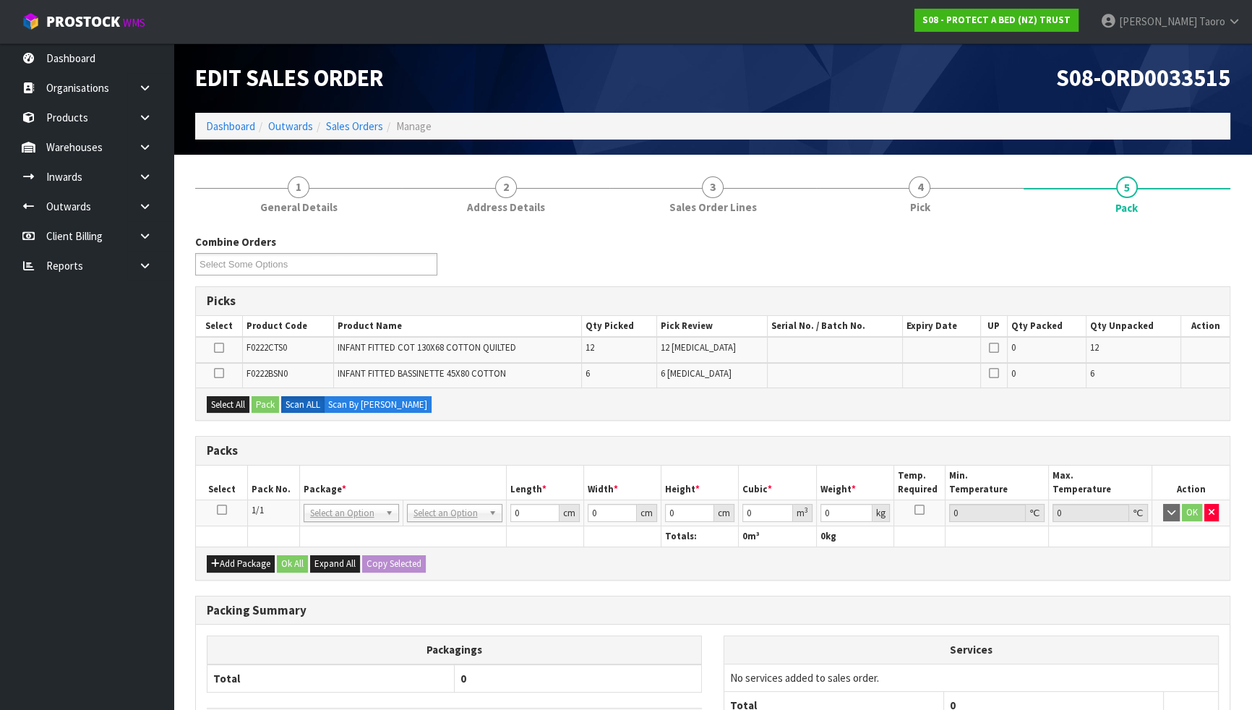
click at [219, 510] on icon at bounding box center [222, 510] width 10 height 1
click at [292, 486] on th "Pack No." at bounding box center [274, 483] width 52 height 34
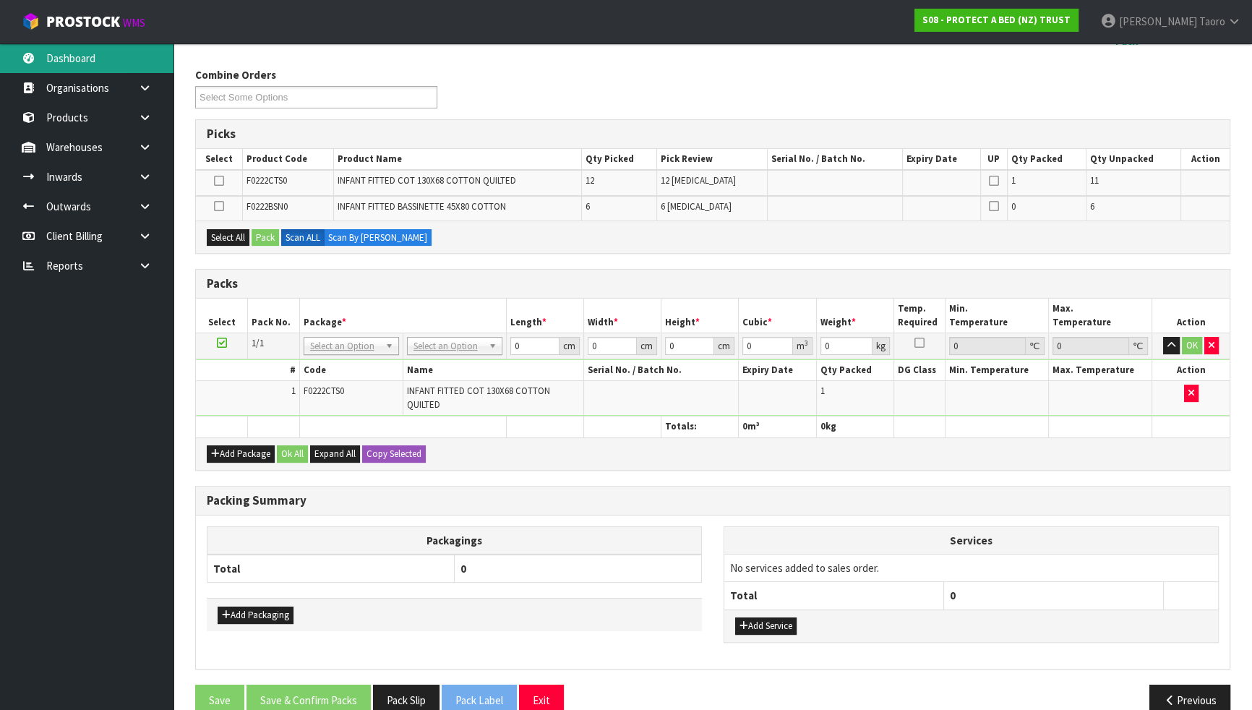
scroll to position [191, 0]
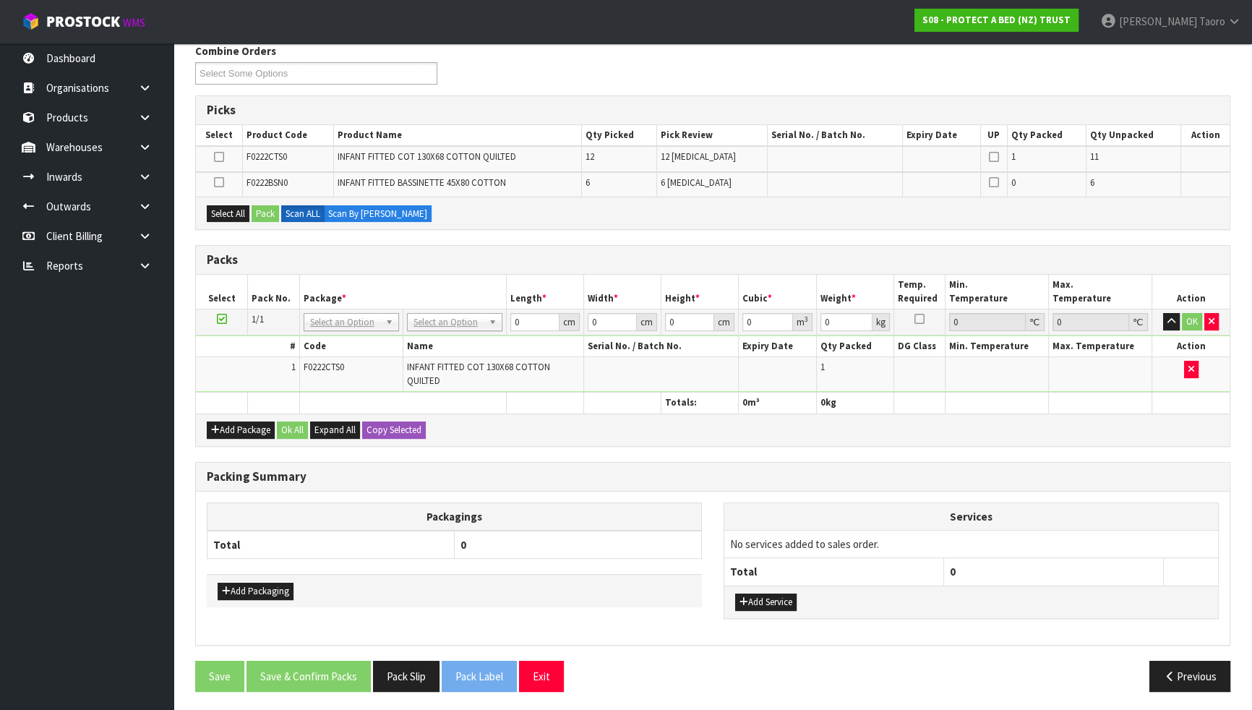
drag, startPoint x: 0, startPoint y: 73, endPoint x: 586, endPoint y: 58, distance: 586.5
click at [586, 58] on div "Combine Orders S08-ORD0031944 S08-ORD0032699 S08-ORD0032700 S08-ORD0032701 S08-…" at bounding box center [712, 69] width 1057 height 52
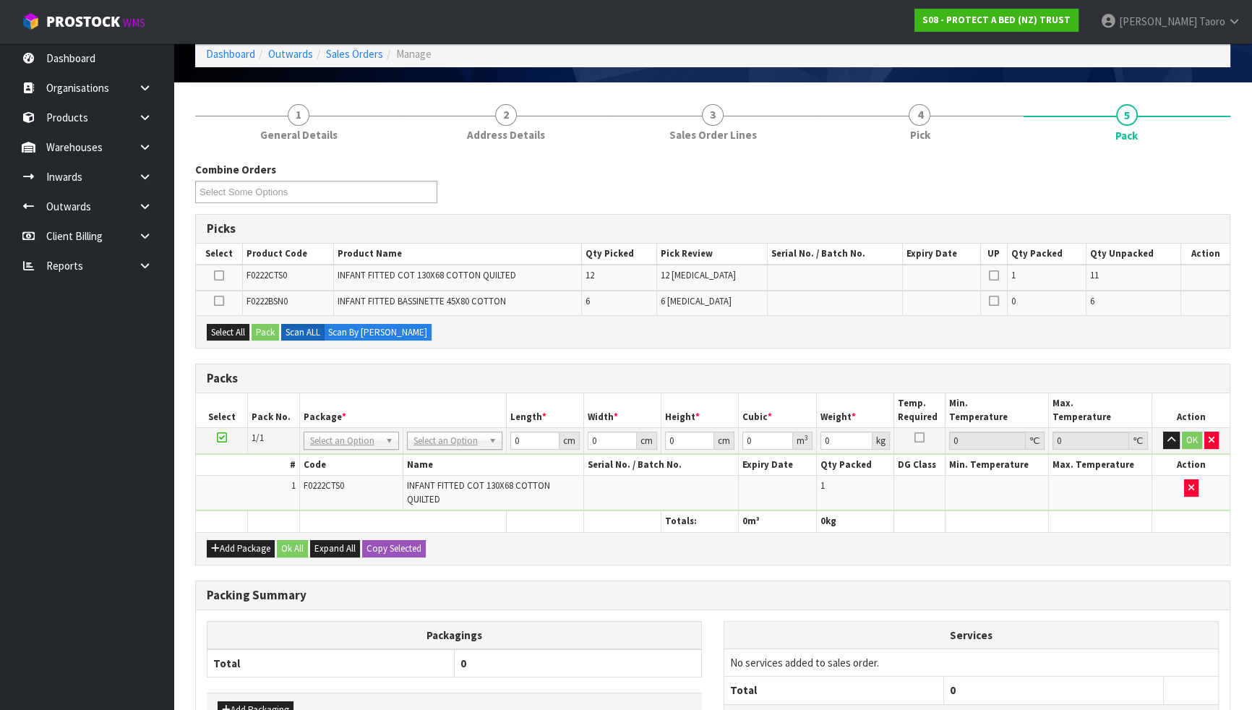
scroll to position [0, 0]
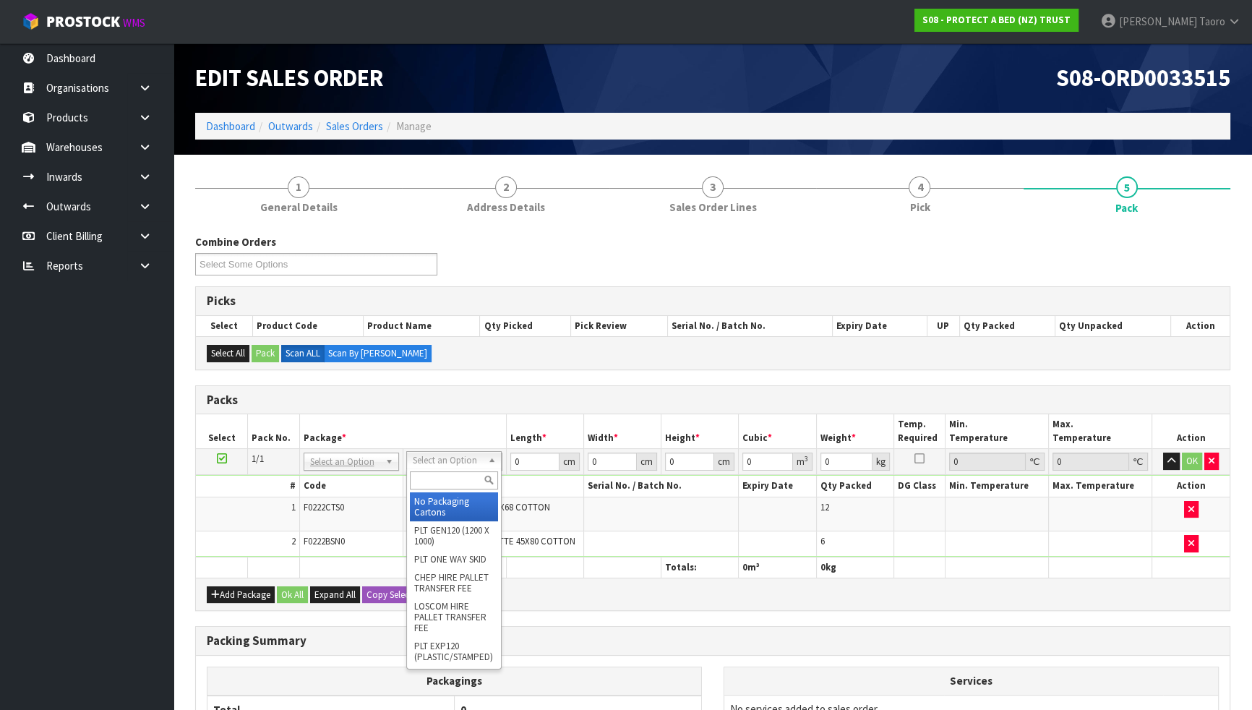
click at [461, 477] on input "text" at bounding box center [454, 480] width 88 height 18
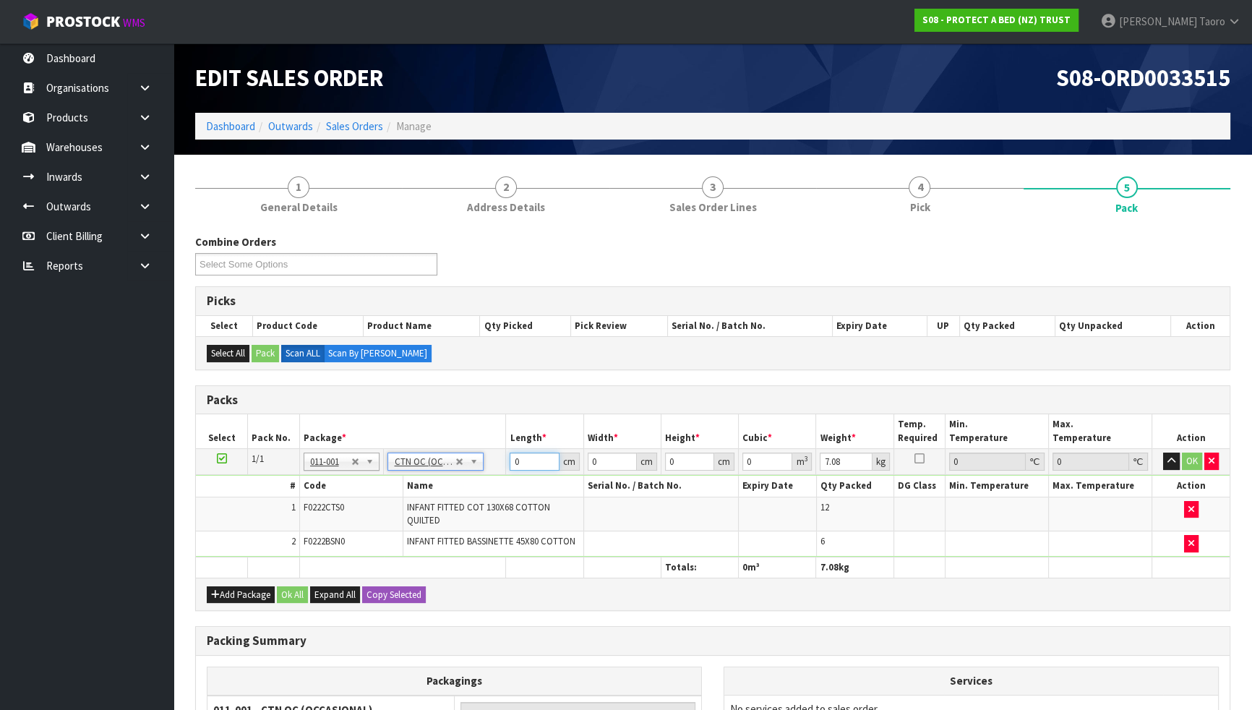
click at [528, 466] on input "0" at bounding box center [534, 462] width 49 height 18
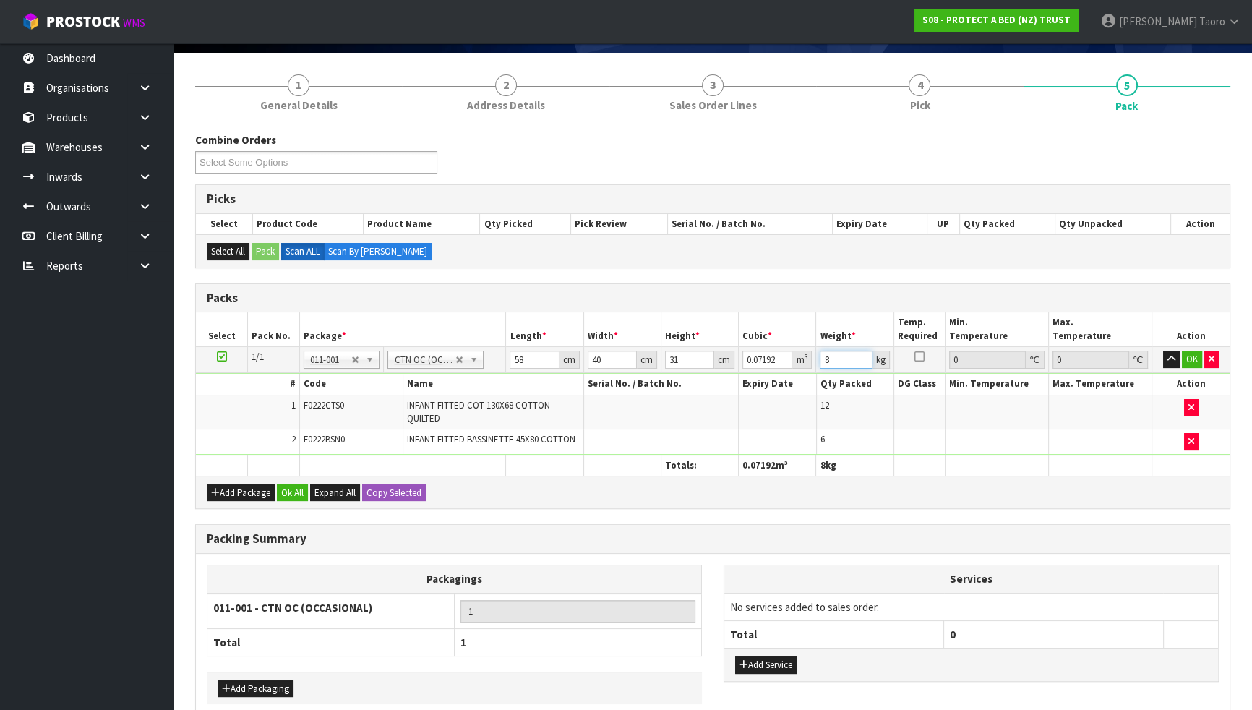
scroll to position [173, 0]
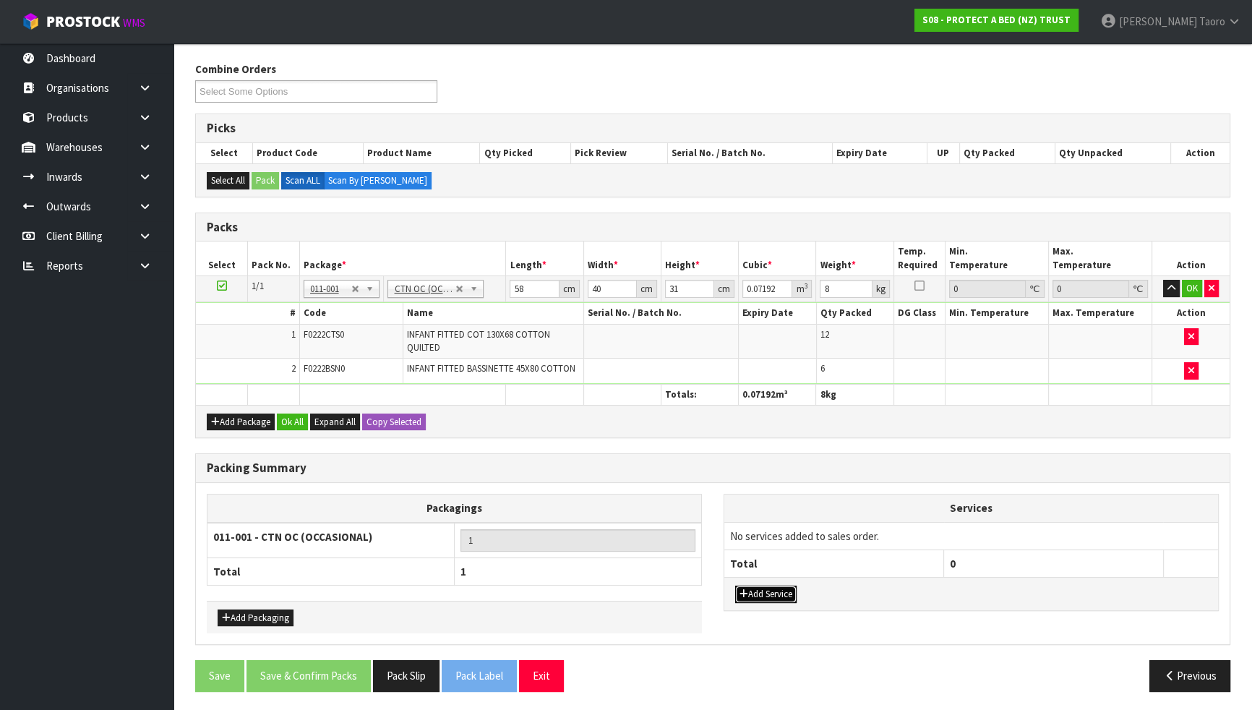
click at [755, 592] on button "Add Service" at bounding box center [765, 594] width 61 height 17
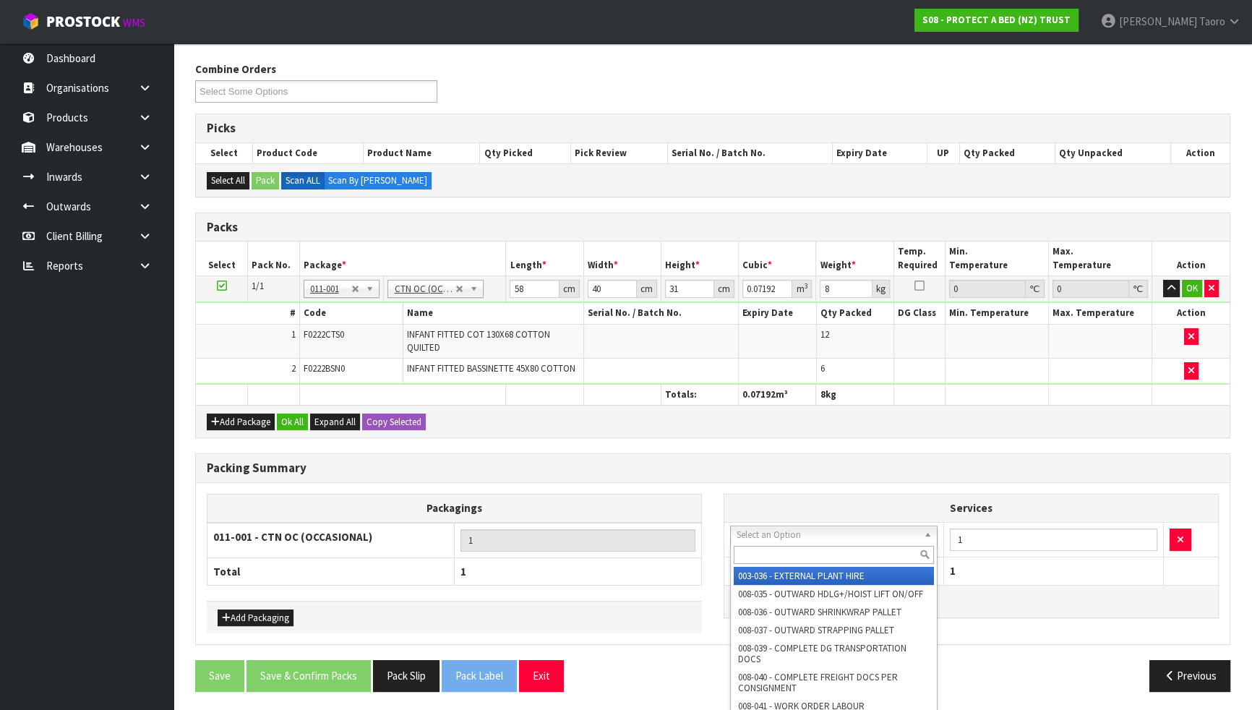
click at [776, 547] on input "text" at bounding box center [834, 555] width 200 height 18
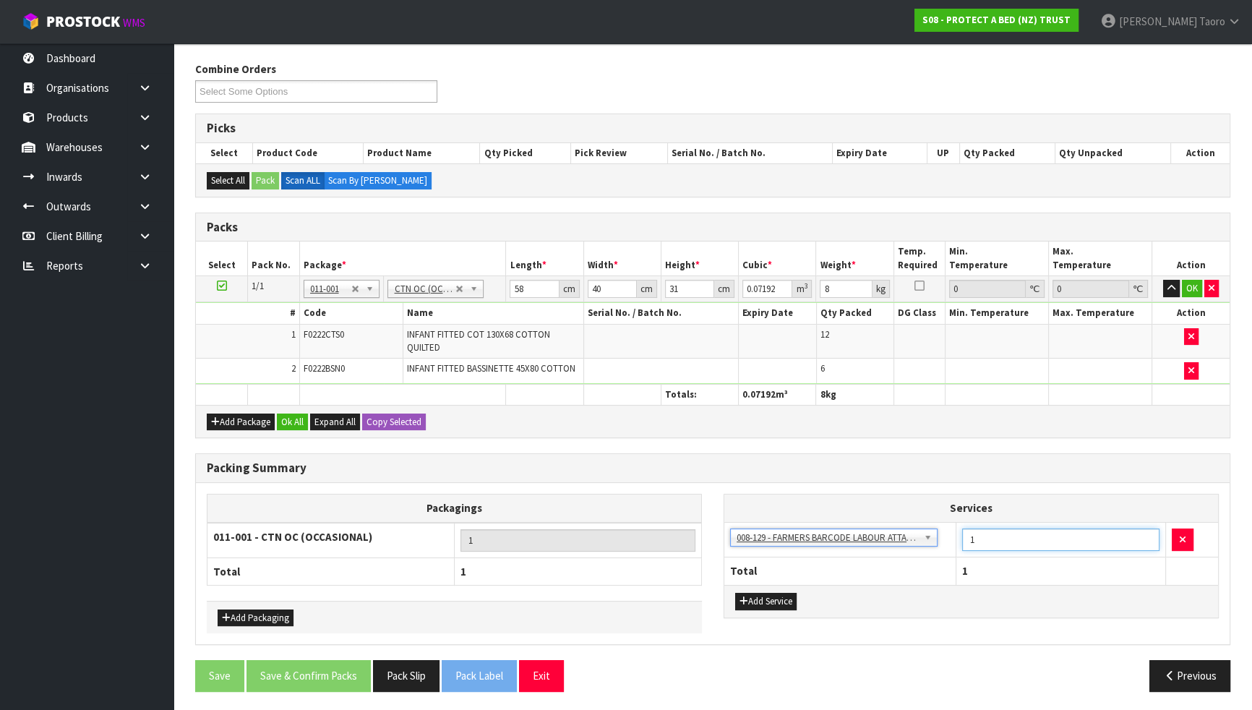
click at [1070, 539] on input "1" at bounding box center [1060, 539] width 197 height 22
click at [284, 414] on button "Ok All" at bounding box center [292, 422] width 31 height 17
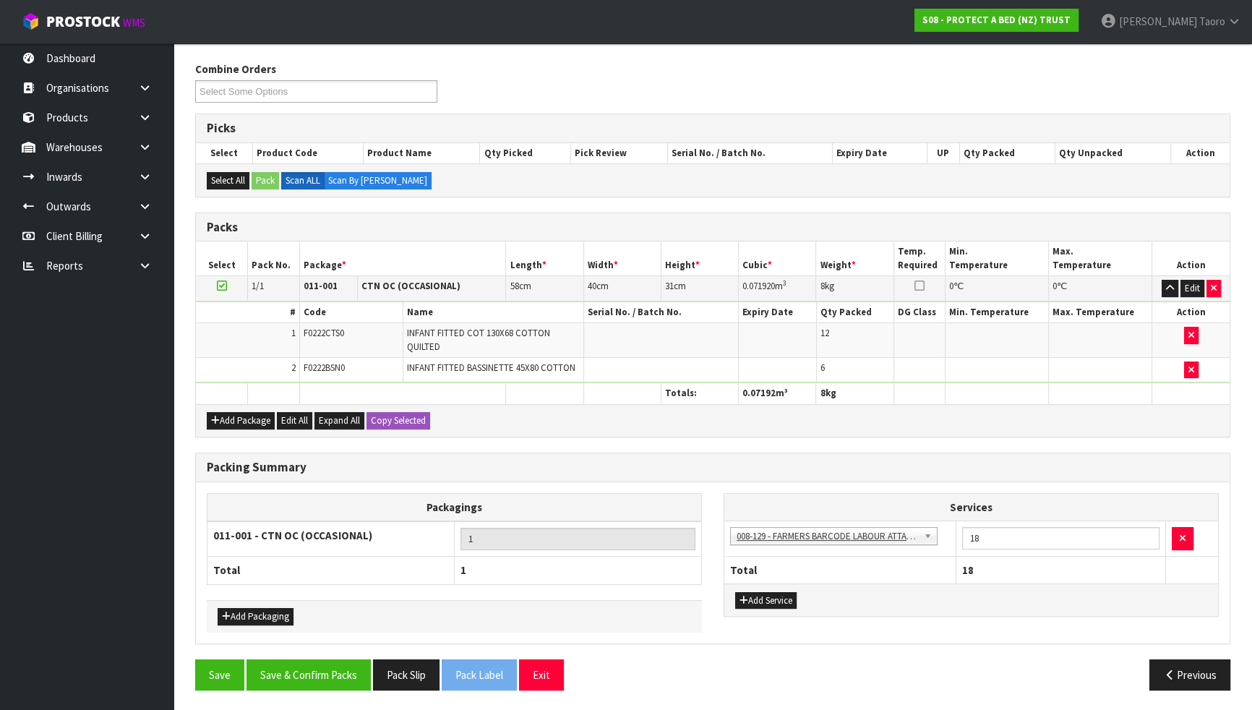
scroll to position [171, 0]
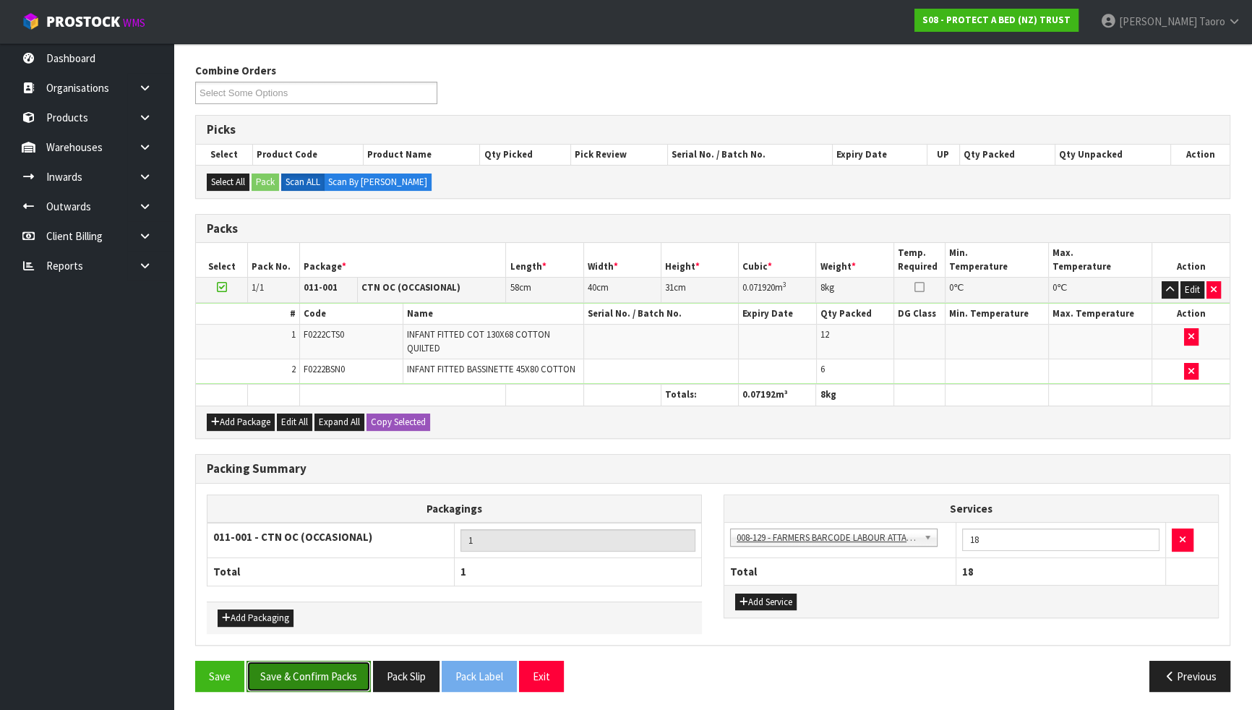
click at [327, 620] on button "Save & Confirm Packs" at bounding box center [309, 676] width 124 height 31
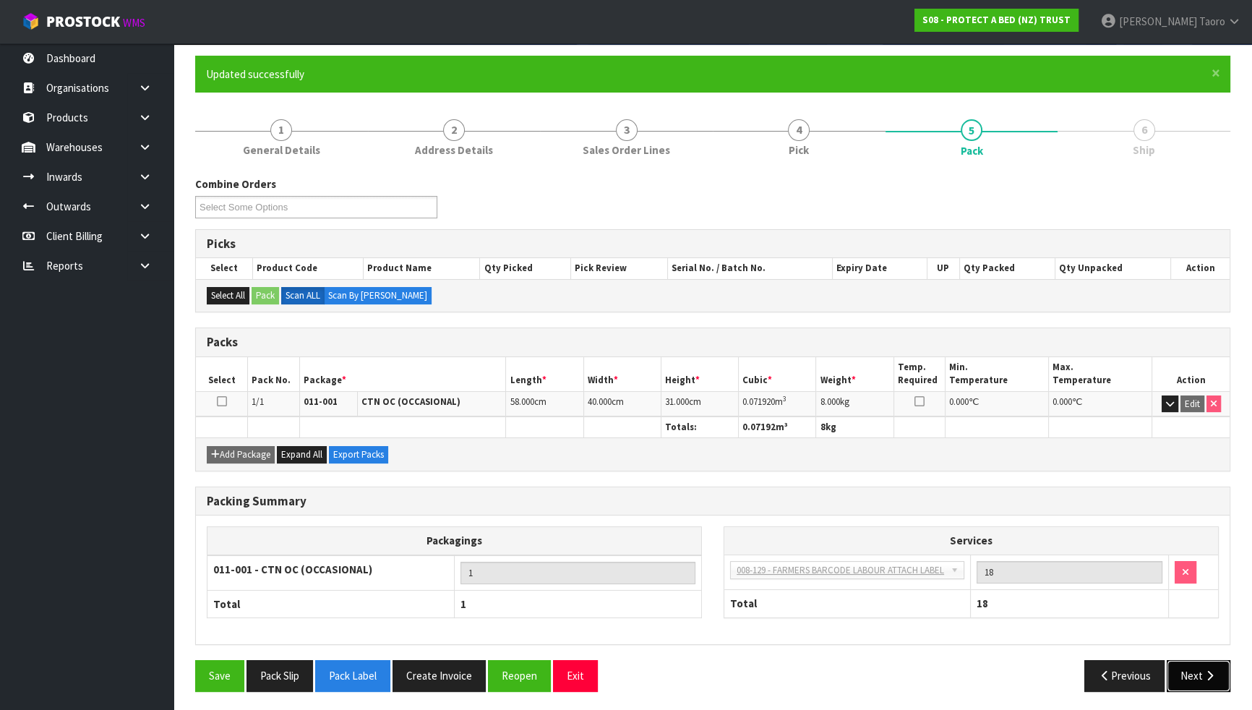
click at [1203, 620] on button "Next" at bounding box center [1199, 675] width 64 height 31
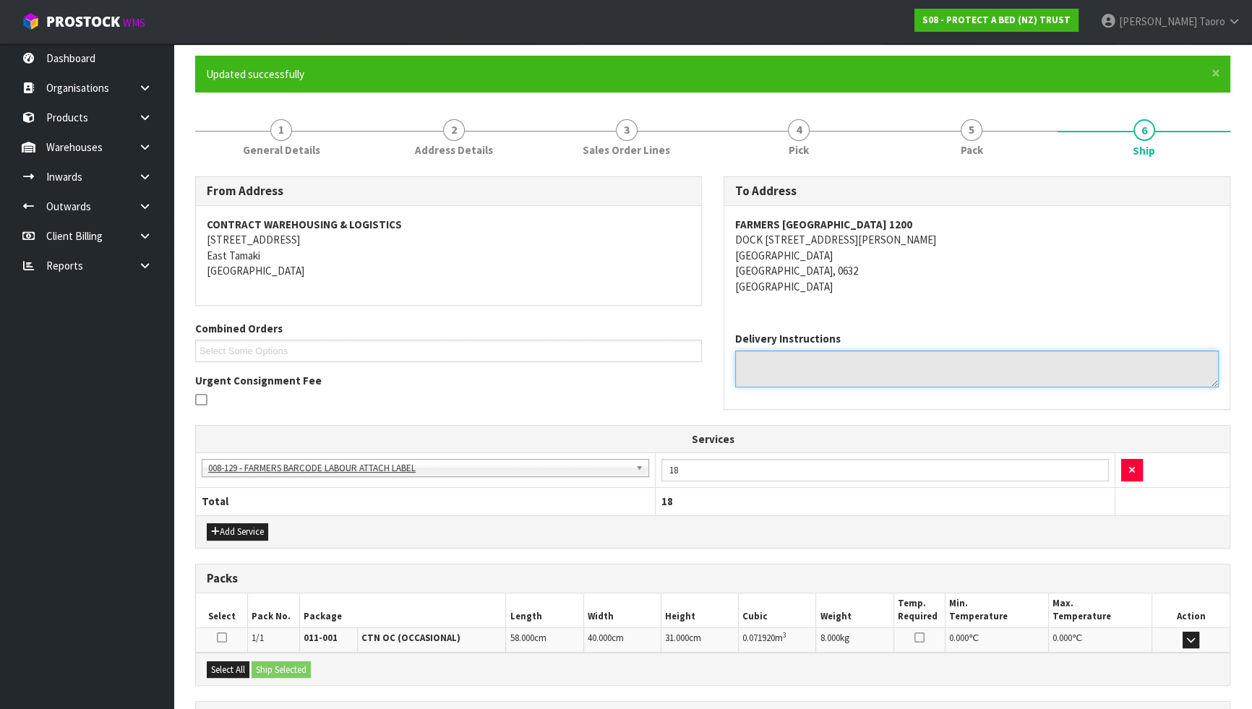
click at [1063, 351] on textarea at bounding box center [977, 369] width 484 height 37
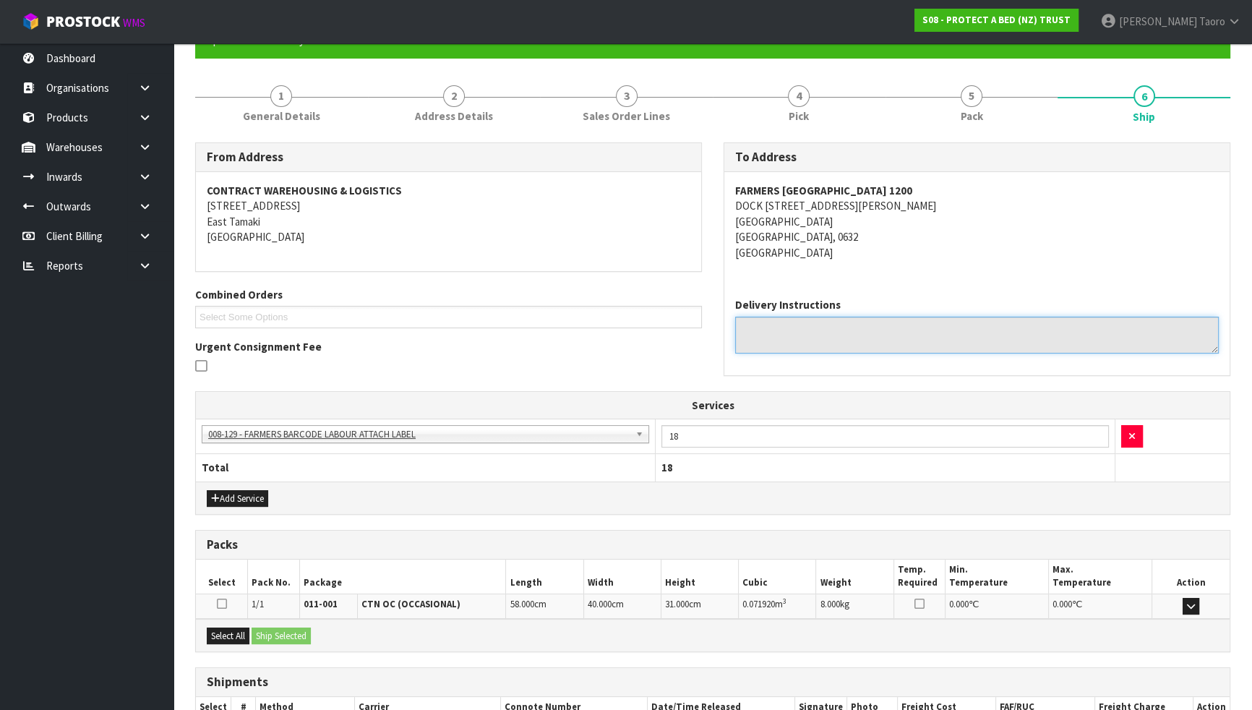
scroll to position [239, 0]
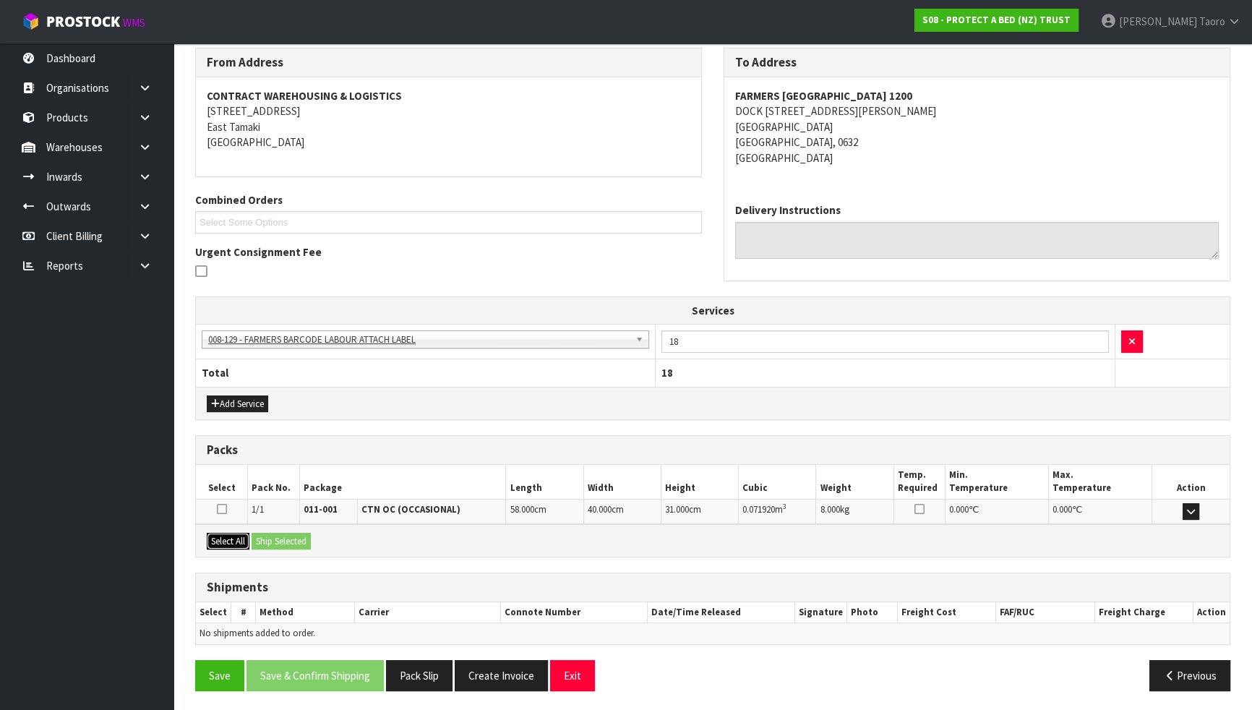
drag, startPoint x: 230, startPoint y: 535, endPoint x: 278, endPoint y: 535, distance: 48.4
click at [231, 536] on button "Select All" at bounding box center [228, 541] width 43 height 17
click at [279, 535] on button "Ship Selected" at bounding box center [281, 541] width 59 height 17
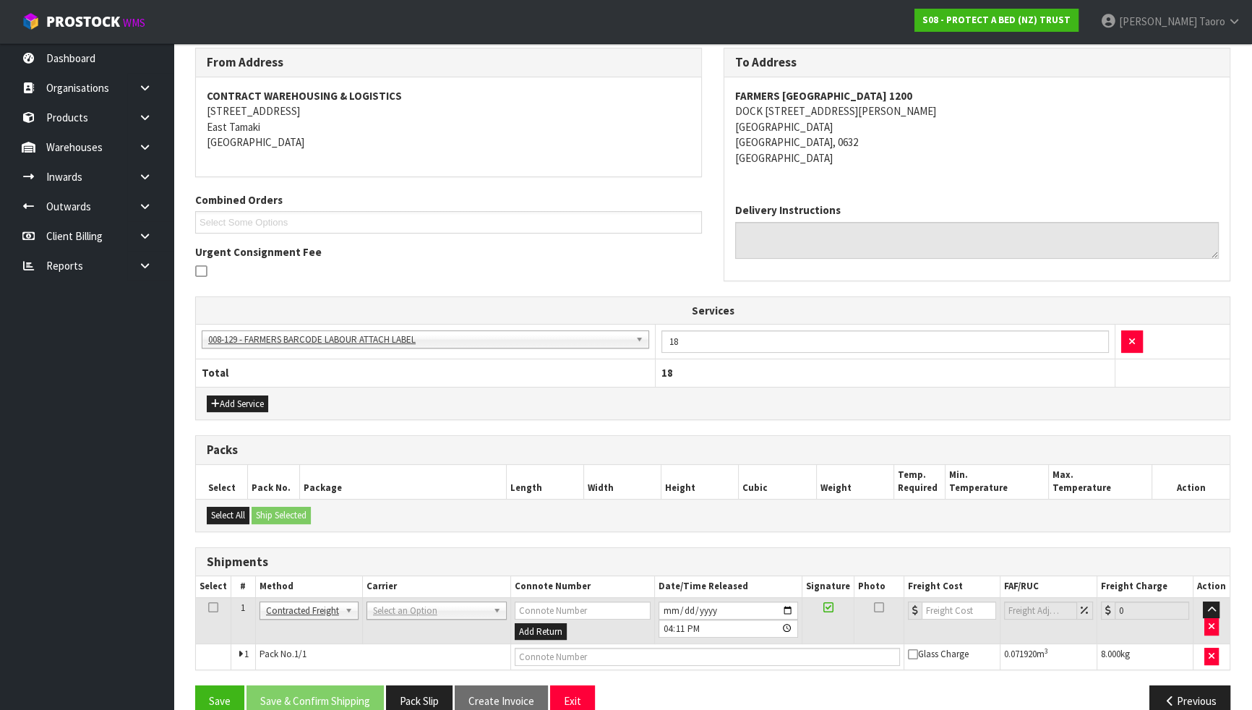
scroll to position [265, 0]
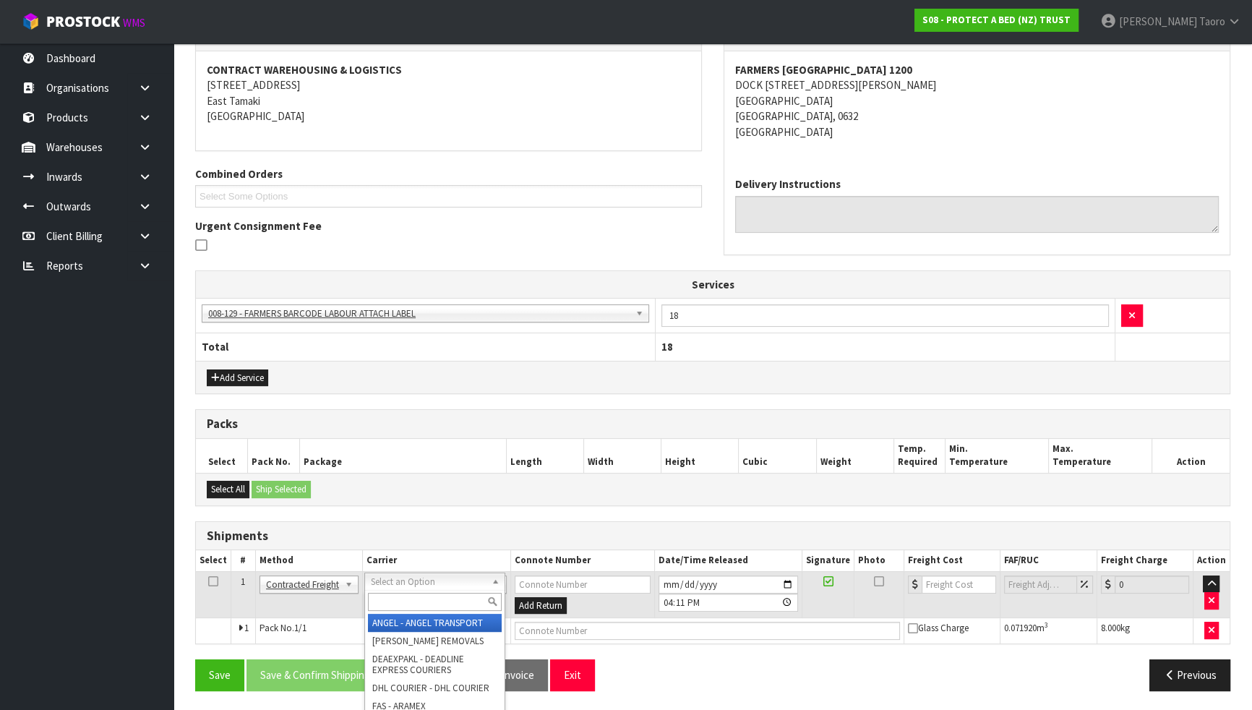
click at [427, 607] on input "text" at bounding box center [435, 602] width 134 height 18
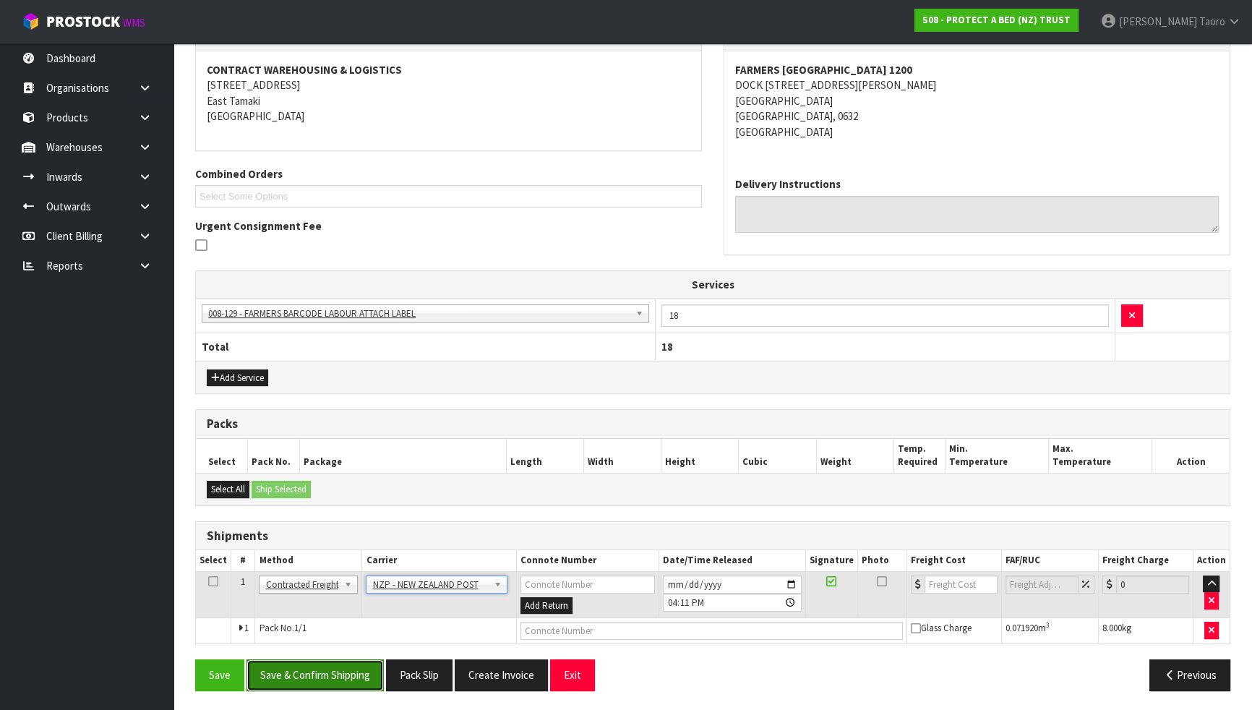
click at [366, 620] on button "Save & Confirm Shipping" at bounding box center [315, 674] width 137 height 31
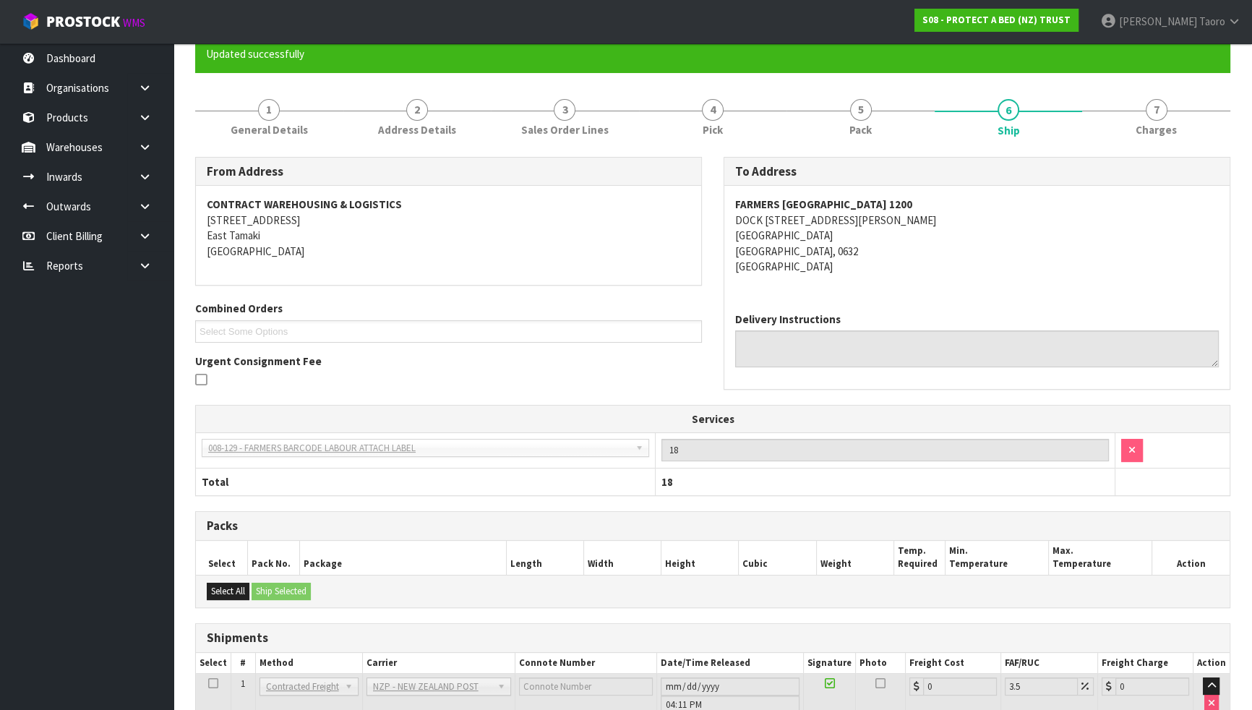
scroll to position [244, 0]
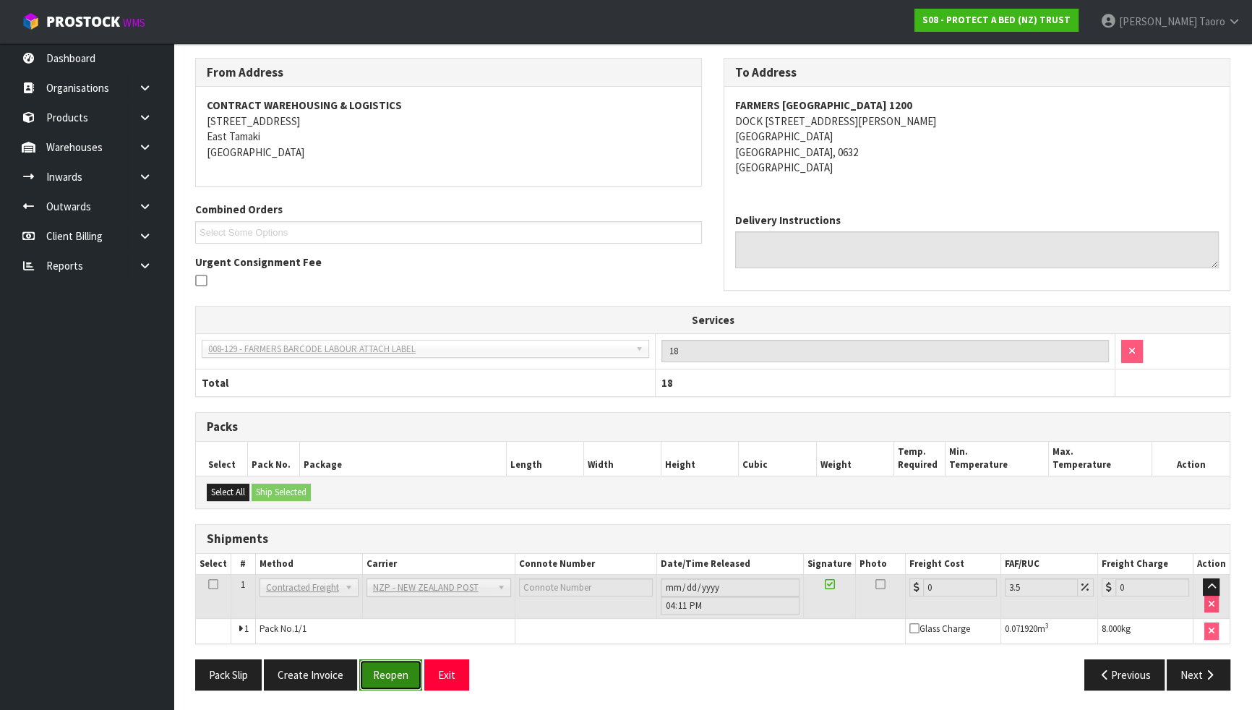
click at [395, 620] on button "Reopen" at bounding box center [390, 674] width 63 height 31
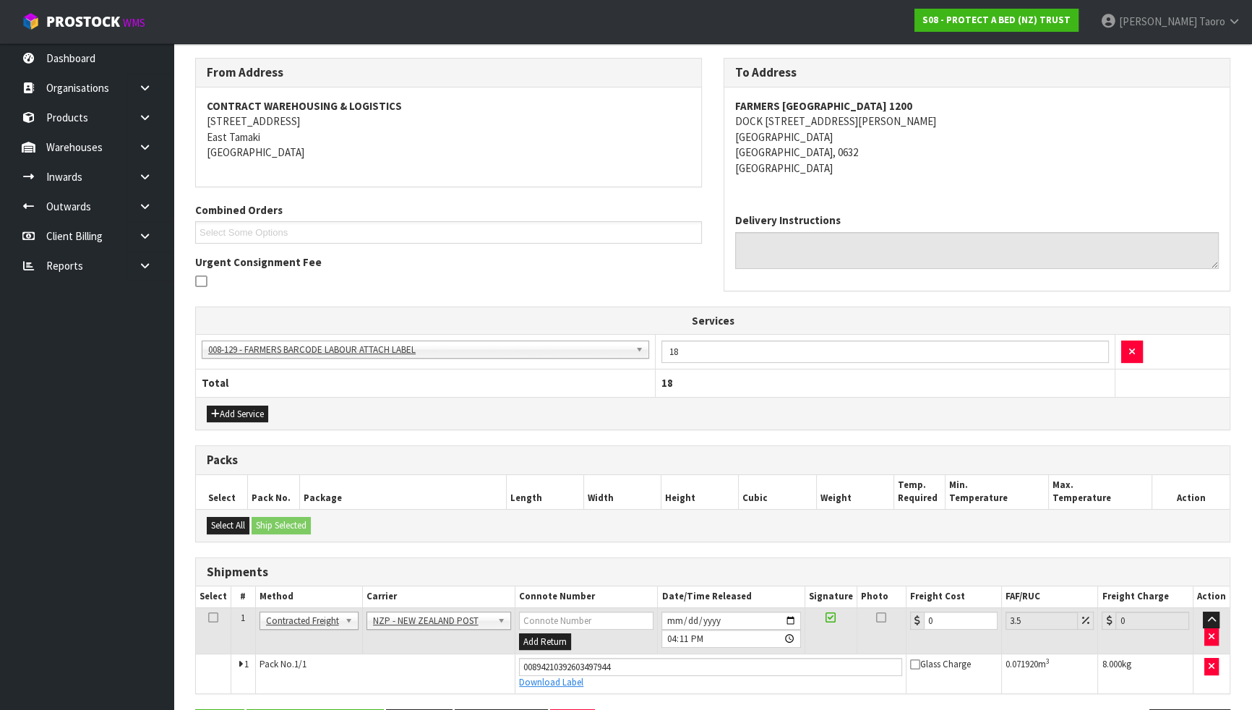
scroll to position [278, 0]
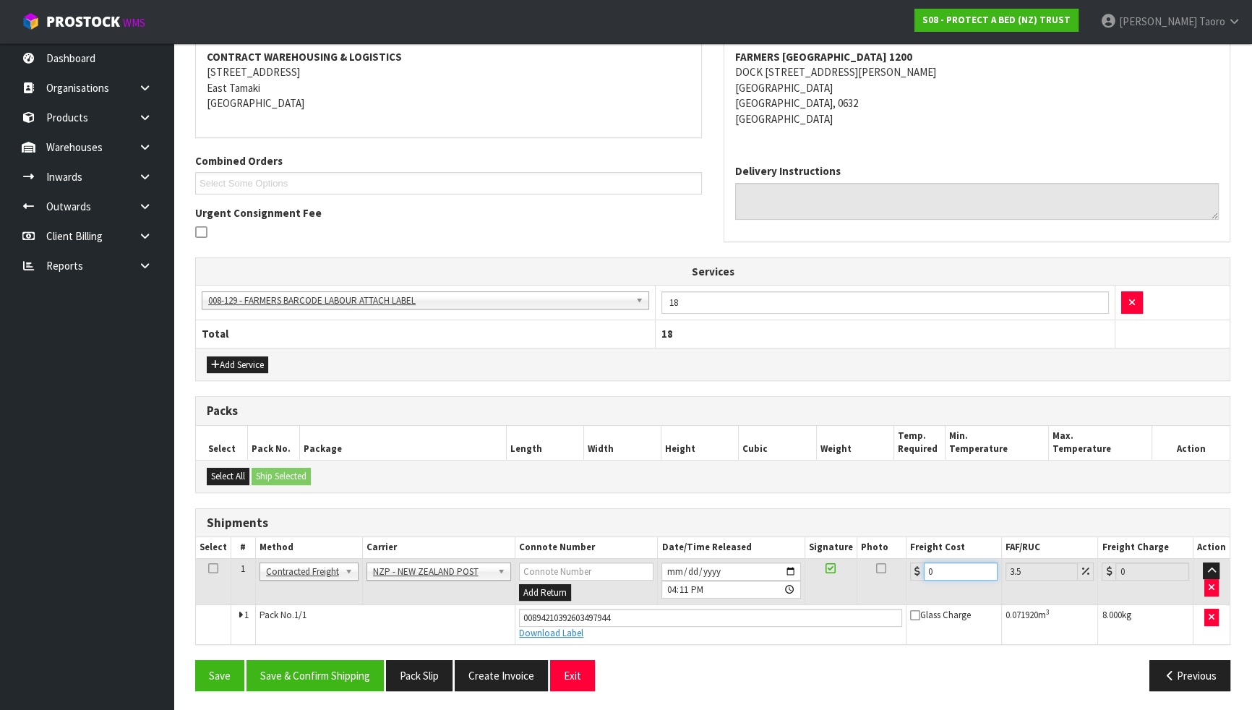
click at [968, 568] on input "0" at bounding box center [961, 571] width 74 height 18
click at [328, 620] on button "Save & Confirm Shipping" at bounding box center [315, 675] width 137 height 31
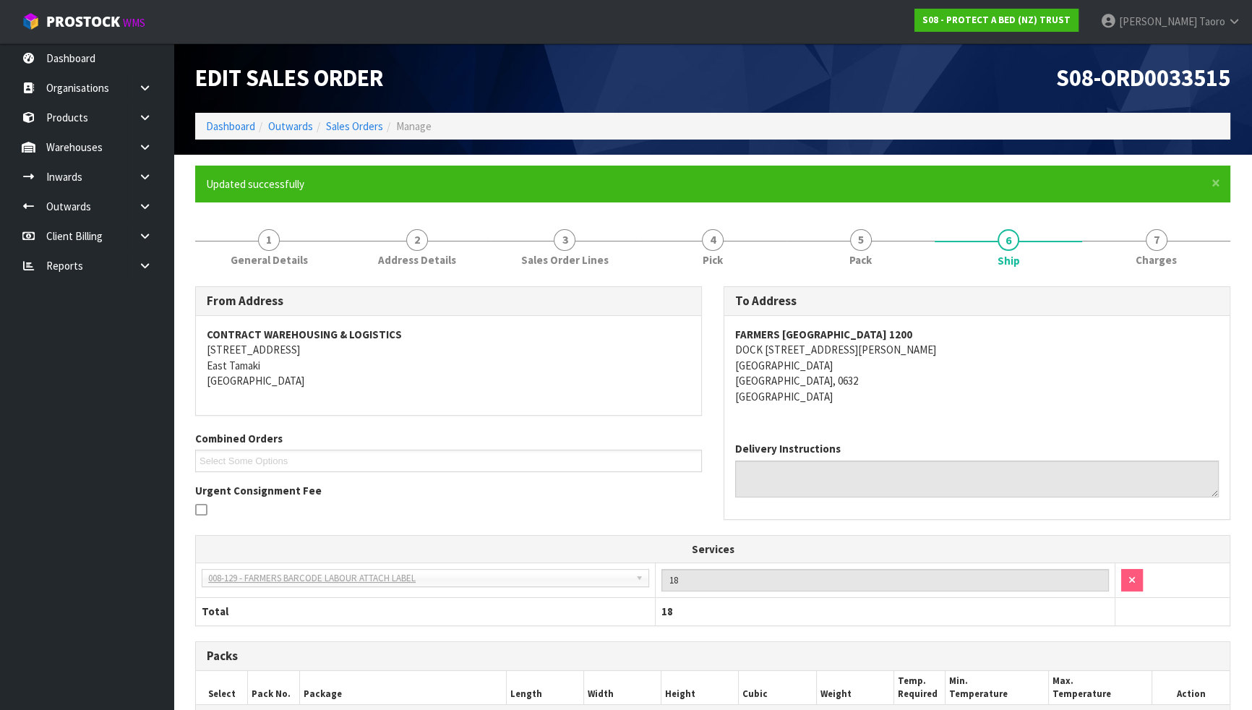
scroll to position [239, 0]
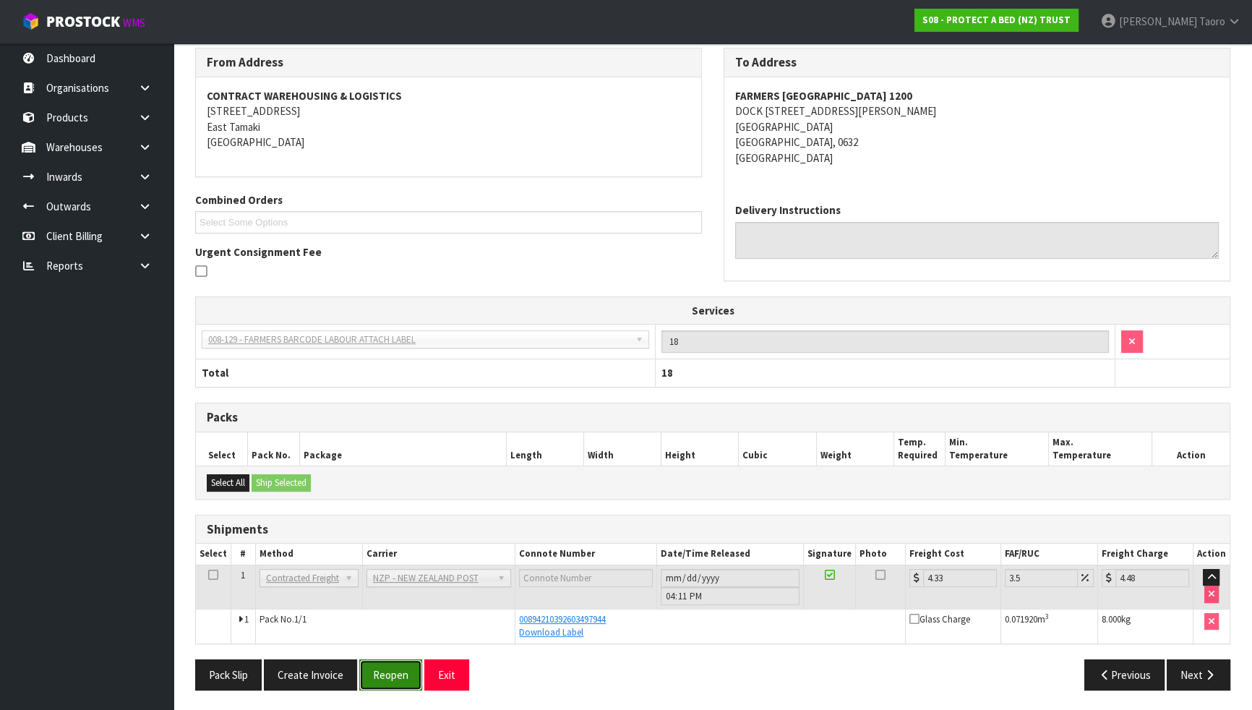
click at [392, 620] on button "Reopen" at bounding box center [390, 674] width 63 height 31
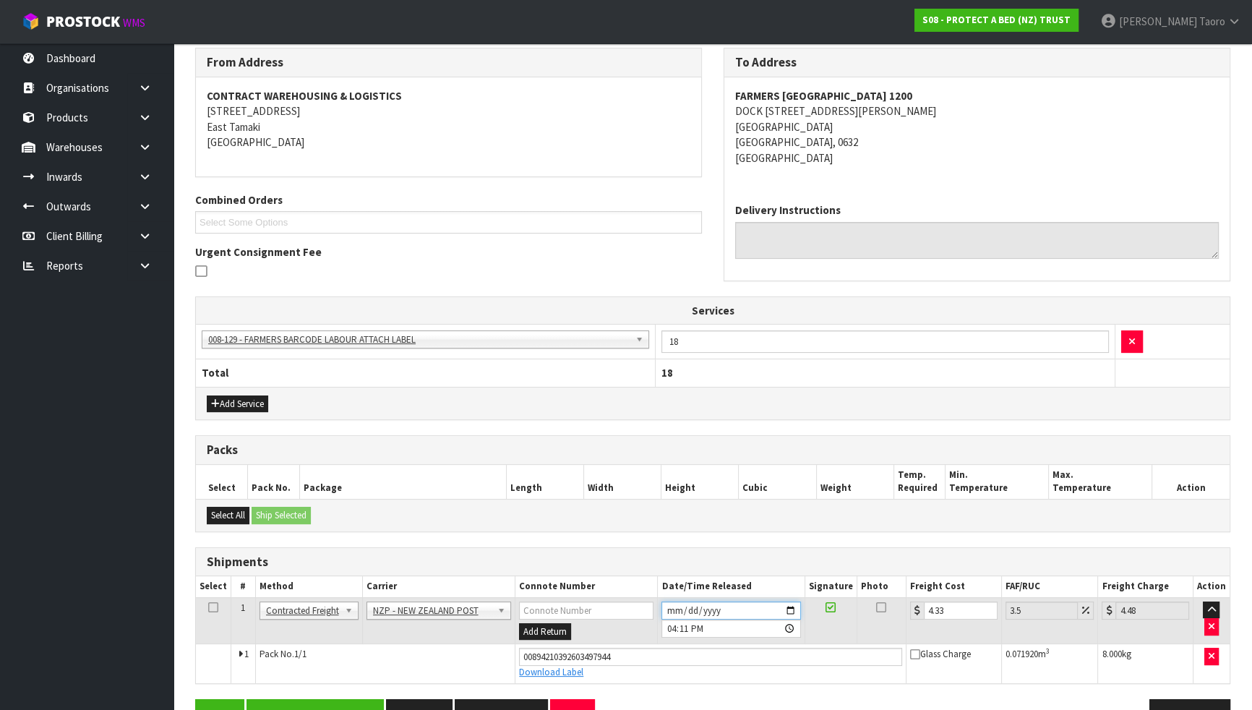
click at [674, 605] on input "[DATE]" at bounding box center [730, 610] width 139 height 18
click at [673, 620] on input "16:11:00.000" at bounding box center [730, 629] width 139 height 18
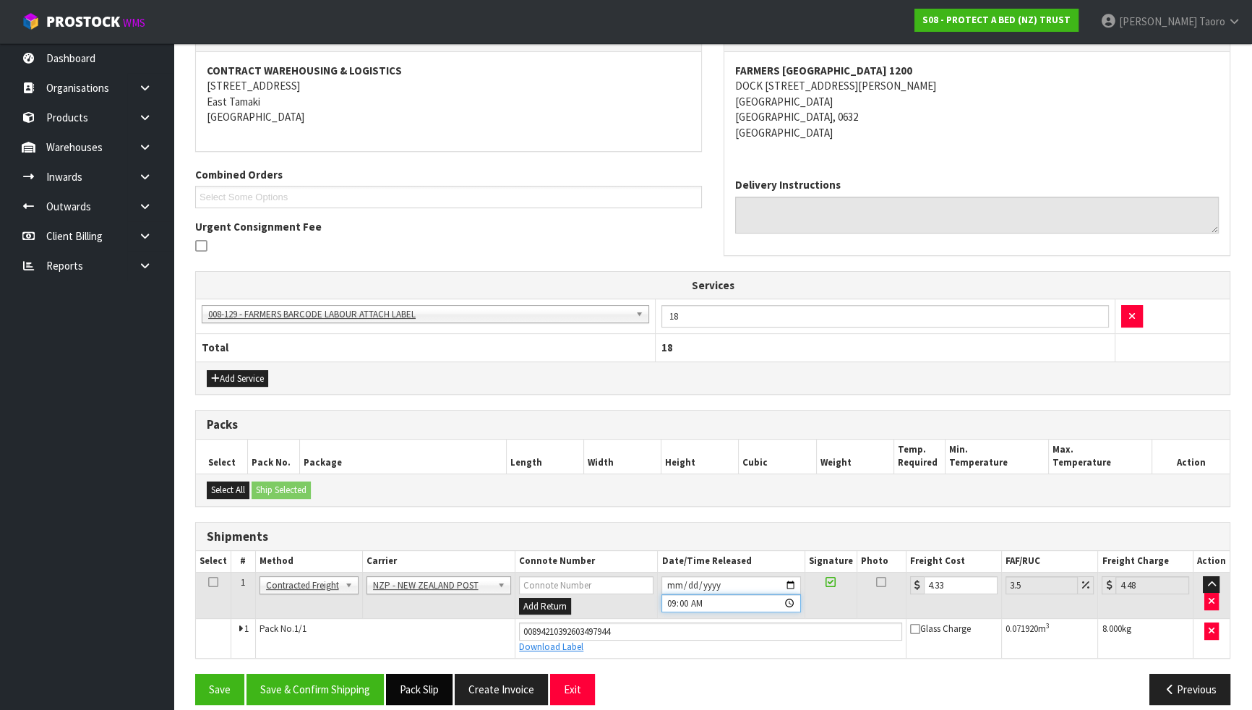
scroll to position [278, 0]
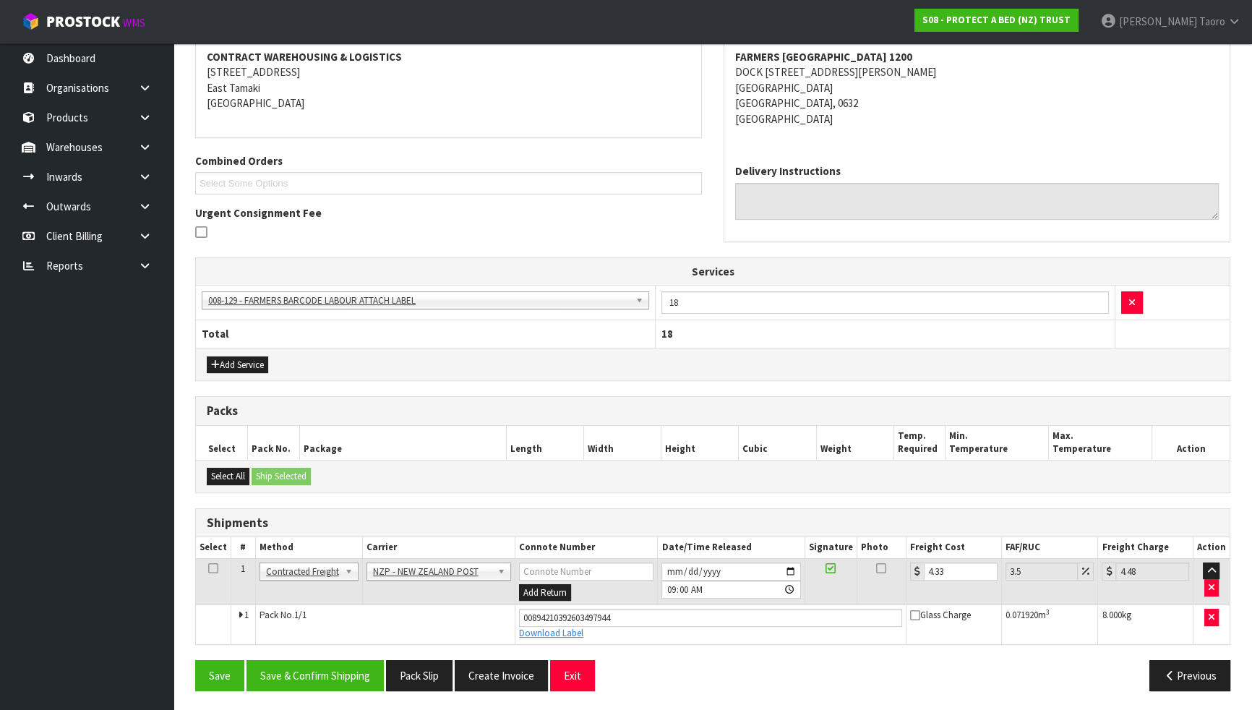
click at [334, 620] on div "From Address CONTRACT WAREHOUSING & LOGISTICS [STREET_ADDRESS] Combined Orders …" at bounding box center [712, 355] width 1035 height 693
click at [351, 620] on button "Save & Confirm Shipping" at bounding box center [315, 675] width 137 height 31
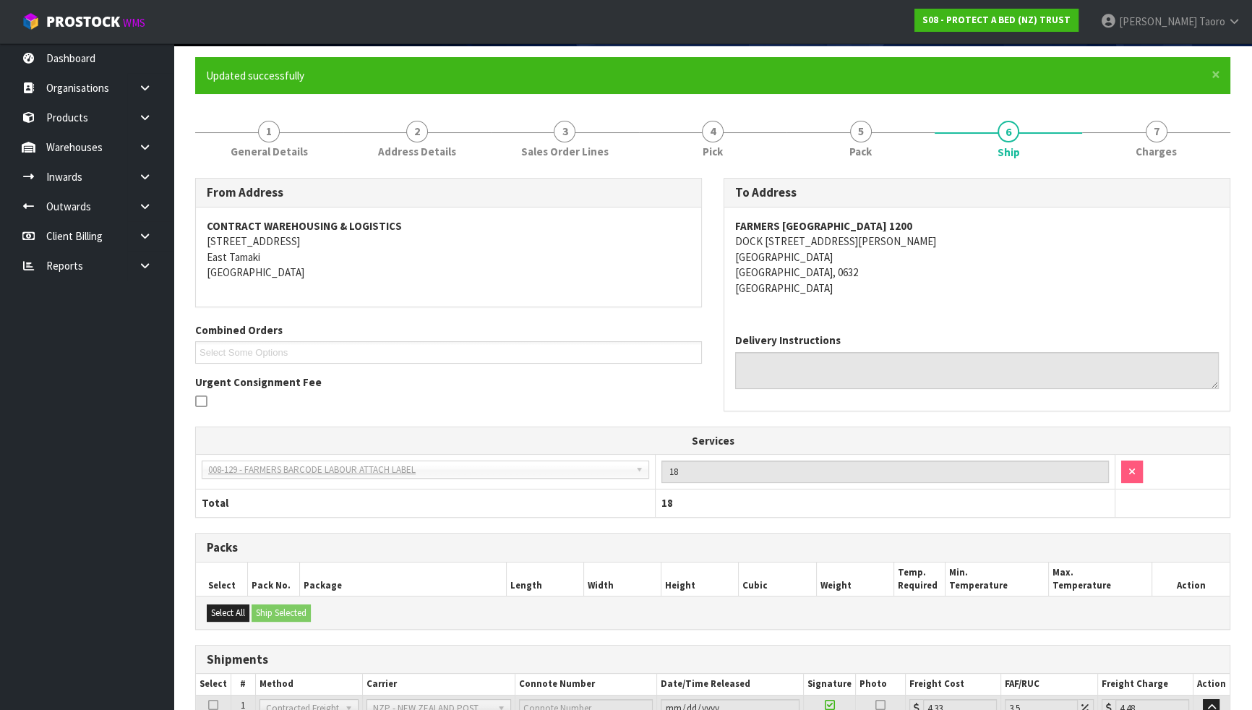
scroll to position [239, 0]
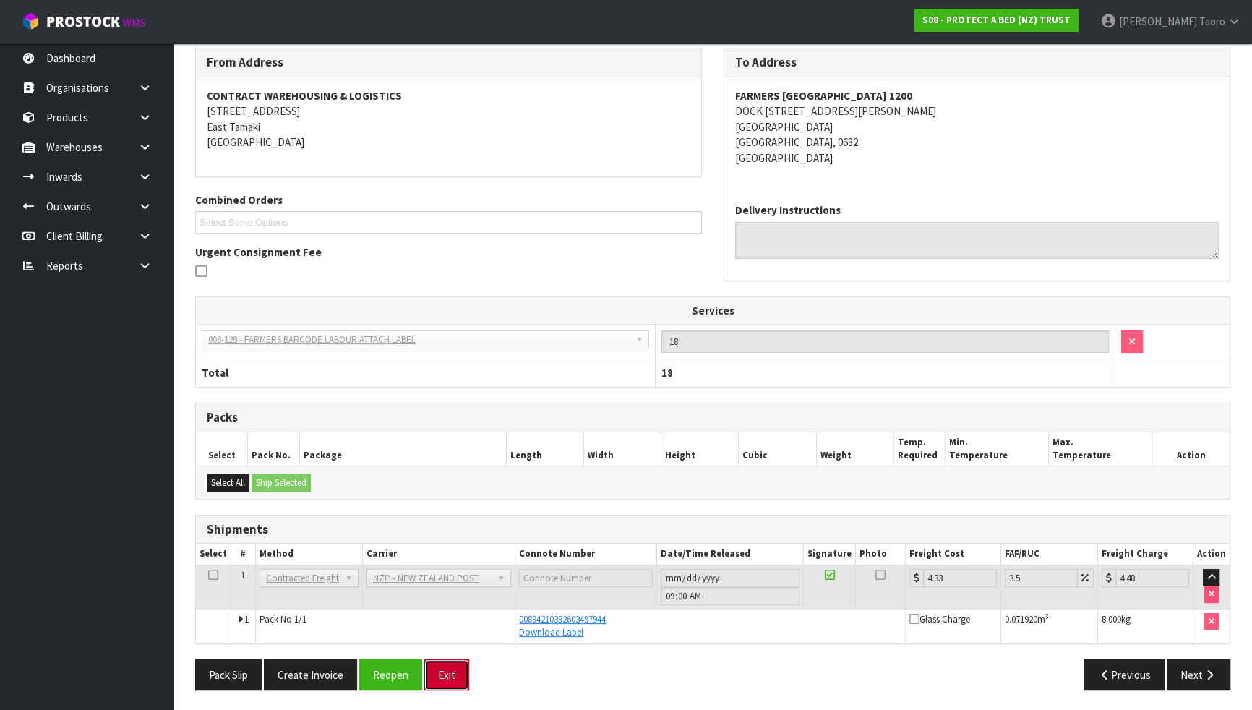
click at [442, 620] on button "Exit" at bounding box center [446, 674] width 45 height 31
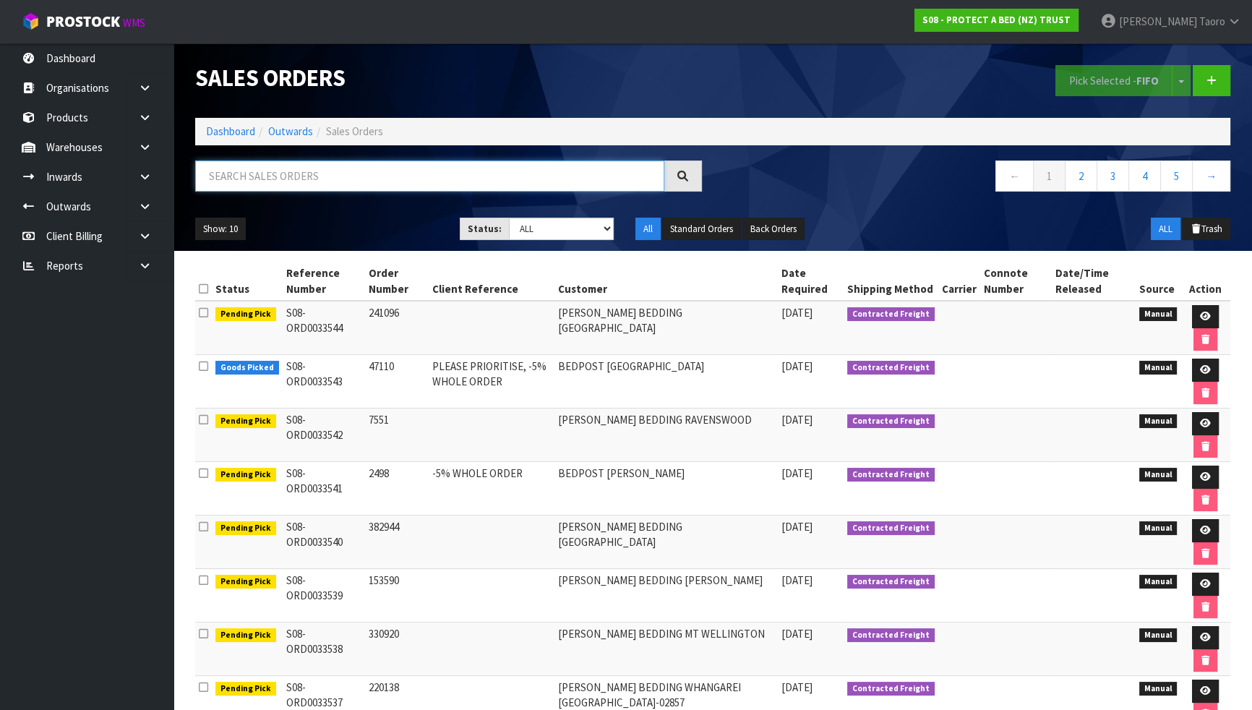
click at [637, 179] on input "text" at bounding box center [429, 175] width 469 height 31
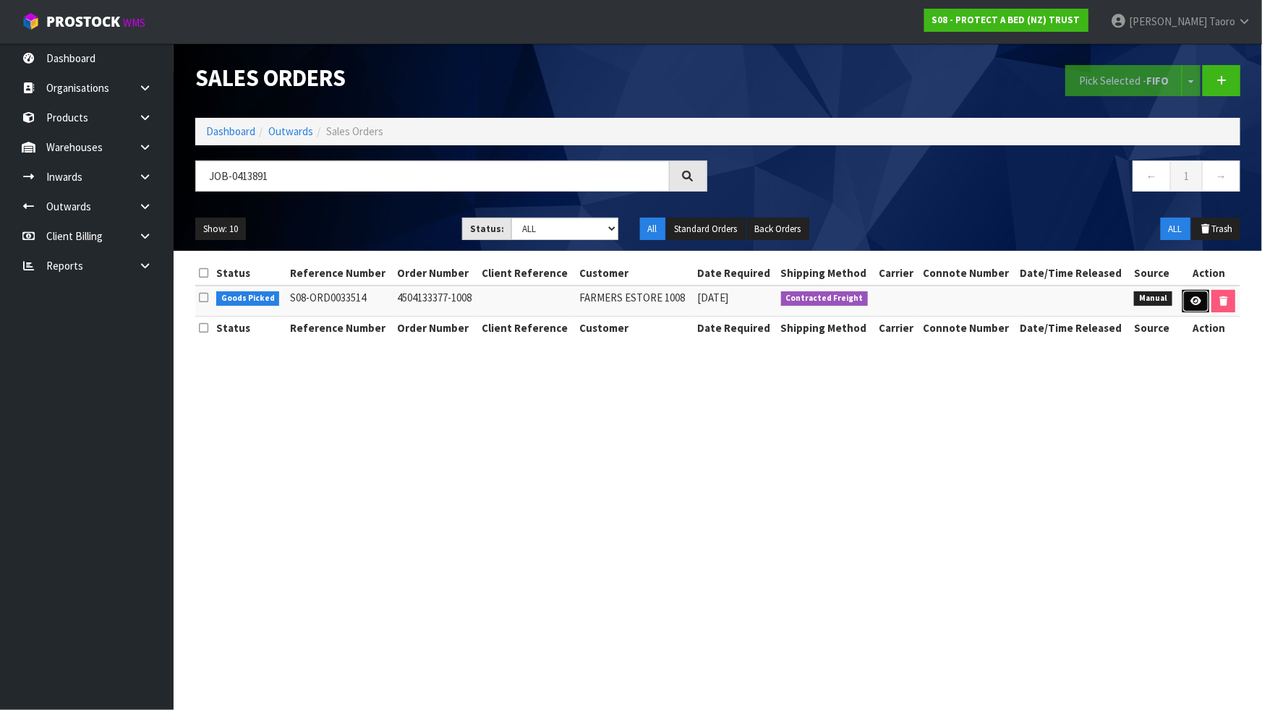
click at [1195, 305] on link at bounding box center [1195, 301] width 27 height 23
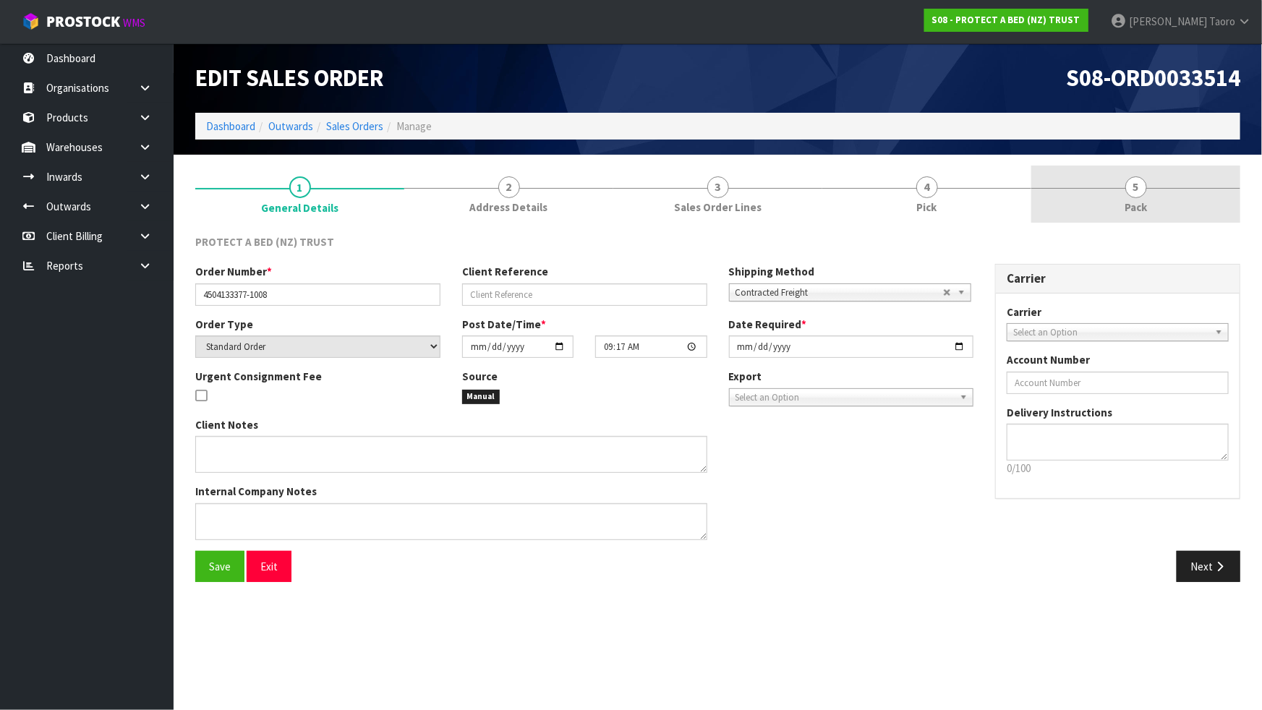
click at [1136, 201] on span "Pack" at bounding box center [1135, 207] width 22 height 15
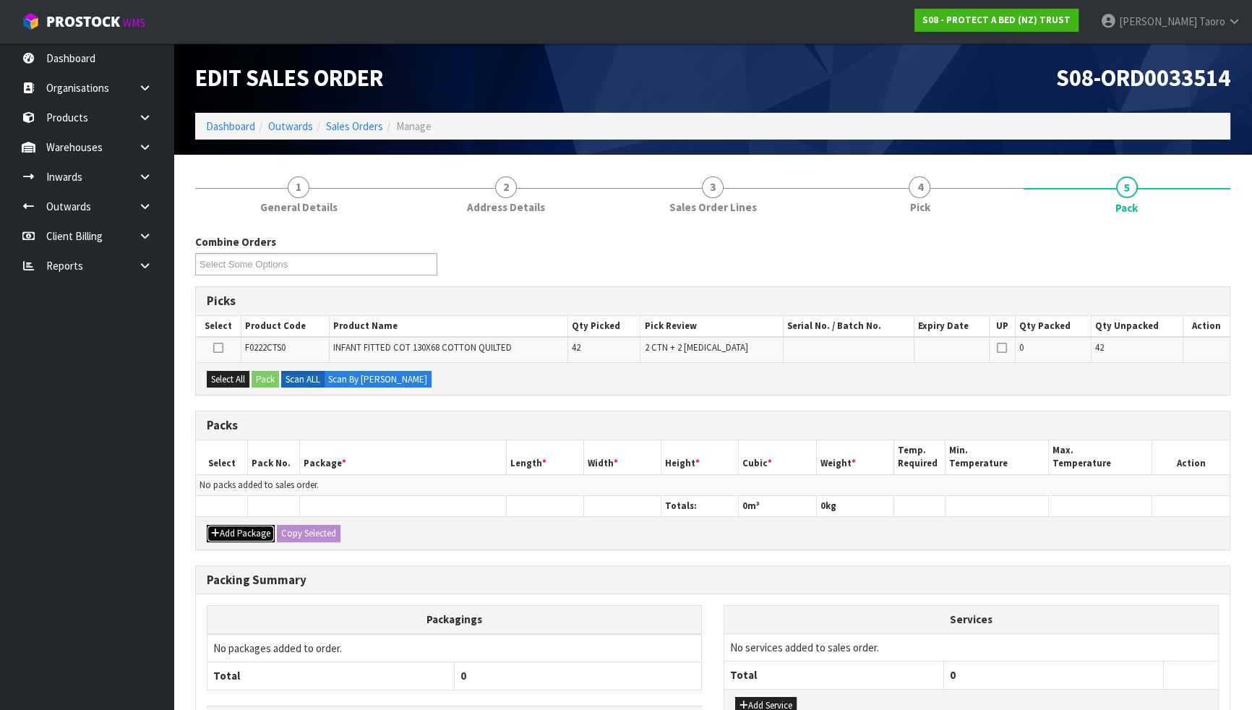
click at [231, 534] on button "Add Package" at bounding box center [241, 533] width 68 height 17
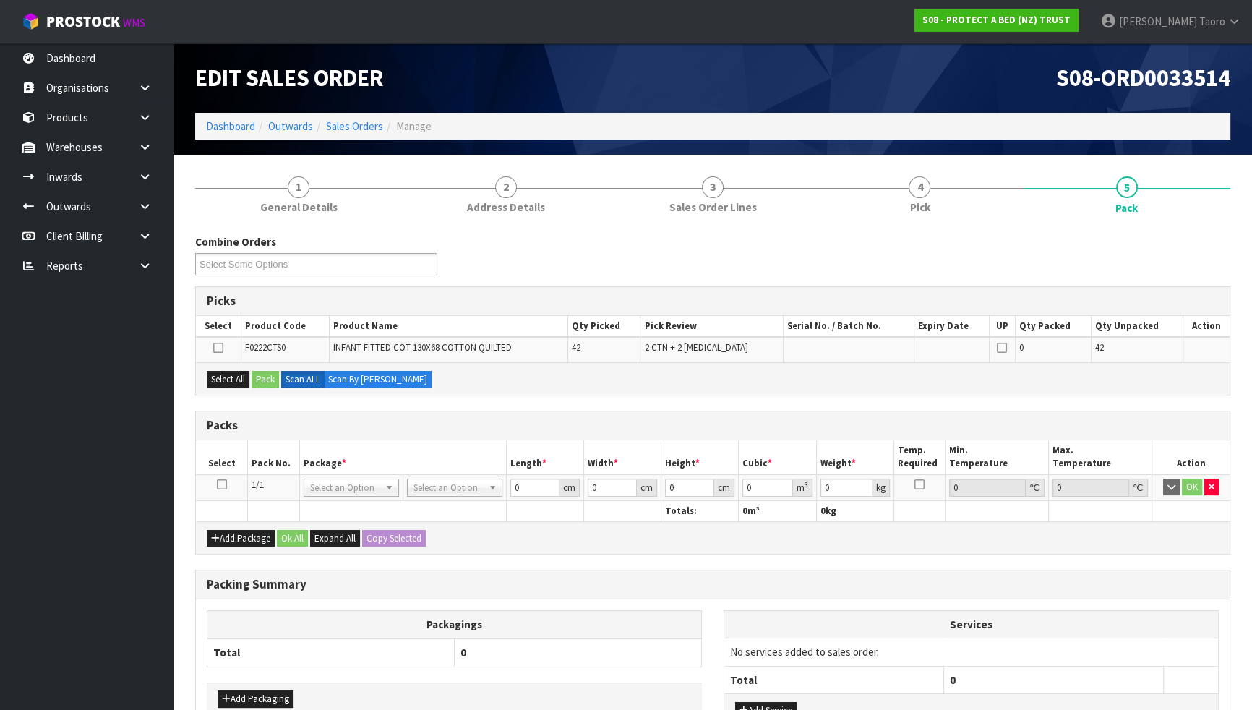
click at [217, 484] on icon at bounding box center [222, 484] width 10 height 1
click at [265, 474] on td "1/1" at bounding box center [274, 487] width 52 height 26
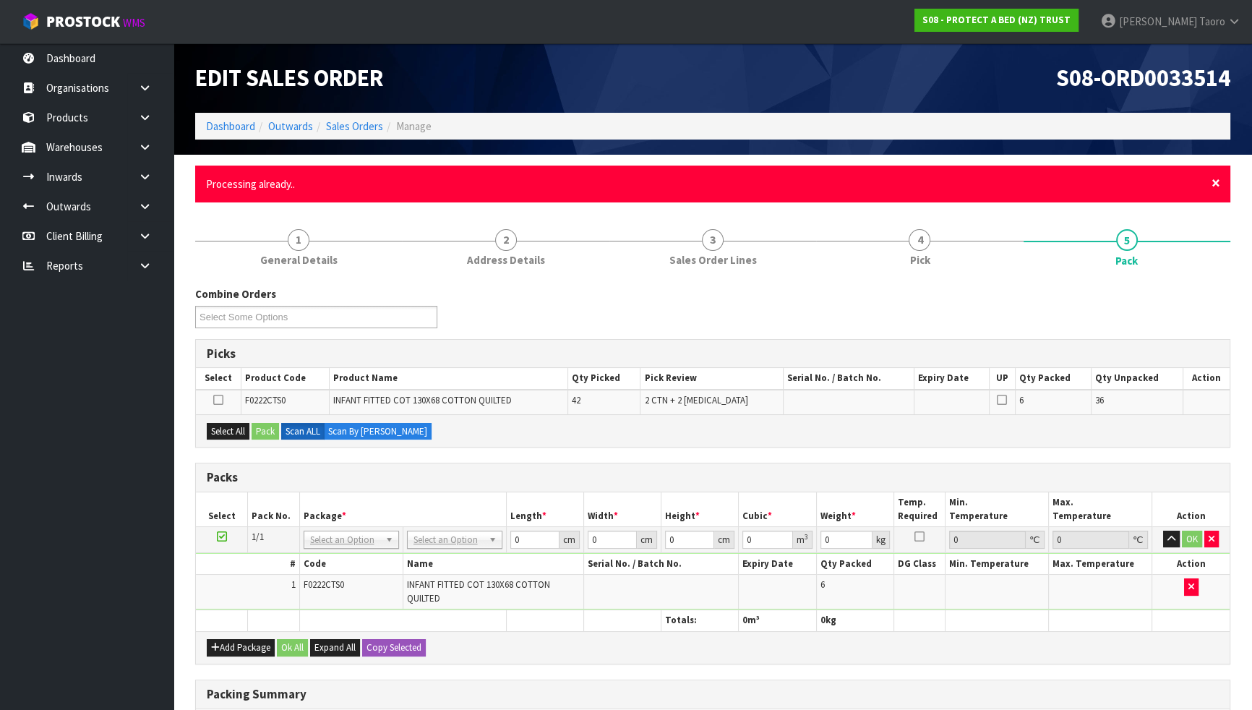
click at [1215, 183] on span "×" at bounding box center [1216, 183] width 9 height 20
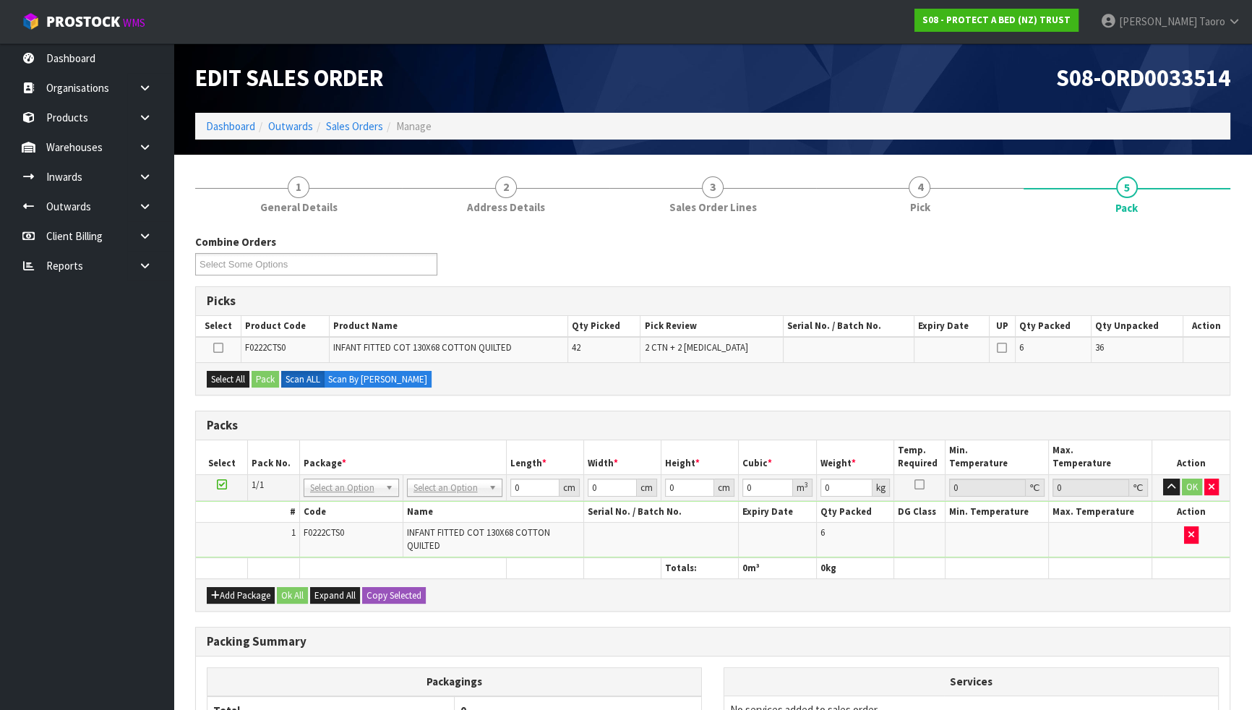
click at [1215, 228] on div "Combine Orders S08-ORD0031944 S08-ORD0032699 S08-ORD0032700 S08-ORD0032701 S08-…" at bounding box center [712, 545] width 1035 height 645
click at [223, 591] on button "Add Package" at bounding box center [241, 595] width 68 height 17
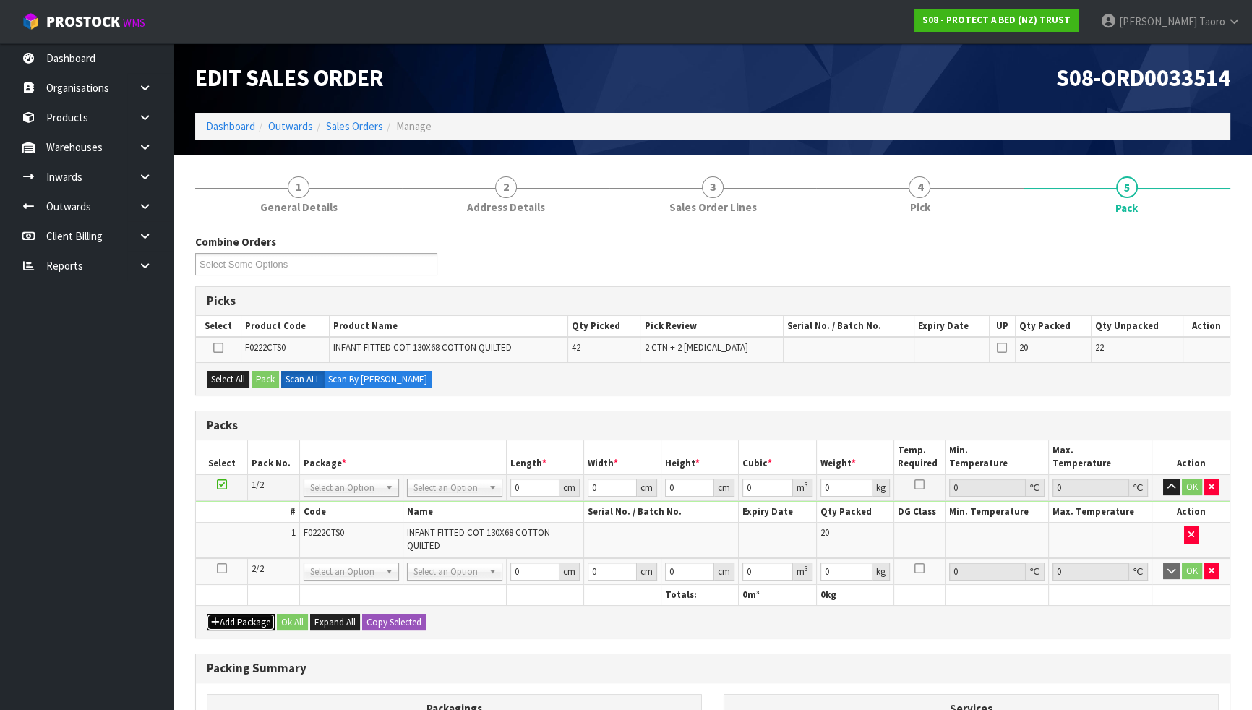
click at [215, 620] on icon "button" at bounding box center [215, 621] width 9 height 9
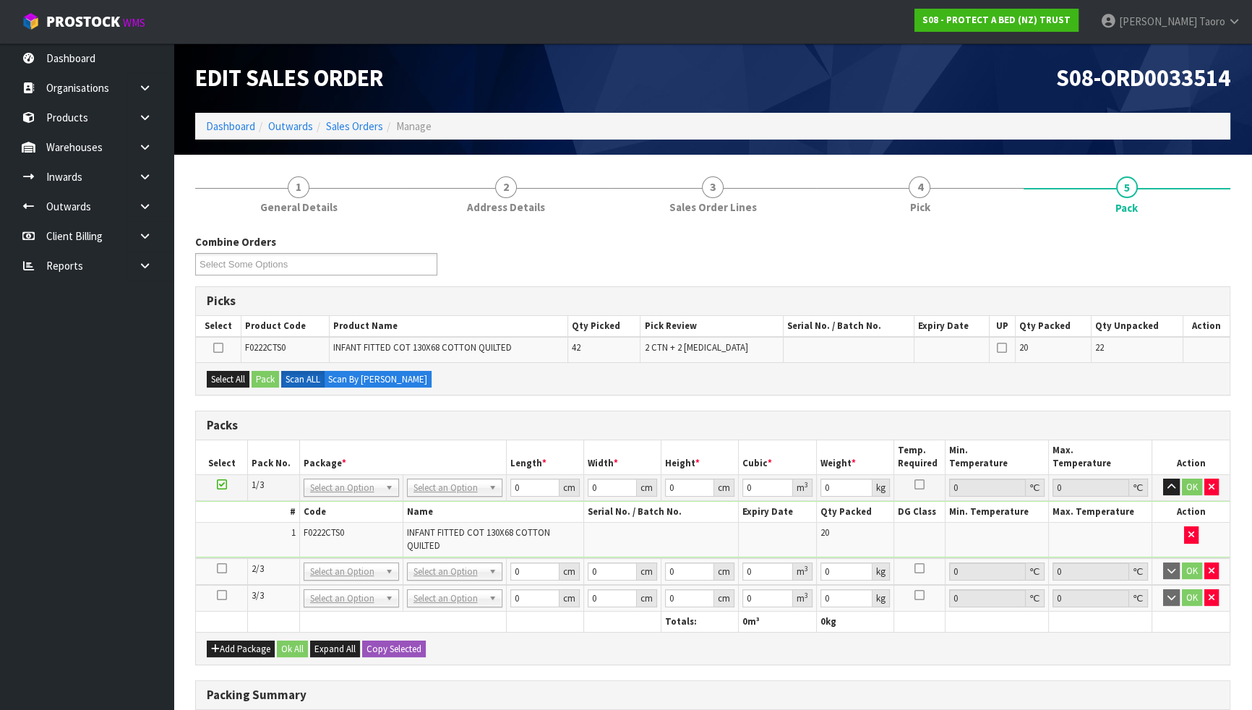
click at [218, 595] on icon at bounding box center [222, 595] width 10 height 1
click at [227, 607] on td at bounding box center [222, 598] width 52 height 27
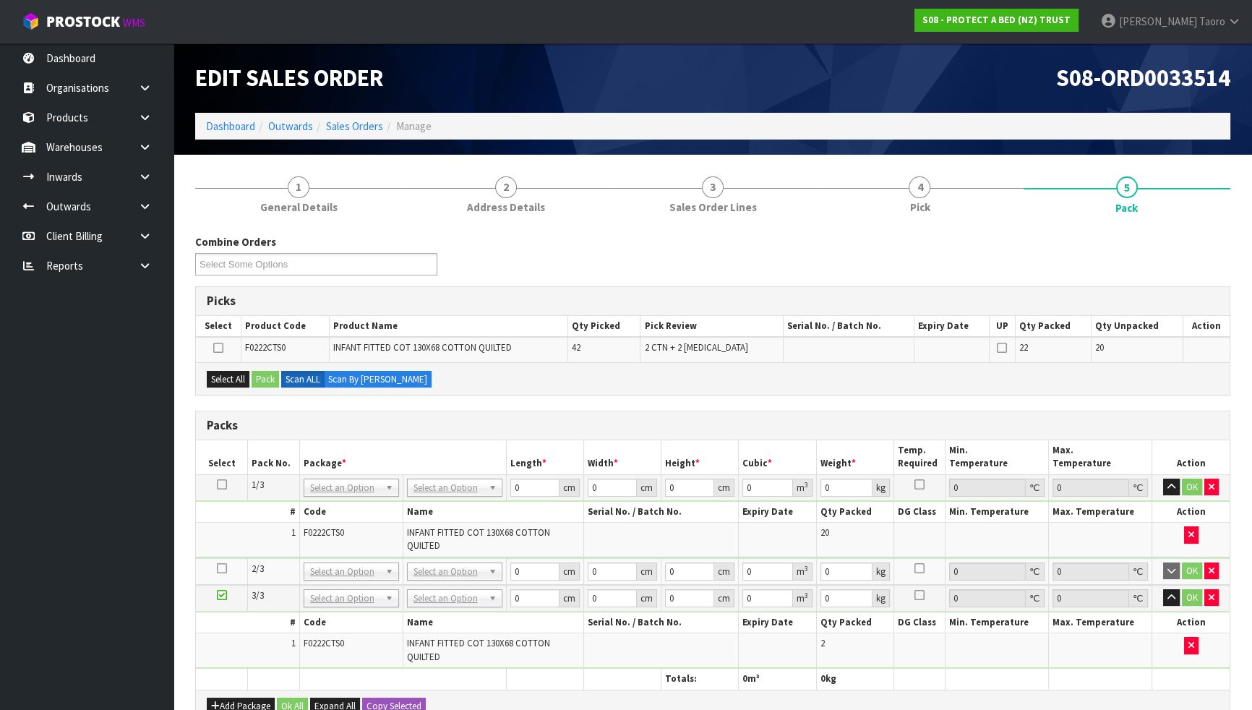
click at [220, 568] on icon at bounding box center [222, 568] width 10 height 1
click at [301, 461] on th "Package *" at bounding box center [402, 457] width 207 height 34
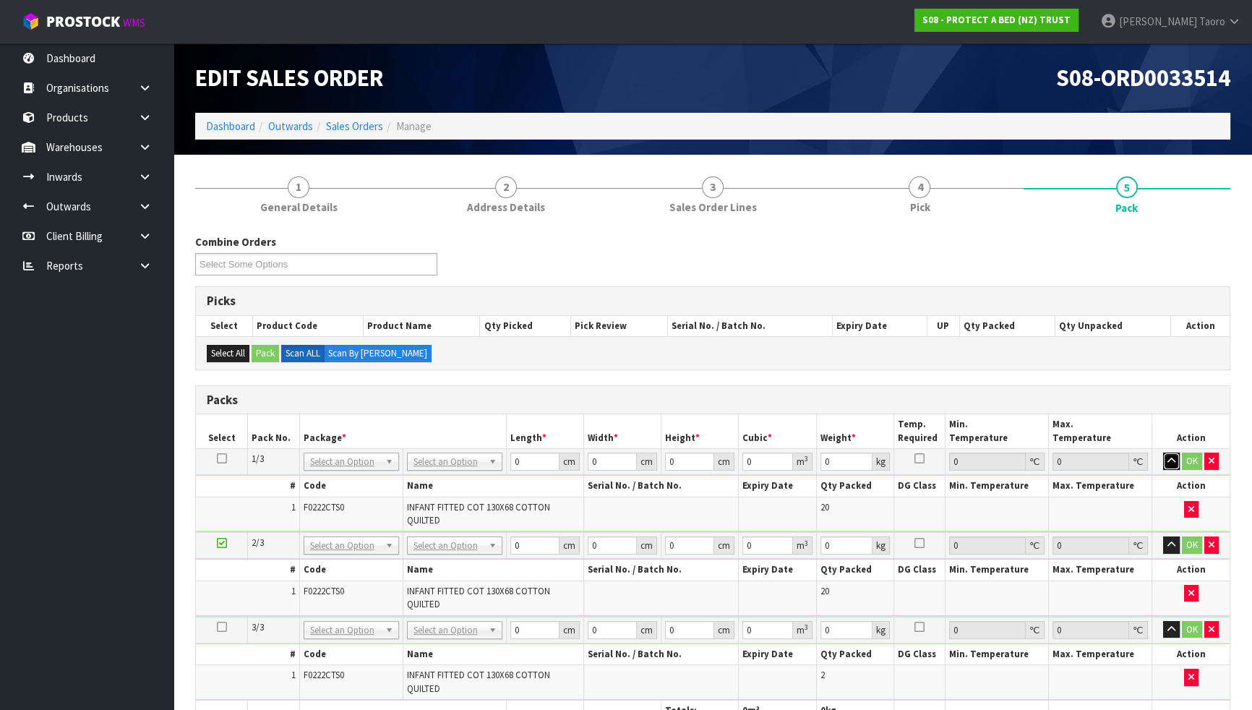
click at [1174, 460] on icon "button" at bounding box center [1172, 460] width 8 height 9
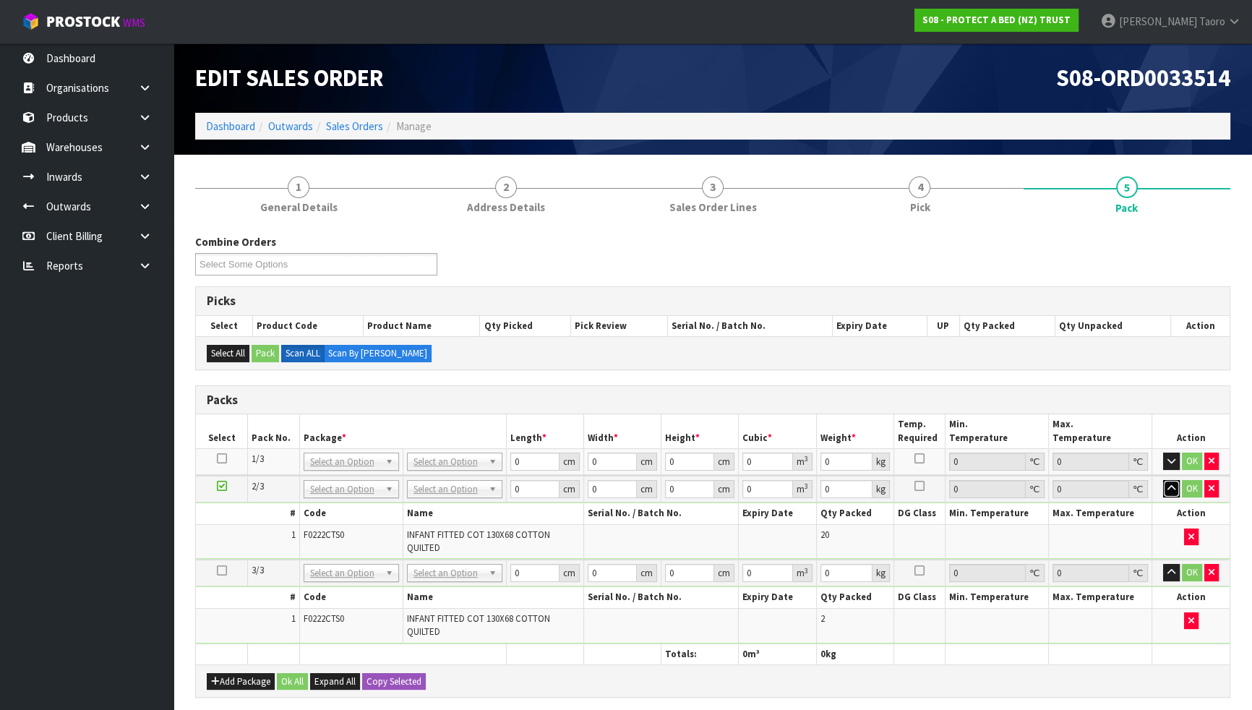
click at [1173, 494] on button "button" at bounding box center [1171, 488] width 17 height 17
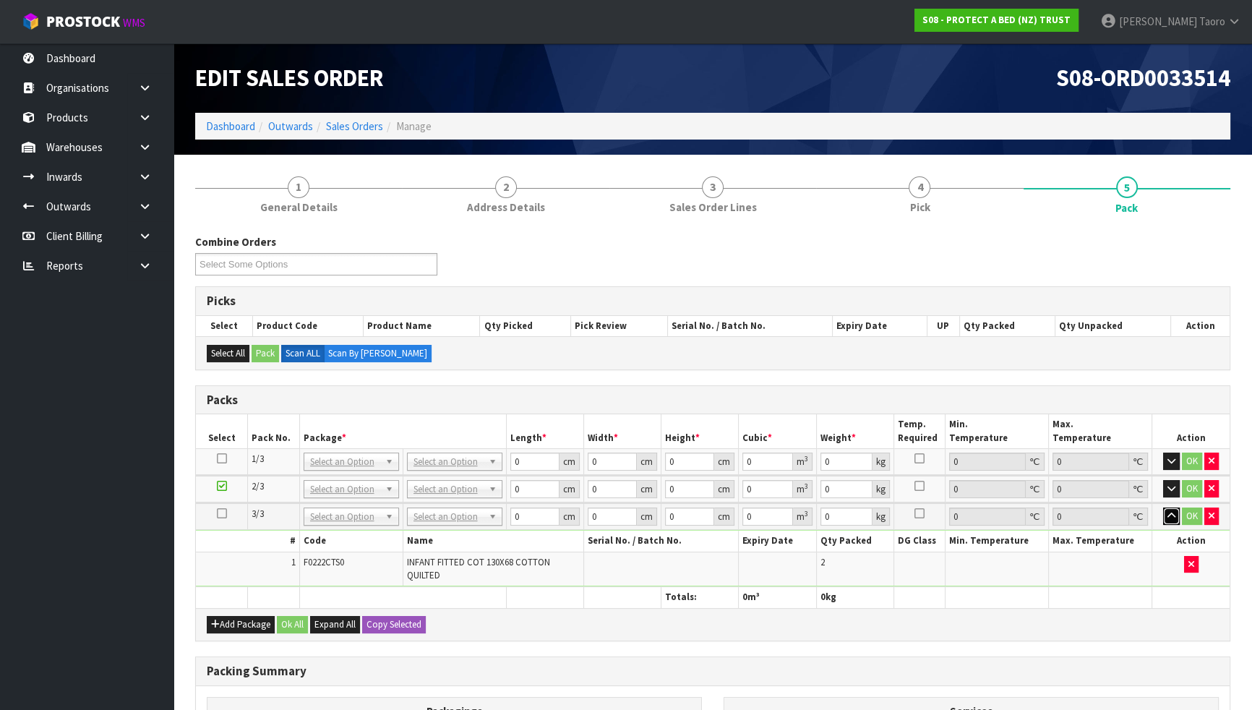
drag, startPoint x: 1171, startPoint y: 518, endPoint x: 325, endPoint y: 555, distance: 847.4
click at [1171, 518] on icon "button" at bounding box center [1172, 515] width 8 height 9
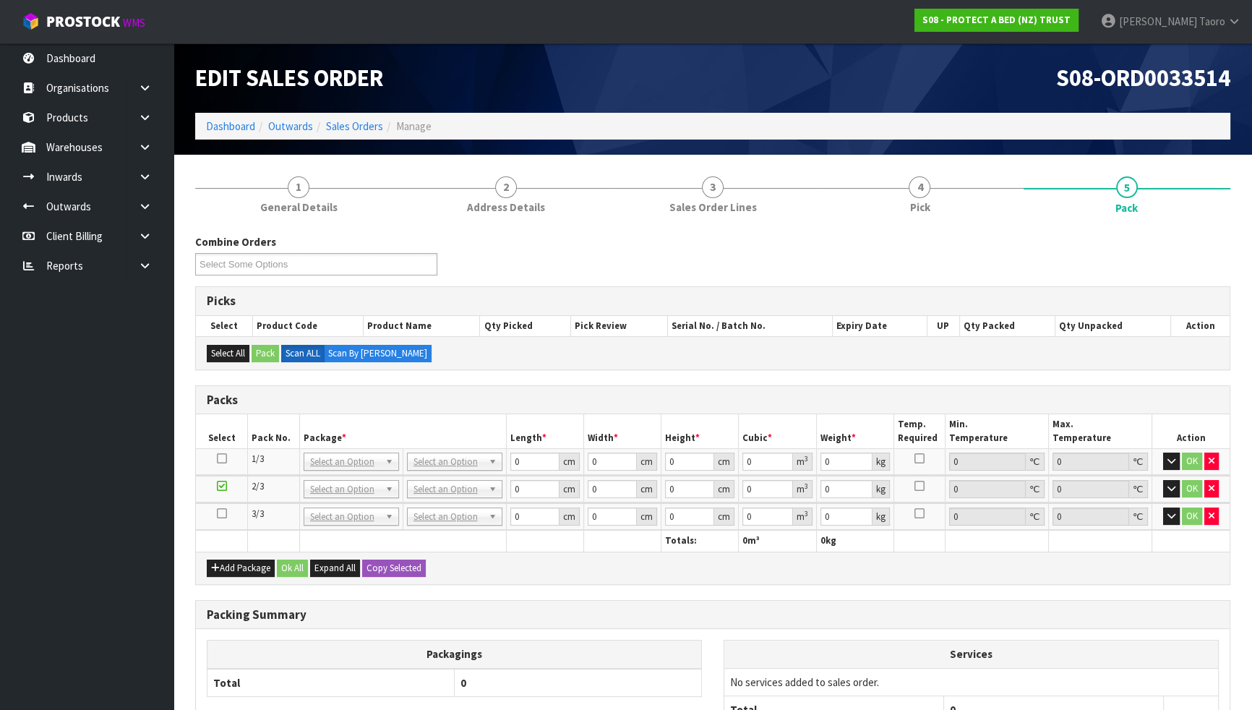
click at [425, 470] on td "No Packaging Cartons PLT GEN120 (1200 X 1000) PLT ONE WAY SKID CHEP HIRE PALLET…" at bounding box center [454, 462] width 103 height 26
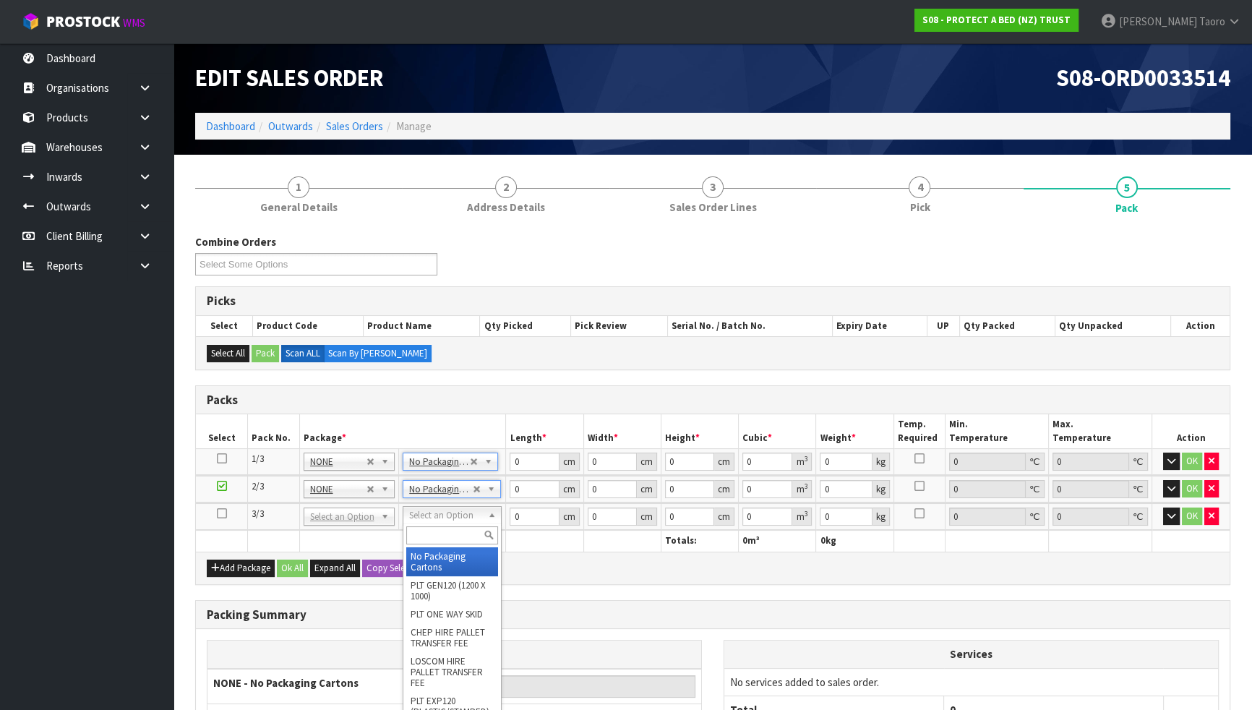
click at [460, 528] on input "text" at bounding box center [452, 535] width 92 height 18
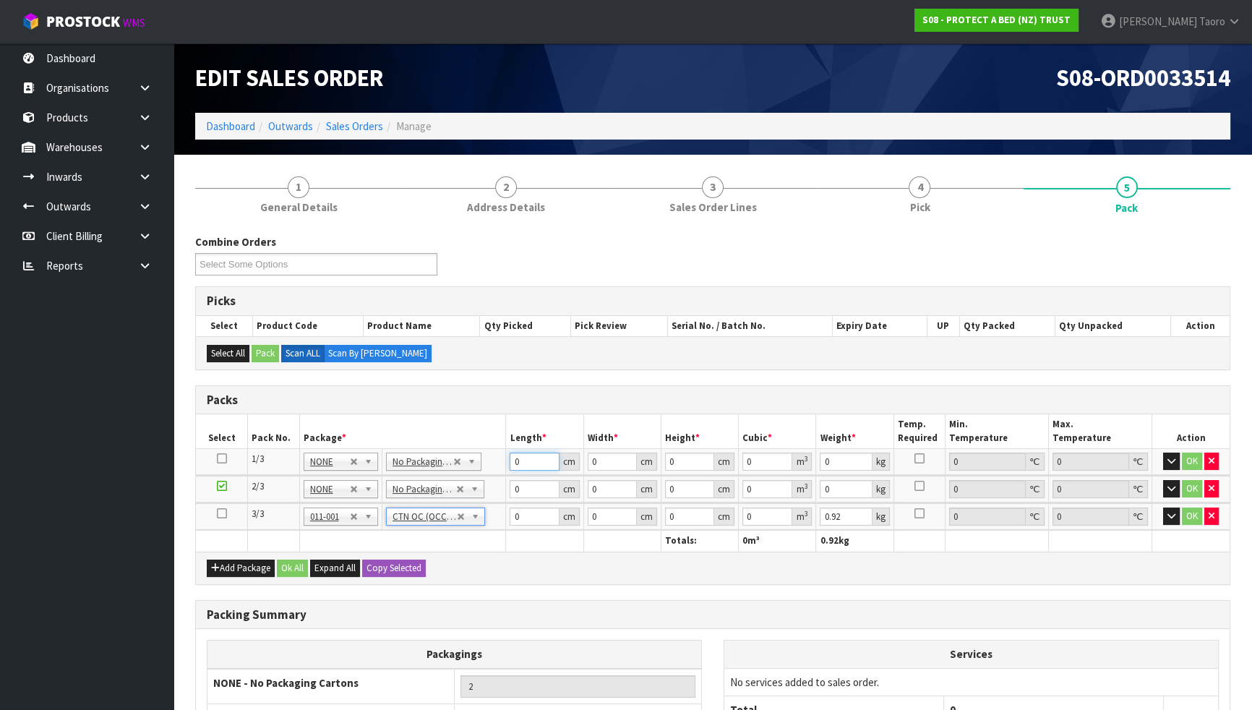
click at [518, 461] on input "0" at bounding box center [534, 462] width 49 height 18
click at [531, 513] on input "28" at bounding box center [534, 517] width 49 height 18
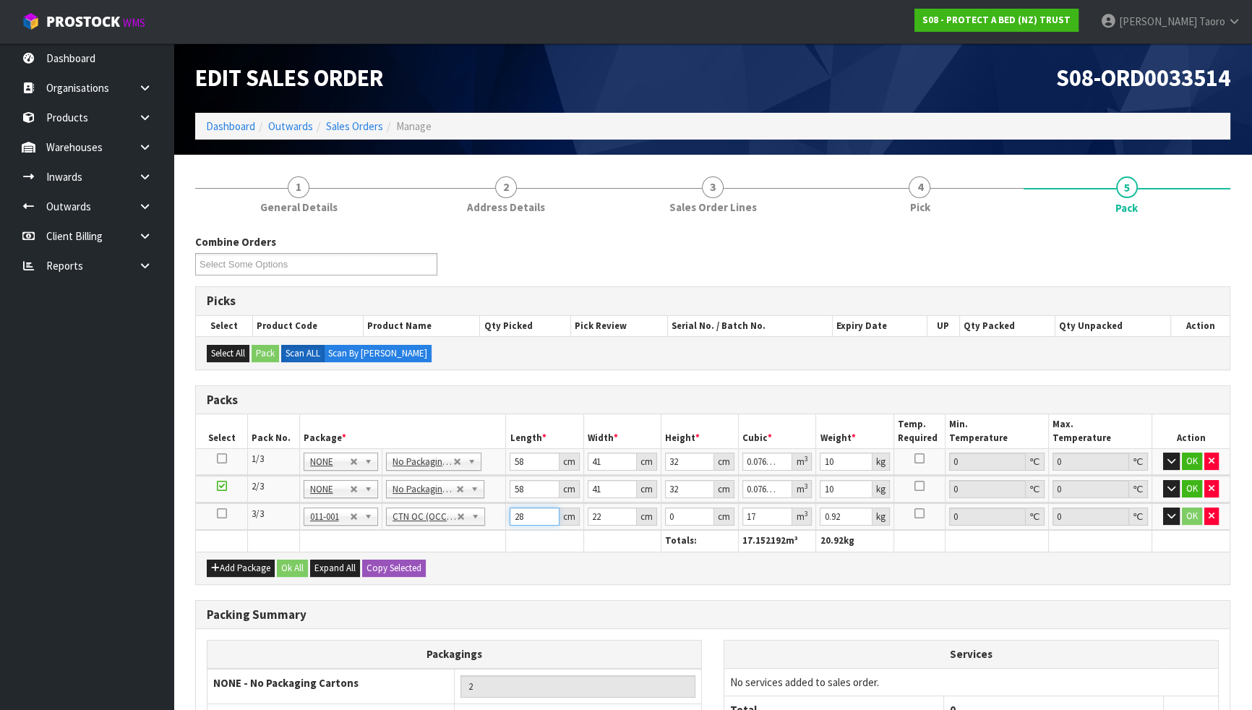
click at [531, 513] on input "28" at bounding box center [534, 517] width 49 height 18
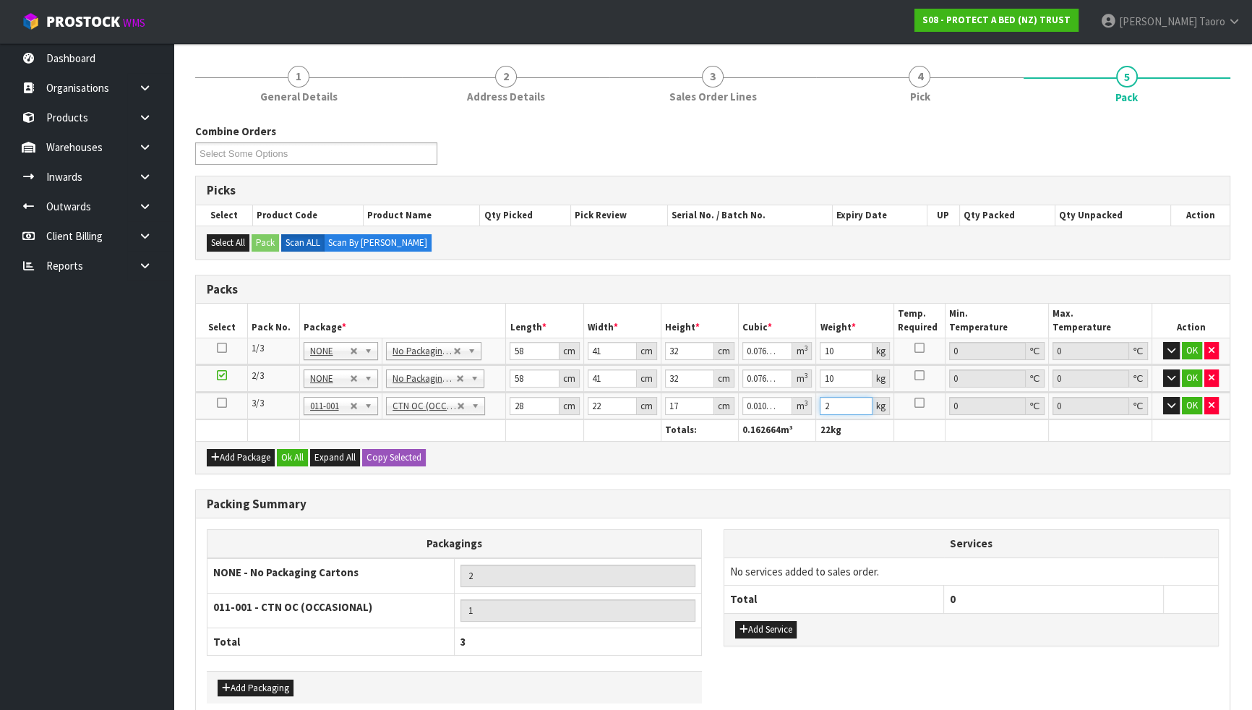
scroll to position [181, 0]
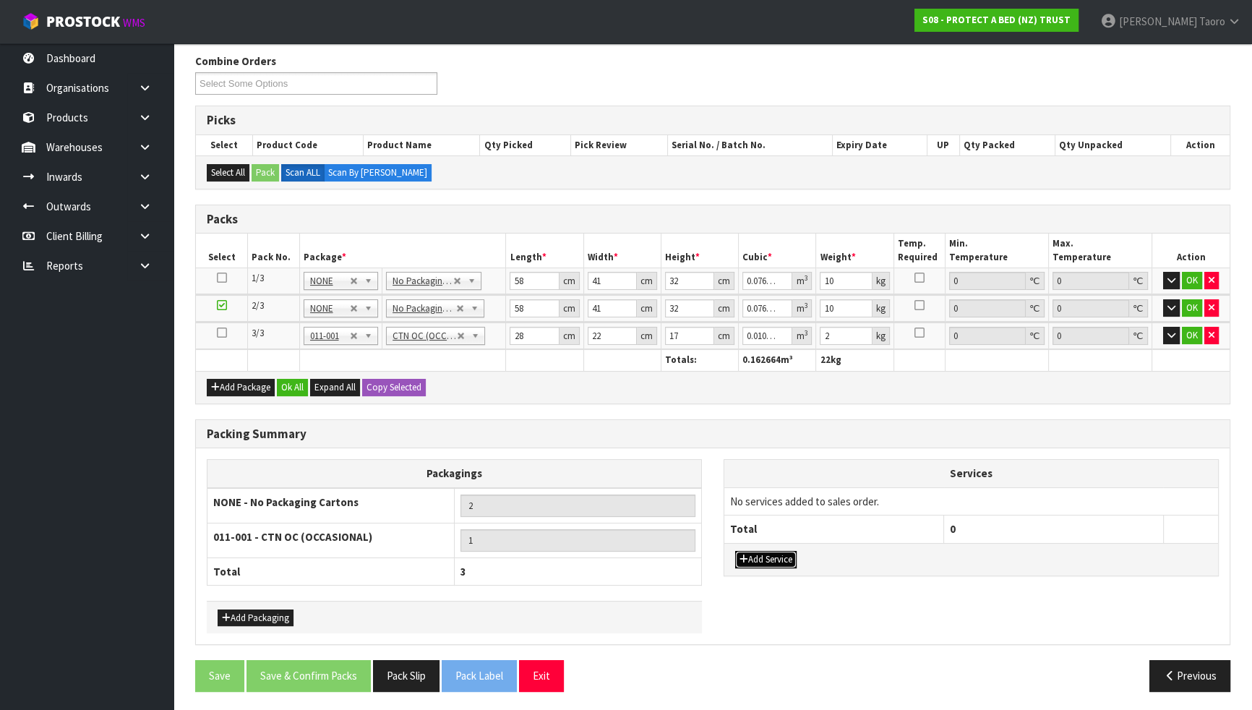
drag, startPoint x: 789, startPoint y: 560, endPoint x: 784, endPoint y: 532, distance: 28.5
click at [789, 557] on button "Add Service" at bounding box center [765, 559] width 61 height 17
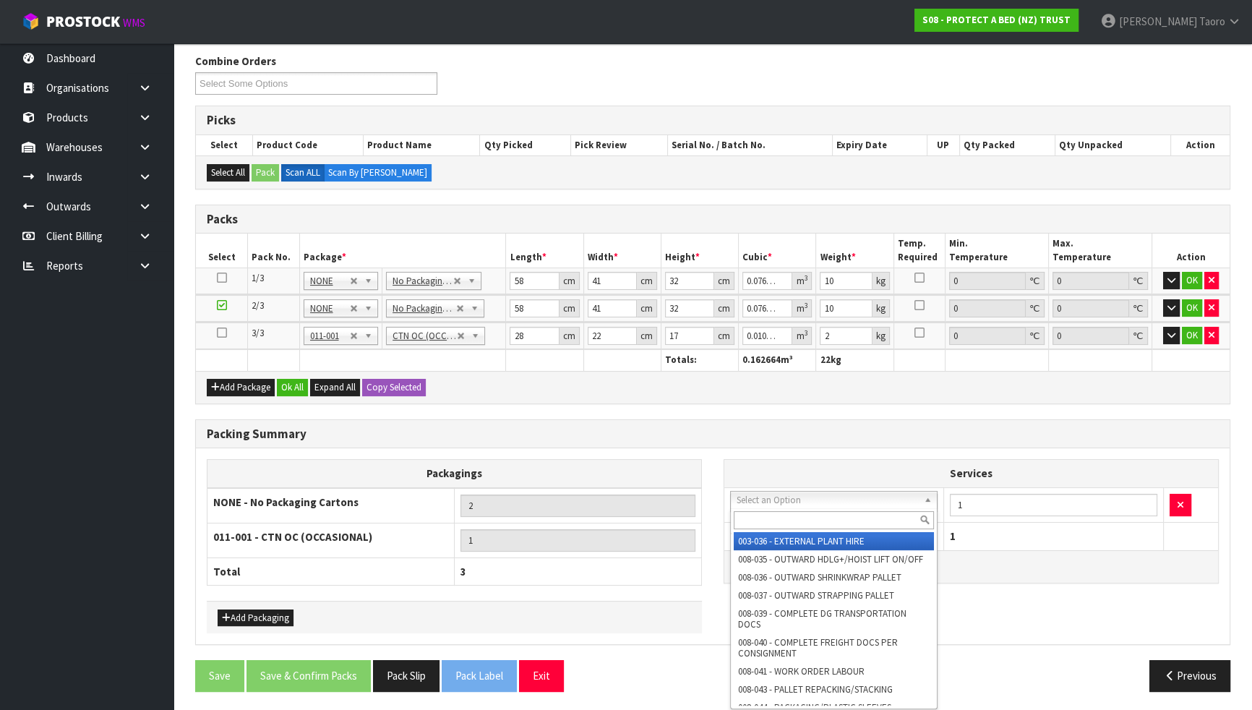
click at [791, 512] on input "text" at bounding box center [834, 520] width 200 height 18
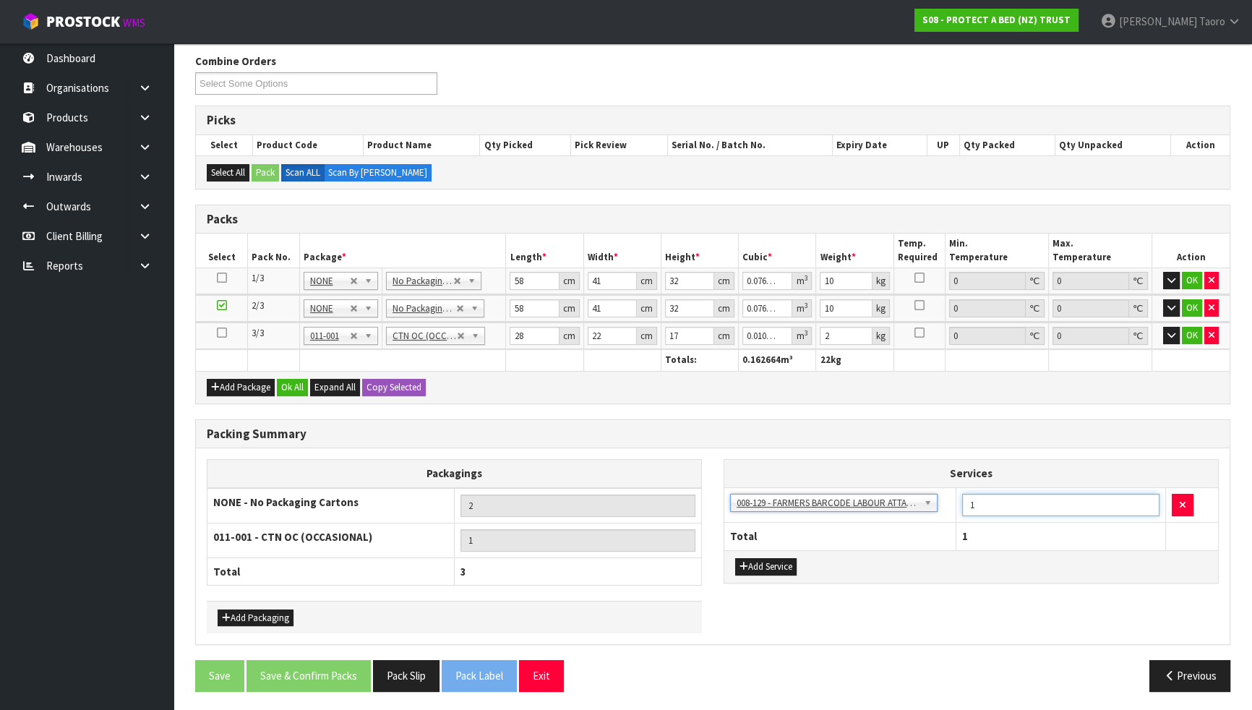
click at [983, 497] on input "1" at bounding box center [1060, 505] width 197 height 22
drag, startPoint x: 299, startPoint y: 382, endPoint x: 281, endPoint y: 456, distance: 75.8
click at [298, 383] on button "Ok All" at bounding box center [292, 387] width 31 height 17
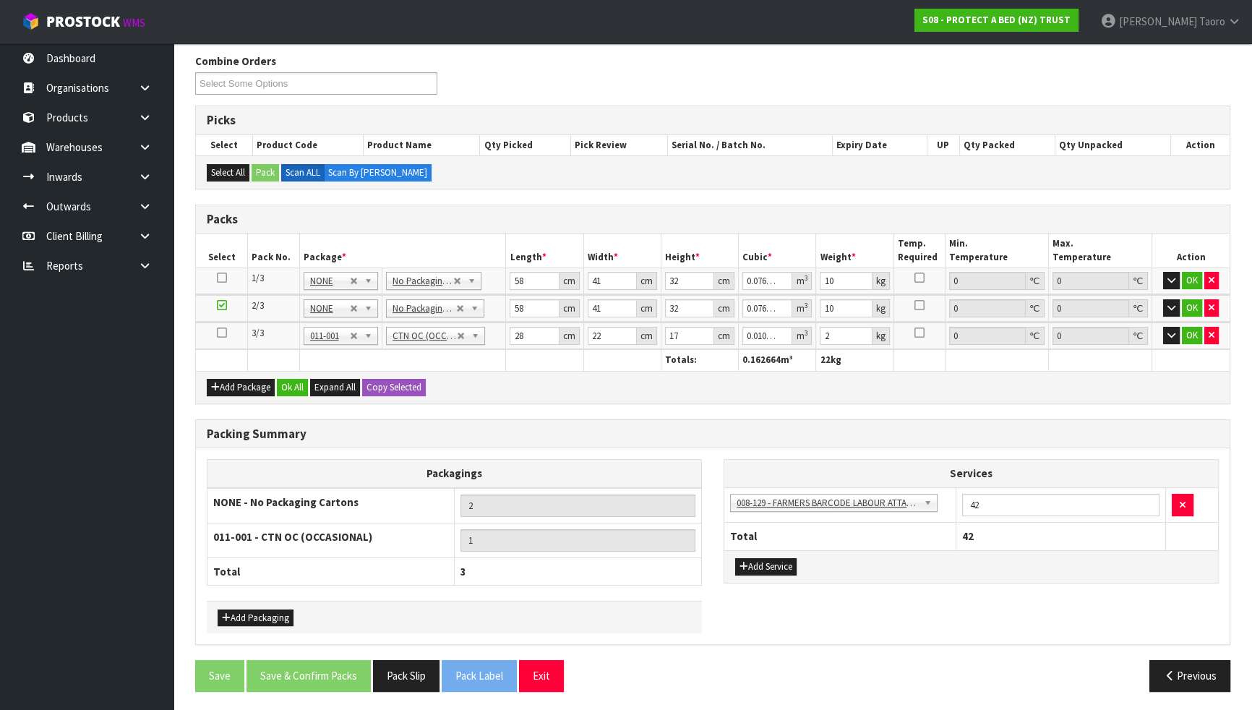
scroll to position [177, 0]
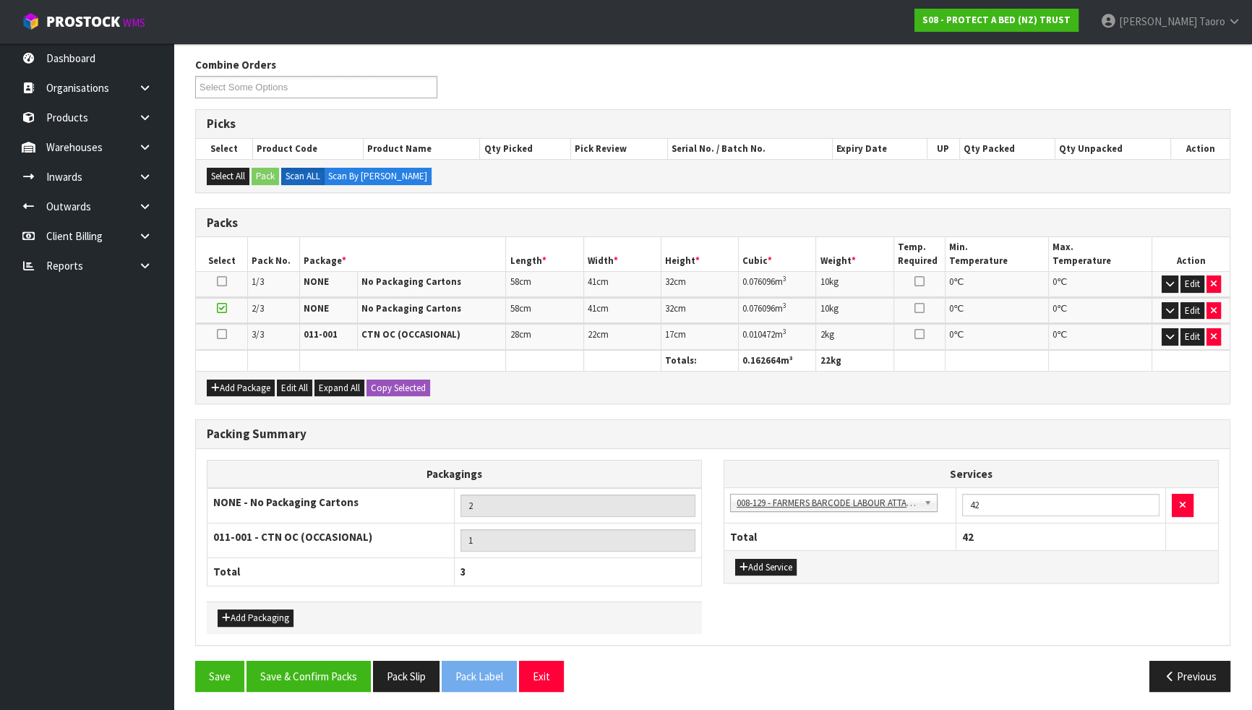
click at [301, 620] on div "Packing Summary Packagings NONE - No Packaging Cartons 2 011-001 - CTN OC (OCCA…" at bounding box center [712, 539] width 1057 height 241
click at [310, 620] on button "Save & Confirm Packs" at bounding box center [309, 676] width 124 height 31
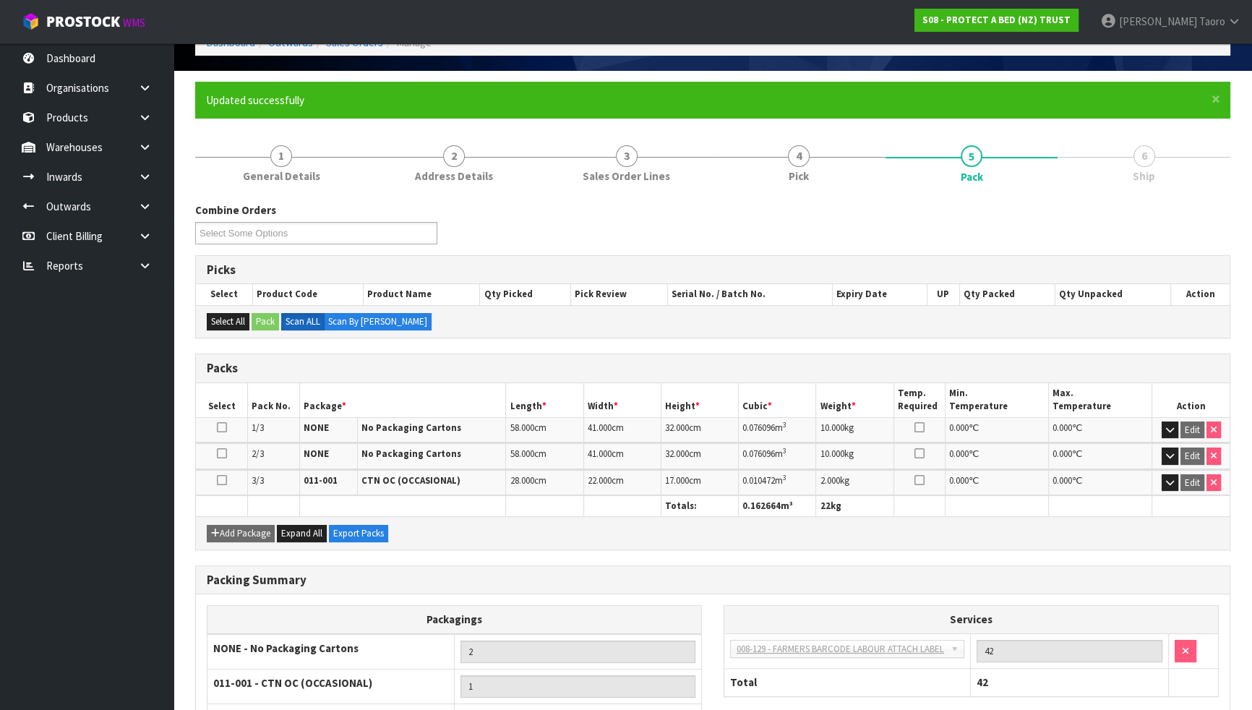
scroll to position [197, 0]
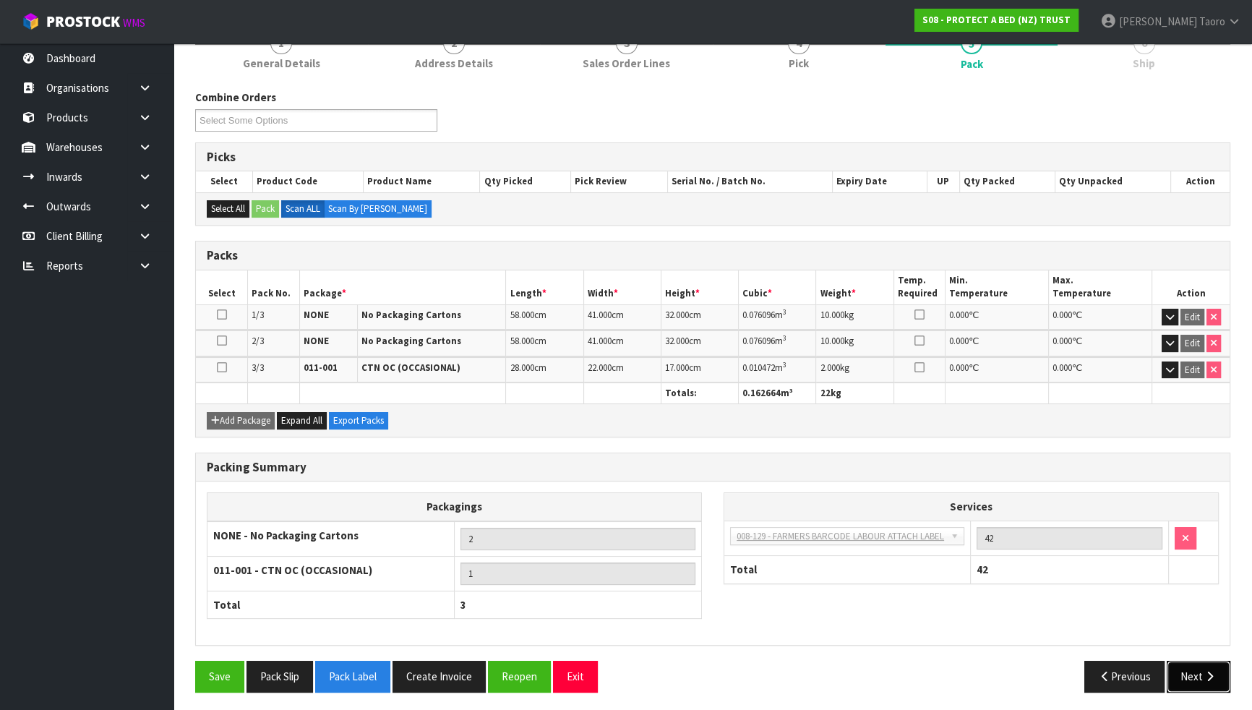
click at [1224, 620] on button "Next" at bounding box center [1199, 676] width 64 height 31
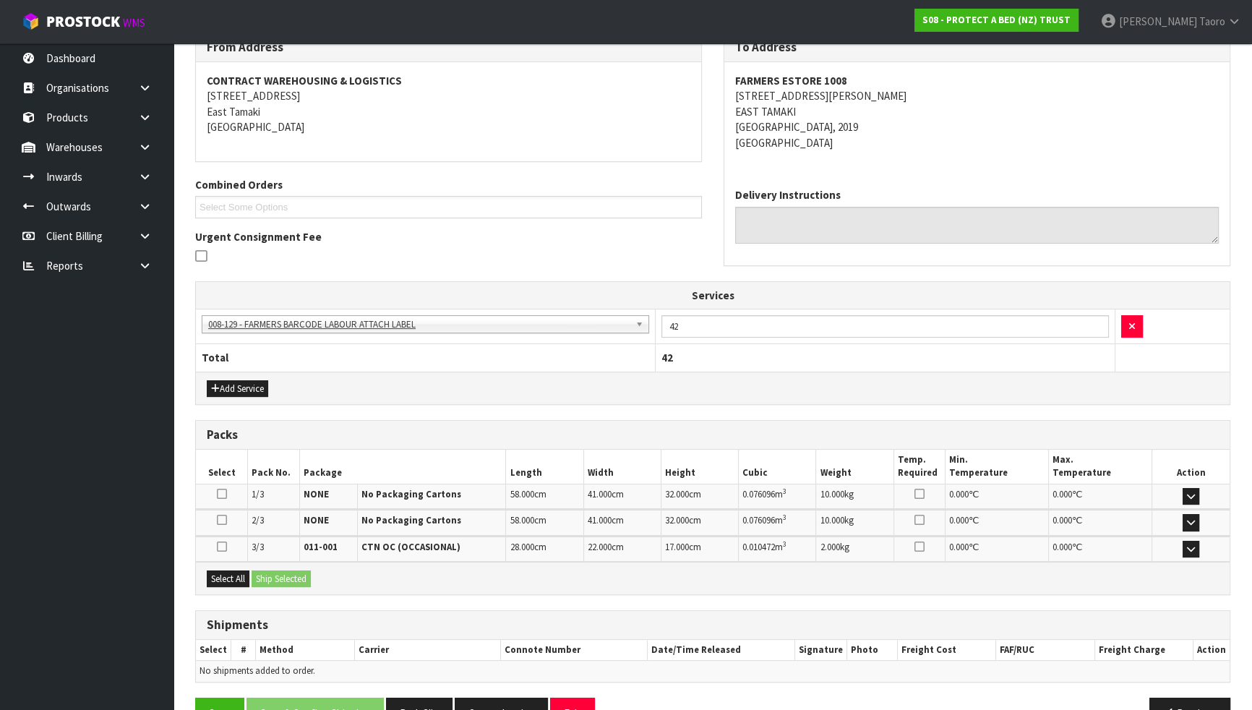
scroll to position [291, 0]
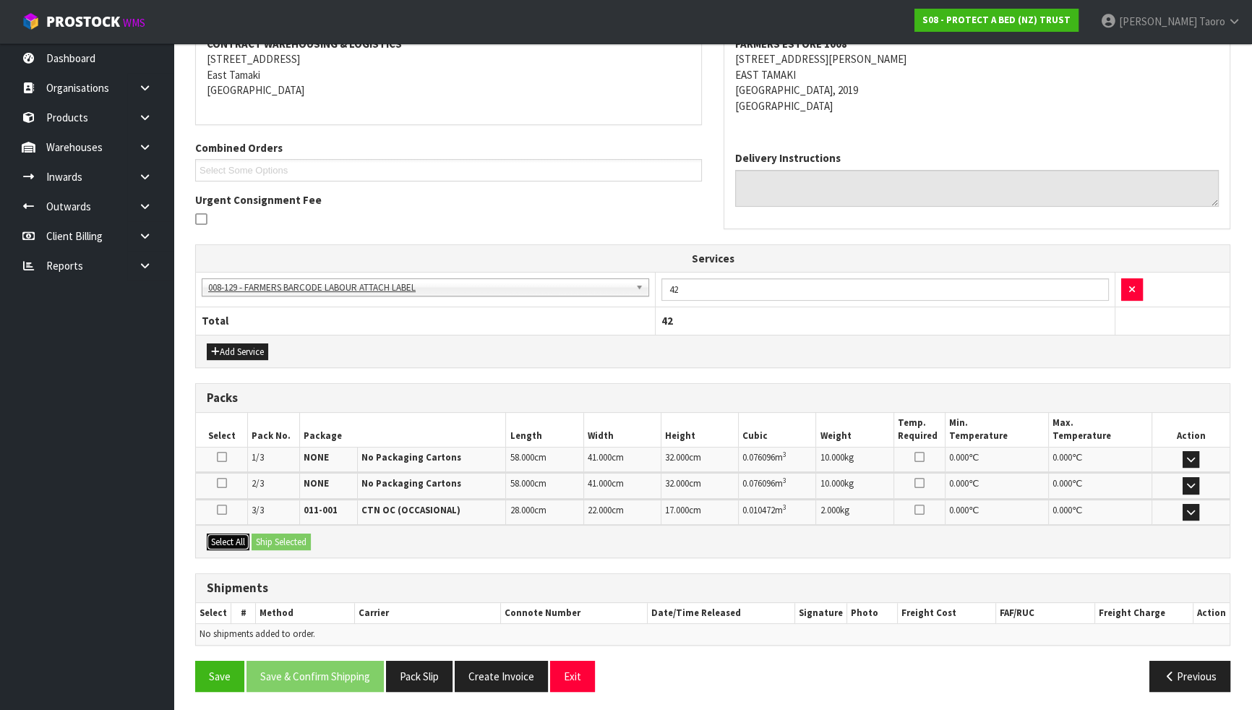
click at [239, 542] on button "Select All" at bounding box center [228, 542] width 43 height 17
click at [273, 541] on button "Ship Selected" at bounding box center [281, 542] width 59 height 17
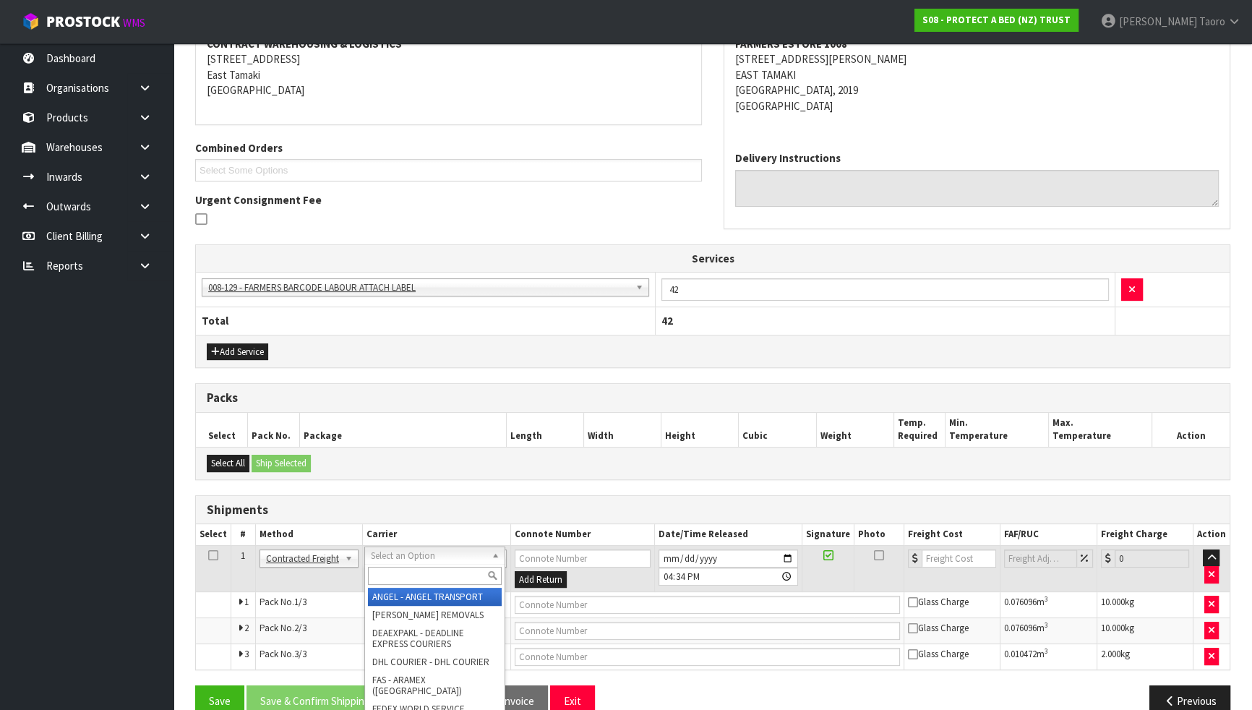
click at [441, 575] on input "text" at bounding box center [435, 576] width 134 height 18
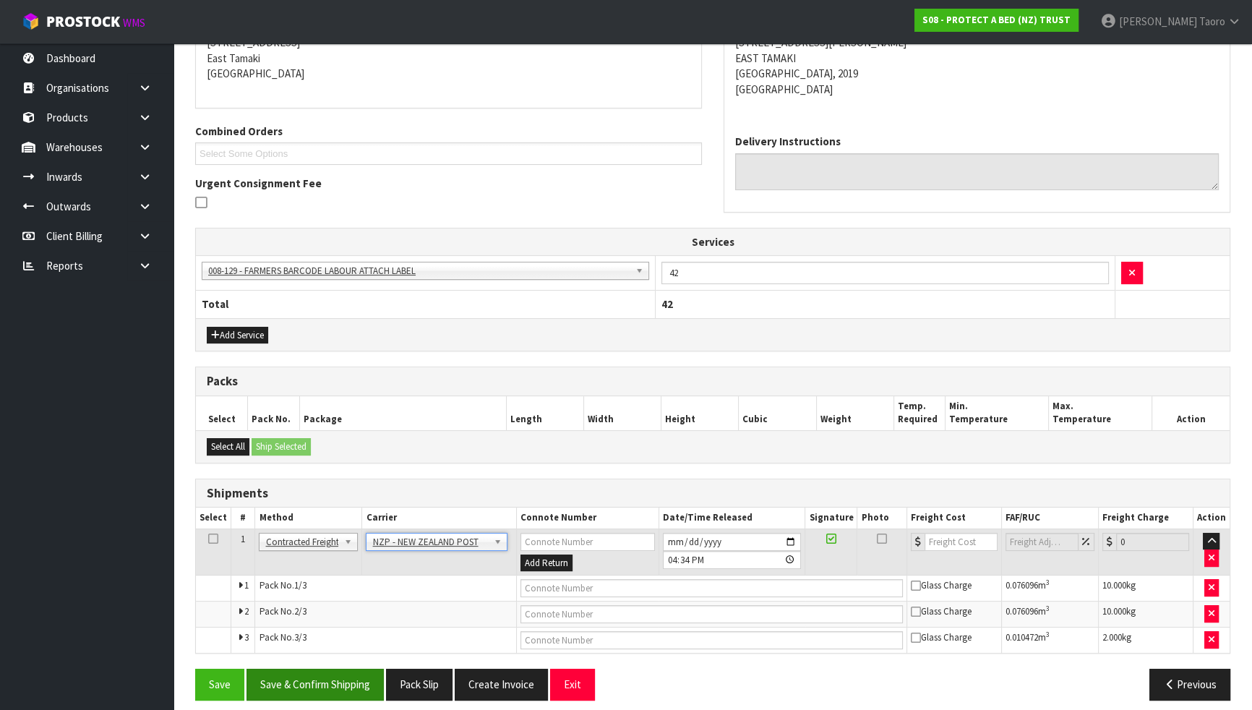
scroll to position [317, 0]
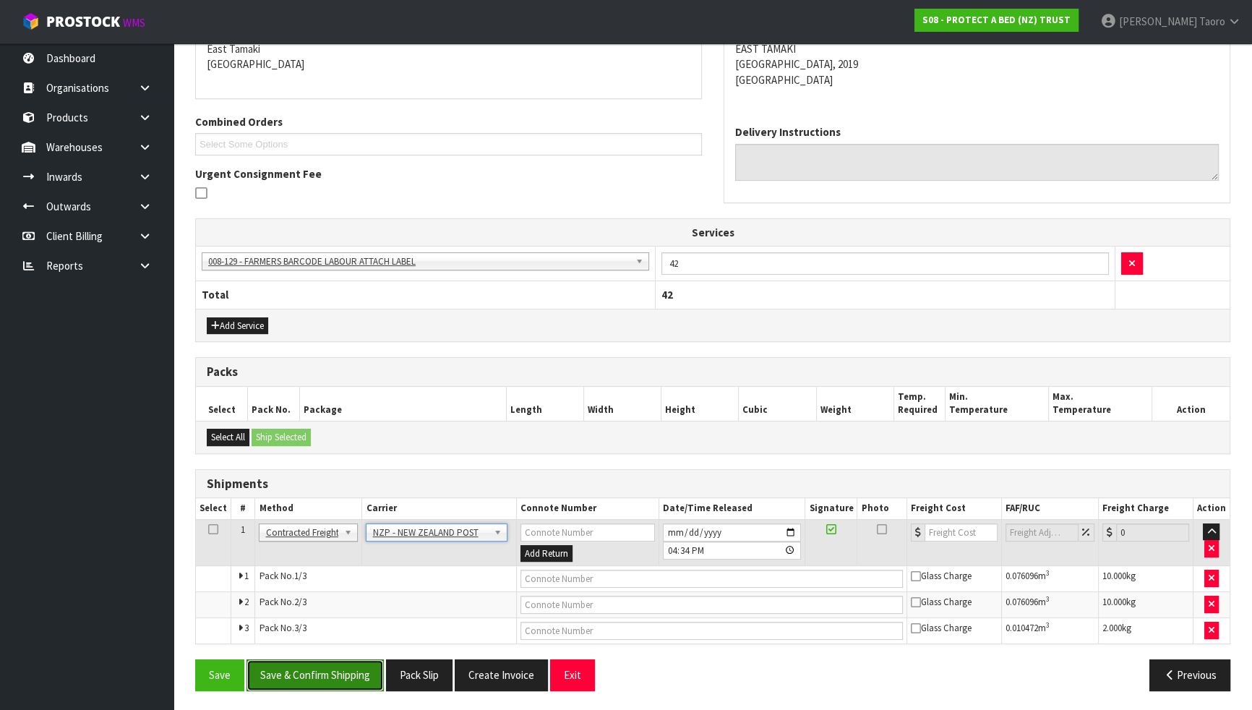
click at [364, 620] on button "Save & Confirm Shipping" at bounding box center [315, 674] width 137 height 31
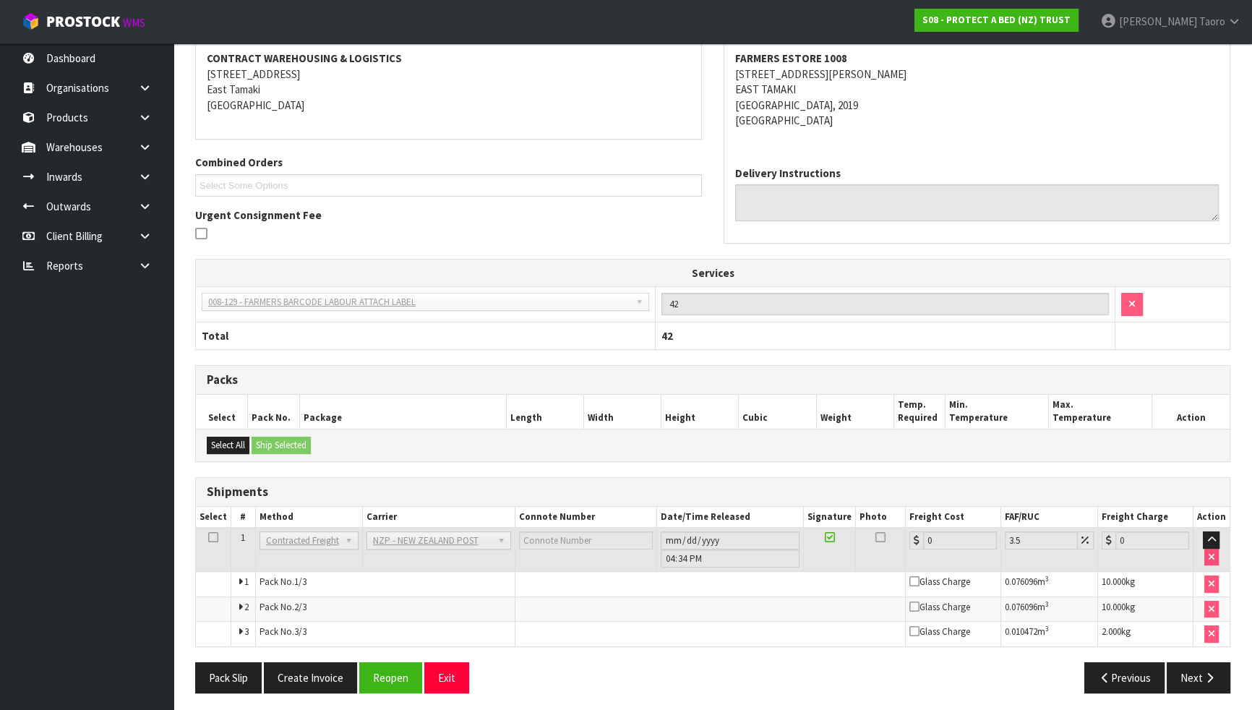
scroll to position [294, 0]
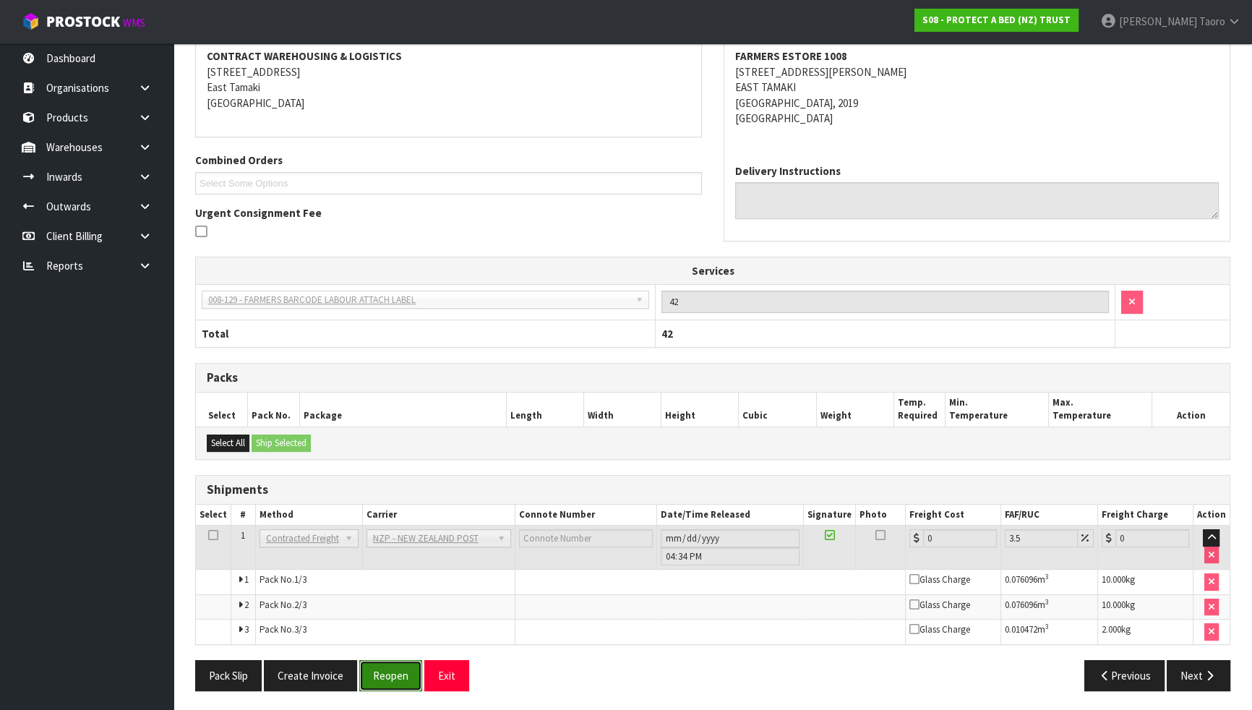
drag, startPoint x: 384, startPoint y: 659, endPoint x: 376, endPoint y: 659, distance: 8.0
click at [384, 620] on button "Reopen" at bounding box center [390, 675] width 63 height 31
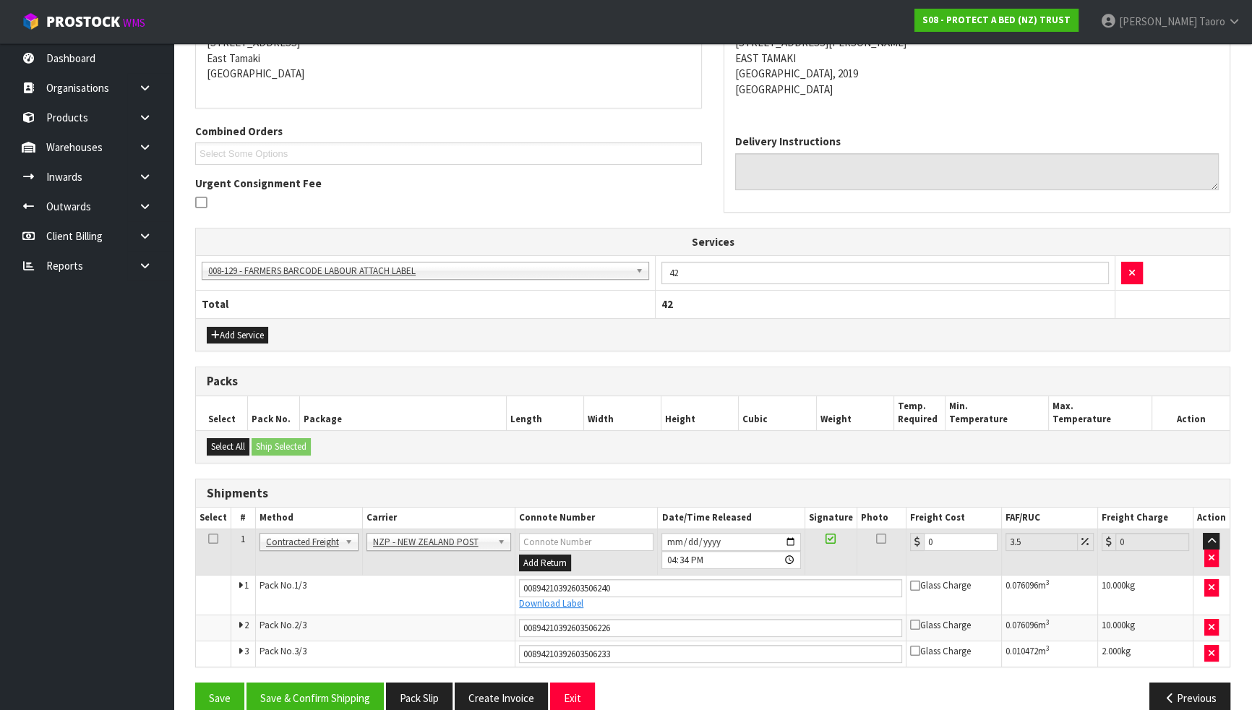
scroll to position [330, 0]
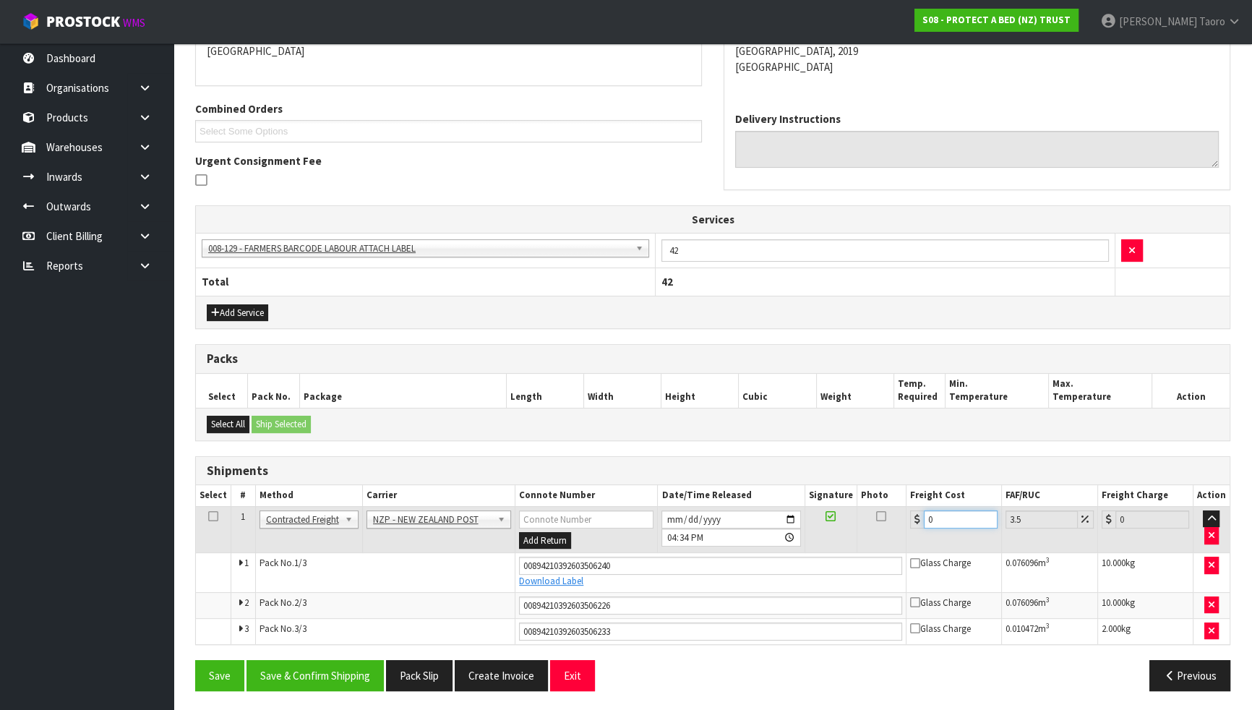
click at [956, 519] on input "0" at bounding box center [961, 519] width 74 height 18
click at [672, 513] on input "[DATE]" at bounding box center [730, 519] width 139 height 18
click at [668, 534] on input "16:34:00.000" at bounding box center [730, 537] width 139 height 18
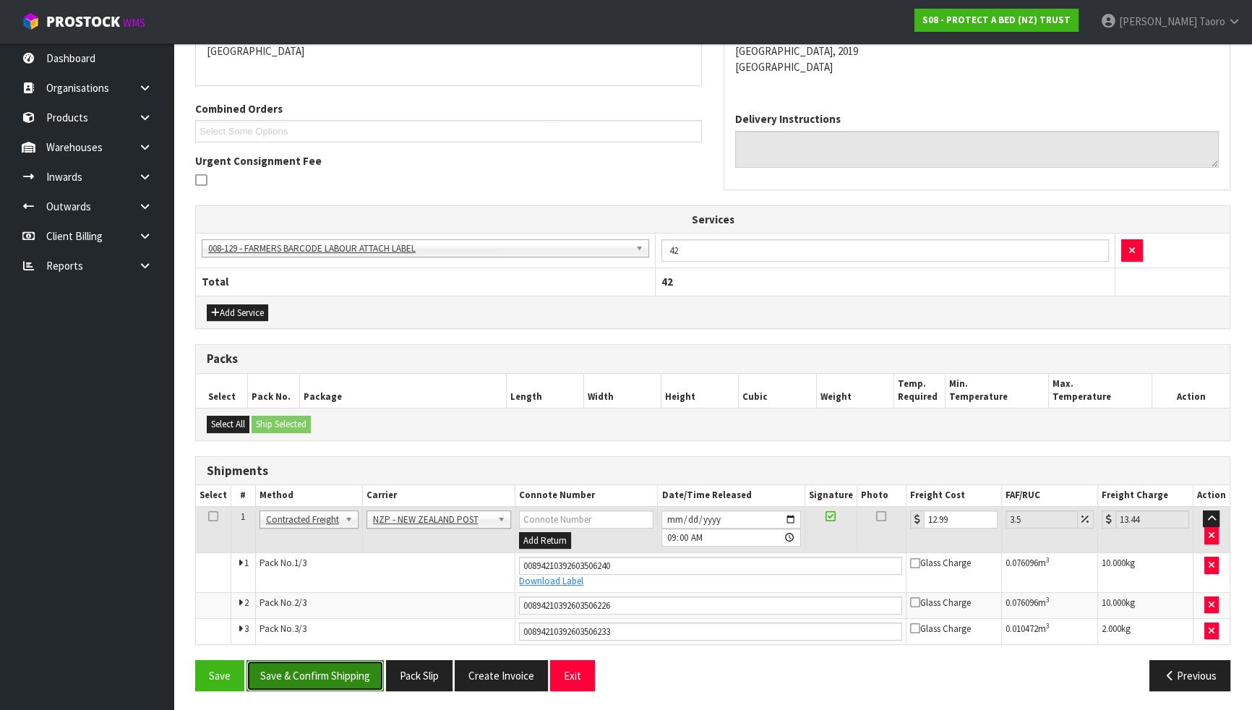
drag, startPoint x: 360, startPoint y: 669, endPoint x: 368, endPoint y: 659, distance: 12.9
click at [360, 620] on button "Save & Confirm Shipping" at bounding box center [315, 675] width 137 height 31
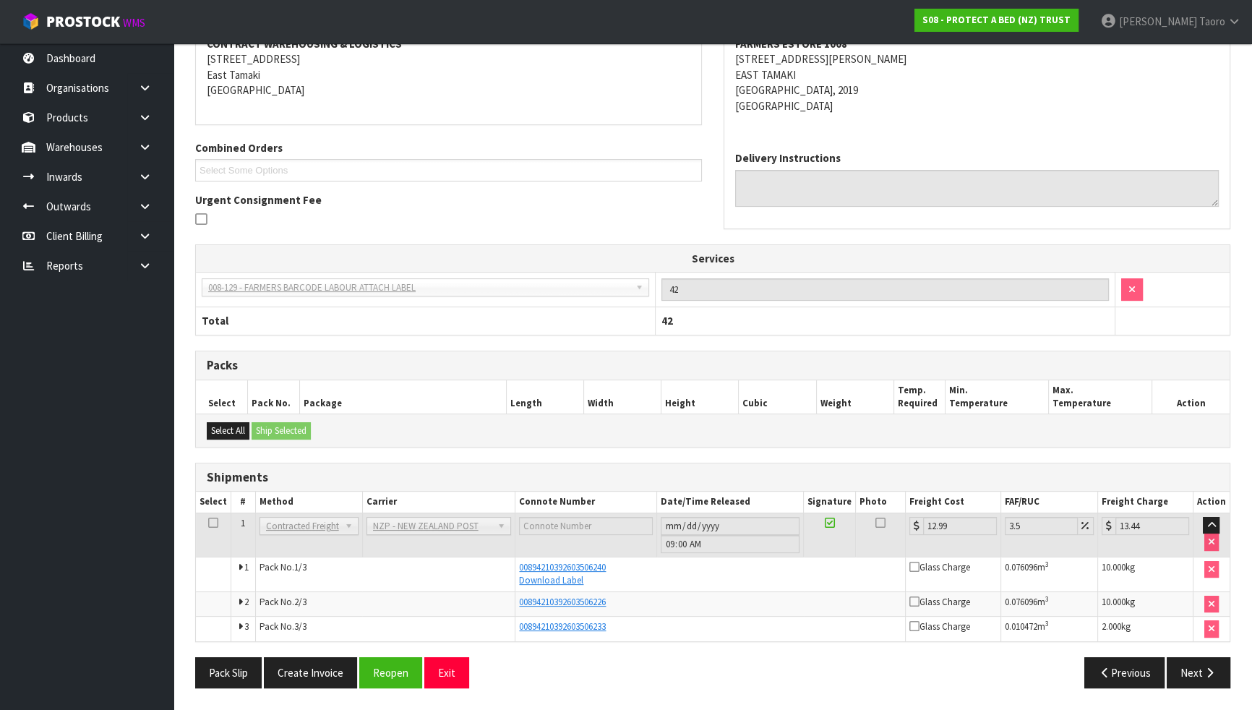
scroll to position [288, 0]
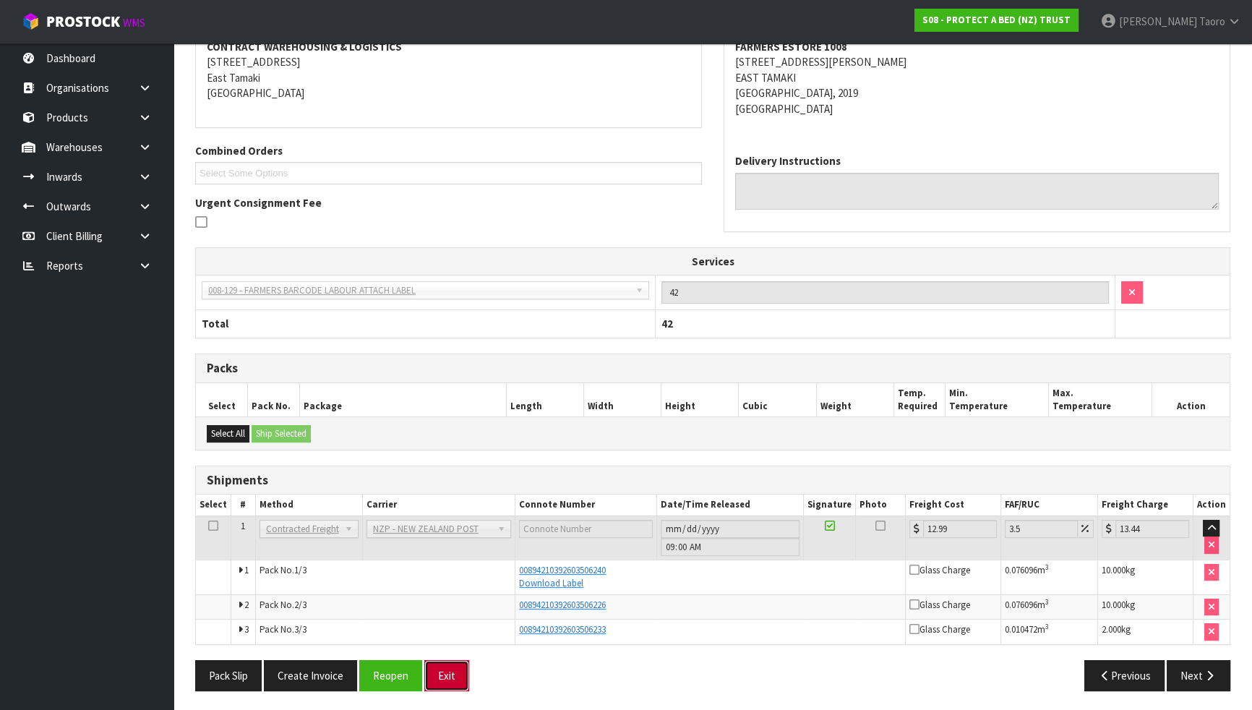
click at [440, 620] on button "Exit" at bounding box center [446, 675] width 45 height 31
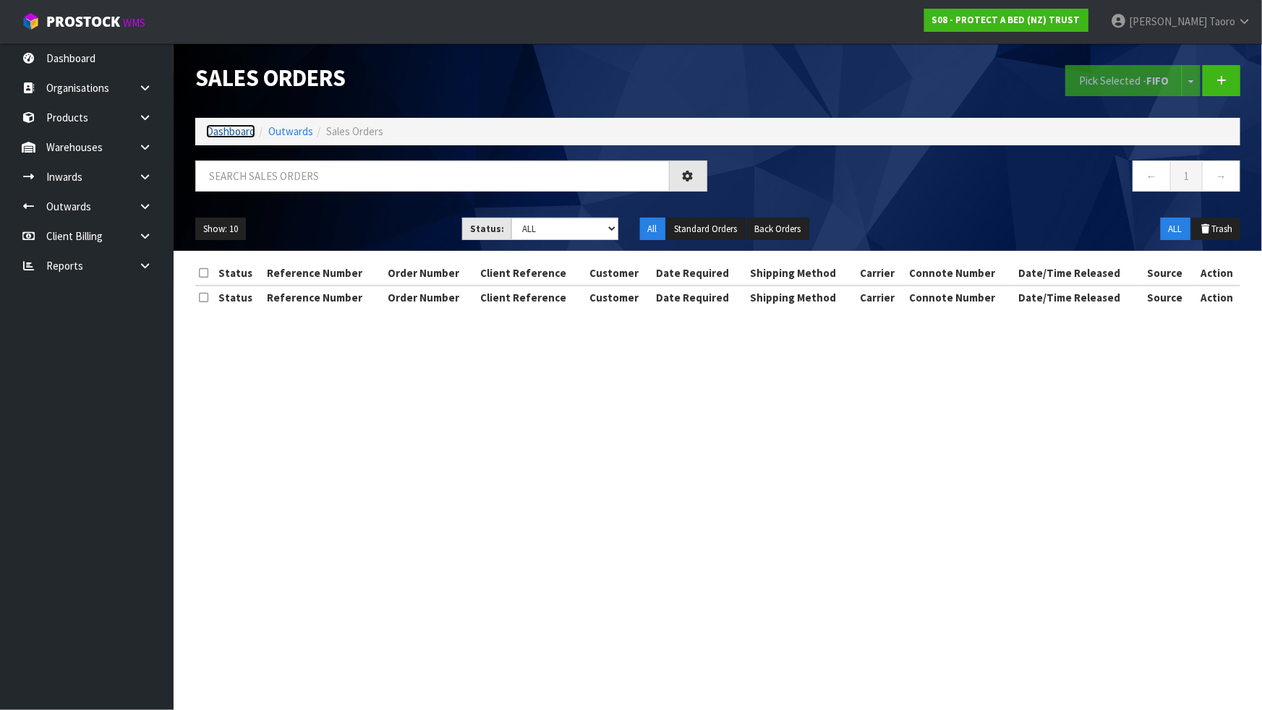
click at [247, 135] on link "Dashboard" at bounding box center [230, 131] width 49 height 14
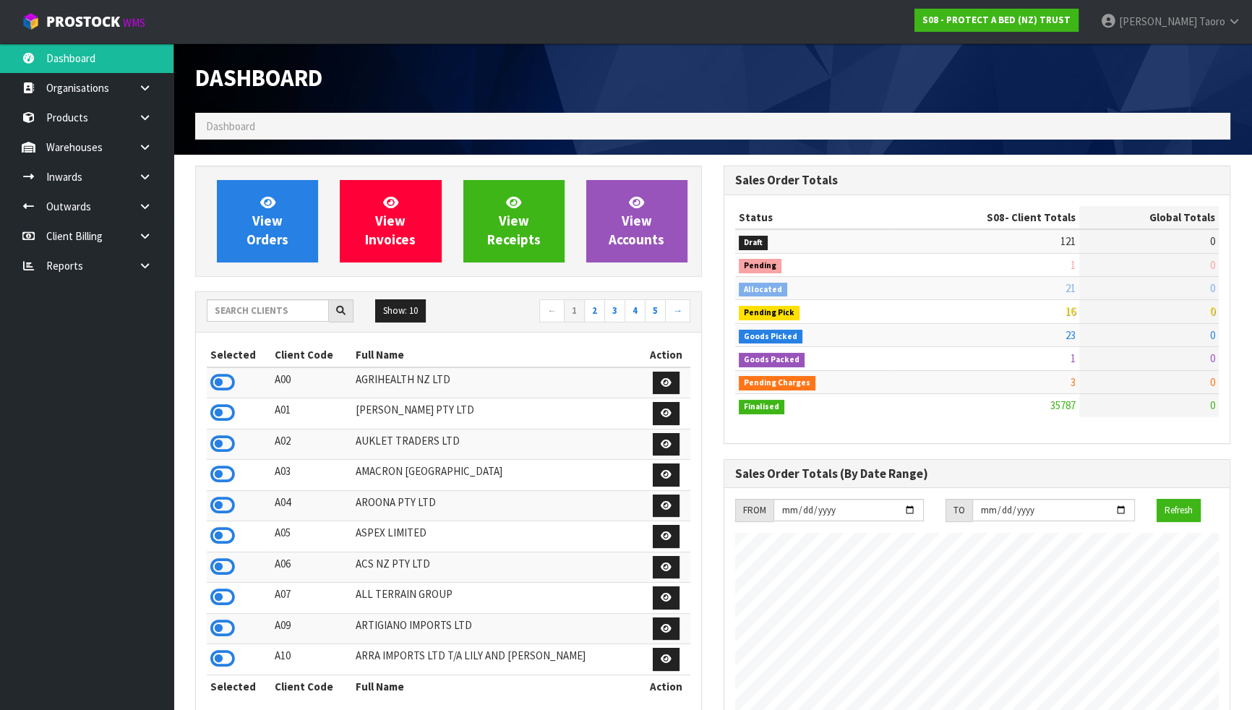
click at [387, 108] on div "Dashboard" at bounding box center [448, 77] width 528 height 69
click at [288, 239] on link "View Orders" at bounding box center [267, 221] width 101 height 82
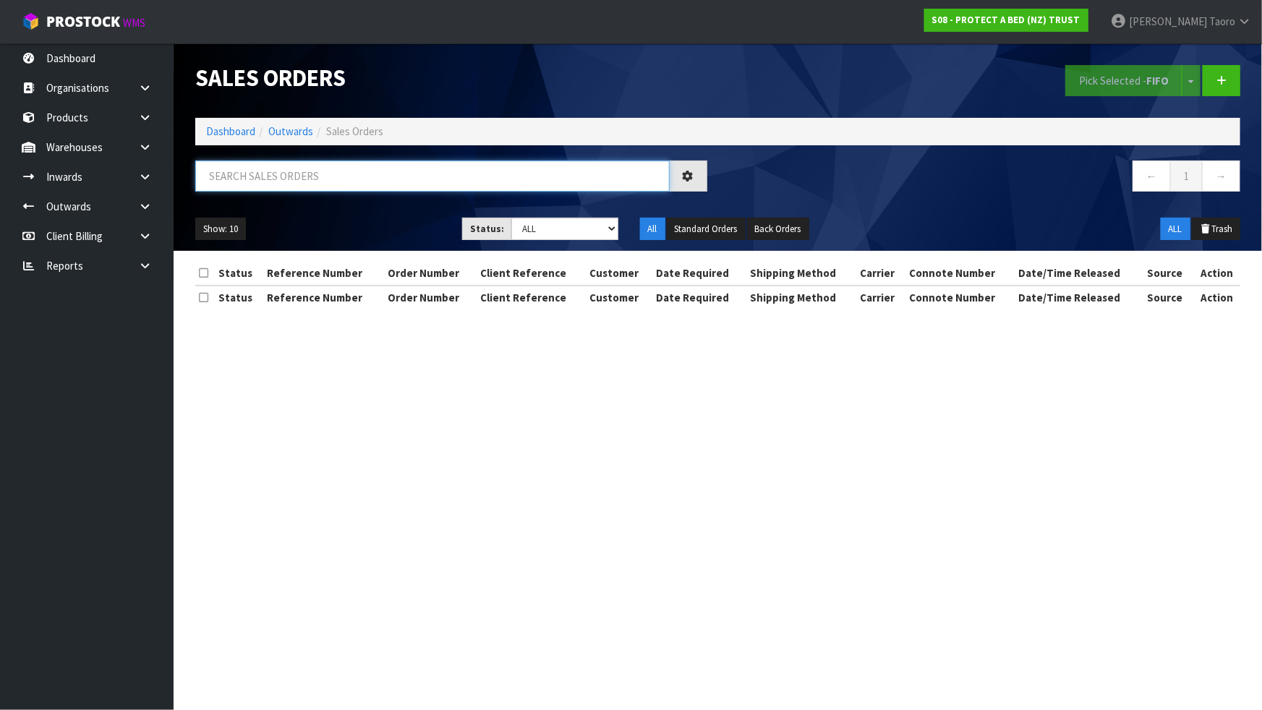
click at [296, 181] on input "text" at bounding box center [432, 175] width 474 height 31
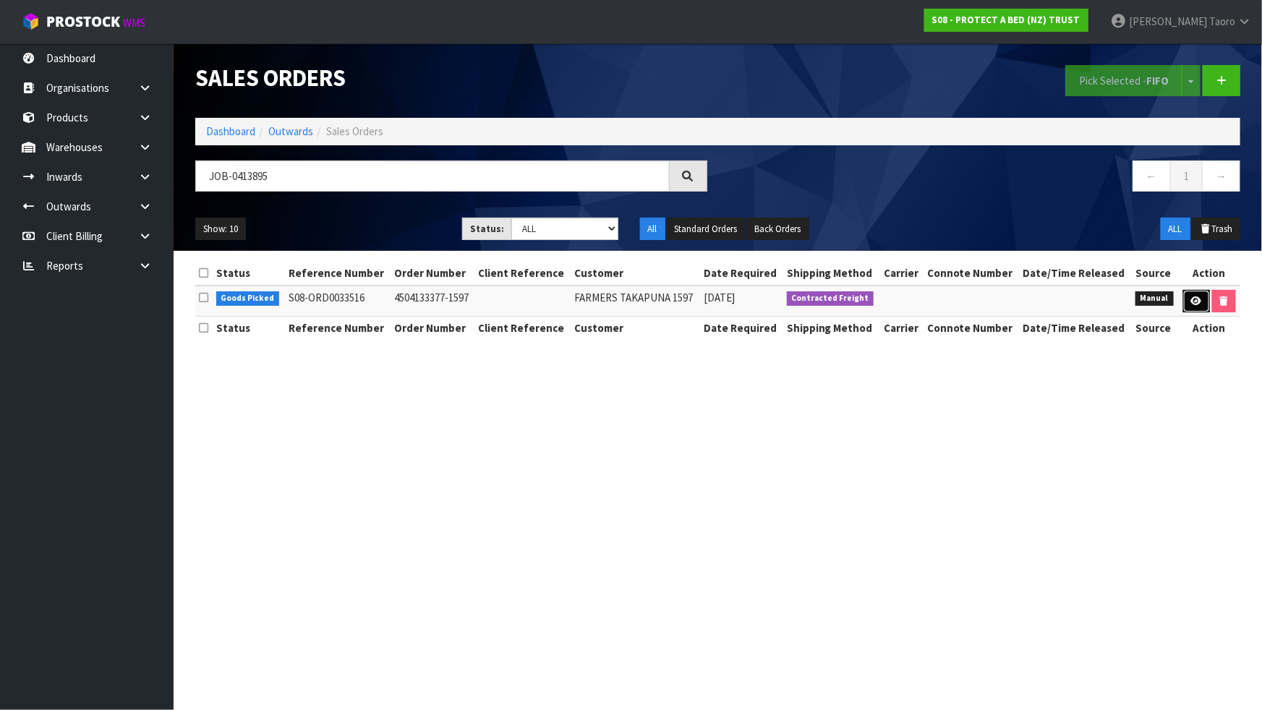
click at [1186, 299] on link at bounding box center [1196, 301] width 27 height 23
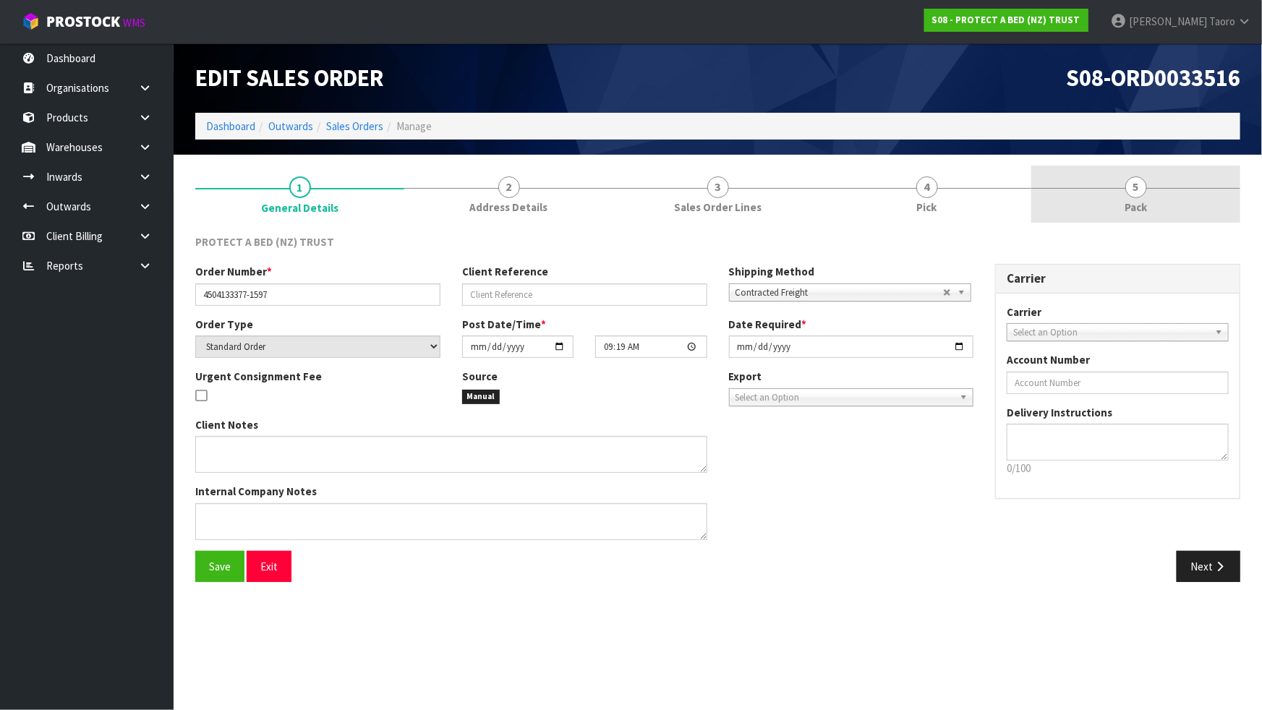
click at [1158, 198] on link "5 Pack" at bounding box center [1135, 194] width 209 height 57
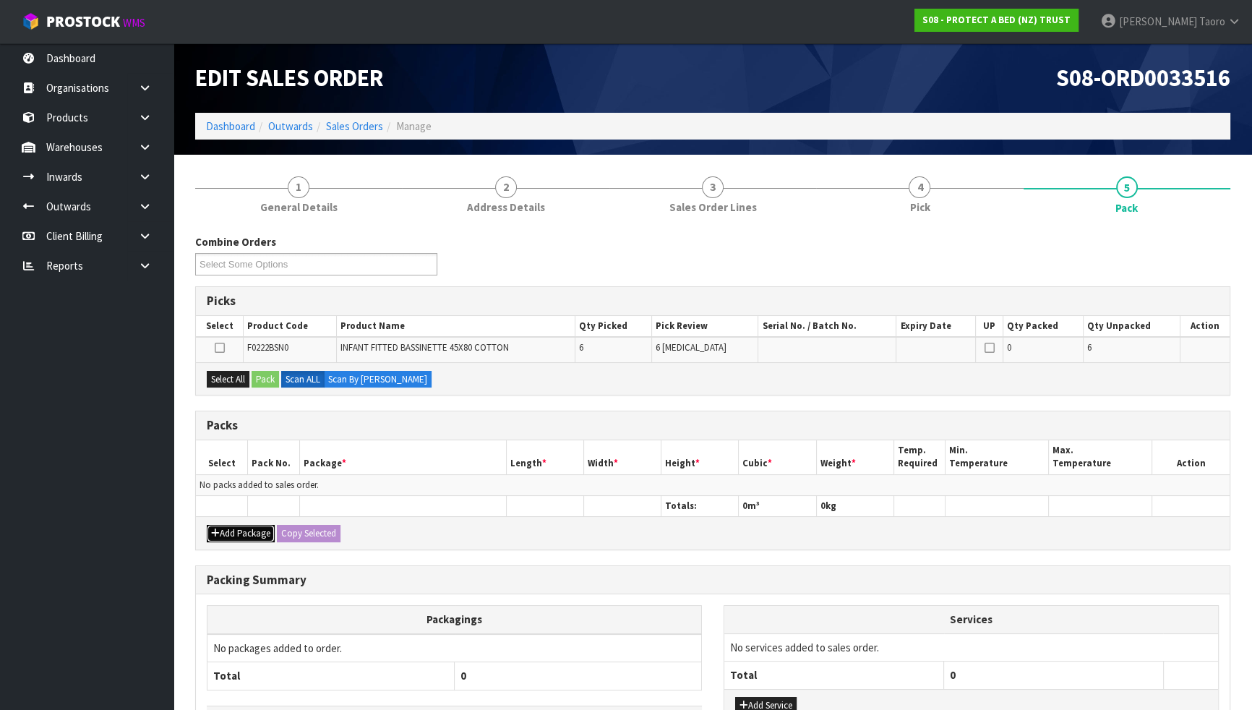
click at [232, 531] on button "Add Package" at bounding box center [241, 533] width 68 height 17
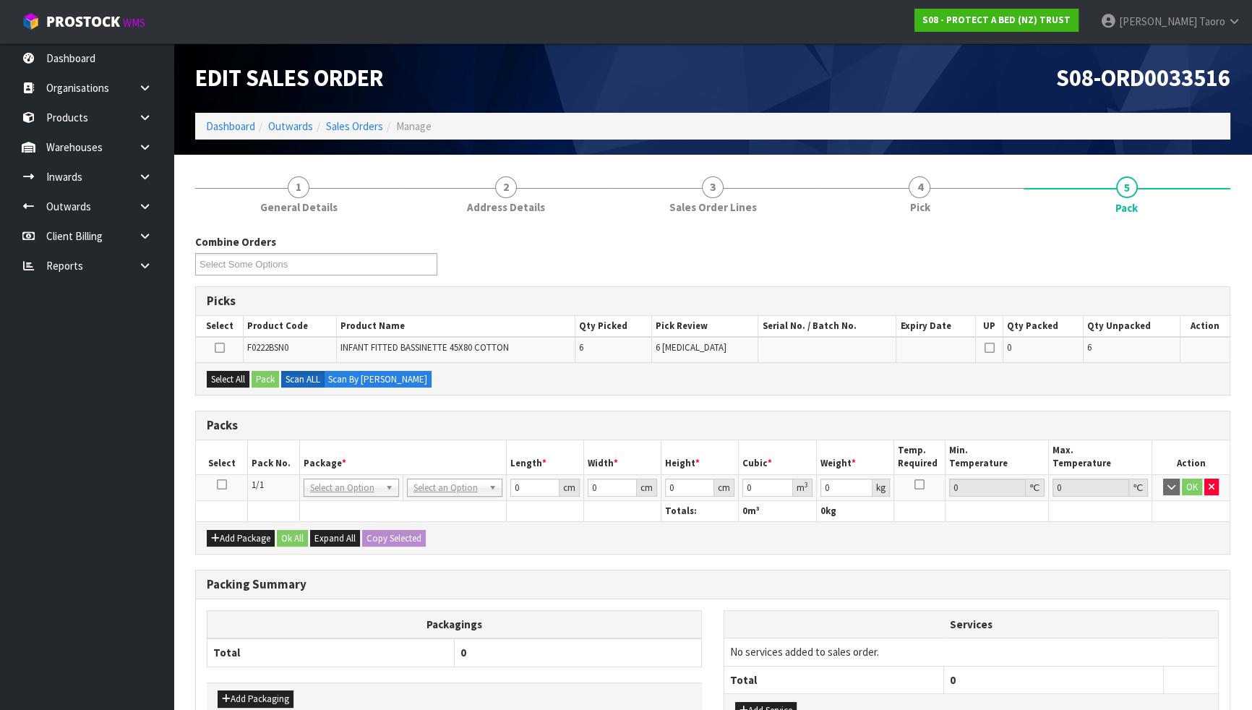
click at [224, 484] on icon at bounding box center [222, 484] width 10 height 1
click at [241, 377] on button "Select All" at bounding box center [228, 379] width 43 height 17
click at [265, 378] on button "Pack" at bounding box center [265, 379] width 27 height 17
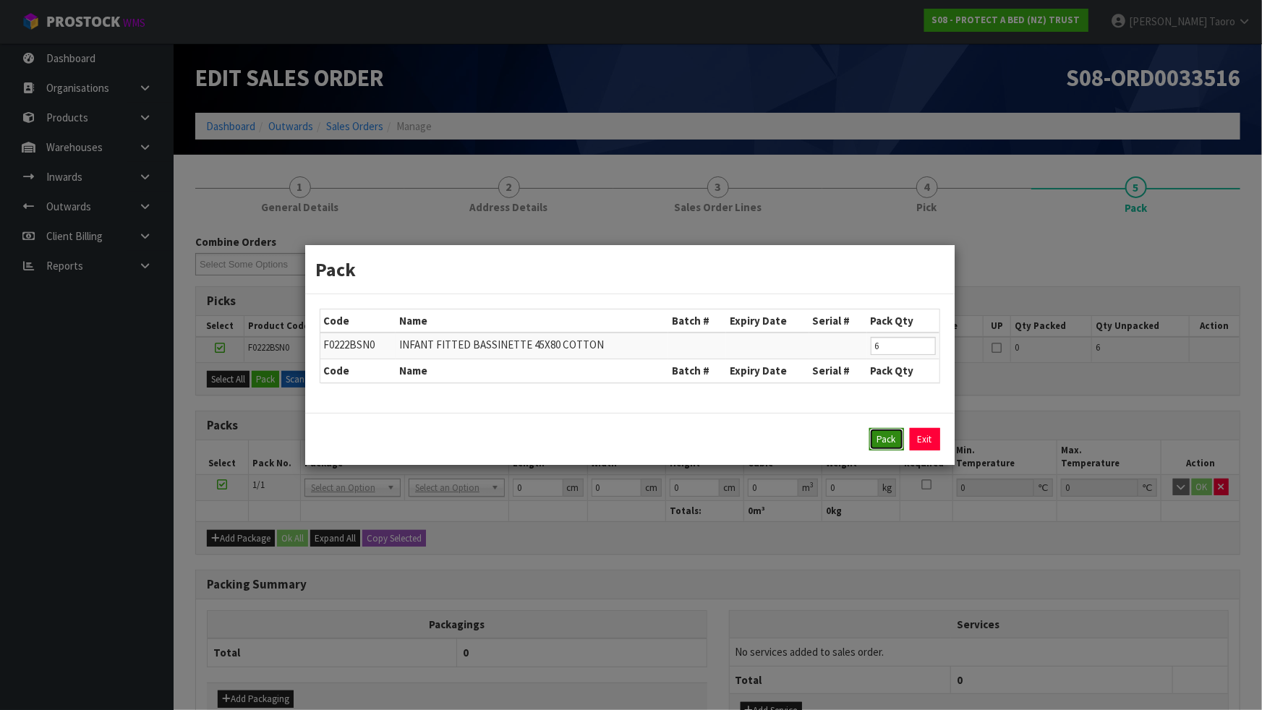
drag, startPoint x: 897, startPoint y: 434, endPoint x: 630, endPoint y: 467, distance: 269.5
click at [896, 434] on button "Pack" at bounding box center [886, 439] width 35 height 23
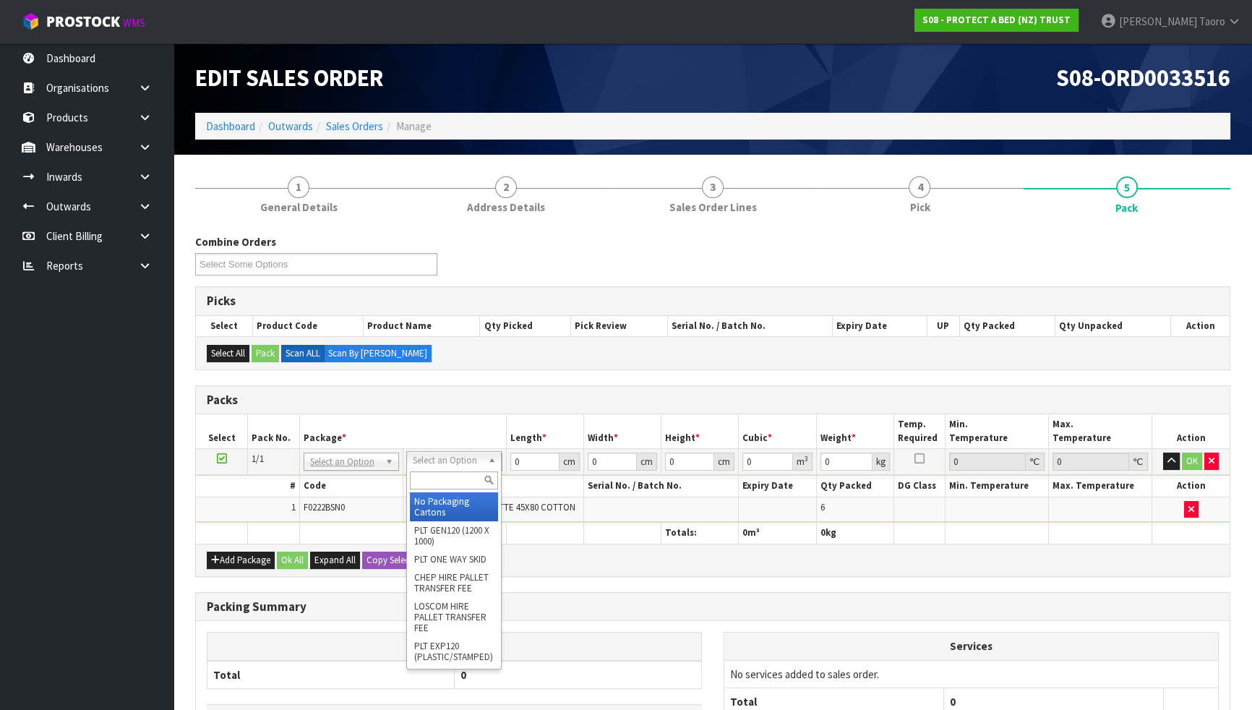
click at [448, 479] on input "text" at bounding box center [454, 480] width 88 height 18
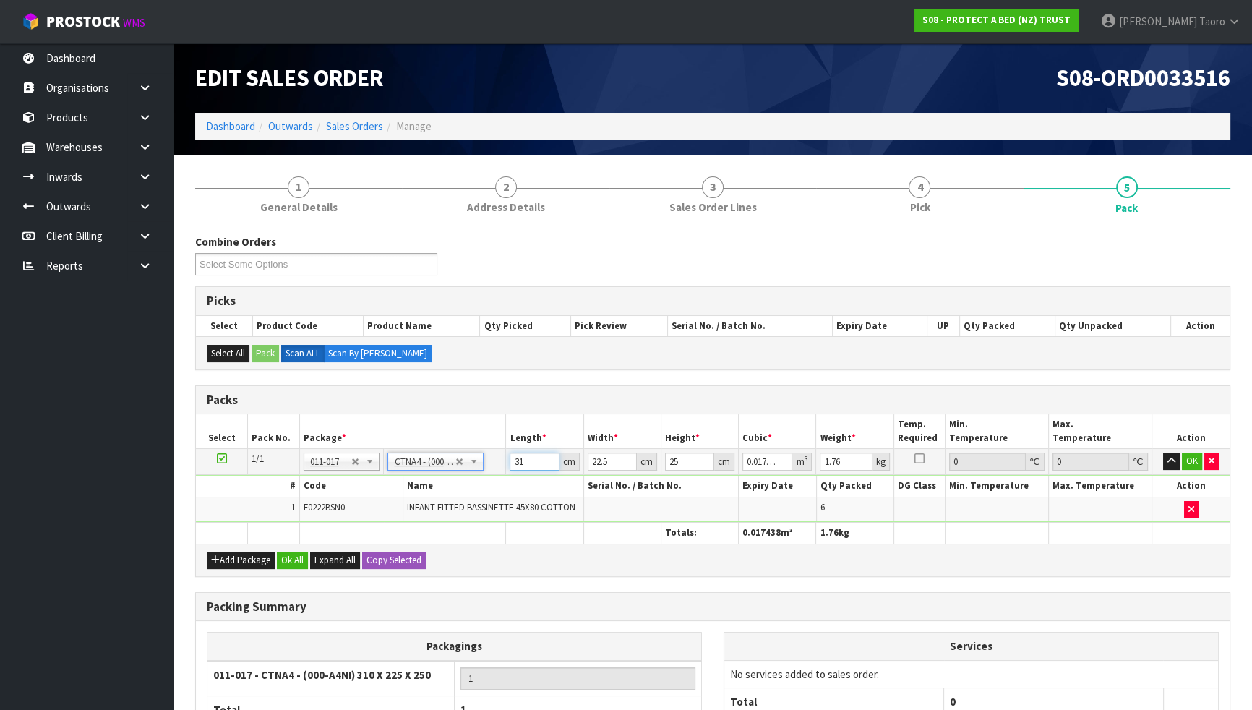
click at [523, 461] on input "31" at bounding box center [534, 462] width 49 height 18
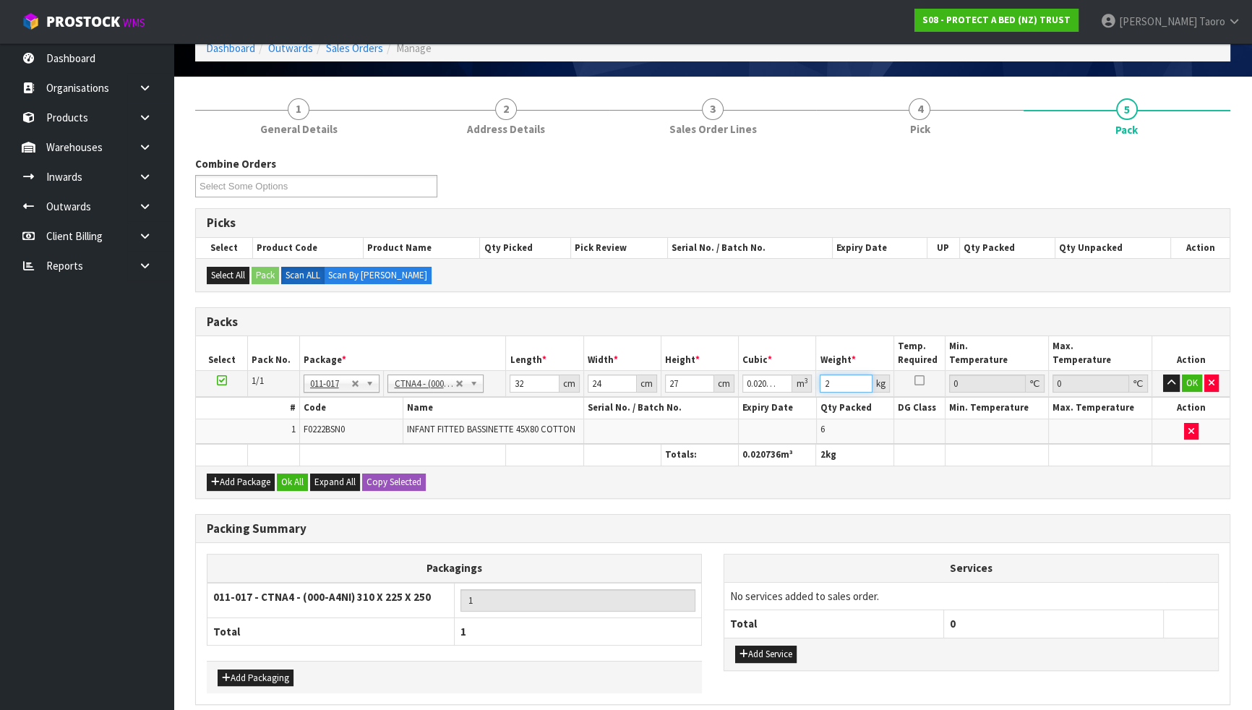
scroll to position [137, 0]
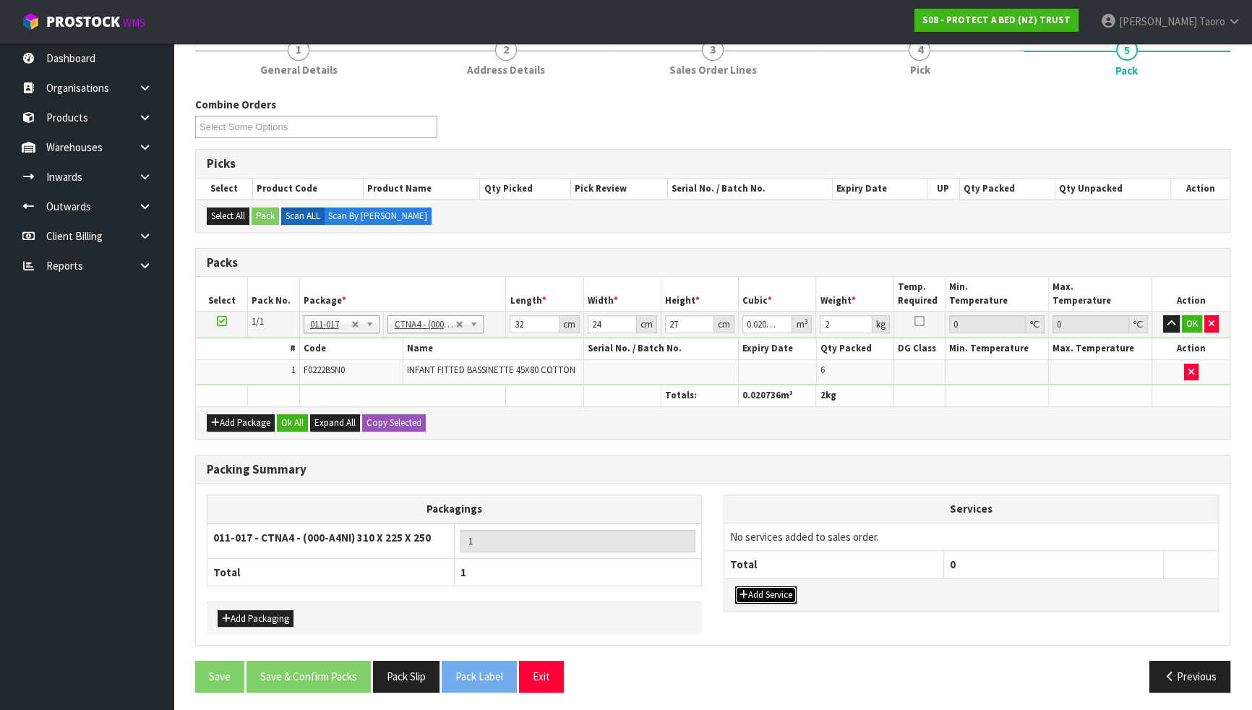
drag, startPoint x: 791, startPoint y: 593, endPoint x: 791, endPoint y: 583, distance: 10.1
click at [791, 592] on button "Add Service" at bounding box center [765, 594] width 61 height 17
click at [807, 544] on td "003-036 - EXTERNAL PLANT HIRE 008-035 - OUTWARD HDLG+/HOIST LIFT ON/OFF 008-036…" at bounding box center [834, 540] width 220 height 35
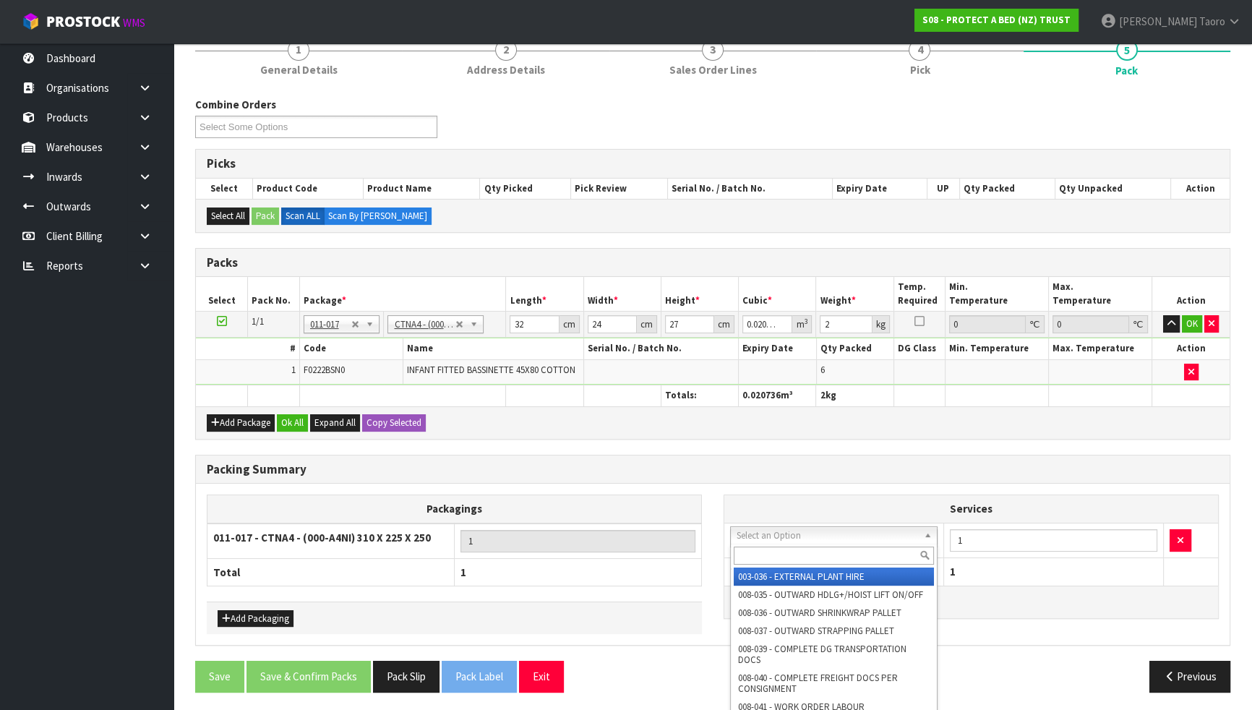
click at [811, 554] on input "text" at bounding box center [834, 556] width 200 height 18
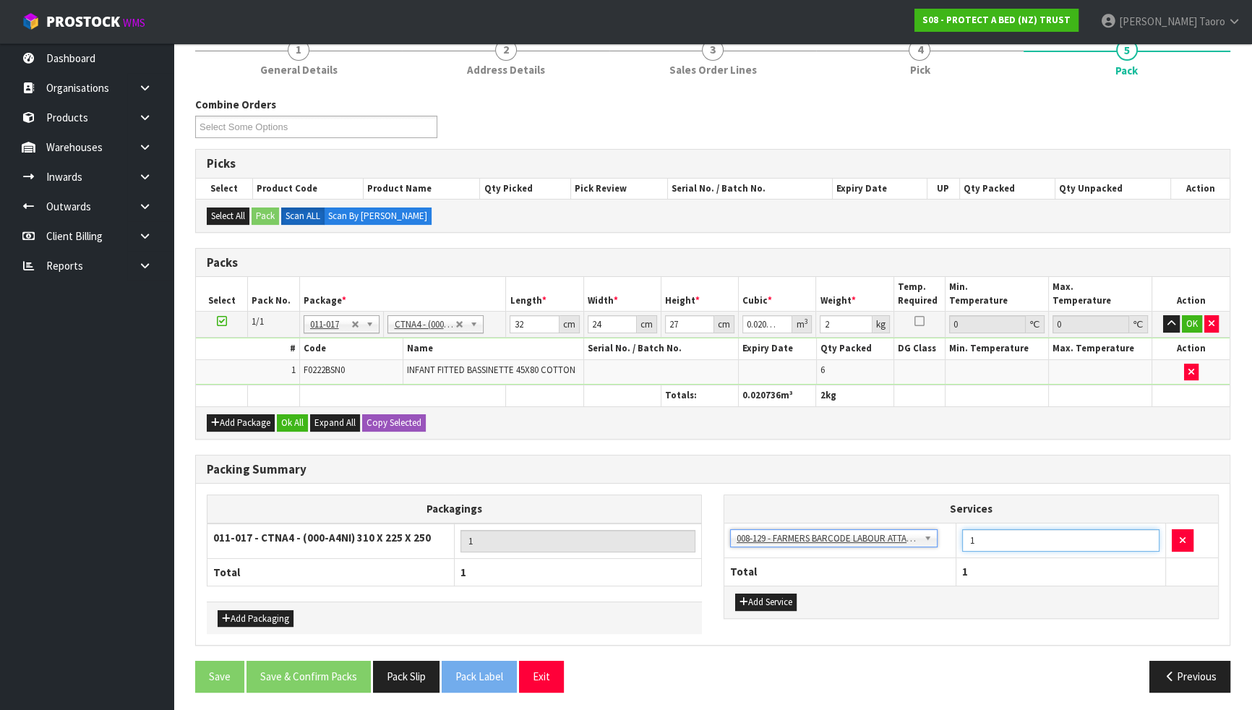
click at [993, 536] on input "1" at bounding box center [1060, 540] width 197 height 22
click at [296, 426] on button "Ok All" at bounding box center [292, 422] width 31 height 17
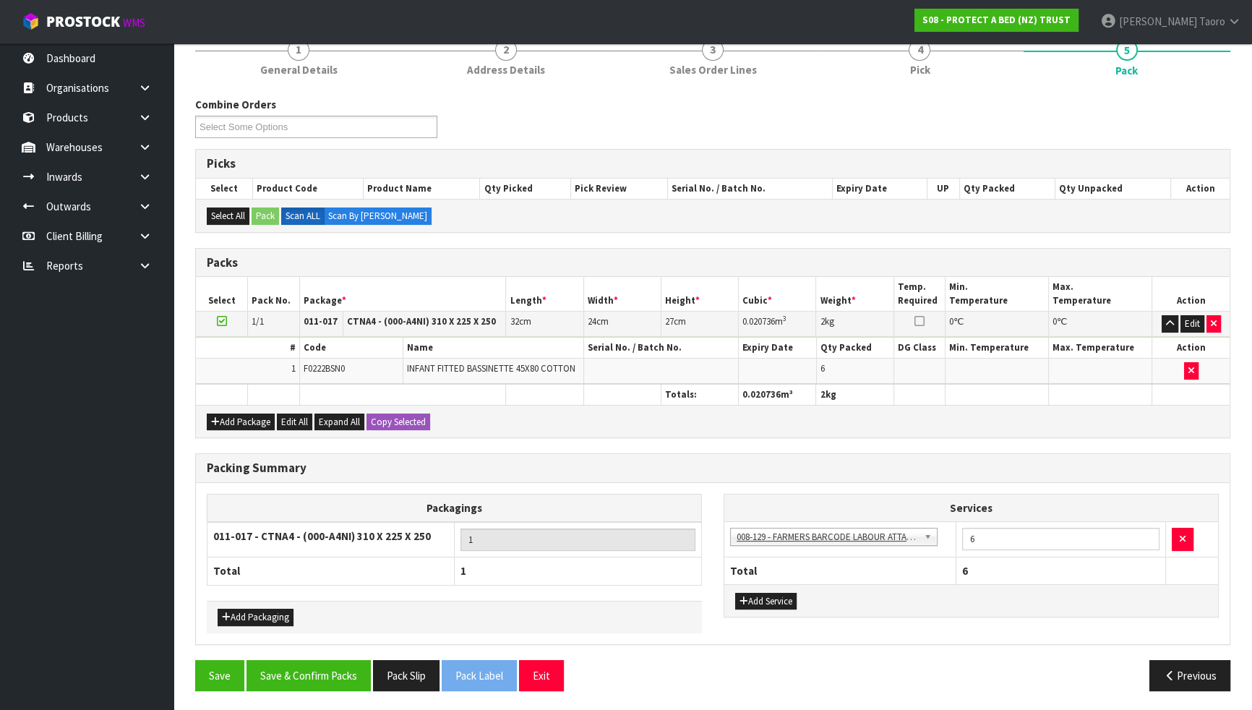
scroll to position [137, 0]
click at [351, 620] on button "Save & Confirm Packs" at bounding box center [309, 676] width 124 height 31
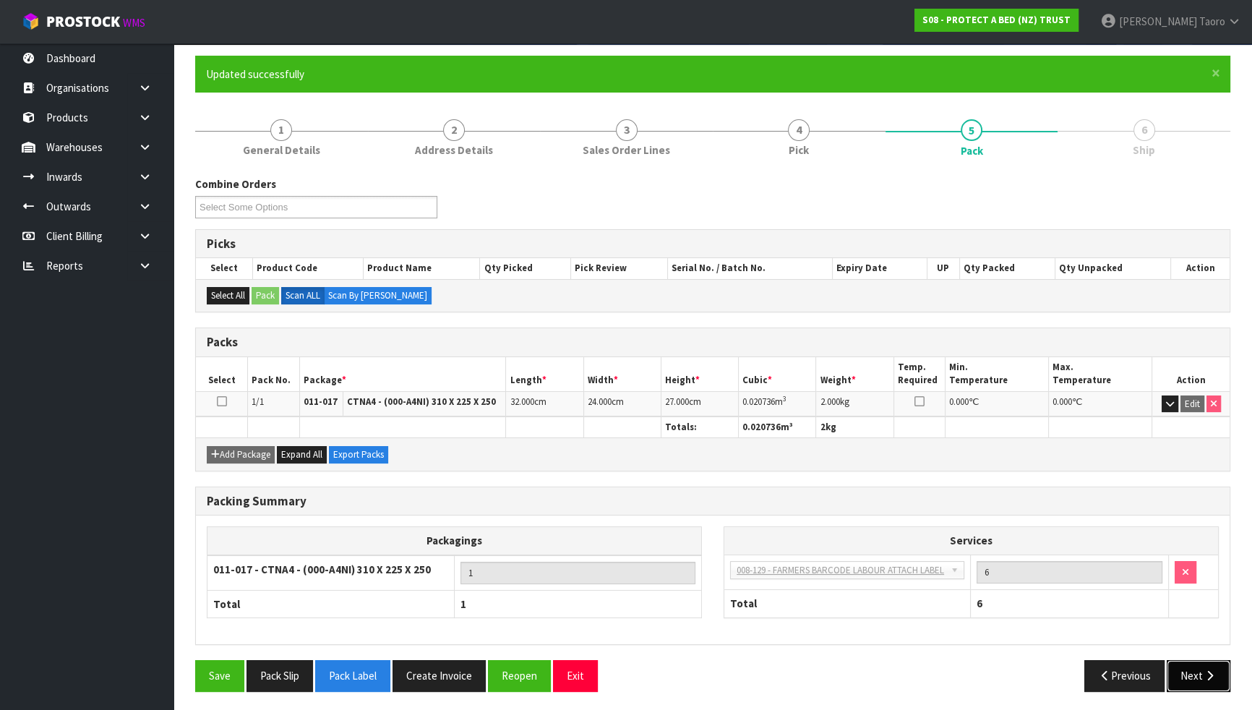
click at [1216, 620] on icon "button" at bounding box center [1210, 675] width 14 height 11
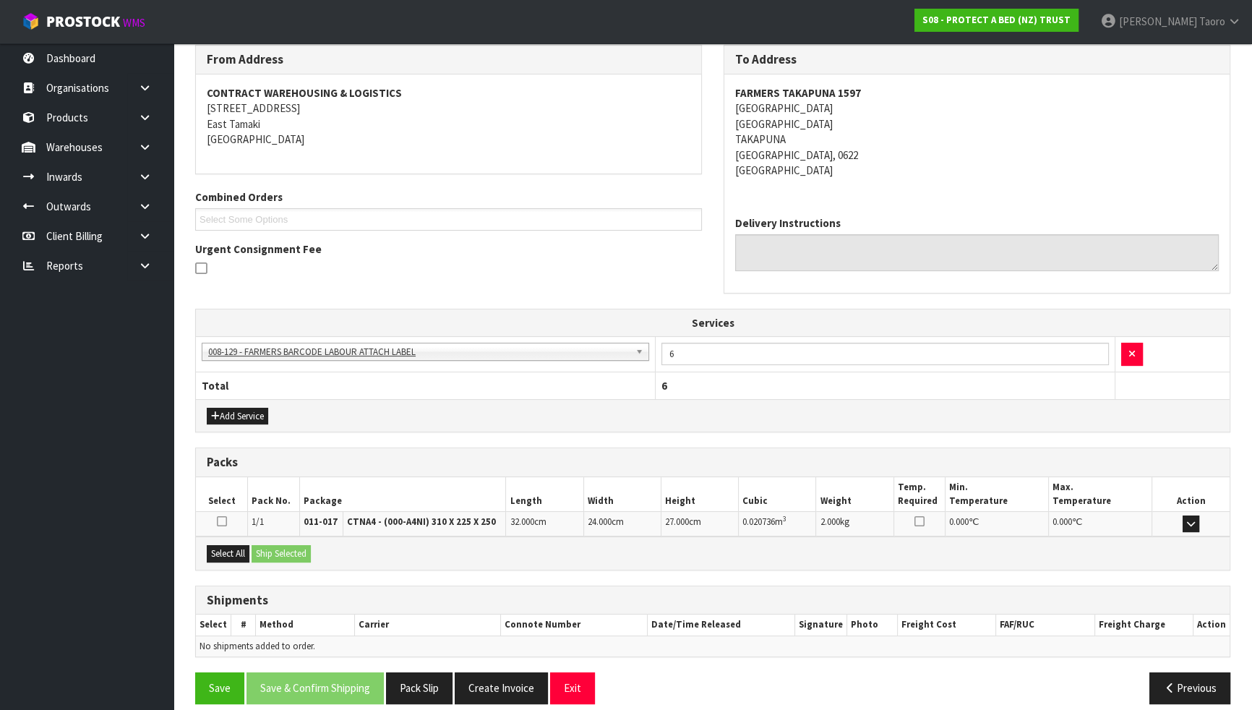
scroll to position [254, 0]
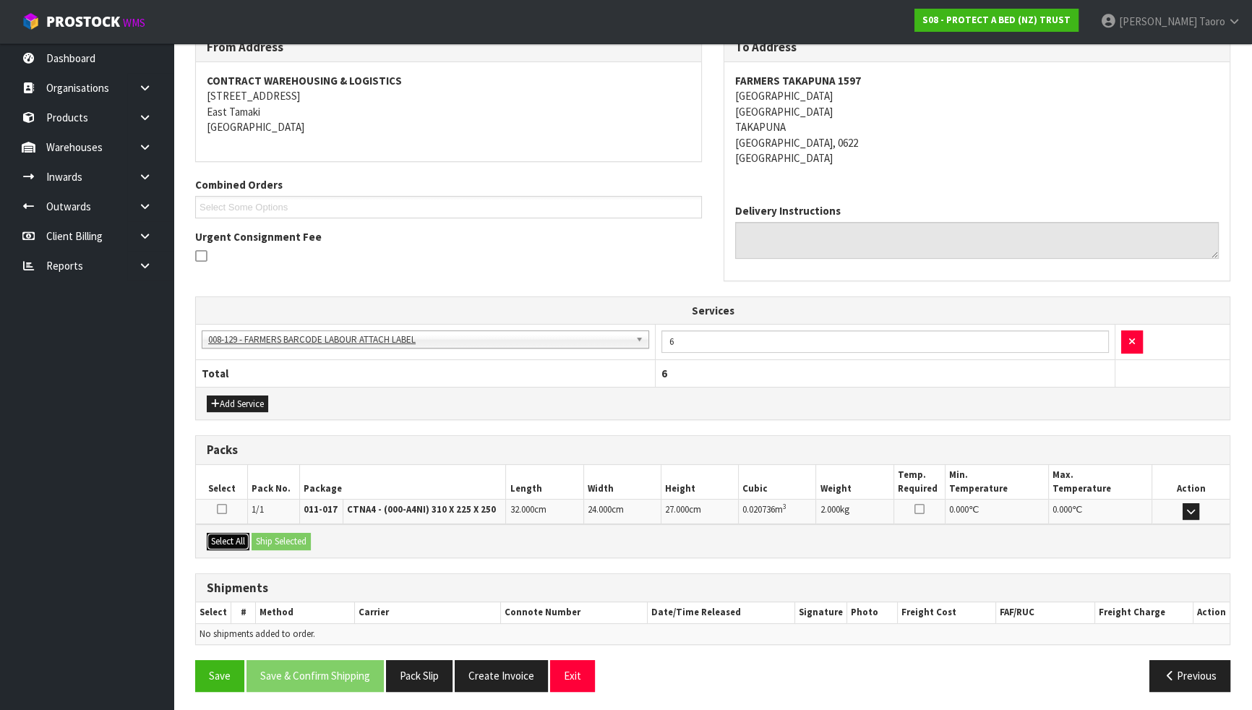
click at [238, 539] on button "Select All" at bounding box center [228, 541] width 43 height 17
click at [264, 539] on button "Ship Selected" at bounding box center [281, 541] width 59 height 17
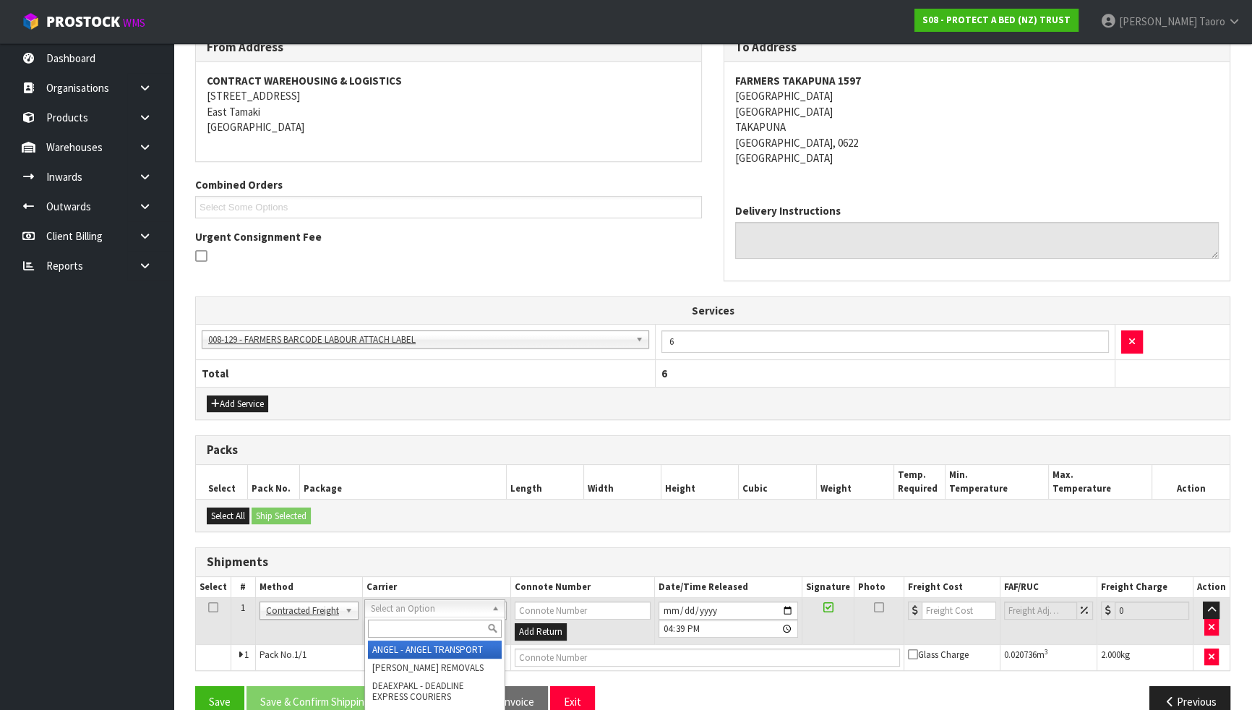
click at [389, 620] on input "text" at bounding box center [435, 629] width 134 height 18
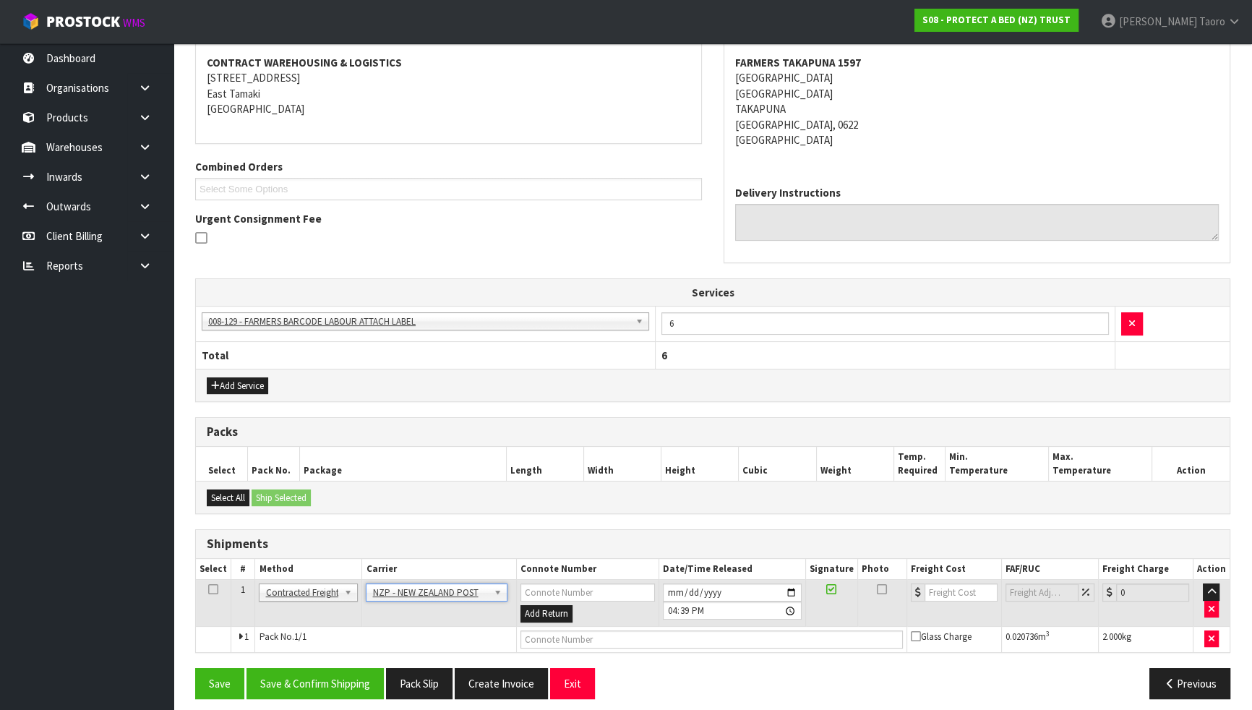
scroll to position [280, 0]
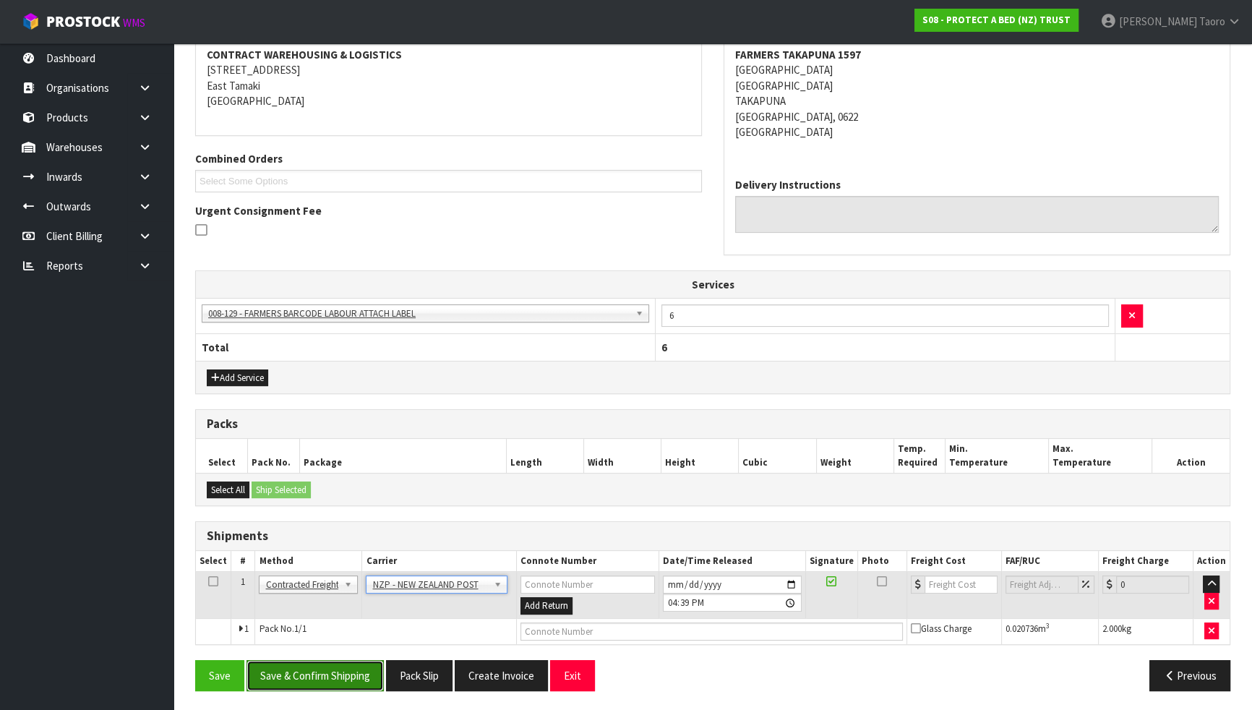
click at [341, 620] on button "Save & Confirm Shipping" at bounding box center [315, 675] width 137 height 31
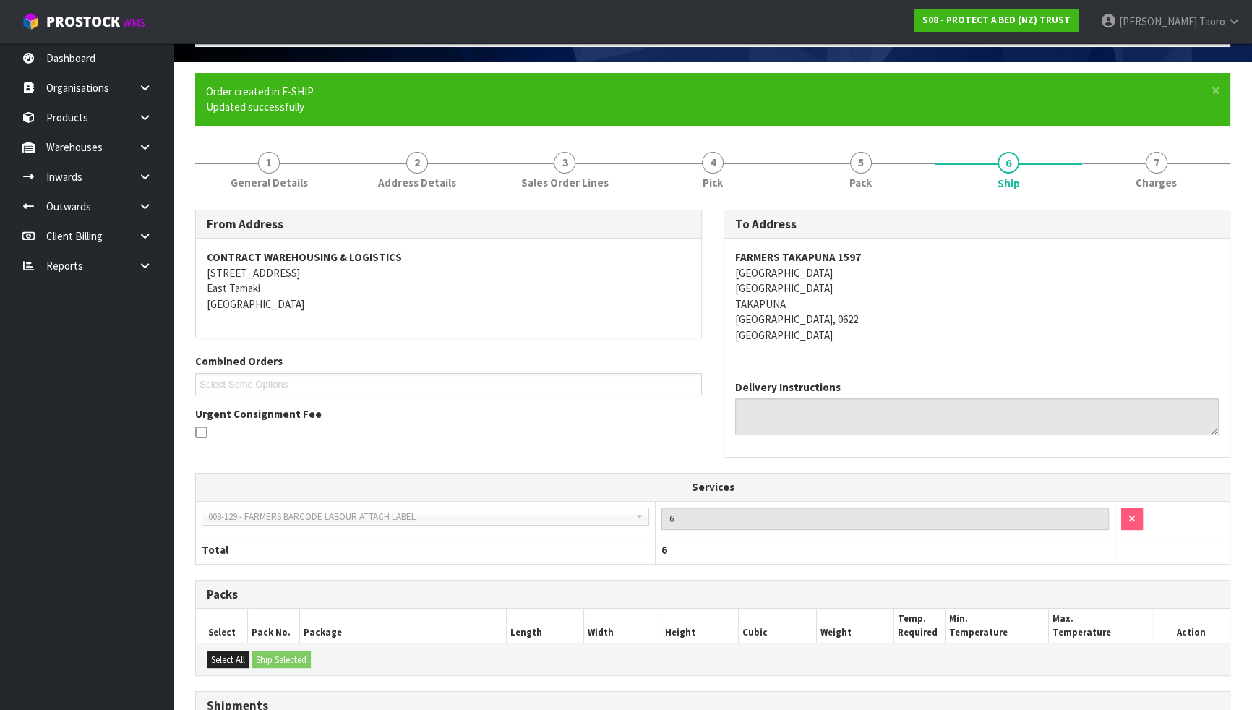
scroll to position [260, 0]
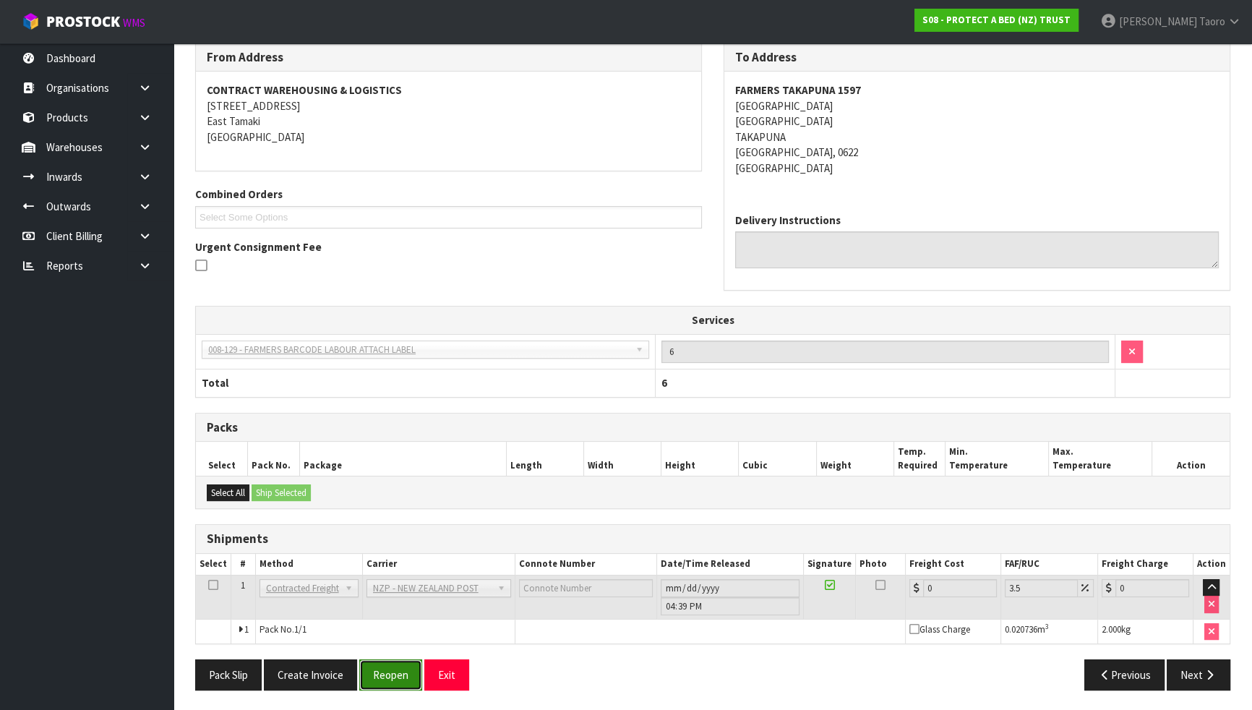
click at [382, 620] on button "Reopen" at bounding box center [390, 674] width 63 height 31
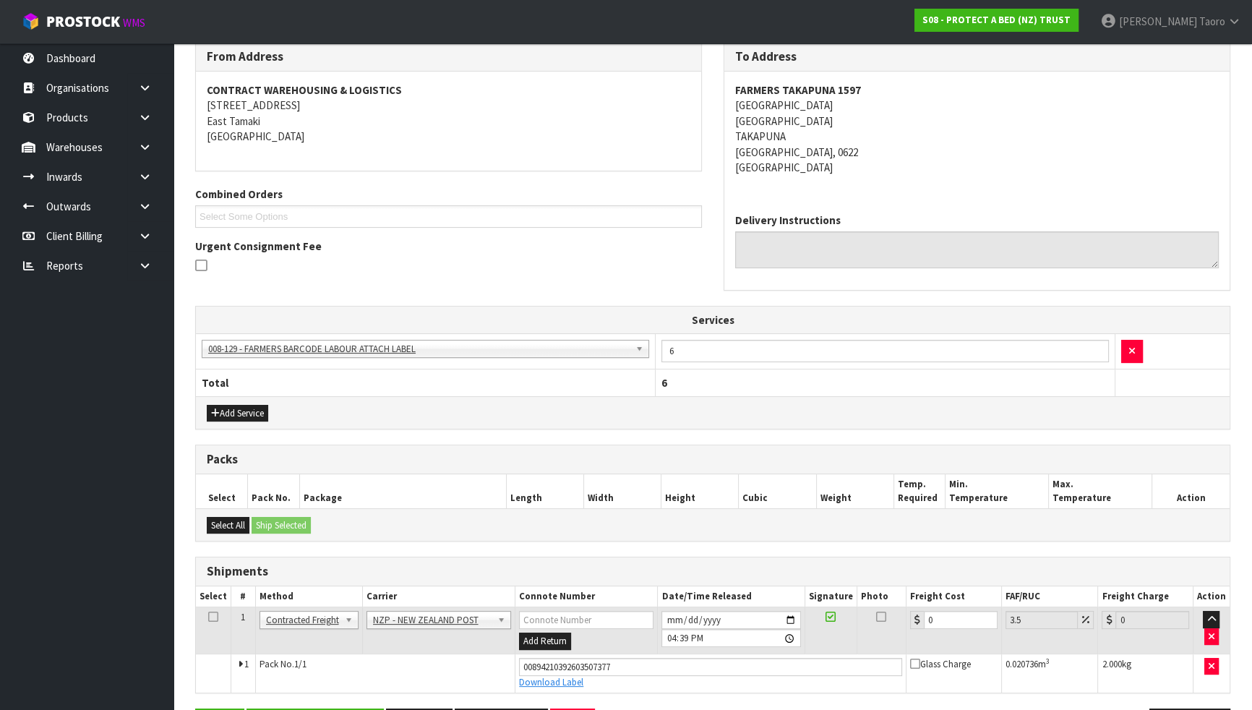
scroll to position [293, 0]
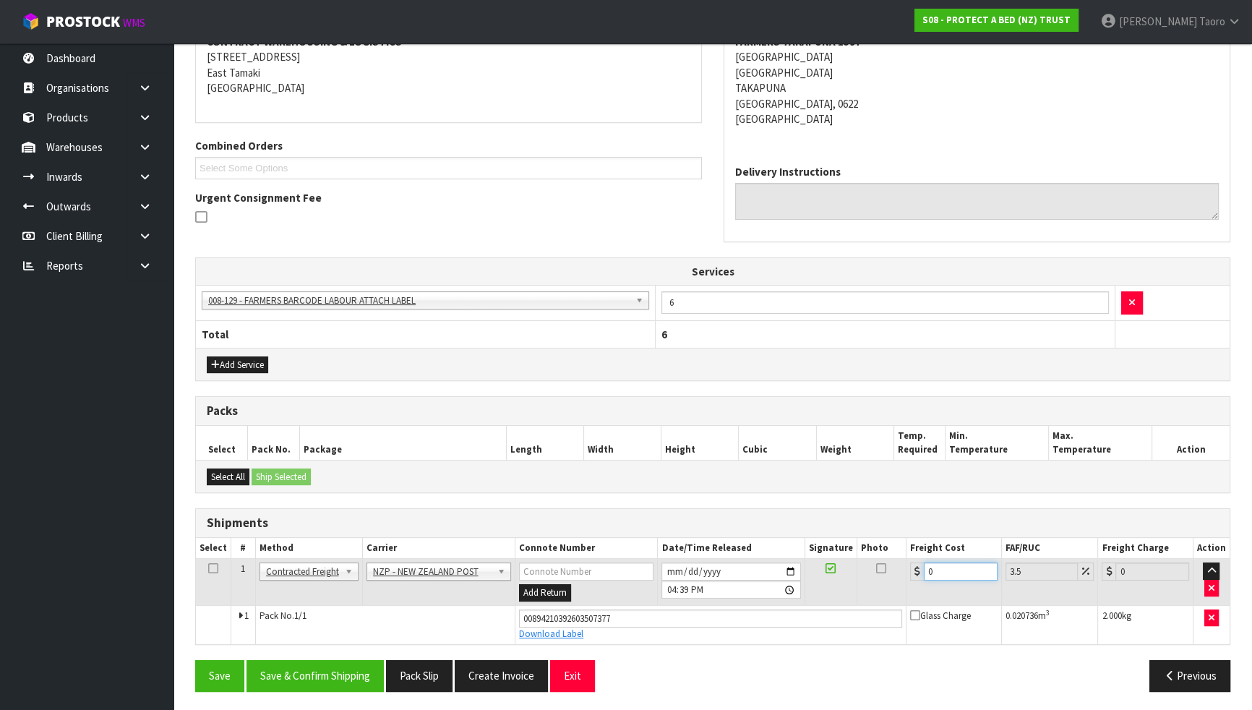
click at [948, 563] on input "0" at bounding box center [961, 571] width 74 height 18
click at [672, 565] on input "[DATE]" at bounding box center [730, 571] width 139 height 18
click at [674, 586] on input "16:39:00.000" at bounding box center [730, 590] width 139 height 18
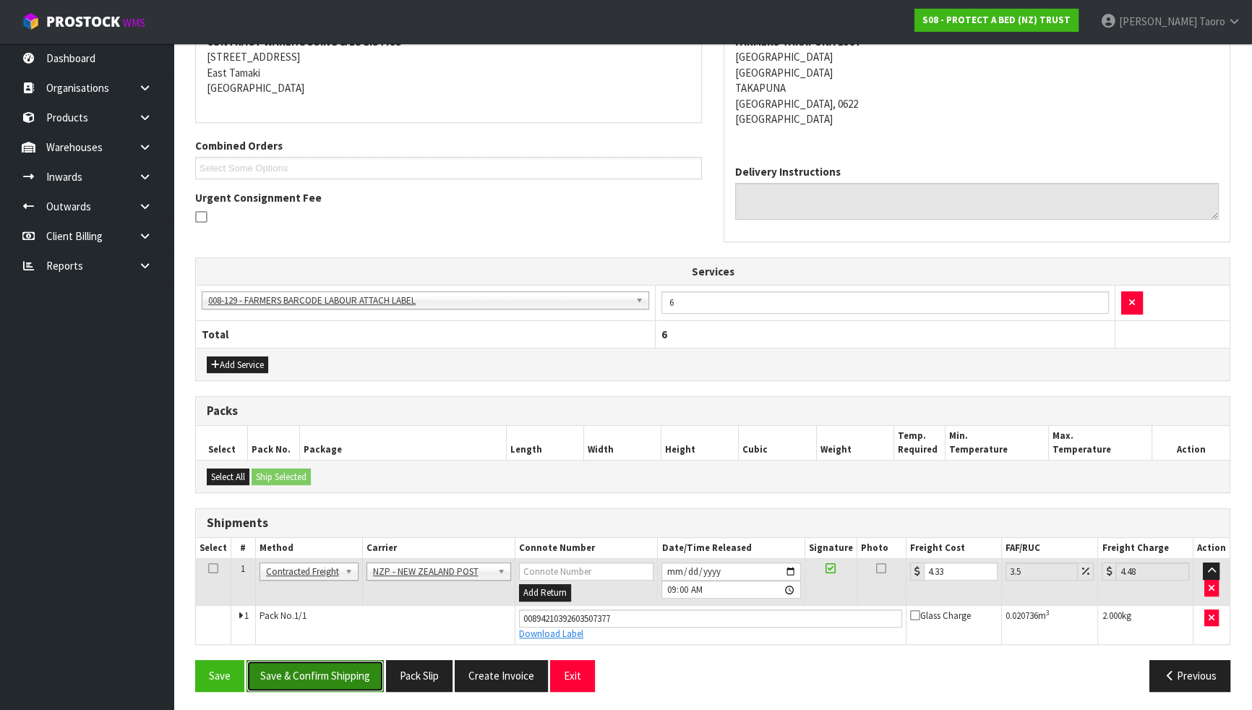
click at [367, 620] on button "Save & Confirm Shipping" at bounding box center [315, 675] width 137 height 31
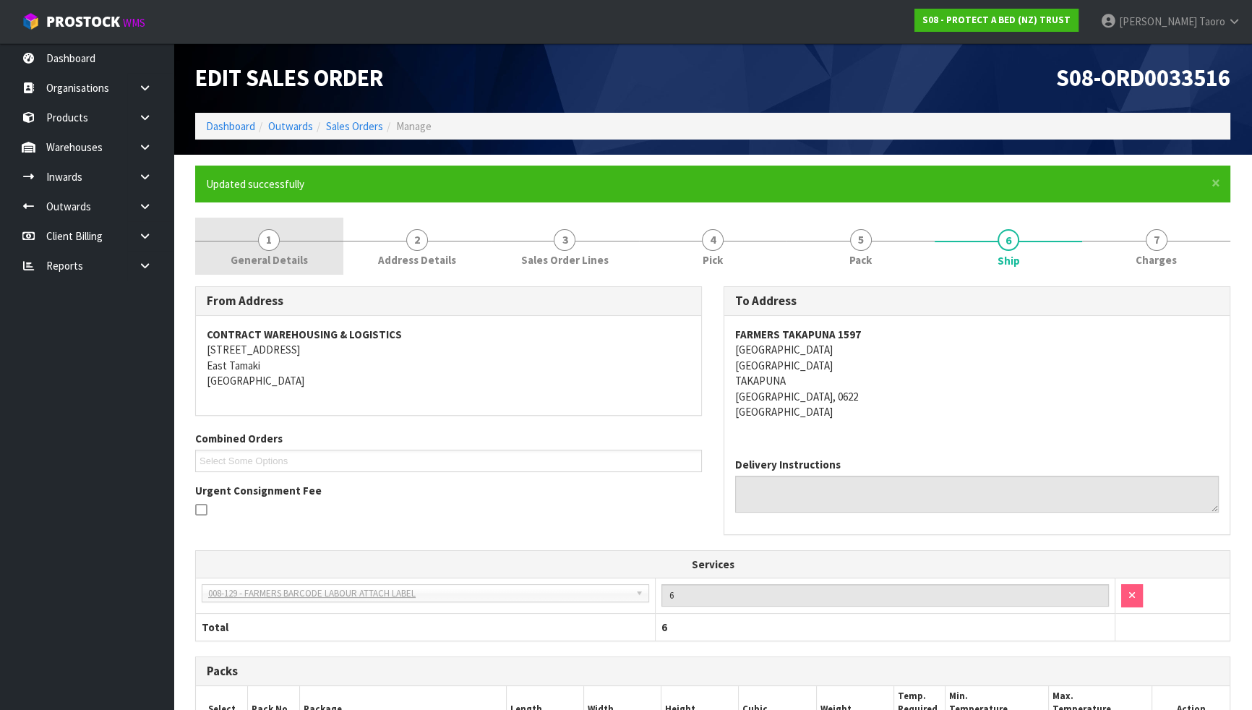
click at [261, 254] on span "General Details" at bounding box center [269, 259] width 77 height 15
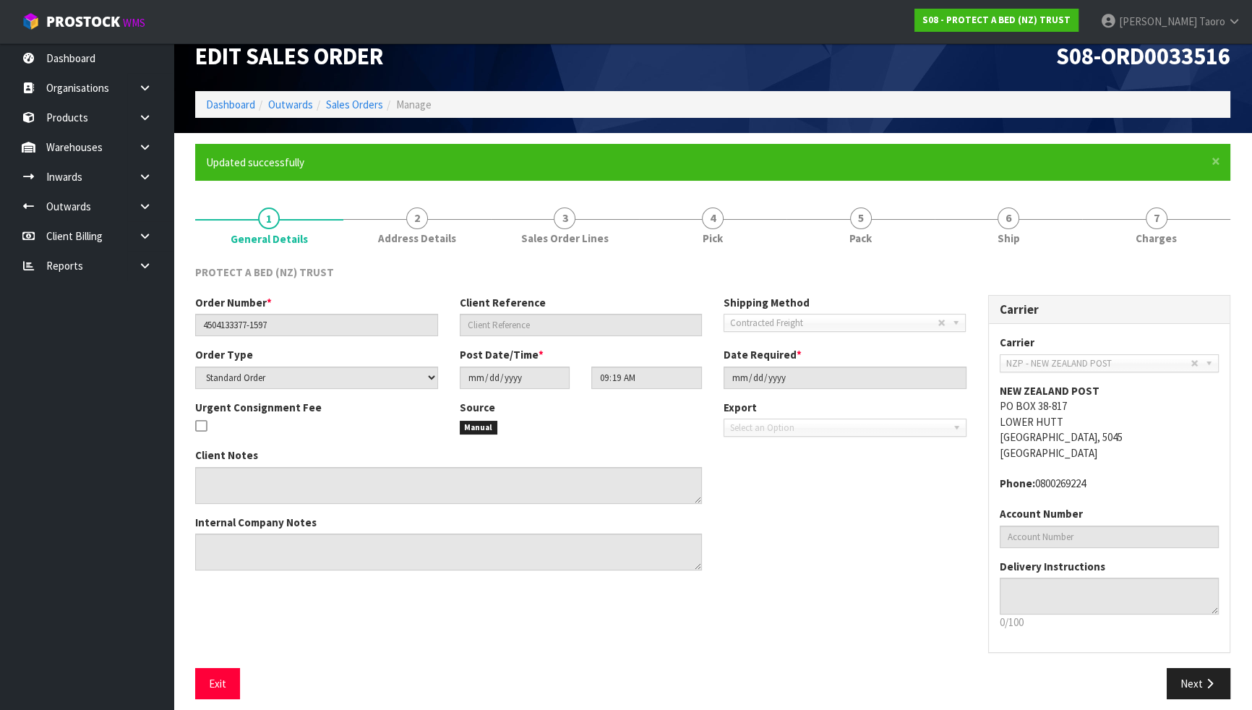
scroll to position [32, 0]
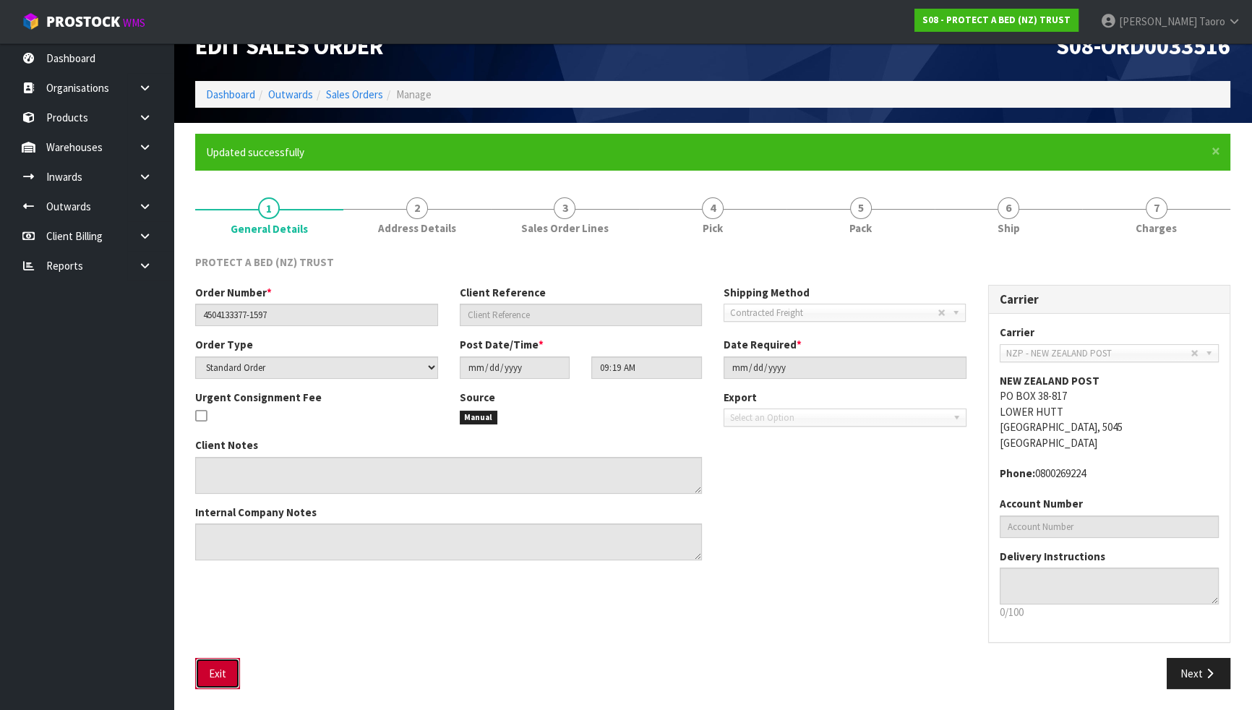
click at [236, 620] on button "Exit" at bounding box center [217, 673] width 45 height 31
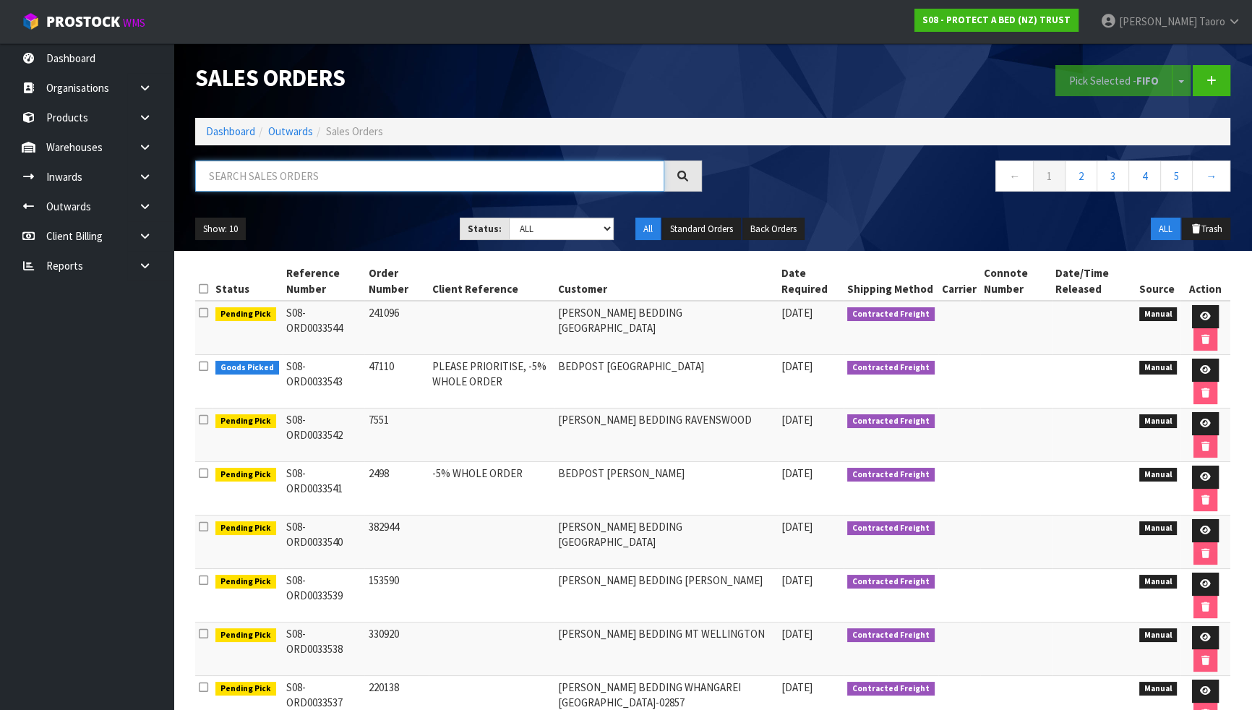
click at [333, 178] on input "text" at bounding box center [429, 175] width 469 height 31
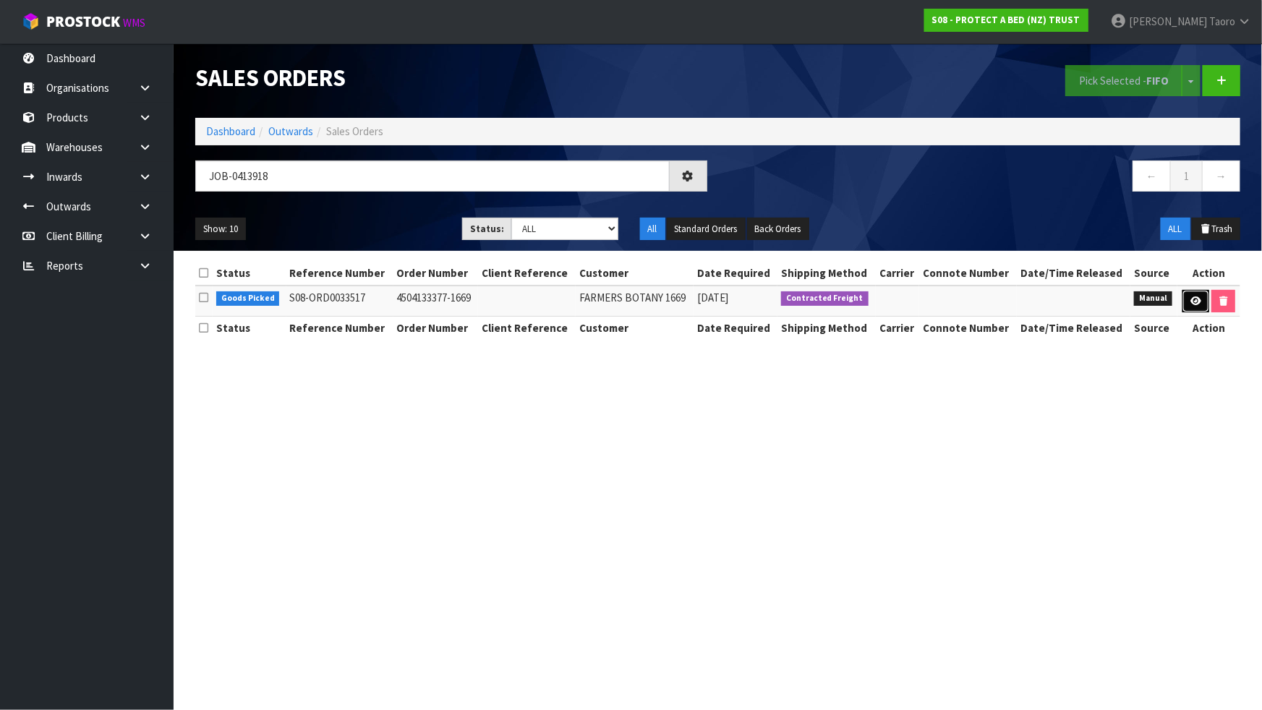
click at [1200, 300] on link at bounding box center [1195, 301] width 27 height 23
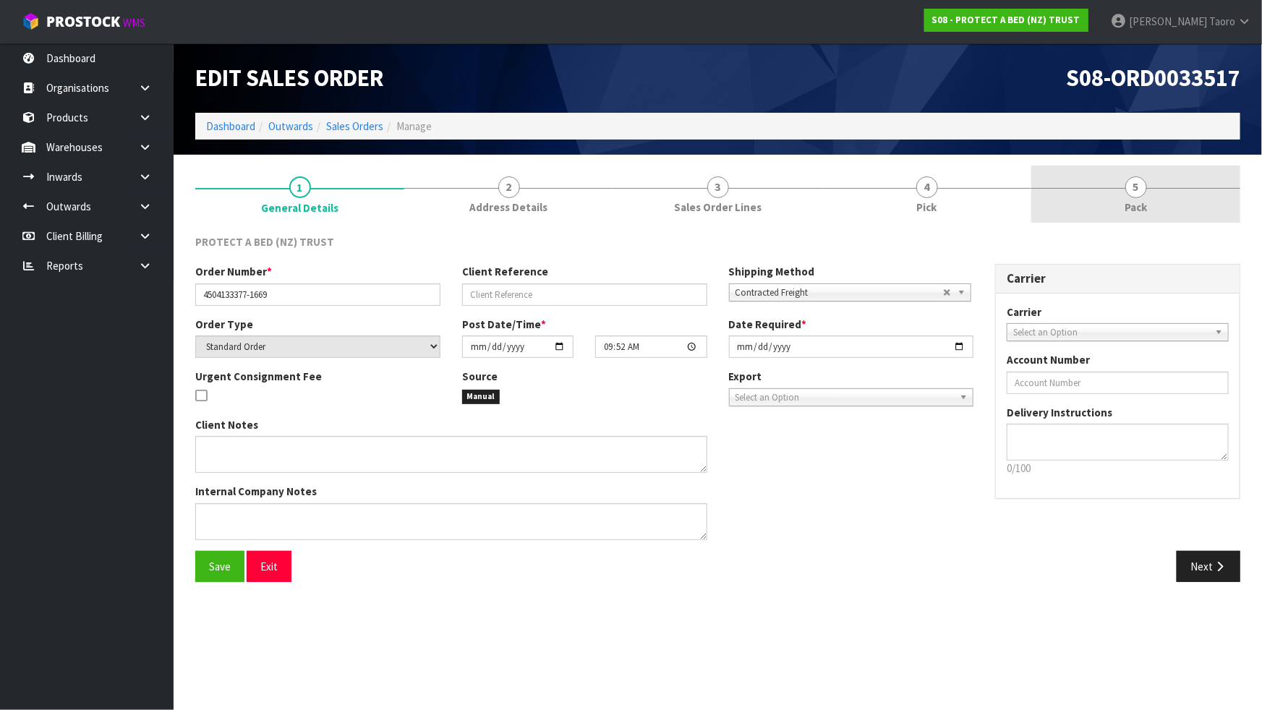
click at [1126, 200] on span "Pack" at bounding box center [1135, 207] width 22 height 15
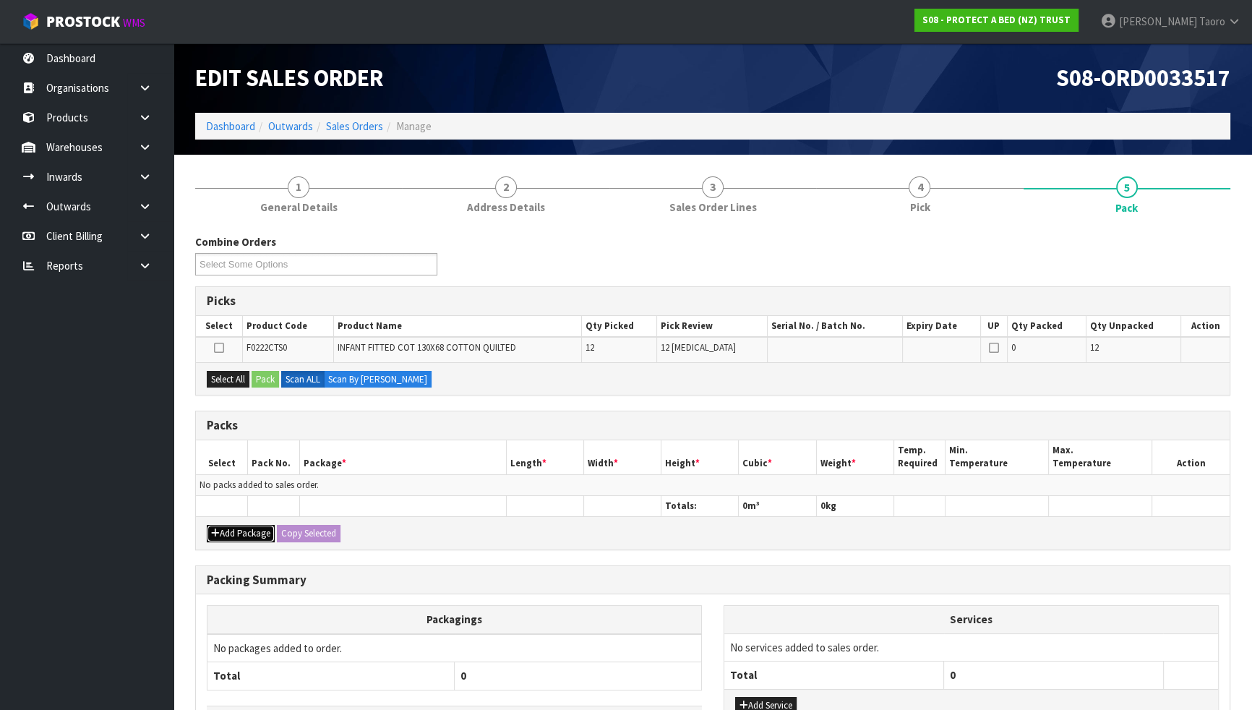
click at [236, 525] on button "Add Package" at bounding box center [241, 533] width 68 height 17
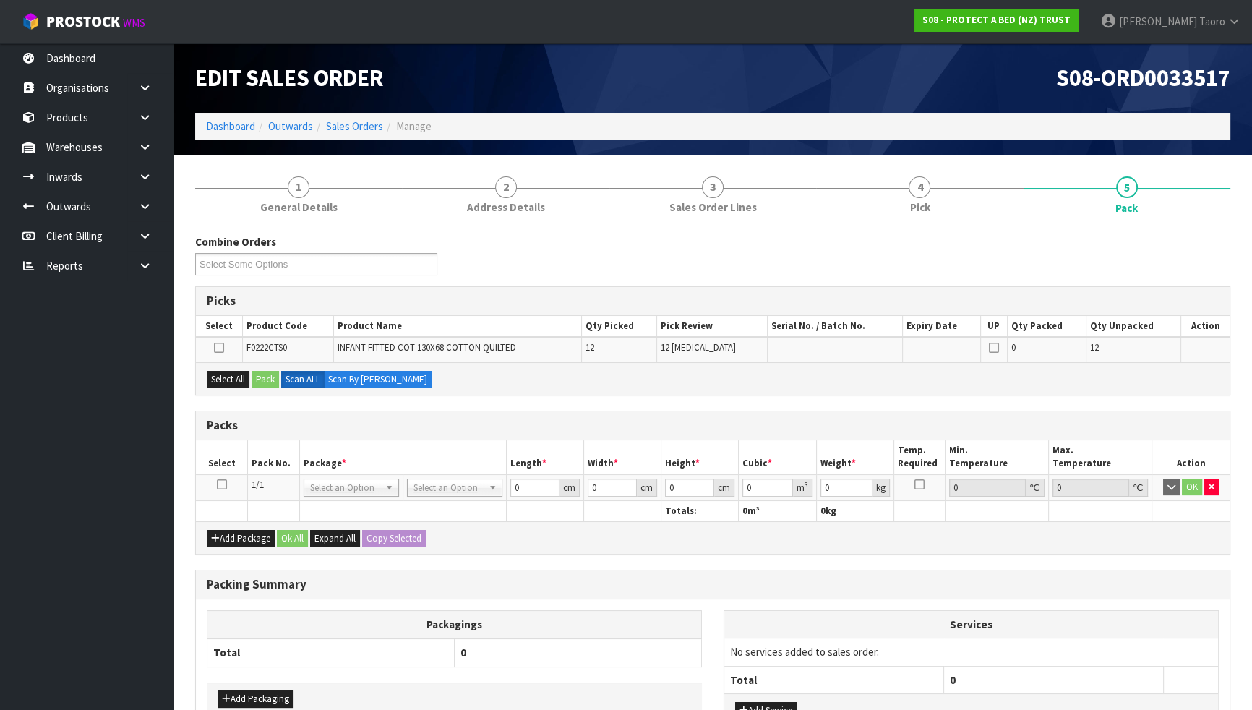
click at [223, 484] on icon at bounding box center [222, 484] width 10 height 1
click at [265, 451] on th "Pack No." at bounding box center [274, 457] width 52 height 34
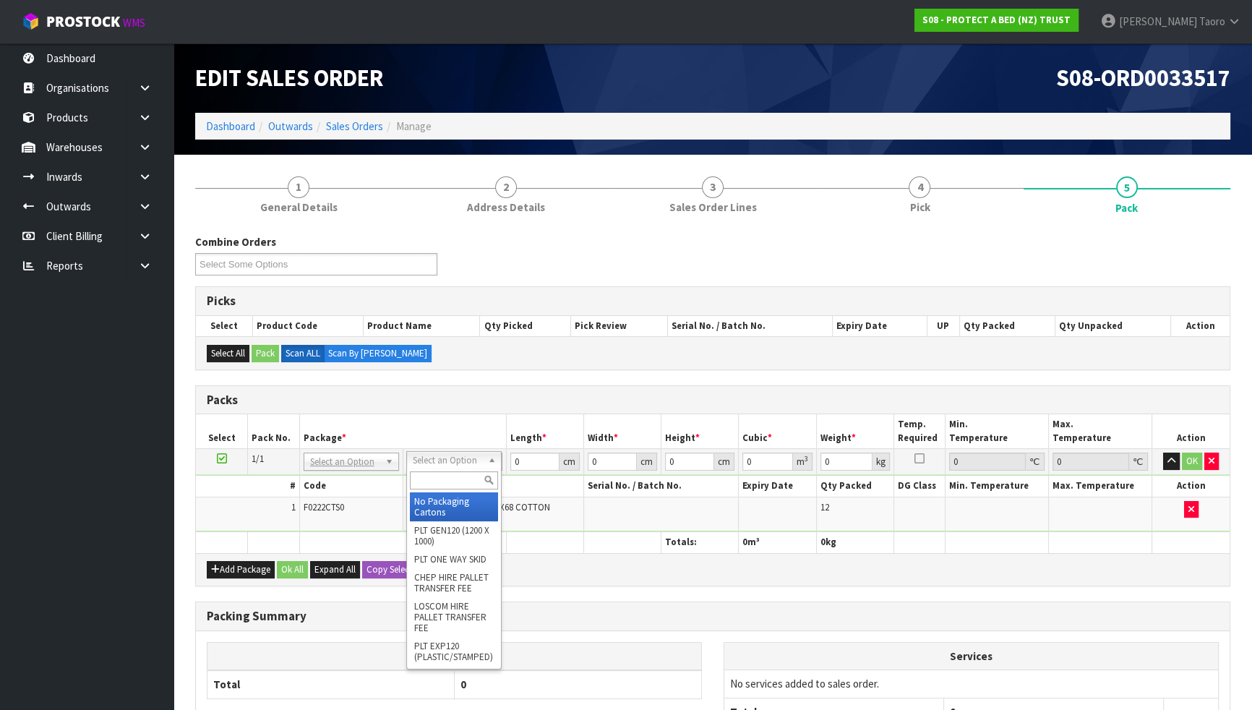
click at [445, 476] on input "text" at bounding box center [454, 480] width 88 height 18
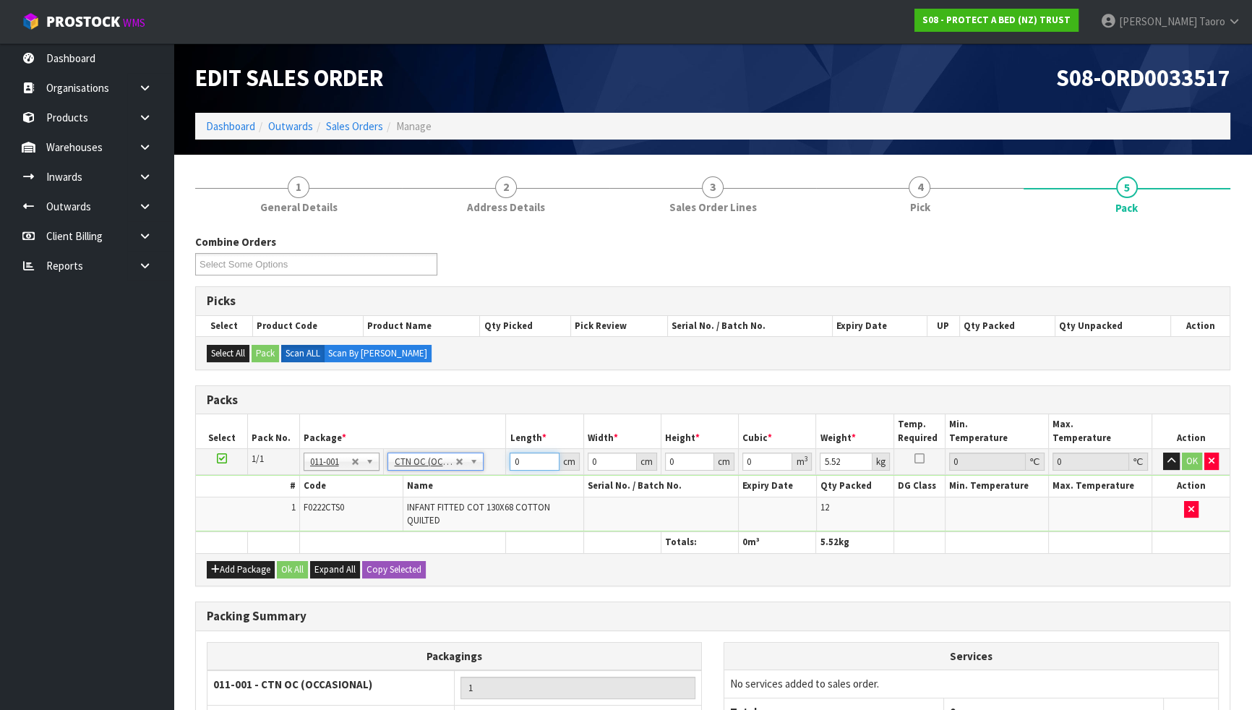
click at [526, 458] on input "0" at bounding box center [534, 462] width 49 height 18
click at [524, 458] on input "0" at bounding box center [534, 462] width 49 height 18
click at [523, 458] on input "0" at bounding box center [534, 462] width 49 height 18
click at [527, 458] on input "8" at bounding box center [534, 462] width 49 height 18
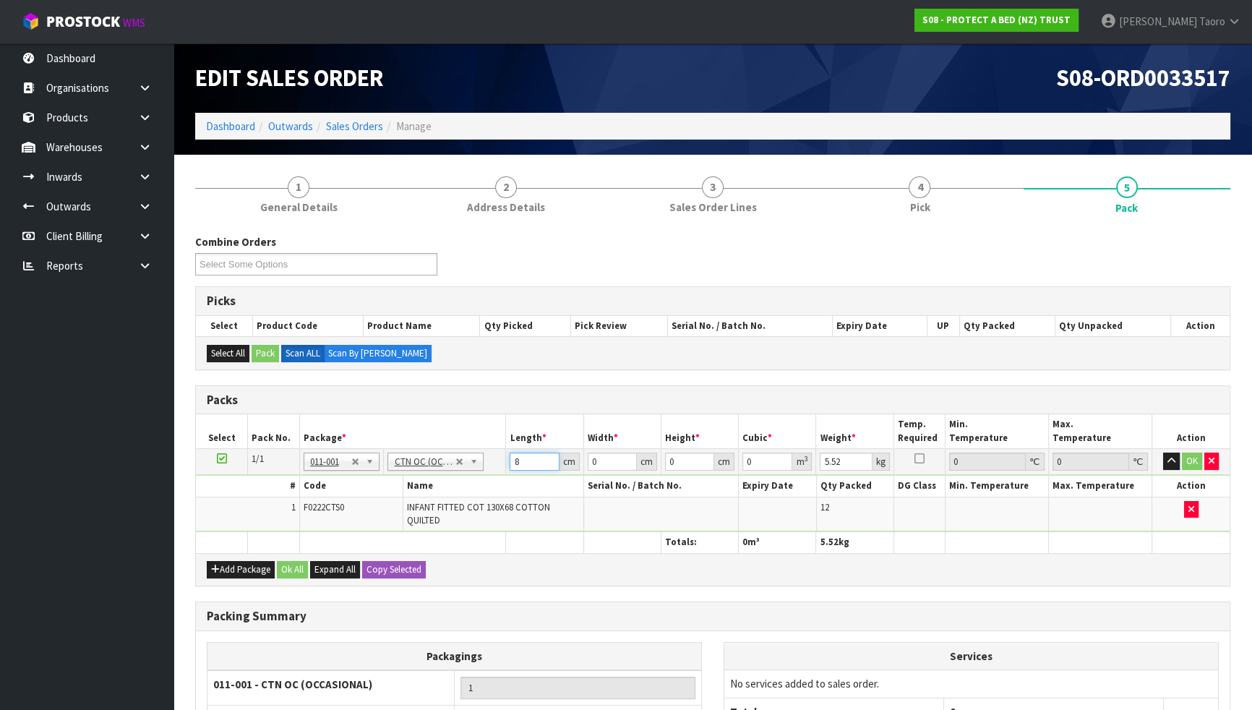
click at [527, 458] on input "8" at bounding box center [534, 462] width 49 height 18
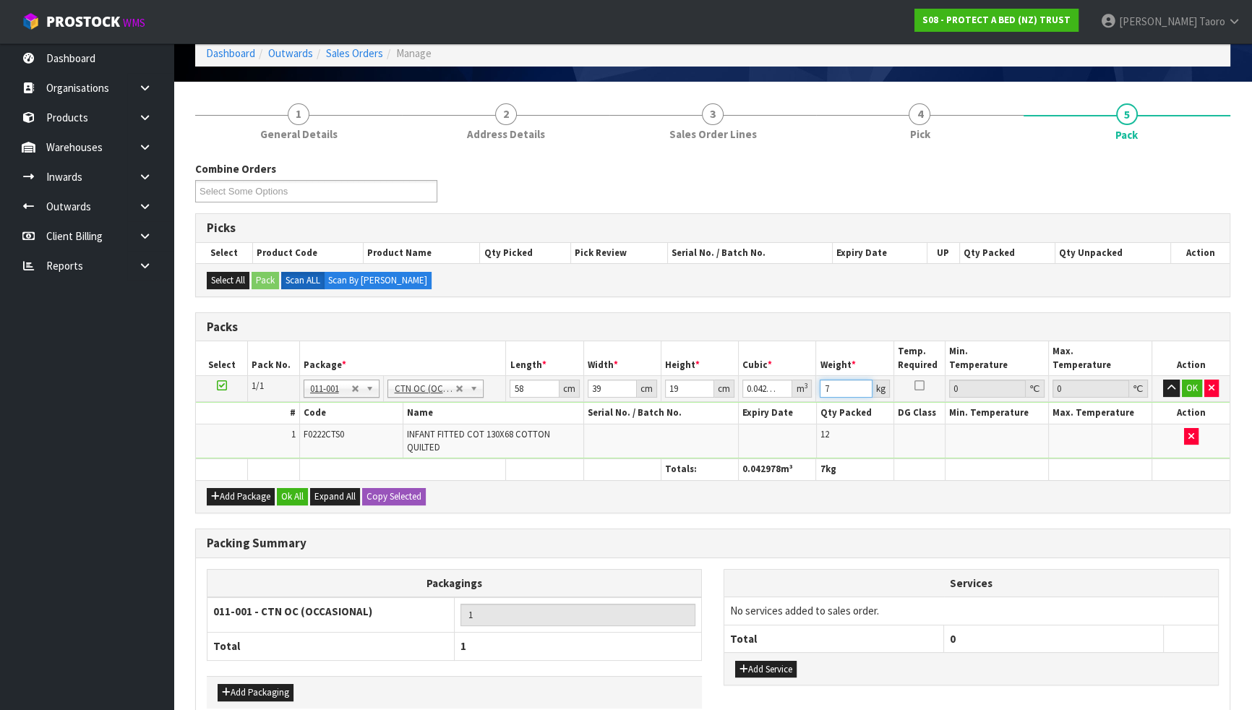
scroll to position [147, 0]
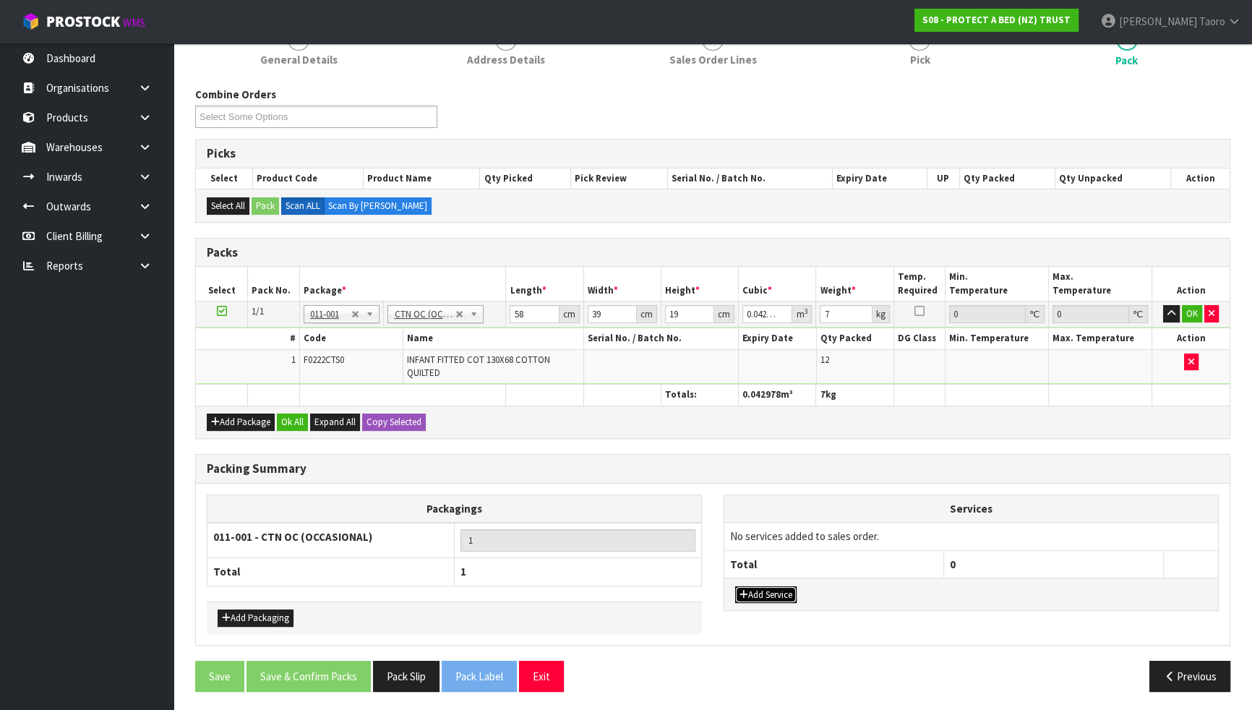
click at [784, 589] on button "Add Service" at bounding box center [765, 594] width 61 height 17
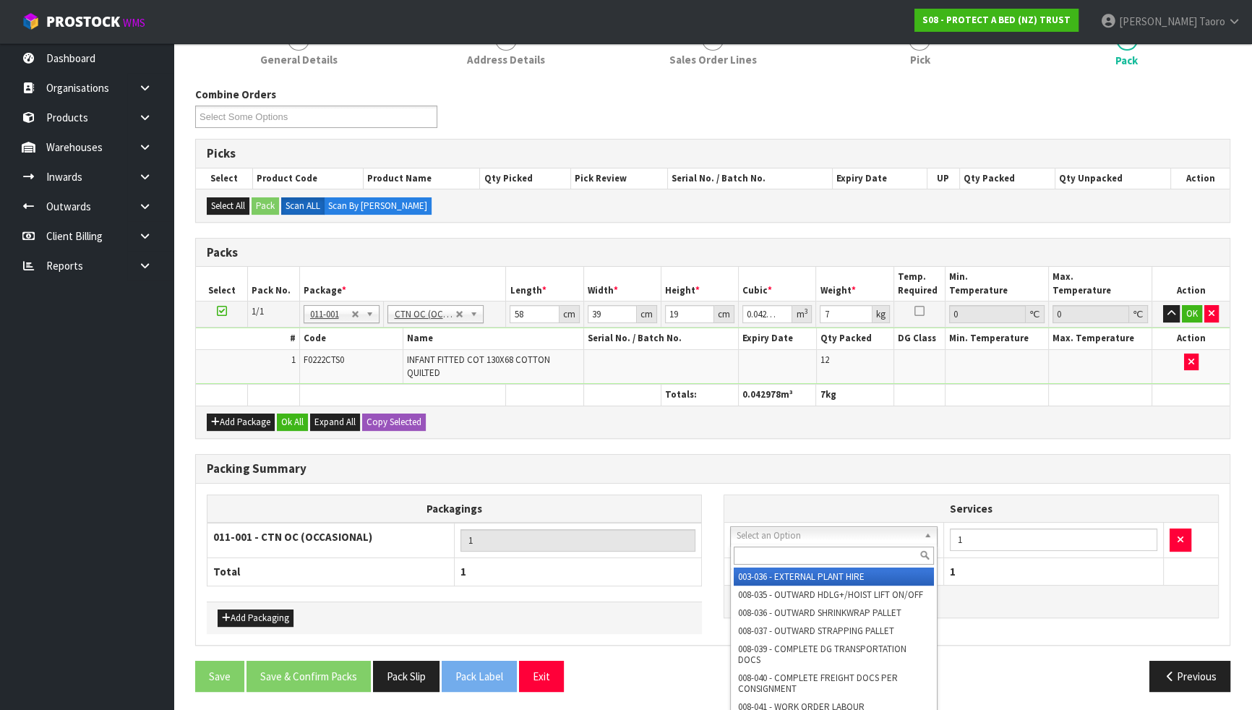
click at [802, 557] on input "text" at bounding box center [834, 556] width 200 height 18
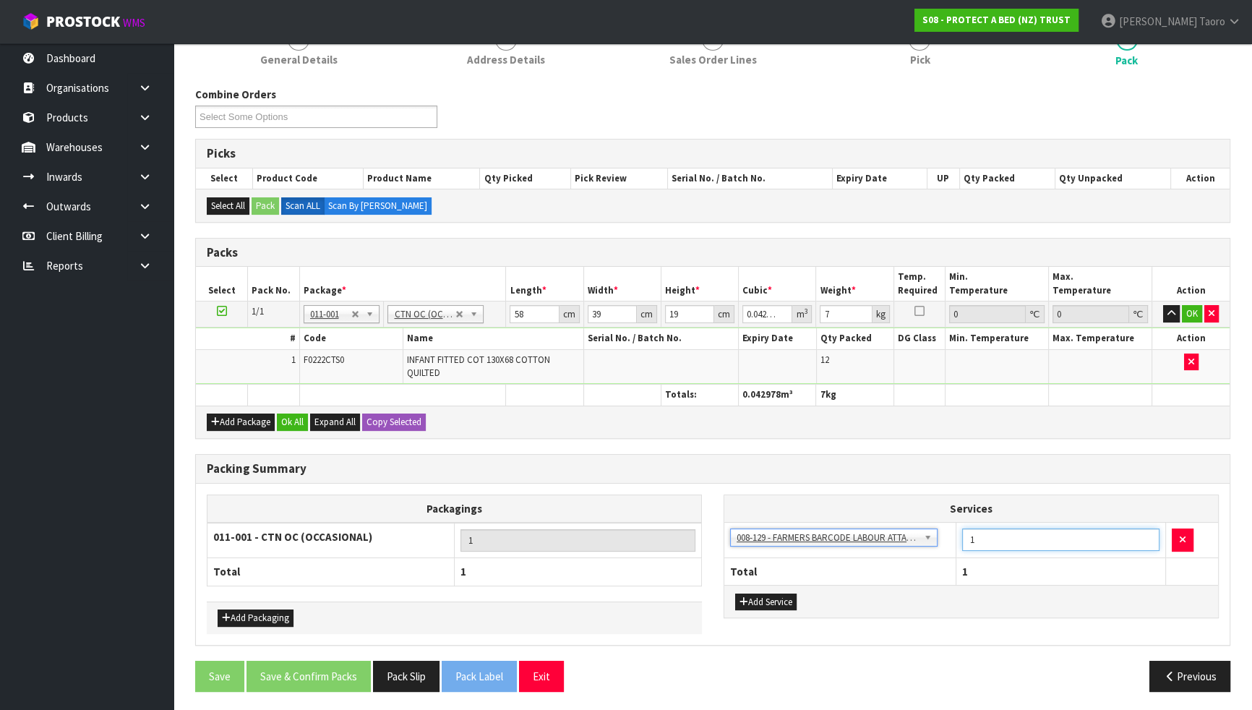
click at [1058, 541] on input "1" at bounding box center [1060, 539] width 197 height 22
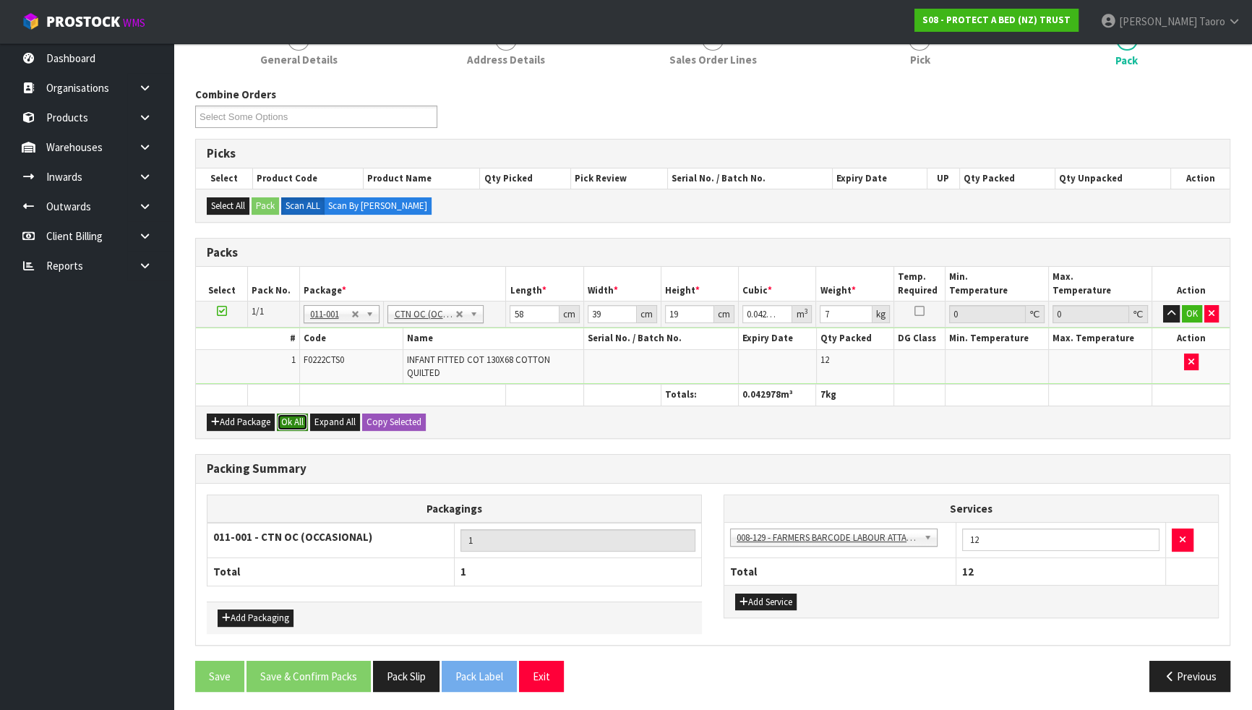
drag, startPoint x: 298, startPoint y: 419, endPoint x: 331, endPoint y: 615, distance: 198.7
click at [298, 418] on button "Ok All" at bounding box center [292, 422] width 31 height 17
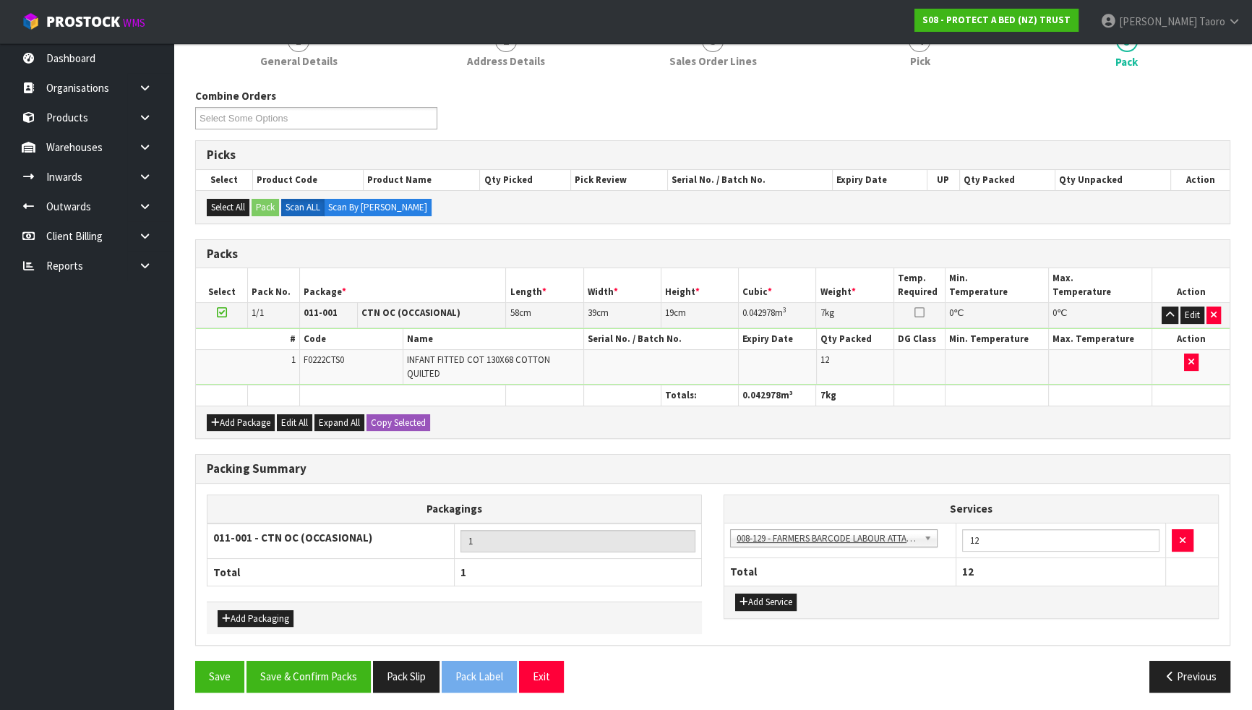
click at [339, 620] on div "Packing Summary Packagings 011-001 - CTN OC (OCCASIONAL) 1 Total 1 Add Packagin…" at bounding box center [712, 557] width 1057 height 207
click at [340, 620] on button "Save & Confirm Packs" at bounding box center [309, 676] width 124 height 31
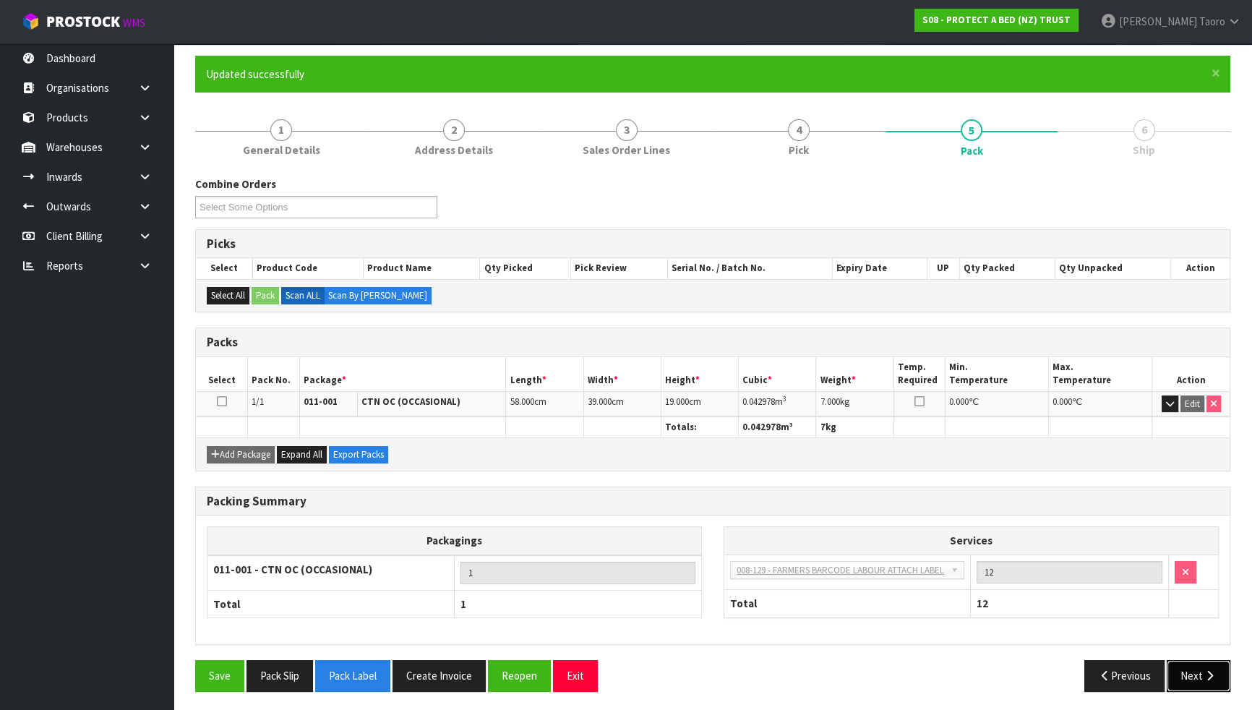
click at [1203, 620] on icon "button" at bounding box center [1210, 675] width 14 height 11
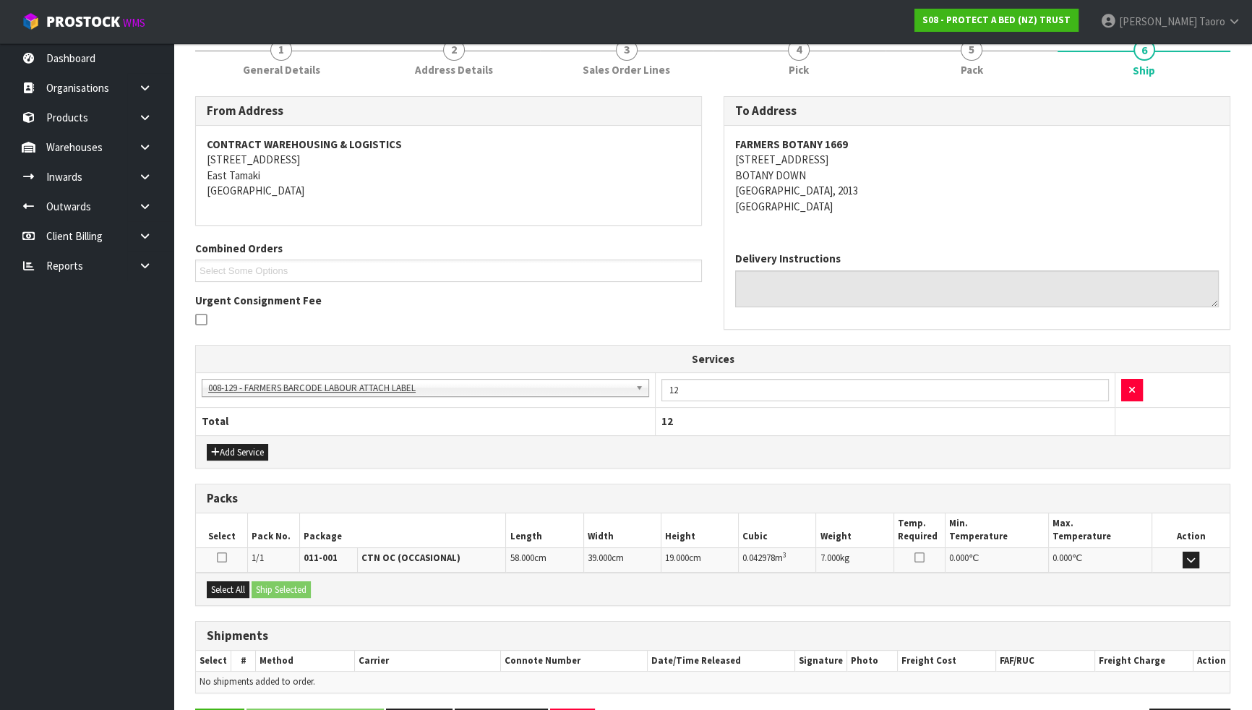
scroll to position [239, 0]
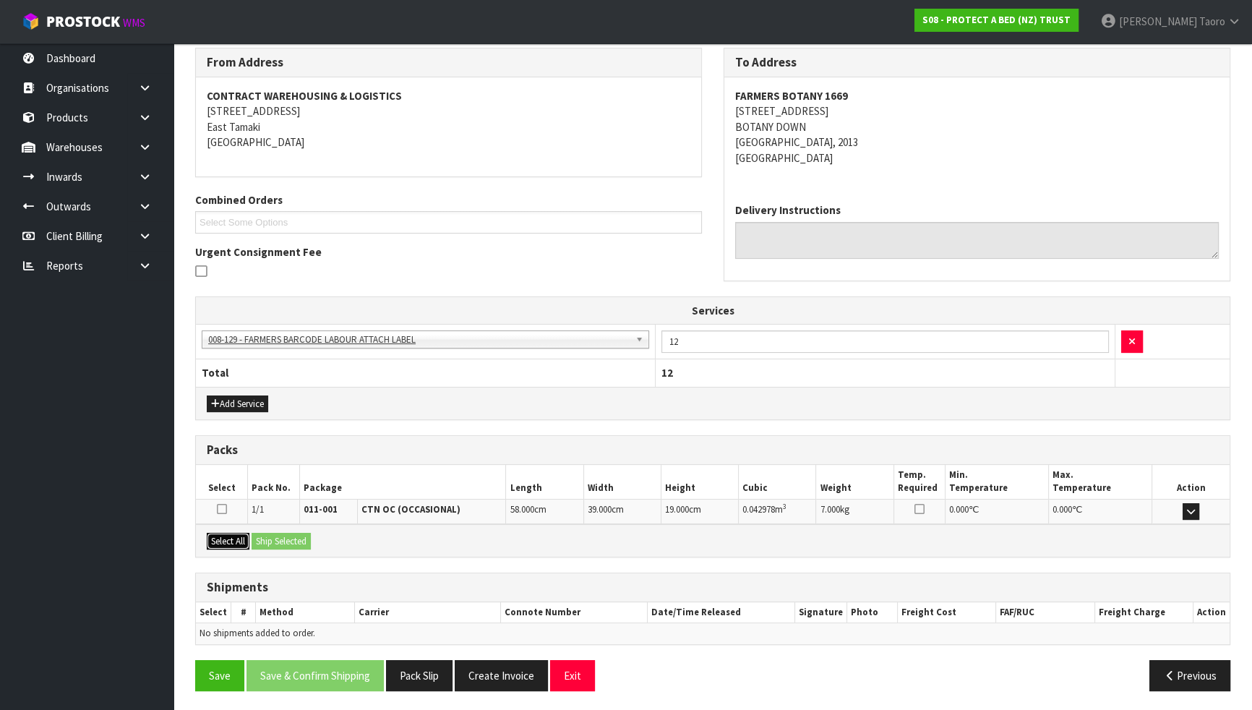
click at [239, 535] on button "Select All" at bounding box center [228, 541] width 43 height 17
drag, startPoint x: 261, startPoint y: 538, endPoint x: 363, endPoint y: 591, distance: 114.8
click at [262, 538] on button "Ship Selected" at bounding box center [281, 541] width 59 height 17
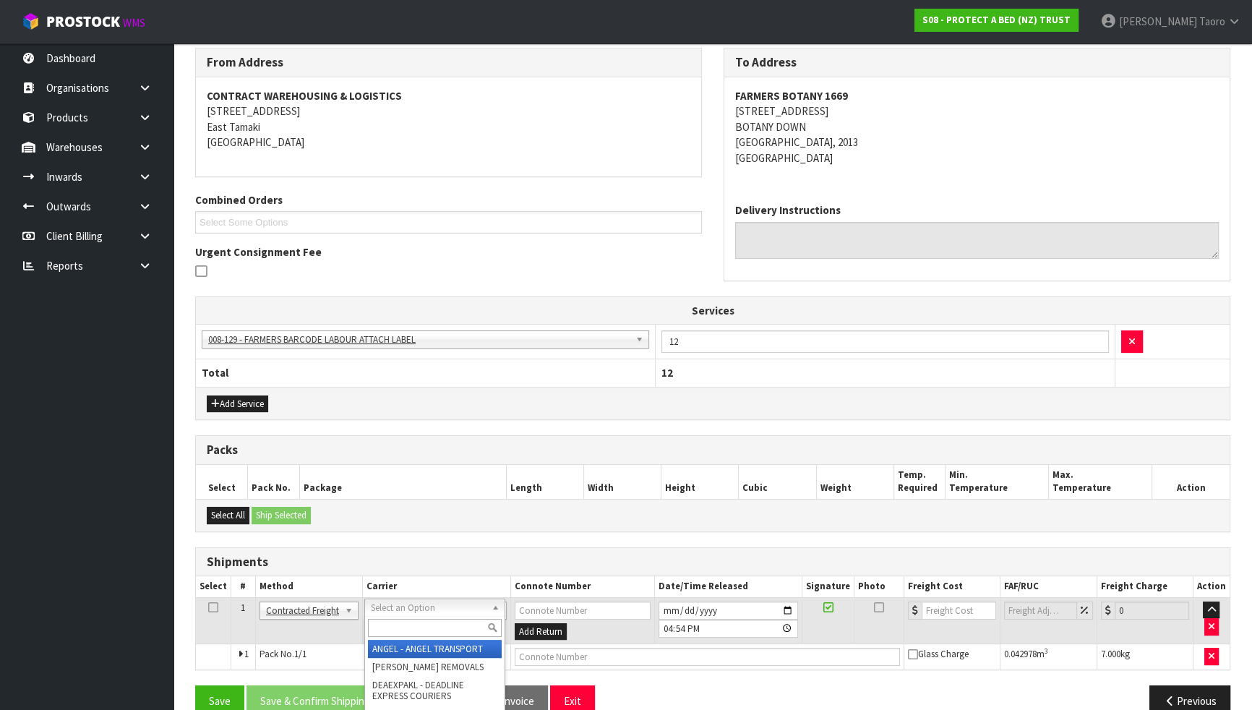
click at [446, 620] on input "text" at bounding box center [435, 628] width 134 height 18
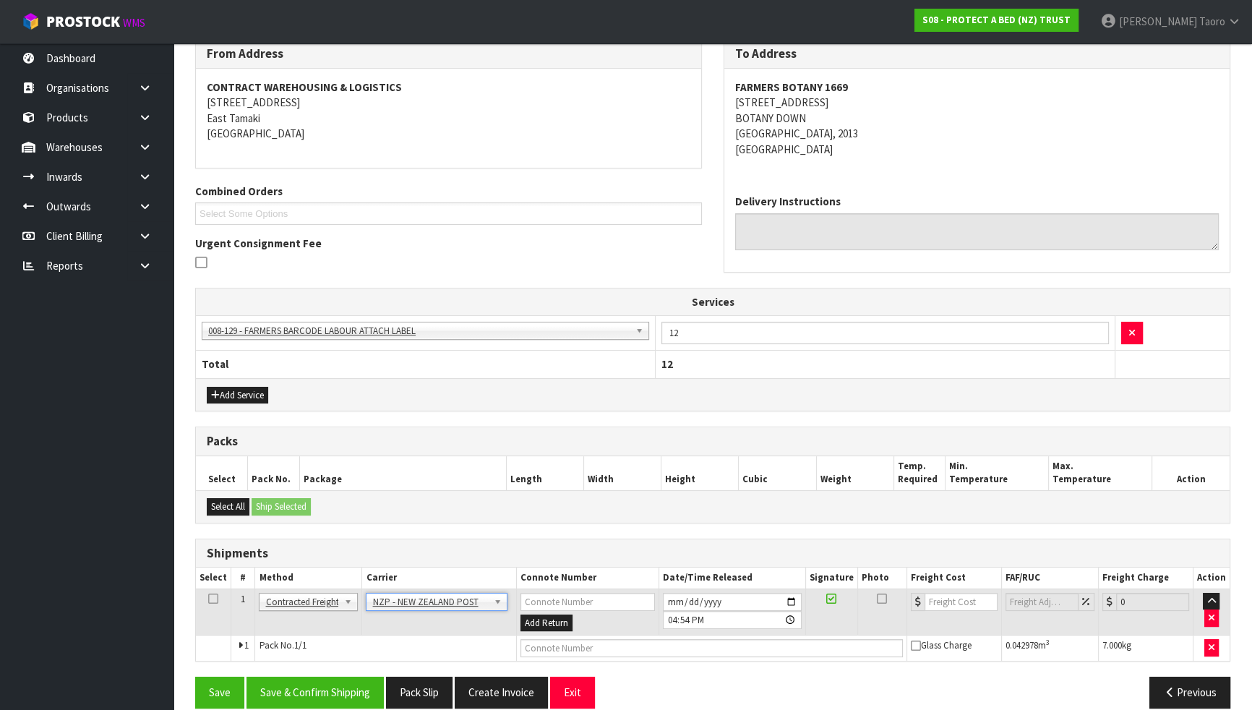
scroll to position [265, 0]
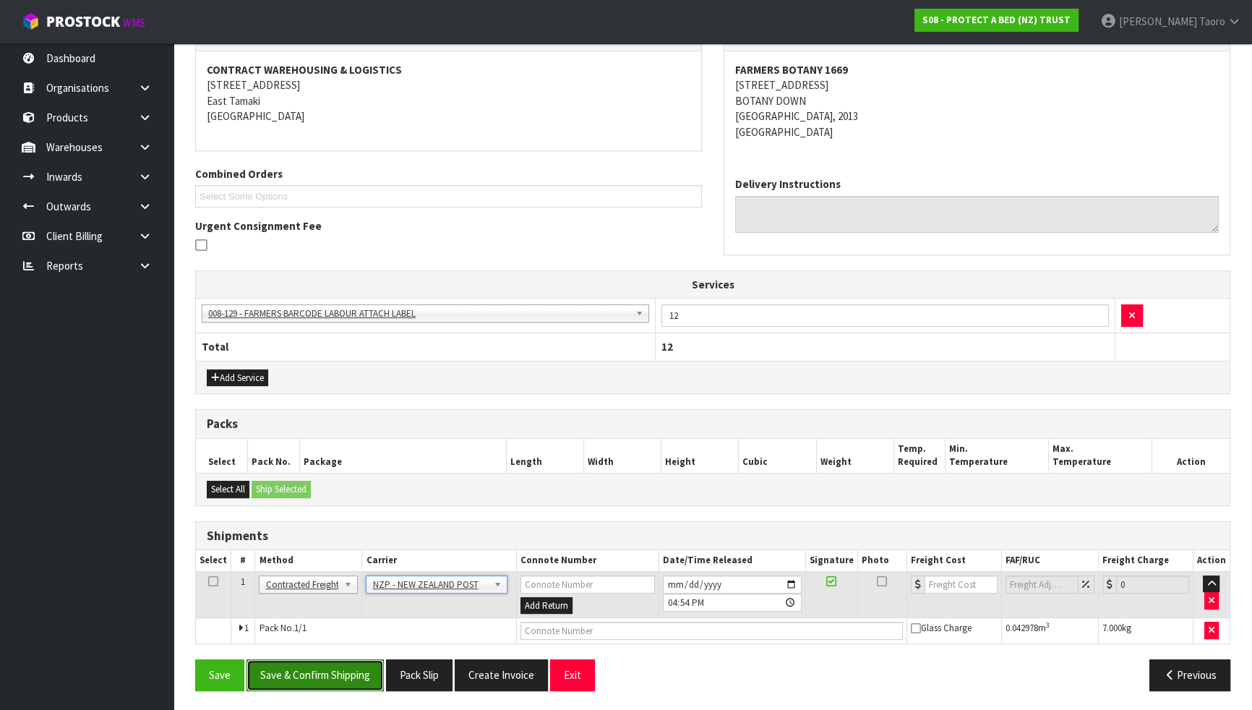
click at [361, 620] on button "Save & Confirm Shipping" at bounding box center [315, 674] width 137 height 31
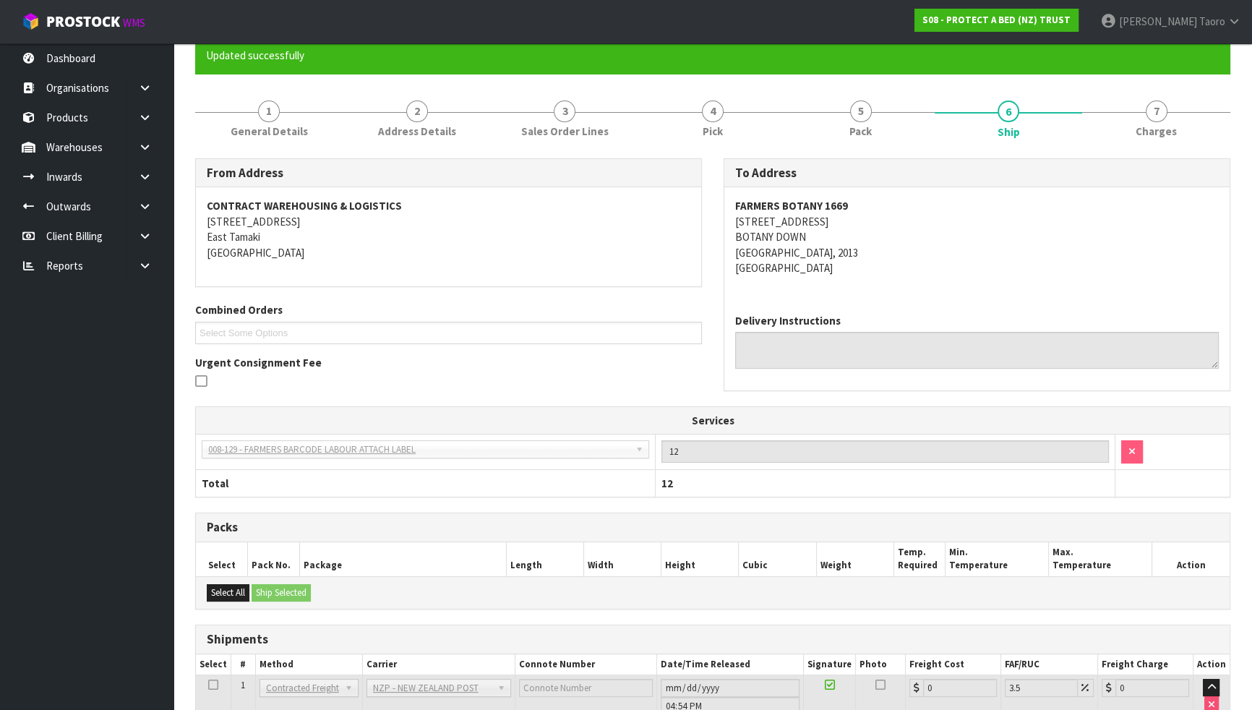
scroll to position [244, 0]
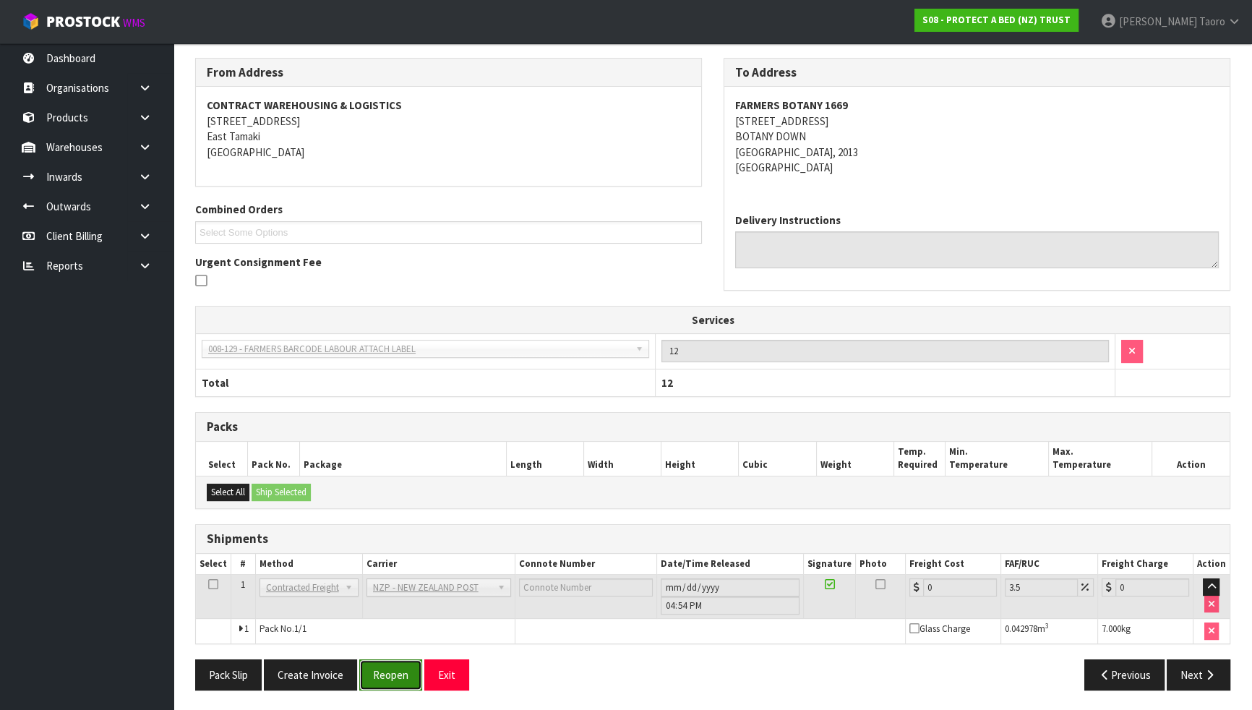
click at [385, 620] on button "Reopen" at bounding box center [390, 674] width 63 height 31
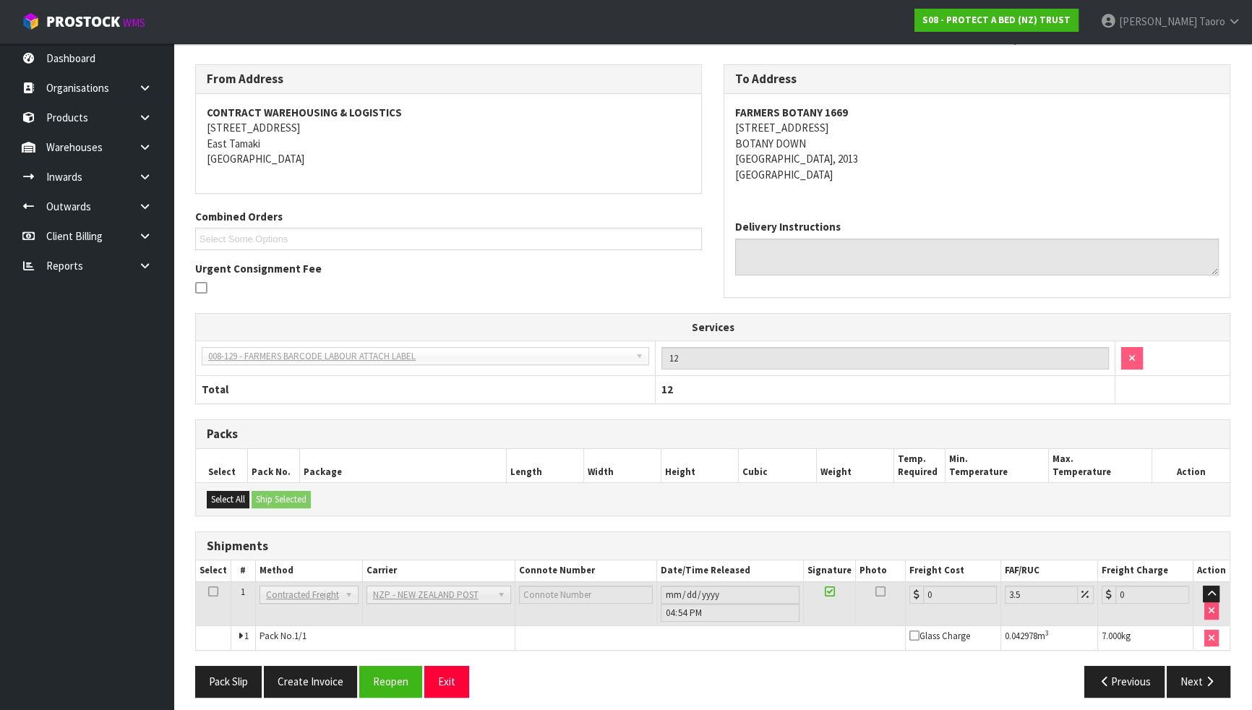
scroll to position [228, 0]
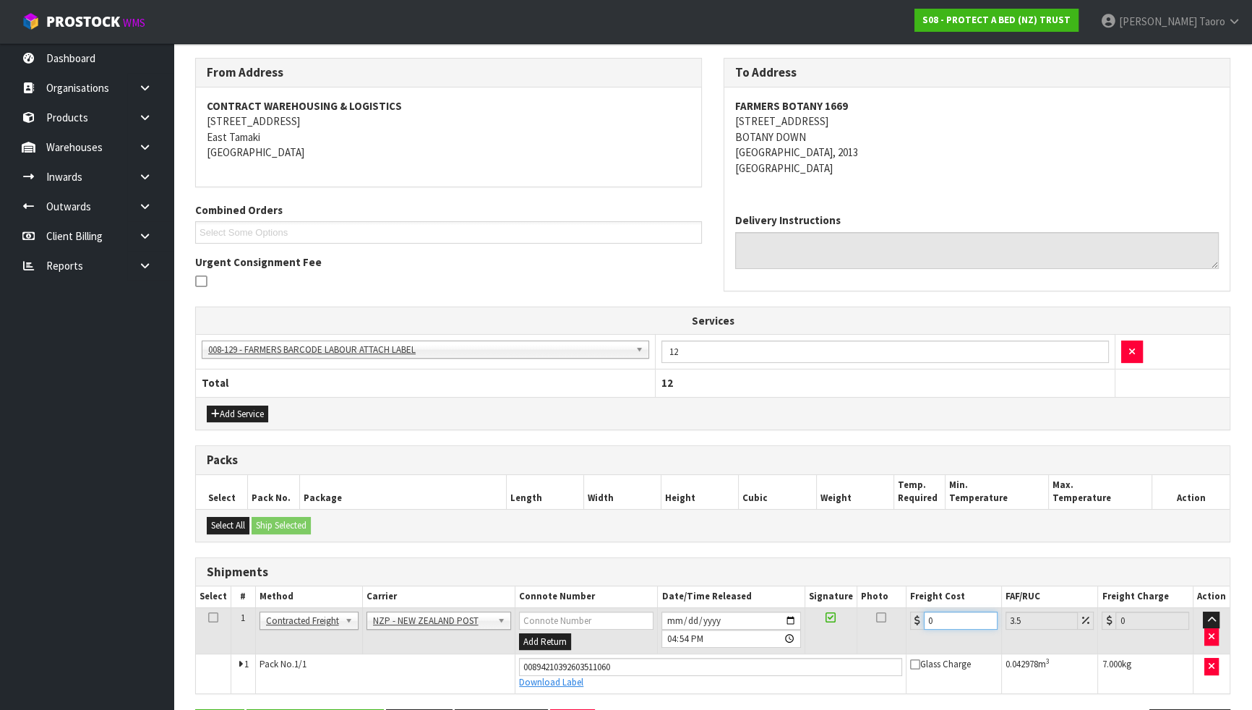
click at [944, 612] on input "0" at bounding box center [961, 621] width 74 height 18
click at [670, 614] on input "[DATE]" at bounding box center [730, 621] width 139 height 18
click at [673, 620] on input "16:54:00.000" at bounding box center [730, 639] width 139 height 18
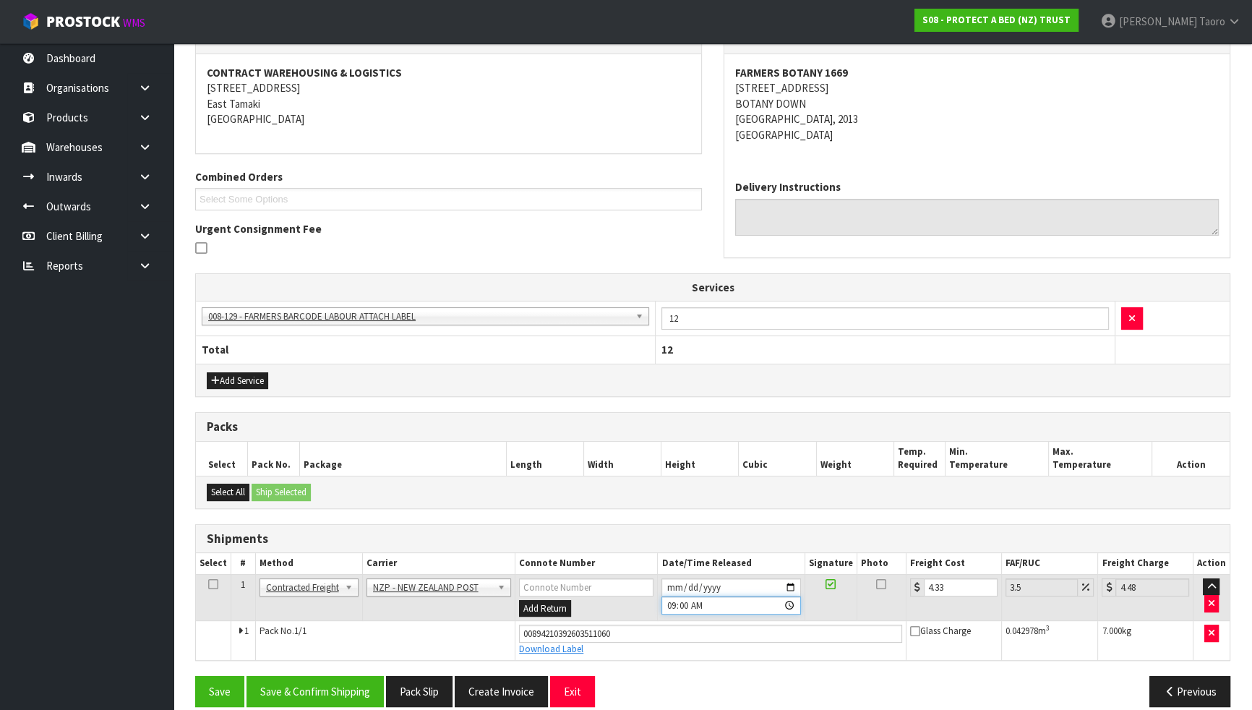
scroll to position [278, 0]
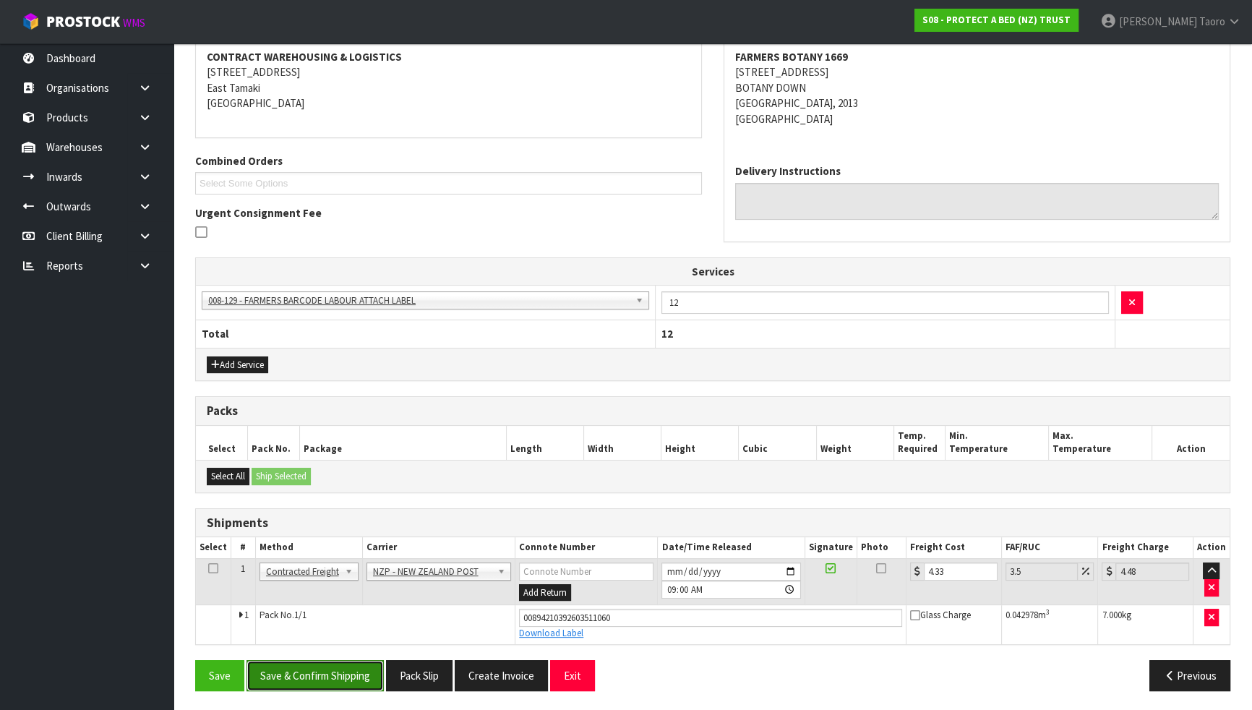
click at [356, 620] on button "Save & Confirm Shipping" at bounding box center [315, 675] width 137 height 31
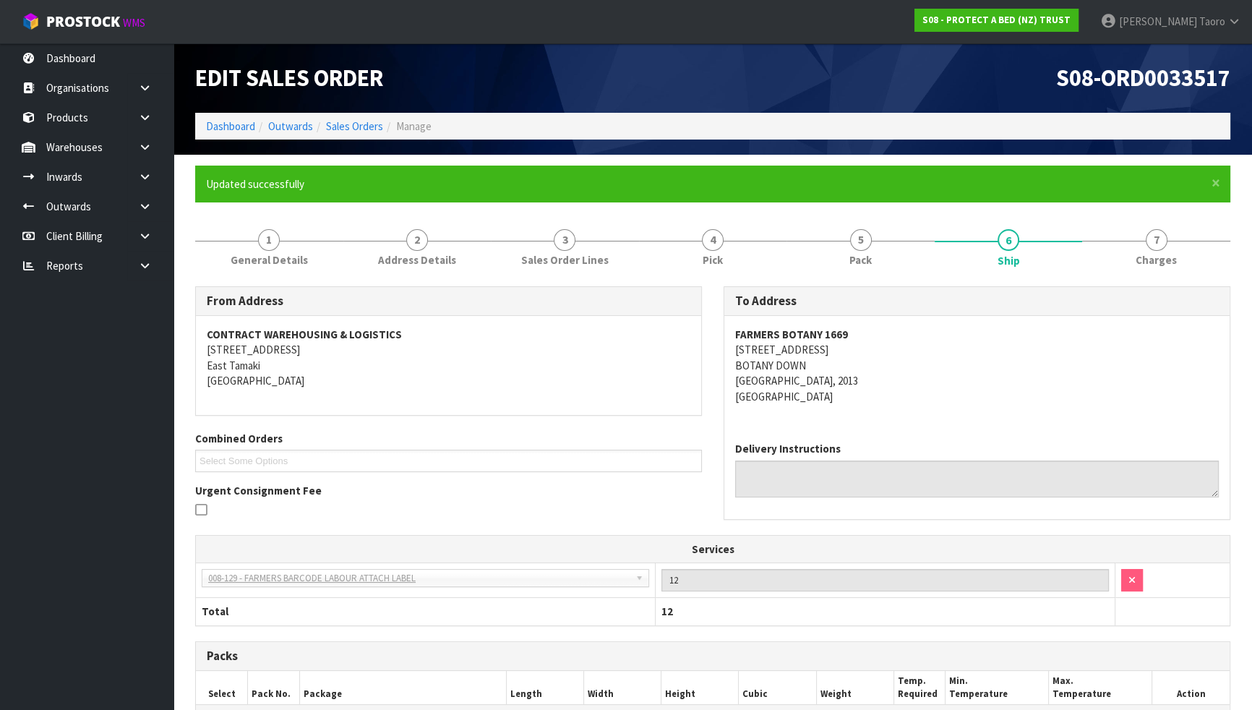
scroll to position [239, 0]
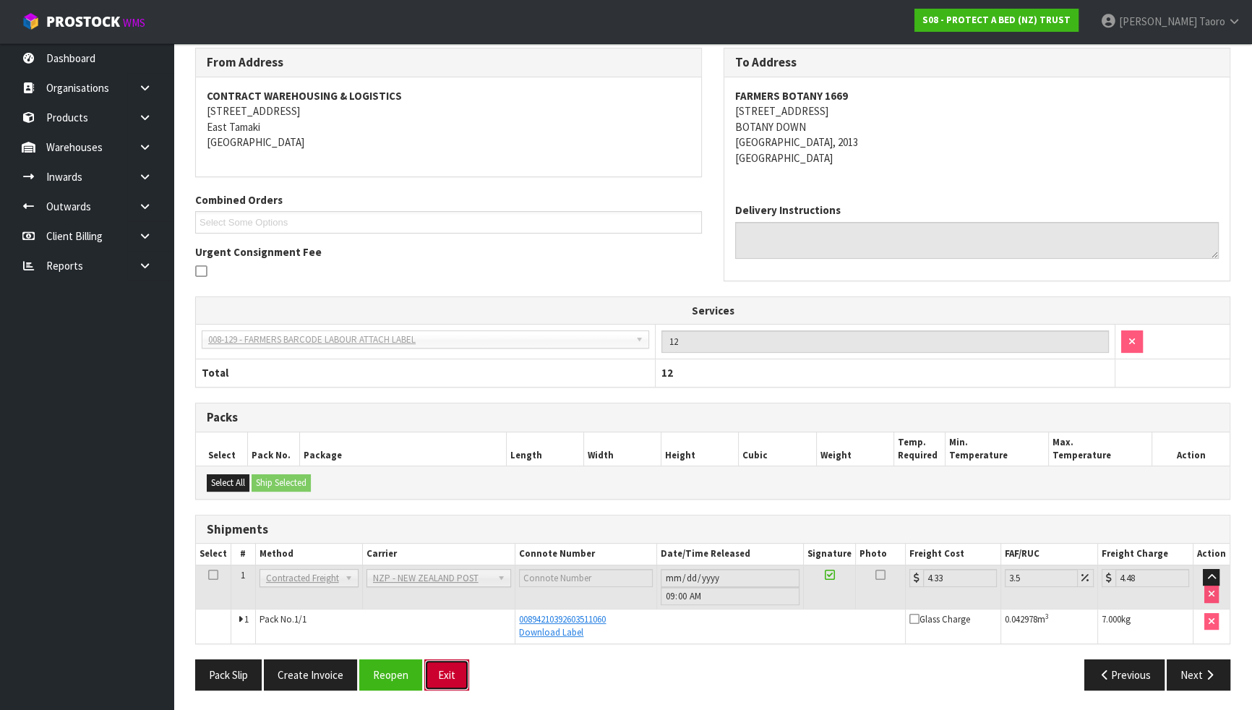
click at [455, 620] on button "Exit" at bounding box center [446, 674] width 45 height 31
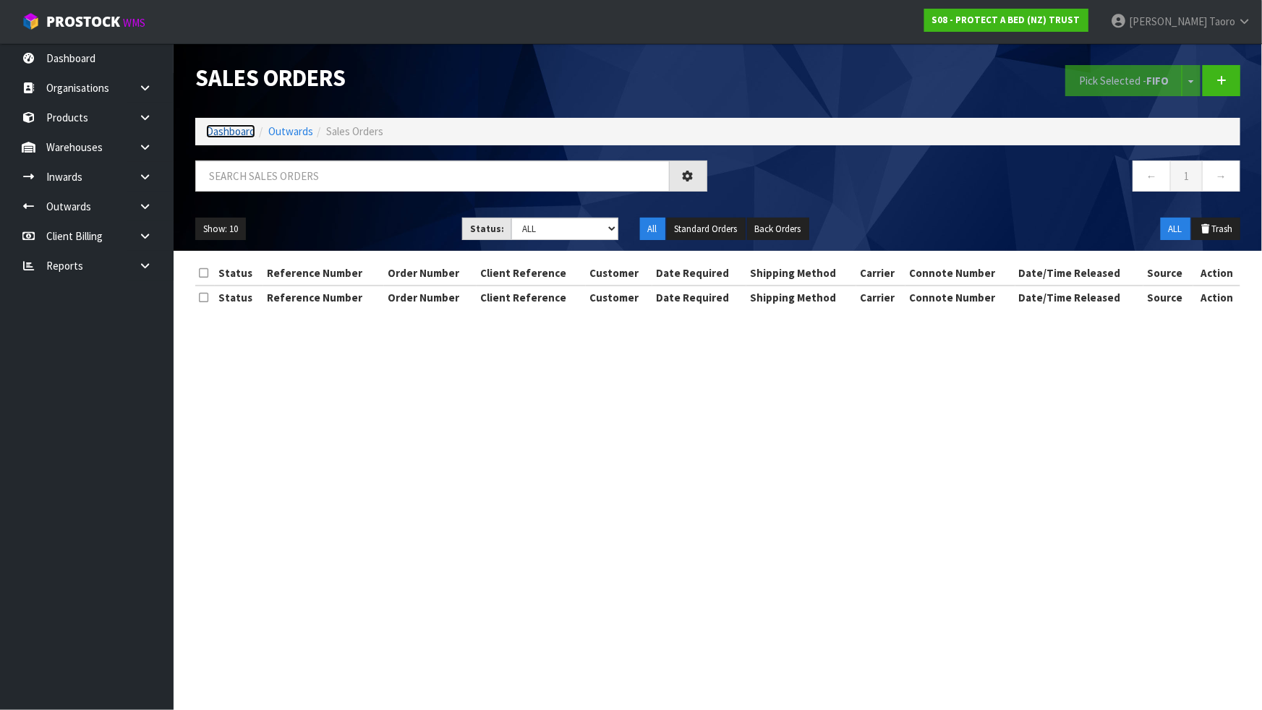
click at [243, 134] on link "Dashboard" at bounding box center [230, 131] width 49 height 14
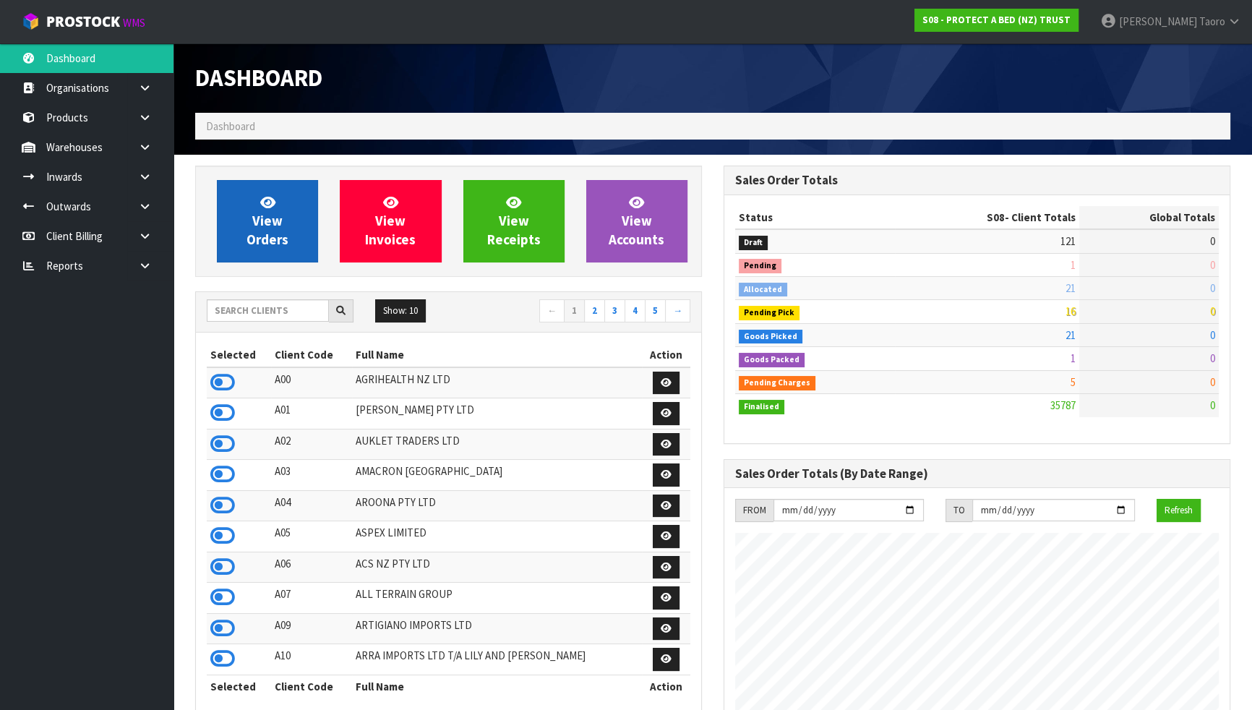
scroll to position [900, 528]
click at [275, 239] on span "View Orders" at bounding box center [268, 221] width 42 height 54
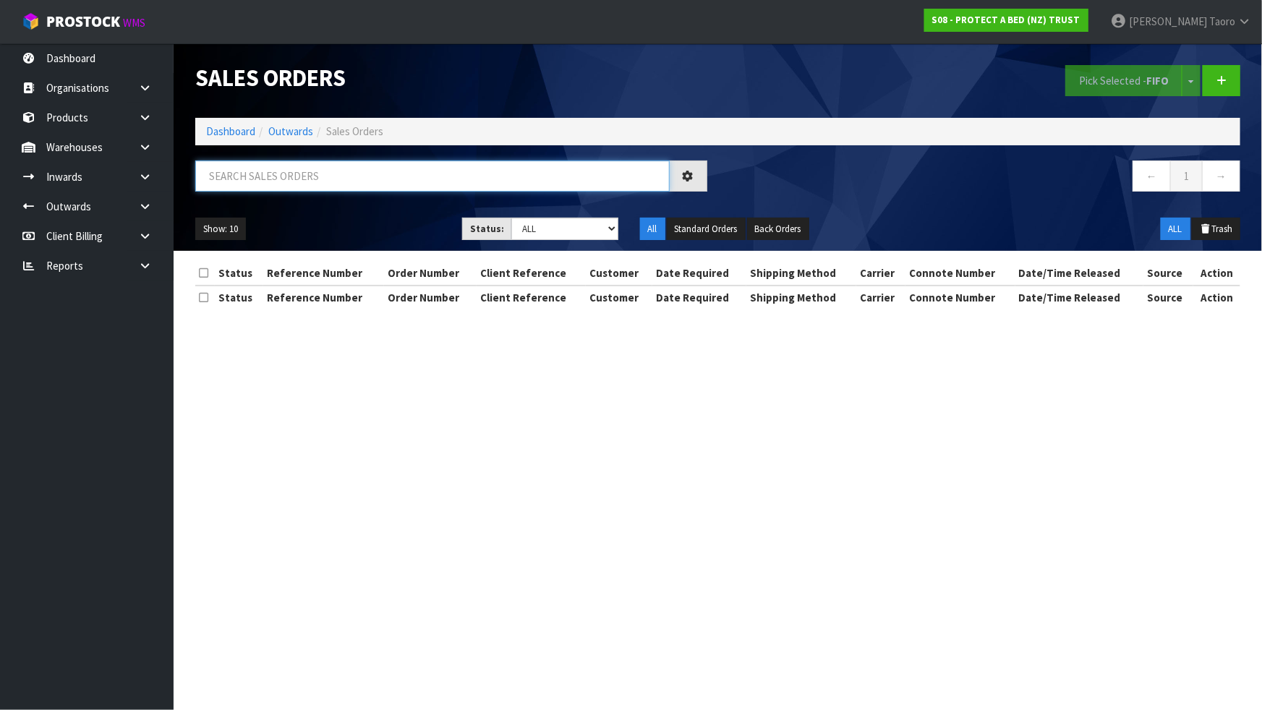
click at [289, 181] on input "text" at bounding box center [432, 175] width 474 height 31
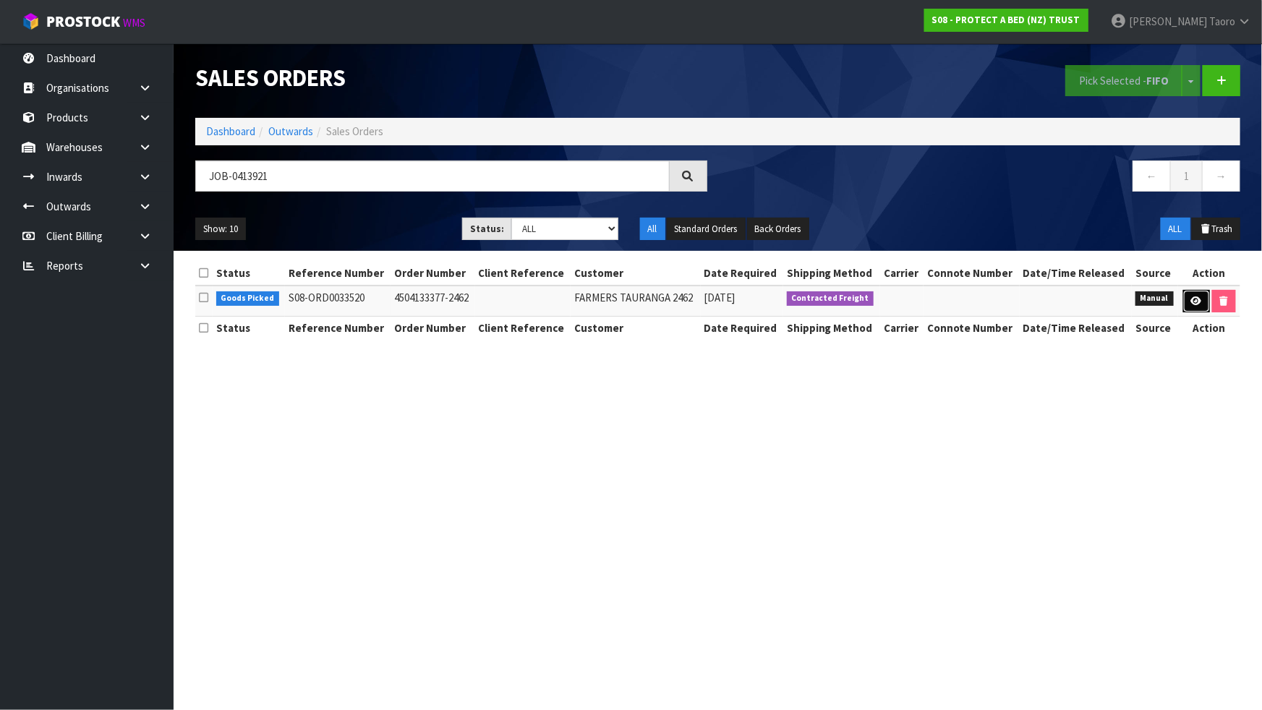
click at [1198, 294] on link at bounding box center [1196, 301] width 27 height 23
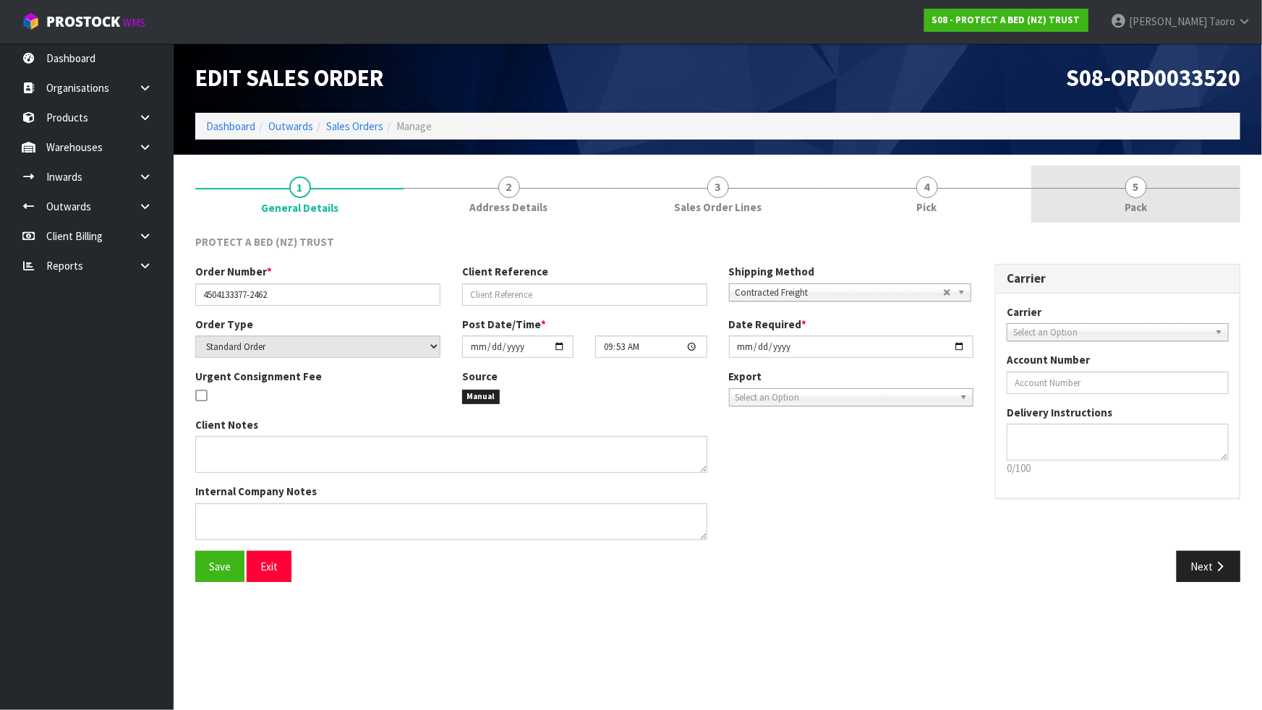
click at [1170, 210] on link "5 Pack" at bounding box center [1135, 194] width 209 height 57
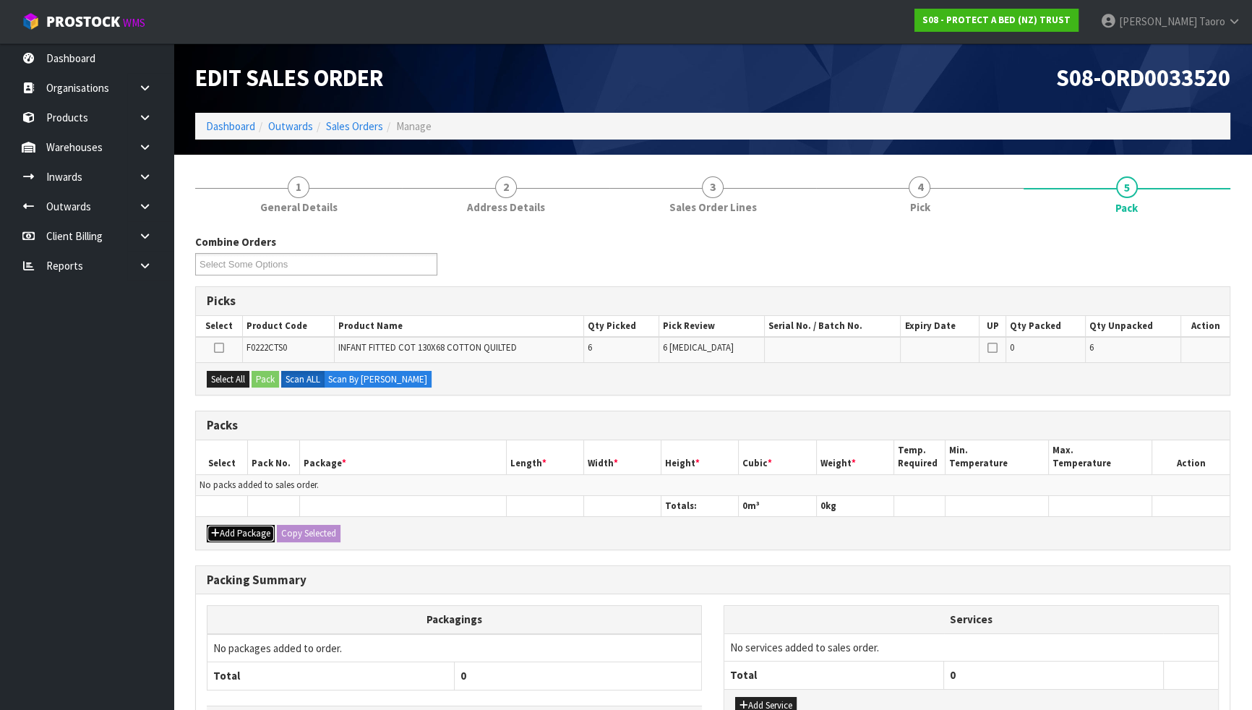
click at [252, 528] on button "Add Package" at bounding box center [241, 533] width 68 height 17
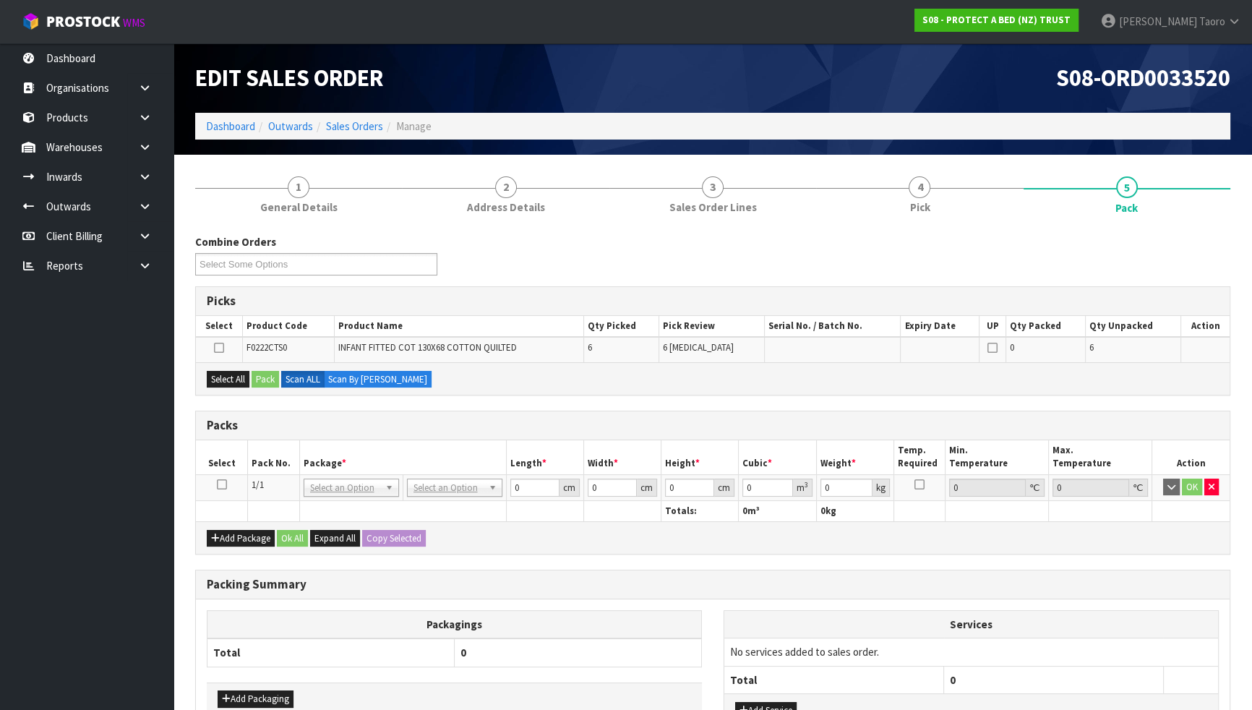
click at [219, 484] on icon at bounding box center [222, 484] width 10 height 1
click at [234, 378] on button "Select All" at bounding box center [228, 379] width 43 height 17
click at [275, 375] on button "Pack" at bounding box center [265, 379] width 27 height 17
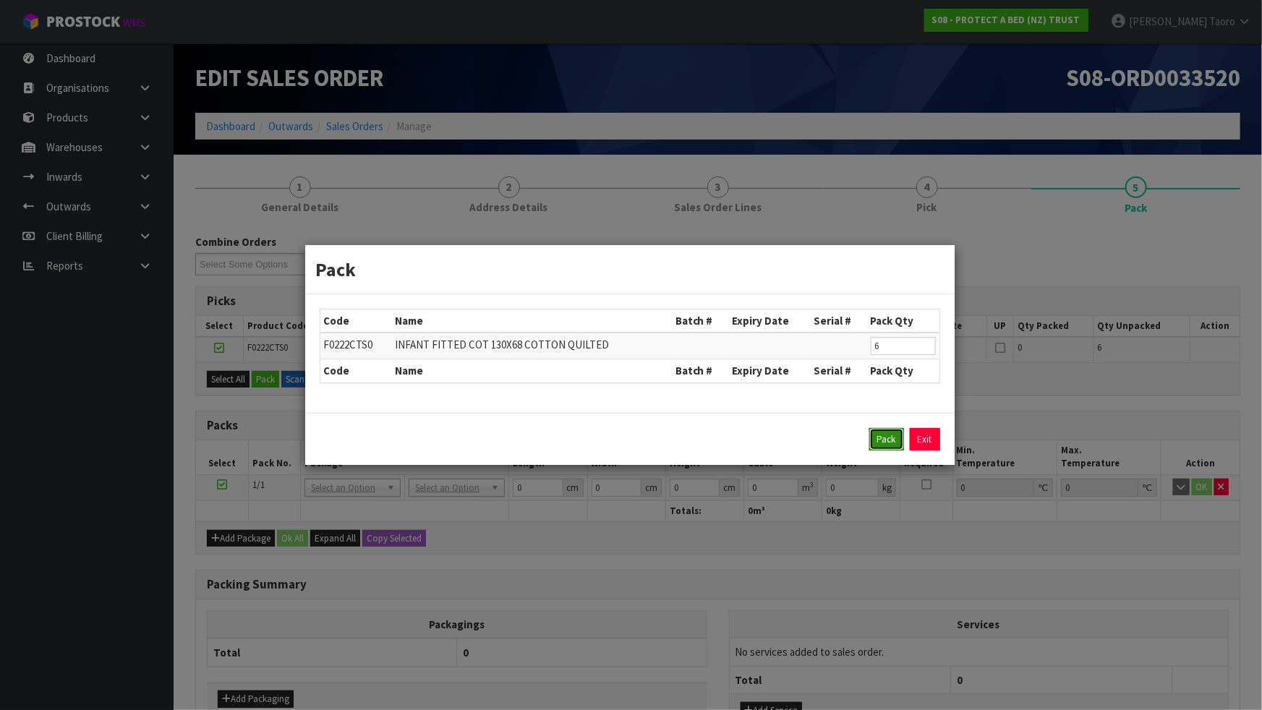
click at [892, 434] on button "Pack" at bounding box center [886, 439] width 35 height 23
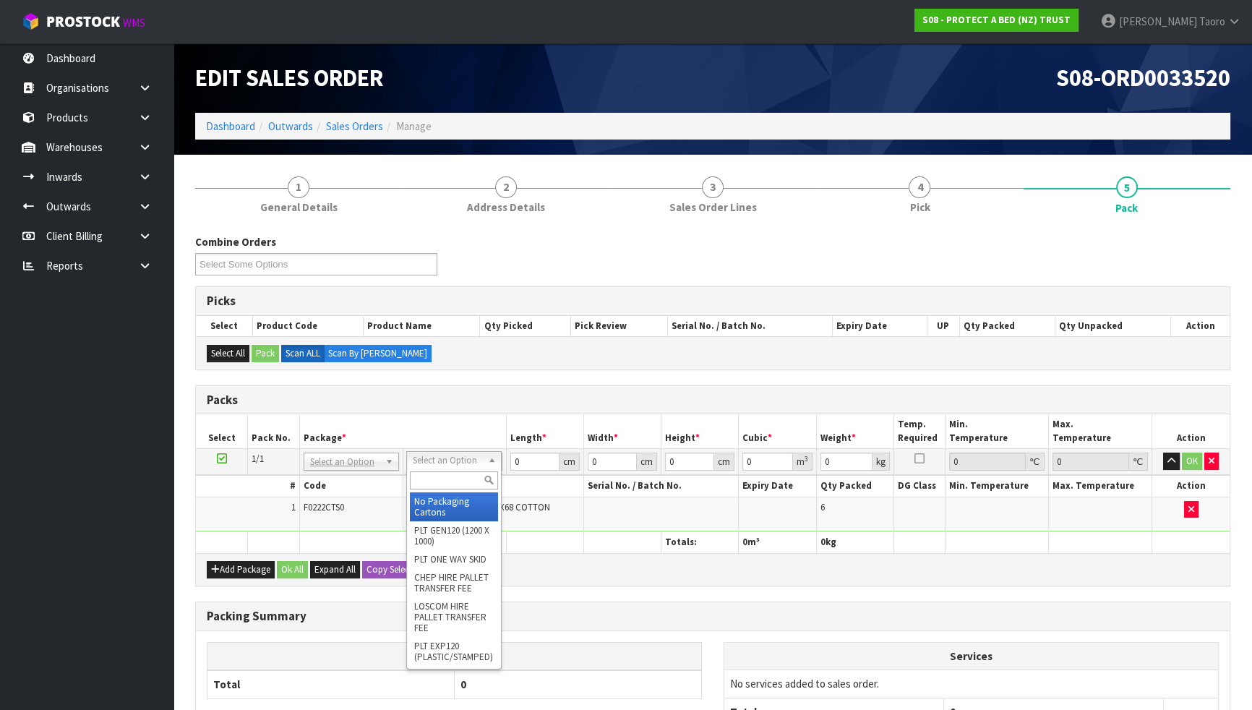
click at [448, 484] on input "text" at bounding box center [454, 480] width 88 height 18
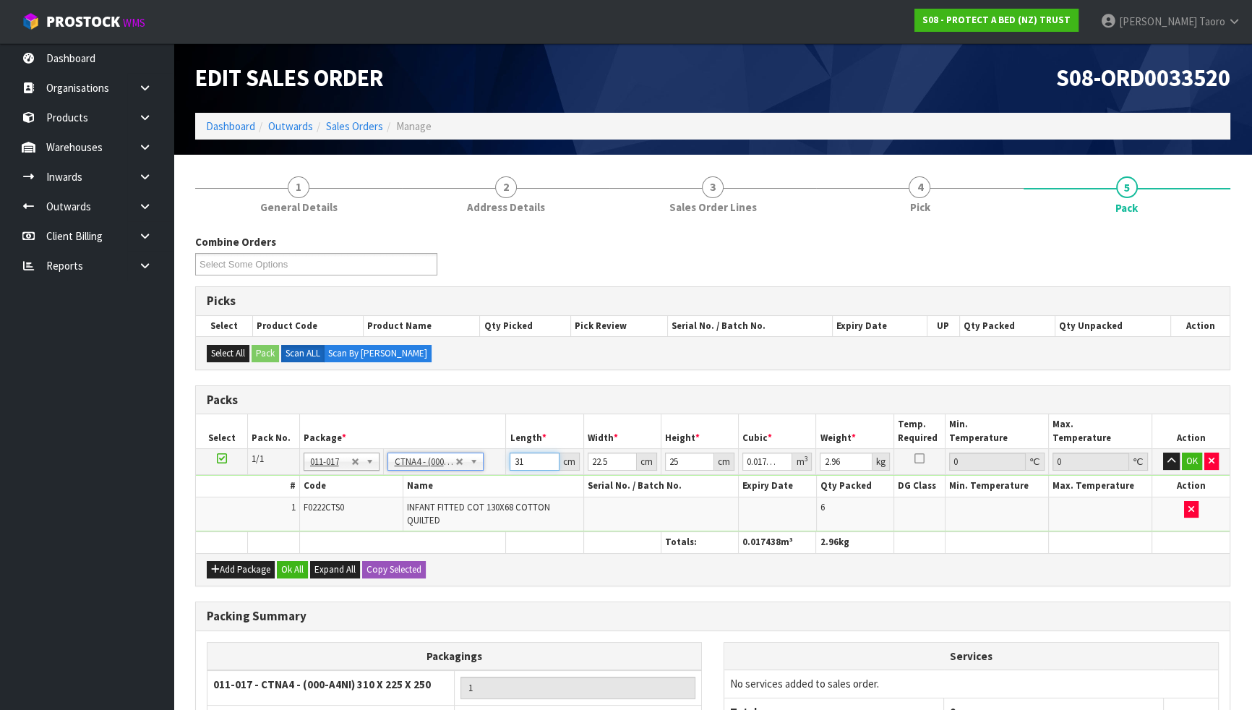
click at [523, 461] on input "31" at bounding box center [534, 462] width 49 height 18
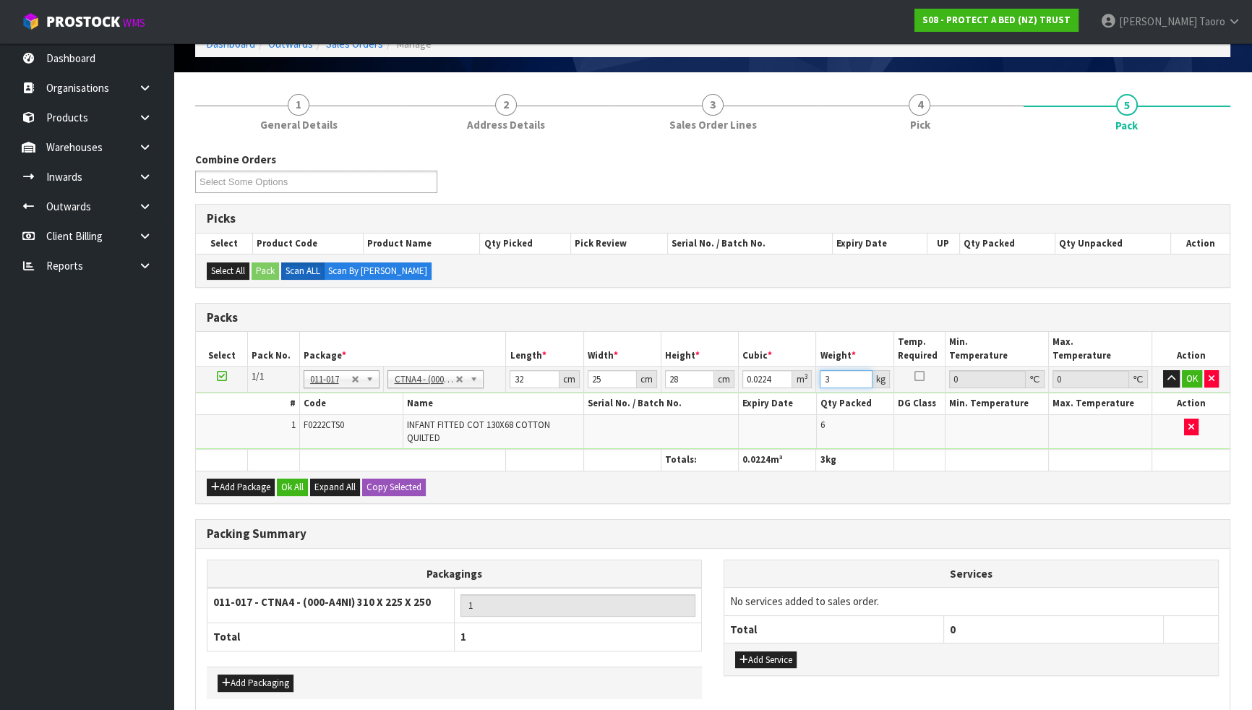
scroll to position [147, 0]
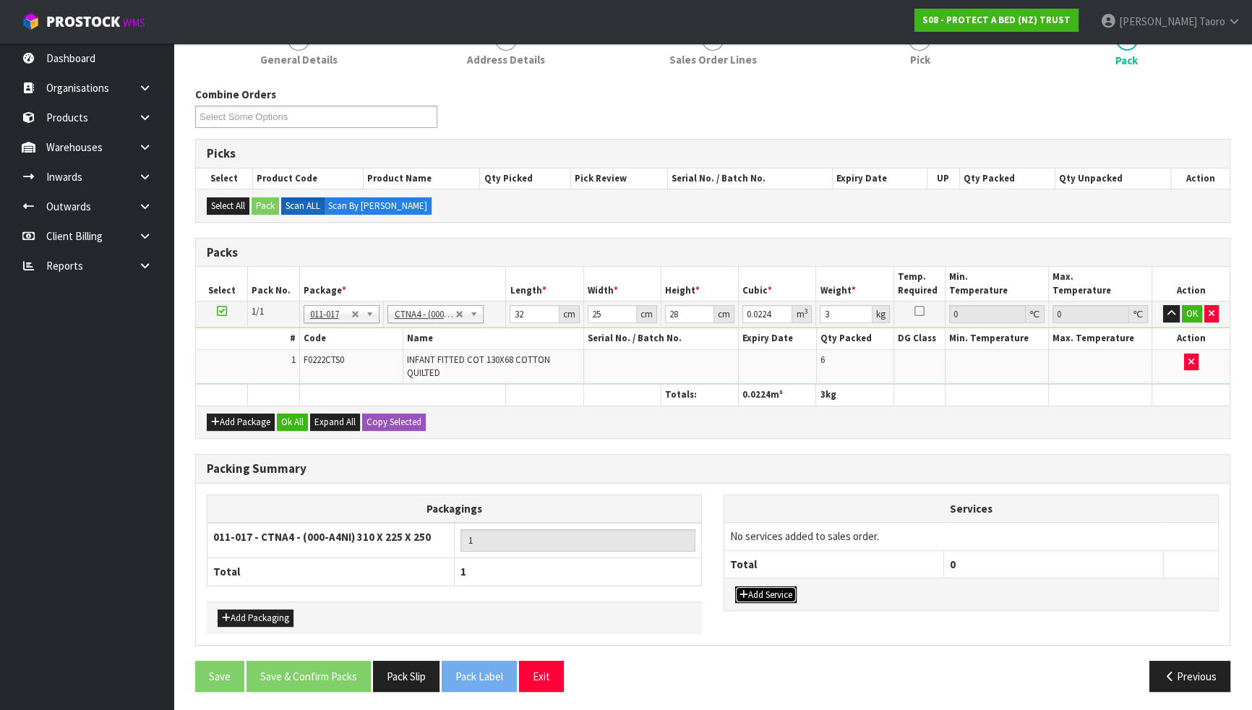
click at [766, 591] on button "Add Service" at bounding box center [765, 594] width 61 height 17
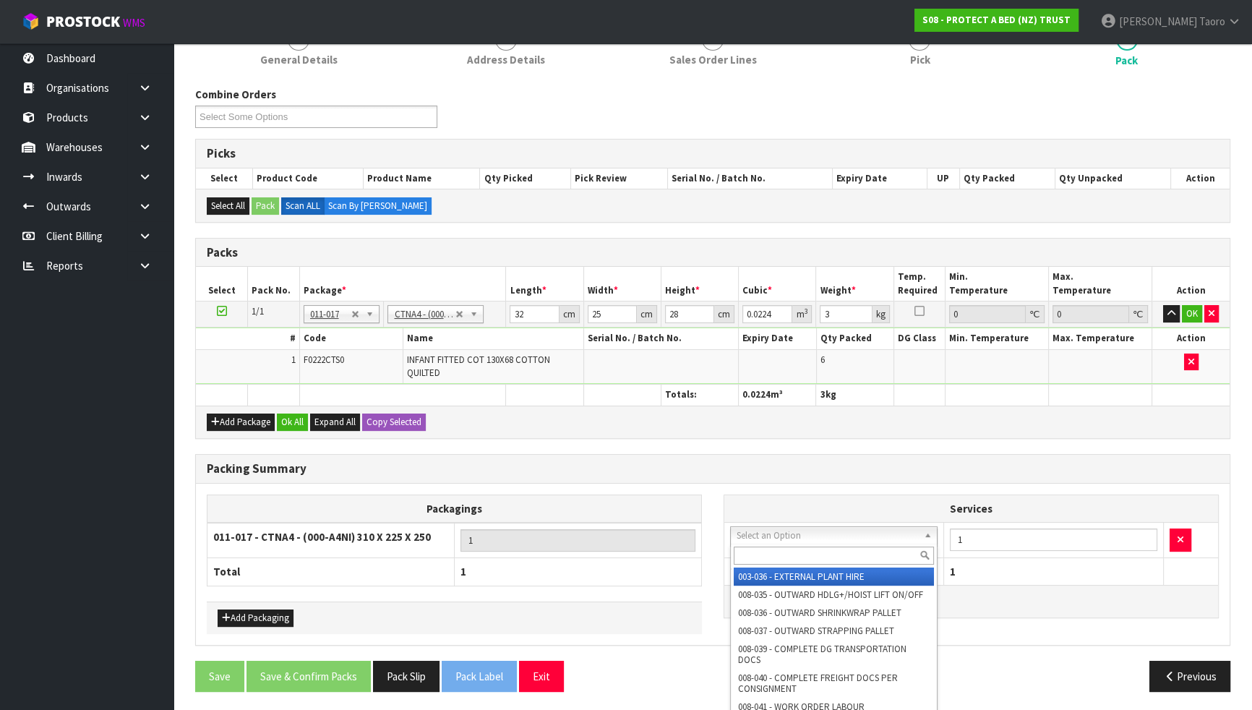
click at [784, 547] on input "text" at bounding box center [834, 556] width 200 height 18
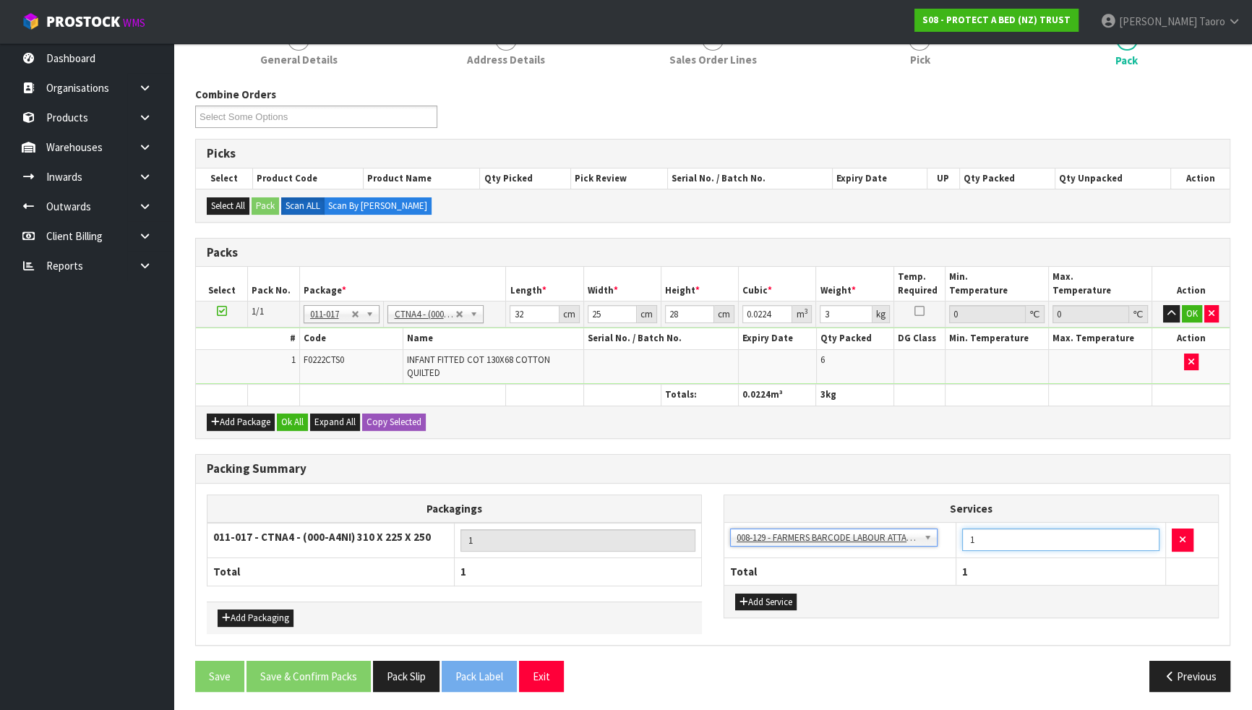
click at [1048, 541] on input "1" at bounding box center [1060, 539] width 197 height 22
click at [298, 421] on button "Ok All" at bounding box center [292, 422] width 31 height 17
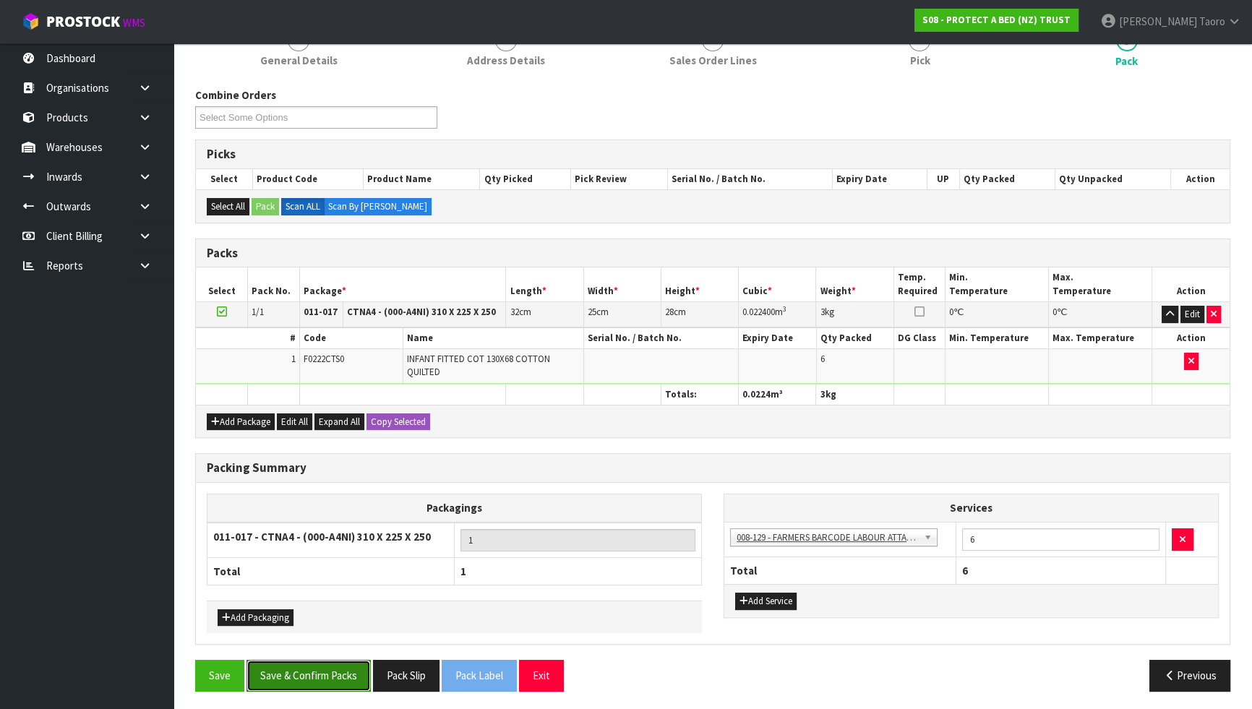
click at [354, 620] on button "Save & Confirm Packs" at bounding box center [309, 675] width 124 height 31
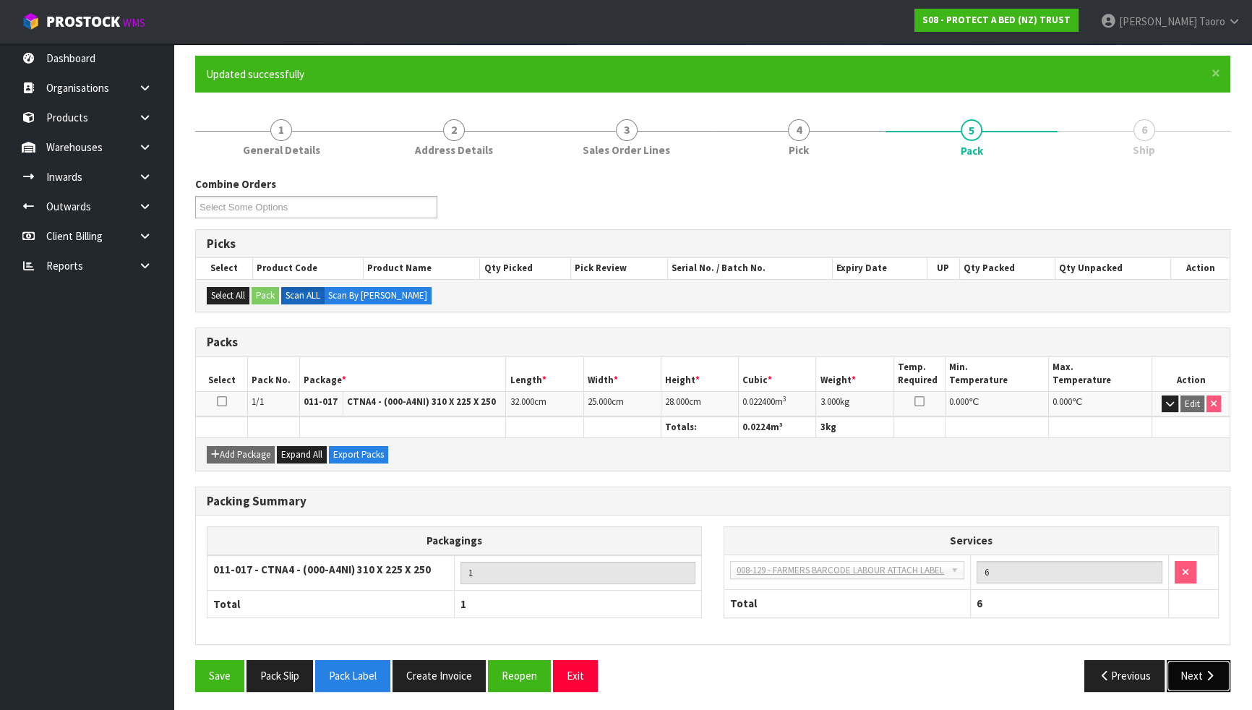
click at [1193, 620] on button "Next" at bounding box center [1199, 675] width 64 height 31
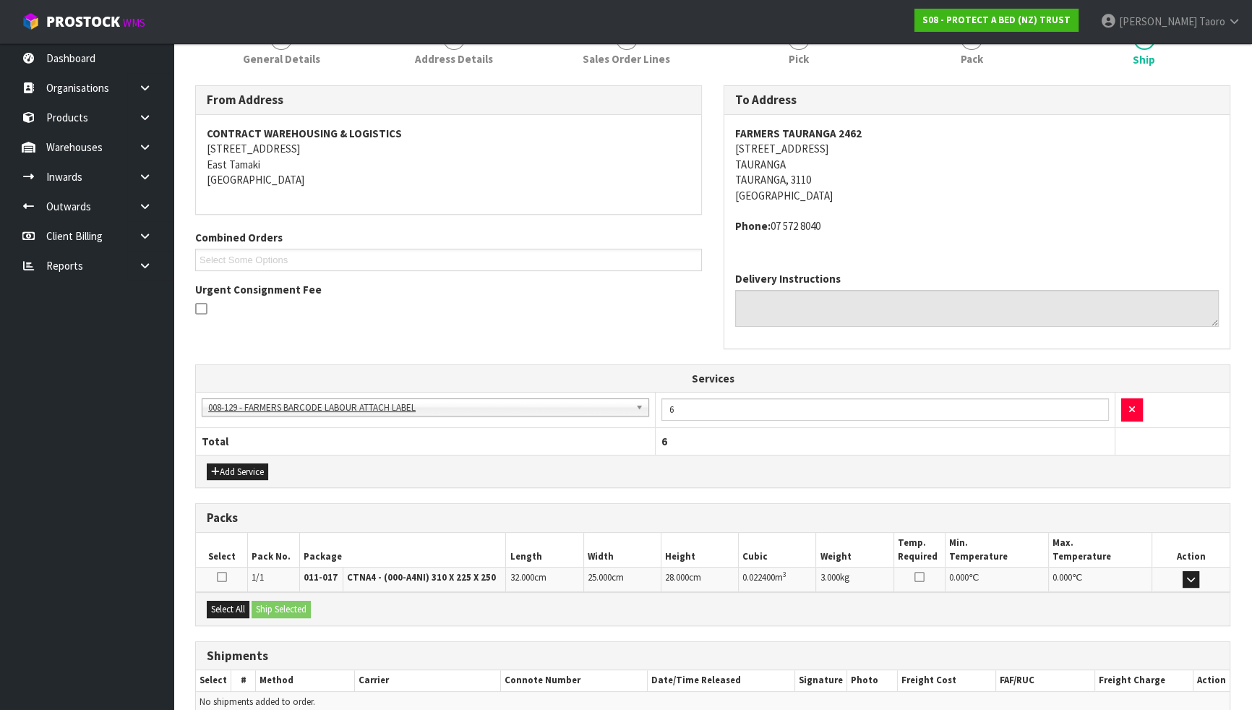
scroll to position [269, 0]
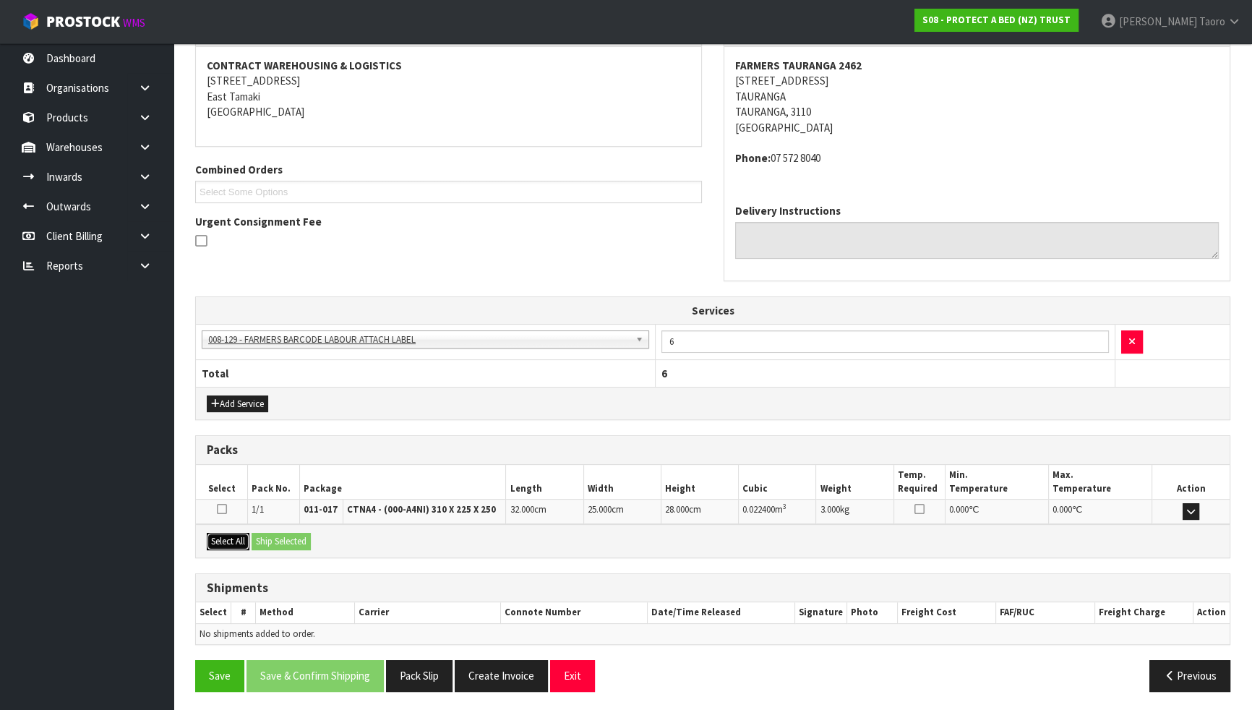
drag, startPoint x: 226, startPoint y: 540, endPoint x: 262, endPoint y: 541, distance: 35.4
click at [231, 540] on button "Select All" at bounding box center [228, 541] width 43 height 17
drag, startPoint x: 273, startPoint y: 540, endPoint x: 434, endPoint y: 593, distance: 169.6
click at [275, 541] on button "Ship Selected" at bounding box center [281, 541] width 59 height 17
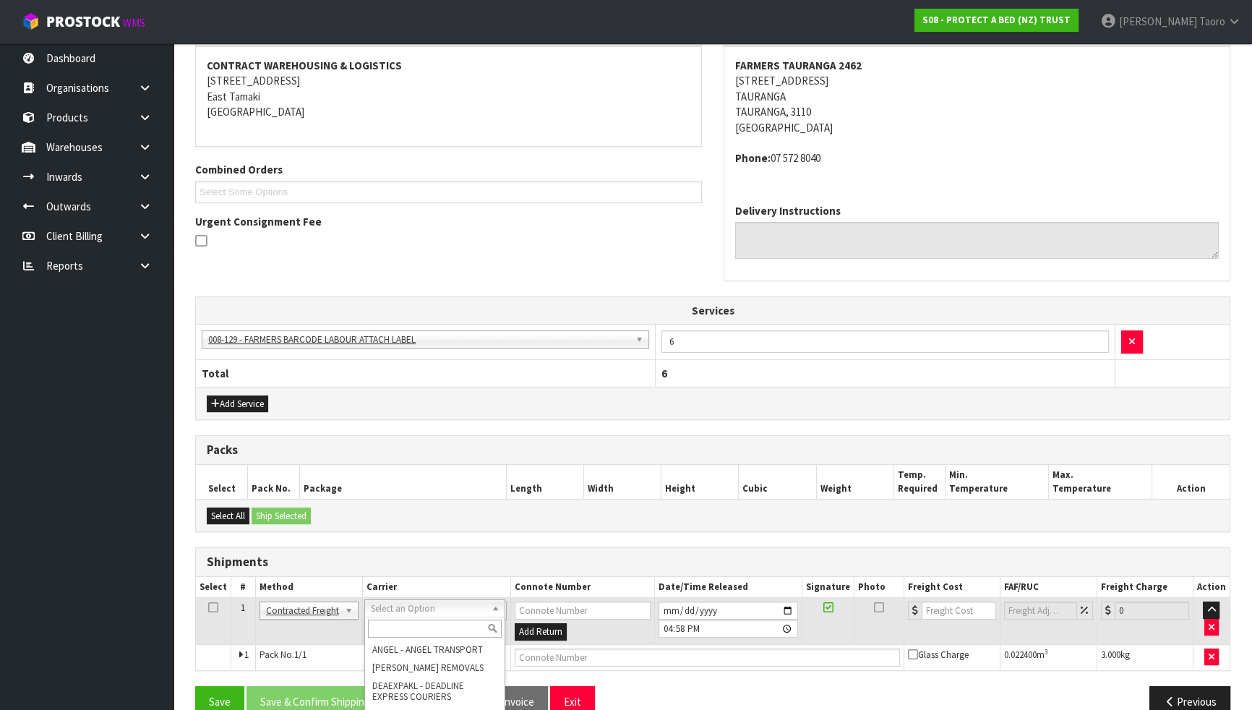
click at [447, 620] on input "text" at bounding box center [435, 629] width 134 height 18
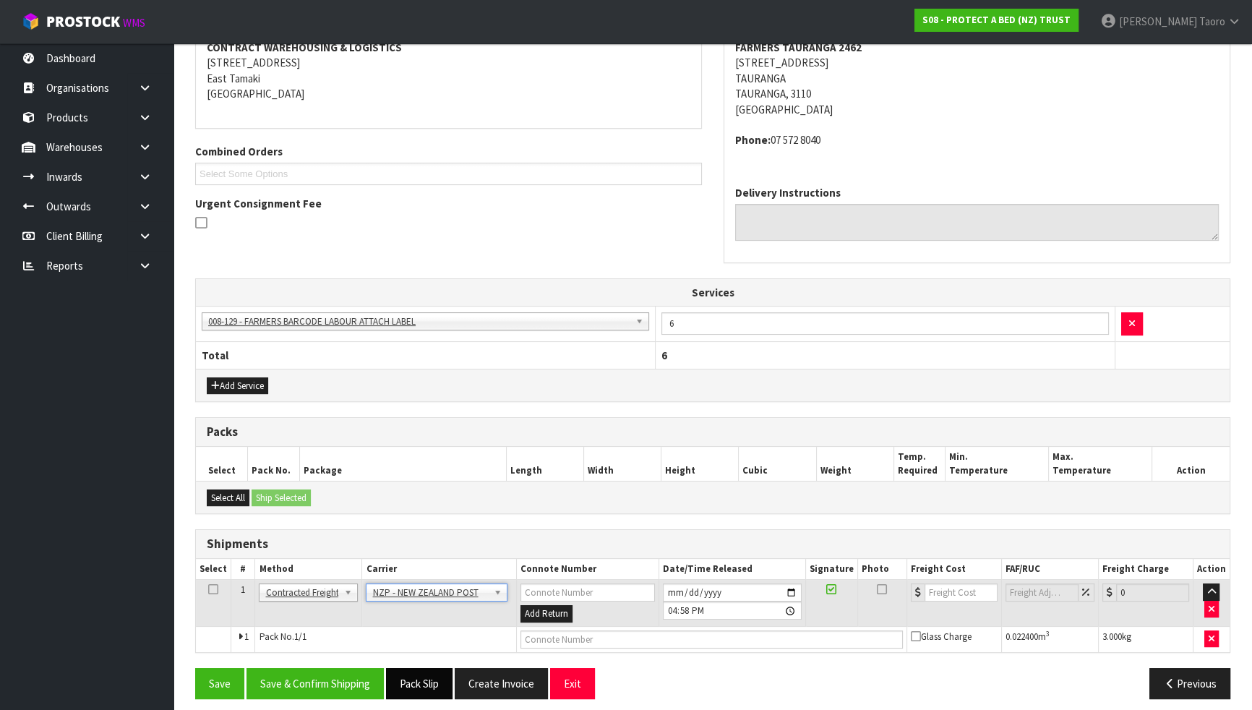
scroll to position [295, 0]
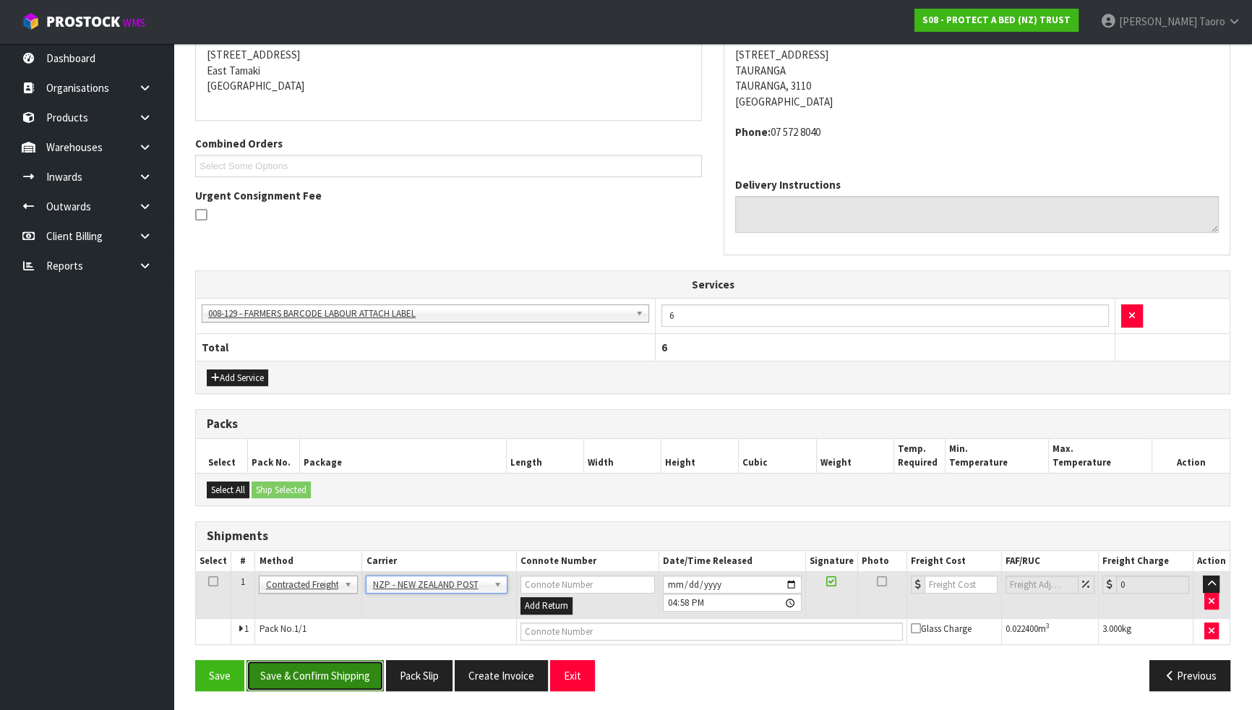
click at [339, 620] on button "Save & Confirm Shipping" at bounding box center [315, 675] width 137 height 31
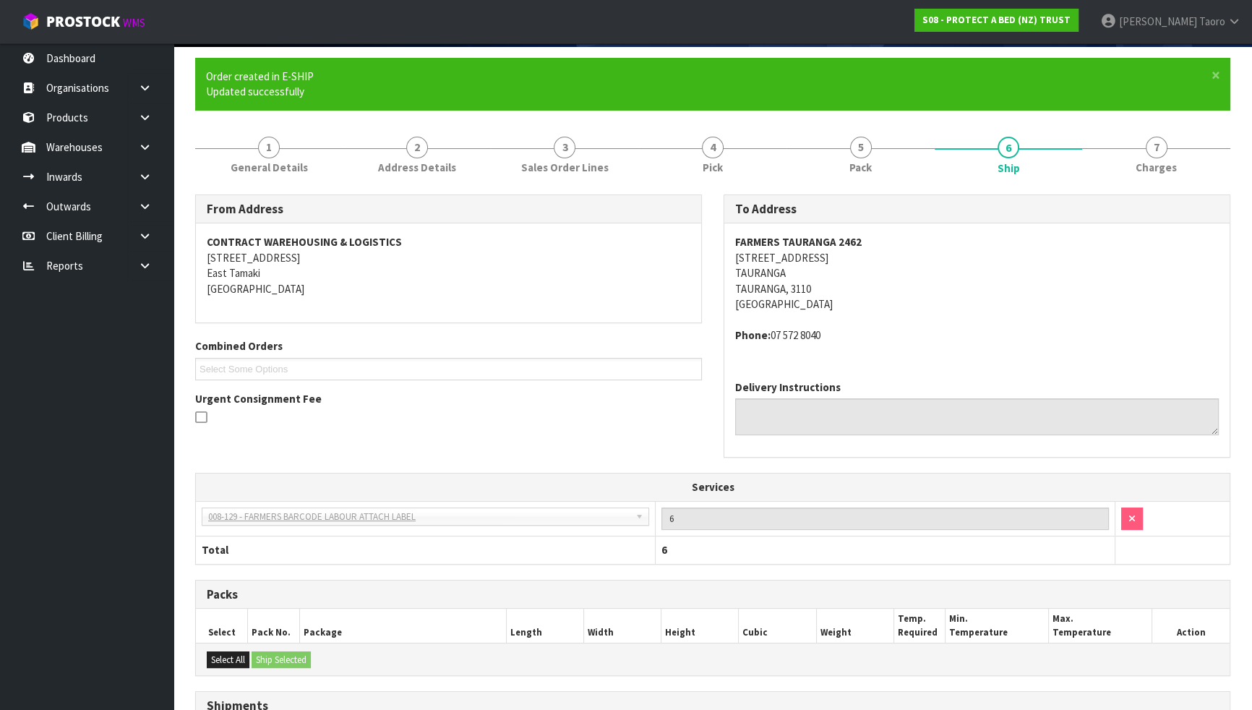
scroll to position [275, 0]
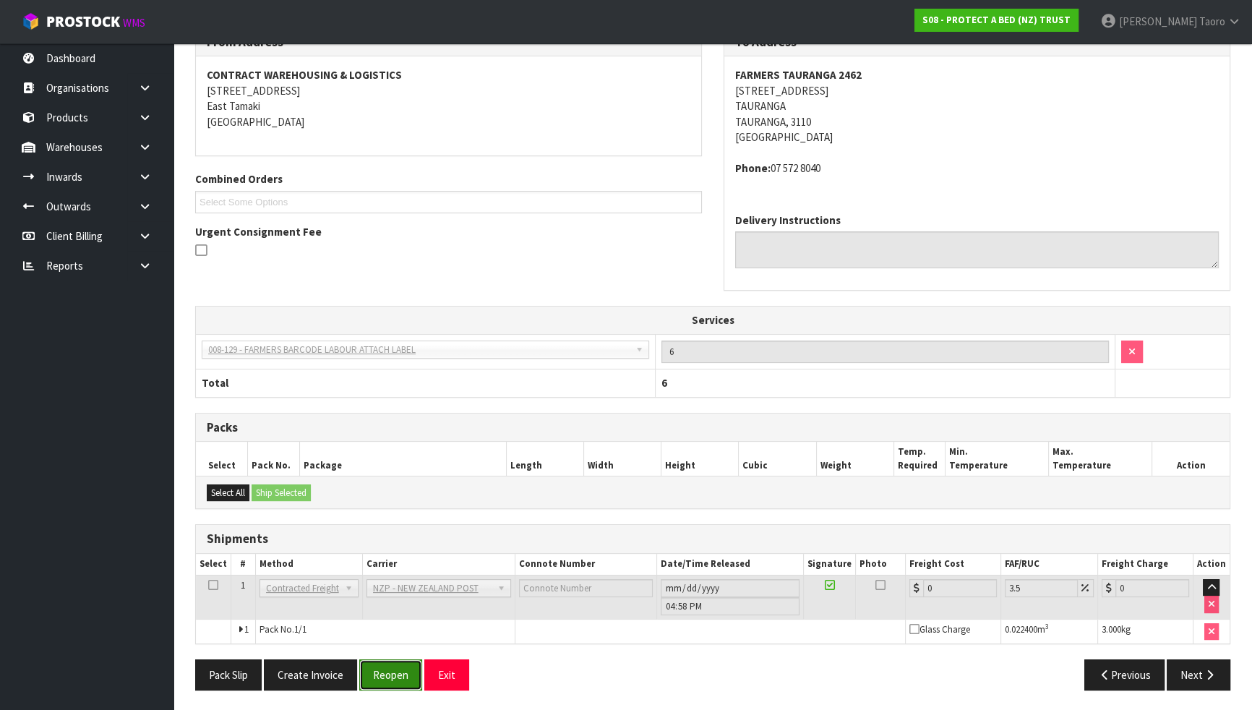
click at [412, 620] on button "Reopen" at bounding box center [390, 674] width 63 height 31
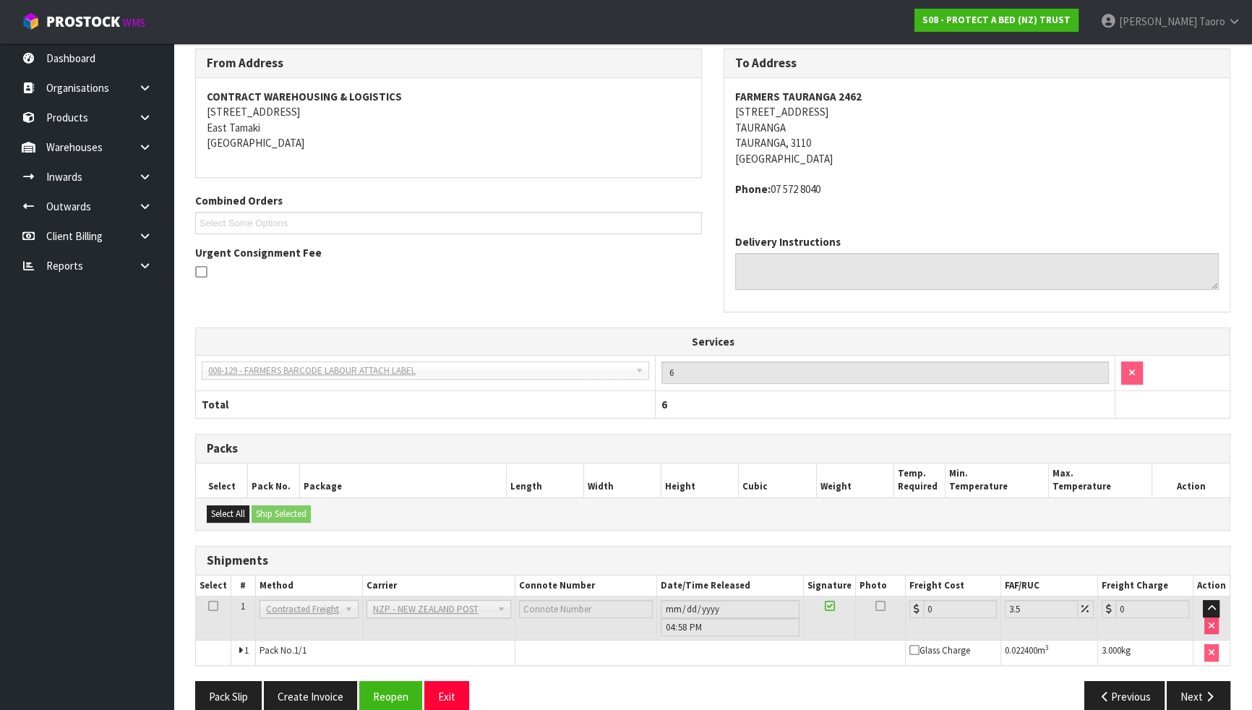
scroll to position [260, 0]
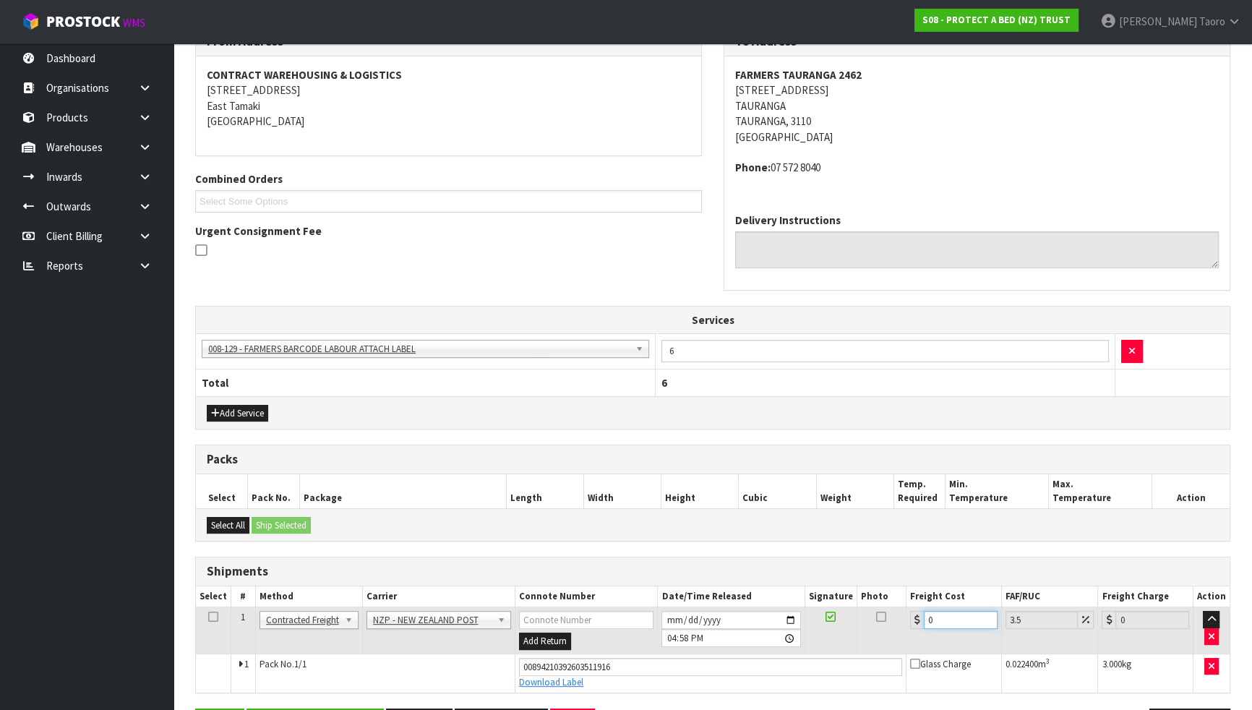
click at [954, 615] on input "0" at bounding box center [961, 620] width 74 height 18
click at [664, 617] on input "[DATE]" at bounding box center [730, 620] width 139 height 18
click at [672, 620] on input "16:58:00.000" at bounding box center [730, 638] width 139 height 18
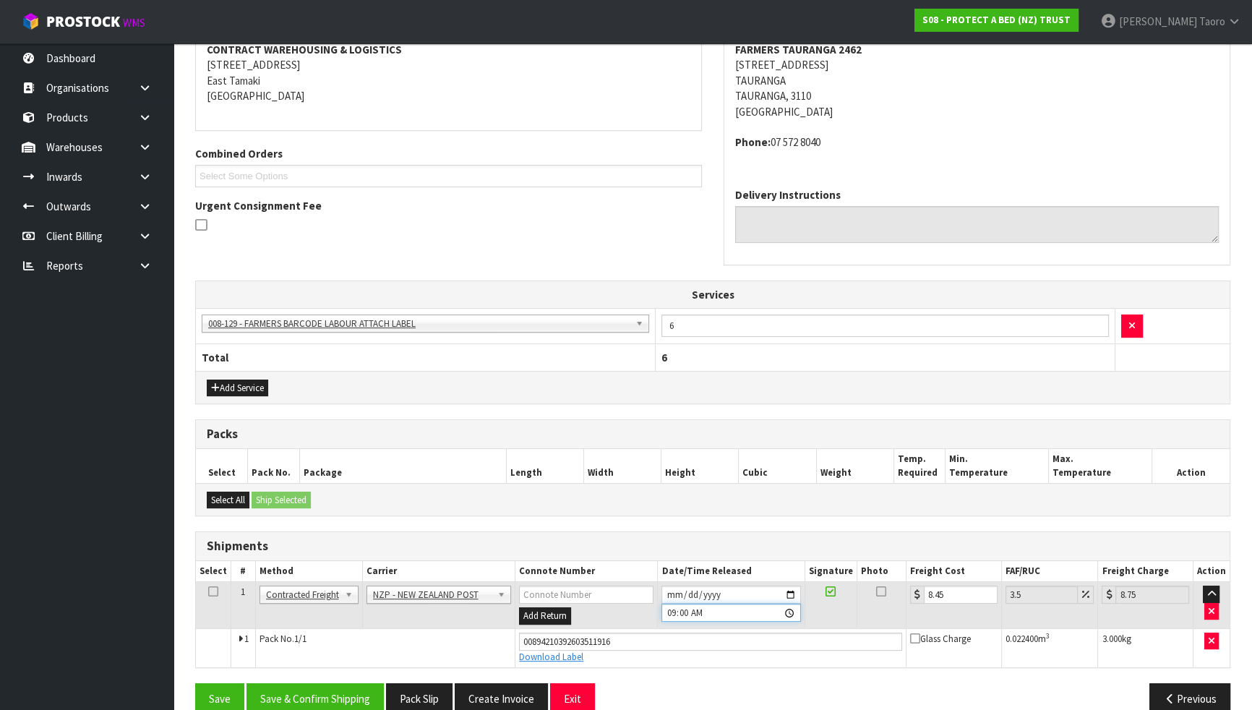
scroll to position [308, 0]
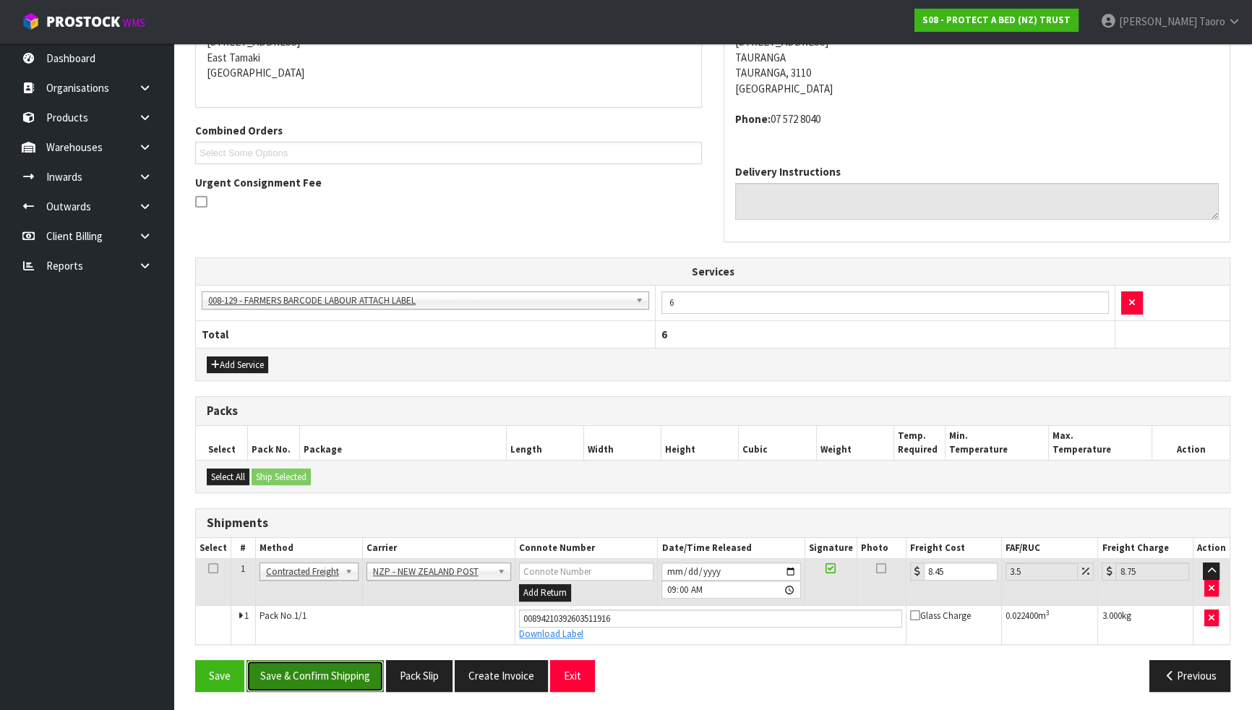
click at [356, 620] on button "Save & Confirm Shipping" at bounding box center [315, 675] width 137 height 31
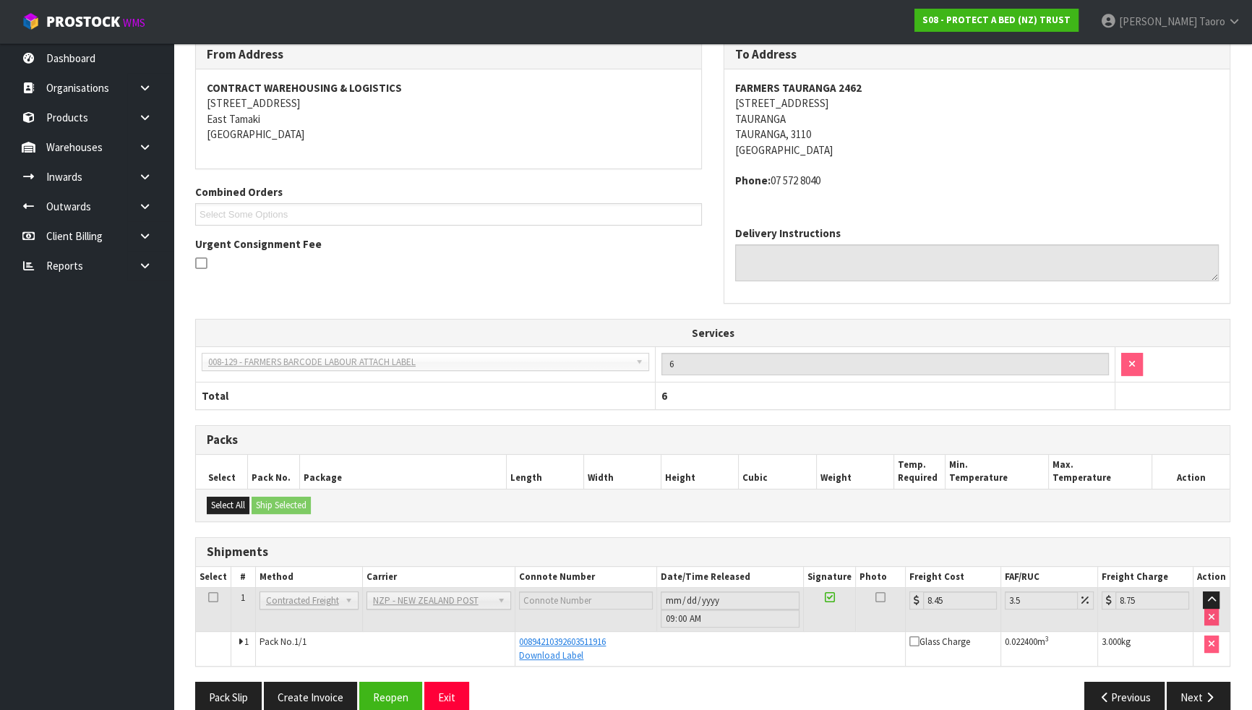
scroll to position [269, 0]
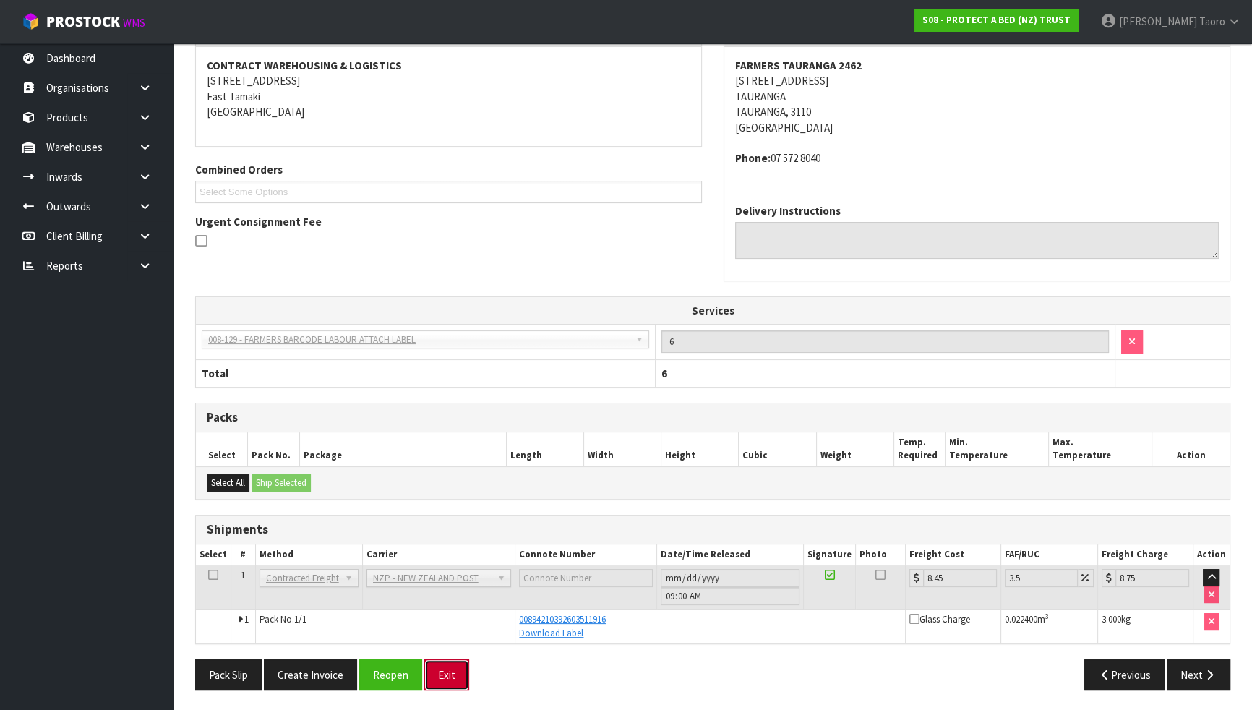
click at [450, 620] on button "Exit" at bounding box center [446, 674] width 45 height 31
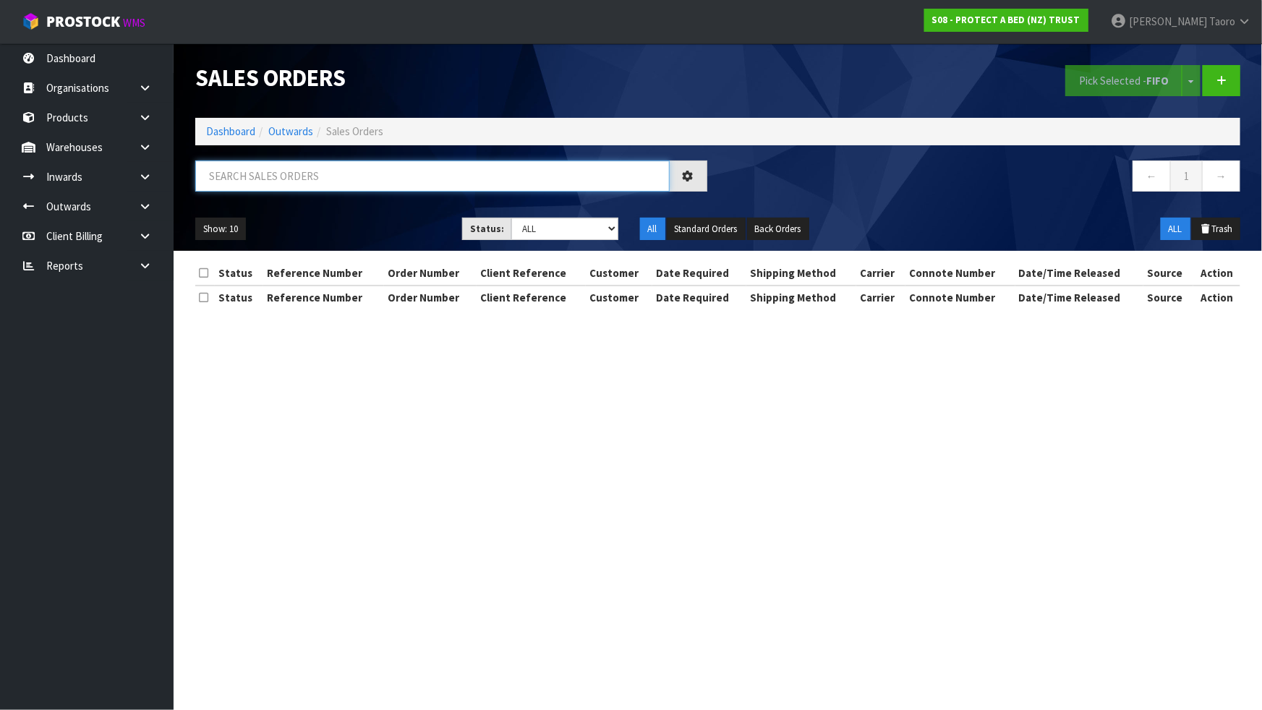
click at [228, 175] on input "text" at bounding box center [432, 175] width 474 height 31
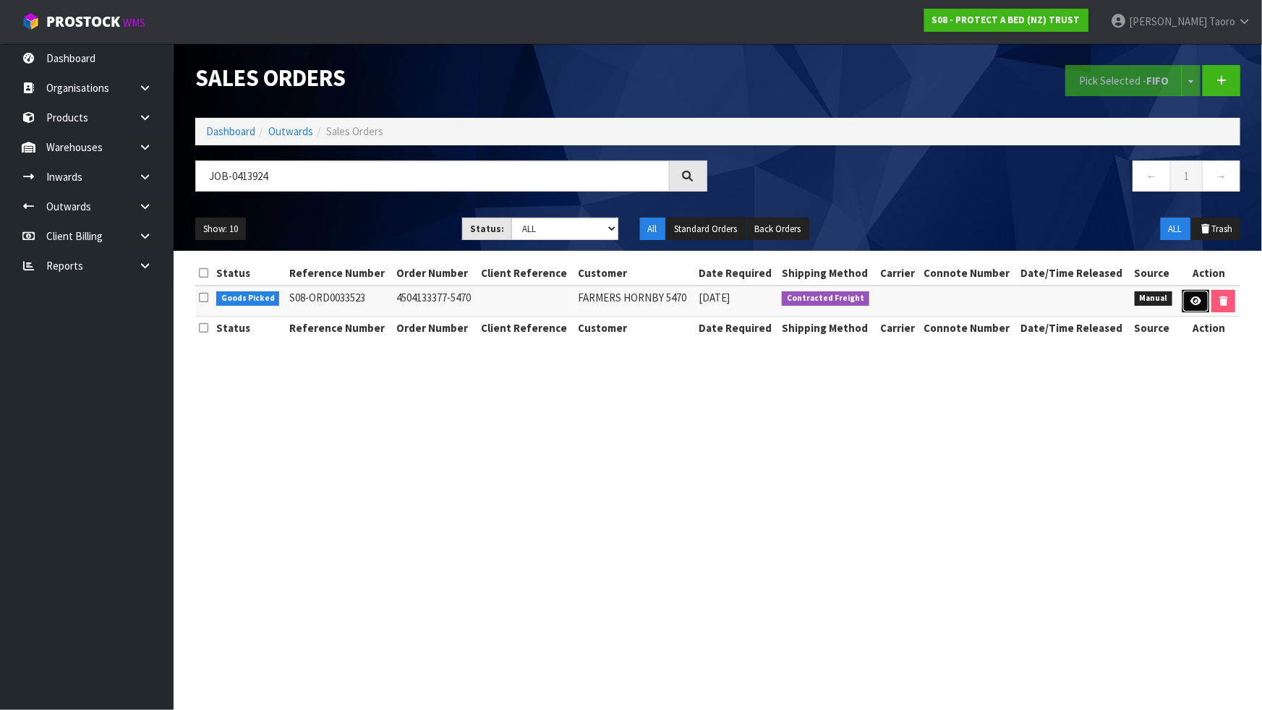
click at [1204, 298] on link at bounding box center [1195, 301] width 27 height 23
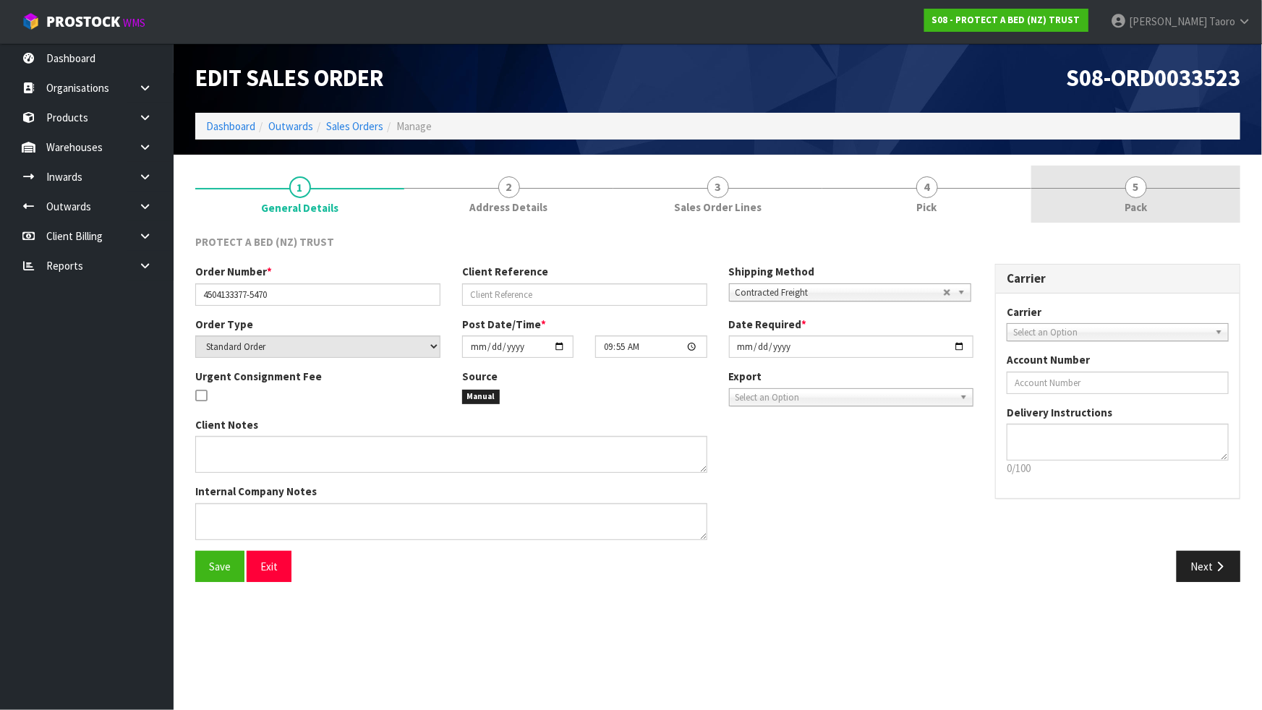
drag, startPoint x: 1144, startPoint y: 190, endPoint x: 1046, endPoint y: 207, distance: 99.1
click at [1142, 189] on span "5" at bounding box center [1136, 187] width 22 height 22
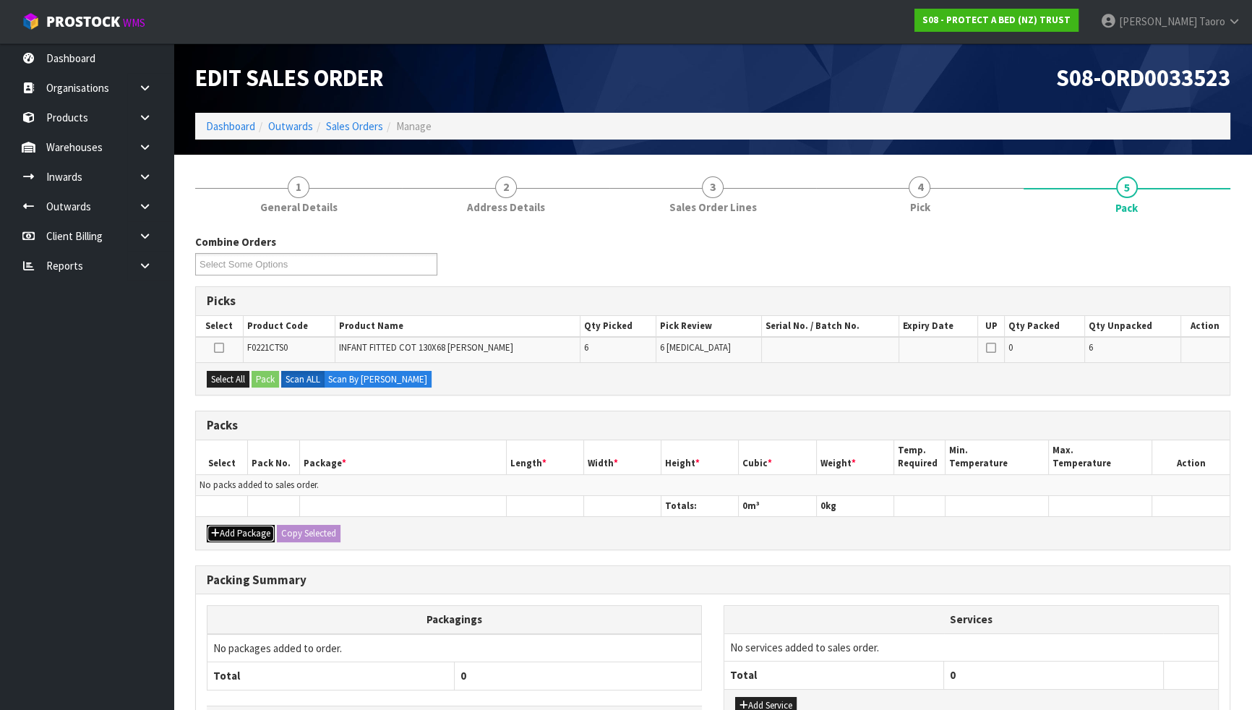
click at [239, 527] on button "Add Package" at bounding box center [241, 533] width 68 height 17
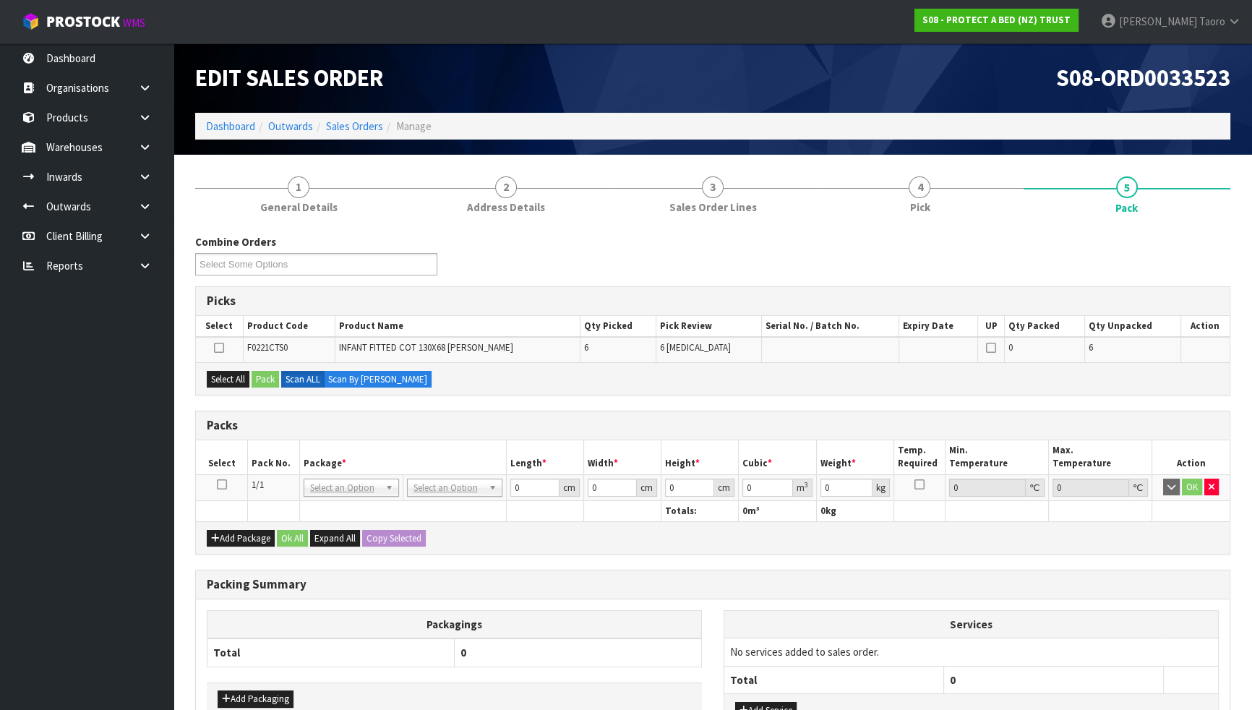
click at [221, 484] on icon at bounding box center [222, 484] width 10 height 1
click at [254, 460] on th "Pack No." at bounding box center [274, 457] width 52 height 34
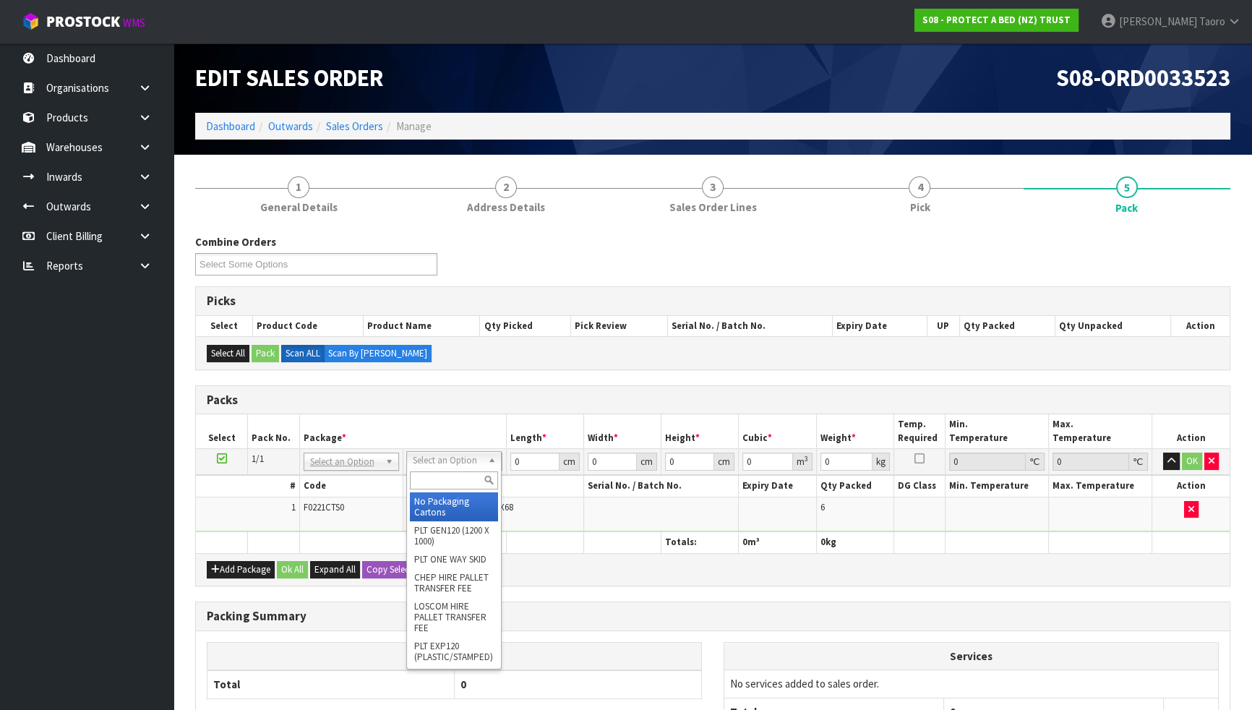
click at [452, 483] on input "text" at bounding box center [454, 480] width 88 height 18
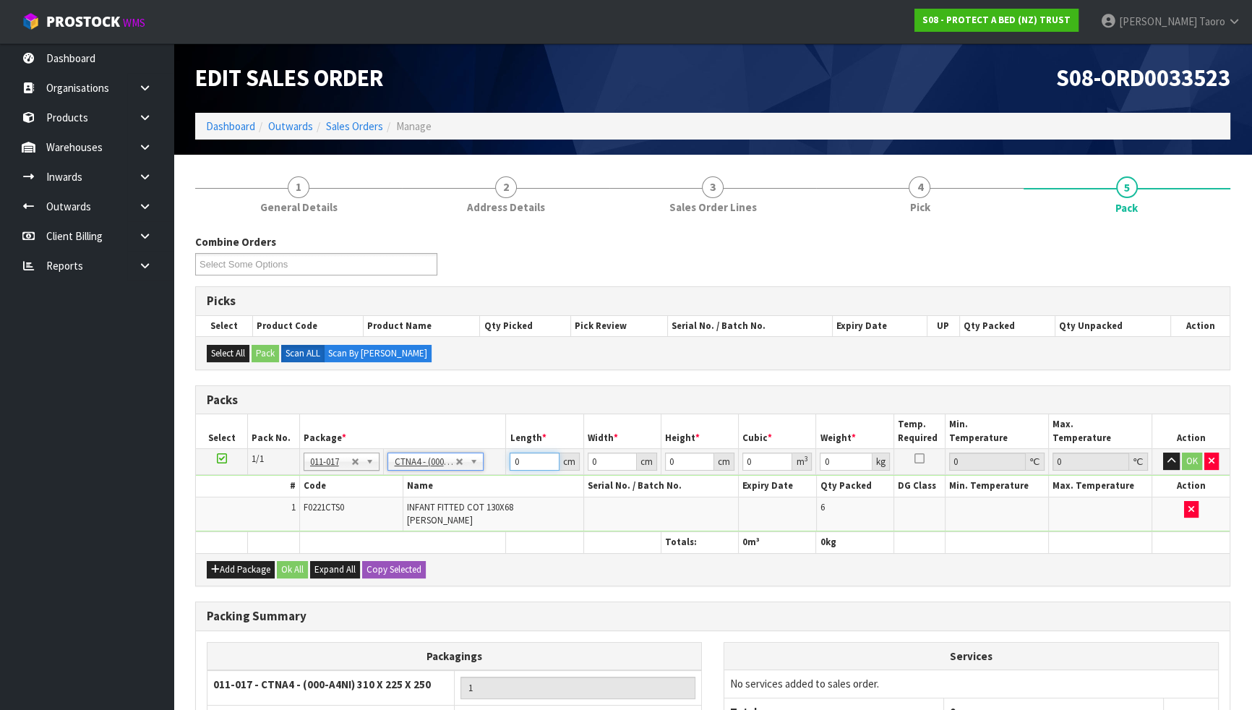
click at [521, 461] on input "0" at bounding box center [534, 462] width 49 height 18
click at [521, 461] on input "31" at bounding box center [534, 462] width 49 height 18
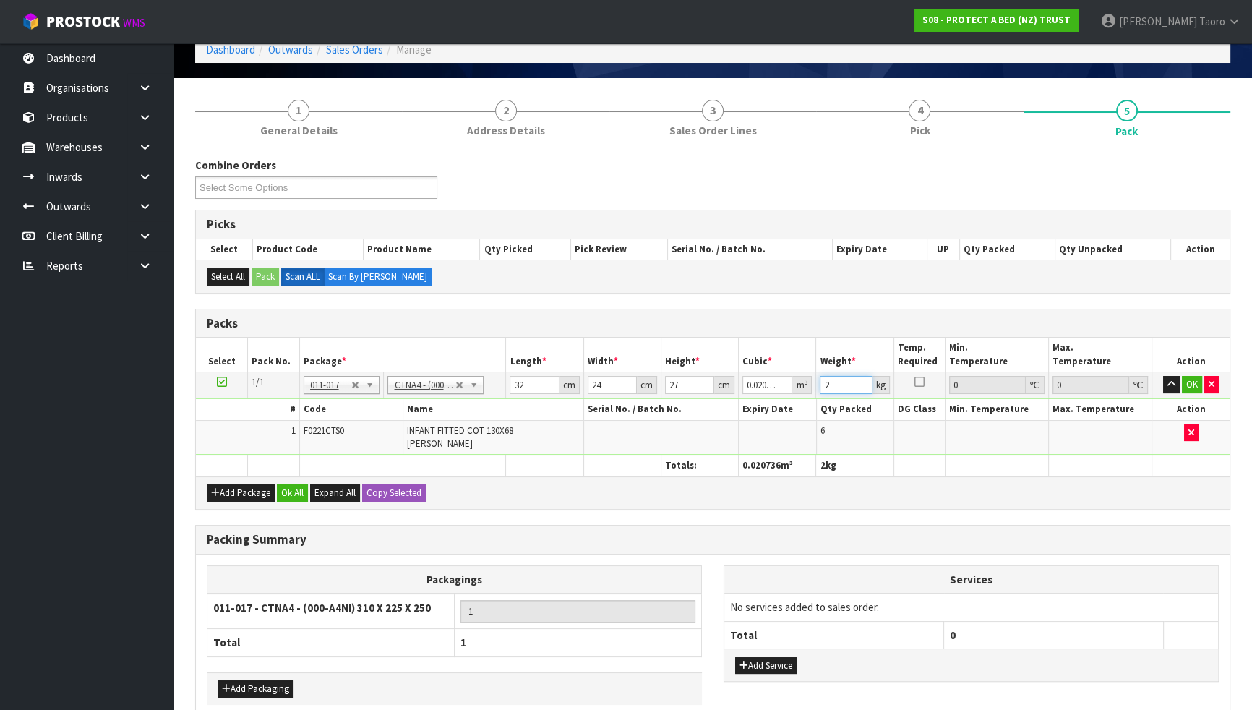
scroll to position [137, 0]
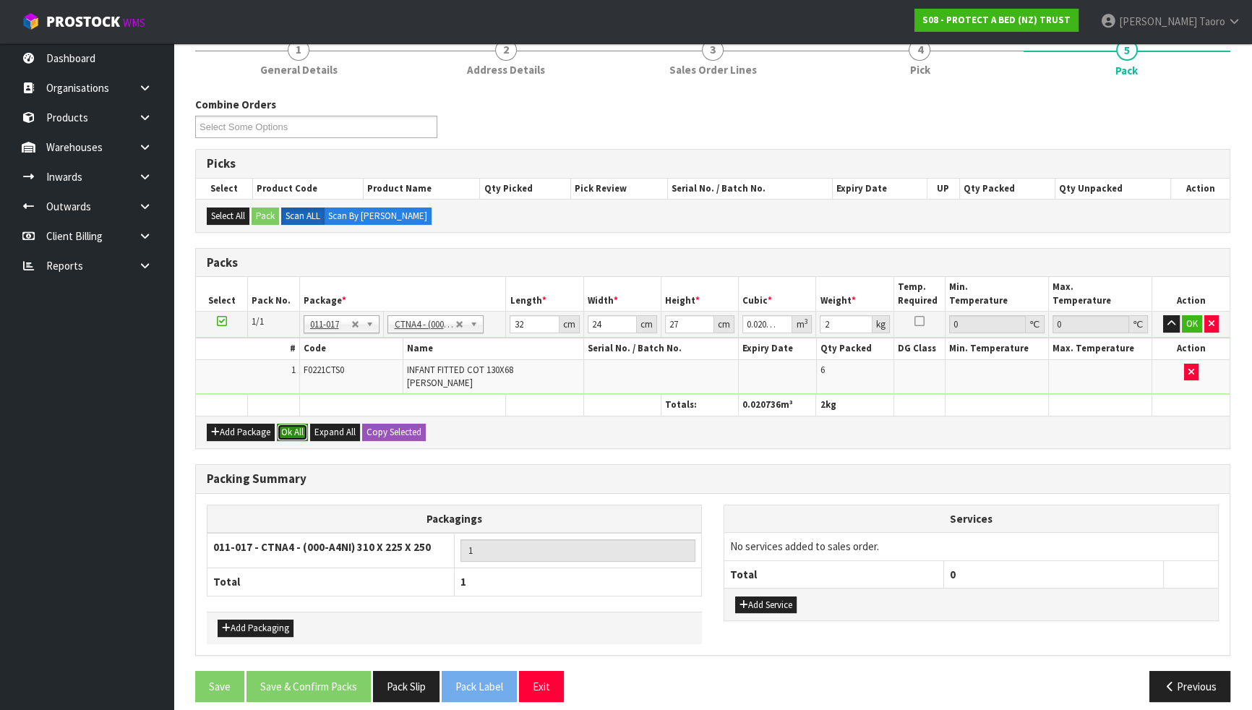
click at [295, 424] on button "Ok All" at bounding box center [292, 432] width 31 height 17
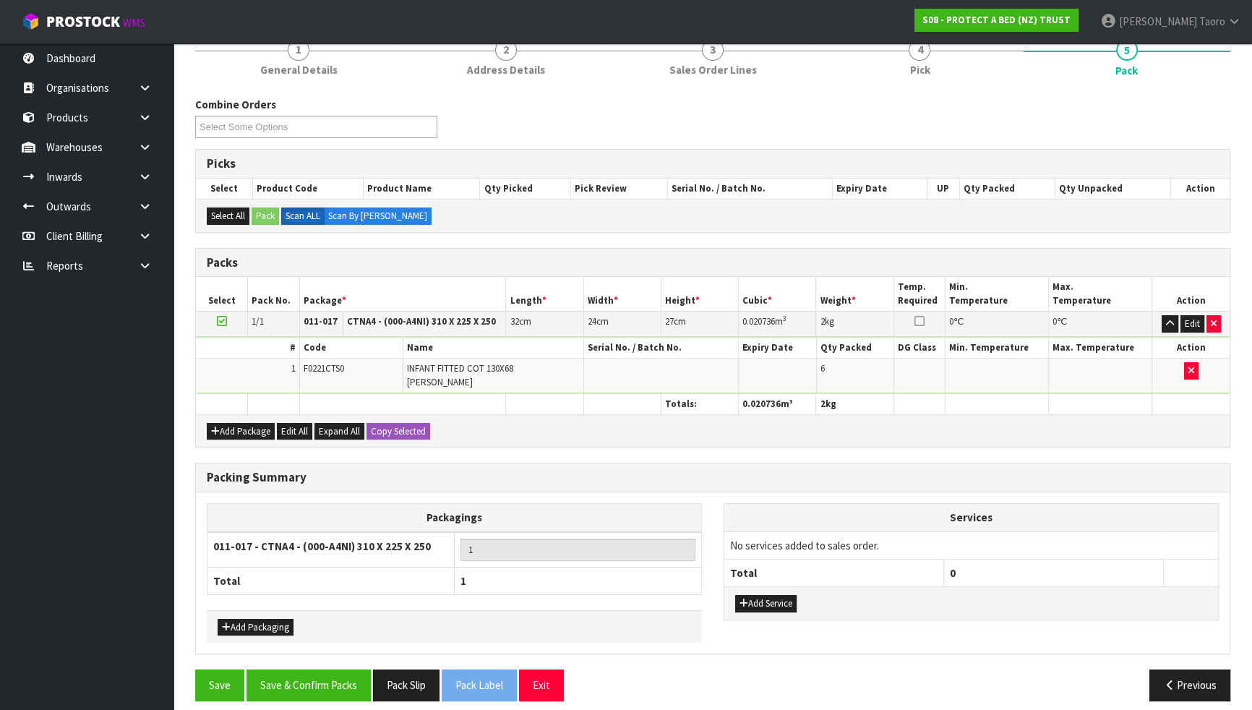
scroll to position [137, 0]
click at [768, 597] on button "Add Service" at bounding box center [765, 604] width 61 height 17
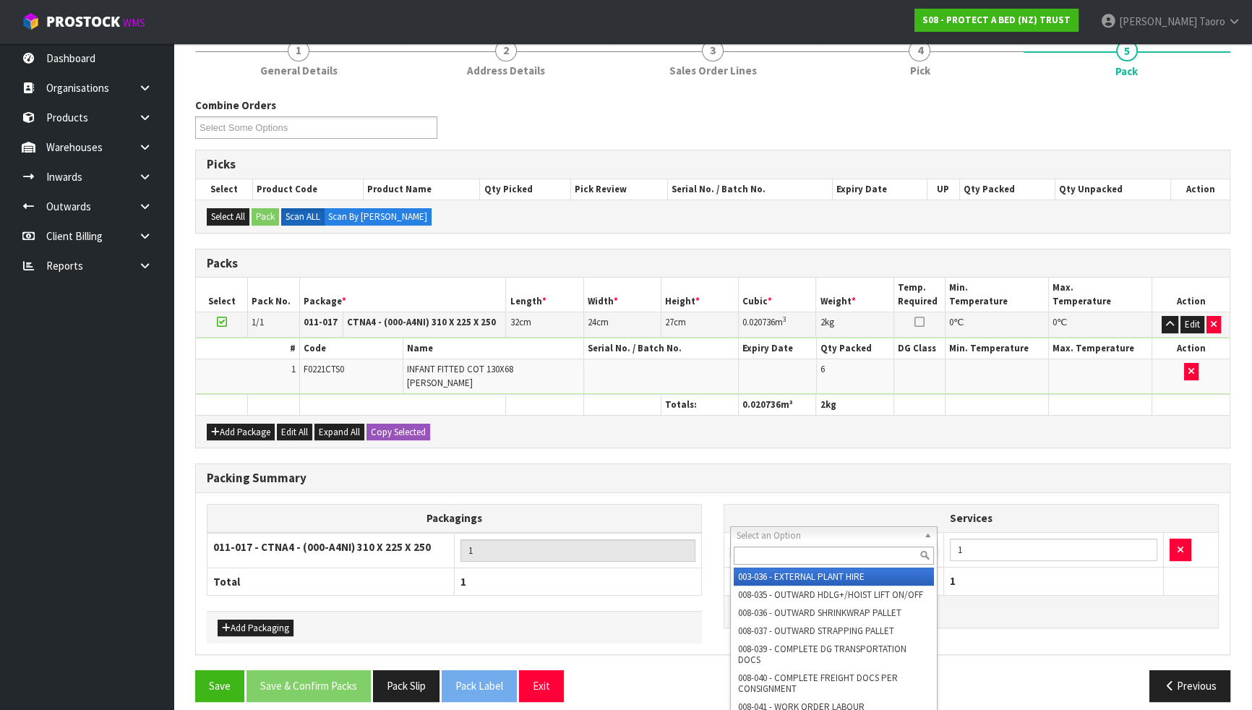
click at [802, 549] on input "text" at bounding box center [834, 556] width 200 height 18
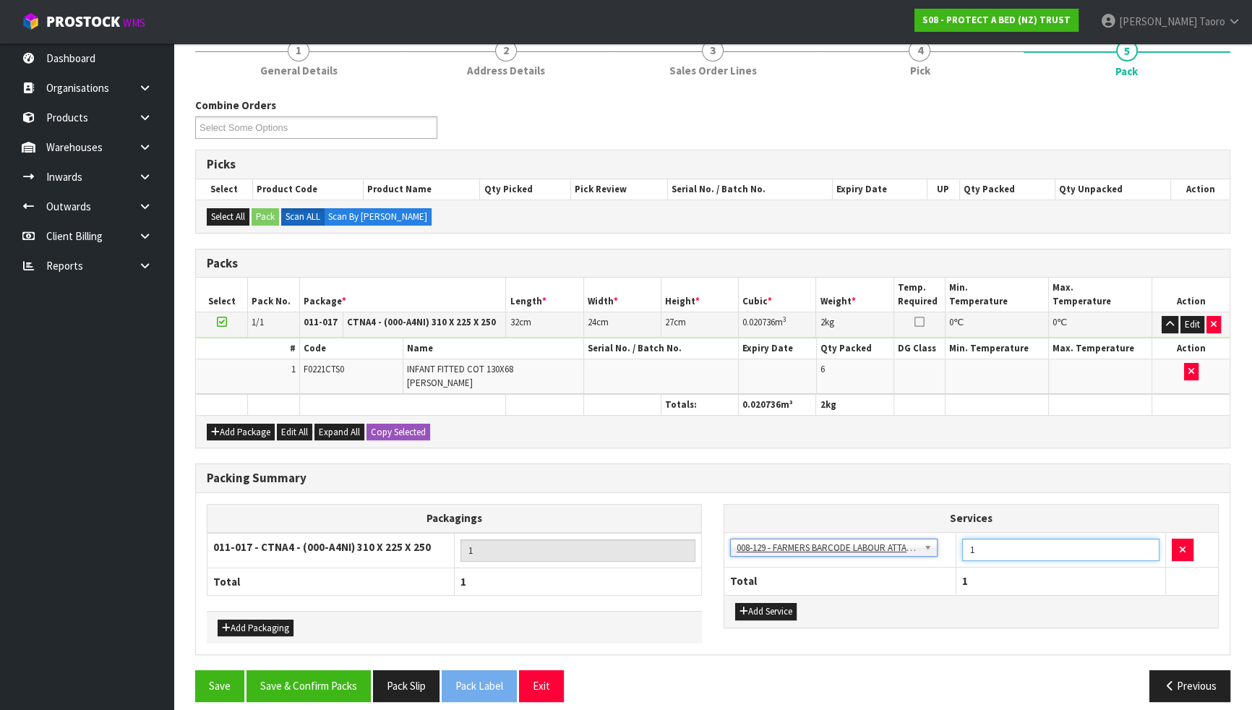
click at [1029, 539] on input "1" at bounding box center [1060, 550] width 197 height 22
drag, startPoint x: 834, startPoint y: 488, endPoint x: 372, endPoint y: 575, distance: 470.2
click at [834, 493] on div "Packagings 011-017 - CTNA4 - (000-A4NI) 310 X 225 X 250 1 Total 1 Add Packaging…" at bounding box center [713, 573] width 1034 height 161
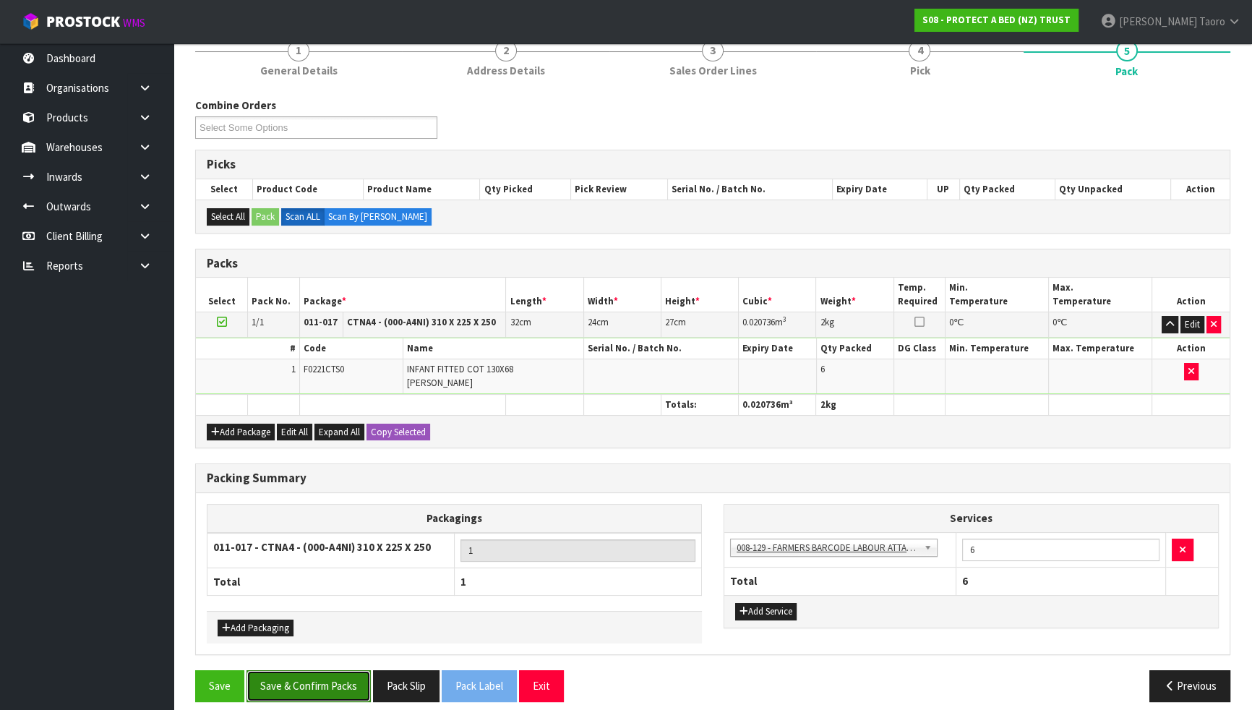
click at [304, 620] on button "Save & Confirm Packs" at bounding box center [309, 685] width 124 height 31
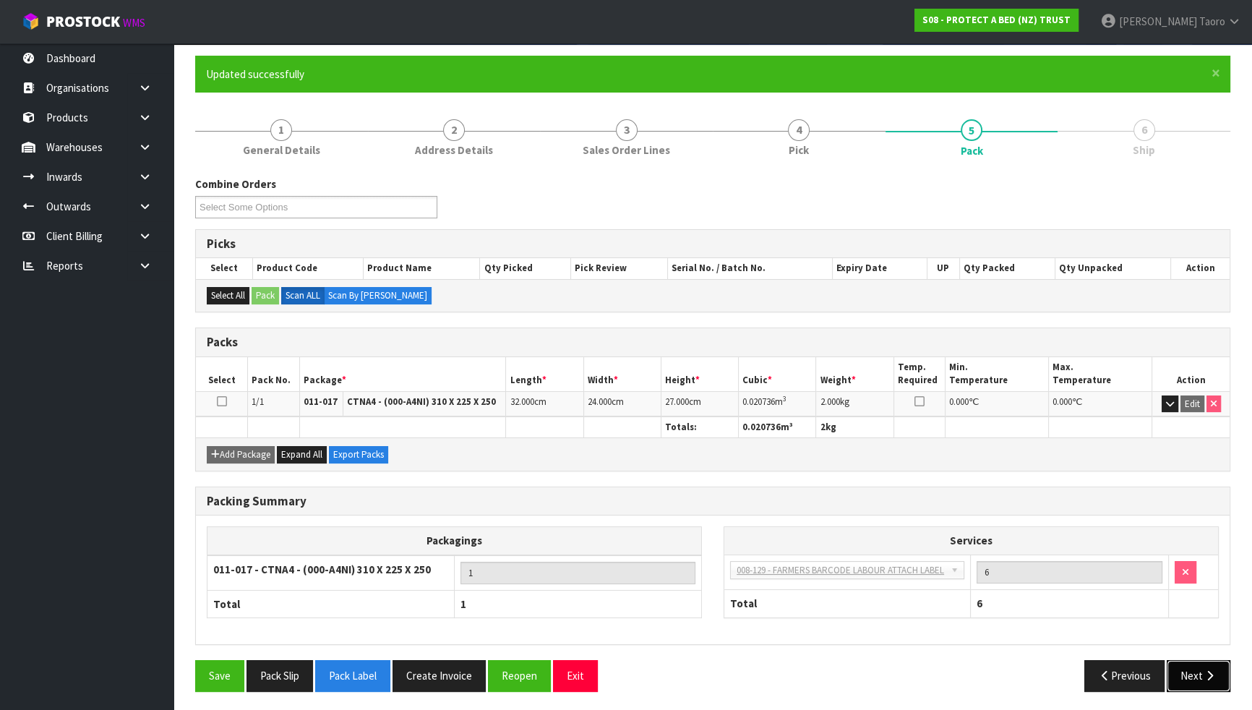
click at [1186, 620] on button "Next" at bounding box center [1199, 675] width 64 height 31
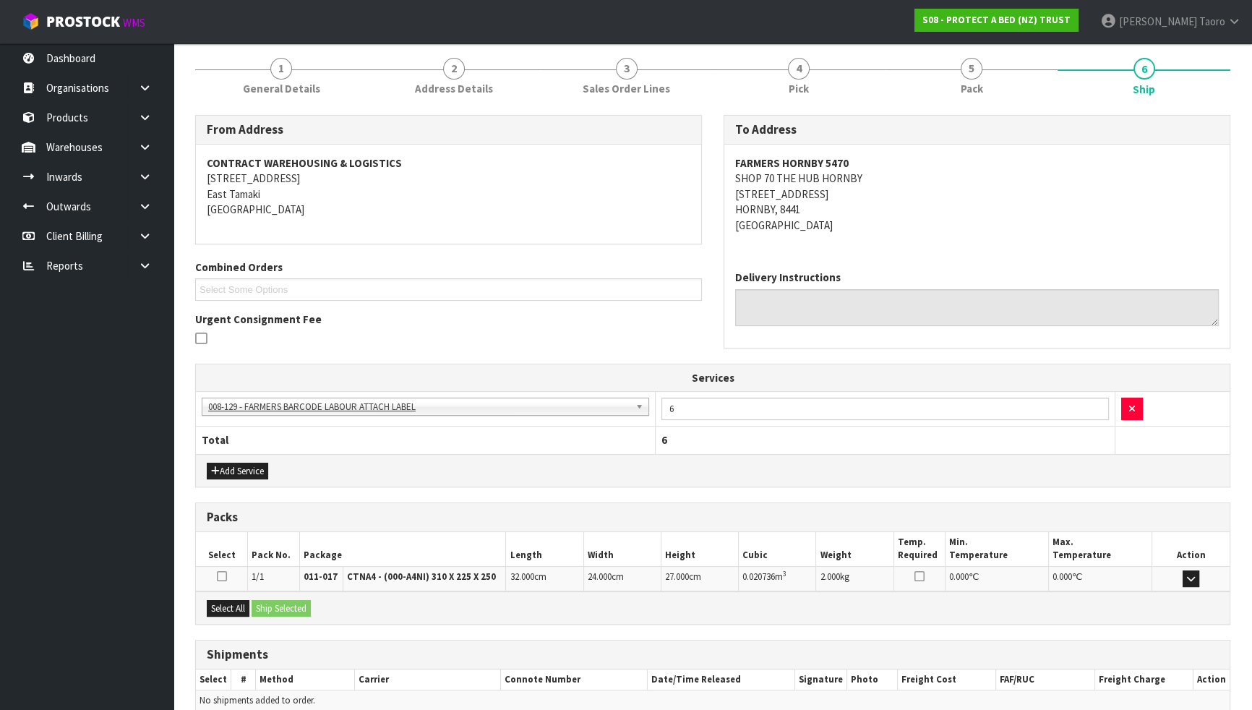
scroll to position [239, 0]
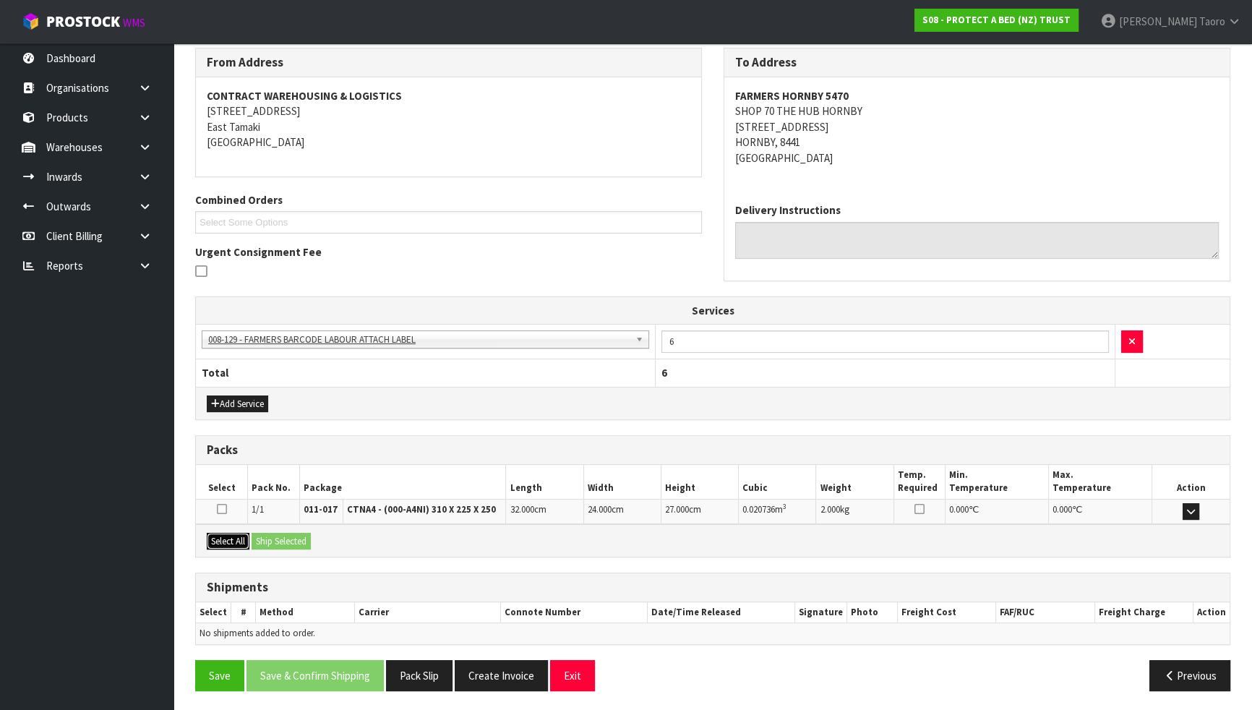
click at [235, 541] on button "Select All" at bounding box center [228, 541] width 43 height 17
click at [270, 541] on button "Ship Selected" at bounding box center [281, 541] width 59 height 17
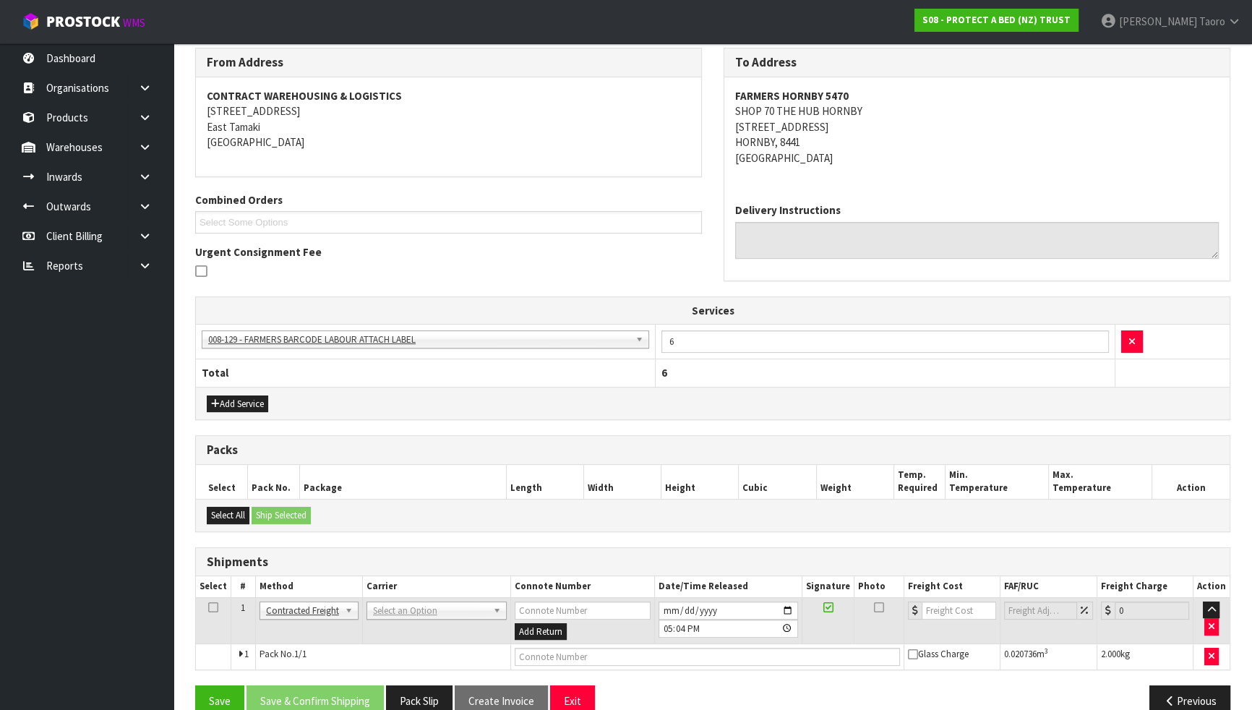
drag, startPoint x: 405, startPoint y: 601, endPoint x: 408, endPoint y: 610, distance: 9.8
click at [411, 620] on input "text" at bounding box center [435, 628] width 134 height 18
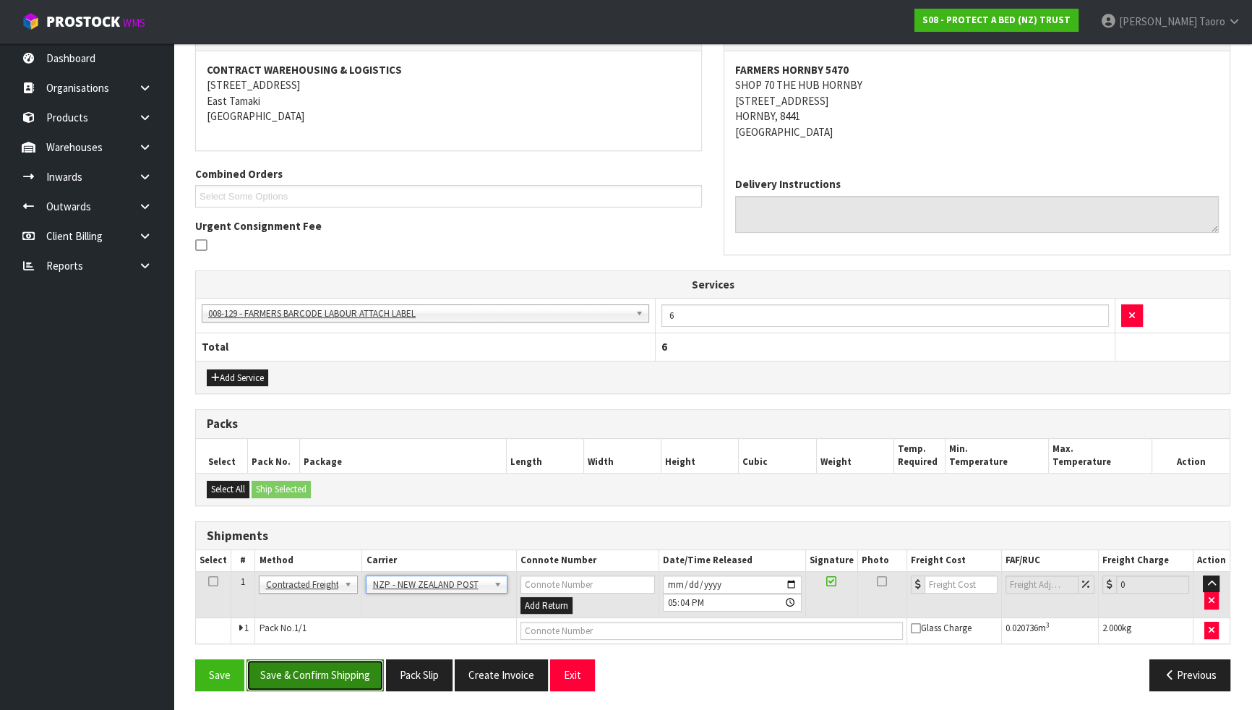
click at [355, 620] on button "Save & Confirm Shipping" at bounding box center [315, 674] width 137 height 31
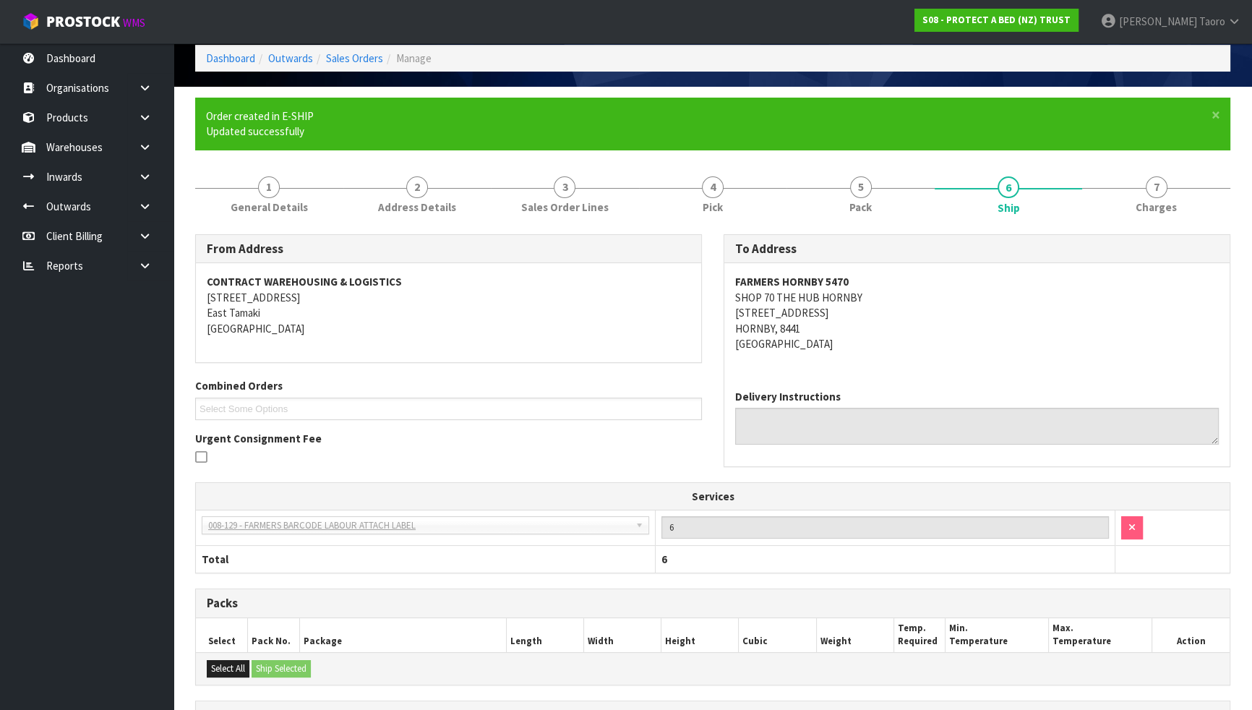
scroll to position [244, 0]
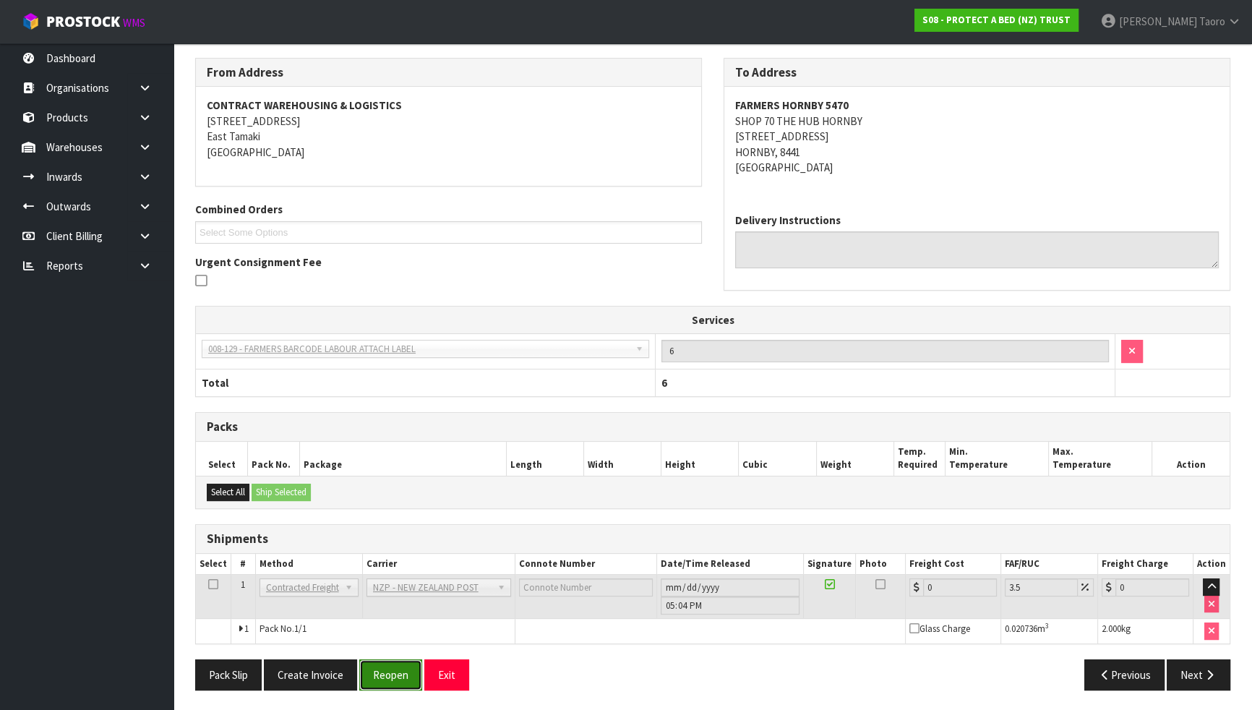
drag, startPoint x: 401, startPoint y: 667, endPoint x: 424, endPoint y: 663, distance: 24.2
click at [401, 620] on button "Reopen" at bounding box center [390, 674] width 63 height 31
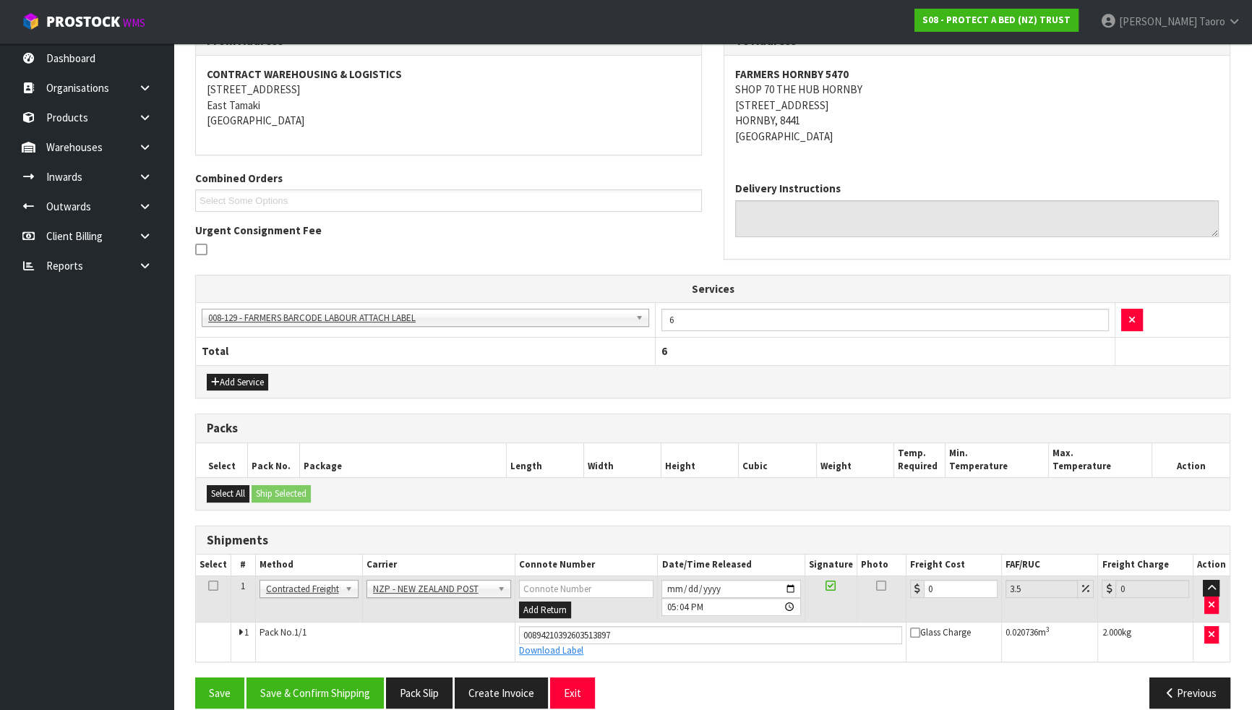
scroll to position [278, 0]
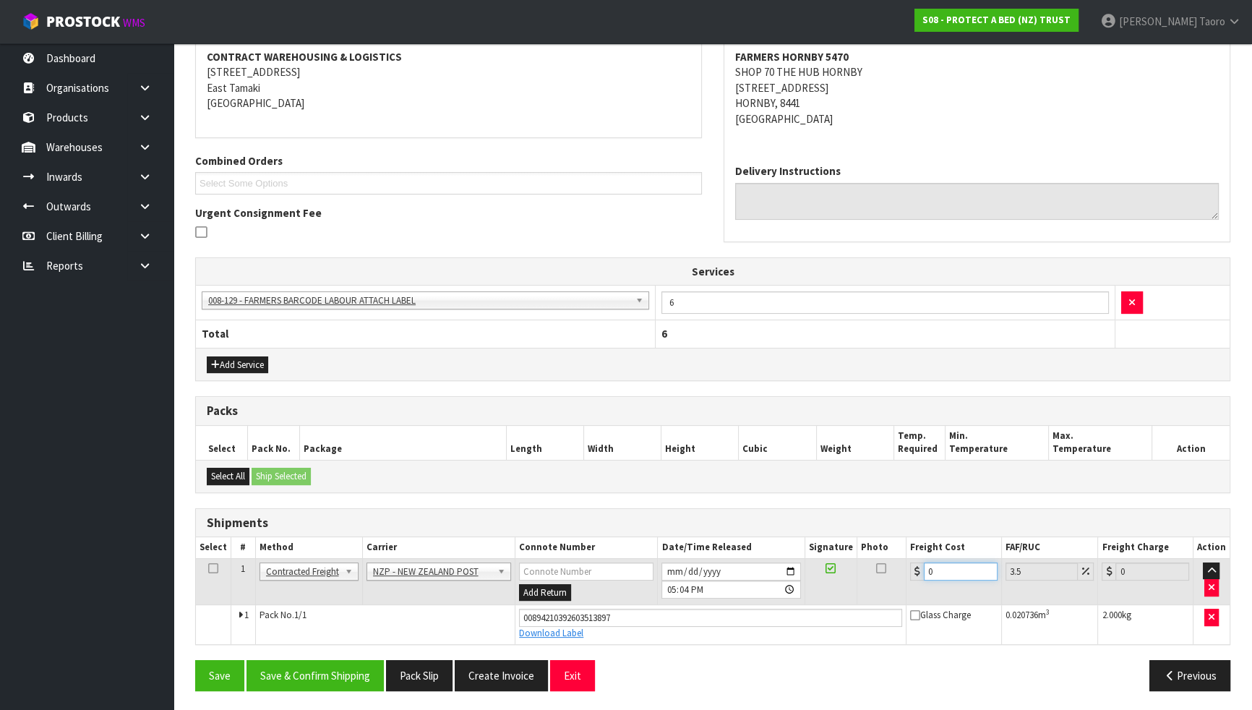
click at [935, 568] on input "0" at bounding box center [961, 571] width 74 height 18
click at [667, 568] on input "[DATE]" at bounding box center [730, 571] width 139 height 18
click at [672, 581] on input "17:04:00.000" at bounding box center [730, 590] width 139 height 18
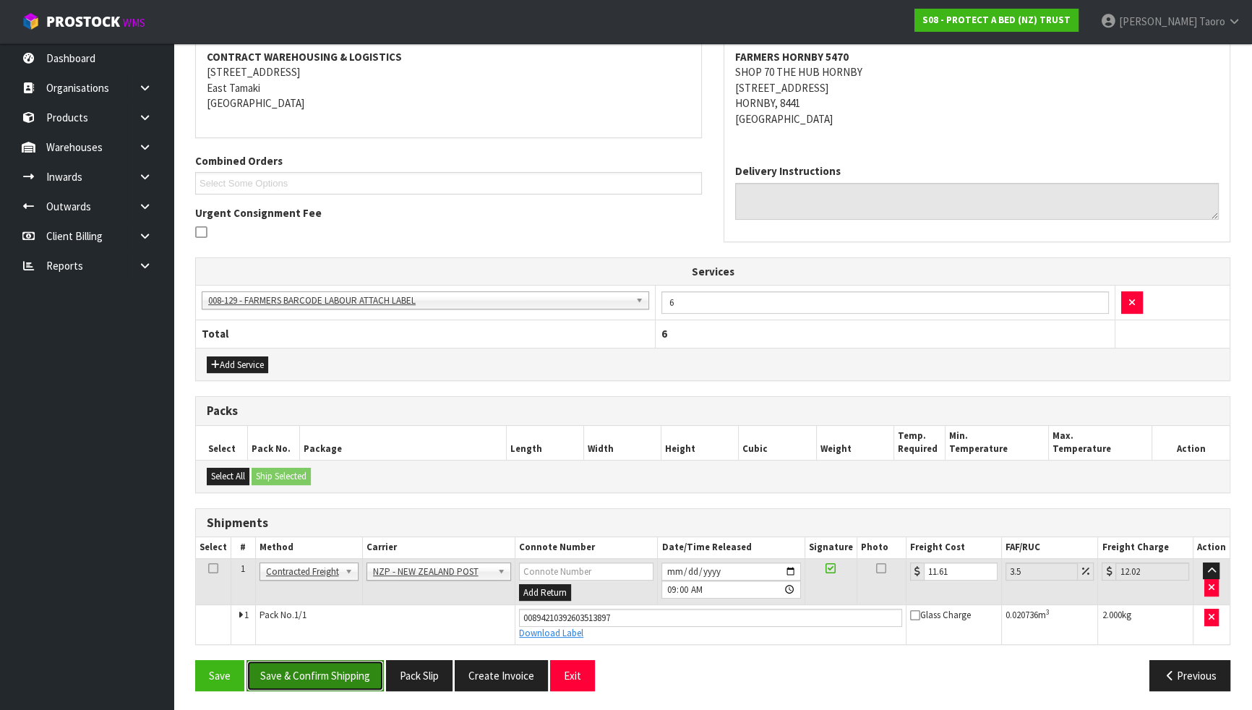
click at [341, 620] on button "Save & Confirm Shipping" at bounding box center [315, 675] width 137 height 31
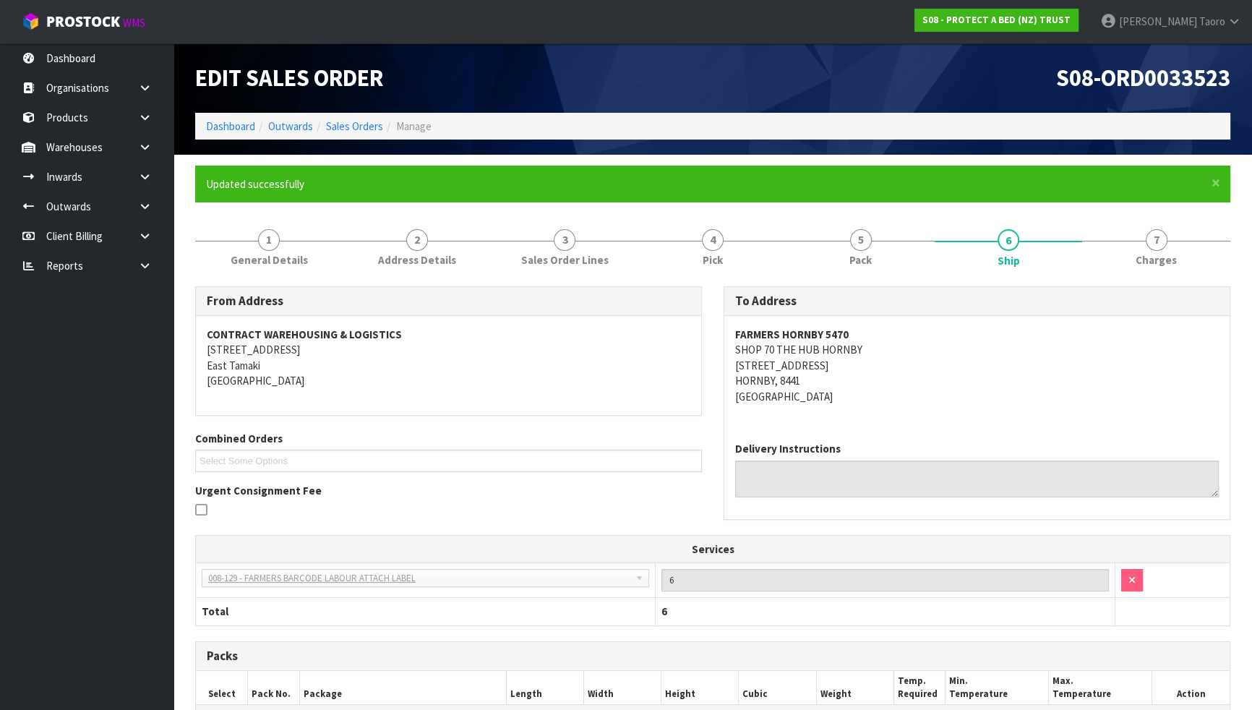
scroll to position [239, 0]
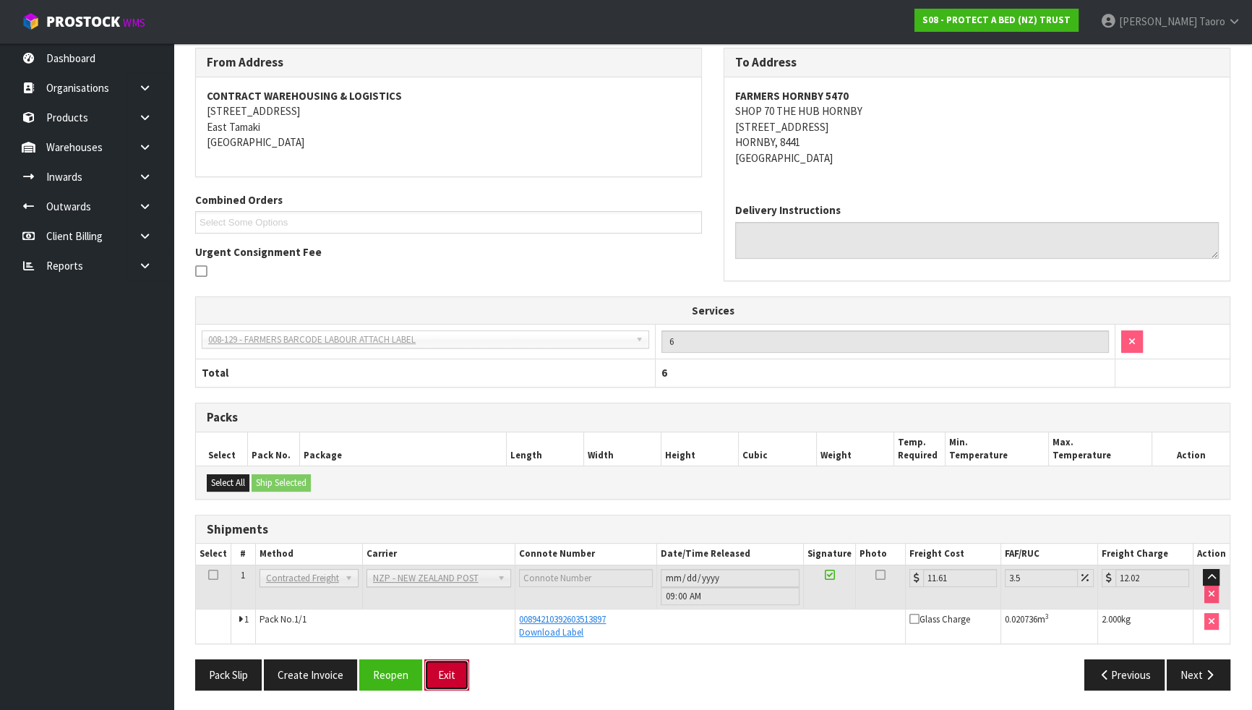
click at [447, 620] on button "Exit" at bounding box center [446, 674] width 45 height 31
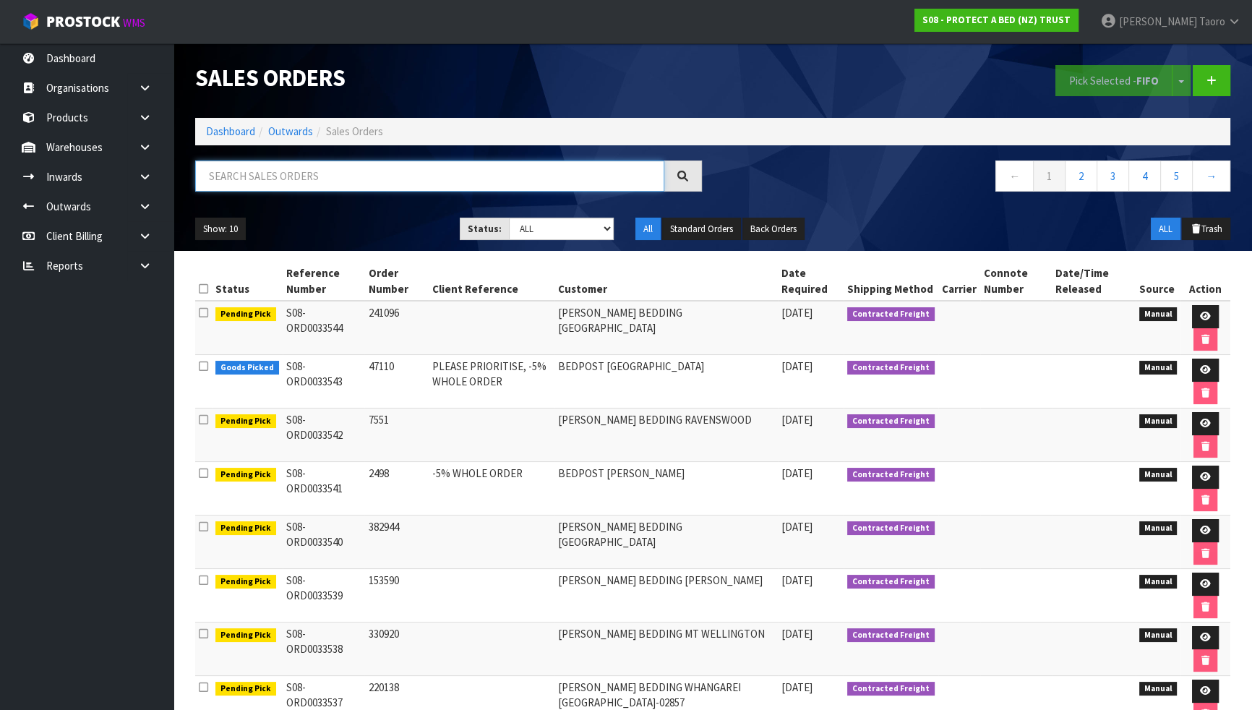
click at [343, 174] on input "text" at bounding box center [429, 175] width 469 height 31
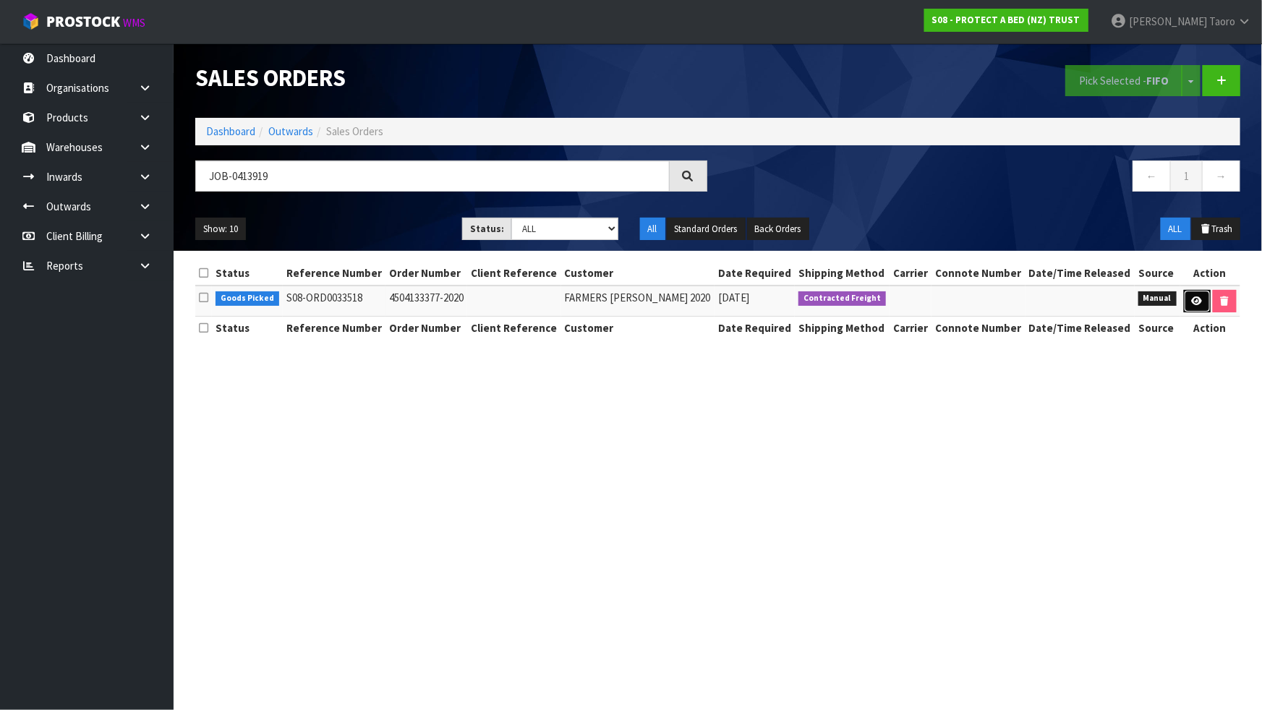
click at [1199, 300] on icon at bounding box center [1196, 300] width 11 height 9
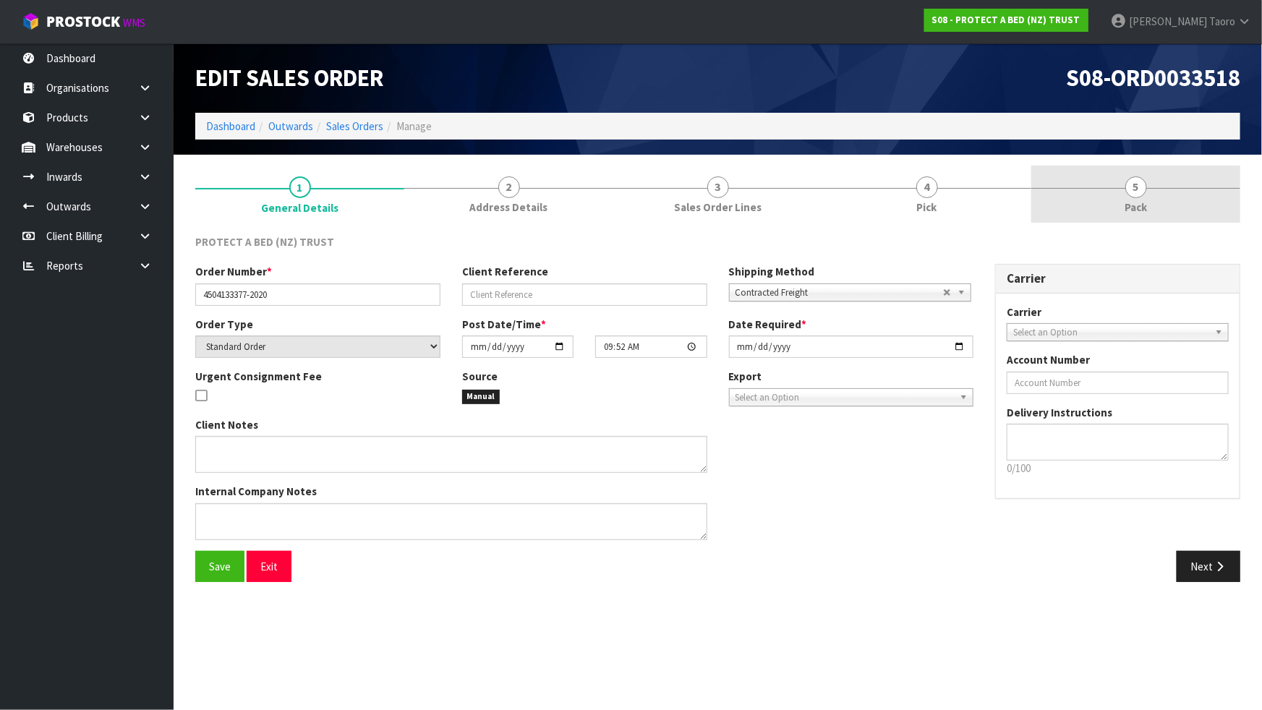
click at [1130, 187] on span "5" at bounding box center [1136, 187] width 22 height 22
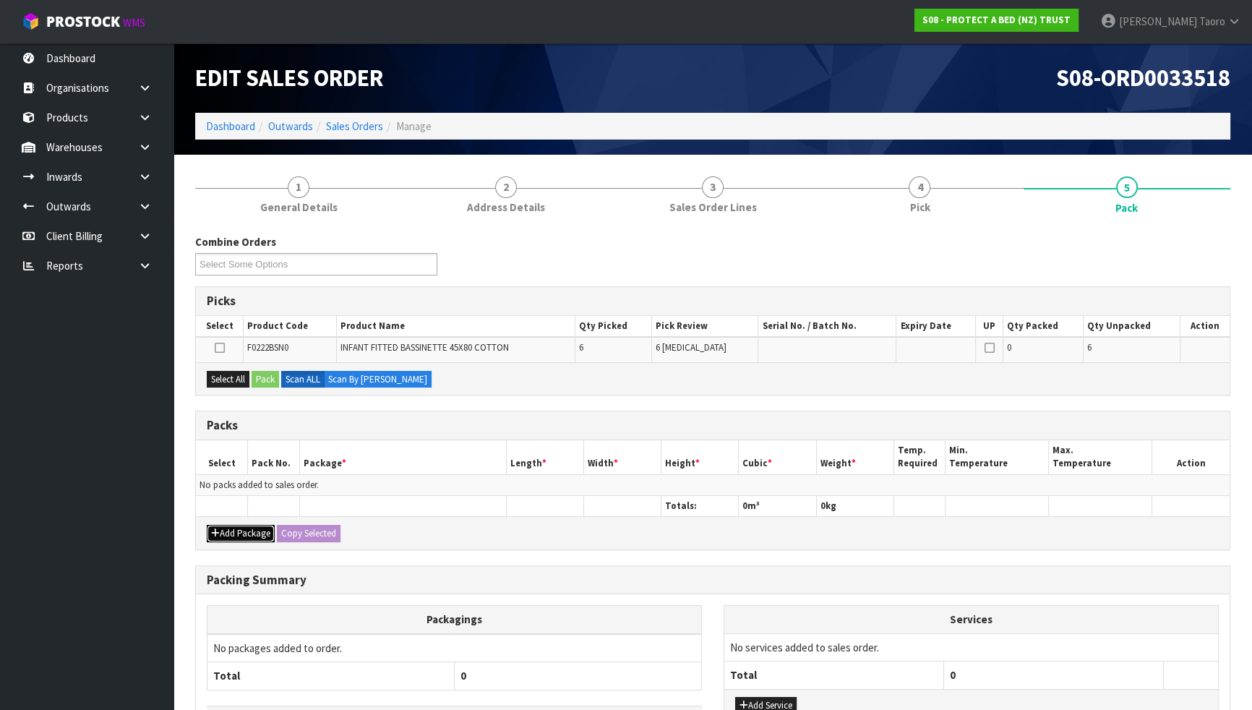
drag, startPoint x: 244, startPoint y: 539, endPoint x: 236, endPoint y: 499, distance: 40.4
click at [244, 537] on button "Add Package" at bounding box center [241, 533] width 68 height 17
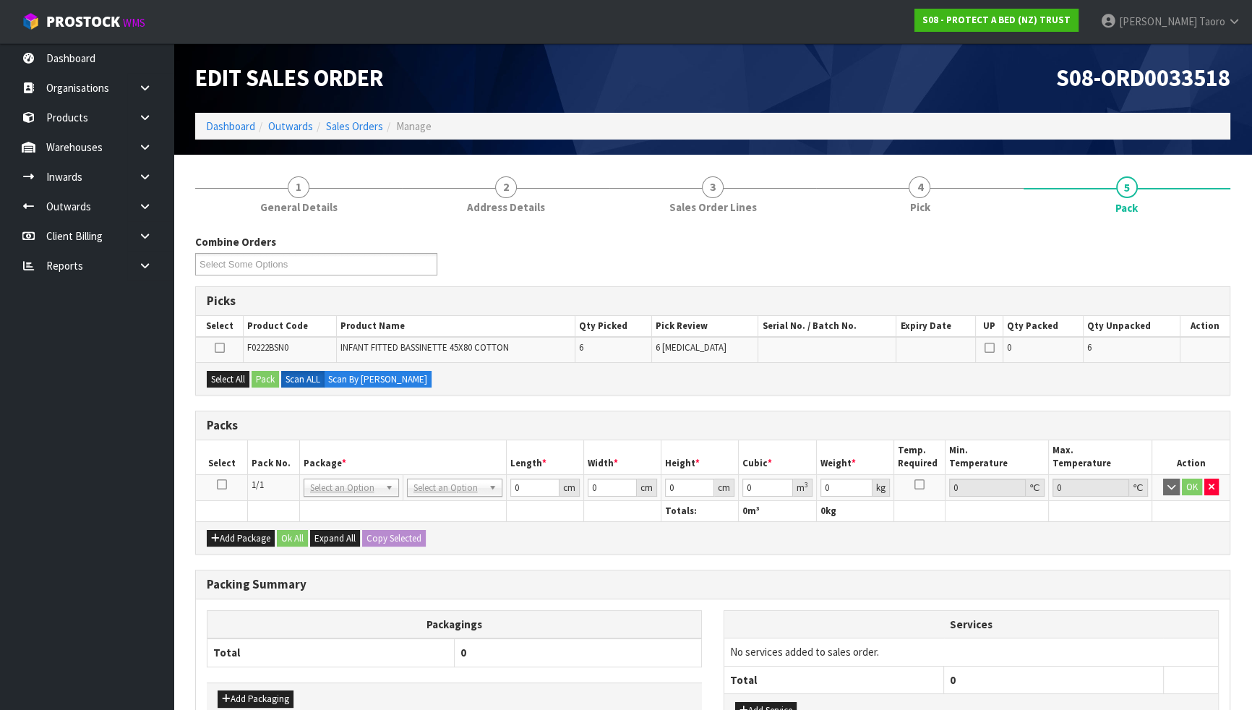
click at [224, 484] on icon at bounding box center [222, 484] width 10 height 1
click at [309, 442] on th "Package *" at bounding box center [402, 457] width 207 height 34
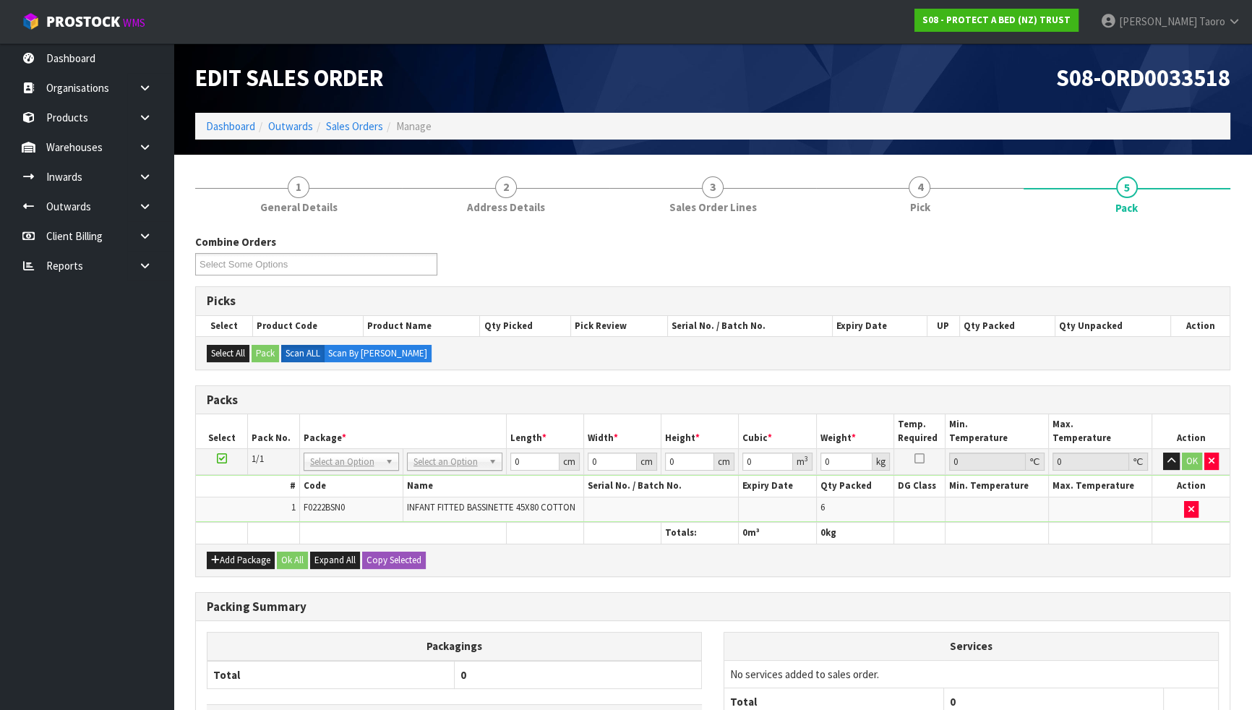
drag, startPoint x: 437, startPoint y: 463, endPoint x: 470, endPoint y: 489, distance: 42.2
click at [473, 471] on input "text" at bounding box center [454, 480] width 88 height 18
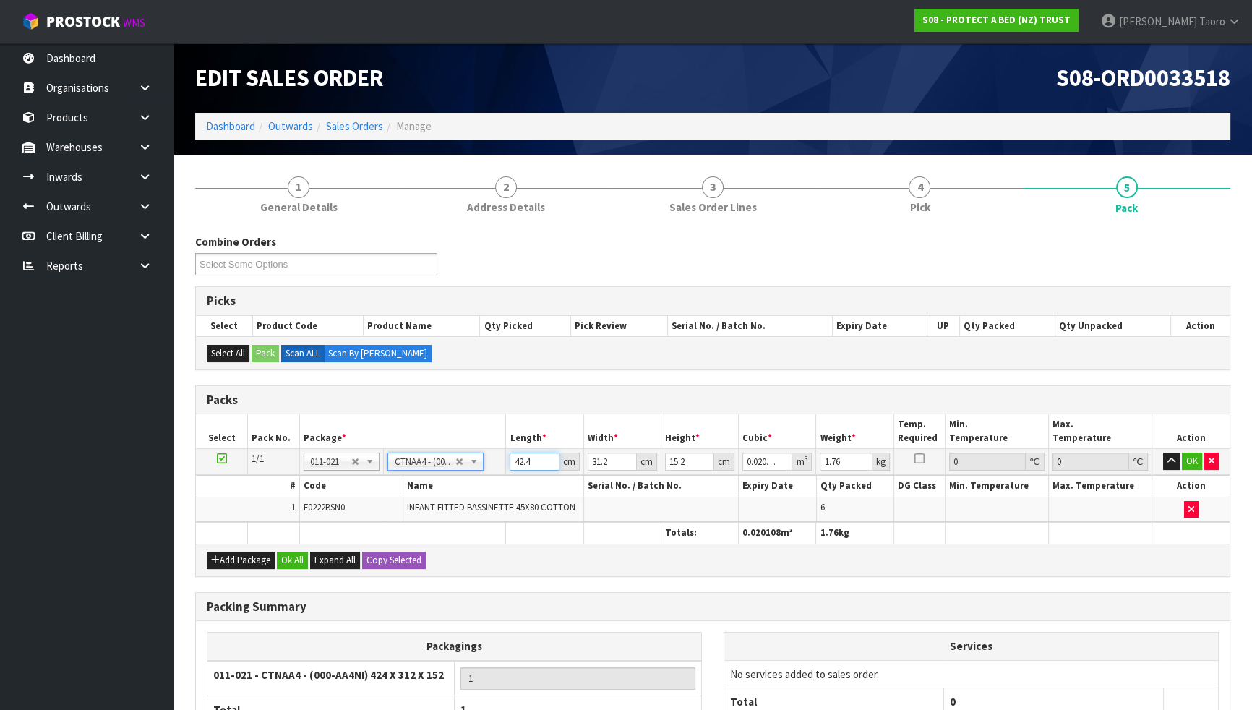
click at [523, 465] on input "42.4" at bounding box center [534, 462] width 49 height 18
drag, startPoint x: 437, startPoint y: 458, endPoint x: 440, endPoint y: 477, distance: 18.9
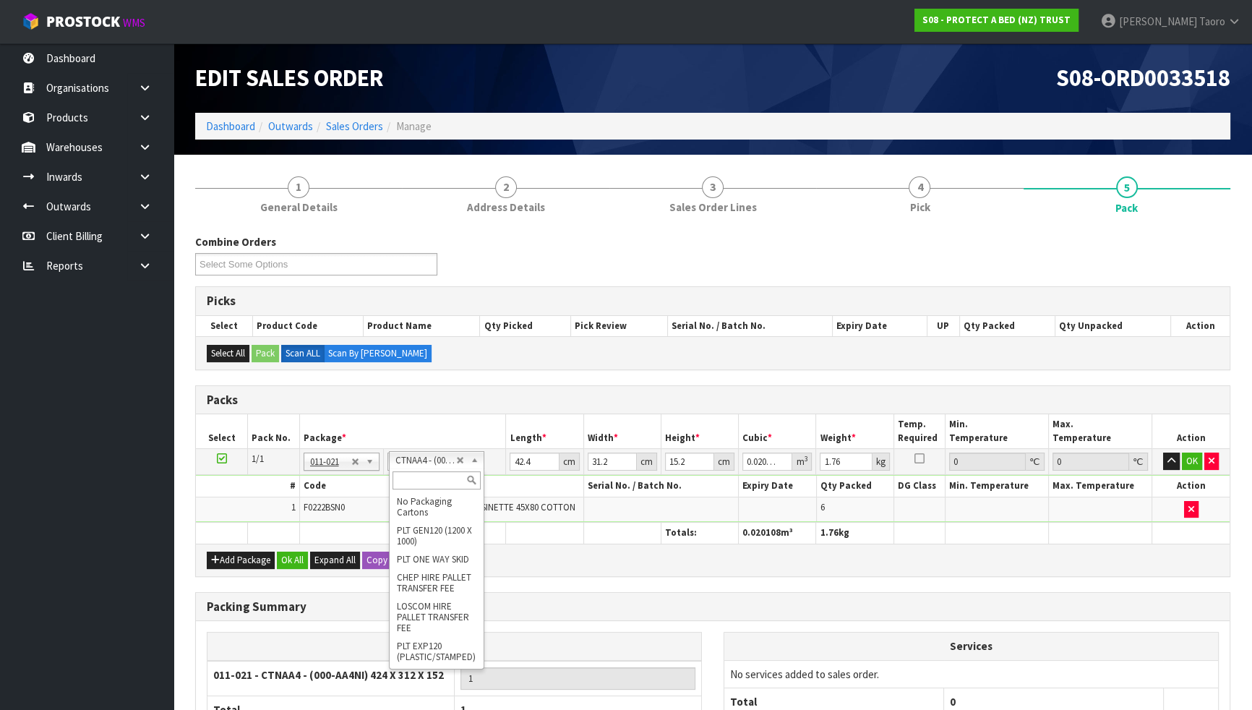
click at [440, 478] on input "text" at bounding box center [437, 480] width 88 height 18
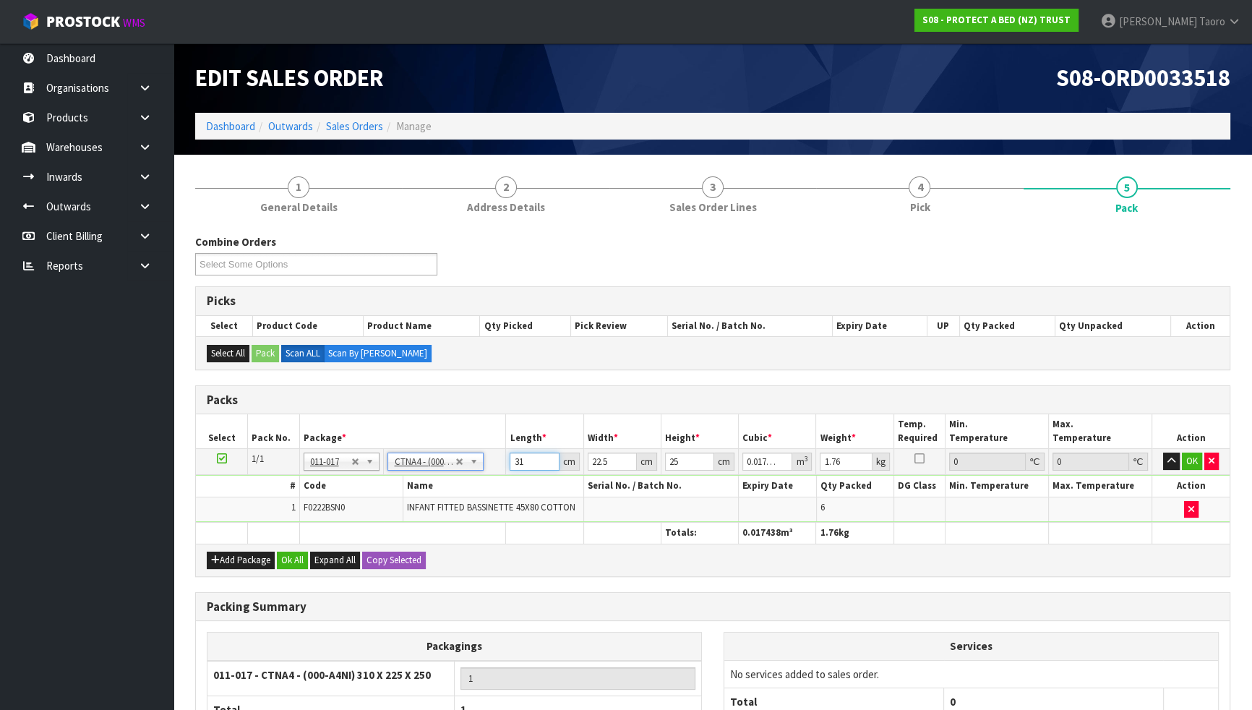
click at [515, 460] on input "31" at bounding box center [534, 462] width 49 height 18
click at [521, 455] on input "32" at bounding box center [534, 462] width 49 height 18
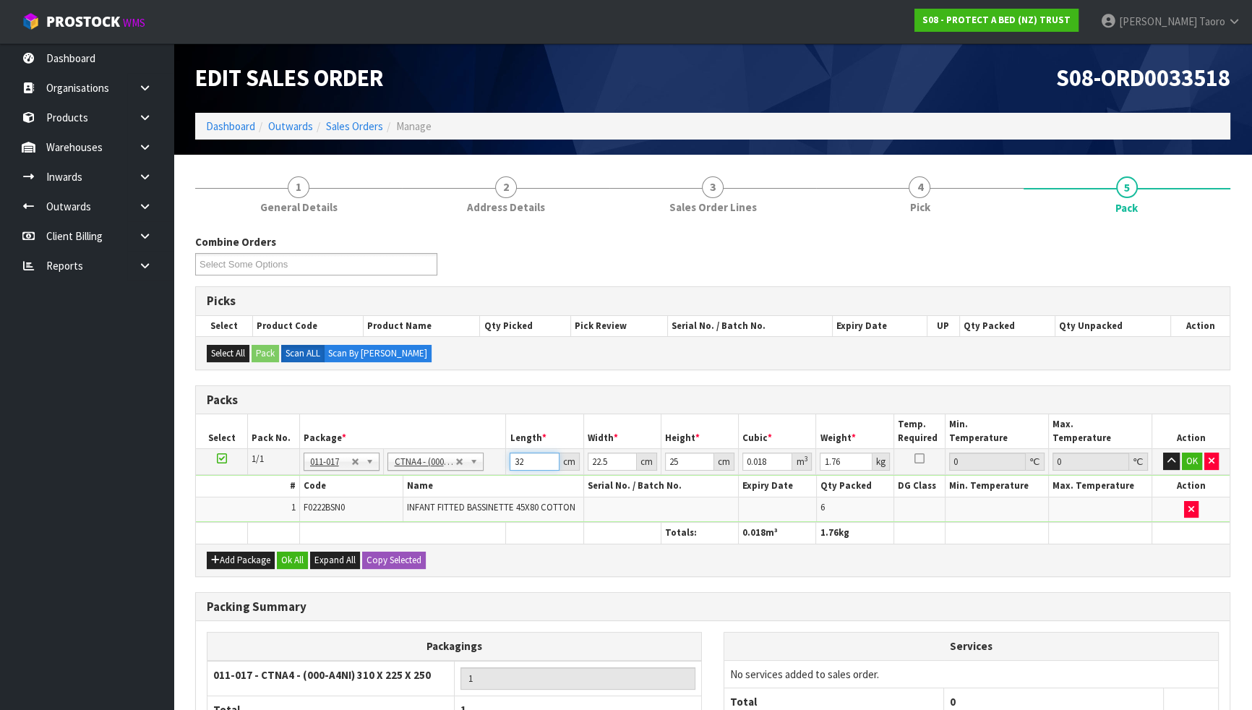
click at [521, 455] on input "32" at bounding box center [534, 462] width 49 height 18
click at [690, 462] on input "287" at bounding box center [689, 462] width 49 height 18
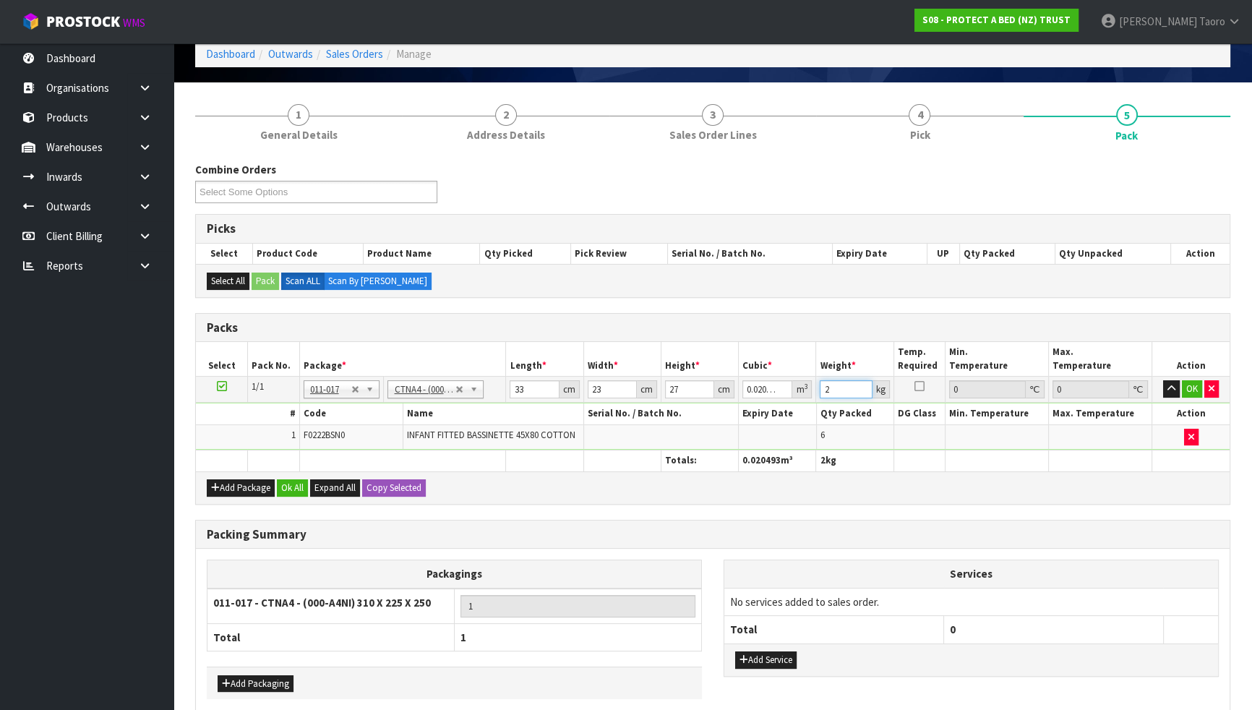
scroll to position [137, 0]
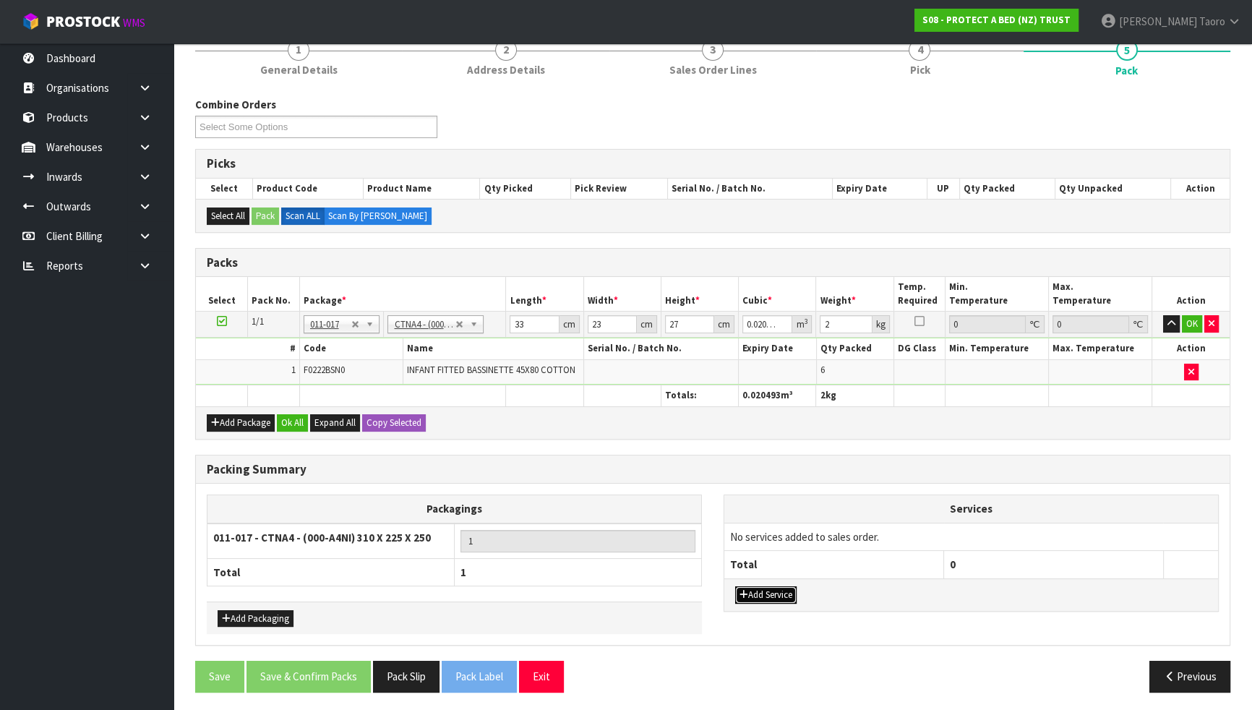
click at [788, 588] on button "Add Service" at bounding box center [765, 594] width 61 height 17
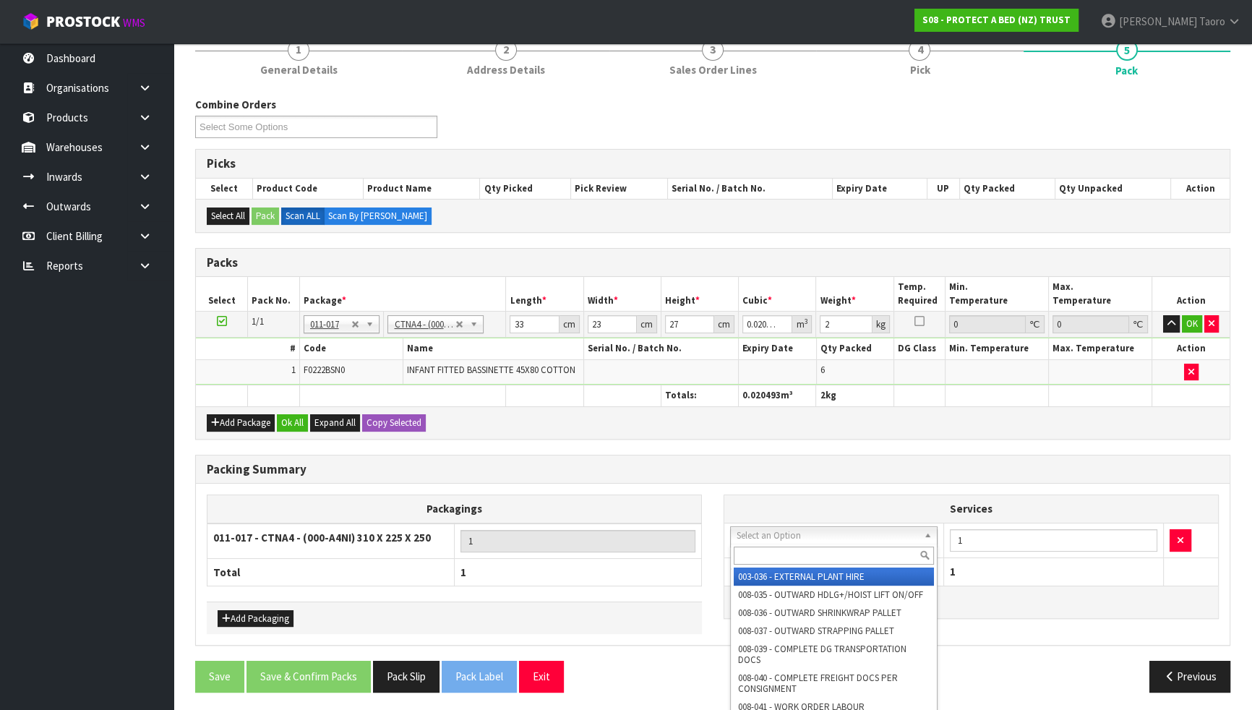
click at [805, 544] on div at bounding box center [834, 556] width 206 height 24
click at [810, 553] on input "text" at bounding box center [834, 556] width 200 height 18
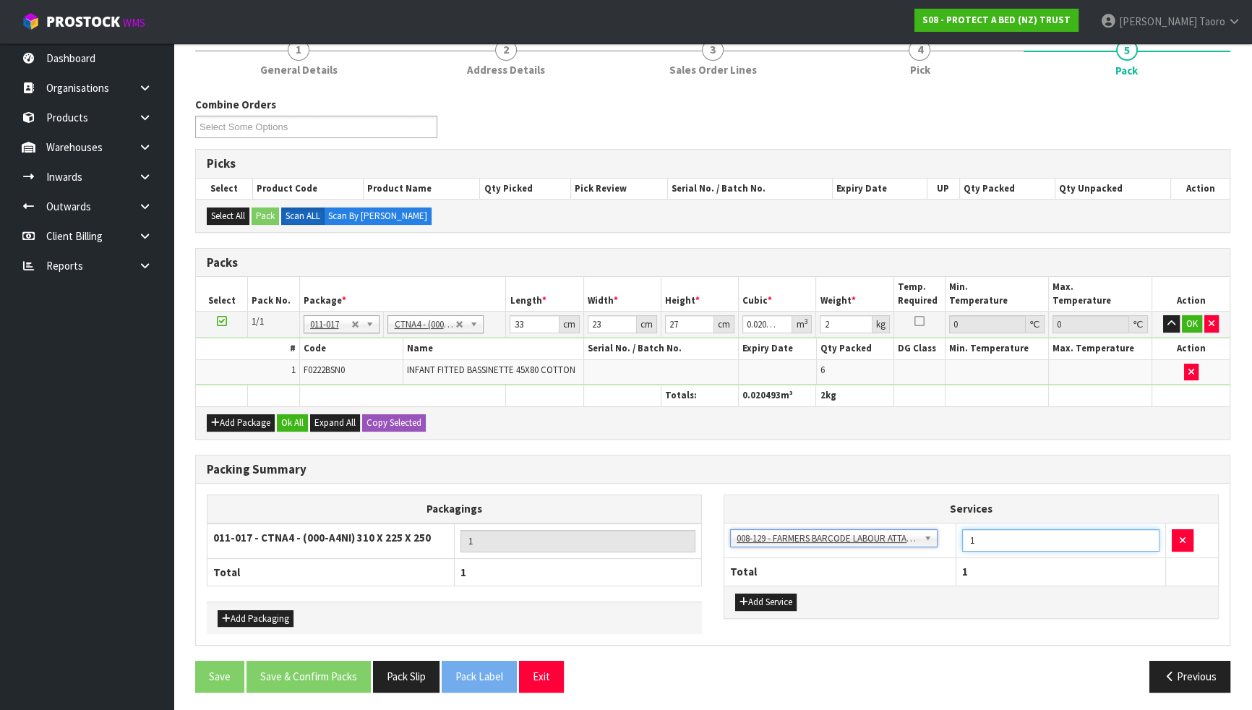
click at [999, 539] on input "1" at bounding box center [1060, 540] width 197 height 22
drag, startPoint x: 283, startPoint y: 419, endPoint x: 283, endPoint y: 434, distance: 15.2
click at [283, 419] on button "Ok All" at bounding box center [292, 422] width 31 height 17
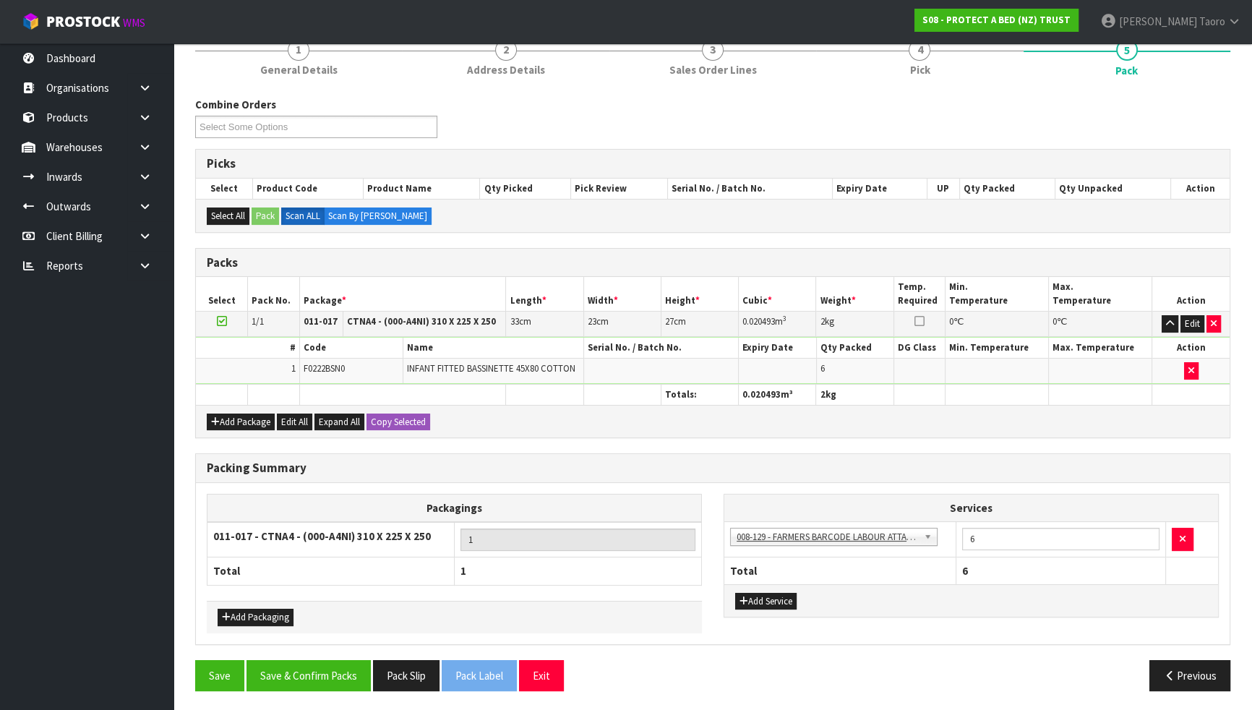
scroll to position [137, 0]
click at [346, 620] on button "Save & Confirm Packs" at bounding box center [309, 676] width 124 height 31
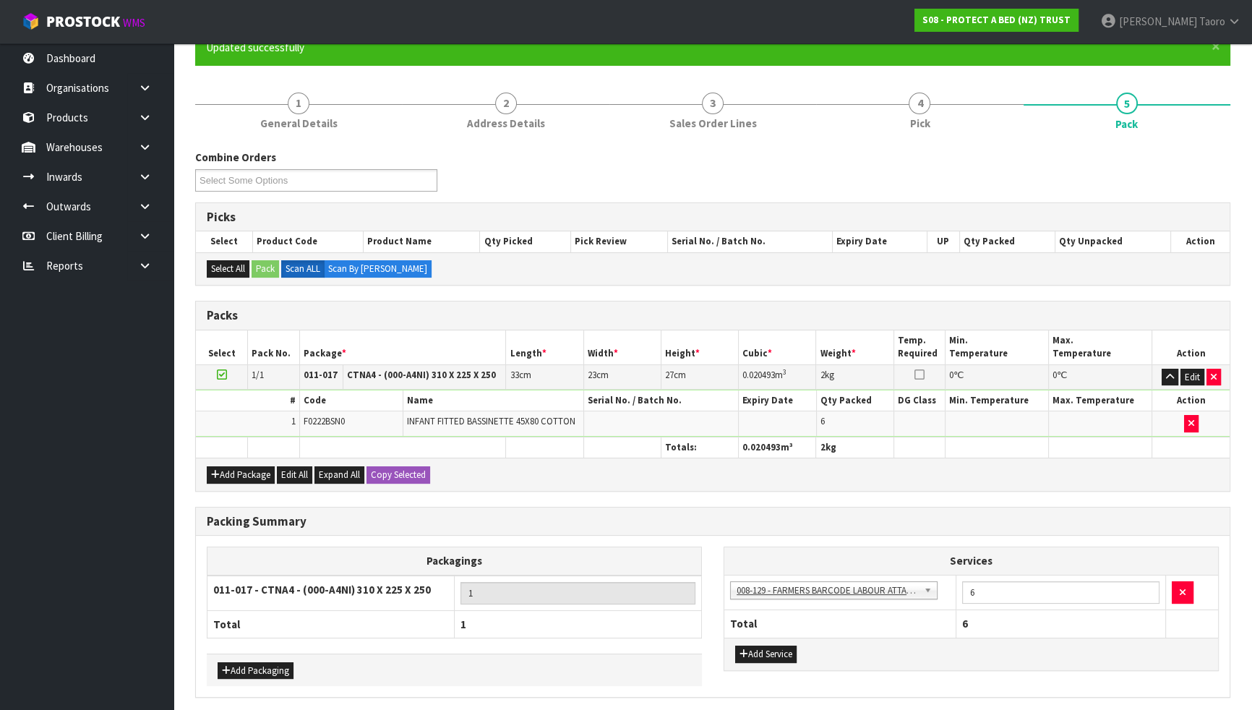
scroll to position [0, 0]
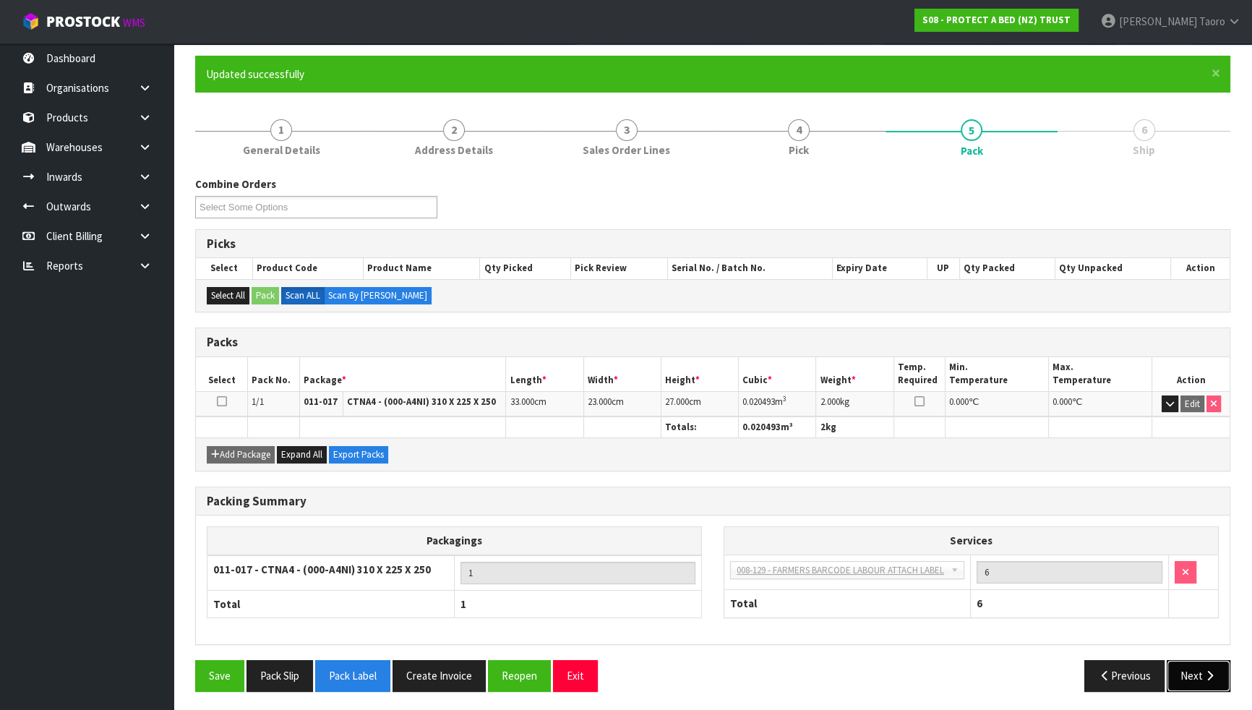
click at [1194, 620] on button "Next" at bounding box center [1199, 675] width 64 height 31
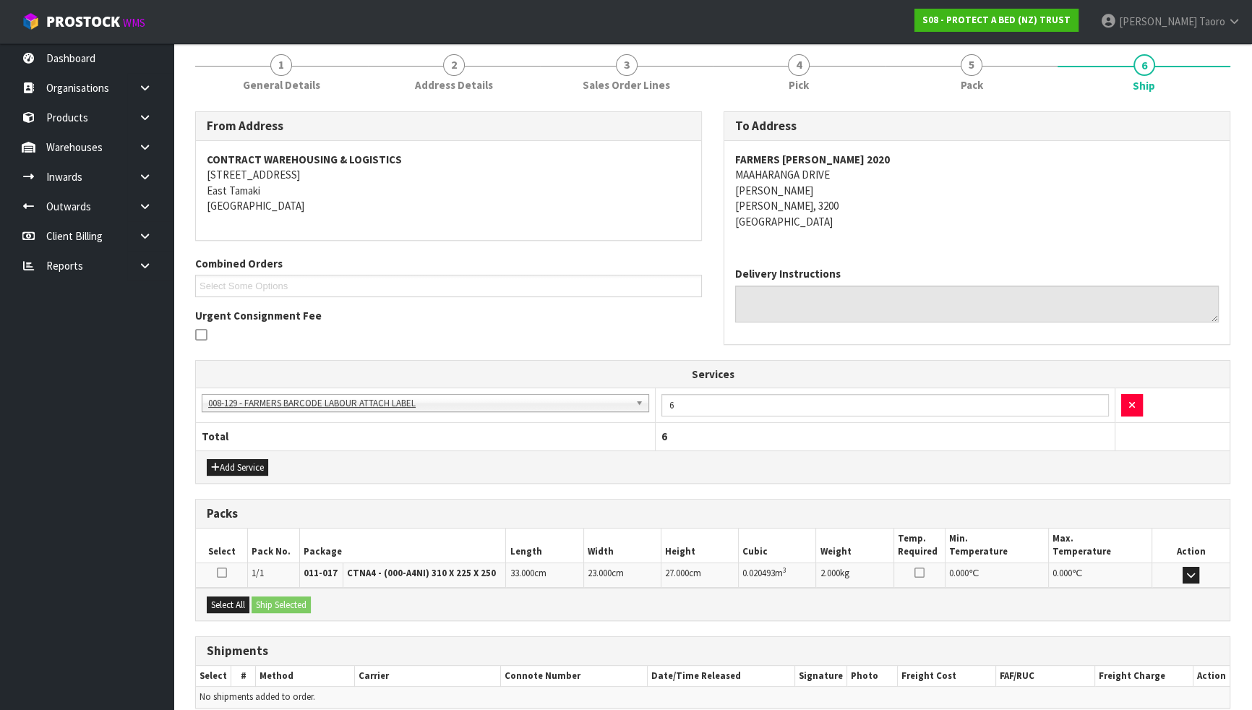
scroll to position [239, 0]
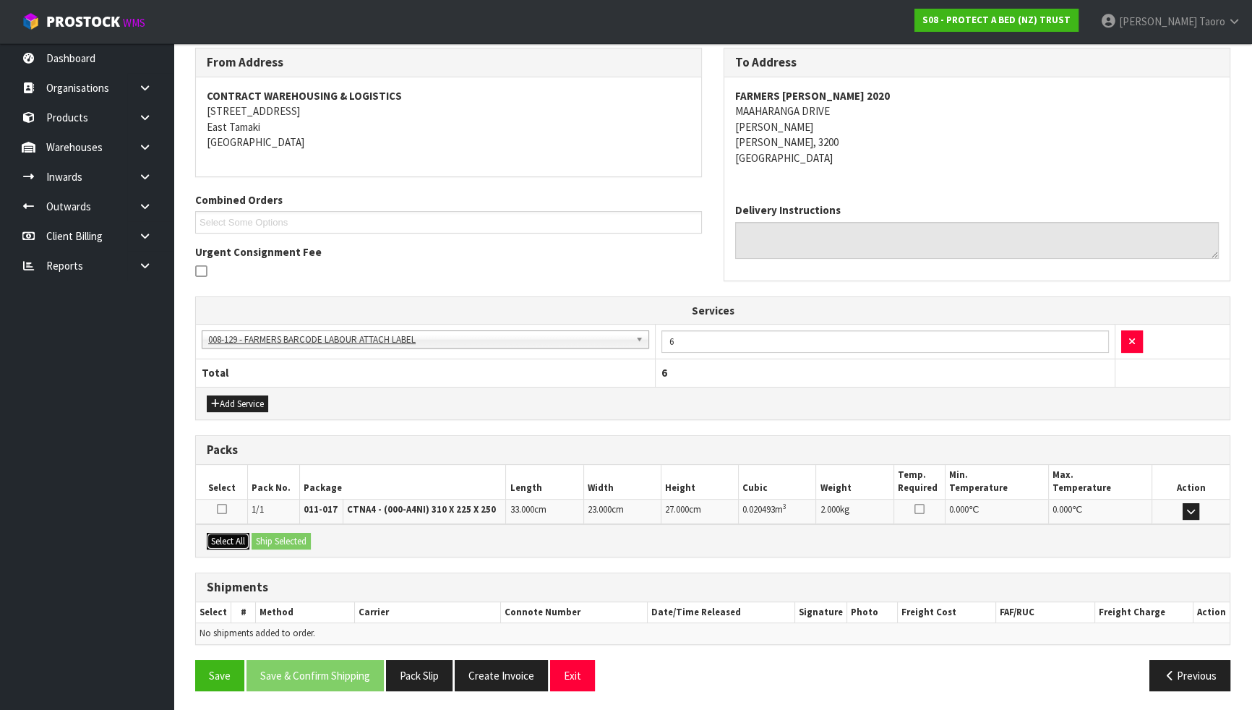
click at [240, 535] on button "Select All" at bounding box center [228, 541] width 43 height 17
click at [266, 535] on button "Ship Selected" at bounding box center [281, 541] width 59 height 17
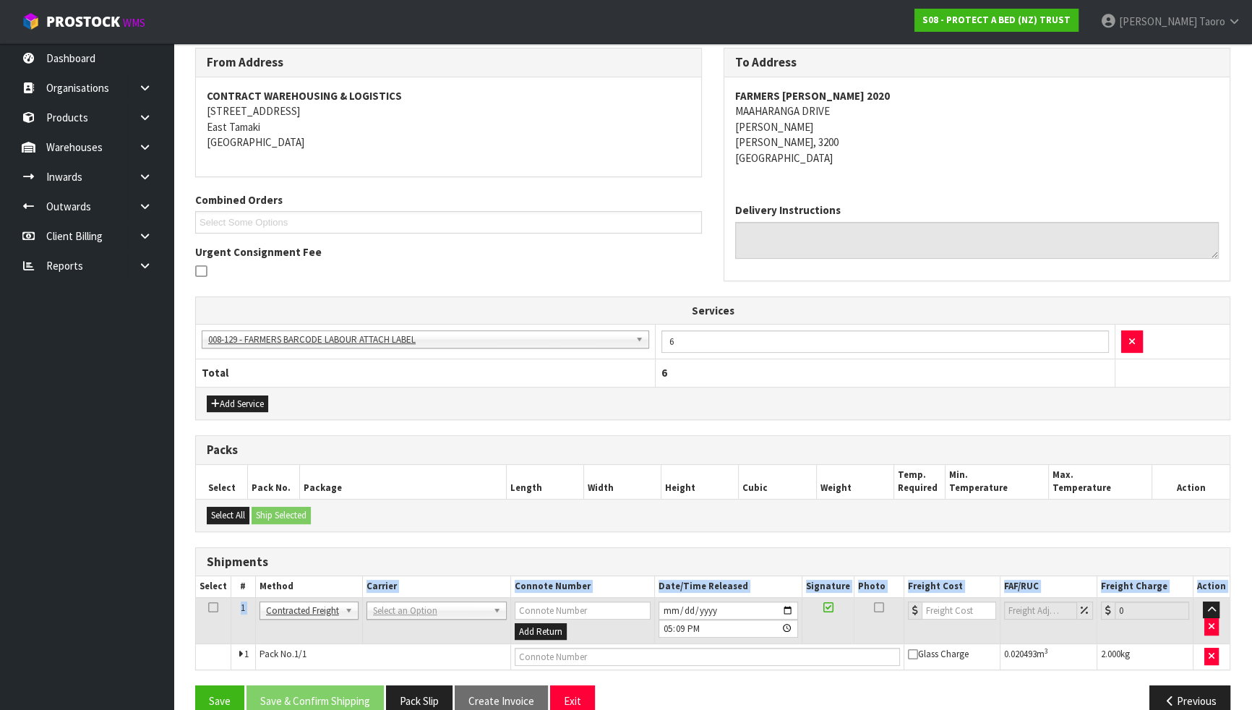
drag, startPoint x: 373, startPoint y: 598, endPoint x: 419, endPoint y: 625, distance: 52.8
click at [416, 620] on table "Select # Method Carrier Connote Number Date/Time Released Signature Photo Freig…" at bounding box center [713, 622] width 1034 height 93
click at [419, 620] on input "text" at bounding box center [435, 628] width 134 height 18
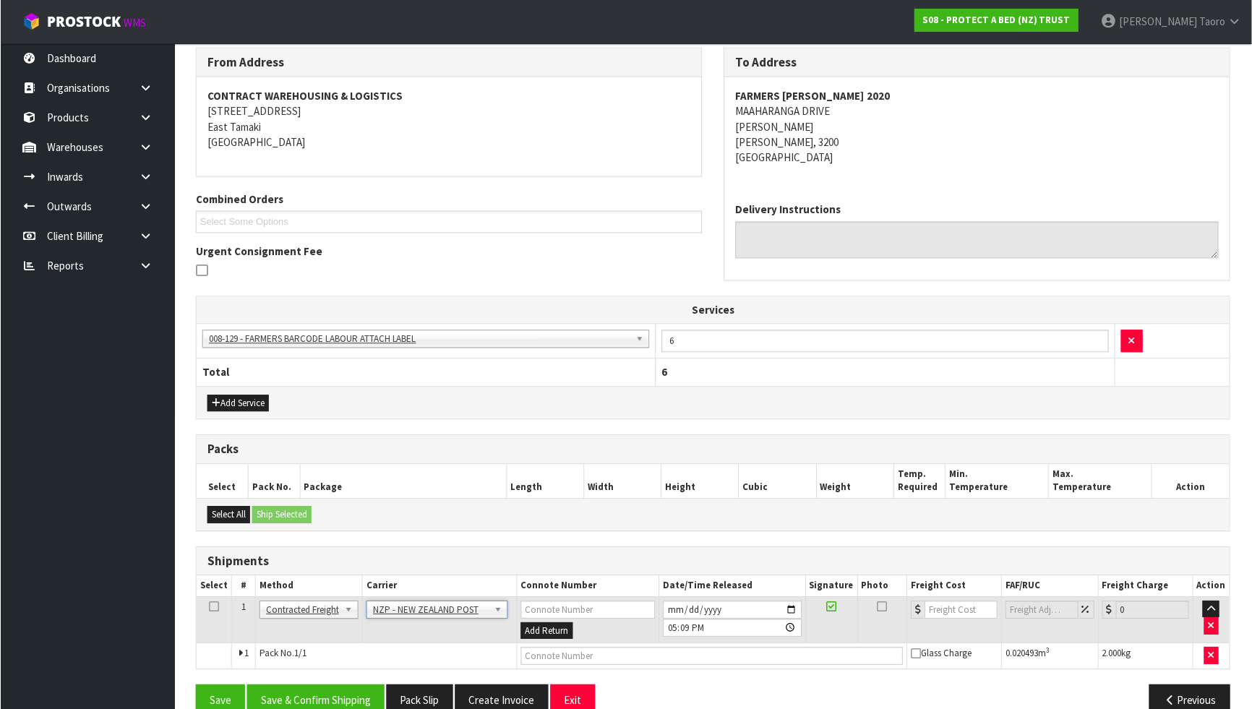
scroll to position [265, 0]
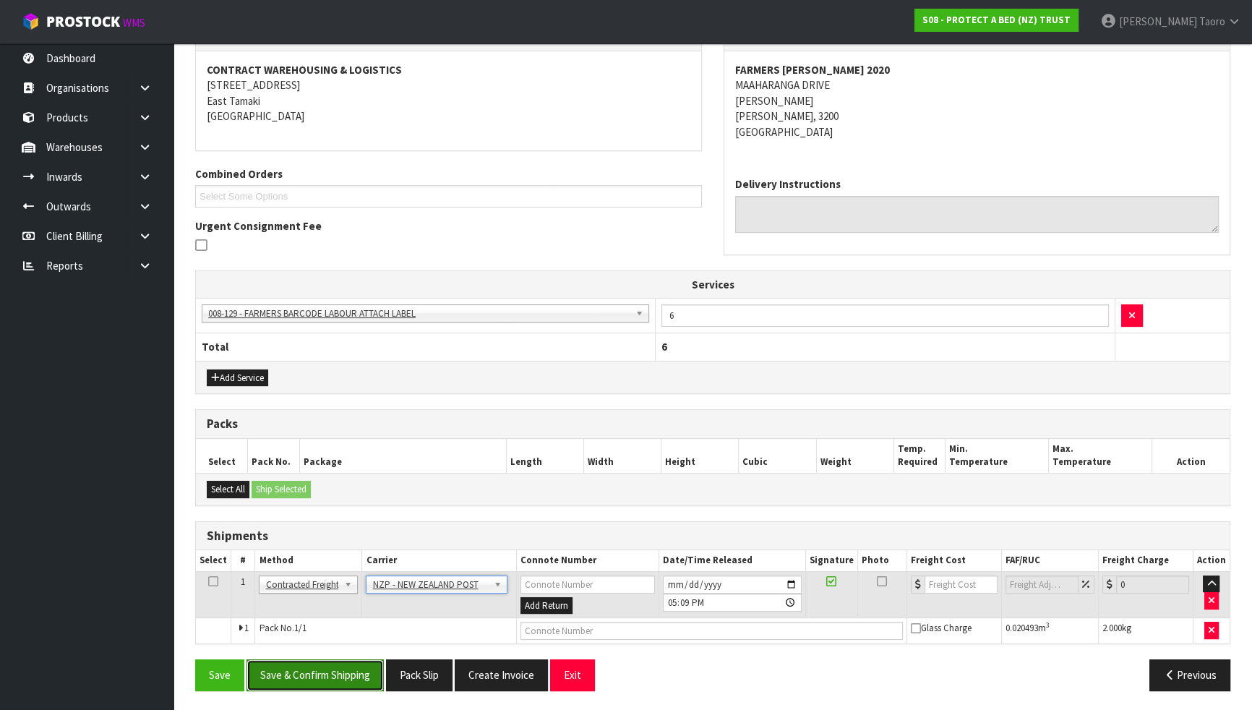
click at [354, 620] on button "Save & Confirm Shipping" at bounding box center [315, 674] width 137 height 31
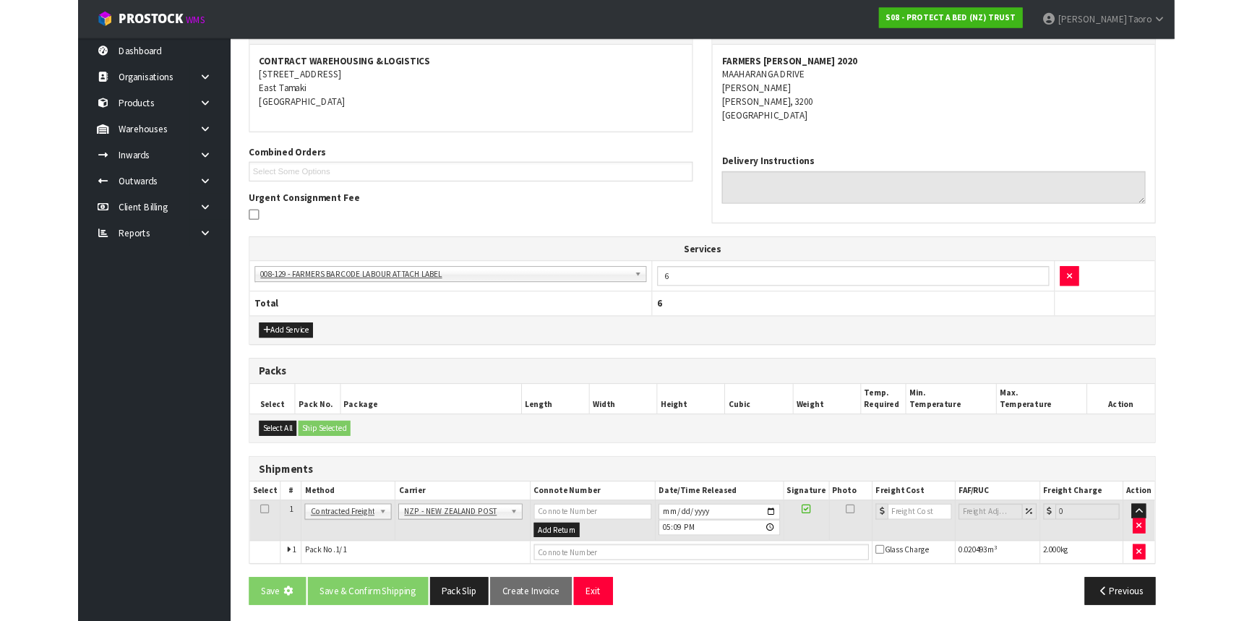
scroll to position [0, 0]
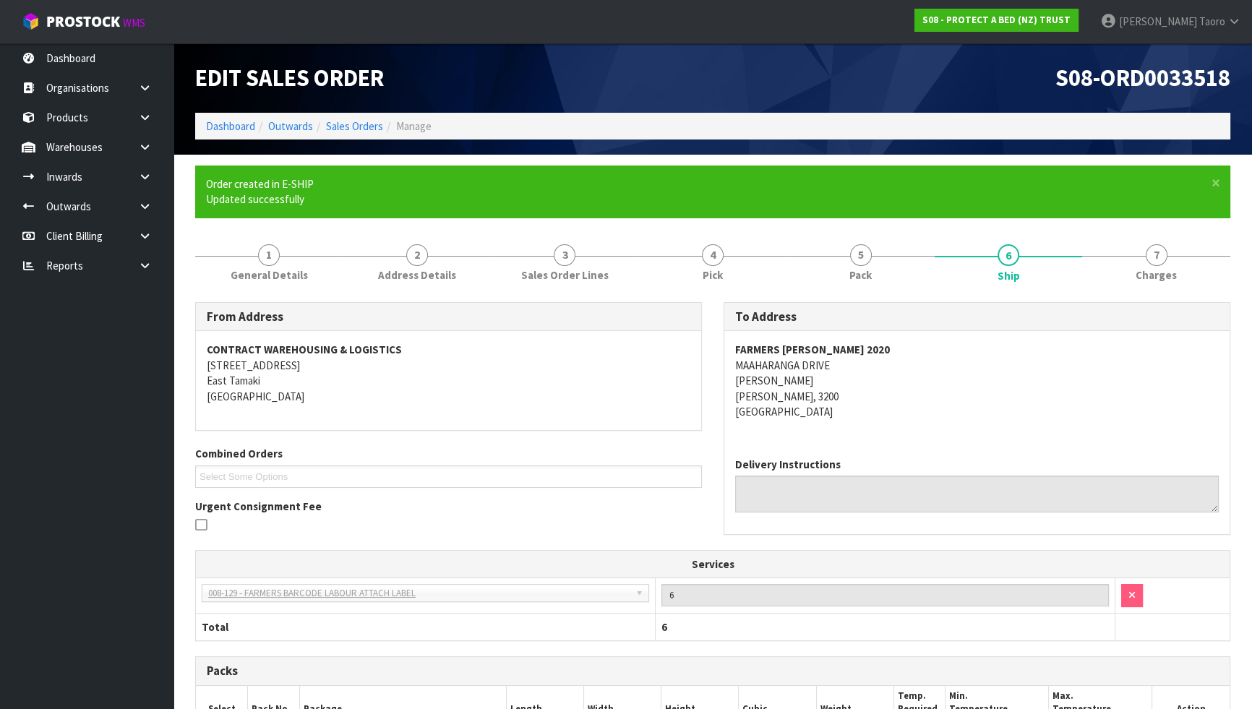
click at [635, 78] on h1 "Edit Sales Order" at bounding box center [448, 78] width 507 height 26
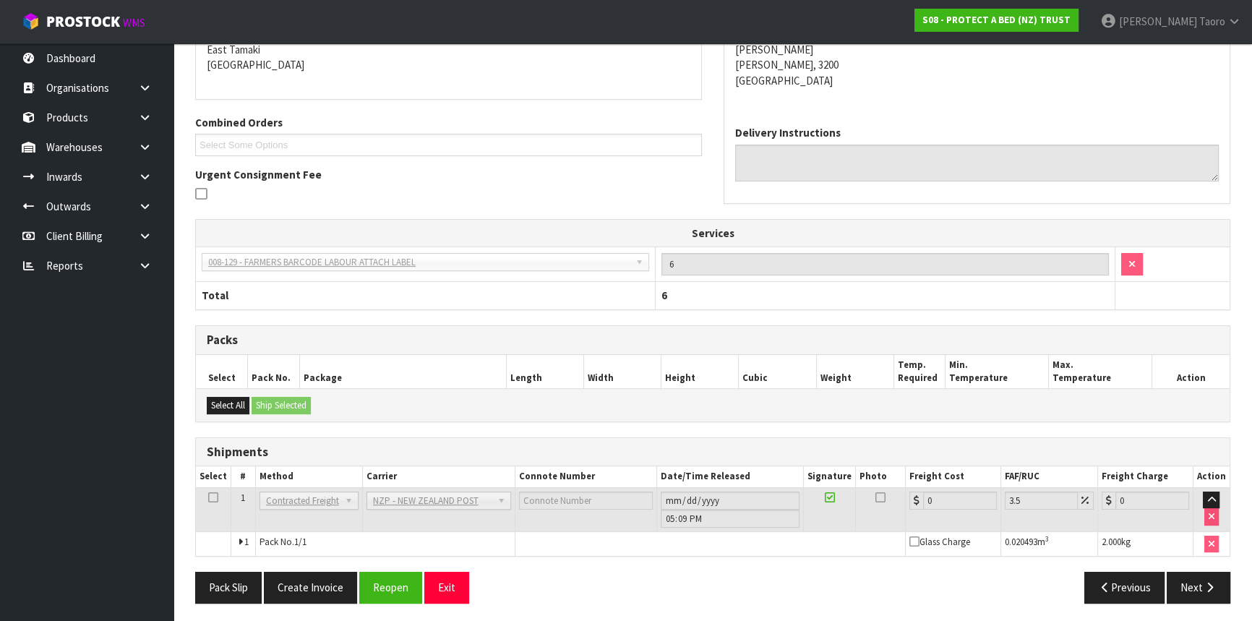
scroll to position [330, 0]
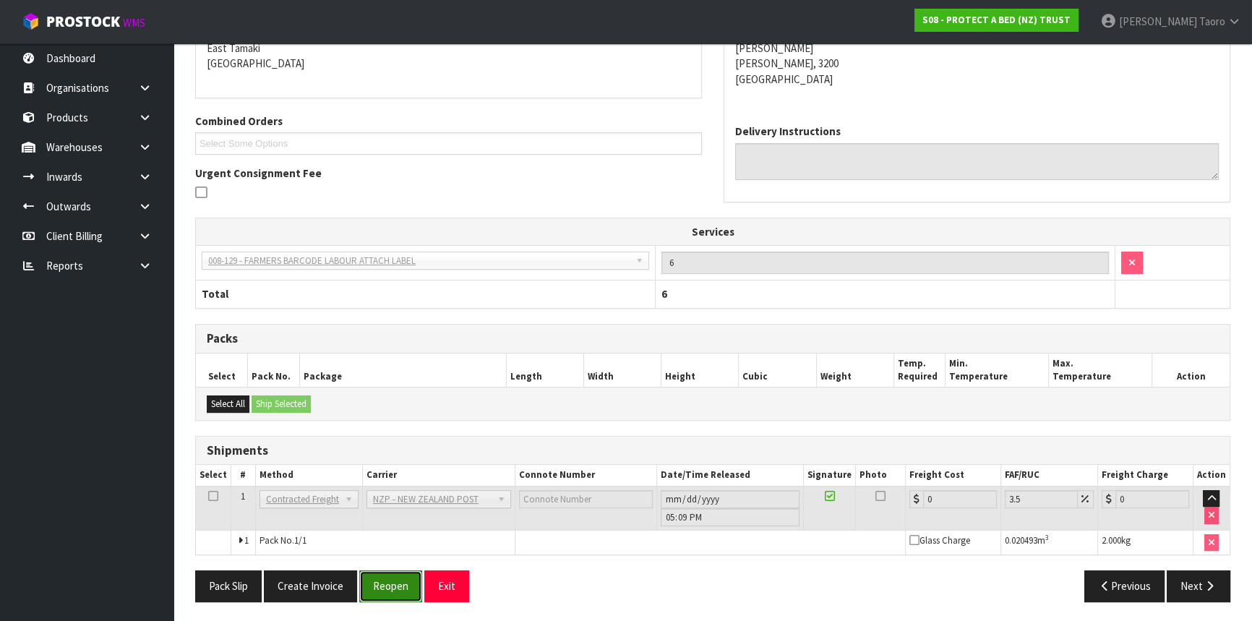
click at [385, 581] on button "Reopen" at bounding box center [390, 585] width 63 height 31
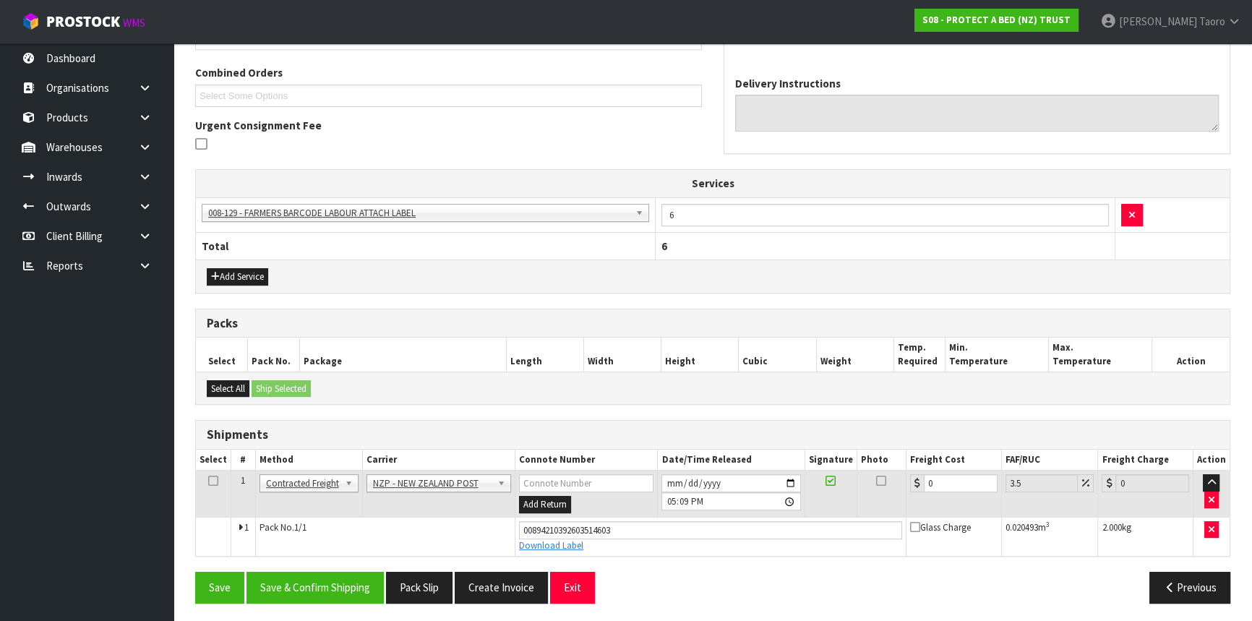
scroll to position [363, 0]
click at [941, 480] on input "0" at bounding box center [961, 483] width 74 height 18
click at [672, 480] on input "[DATE]" at bounding box center [730, 483] width 139 height 18
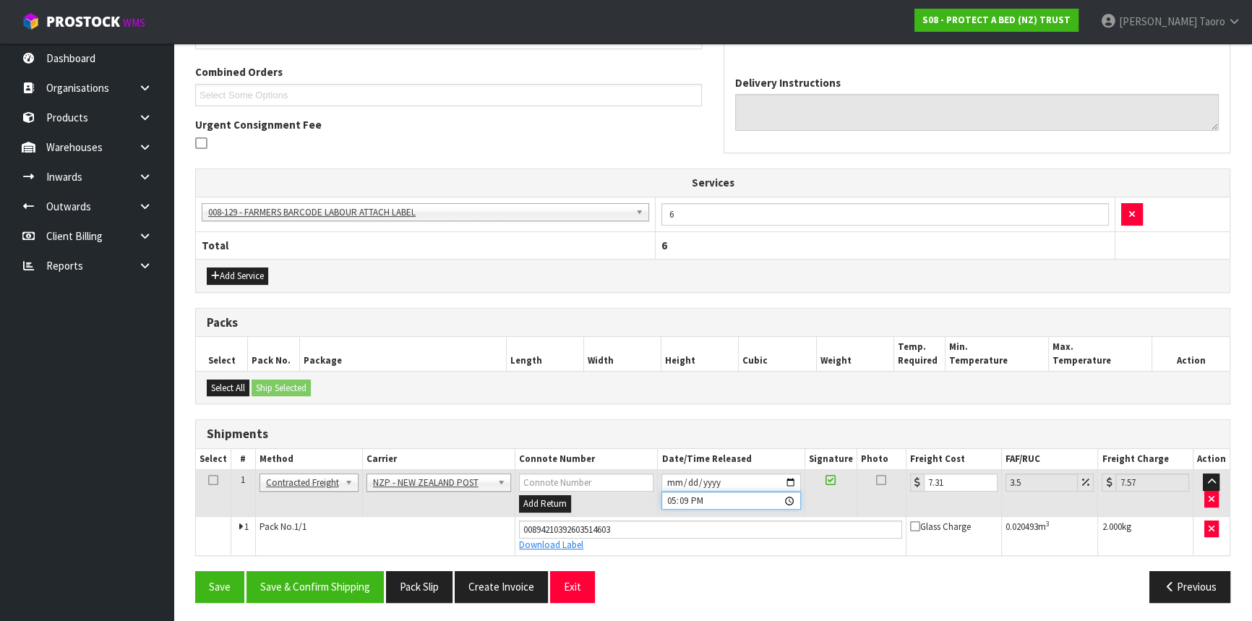
click at [670, 492] on input "17:09:00.000" at bounding box center [730, 501] width 139 height 18
click at [375, 581] on button "Save & Confirm Shipping" at bounding box center [315, 586] width 137 height 31
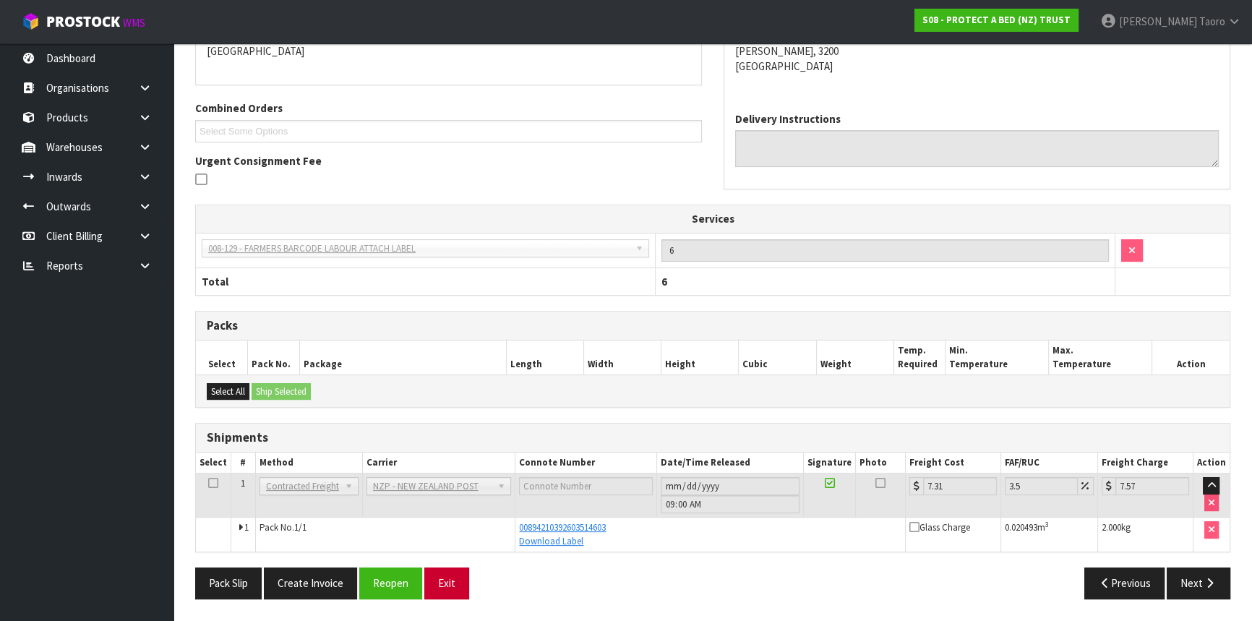
scroll to position [324, 0]
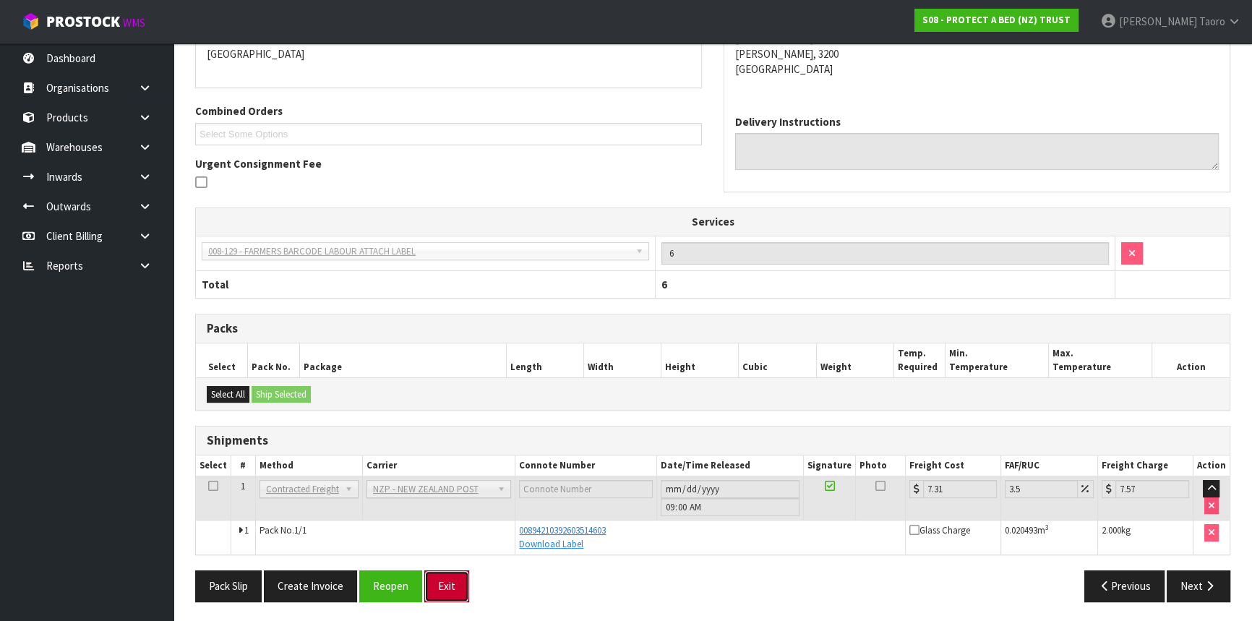
drag, startPoint x: 437, startPoint y: 586, endPoint x: 317, endPoint y: 434, distance: 193.0
click at [439, 584] on button "Exit" at bounding box center [446, 585] width 45 height 31
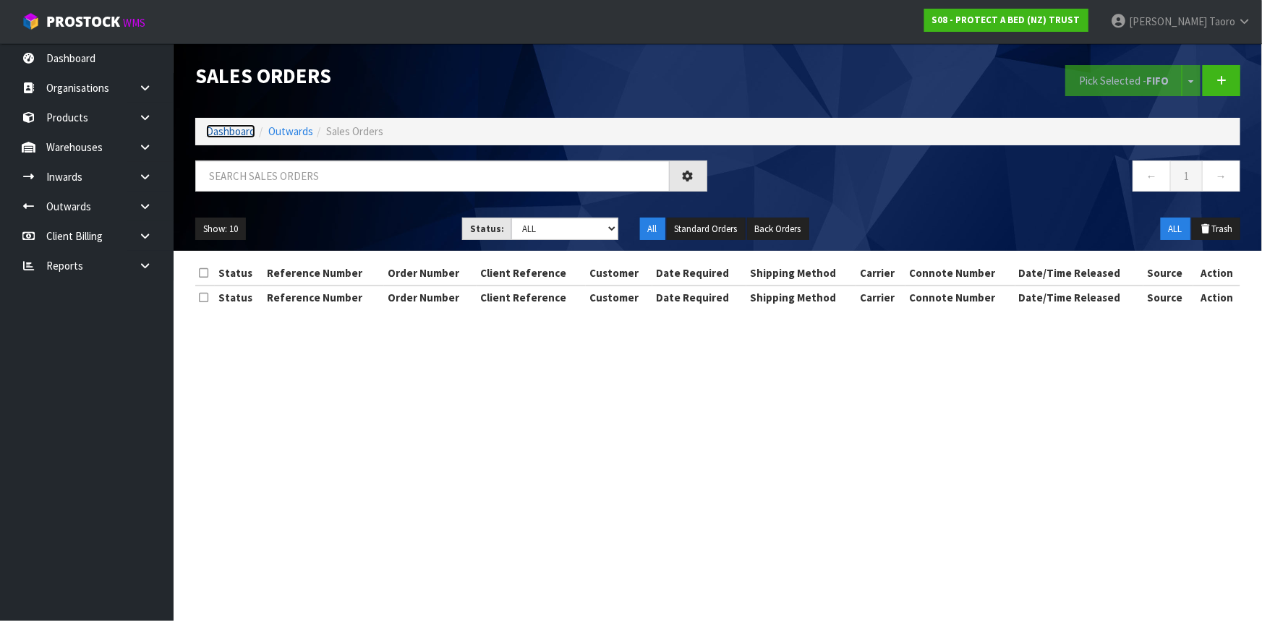
click at [241, 137] on link "Dashboard" at bounding box center [230, 131] width 49 height 14
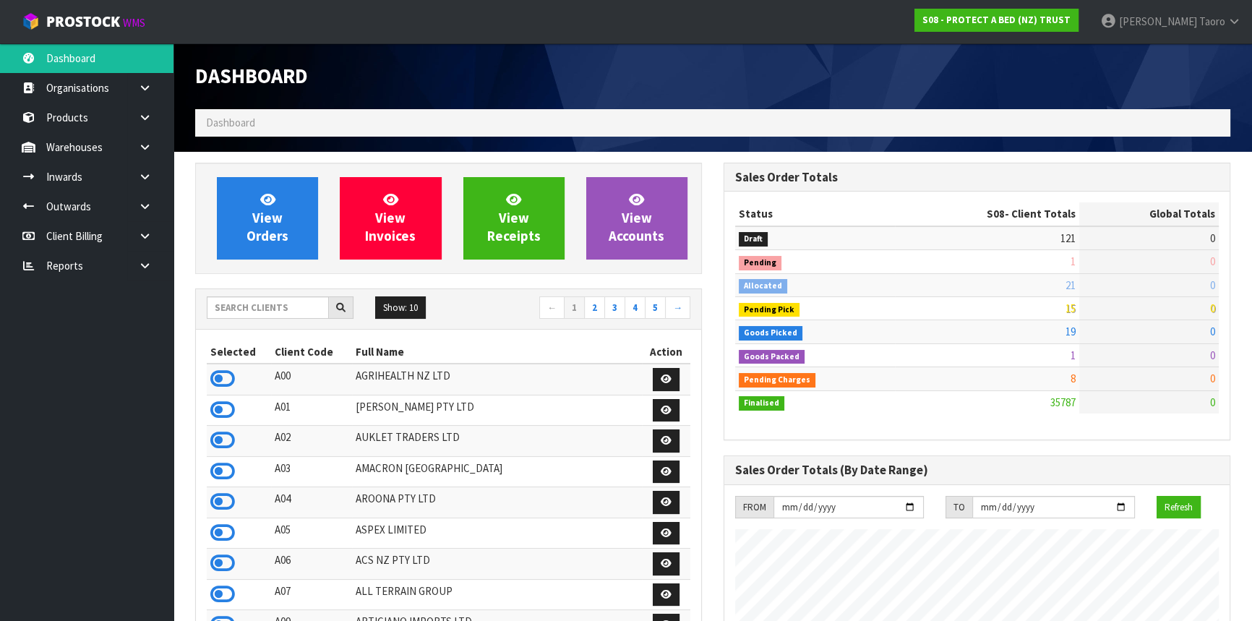
scroll to position [1093, 528]
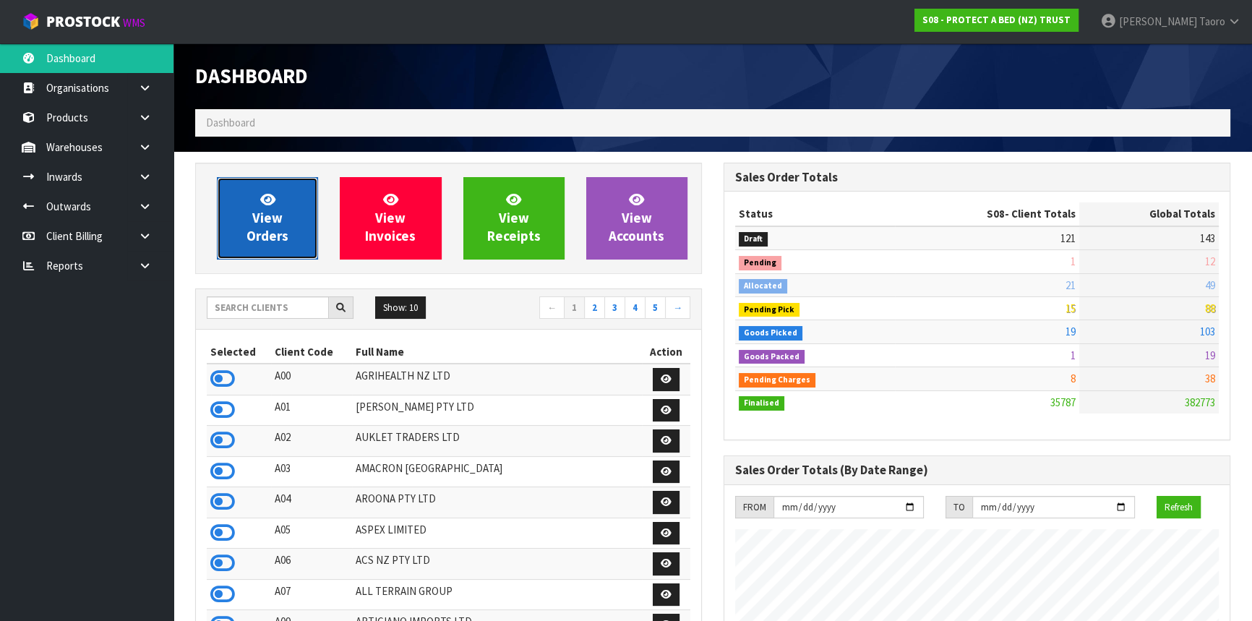
click at [270, 205] on icon at bounding box center [267, 199] width 15 height 14
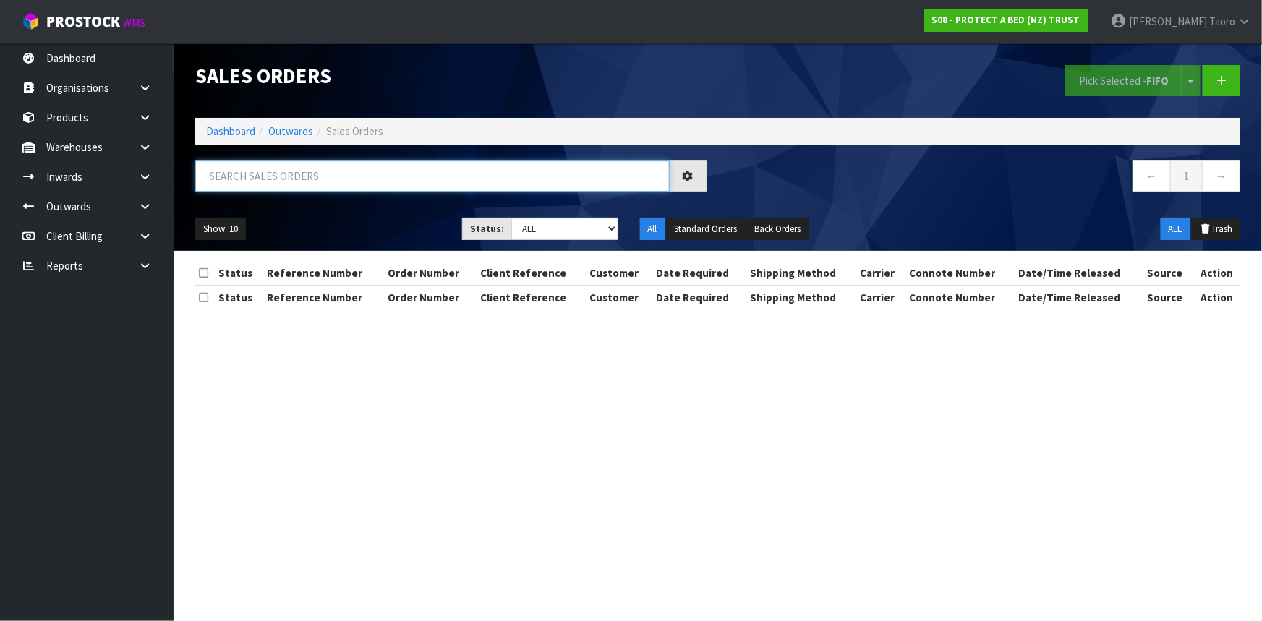
click at [275, 181] on input "text" at bounding box center [432, 175] width 474 height 31
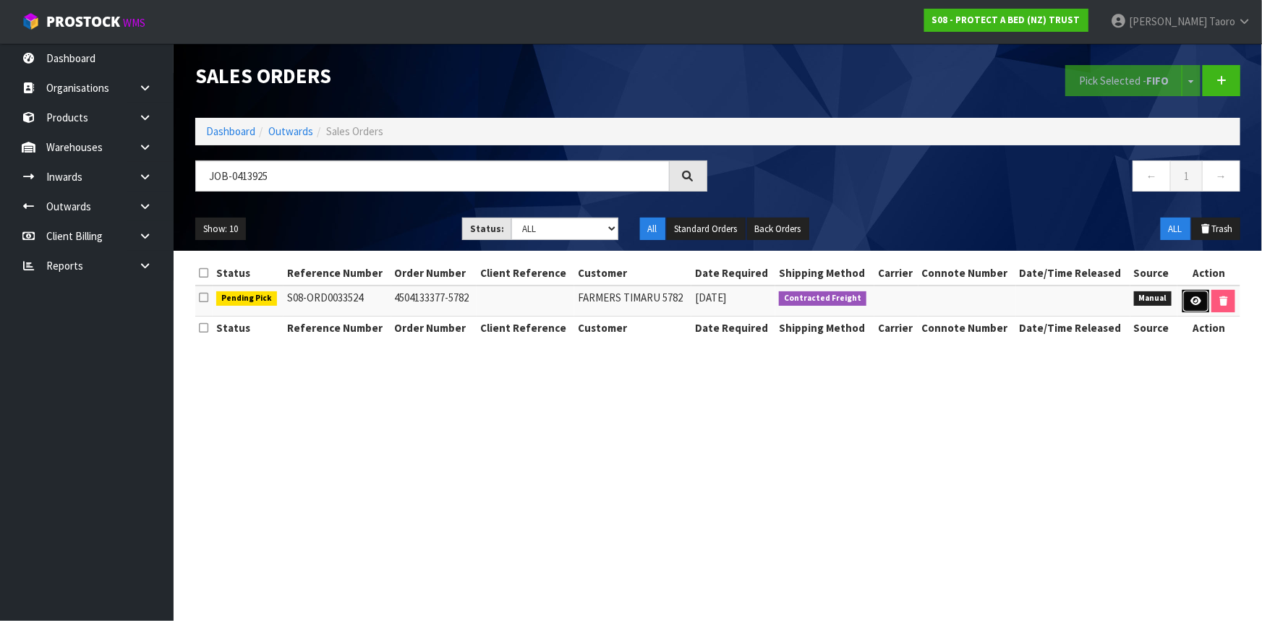
click at [1198, 299] on icon at bounding box center [1195, 300] width 11 height 9
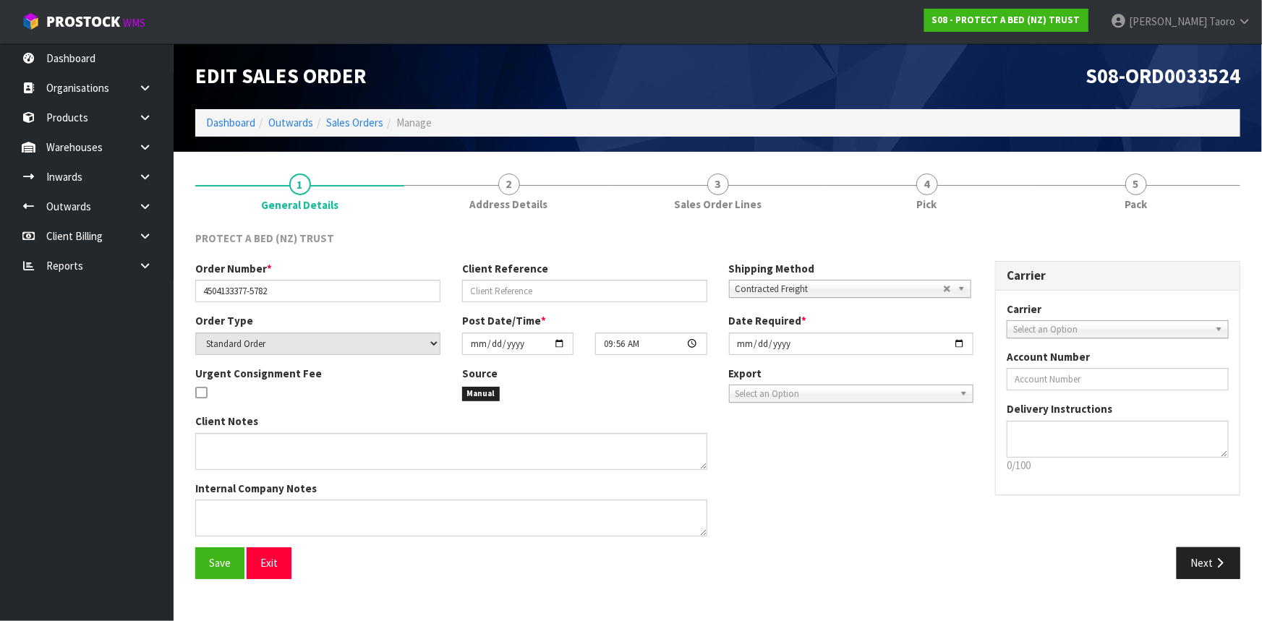
click at [993, 189] on link "4 Pick" at bounding box center [926, 191] width 209 height 57
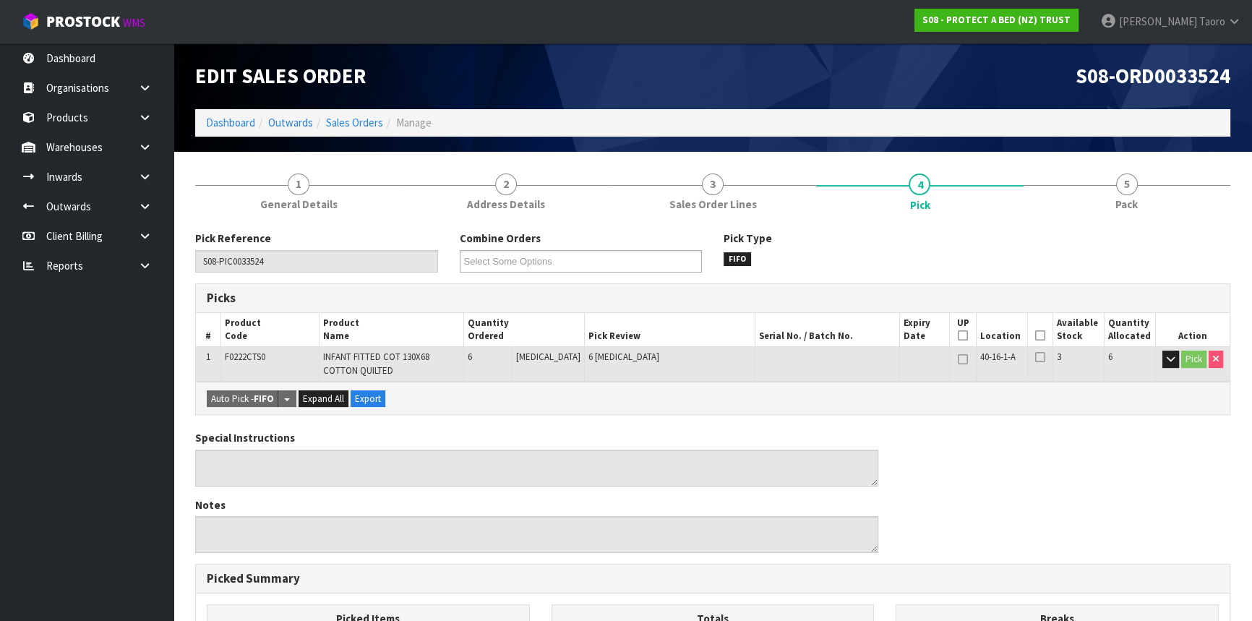
drag, startPoint x: 1039, startPoint y: 333, endPoint x: 686, endPoint y: 477, distance: 381.0
click at [1039, 335] on icon at bounding box center [1040, 335] width 10 height 1
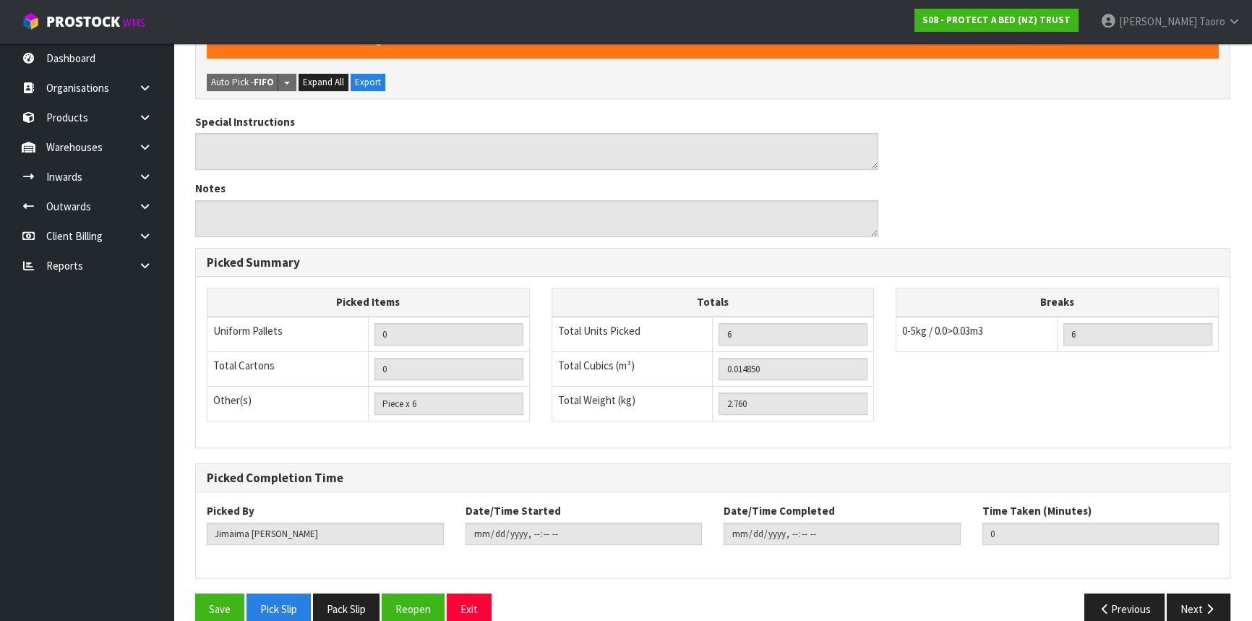
scroll to position [391, 0]
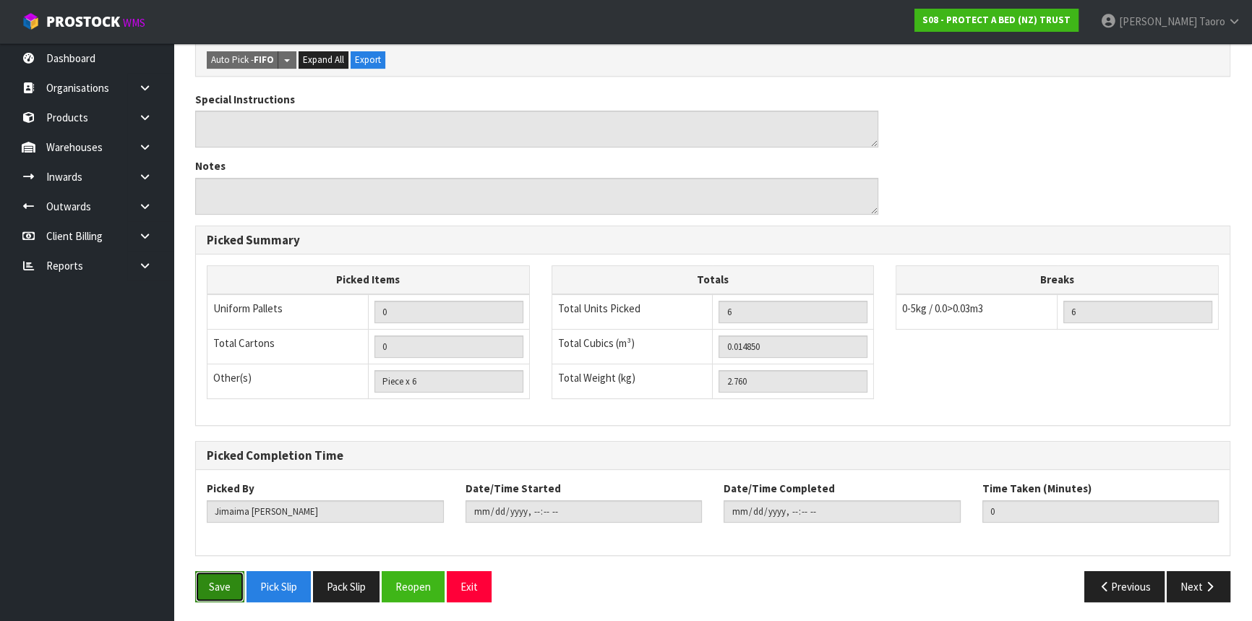
click at [219, 586] on button "Save" at bounding box center [219, 586] width 49 height 31
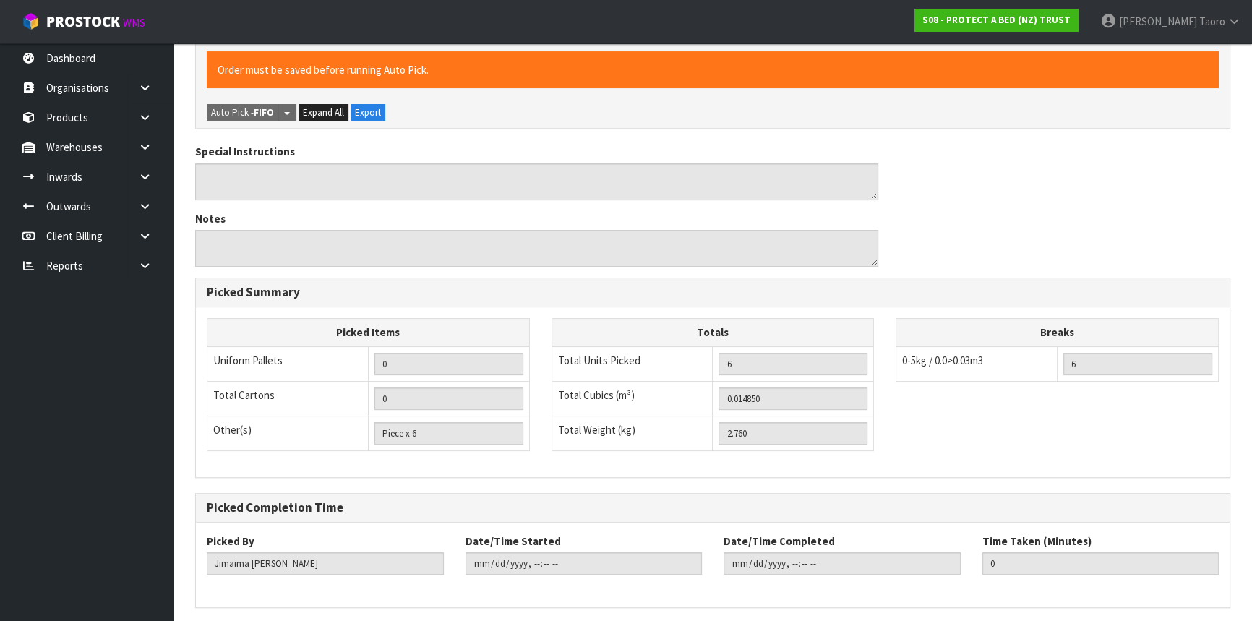
scroll to position [0, 0]
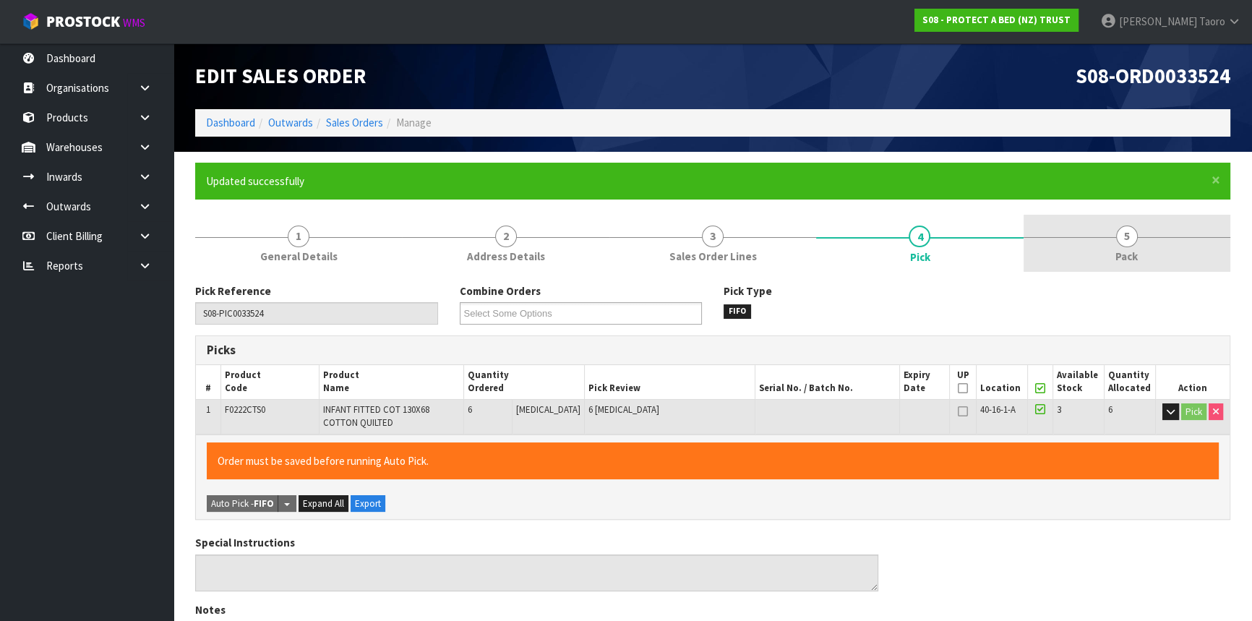
click at [1094, 236] on link "5 Pack" at bounding box center [1127, 243] width 207 height 57
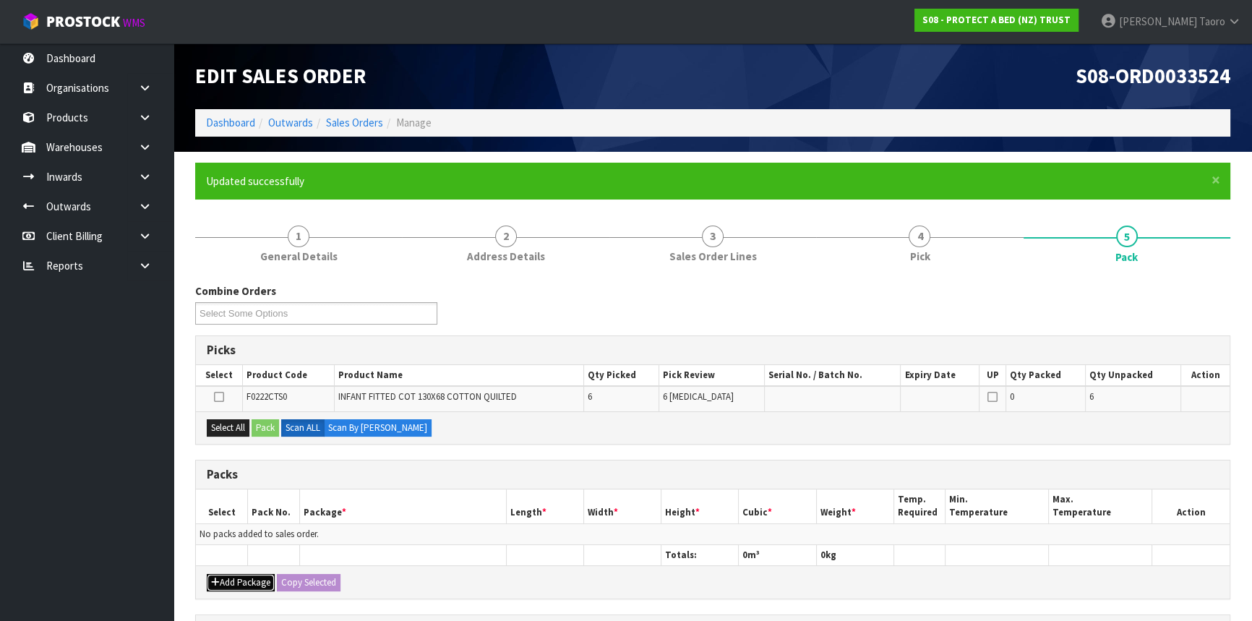
click at [241, 577] on button "Add Package" at bounding box center [241, 582] width 68 height 17
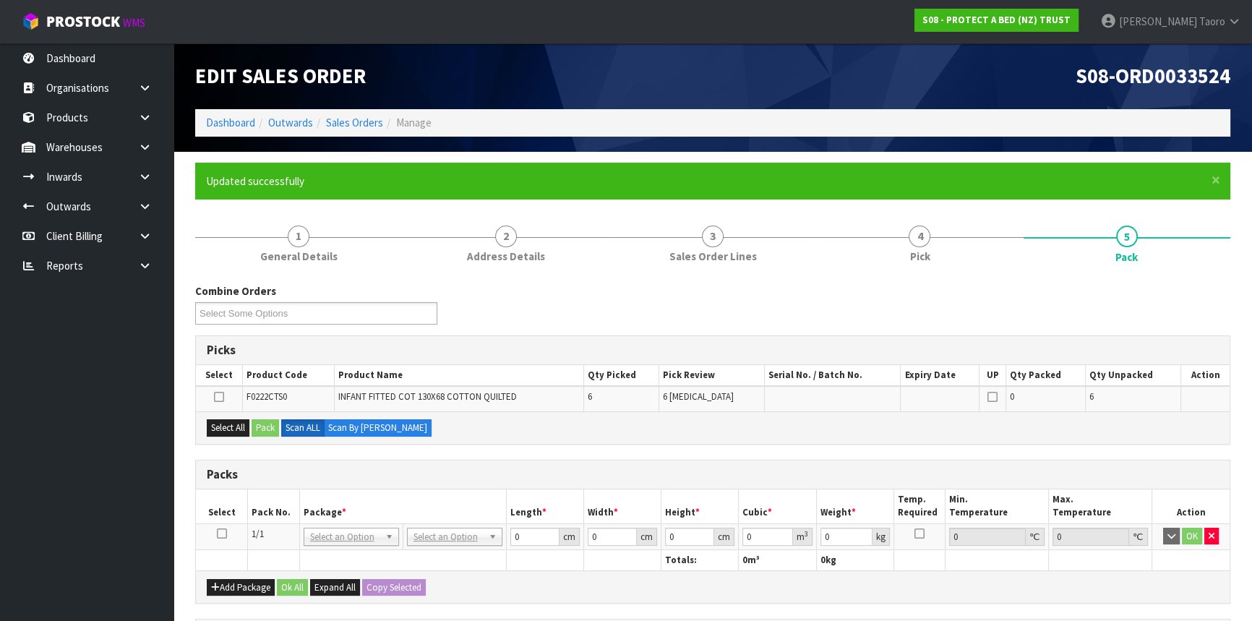
click at [224, 534] on icon at bounding box center [222, 534] width 10 height 1
click at [258, 502] on th "Pack No." at bounding box center [274, 506] width 52 height 34
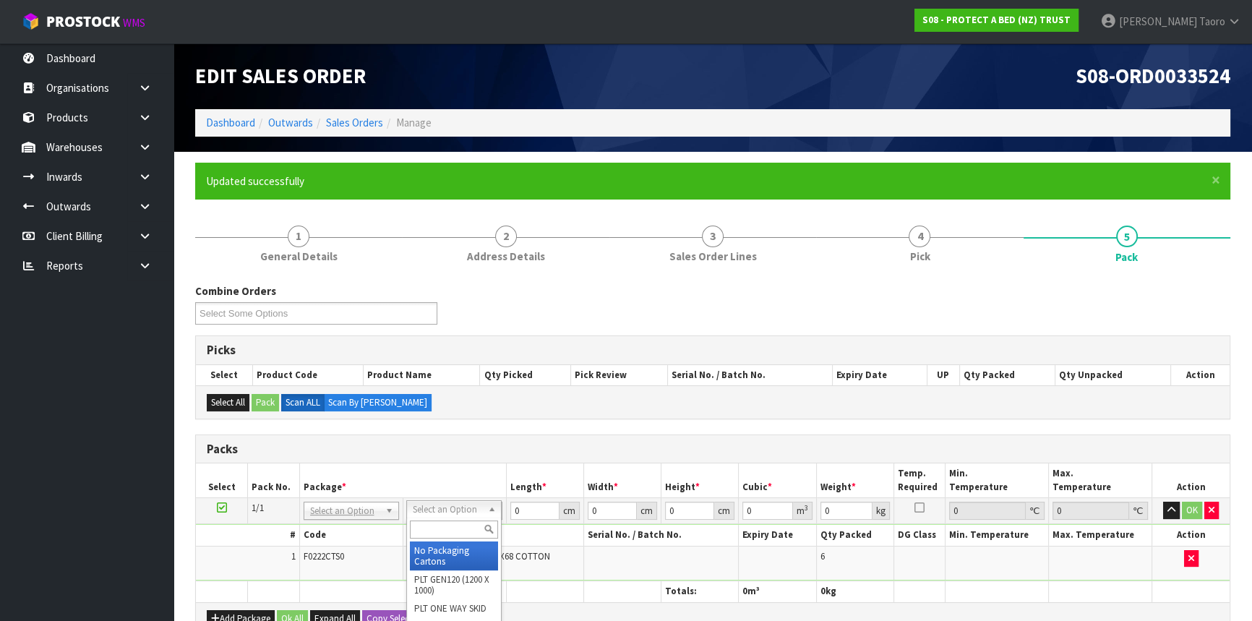
click at [470, 522] on input "text" at bounding box center [454, 530] width 88 height 18
drag, startPoint x: 475, startPoint y: 564, endPoint x: 497, endPoint y: 535, distance: 36.6
click at [523, 508] on input "0" at bounding box center [534, 511] width 49 height 18
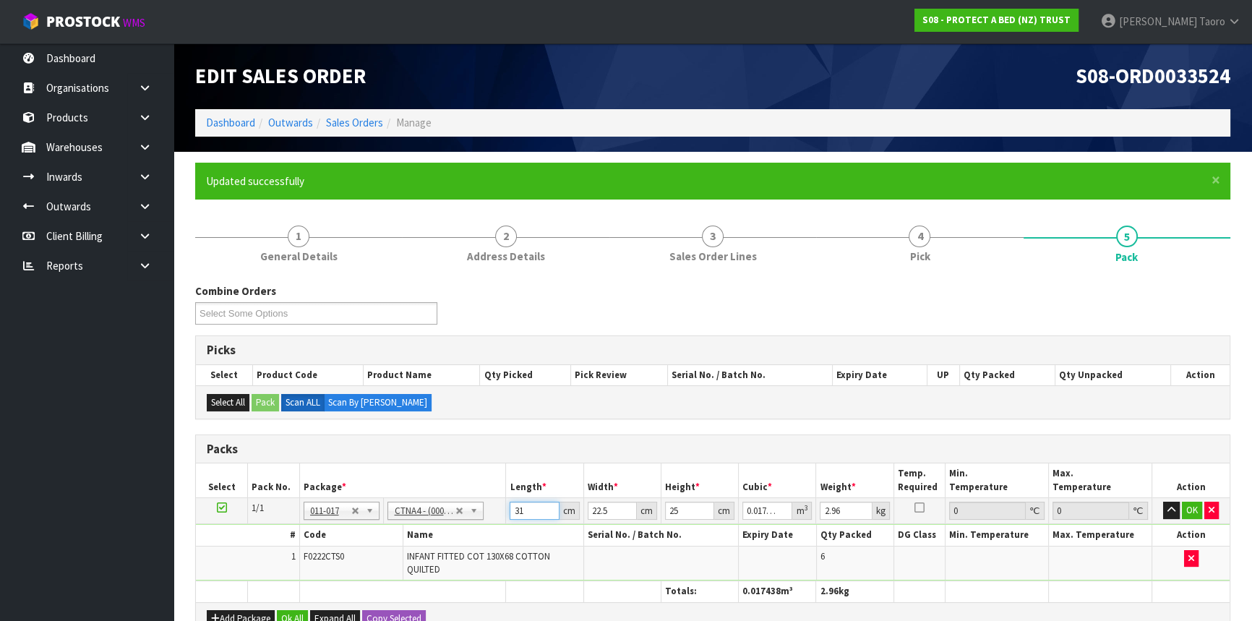
click at [523, 508] on input "31" at bounding box center [534, 511] width 49 height 18
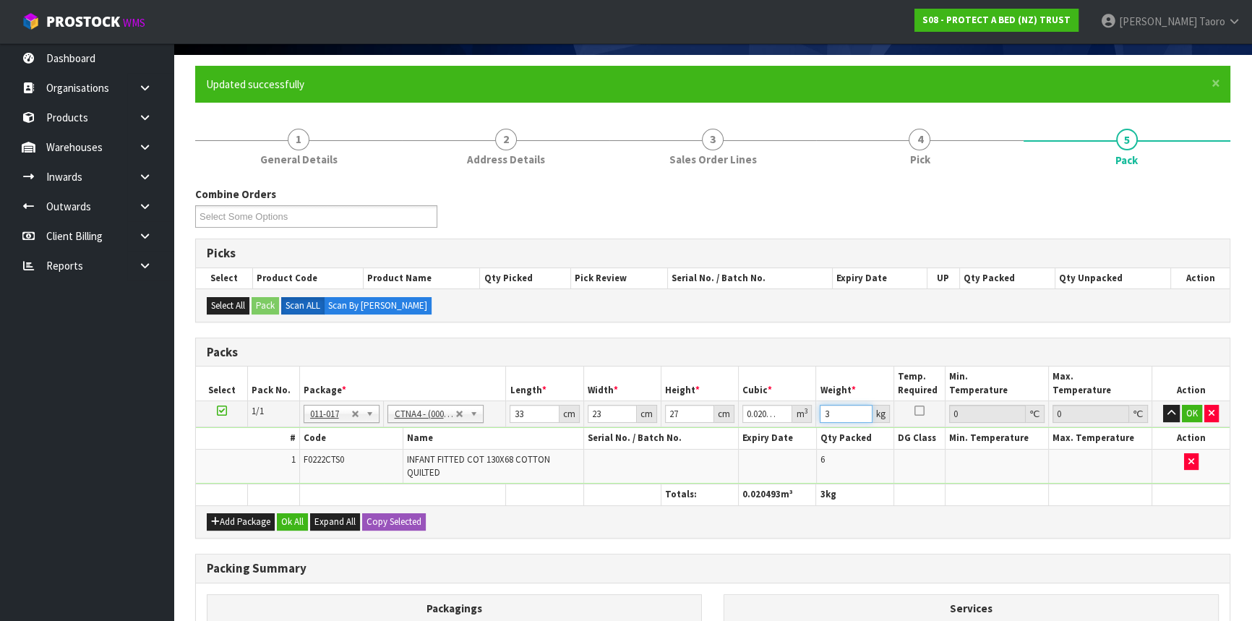
scroll to position [286, 0]
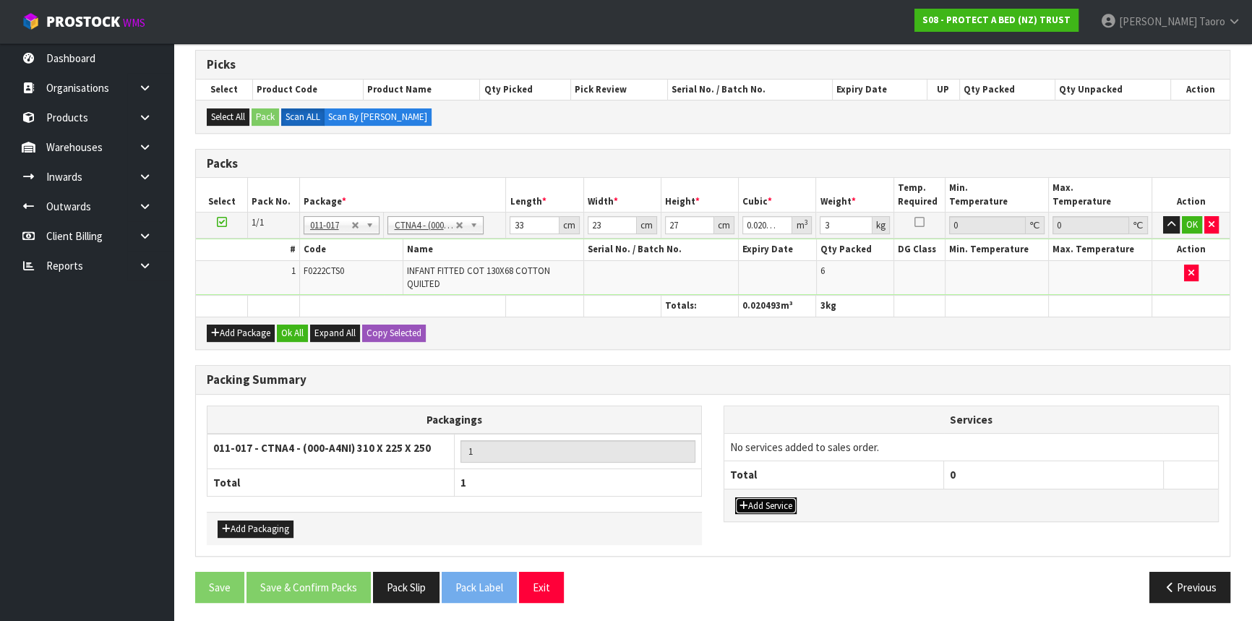
click at [769, 501] on button "Add Service" at bounding box center [765, 505] width 61 height 17
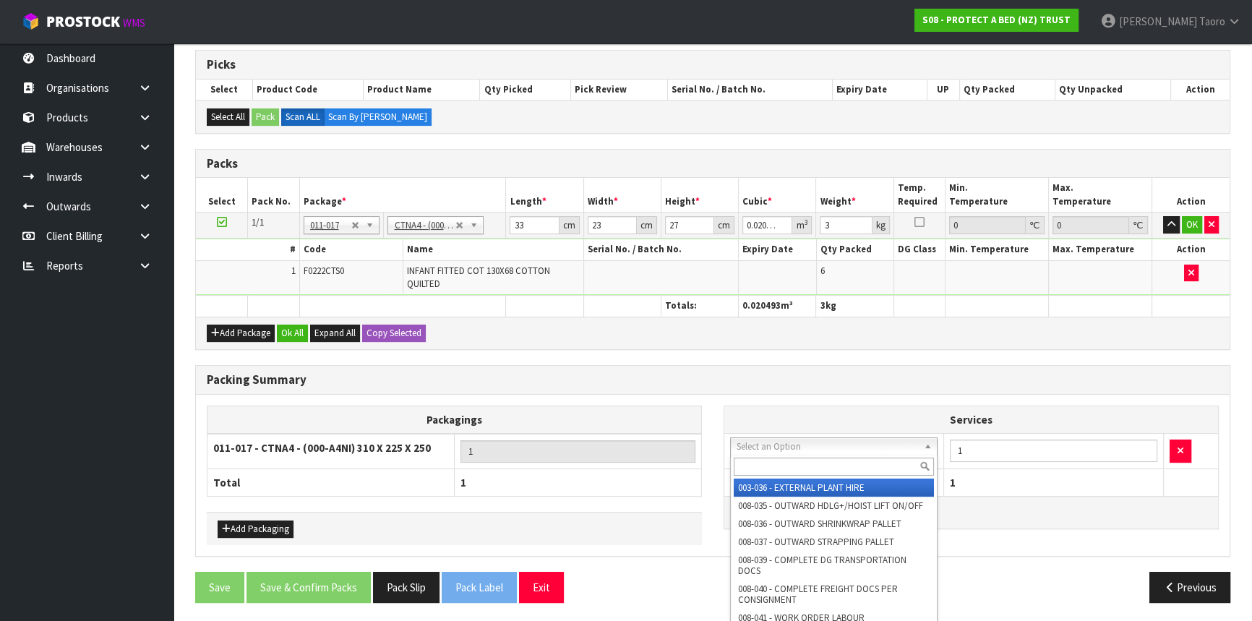
click at [790, 459] on input "text" at bounding box center [834, 467] width 200 height 18
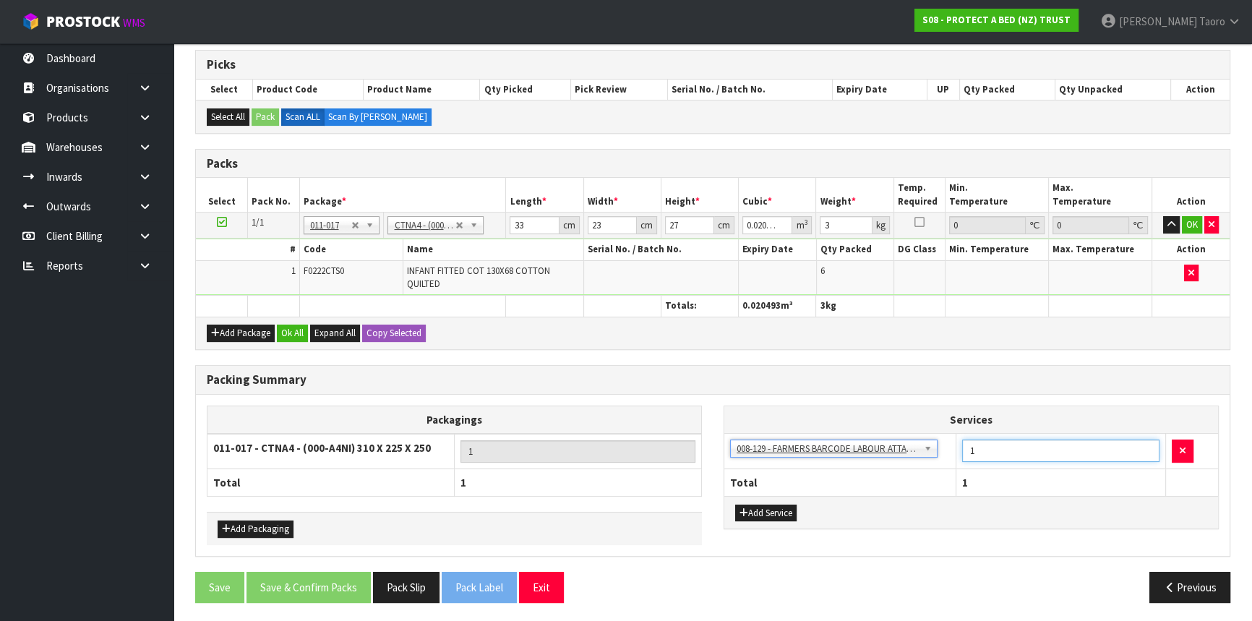
click at [978, 448] on input "1" at bounding box center [1060, 451] width 197 height 22
click at [979, 448] on input "1" at bounding box center [1060, 451] width 197 height 22
drag, startPoint x: 291, startPoint y: 327, endPoint x: 322, endPoint y: 566, distance: 240.5
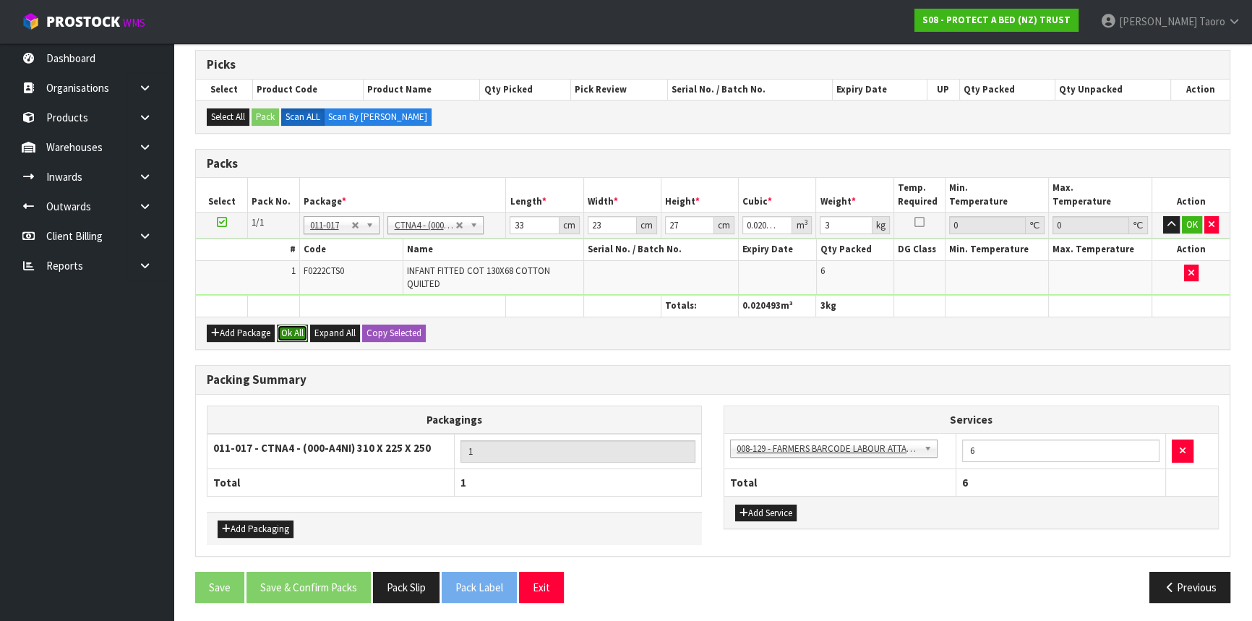
click at [292, 327] on button "Ok All" at bounding box center [292, 333] width 31 height 17
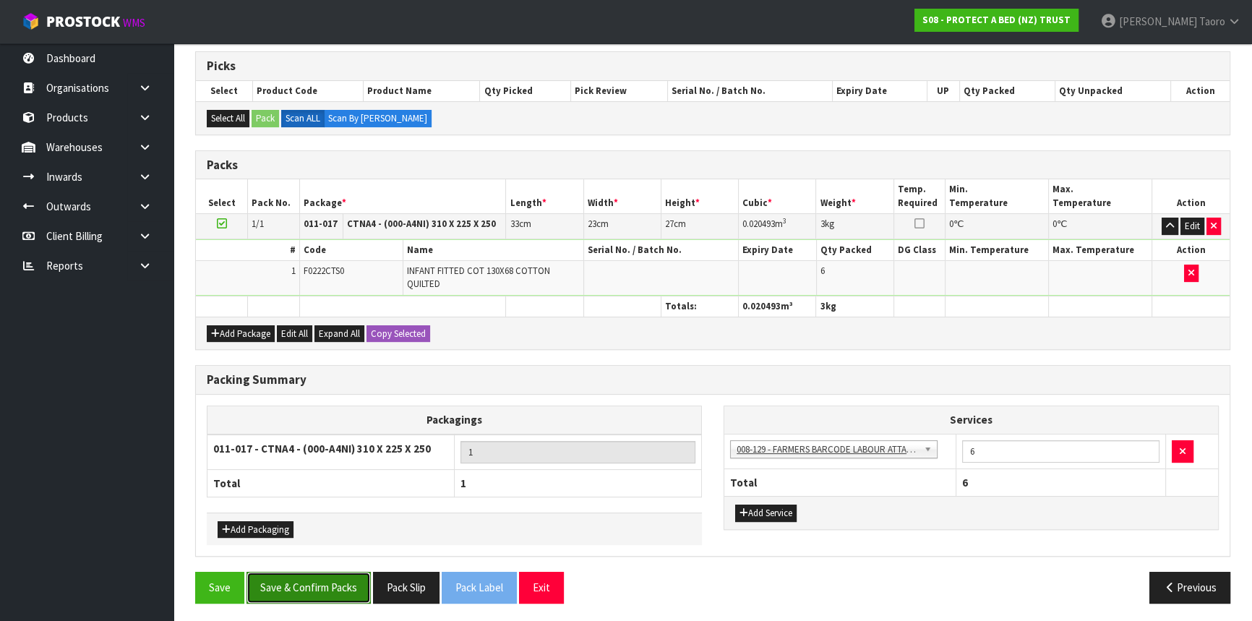
click at [332, 584] on button "Save & Confirm Packs" at bounding box center [309, 587] width 124 height 31
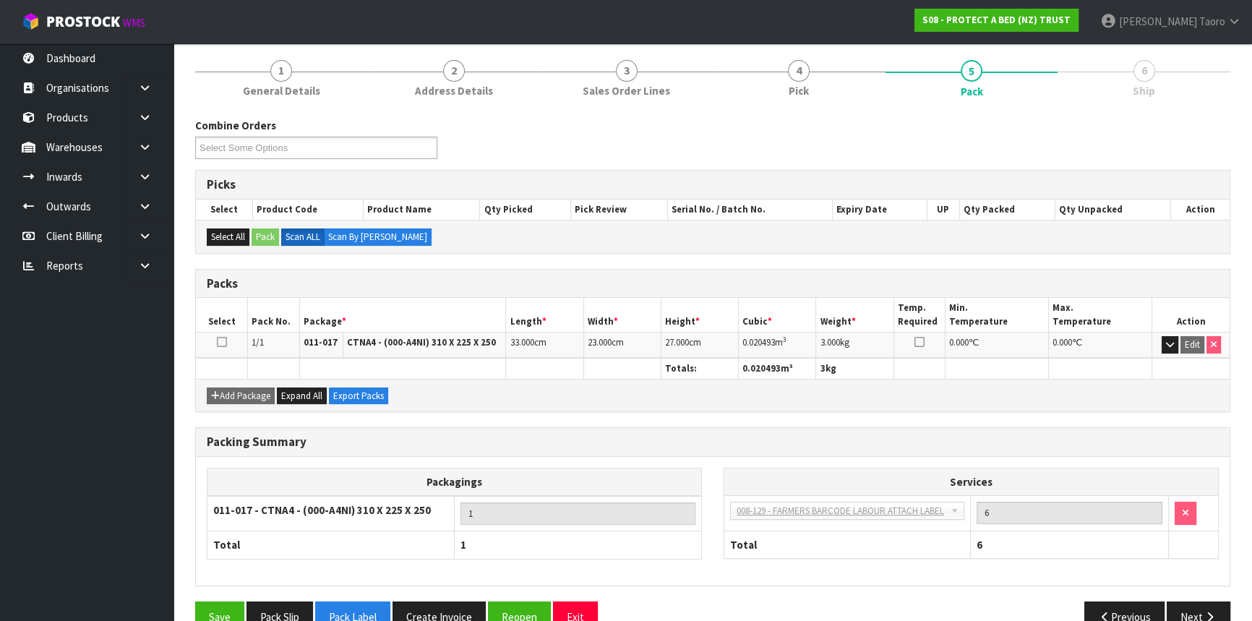
scroll to position [195, 0]
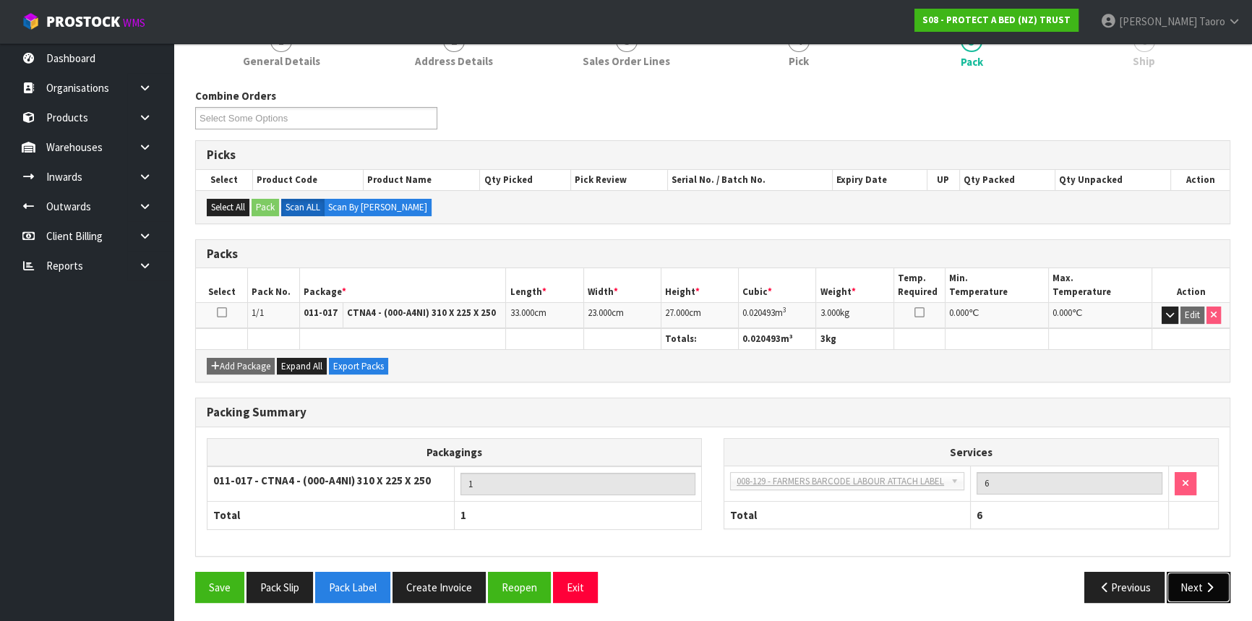
click at [1206, 585] on icon "button" at bounding box center [1210, 587] width 14 height 11
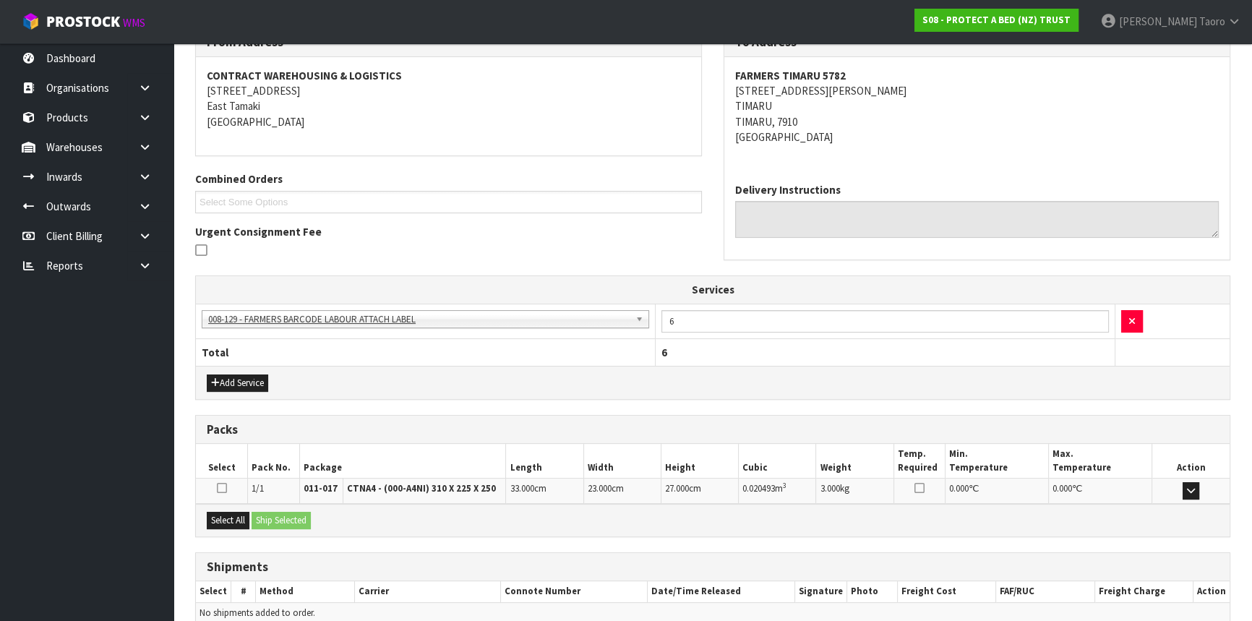
scroll to position [325, 0]
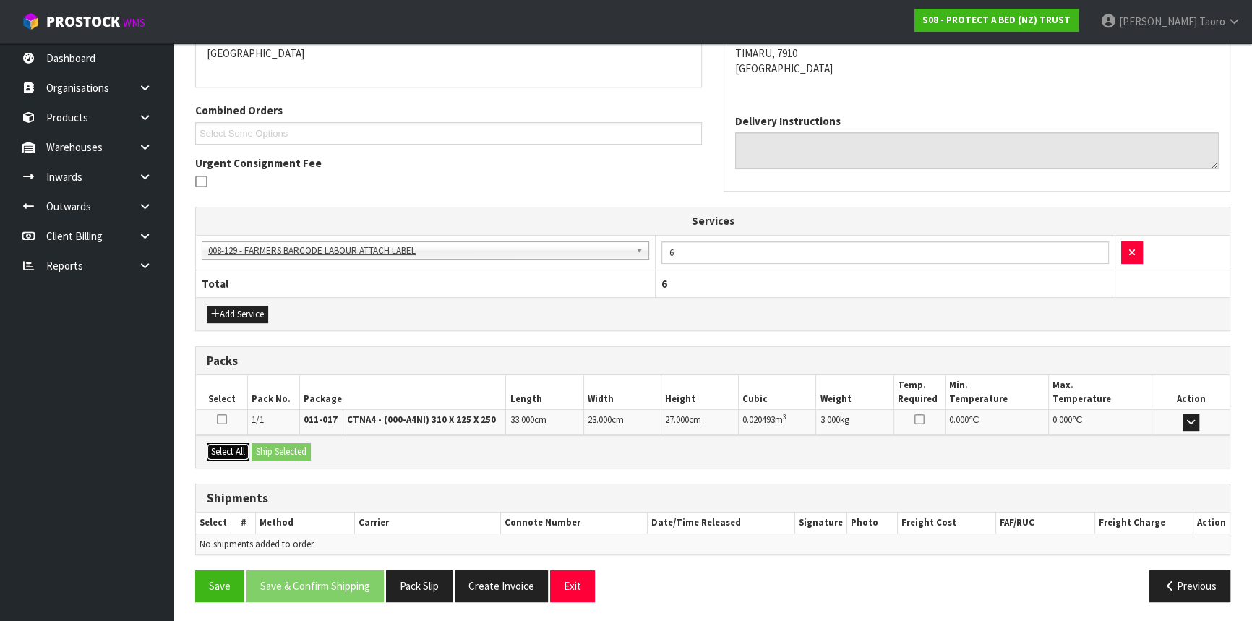
click at [240, 445] on button "Select All" at bounding box center [228, 451] width 43 height 17
click at [262, 443] on button "Ship Selected" at bounding box center [281, 451] width 59 height 17
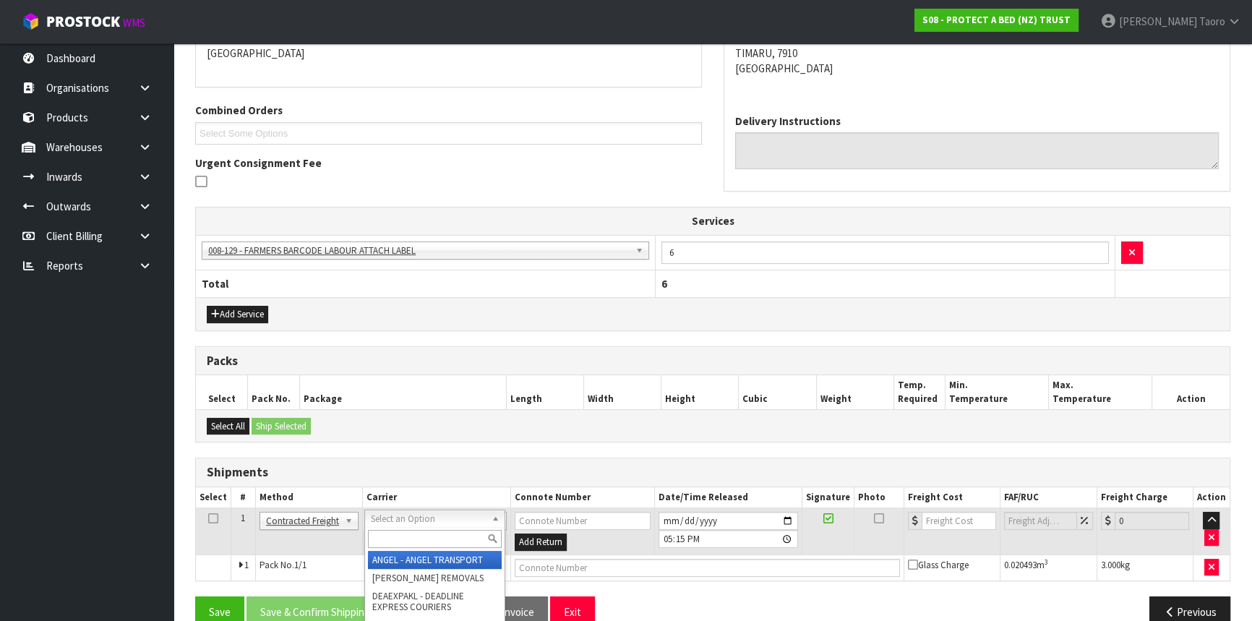
click at [410, 536] on input "text" at bounding box center [435, 539] width 134 height 18
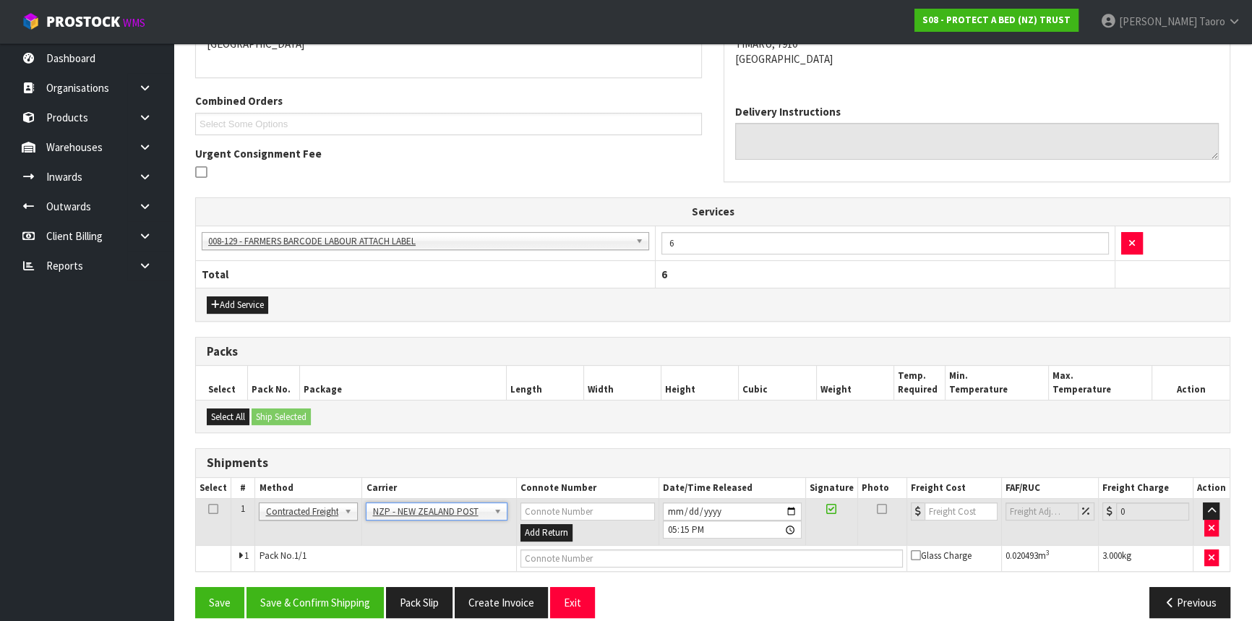
scroll to position [350, 0]
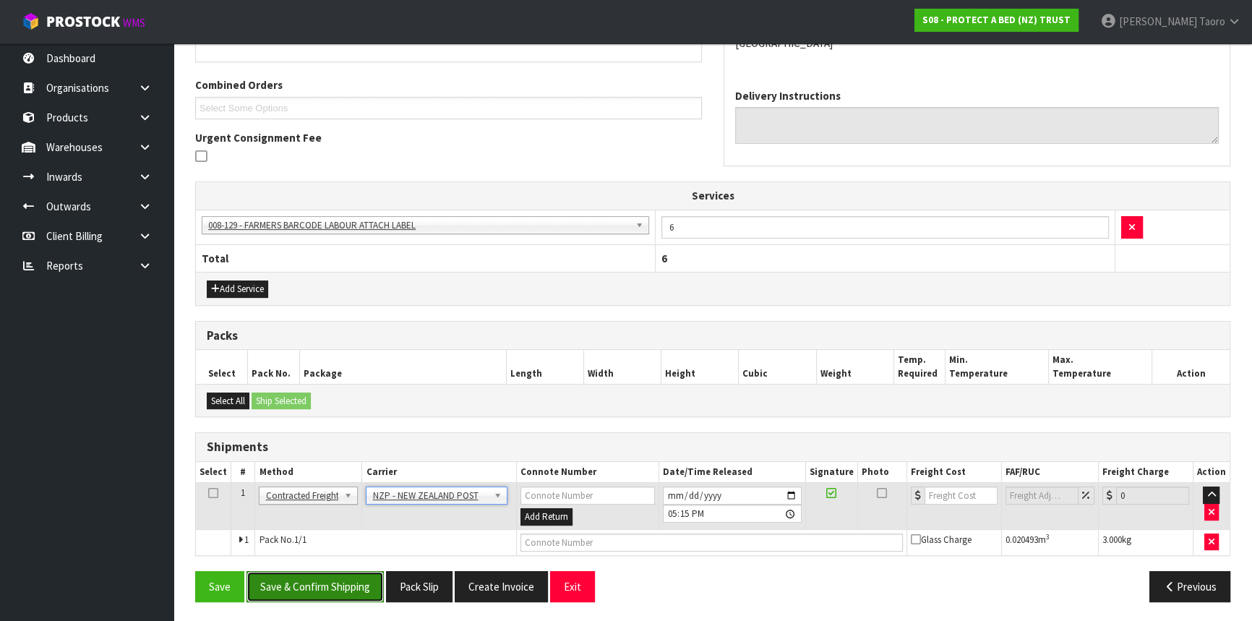
click at [371, 575] on button "Save & Confirm Shipping" at bounding box center [315, 586] width 137 height 31
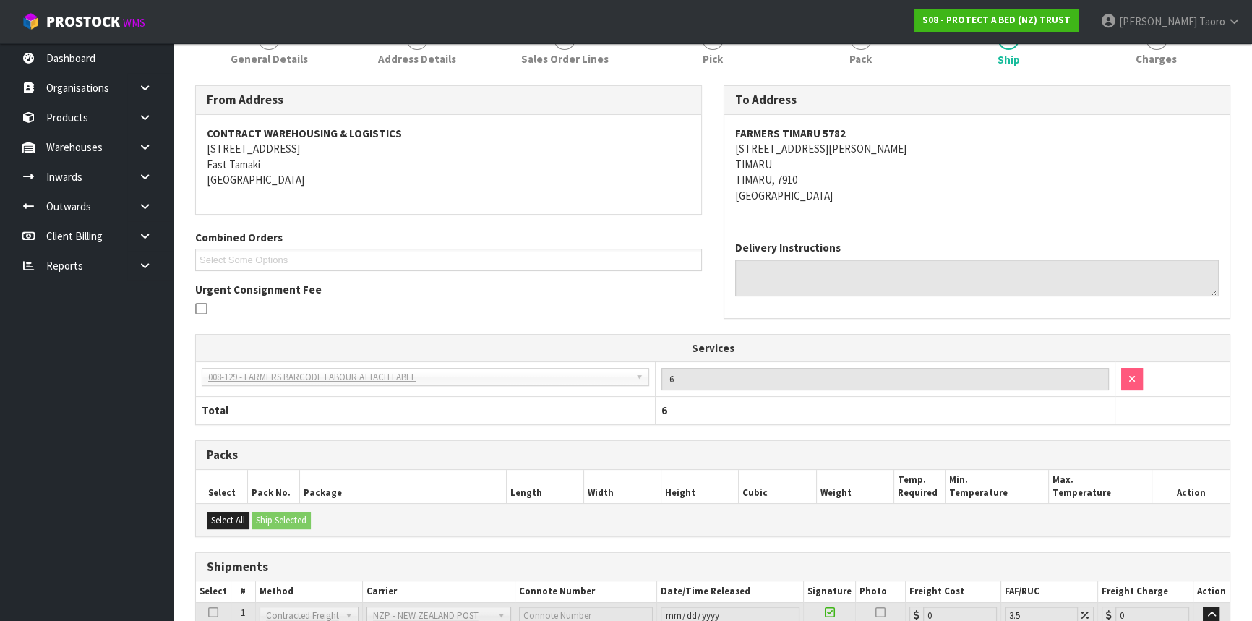
scroll to position [330, 0]
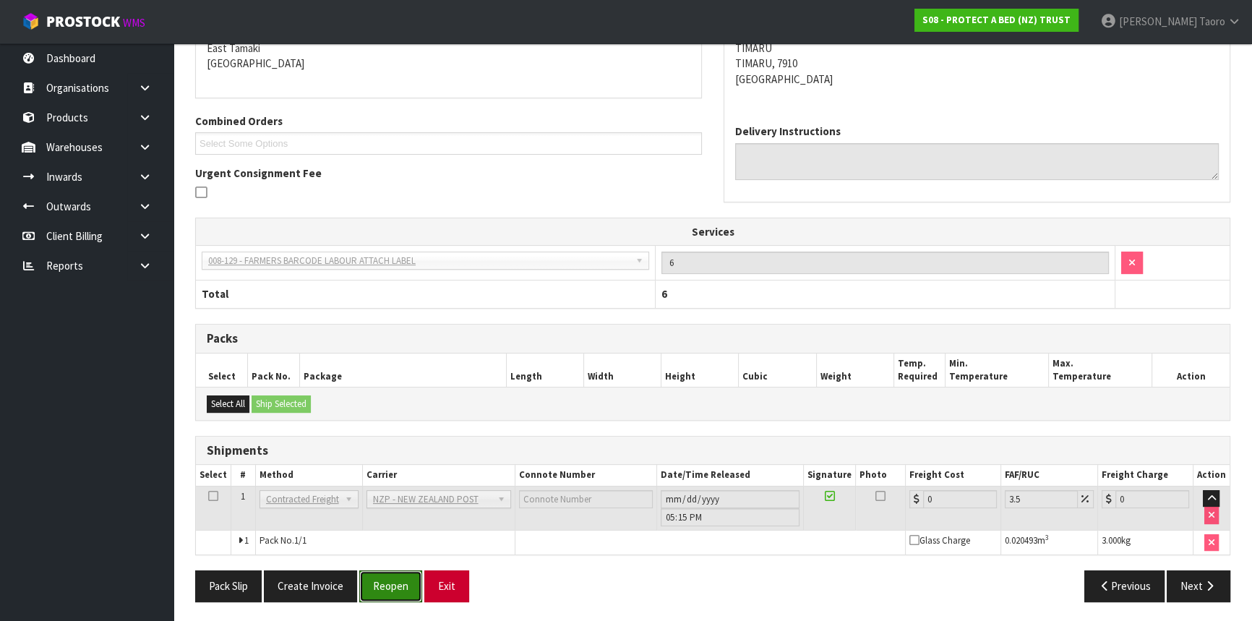
drag, startPoint x: 385, startPoint y: 580, endPoint x: 479, endPoint y: 570, distance: 95.2
click at [385, 580] on button "Reopen" at bounding box center [390, 585] width 63 height 31
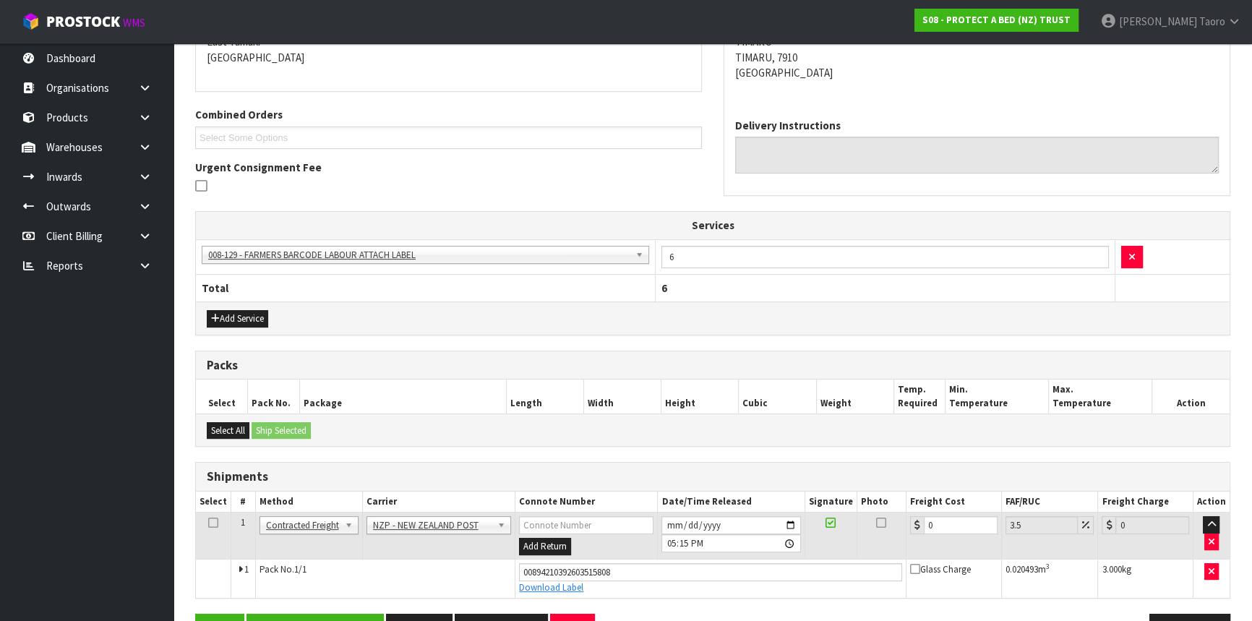
scroll to position [363, 0]
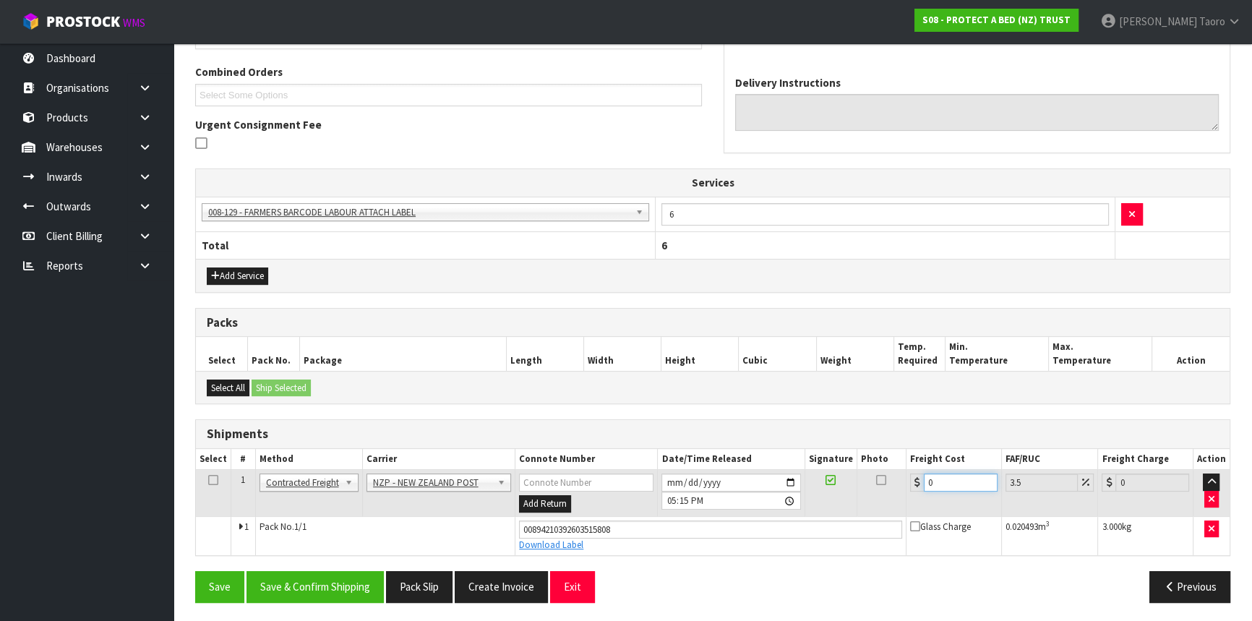
click at [954, 479] on input "0" at bounding box center [961, 483] width 74 height 18
click at [667, 474] on input "[DATE]" at bounding box center [730, 483] width 139 height 18
click at [666, 498] on input "17:15:00.000" at bounding box center [730, 501] width 139 height 18
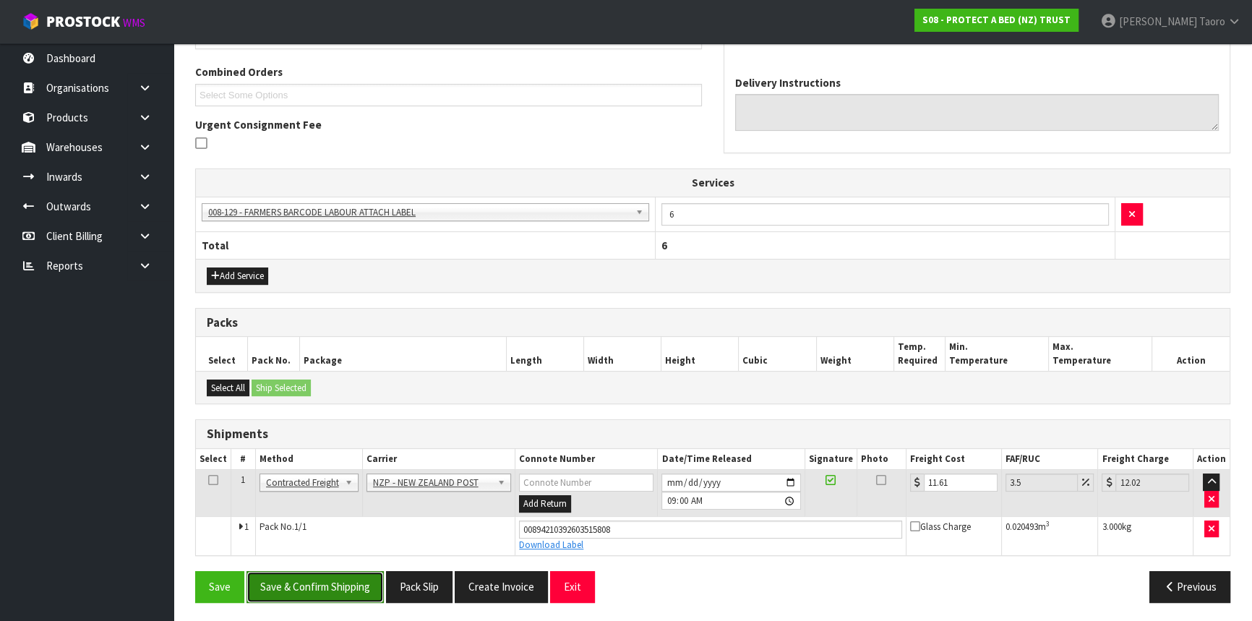
click at [332, 585] on button "Save & Confirm Shipping" at bounding box center [315, 586] width 137 height 31
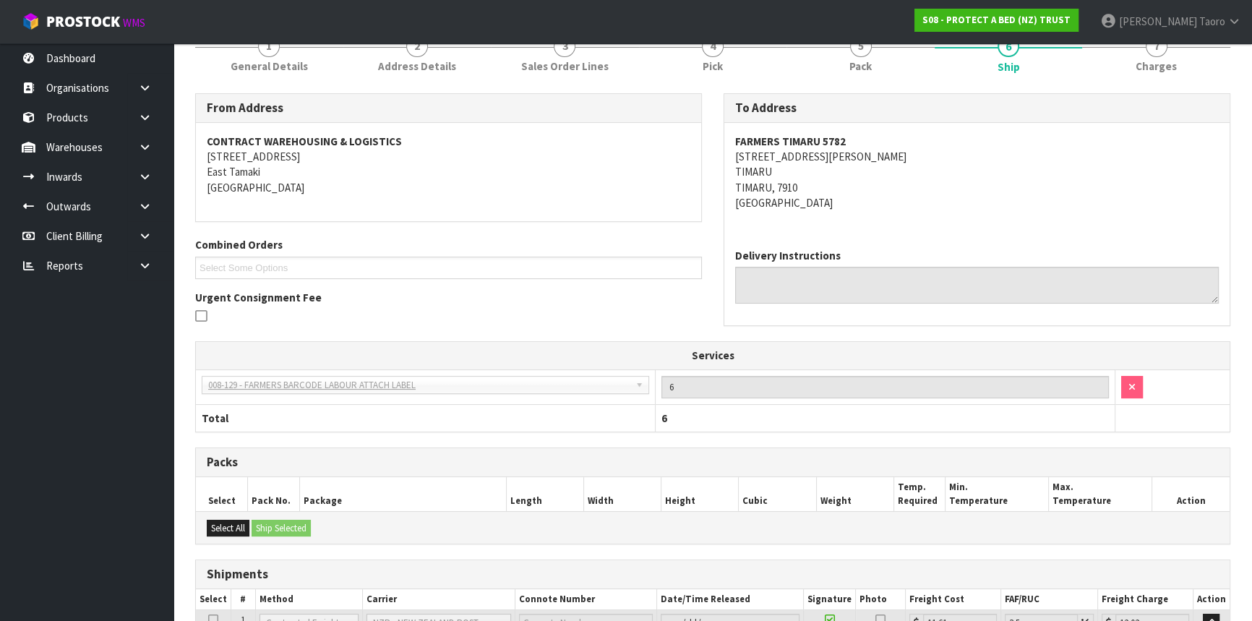
scroll to position [324, 0]
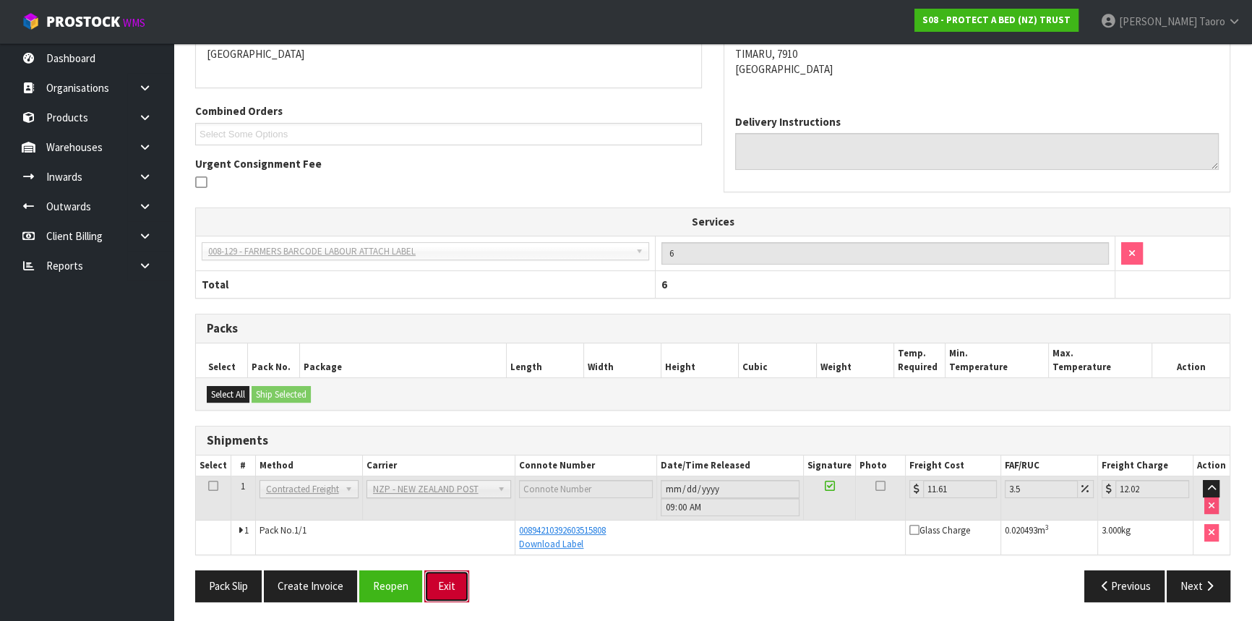
click at [455, 586] on button "Exit" at bounding box center [446, 585] width 45 height 31
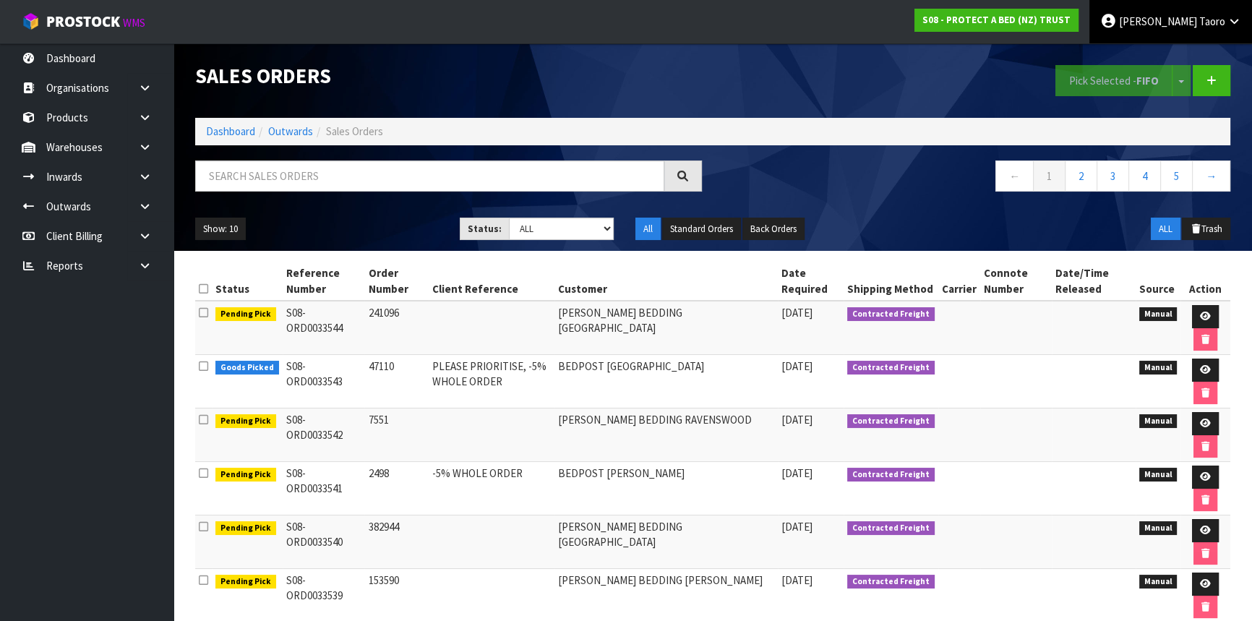
click at [1165, 17] on span "[PERSON_NAME]" at bounding box center [1158, 21] width 78 height 14
click at [214, 132] on link "Dashboard" at bounding box center [230, 131] width 49 height 14
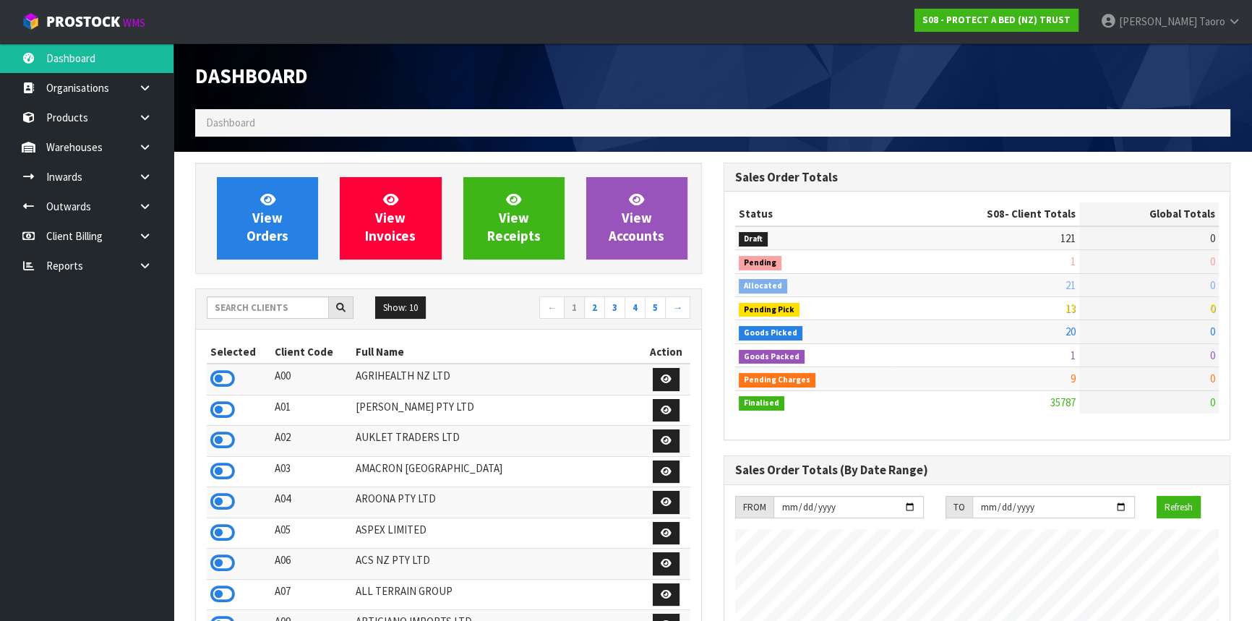
scroll to position [1093, 528]
click at [1199, 27] on span "Taoro" at bounding box center [1212, 21] width 26 height 14
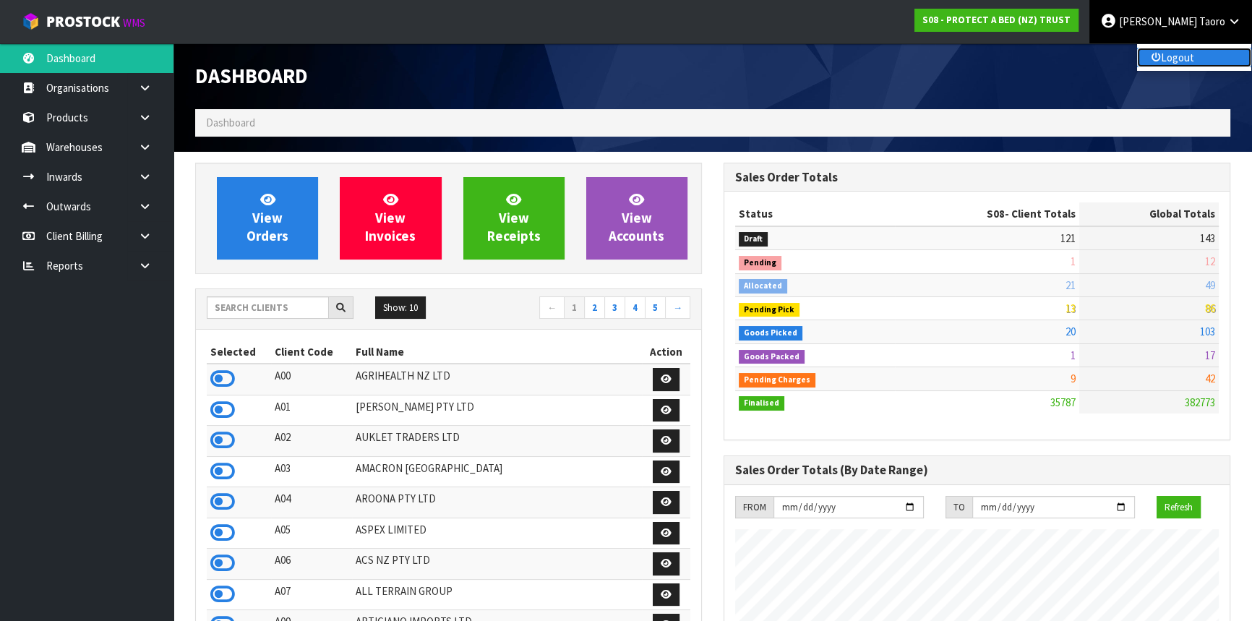
click at [1204, 58] on link "Logout" at bounding box center [1194, 58] width 114 height 20
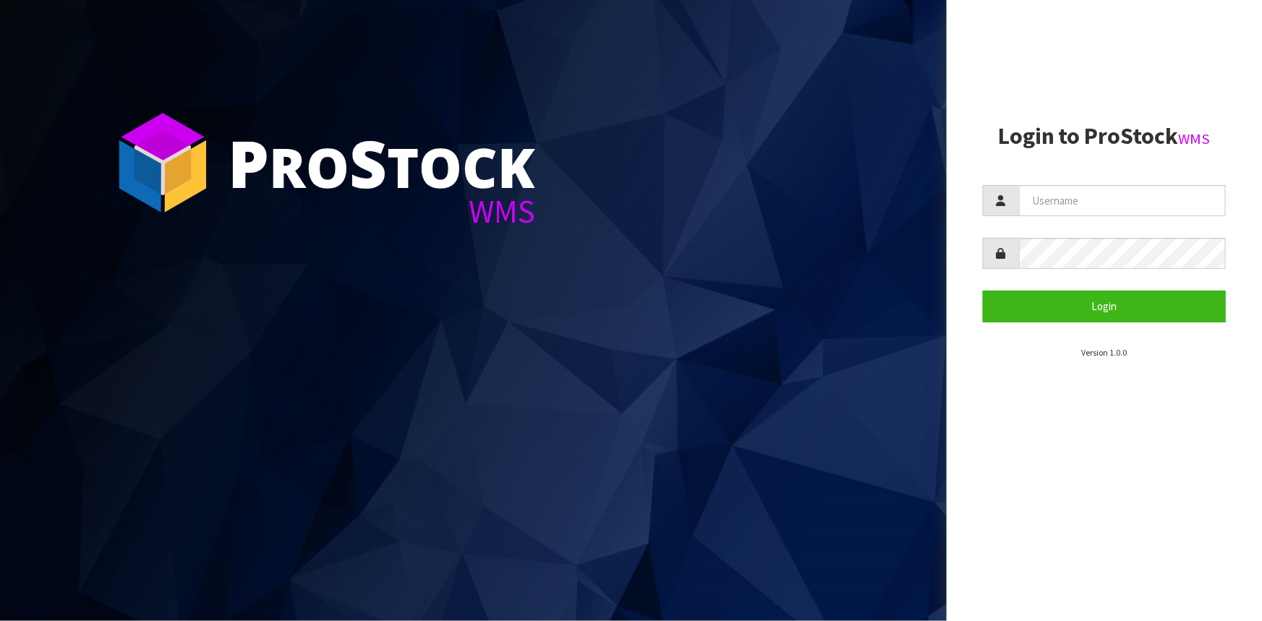
click at [998, 532] on aside "Login to ProStock WMS Login Version 1.0.0" at bounding box center [1103, 310] width 315 height 621
